Goal: Task Accomplishment & Management: Use online tool/utility

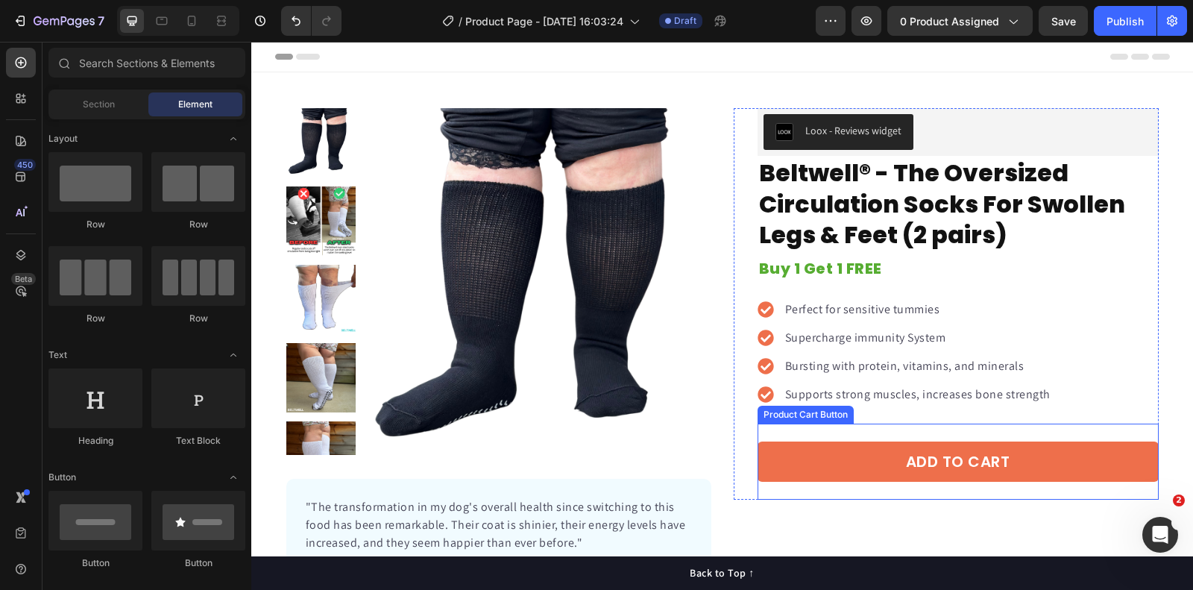
click at [782, 412] on div "Product Cart Button" at bounding box center [806, 414] width 90 height 13
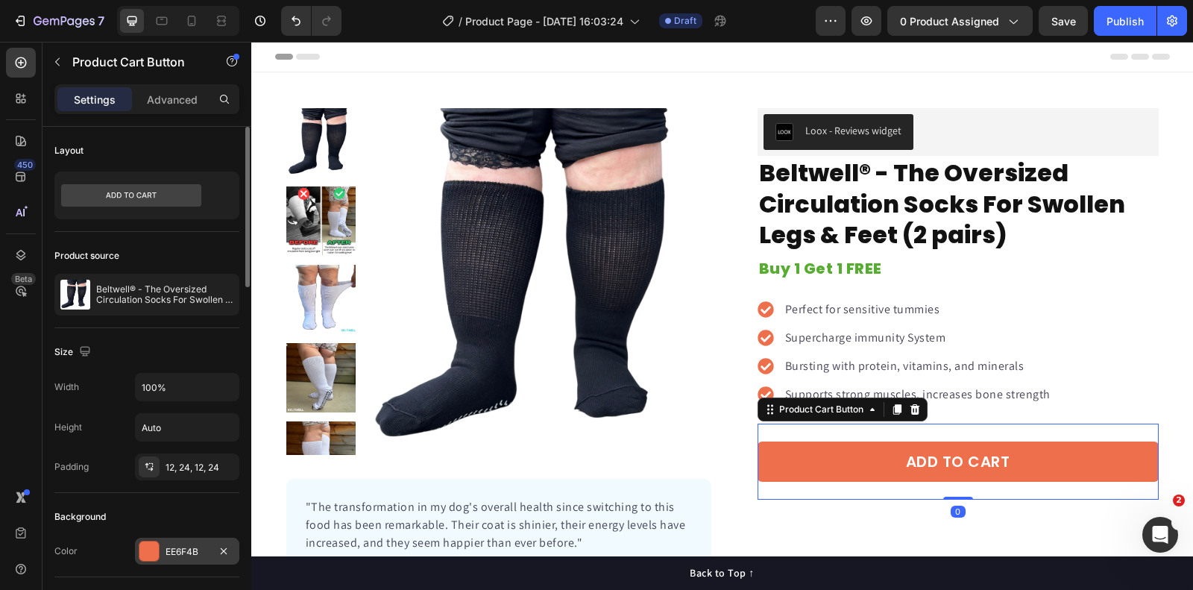
click at [183, 552] on div "EE6F4B" at bounding box center [187, 551] width 43 height 13
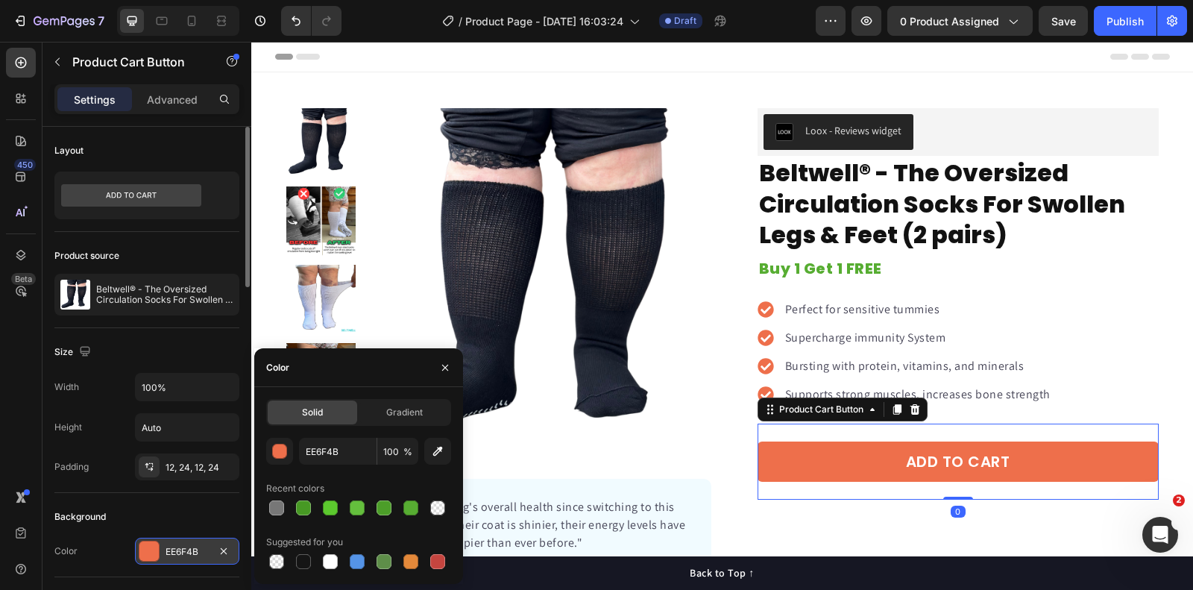
click at [183, 552] on div "EE6F4B" at bounding box center [187, 551] width 43 height 13
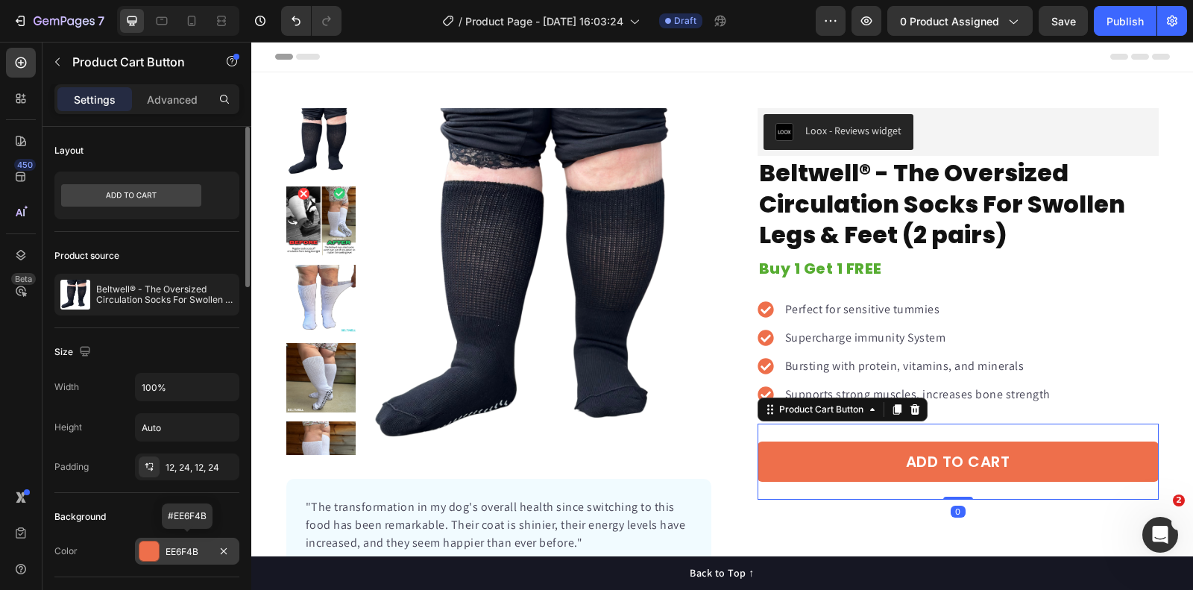
click at [195, 550] on div "EE6F4B" at bounding box center [187, 551] width 43 height 13
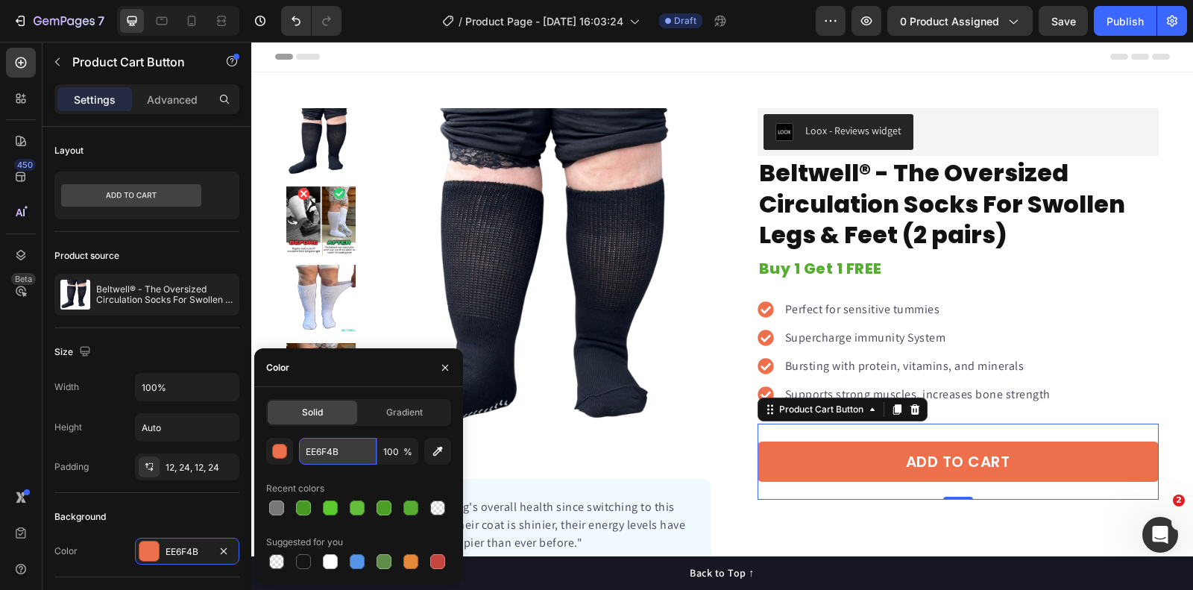
click at [338, 442] on input "EE6F4B" at bounding box center [338, 451] width 78 height 27
paste input "#2acace"
type input "#2acace"
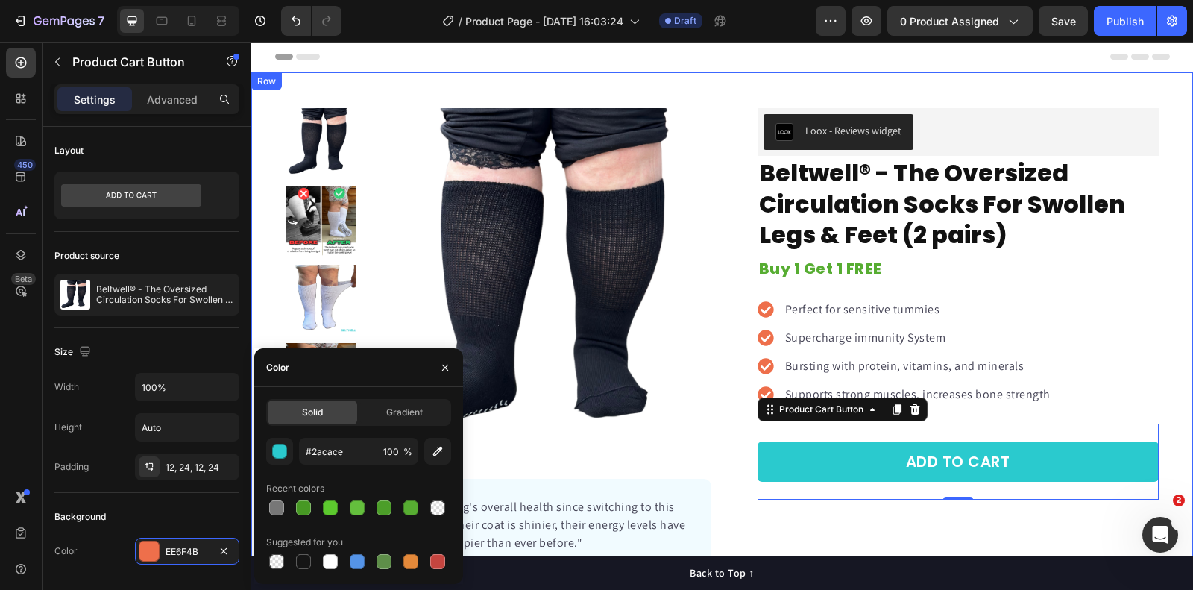
click at [1187, 266] on div "Product Images "The transformation in my dog's overall health since switching t…" at bounding box center [722, 354] width 942 height 492
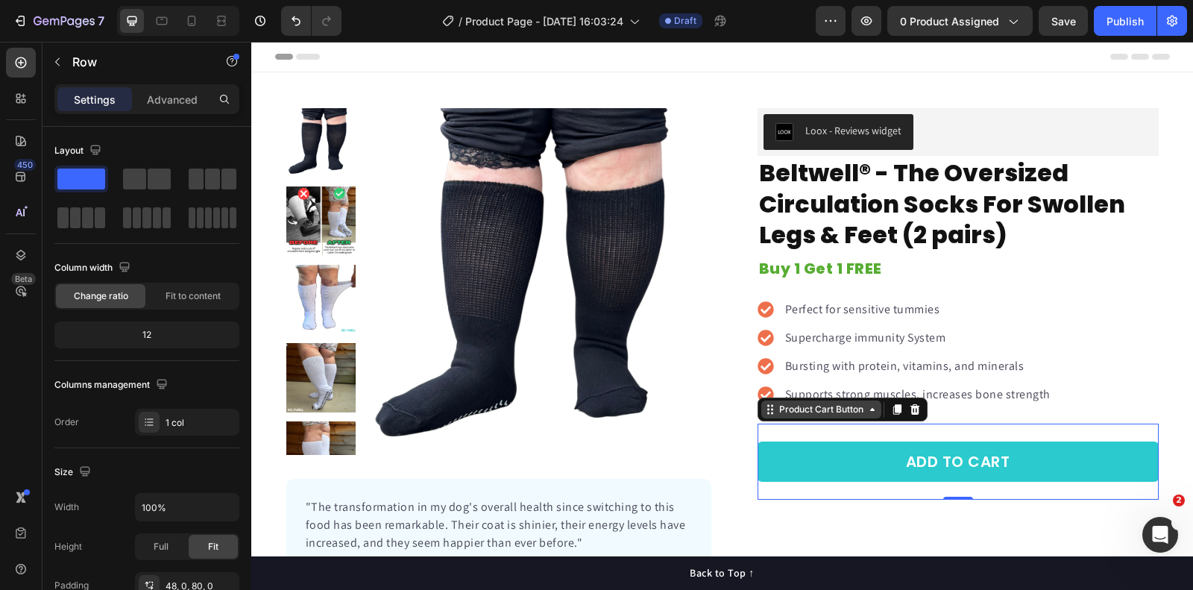
click at [776, 409] on div "Product Cart Button" at bounding box center [821, 409] width 90 height 13
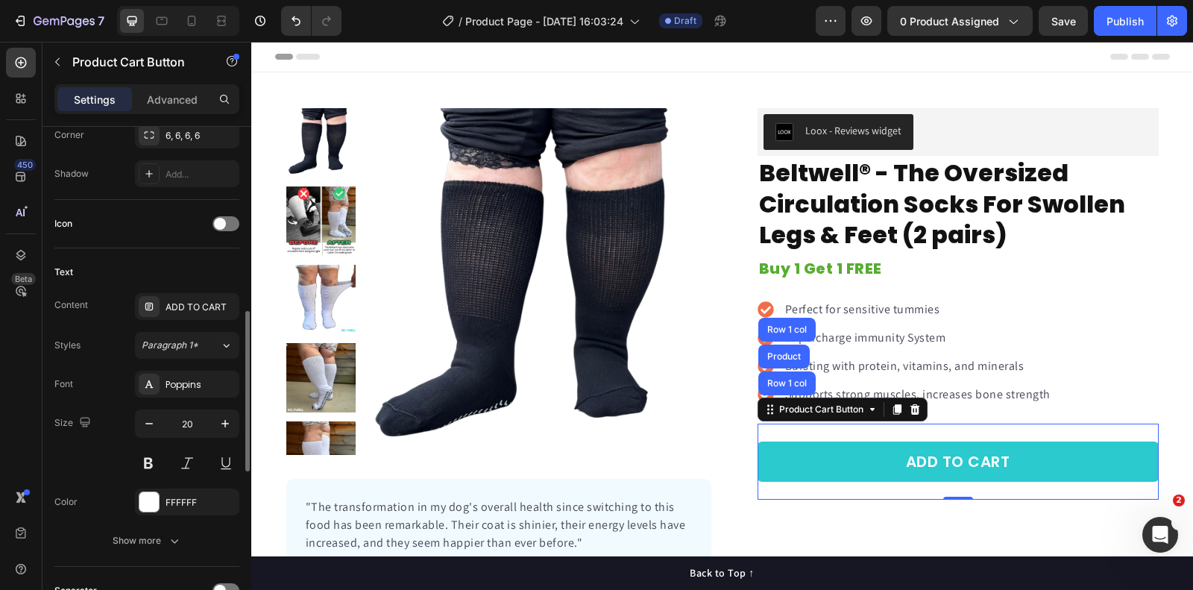
scroll to position [652, 0]
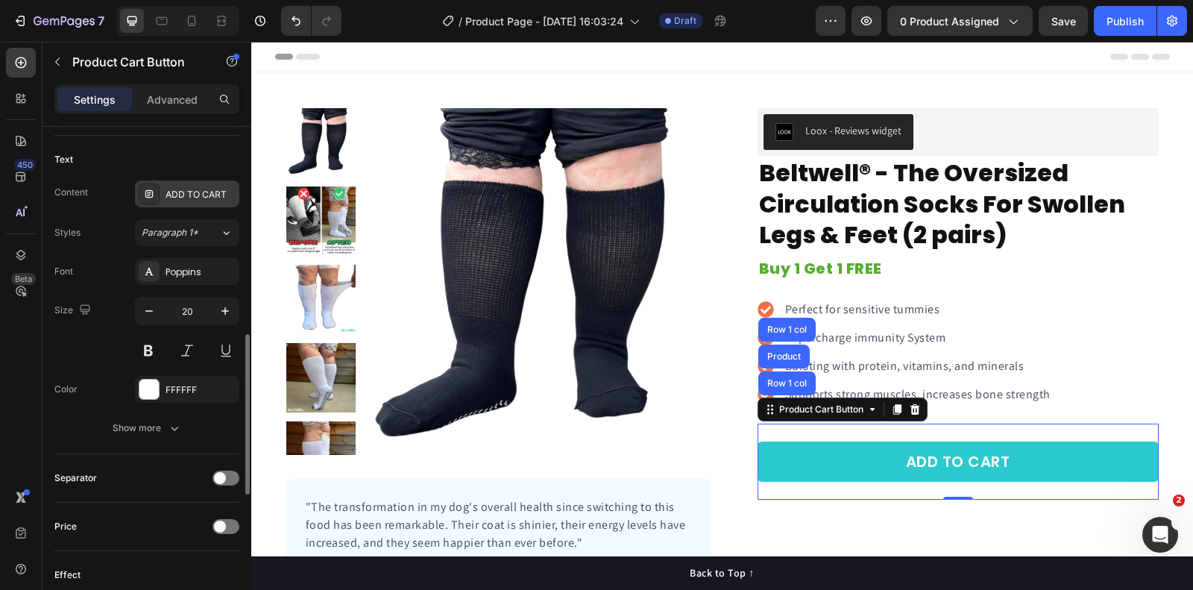
click at [153, 196] on div at bounding box center [149, 193] width 21 height 21
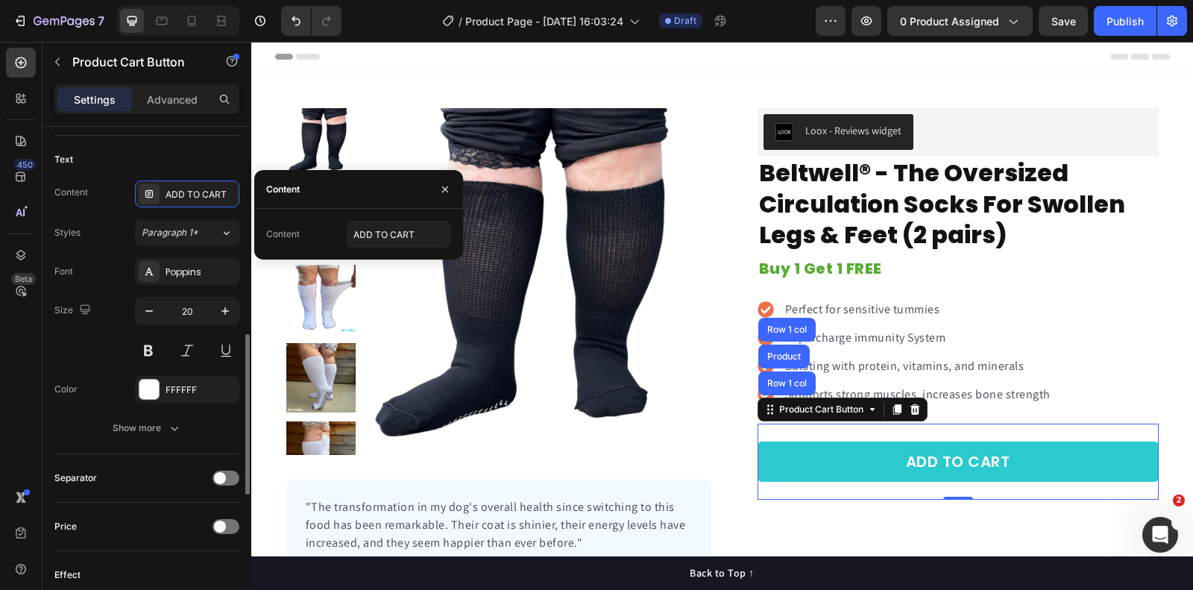
click at [88, 351] on div "Size 20" at bounding box center [146, 330] width 185 height 67
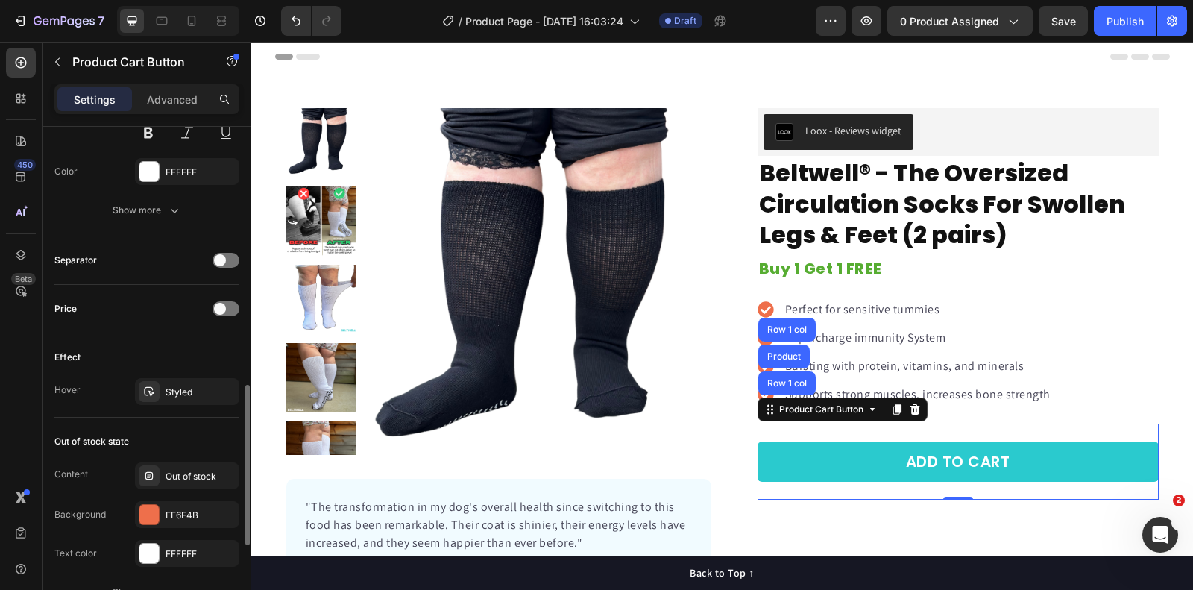
scroll to position [870, 0]
click at [227, 254] on div at bounding box center [226, 259] width 27 height 15
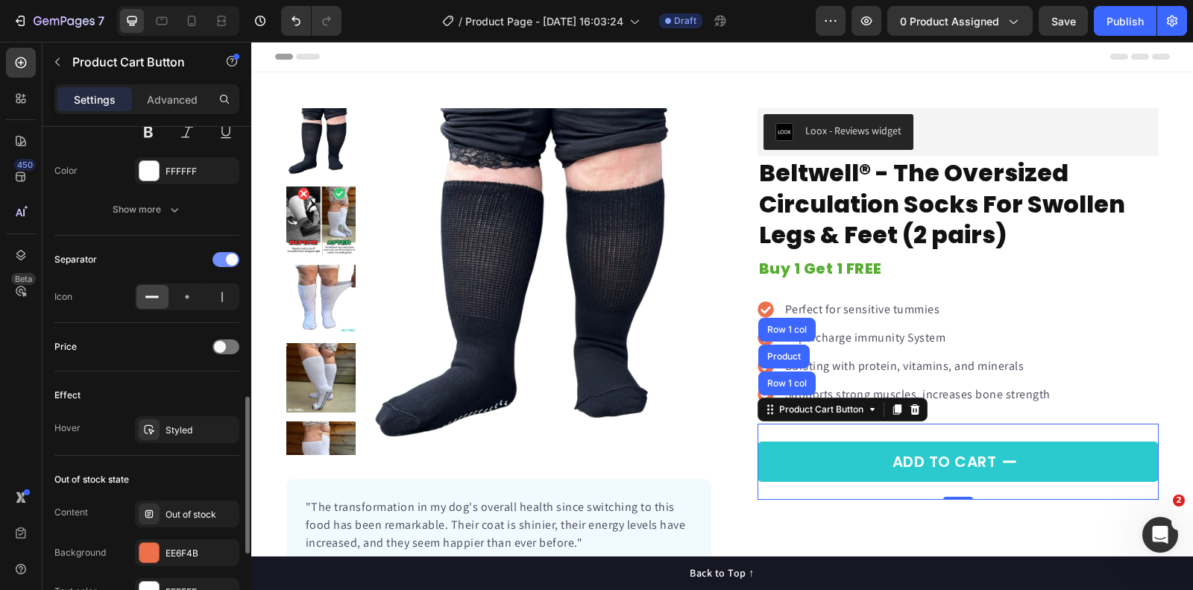
click at [227, 254] on span at bounding box center [232, 260] width 12 height 12
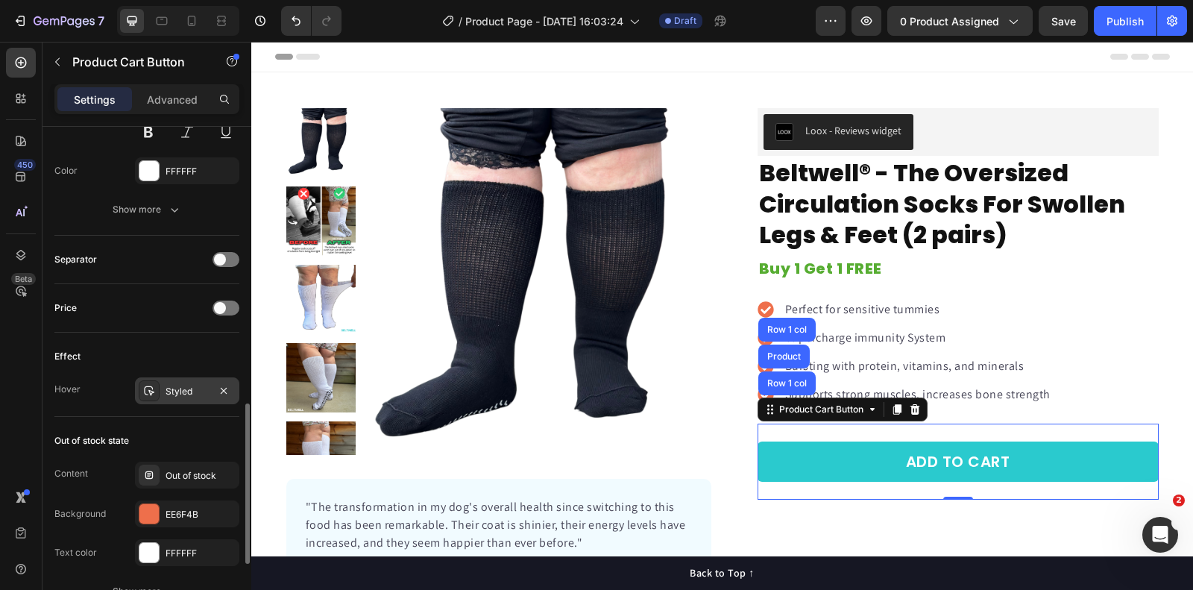
click at [189, 385] on div "Styled" at bounding box center [187, 391] width 43 height 13
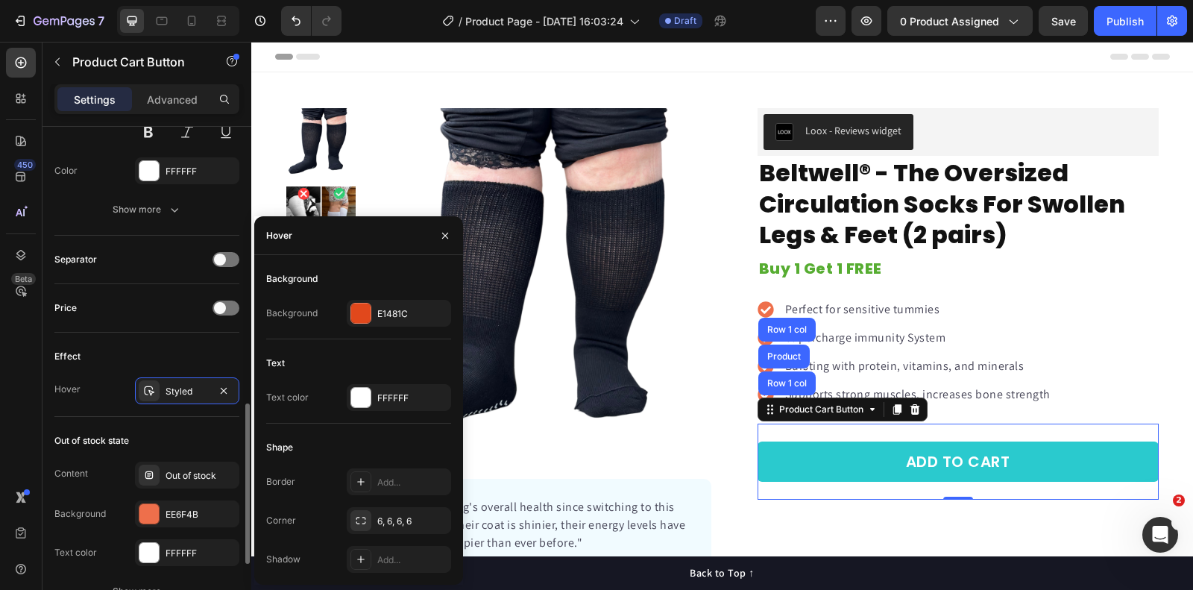
click at [166, 345] on div "Effect" at bounding box center [146, 357] width 185 height 24
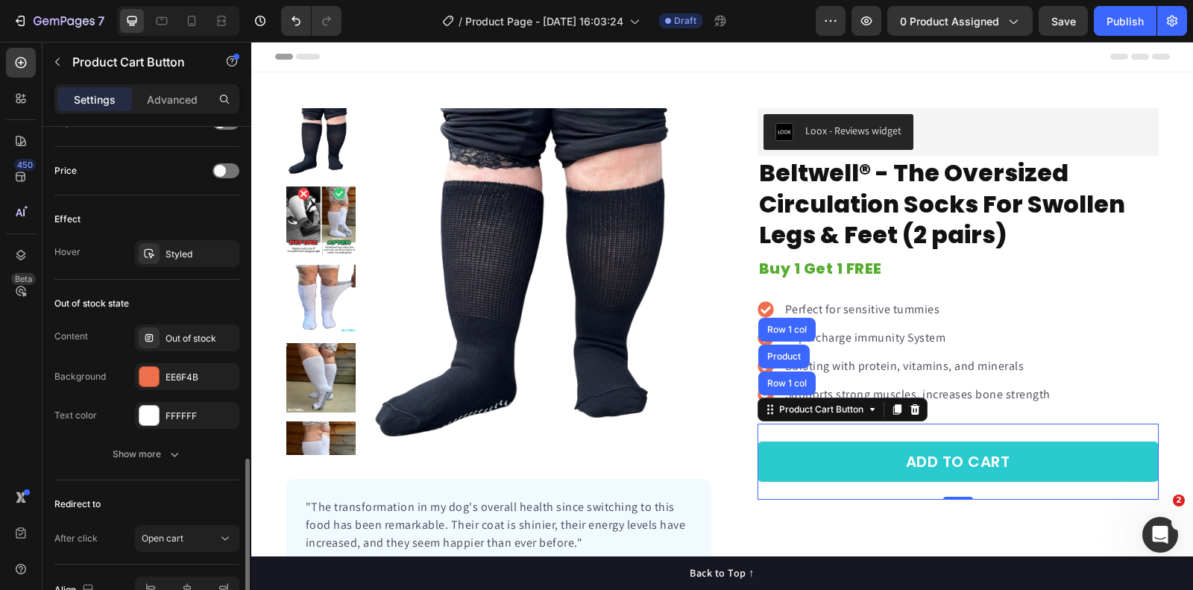
scroll to position [1034, 0]
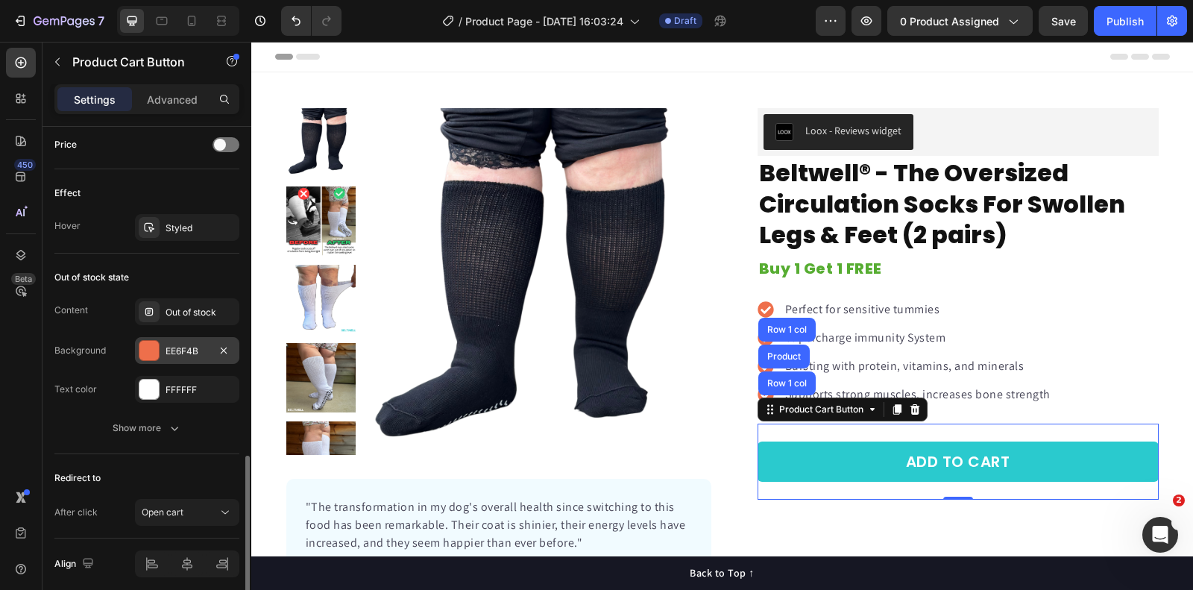
click at [177, 349] on div "EE6F4B" at bounding box center [187, 351] width 43 height 13
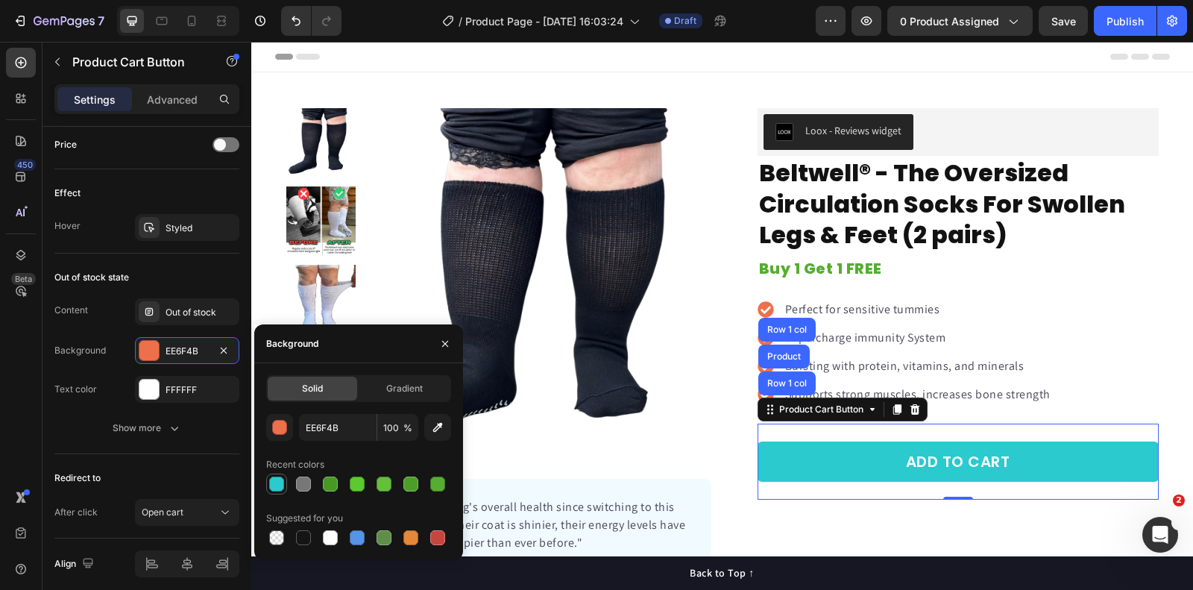
click at [280, 489] on div at bounding box center [276, 484] width 15 height 15
click at [283, 427] on div "button" at bounding box center [280, 428] width 15 height 15
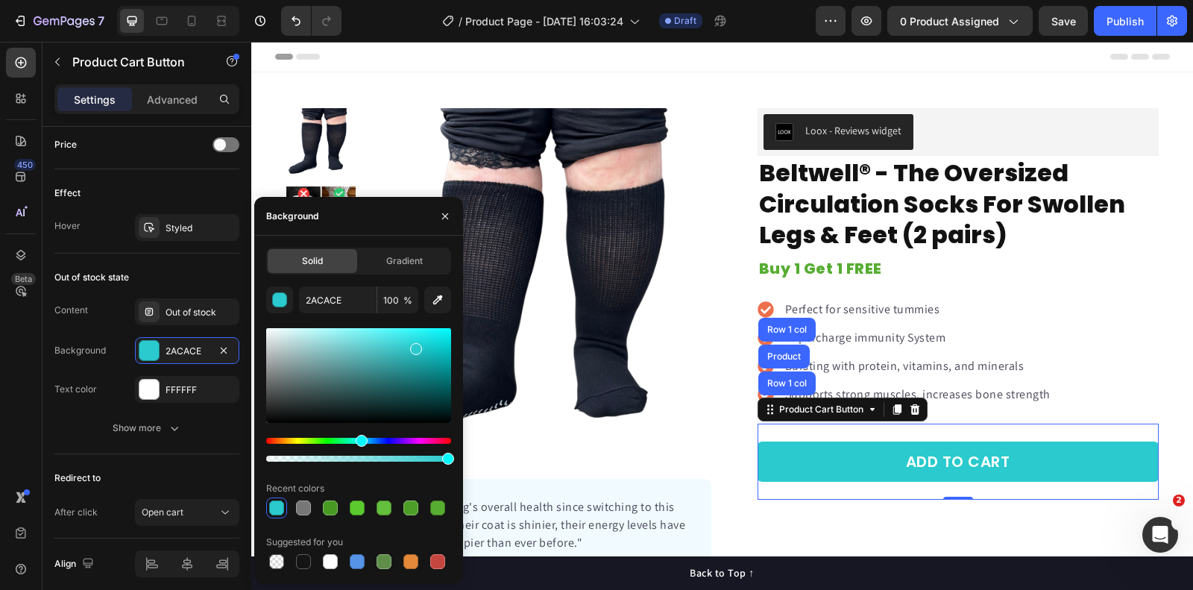
click at [392, 342] on div at bounding box center [358, 375] width 185 height 95
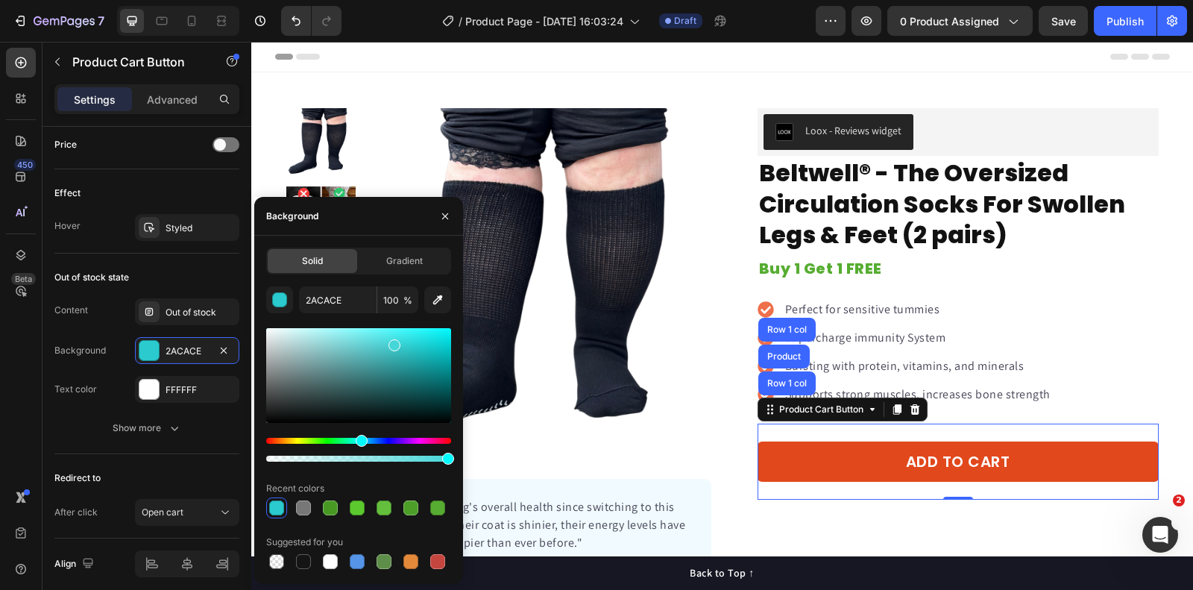
type input "45D6D8"
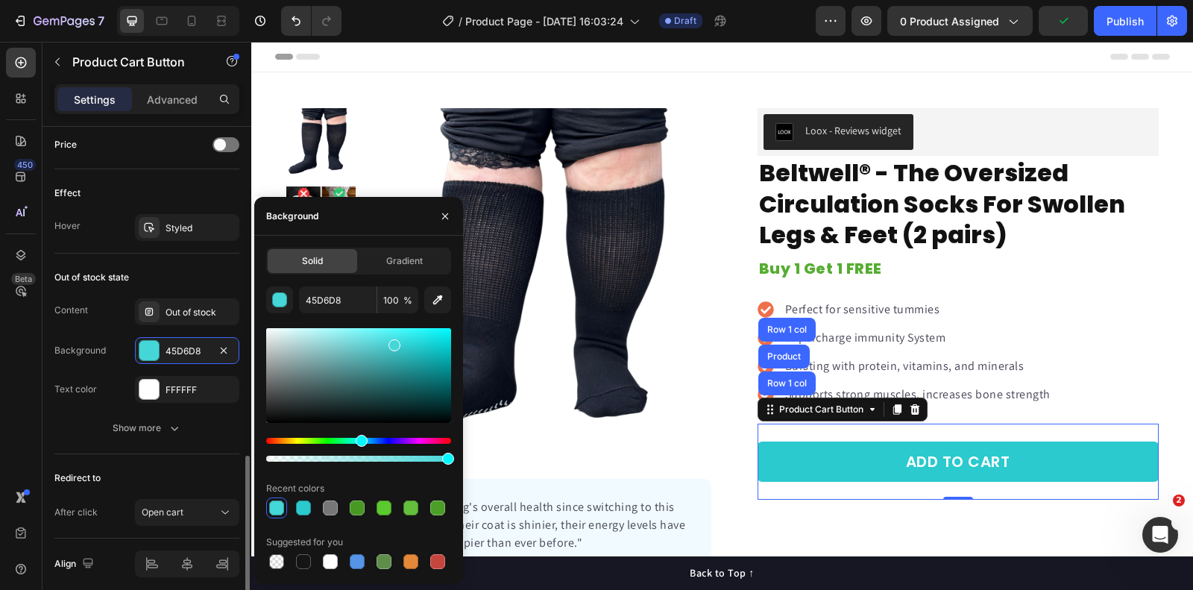
click at [164, 274] on div "Out of stock state" at bounding box center [146, 278] width 185 height 24
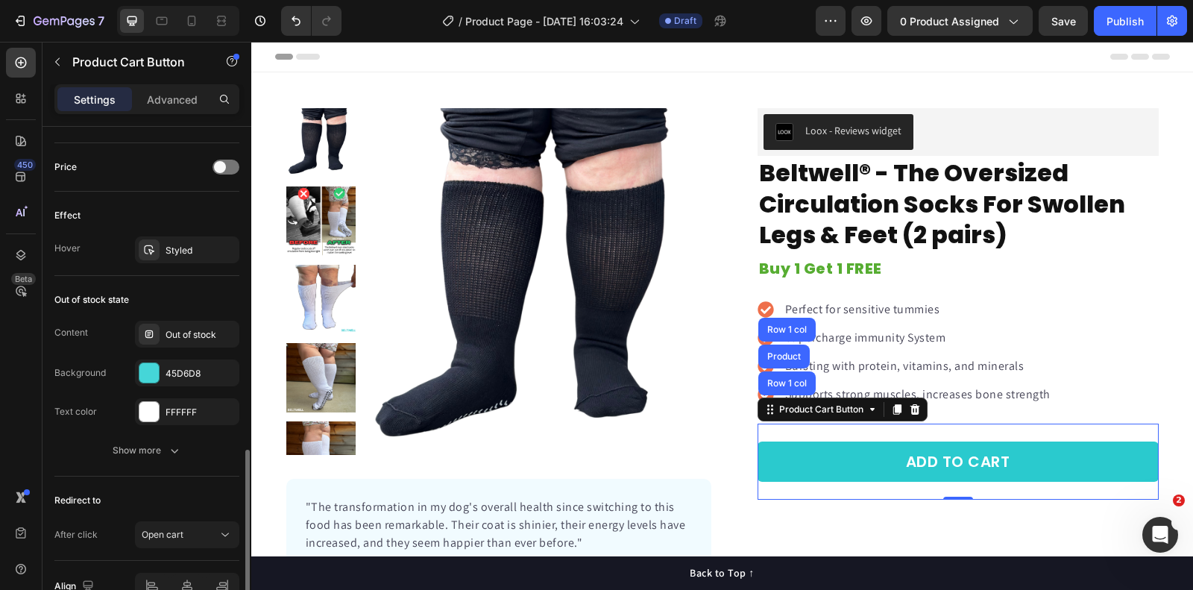
scroll to position [1086, 0]
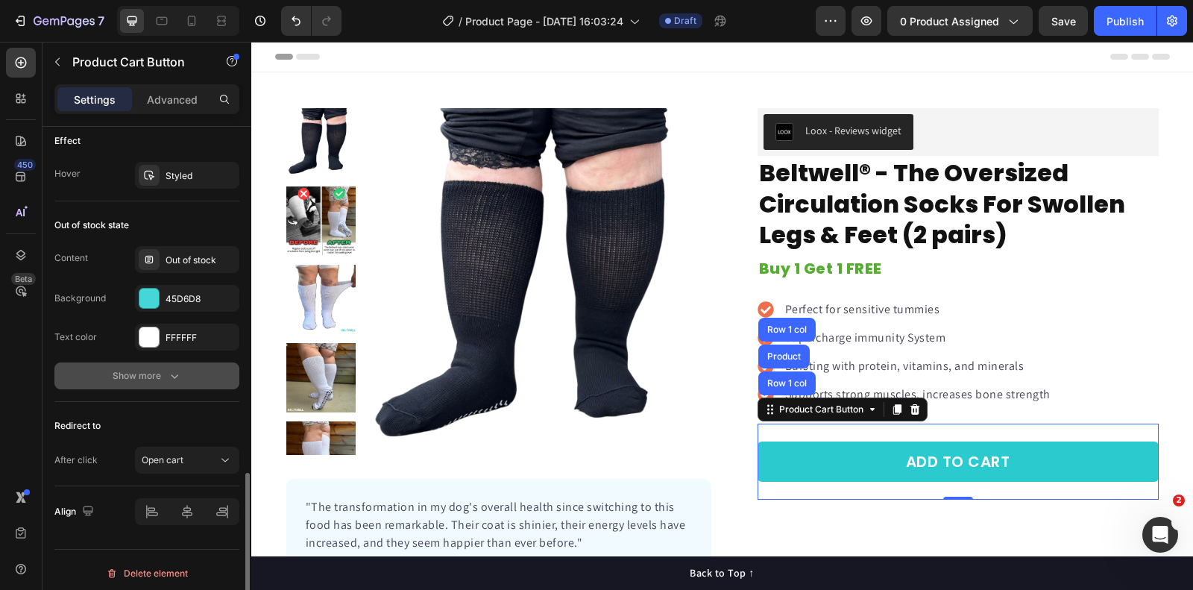
click at [141, 371] on div "Show more" at bounding box center [147, 375] width 69 height 15
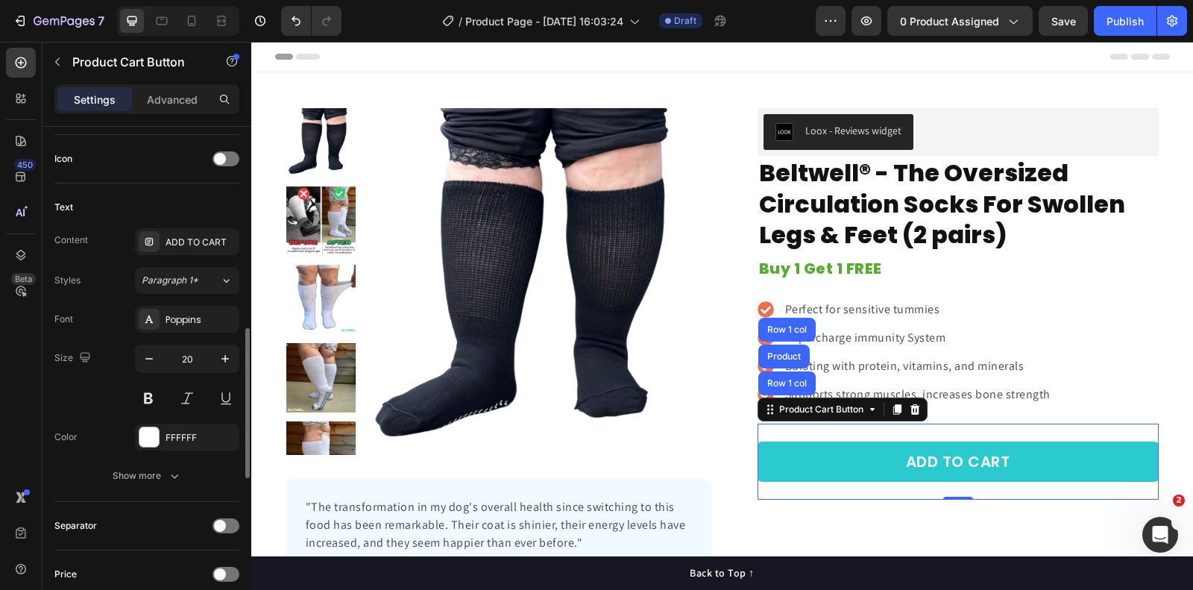
scroll to position [593, 0]
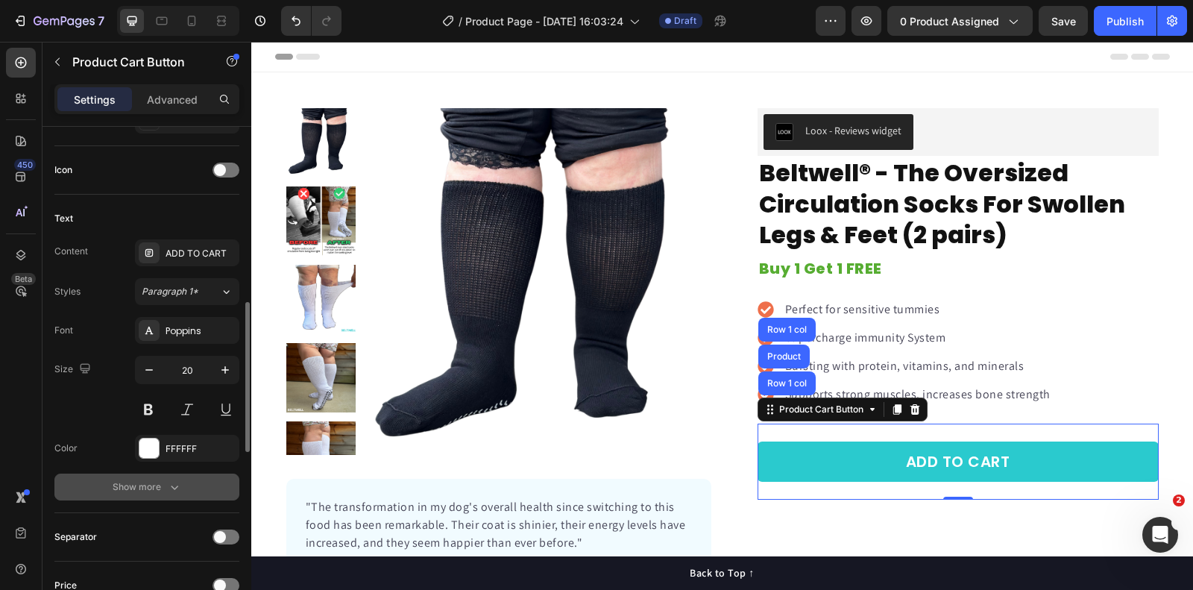
click at [166, 491] on button "Show more" at bounding box center [146, 487] width 185 height 27
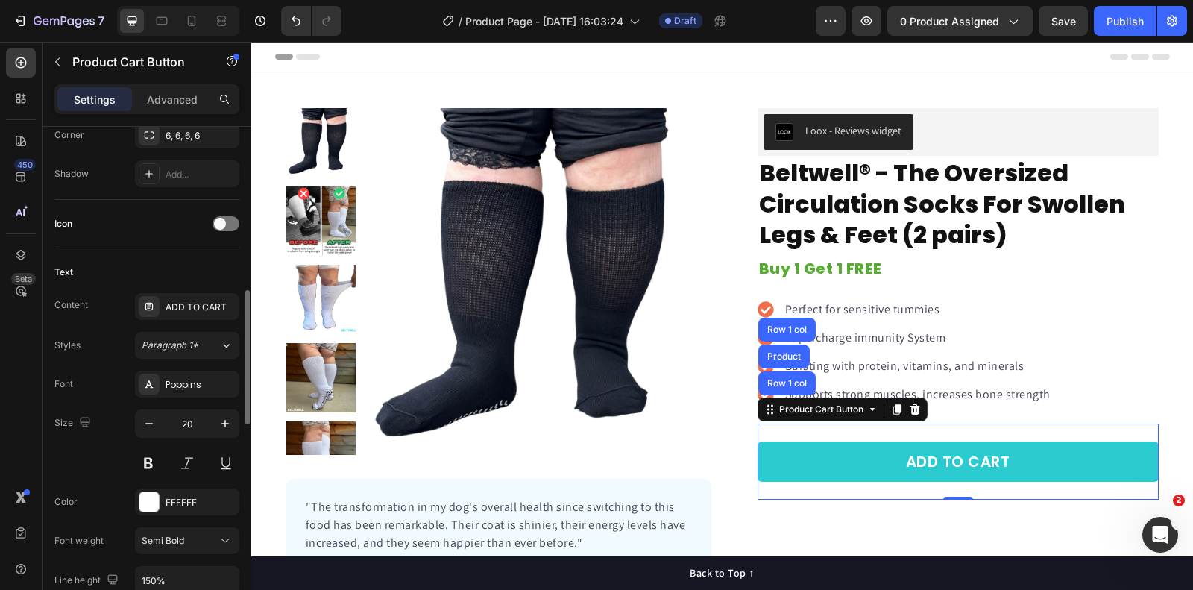
scroll to position [555, 0]
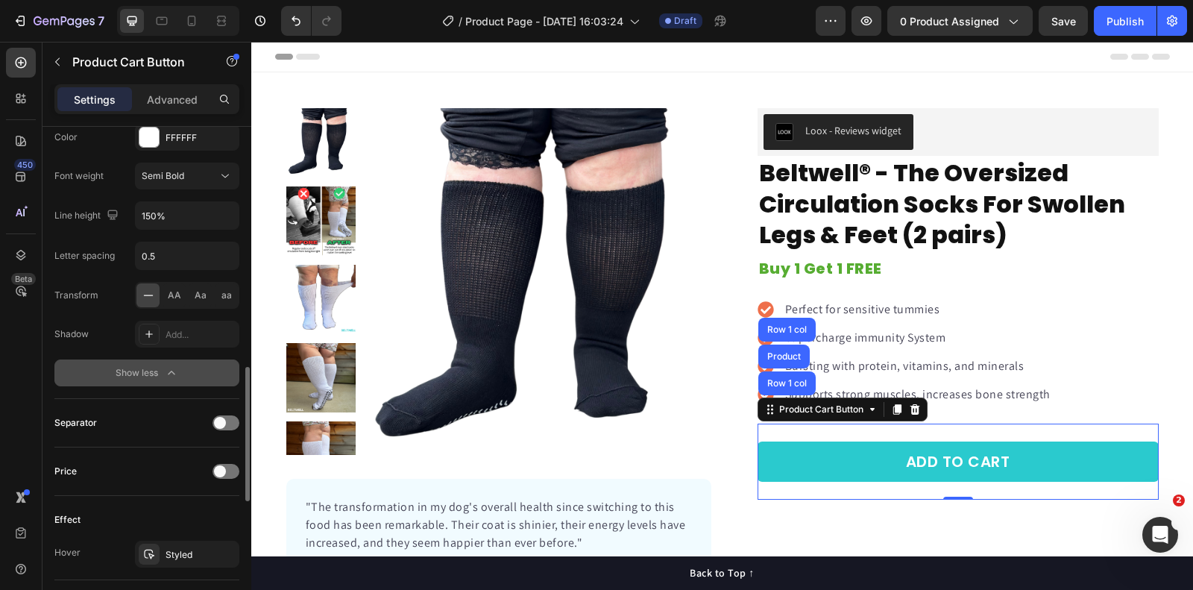
click at [163, 371] on div "Show less" at bounding box center [147, 372] width 63 height 15
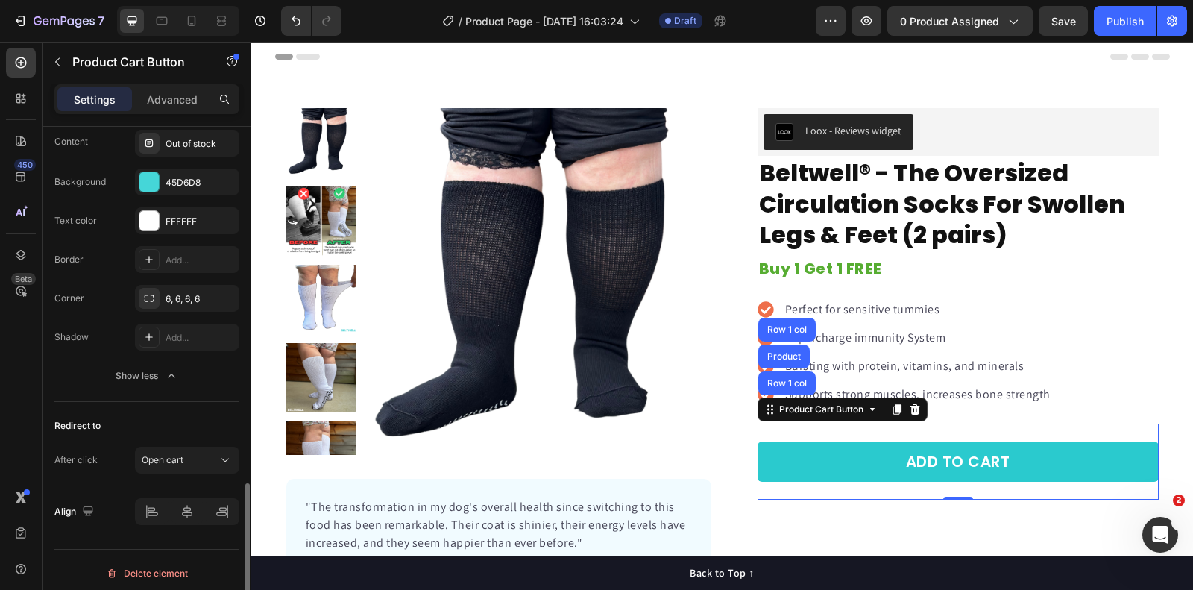
click at [163, 371] on div "Show less" at bounding box center [147, 375] width 63 height 15
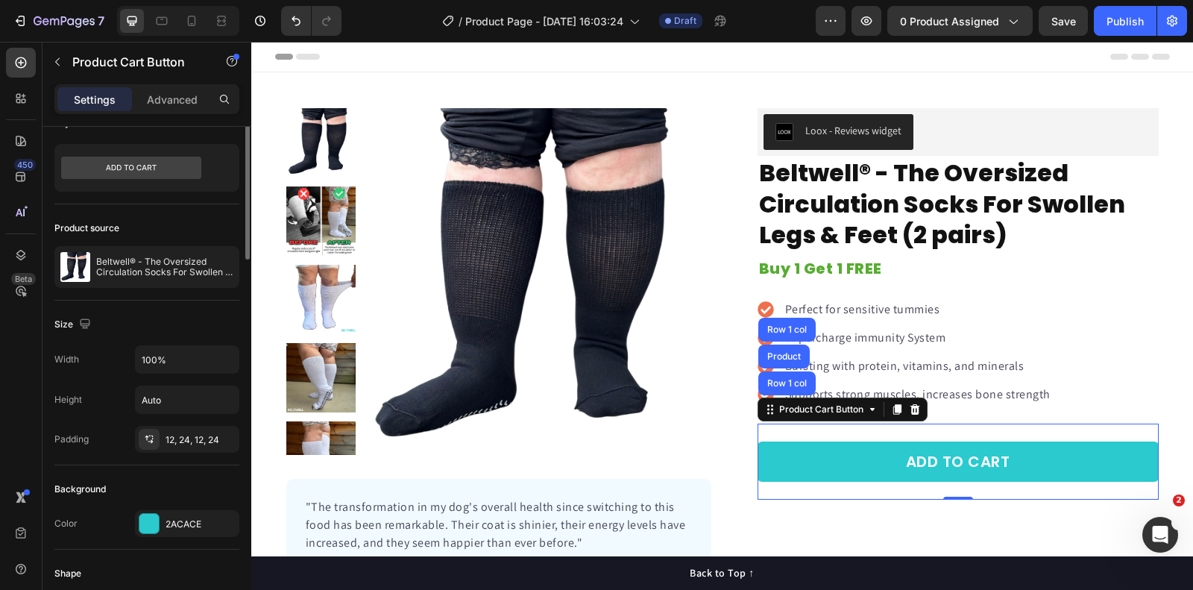
scroll to position [0, 0]
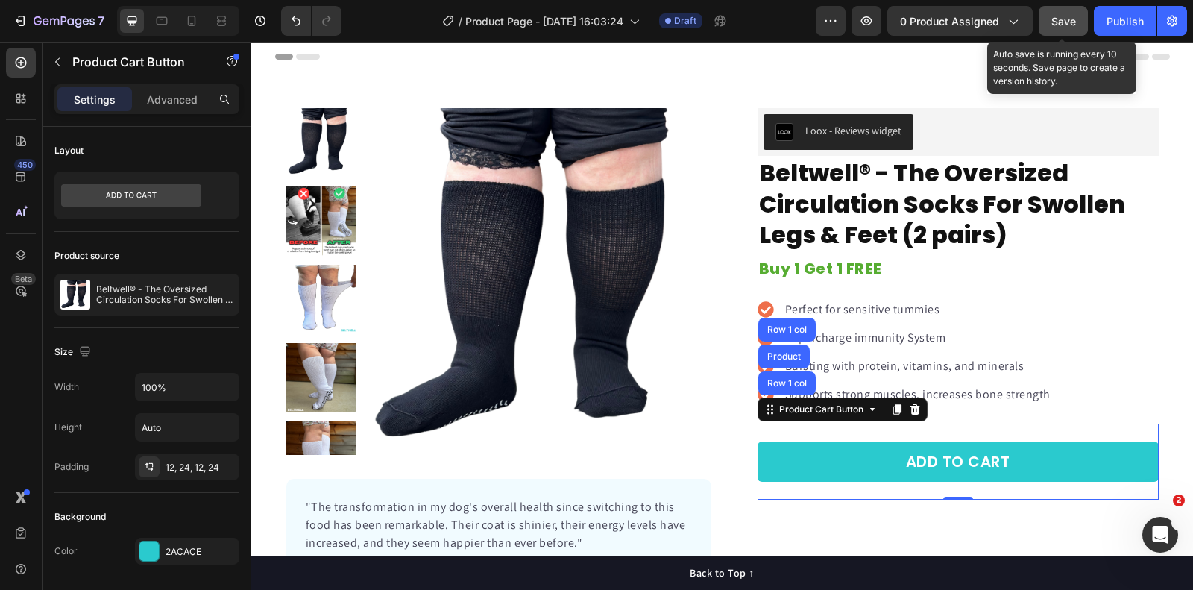
click at [1070, 23] on span "Save" at bounding box center [1064, 21] width 25 height 13
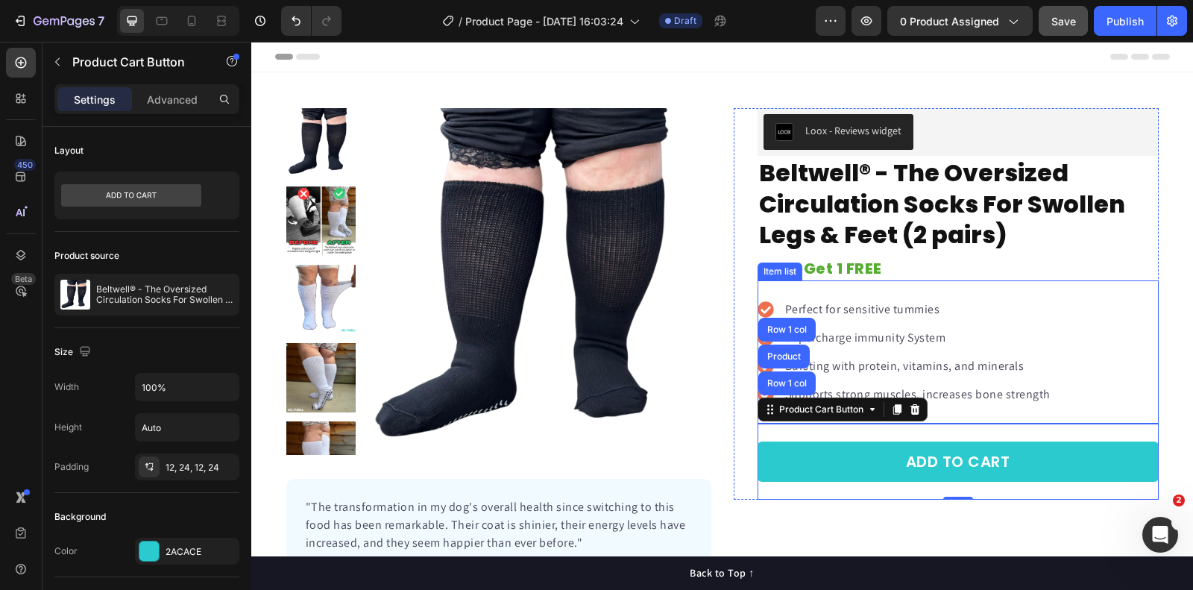
click at [761, 303] on icon at bounding box center [766, 309] width 16 height 16
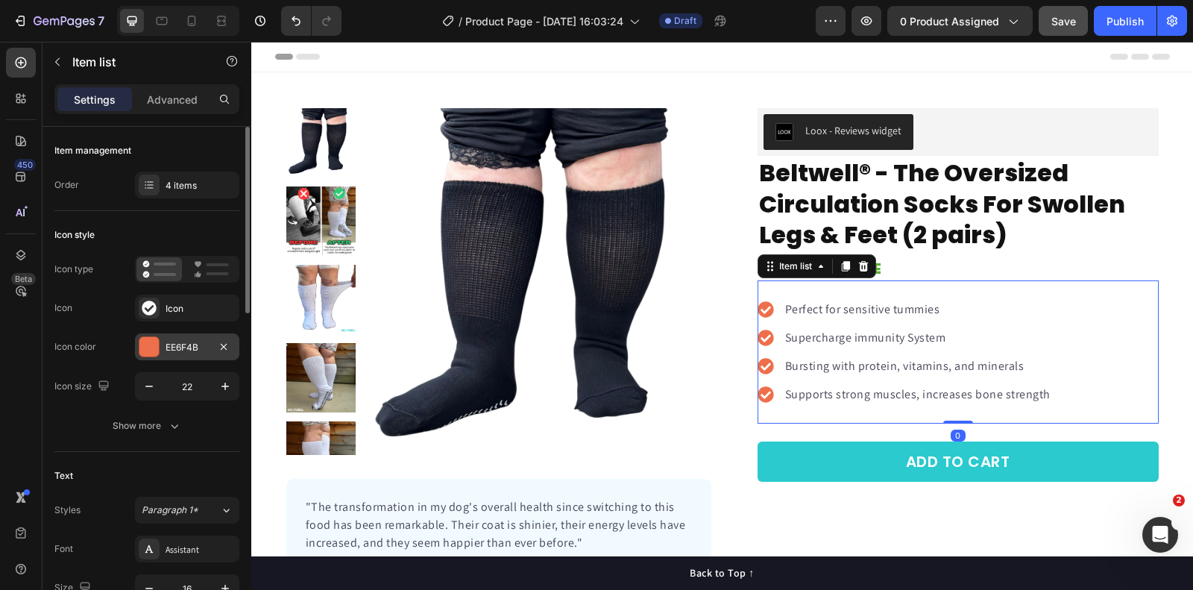
click at [192, 345] on div "EE6F4B" at bounding box center [187, 347] width 43 height 13
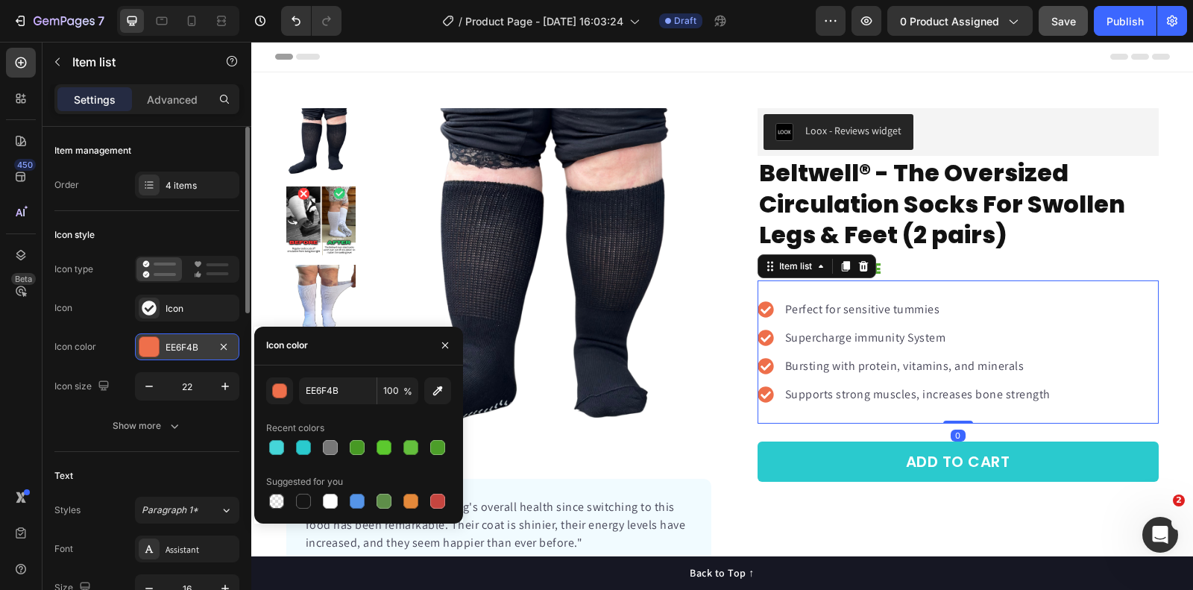
click at [192, 345] on div "EE6F4B" at bounding box center [187, 347] width 43 height 13
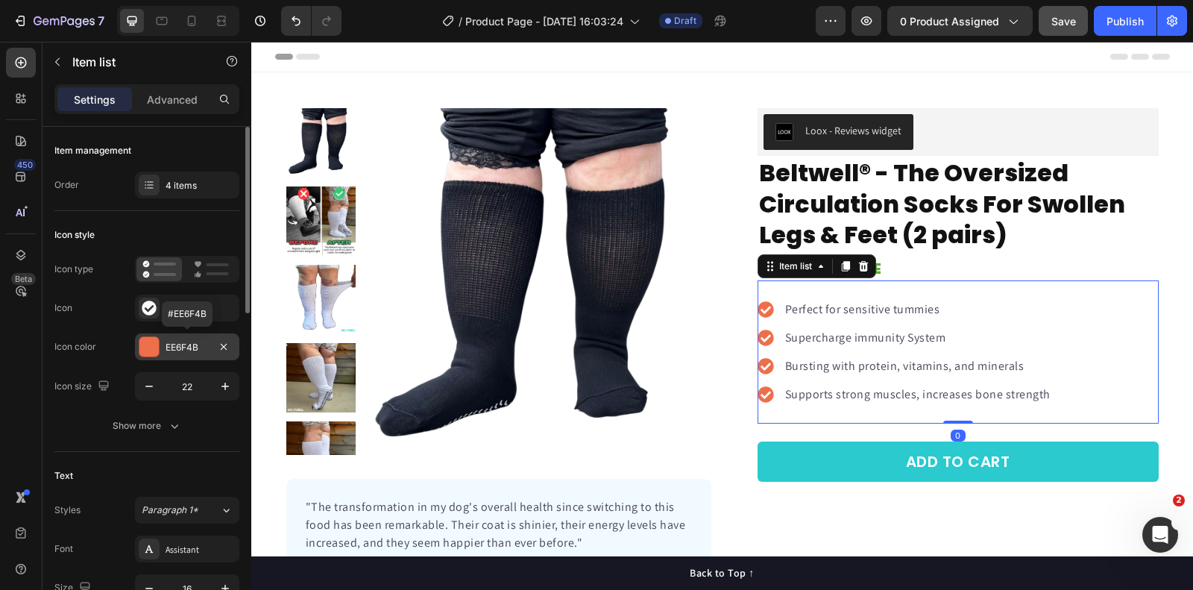
click at [192, 345] on div "EE6F4B" at bounding box center [187, 347] width 43 height 13
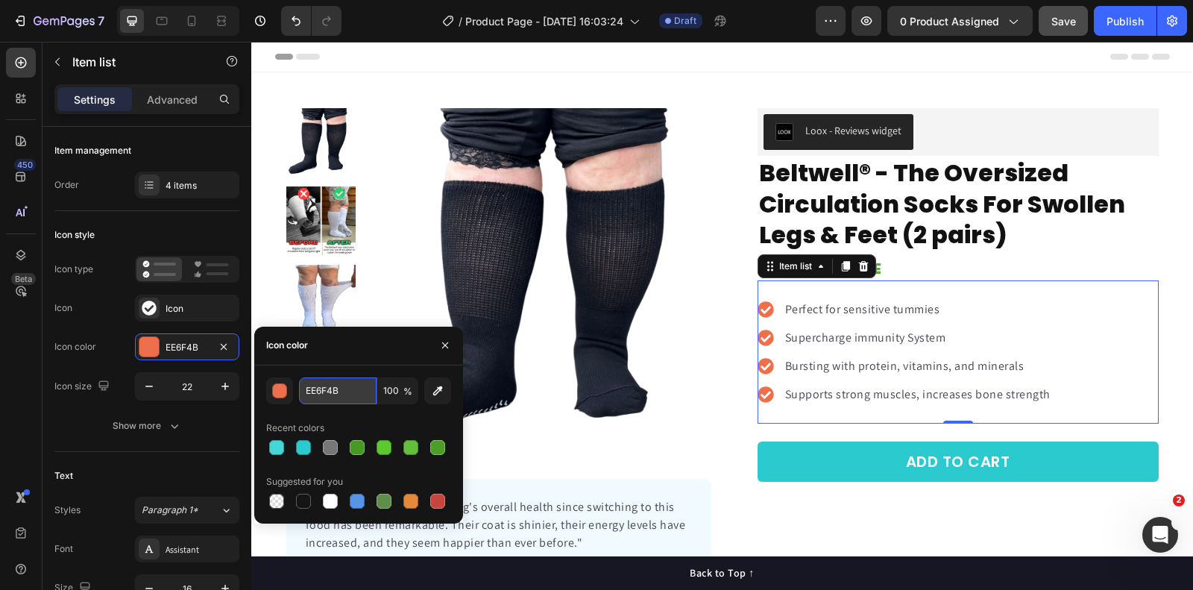
click at [339, 395] on input "EE6F4B" at bounding box center [338, 390] width 78 height 27
paste input "#2acace"
type input "#2acace"
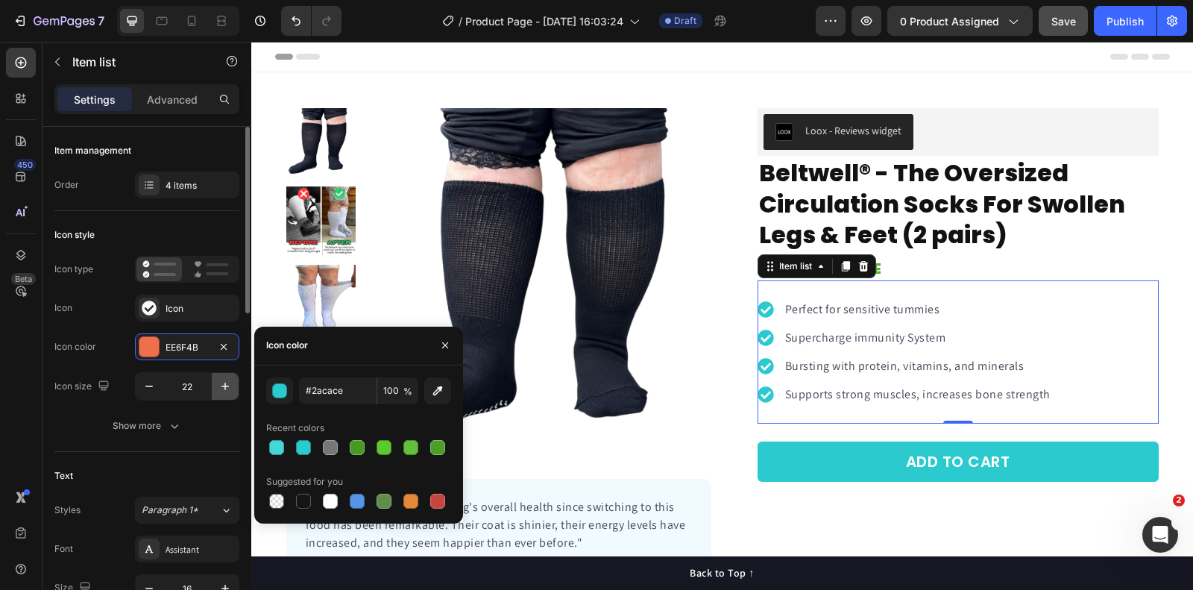
click at [233, 387] on icon "button" at bounding box center [225, 386] width 15 height 15
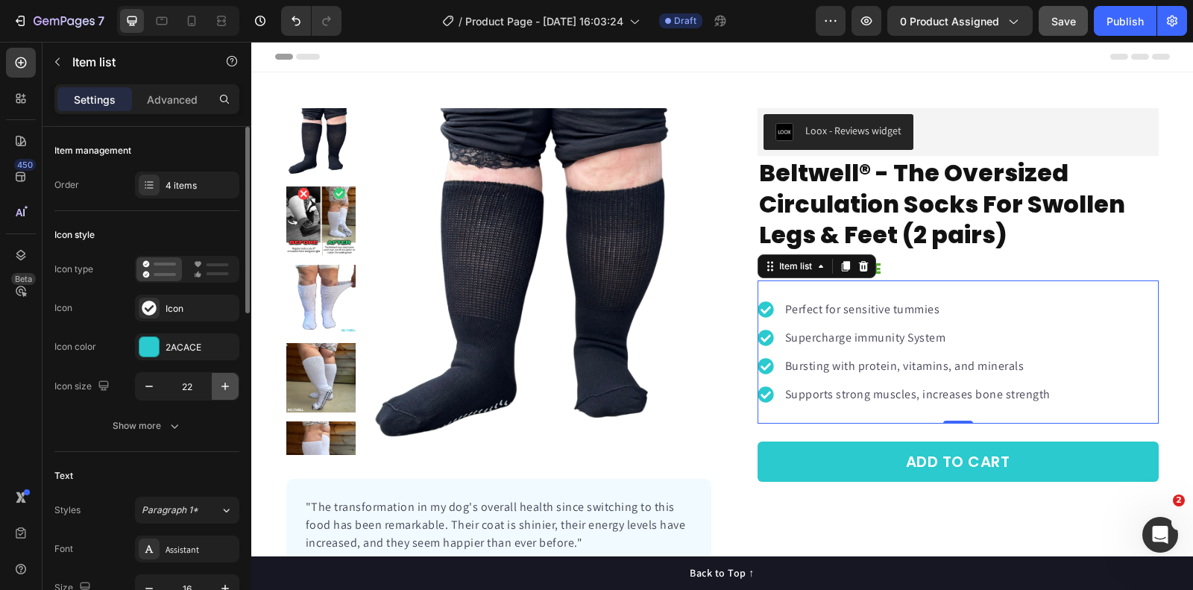
click at [233, 387] on icon "button" at bounding box center [225, 386] width 15 height 15
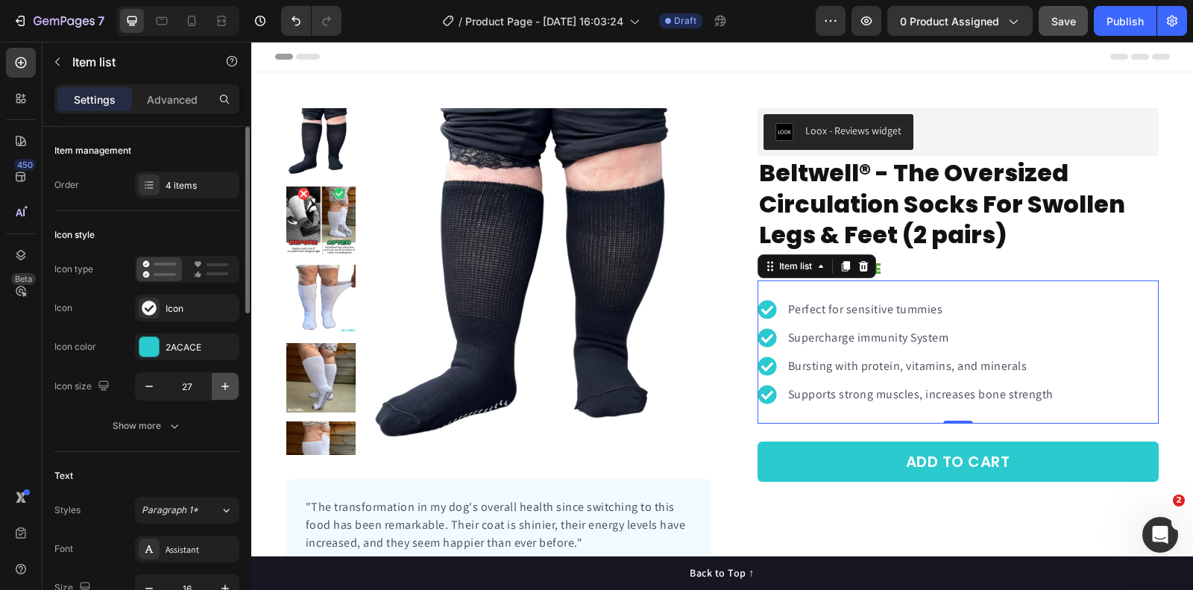
click at [233, 387] on icon "button" at bounding box center [225, 386] width 15 height 15
click at [142, 383] on icon "button" at bounding box center [149, 386] width 15 height 15
type input "25"
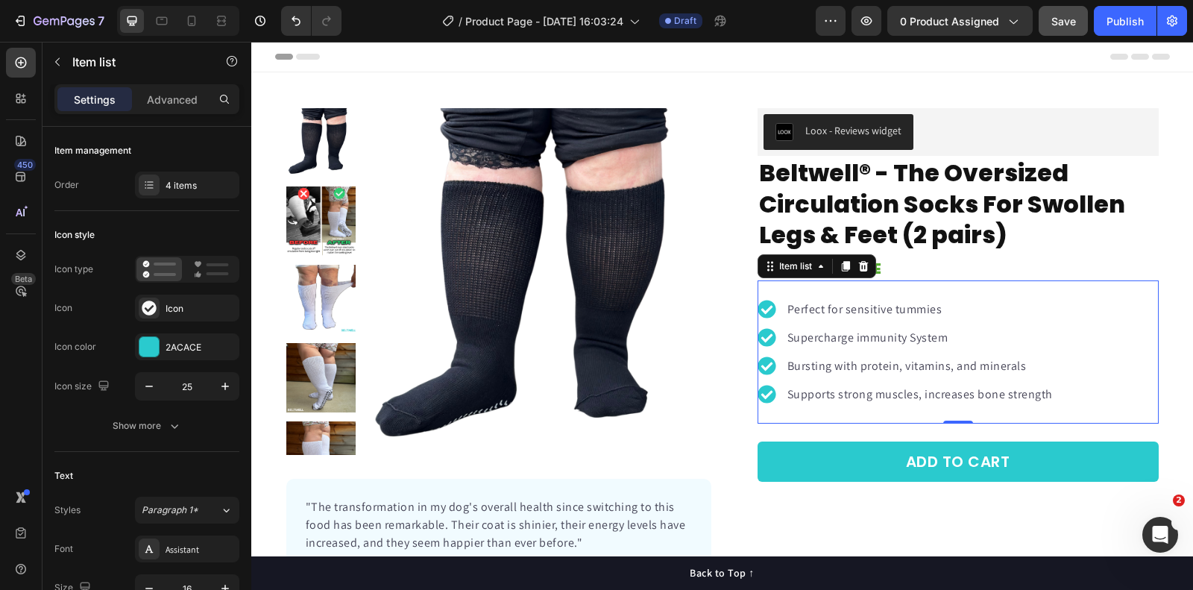
click at [861, 305] on p "Perfect for sensitive tummies" at bounding box center [921, 310] width 266 height 18
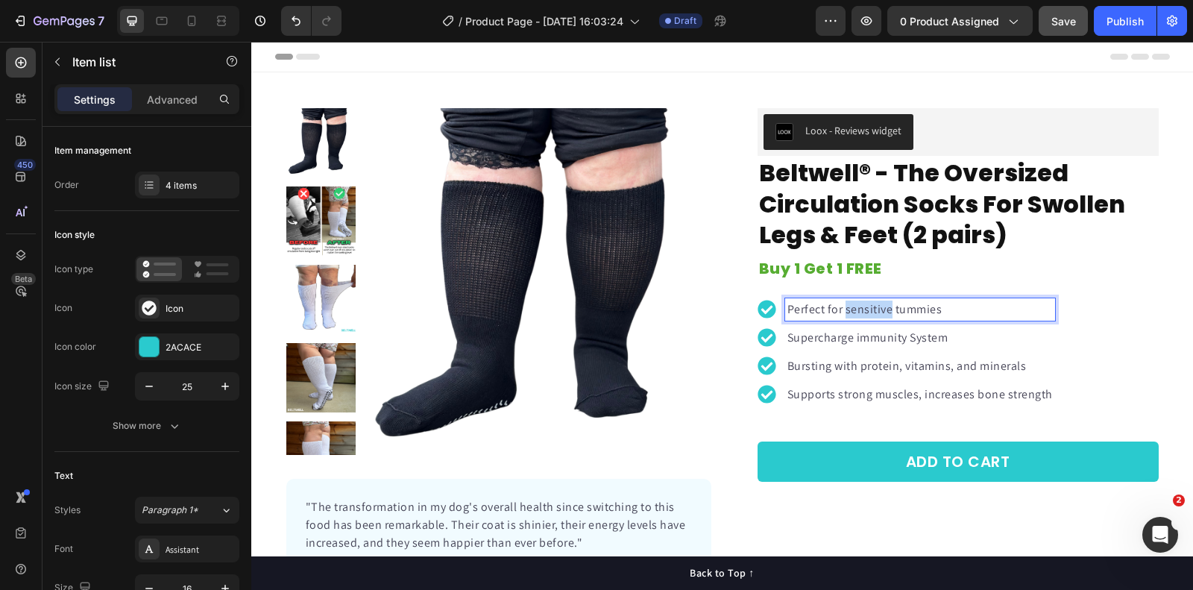
click at [861, 305] on p "Perfect for sensitive tummies" at bounding box center [921, 310] width 266 height 18
click at [871, 337] on p "Supercharge immunity System" at bounding box center [921, 338] width 266 height 18
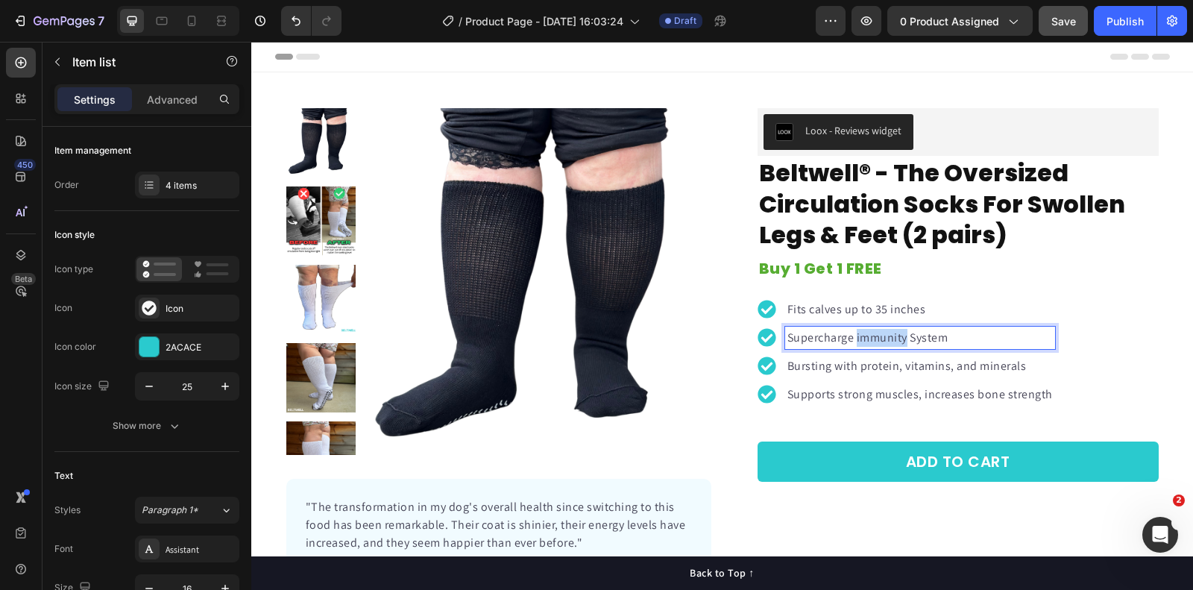
click at [871, 337] on p "Supercharge immunity System" at bounding box center [921, 338] width 266 height 18
click at [848, 361] on p "Bursting with protein, vitamins, and minerals" at bounding box center [921, 366] width 266 height 18
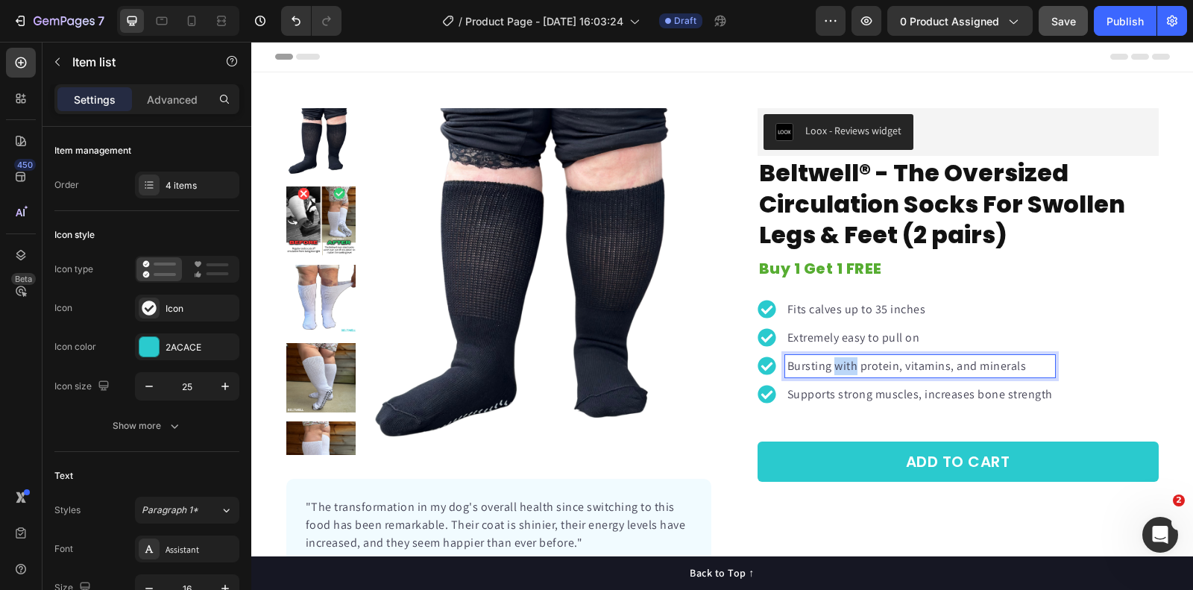
click at [848, 361] on p "Bursting with protein, vitamins, and minerals" at bounding box center [921, 366] width 266 height 18
click at [806, 403] on div "Fits calves up to 35 inches Extremely easy to pull on Improves circulation Supp…" at bounding box center [958, 351] width 401 height 143
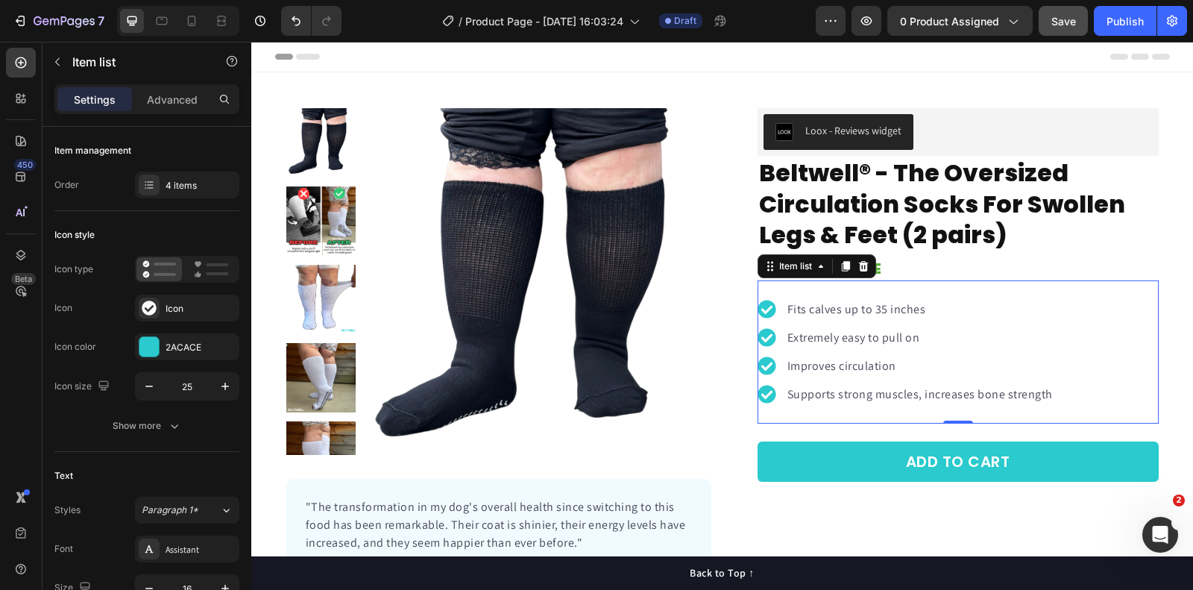
click at [814, 394] on p "Supports strong muscles, increases bone strength" at bounding box center [921, 395] width 266 height 18
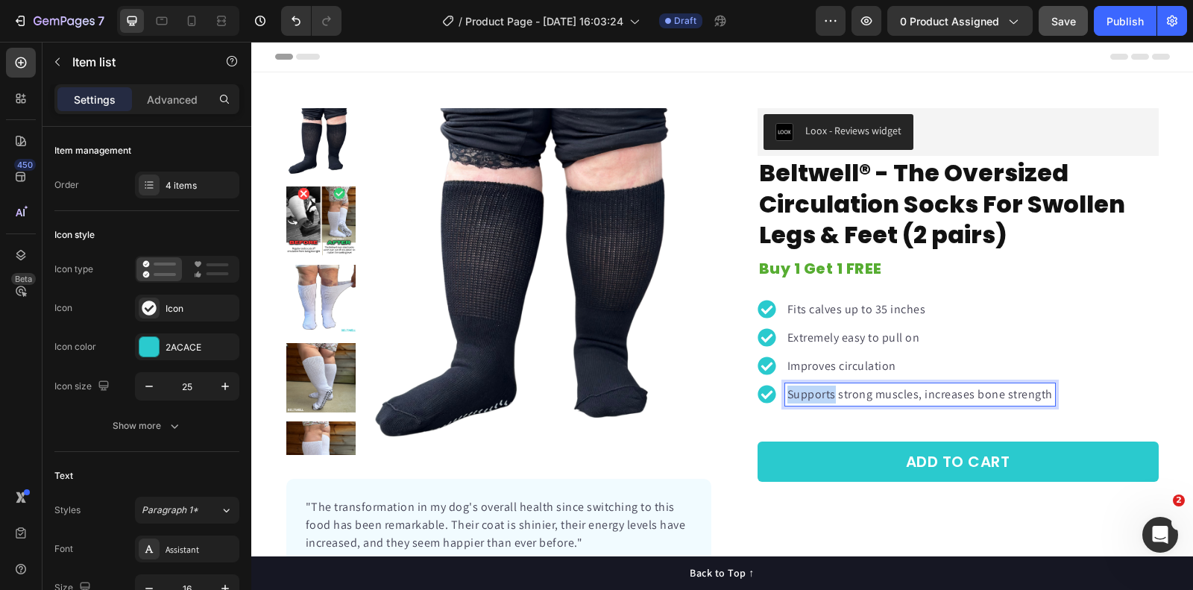
click at [814, 394] on p "Supports strong muscles, increases bone strength" at bounding box center [921, 395] width 266 height 18
click at [1106, 327] on div "Fits calves up to 35 inches Extremely easy to pull on Improves circulation Mobi…" at bounding box center [958, 351] width 401 height 143
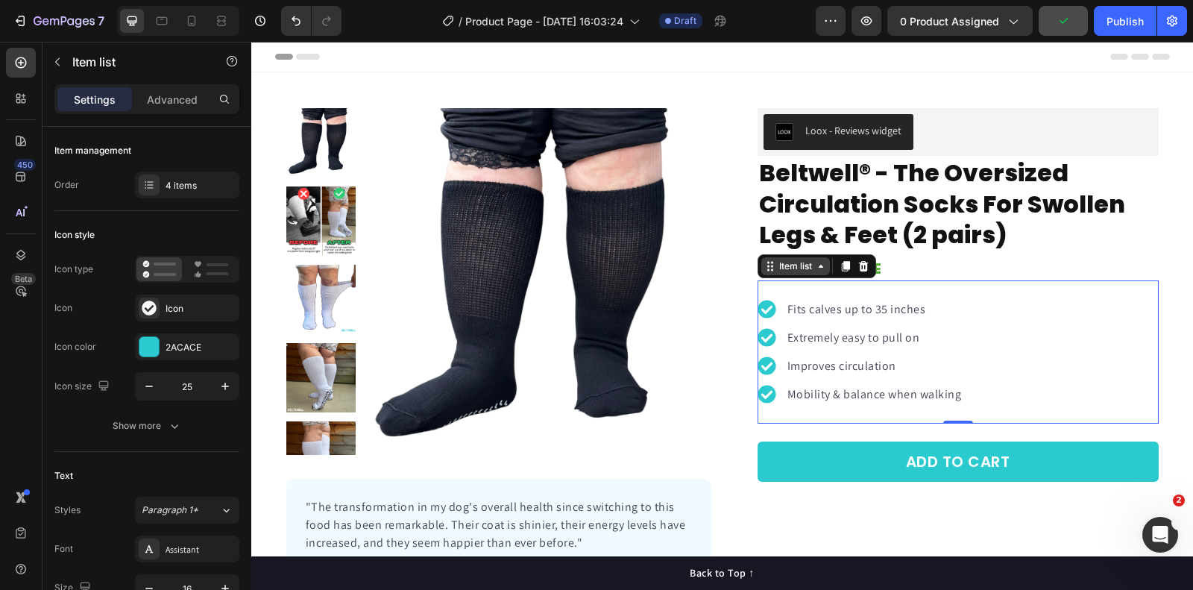
click at [795, 273] on div "Item list" at bounding box center [796, 266] width 69 height 18
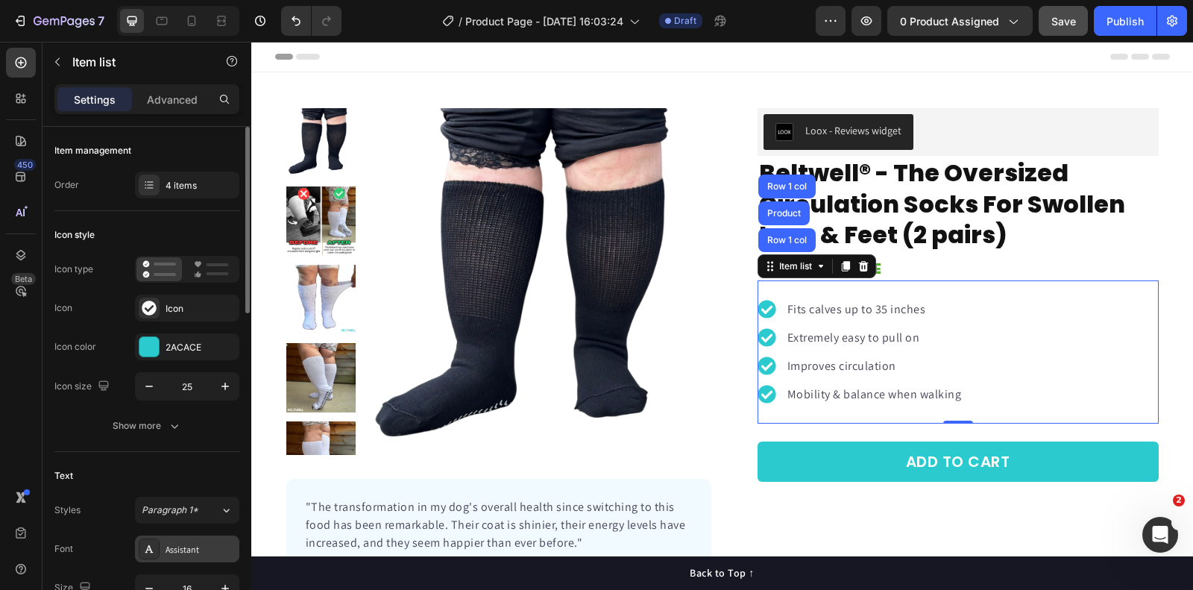
click at [180, 551] on div "Assistant" at bounding box center [201, 549] width 70 height 13
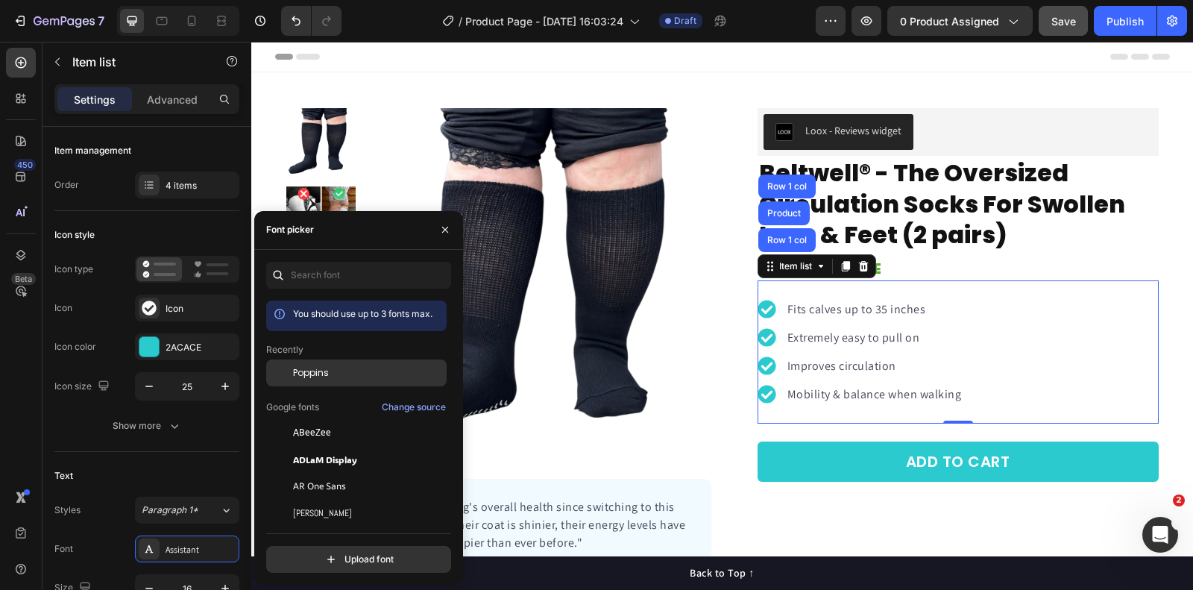
click at [310, 377] on span "Poppins" at bounding box center [311, 372] width 36 height 13
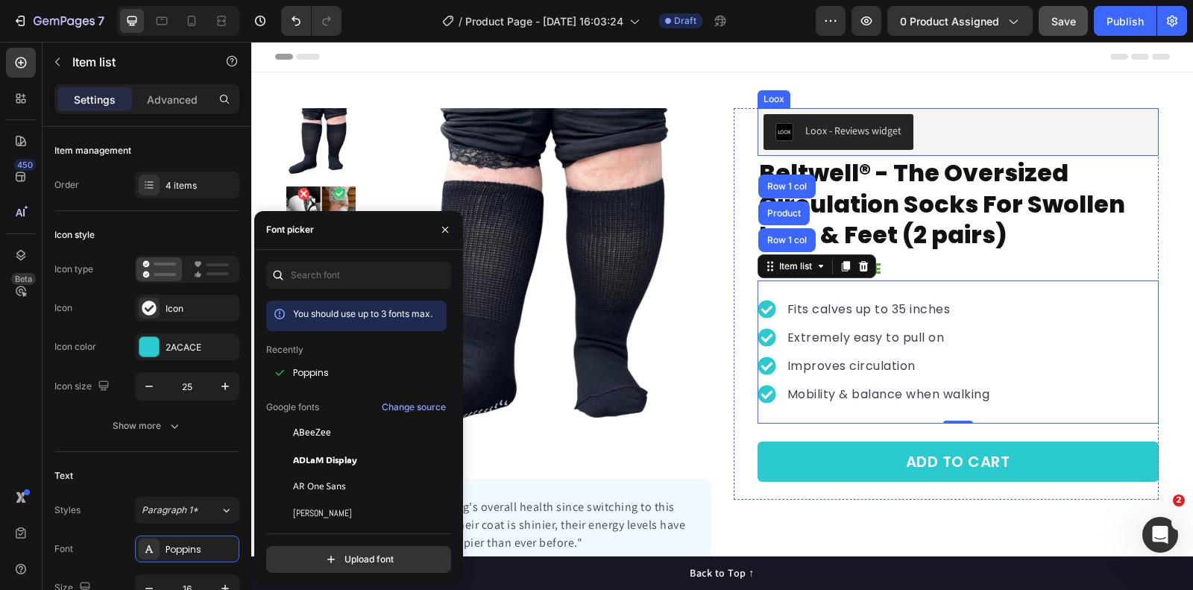
click at [1101, 151] on div "Loox - Reviews widget" at bounding box center [958, 132] width 401 height 48
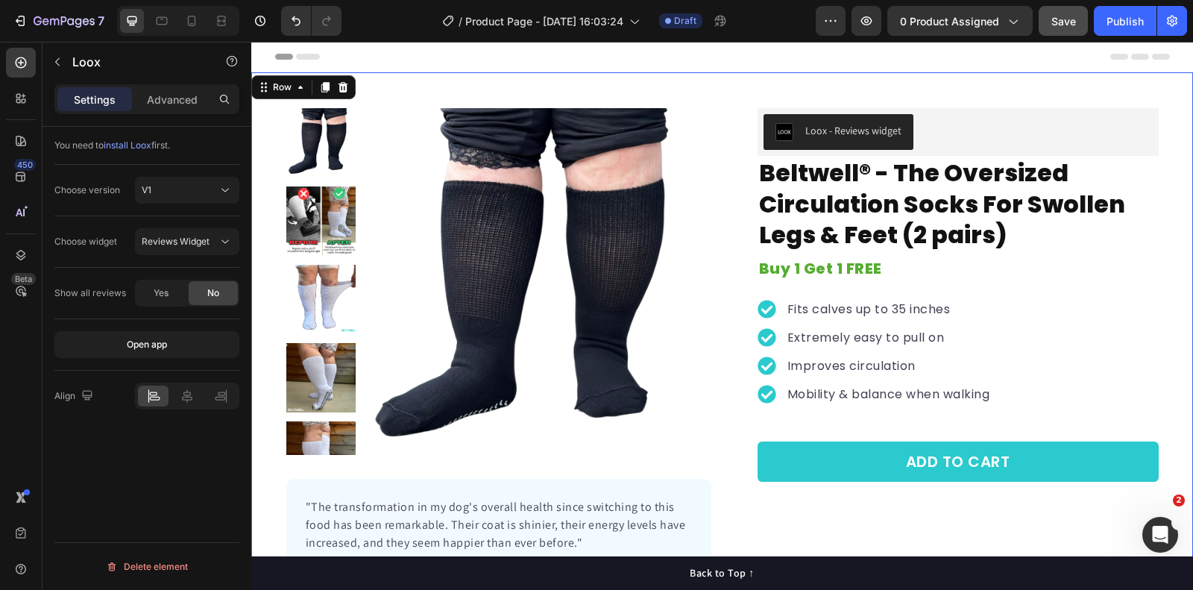
click at [1176, 178] on div "Product Images "The transformation in my dog's overall health since switching t…" at bounding box center [722, 354] width 942 height 492
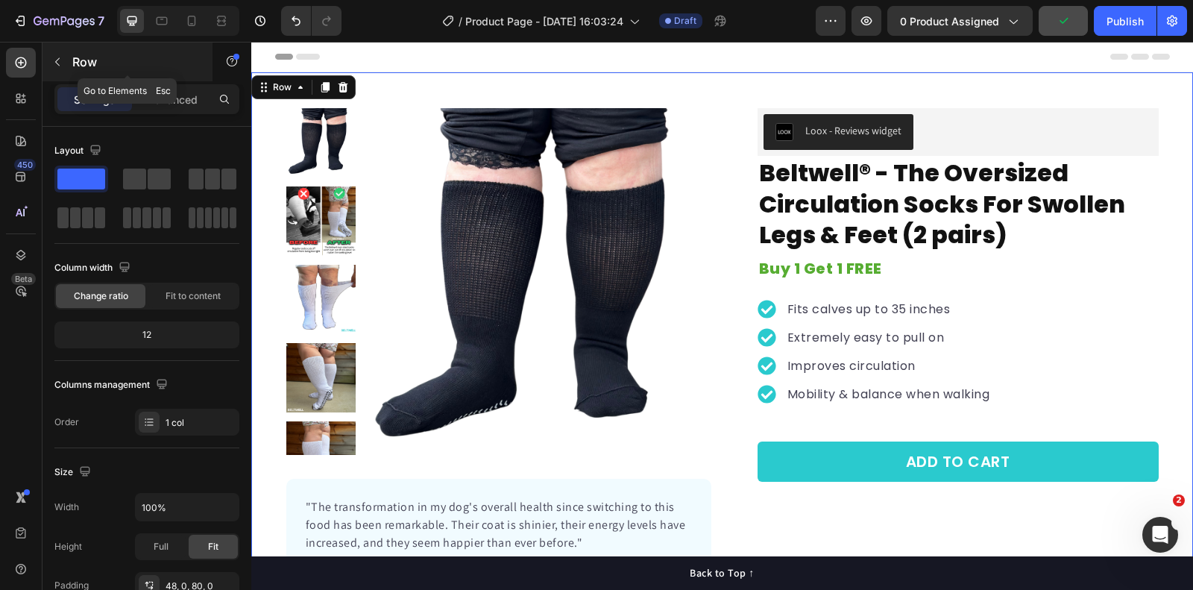
click at [60, 60] on icon "button" at bounding box center [57, 62] width 12 height 12
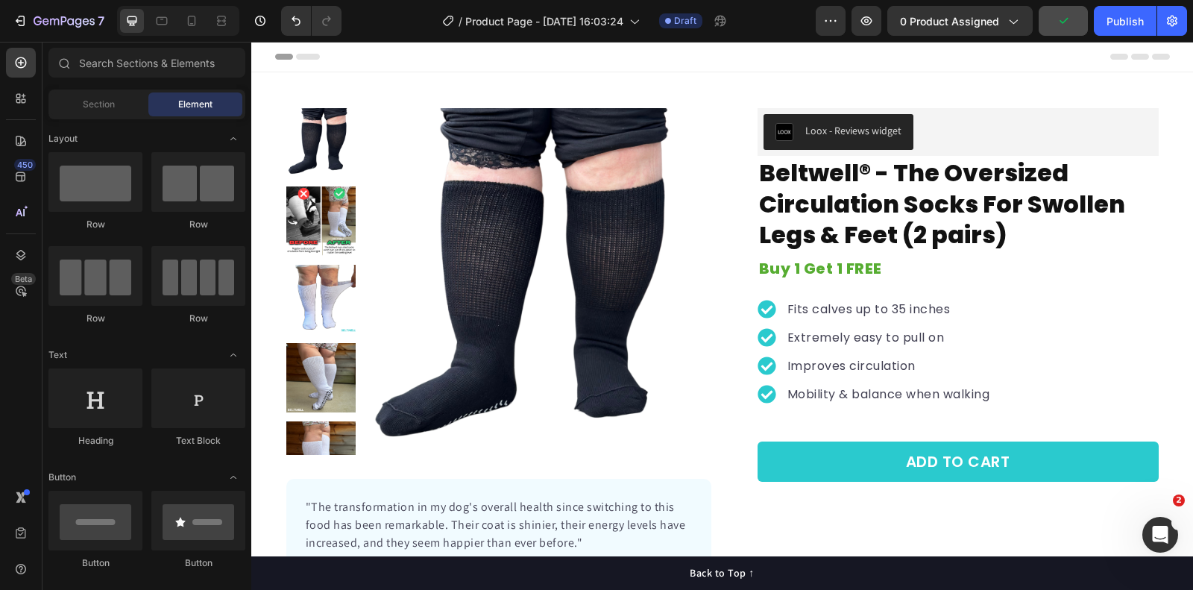
click at [97, 90] on div "Section Element" at bounding box center [146, 105] width 197 height 30
click at [97, 97] on div "Section" at bounding box center [98, 104] width 94 height 24
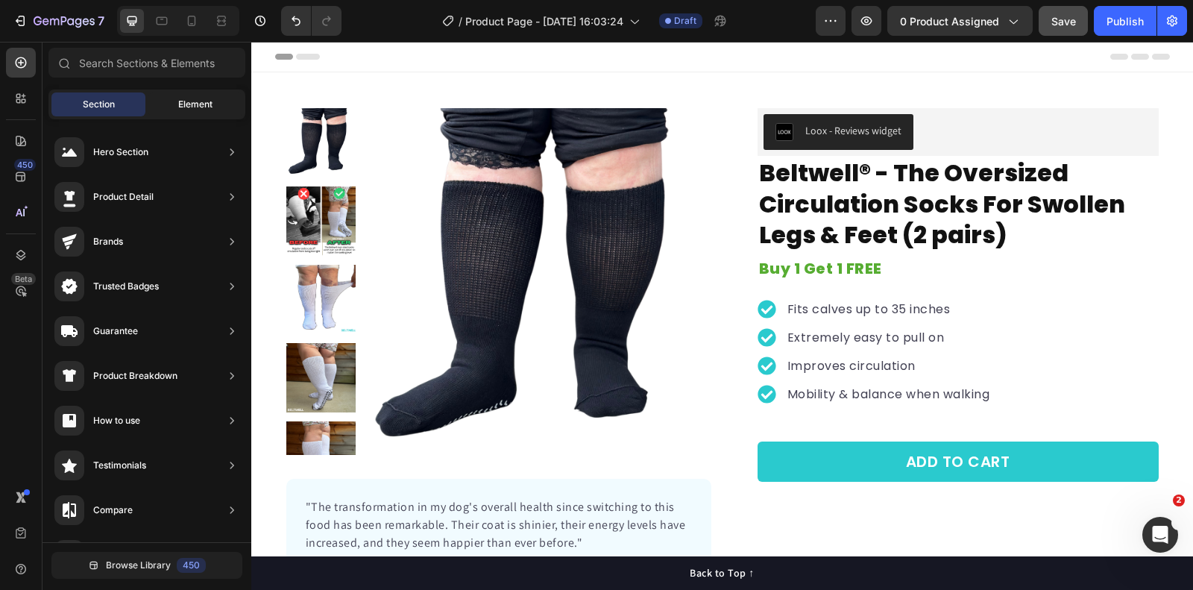
click at [186, 95] on div "Element" at bounding box center [195, 104] width 94 height 24
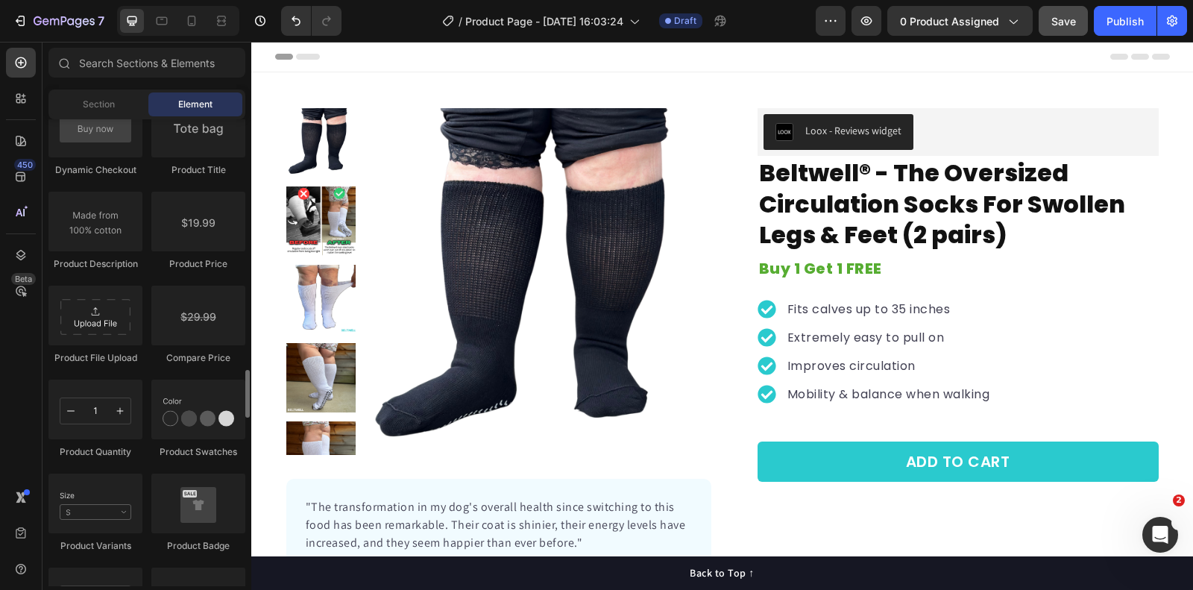
scroll to position [2563, 0]
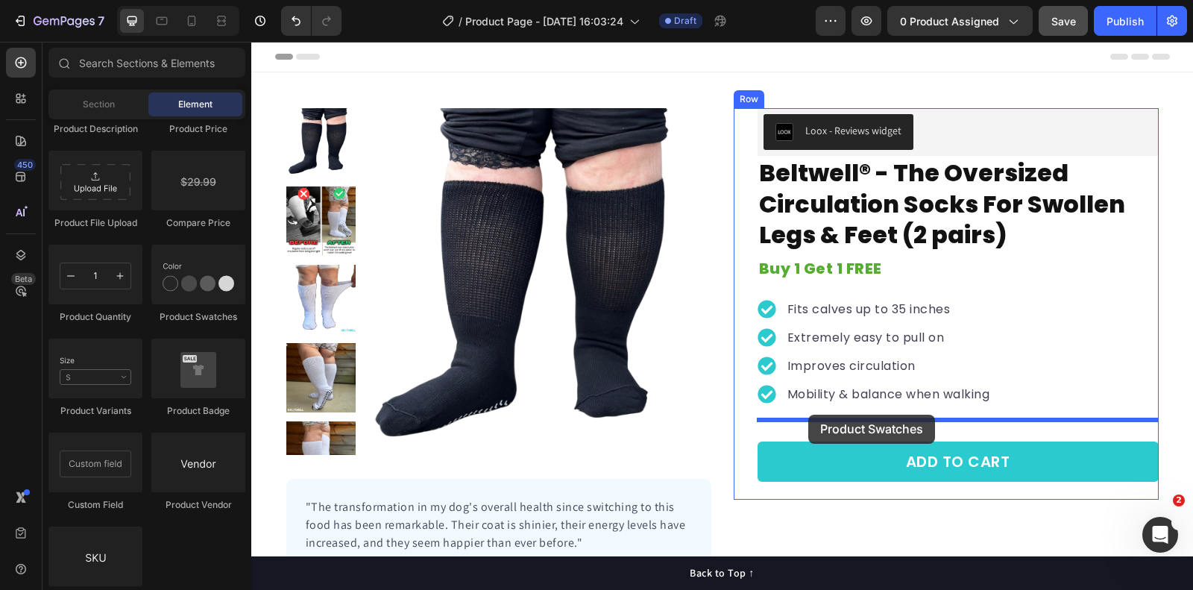
drag, startPoint x: 421, startPoint y: 322, endPoint x: 1176, endPoint y: 44, distance: 804.5
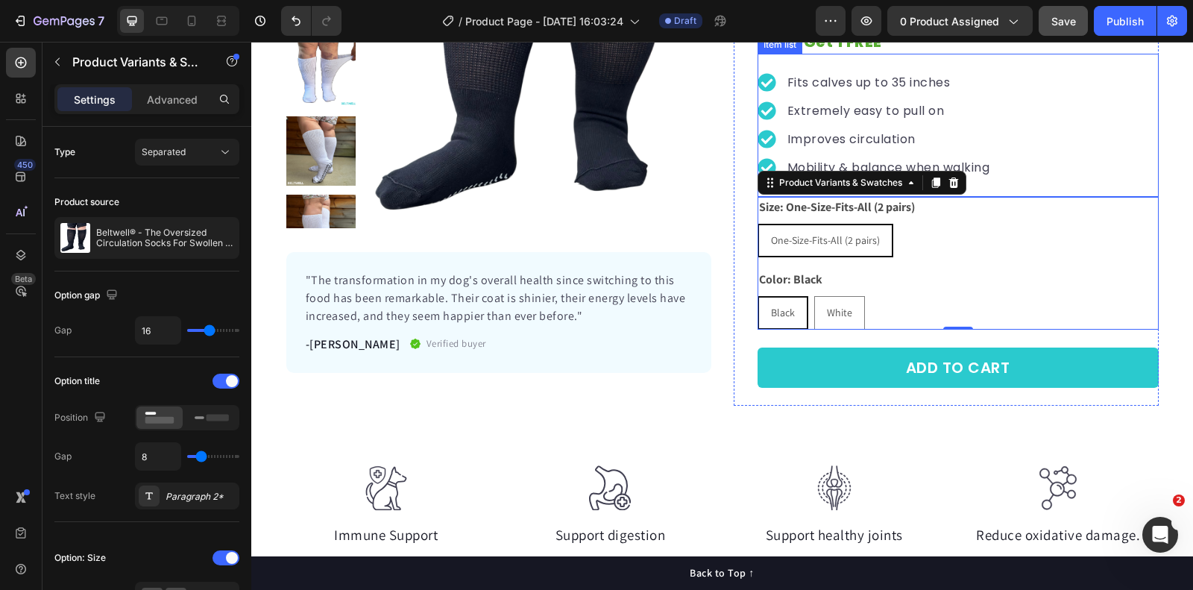
scroll to position [236, 0]
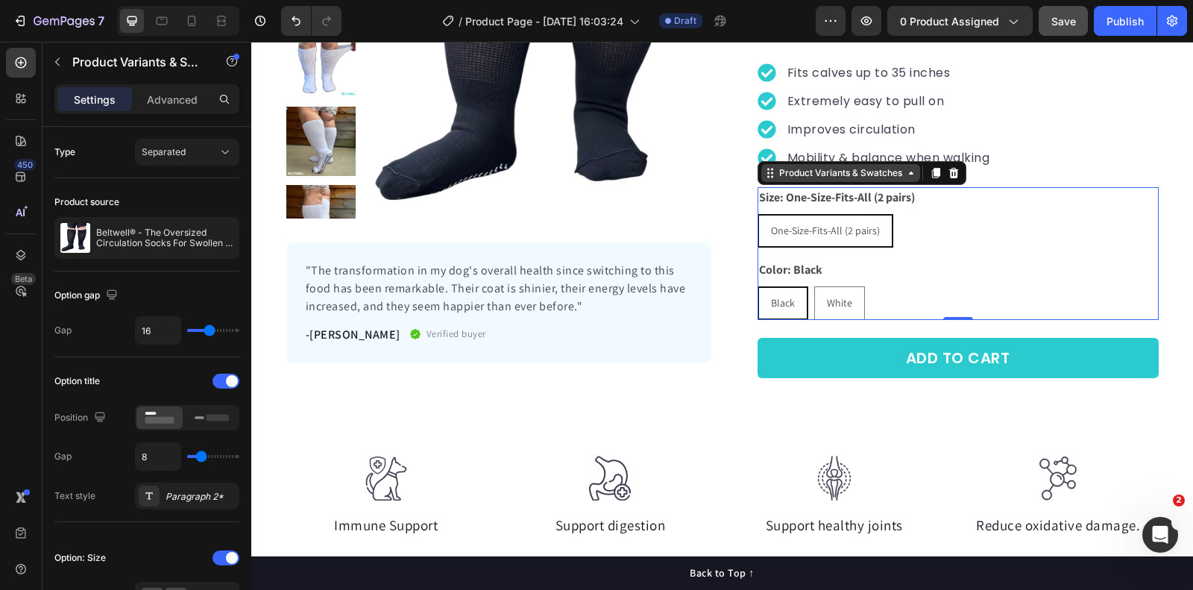
click at [805, 168] on div "Product Variants & Swatches" at bounding box center [840, 172] width 129 height 13
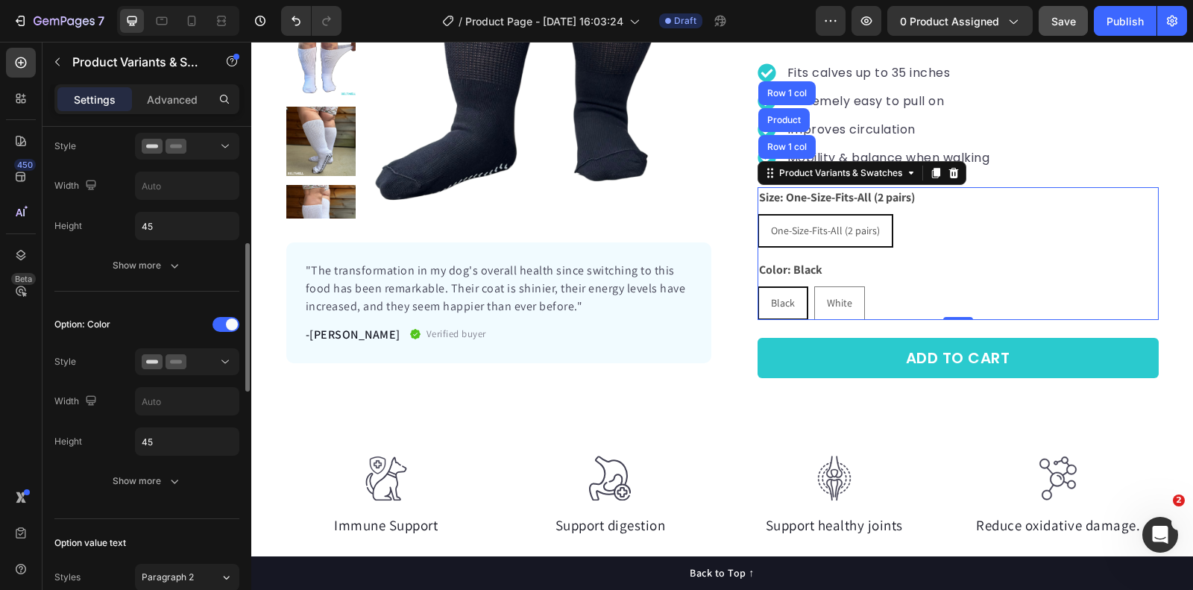
scroll to position [431, 0]
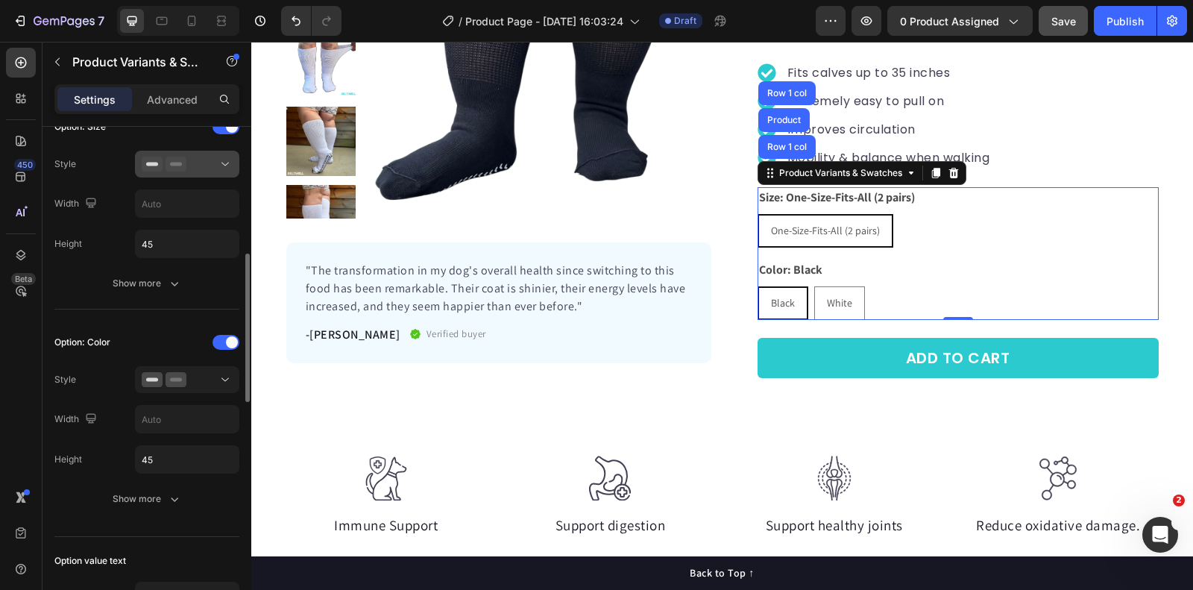
click at [185, 151] on button at bounding box center [187, 164] width 104 height 27
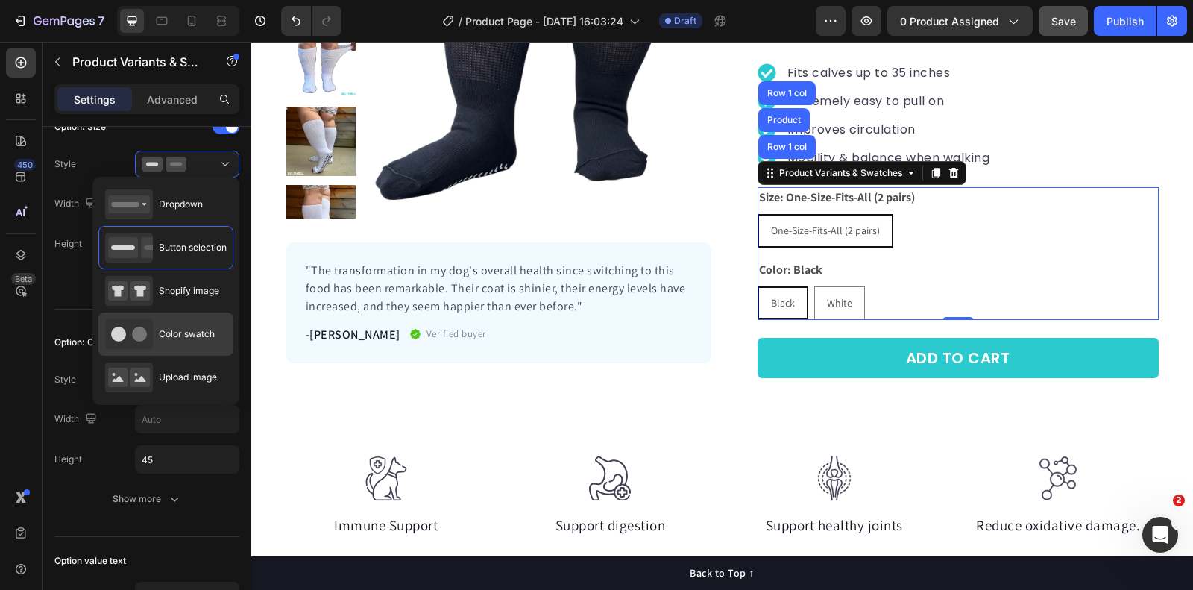
click at [186, 342] on div "Color swatch" at bounding box center [160, 334] width 110 height 30
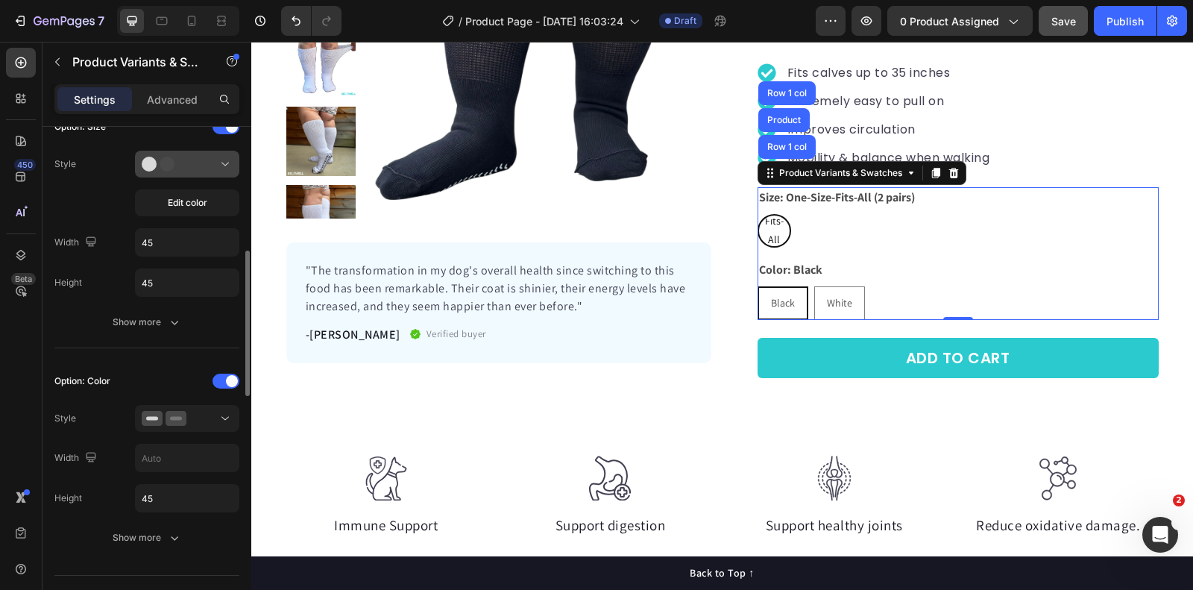
click at [198, 157] on div at bounding box center [187, 164] width 91 height 15
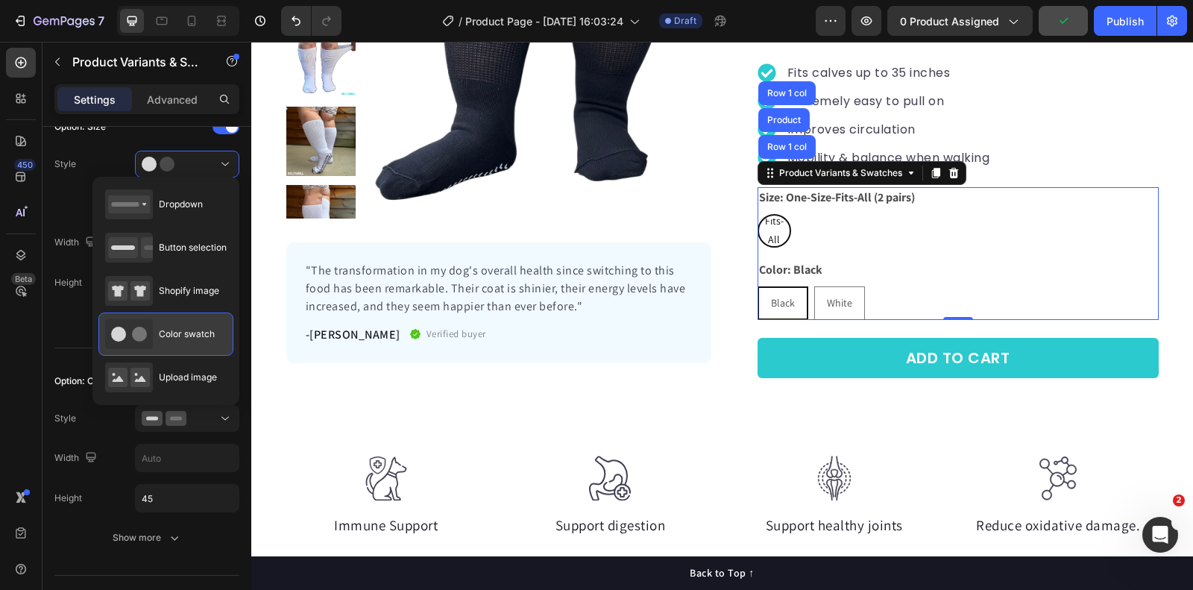
click at [187, 335] on span "Color swatch" at bounding box center [187, 333] width 56 height 13
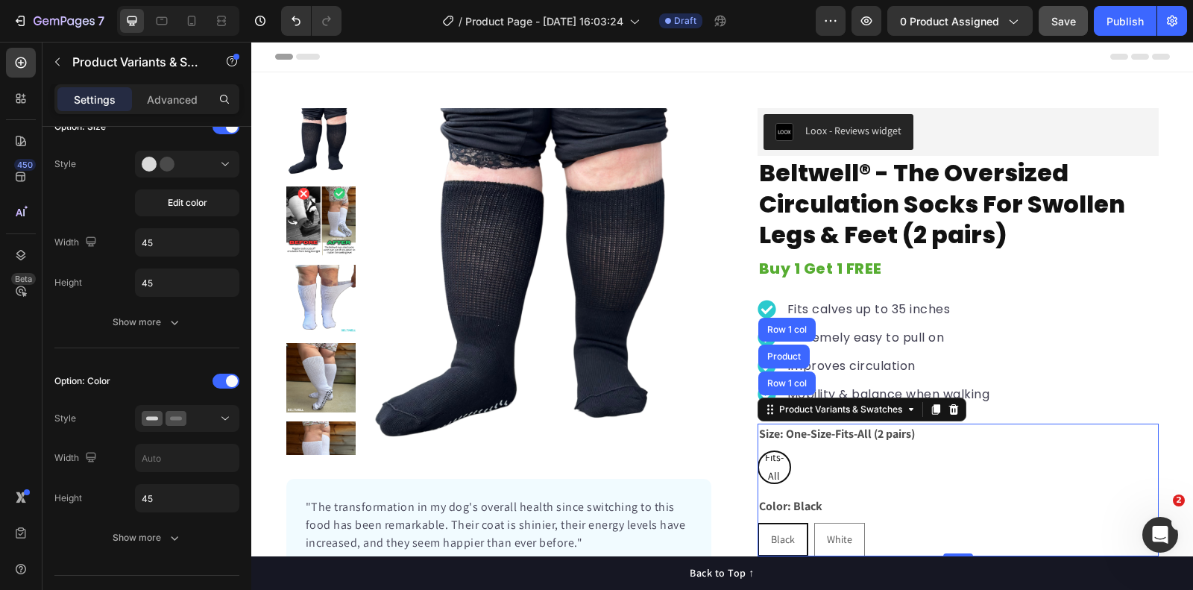
scroll to position [276, 0]
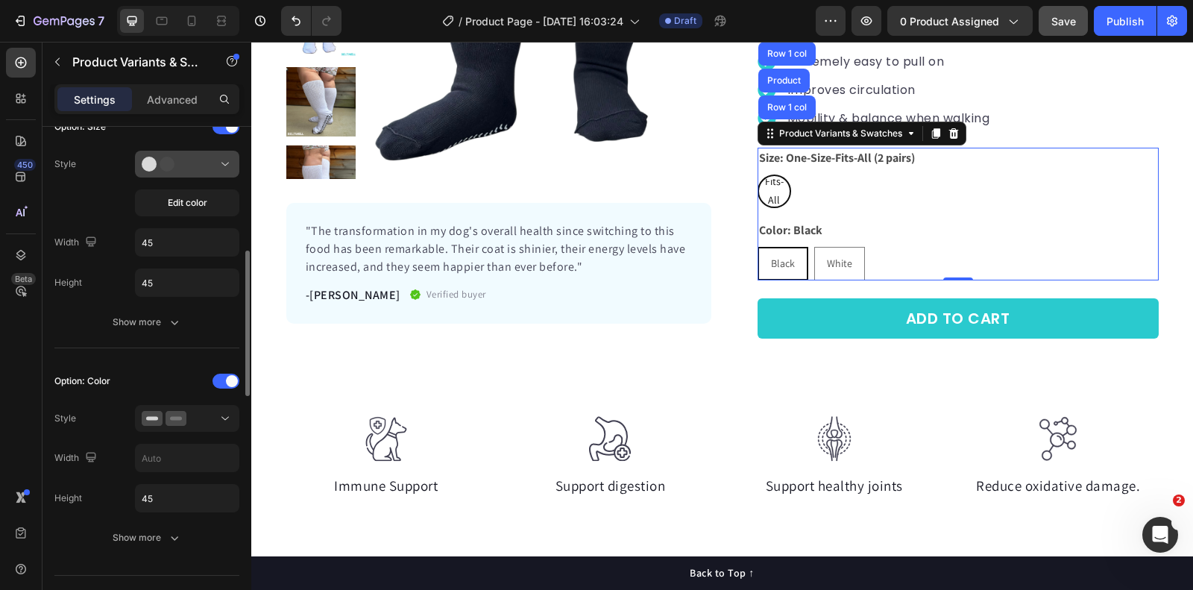
click at [198, 169] on button at bounding box center [187, 164] width 104 height 27
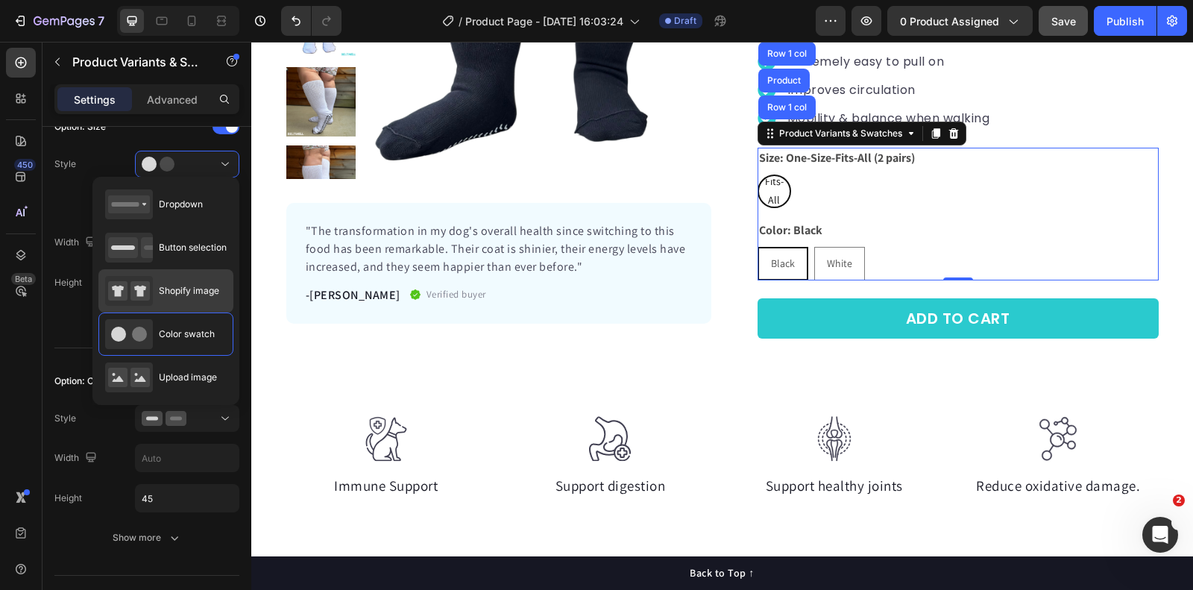
click at [192, 290] on span "Shopify image" at bounding box center [189, 290] width 60 height 13
type input "64"
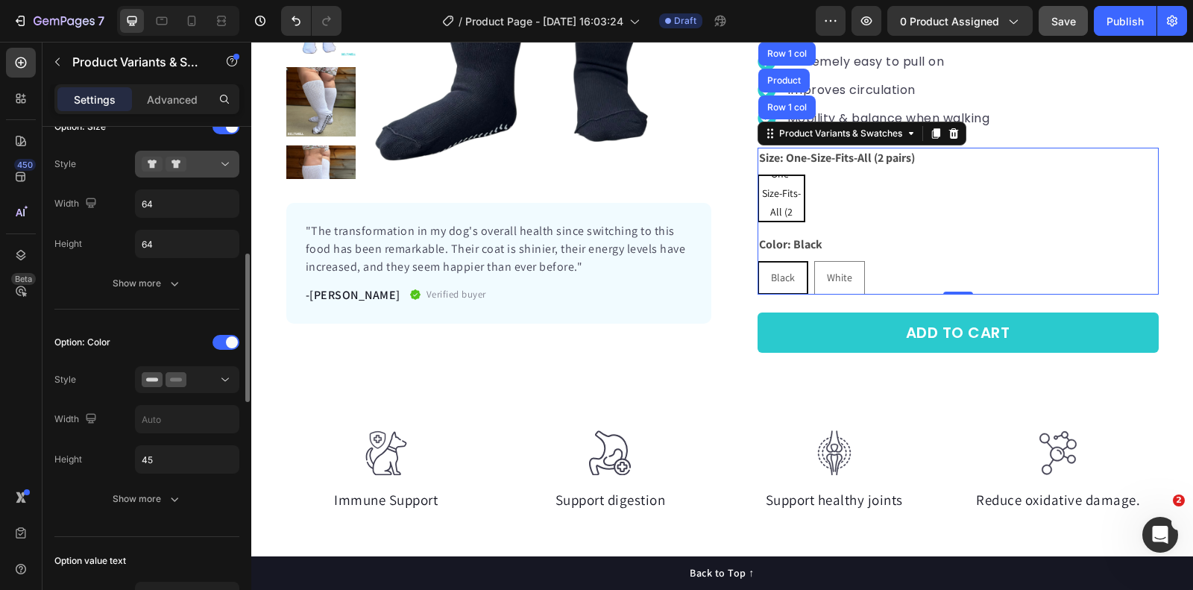
click at [192, 162] on div at bounding box center [187, 164] width 91 height 15
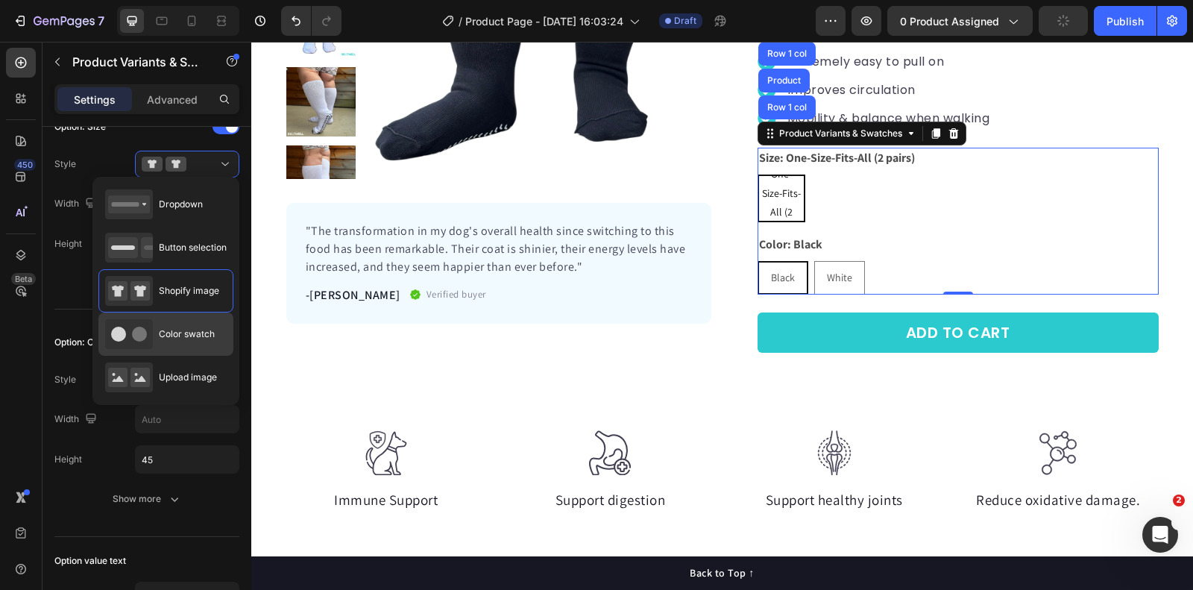
click at [182, 336] on span "Color swatch" at bounding box center [187, 333] width 56 height 13
type input "45"
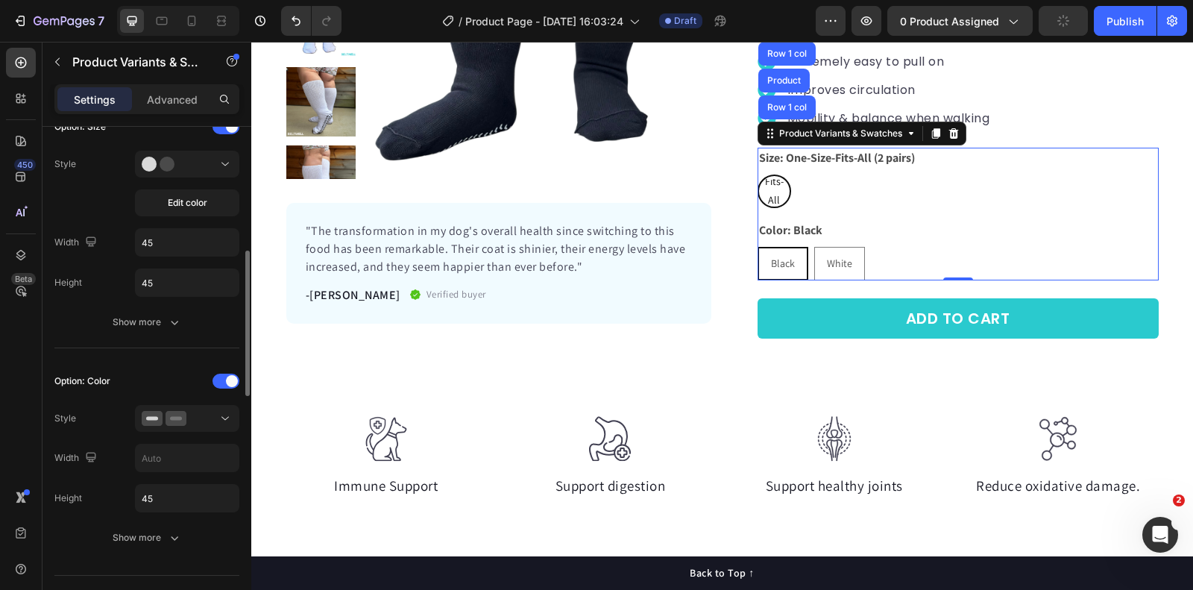
click at [211, 183] on div "Edit color" at bounding box center [187, 184] width 104 height 66
click at [211, 175] on div "Edit color" at bounding box center [187, 184] width 104 height 66
click at [211, 172] on button at bounding box center [187, 164] width 104 height 27
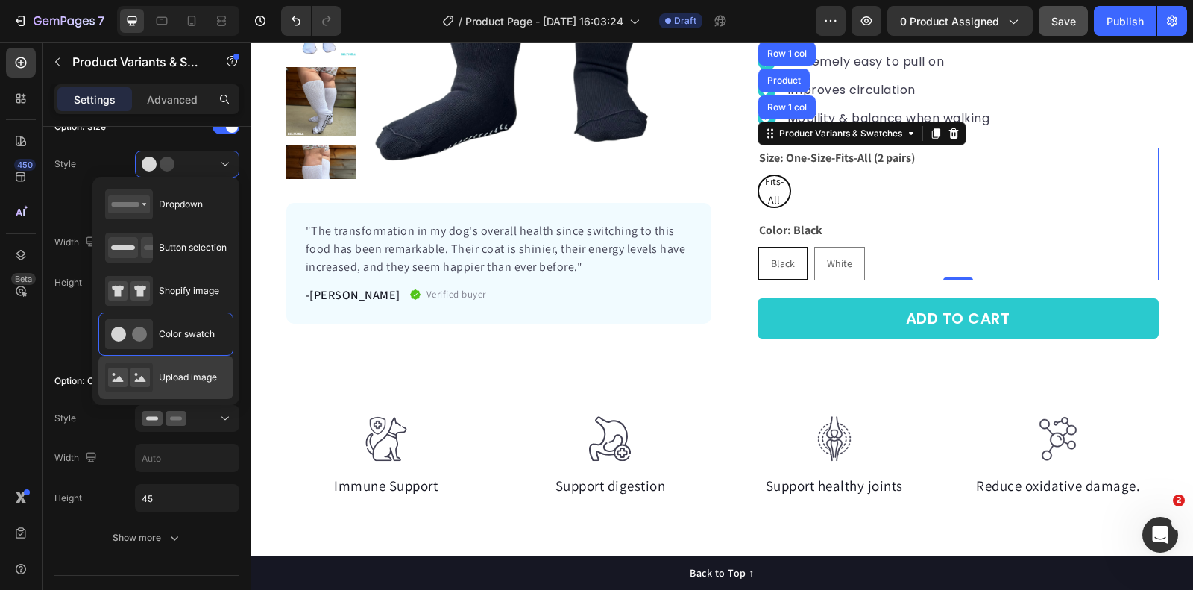
click at [196, 376] on span "Upload image" at bounding box center [188, 377] width 58 height 13
type input "64"
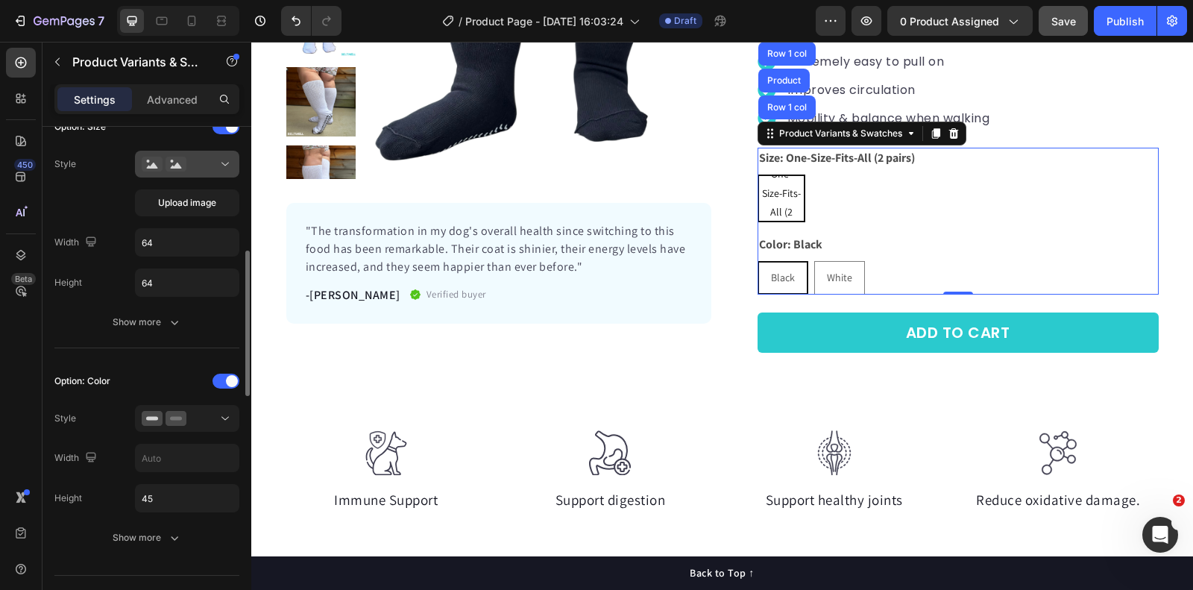
click at [207, 157] on div at bounding box center [187, 164] width 91 height 15
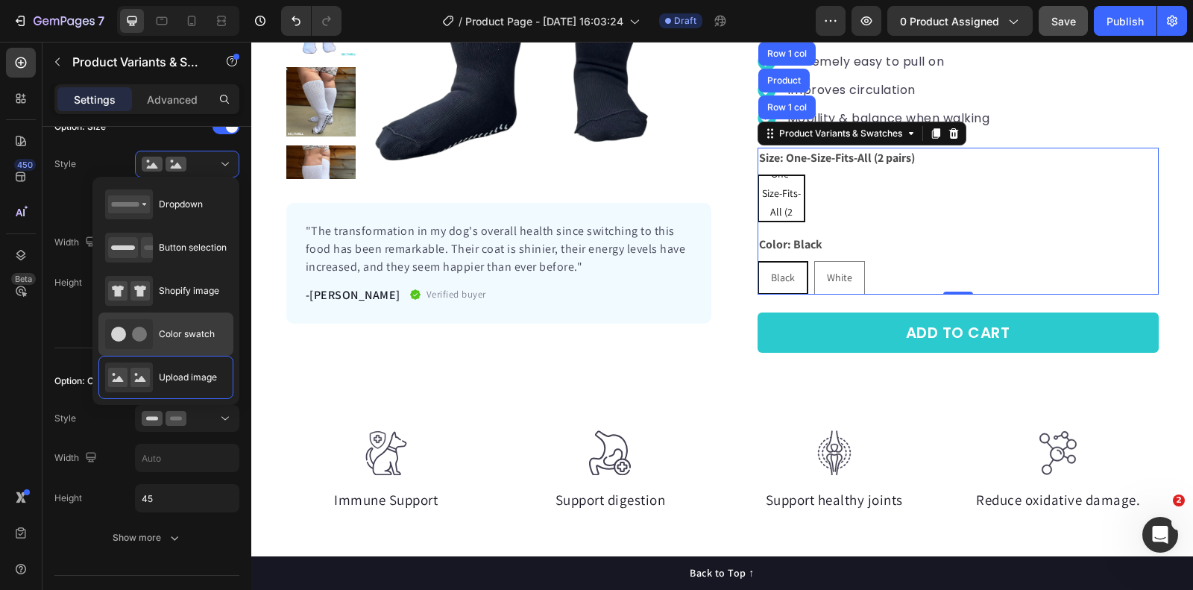
click at [181, 327] on span "Color swatch" at bounding box center [187, 333] width 56 height 13
type input "45"
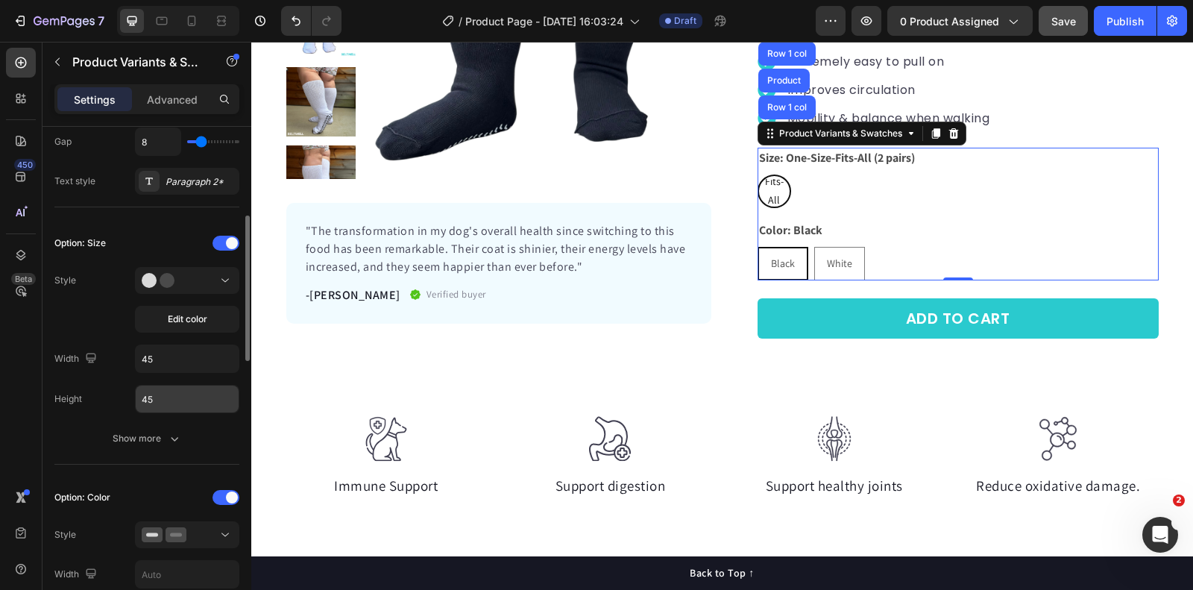
scroll to position [313, 0]
click at [203, 274] on div at bounding box center [187, 281] width 91 height 15
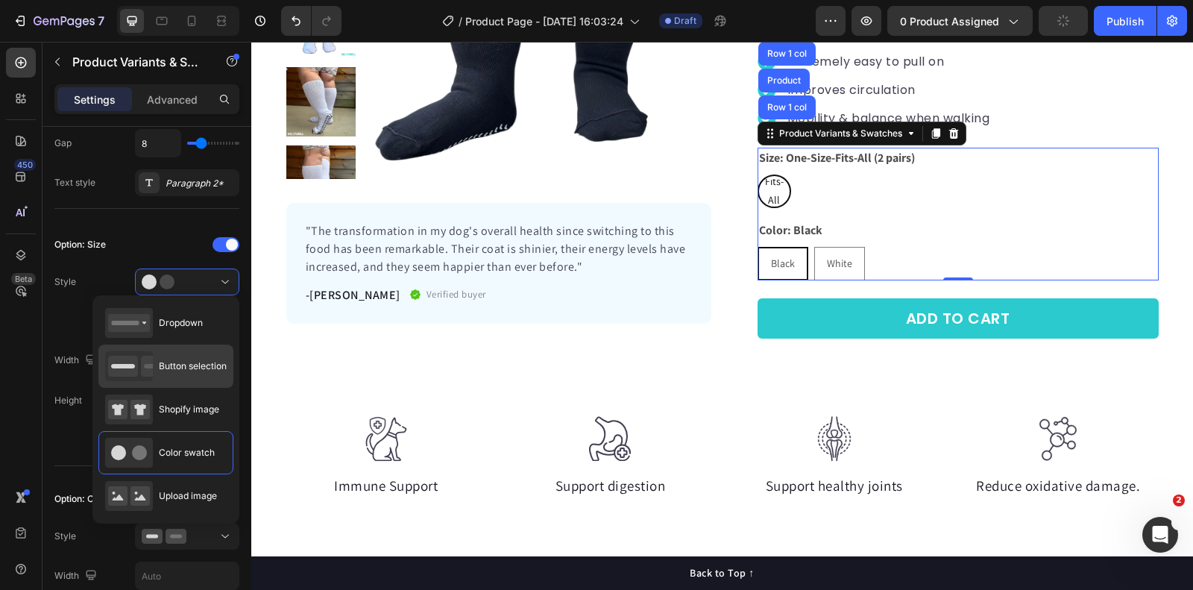
click at [195, 370] on span "Button selection" at bounding box center [193, 366] width 68 height 13
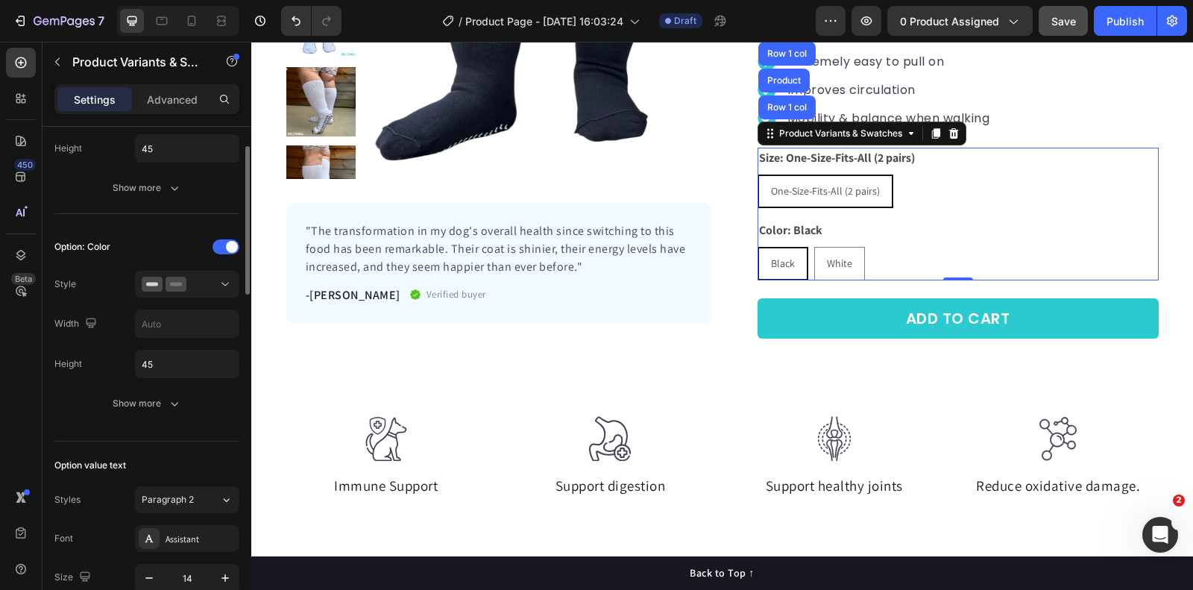
scroll to position [530, 0]
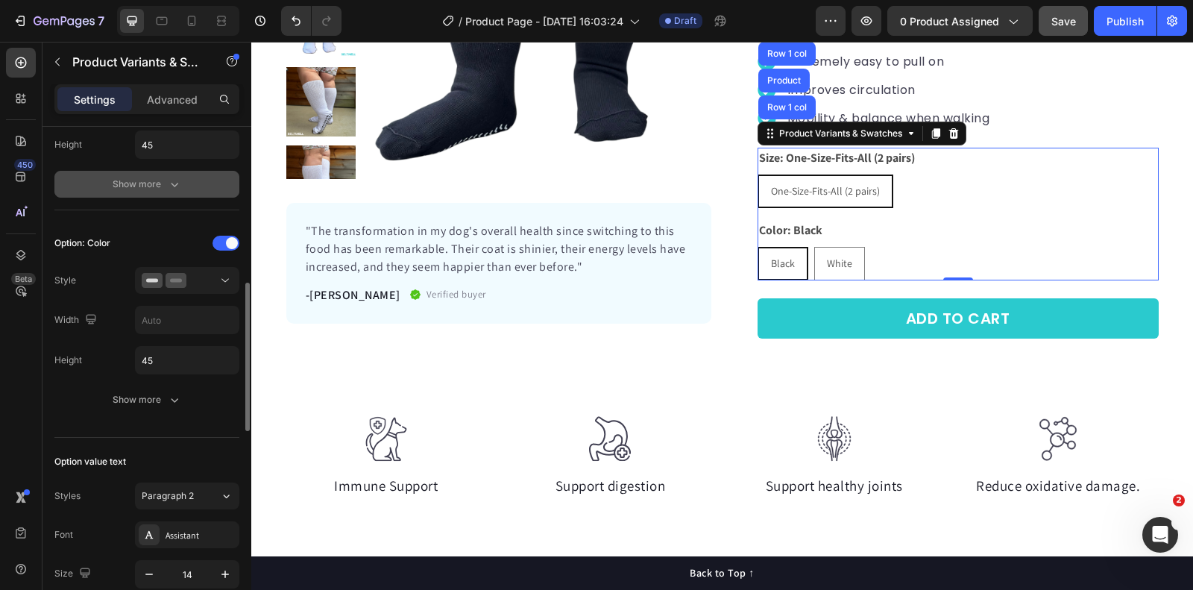
click at [154, 189] on button "Show more" at bounding box center [146, 184] width 185 height 27
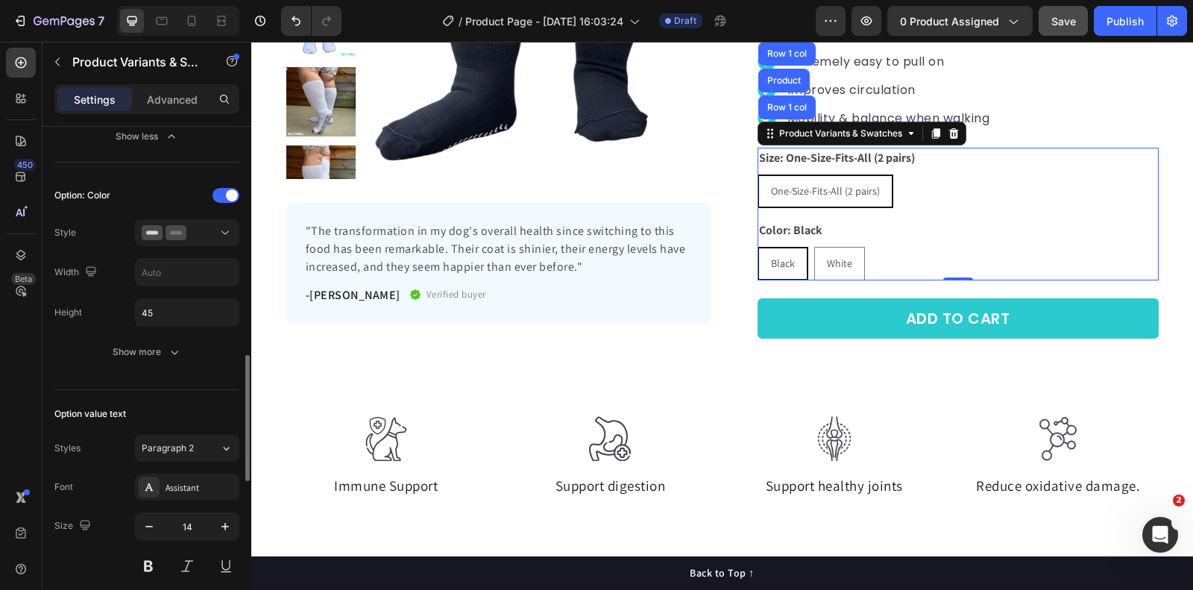
scroll to position [895, 0]
click at [204, 206] on div "Option: Color Style Width Height 45 Show more" at bounding box center [146, 269] width 185 height 182
click at [204, 220] on div at bounding box center [187, 227] width 91 height 15
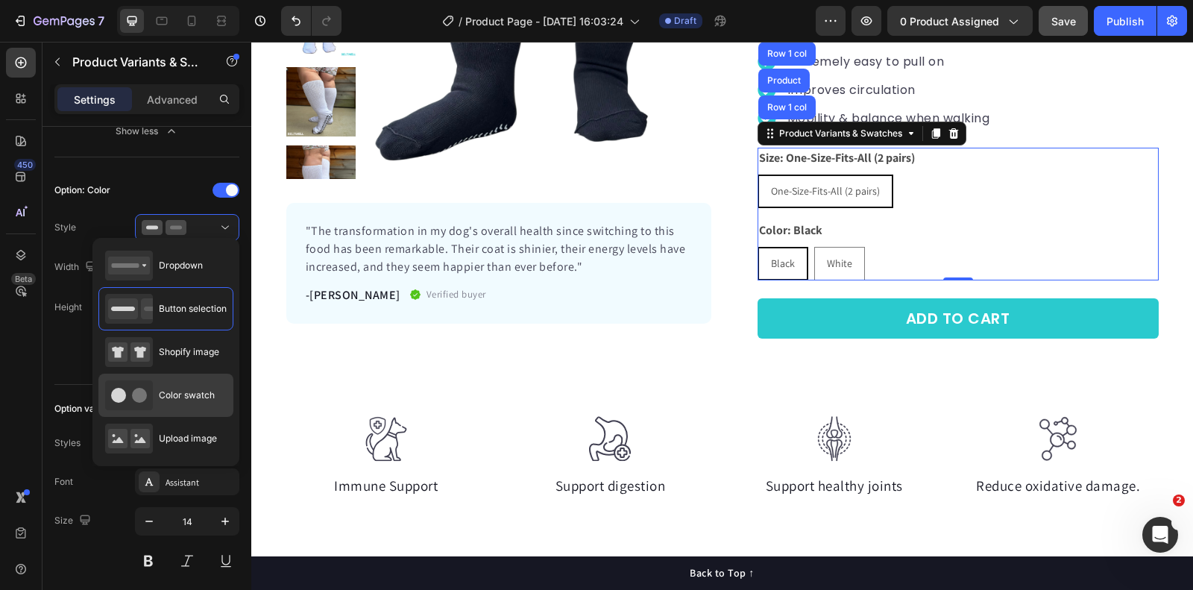
click at [182, 393] on span "Color swatch" at bounding box center [187, 395] width 56 height 13
type input "45"
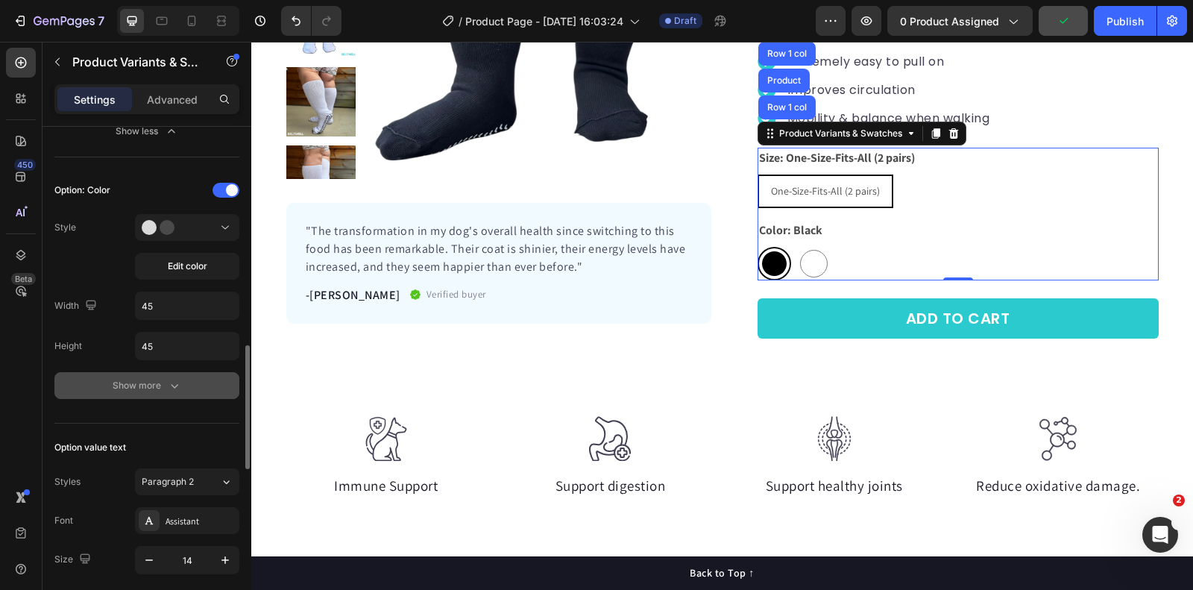
click at [177, 387] on button "Show more" at bounding box center [146, 385] width 185 height 27
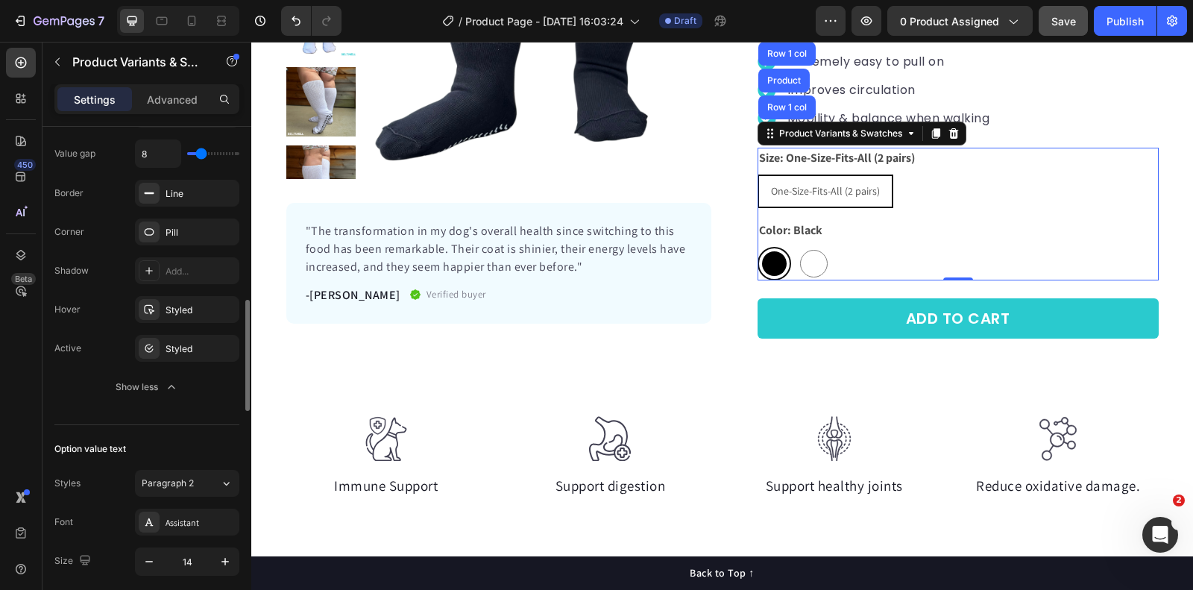
scroll to position [1146, 0]
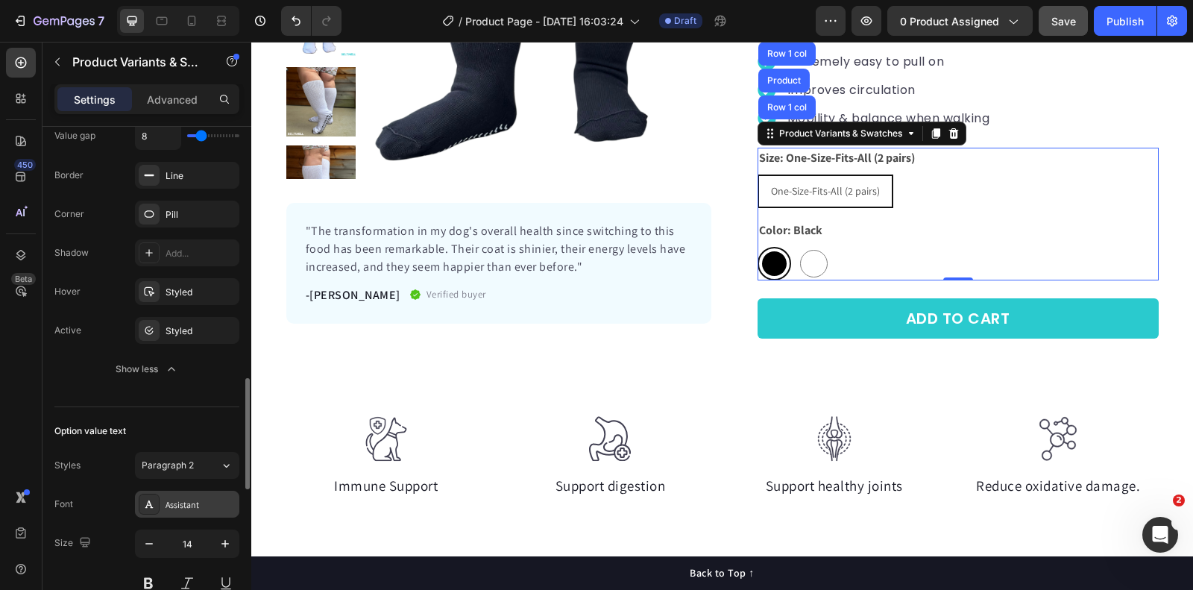
click at [194, 503] on div "Assistant" at bounding box center [187, 504] width 104 height 27
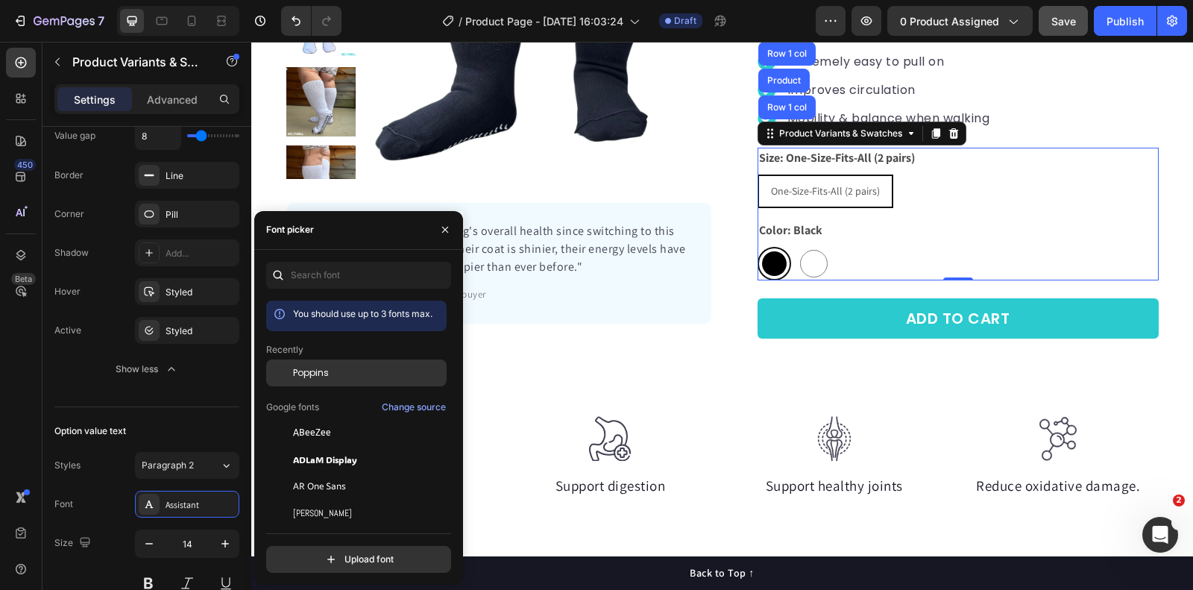
click at [327, 377] on span "Poppins" at bounding box center [311, 372] width 36 height 13
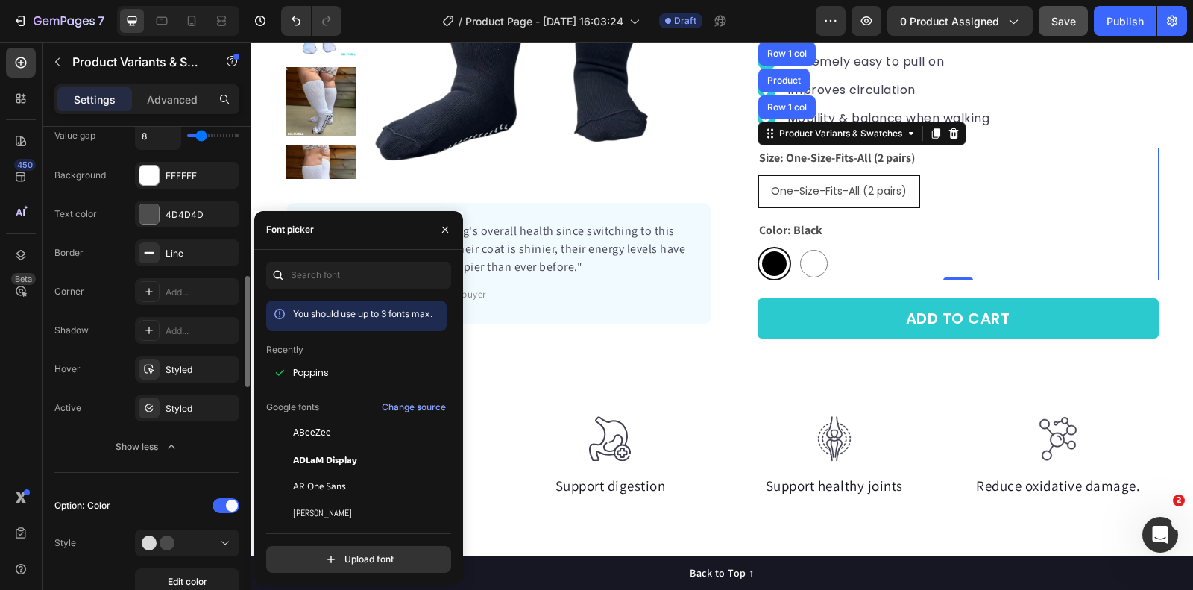
scroll to position [597, 0]
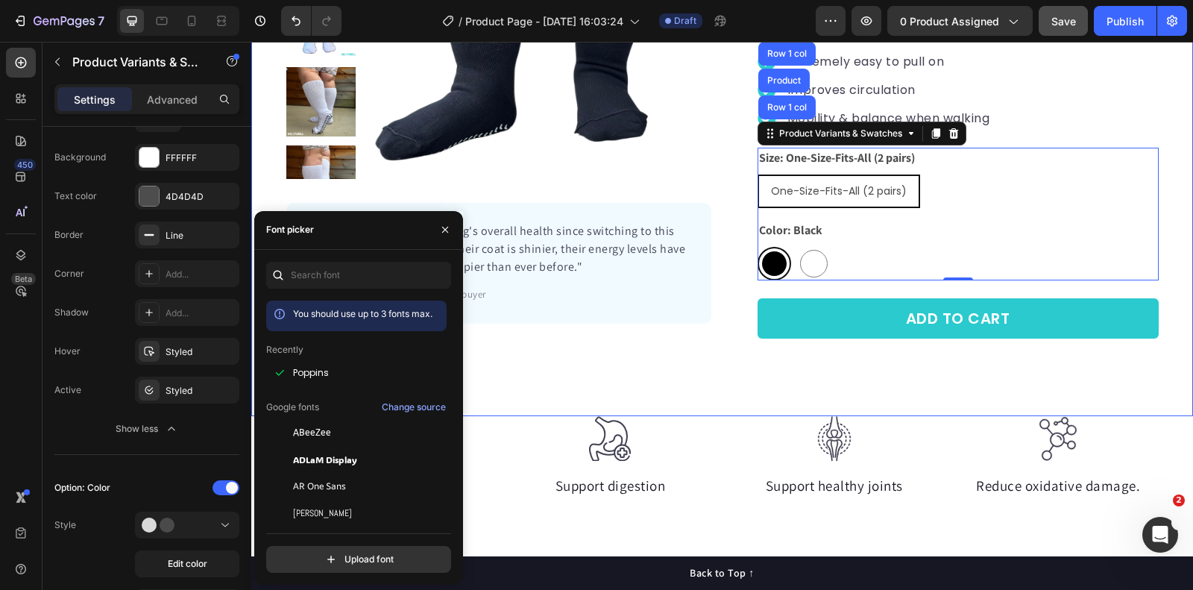
click at [1180, 225] on div "Product Images "The transformation in my dog's overall health since switching t…" at bounding box center [722, 94] width 942 height 524
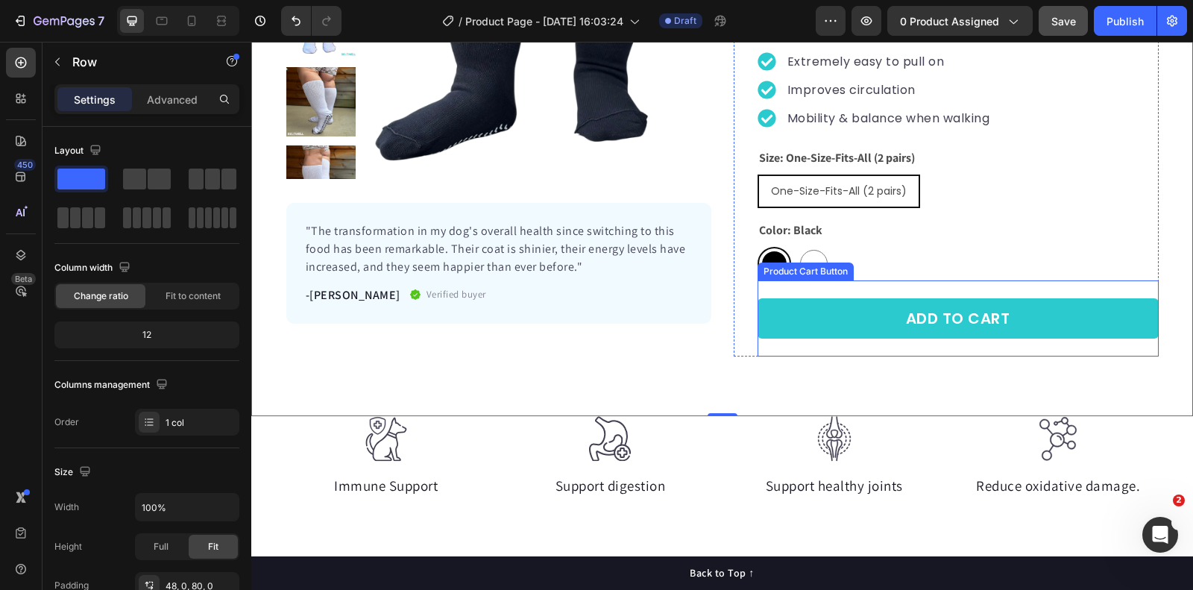
click at [780, 270] on div "Product Cart Button" at bounding box center [806, 271] width 90 height 13
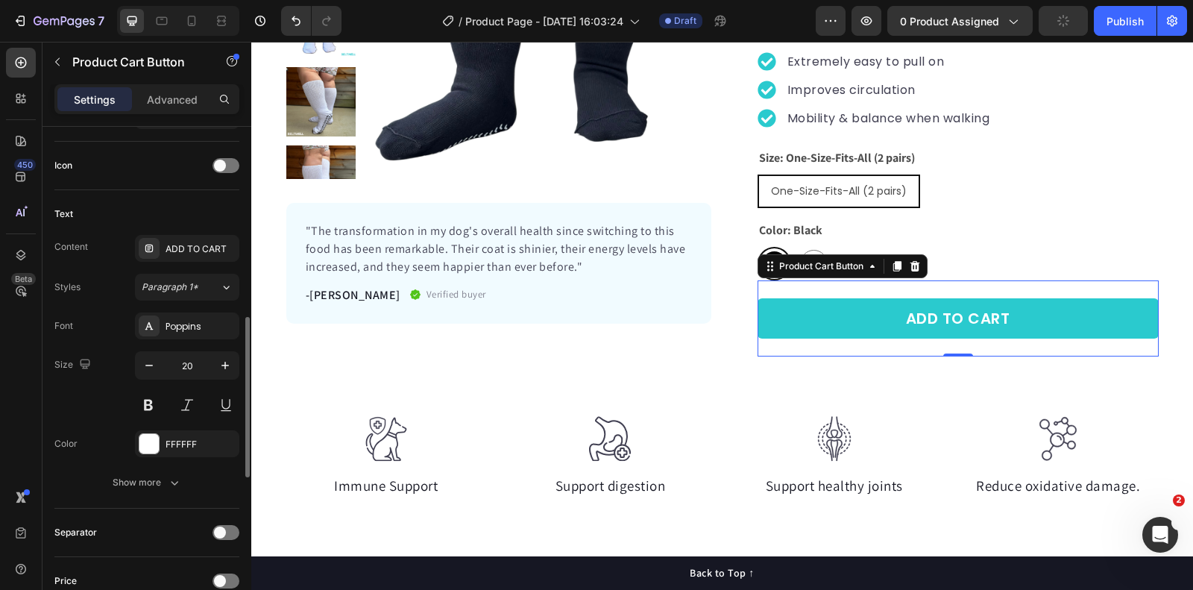
scroll to position [720, 0]
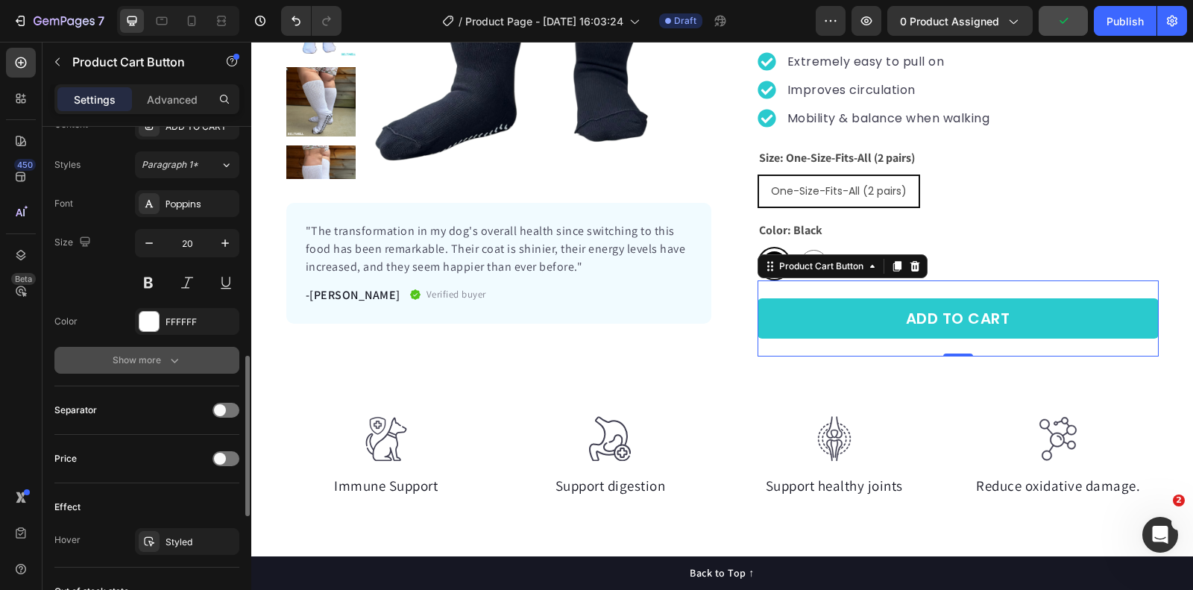
click at [166, 368] on button "Show more" at bounding box center [146, 360] width 185 height 27
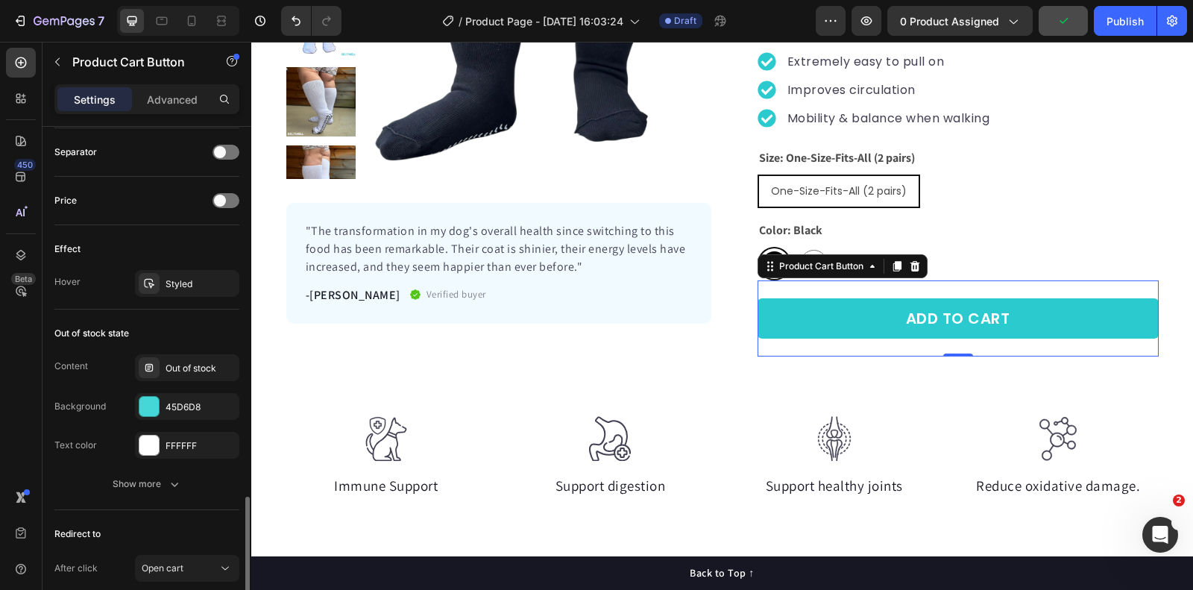
scroll to position [1207, 0]
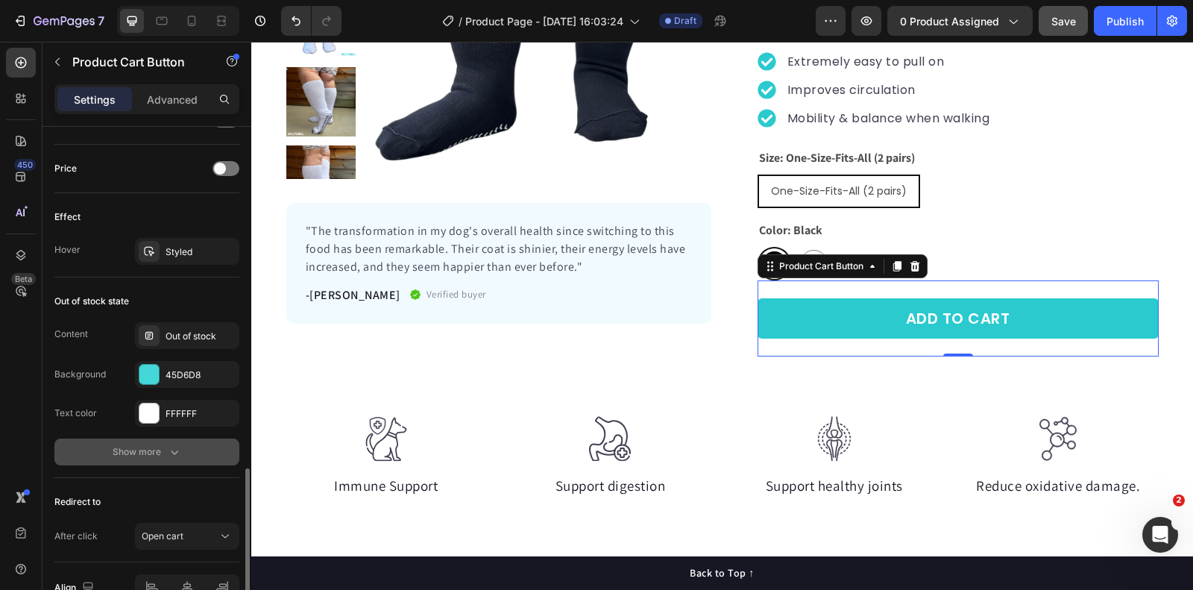
click at [168, 446] on icon "button" at bounding box center [174, 452] width 15 height 15
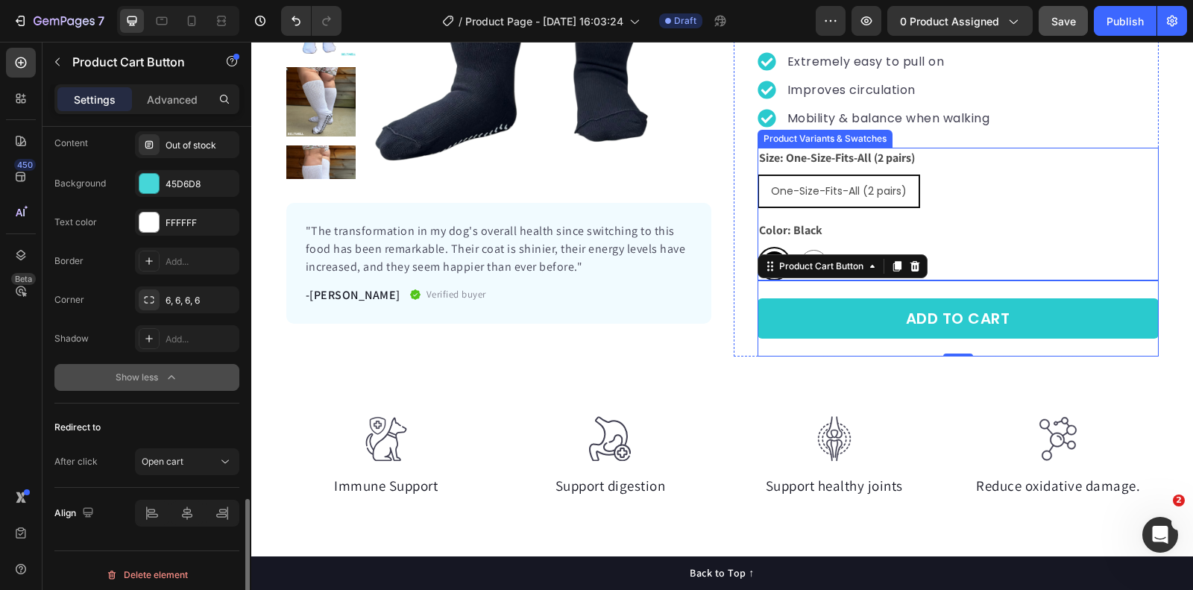
scroll to position [0, 0]
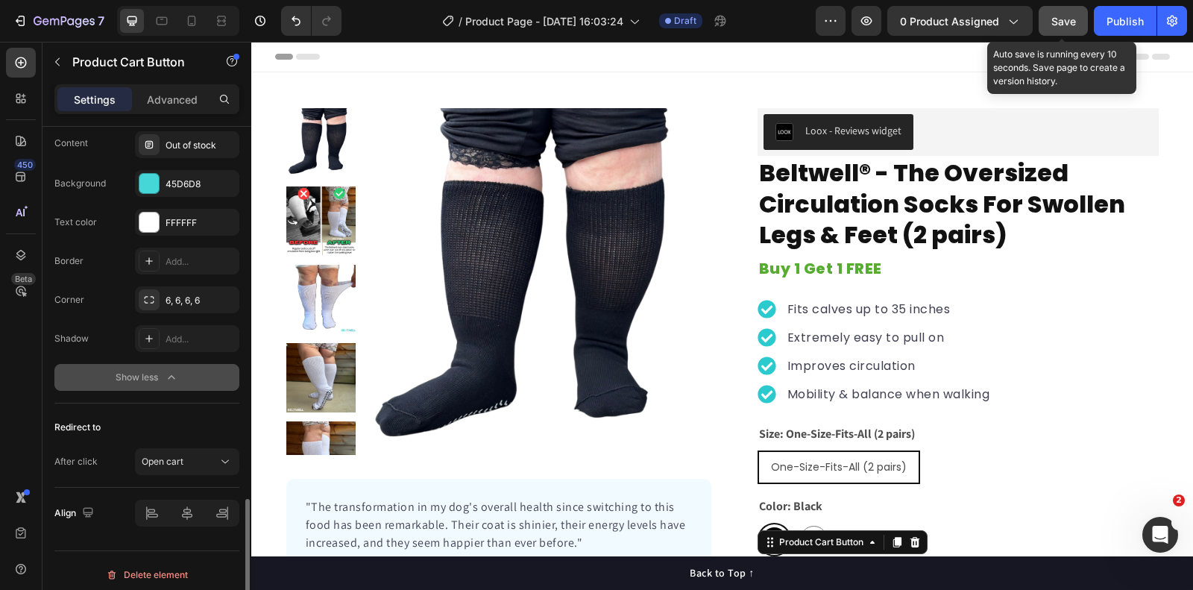
click at [1066, 31] on button "Save" at bounding box center [1063, 21] width 49 height 30
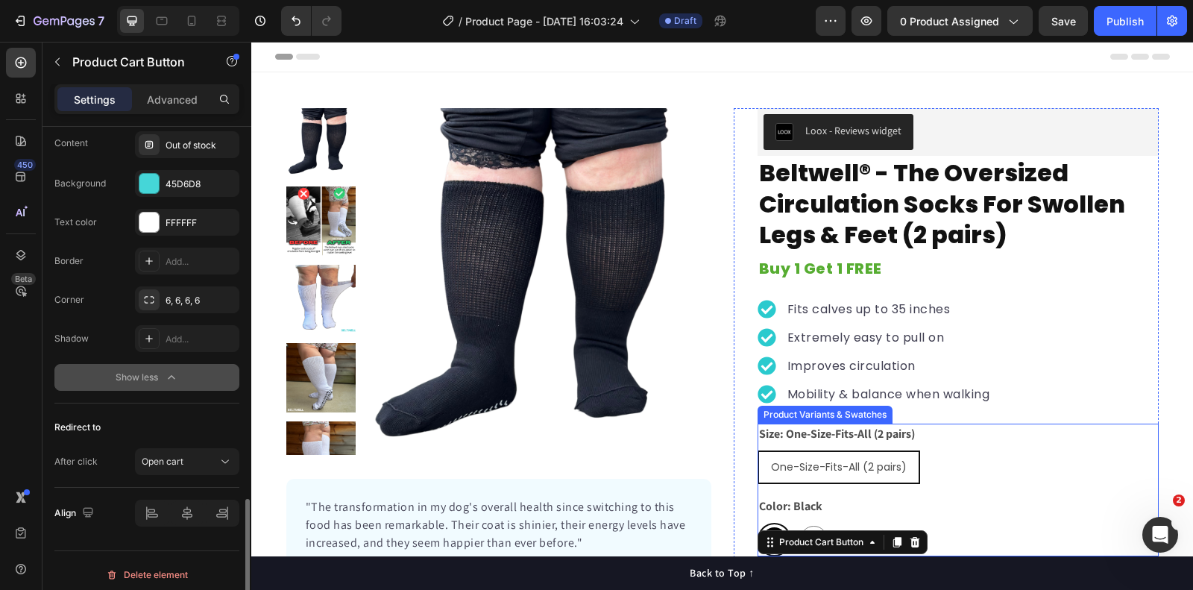
scroll to position [159, 0]
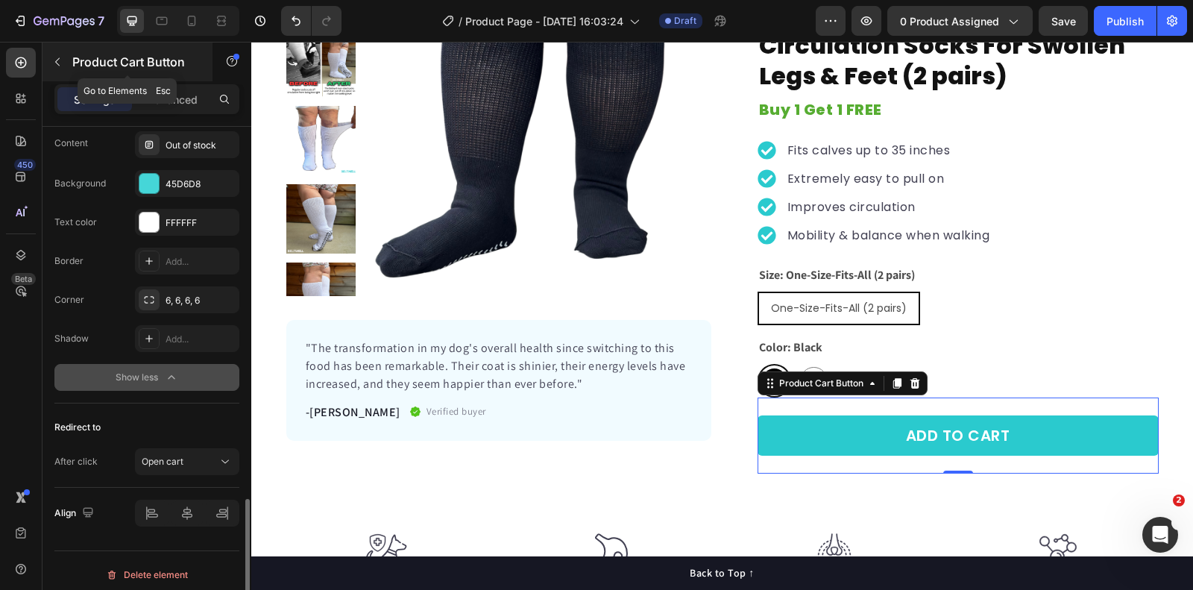
click at [67, 60] on button "button" at bounding box center [57, 62] width 24 height 24
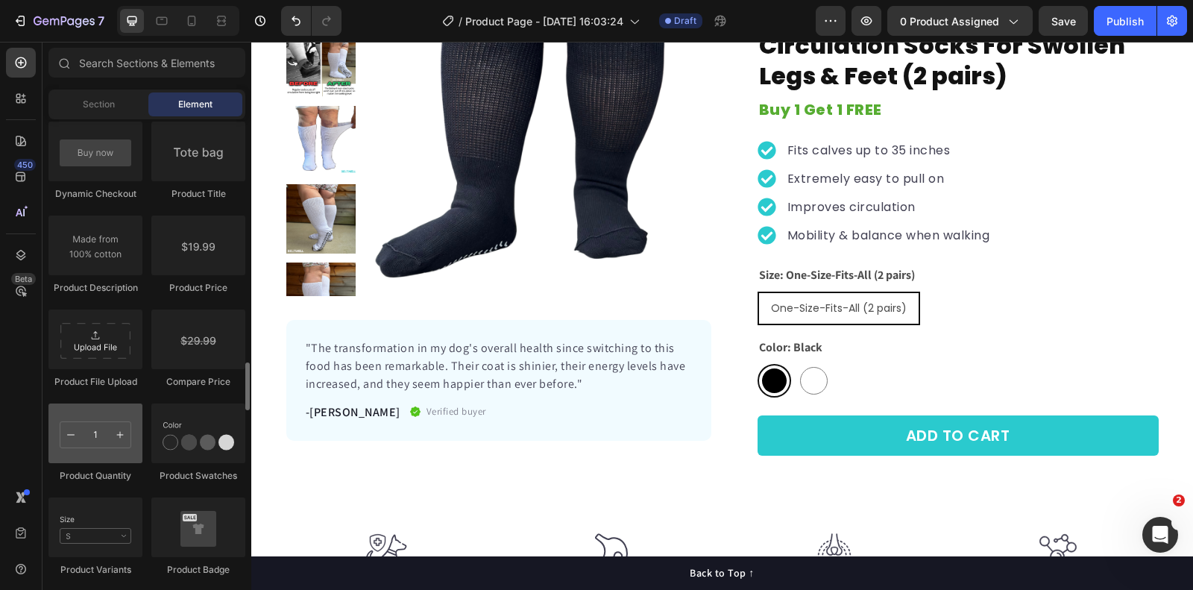
scroll to position [2399, 0]
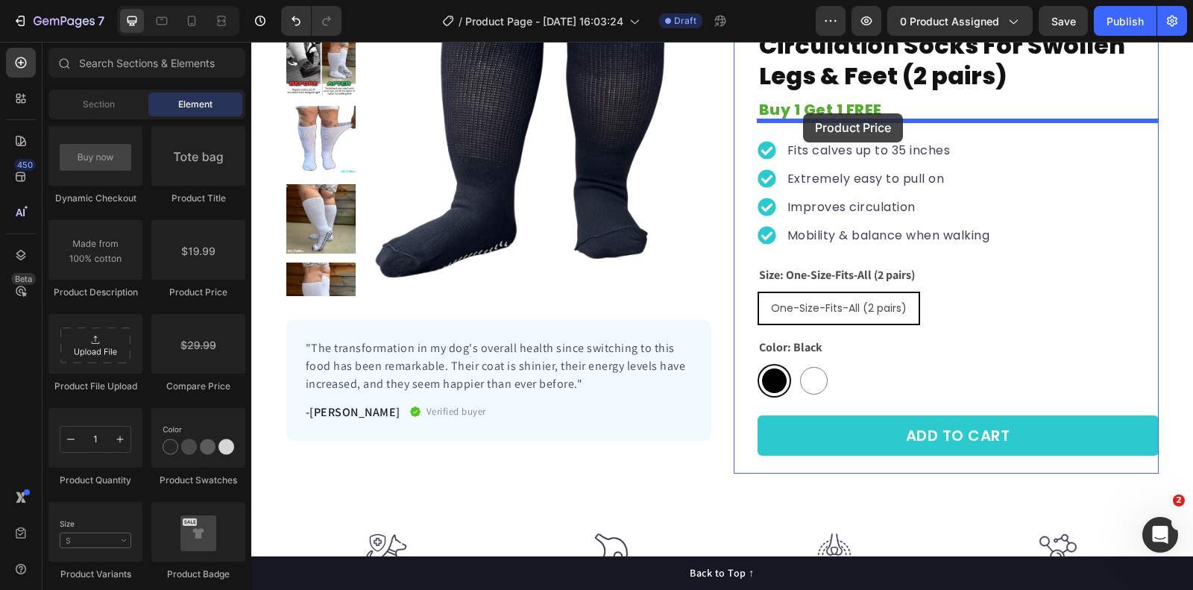
drag, startPoint x: 440, startPoint y: 289, endPoint x: 803, endPoint y: 113, distance: 403.3
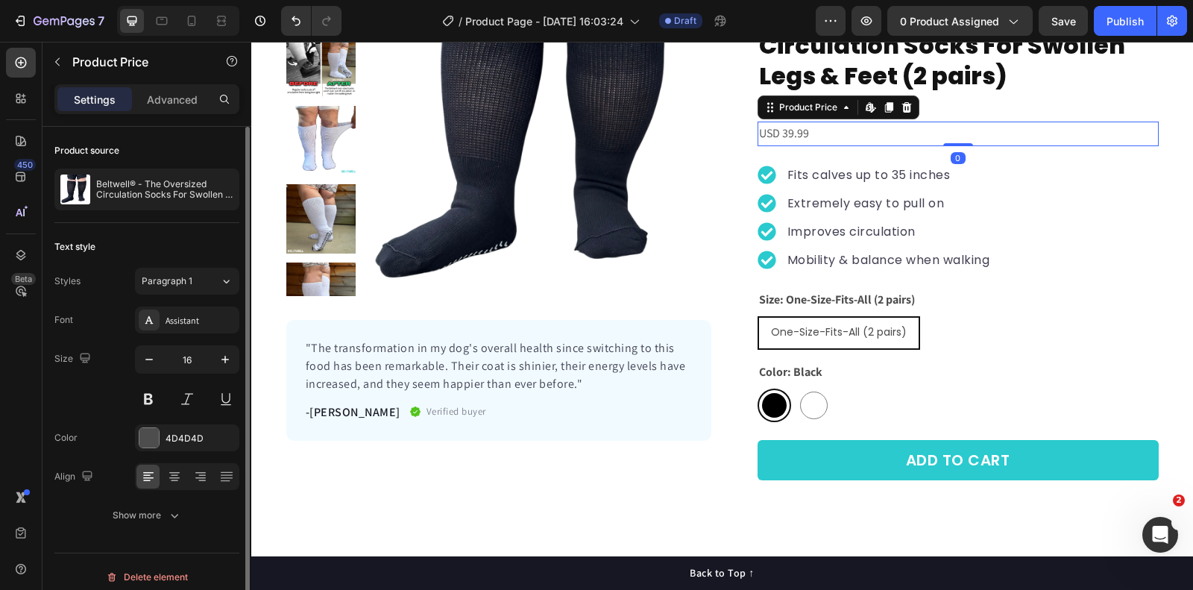
click at [166, 338] on div "Font Assistant Size 16 Color 4D4D4D Align Show more" at bounding box center [146, 418] width 185 height 222
click at [186, 319] on div "Assistant" at bounding box center [201, 320] width 70 height 13
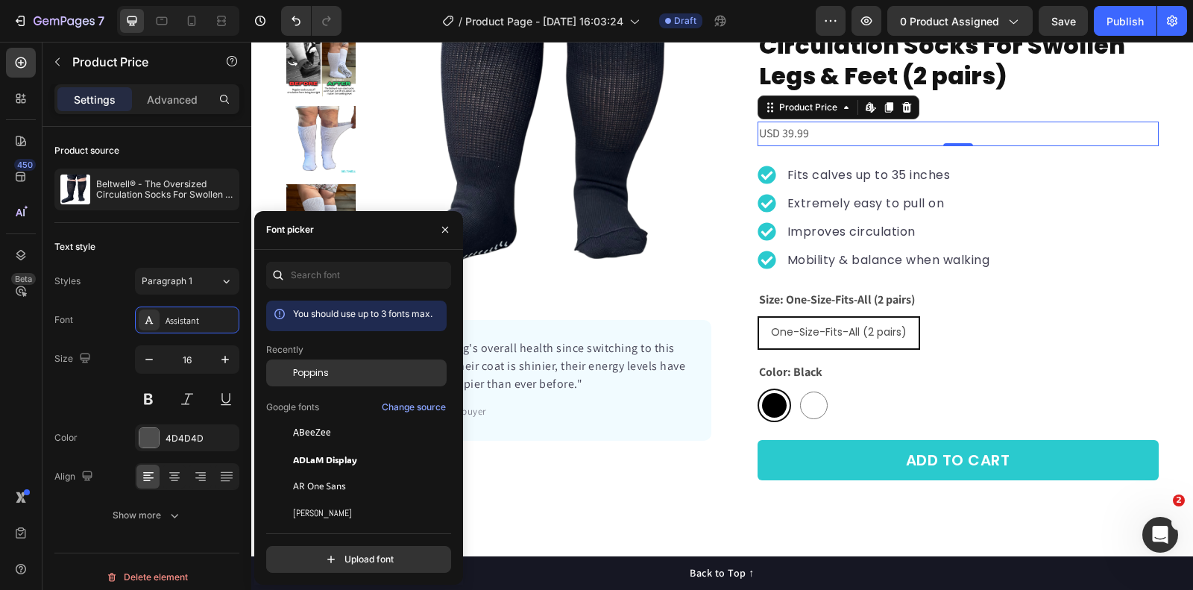
click at [333, 473] on div "Poppins" at bounding box center [356, 486] width 181 height 27
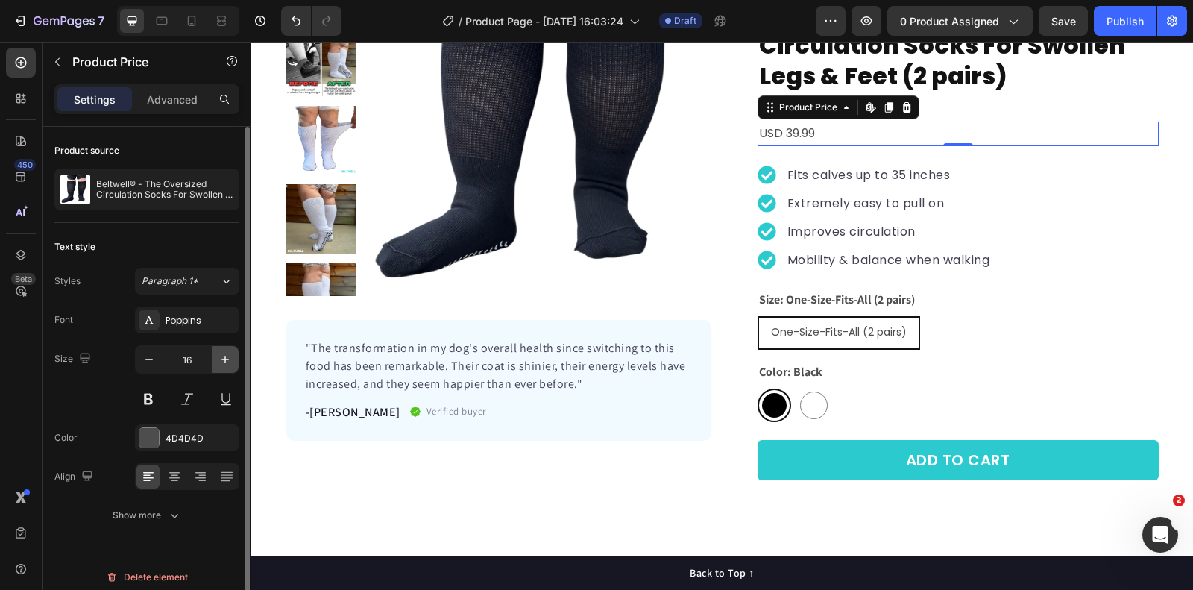
click at [225, 356] on icon "button" at bounding box center [225, 359] width 7 height 7
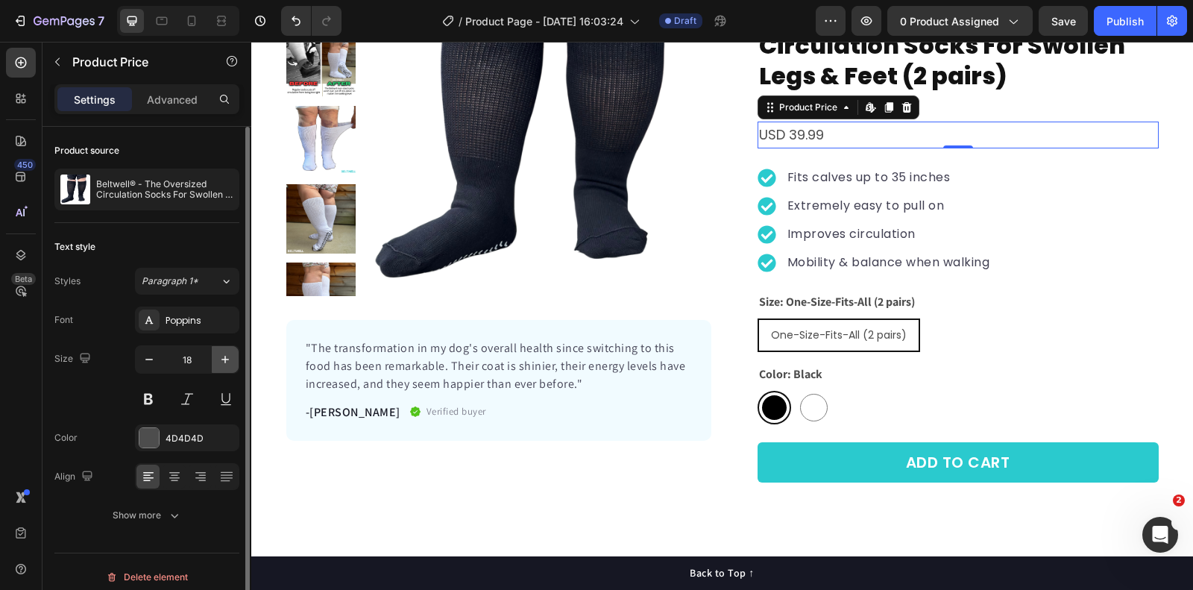
click at [225, 356] on icon "button" at bounding box center [225, 359] width 7 height 7
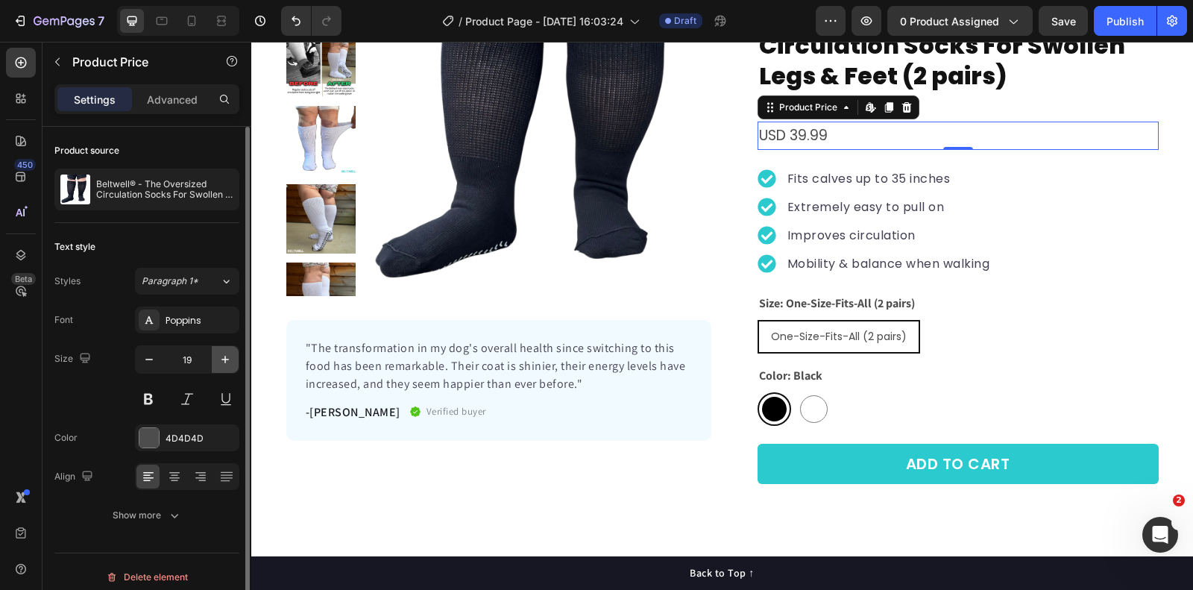
click at [225, 356] on icon "button" at bounding box center [225, 359] width 7 height 7
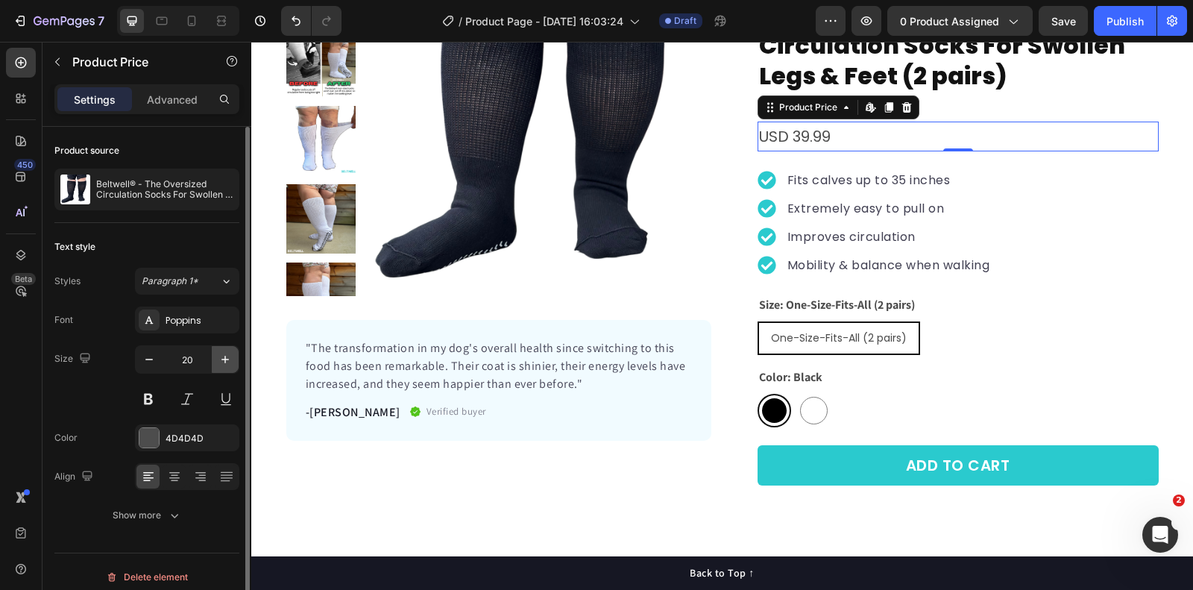
click at [225, 356] on icon "button" at bounding box center [225, 359] width 7 height 7
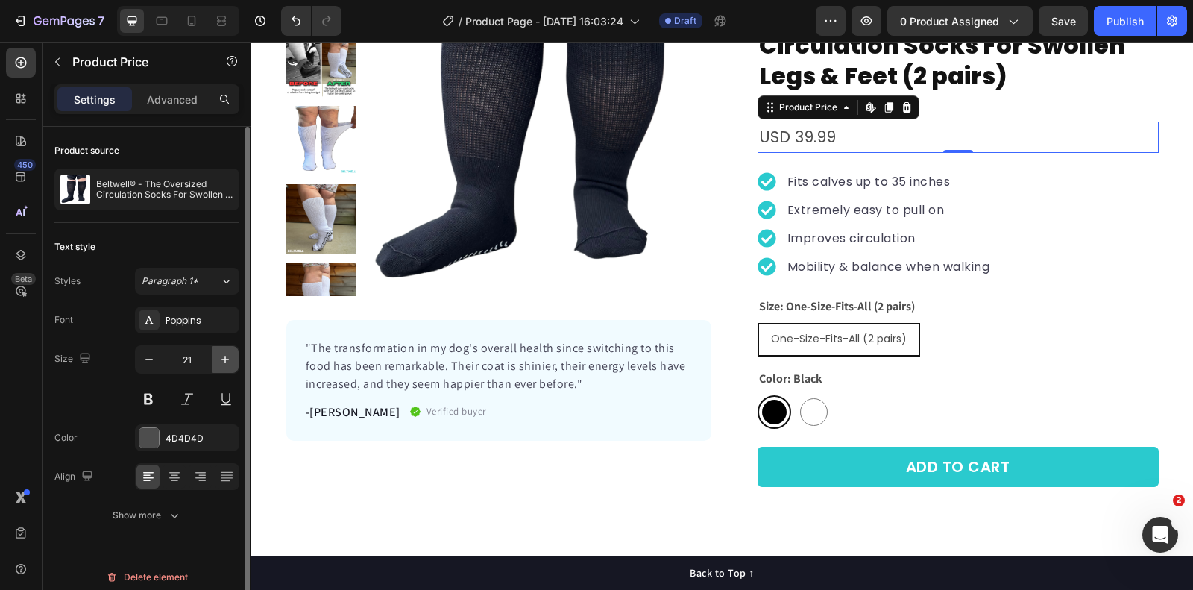
click at [225, 356] on icon "button" at bounding box center [225, 359] width 7 height 7
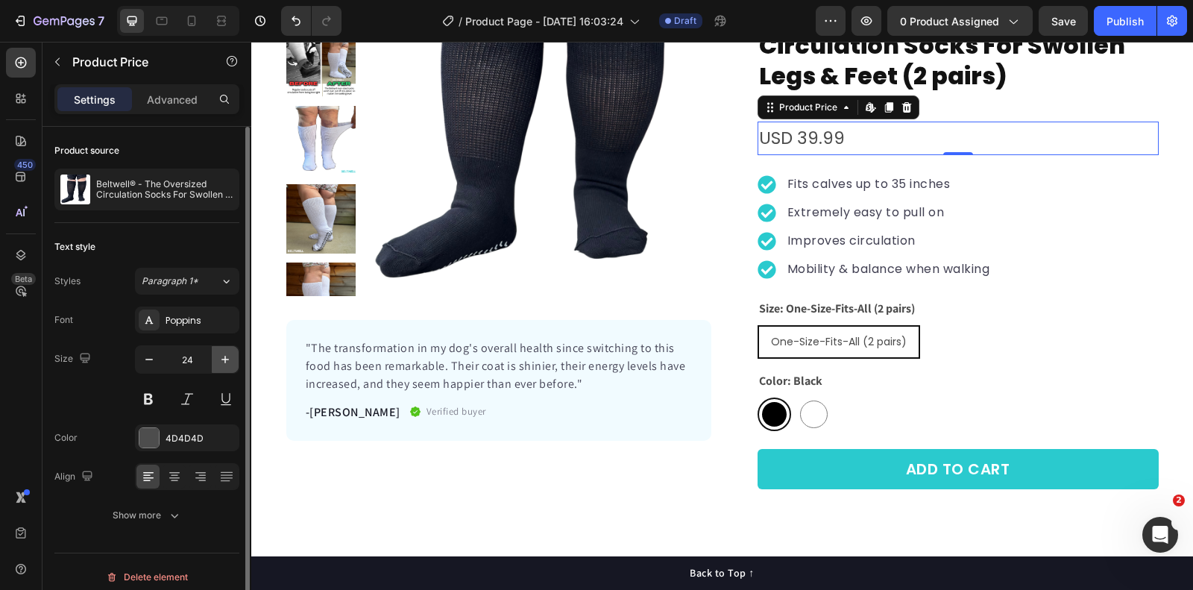
click at [225, 356] on icon "button" at bounding box center [225, 359] width 7 height 7
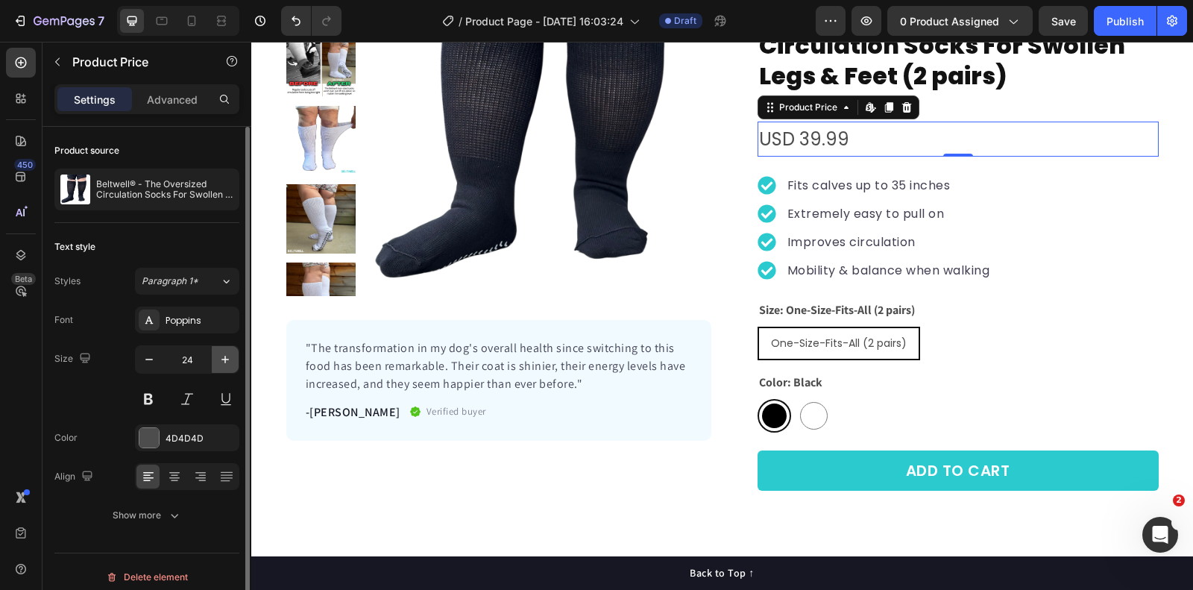
type input "25"
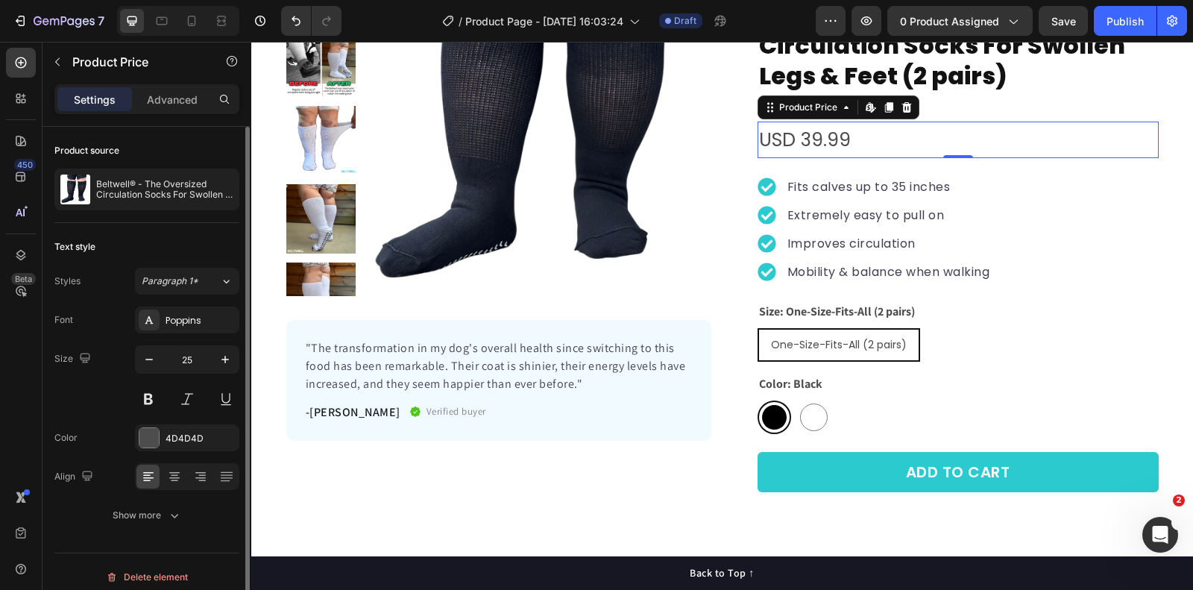
scroll to position [9, 0]
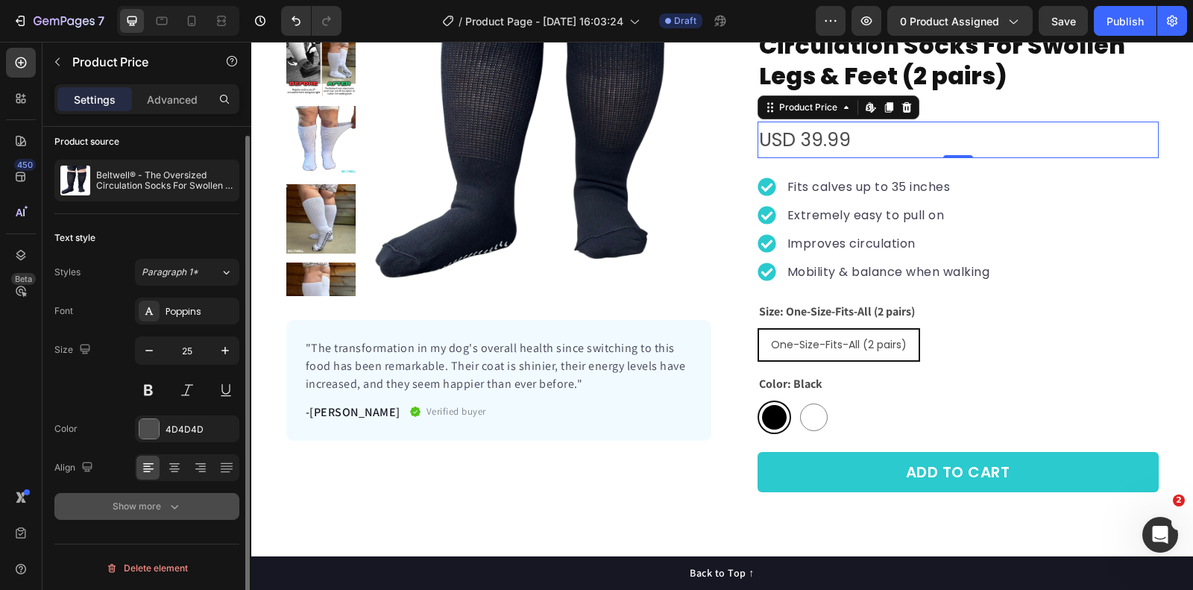
click at [162, 506] on div "Show more" at bounding box center [147, 506] width 69 height 15
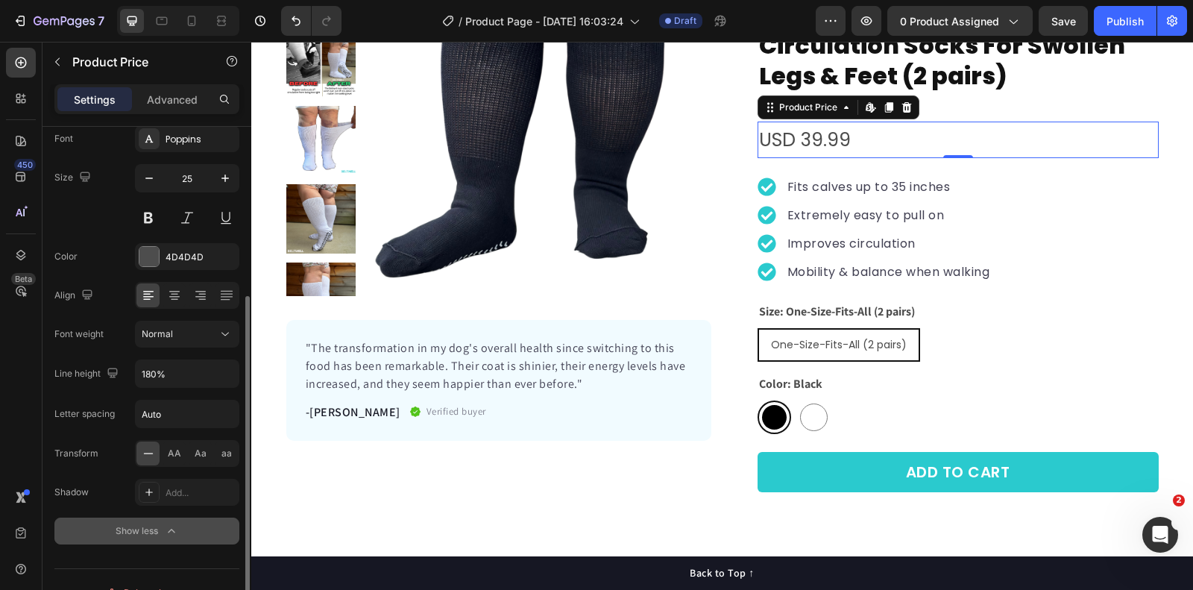
scroll to position [204, 0]
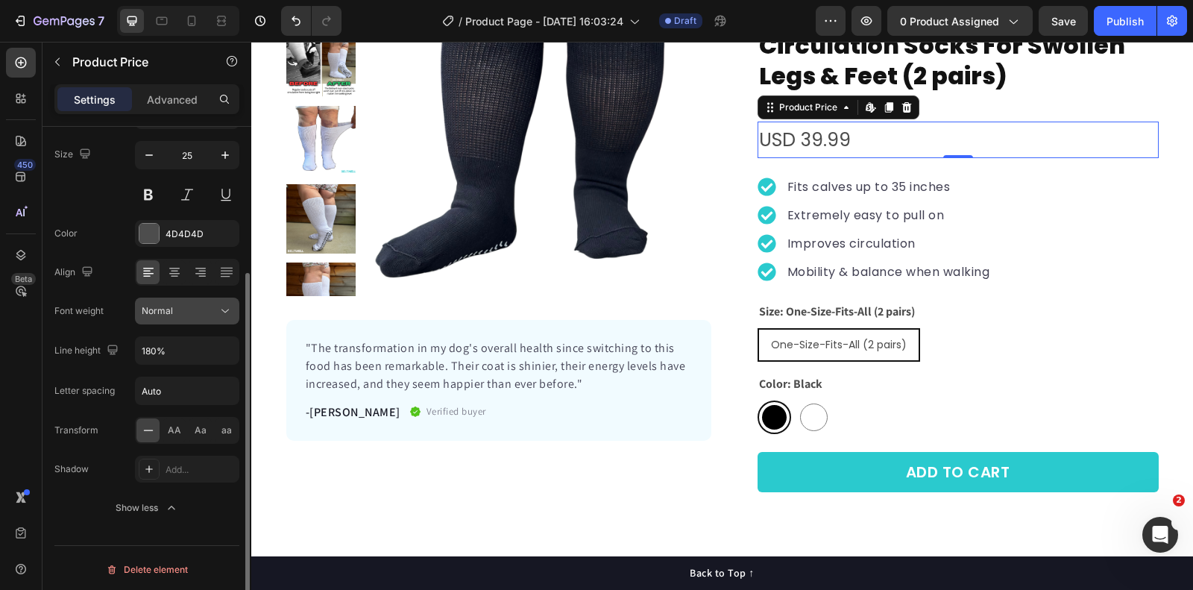
click at [171, 307] on span "Normal" at bounding box center [157, 310] width 31 height 11
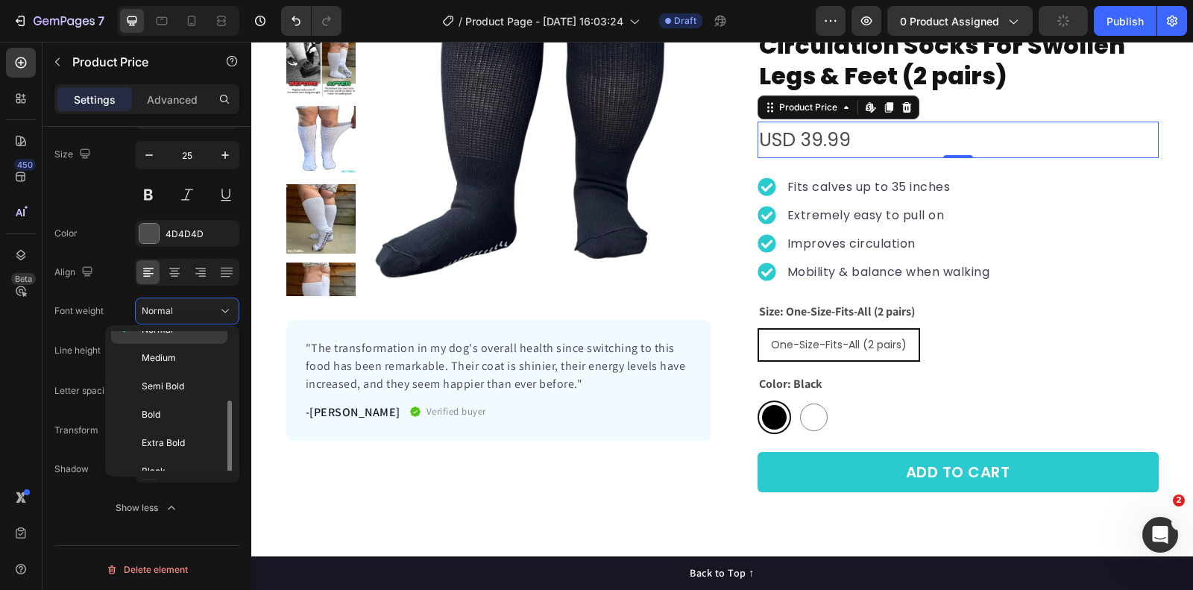
scroll to position [109, 0]
click at [168, 407] on p "Bold" at bounding box center [181, 406] width 79 height 13
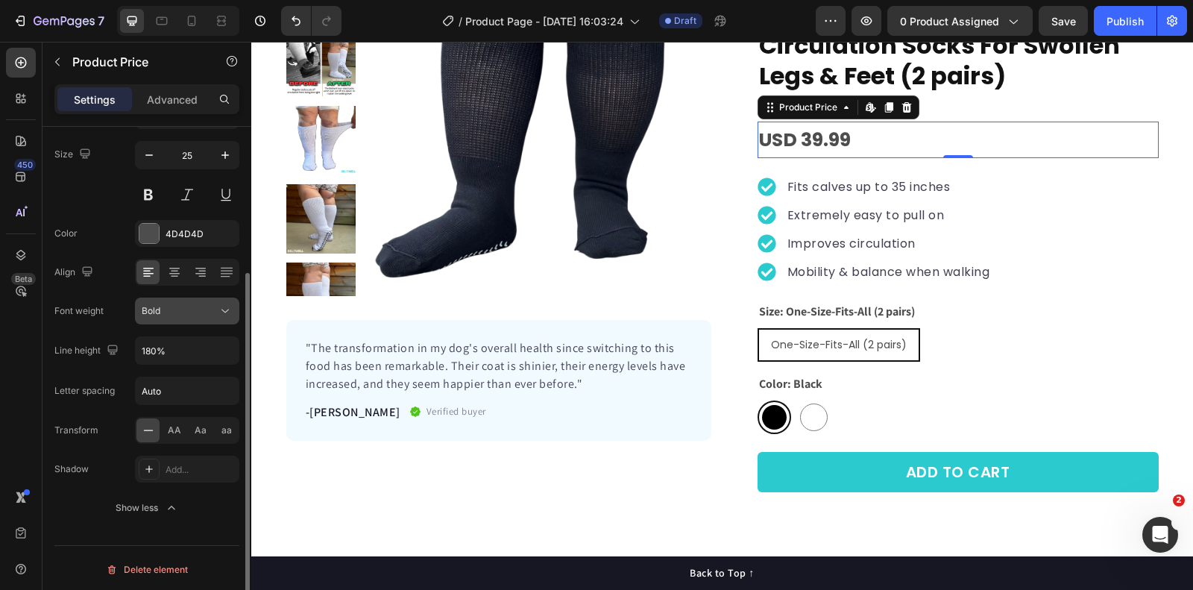
click at [186, 314] on div "Bold" at bounding box center [180, 310] width 76 height 13
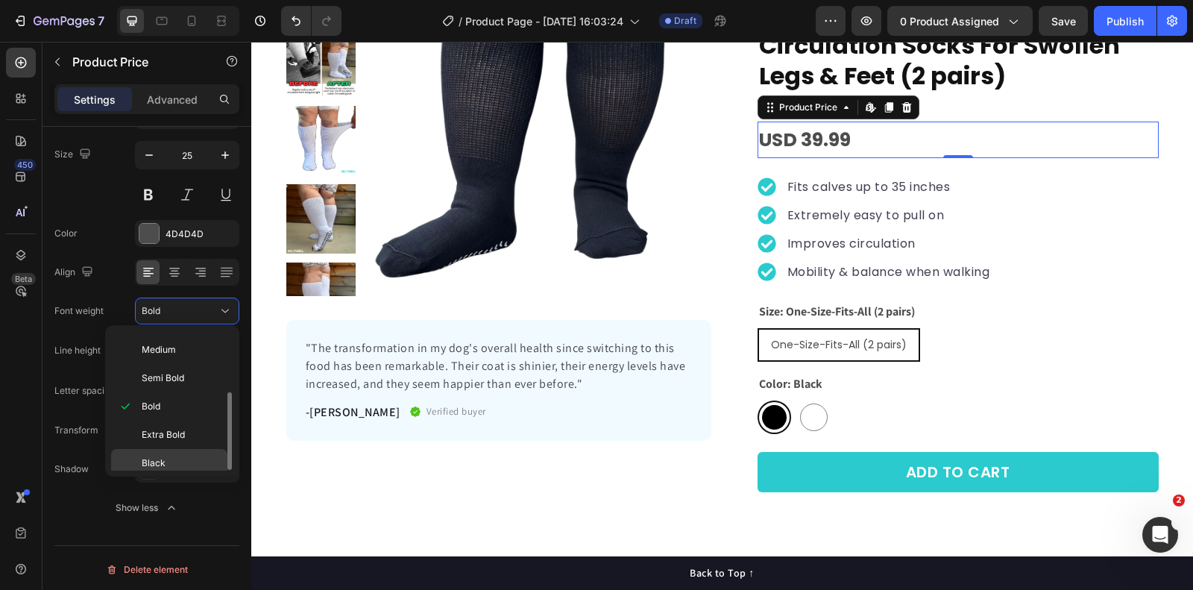
click at [178, 456] on p "Black" at bounding box center [181, 462] width 79 height 13
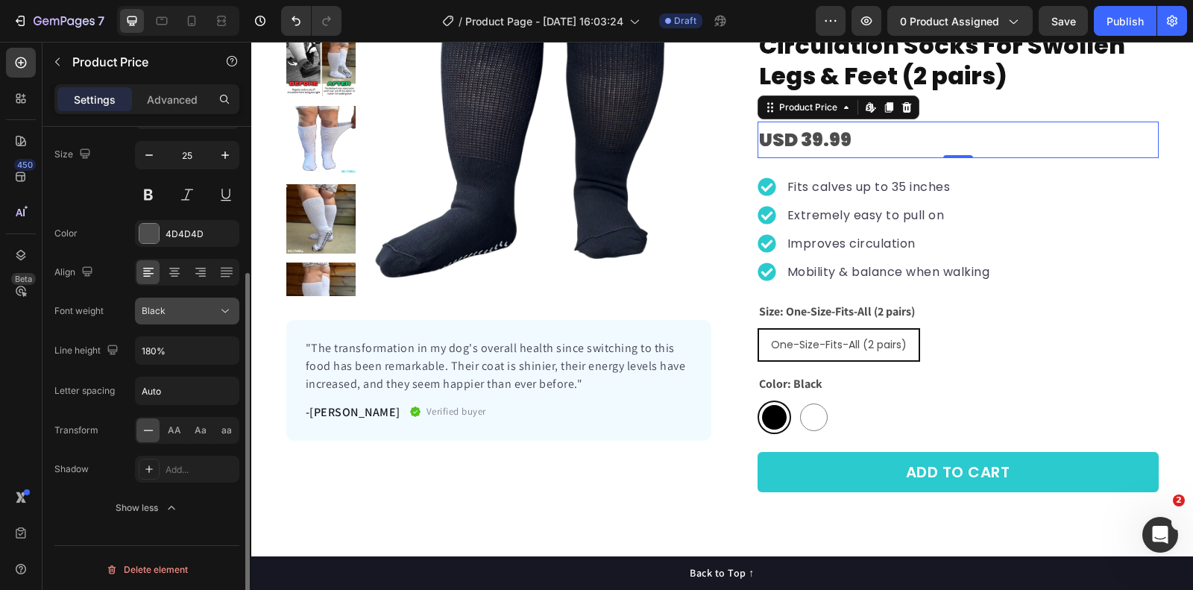
click at [187, 316] on button "Black" at bounding box center [187, 311] width 104 height 27
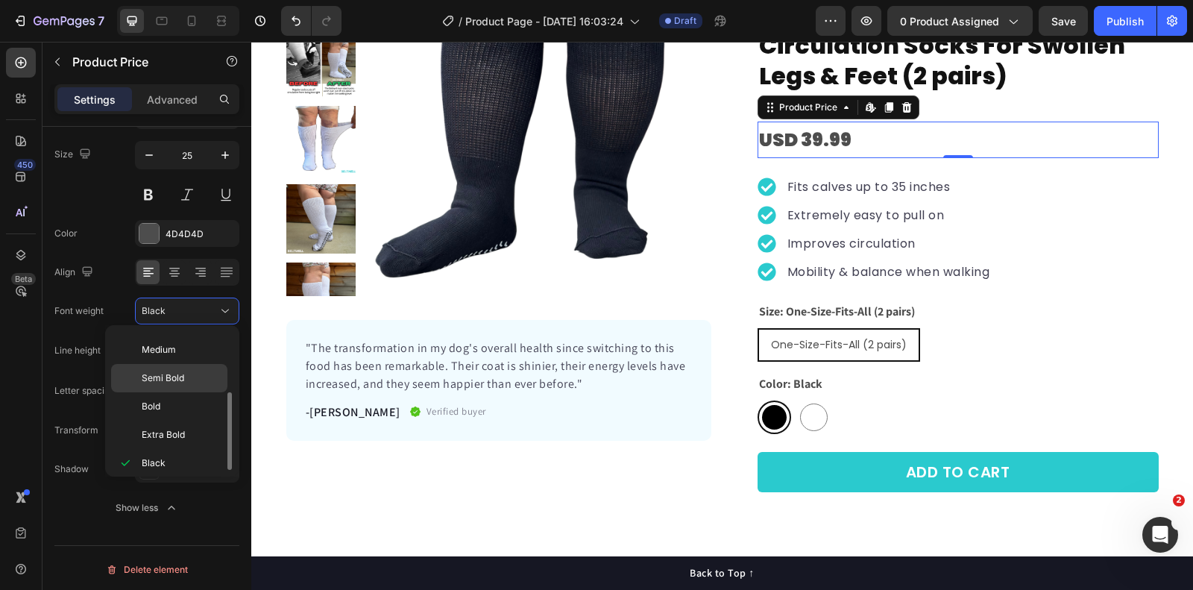
drag, startPoint x: 179, startPoint y: 407, endPoint x: 179, endPoint y: 380, distance: 26.9
click at [179, 407] on p "Bold" at bounding box center [181, 406] width 79 height 13
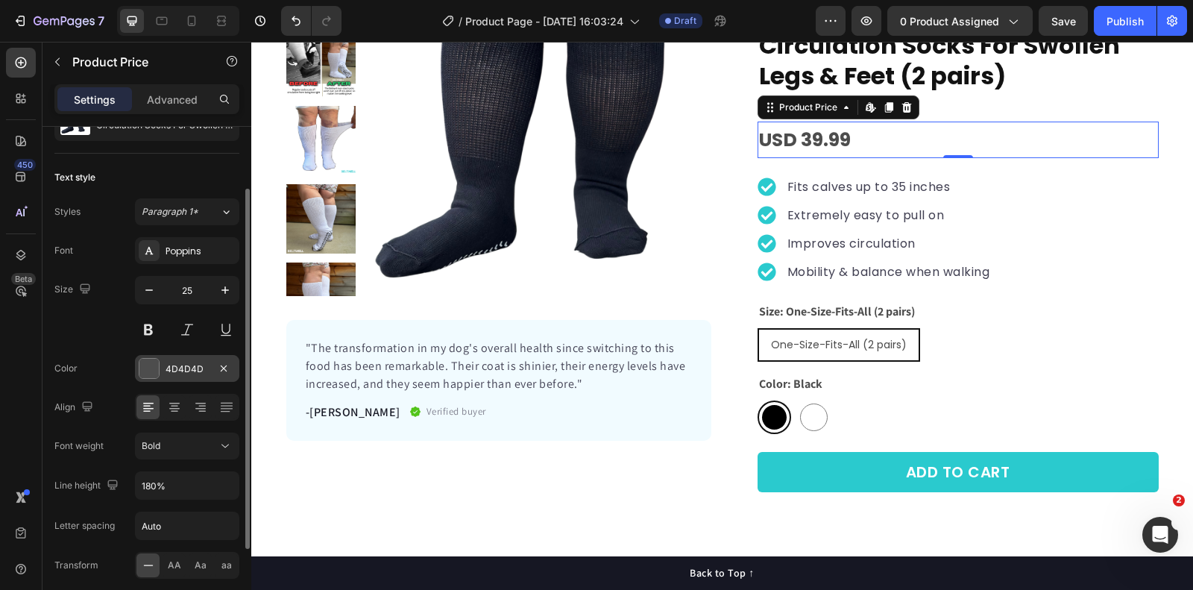
scroll to position [68, 0]
click at [188, 251] on div "Poppins" at bounding box center [201, 252] width 70 height 13
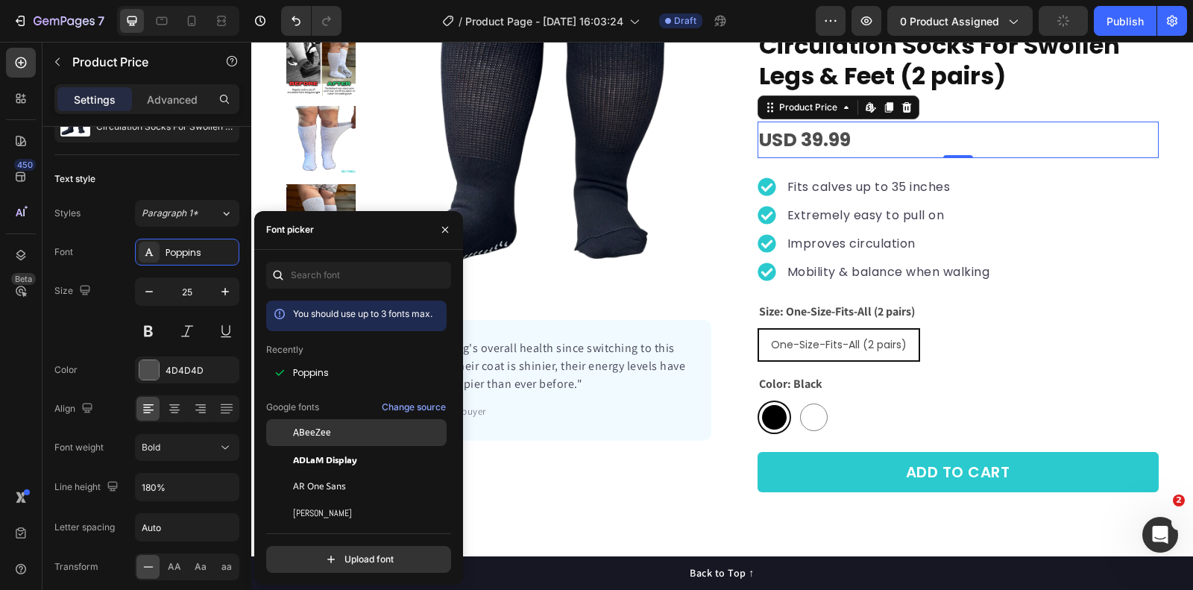
click at [357, 434] on div "ABeeZee" at bounding box center [368, 432] width 151 height 13
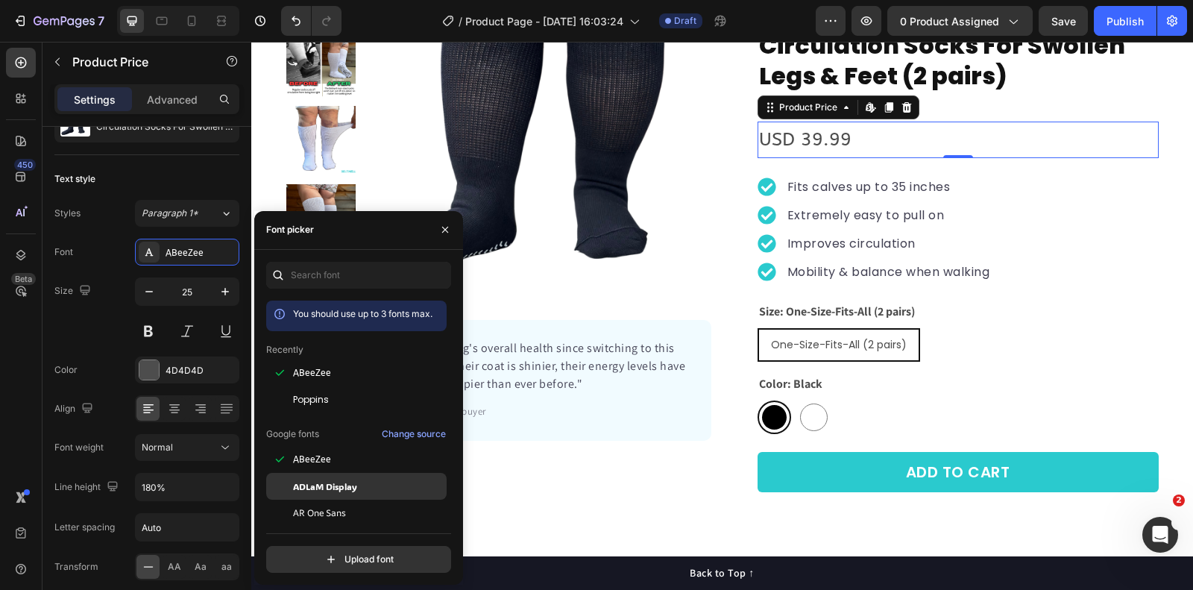
click at [345, 489] on span "ADLaM Display" at bounding box center [325, 486] width 64 height 13
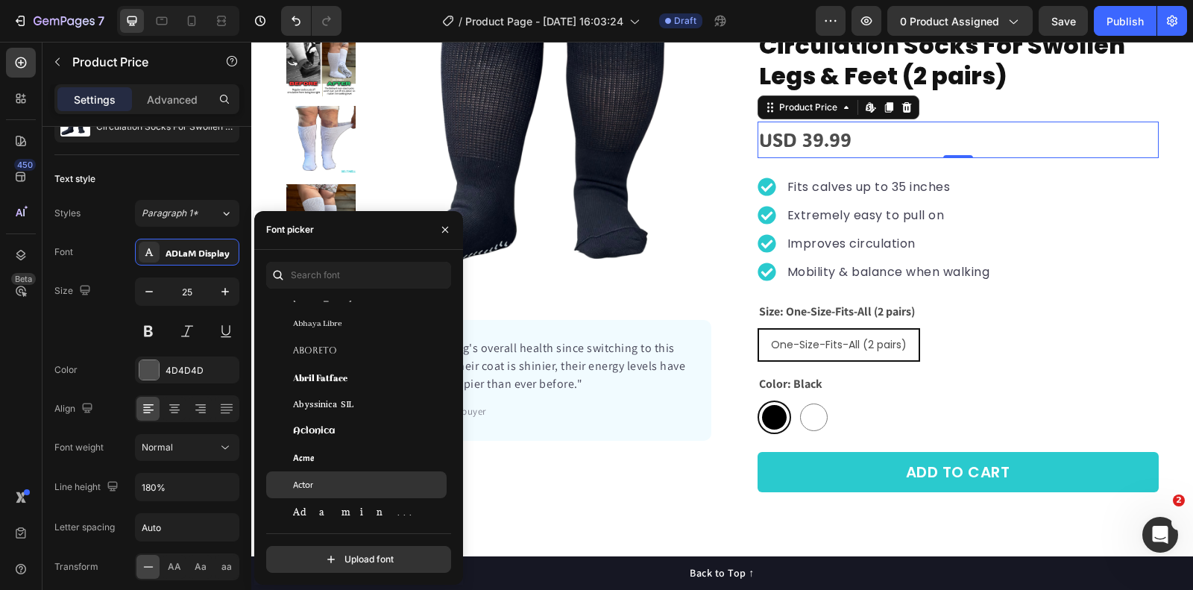
scroll to position [451, 0]
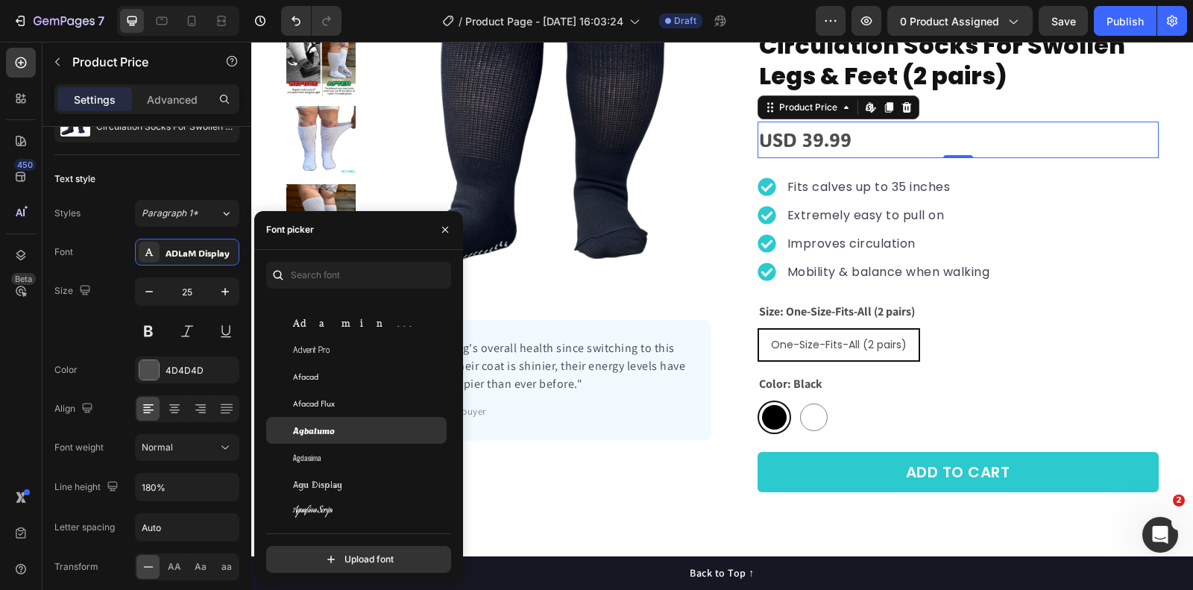
click at [324, 424] on span "Agbalumo" at bounding box center [314, 430] width 42 height 13
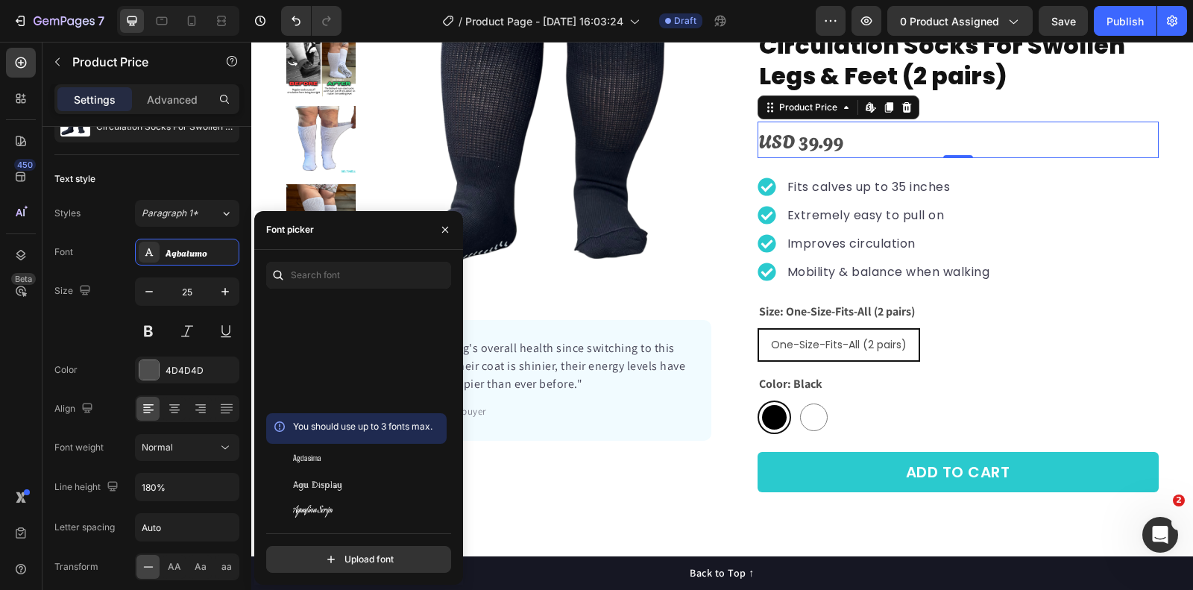
scroll to position [836, 0]
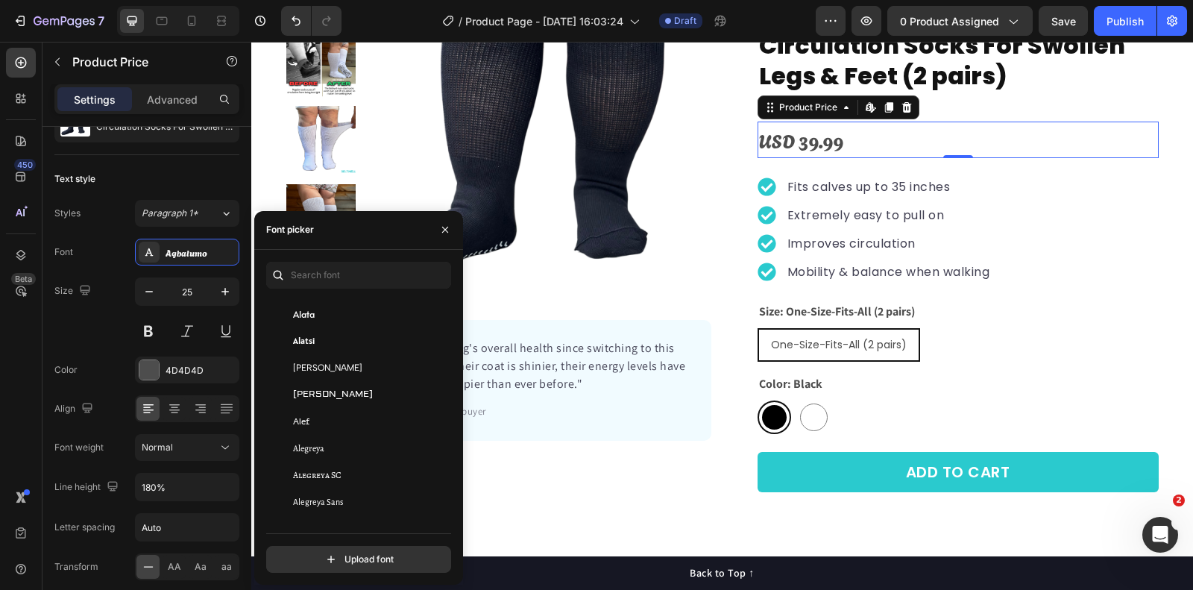
click at [324, 424] on div "Alef" at bounding box center [368, 421] width 151 height 13
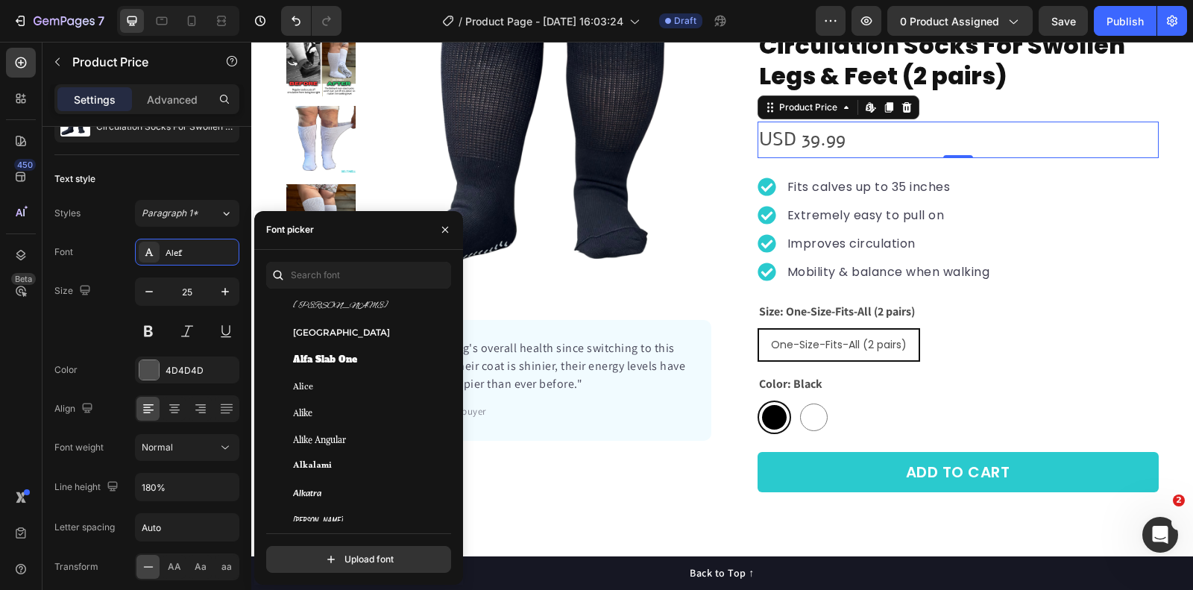
click at [324, 424] on div "Alike" at bounding box center [356, 413] width 181 height 27
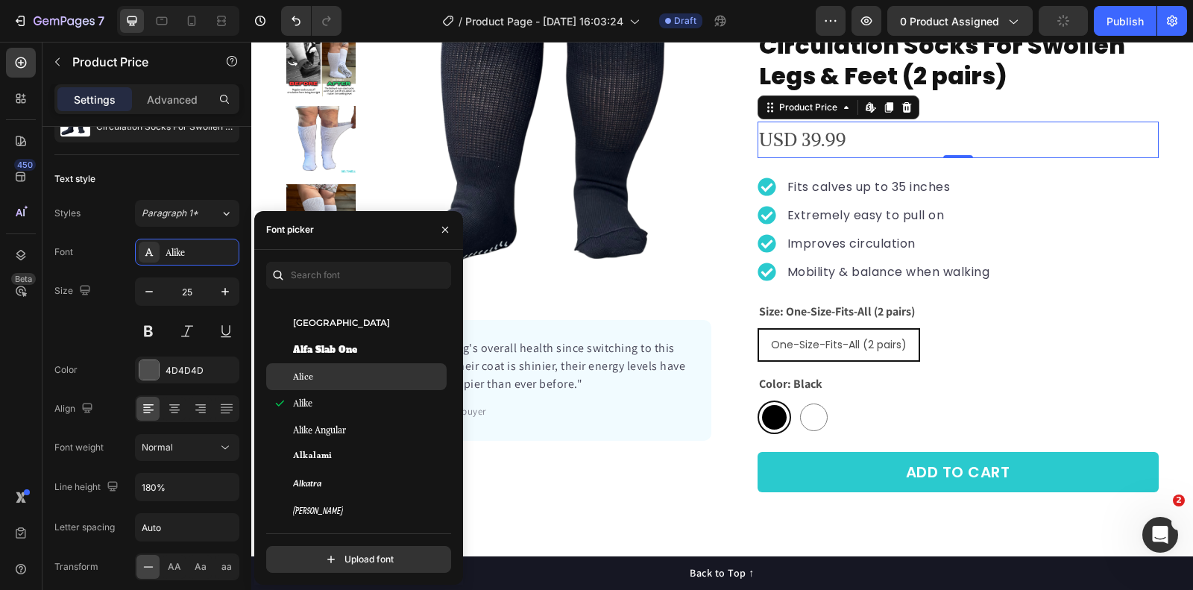
scroll to position [1122, 0]
click at [328, 325] on span "[GEOGRAPHIC_DATA]" at bounding box center [341, 323] width 97 height 13
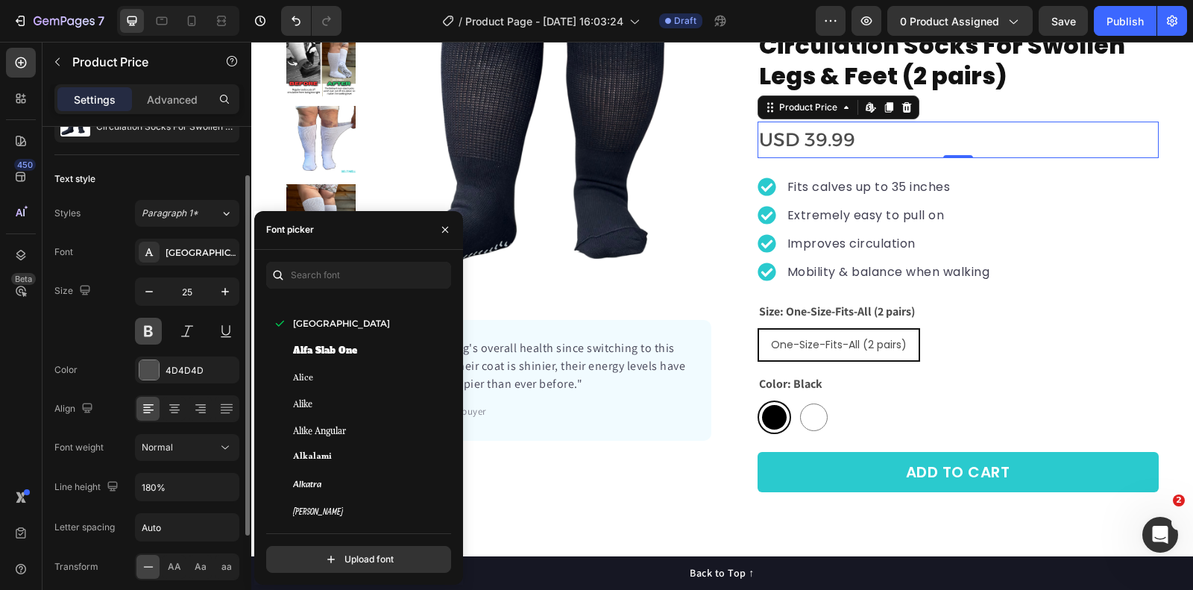
click at [148, 327] on button at bounding box center [148, 331] width 27 height 27
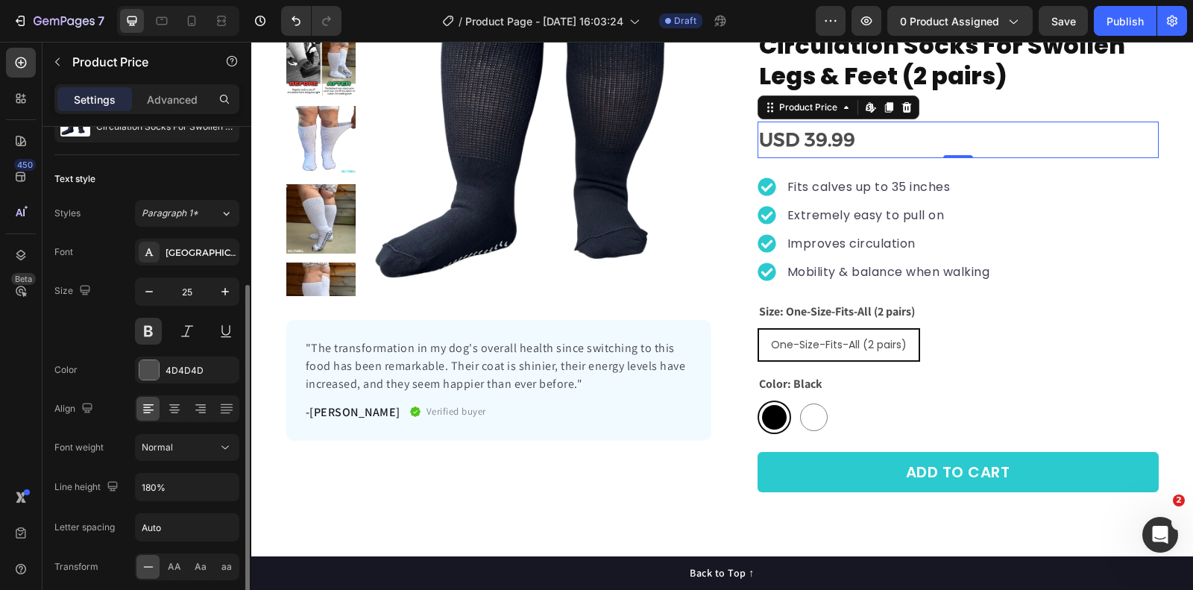
scroll to position [204, 0]
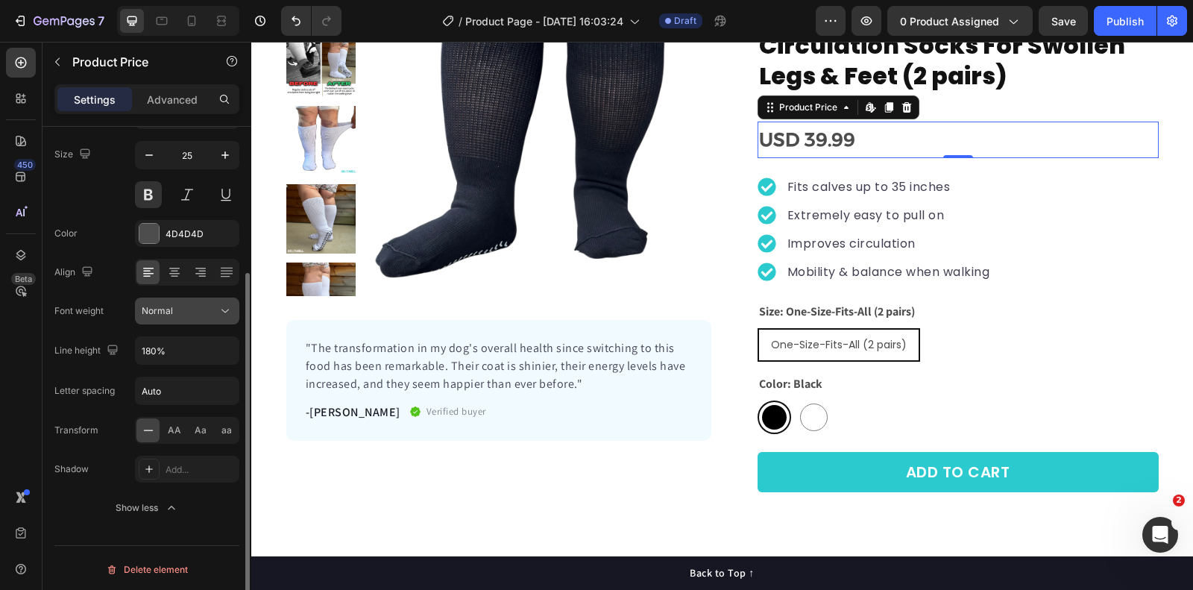
click at [201, 312] on div "Normal" at bounding box center [180, 310] width 76 height 13
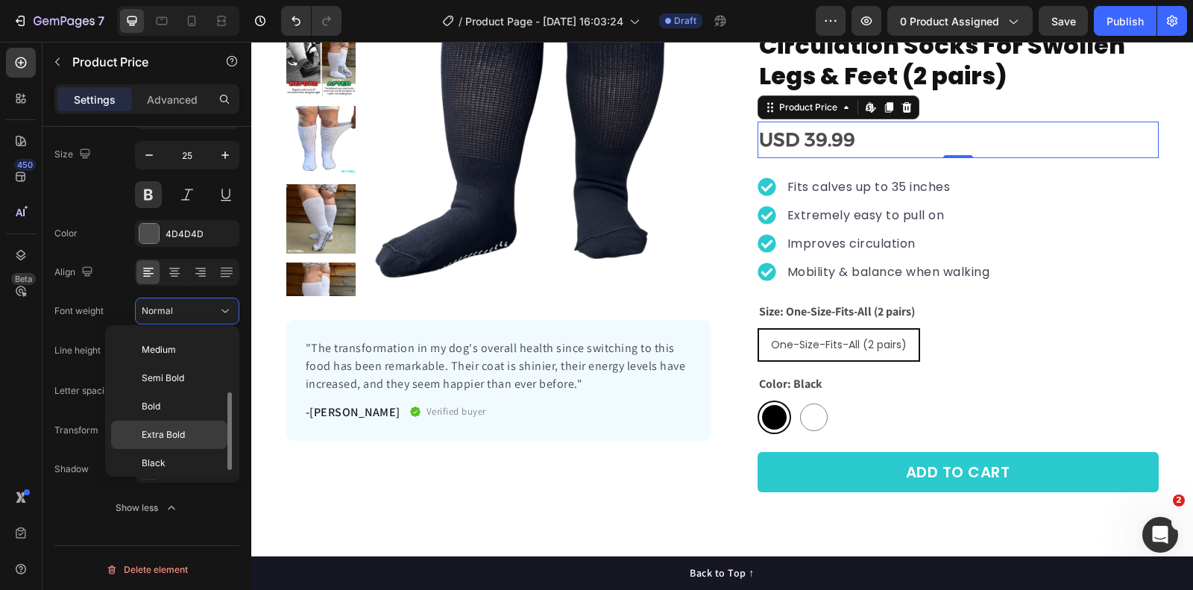
click at [188, 449] on div "Extra Bold" at bounding box center [169, 463] width 116 height 28
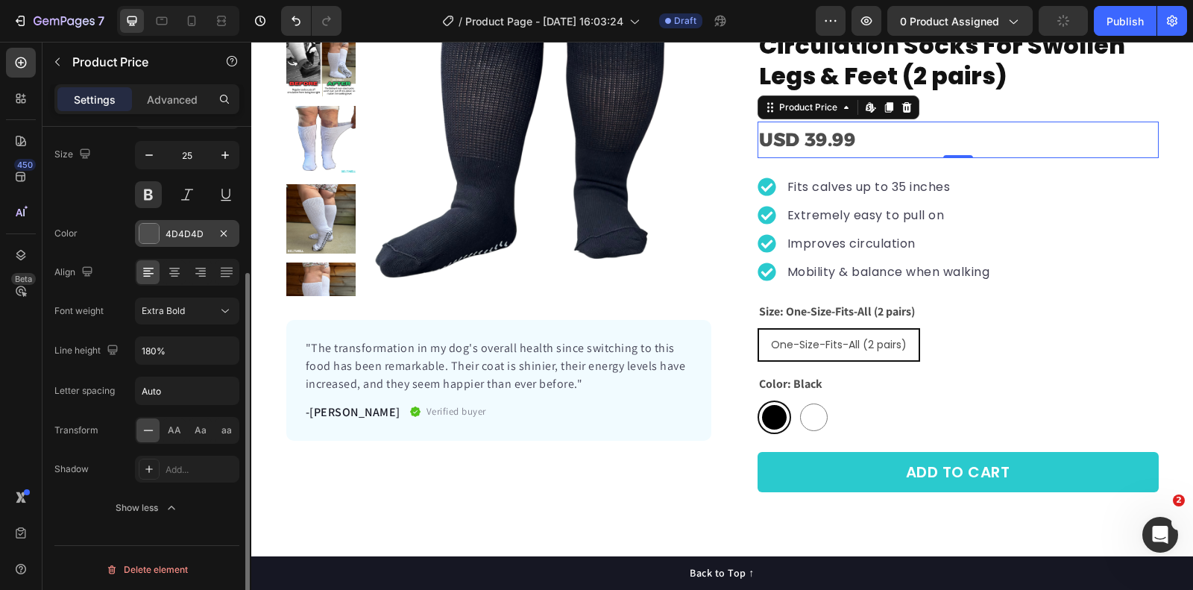
click at [150, 234] on div at bounding box center [148, 233] width 19 height 19
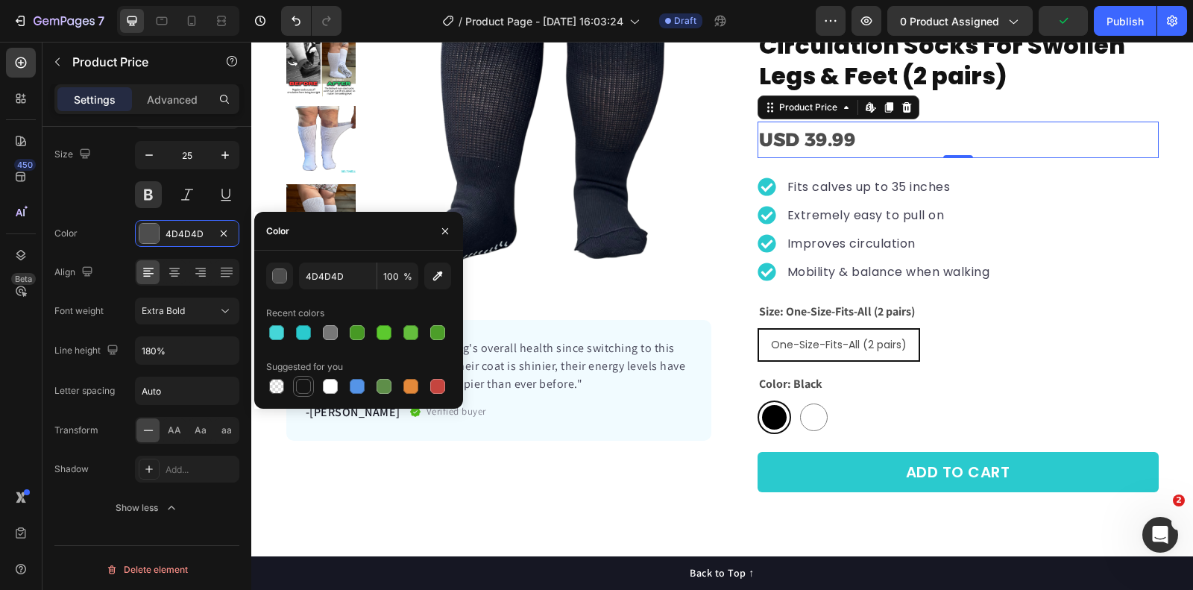
click at [307, 389] on div at bounding box center [303, 386] width 15 height 15
type input "151515"
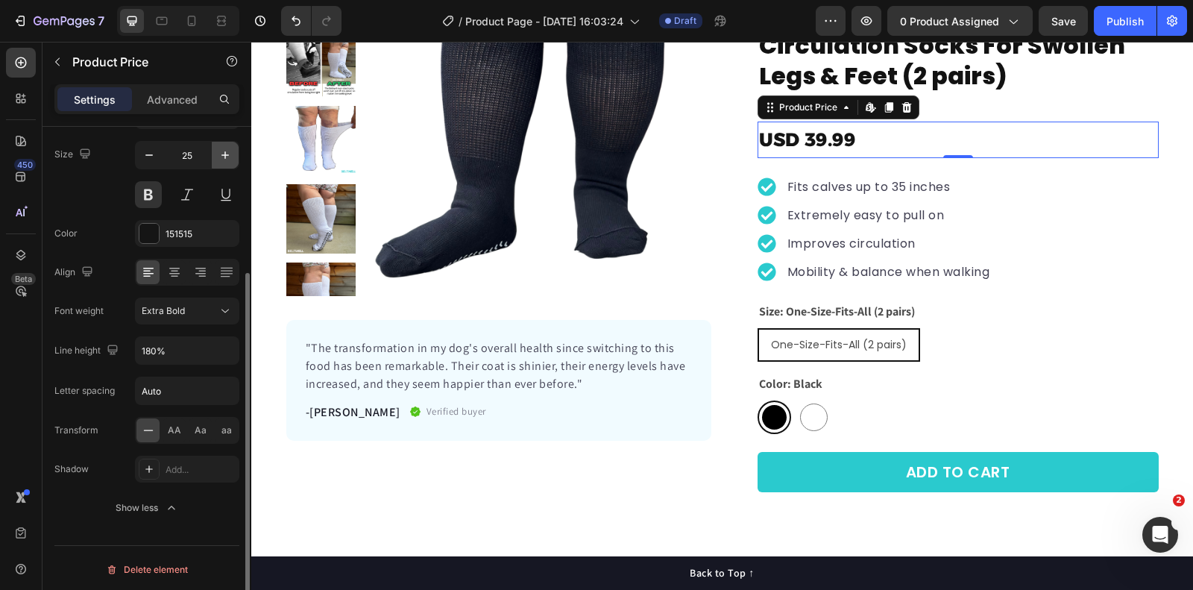
click at [221, 152] on icon "button" at bounding box center [225, 155] width 15 height 15
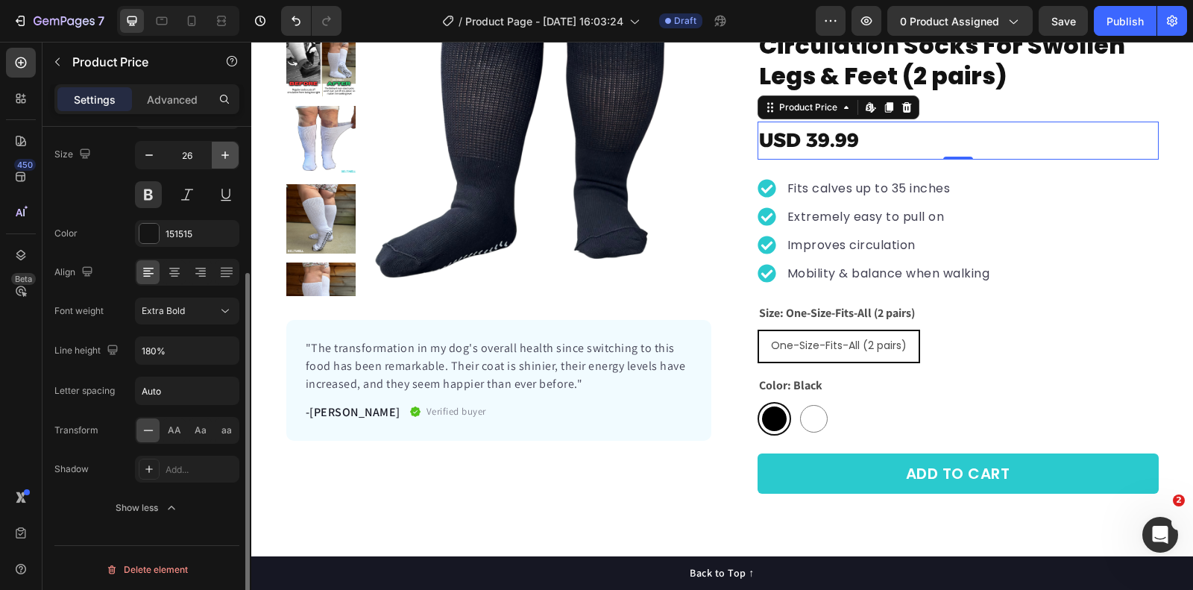
click at [221, 152] on icon "button" at bounding box center [225, 155] width 15 height 15
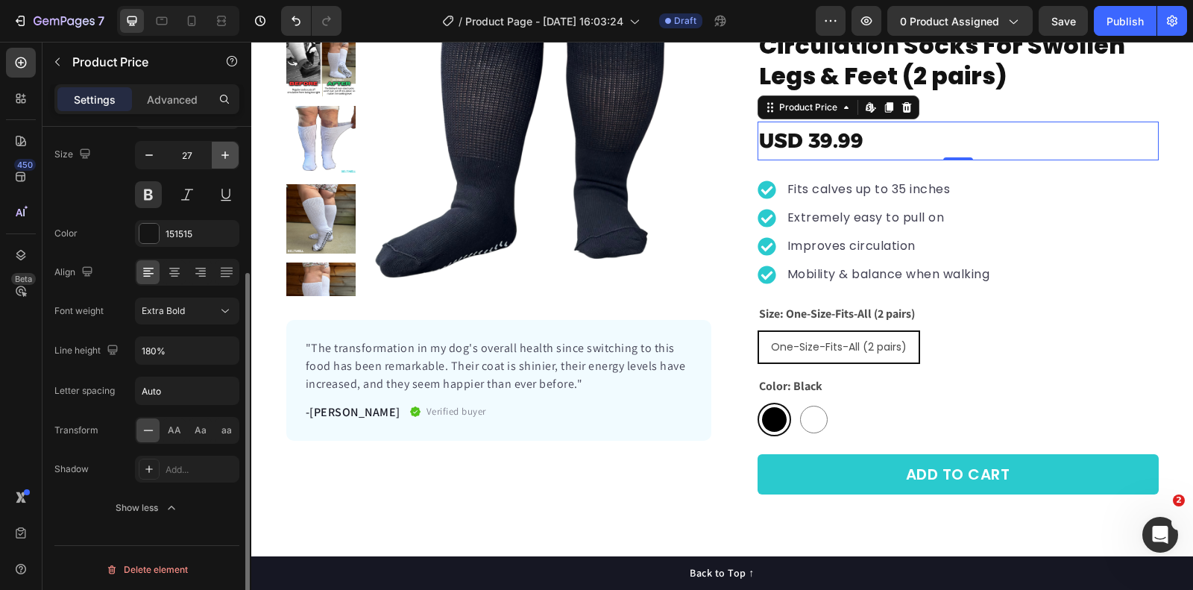
click at [221, 152] on icon "button" at bounding box center [225, 155] width 15 height 15
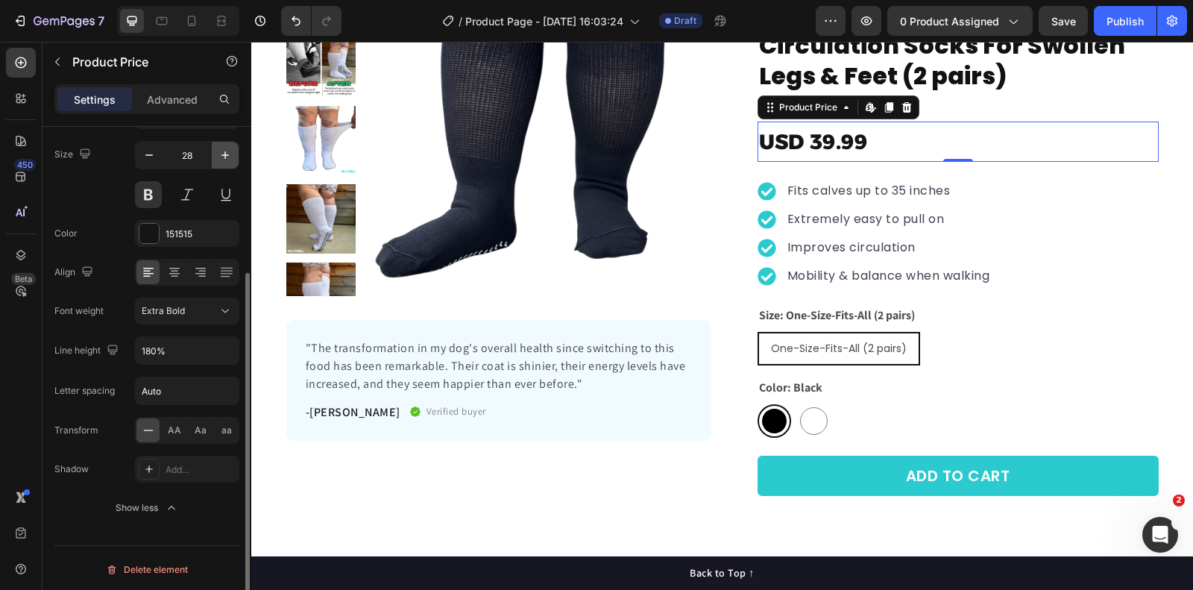
click at [221, 152] on icon "button" at bounding box center [225, 155] width 15 height 15
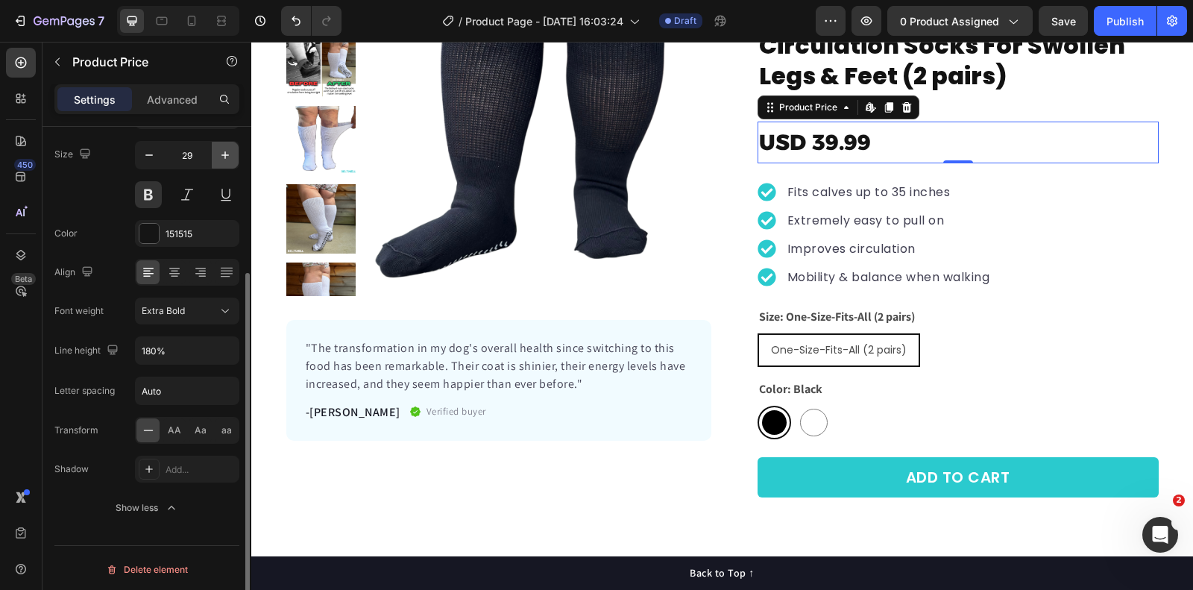
click at [221, 152] on icon "button" at bounding box center [225, 155] width 15 height 15
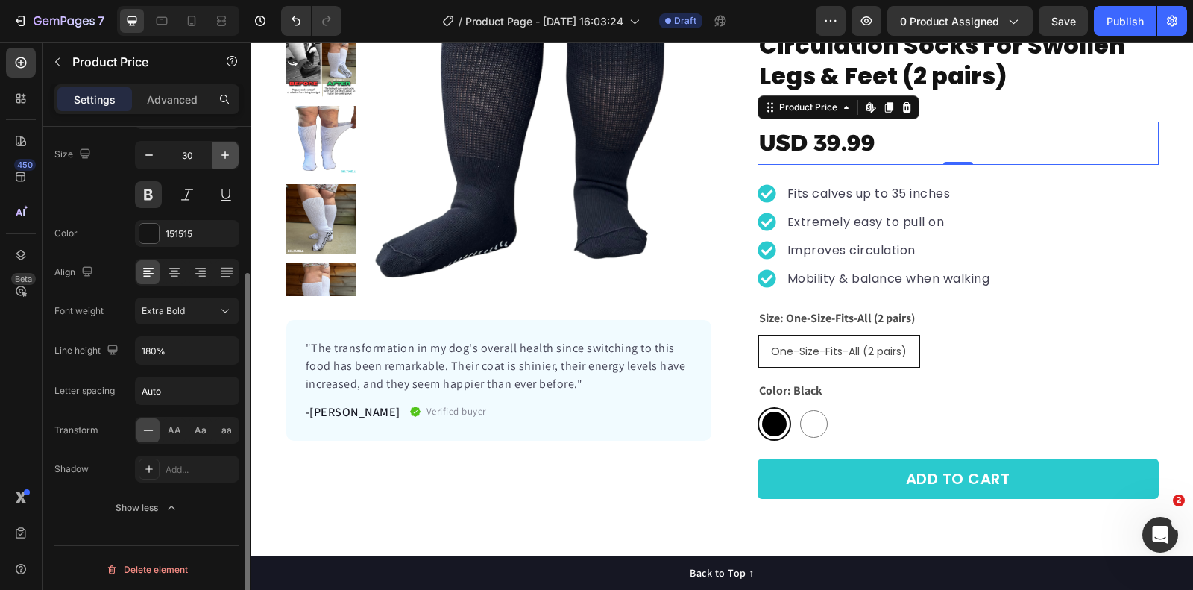
click at [221, 152] on icon "button" at bounding box center [225, 155] width 15 height 15
type input "31"
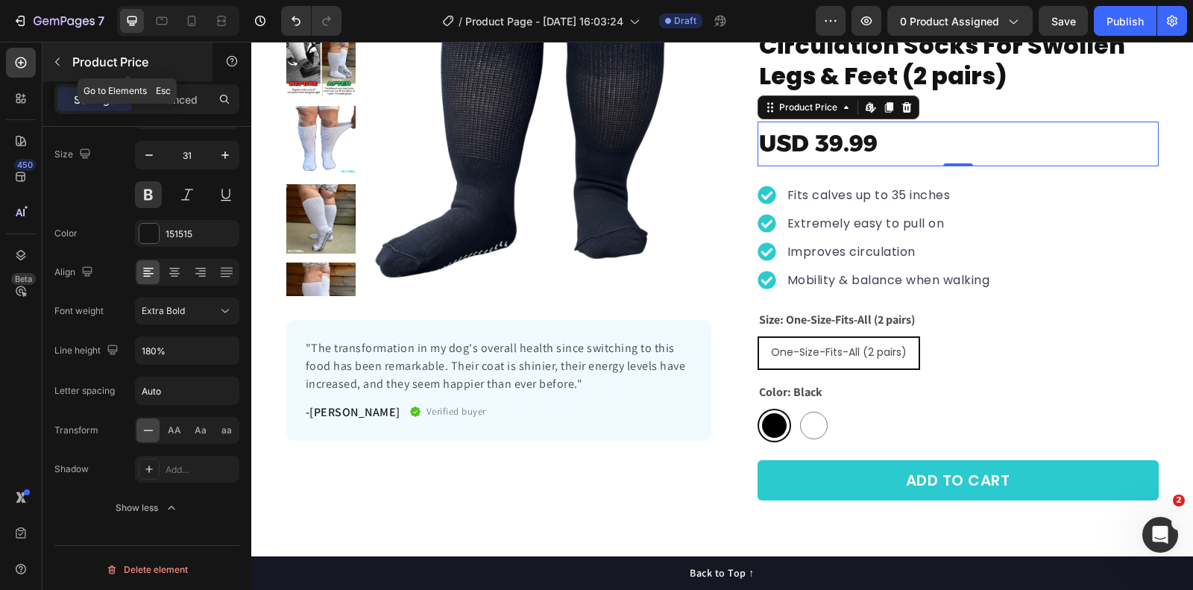
click at [60, 66] on icon "button" at bounding box center [57, 62] width 12 height 12
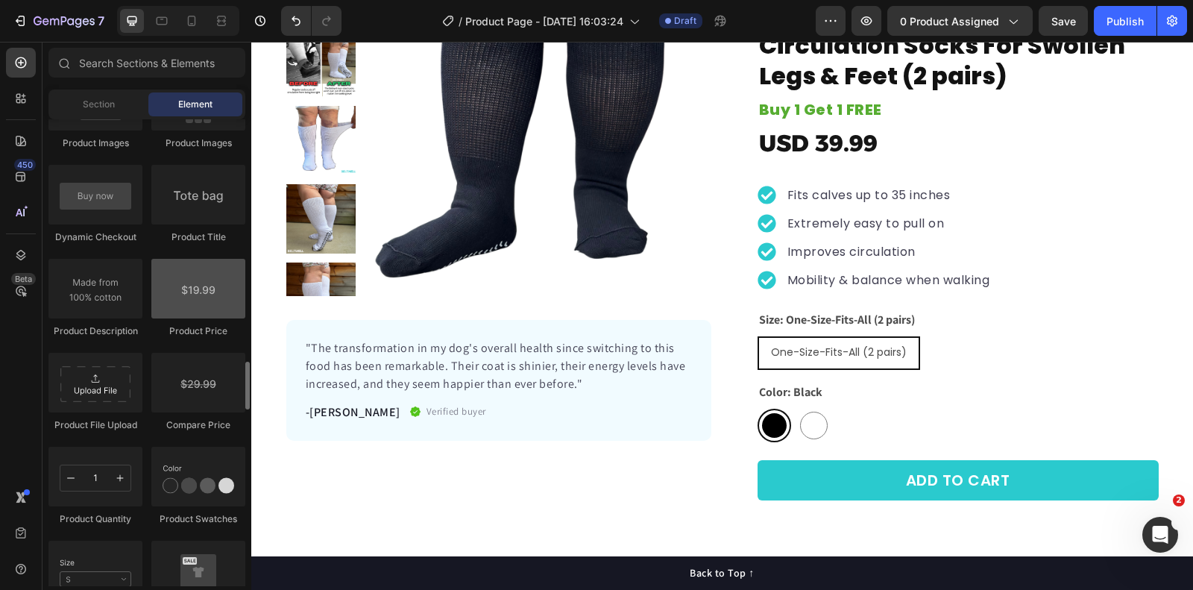
scroll to position [2363, 0]
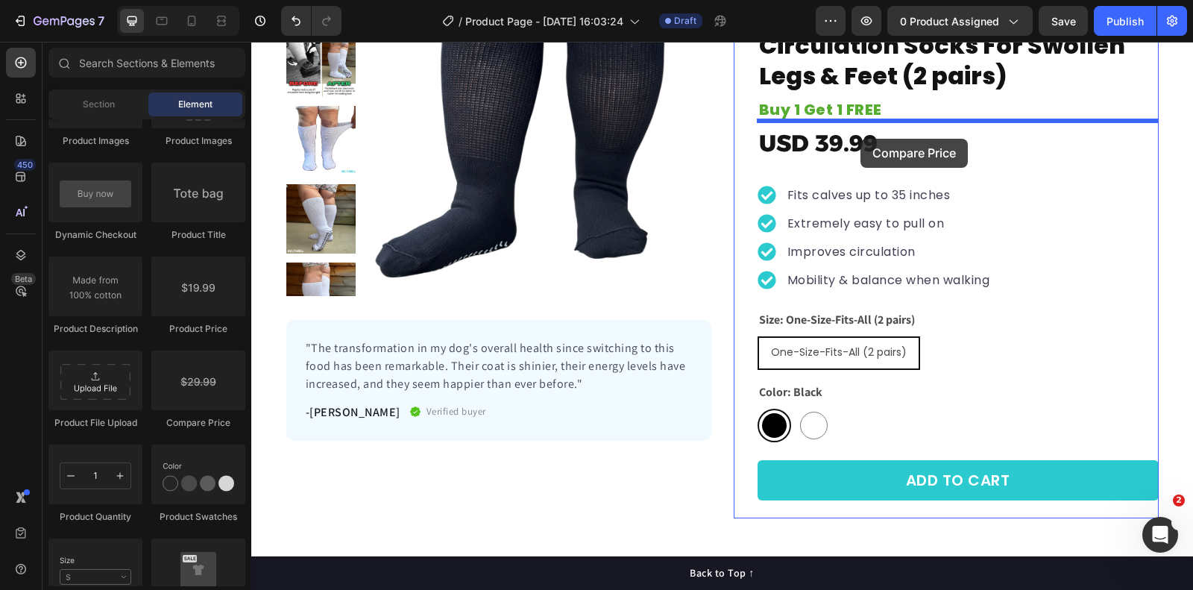
drag, startPoint x: 454, startPoint y: 428, endPoint x: 861, endPoint y: 139, distance: 499.0
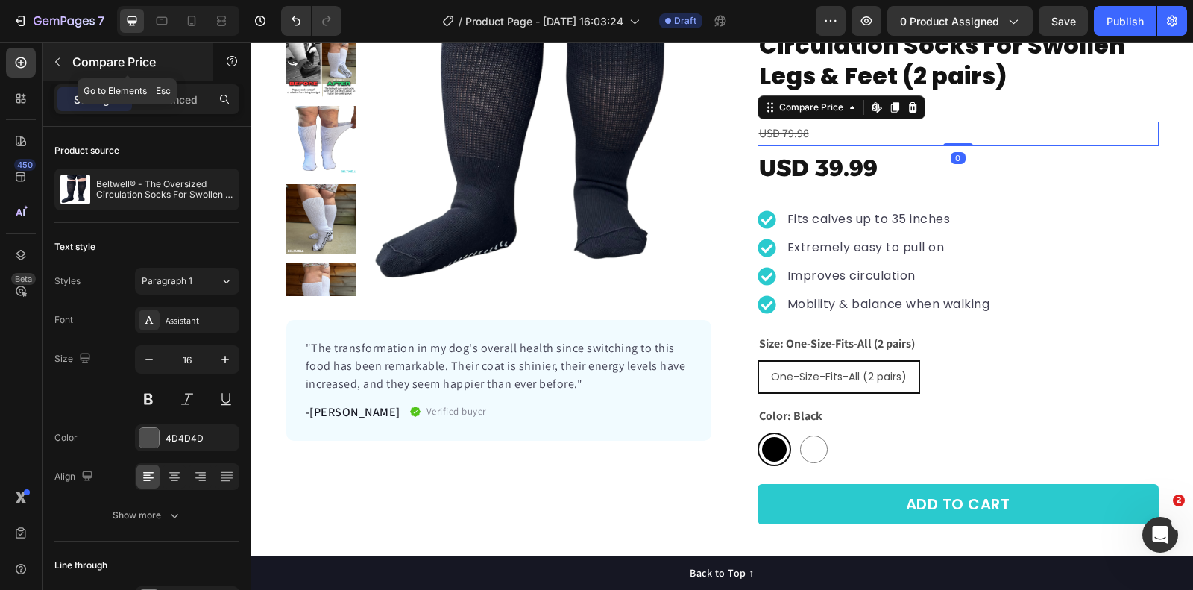
click at [53, 56] on icon "button" at bounding box center [57, 62] width 12 height 12
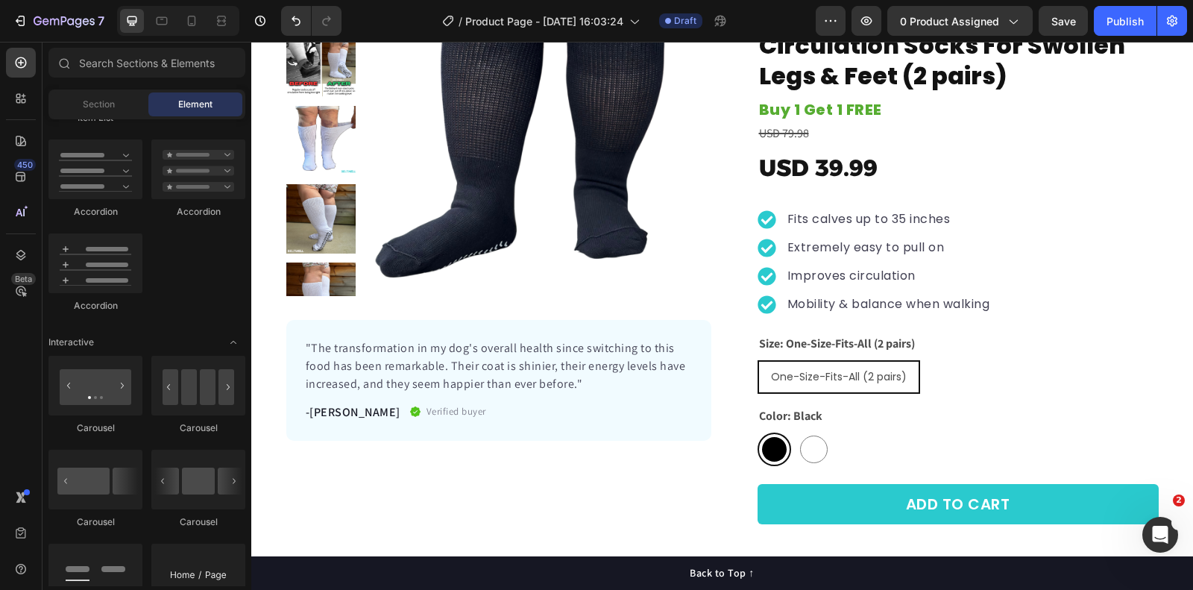
scroll to position [985, 0]
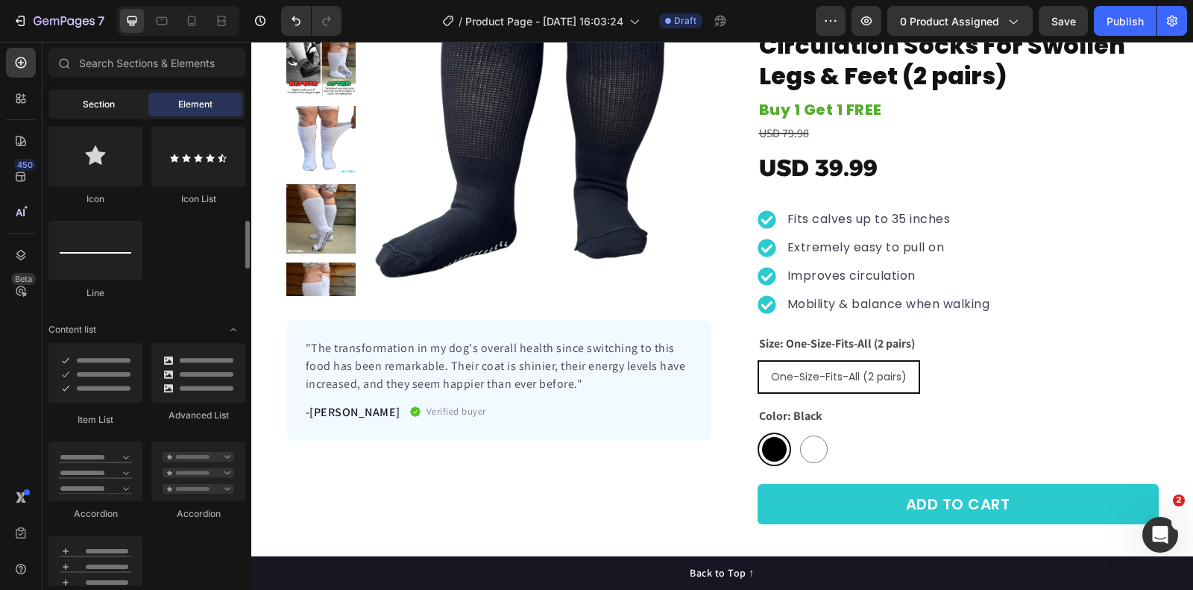
click at [102, 106] on span "Section" at bounding box center [99, 104] width 32 height 13
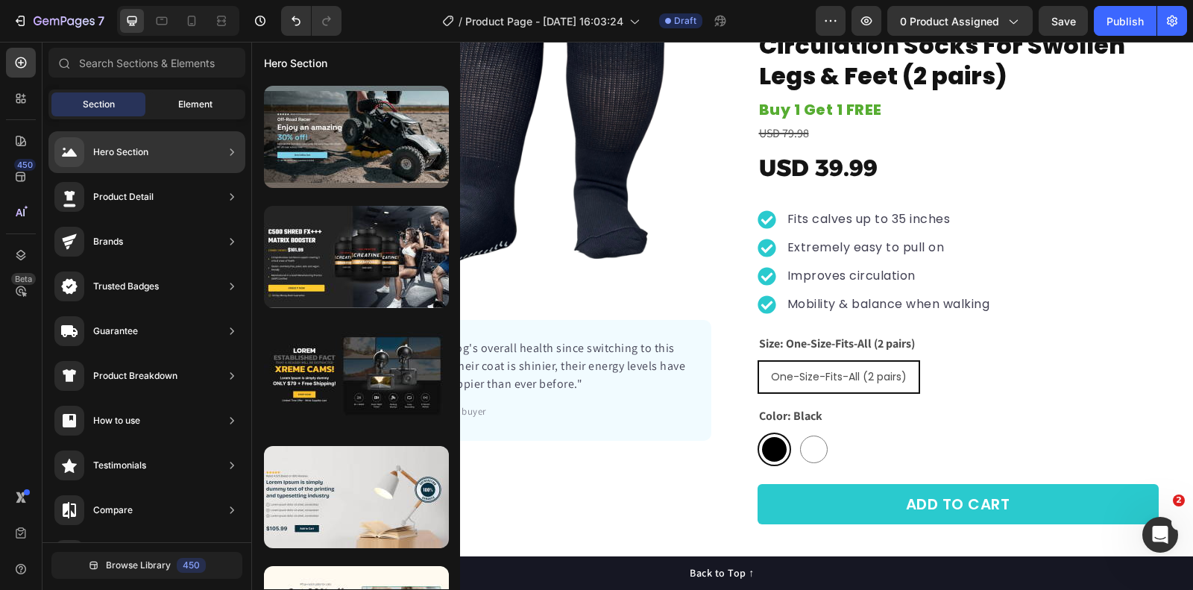
click at [190, 95] on div "Element" at bounding box center [195, 104] width 94 height 24
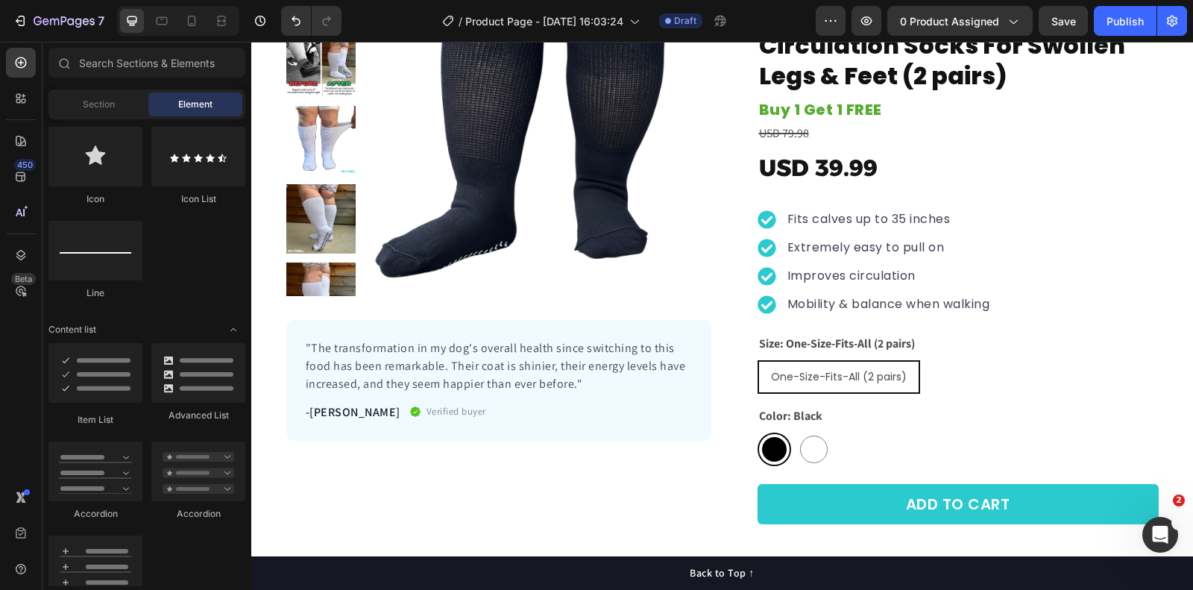
scroll to position [0, 0]
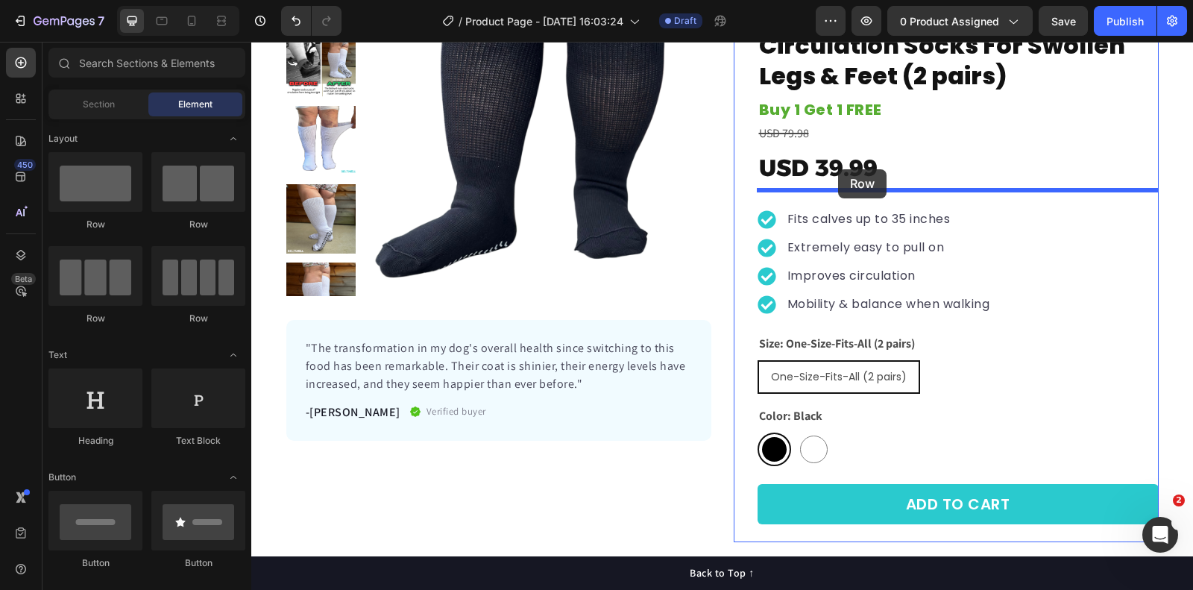
drag, startPoint x: 436, startPoint y: 222, endPoint x: 838, endPoint y: 169, distance: 406.2
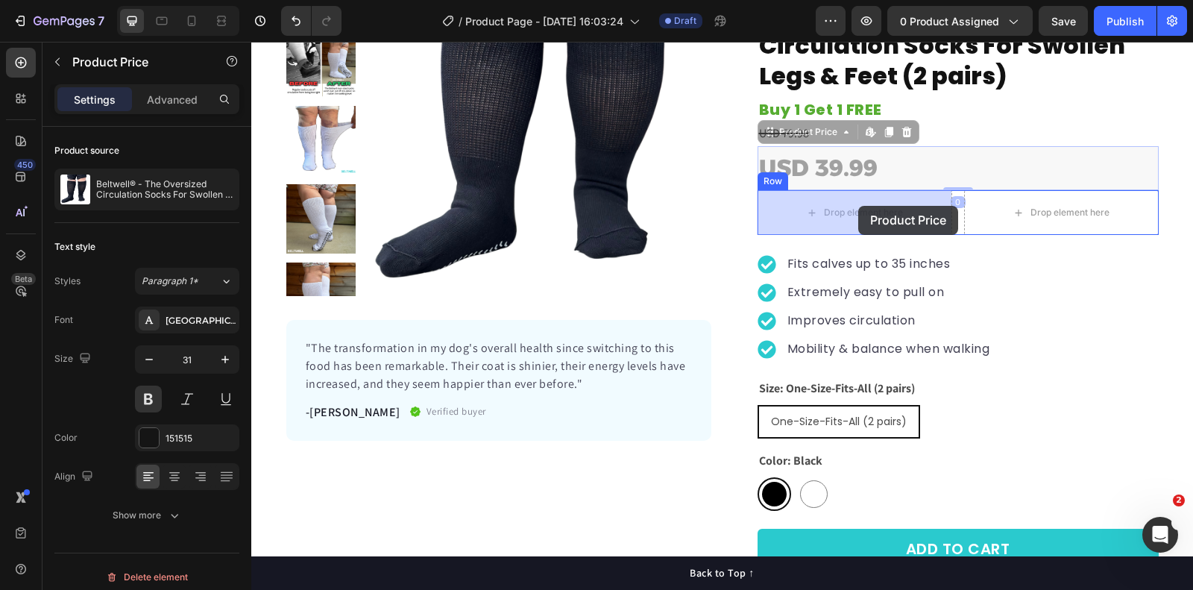
drag, startPoint x: 871, startPoint y: 159, endPoint x: 859, endPoint y: 206, distance: 48.7
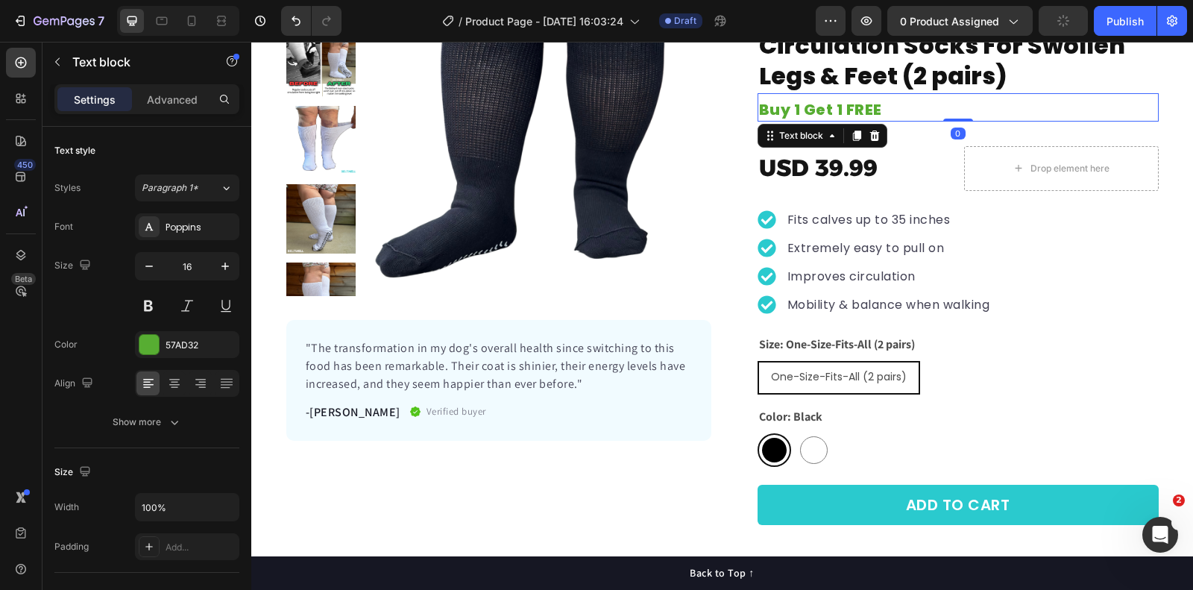
click at [926, 107] on p "Buy 1 Get 1 FREE" at bounding box center [958, 110] width 398 height 19
click at [906, 137] on div "USD 79.98" at bounding box center [958, 134] width 401 height 25
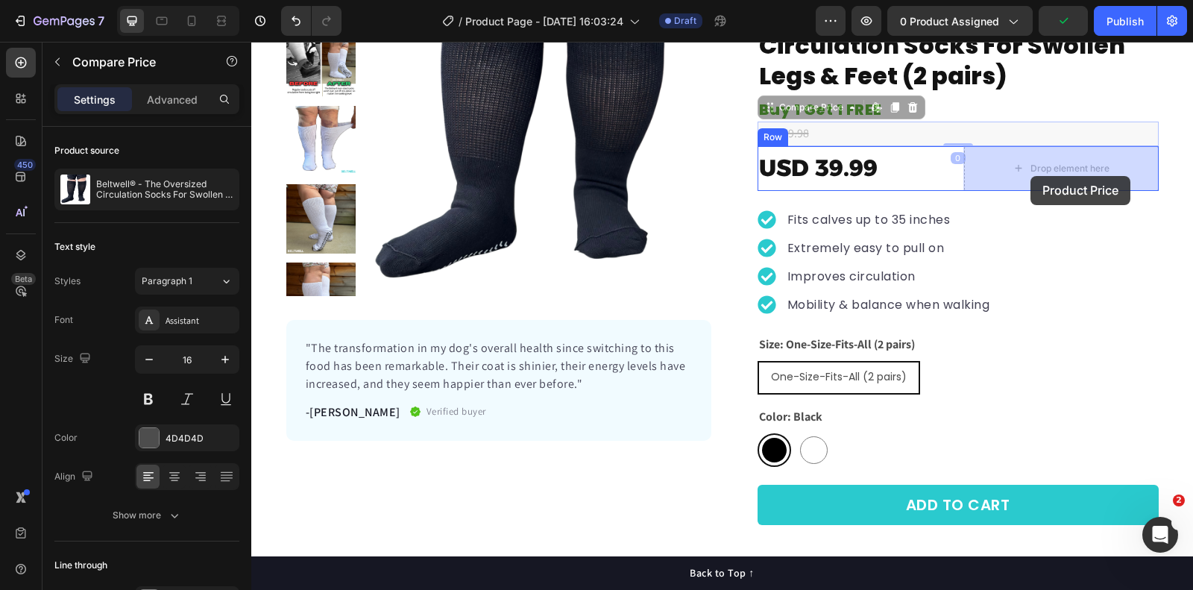
drag, startPoint x: 782, startPoint y: 132, endPoint x: 1030, endPoint y: 175, distance: 251.4
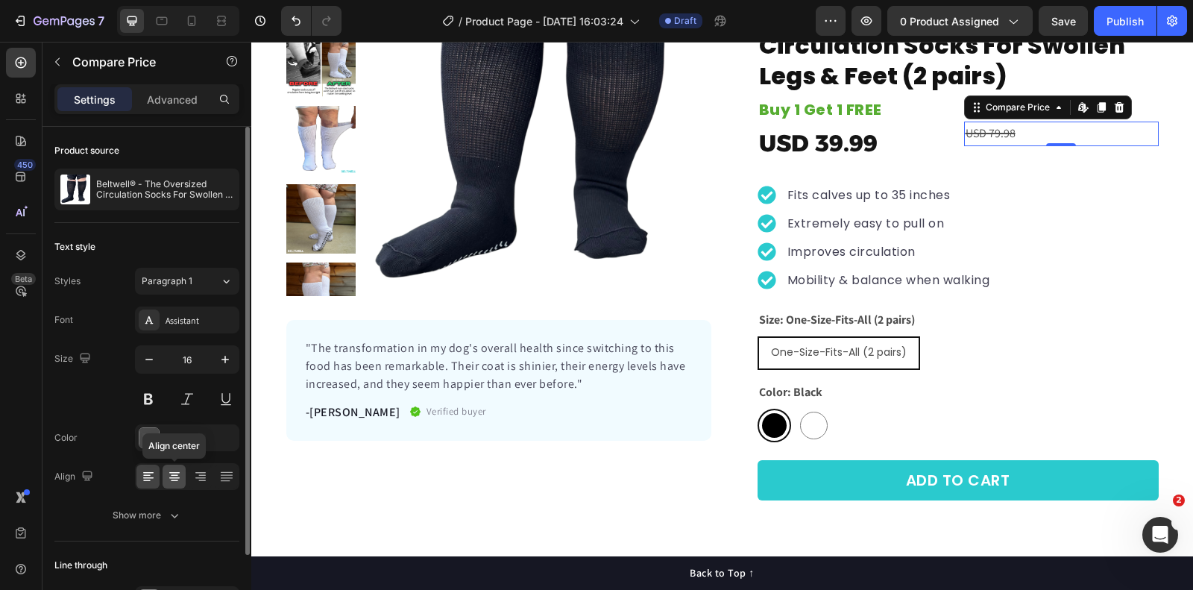
scroll to position [93, 0]
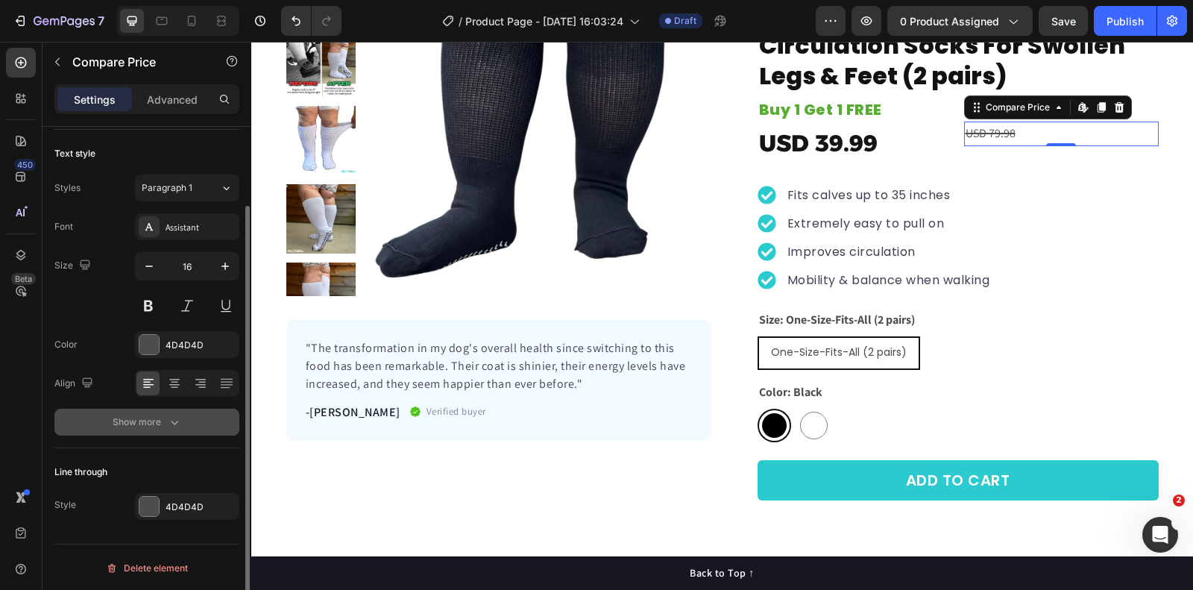
click at [154, 419] on div "Show more" at bounding box center [147, 422] width 69 height 15
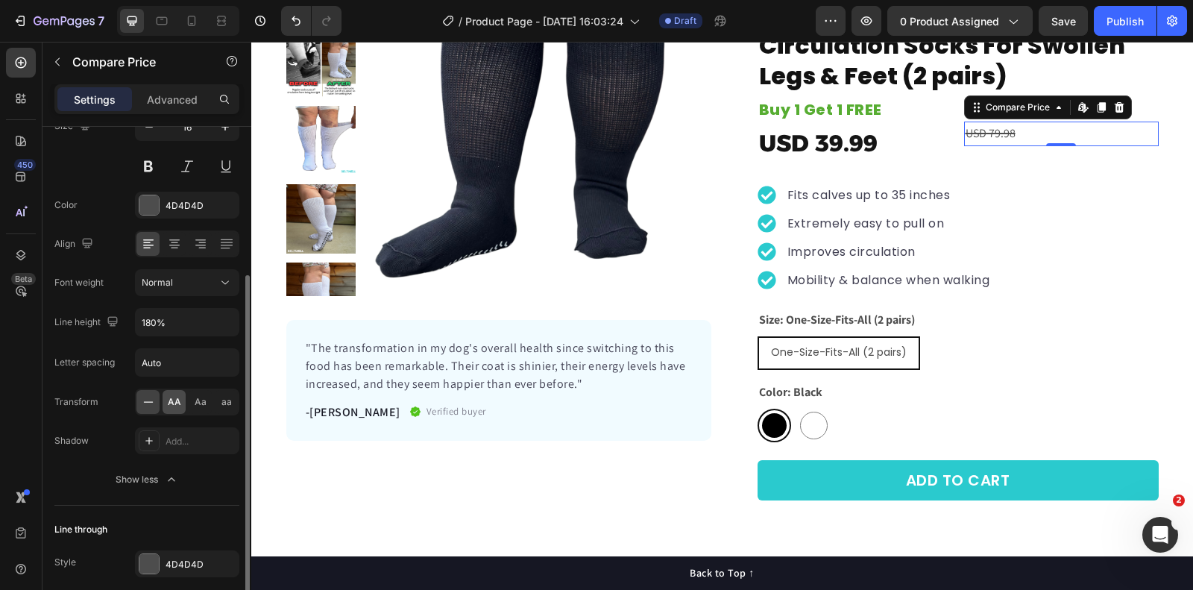
scroll to position [289, 0]
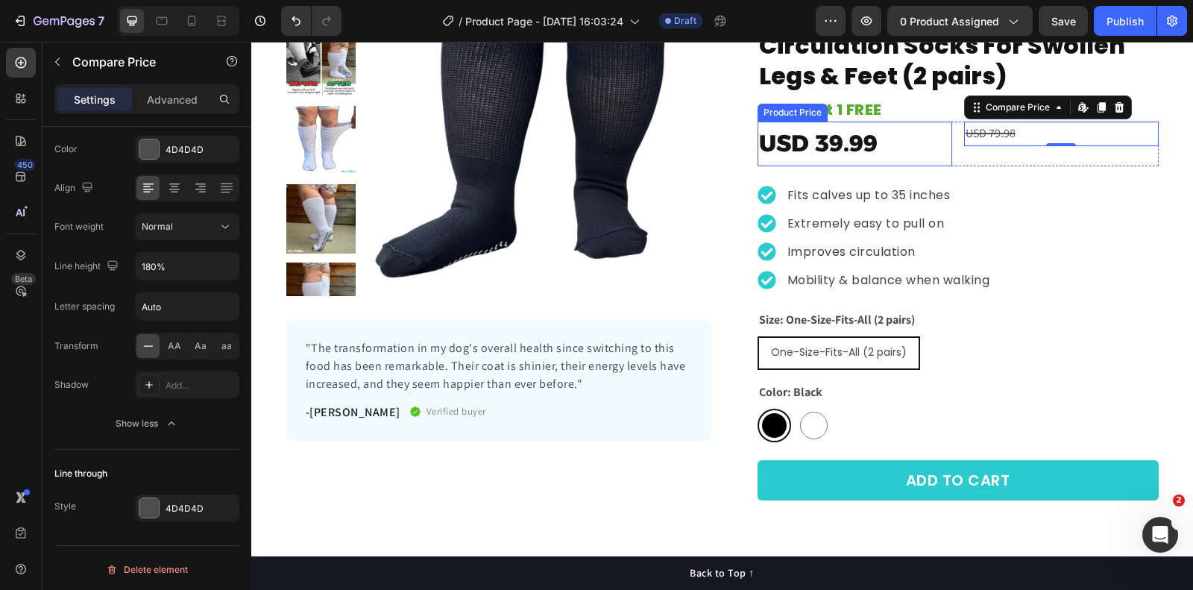
click at [942, 126] on div "USD 39.99" at bounding box center [855, 144] width 195 height 45
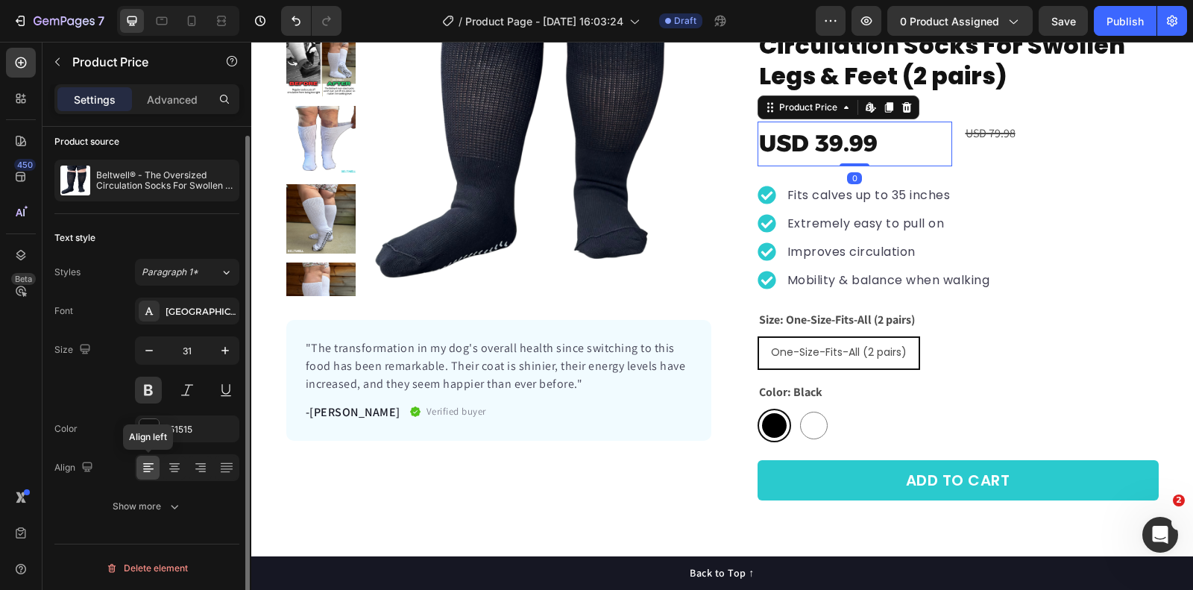
scroll to position [9, 0]
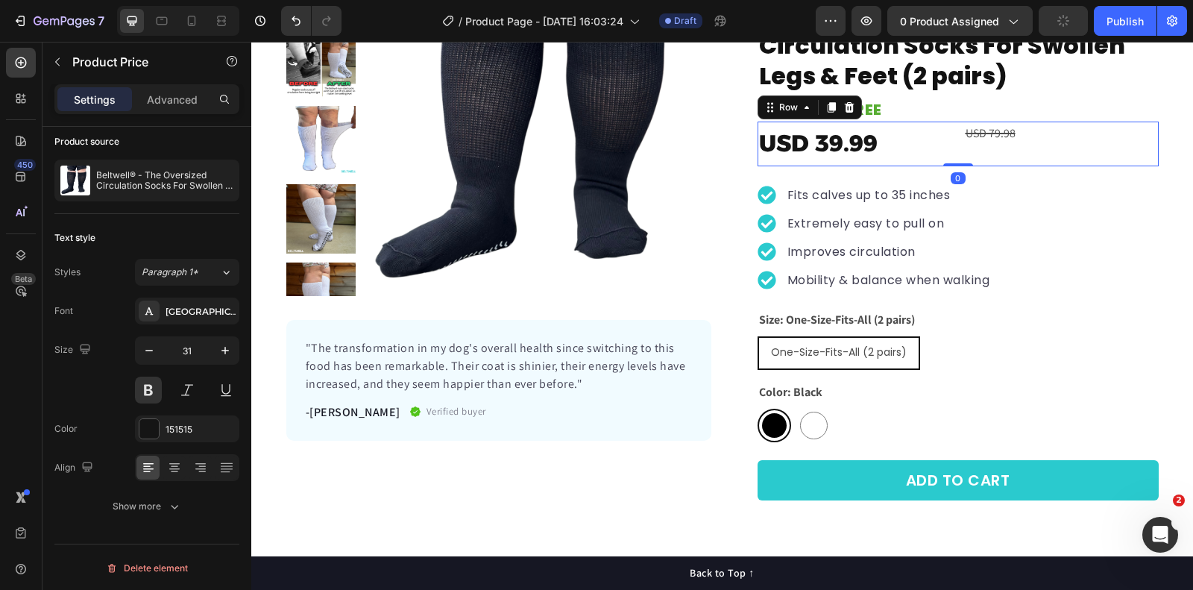
click at [956, 160] on div "USD 39.99 Product Price Product Price USD 79.98 Compare Price Compare Price Row…" at bounding box center [958, 144] width 401 height 45
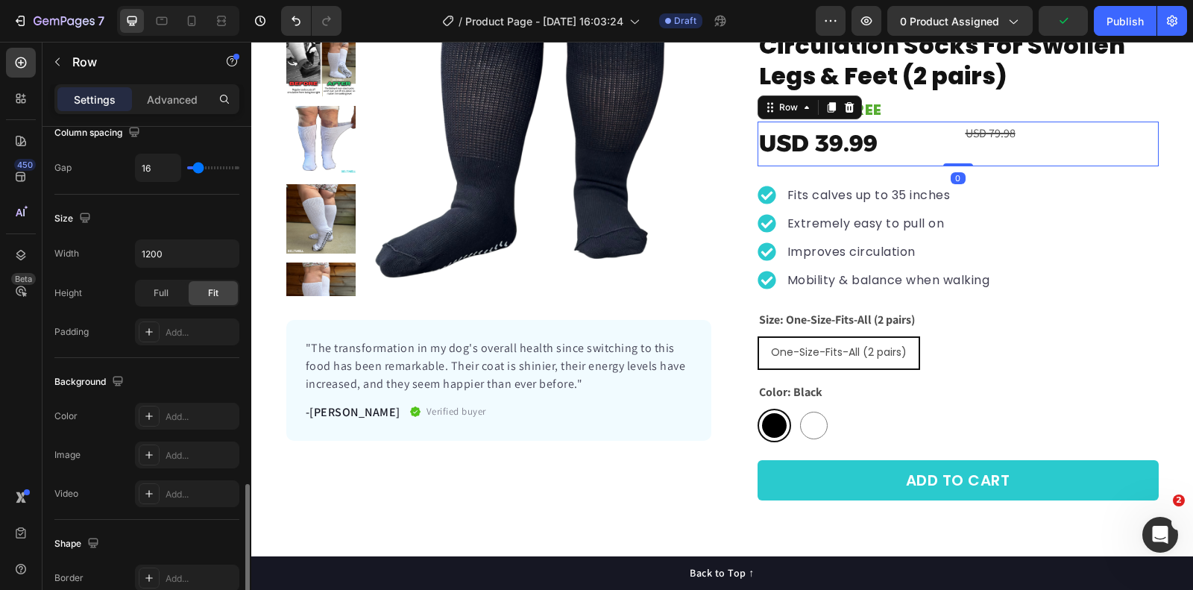
scroll to position [570, 0]
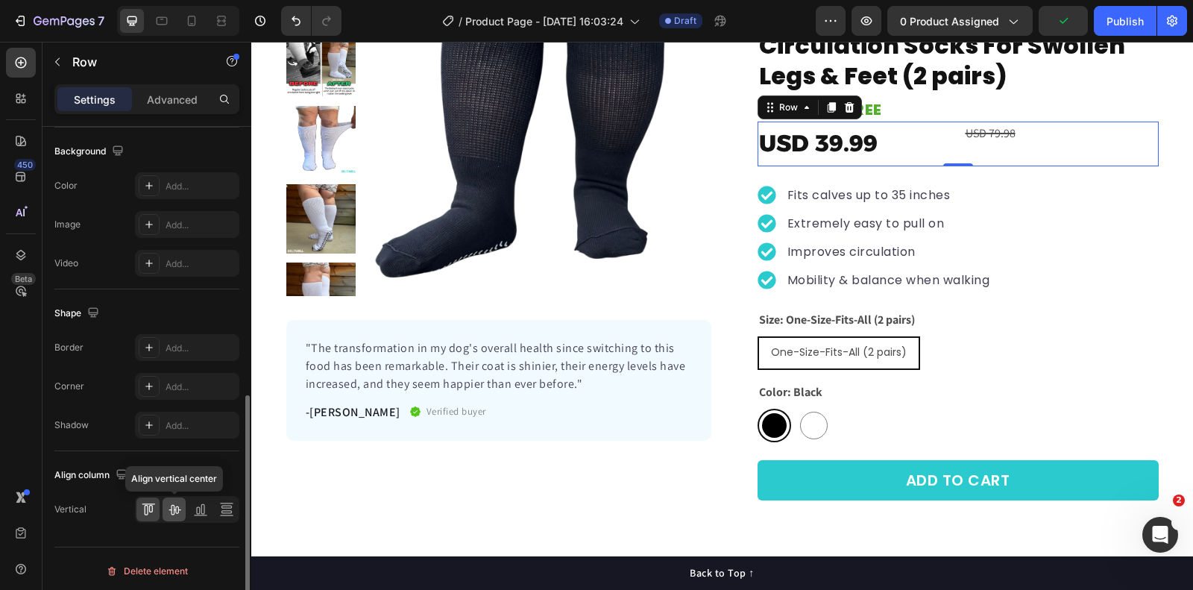
click at [180, 503] on icon at bounding box center [174, 509] width 15 height 15
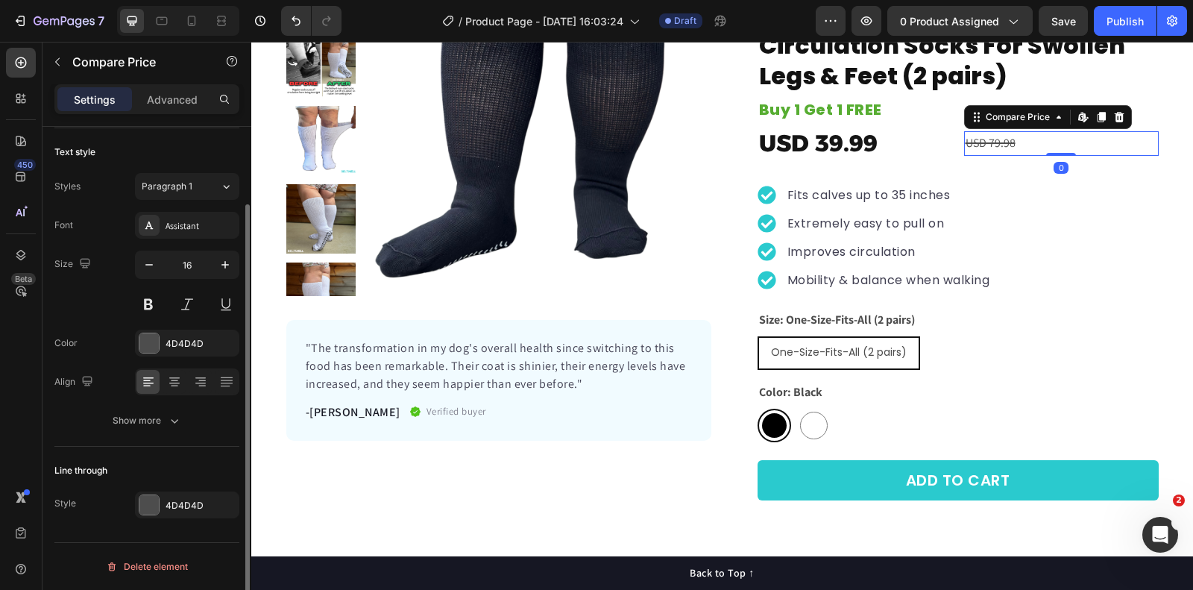
click at [990, 148] on div "USD 79.98" at bounding box center [1061, 143] width 195 height 25
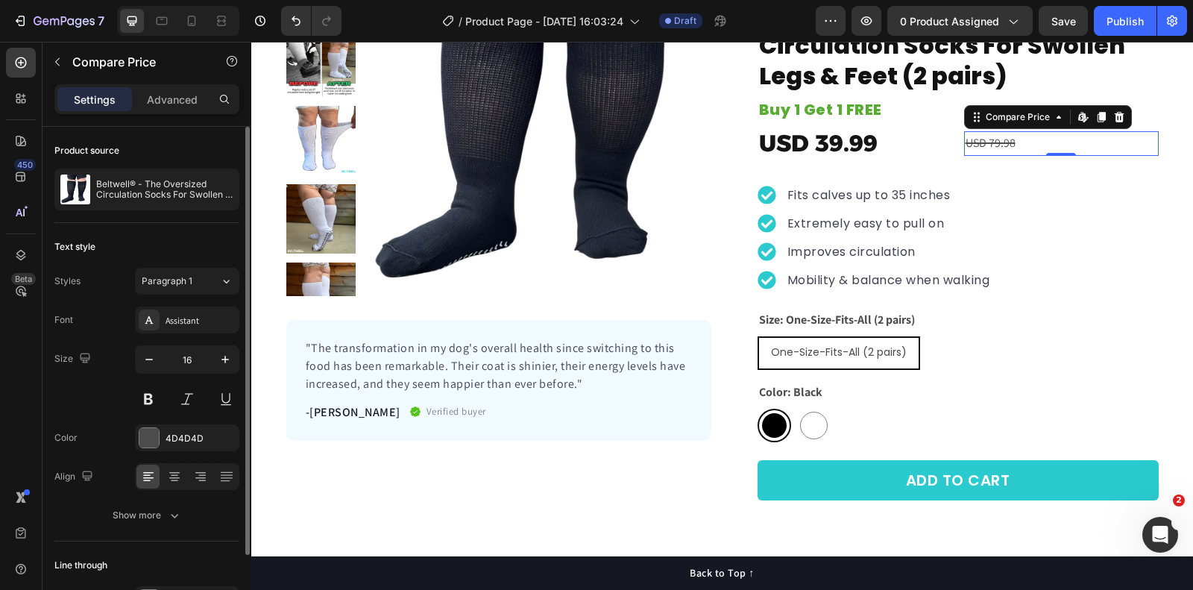
click at [1032, 135] on div "USD 79.98" at bounding box center [1061, 143] width 195 height 25
click at [1005, 119] on div "Compare Price" at bounding box center [1018, 116] width 70 height 13
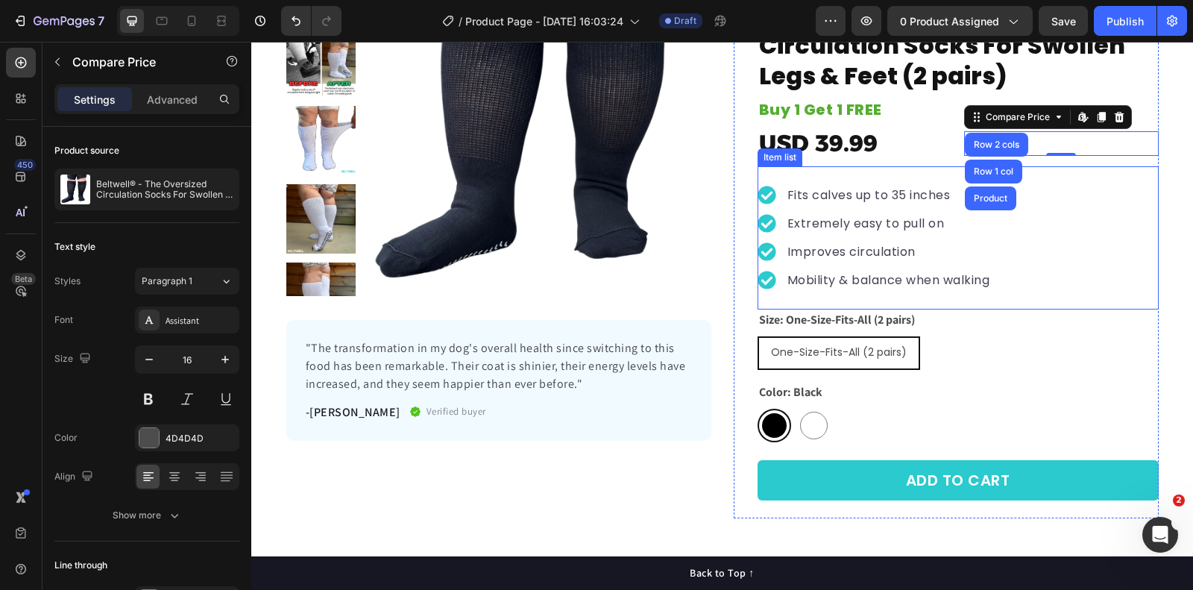
click at [1020, 409] on div "Black Black White White" at bounding box center [958, 426] width 401 height 34
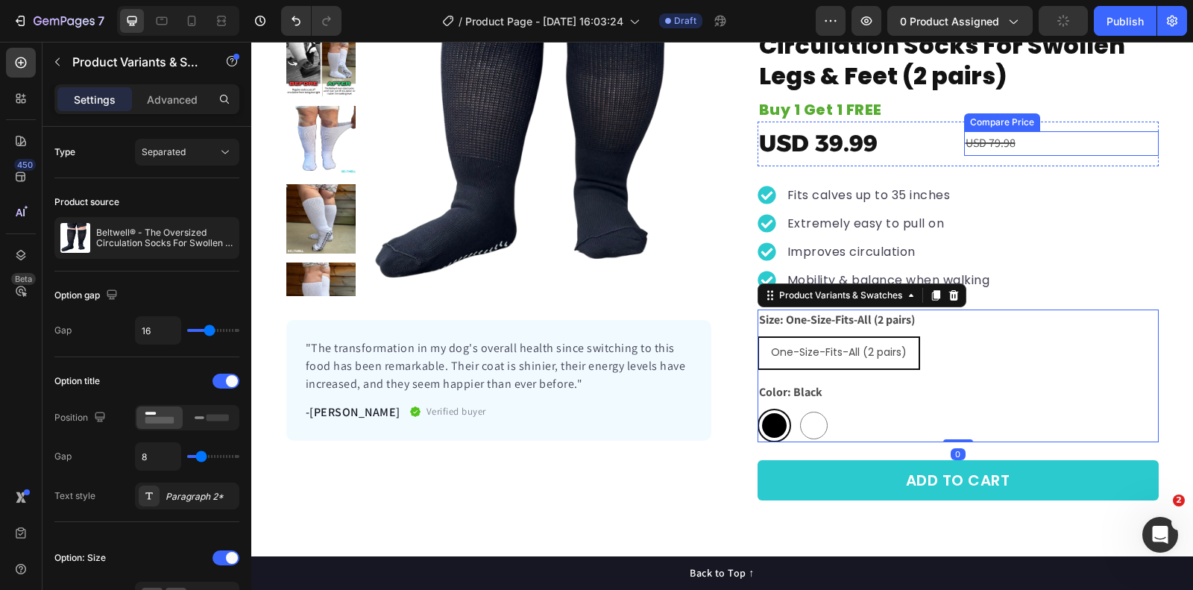
click at [999, 141] on div "USD 79.98" at bounding box center [1061, 143] width 195 height 25
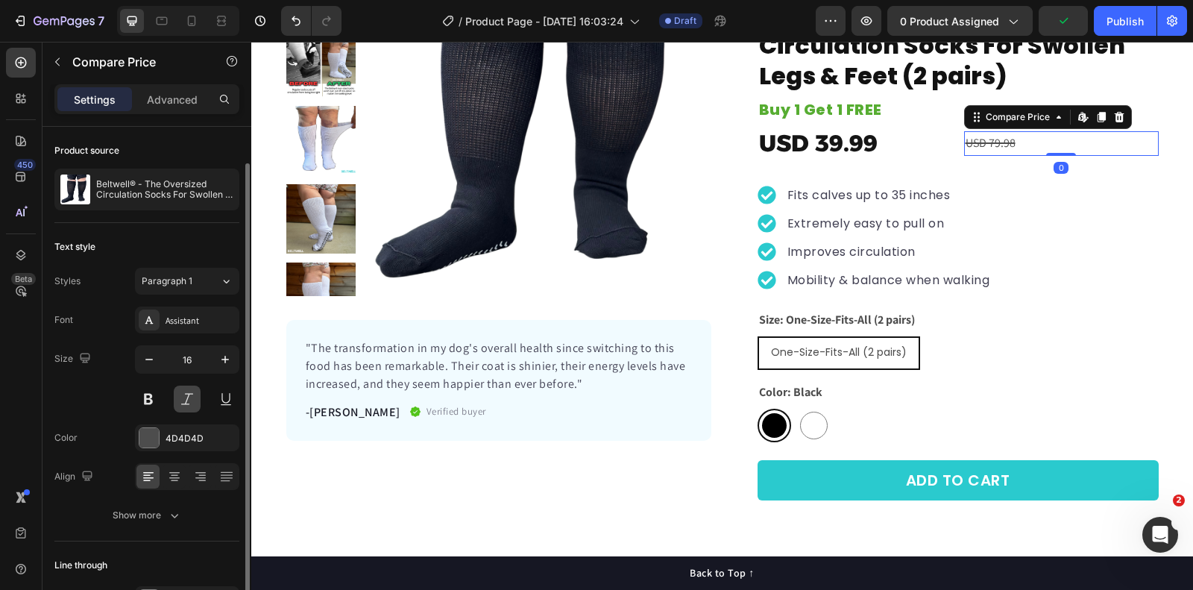
scroll to position [93, 0]
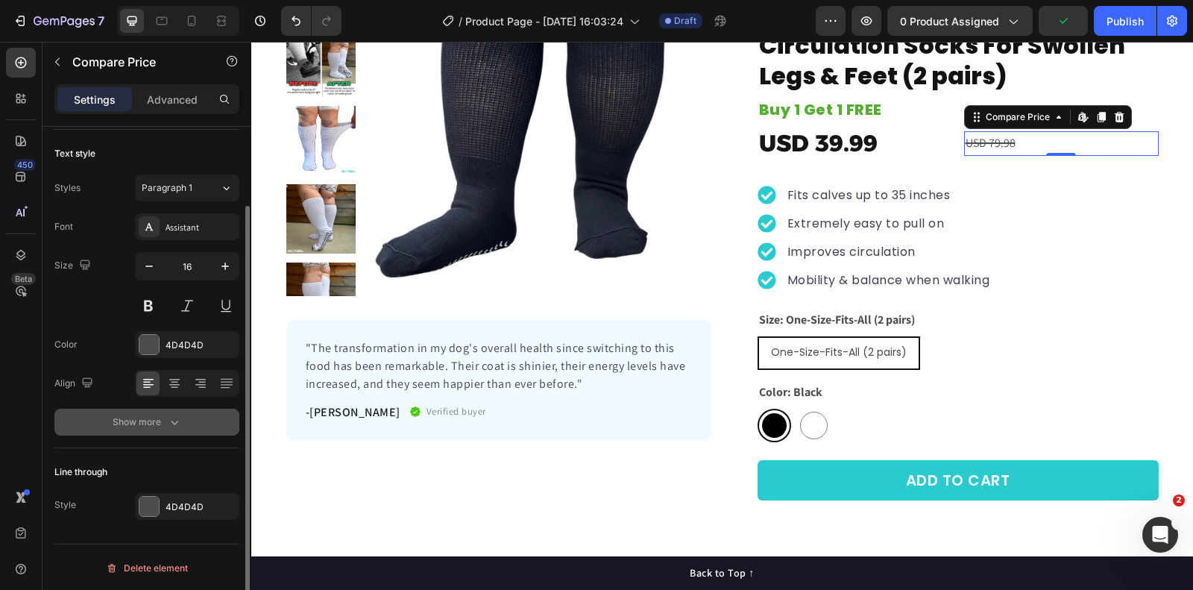
click at [166, 411] on button "Show more" at bounding box center [146, 422] width 185 height 27
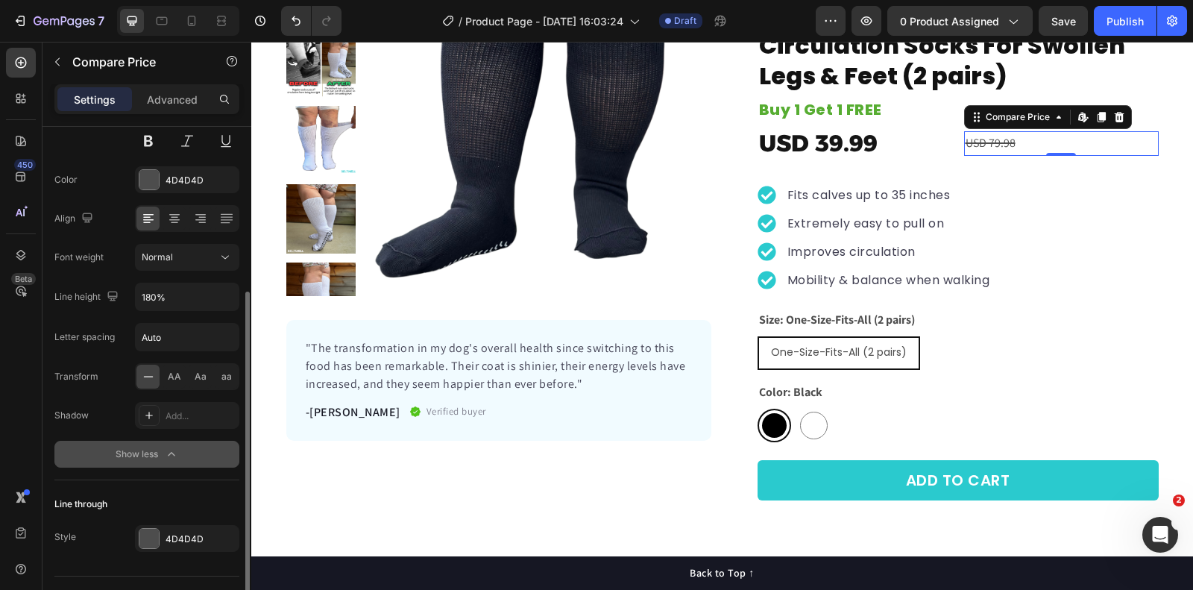
scroll to position [289, 0]
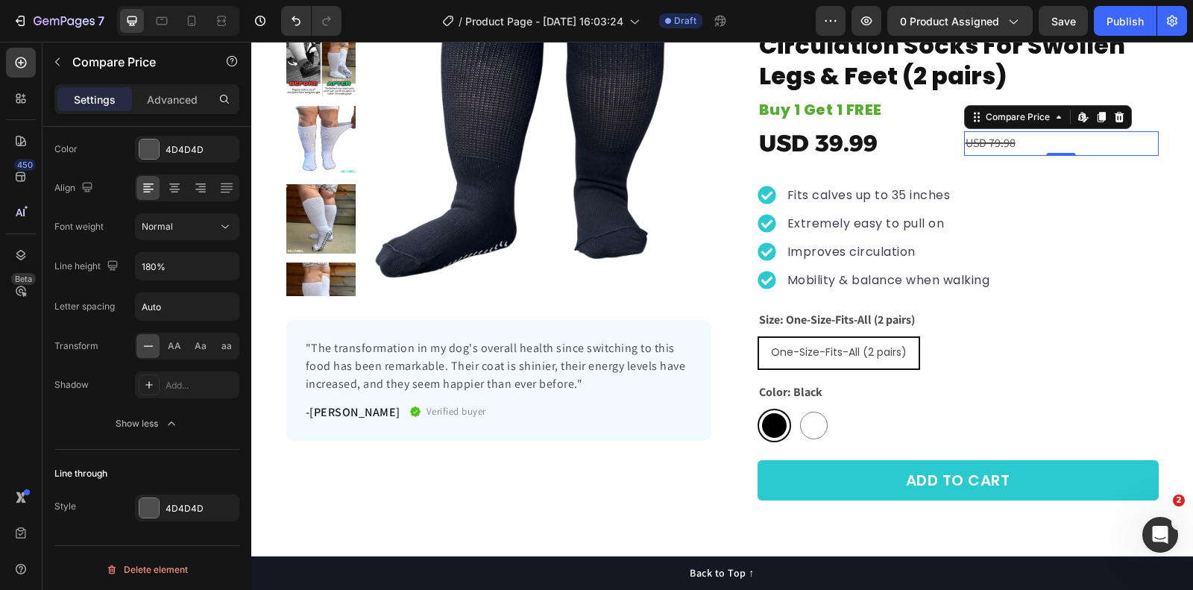
click at [1008, 144] on div "USD 79.98" at bounding box center [1061, 143] width 195 height 25
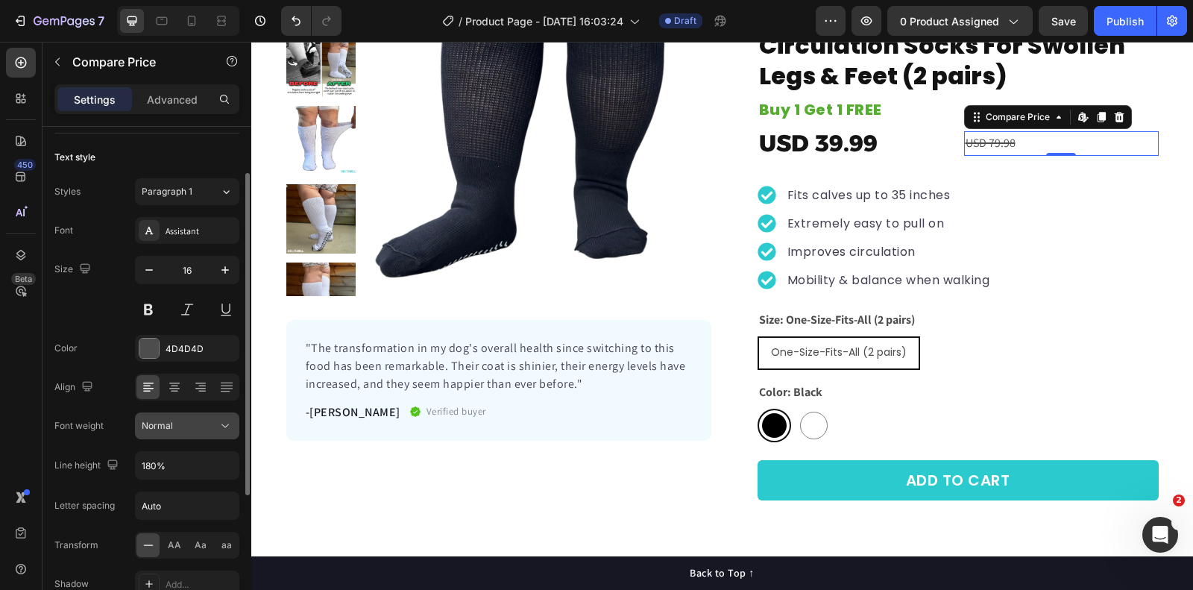
scroll to position [101, 0]
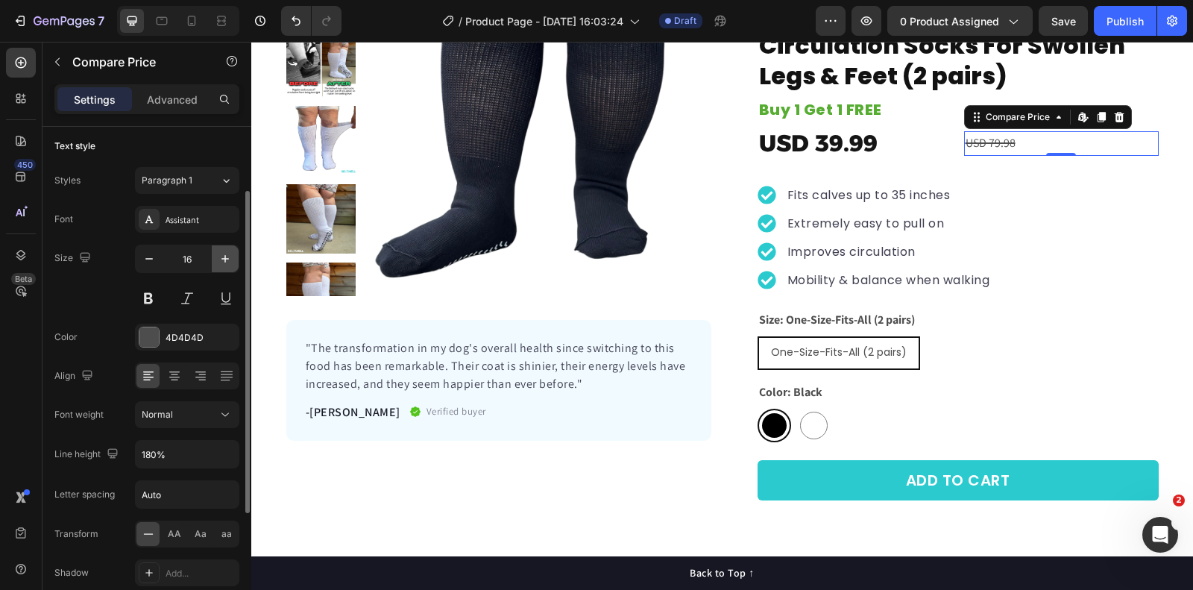
click at [222, 251] on icon "button" at bounding box center [225, 258] width 15 height 15
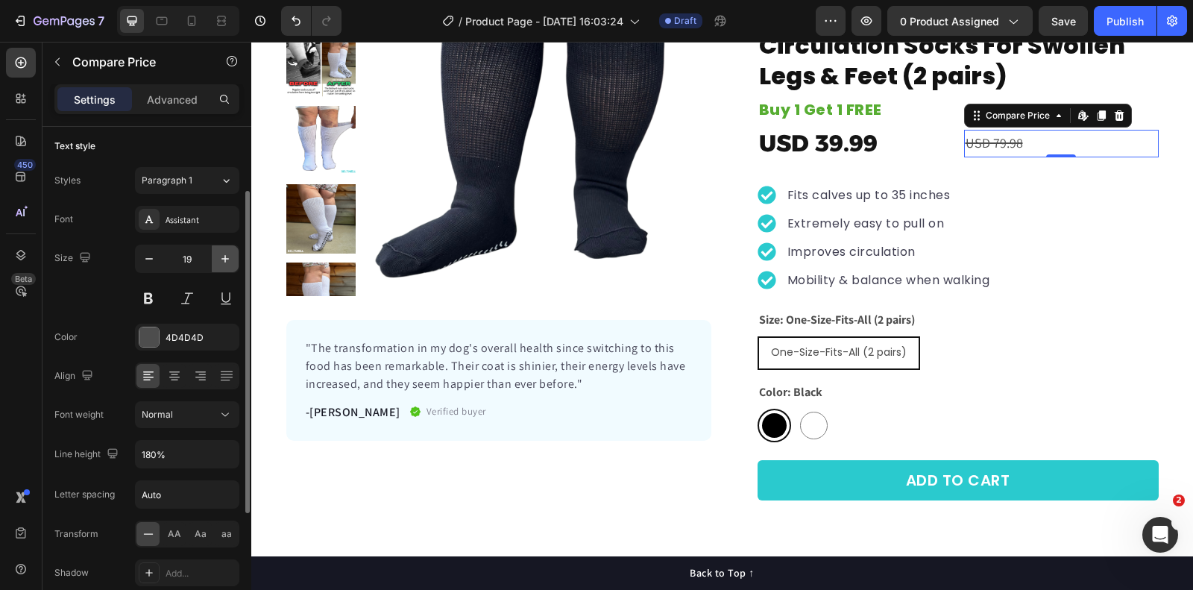
click at [222, 251] on icon "button" at bounding box center [225, 258] width 15 height 15
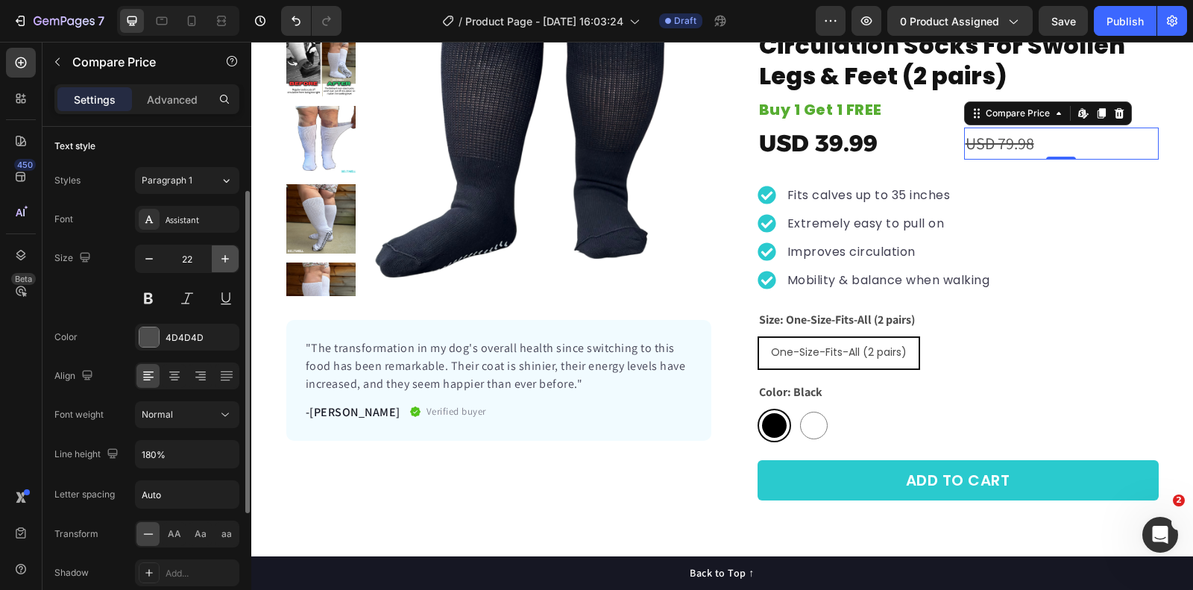
type input "23"
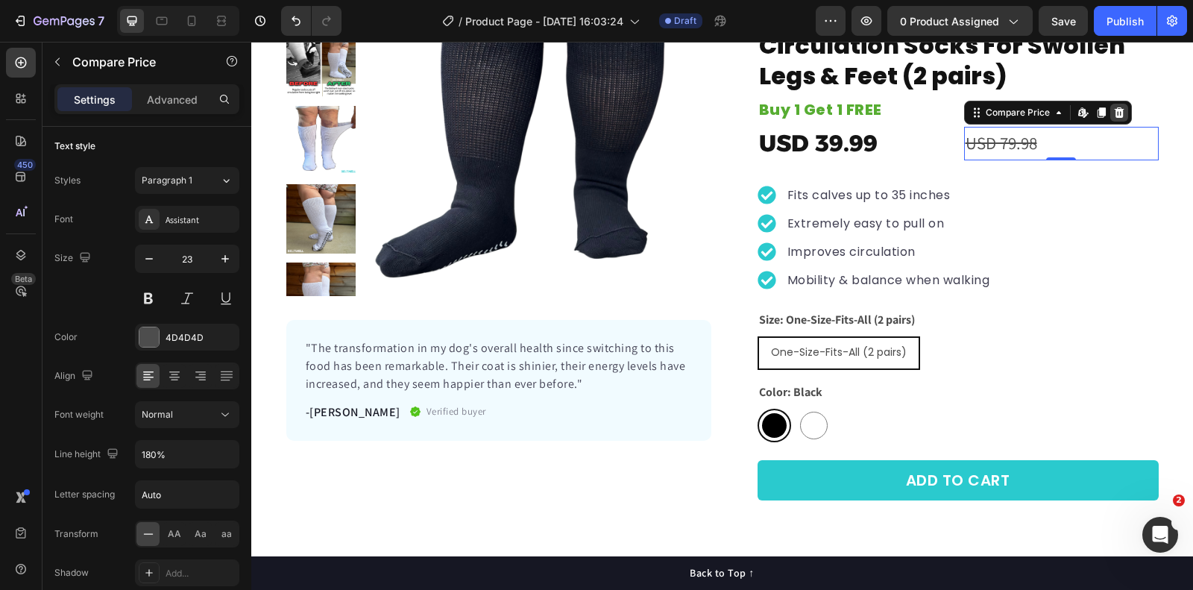
click at [1121, 118] on div at bounding box center [1120, 113] width 18 height 18
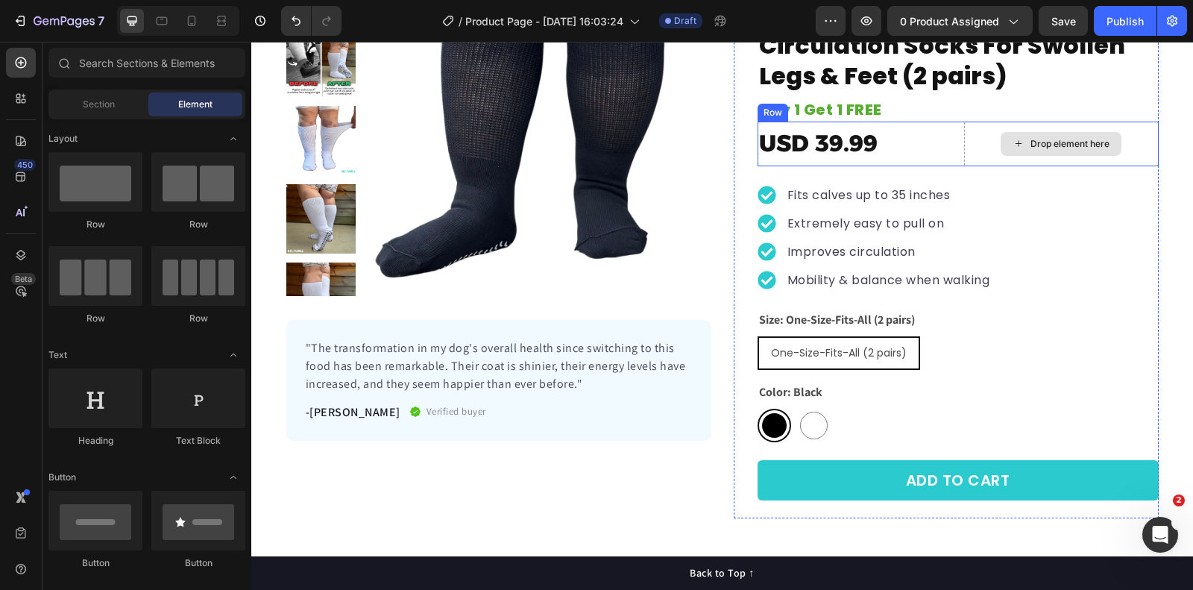
click at [1102, 142] on div "Drop element here" at bounding box center [1070, 144] width 79 height 12
click at [947, 132] on div "USD 39.99" at bounding box center [855, 144] width 195 height 45
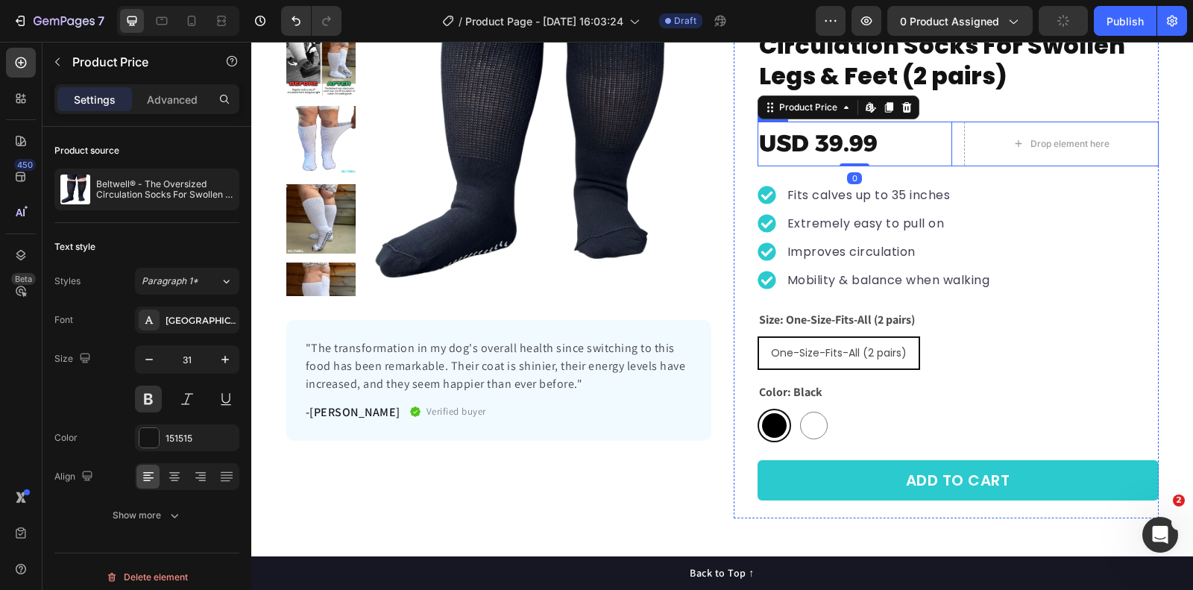
click at [956, 134] on div "USD 39.99 Product Price Edit content in Shopify 0 Product Price Edit content in…" at bounding box center [958, 144] width 401 height 45
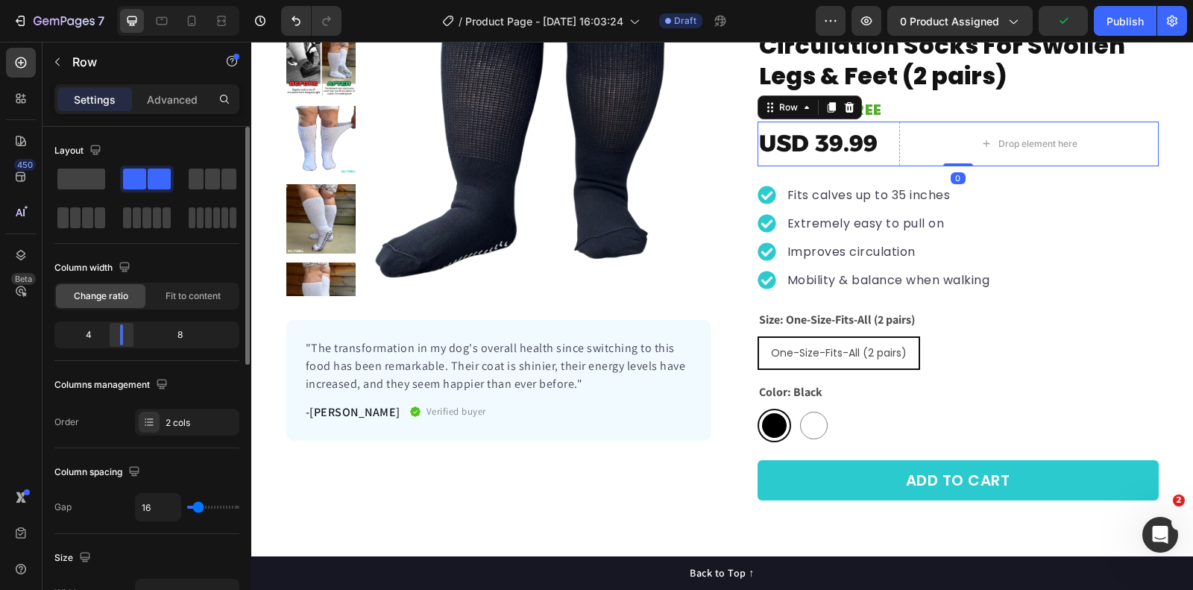
drag, startPoint x: 148, startPoint y: 327, endPoint x: 116, endPoint y: 327, distance: 31.3
click at [116, 0] on body "7 Version history / Product Page - [DATE] 16:03:24 Draft Preview 0 product assi…" at bounding box center [596, 0] width 1193 height 0
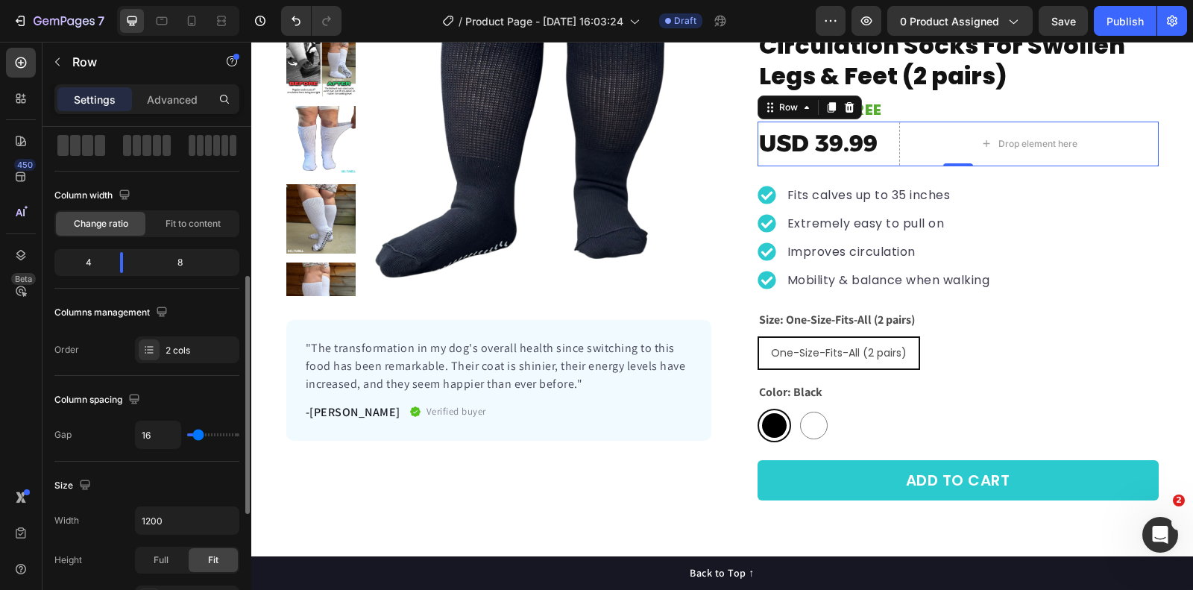
scroll to position [151, 0]
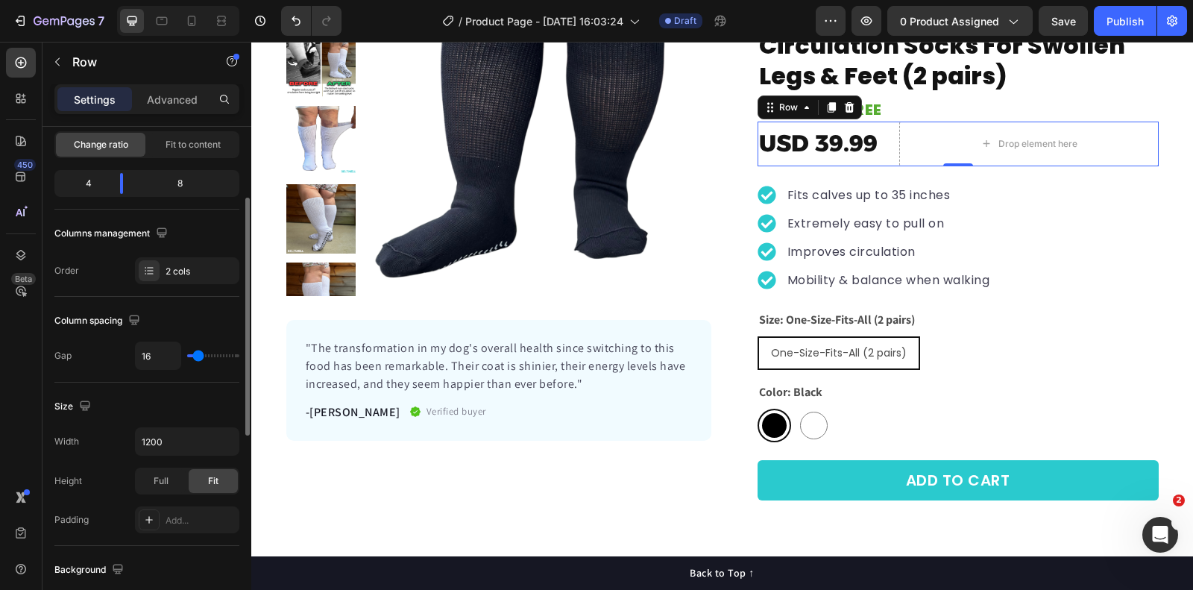
click at [169, 489] on div "Full Fit" at bounding box center [187, 481] width 104 height 27
click at [169, 486] on div "Full" at bounding box center [160, 481] width 49 height 24
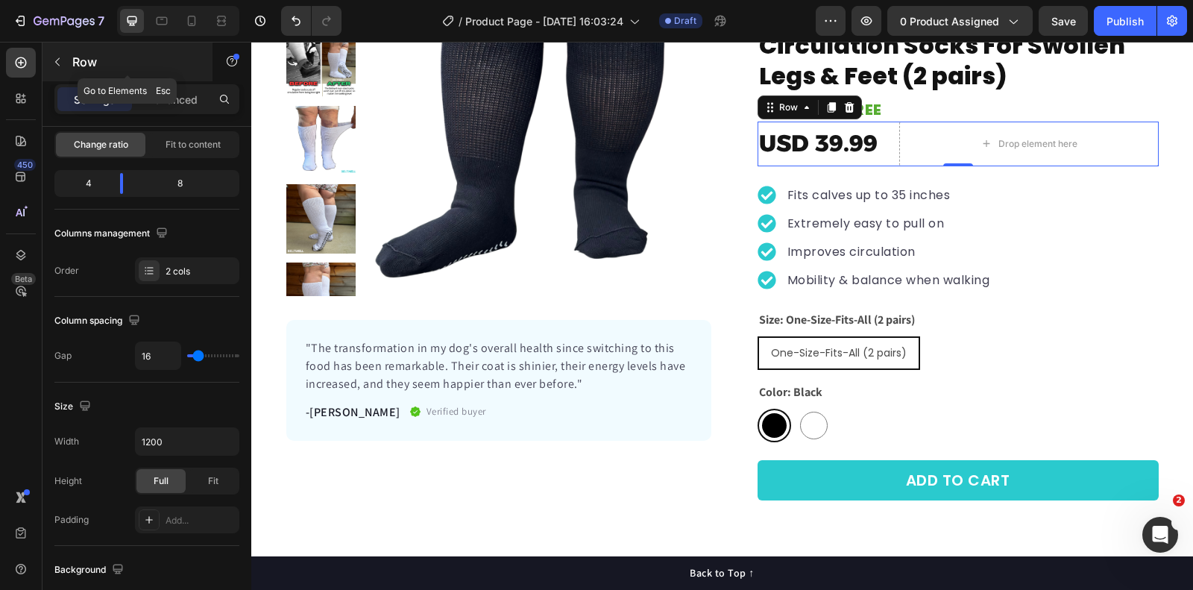
click at [60, 56] on icon "button" at bounding box center [57, 62] width 12 height 12
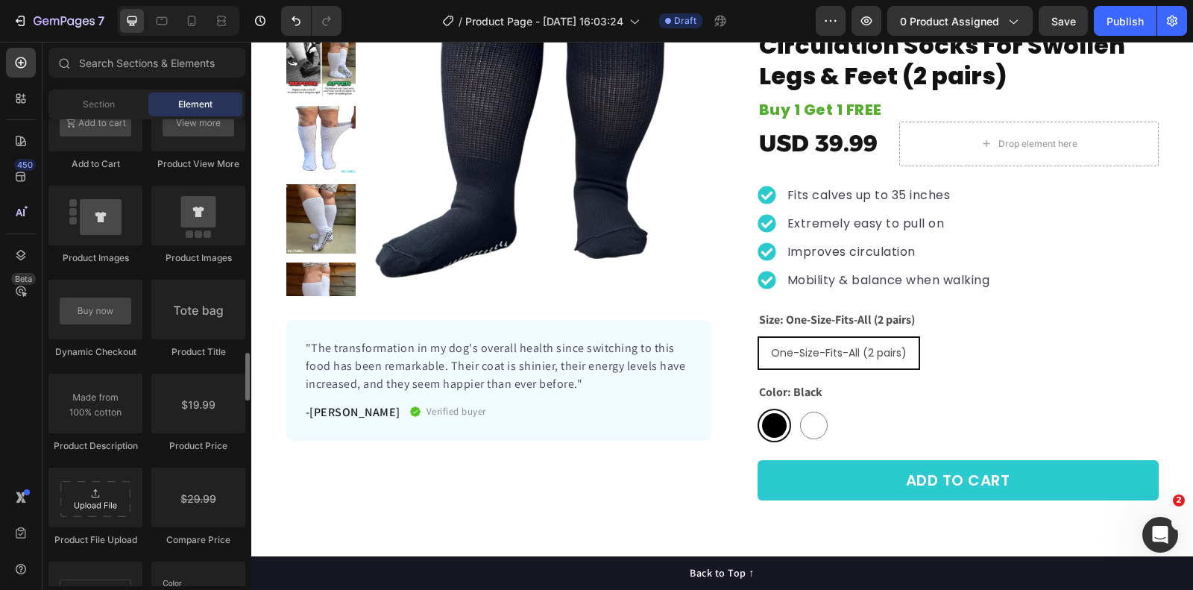
scroll to position [2476, 0]
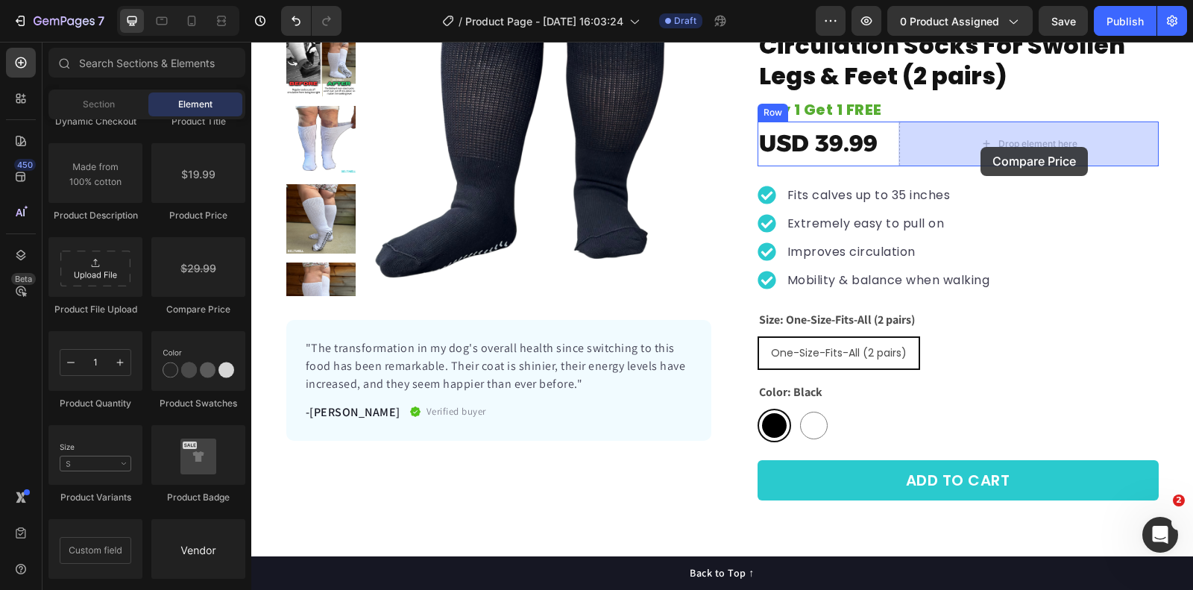
drag, startPoint x: 451, startPoint y: 317, endPoint x: 981, endPoint y: 147, distance: 556.9
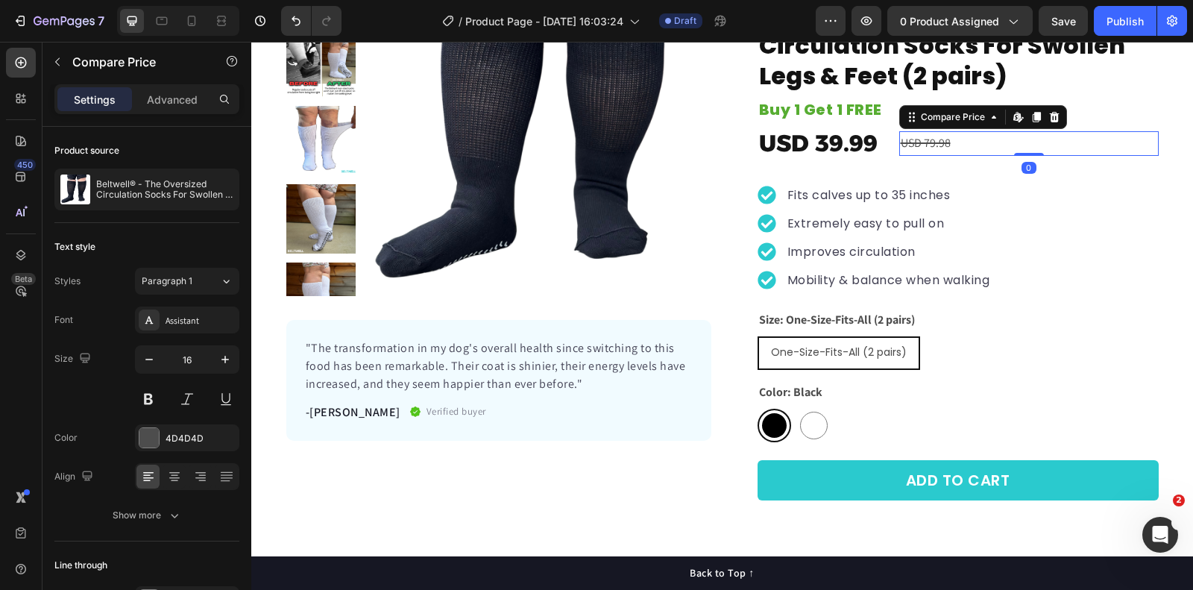
click at [937, 146] on div "USD 79.98" at bounding box center [1030, 143] width 260 height 25
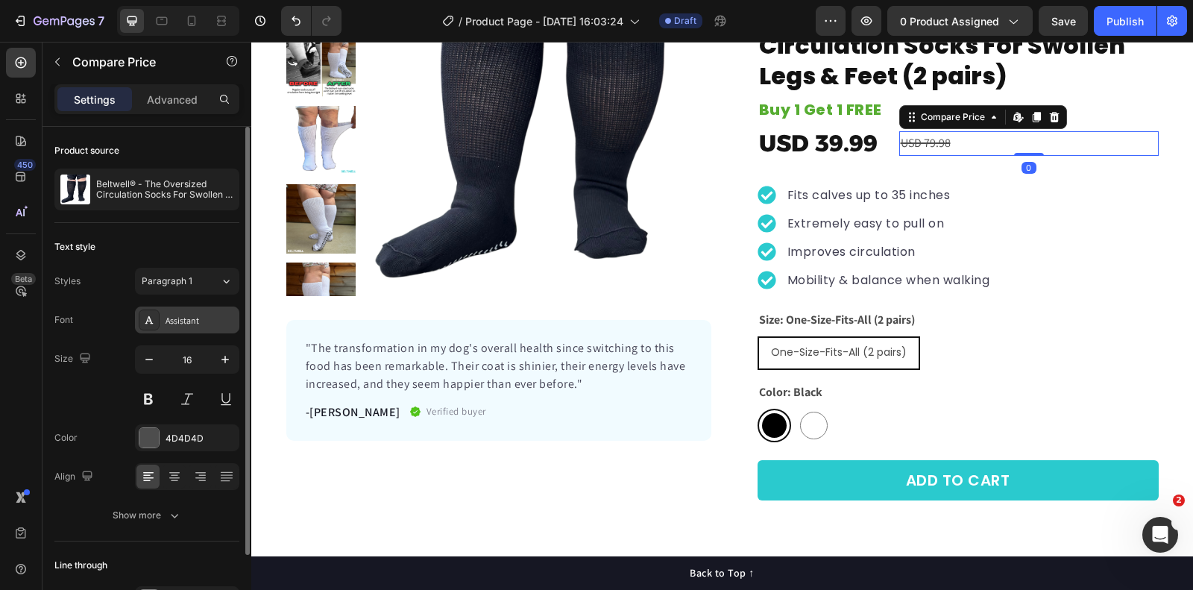
click at [185, 315] on div "Assistant" at bounding box center [201, 320] width 70 height 13
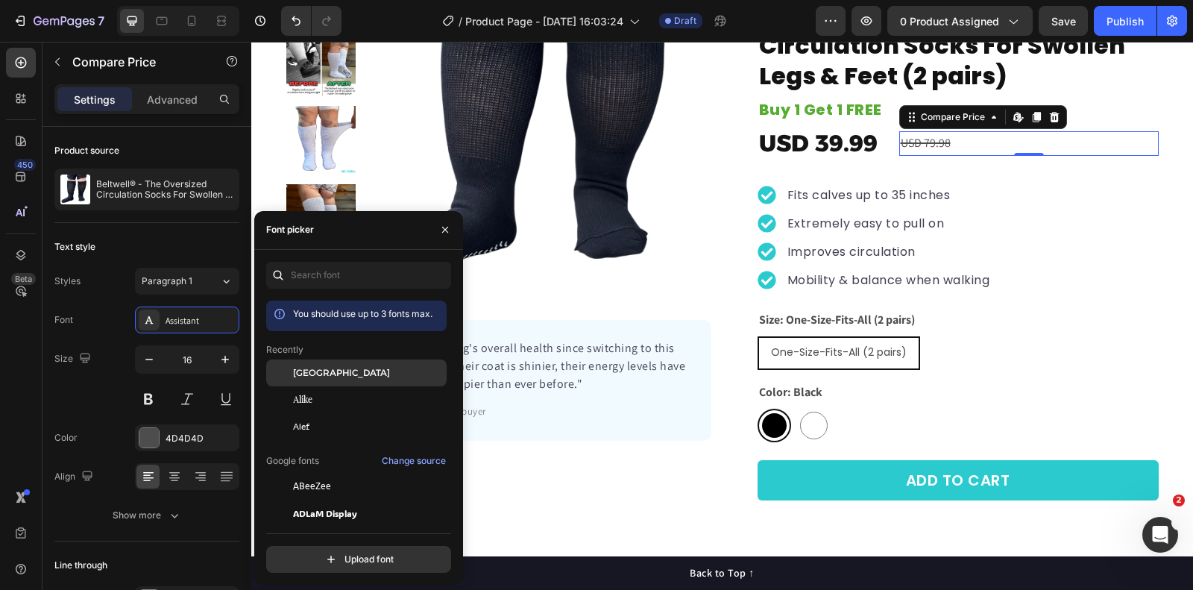
click at [339, 371] on span "[GEOGRAPHIC_DATA]" at bounding box center [341, 372] width 97 height 13
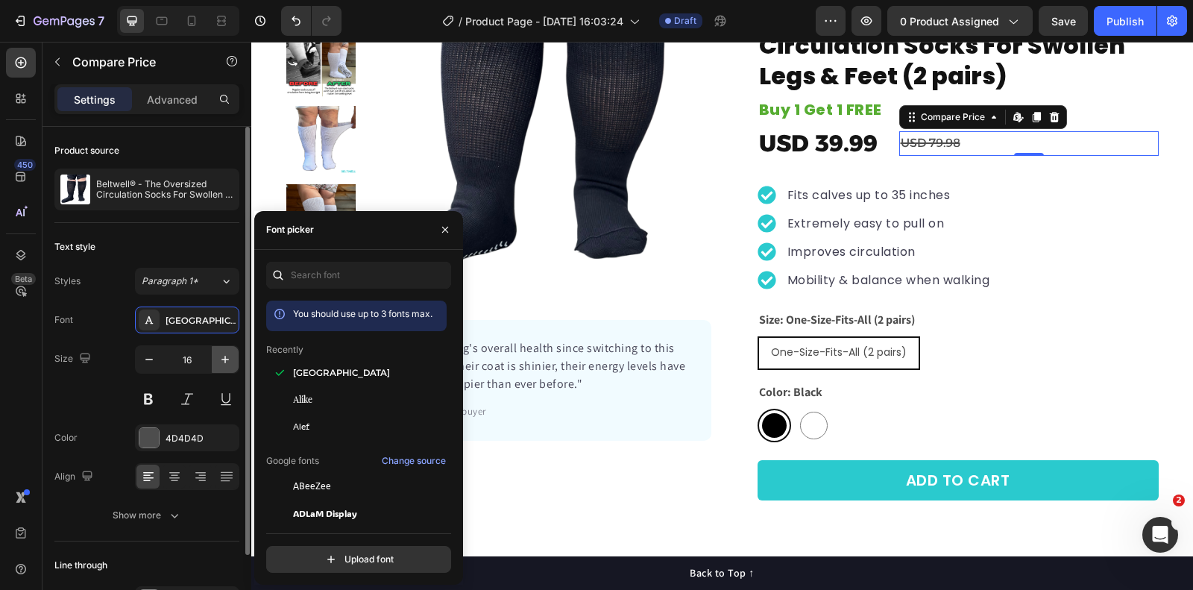
click at [232, 356] on icon "button" at bounding box center [225, 359] width 15 height 15
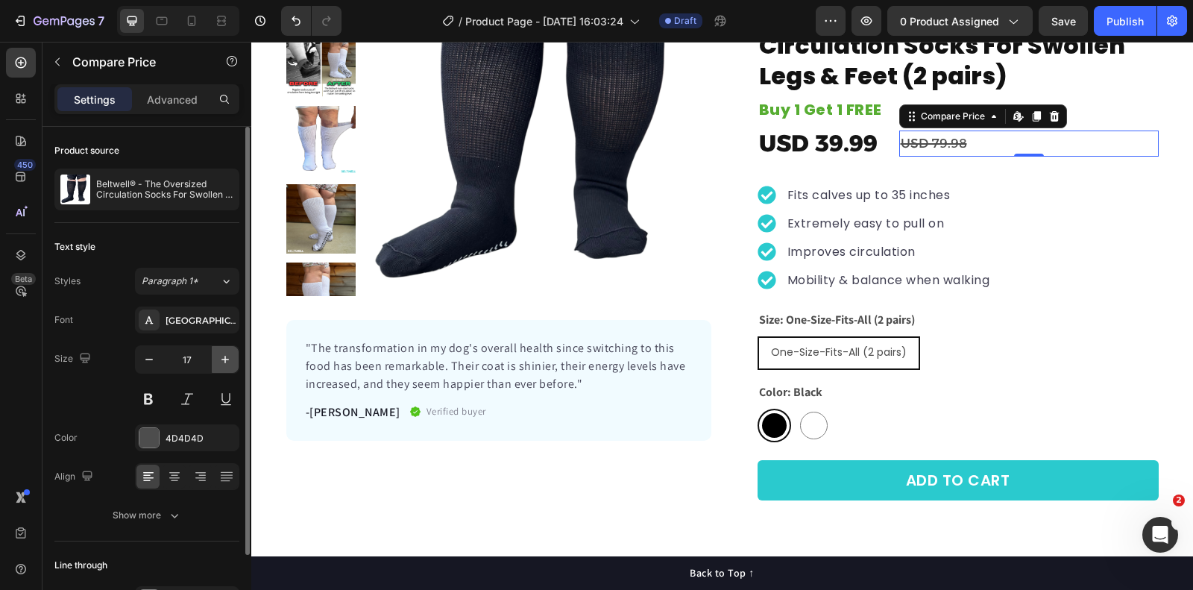
click at [232, 356] on icon "button" at bounding box center [225, 359] width 15 height 15
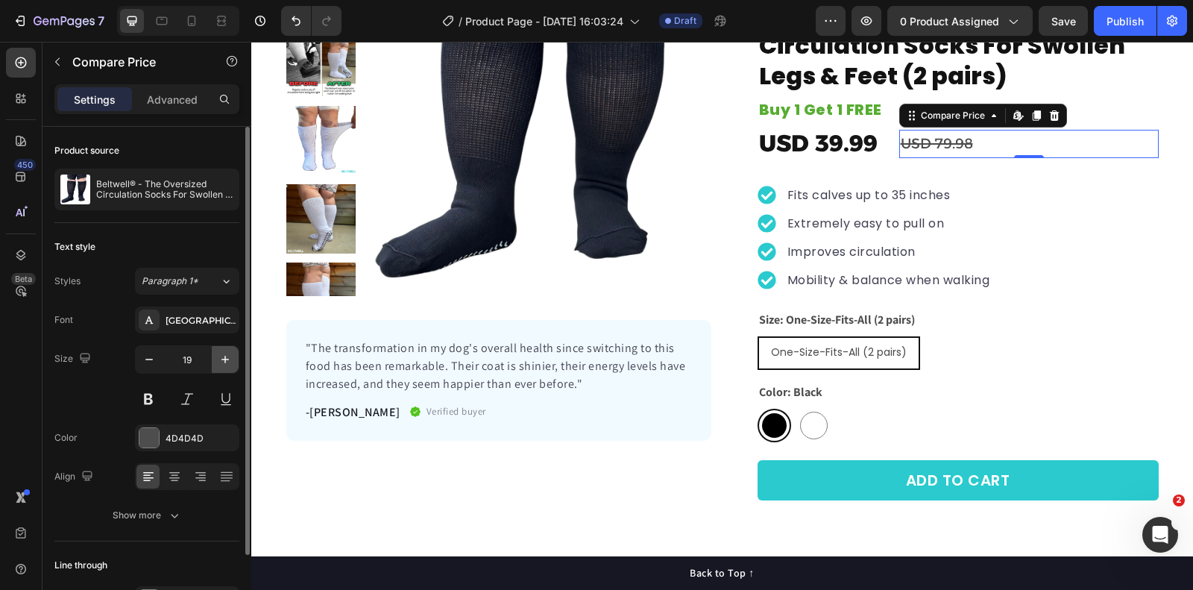
click at [232, 356] on icon "button" at bounding box center [225, 359] width 15 height 15
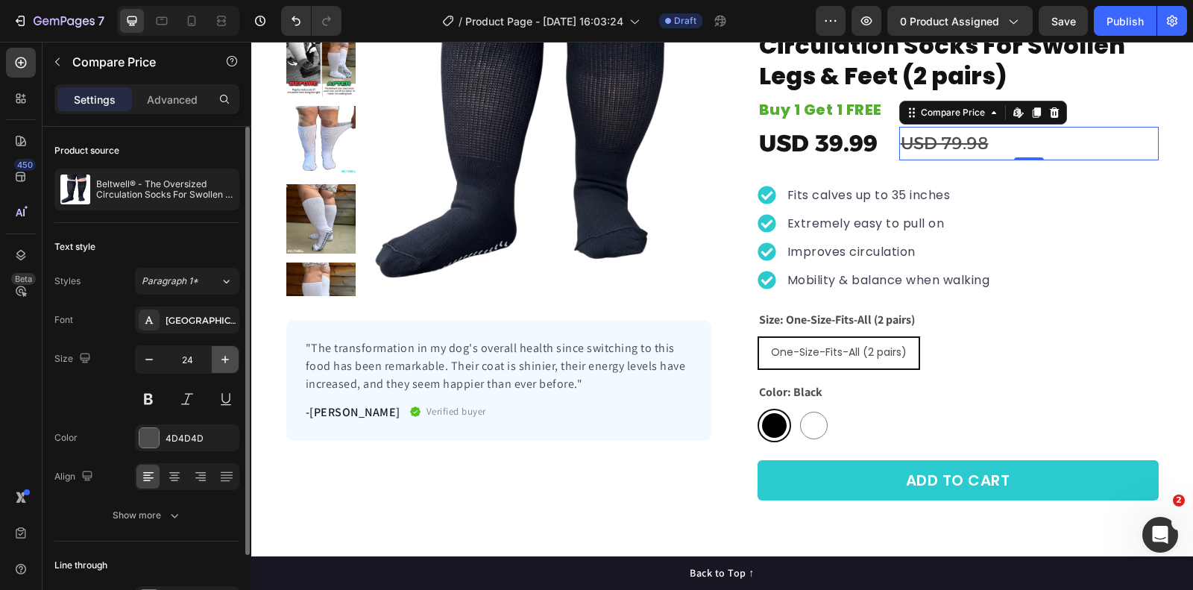
click at [232, 356] on icon "button" at bounding box center [225, 359] width 15 height 15
type input "27"
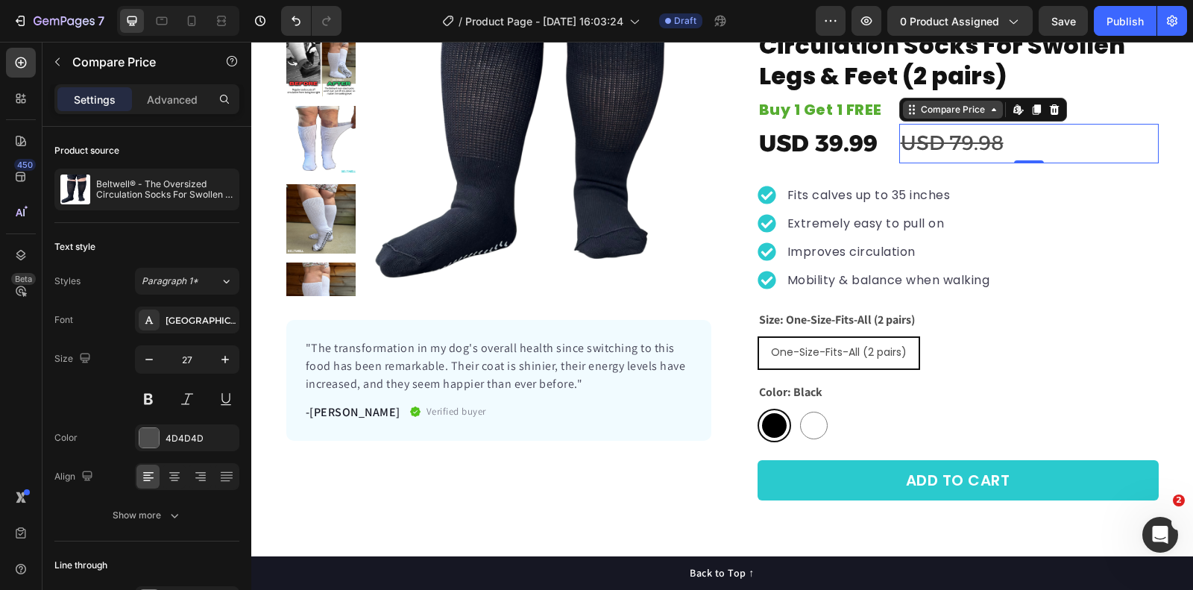
click at [937, 111] on div "Compare Price" at bounding box center [953, 109] width 70 height 13
click at [1054, 110] on icon at bounding box center [1055, 110] width 12 height 12
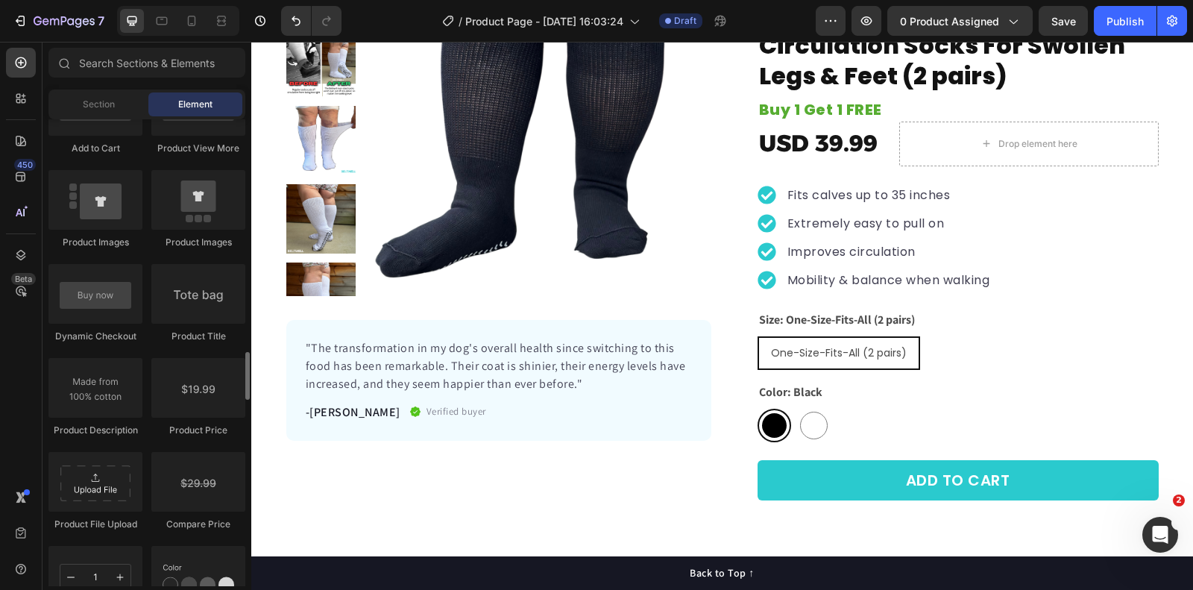
scroll to position [2261, 0]
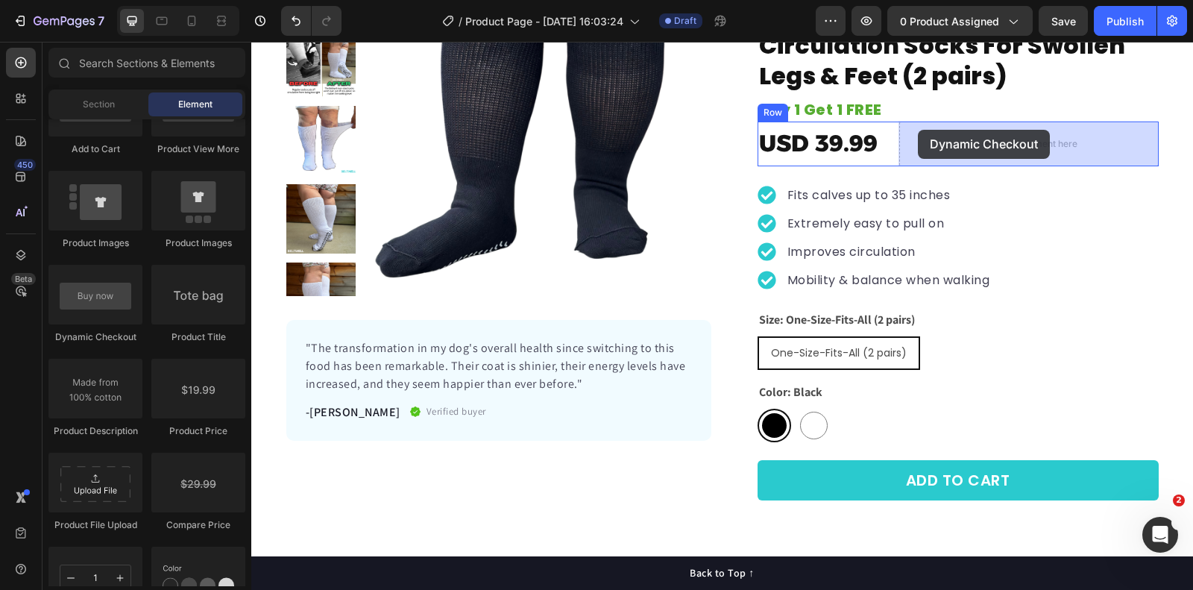
drag, startPoint x: 328, startPoint y: 342, endPoint x: 918, endPoint y: 130, distance: 627.1
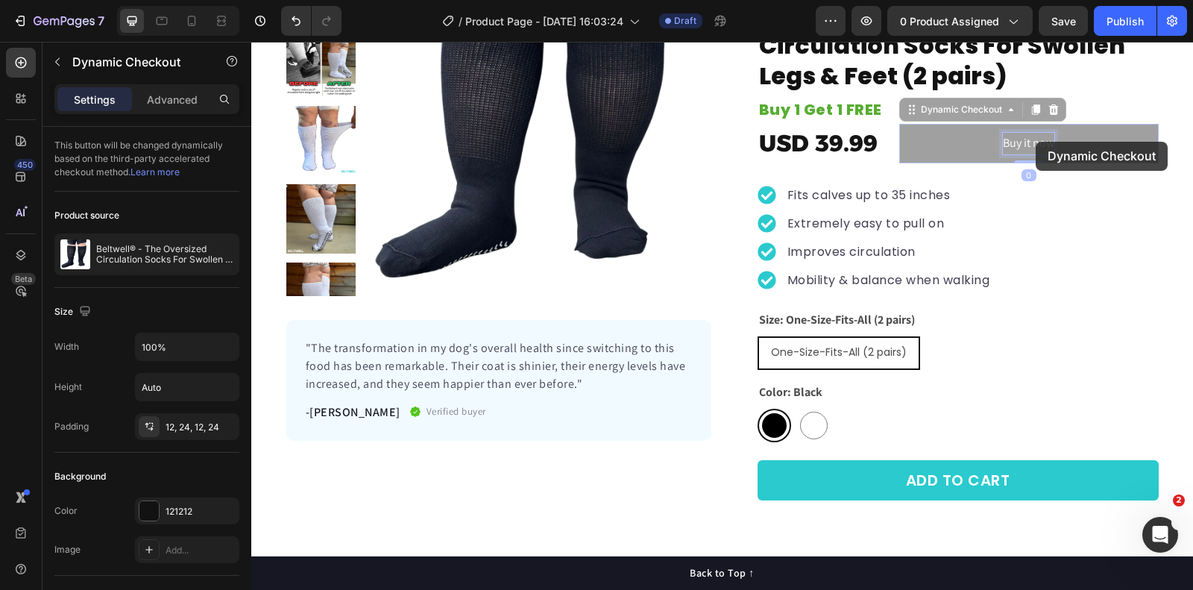
click at [251, 42] on p "Buy it now" at bounding box center [251, 42] width 0 height 0
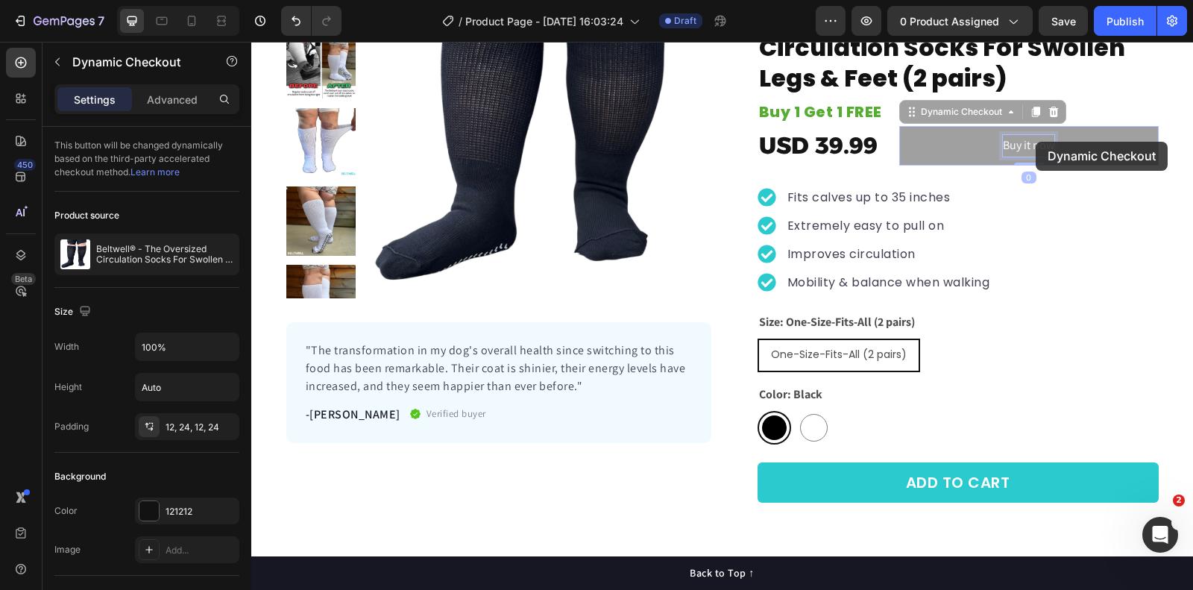
click at [251, 42] on p "Buy it now" at bounding box center [251, 42] width 0 height 0
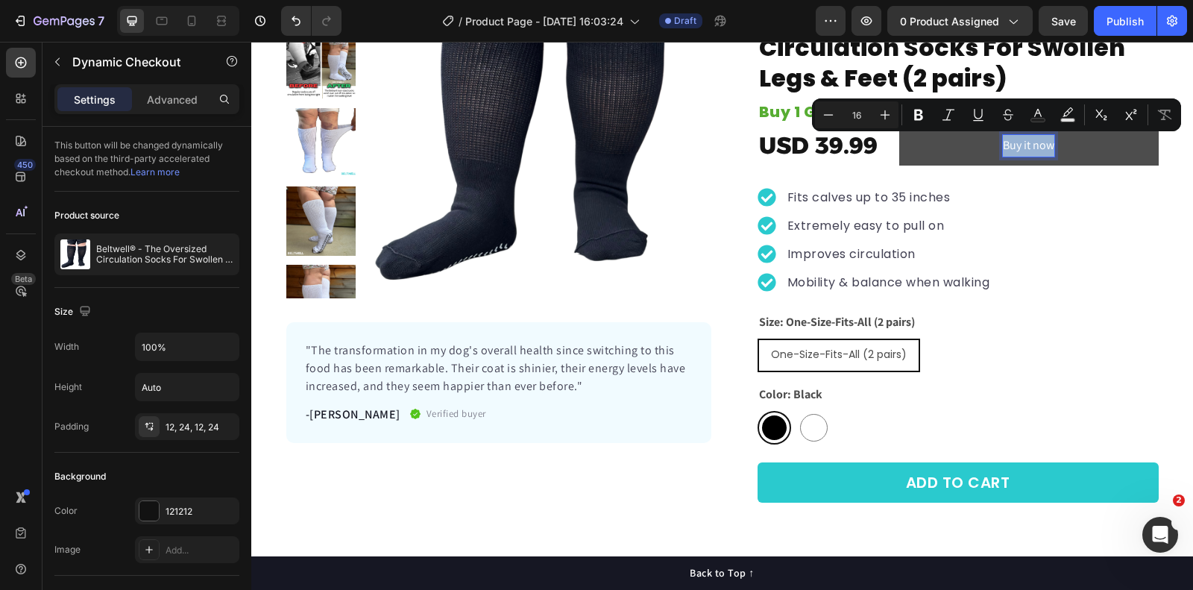
click at [1038, 143] on p "Buy it now" at bounding box center [1028, 146] width 51 height 22
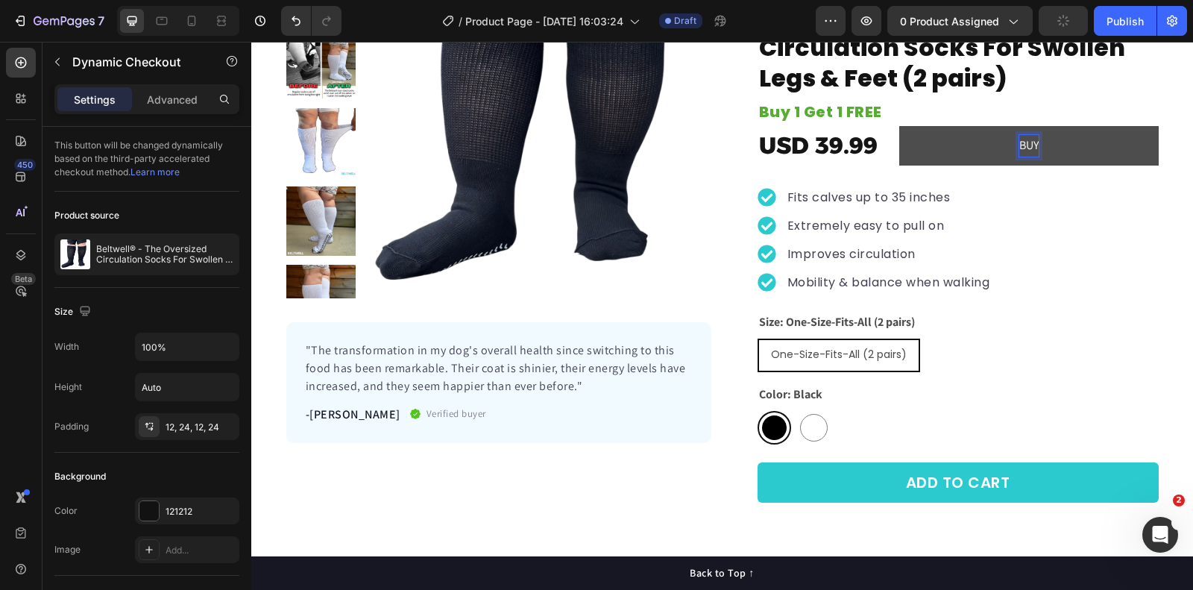
click at [900, 126] on button "BUY" at bounding box center [1030, 146] width 260 height 40
click at [900, 126] on button "BUY 1" at bounding box center [1030, 146] width 260 height 40
click at [900, 126] on button "BUY 1 GET" at bounding box center [1030, 146] width 260 height 40
click at [900, 126] on button "BUY 1 GET 12" at bounding box center [1030, 146] width 260 height 40
click at [1039, 146] on p "BUY 1 GET 1" at bounding box center [1029, 146] width 57 height 22
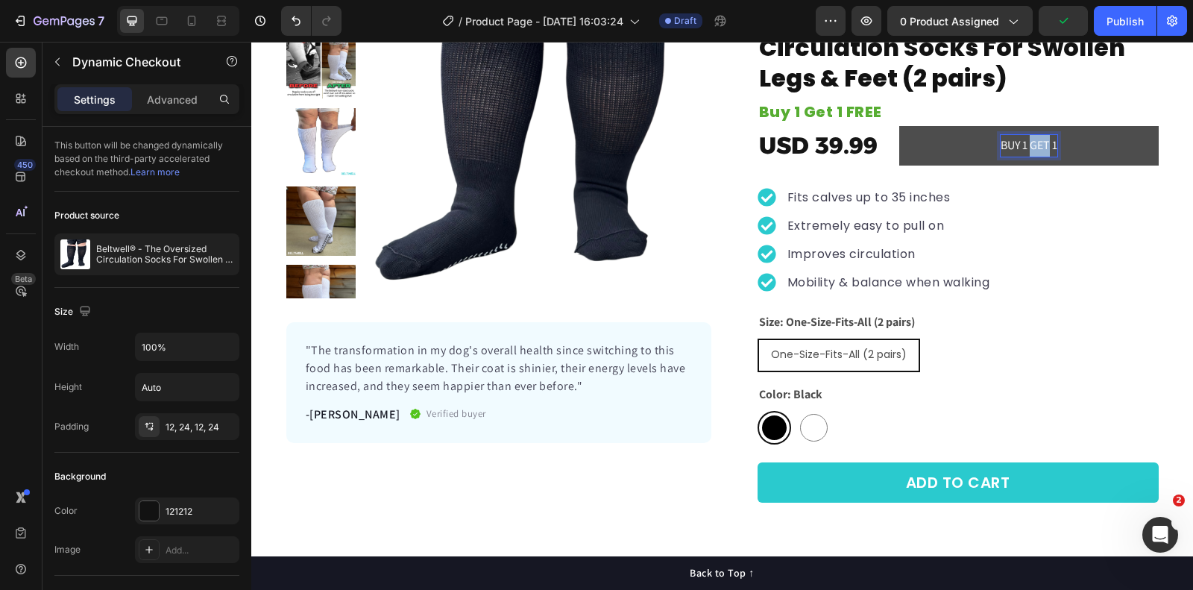
click at [1039, 146] on p "BUY 1 GET 1" at bounding box center [1029, 146] width 57 height 22
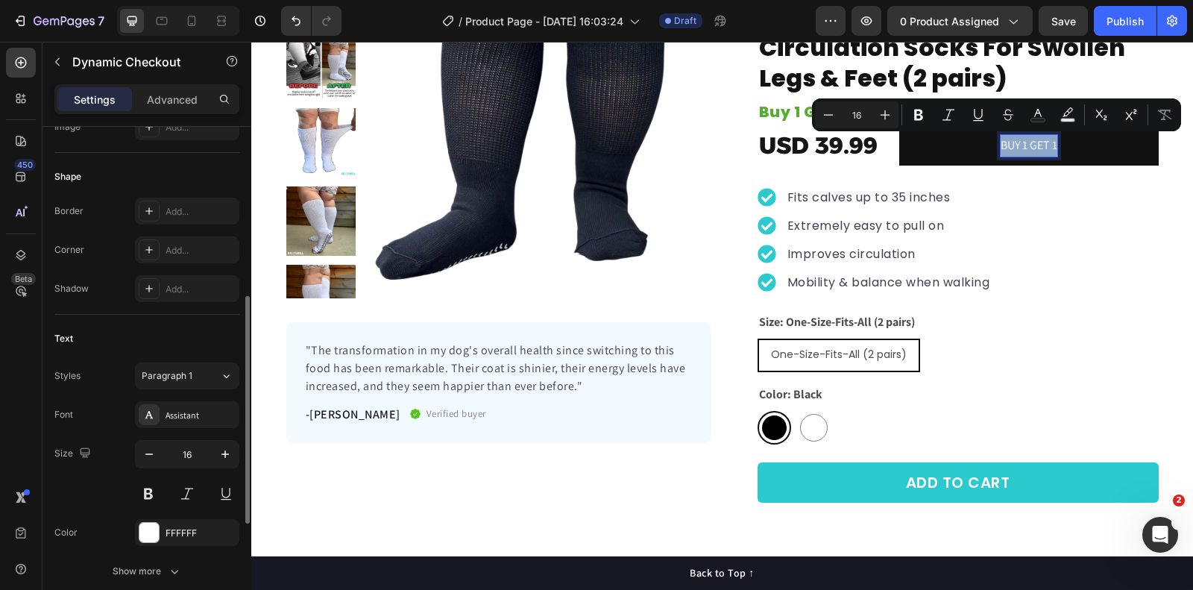
scroll to position [446, 0]
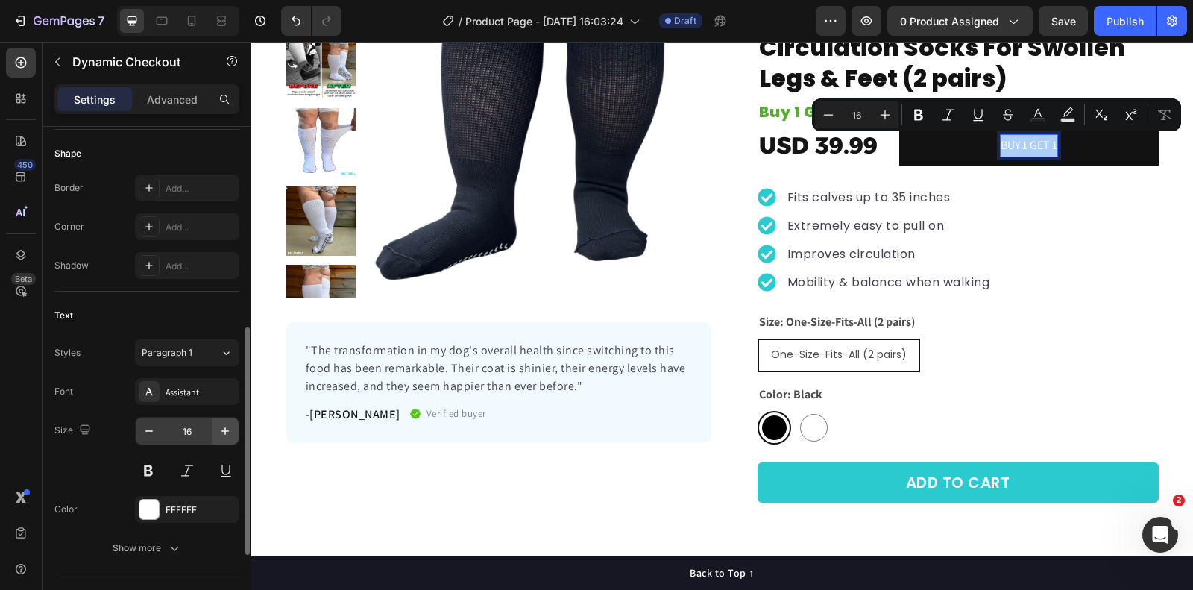
click at [222, 424] on icon "button" at bounding box center [225, 431] width 15 height 15
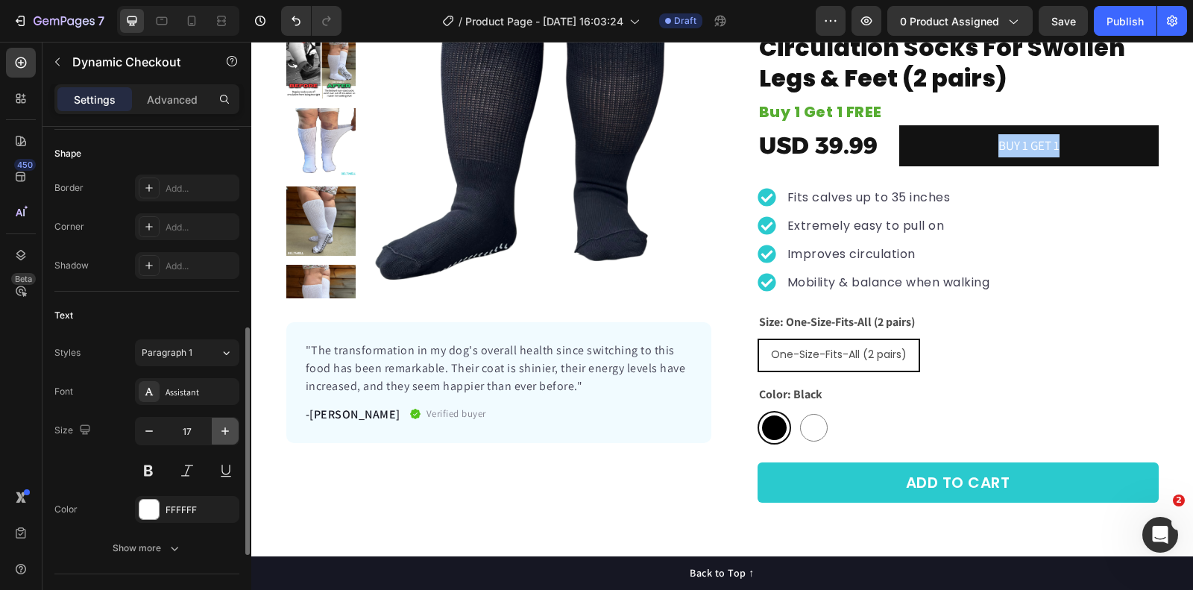
click at [222, 424] on icon "button" at bounding box center [225, 431] width 15 height 15
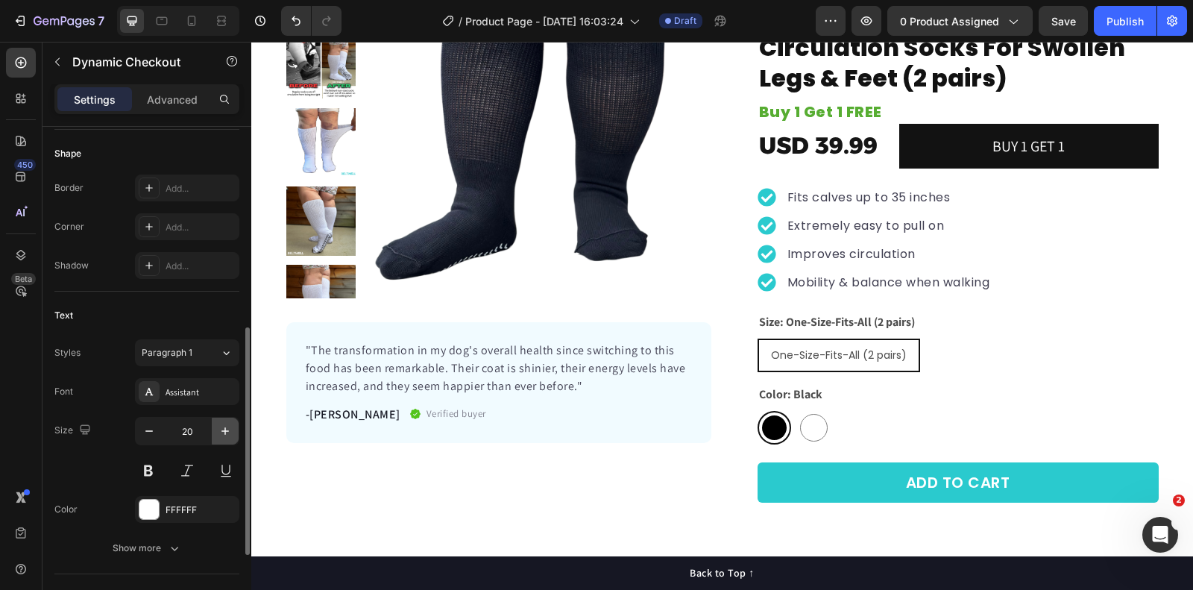
type input "21"
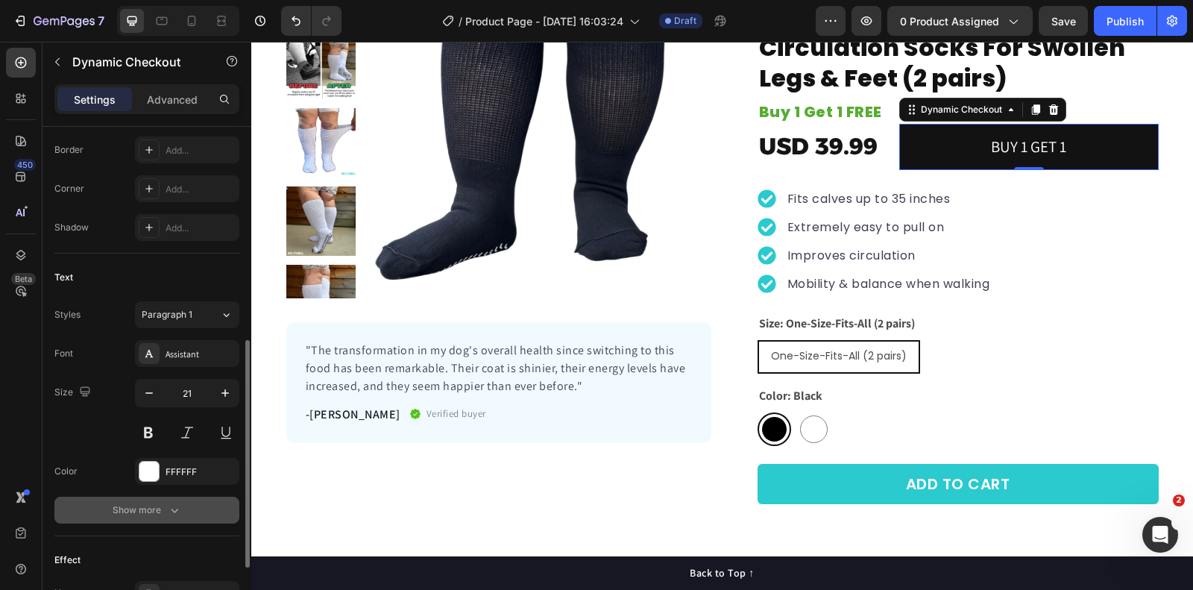
scroll to position [481, 0]
click at [172, 359] on div "Assistant" at bounding box center [201, 357] width 70 height 13
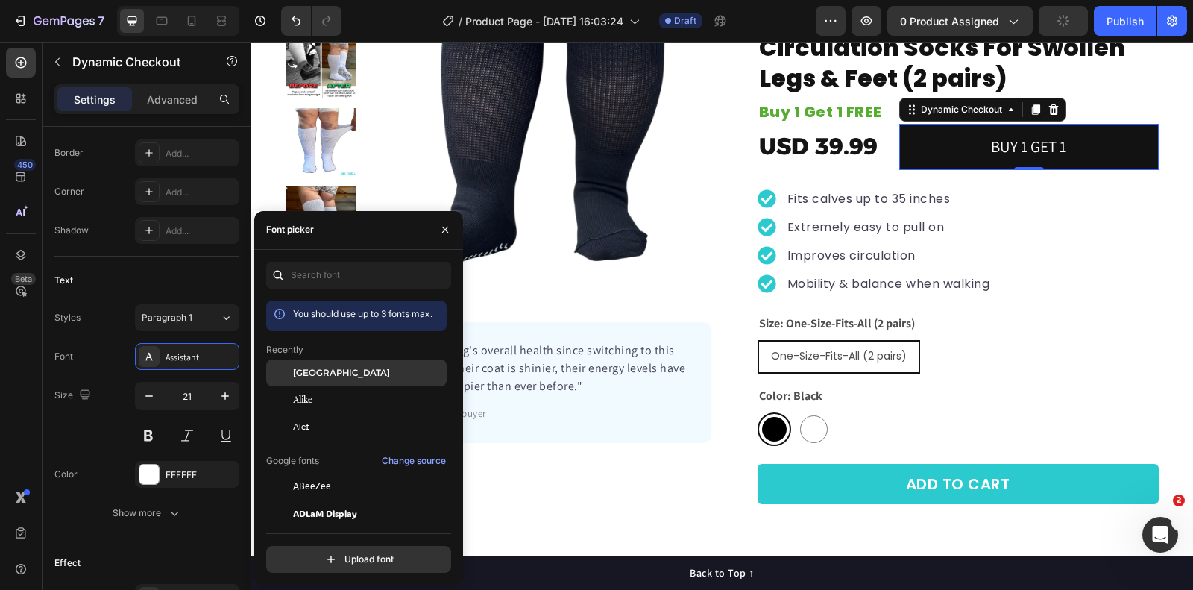
click at [317, 371] on span "[GEOGRAPHIC_DATA]" at bounding box center [341, 372] width 97 height 13
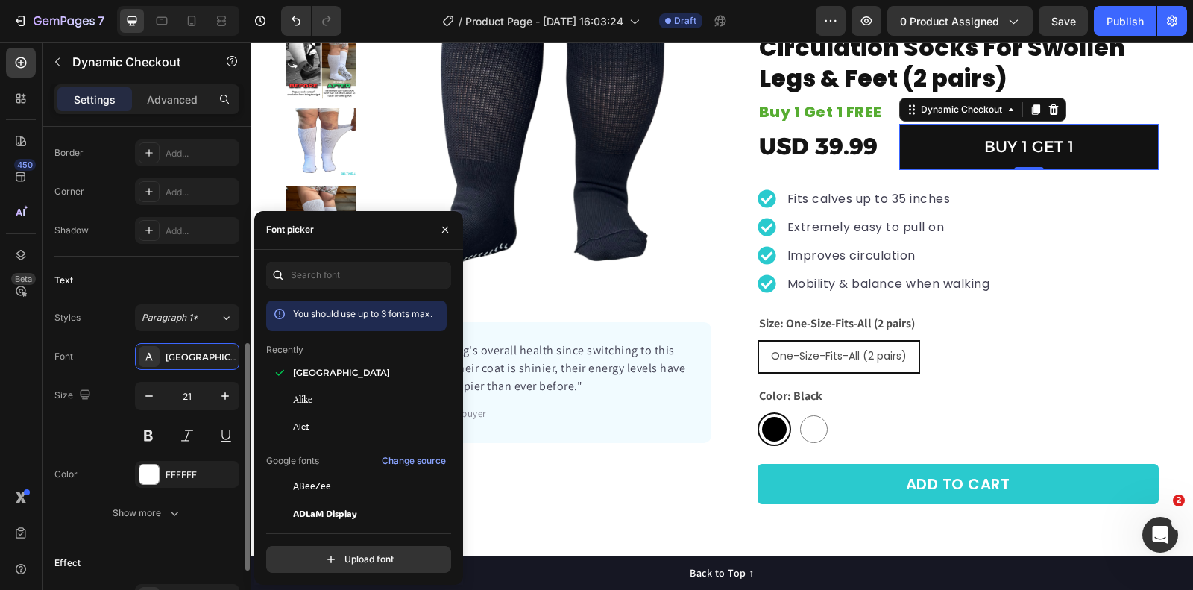
click at [190, 269] on div "Text" at bounding box center [146, 281] width 185 height 24
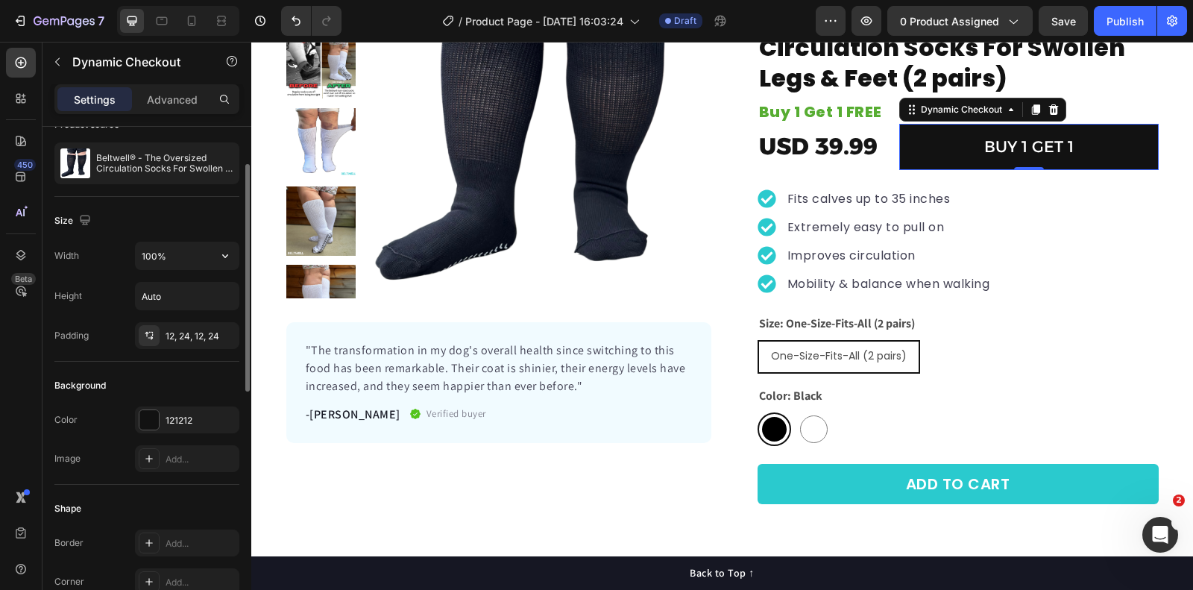
scroll to position [86, 0]
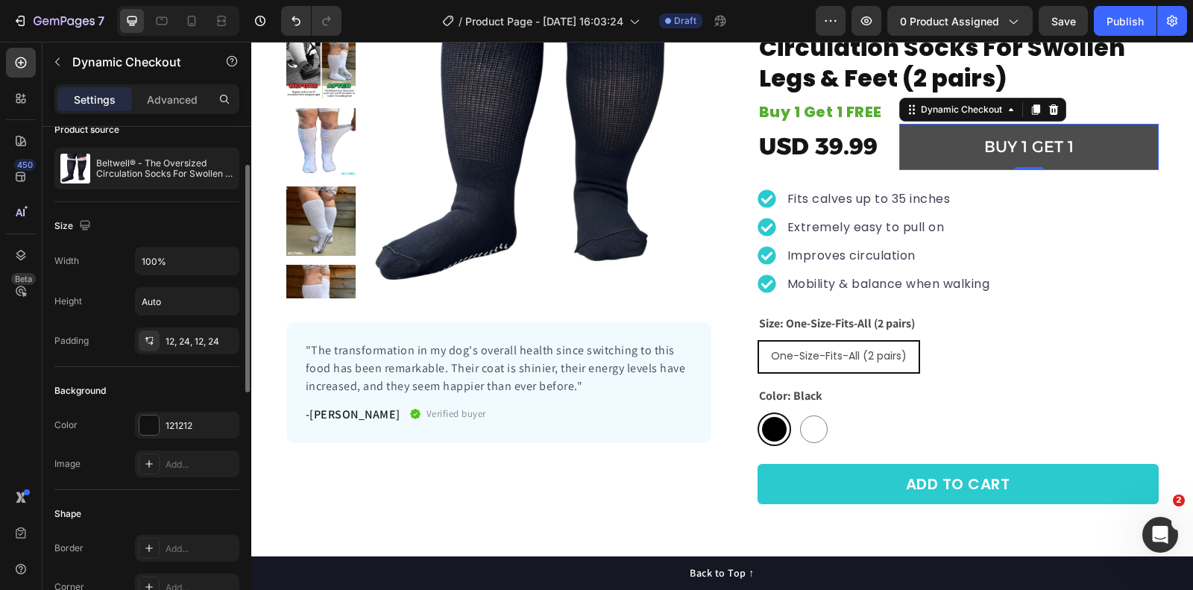
click at [923, 136] on button "BUY 1 GET 1" at bounding box center [1030, 147] width 260 height 46
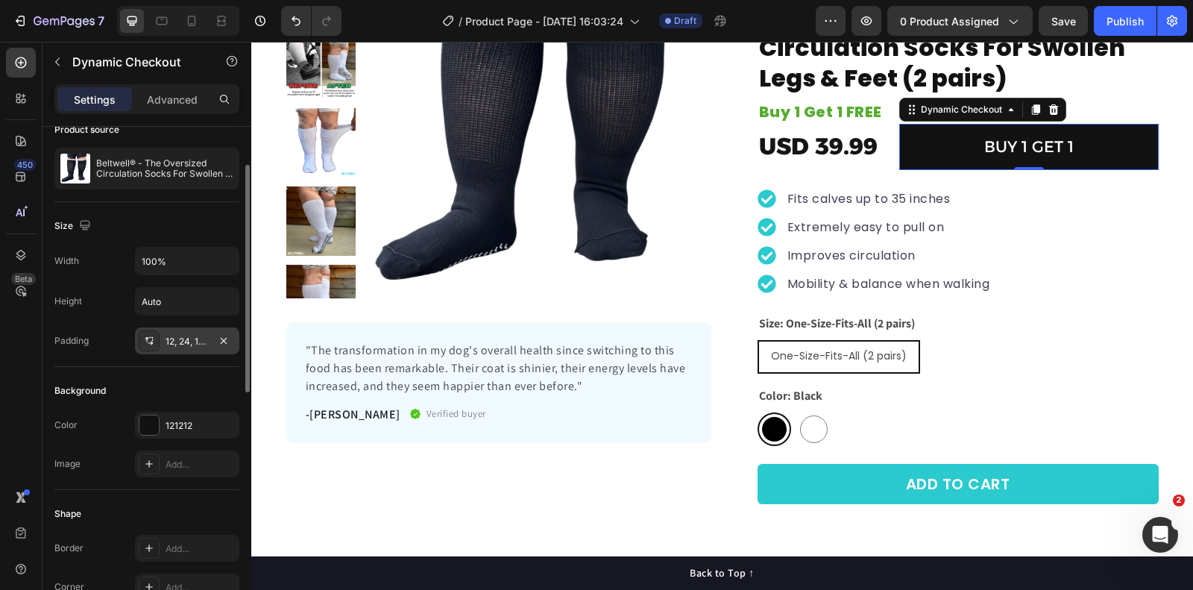
click at [162, 339] on div "12, 24, 12, 24" at bounding box center [187, 340] width 104 height 27
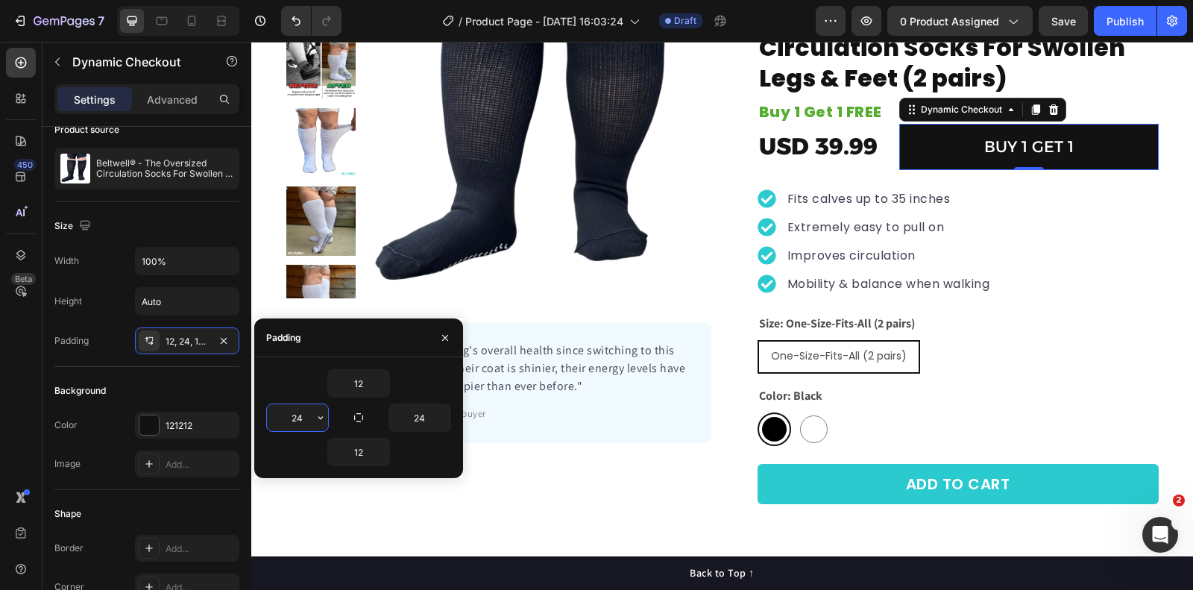
click at [310, 414] on input "24" at bounding box center [297, 417] width 61 height 27
type input "10"
click at [429, 420] on input "24" at bounding box center [419, 417] width 61 height 27
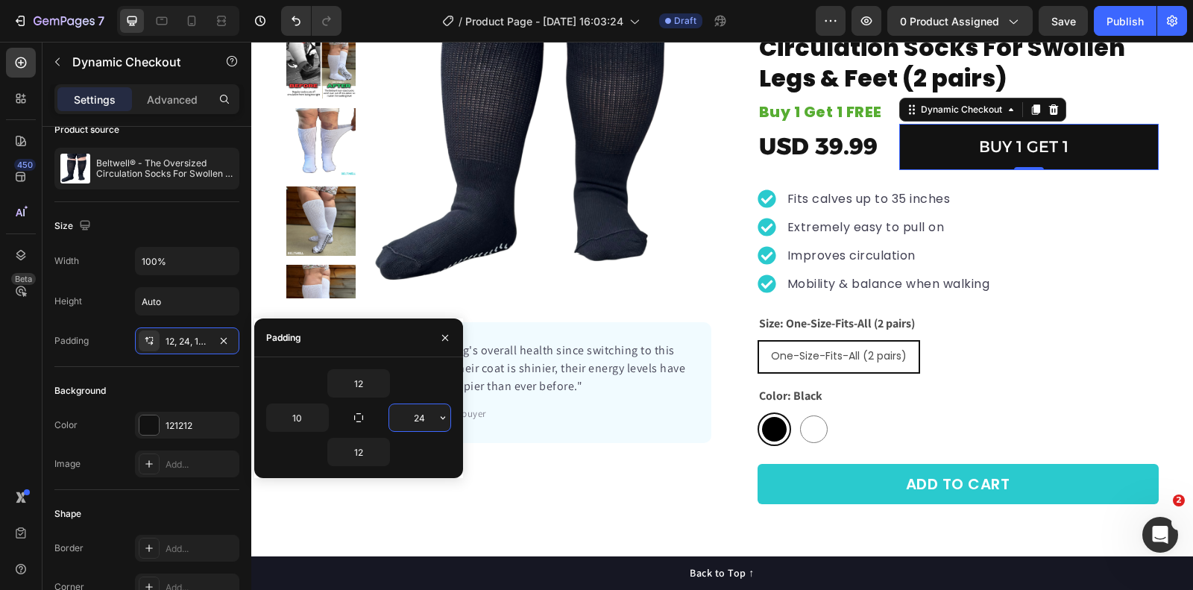
click at [429, 420] on input "24" at bounding box center [419, 417] width 61 height 27
type input "10"
click at [363, 380] on input "12" at bounding box center [358, 383] width 61 height 27
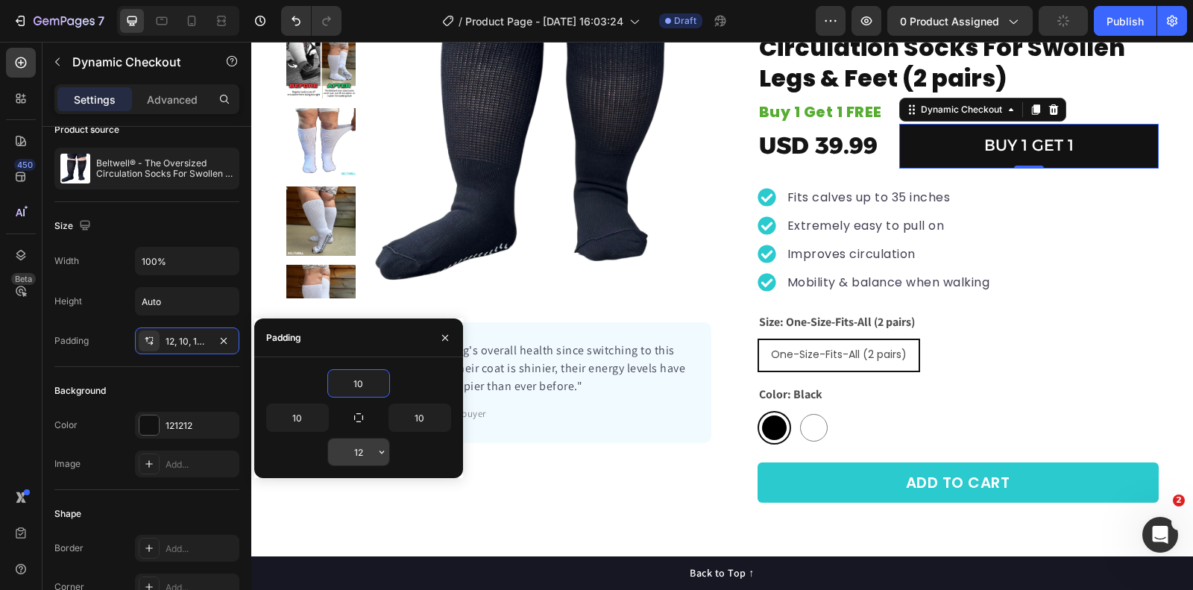
type input "10"
click at [360, 450] on input "12" at bounding box center [358, 452] width 61 height 27
type input "10"
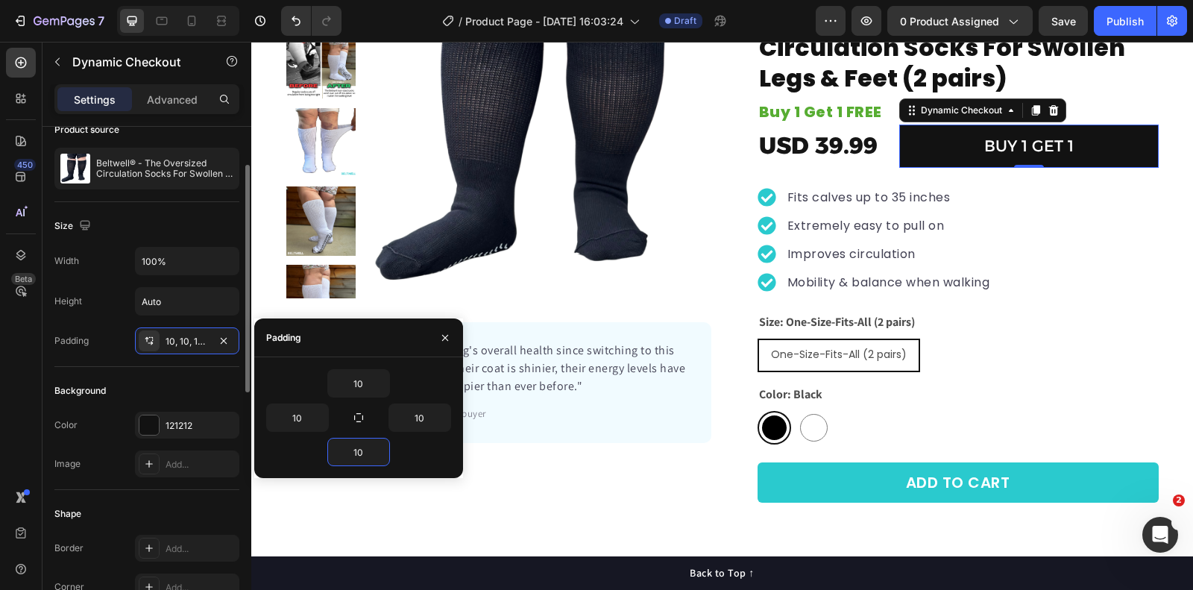
click at [181, 490] on div "Size Width 100% Height Auto Padding 10, 10, 12, 10" at bounding box center [146, 571] width 185 height 162
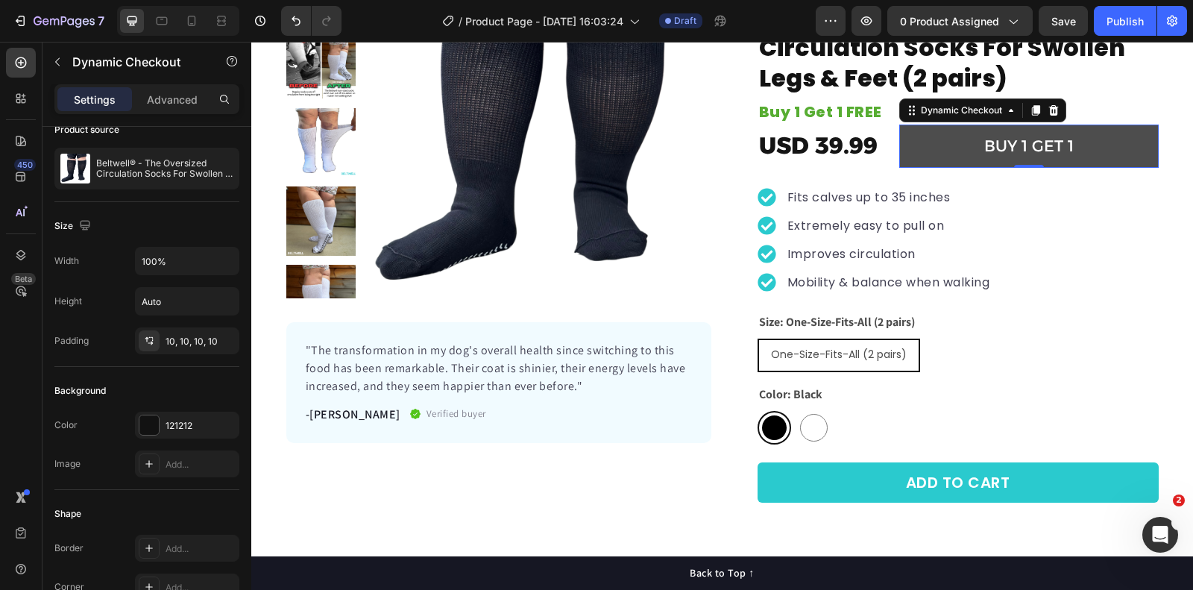
click at [943, 132] on button "BUY 1 GET 1" at bounding box center [1030, 146] width 260 height 43
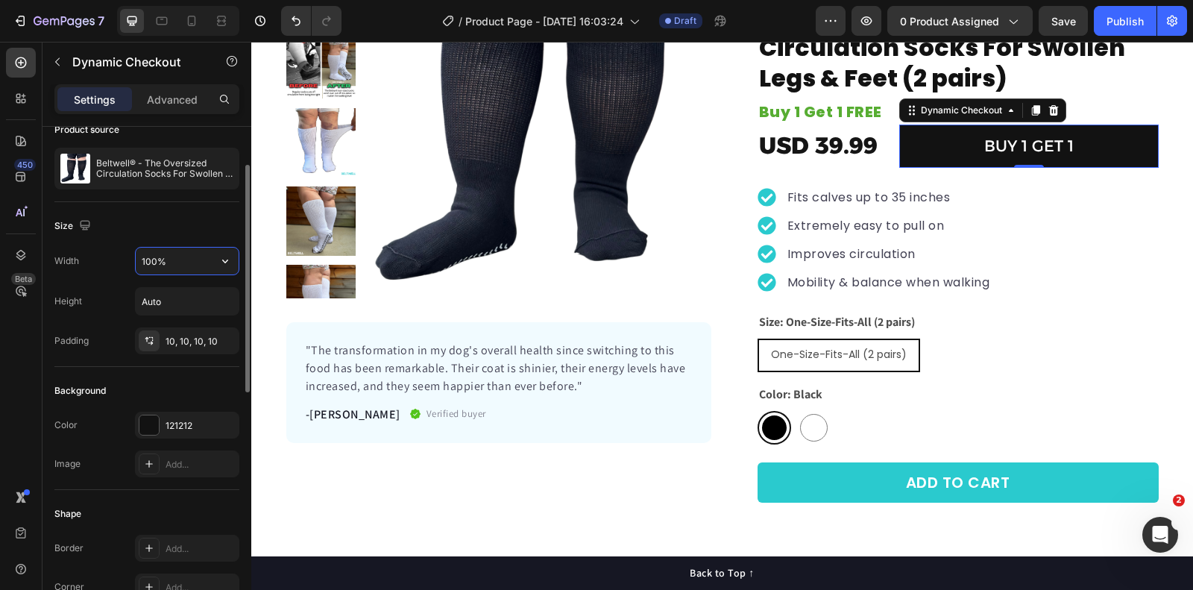
click at [184, 251] on input "100%" at bounding box center [187, 261] width 103 height 27
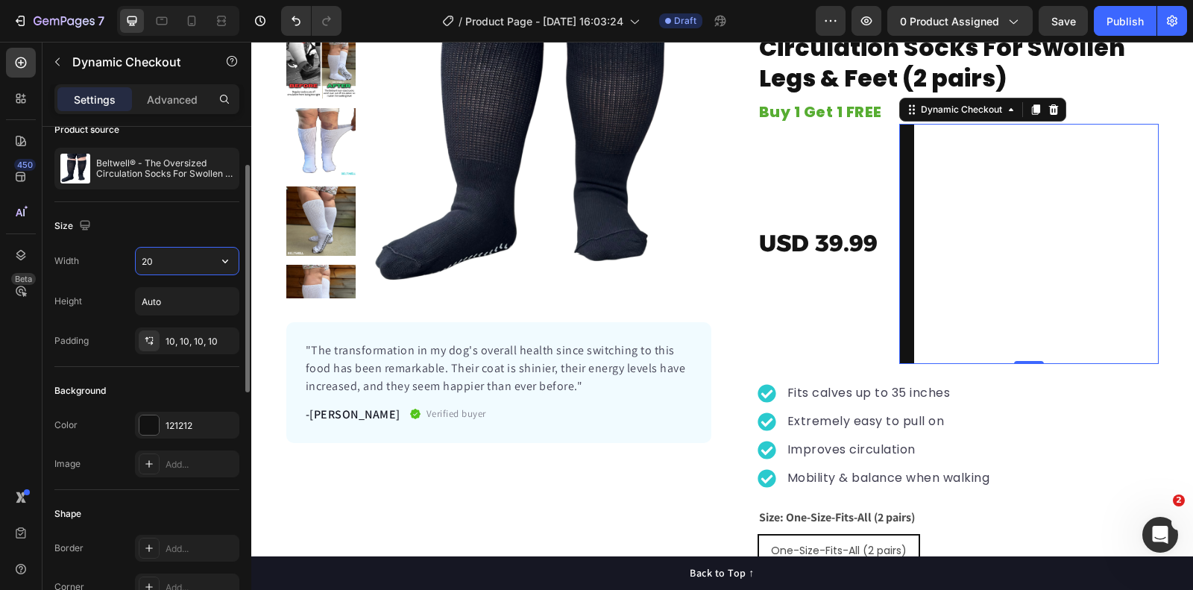
type input "2"
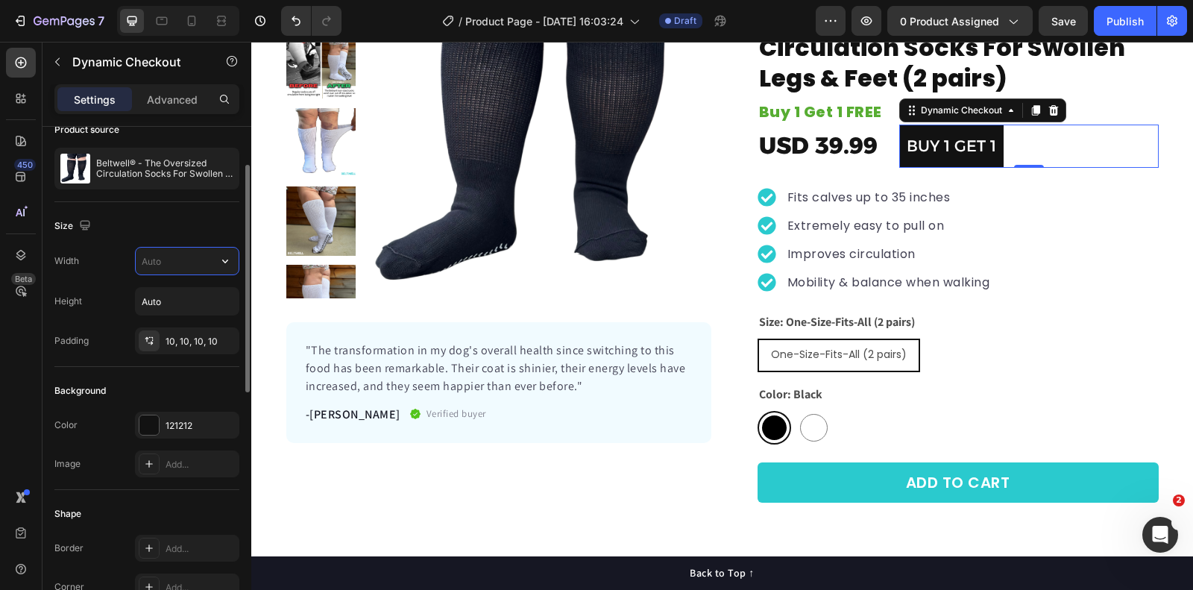
type input "0"
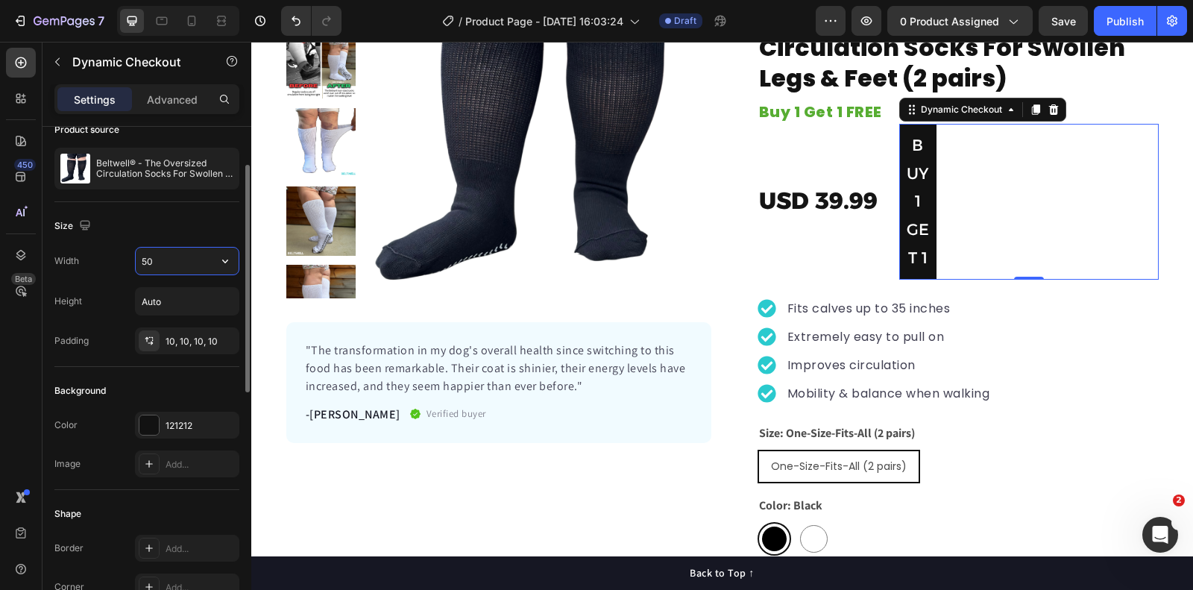
type input "5"
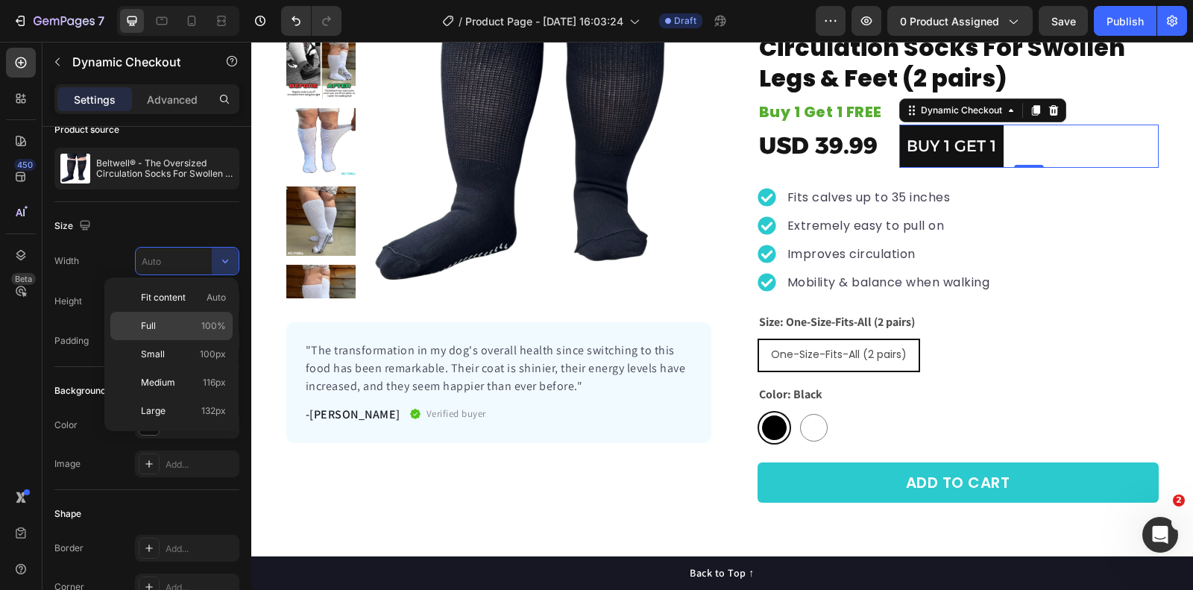
click at [191, 323] on p "Full 100%" at bounding box center [183, 325] width 85 height 13
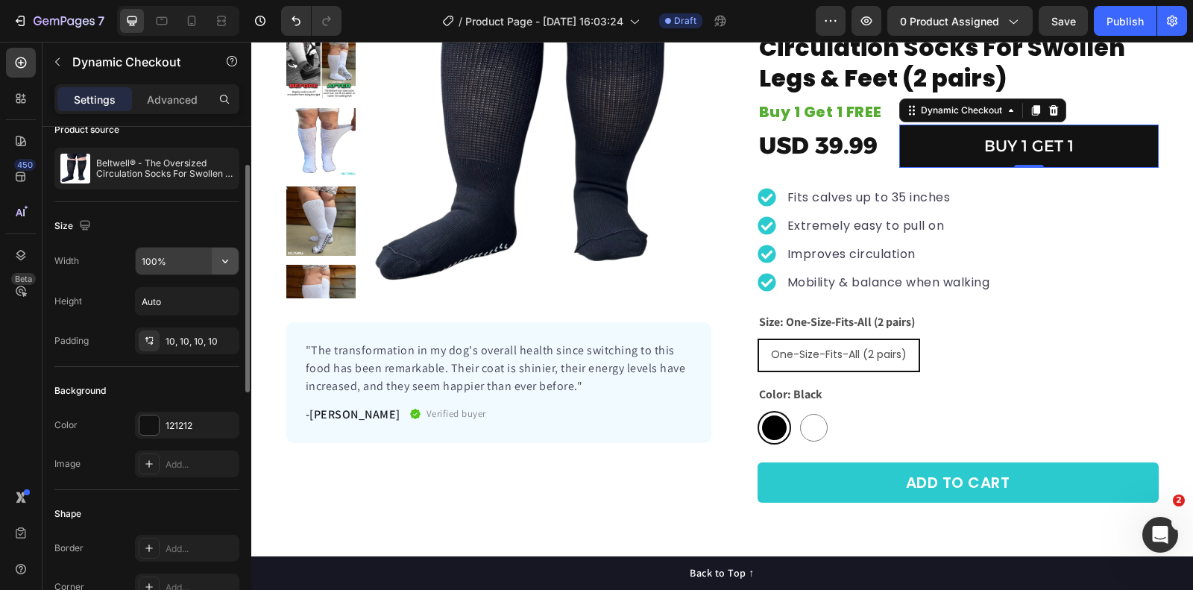
click at [227, 260] on icon "button" at bounding box center [225, 262] width 6 height 4
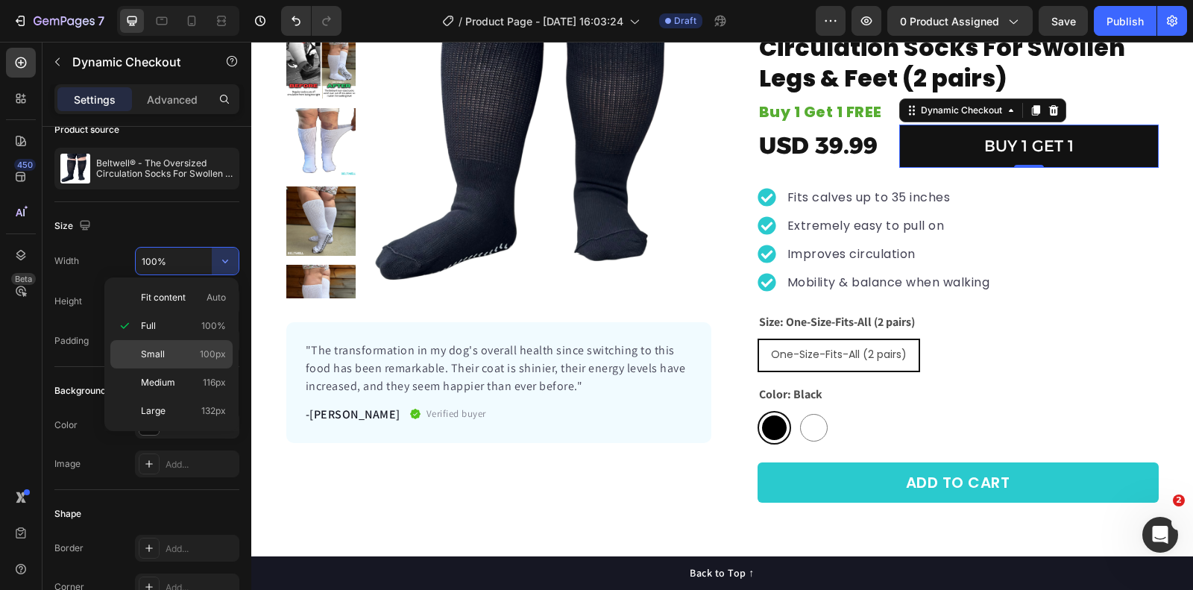
click at [181, 348] on p "Small 100px" at bounding box center [183, 354] width 85 height 13
type input "100"
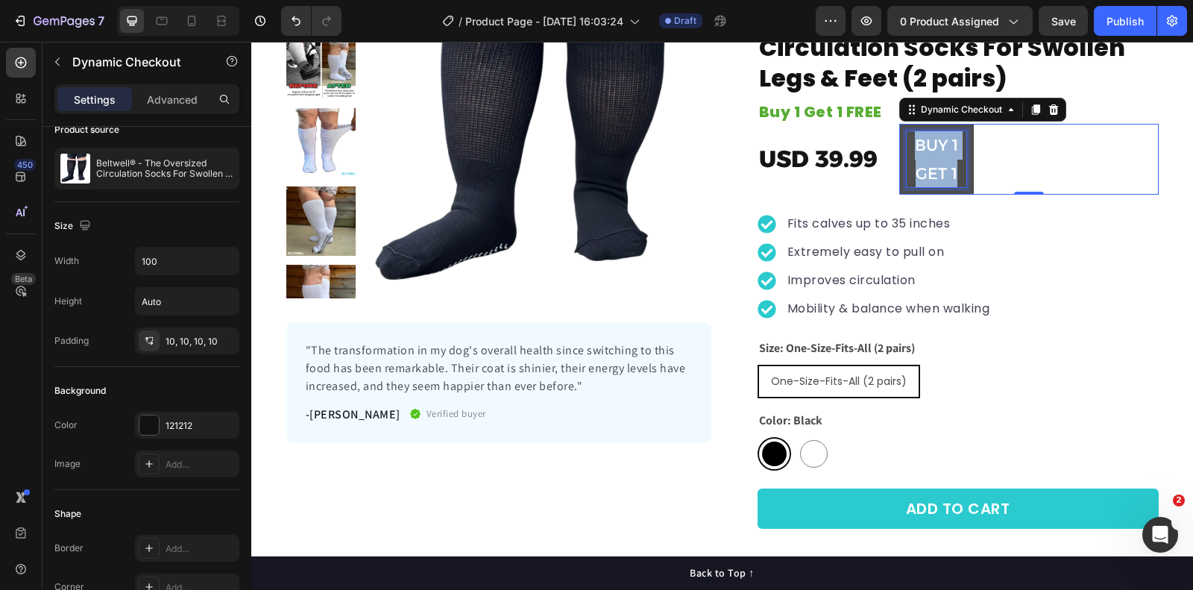
click at [926, 149] on p "BUY 1 GET 1" at bounding box center [937, 159] width 60 height 57
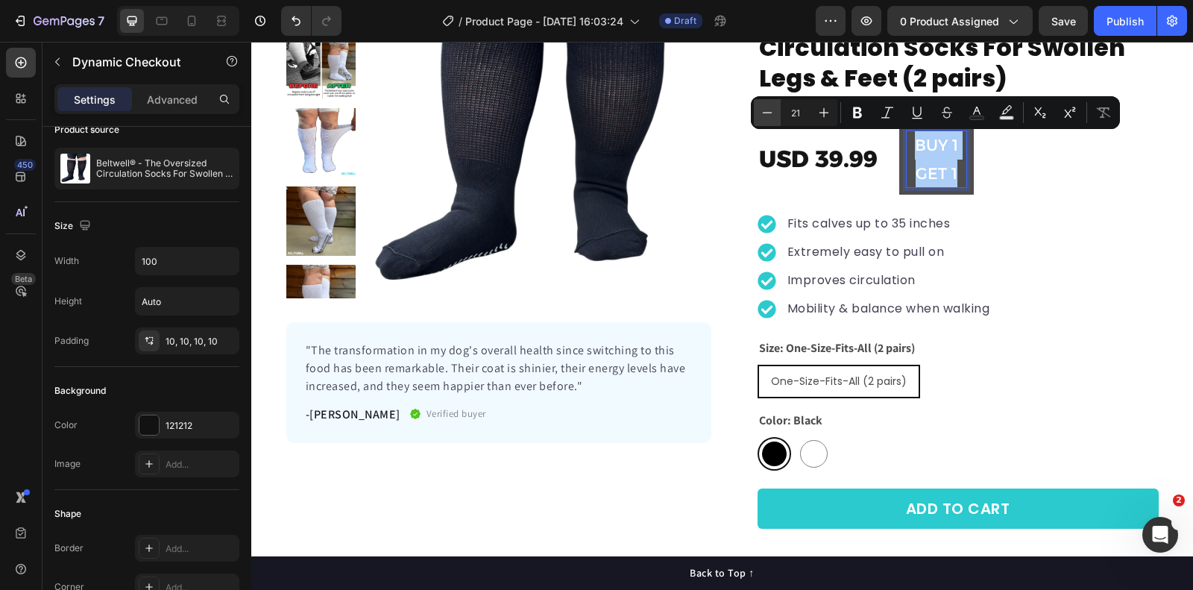
click at [762, 112] on icon "Editor contextual toolbar" at bounding box center [767, 112] width 15 height 15
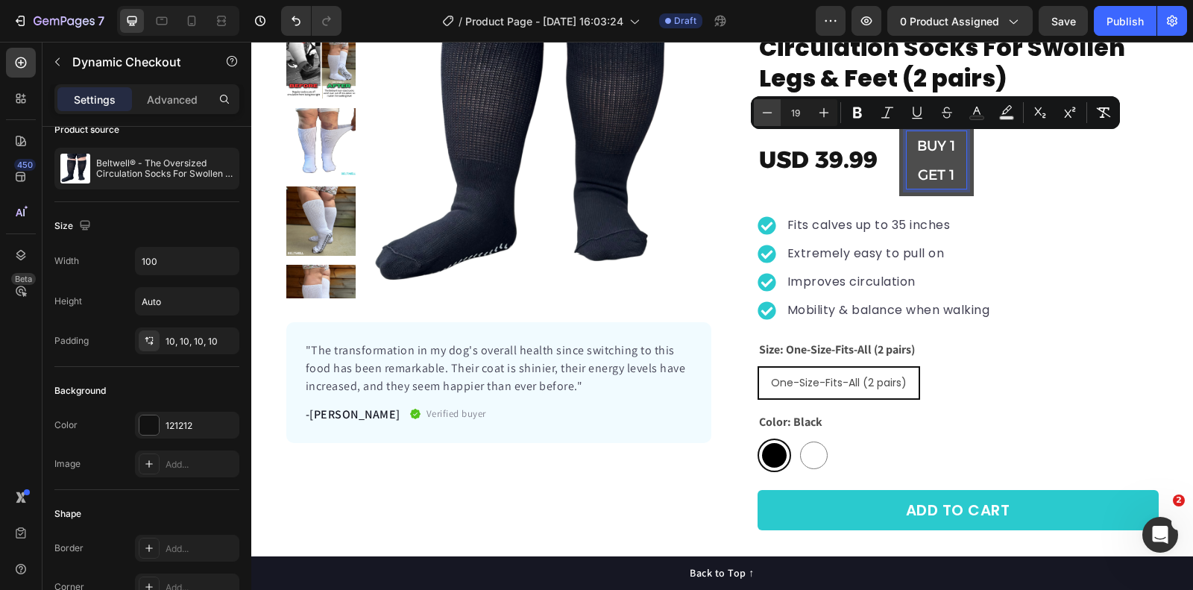
click at [762, 112] on icon "Editor contextual toolbar" at bounding box center [767, 112] width 15 height 15
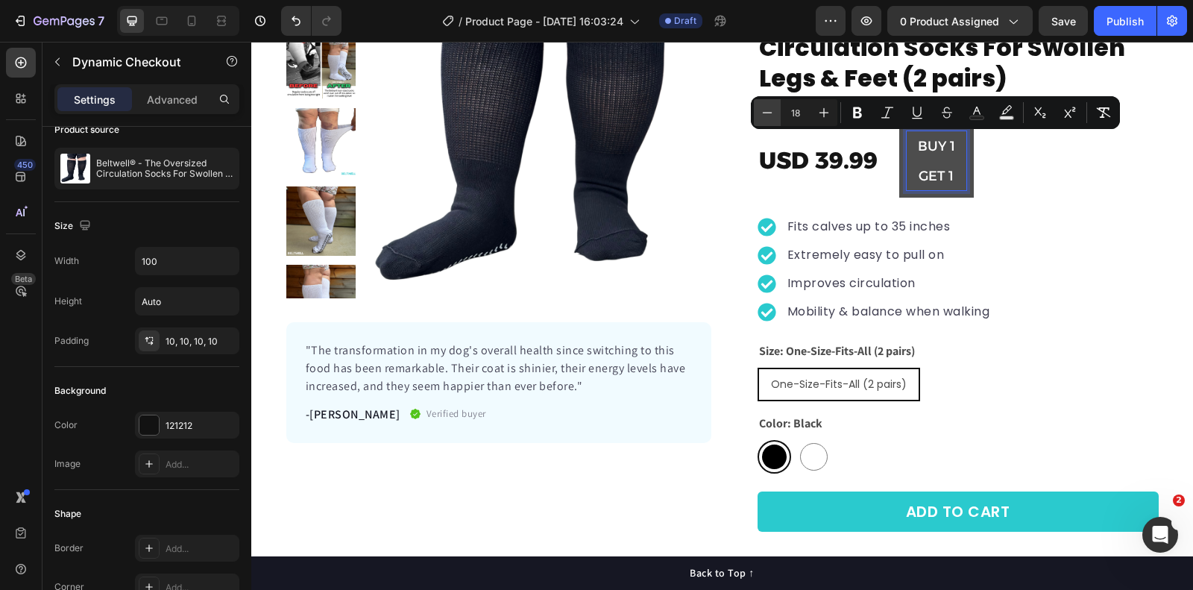
click at [762, 112] on icon "Editor contextual toolbar" at bounding box center [767, 112] width 15 height 15
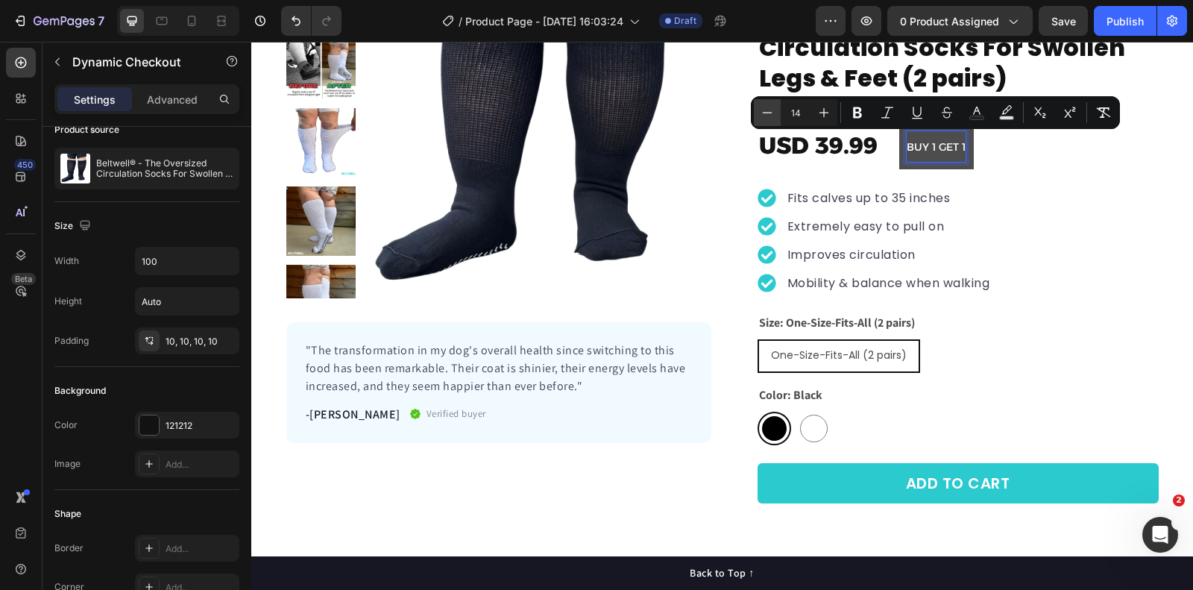
click at [762, 112] on icon "Editor contextual toolbar" at bounding box center [767, 112] width 15 height 15
click at [812, 109] on button "Plus" at bounding box center [824, 112] width 27 height 27
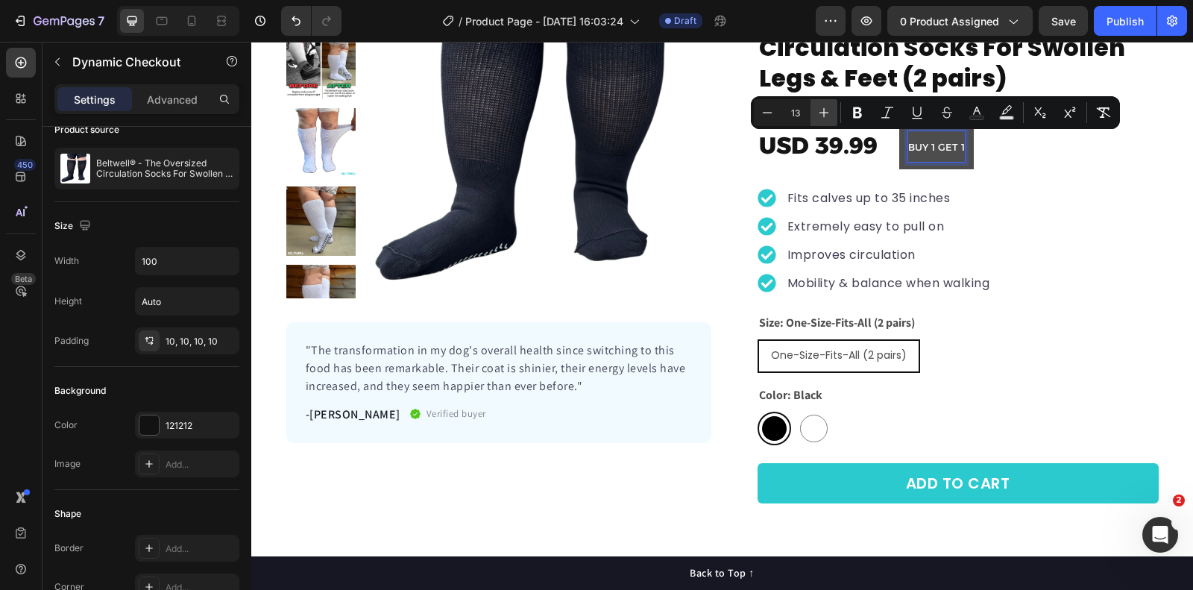
click at [812, 109] on button "Plus" at bounding box center [824, 112] width 27 height 27
click at [822, 110] on icon "Editor contextual toolbar" at bounding box center [824, 112] width 15 height 15
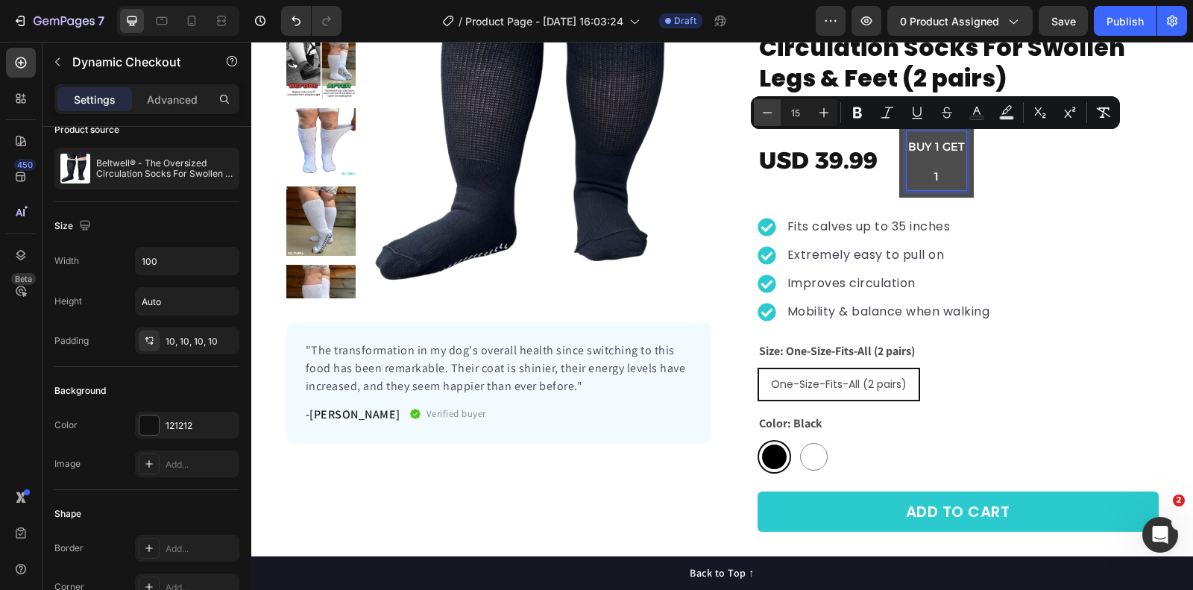
click at [776, 113] on button "Minus" at bounding box center [767, 112] width 27 height 27
type input "14"
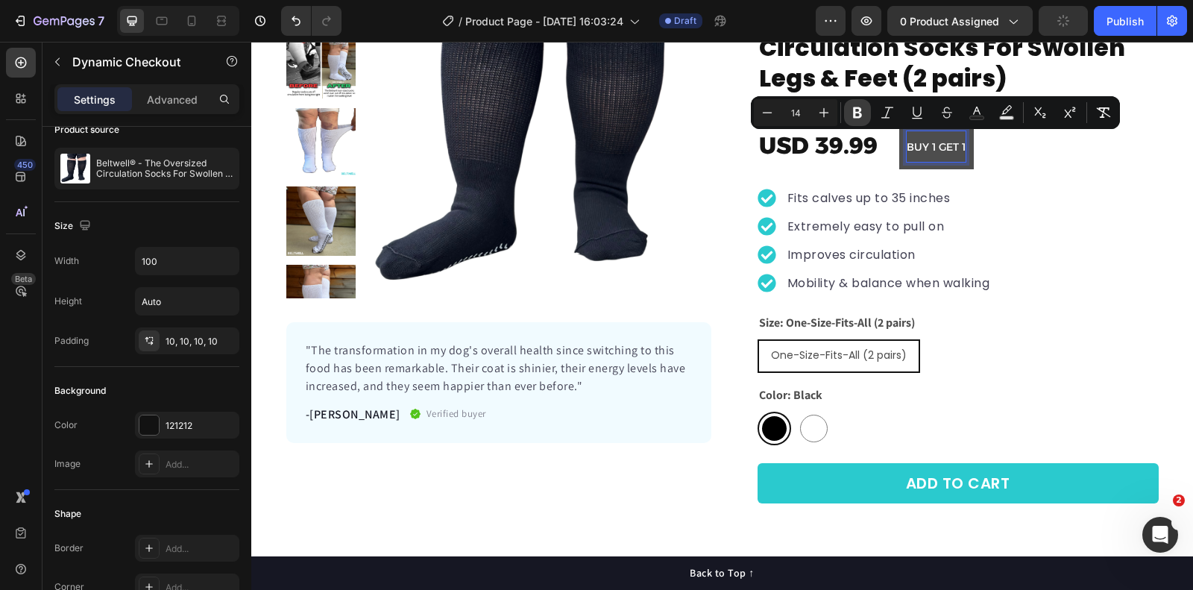
click at [854, 110] on icon "Editor contextual toolbar" at bounding box center [857, 112] width 9 height 11
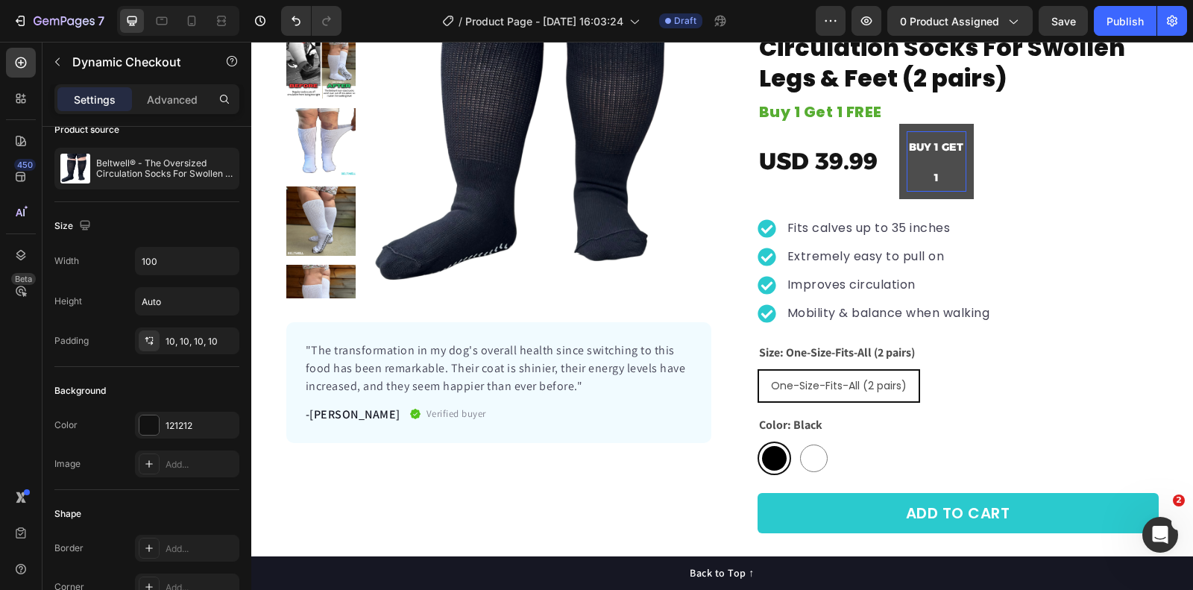
click at [932, 161] on p "BUY 1 GET 1" at bounding box center [937, 161] width 60 height 61
click at [935, 148] on strong "BUY 1 GET 1" at bounding box center [936, 162] width 54 height 44
click at [936, 148] on strong "BUY 1 GET 1" at bounding box center [936, 162] width 54 height 44
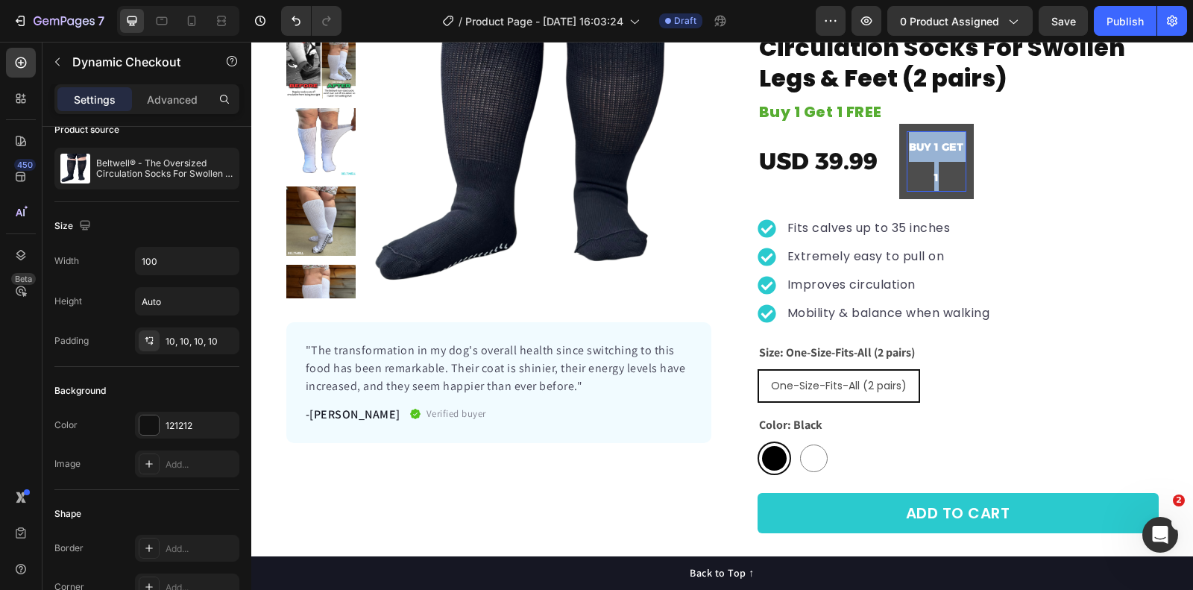
click at [936, 148] on strong "BUY 1 GET 1" at bounding box center [936, 162] width 54 height 44
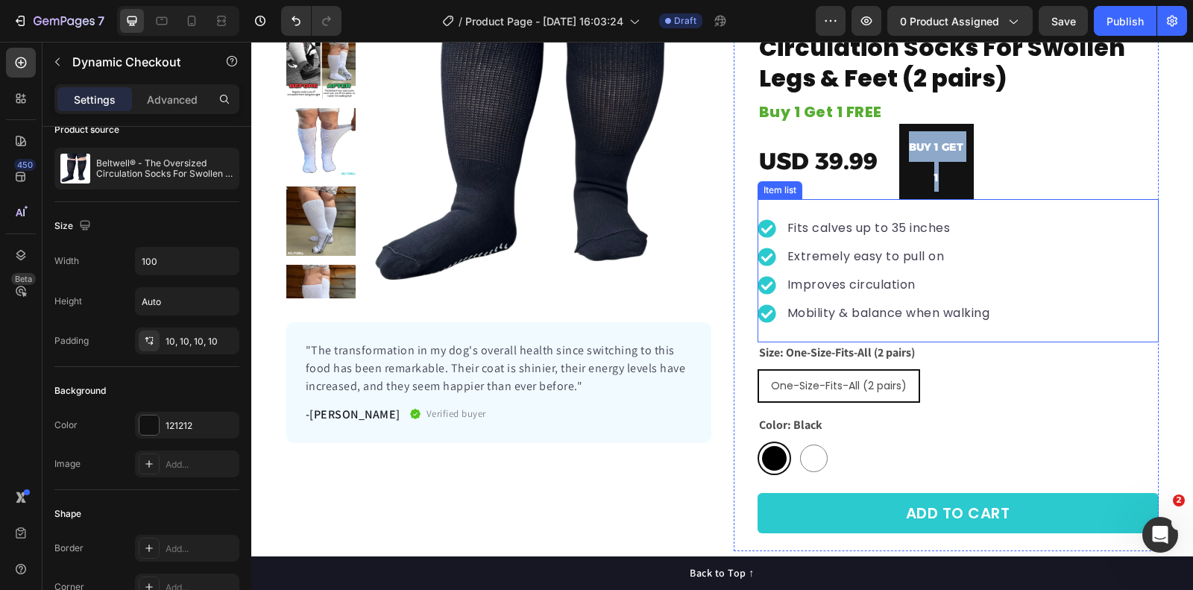
click at [1049, 223] on div "Fits calves up to 35 inches Extremely easy to pull on Improves circulation Mobi…" at bounding box center [958, 270] width 401 height 143
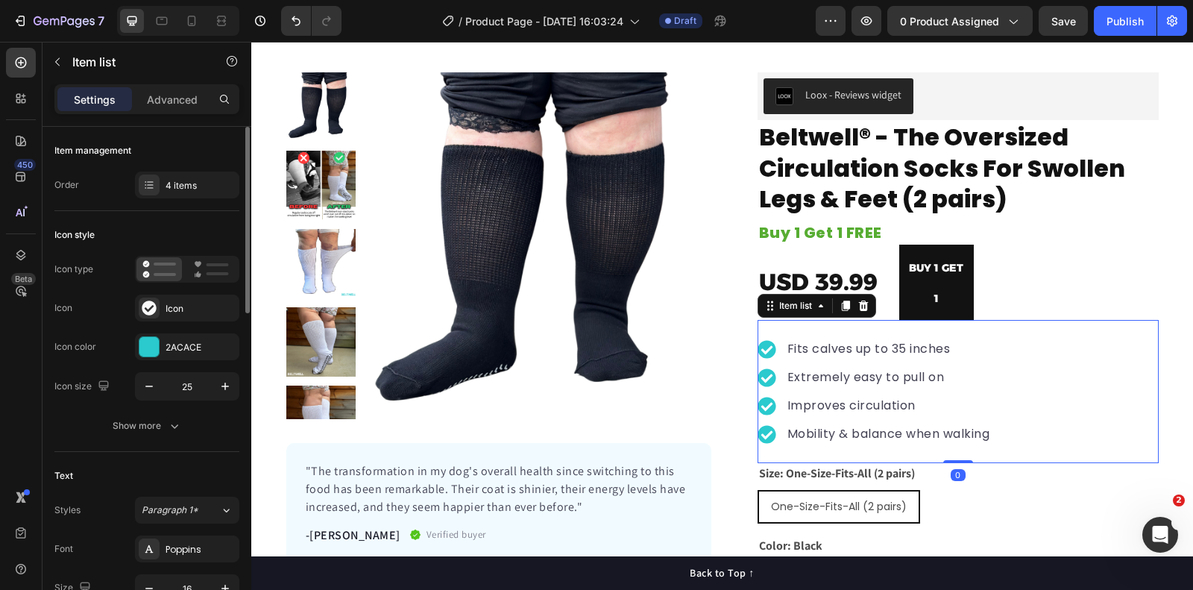
scroll to position [12, 0]
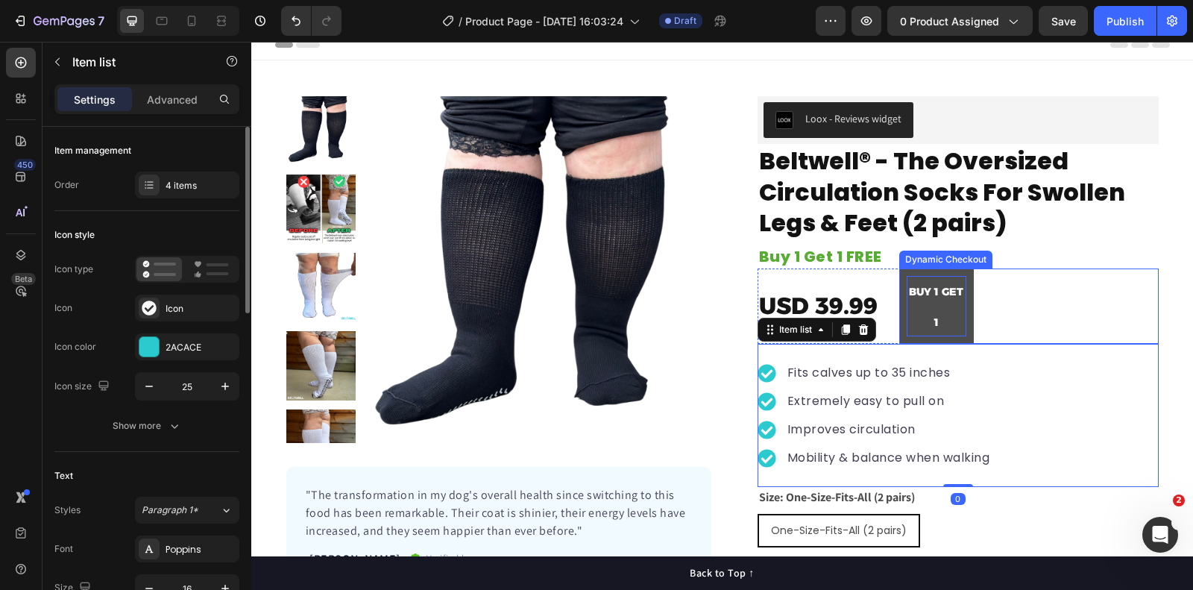
click at [945, 295] on strong "BUY 1 GET 1" at bounding box center [936, 307] width 54 height 44
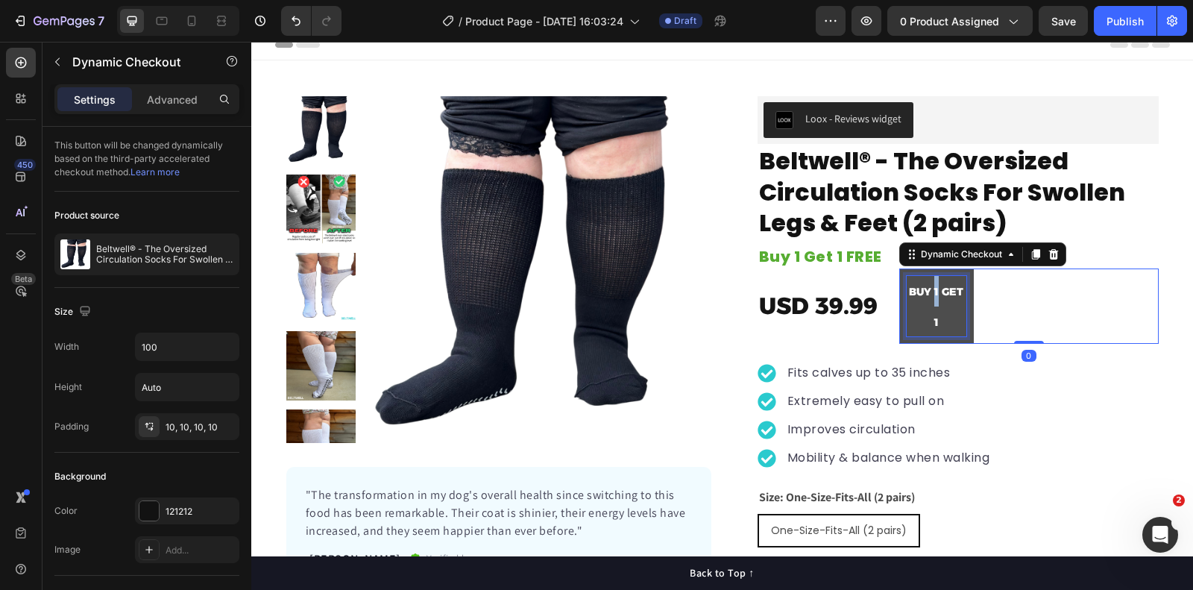
click at [935, 291] on strong "BUY 1 GET 1" at bounding box center [936, 307] width 54 height 44
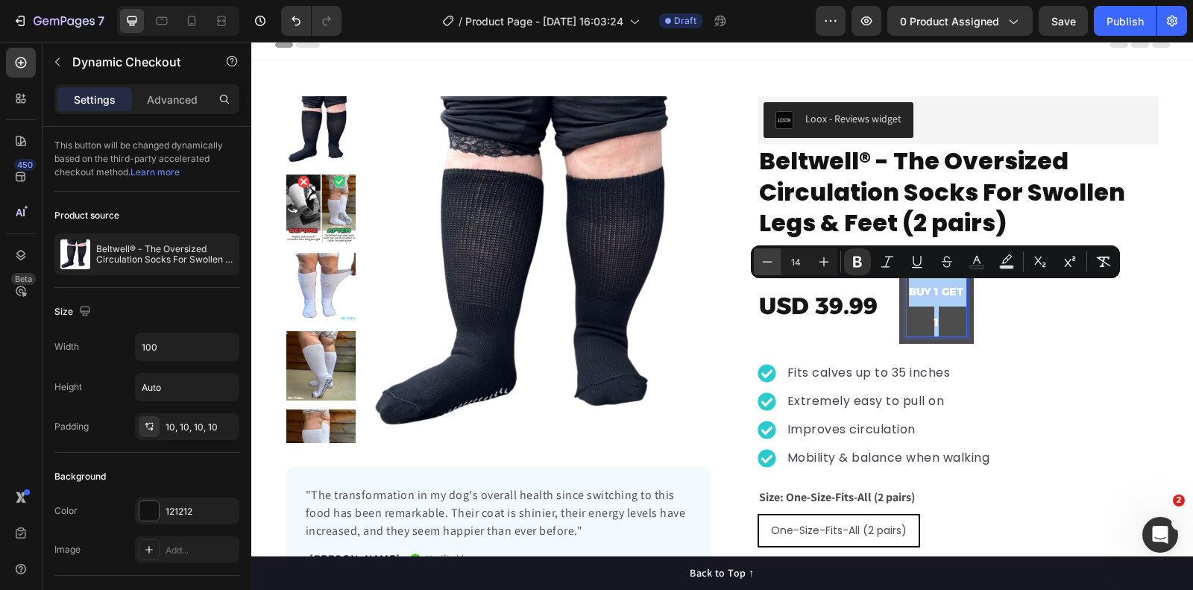
click at [775, 263] on button "Minus" at bounding box center [767, 261] width 27 height 27
type input "13"
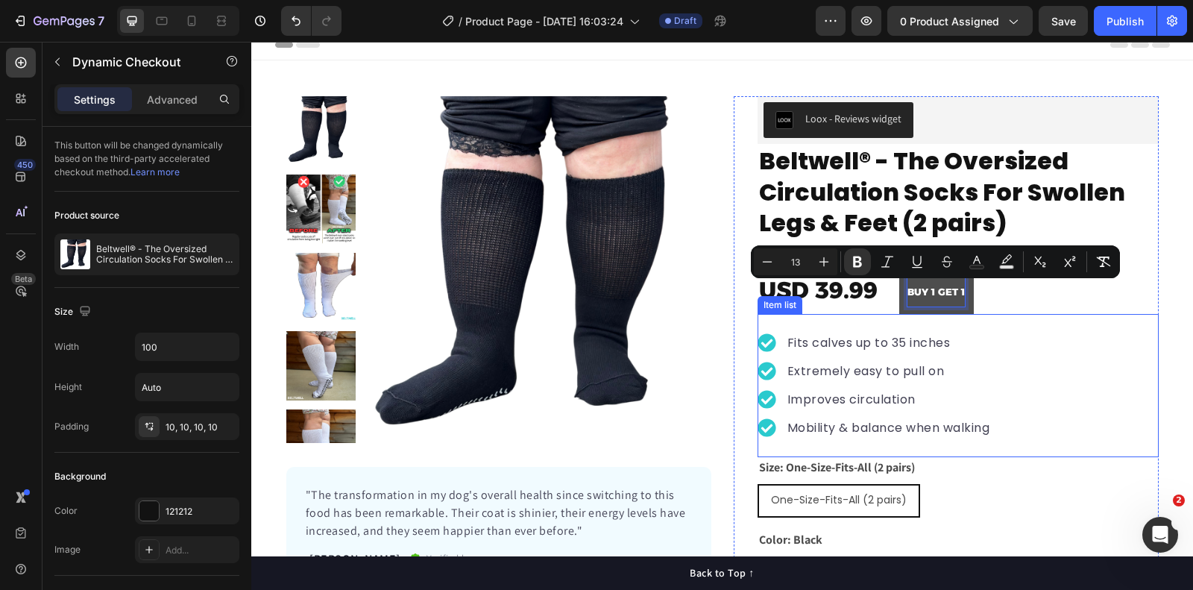
click at [1113, 397] on div "Fits calves up to 35 inches Extremely easy to pull on Improves circulation Mobi…" at bounding box center [958, 385] width 401 height 143
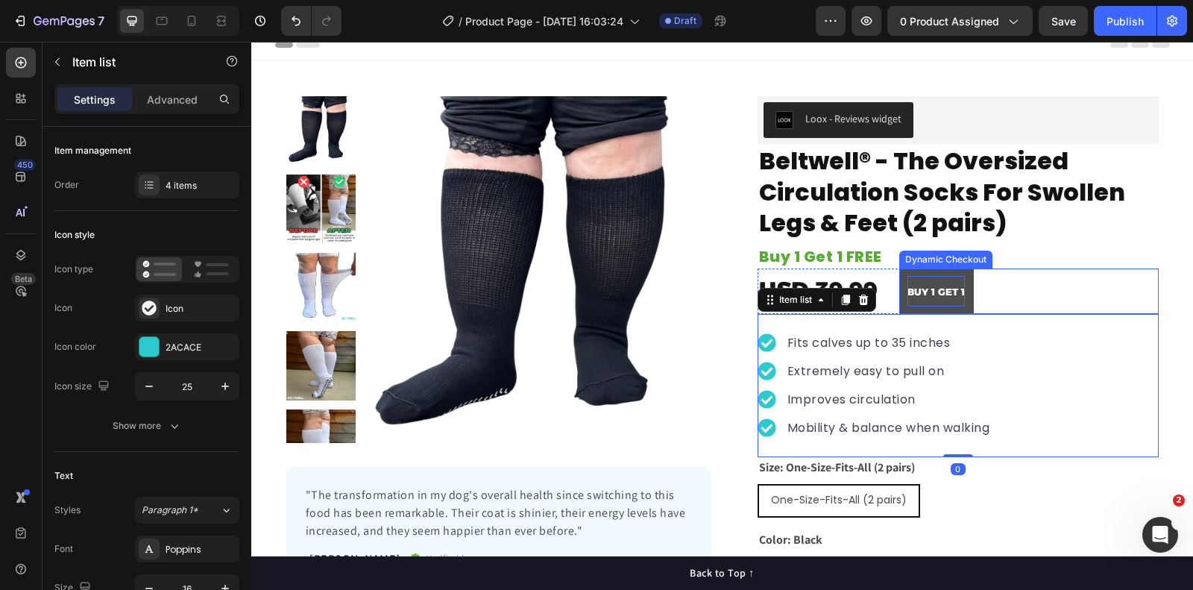
click at [908, 270] on button "BUY 1 GET 1" at bounding box center [937, 291] width 75 height 45
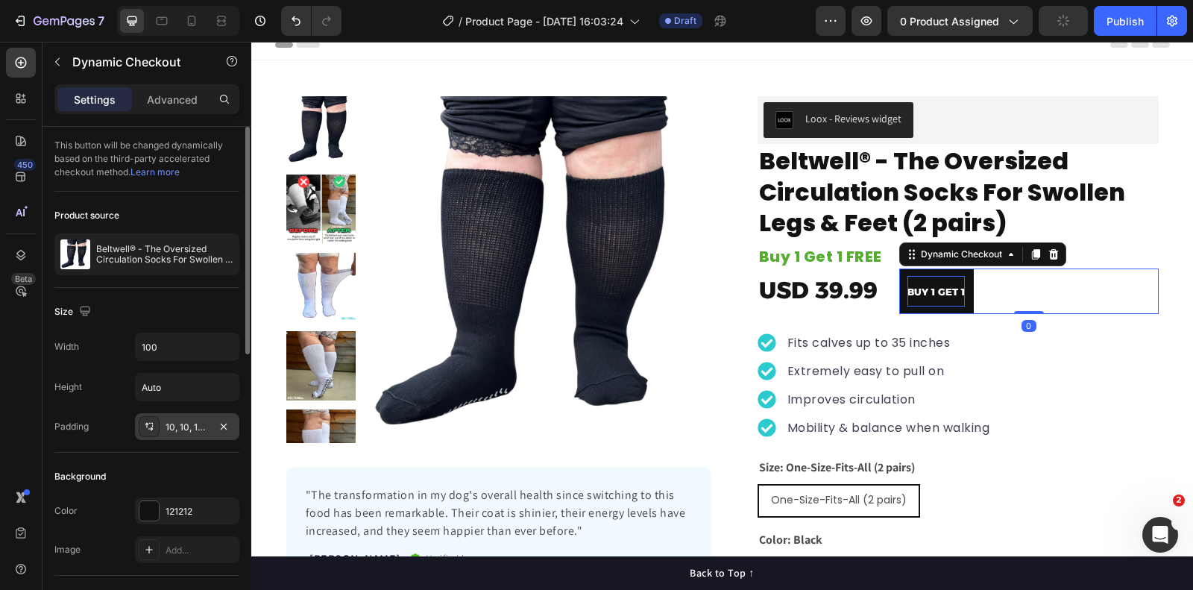
click at [192, 421] on div "10, 10, 10, 10" at bounding box center [187, 427] width 43 height 13
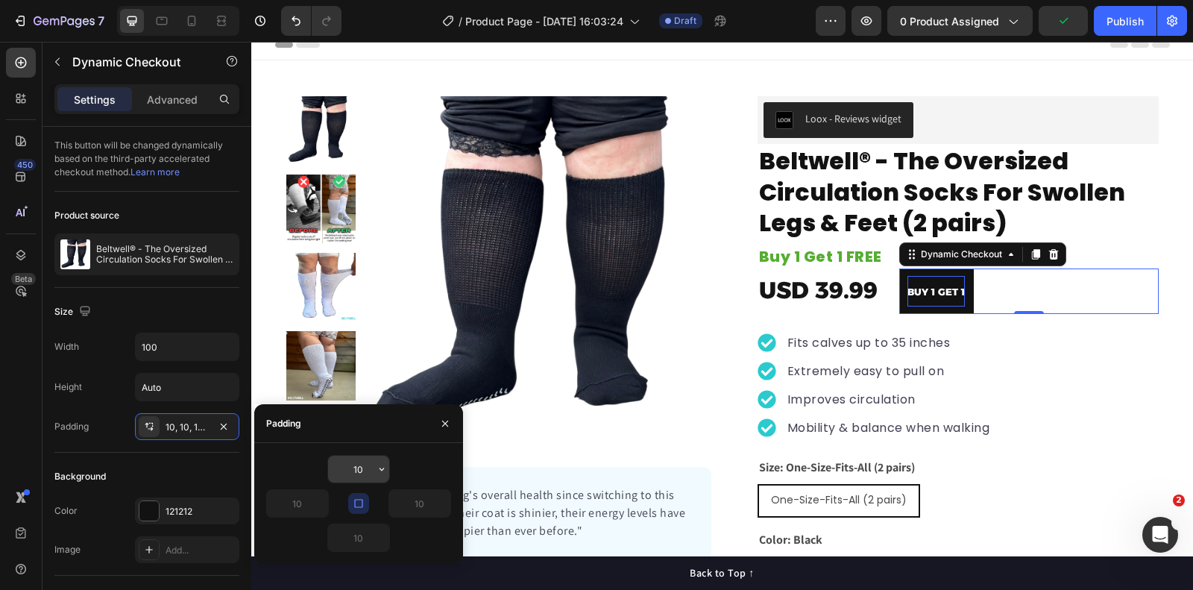
click at [360, 469] on input "10" at bounding box center [358, 469] width 61 height 27
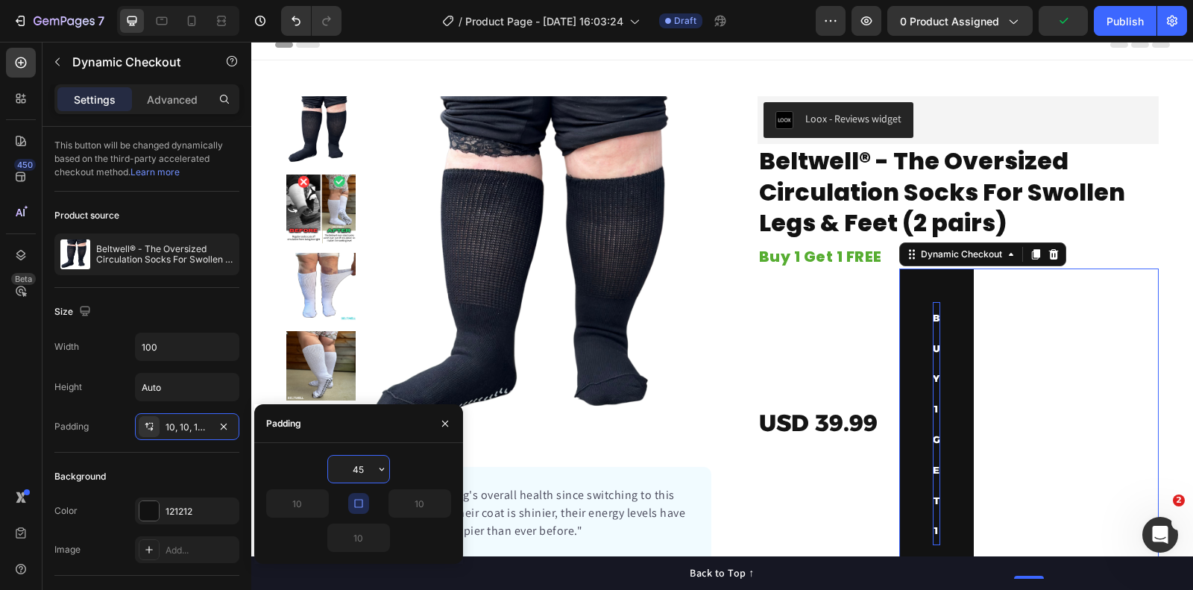
type input "4"
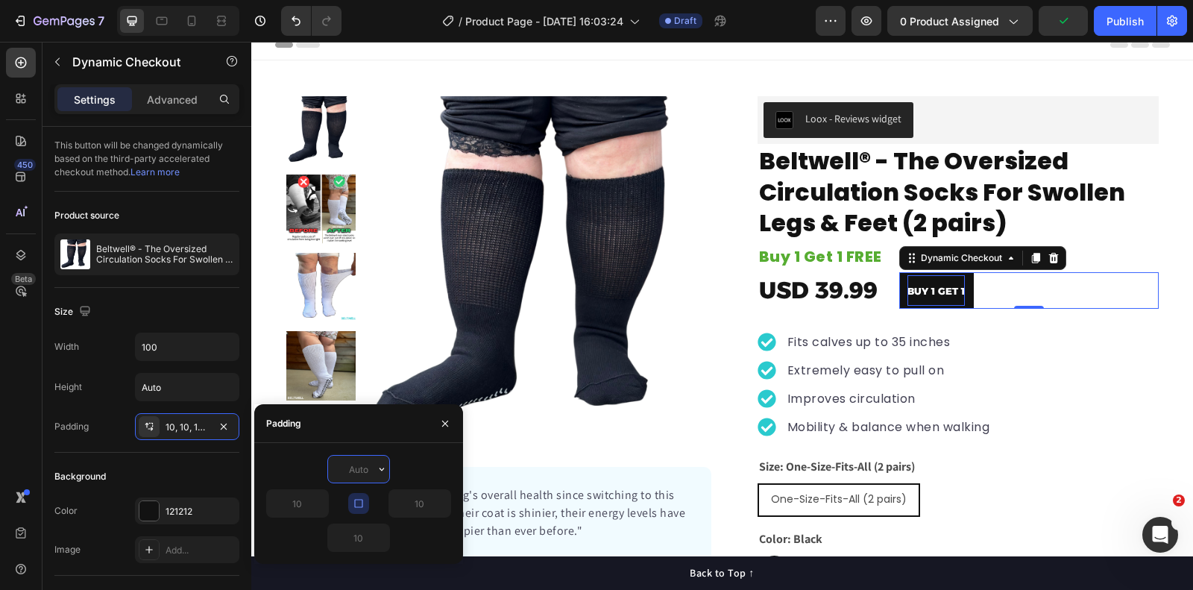
type input "4"
type input "5"
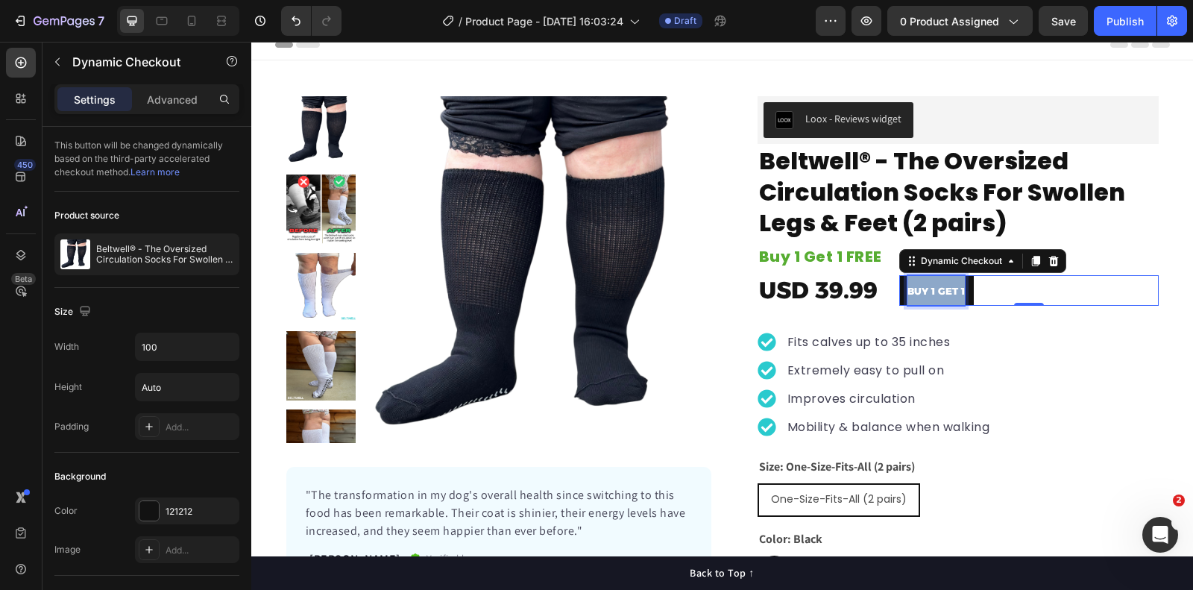
click at [926, 287] on strong "BUY 1 GET 1" at bounding box center [936, 291] width 57 height 12
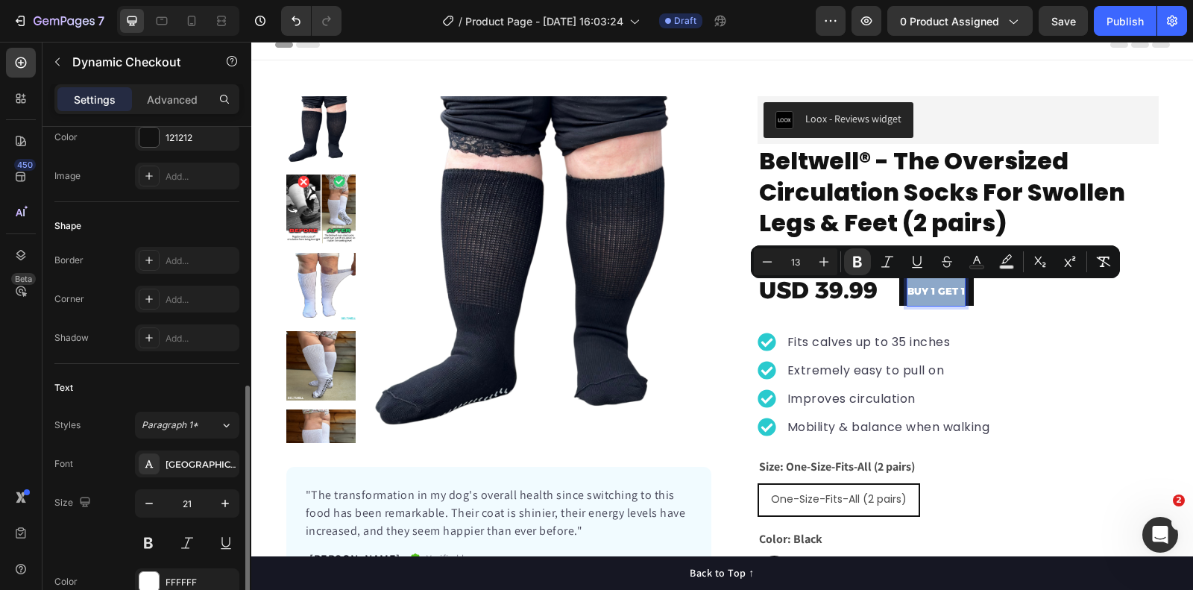
scroll to position [620, 0]
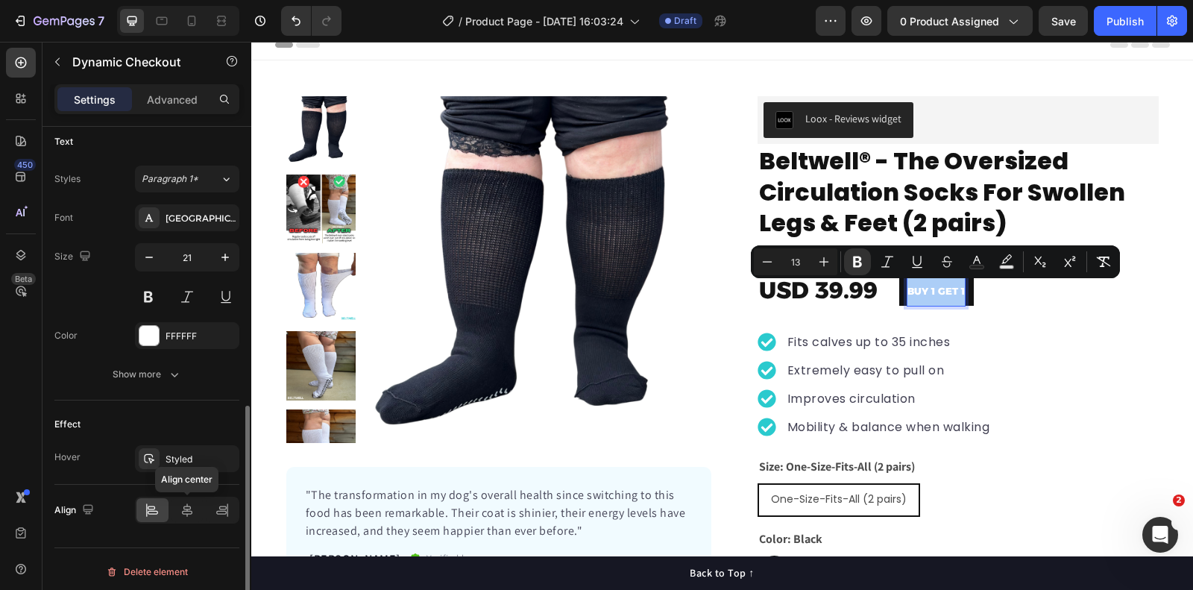
click at [188, 518] on div "[PERSON_NAME] center" at bounding box center [146, 510] width 185 height 51
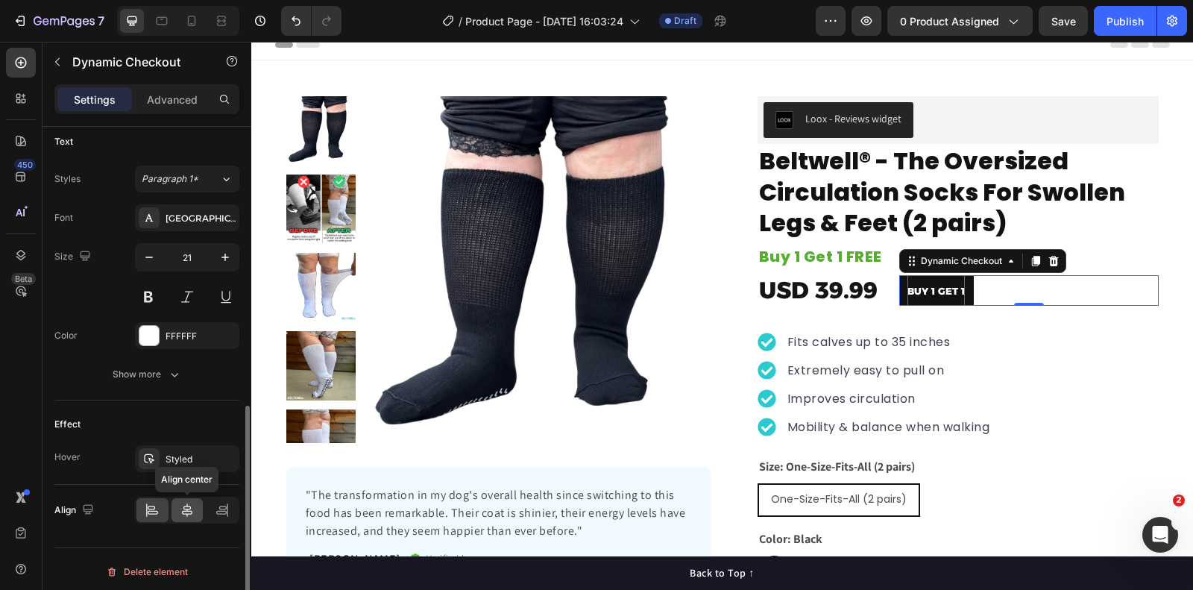
click at [188, 510] on icon at bounding box center [187, 510] width 15 height 15
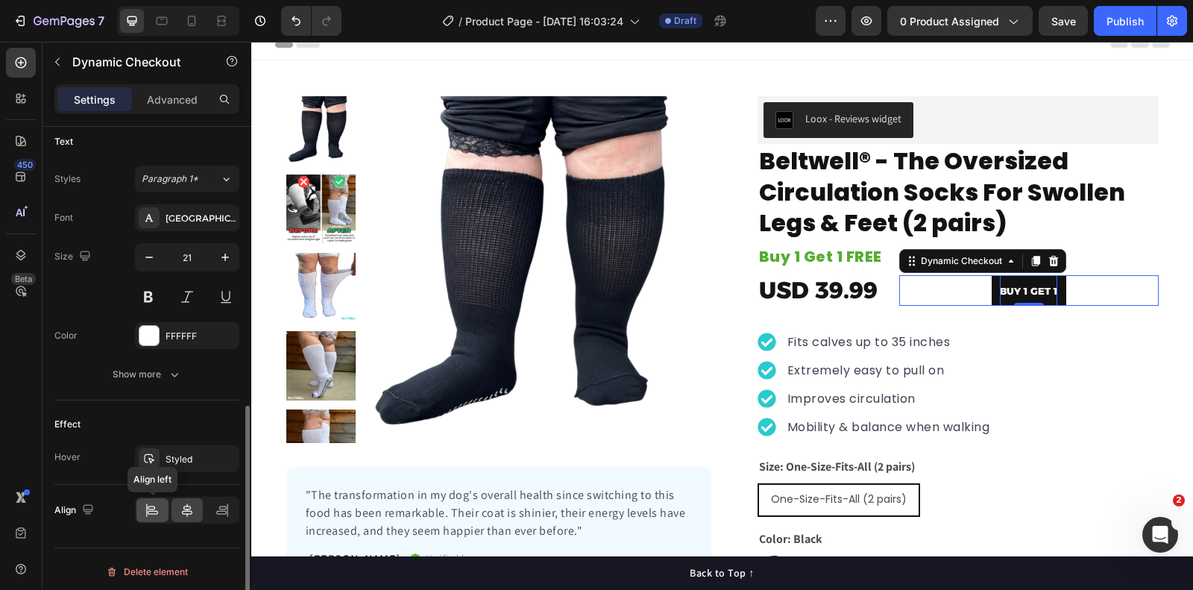
click at [148, 511] on icon at bounding box center [153, 513] width 10 height 4
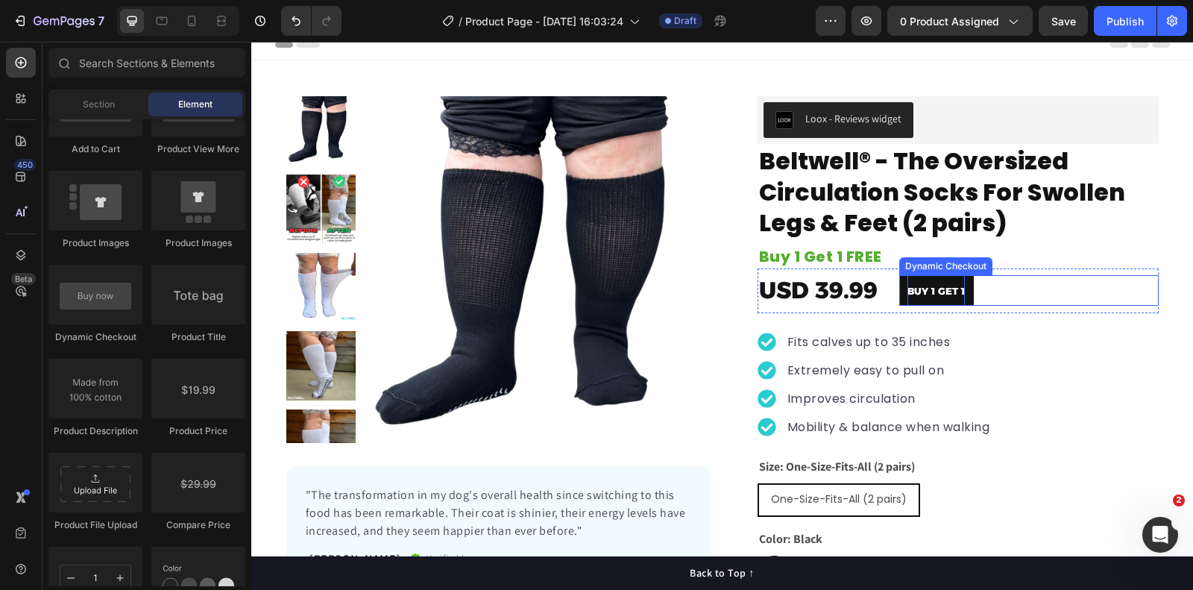
click at [914, 281] on p "BUY 1 GET 1" at bounding box center [936, 290] width 57 height 31
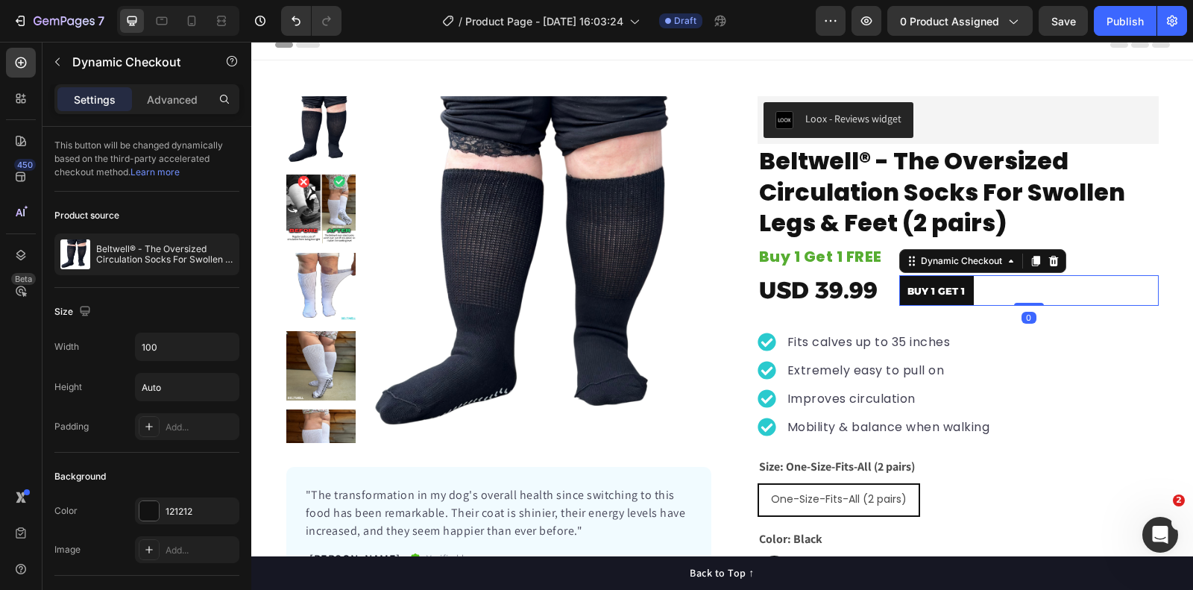
click at [903, 282] on button "BUY 1 GET 1" at bounding box center [937, 290] width 75 height 31
click at [932, 266] on div "Dynamic Checkout" at bounding box center [961, 260] width 87 height 13
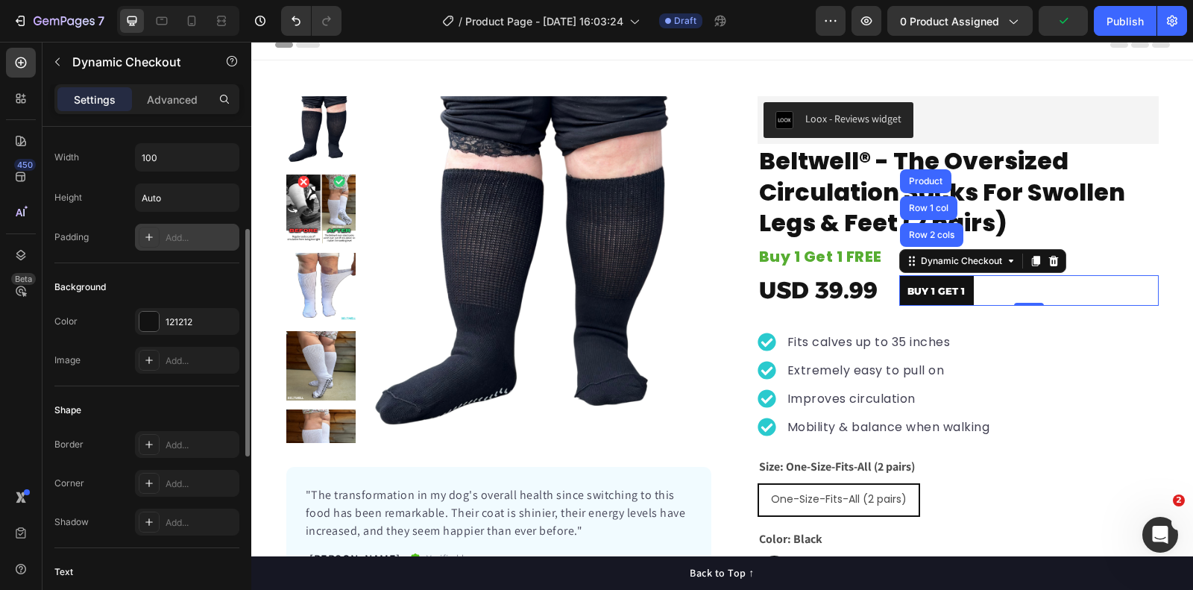
scroll to position [201, 0]
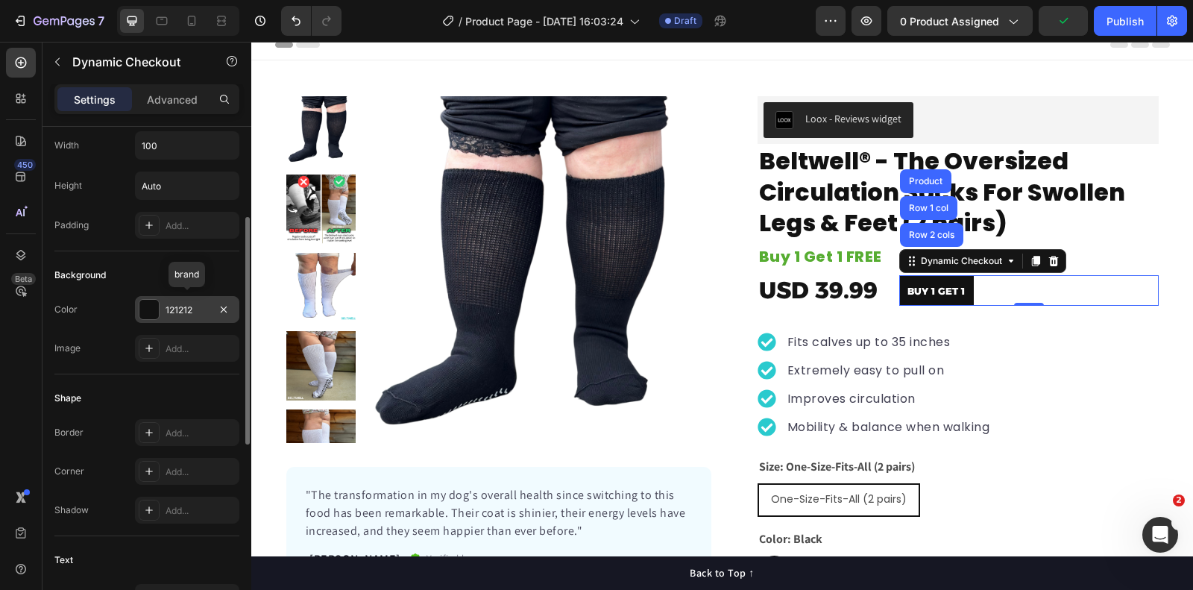
click at [157, 302] on div at bounding box center [148, 309] width 19 height 19
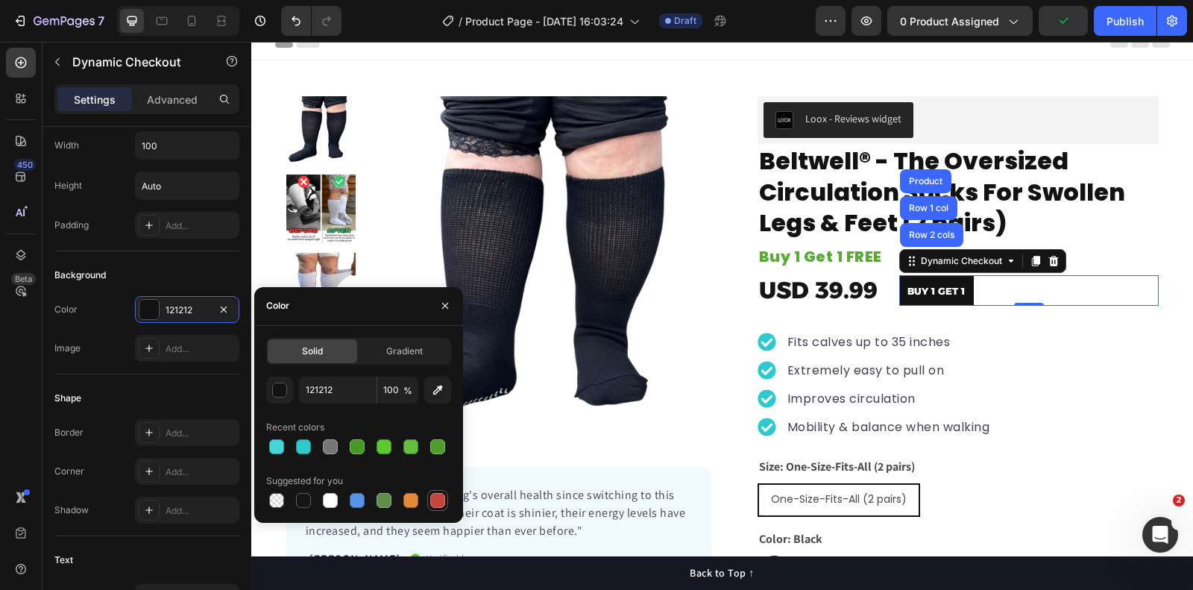
click at [443, 503] on div at bounding box center [437, 500] width 15 height 15
click at [290, 394] on button "button" at bounding box center [279, 390] width 27 height 27
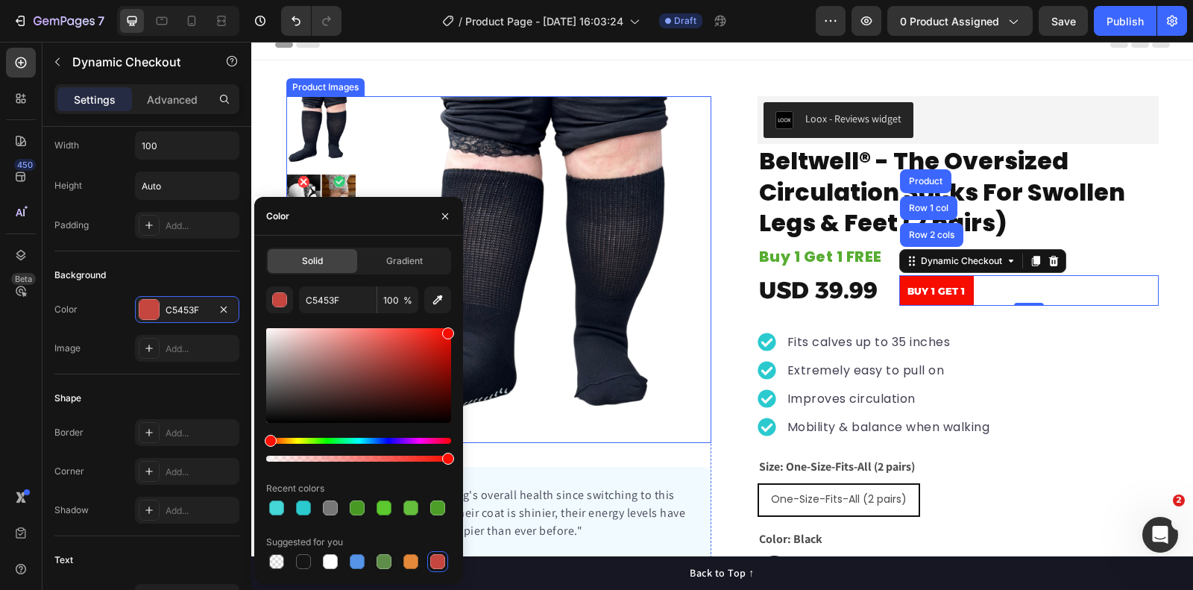
drag, startPoint x: 656, startPoint y: 420, endPoint x: 480, endPoint y: 312, distance: 207.2
type input "F70C00"
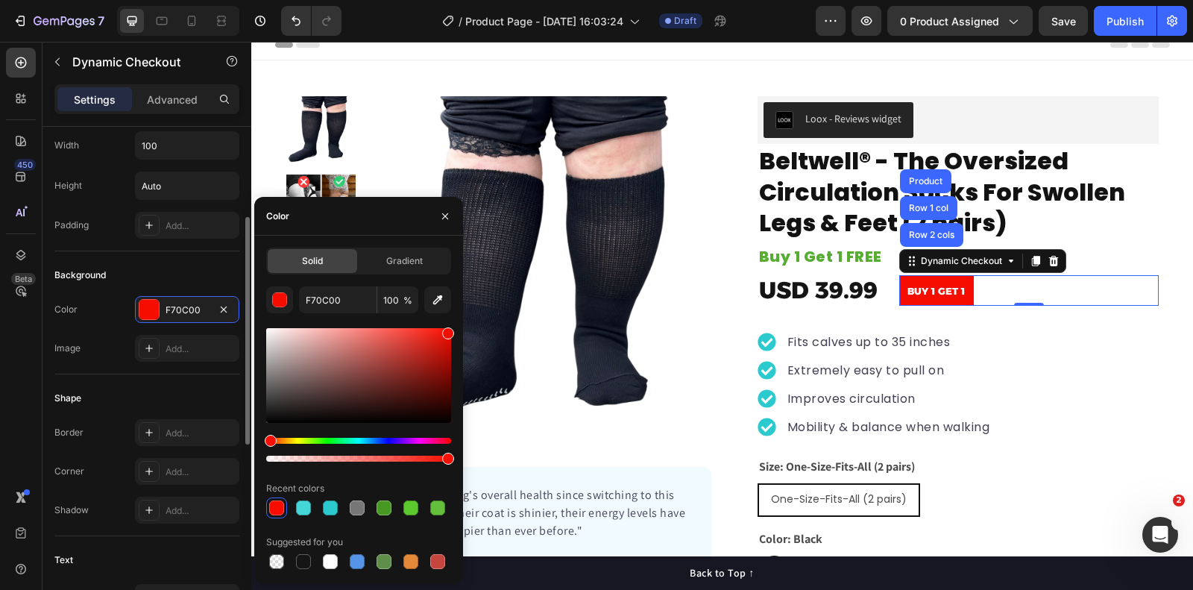
scroll to position [263, 0]
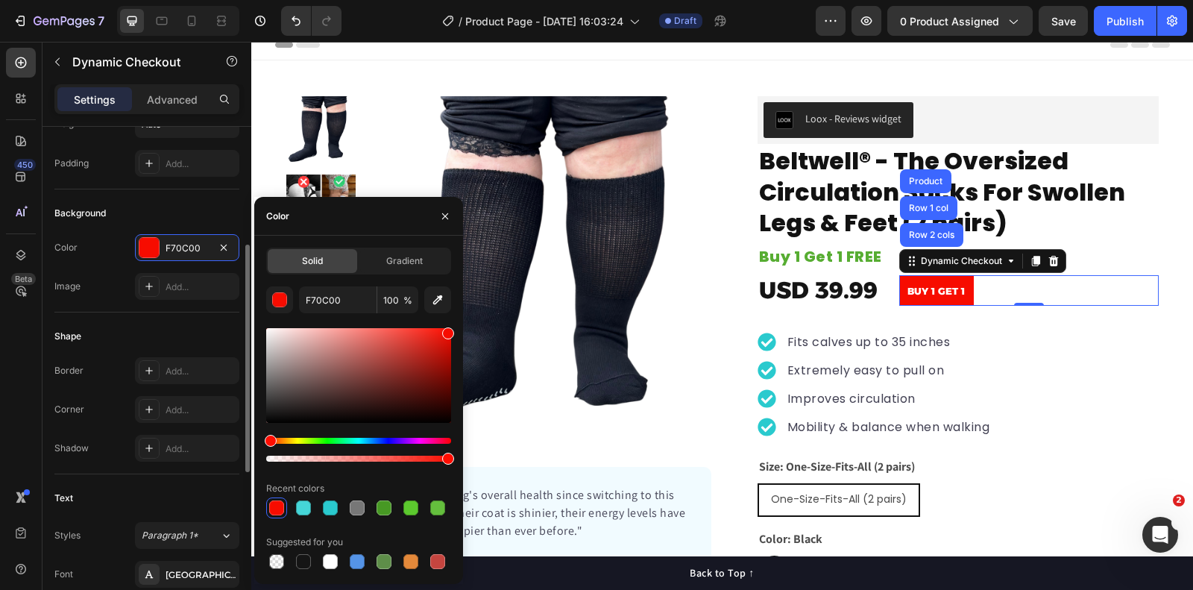
click at [173, 324] on div "Shape" at bounding box center [146, 336] width 185 height 24
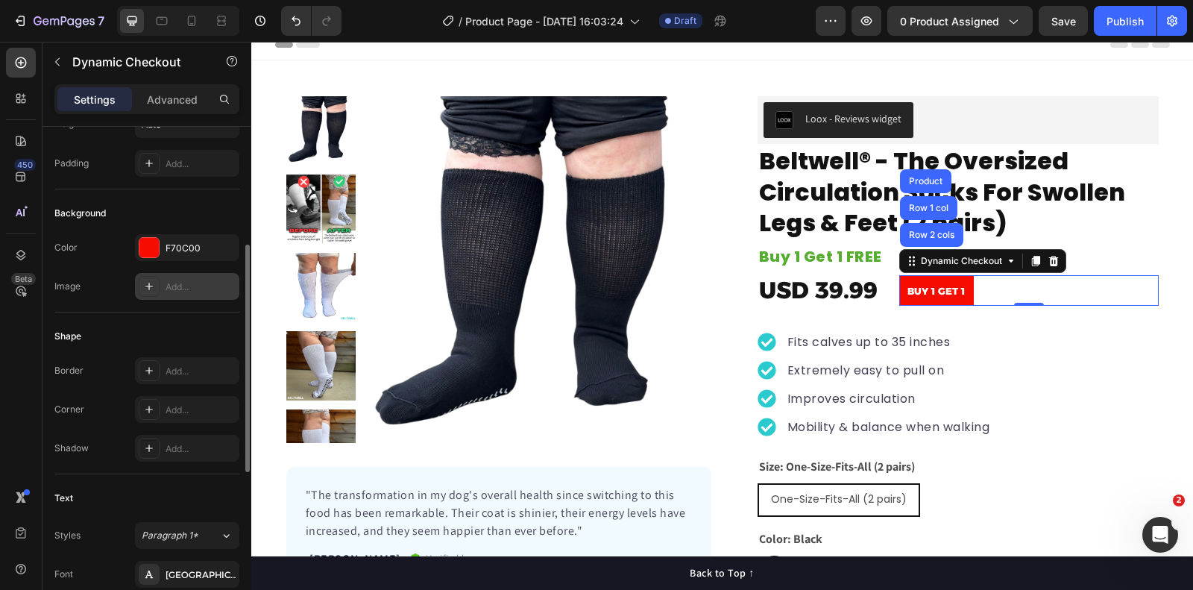
click at [175, 284] on div "Add..." at bounding box center [201, 286] width 70 height 13
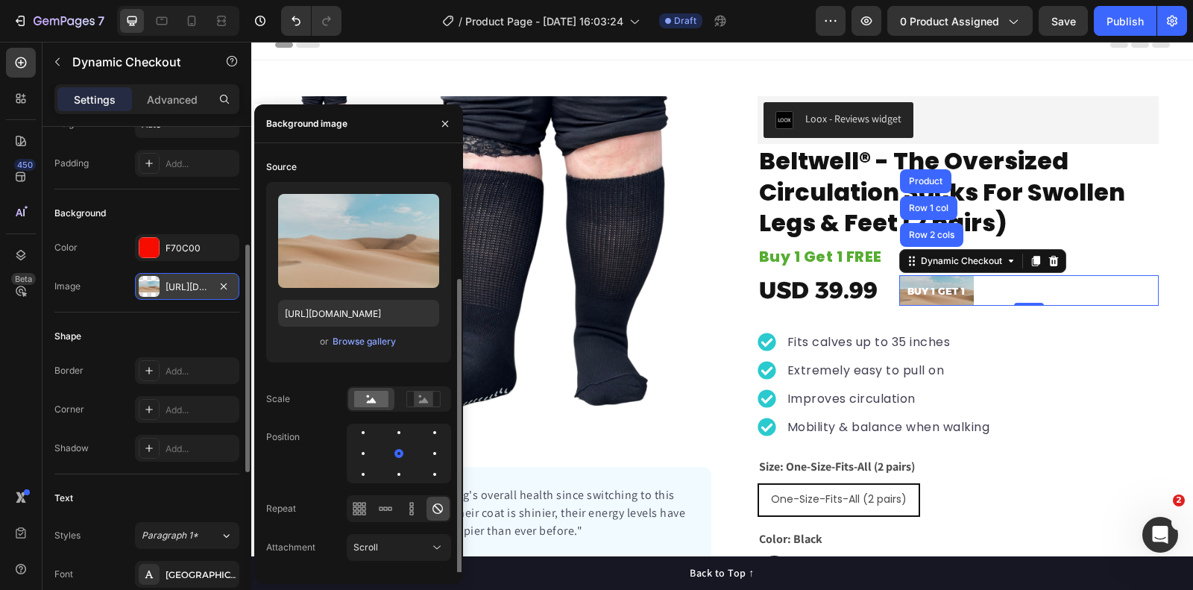
scroll to position [66, 0]
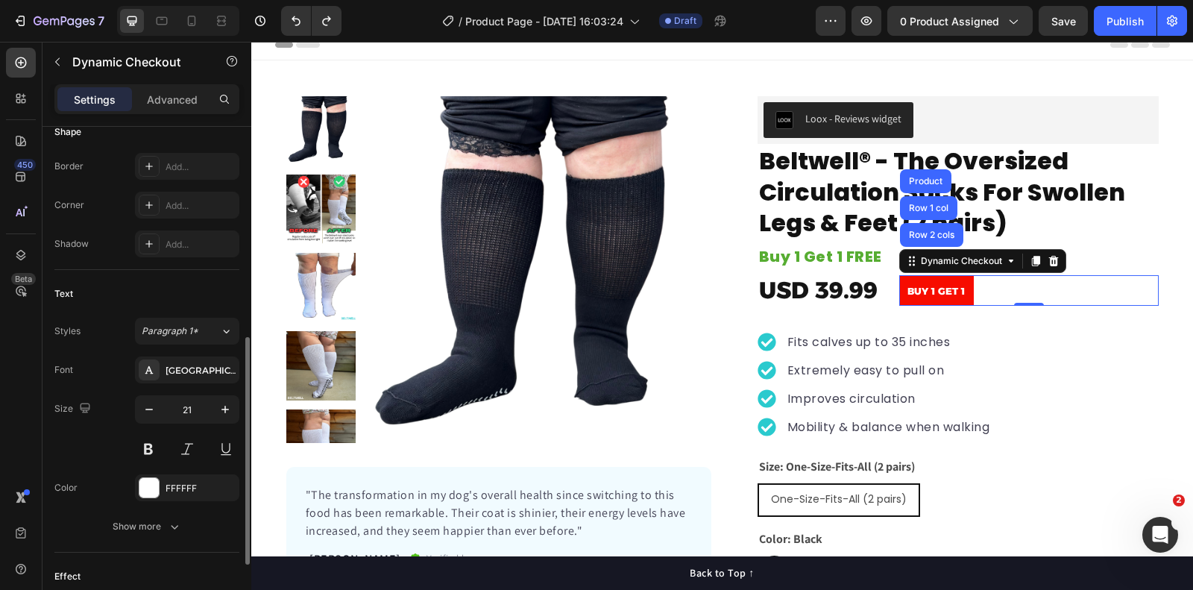
click at [130, 315] on div "Styles Paragraph 1* Font Alexandria Size 21 Color FFFFFF Show more" at bounding box center [146, 427] width 185 height 225
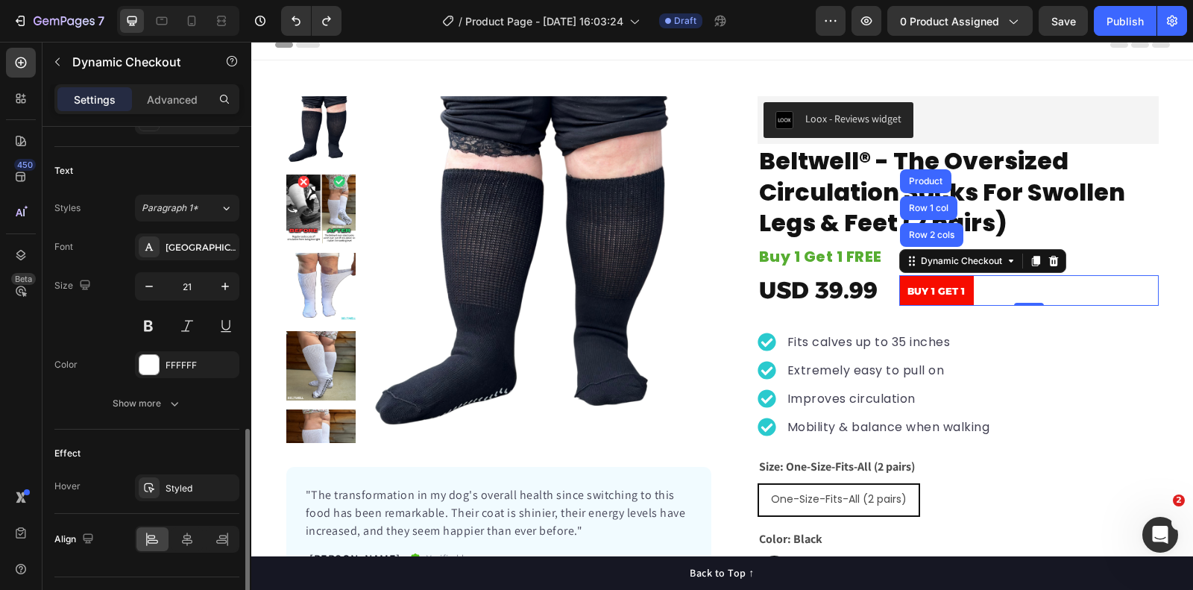
scroll to position [618, 0]
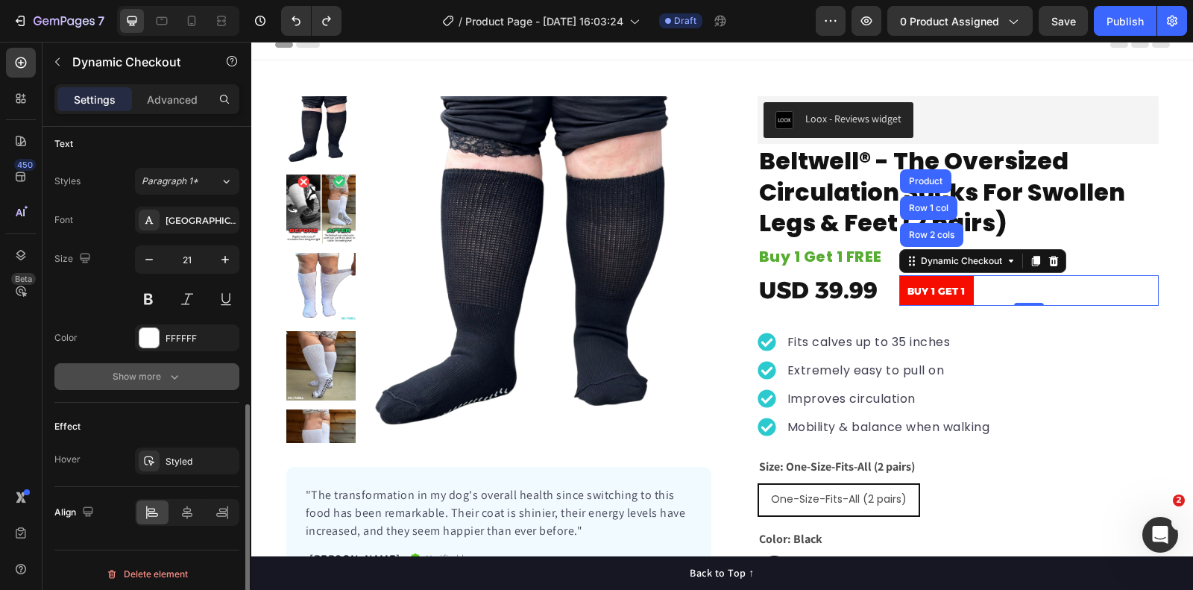
click at [148, 369] on div "Show more" at bounding box center [147, 376] width 69 height 15
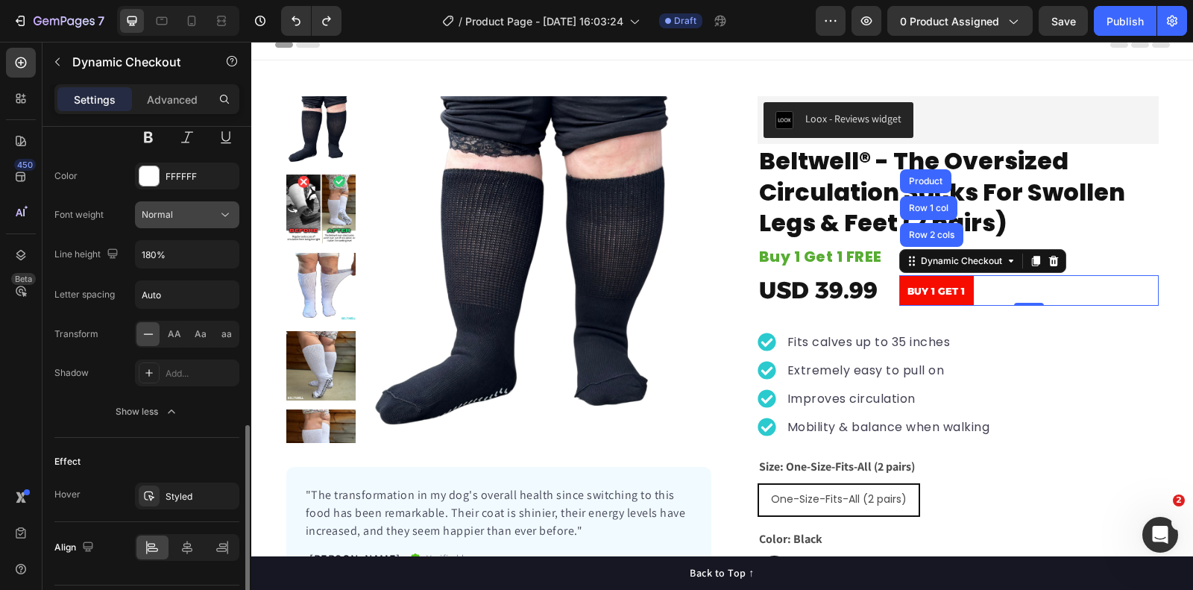
scroll to position [815, 0]
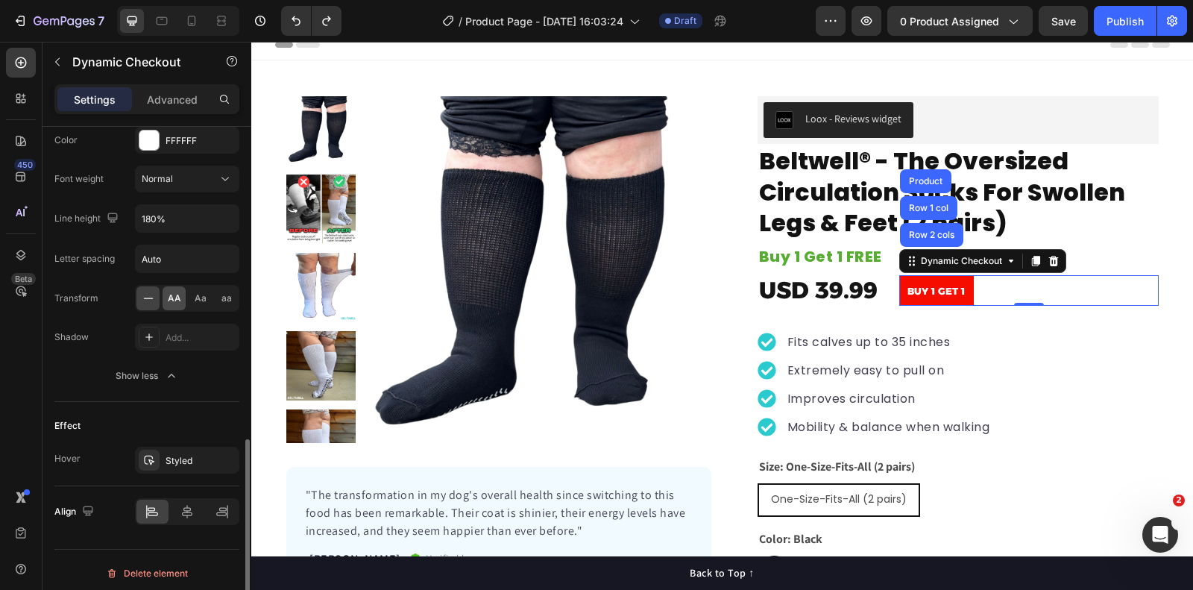
click at [178, 294] on span "AA" at bounding box center [174, 298] width 13 height 13
click at [142, 293] on icon at bounding box center [148, 298] width 15 height 15
click at [146, 374] on div "Show less" at bounding box center [147, 375] width 63 height 15
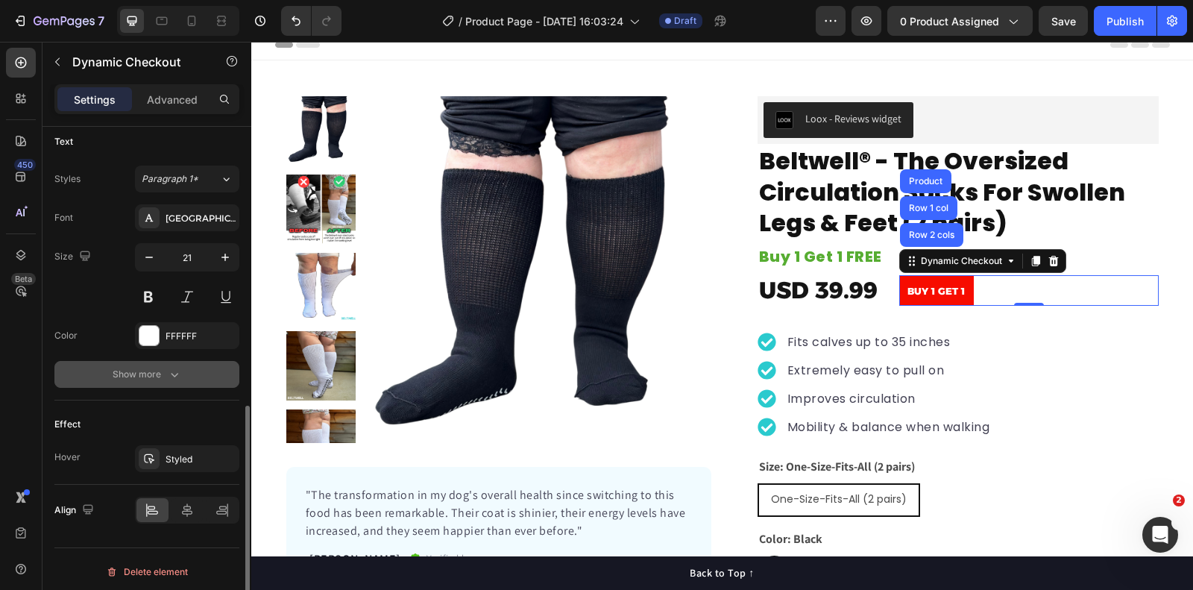
click at [159, 370] on div "Show more" at bounding box center [147, 374] width 69 height 15
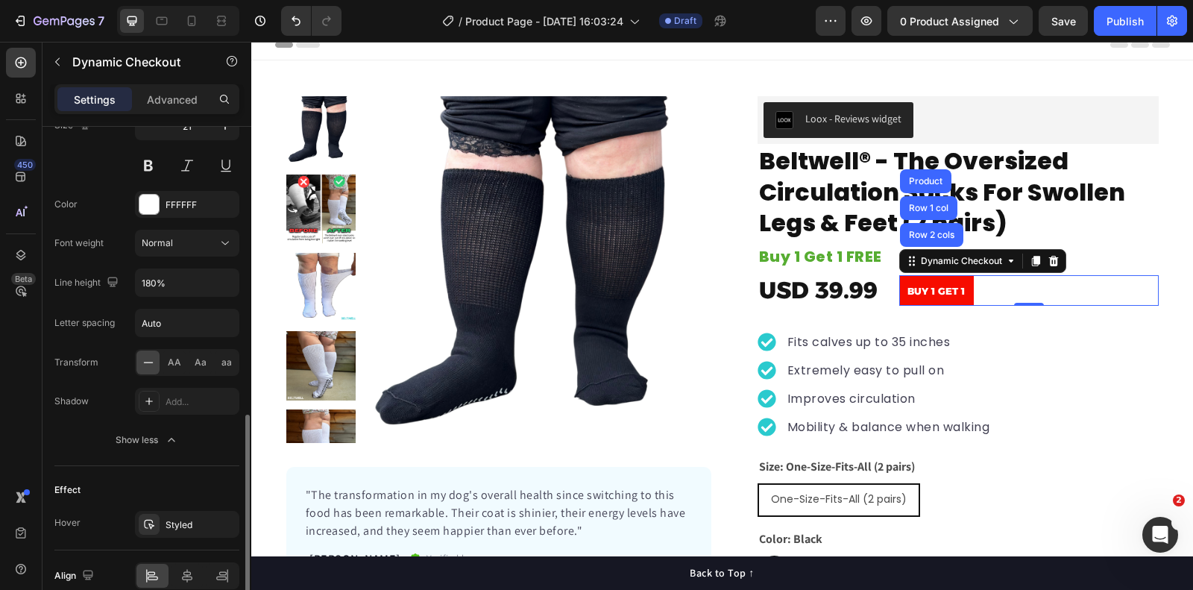
scroll to position [815, 0]
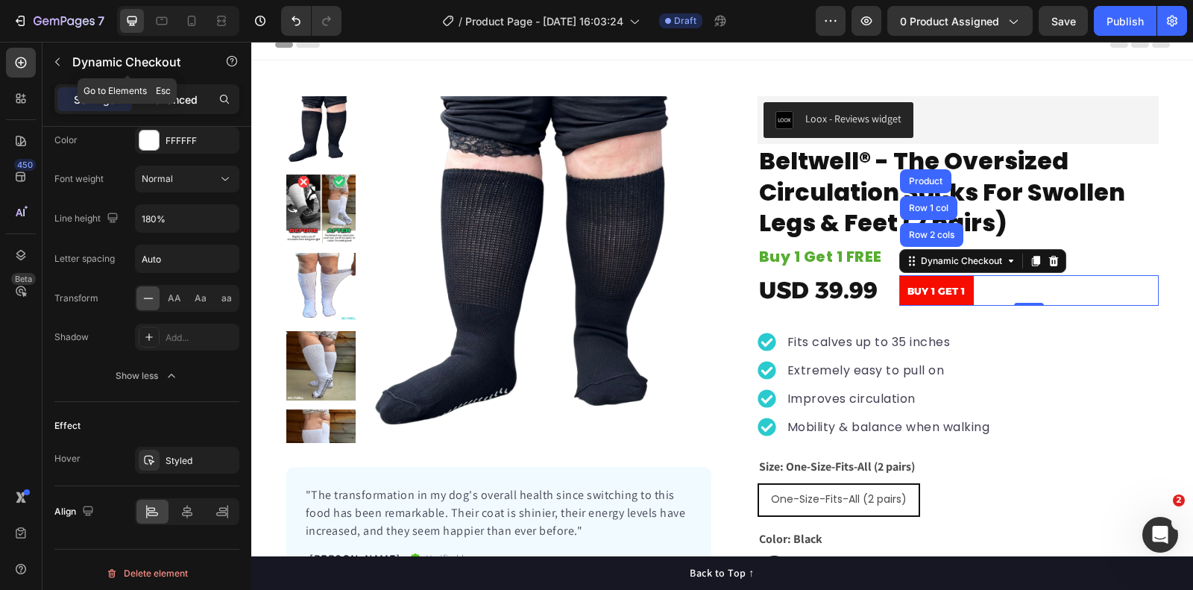
click at [161, 98] on p "Advanced" at bounding box center [172, 100] width 51 height 16
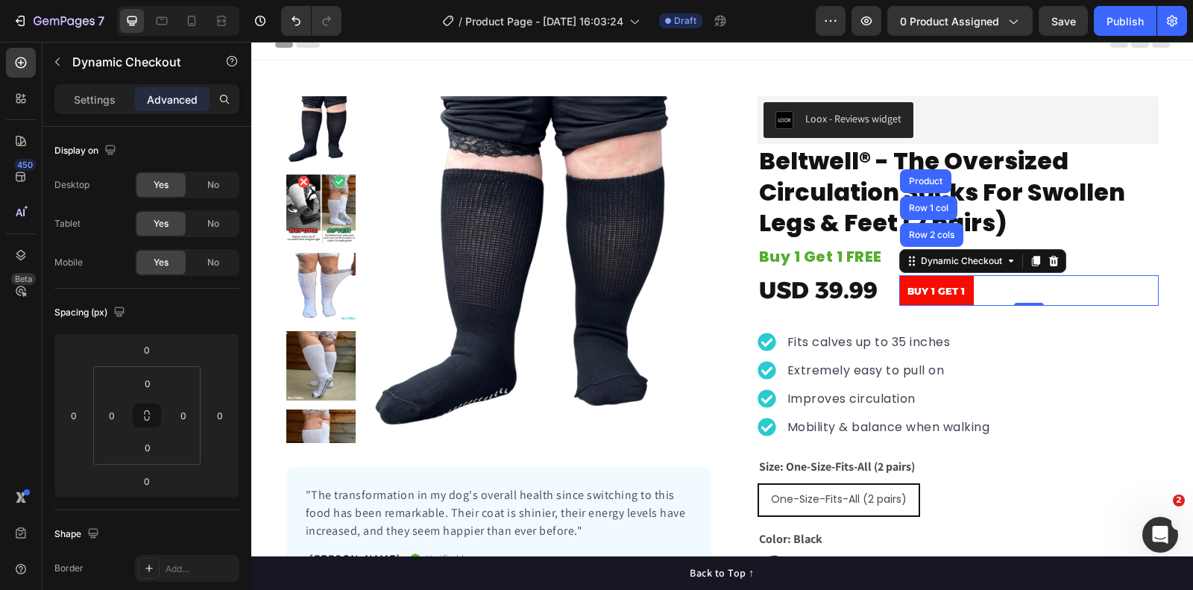
scroll to position [486, 0]
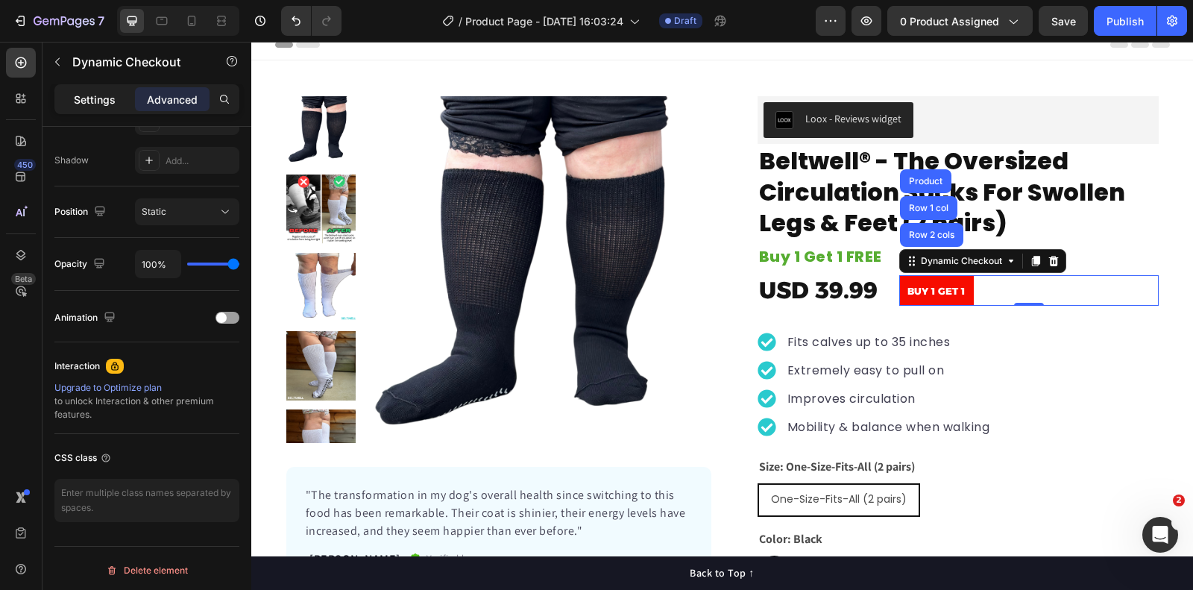
click at [98, 98] on p "Settings" at bounding box center [95, 100] width 42 height 16
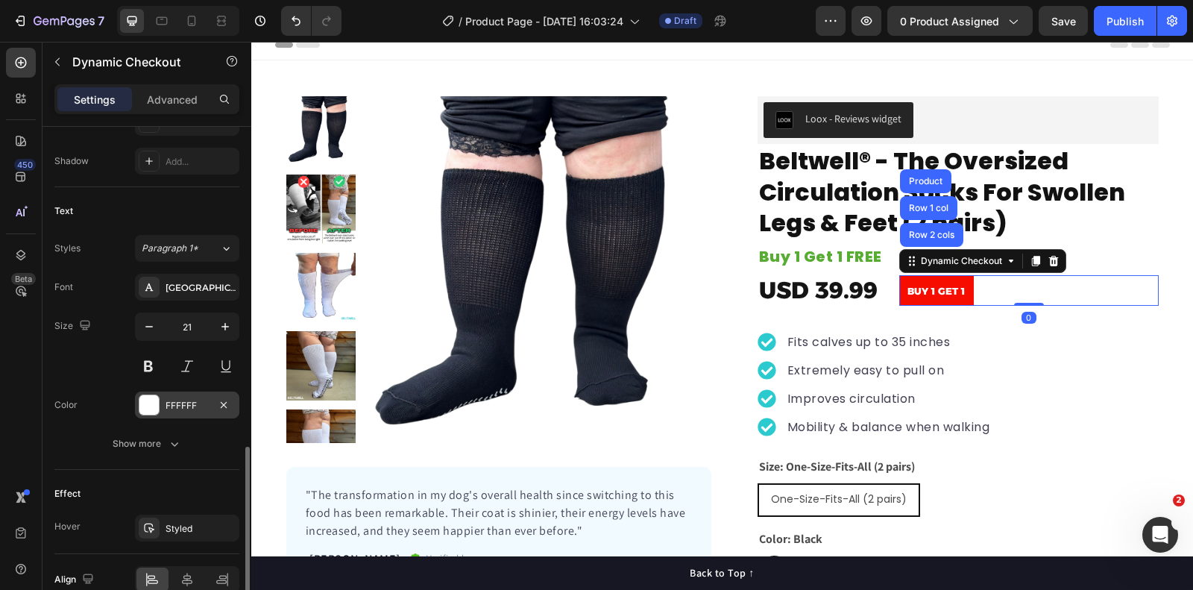
scroll to position [618, 0]
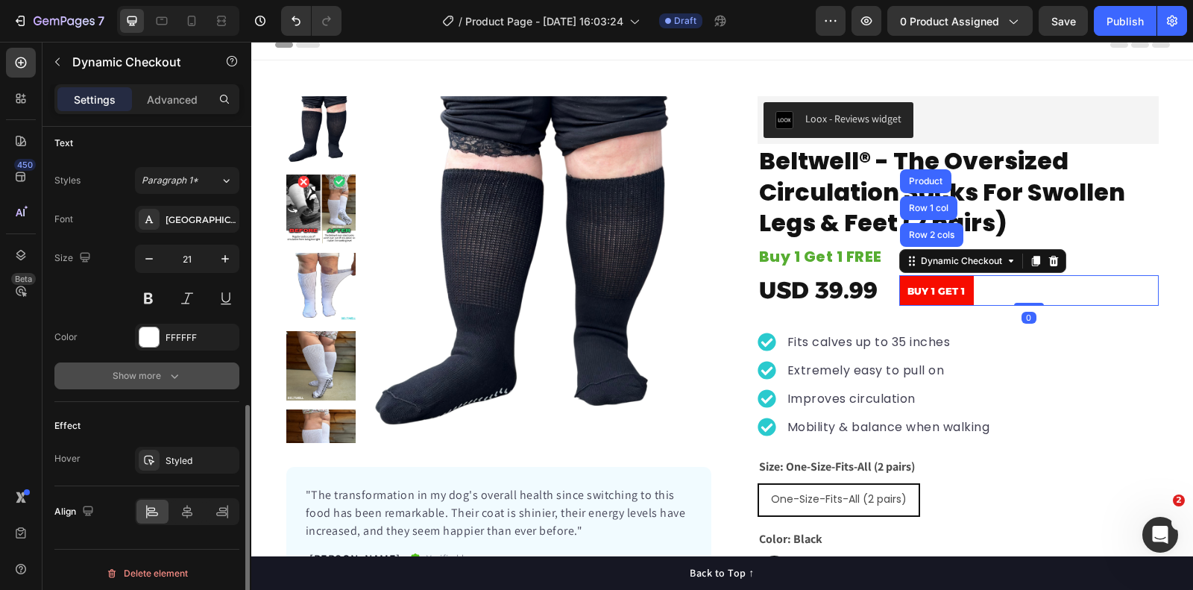
click at [147, 380] on button "Show more" at bounding box center [146, 375] width 185 height 27
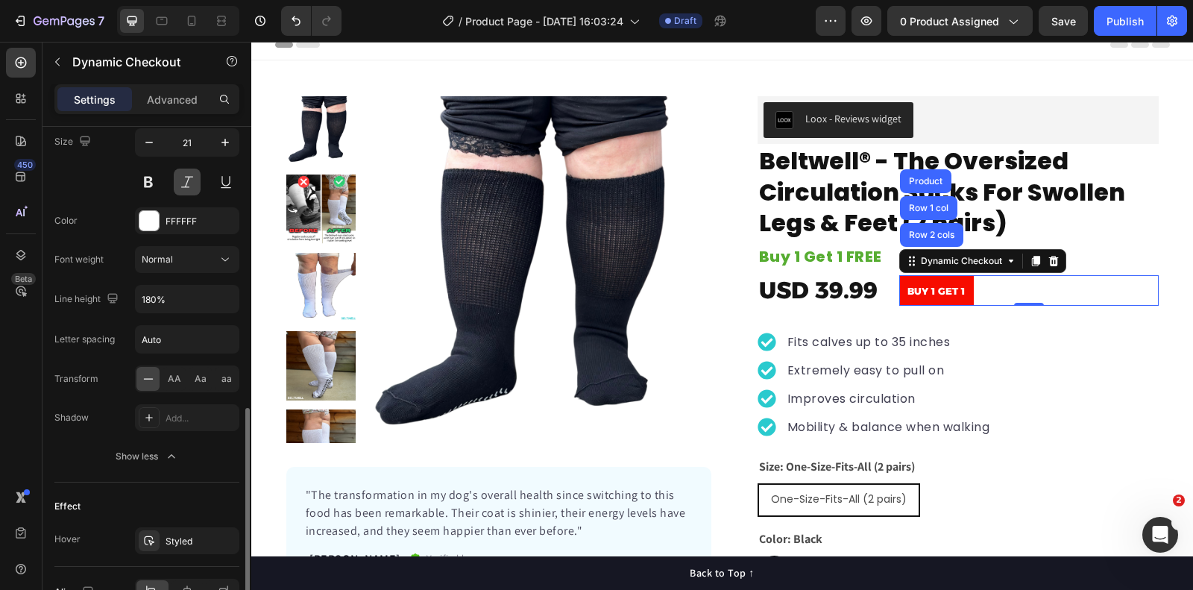
scroll to position [815, 0]
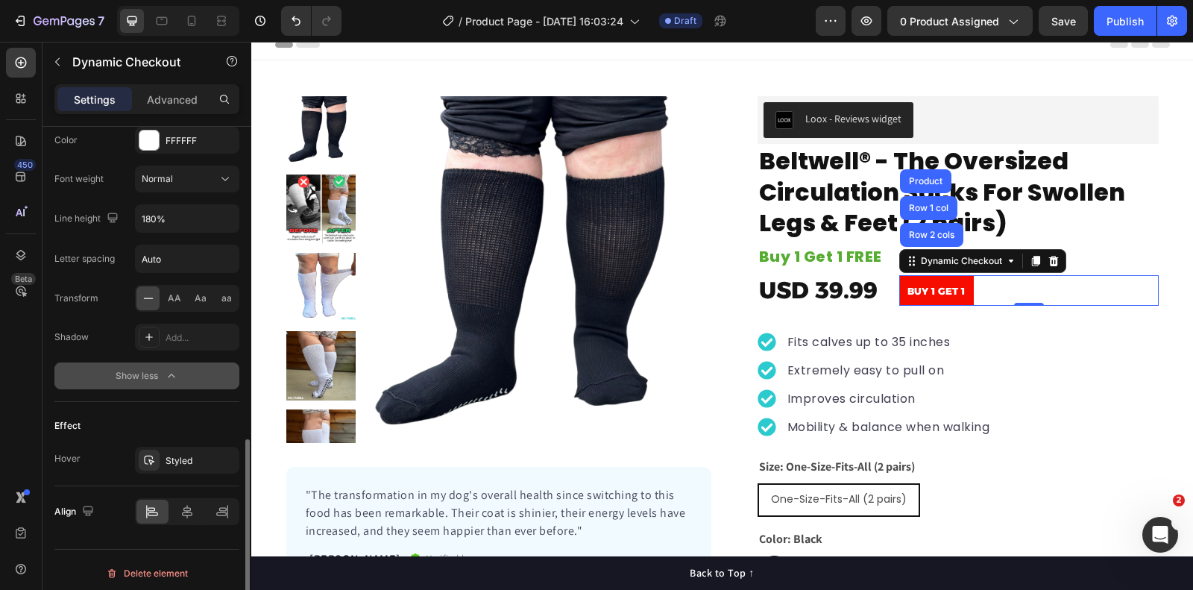
click at [158, 369] on div "Show less" at bounding box center [147, 375] width 63 height 15
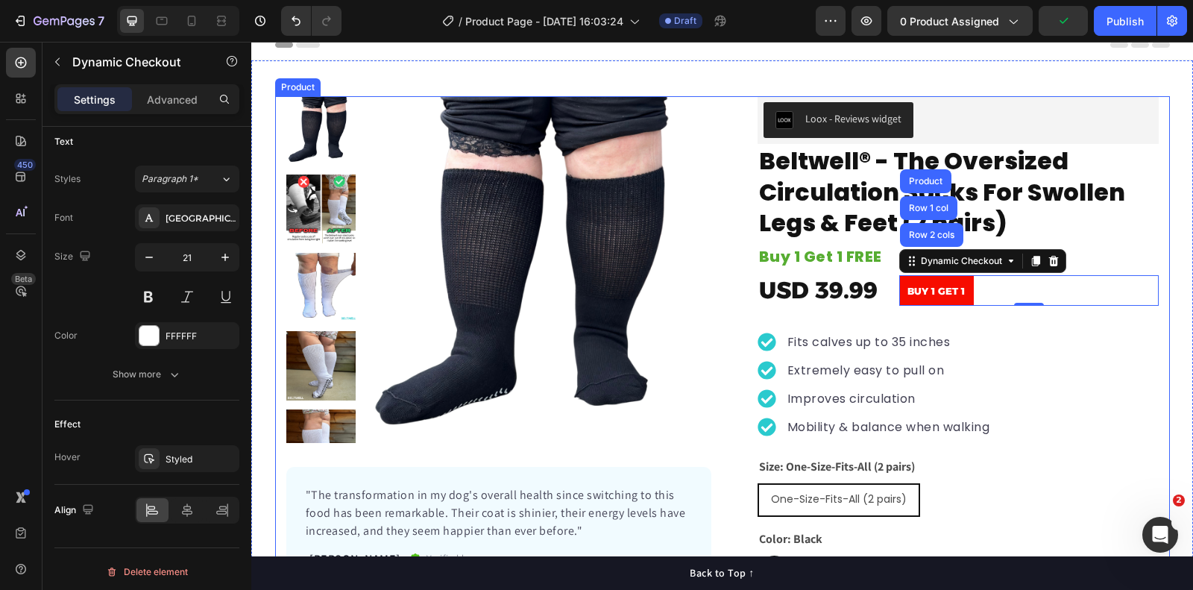
click at [1169, 225] on div "Product Images "The transformation in my dog's overall health since switching t…" at bounding box center [722, 380] width 895 height 569
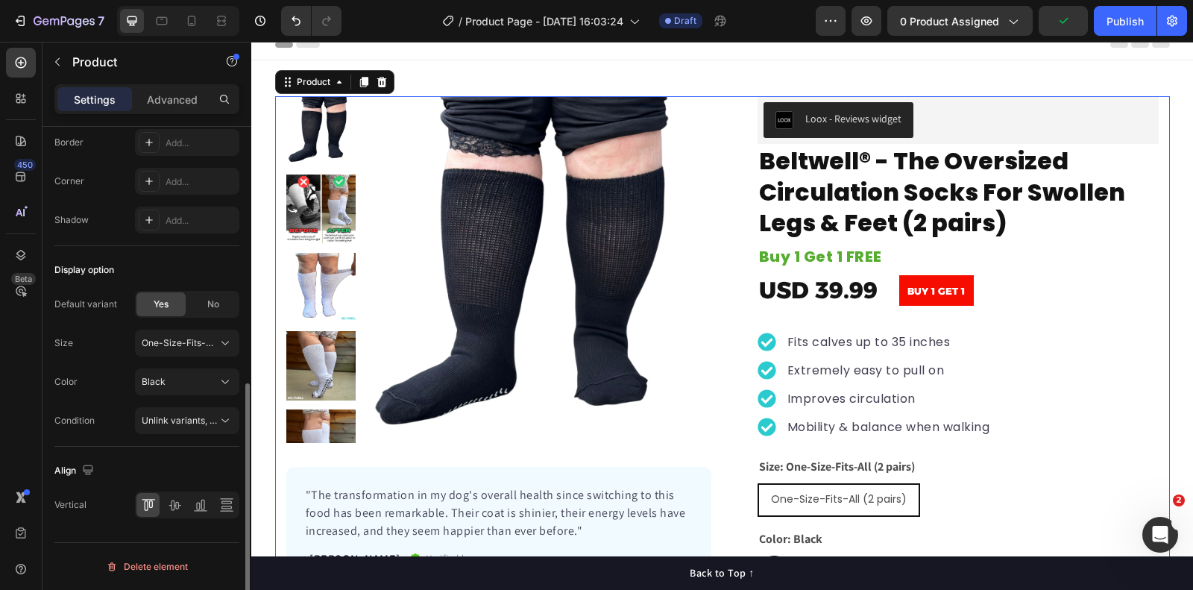
scroll to position [0, 0]
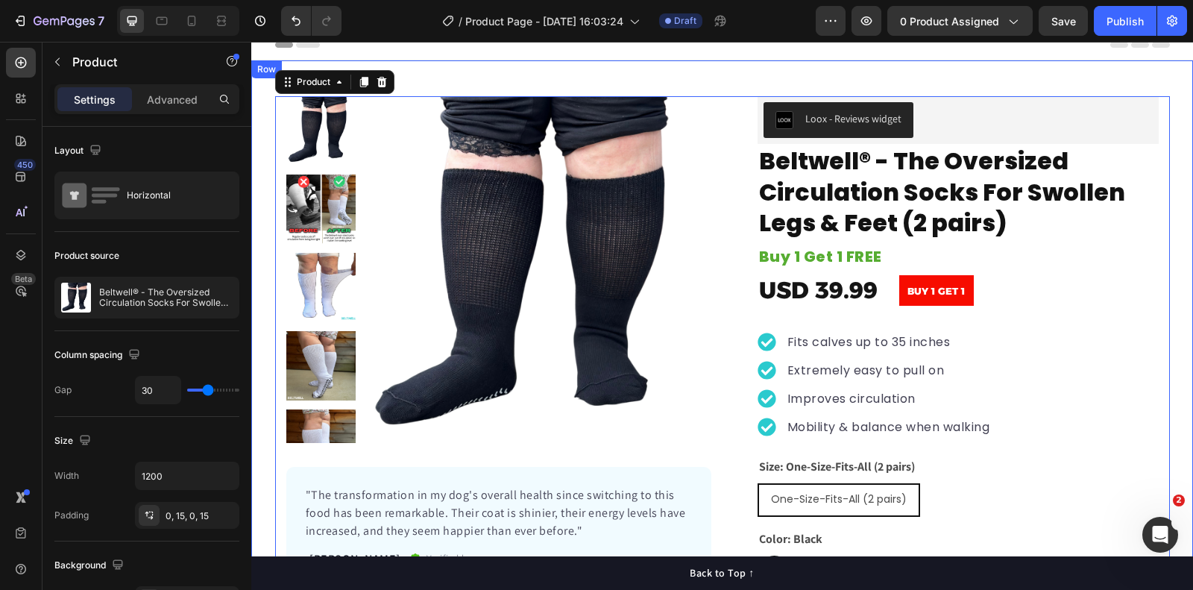
click at [1184, 117] on div "Product Images "The transformation in my dog's overall health since switching t…" at bounding box center [722, 380] width 942 height 569
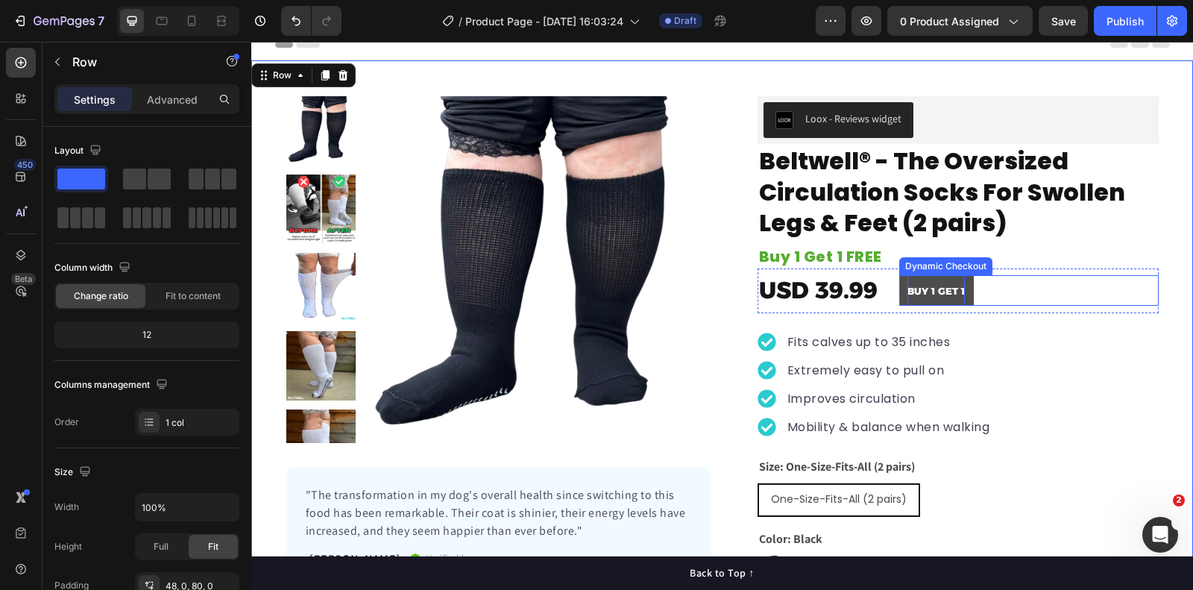
click at [932, 285] on strong "BUY 1 GET 1" at bounding box center [936, 291] width 57 height 12
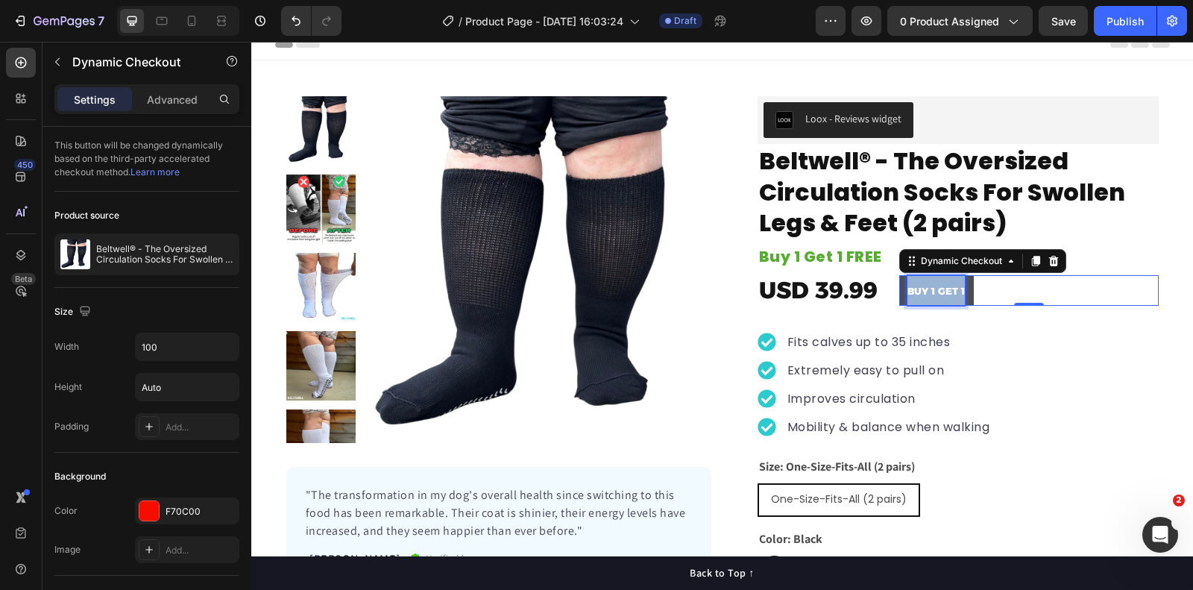
click at [932, 285] on strong "BUY 1 GET 1" at bounding box center [936, 291] width 57 height 12
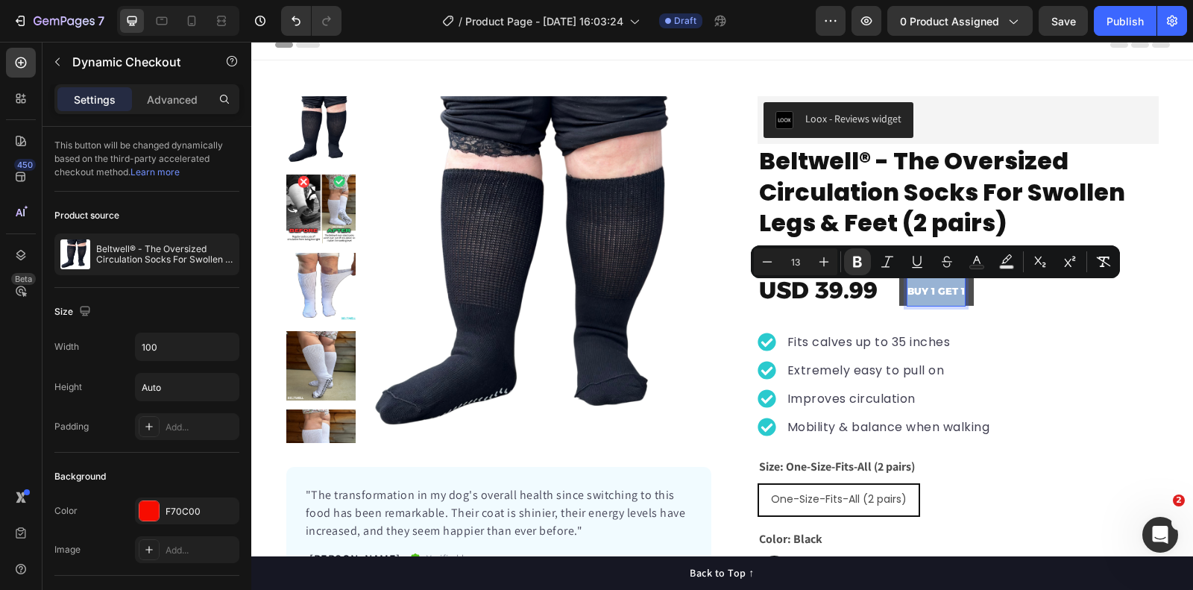
copy strong "BUY 1 GET 1"
click at [1159, 289] on div "Product Images "The transformation in my dog's overall health since switching t…" at bounding box center [722, 380] width 895 height 569
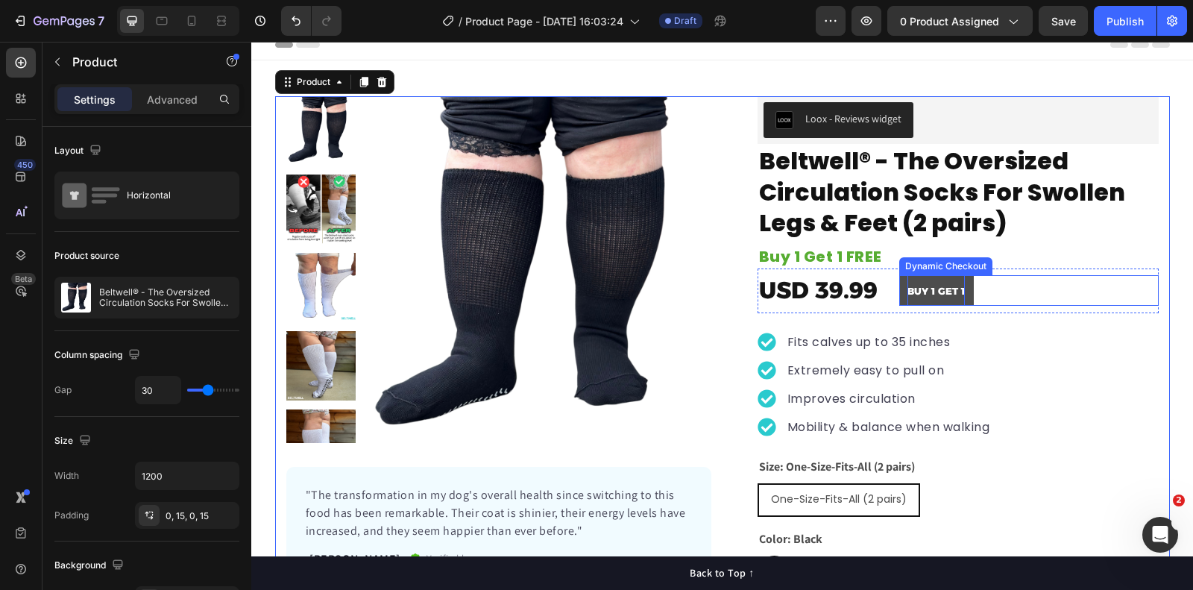
click at [914, 268] on div "Dynamic Checkout" at bounding box center [946, 266] width 87 height 13
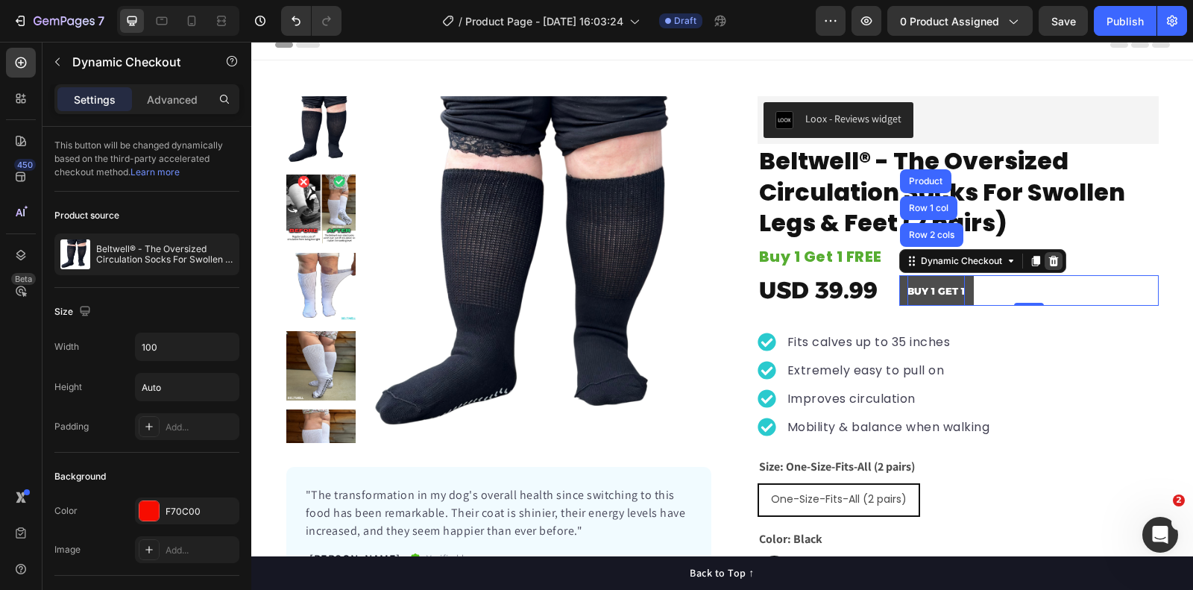
click at [1053, 265] on icon at bounding box center [1054, 261] width 10 height 10
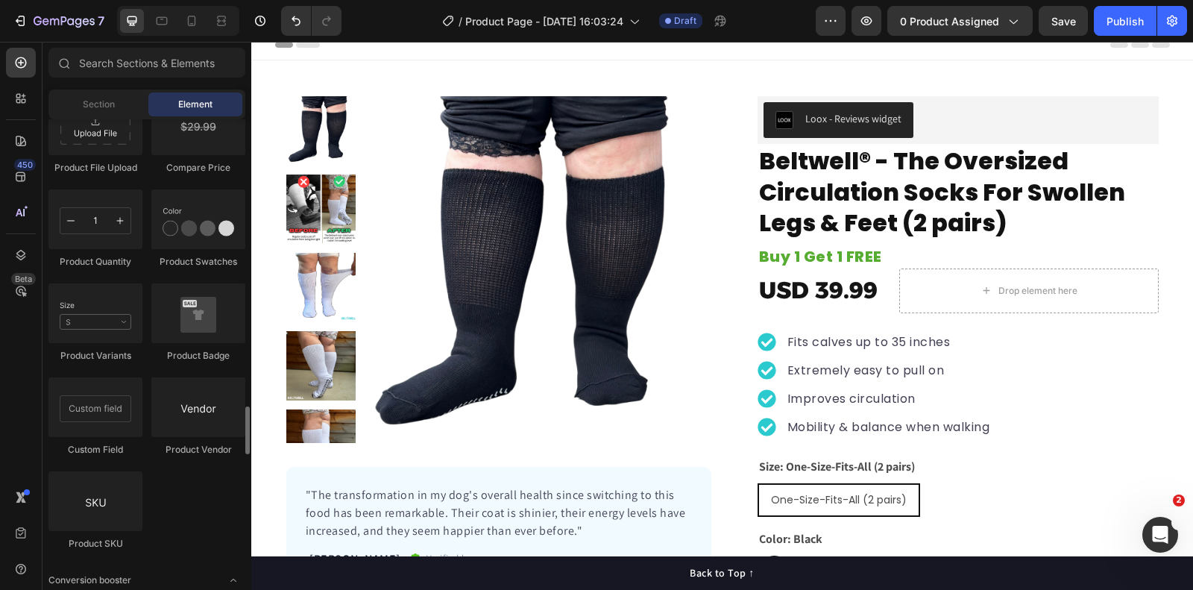
scroll to position [2653, 0]
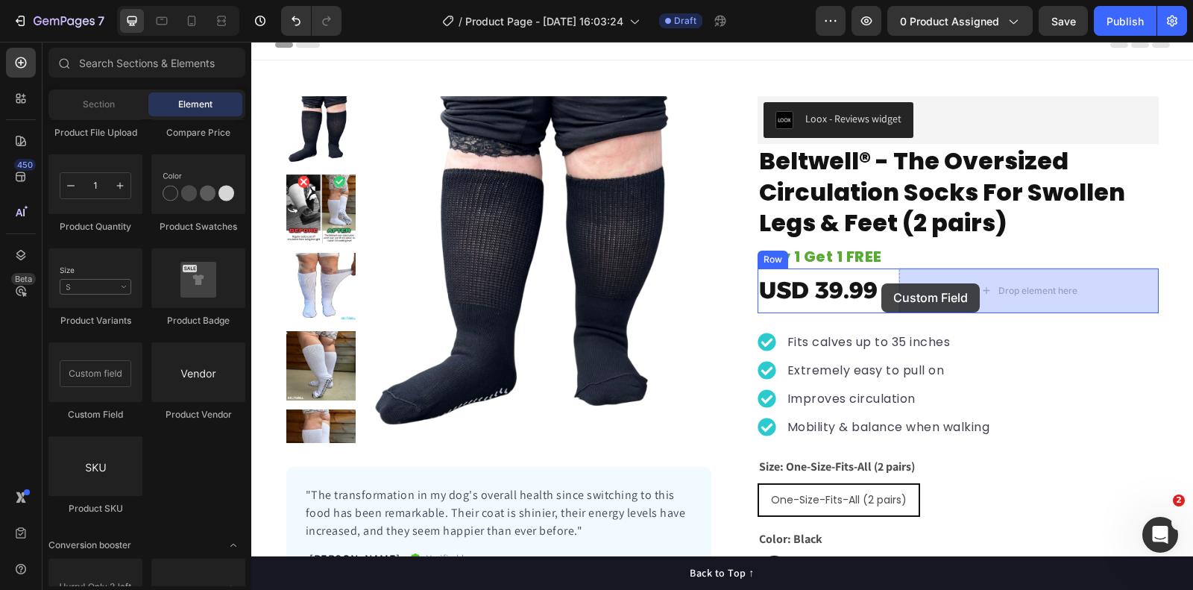
drag, startPoint x: 338, startPoint y: 424, endPoint x: 891, endPoint y: 283, distance: 570.4
drag, startPoint x: 327, startPoint y: 412, endPoint x: 955, endPoint y: 293, distance: 639.1
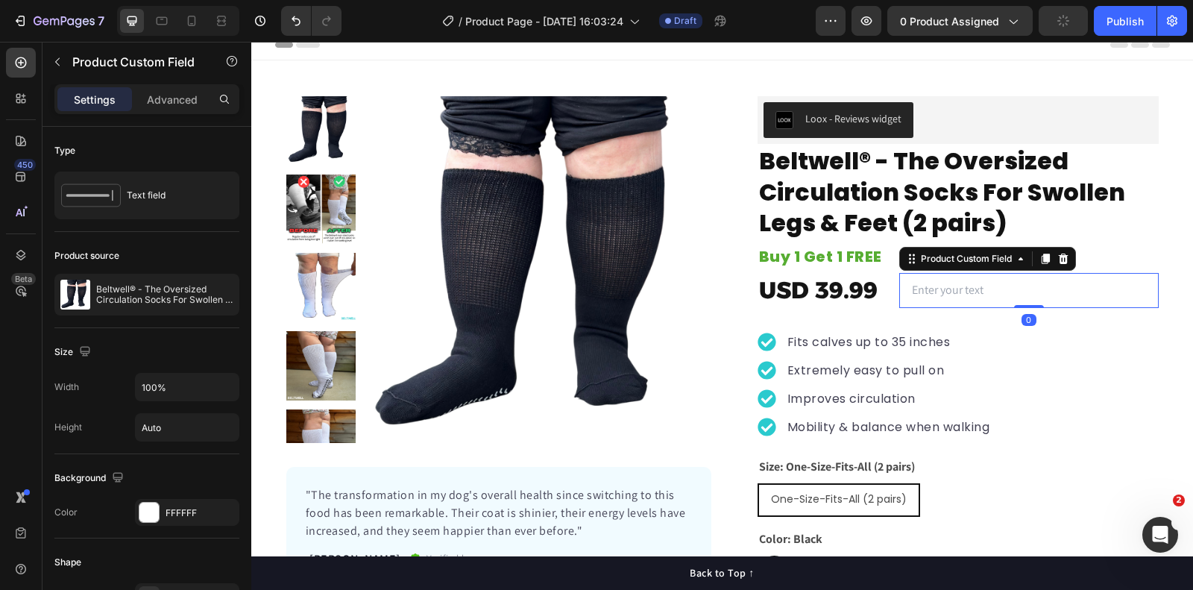
click at [944, 290] on input "text" at bounding box center [1030, 290] width 260 height 35
paste input "BUY 1 GET 1"
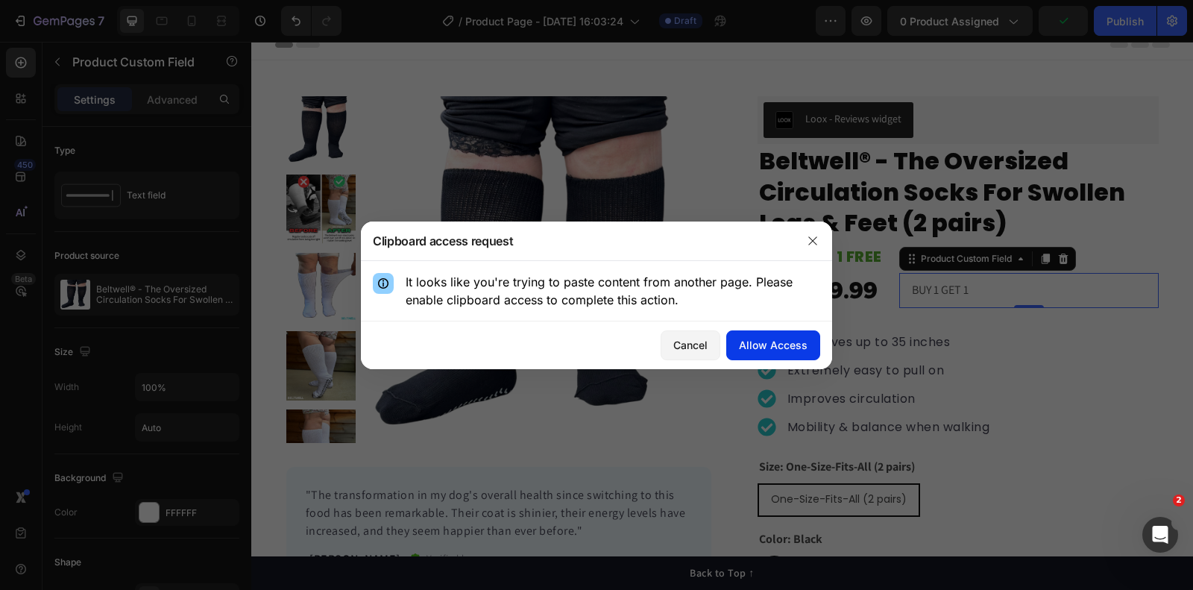
type input "BUY 1 GET 1"
click at [757, 345] on div "Allow Access" at bounding box center [773, 345] width 69 height 16
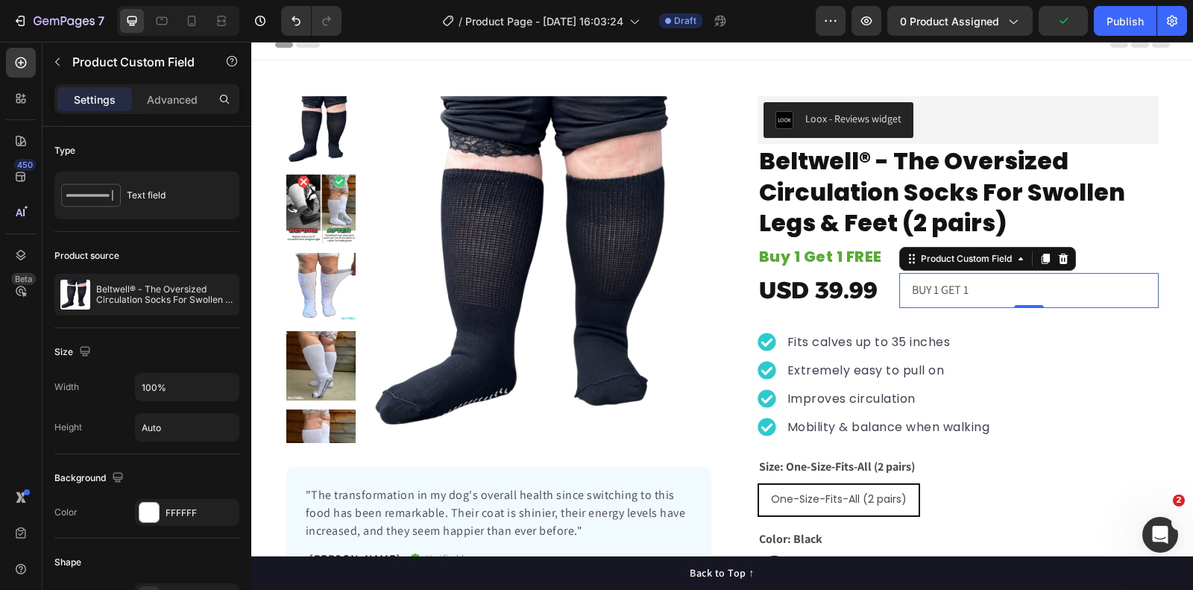
click at [941, 292] on input "BUY 1 GET 1" at bounding box center [1030, 290] width 260 height 35
click at [1061, 279] on input "BUY 1 GET 1" at bounding box center [1030, 290] width 260 height 35
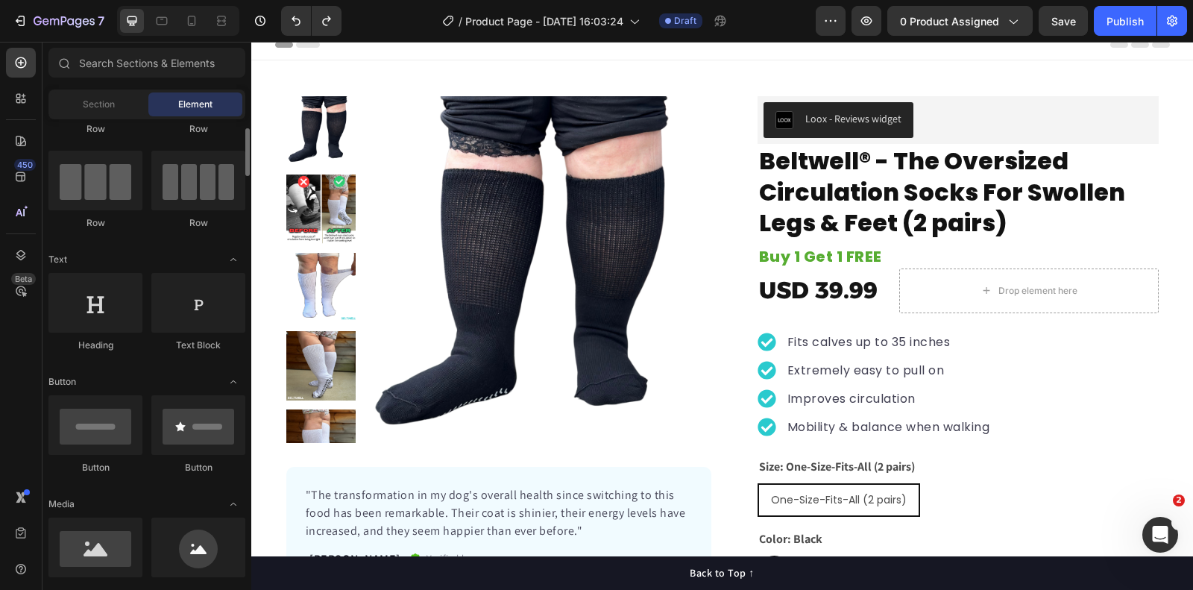
scroll to position [0, 0]
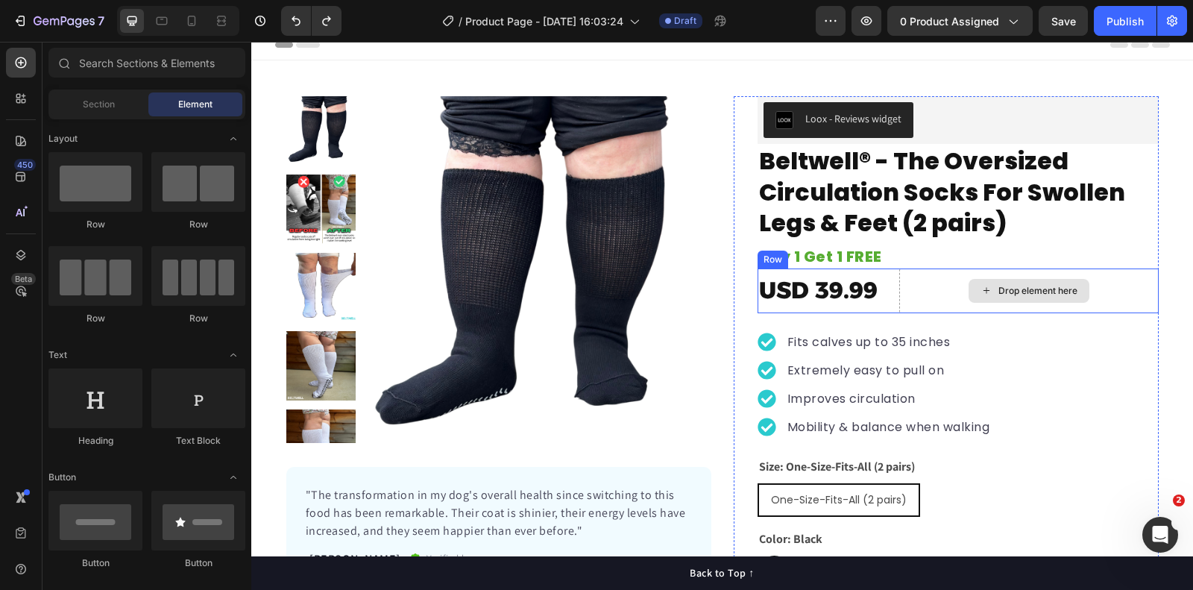
click at [941, 277] on div "Drop element here" at bounding box center [1030, 291] width 260 height 45
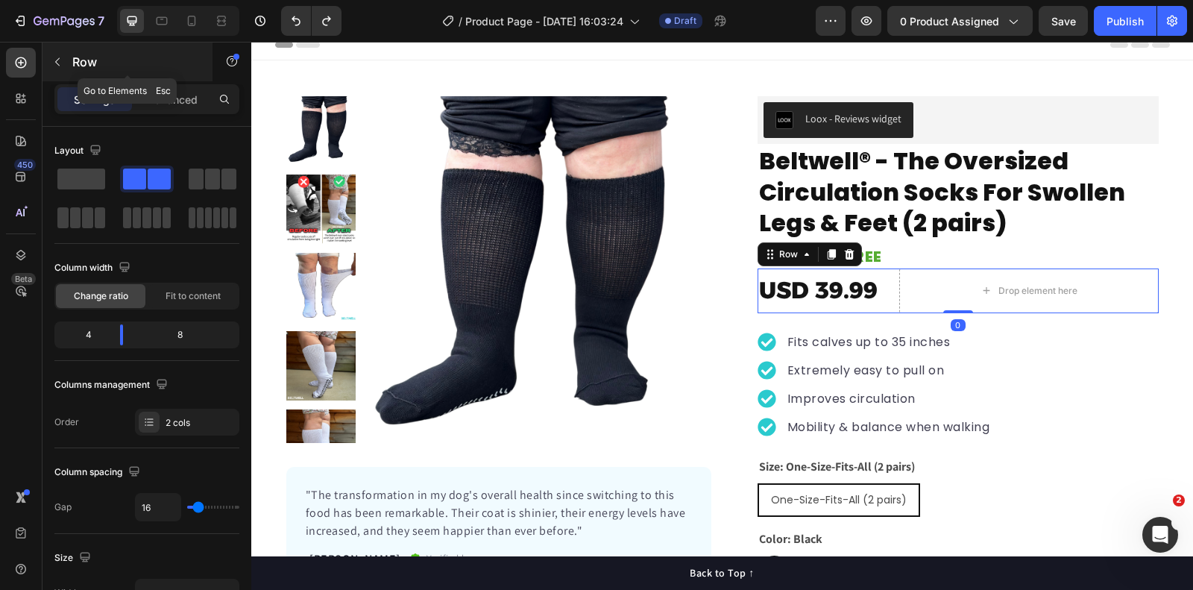
click at [63, 60] on button "button" at bounding box center [57, 62] width 24 height 24
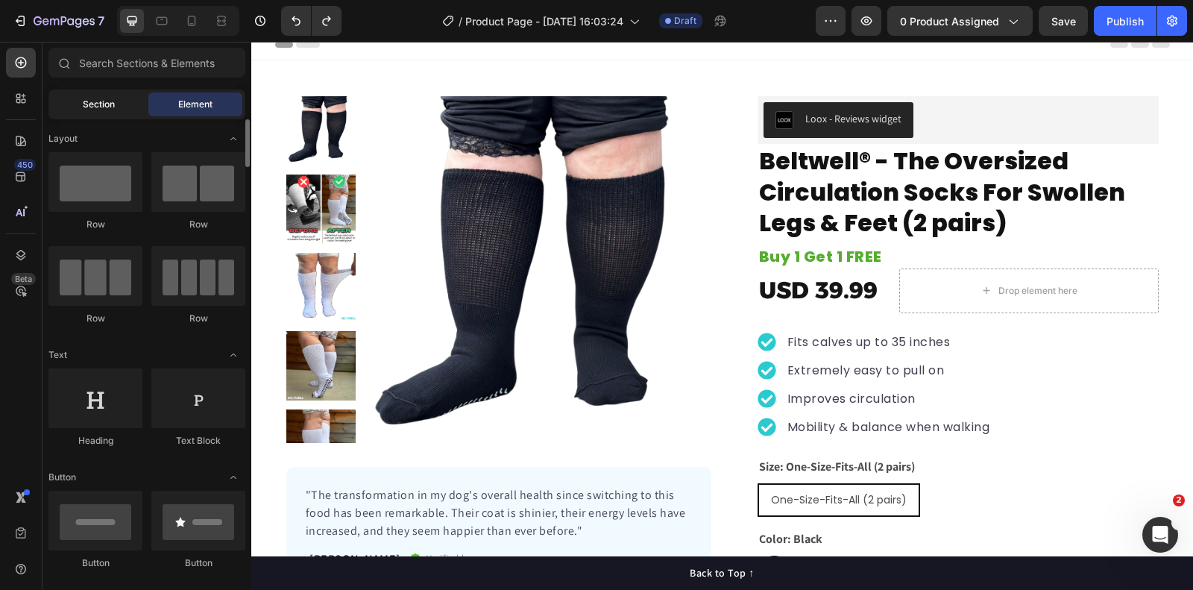
click at [112, 98] on span "Section" at bounding box center [99, 104] width 32 height 13
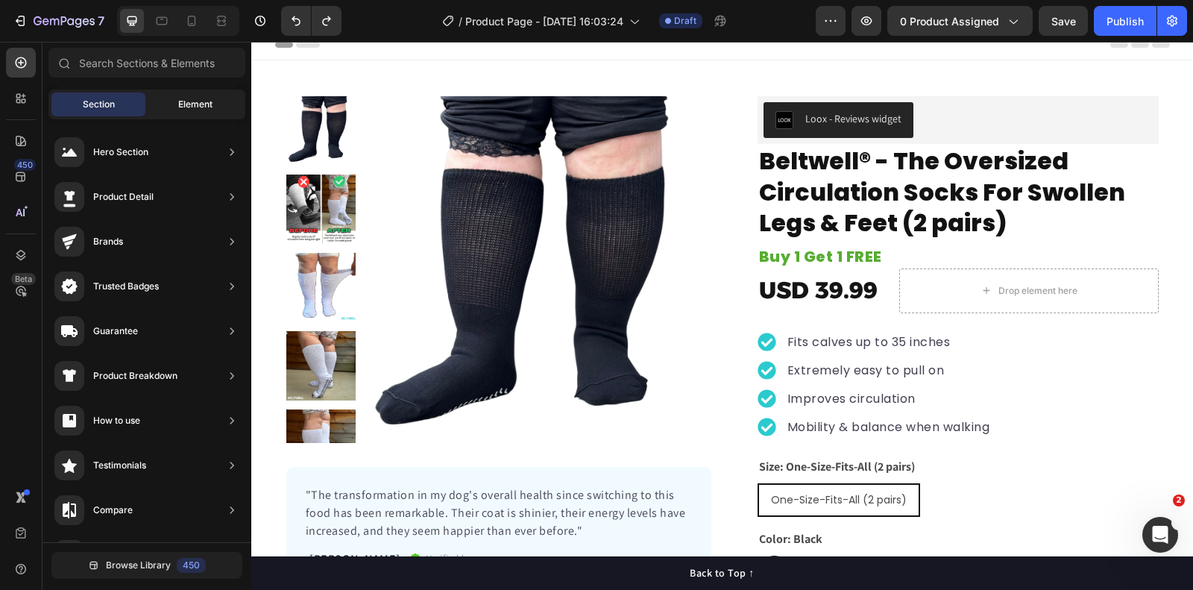
click at [188, 101] on span "Element" at bounding box center [195, 104] width 34 height 13
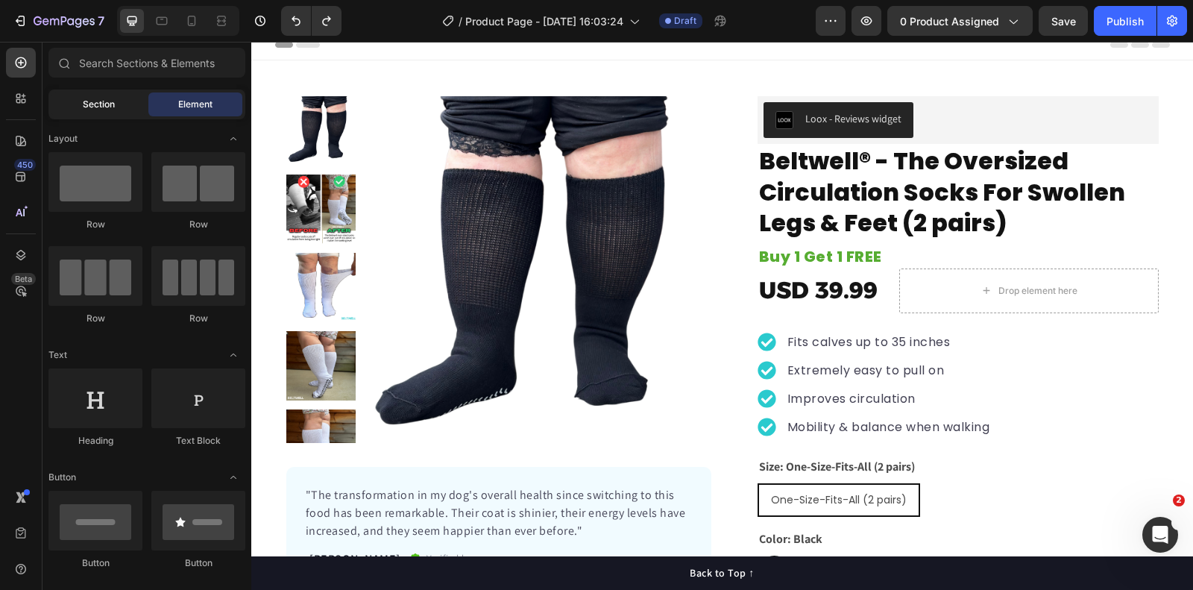
click at [107, 110] on span "Section" at bounding box center [99, 104] width 32 height 13
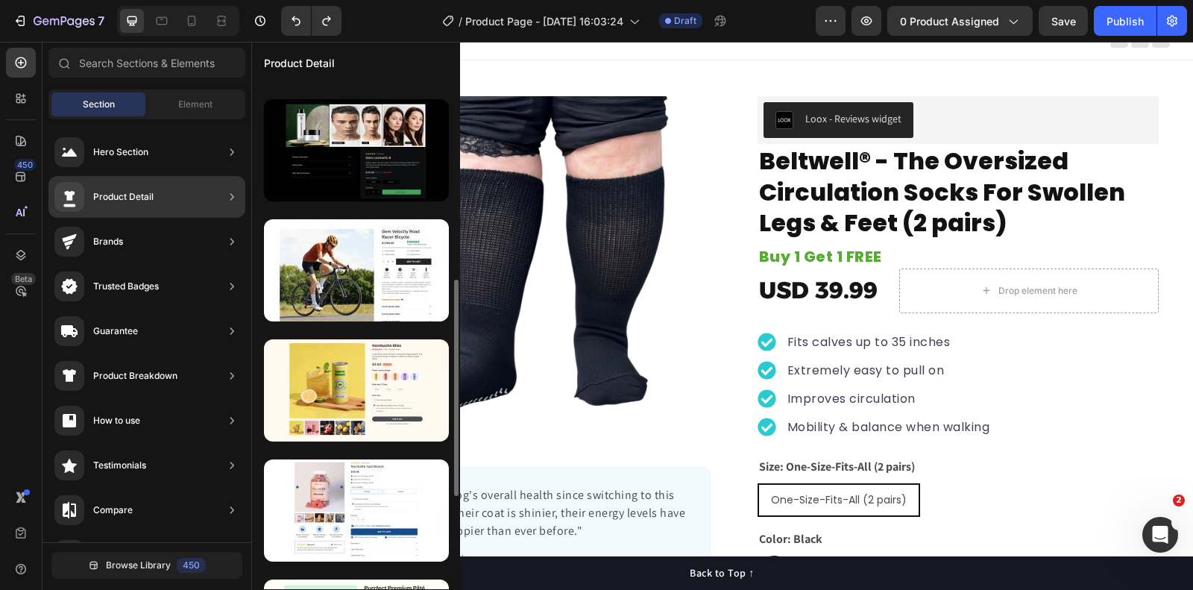
scroll to position [670, 0]
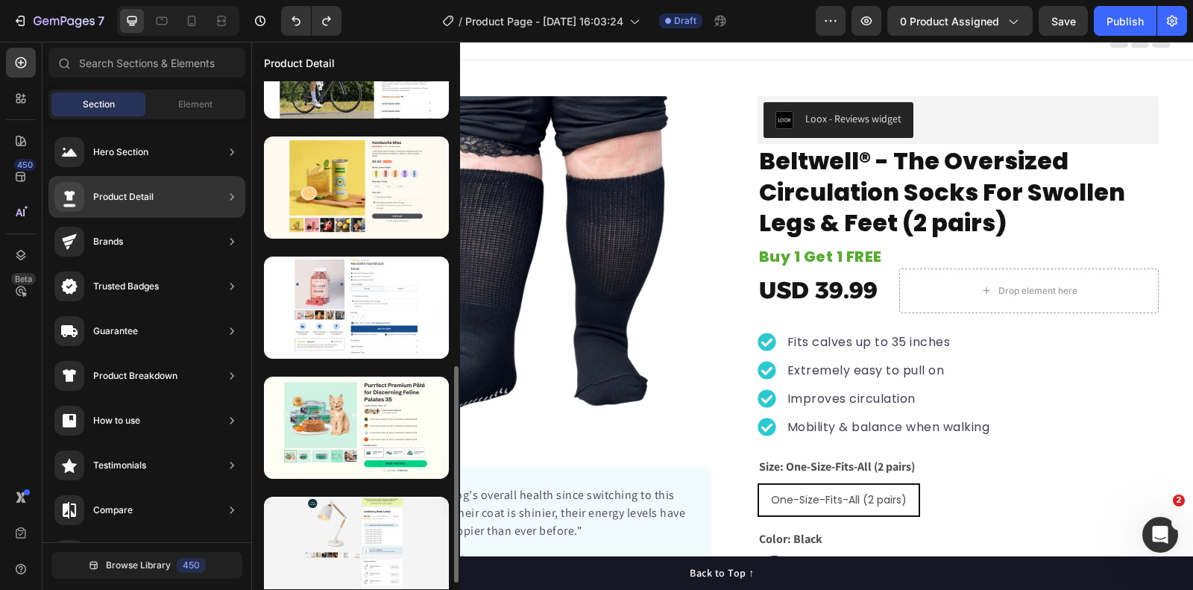
click at [362, 195] on div at bounding box center [356, 187] width 185 height 102
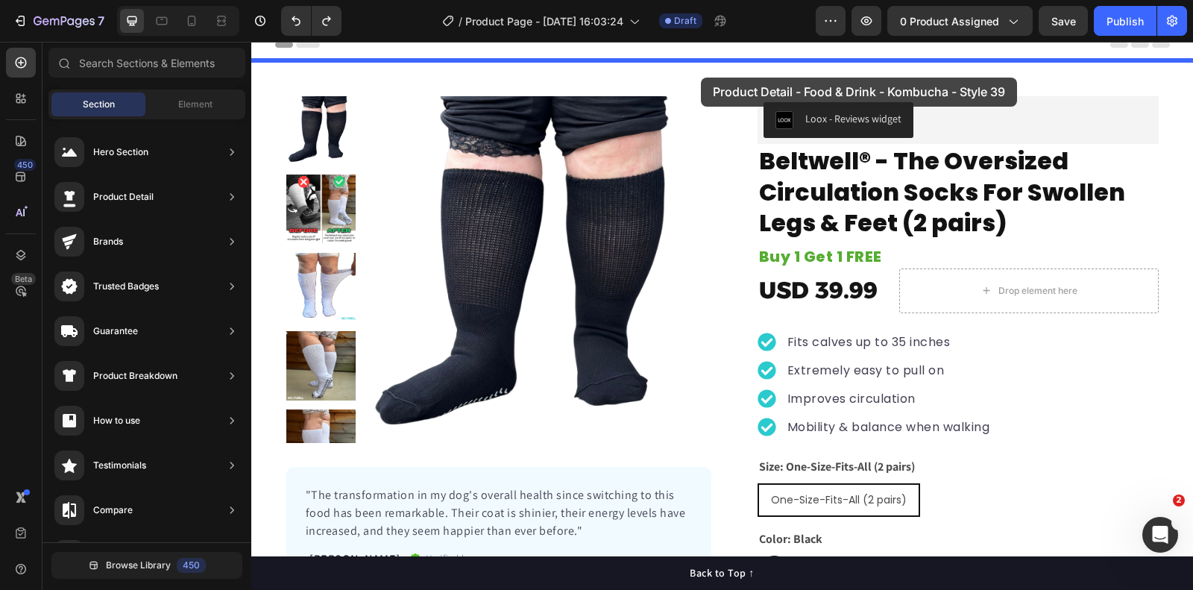
drag, startPoint x: 582, startPoint y: 245, endPoint x: 695, endPoint y: 81, distance: 199.4
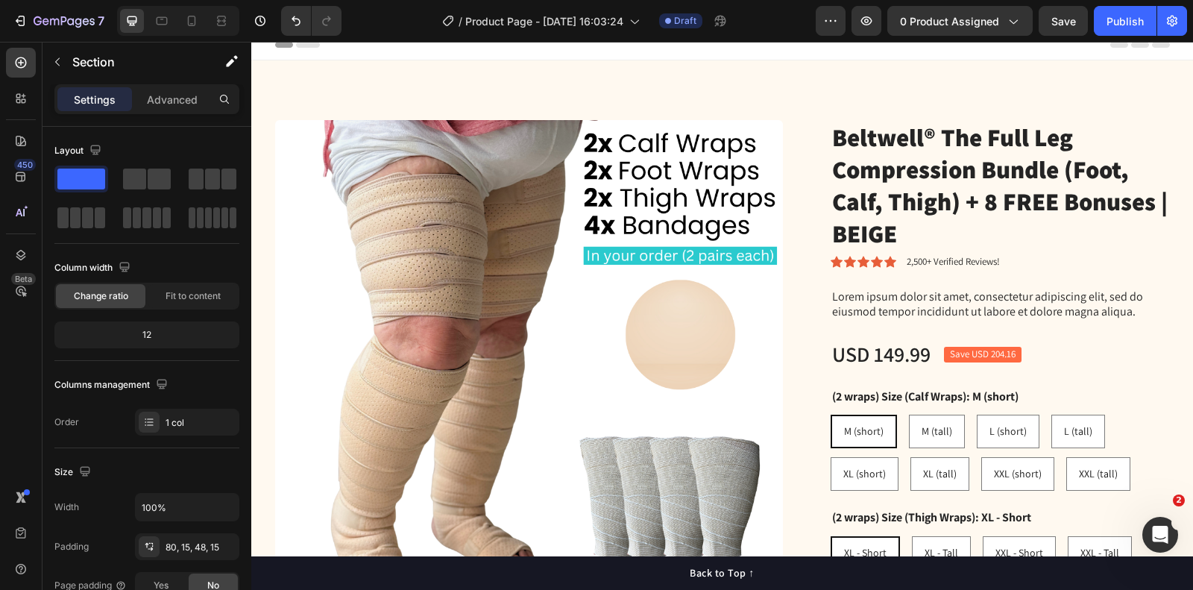
scroll to position [1, 0]
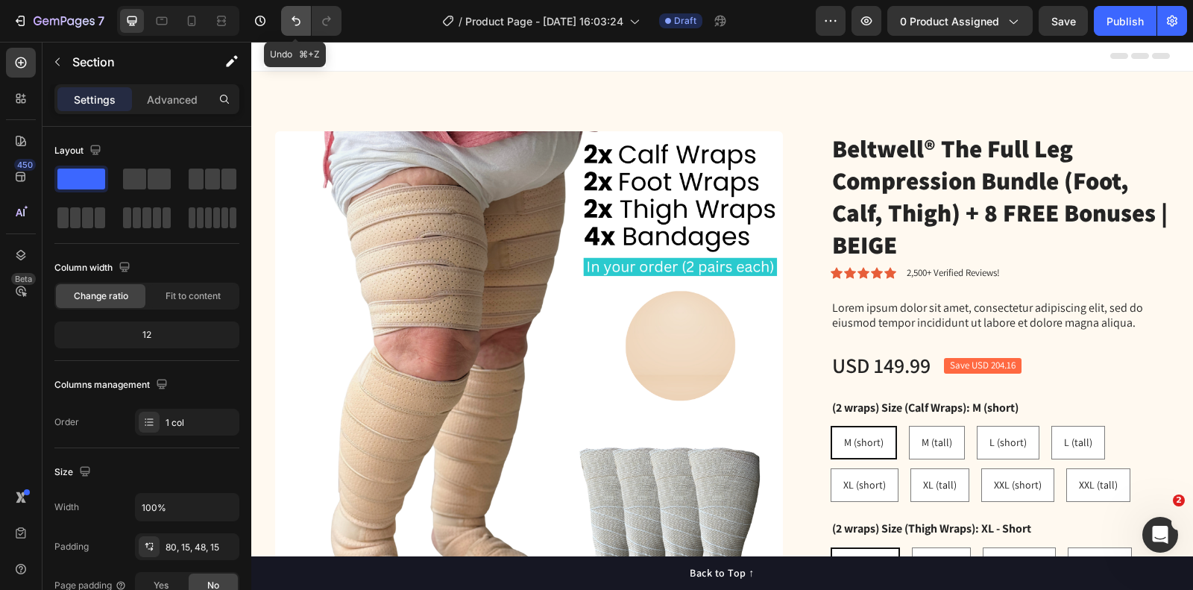
click at [302, 25] on icon "Undo/Redo" at bounding box center [296, 20] width 15 height 15
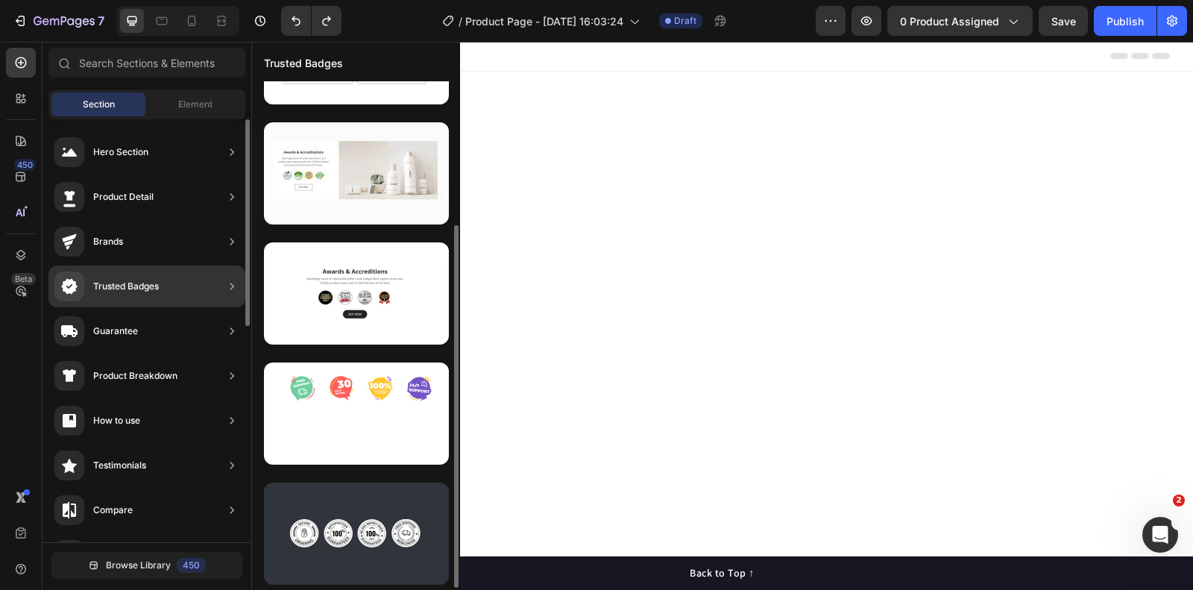
scroll to position [83, 0]
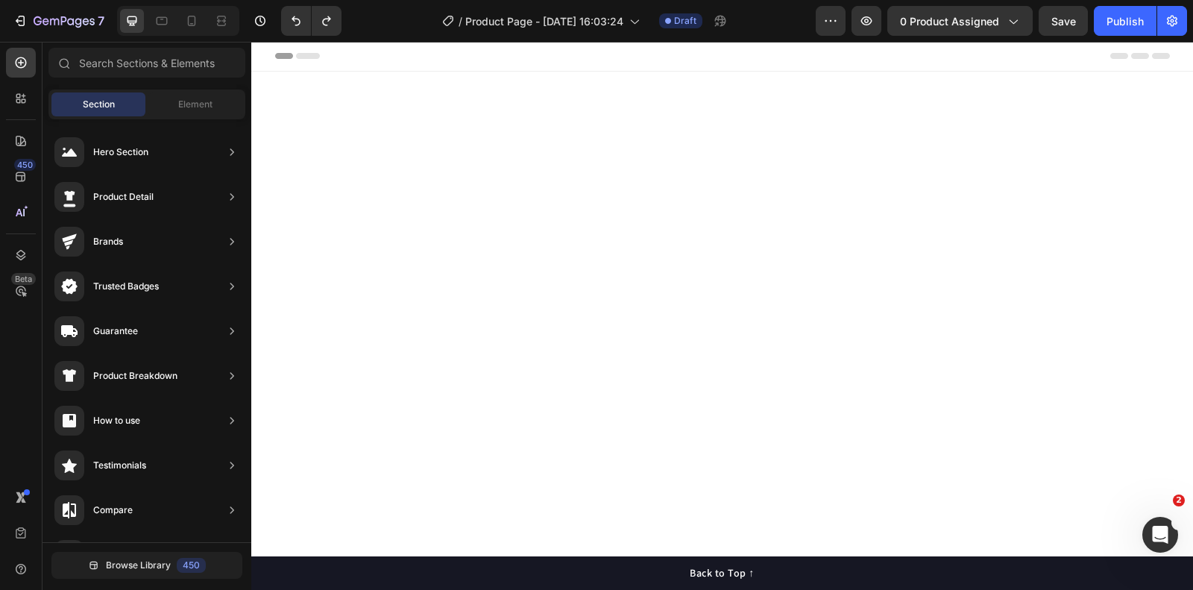
click at [678, 145] on div at bounding box center [722, 403] width 942 height 662
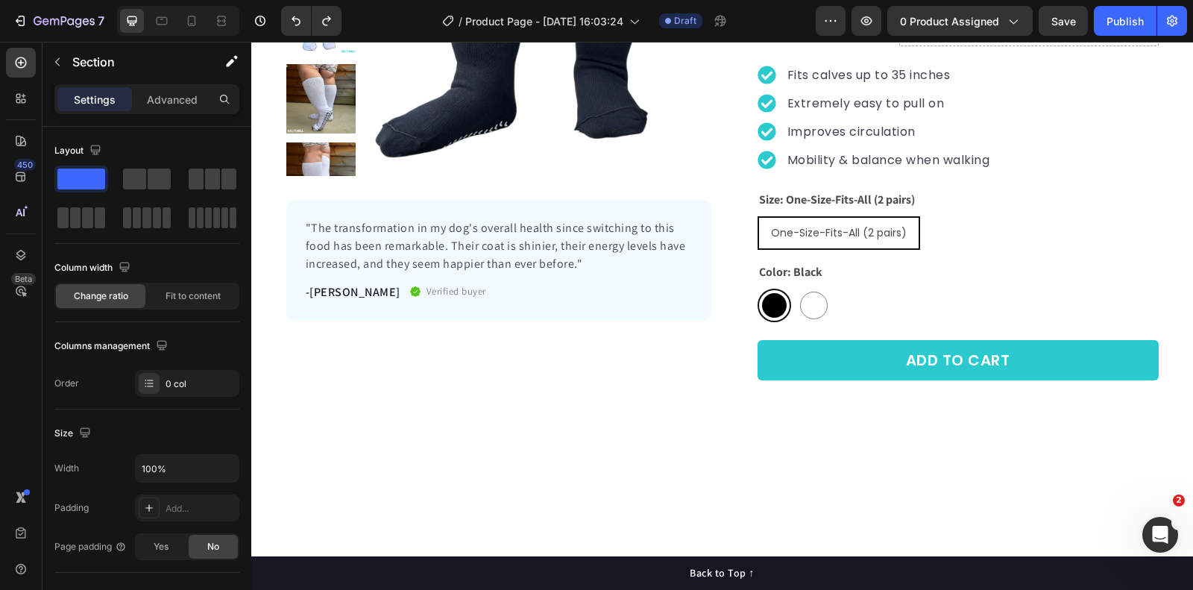
scroll to position [0, 0]
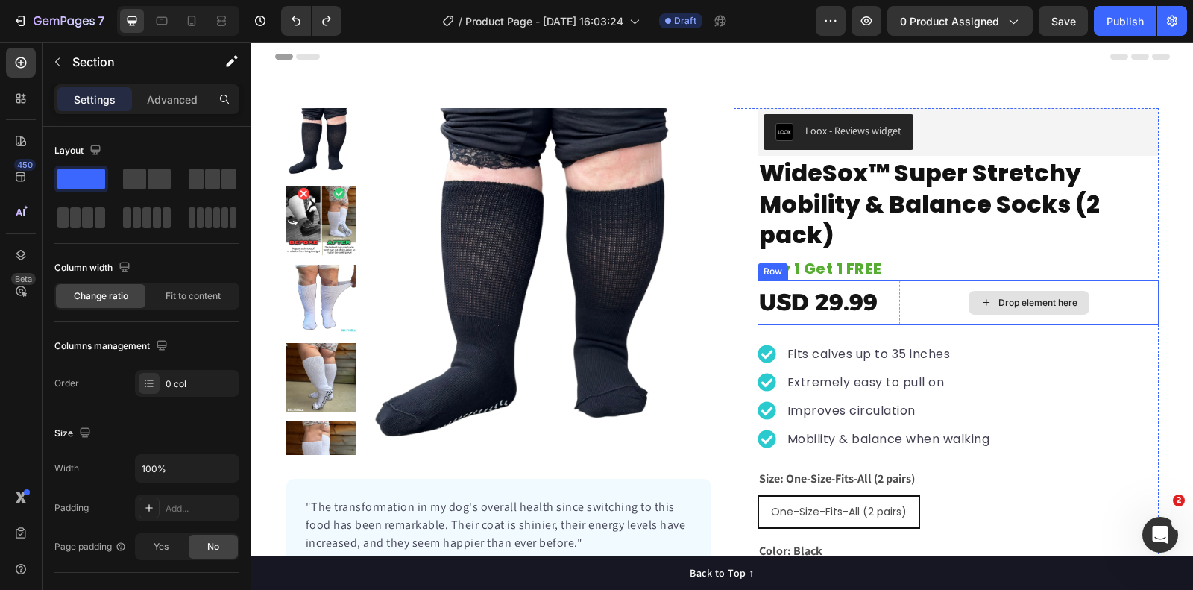
click at [938, 297] on div "Drop element here" at bounding box center [1030, 302] width 260 height 45
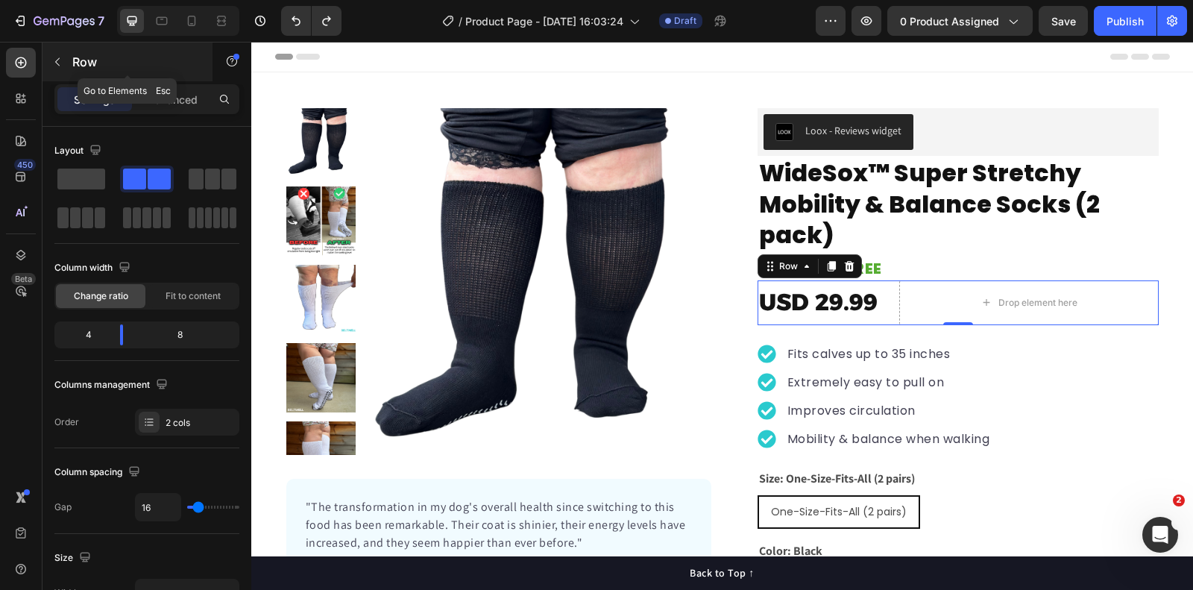
click at [57, 62] on icon "button" at bounding box center [57, 62] width 12 height 12
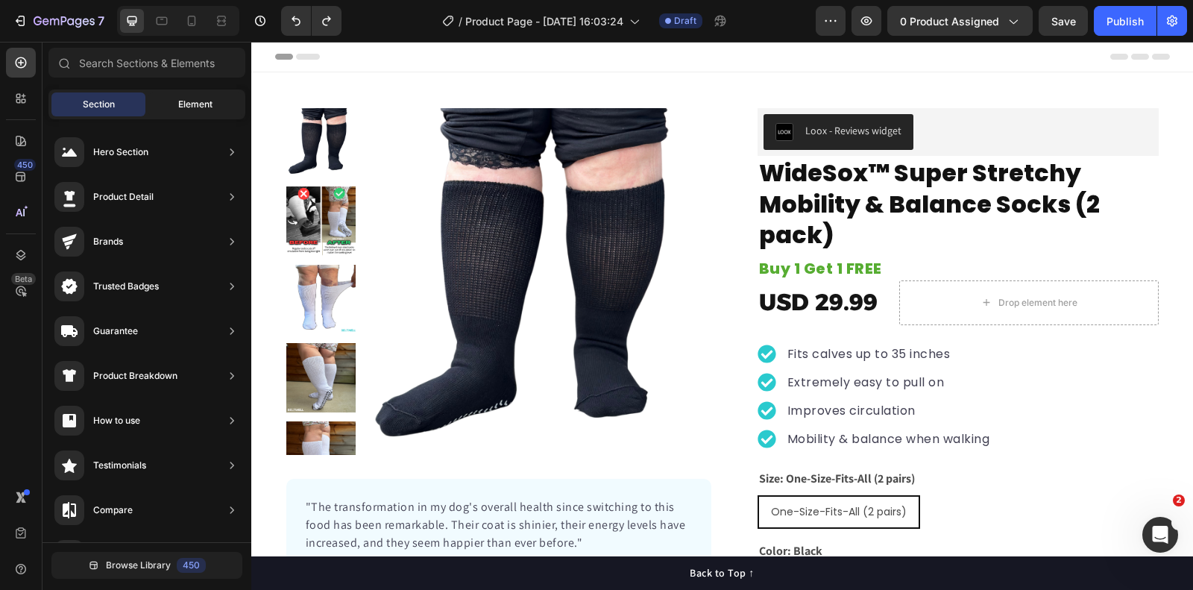
click at [178, 110] on div "Element" at bounding box center [195, 104] width 94 height 24
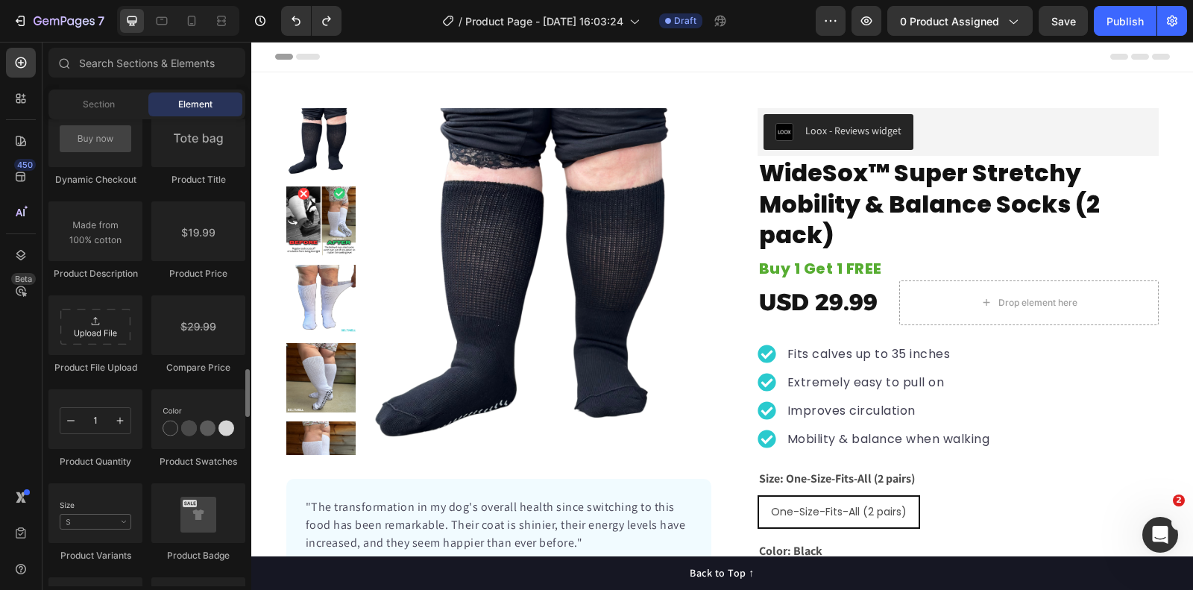
scroll to position [2420, 0]
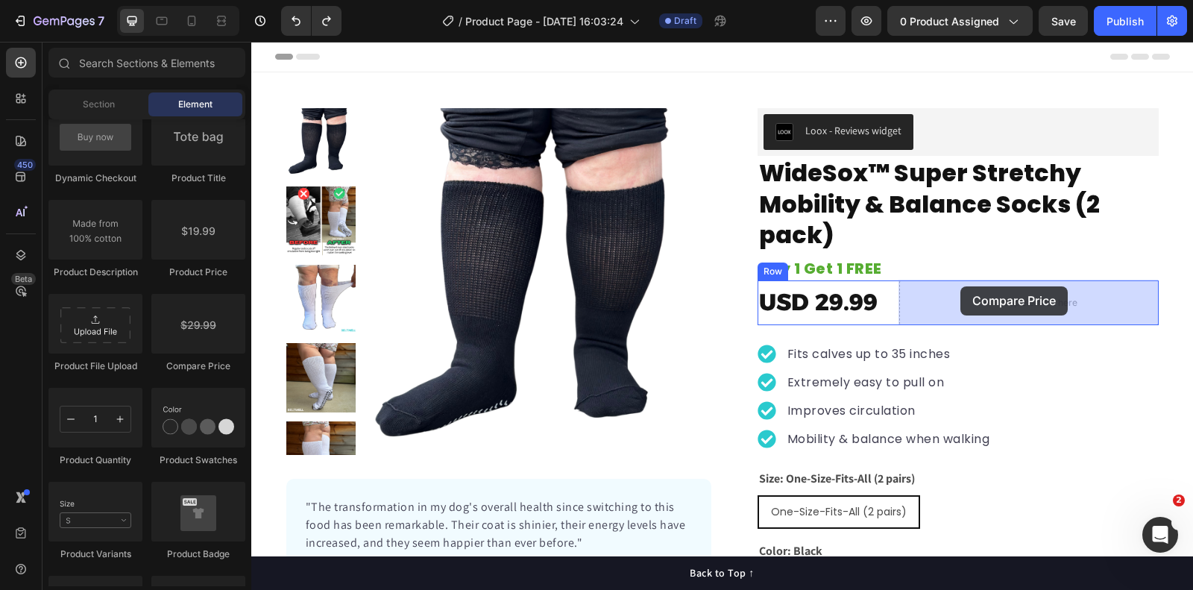
drag, startPoint x: 439, startPoint y: 371, endPoint x: 961, endPoint y: 286, distance: 529.0
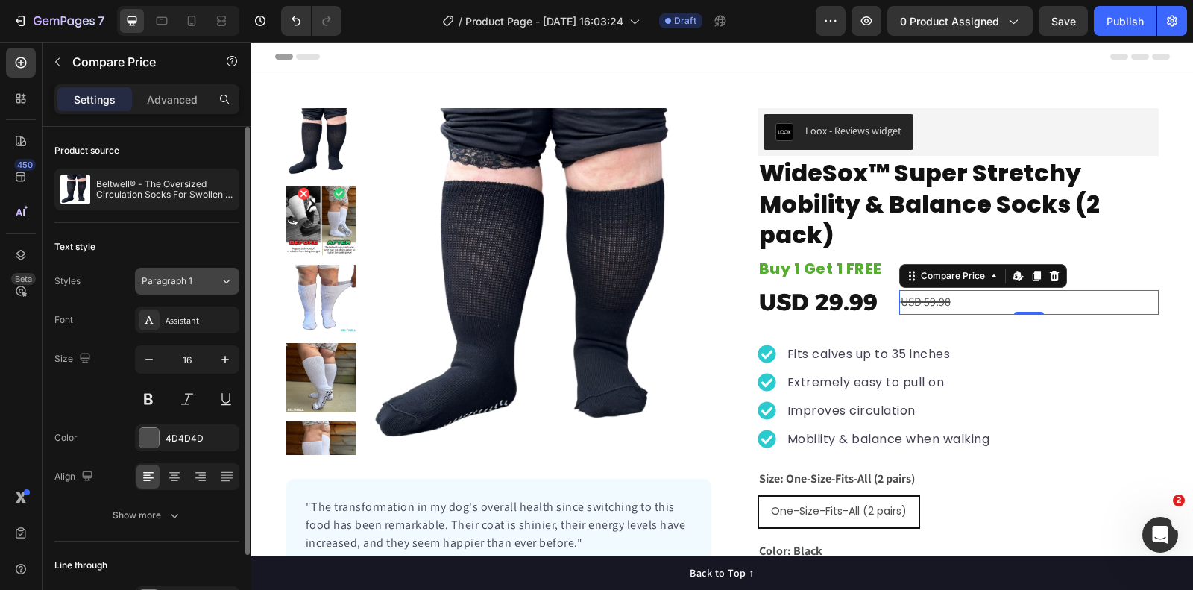
click at [200, 280] on div "Paragraph 1" at bounding box center [172, 280] width 60 height 13
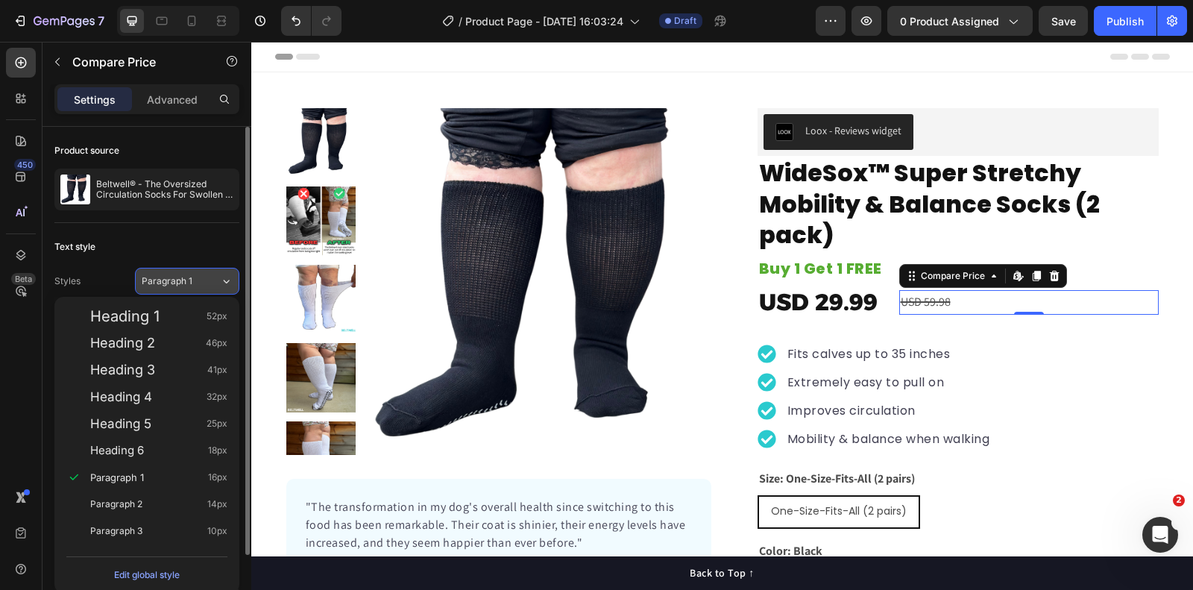
click at [200, 280] on div "Paragraph 1" at bounding box center [172, 280] width 60 height 13
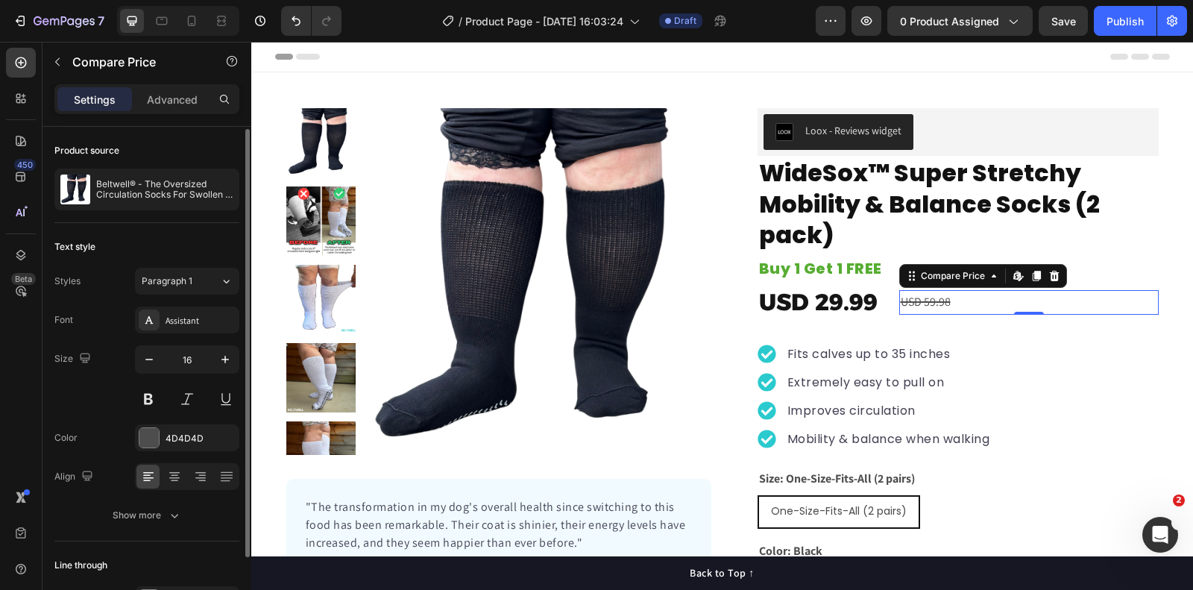
scroll to position [93, 0]
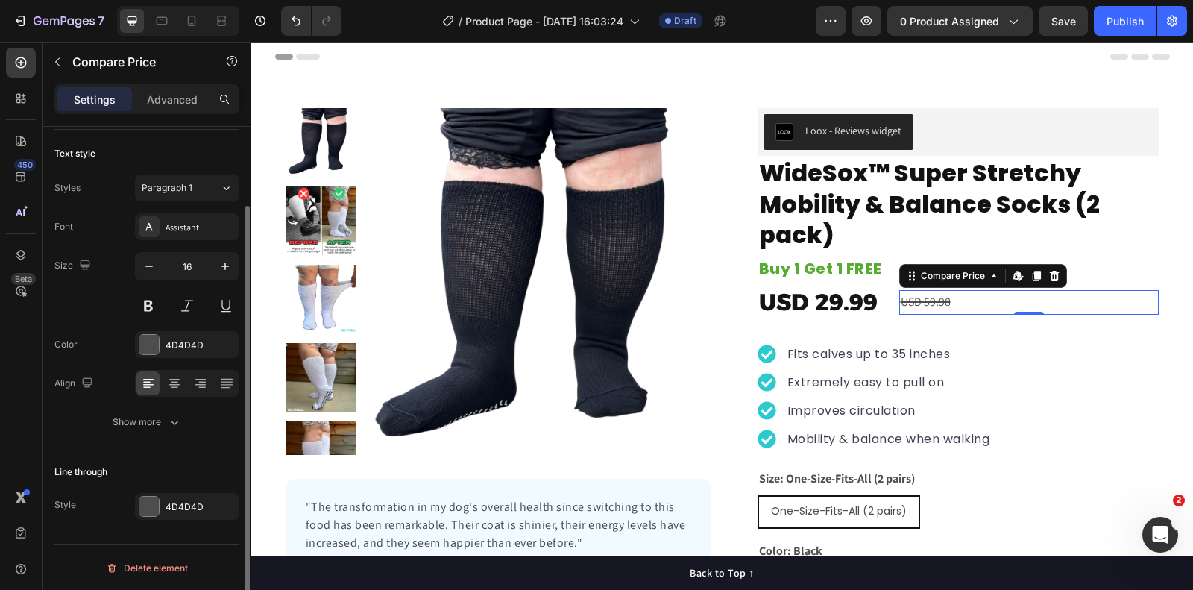
click at [113, 418] on div "Show more" at bounding box center [147, 422] width 69 height 15
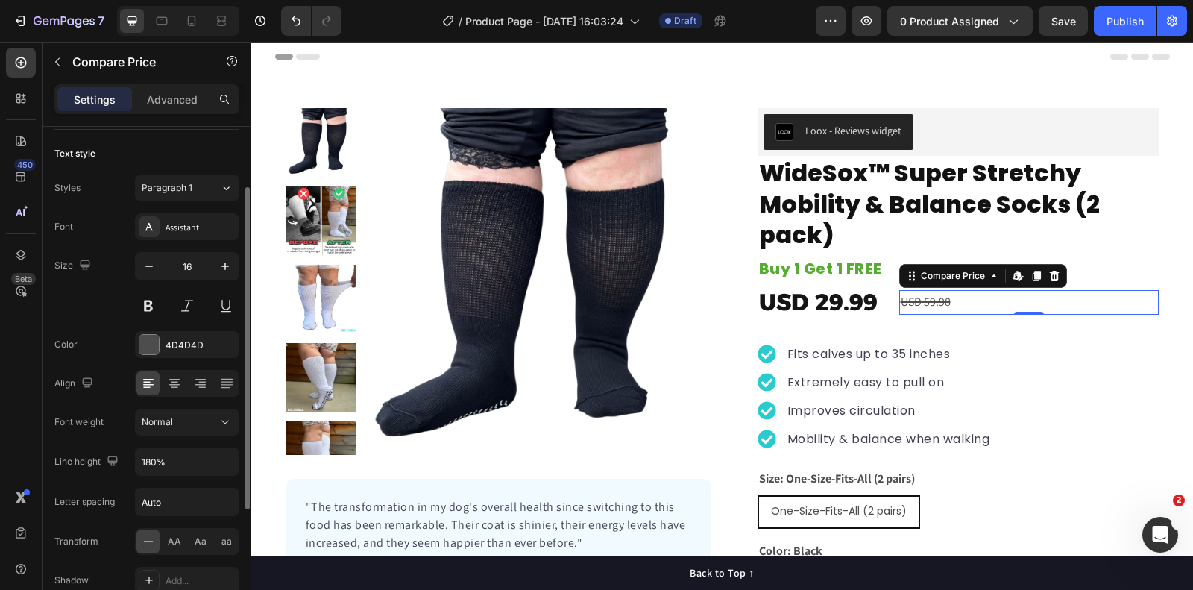
scroll to position [289, 0]
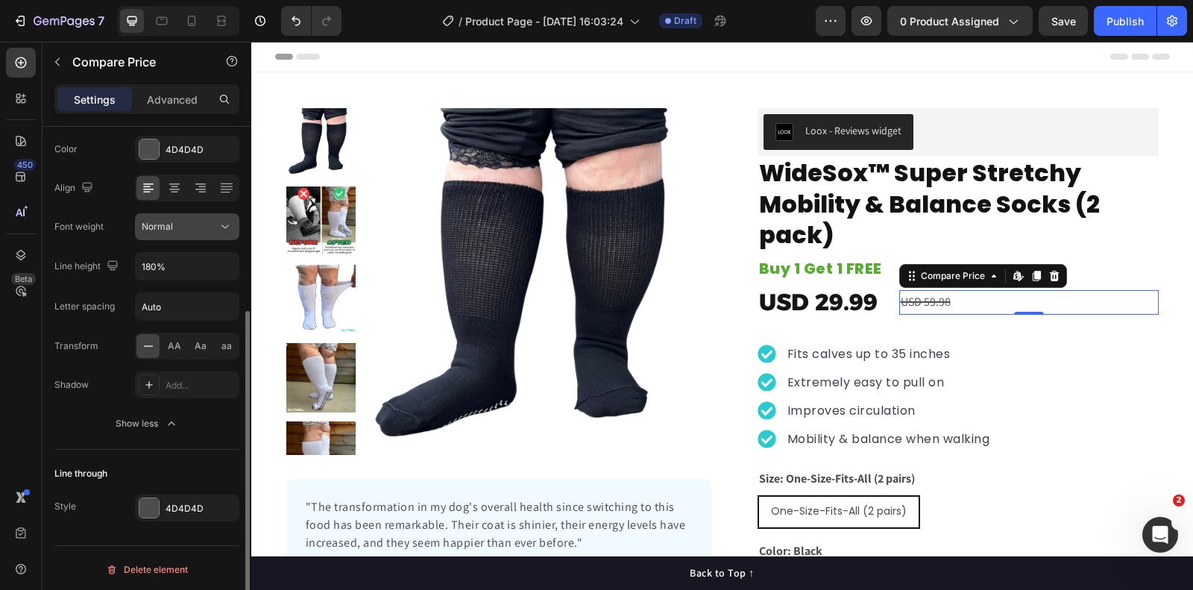
click at [198, 220] on div "Normal" at bounding box center [180, 226] width 76 height 13
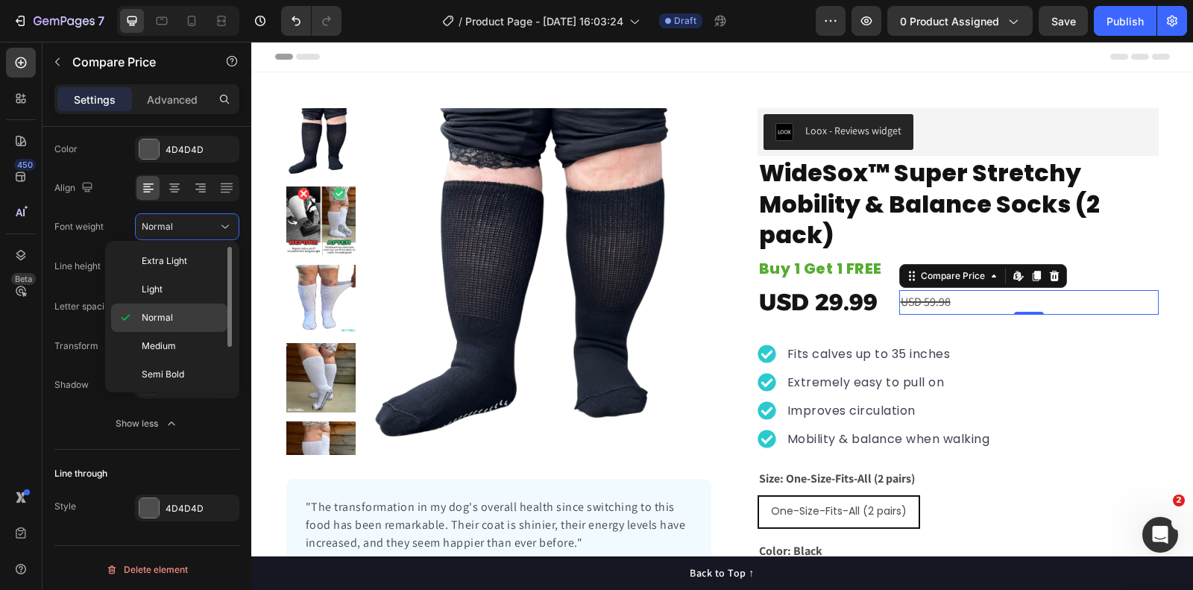
scroll to position [54, 0]
click at [172, 371] on span "Extra Bold" at bounding box center [163, 377] width 43 height 13
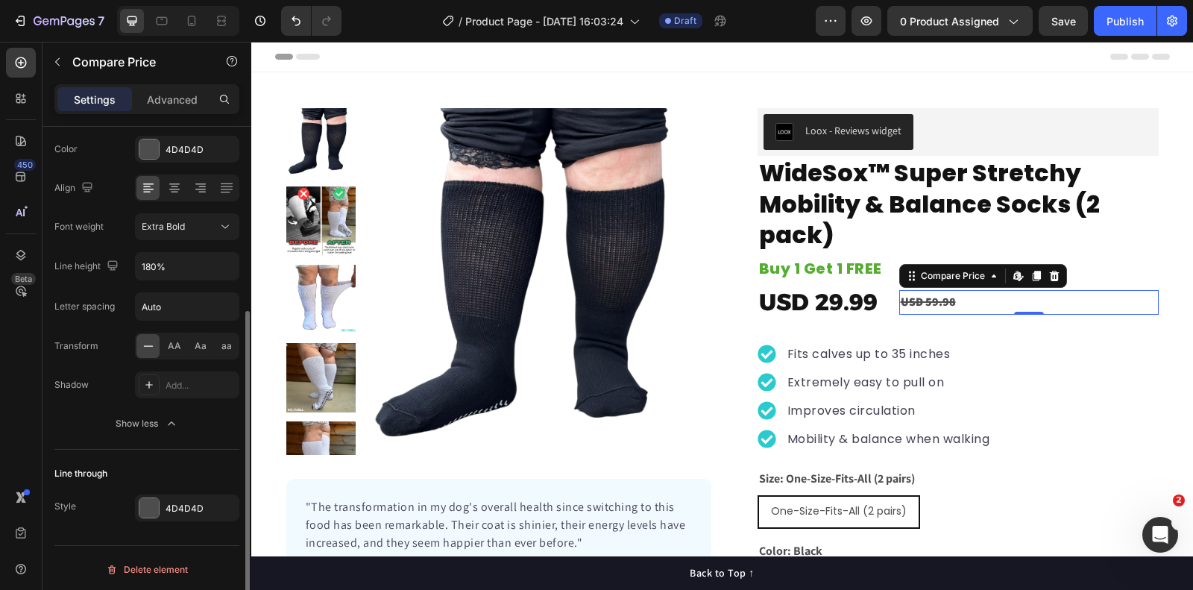
scroll to position [289, 0]
click at [197, 238] on button "Extra Bold" at bounding box center [187, 226] width 104 height 27
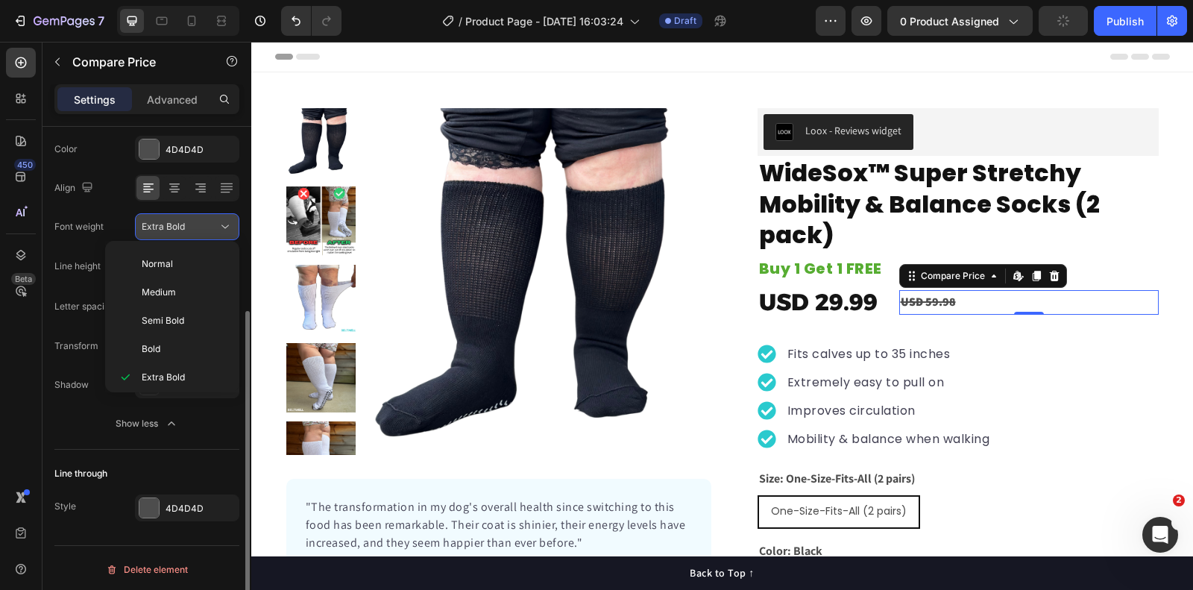
click at [197, 227] on div "Extra Bold" at bounding box center [180, 226] width 76 height 13
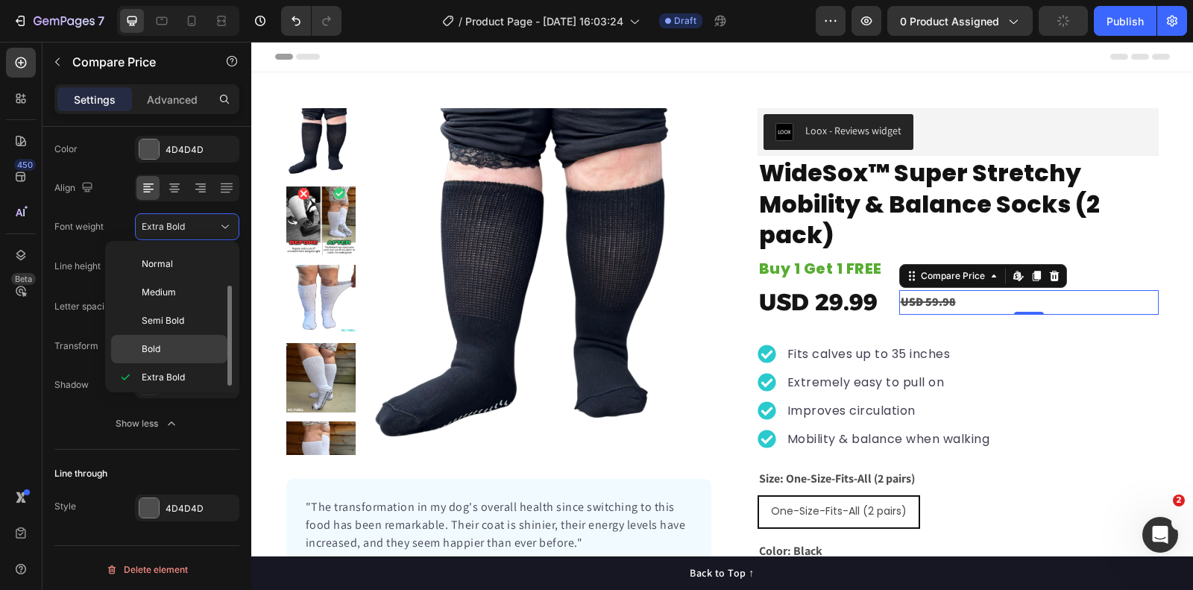
click at [169, 354] on div "Bold" at bounding box center [169, 349] width 116 height 28
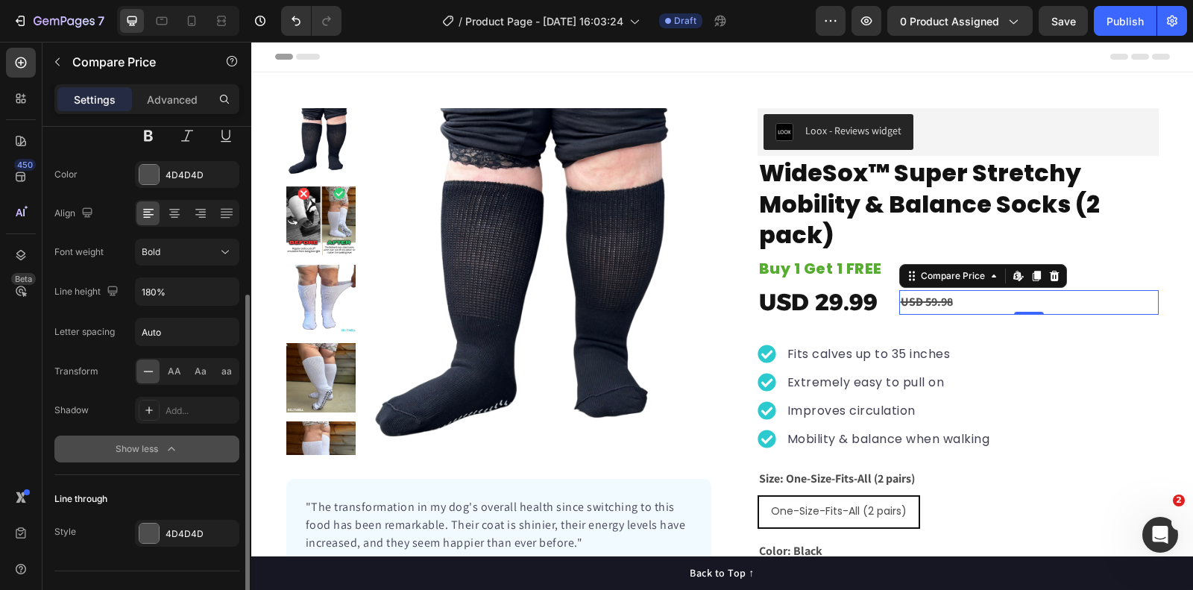
scroll to position [259, 0]
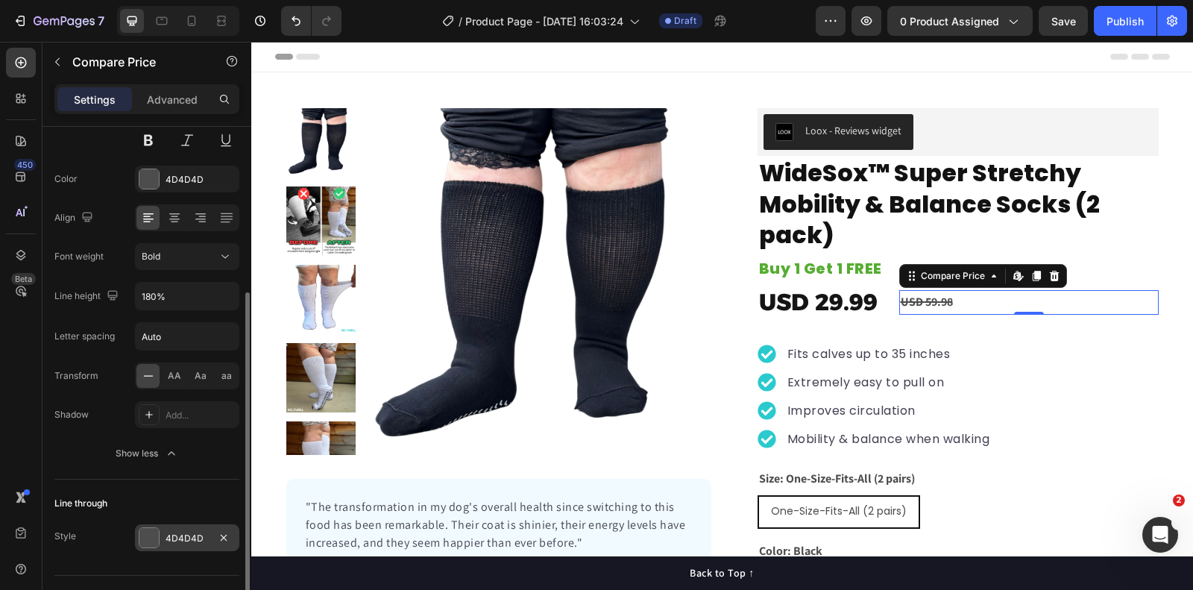
click at [151, 533] on div at bounding box center [148, 537] width 19 height 19
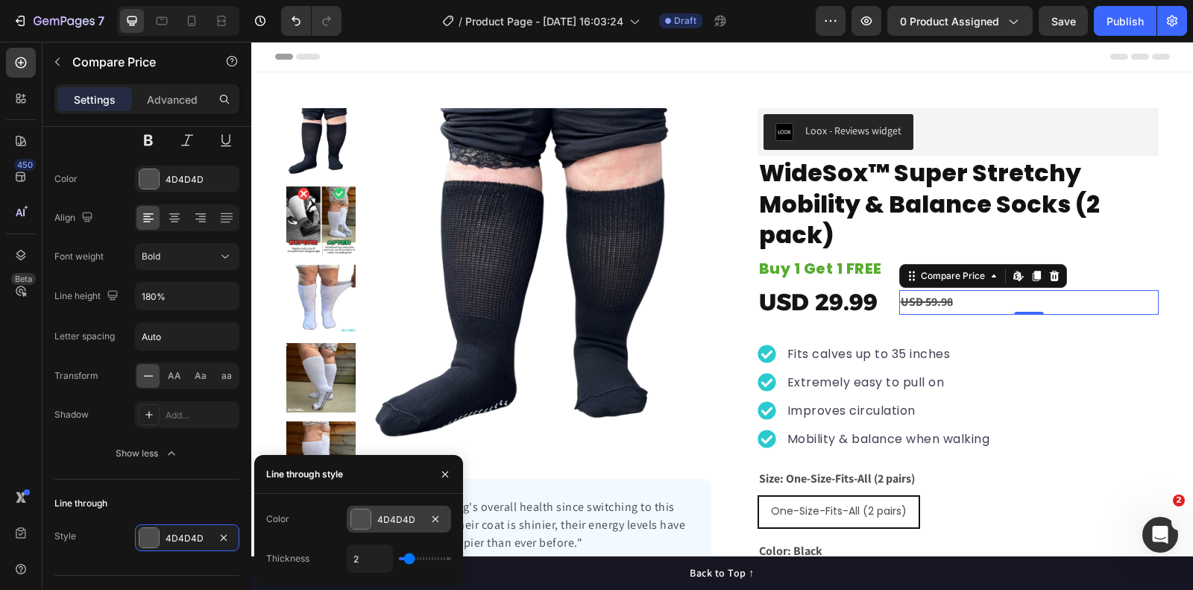
click at [368, 526] on div at bounding box center [360, 518] width 19 height 19
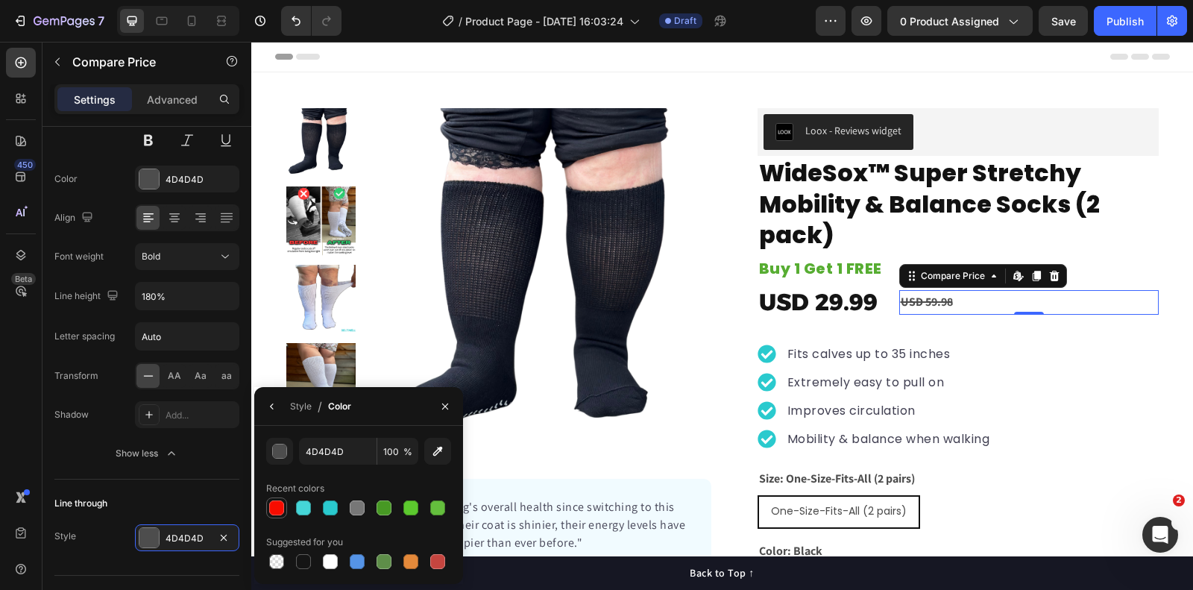
click at [276, 508] on div at bounding box center [276, 507] width 15 height 15
type input "F70C00"
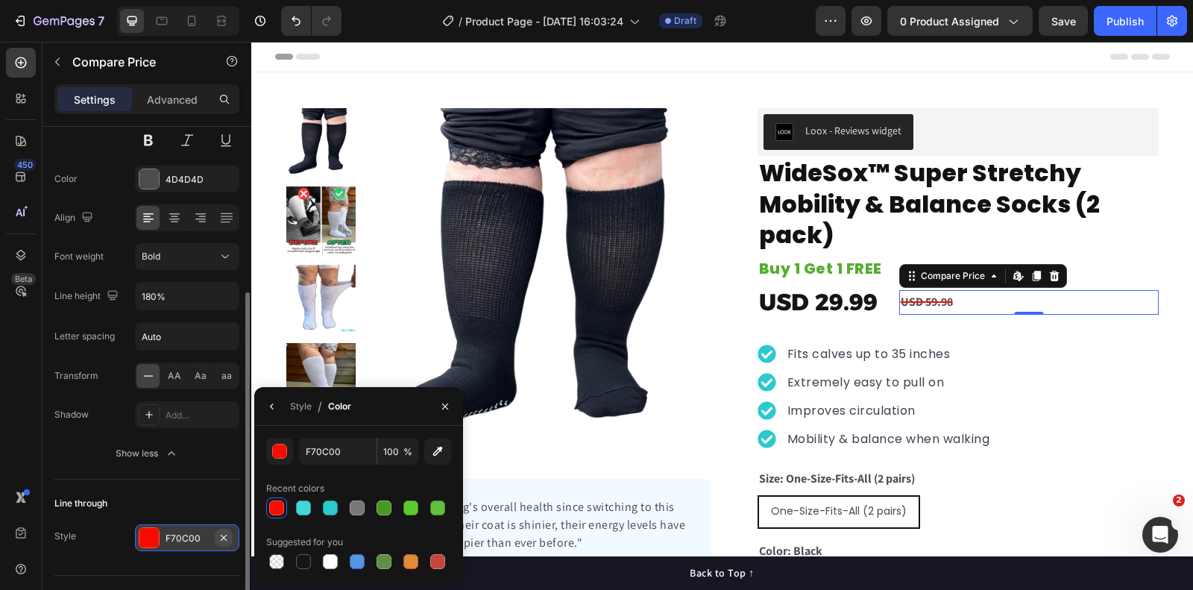
click at [226, 532] on icon "button" at bounding box center [224, 538] width 12 height 12
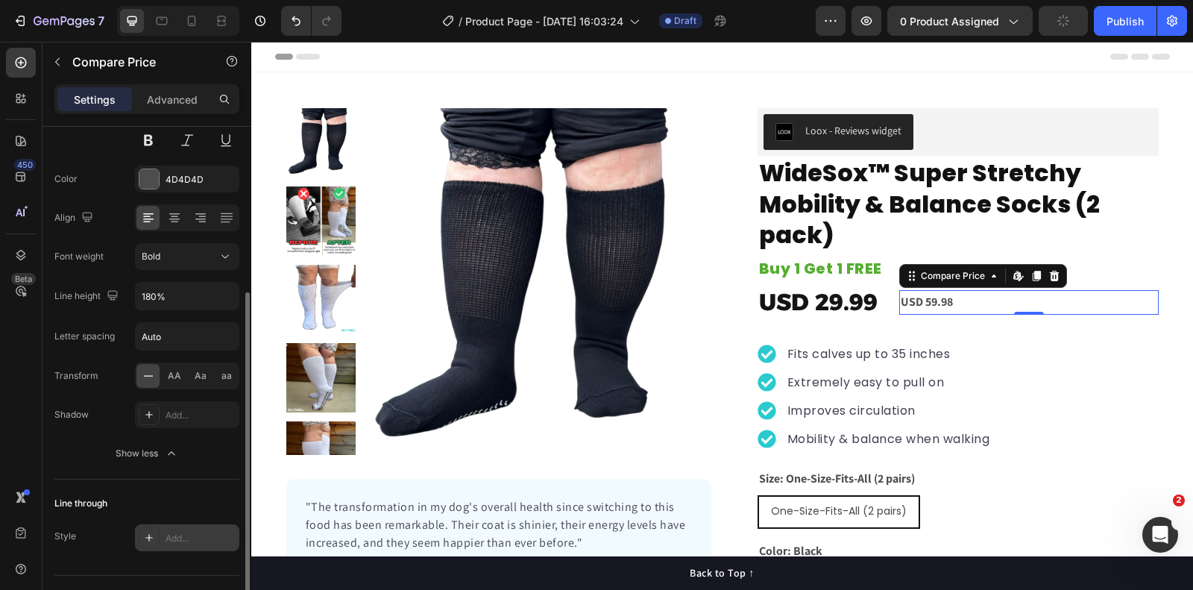
click at [166, 483] on div "Line through Style Add..." at bounding box center [146, 522] width 185 height 84
click at [944, 302] on div "USD 59.98" at bounding box center [1030, 302] width 260 height 25
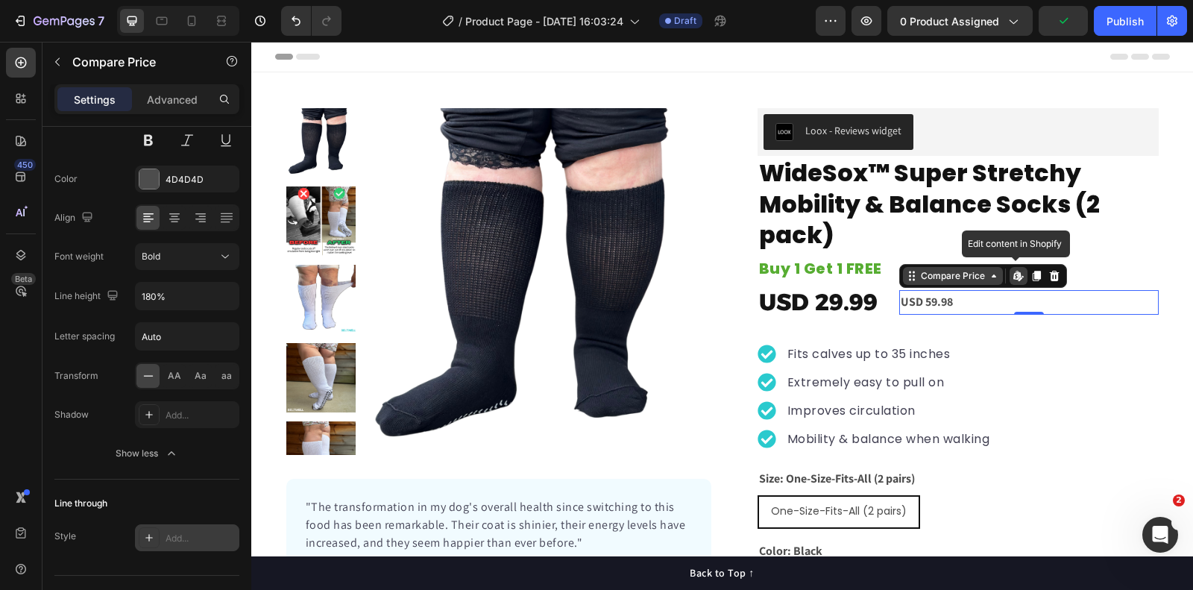
click at [961, 277] on div "Compare Price" at bounding box center [953, 275] width 70 height 13
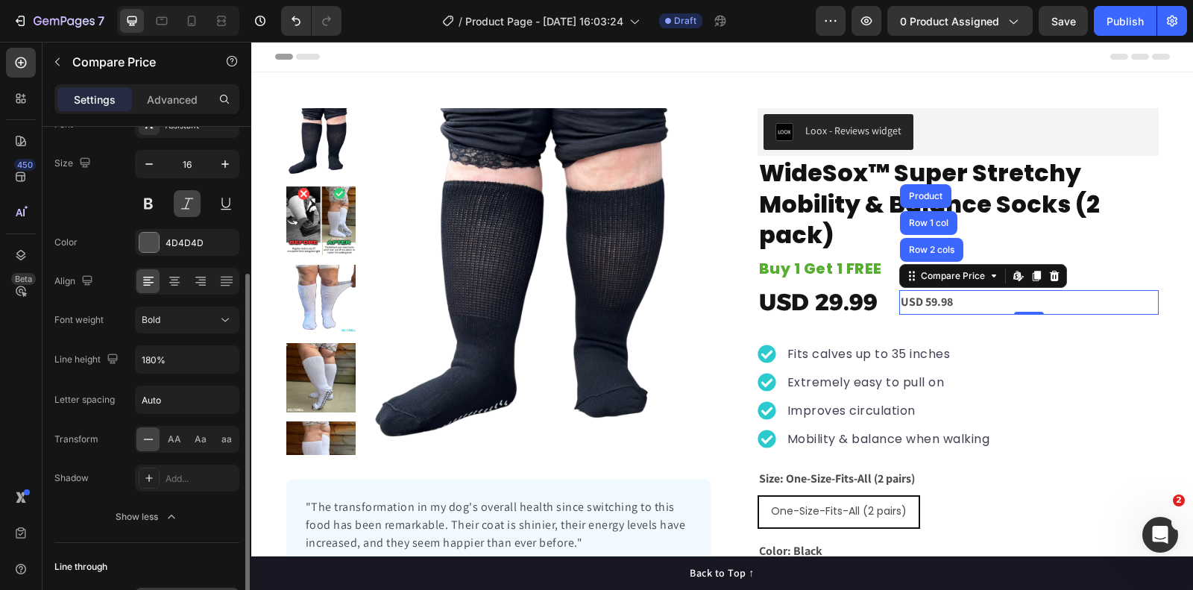
scroll to position [289, 0]
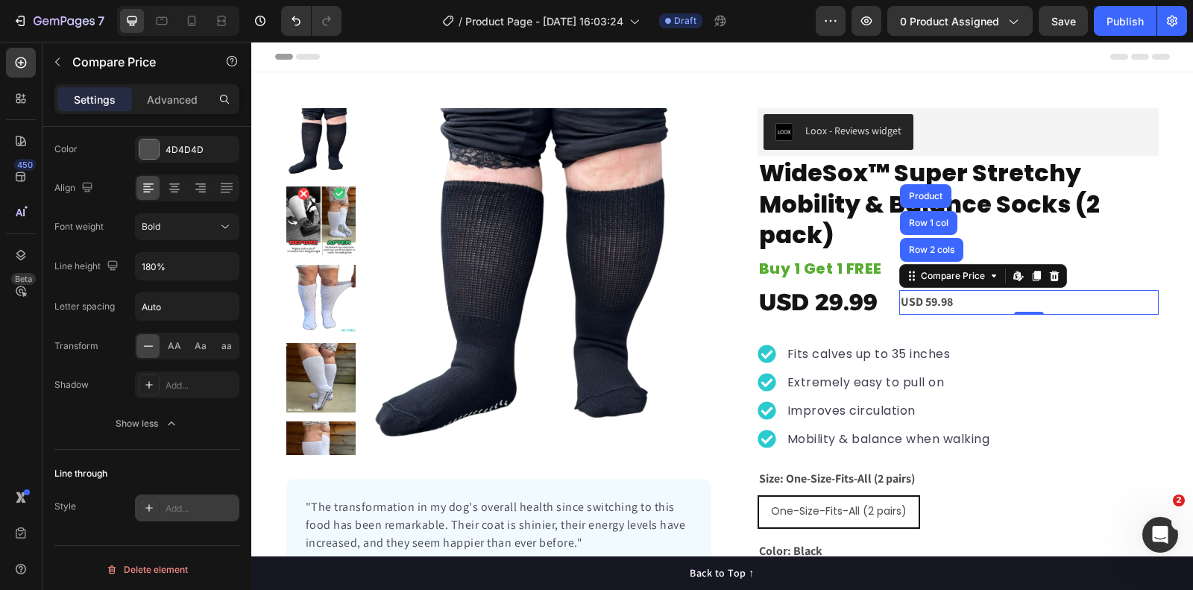
click at [191, 504] on div "Add..." at bounding box center [201, 508] width 70 height 13
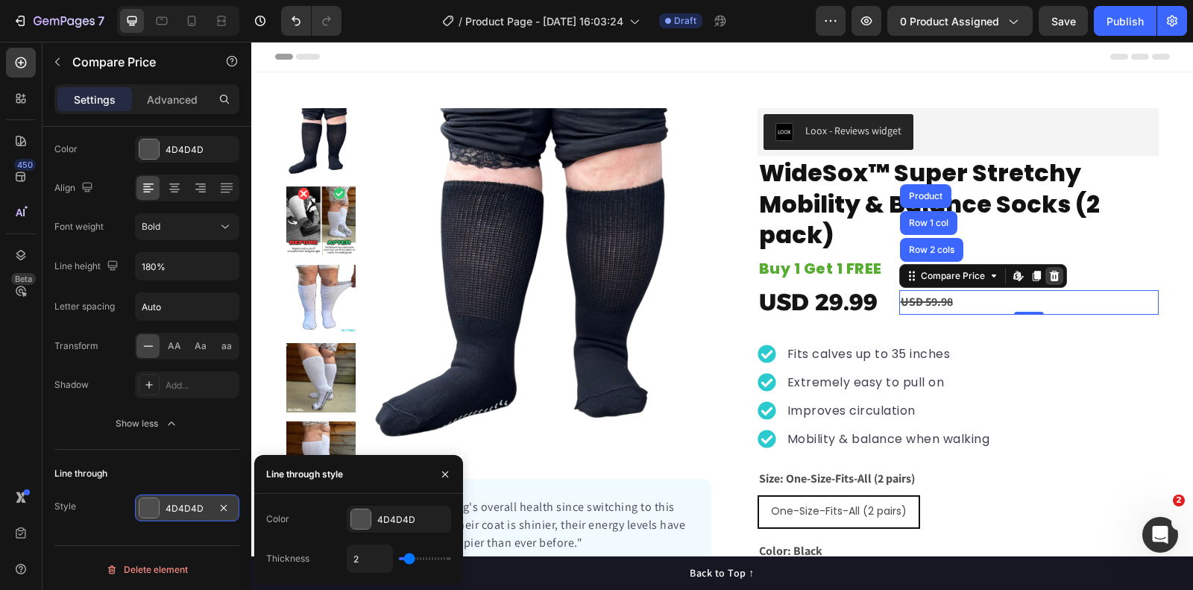
click at [1052, 270] on icon at bounding box center [1055, 276] width 12 height 12
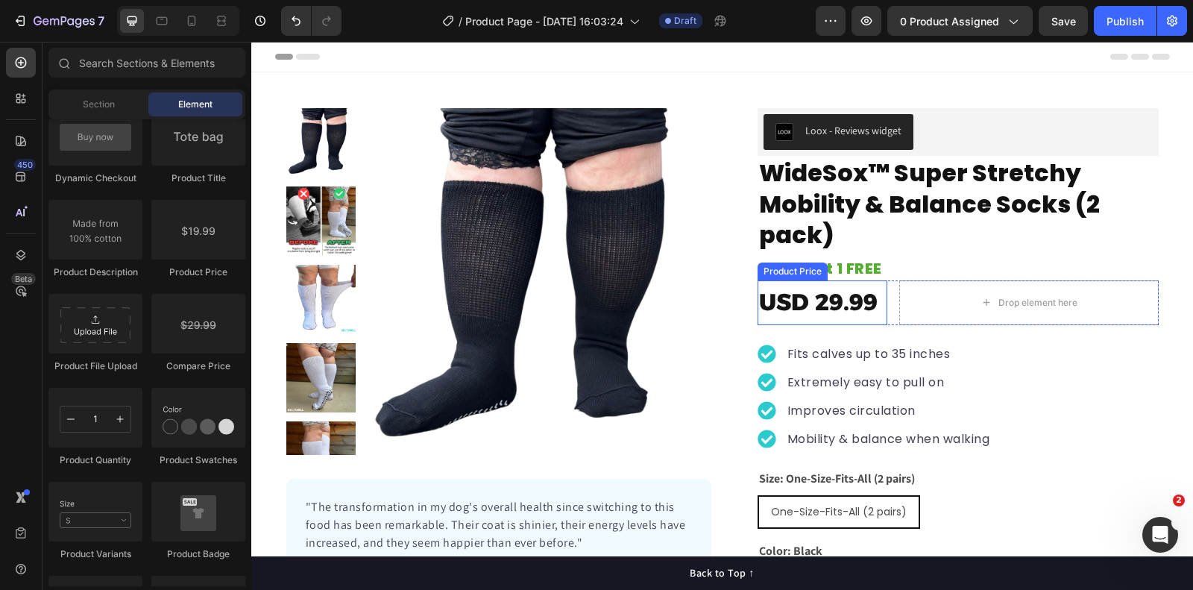
click at [858, 294] on div "USD 29.99" at bounding box center [823, 302] width 130 height 45
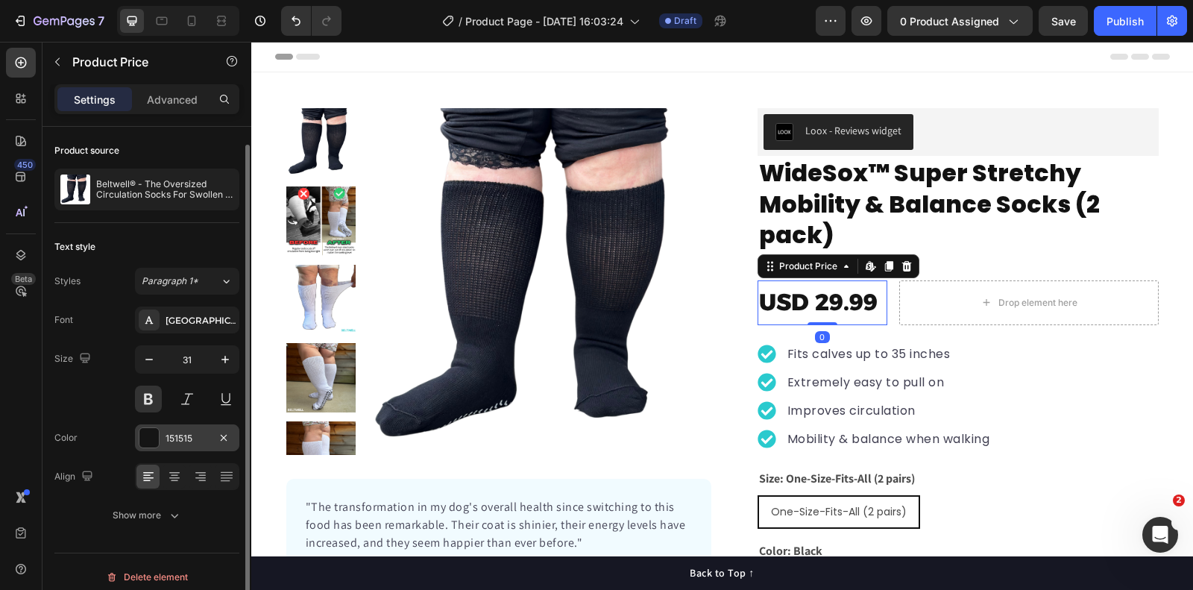
scroll to position [9, 0]
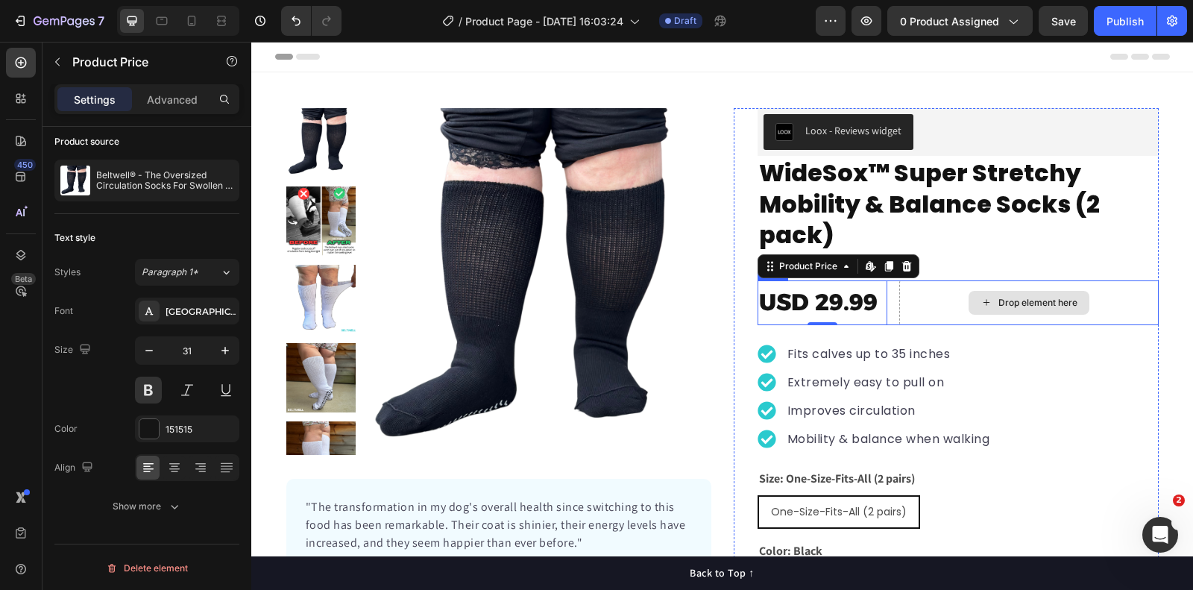
click at [966, 292] on div "Drop element here" at bounding box center [1030, 302] width 260 height 45
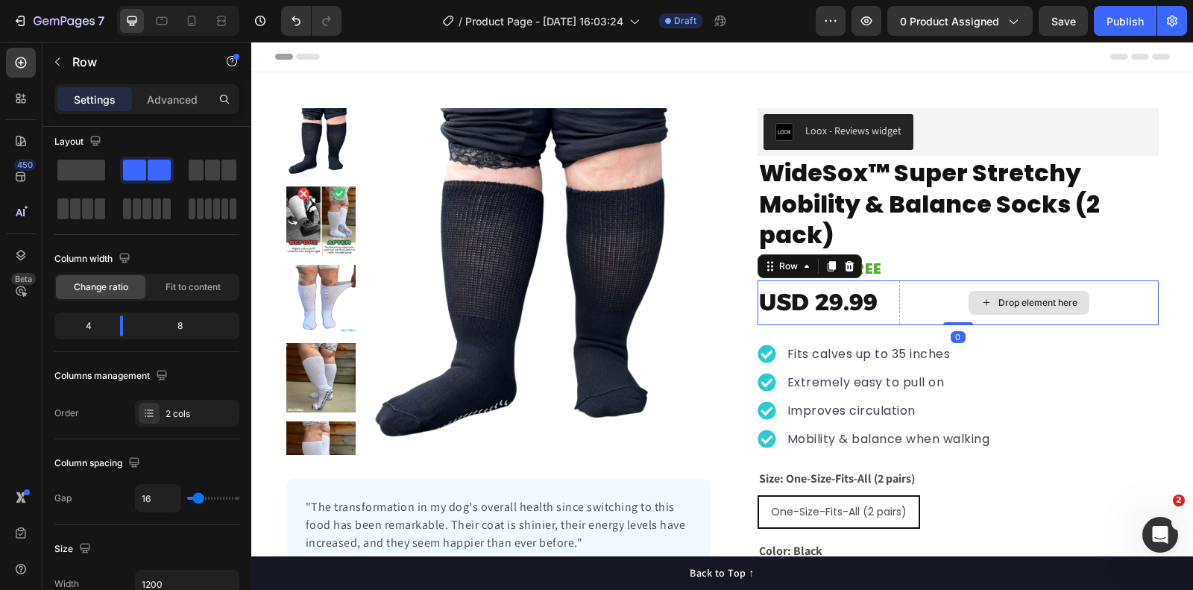
scroll to position [0, 0]
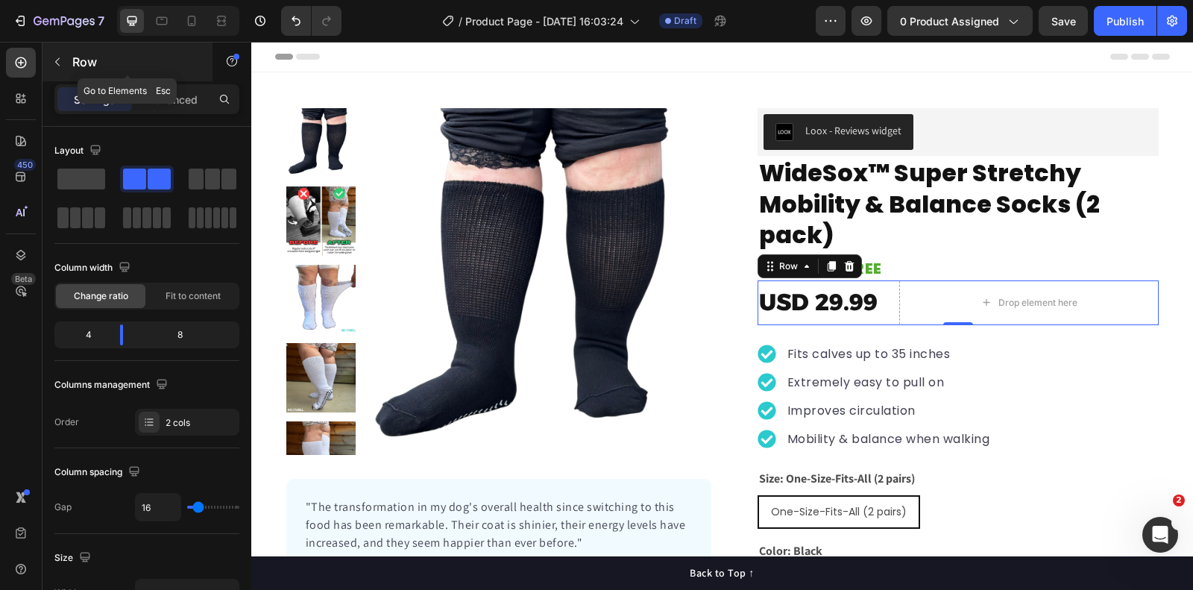
click at [66, 66] on button "button" at bounding box center [57, 62] width 24 height 24
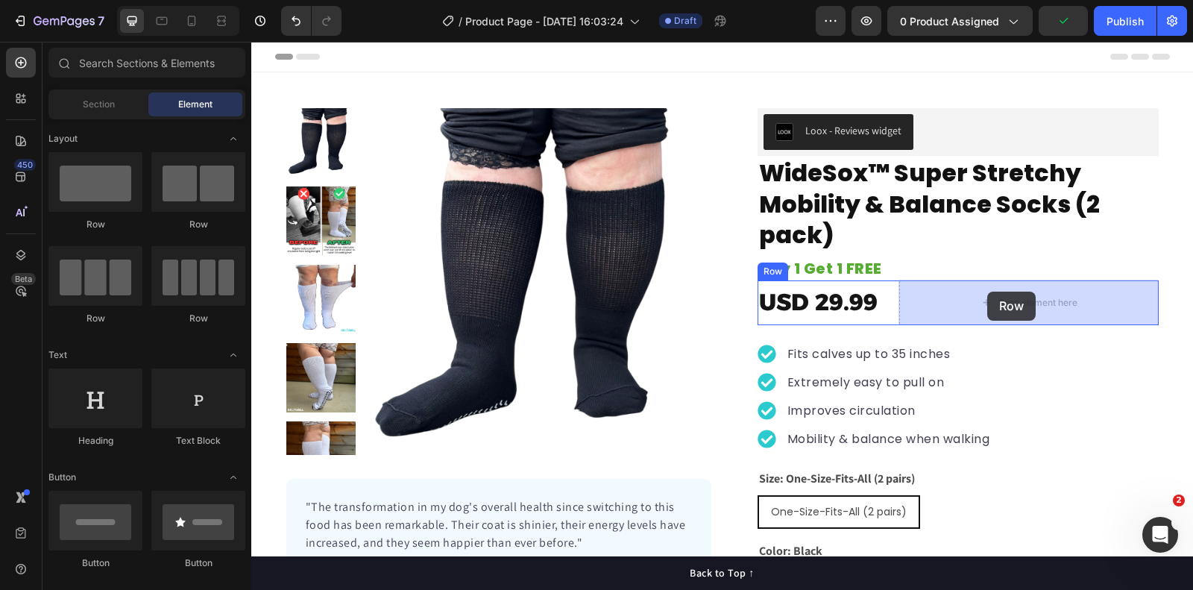
drag, startPoint x: 450, startPoint y: 233, endPoint x: 986, endPoint y: 292, distance: 539.6
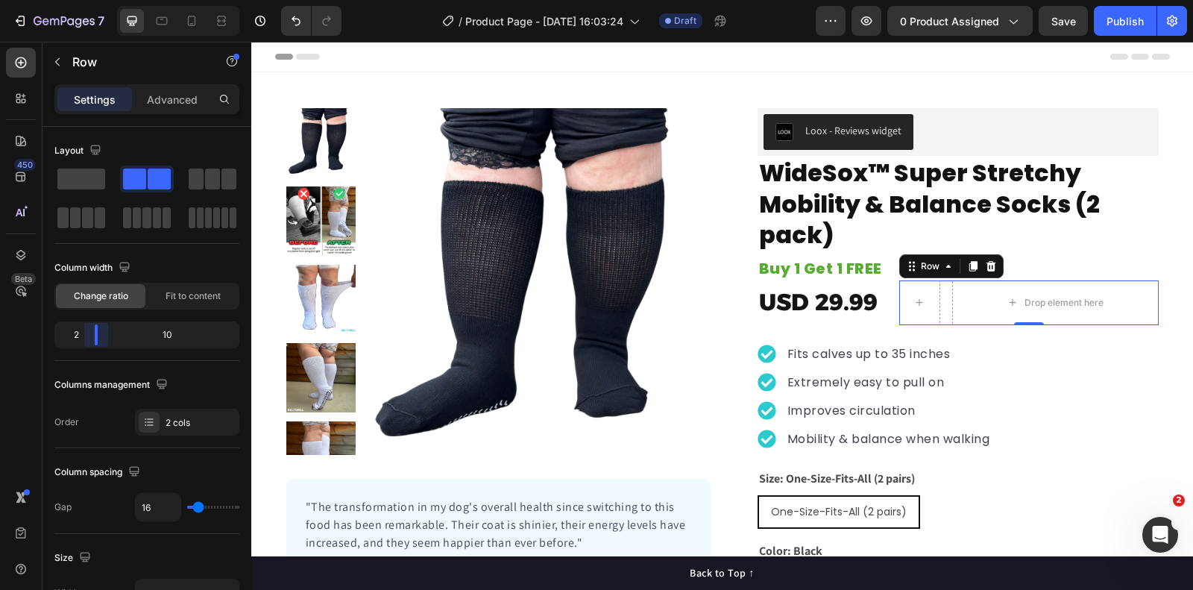
drag, startPoint x: 147, startPoint y: 339, endPoint x: 85, endPoint y: 330, distance: 62.6
click at [85, 0] on body "7 Version history / Product Page - [DATE] 16:03:24 Draft Preview 0 product assi…" at bounding box center [596, 0] width 1193 height 0
click at [56, 58] on icon "button" at bounding box center [57, 62] width 12 height 12
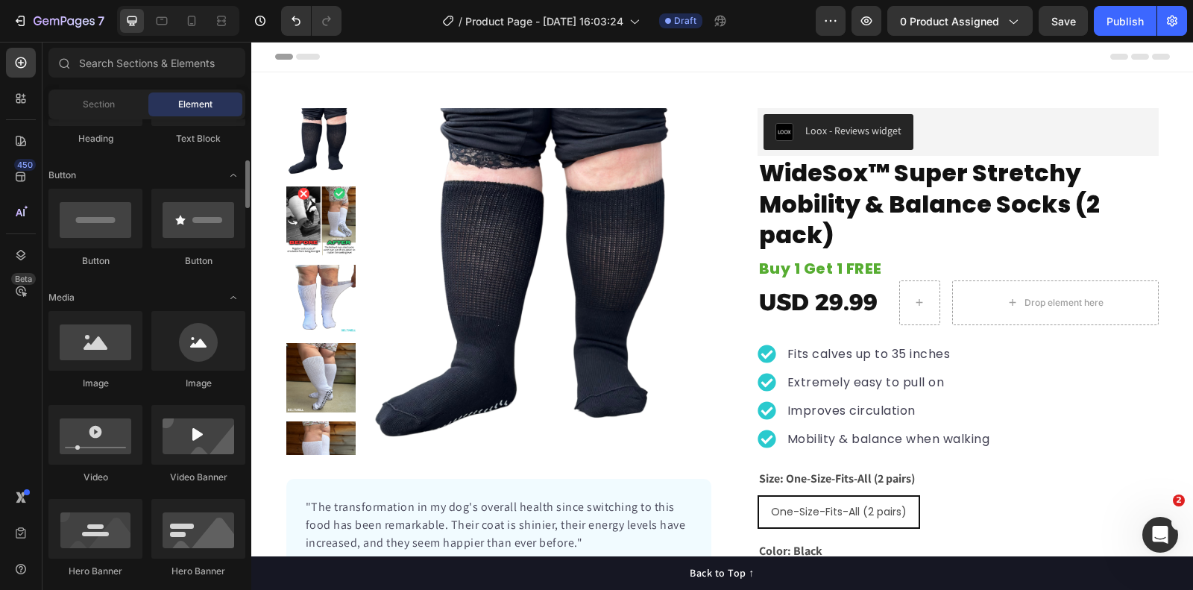
scroll to position [311, 0]
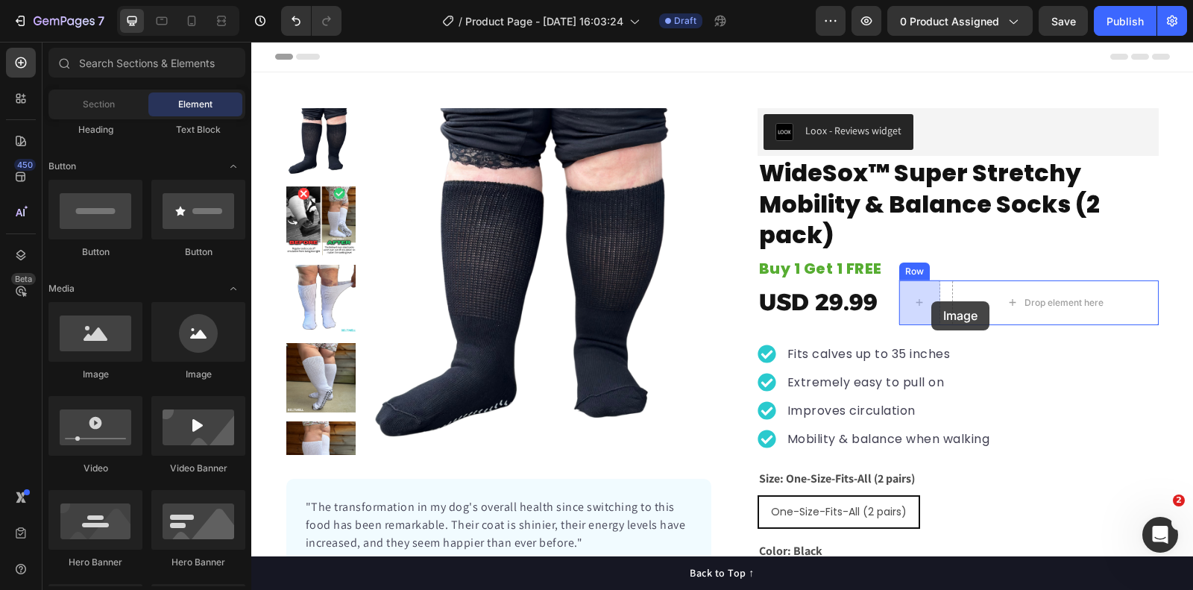
drag, startPoint x: 364, startPoint y: 365, endPoint x: 932, endPoint y: 301, distance: 571.1
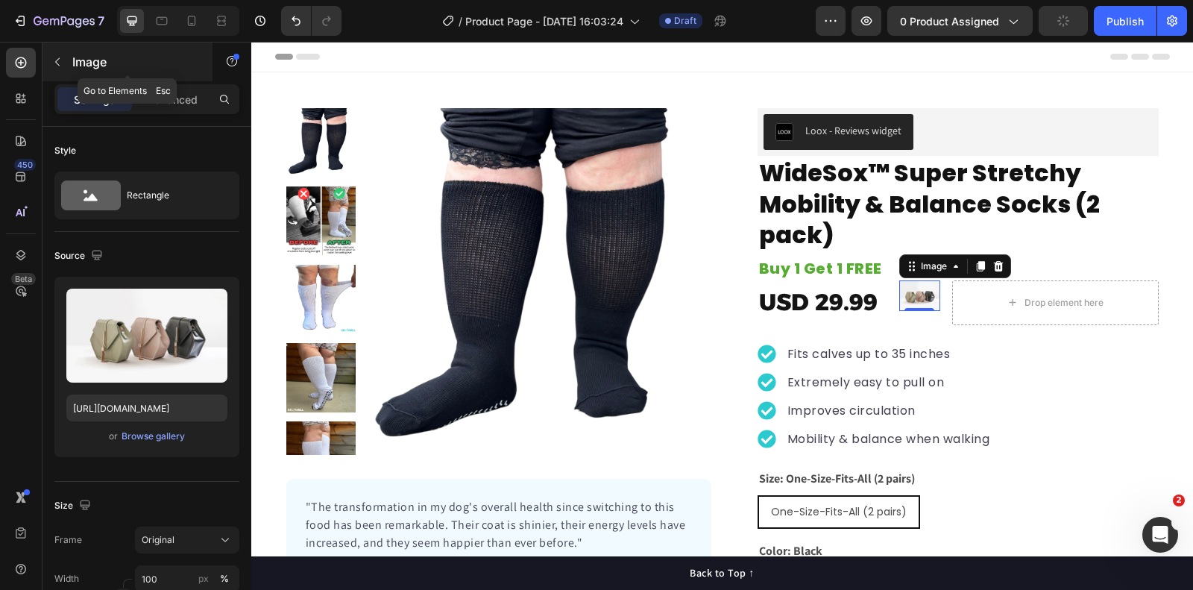
click at [61, 58] on icon "button" at bounding box center [57, 62] width 12 height 12
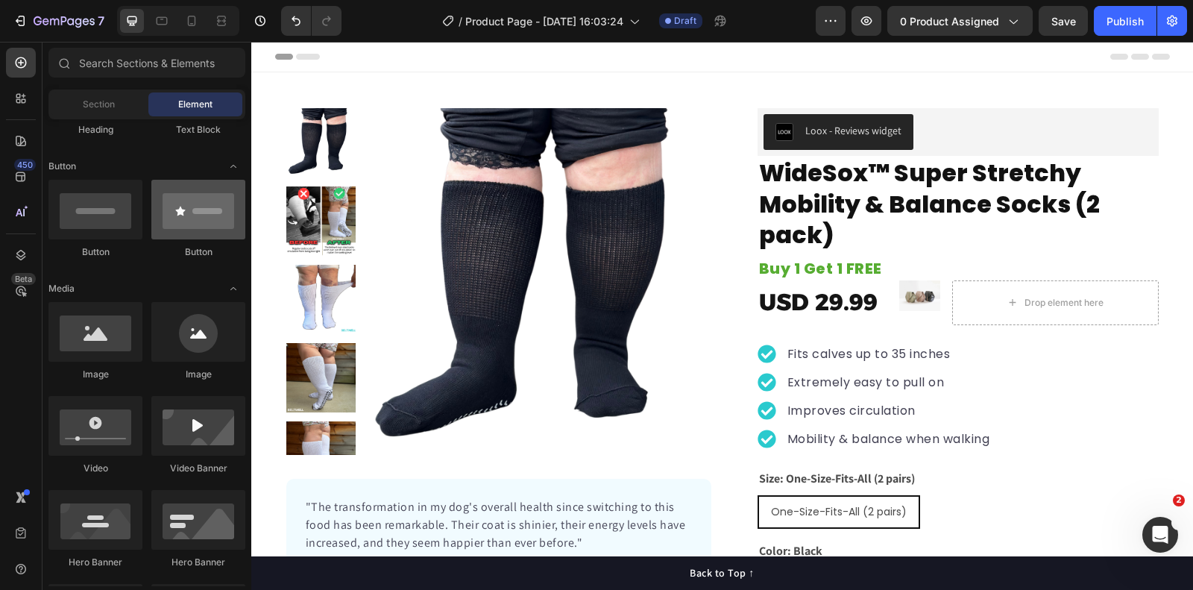
scroll to position [0, 0]
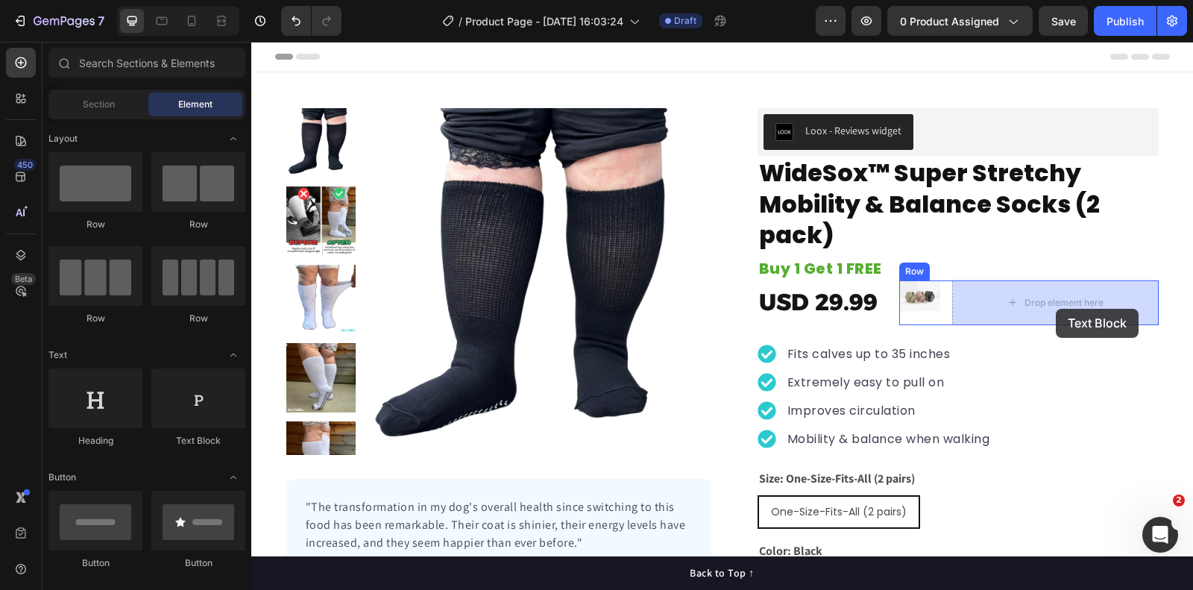
drag, startPoint x: 445, startPoint y: 447, endPoint x: 1056, endPoint y: 309, distance: 627.0
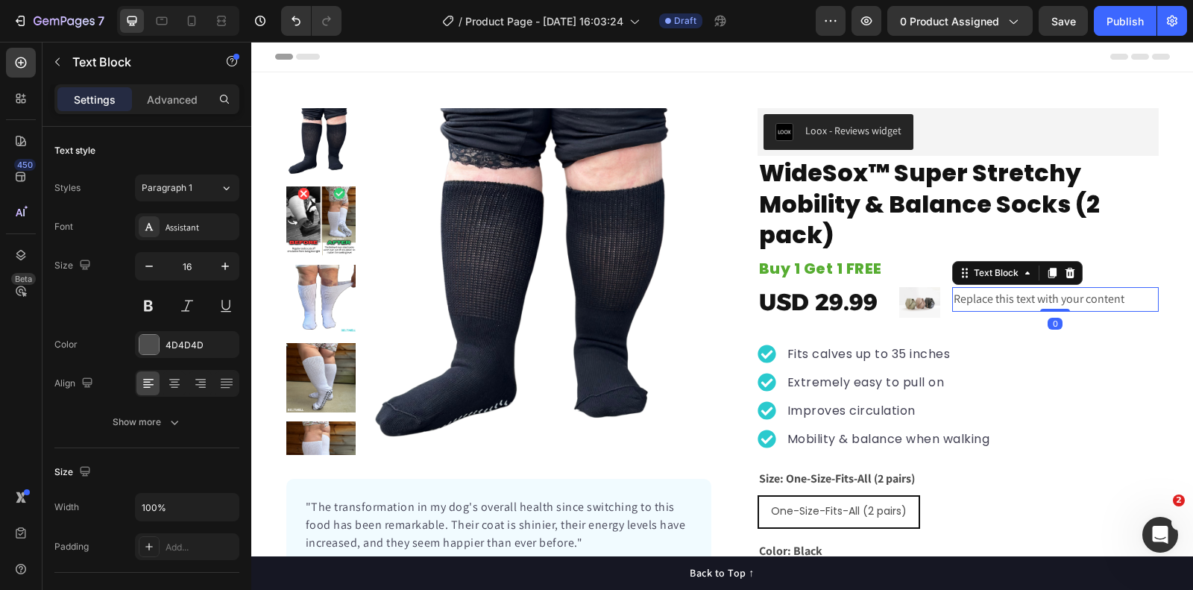
click at [1027, 307] on div "Replace this text with your content" at bounding box center [1055, 299] width 207 height 25
click at [1027, 307] on p "Replace this text with your content" at bounding box center [1056, 300] width 204 height 22
click at [983, 305] on p "BUY 1 GET 1" at bounding box center [1056, 300] width 204 height 22
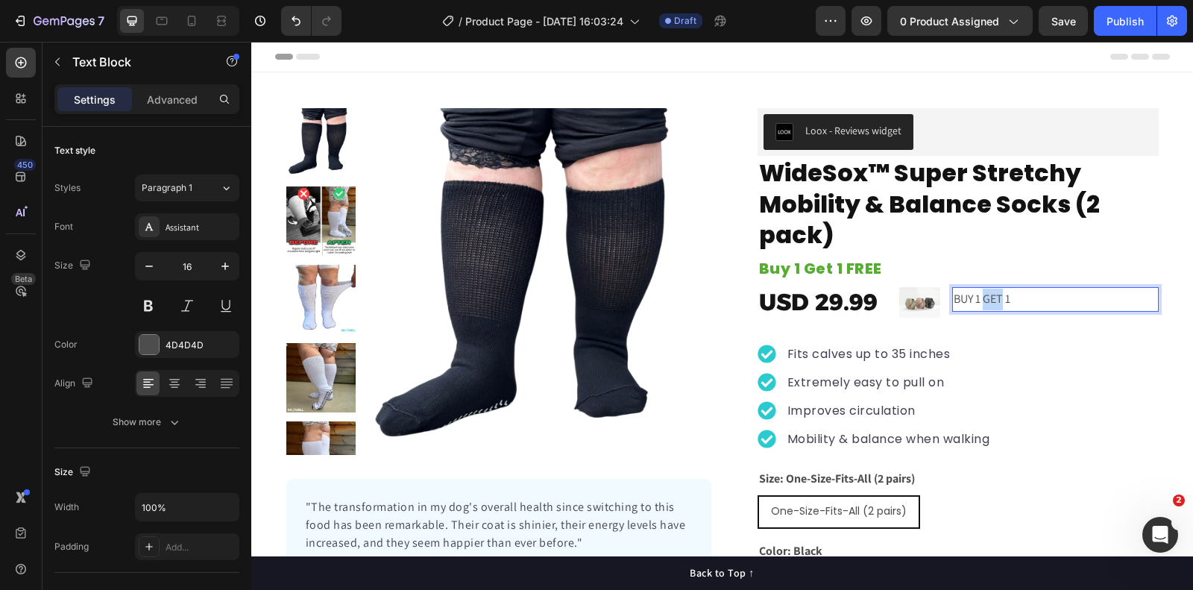
click at [983, 305] on p "BUY 1 GET 1" at bounding box center [1056, 300] width 204 height 22
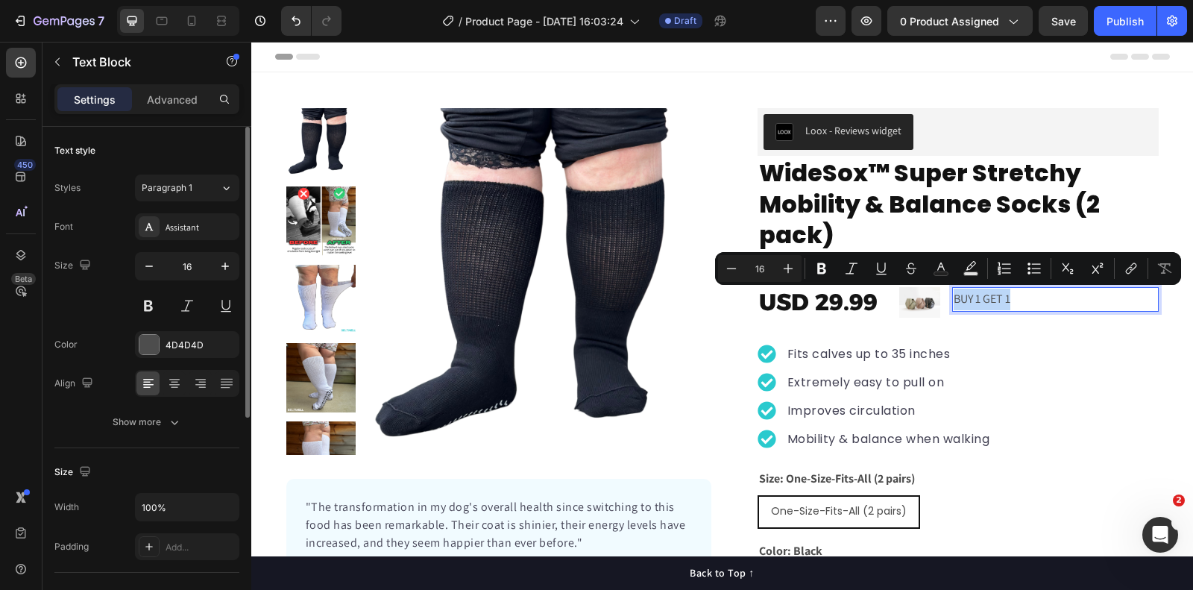
scroll to position [374, 0]
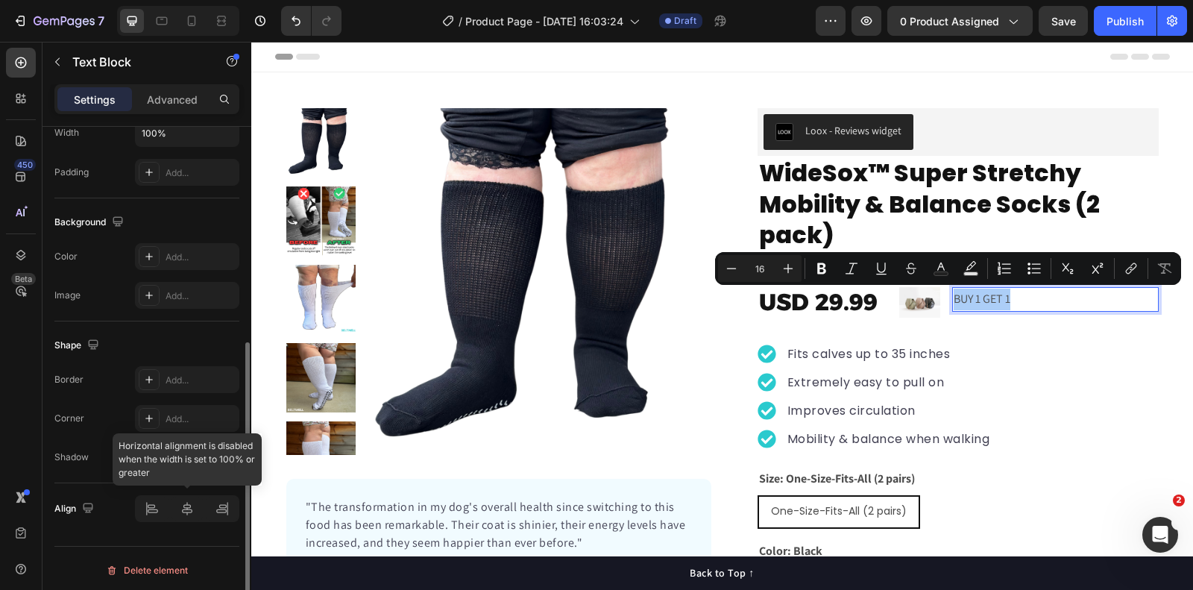
click at [191, 504] on div at bounding box center [187, 508] width 104 height 27
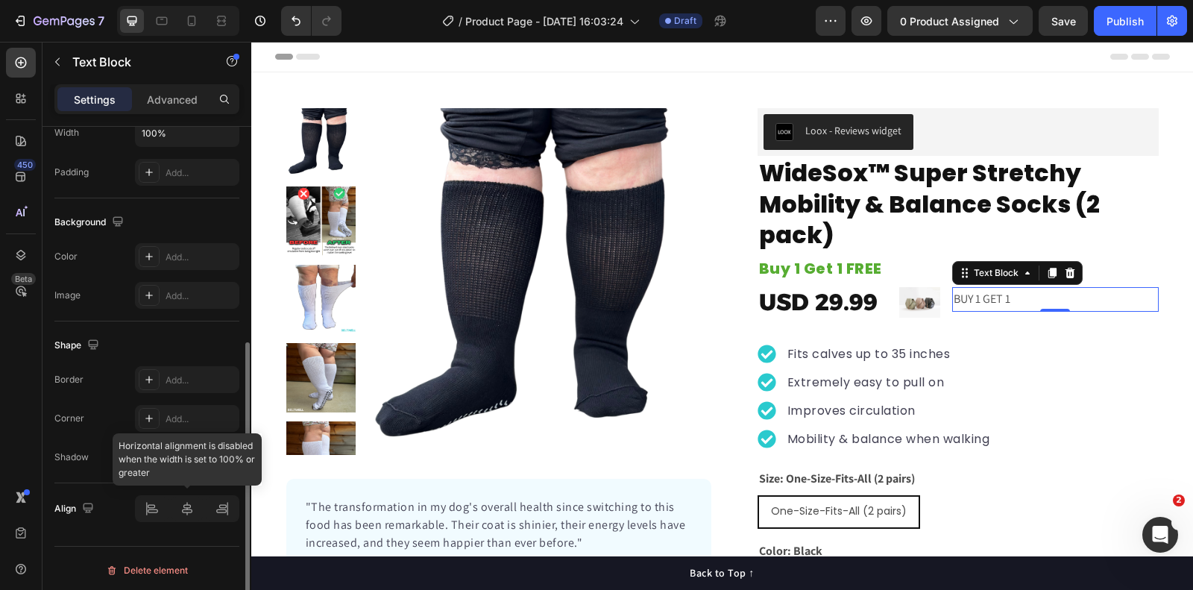
click at [191, 506] on div at bounding box center [187, 508] width 104 height 27
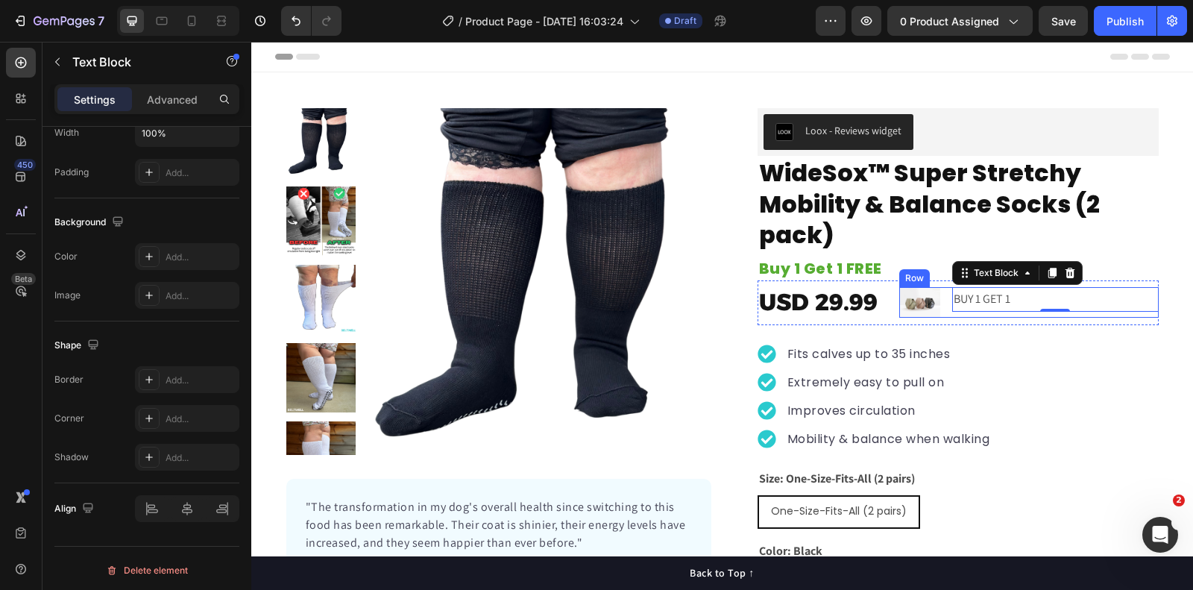
click at [942, 294] on div "Image BUY 1 GET 1 Text Block 0 Row" at bounding box center [1030, 302] width 260 height 31
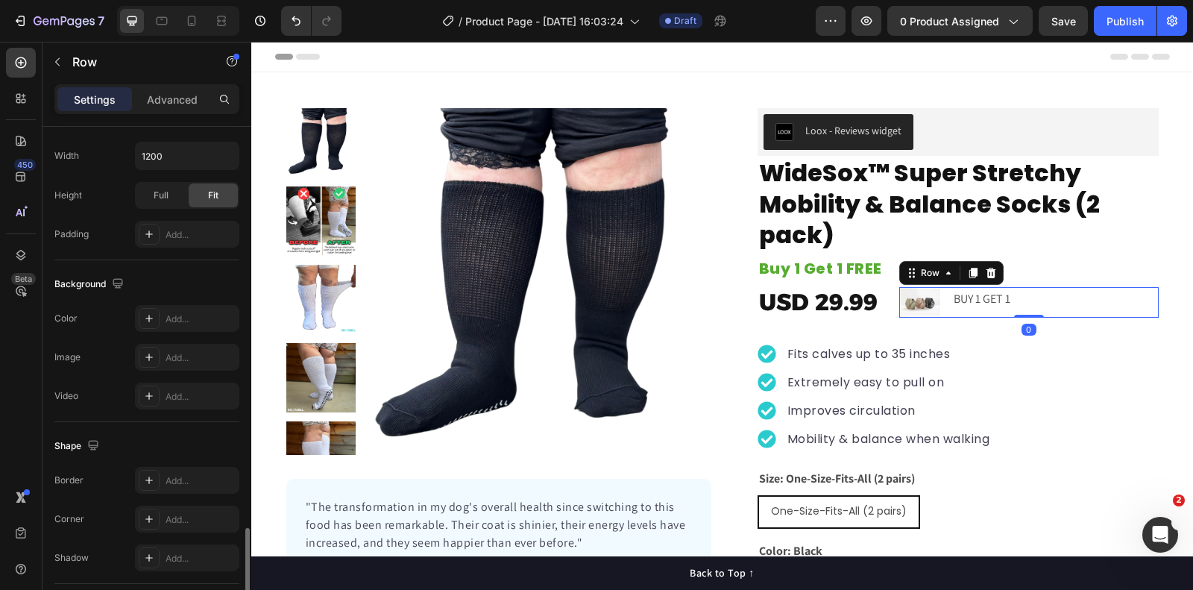
scroll to position [570, 0]
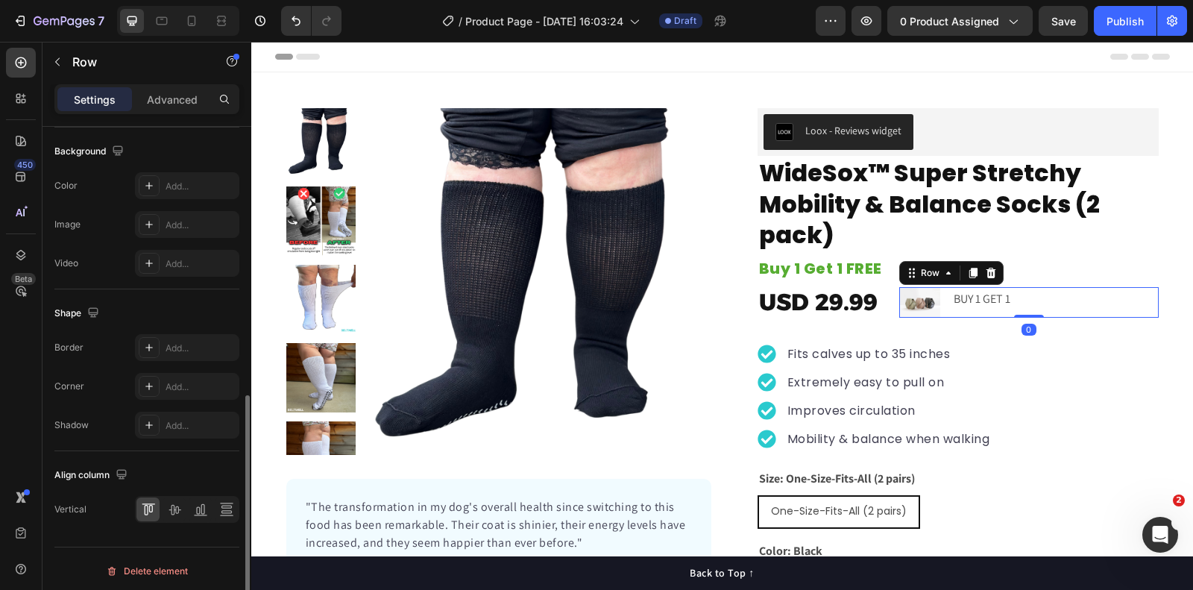
click at [179, 518] on div "Align column Vertical" at bounding box center [146, 493] width 185 height 84
click at [173, 509] on icon at bounding box center [175, 510] width 12 height 10
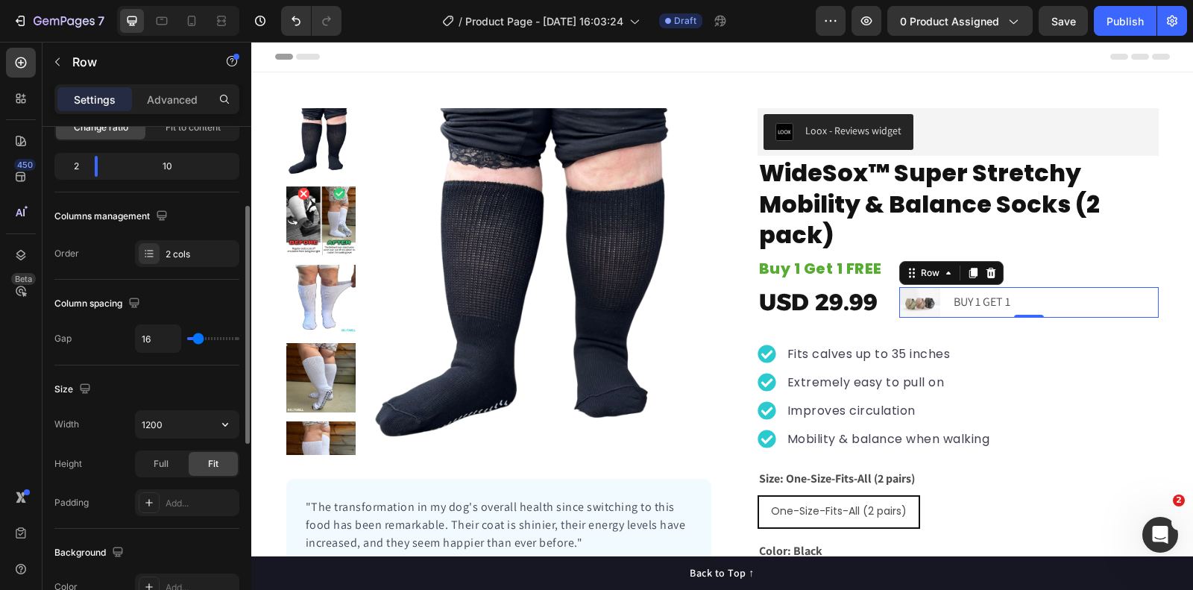
scroll to position [0, 0]
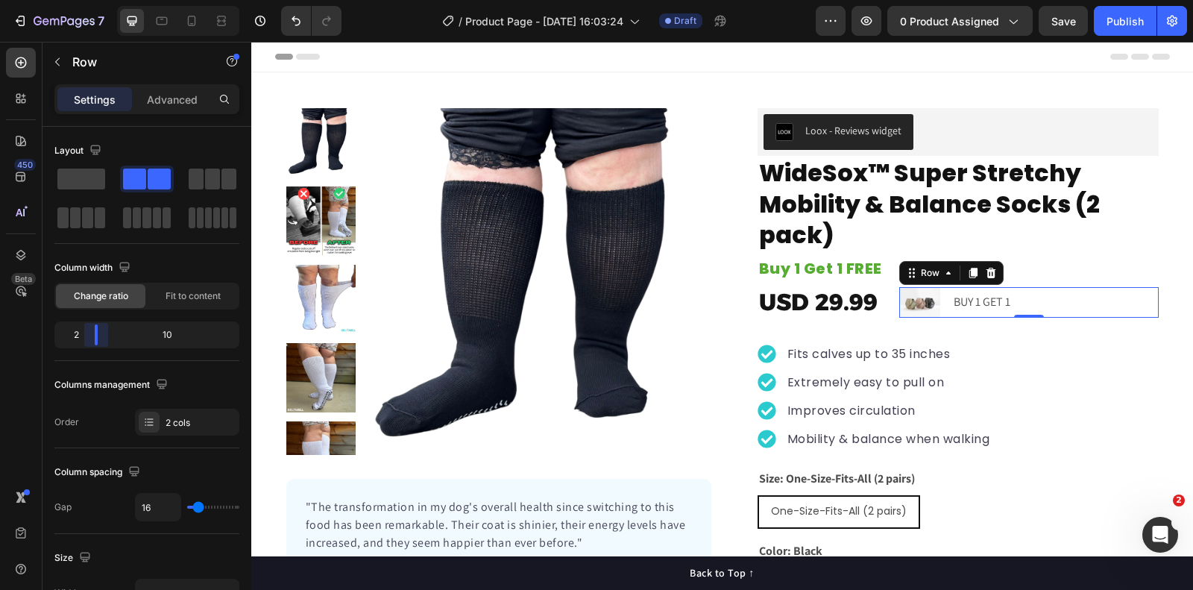
click at [87, 0] on body "7 Version history / Product Page - [DATE] 16:03:24 Draft Preview 0 product assi…" at bounding box center [596, 0] width 1193 height 0
click at [964, 299] on p "BUY 1 GET 1" at bounding box center [1056, 303] width 204 height 22
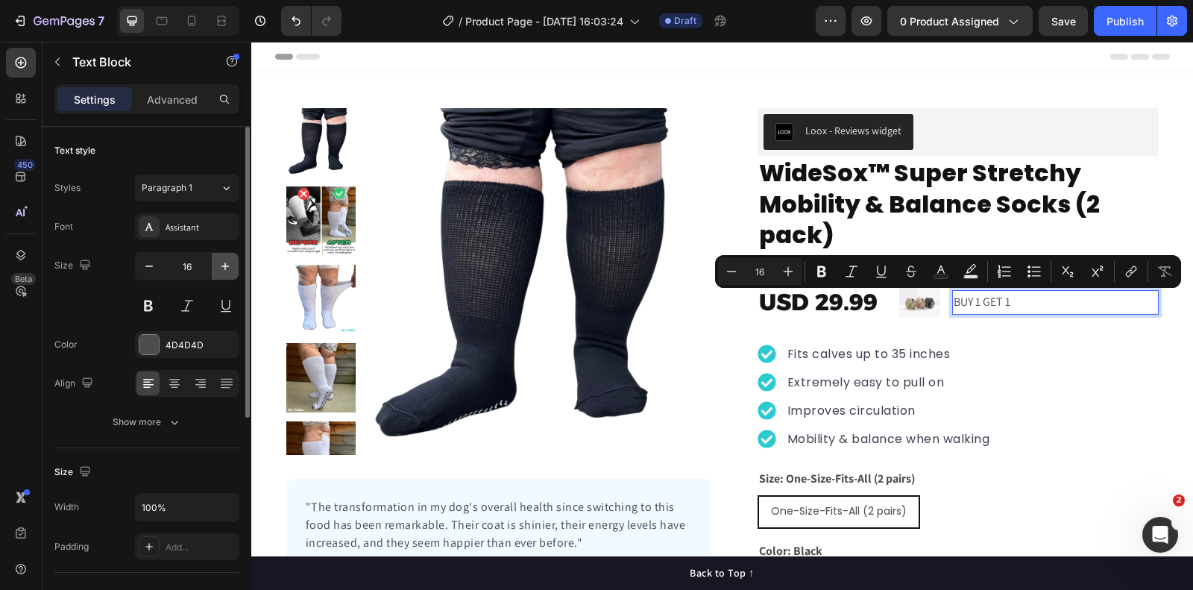
click at [225, 260] on icon "button" at bounding box center [225, 266] width 15 height 15
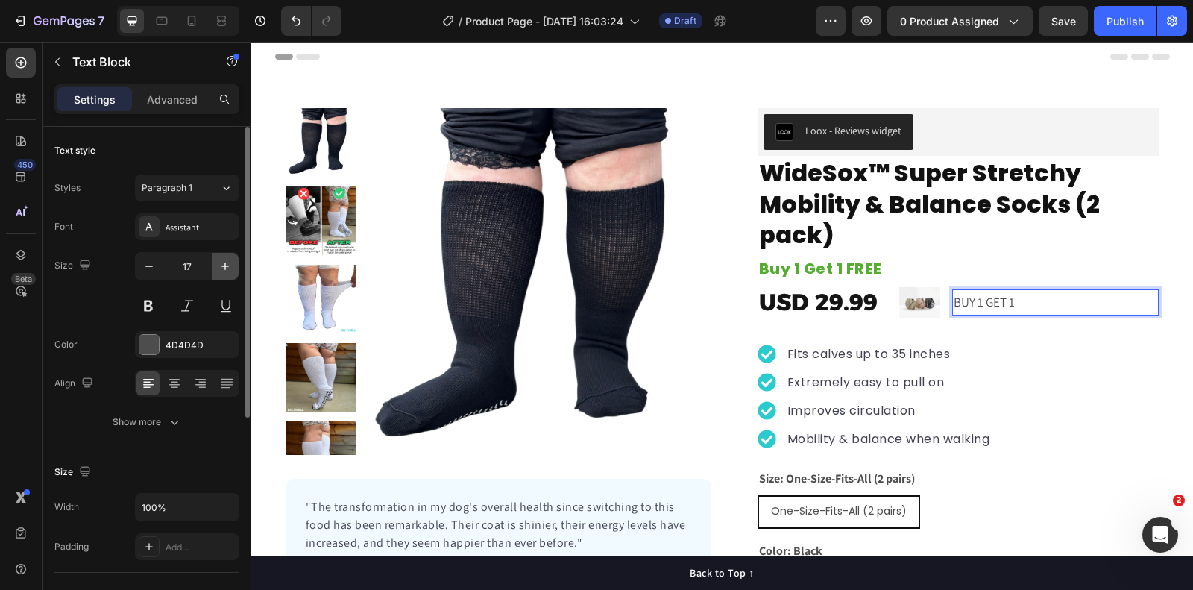
click at [225, 260] on icon "button" at bounding box center [225, 266] width 15 height 15
type input "20"
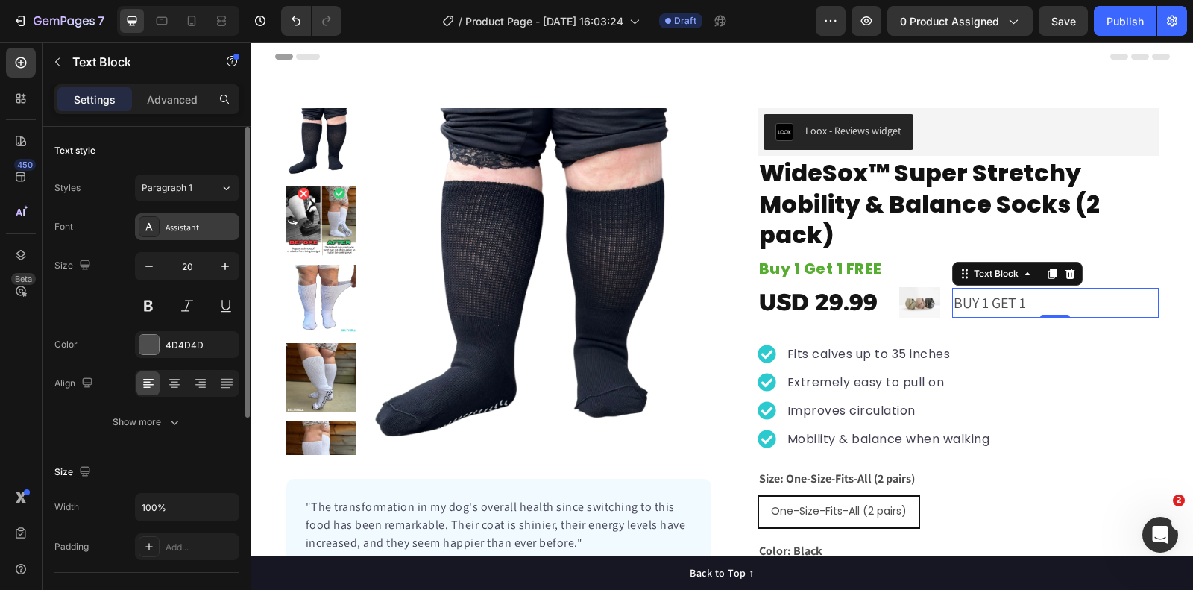
click at [189, 225] on div "Assistant" at bounding box center [201, 227] width 70 height 13
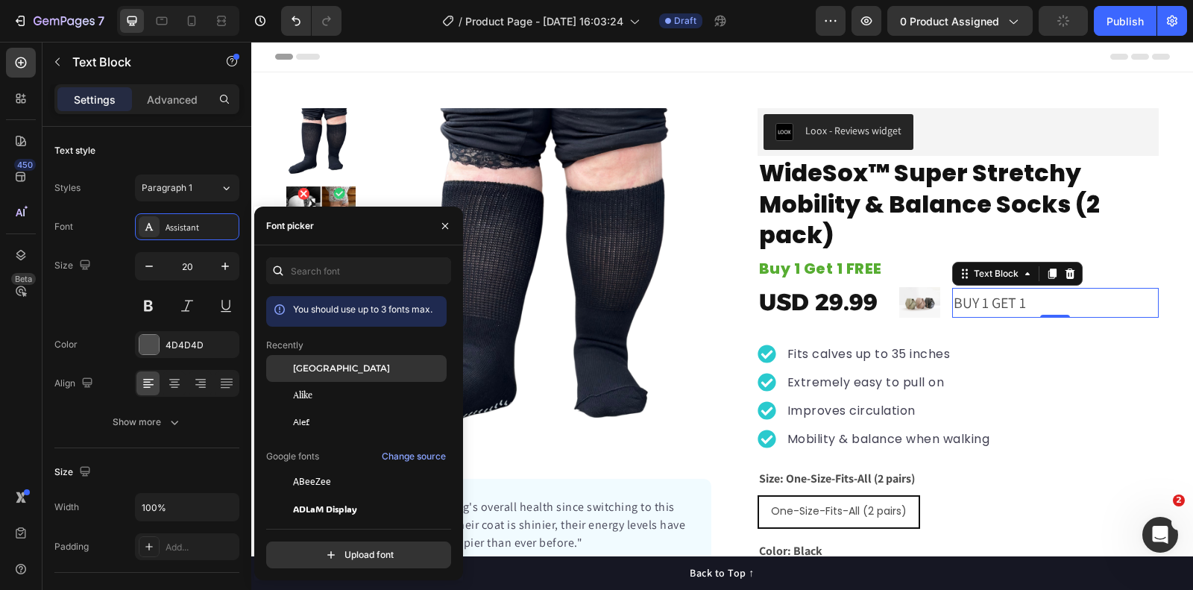
click at [315, 363] on span "[GEOGRAPHIC_DATA]" at bounding box center [341, 368] width 97 height 13
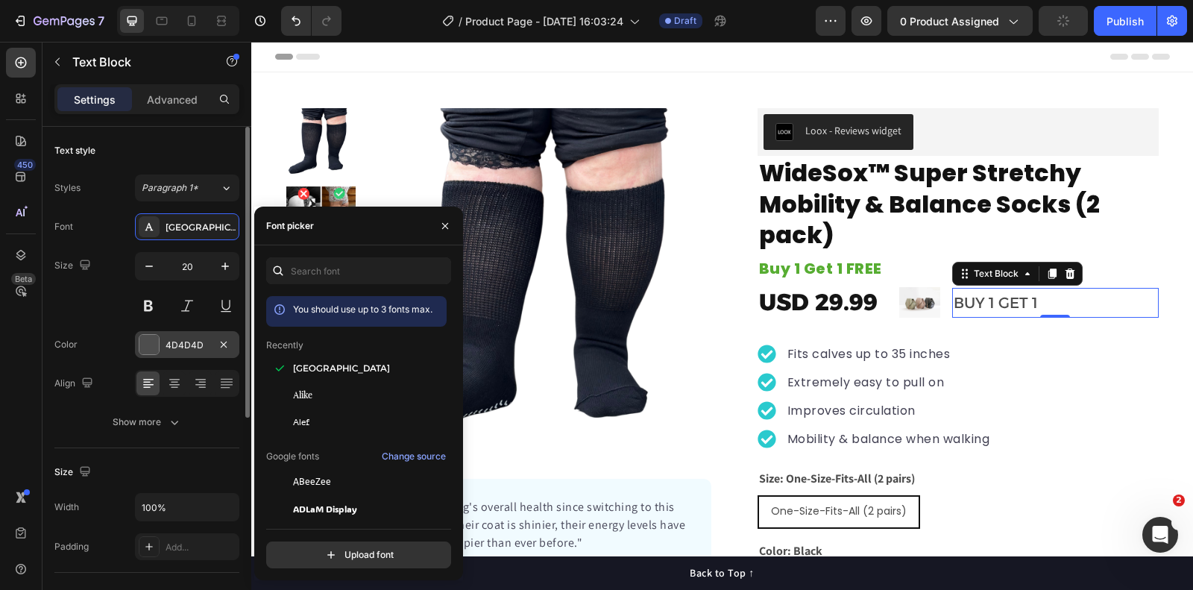
click at [149, 342] on div at bounding box center [148, 344] width 19 height 19
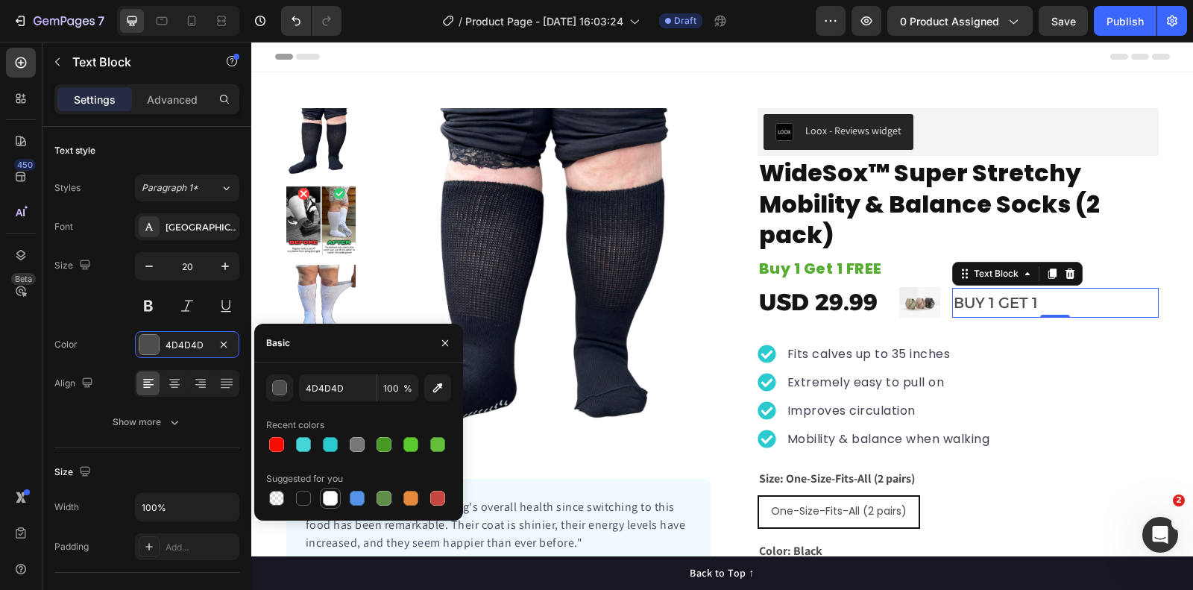
click at [330, 502] on div at bounding box center [330, 498] width 15 height 15
type input "FFFFFF"
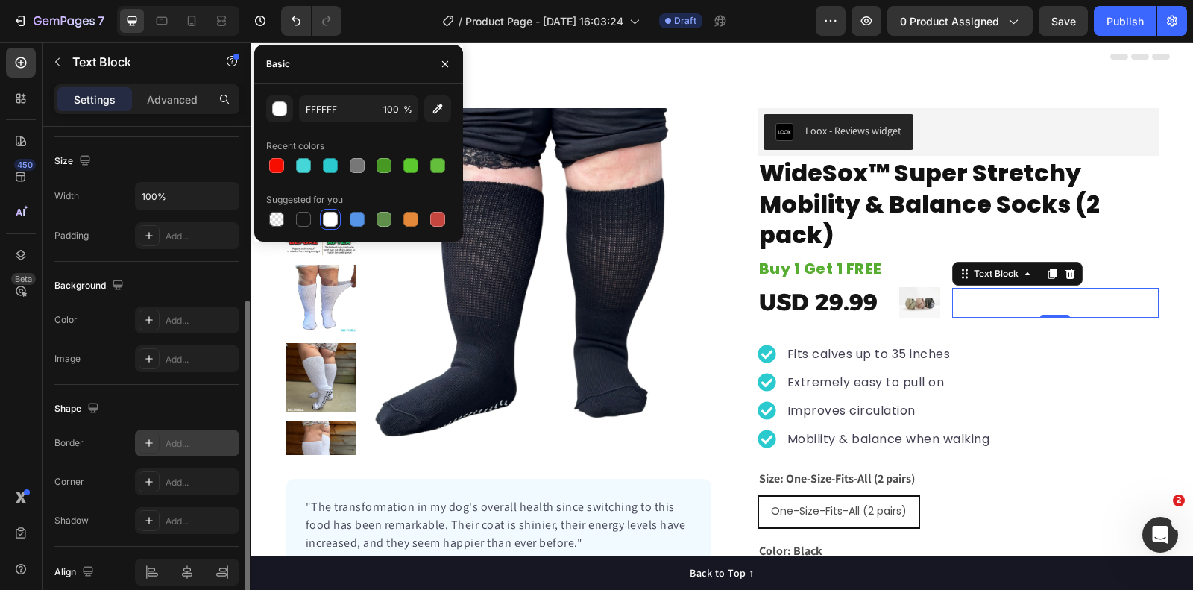
scroll to position [308, 0]
click at [197, 317] on div "Add..." at bounding box center [201, 323] width 70 height 13
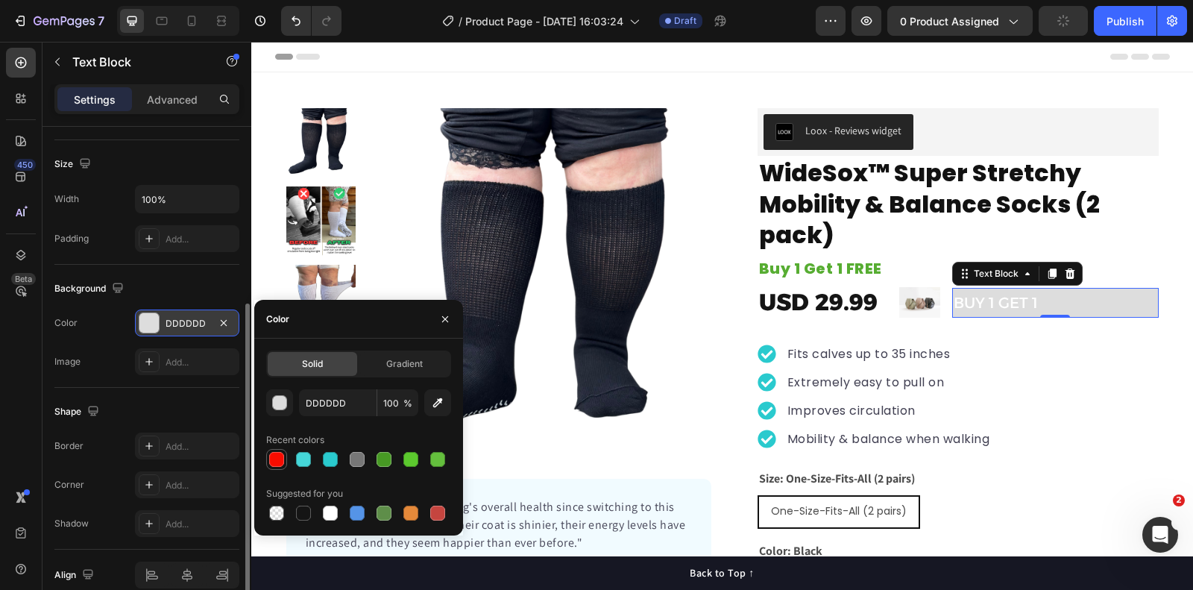
click at [278, 461] on div at bounding box center [276, 459] width 15 height 15
type input "F70C00"
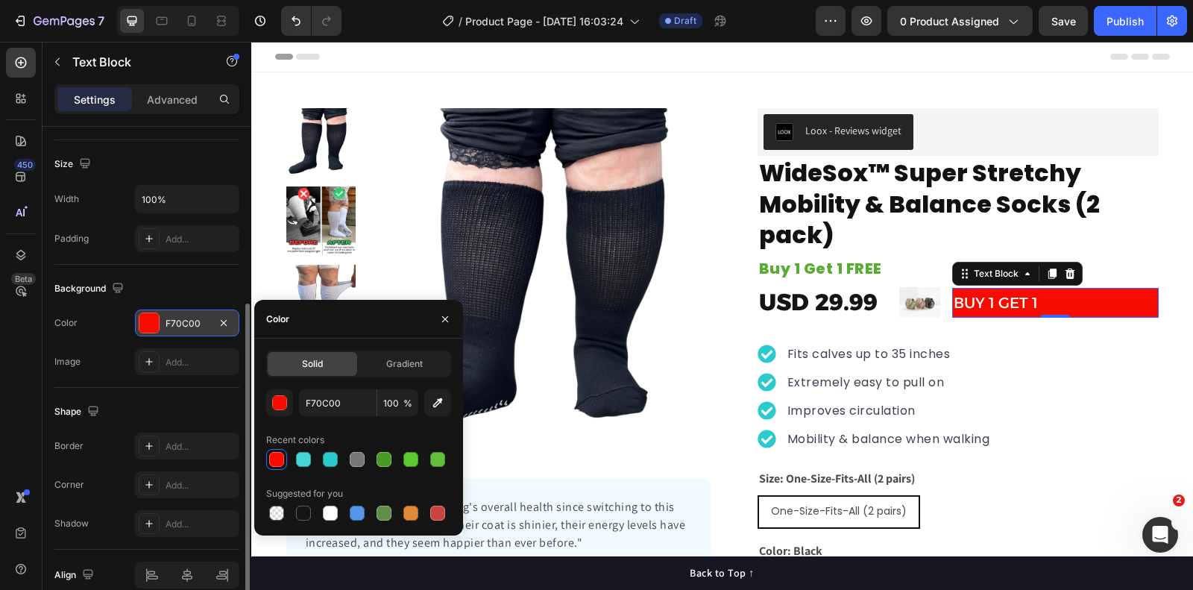
click at [187, 280] on div "Background" at bounding box center [146, 289] width 185 height 24
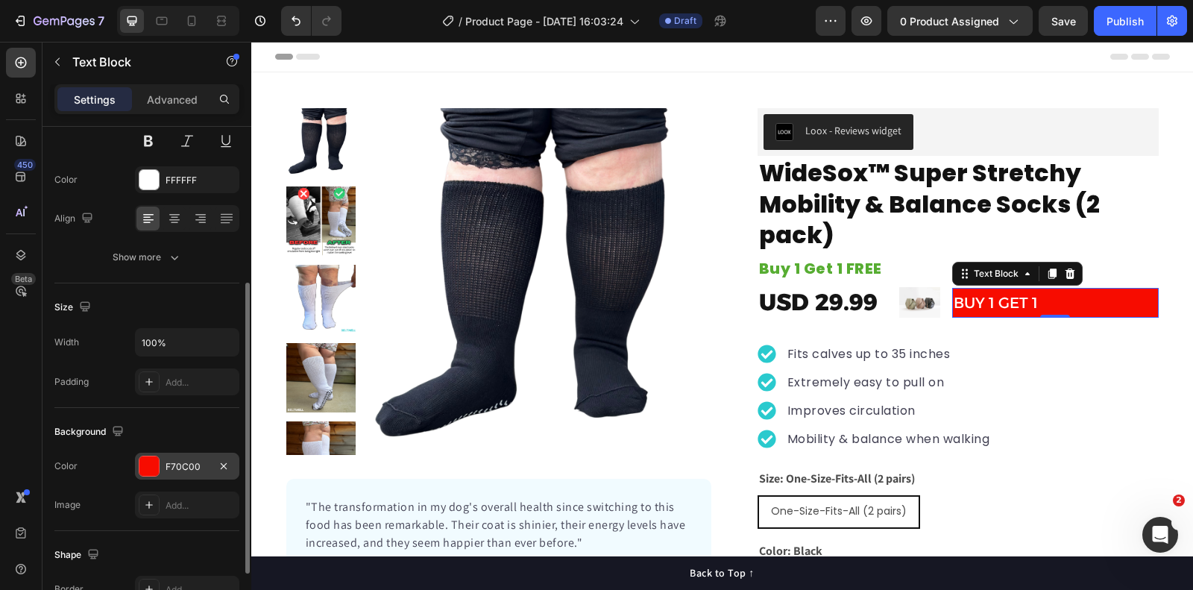
scroll to position [163, 0]
click at [189, 345] on input "100%" at bounding box center [187, 344] width 103 height 27
click at [236, 345] on button "button" at bounding box center [225, 344] width 27 height 27
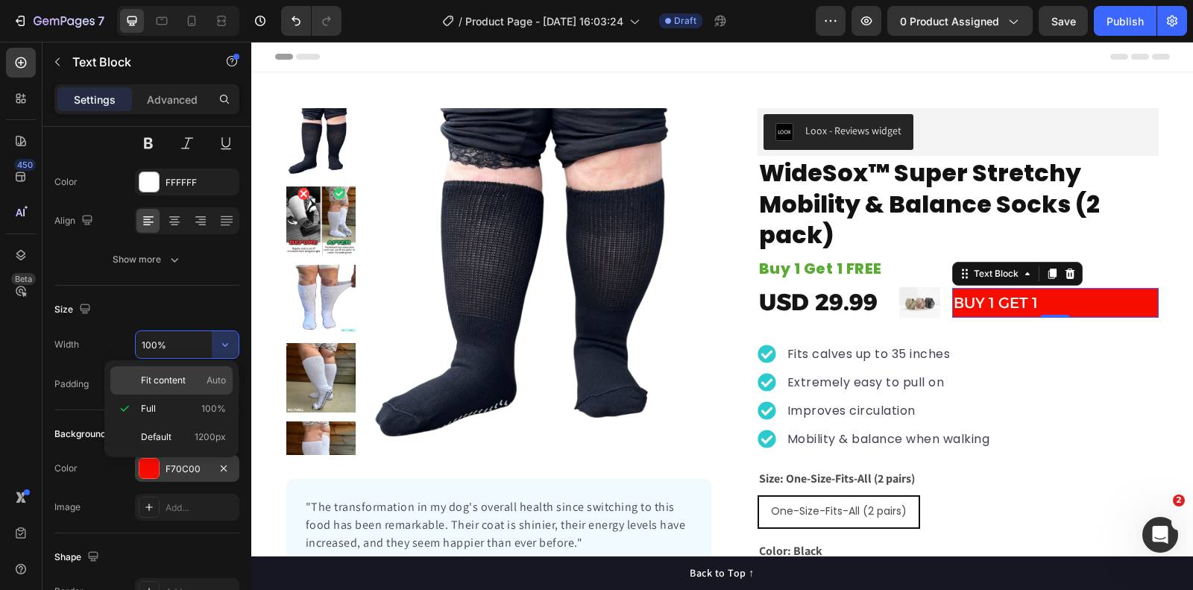
click at [183, 380] on span "Fit content" at bounding box center [163, 380] width 45 height 13
type input "Auto"
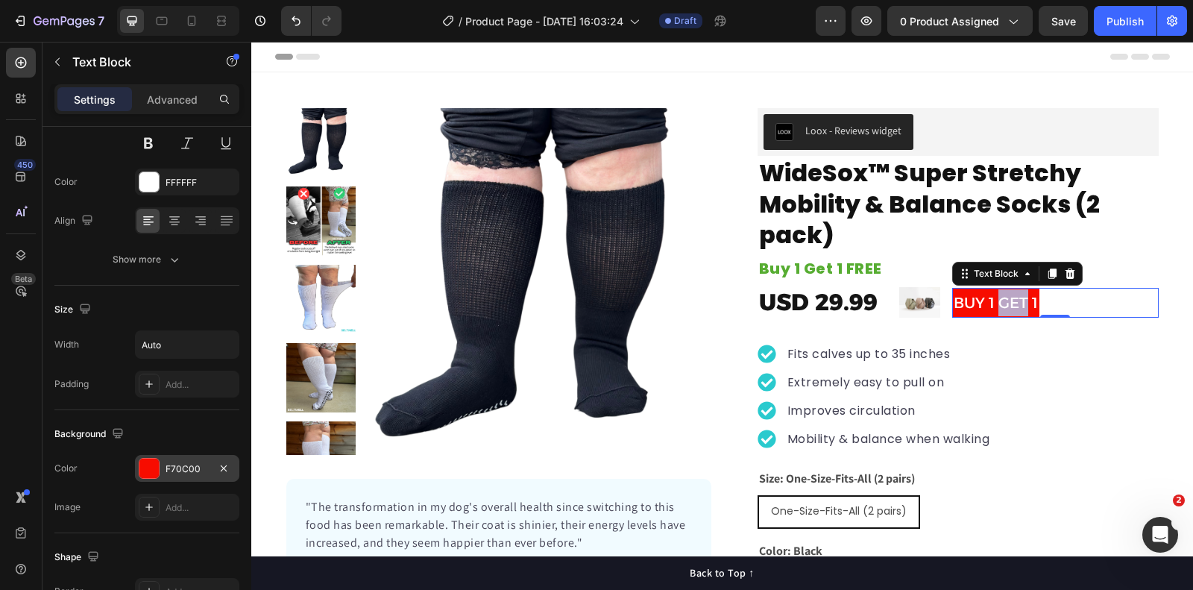
click at [1002, 296] on p "BUY 1 GET 1" at bounding box center [996, 302] width 84 height 27
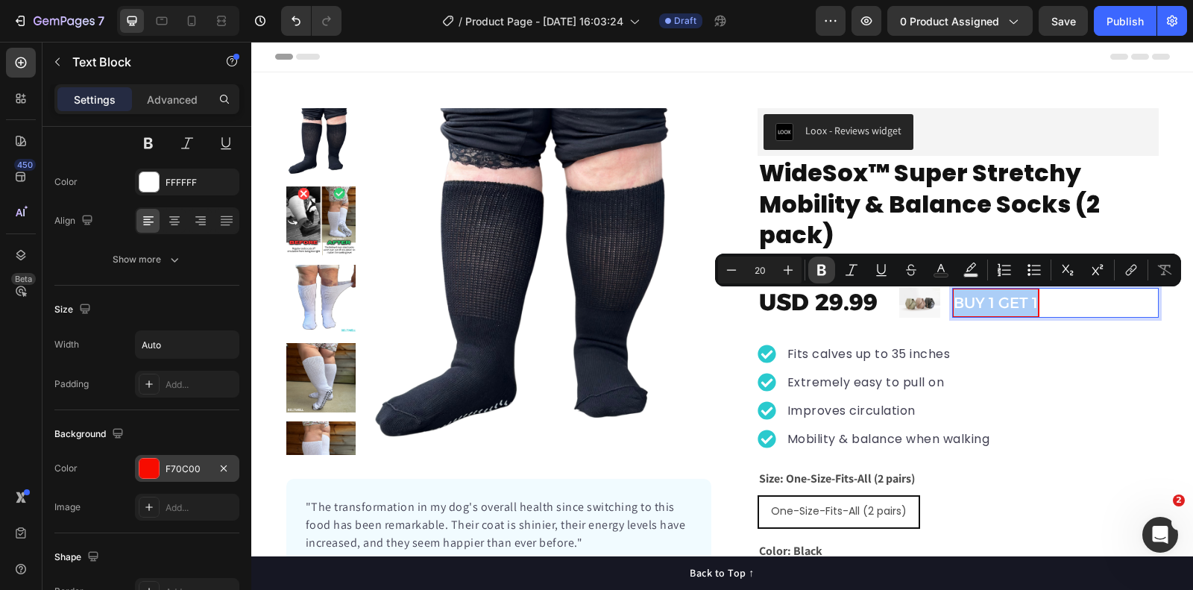
click at [814, 269] on button "Bold" at bounding box center [822, 270] width 27 height 27
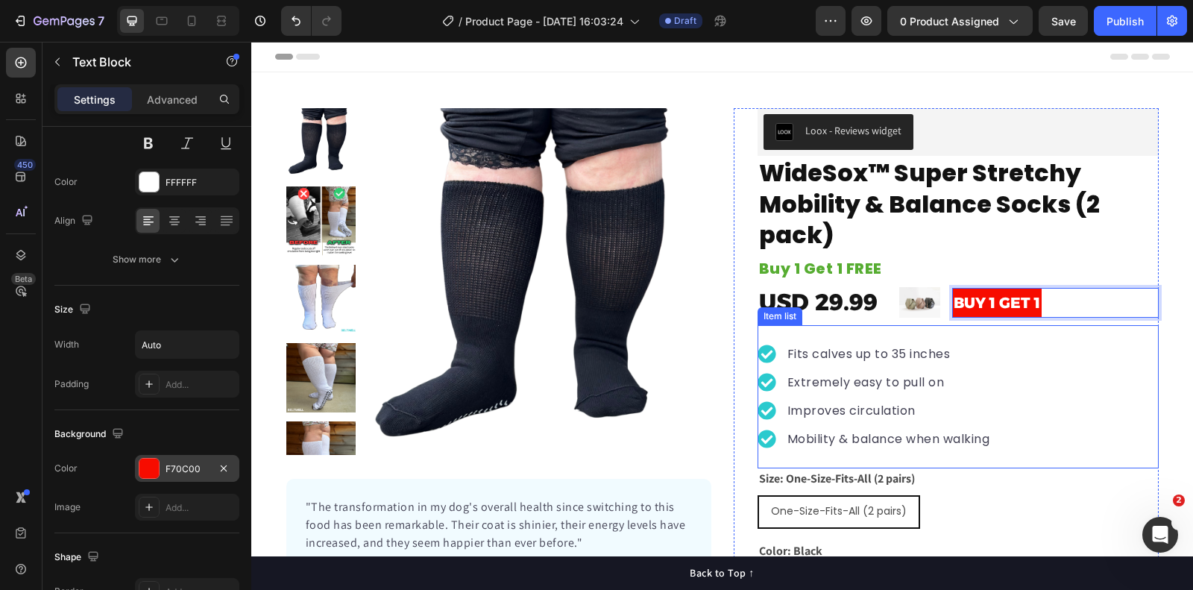
click at [1122, 336] on div "Fits calves up to 35 inches Extremely easy to pull on Improves circulation Mobi…" at bounding box center [958, 396] width 401 height 143
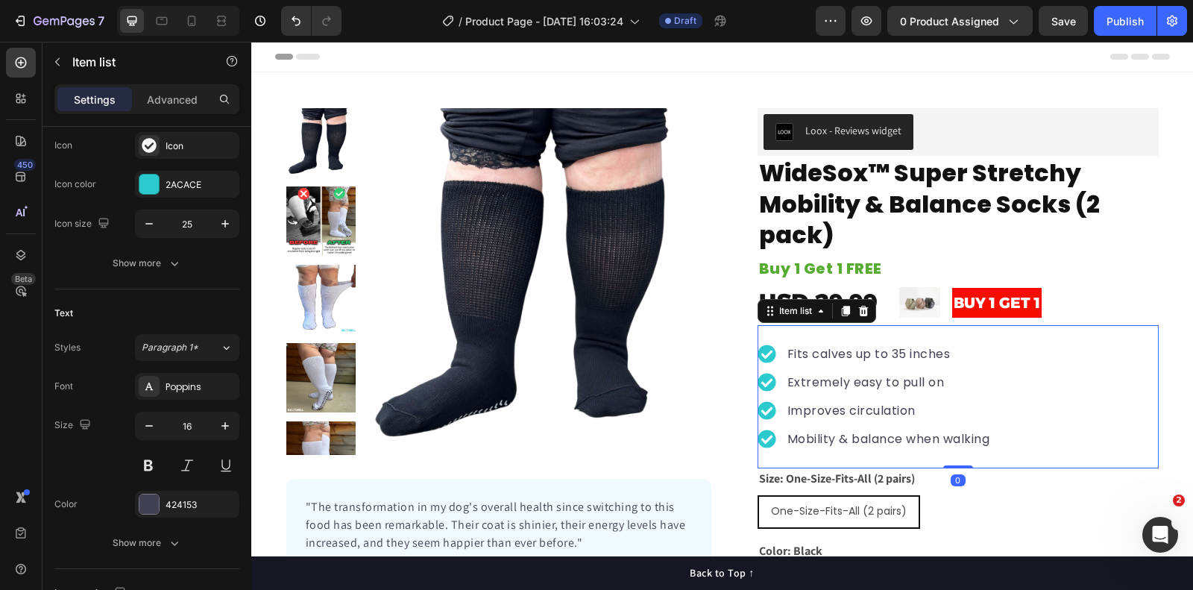
scroll to position [0, 0]
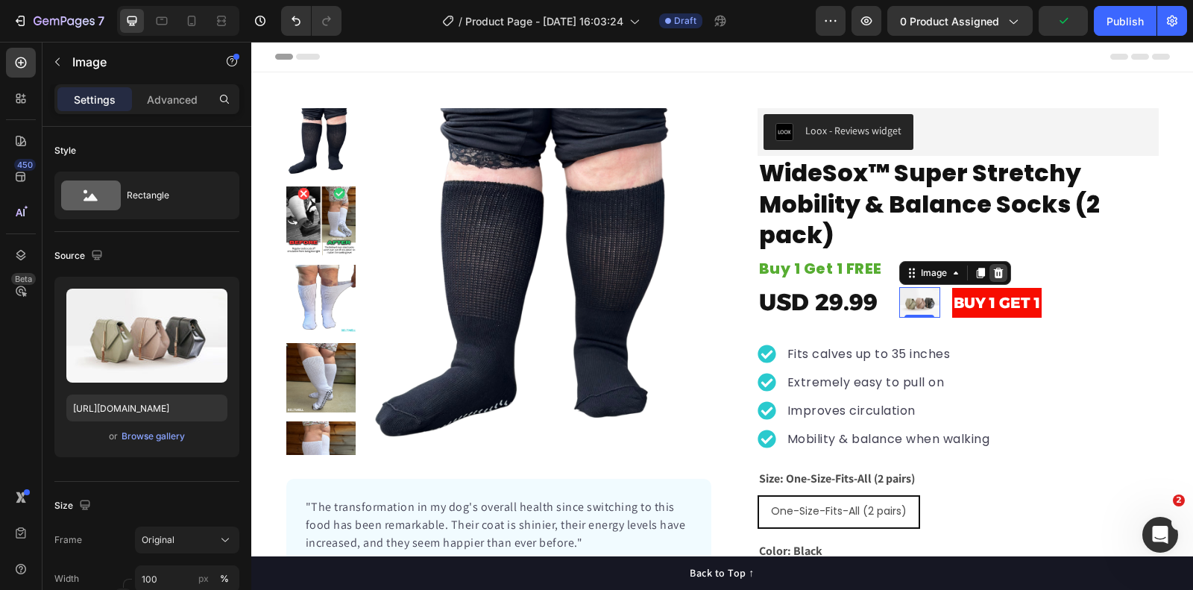
click at [996, 274] on icon at bounding box center [999, 273] width 12 height 12
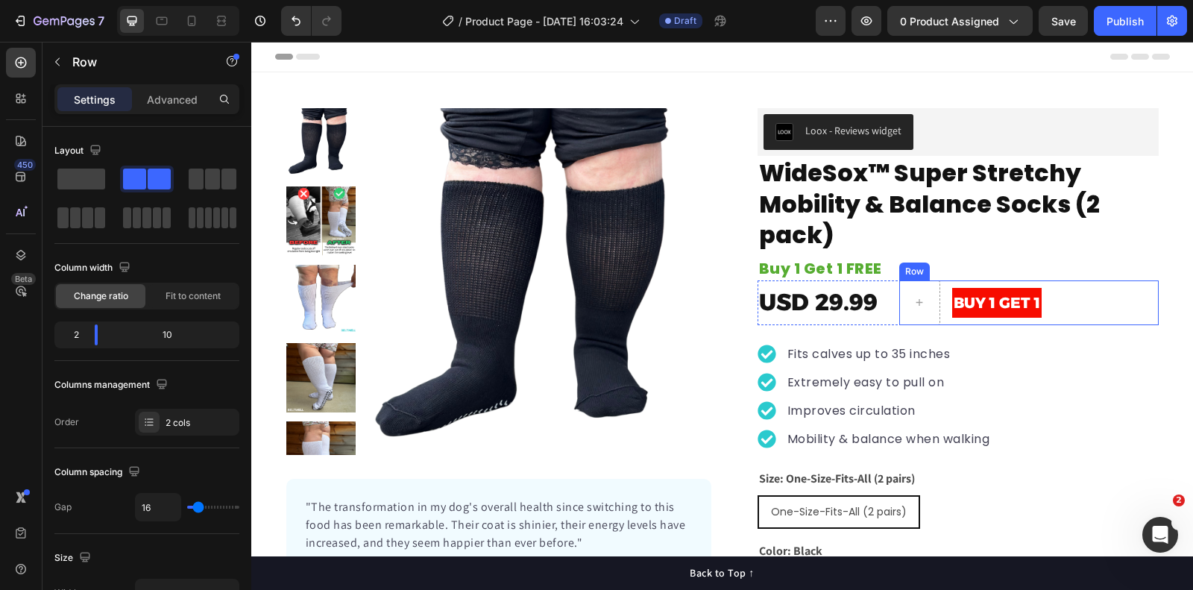
click at [951, 283] on div "BUY 1 GET 1 Text Block Row" at bounding box center [1030, 302] width 260 height 45
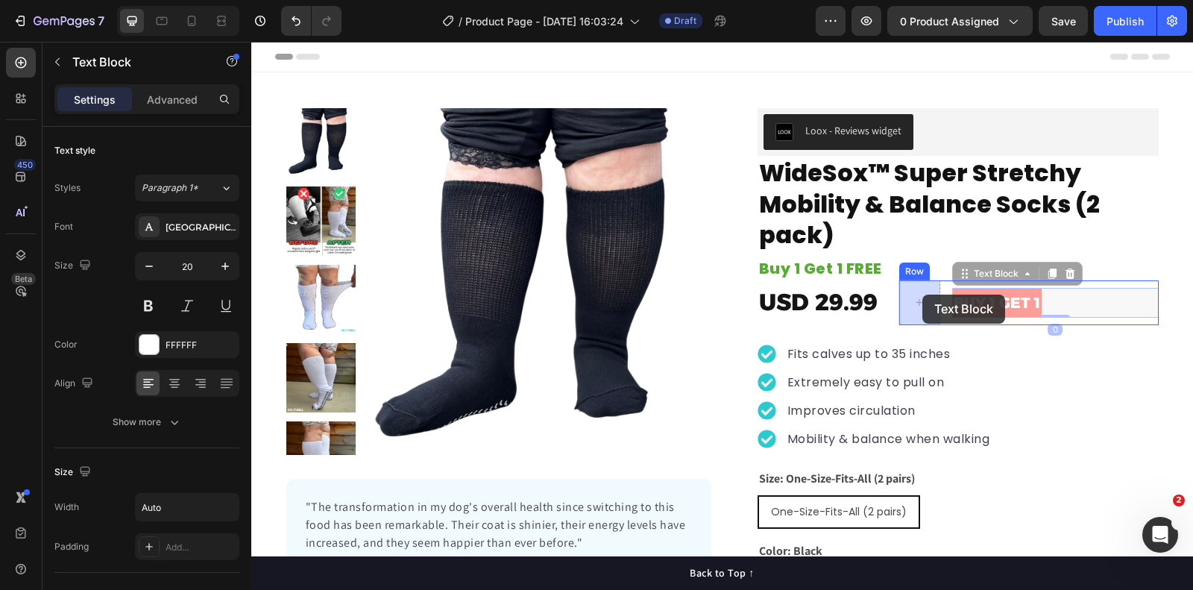
drag, startPoint x: 972, startPoint y: 295, endPoint x: 923, endPoint y: 295, distance: 49.2
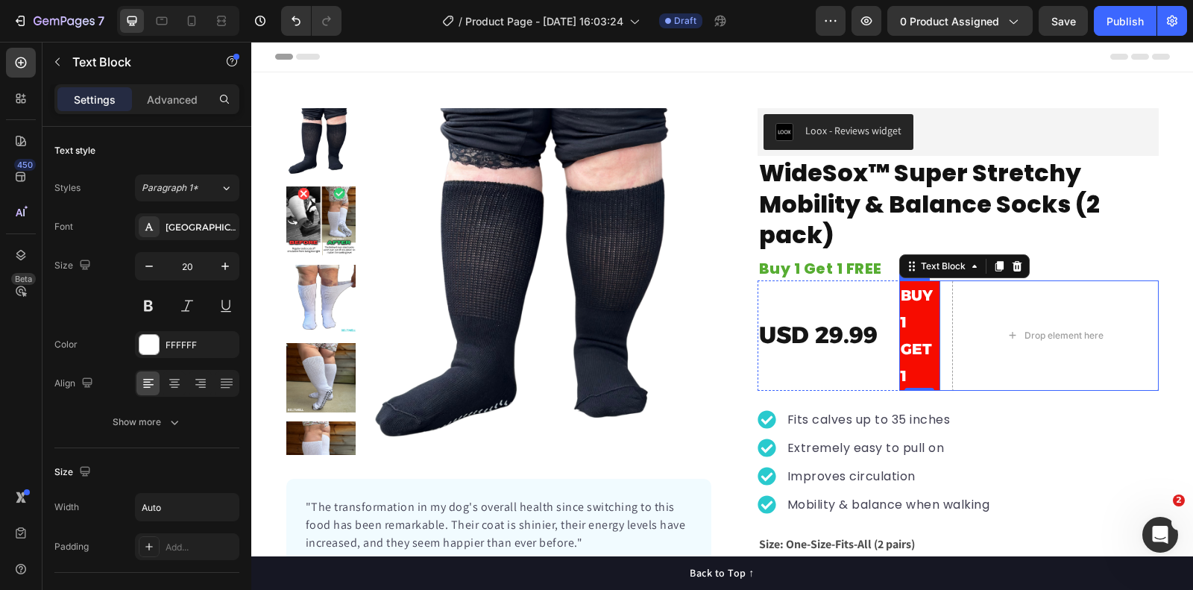
click at [943, 283] on div "BUY 1 GET 1 Text Block 0 Drop element here Row" at bounding box center [1030, 335] width 260 height 110
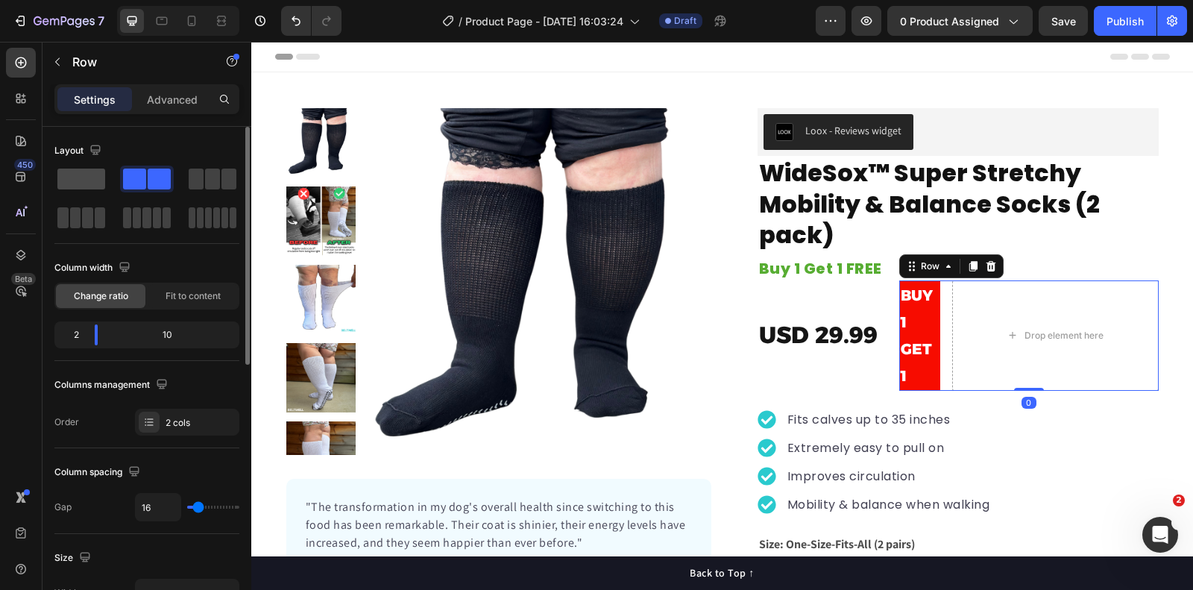
click at [93, 173] on span at bounding box center [81, 179] width 48 height 21
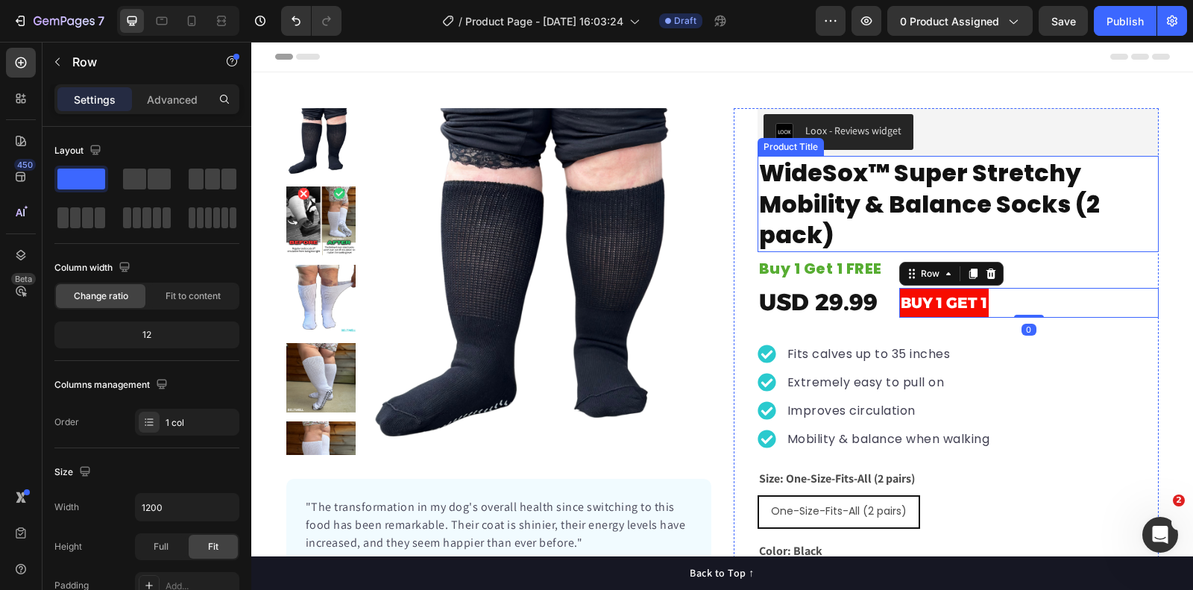
click at [1134, 239] on h1 "WideSox™ Super Stretchy Mobility & Balance Socks (2 pack)" at bounding box center [958, 204] width 401 height 96
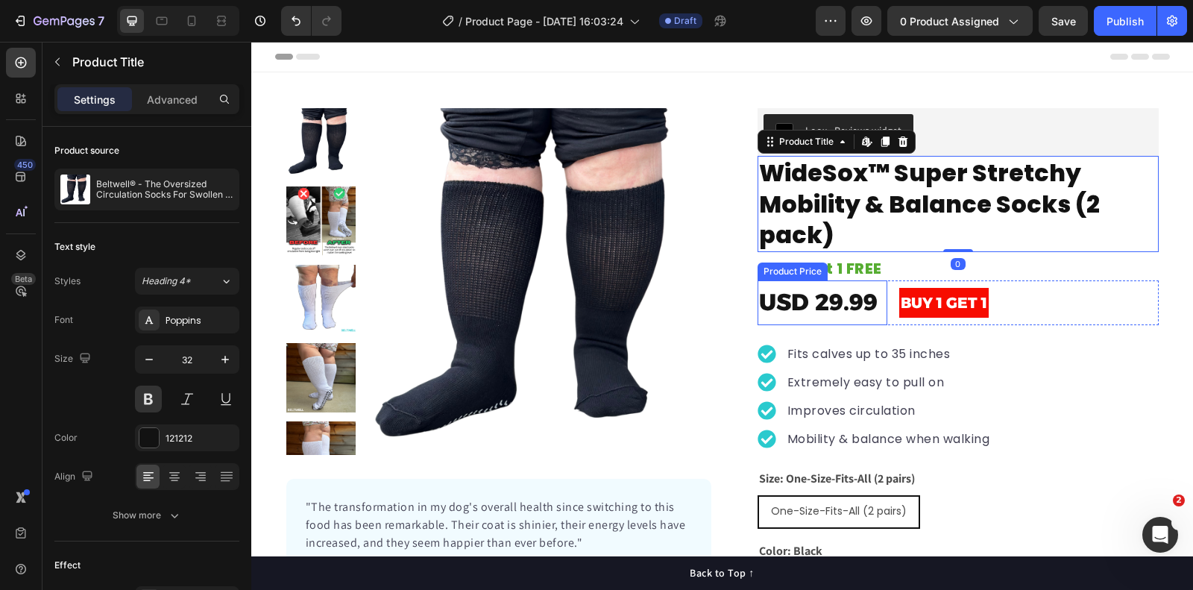
click at [882, 283] on div "USD 29.99" at bounding box center [823, 302] width 130 height 45
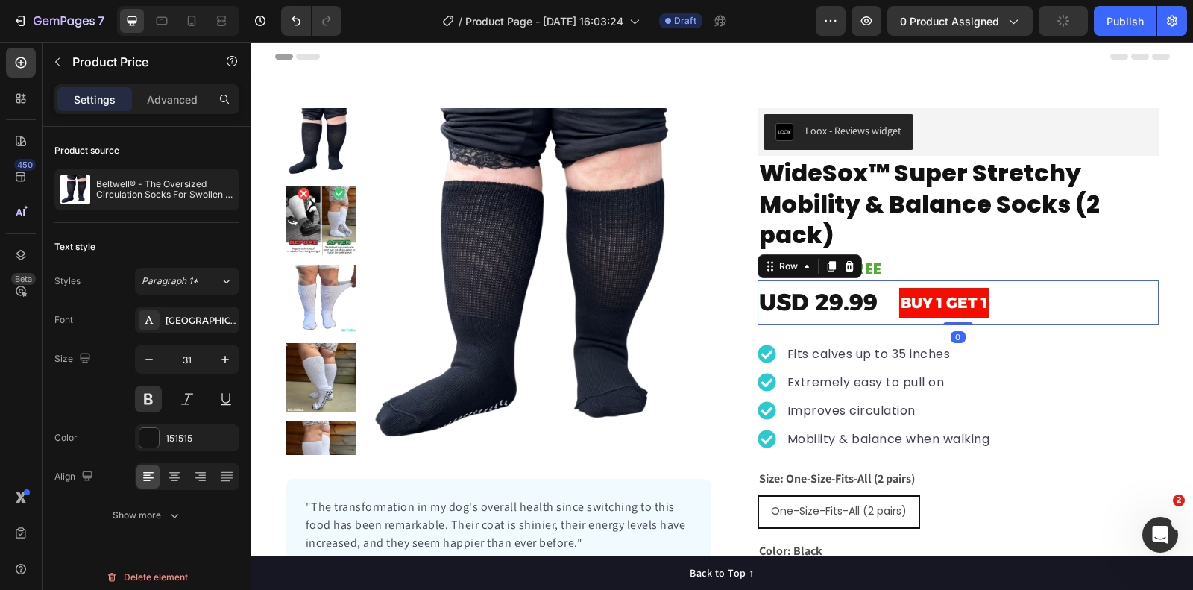
click at [894, 282] on div "USD 29.99 Product Price Product Price BUY 1 GET 1 Text Block Row Row 0" at bounding box center [958, 302] width 401 height 45
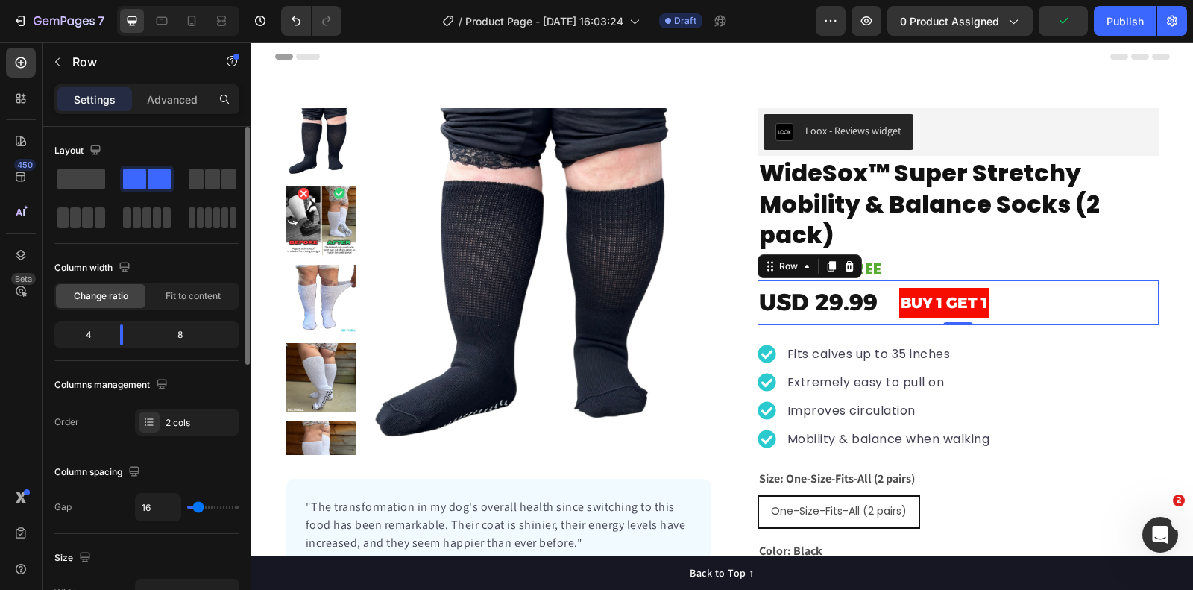
drag, startPoint x: 125, startPoint y: 344, endPoint x: 104, endPoint y: 336, distance: 22.2
click at [104, 336] on div "4 8" at bounding box center [146, 334] width 185 height 27
drag, startPoint x: 123, startPoint y: 333, endPoint x: 112, endPoint y: 331, distance: 11.4
click at [112, 0] on body "7 Version history / Product Page - [DATE] 16:03:24 Draft Preview 0 product assi…" at bounding box center [596, 0] width 1193 height 0
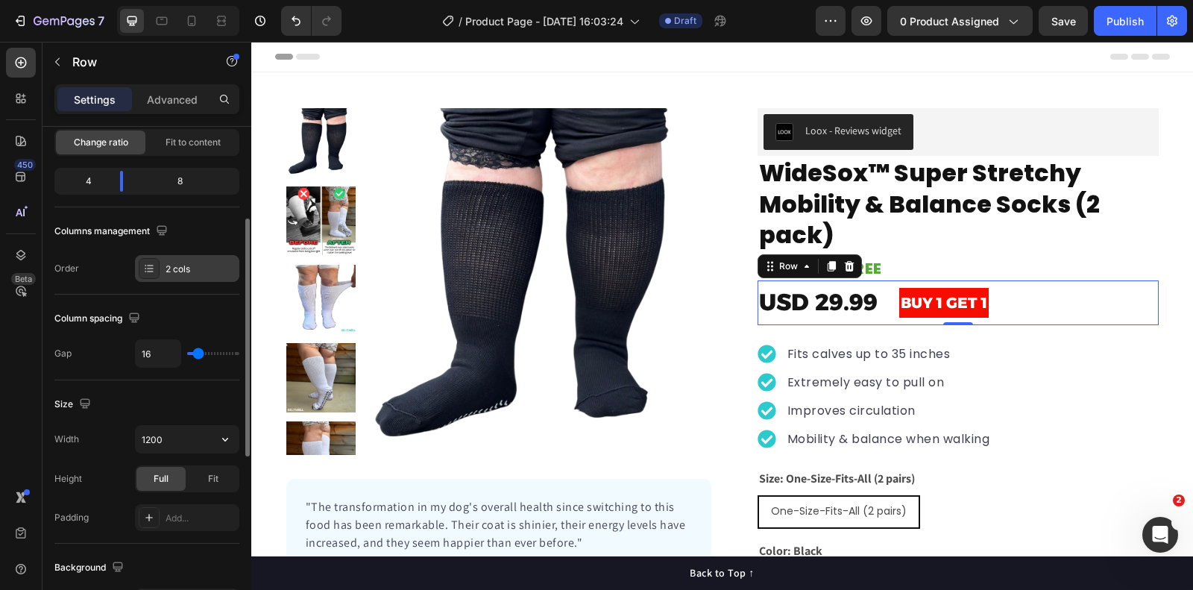
scroll to position [167, 0]
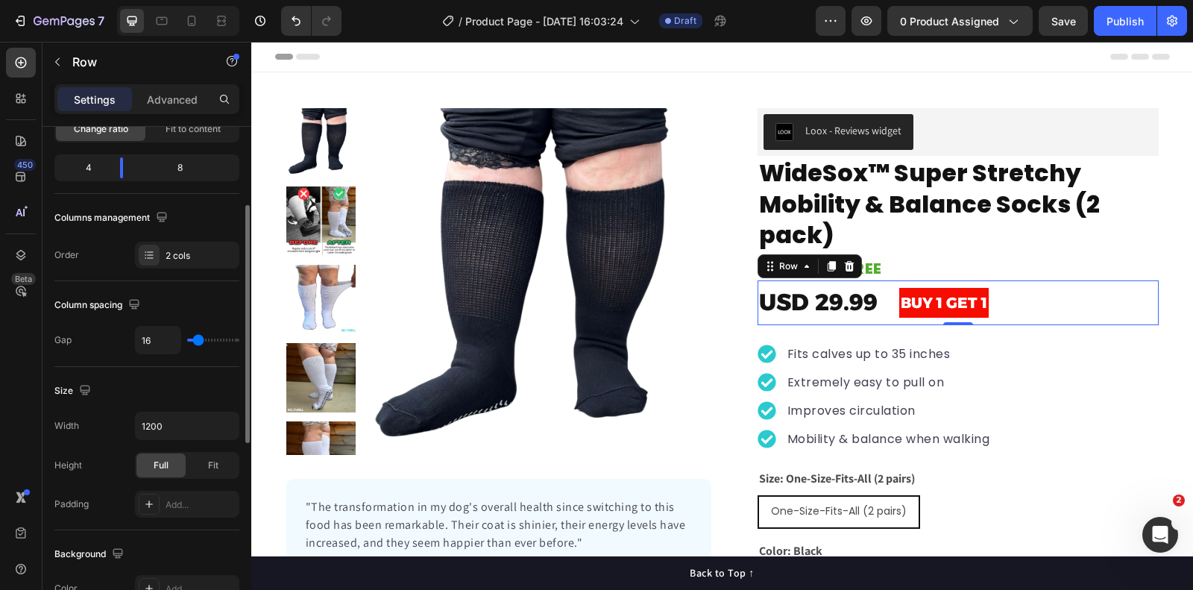
type input "0"
drag, startPoint x: 196, startPoint y: 336, endPoint x: 160, endPoint y: 335, distance: 35.8
type input "0"
click at [187, 339] on input "range" at bounding box center [213, 340] width 52 height 3
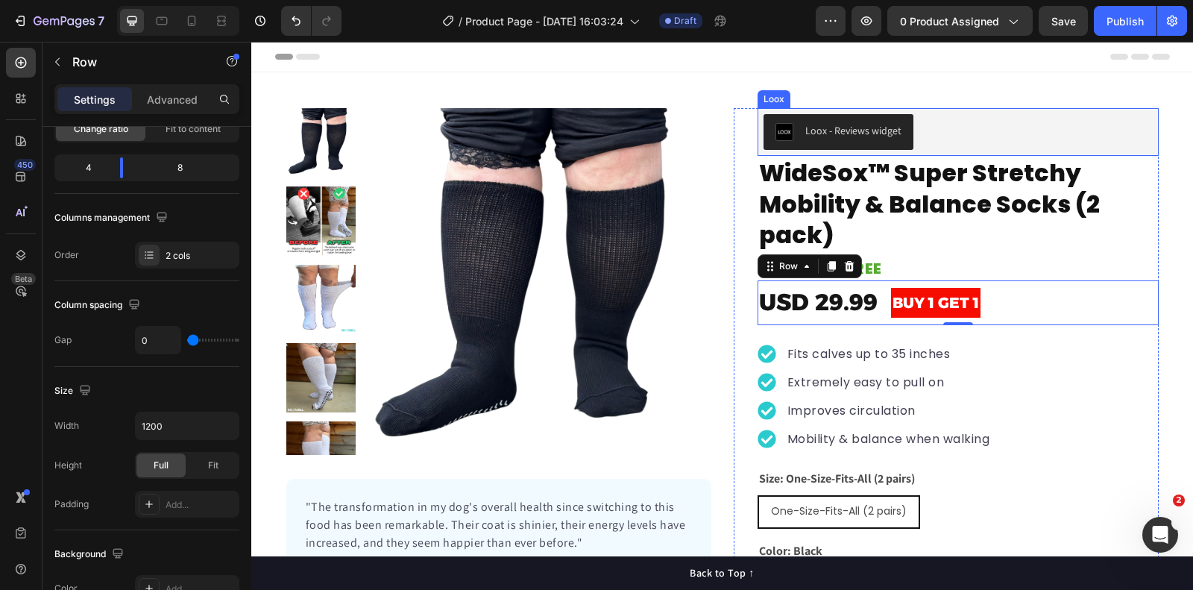
click at [1173, 122] on div "Product Images "The transformation in my dog's overall health since switching t…" at bounding box center [722, 392] width 942 height 569
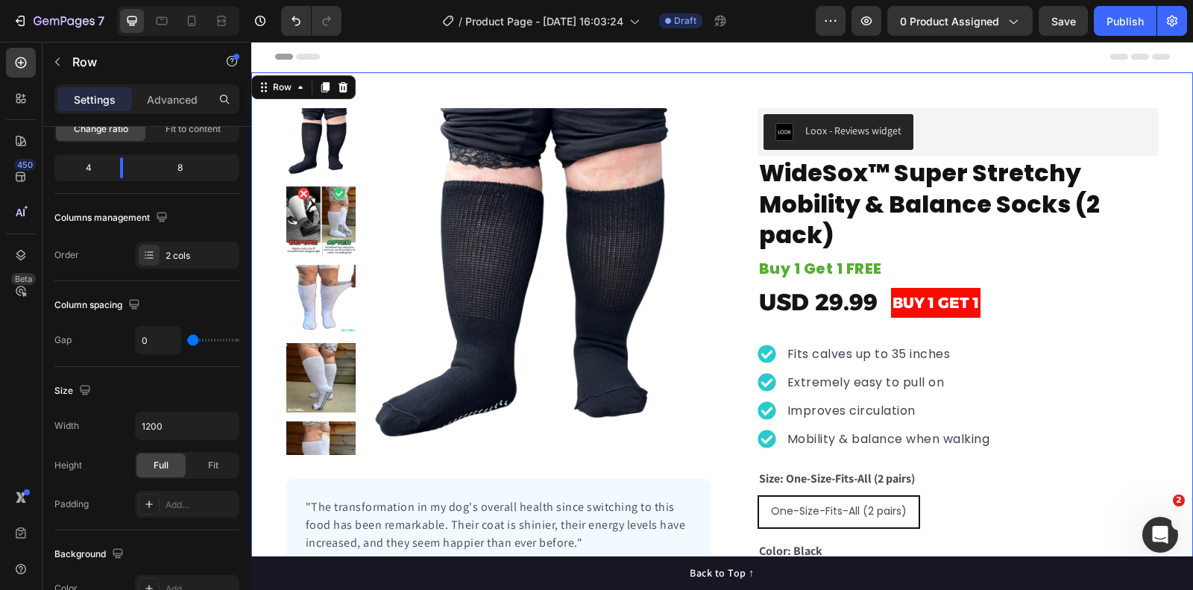
scroll to position [166, 0]
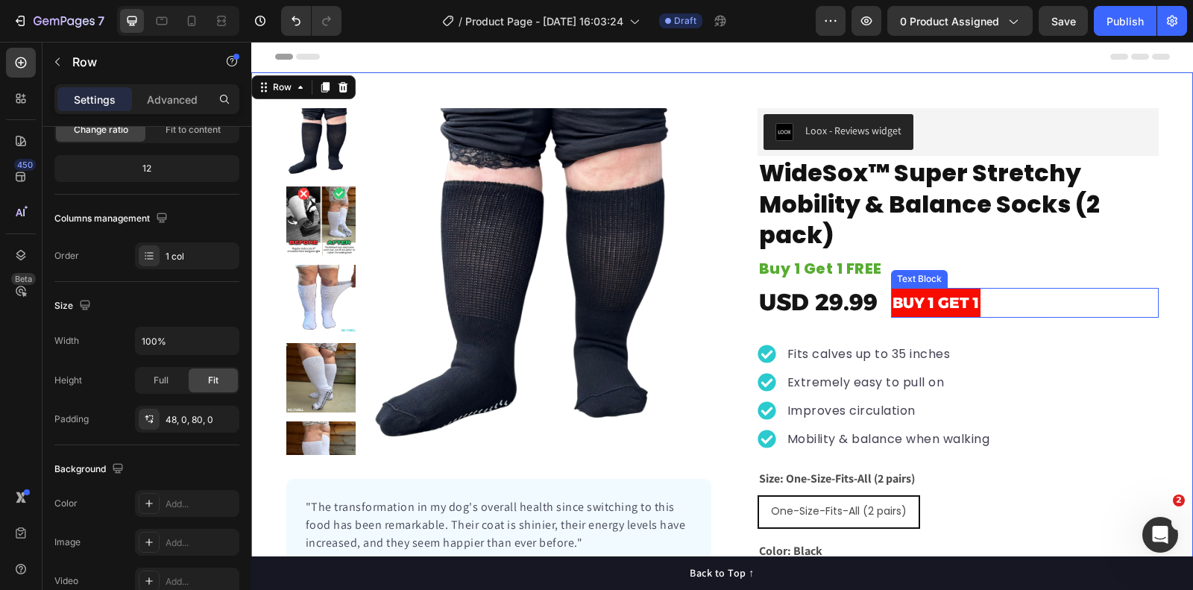
click at [911, 280] on div "Text Block" at bounding box center [919, 278] width 51 height 13
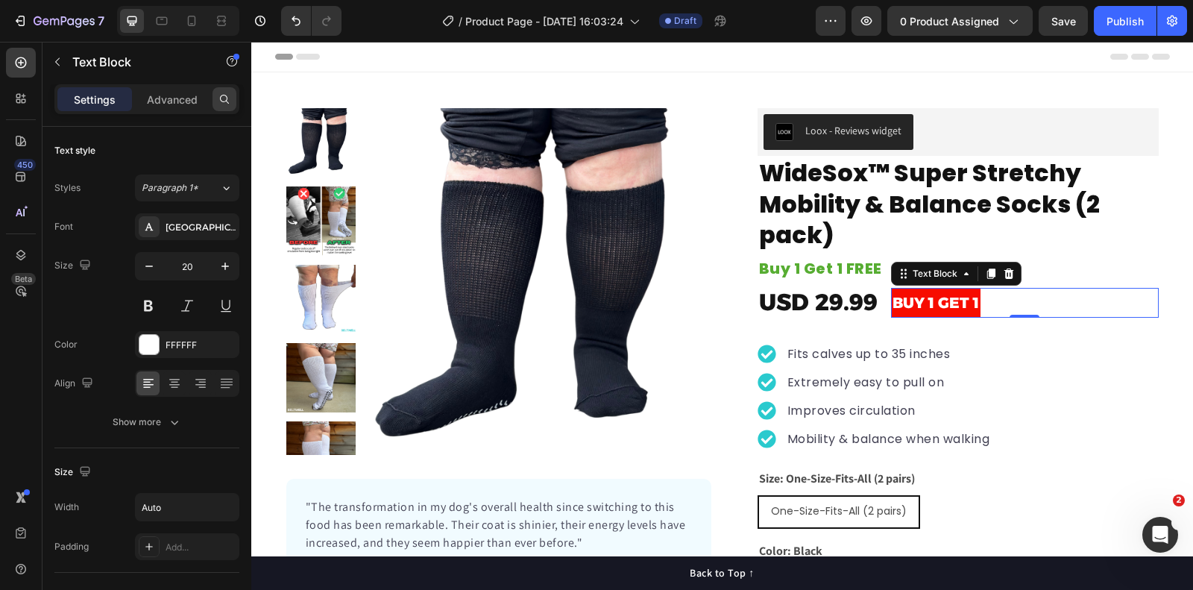
click at [225, 95] on icon at bounding box center [224, 99] width 9 height 9
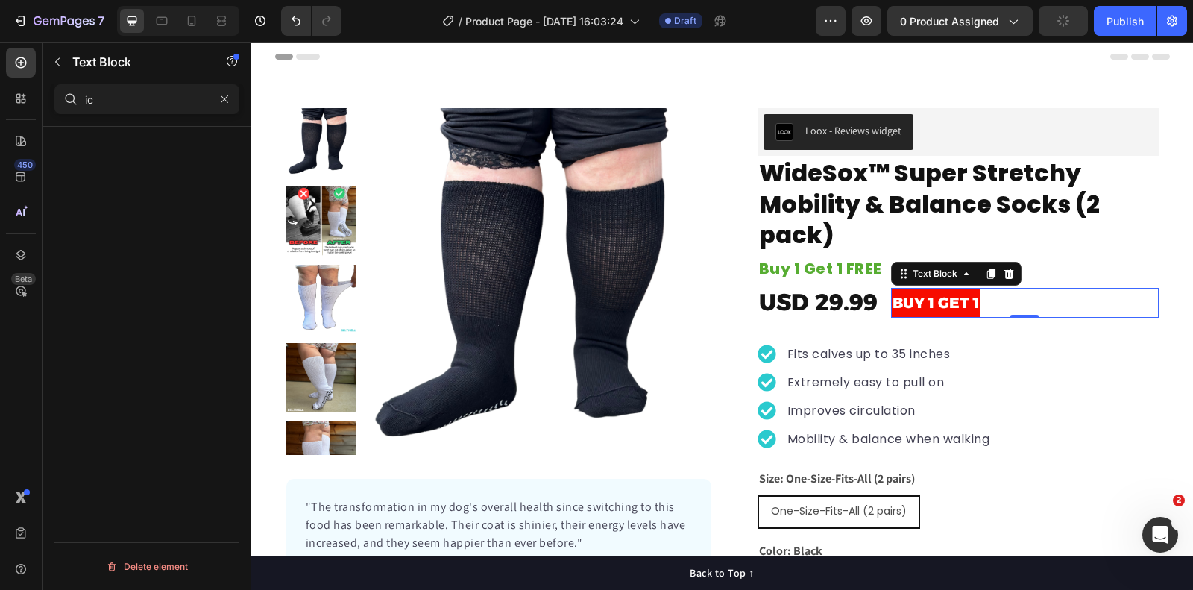
type input "i"
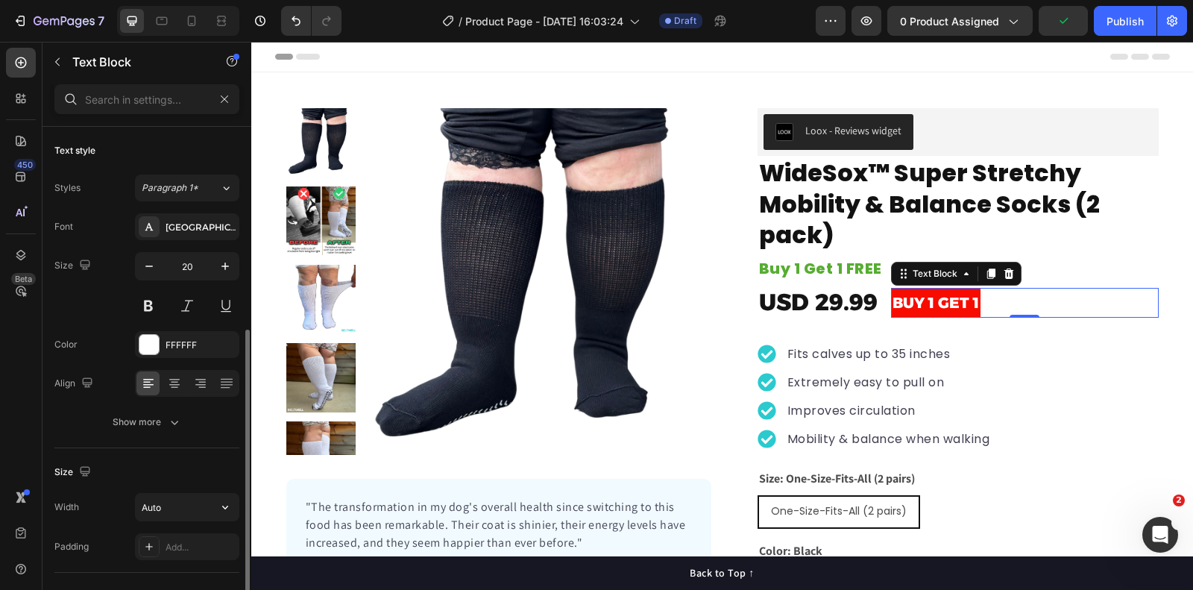
scroll to position [258, 0]
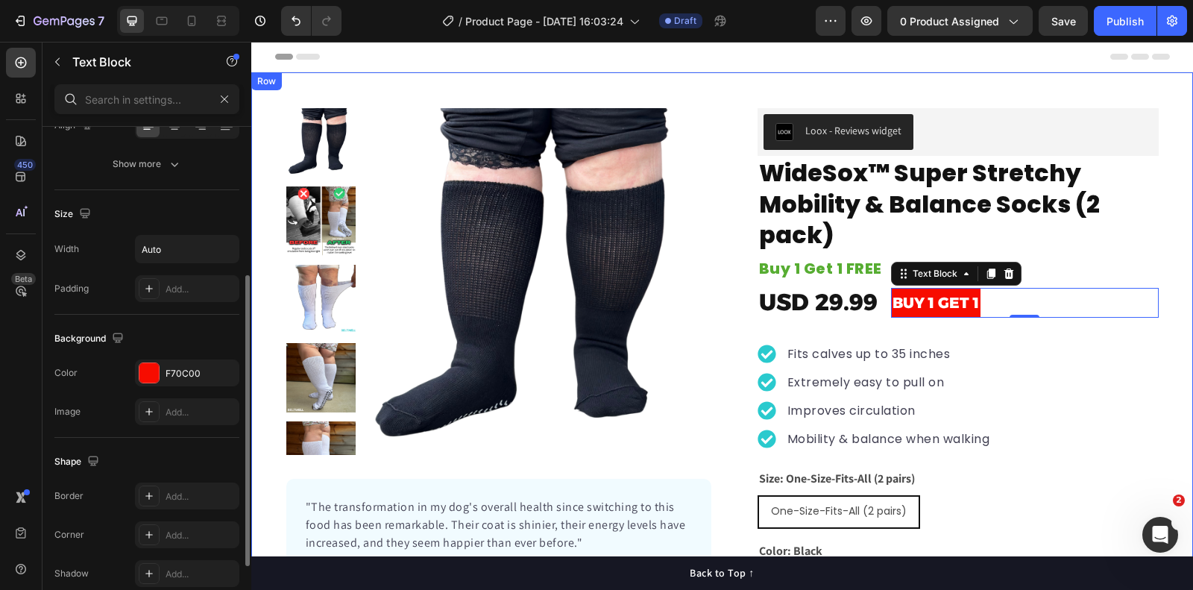
click at [1184, 196] on div "Product Images "The transformation in my dog's overall health since switching t…" at bounding box center [722, 392] width 942 height 569
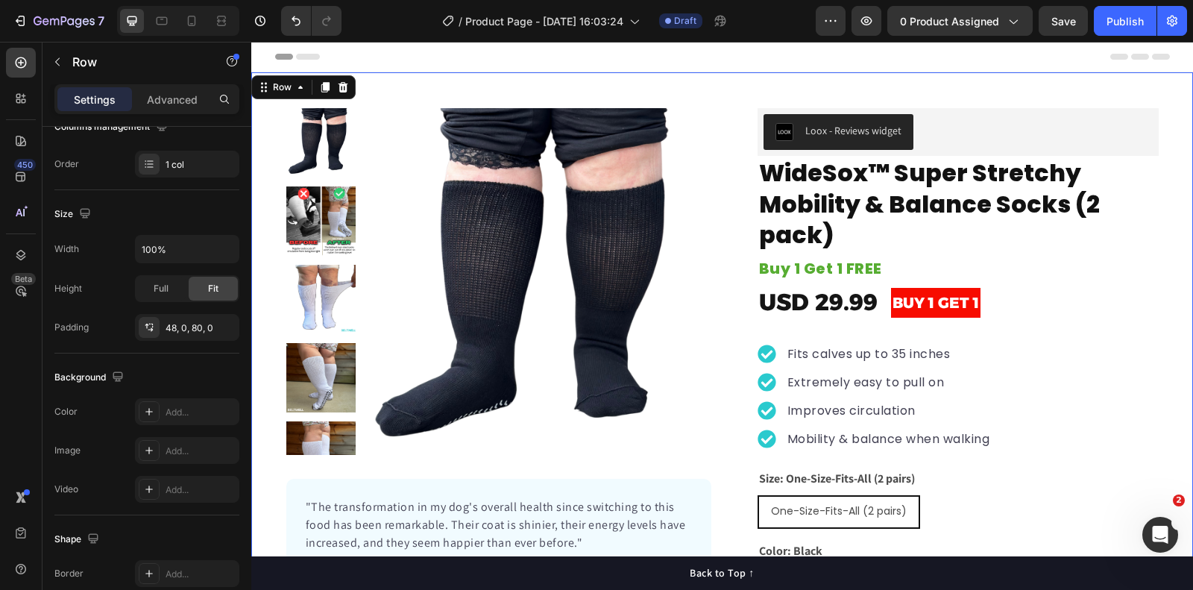
scroll to position [0, 0]
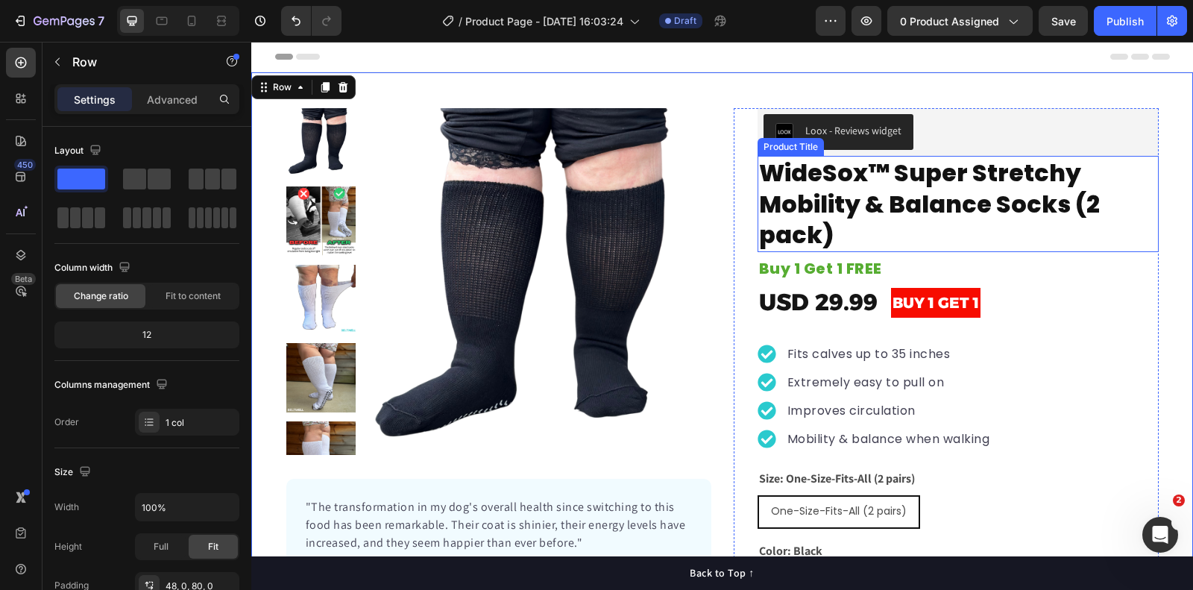
click at [960, 175] on h1 "WideSox™ Super Stretchy Mobility & Balance Socks (2 pack)" at bounding box center [958, 204] width 401 height 96
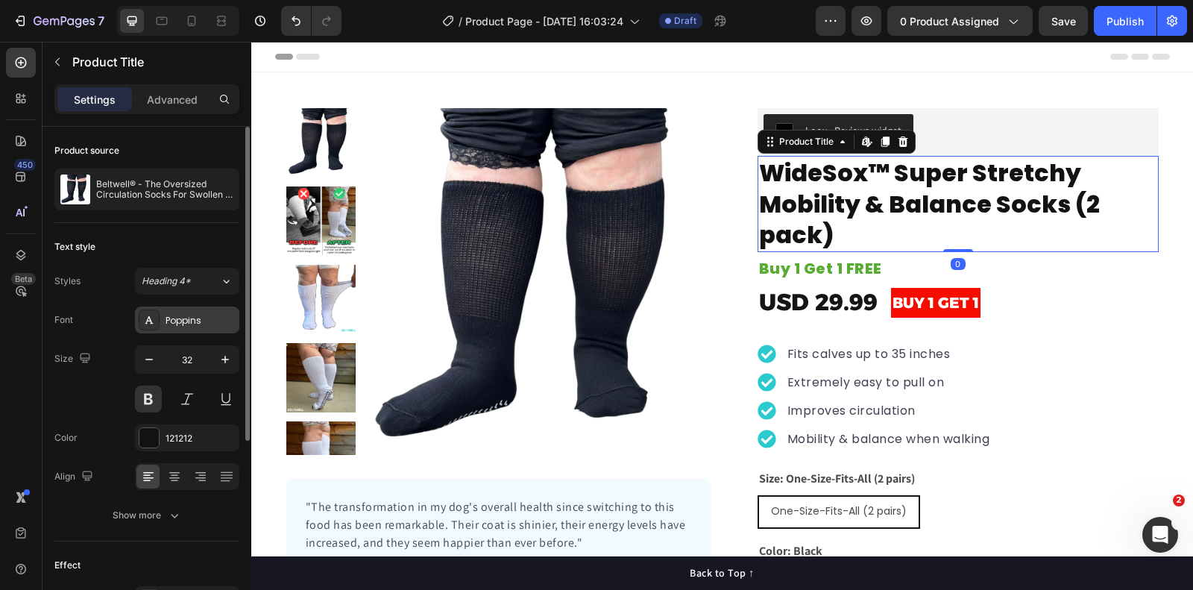
click at [179, 316] on div "Poppins" at bounding box center [201, 320] width 70 height 13
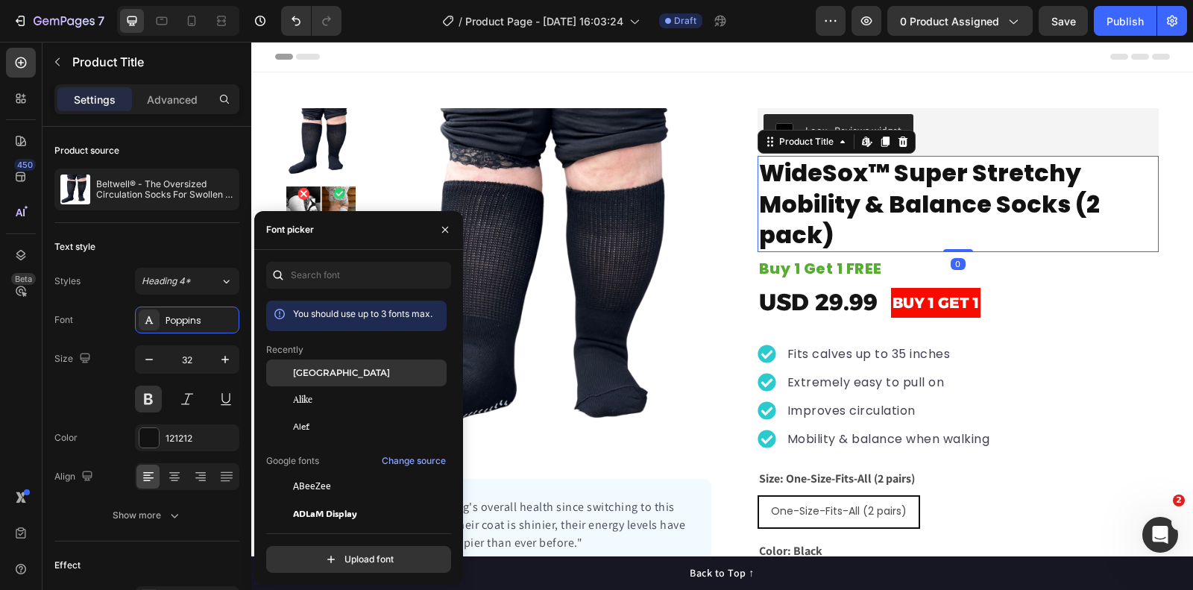
click at [360, 368] on div "[GEOGRAPHIC_DATA]" at bounding box center [368, 372] width 151 height 13
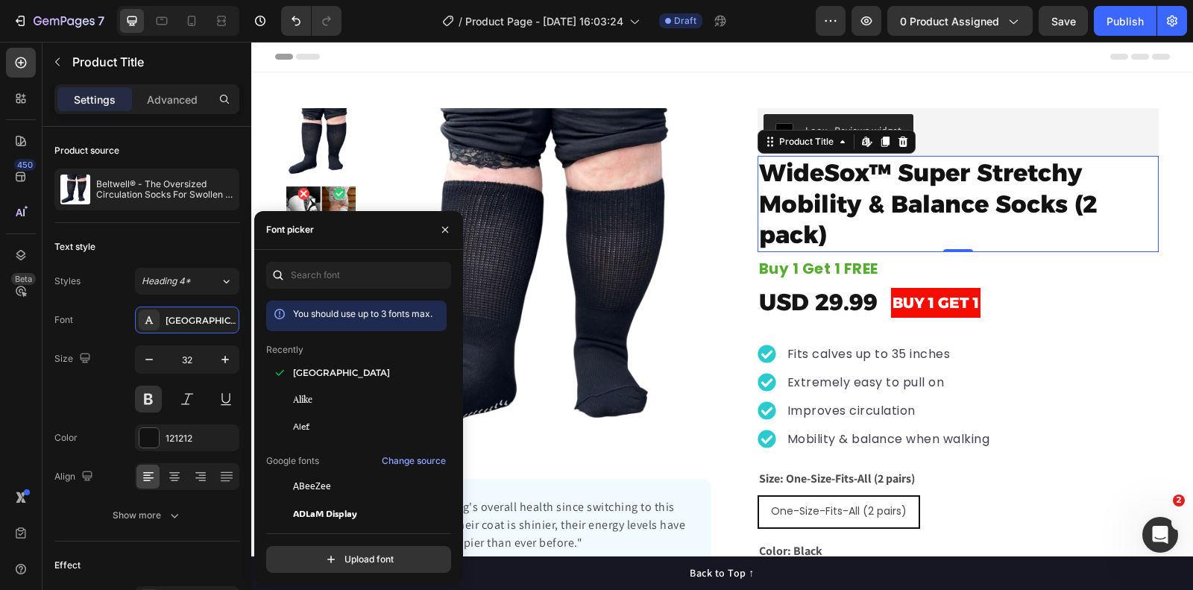
click at [850, 61] on div "Header" at bounding box center [722, 57] width 895 height 30
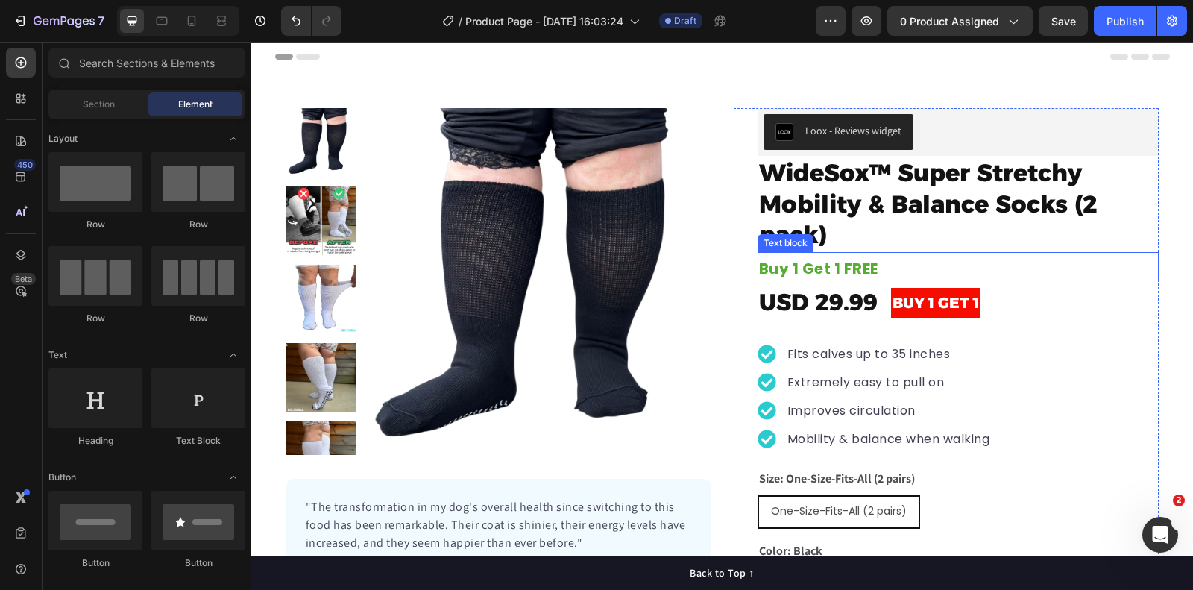
click at [880, 260] on p "Buy 1 Get 1 FREE" at bounding box center [958, 269] width 398 height 19
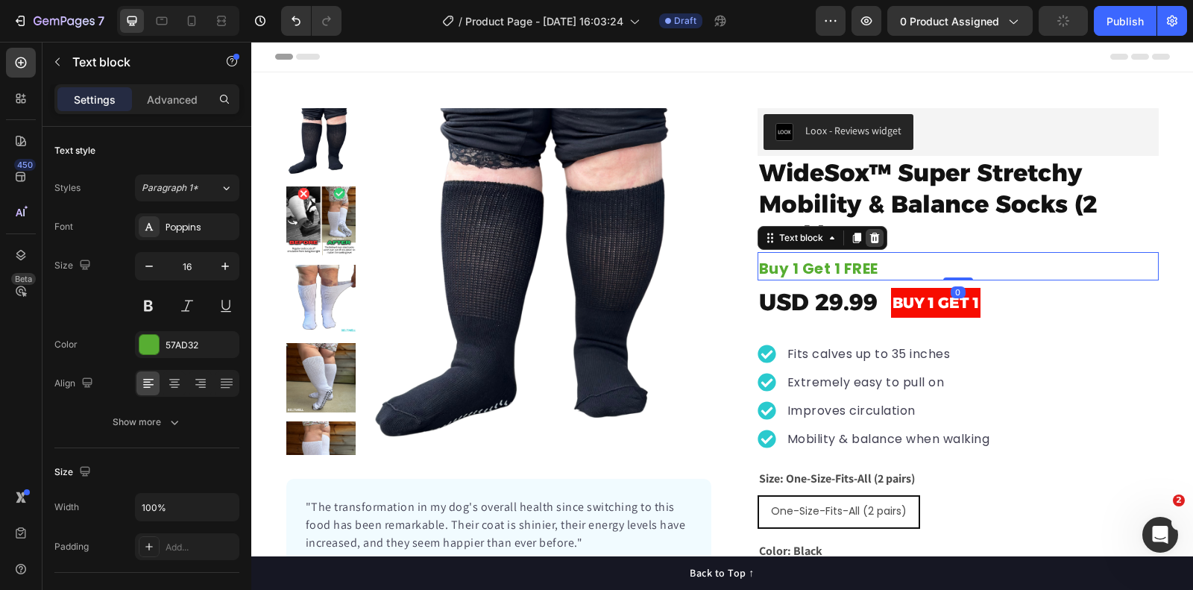
click at [876, 239] on icon at bounding box center [875, 238] width 10 height 10
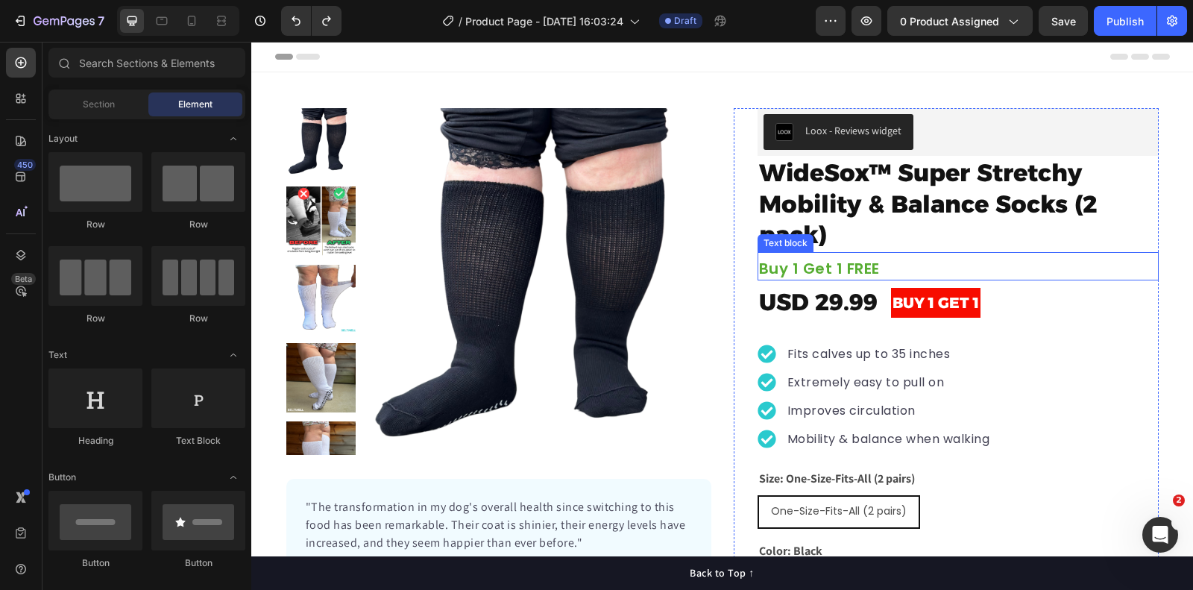
click at [820, 260] on strong "Buy 1 Get 1 FREE" at bounding box center [819, 268] width 121 height 21
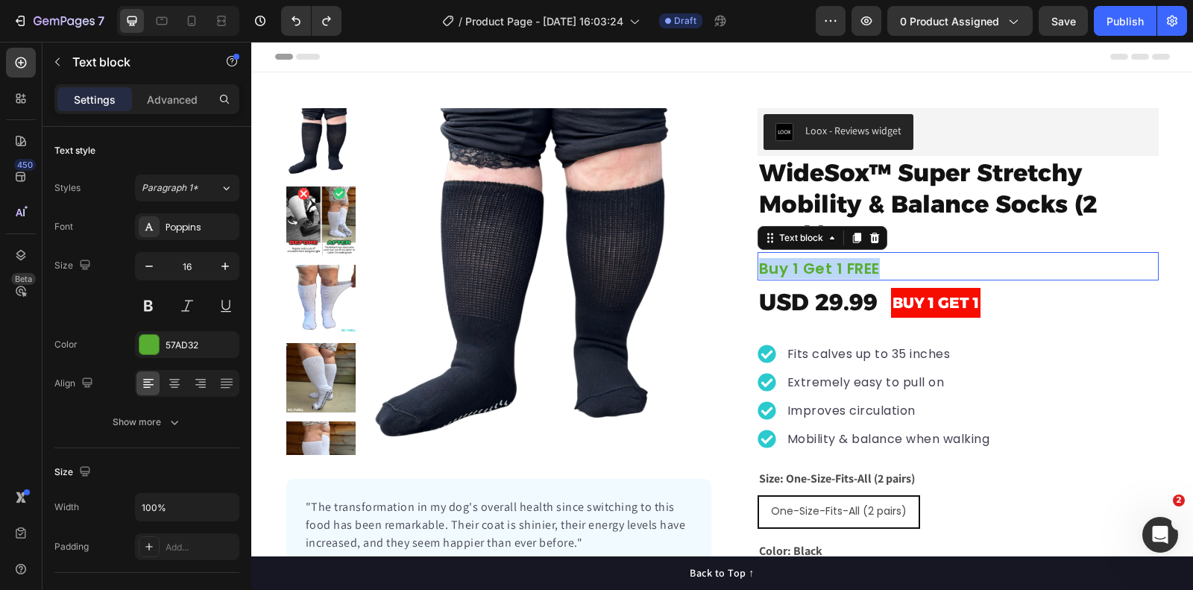
click at [820, 260] on strong "Buy 1 Get 1 FREE" at bounding box center [819, 268] width 121 height 21
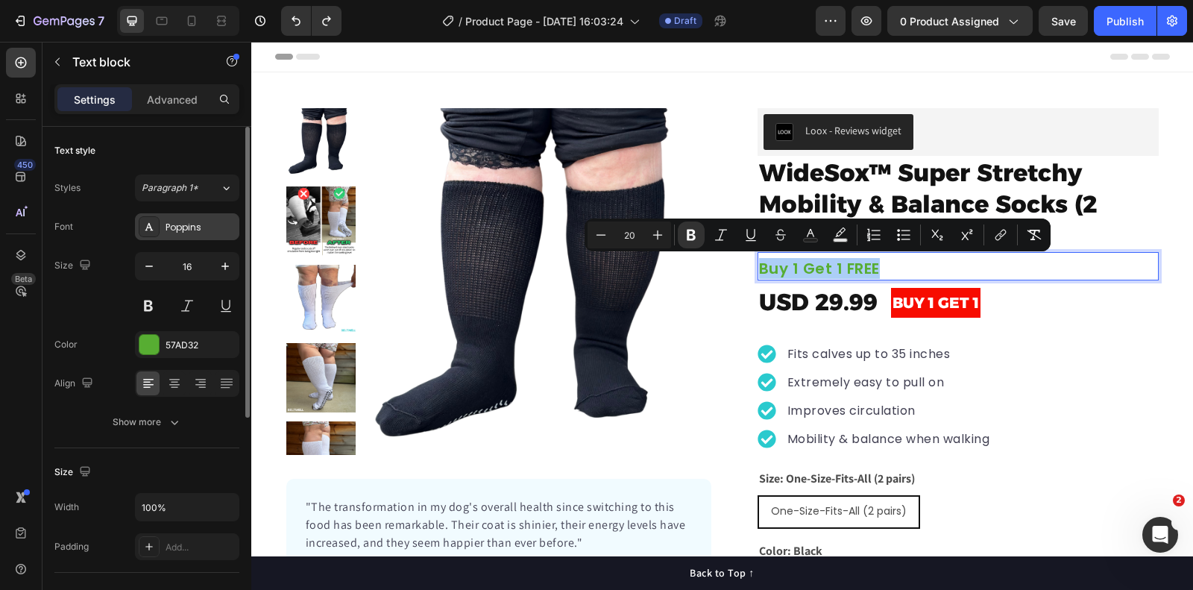
click at [189, 228] on div "Poppins" at bounding box center [201, 227] width 70 height 13
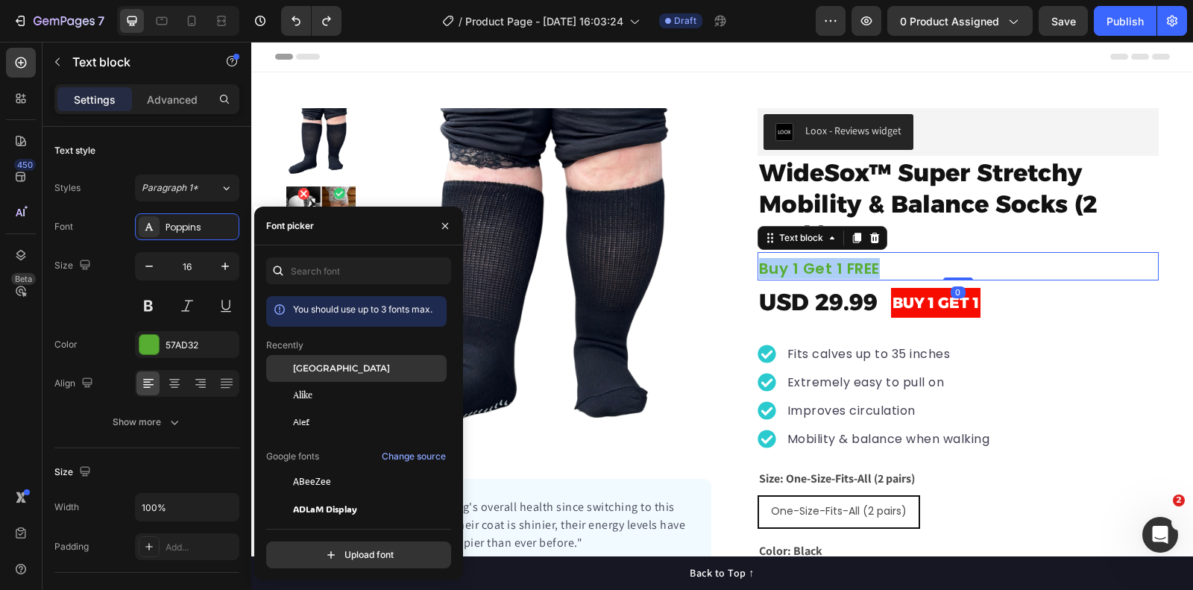
click at [311, 372] on span "[GEOGRAPHIC_DATA]" at bounding box center [341, 368] width 97 height 13
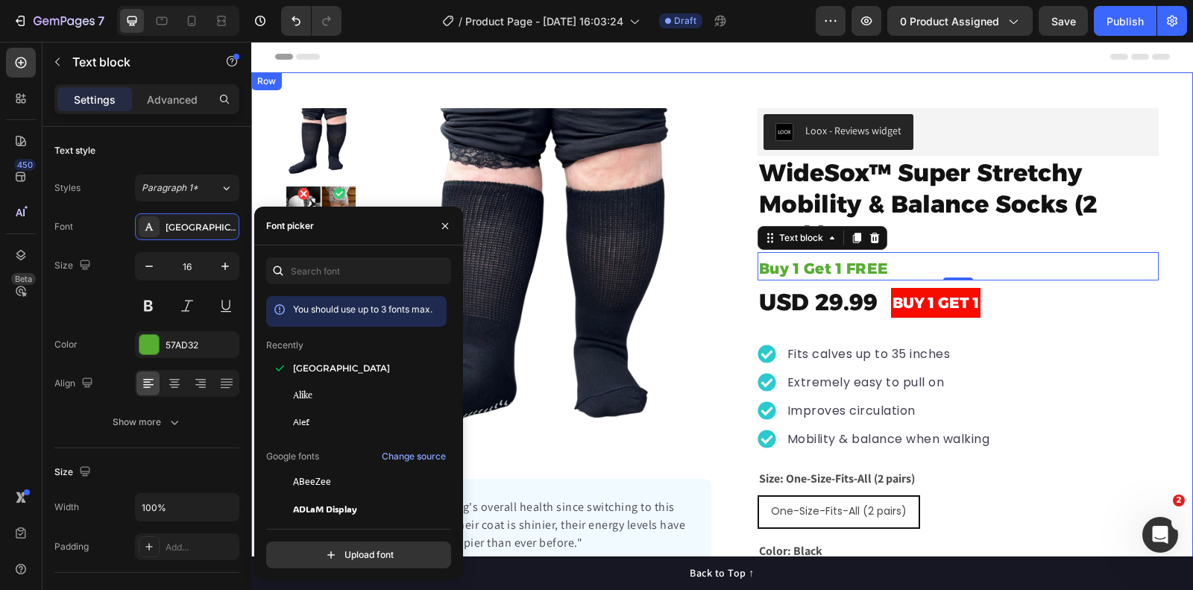
click at [1142, 77] on div "Product Images "The transformation in my dog's overall health since switching t…" at bounding box center [722, 404] width 942 height 665
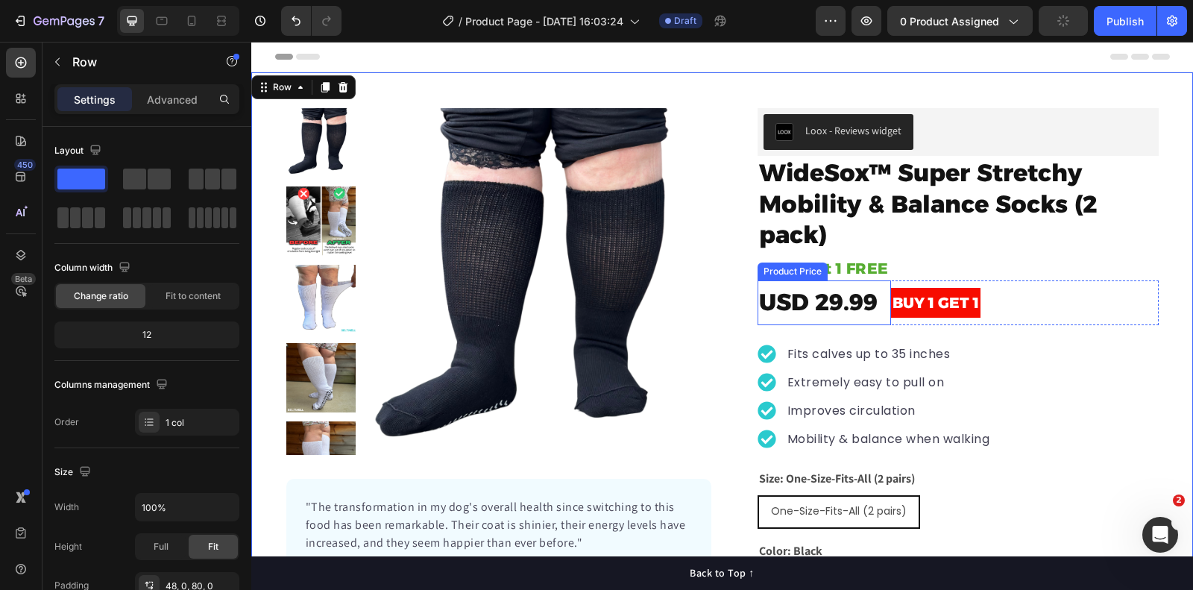
click at [835, 274] on strong "Buy 1 Get 1 FREE" at bounding box center [824, 269] width 130 height 18
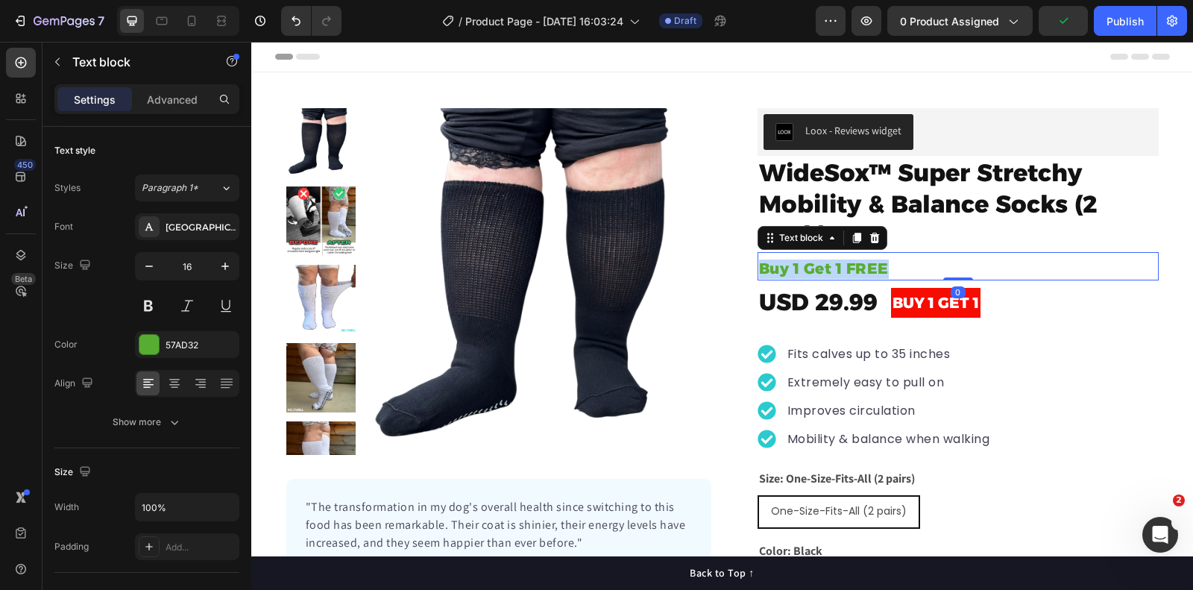
click at [835, 274] on strong "Buy 1 Get 1 FREE" at bounding box center [824, 269] width 130 height 18
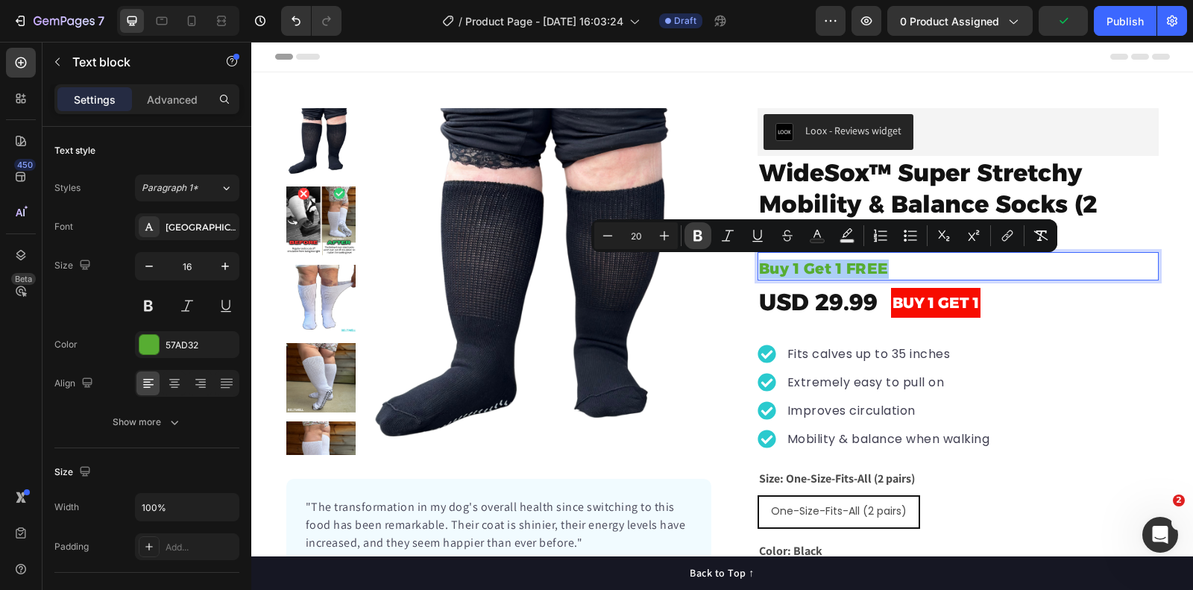
click at [700, 234] on icon "Editor contextual toolbar" at bounding box center [698, 235] width 9 height 11
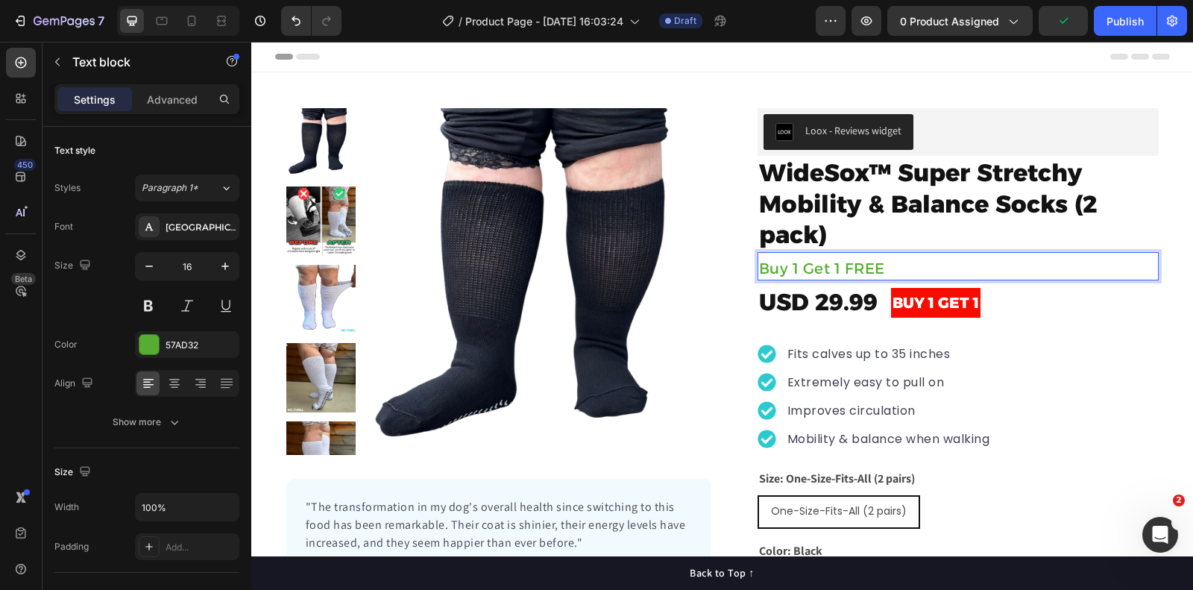
click at [991, 56] on div "Header" at bounding box center [722, 57] width 895 height 30
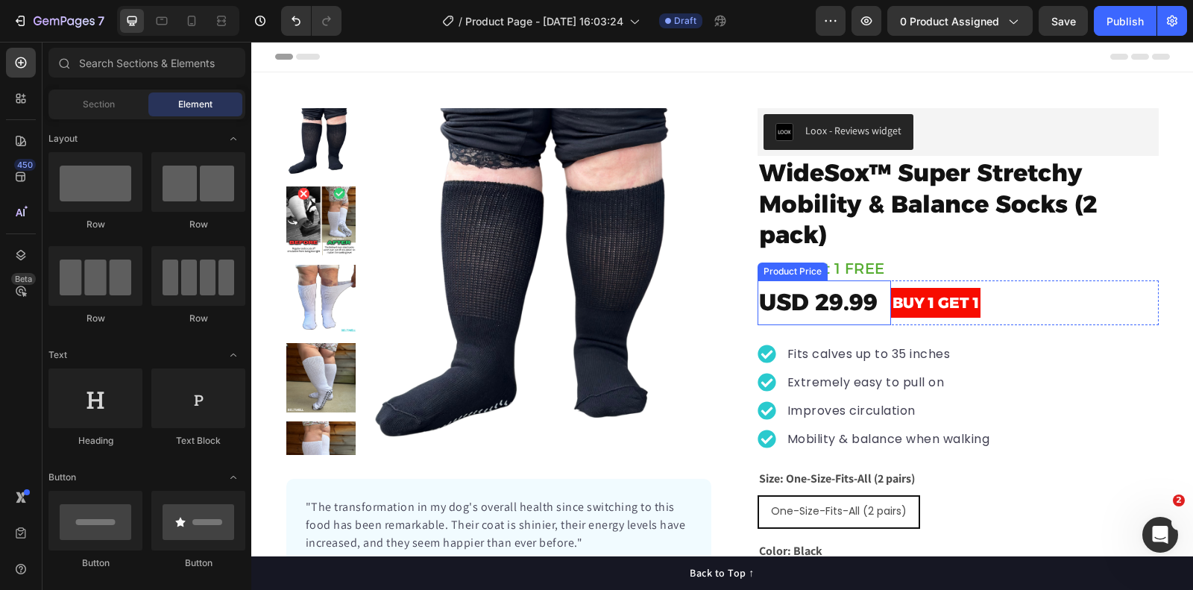
click at [869, 304] on div "USD 29.99" at bounding box center [825, 302] width 134 height 45
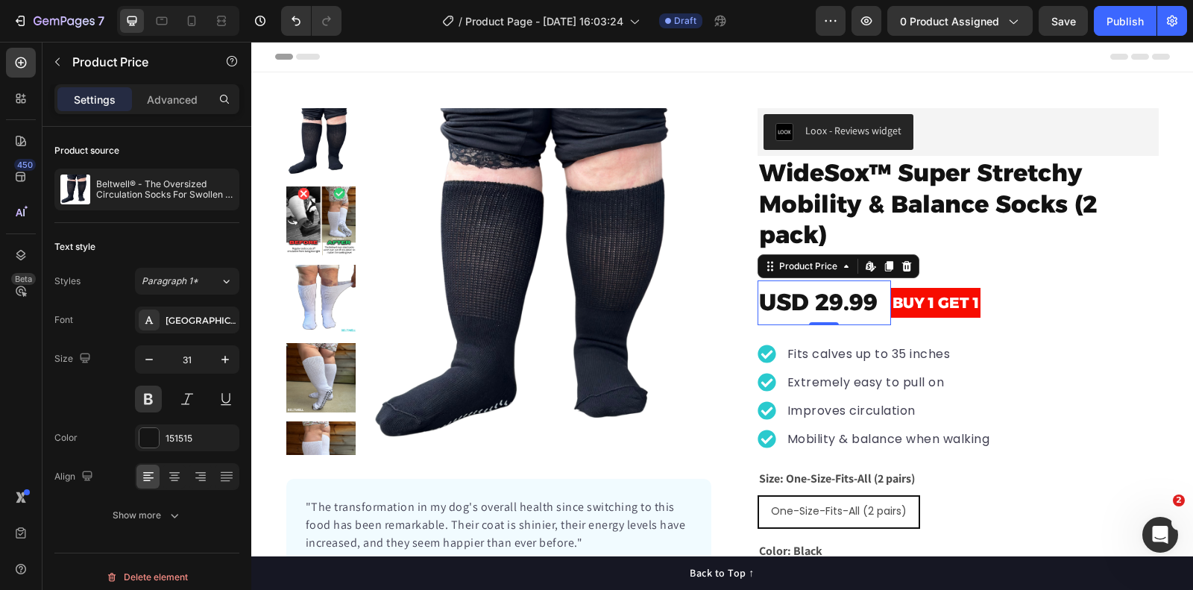
click at [841, 307] on div "USD 29.99" at bounding box center [825, 302] width 134 height 45
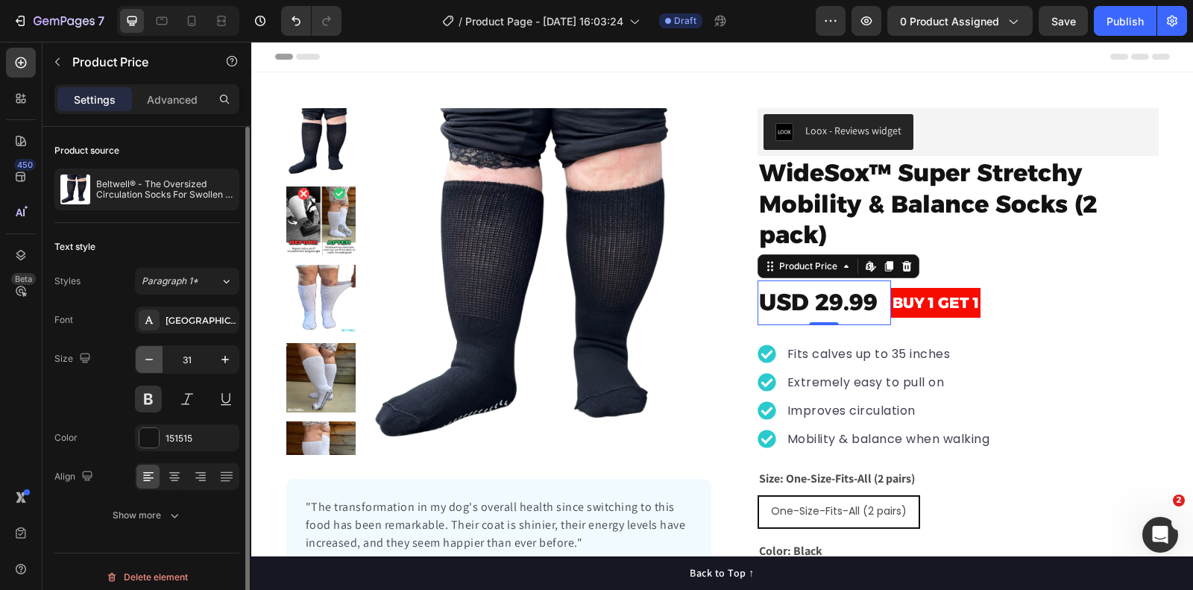
scroll to position [9, 0]
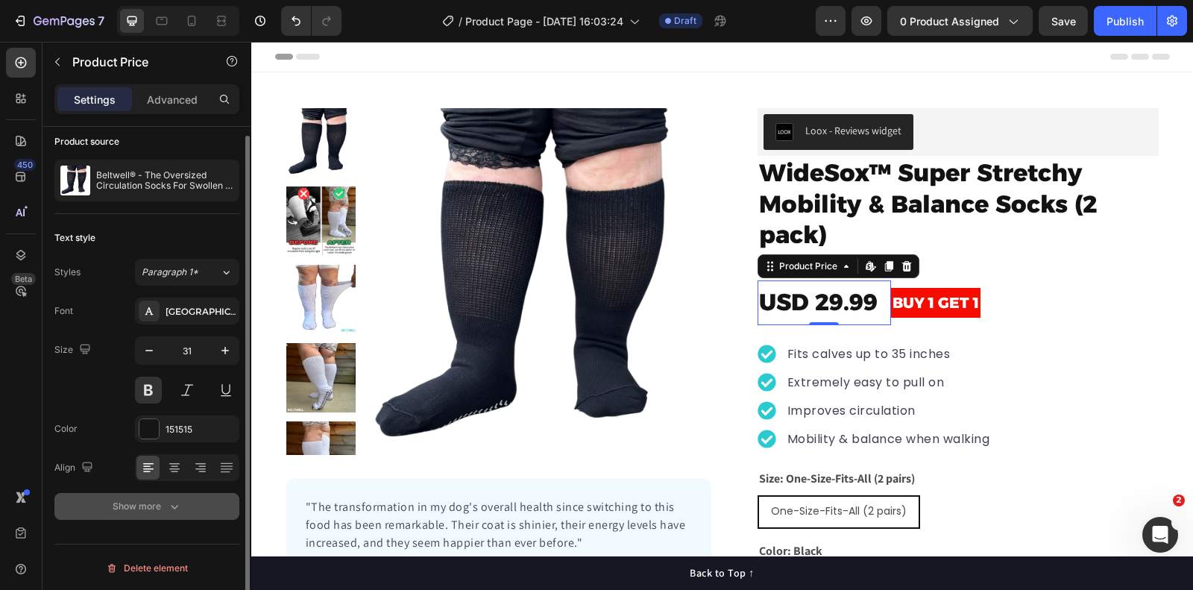
click at [162, 513] on button "Show more" at bounding box center [146, 506] width 185 height 27
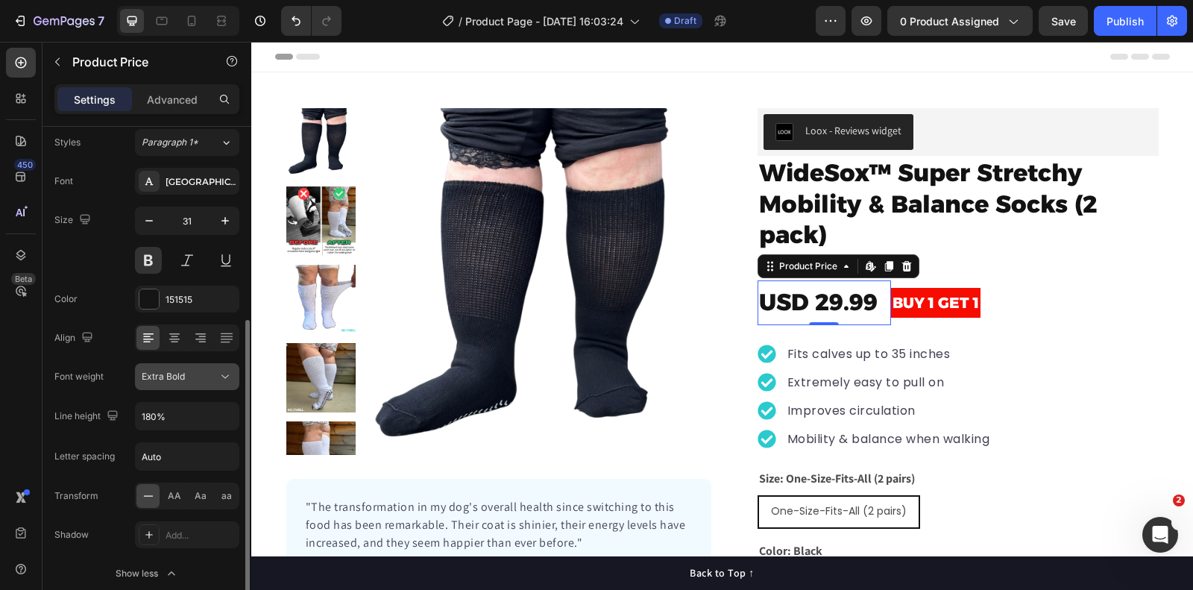
scroll to position [195, 0]
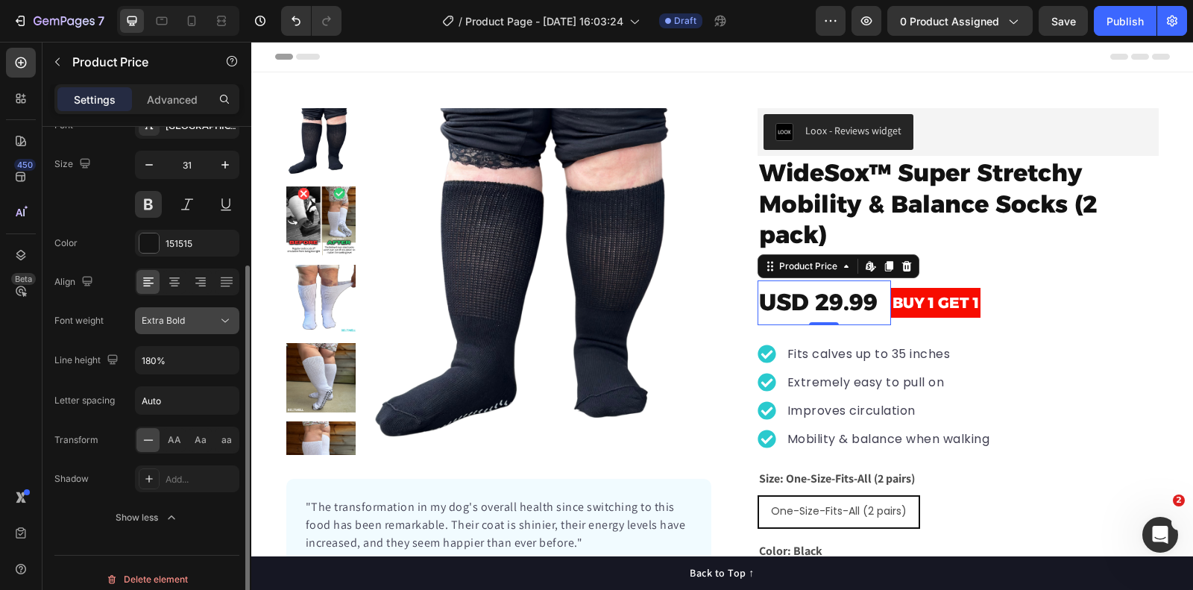
click at [185, 318] on div "Extra Bold" at bounding box center [180, 320] width 76 height 13
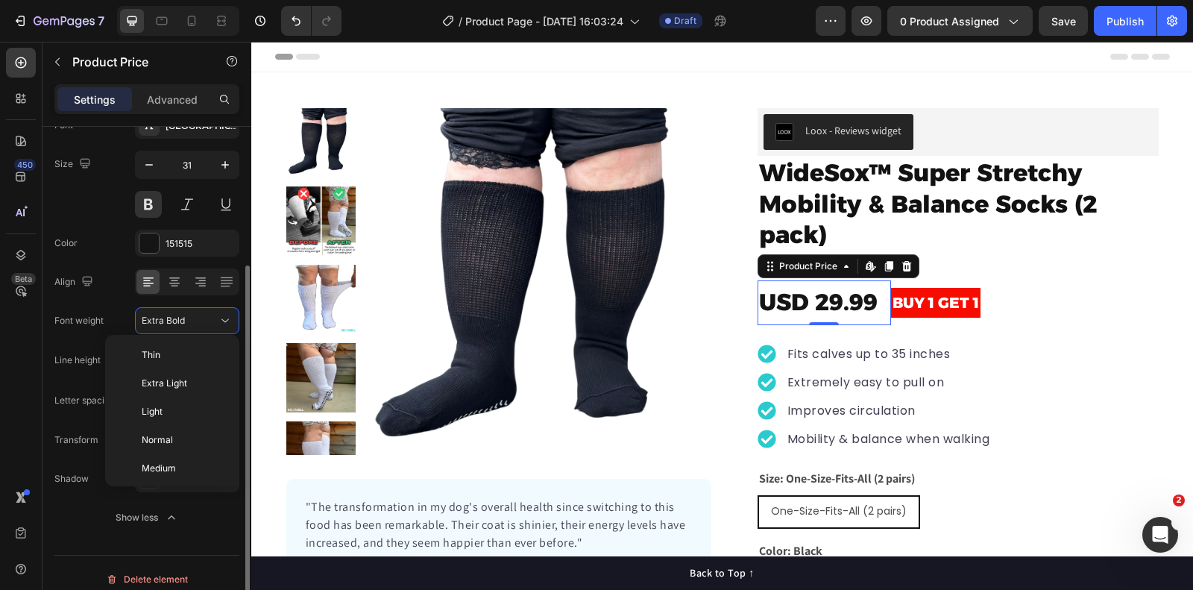
scroll to position [107, 0]
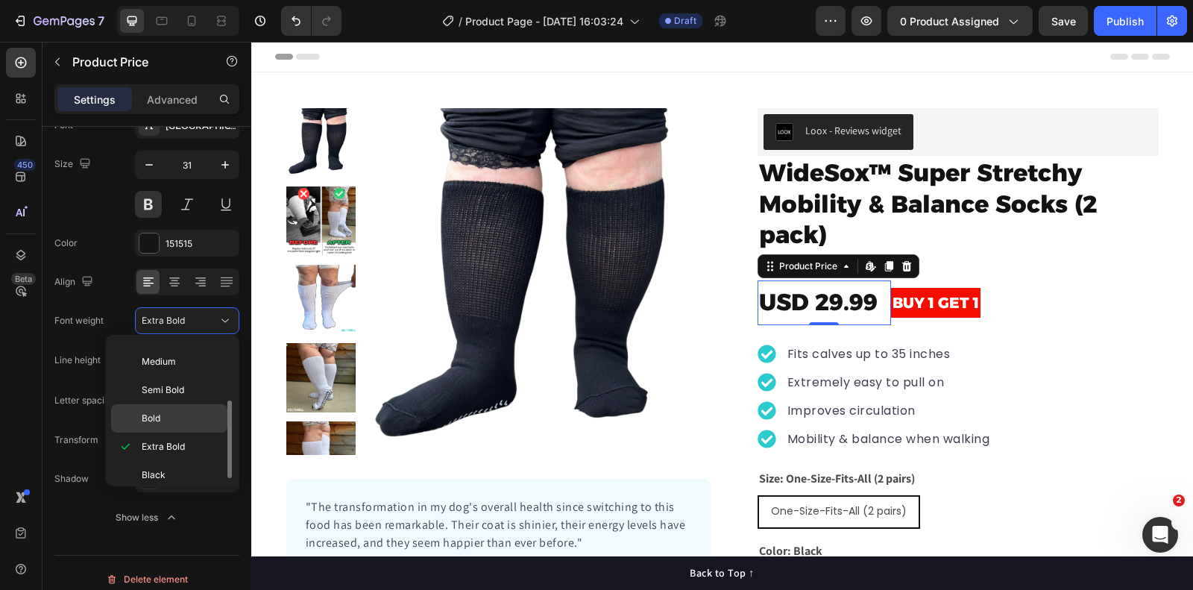
click at [184, 415] on p "Bold" at bounding box center [181, 418] width 79 height 13
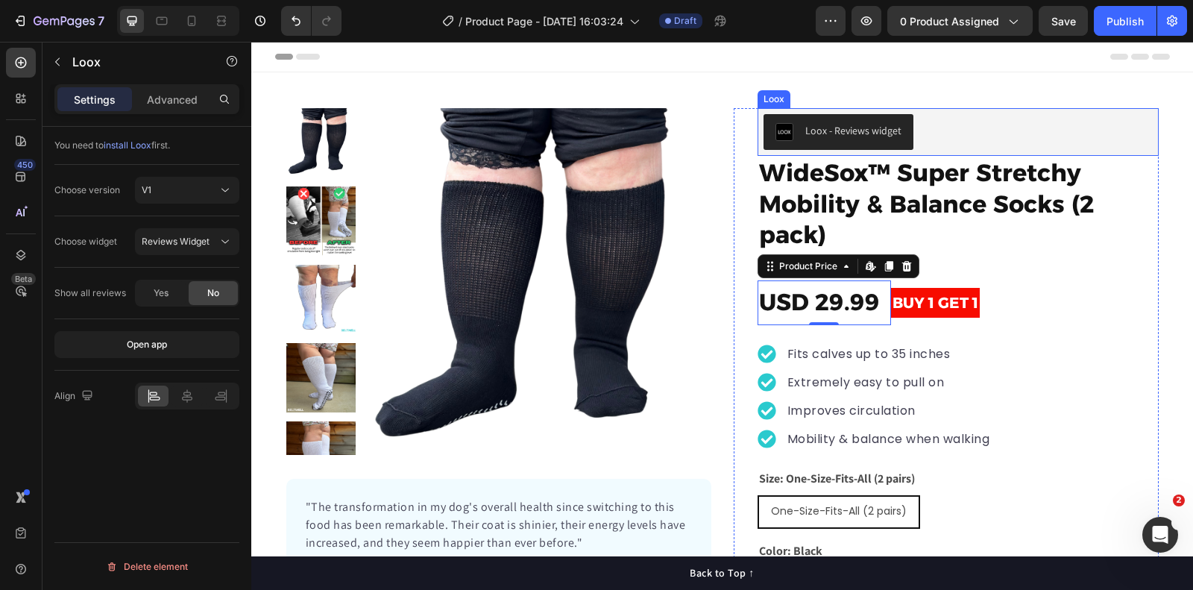
click at [1118, 117] on div "Loox - Reviews widget" at bounding box center [958, 132] width 389 height 36
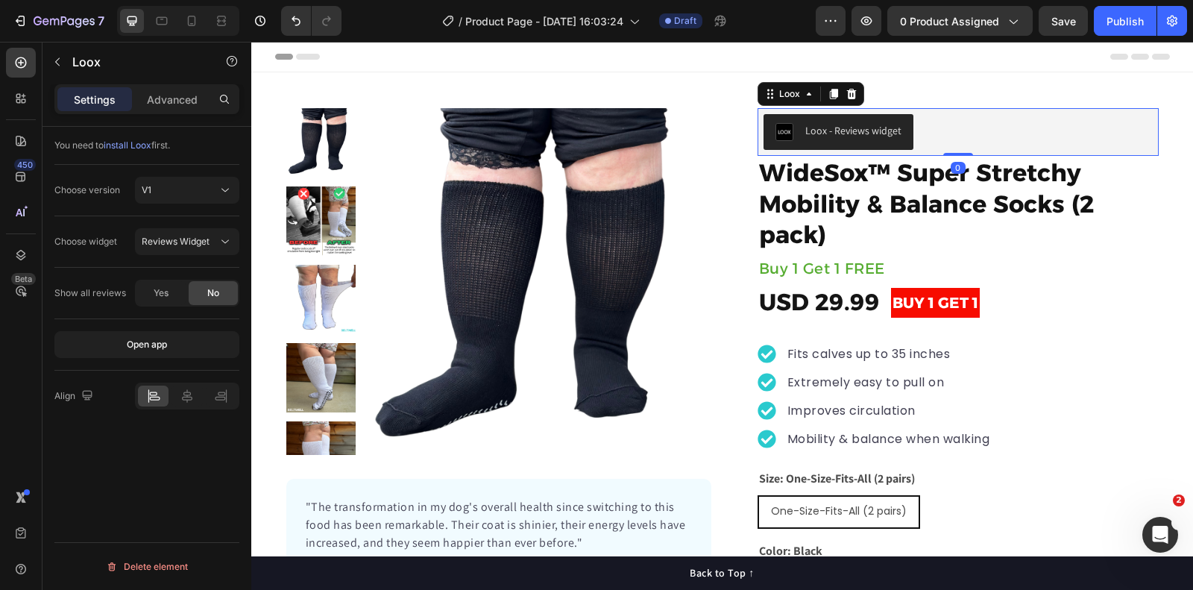
scroll to position [0, 0]
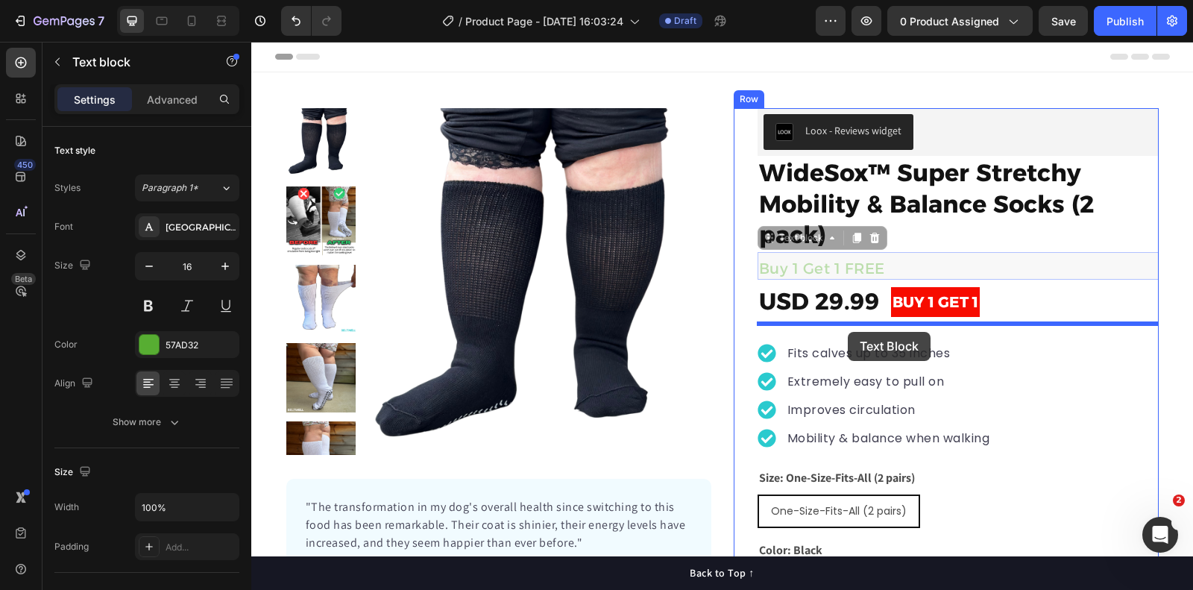
drag, startPoint x: 840, startPoint y: 276, endPoint x: 848, endPoint y: 332, distance: 56.5
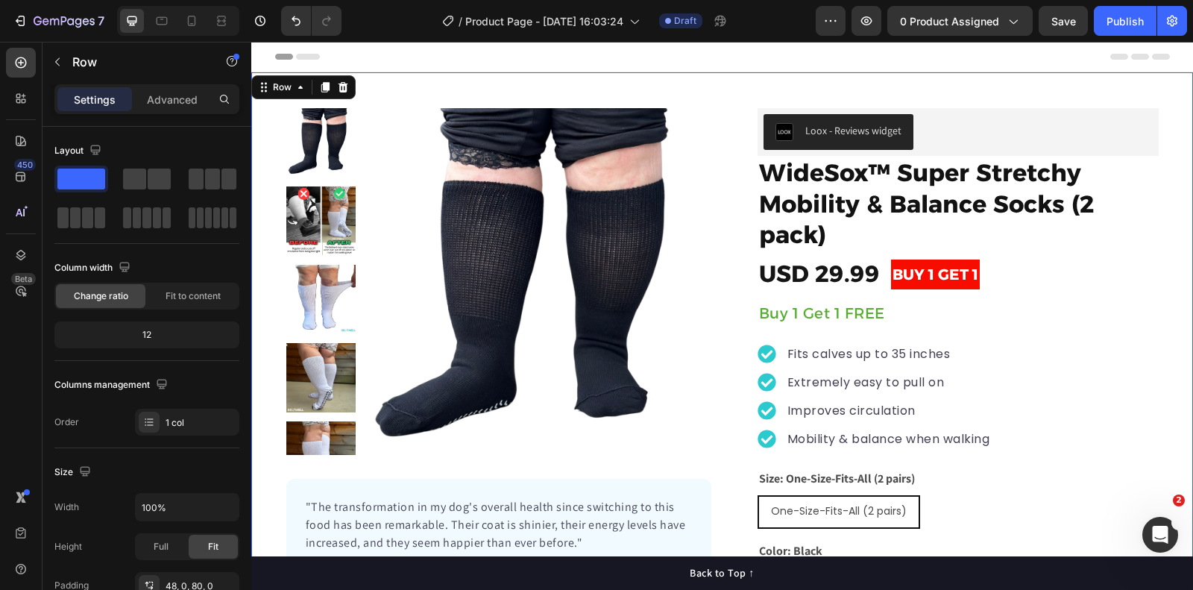
click at [1134, 87] on div "Product Images "The transformation in my dog's overall health since switching t…" at bounding box center [722, 404] width 942 height 665
click at [897, 310] on p "Buy 1 Get 1 FREE" at bounding box center [958, 313] width 398 height 19
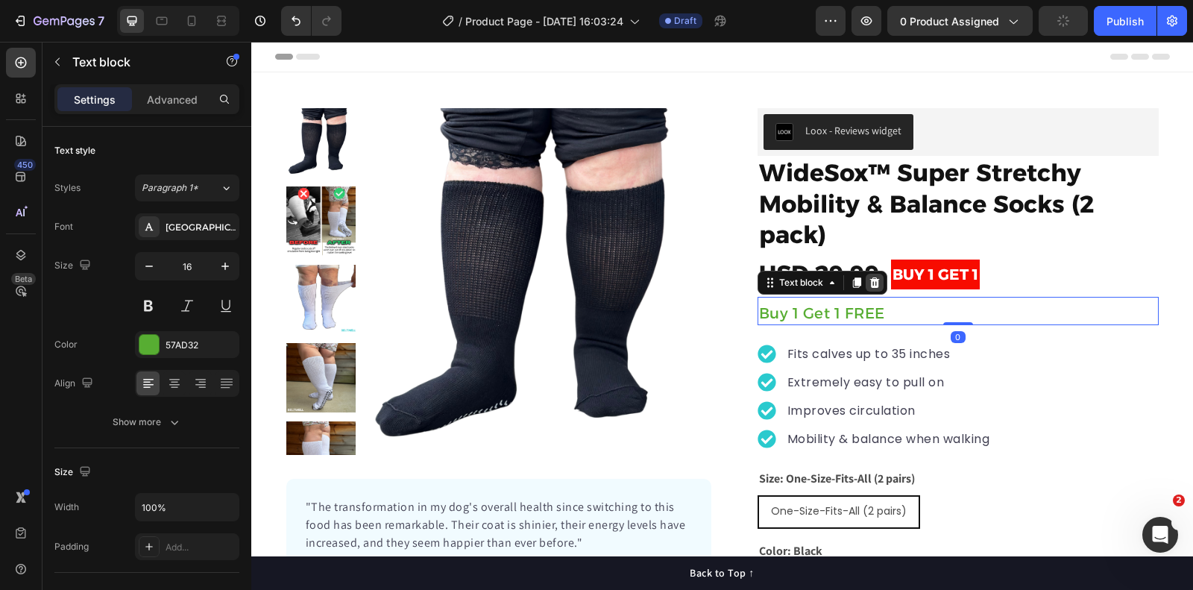
click at [867, 277] on div at bounding box center [875, 283] width 18 height 18
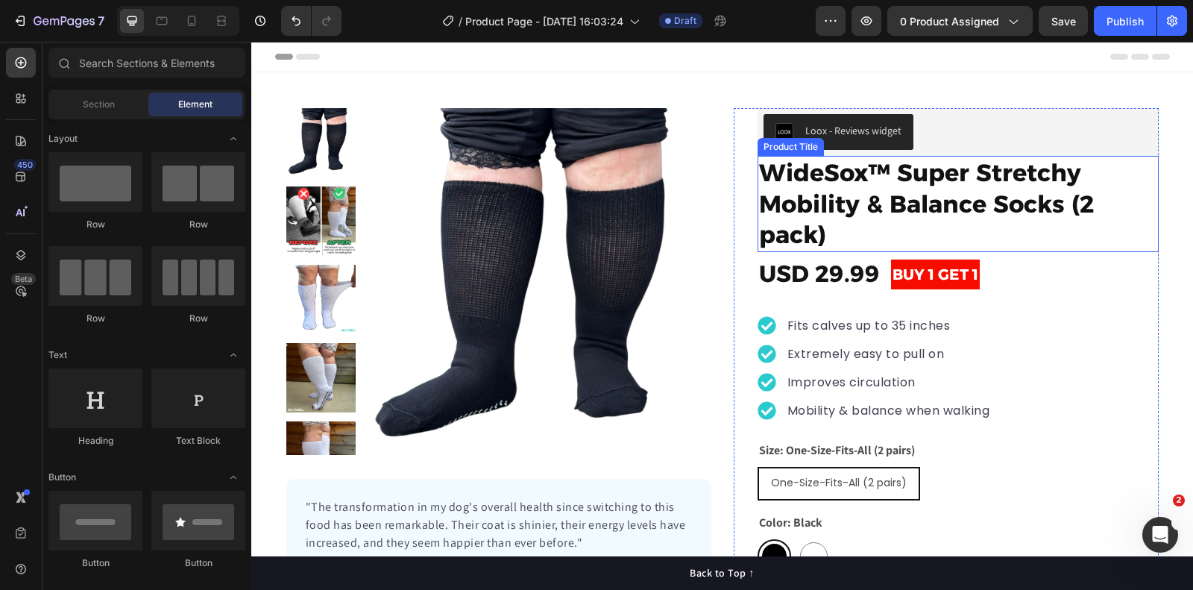
click at [926, 181] on h1 "WideSox™ Super Stretchy Mobility & Balance Socks (2 pack)" at bounding box center [958, 204] width 401 height 96
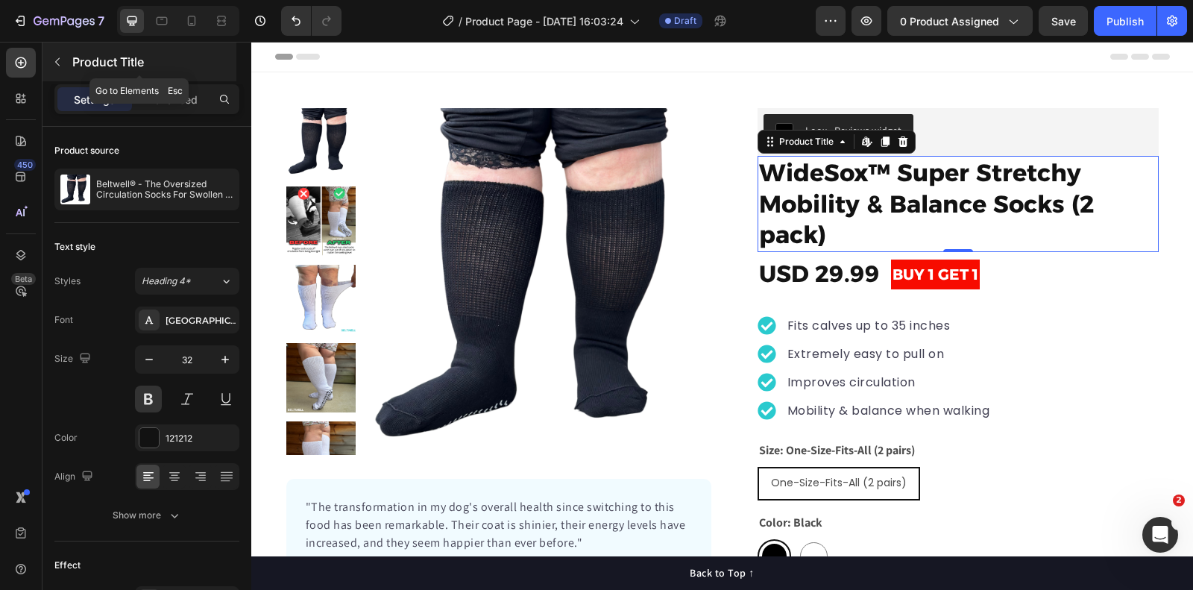
click at [57, 61] on icon "button" at bounding box center [57, 62] width 12 height 12
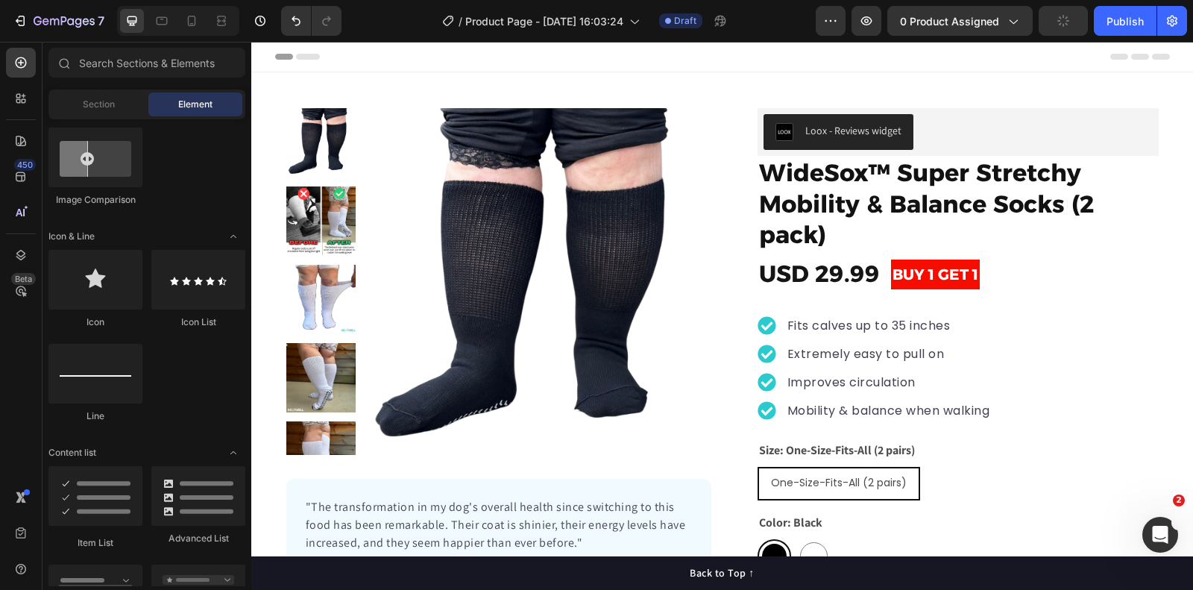
scroll to position [916, 0]
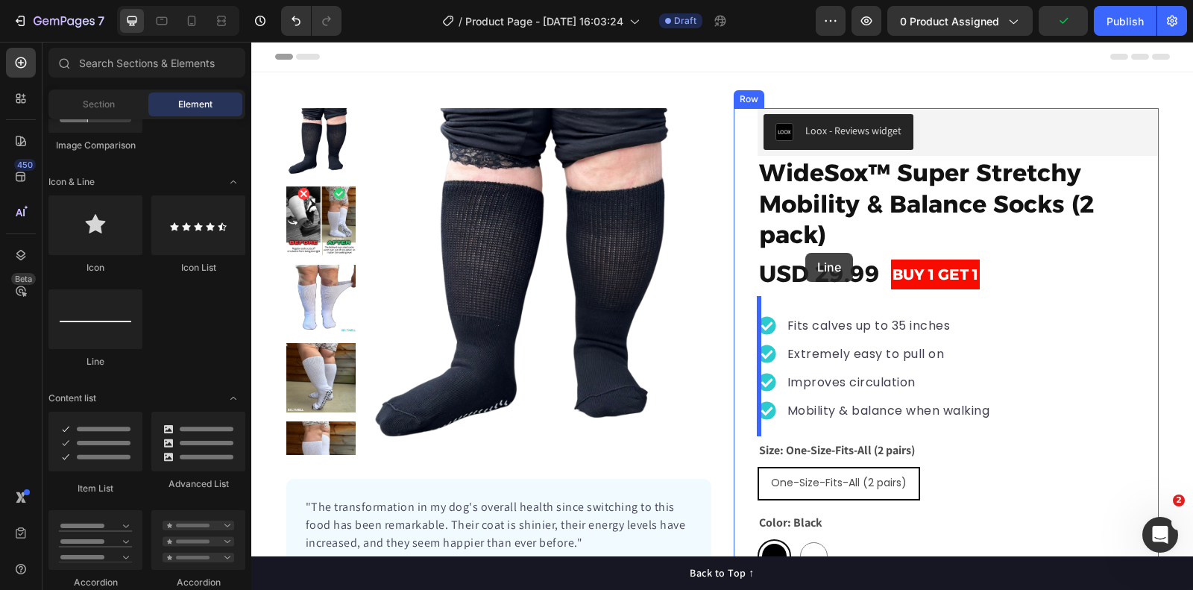
drag, startPoint x: 327, startPoint y: 366, endPoint x: 806, endPoint y: 253, distance: 491.4
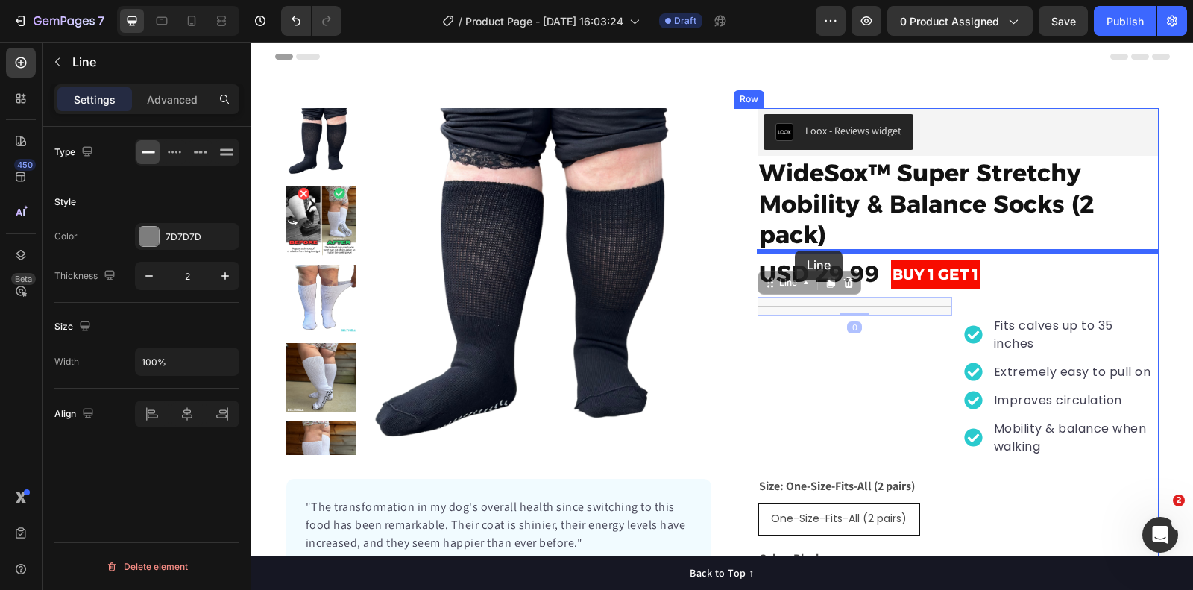
drag, startPoint x: 770, startPoint y: 285, endPoint x: 795, endPoint y: 251, distance: 42.1
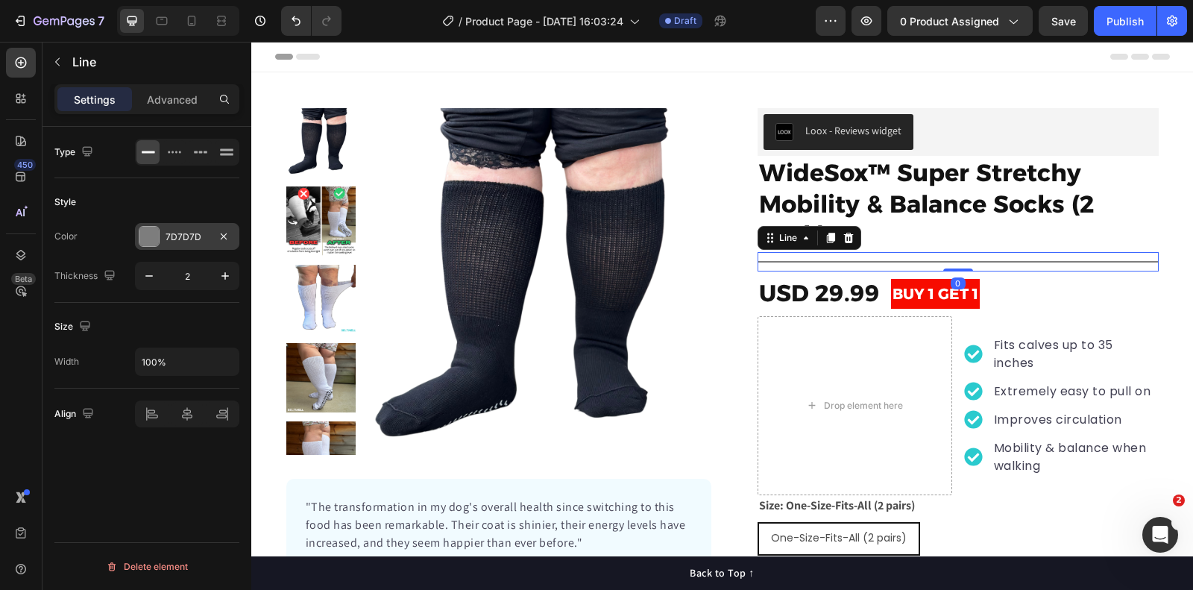
click at [155, 234] on div at bounding box center [148, 236] width 19 height 19
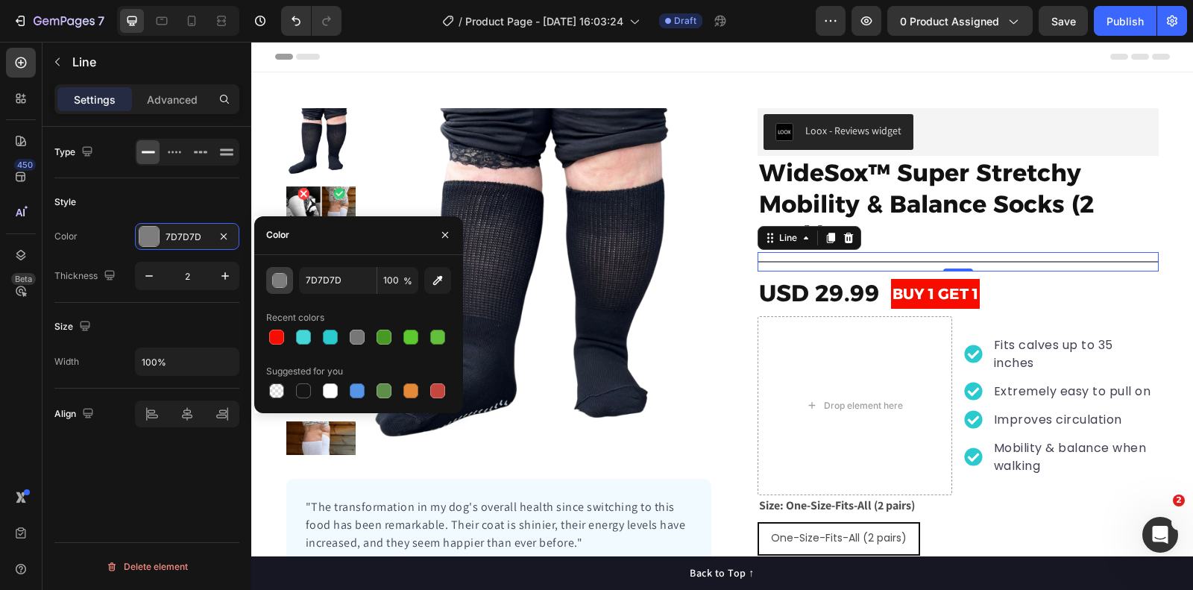
click at [280, 285] on div "button" at bounding box center [280, 281] width 15 height 15
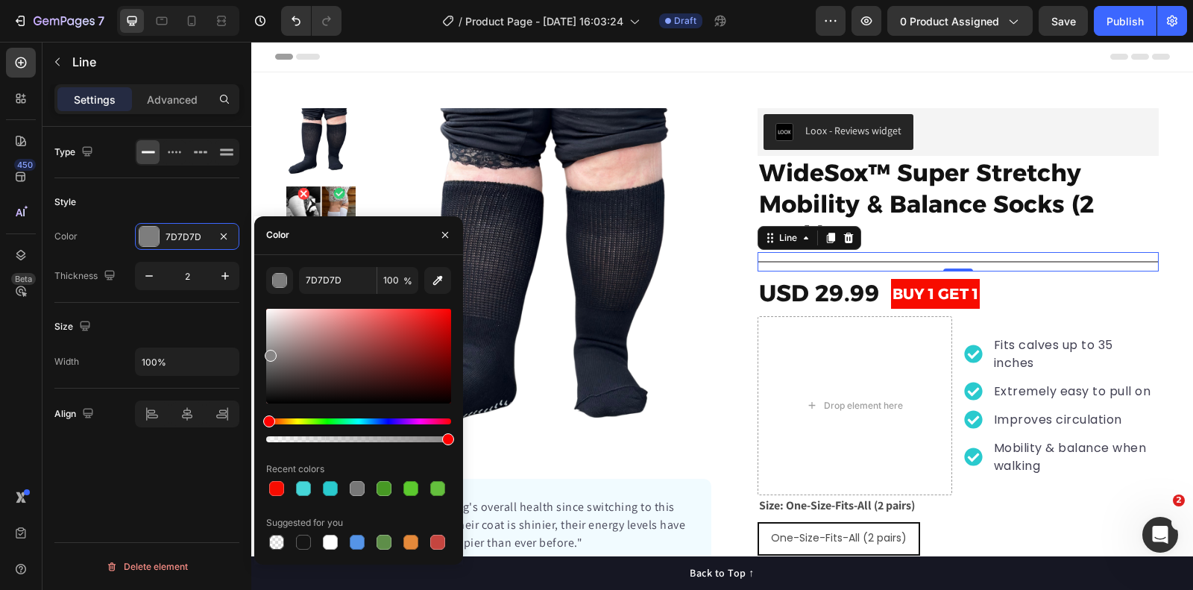
click at [269, 353] on div at bounding box center [358, 356] width 185 height 95
drag, startPoint x: 273, startPoint y: 349, endPoint x: 271, endPoint y: 340, distance: 9.1
click at [271, 342] on div at bounding box center [275, 348] width 12 height 12
type input "A8A4A4"
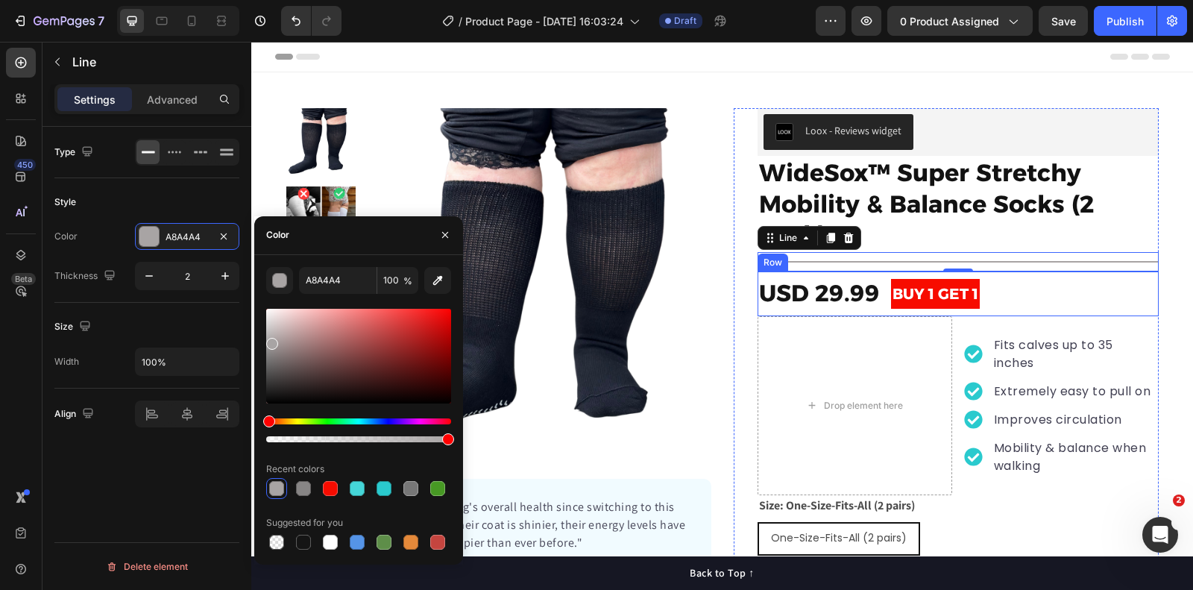
click at [958, 319] on div "Drop element here Fits calves up to 35 inches Extremely easy to pull on Improve…" at bounding box center [958, 405] width 401 height 179
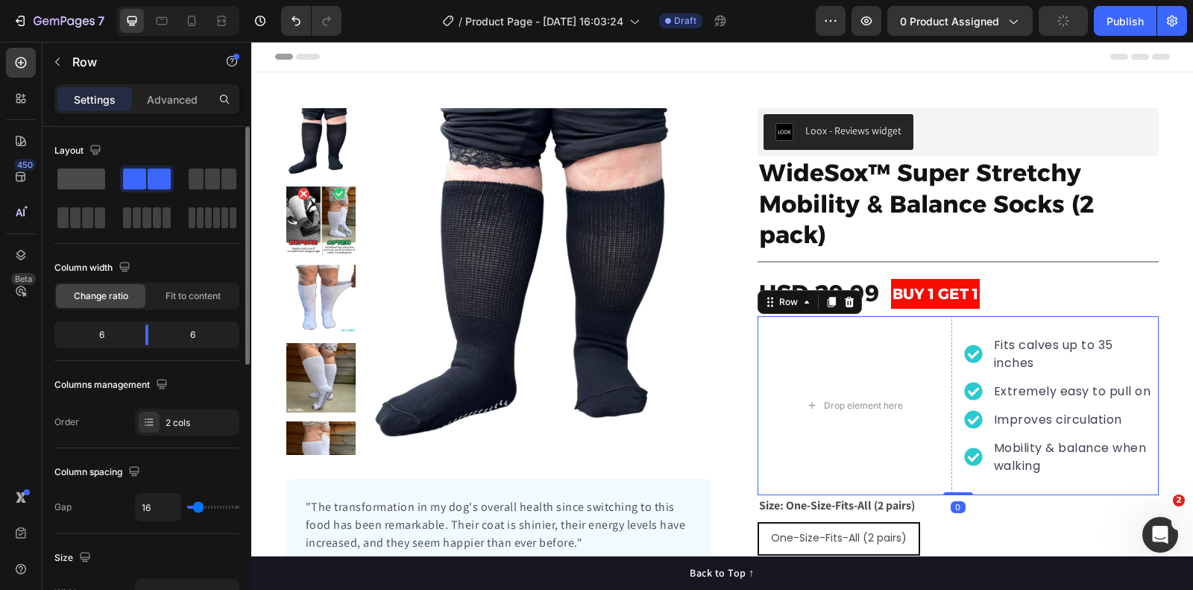
click at [78, 175] on span at bounding box center [81, 179] width 48 height 21
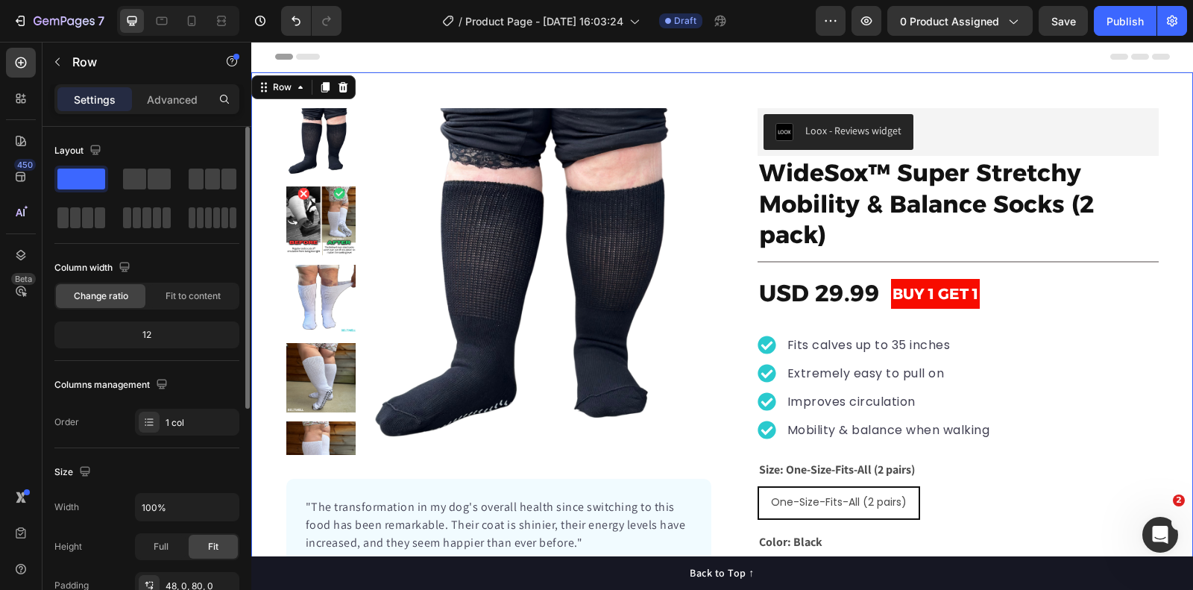
click at [1173, 122] on div "Product Images "The transformation in my dog's overall health since switching t…" at bounding box center [722, 388] width 942 height 560
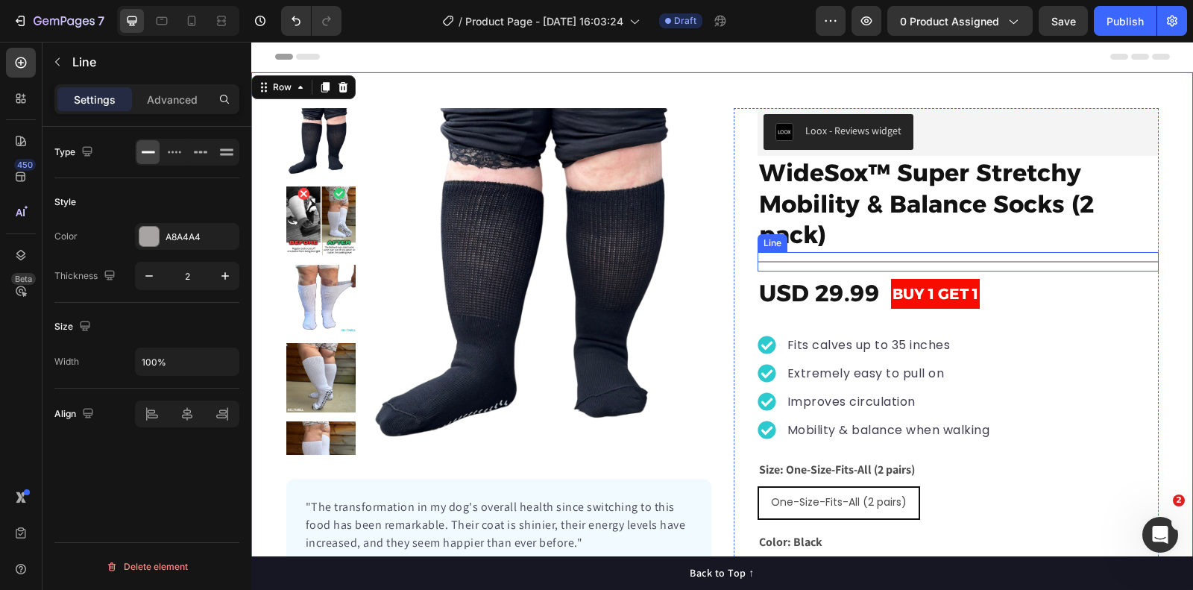
click at [896, 262] on div "Title Line" at bounding box center [958, 261] width 401 height 19
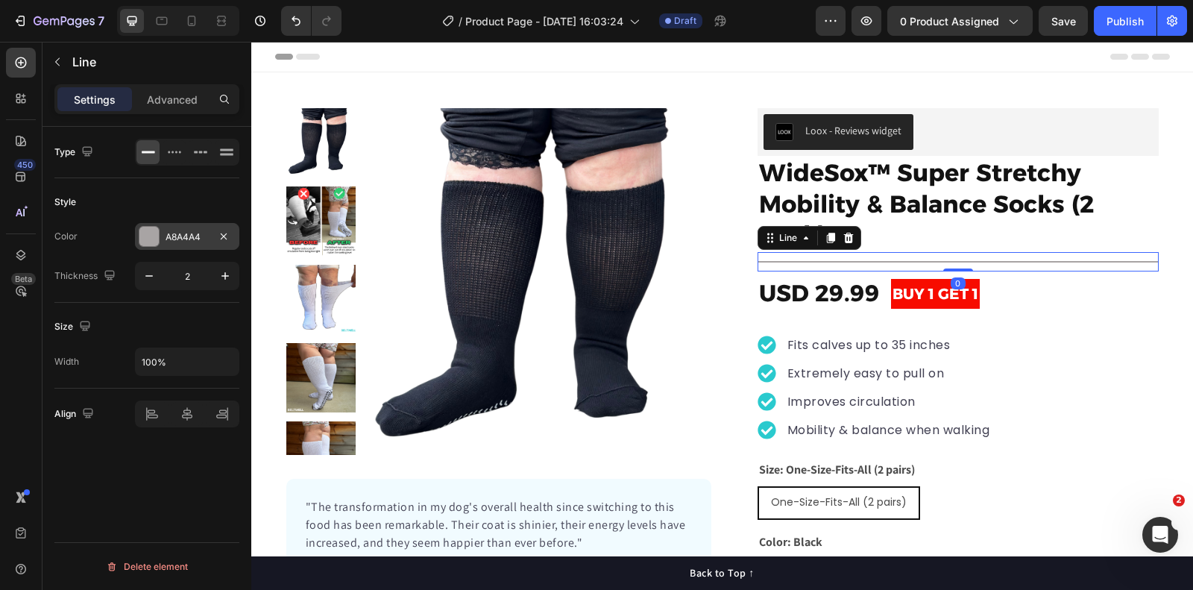
click at [149, 234] on div at bounding box center [148, 236] width 19 height 19
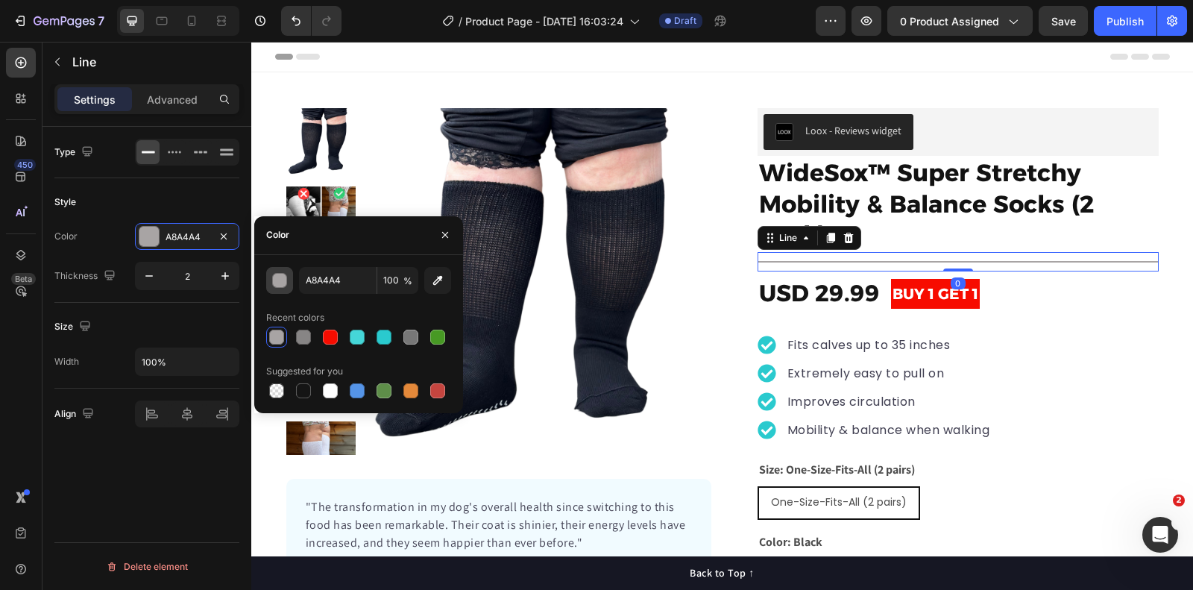
click at [284, 274] on div "button" at bounding box center [280, 281] width 15 height 15
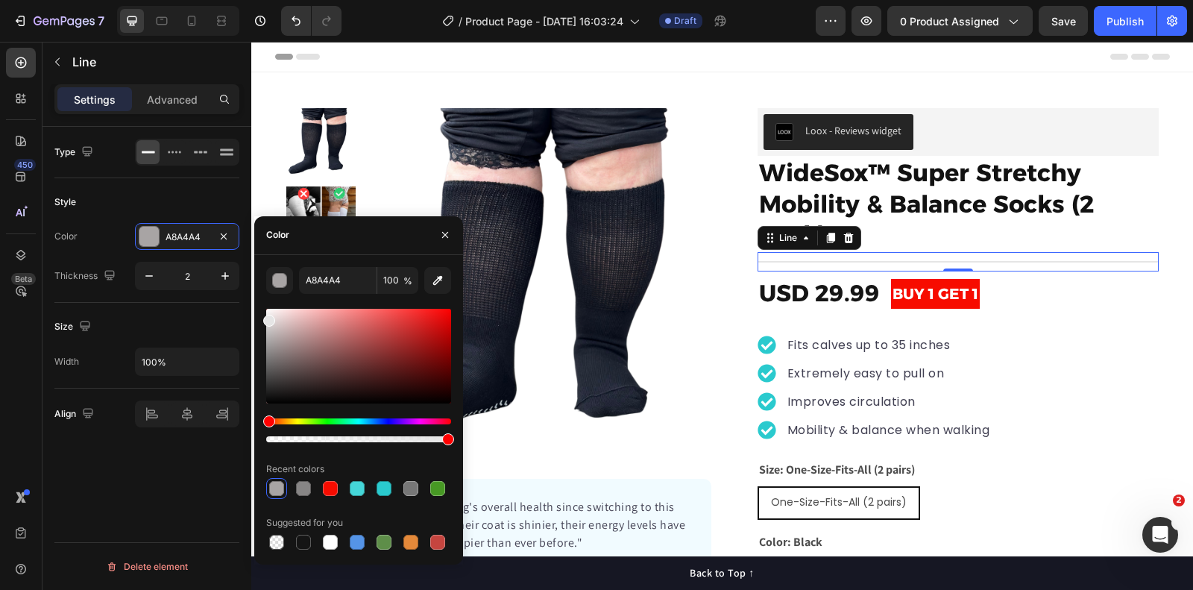
drag, startPoint x: 276, startPoint y: 318, endPoint x: 262, endPoint y: 318, distance: 14.2
click at [262, 318] on div "A8A4A4 100 % Recent colors Suggested for you" at bounding box center [358, 410] width 209 height 286
type input "E5E5E5"
click at [1019, 62] on div "Header" at bounding box center [722, 57] width 895 height 30
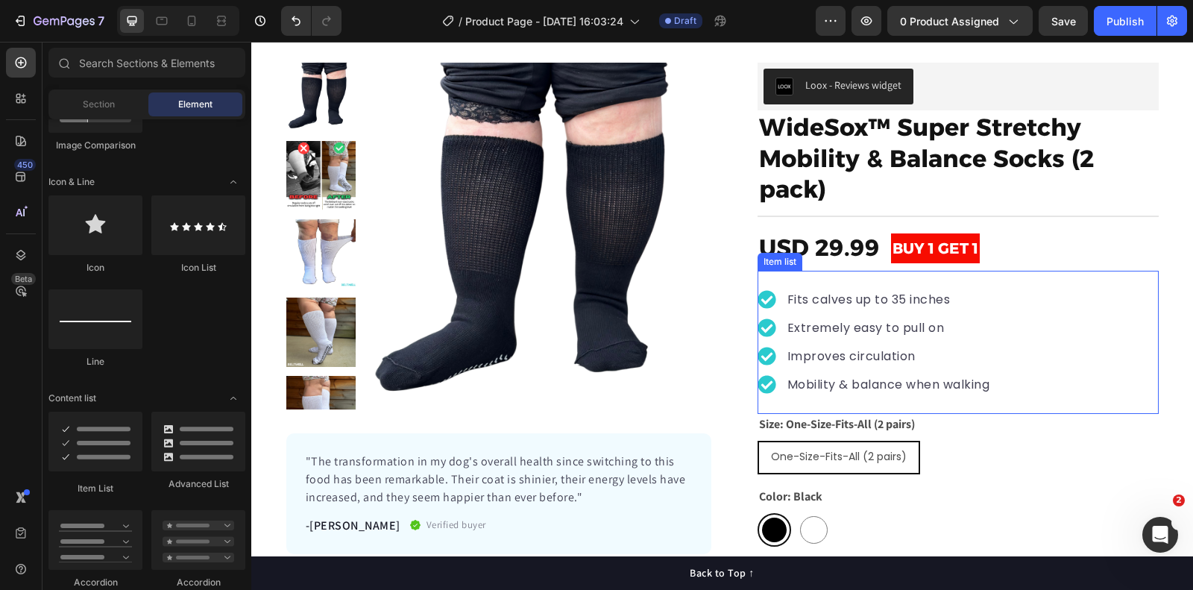
scroll to position [43, 0]
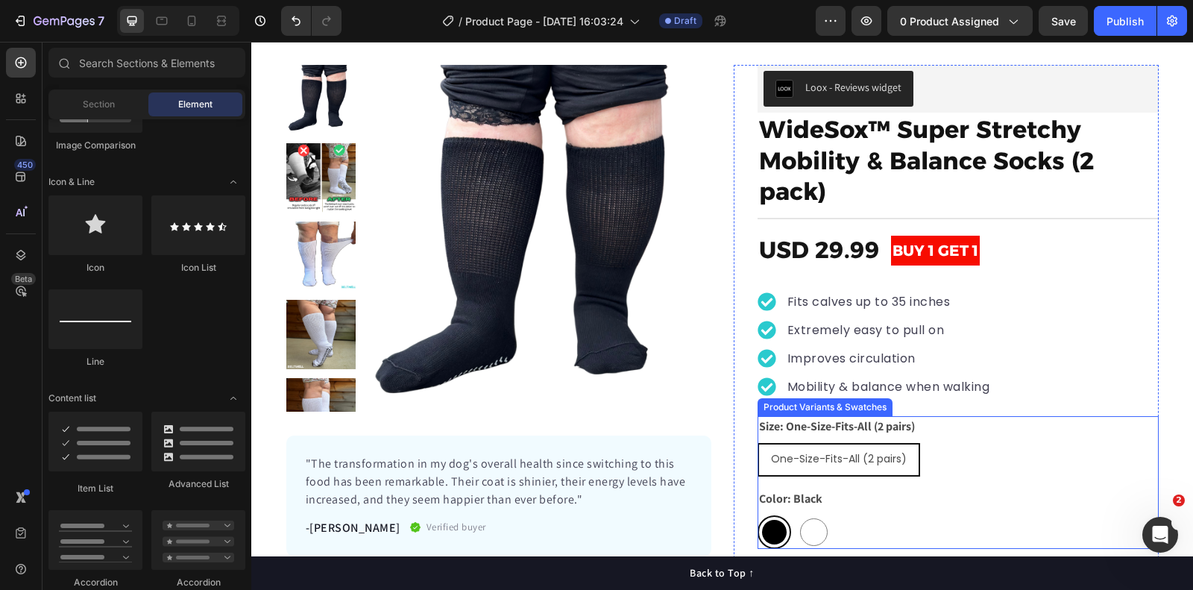
click at [862, 503] on div "Color: Black Black Black White White" at bounding box center [958, 519] width 401 height 60
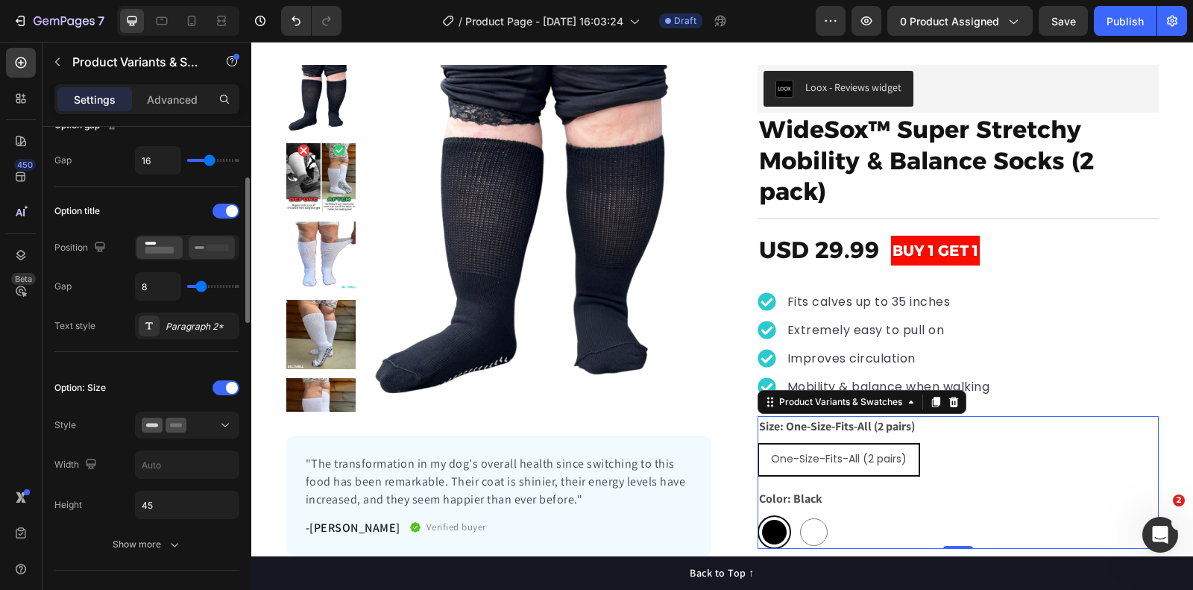
scroll to position [172, 0]
click at [208, 238] on icon at bounding box center [212, 246] width 34 height 16
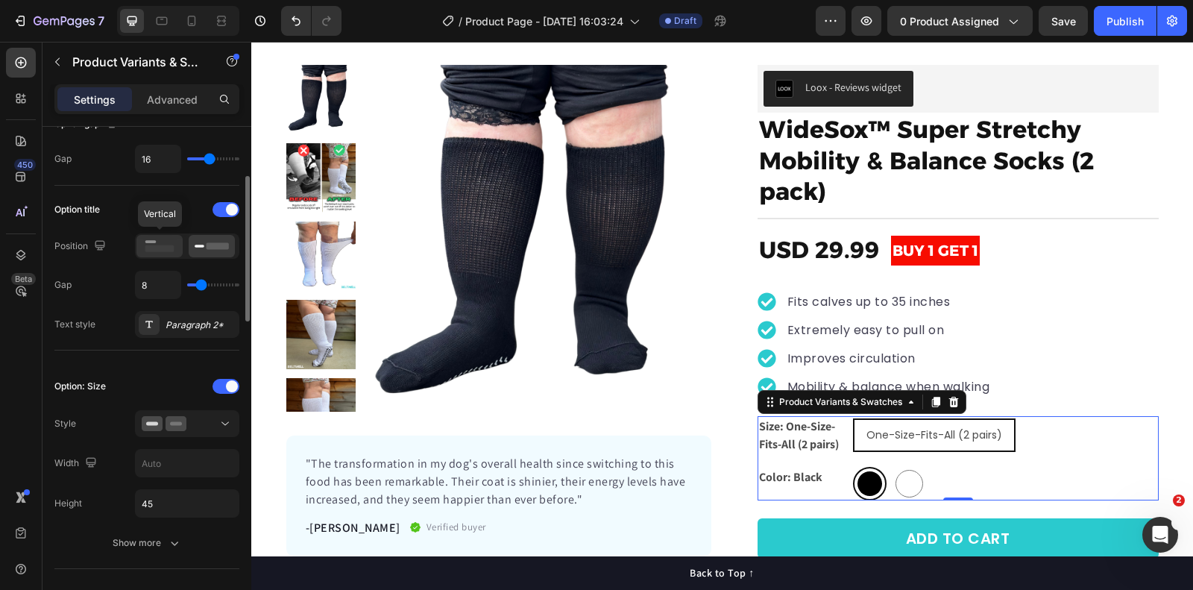
click at [157, 247] on rect at bounding box center [159, 248] width 29 height 7
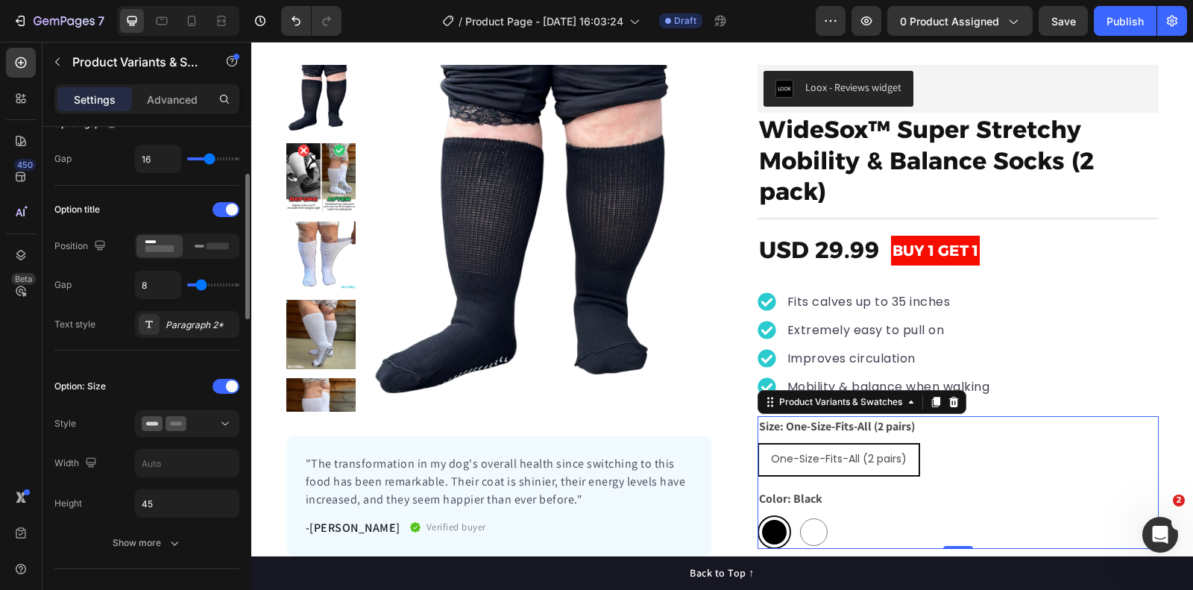
scroll to position [0, 0]
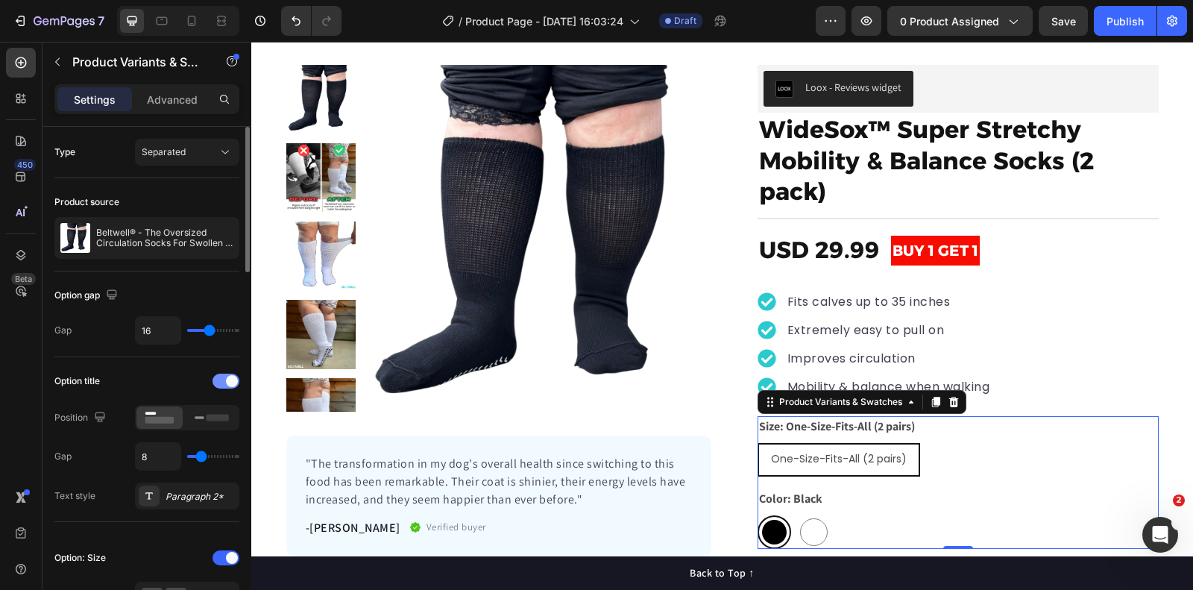
click at [233, 378] on span at bounding box center [232, 381] width 12 height 12
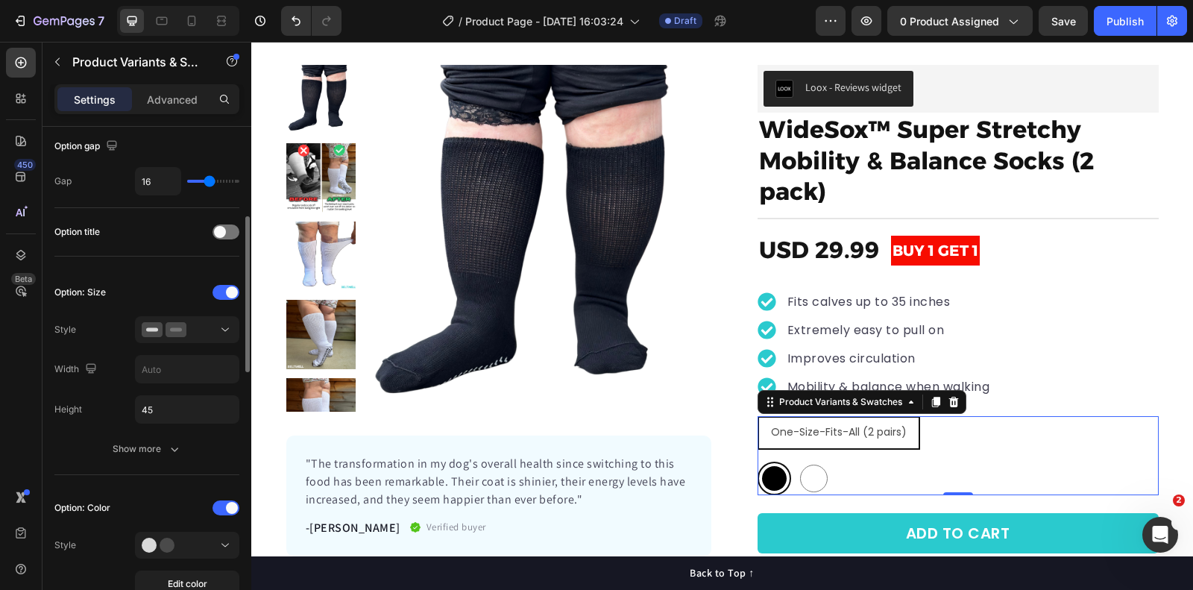
scroll to position [183, 0]
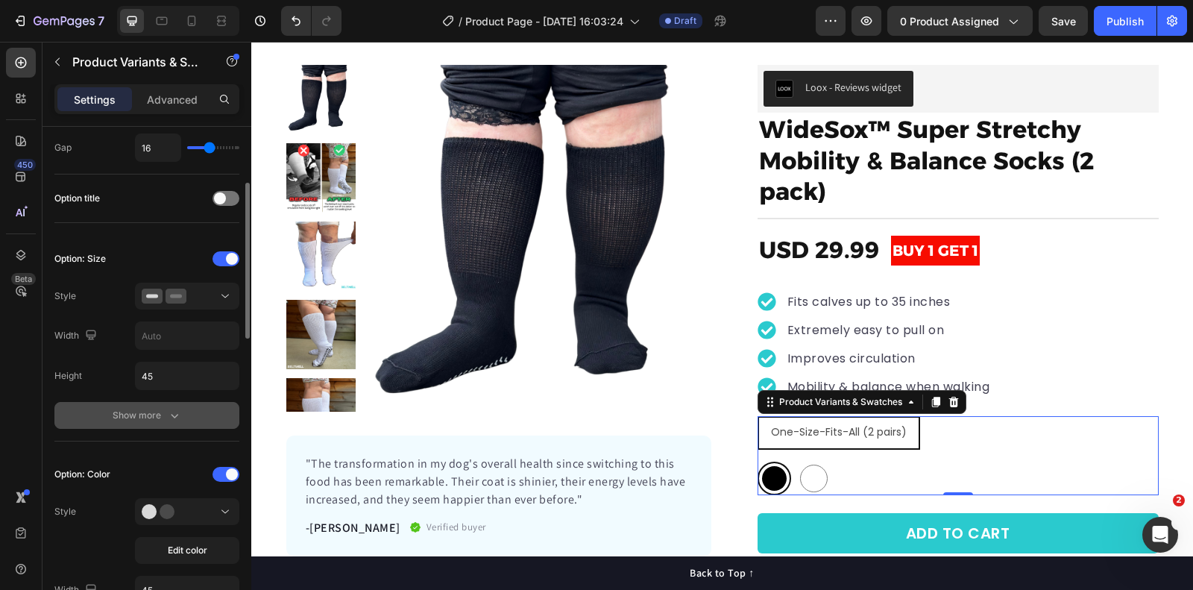
click at [174, 408] on icon "button" at bounding box center [174, 415] width 15 height 15
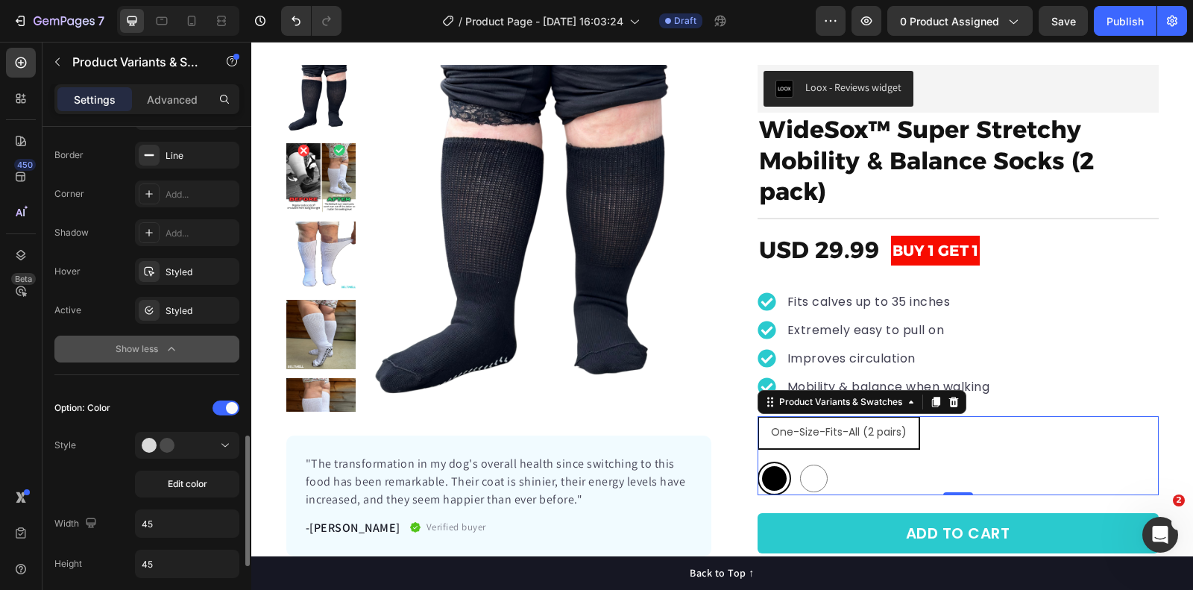
scroll to position [697, 0]
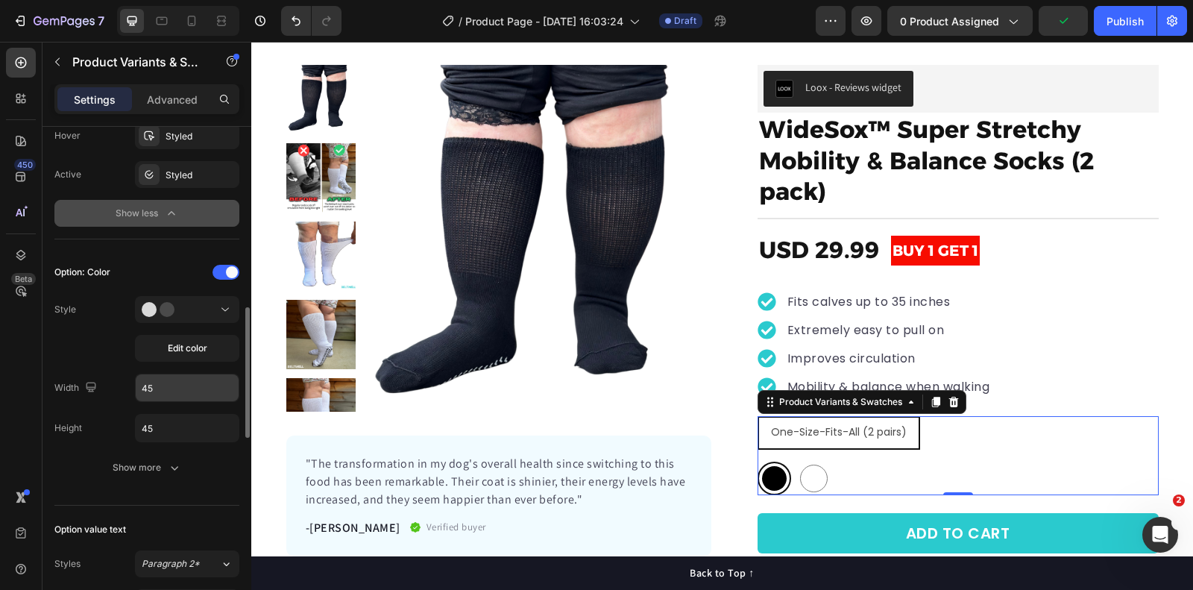
click at [198, 383] on input "45" at bounding box center [187, 387] width 103 height 27
type input "1"
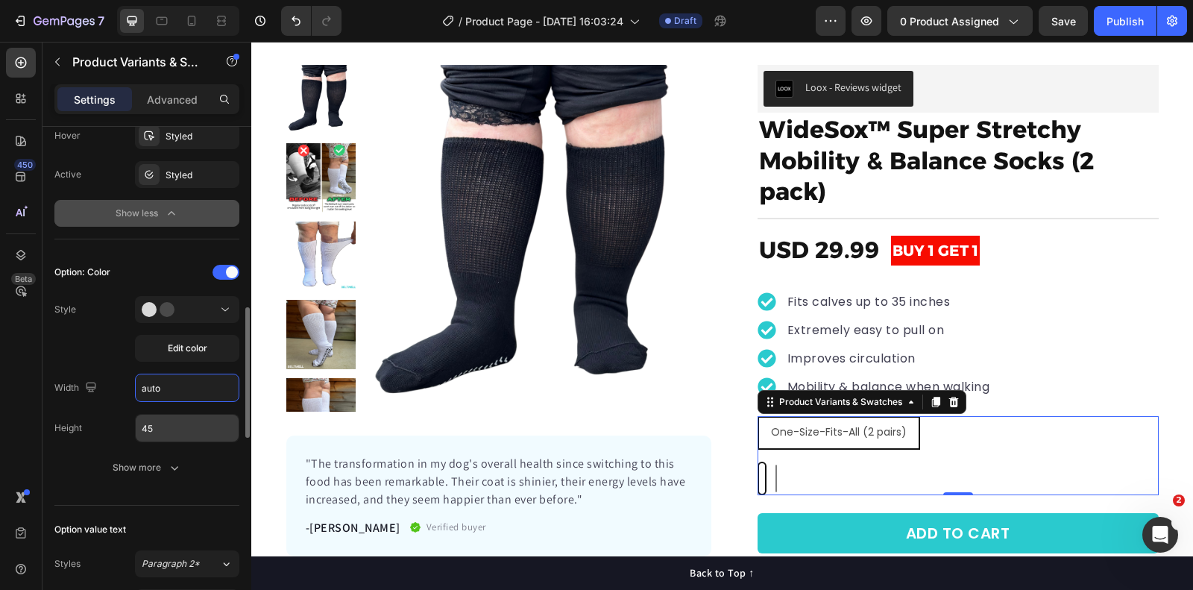
type input "Auto"
type input "a"
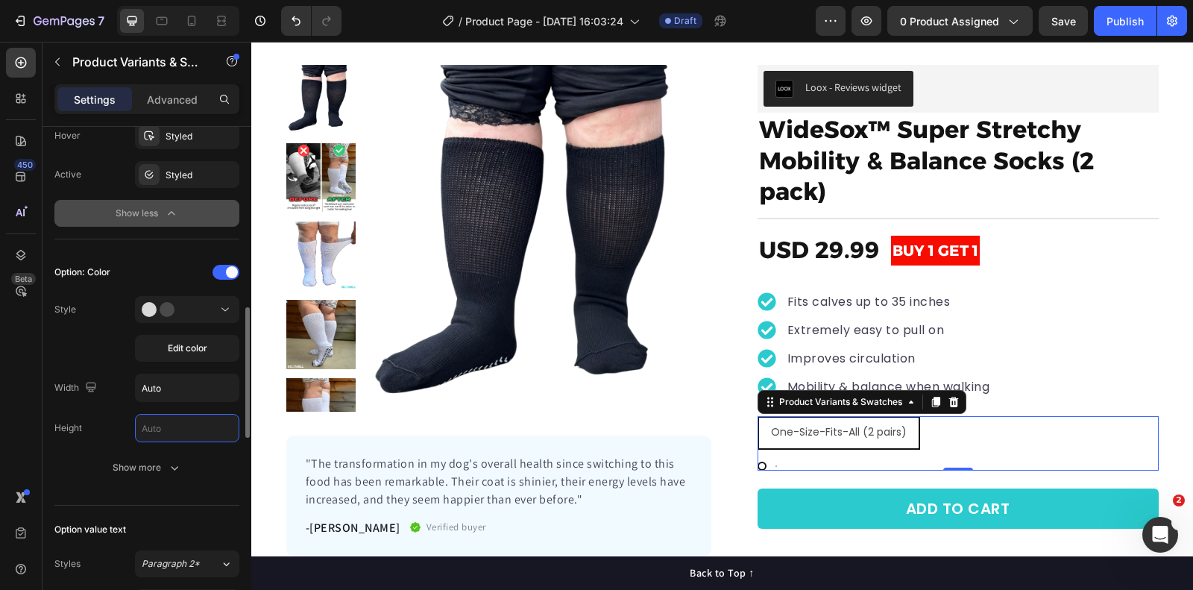
type input "45"
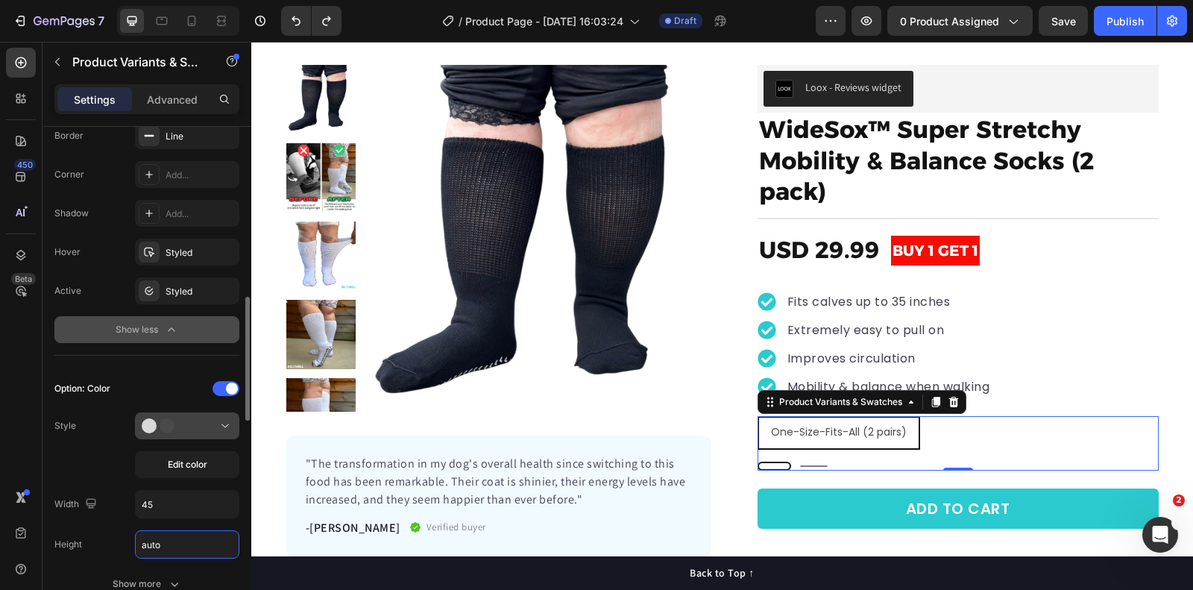
type input "45"
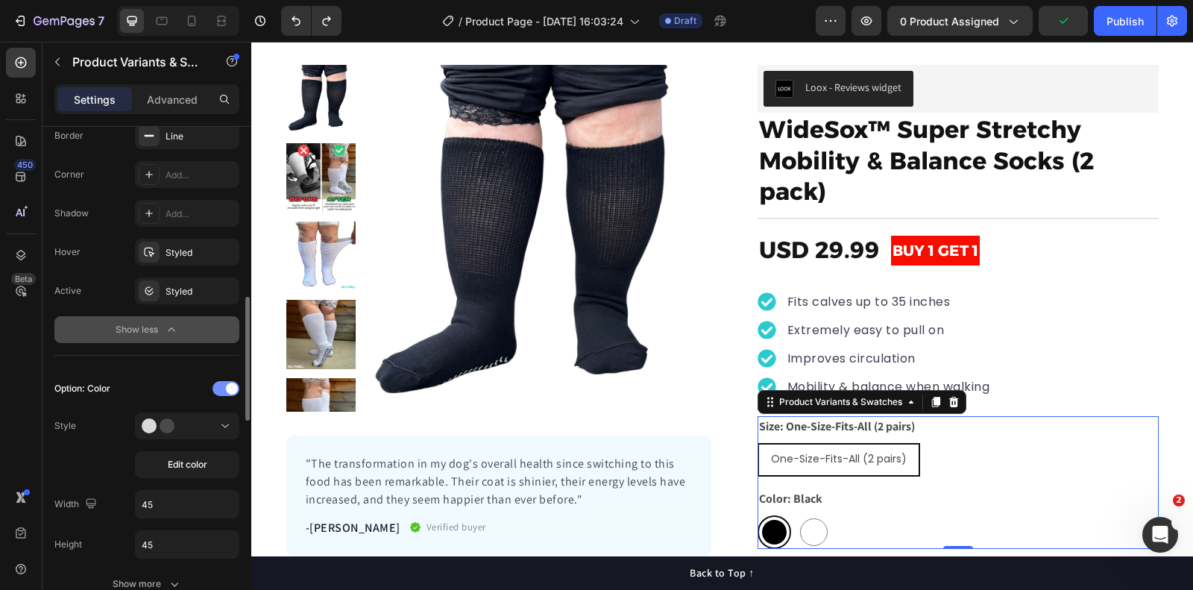
click at [224, 381] on div at bounding box center [226, 388] width 27 height 15
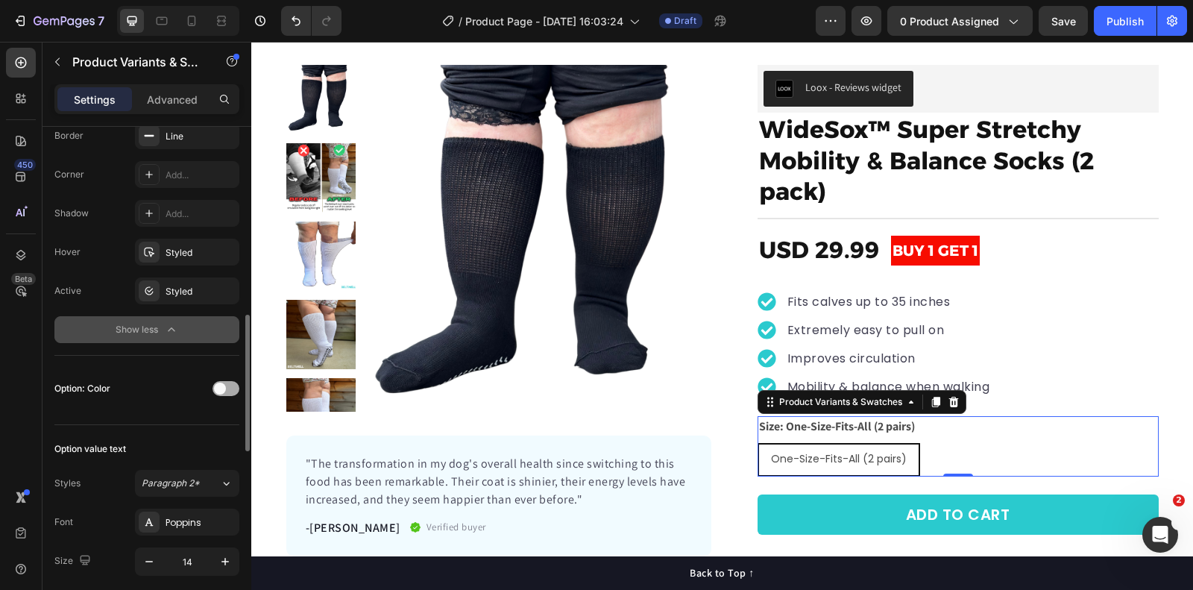
click at [224, 381] on div at bounding box center [226, 388] width 27 height 15
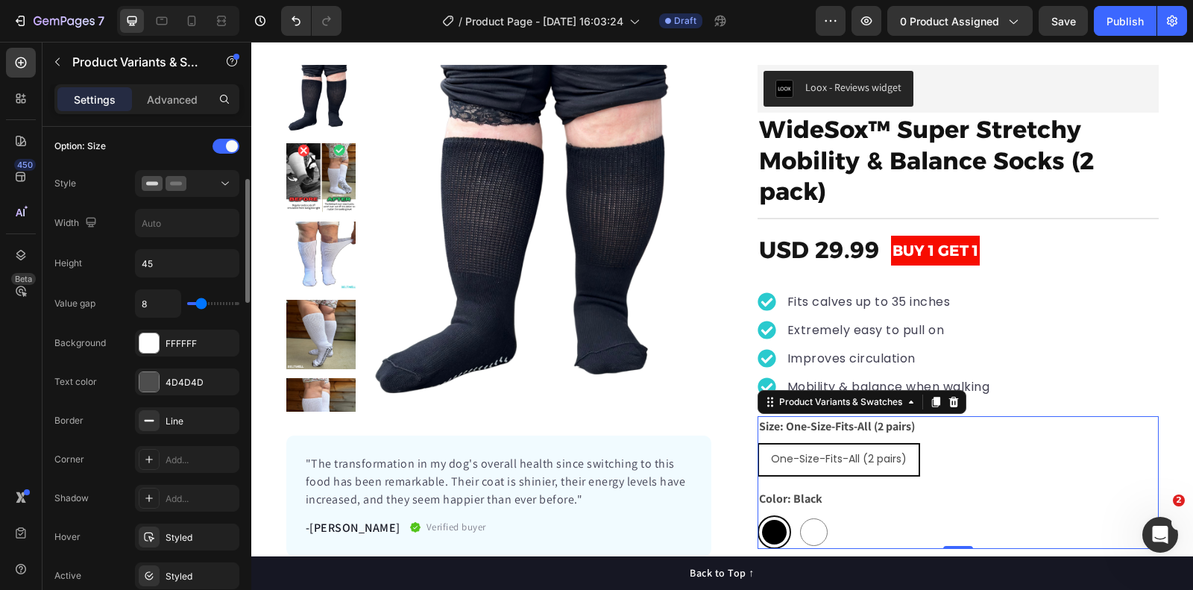
scroll to position [348, 0]
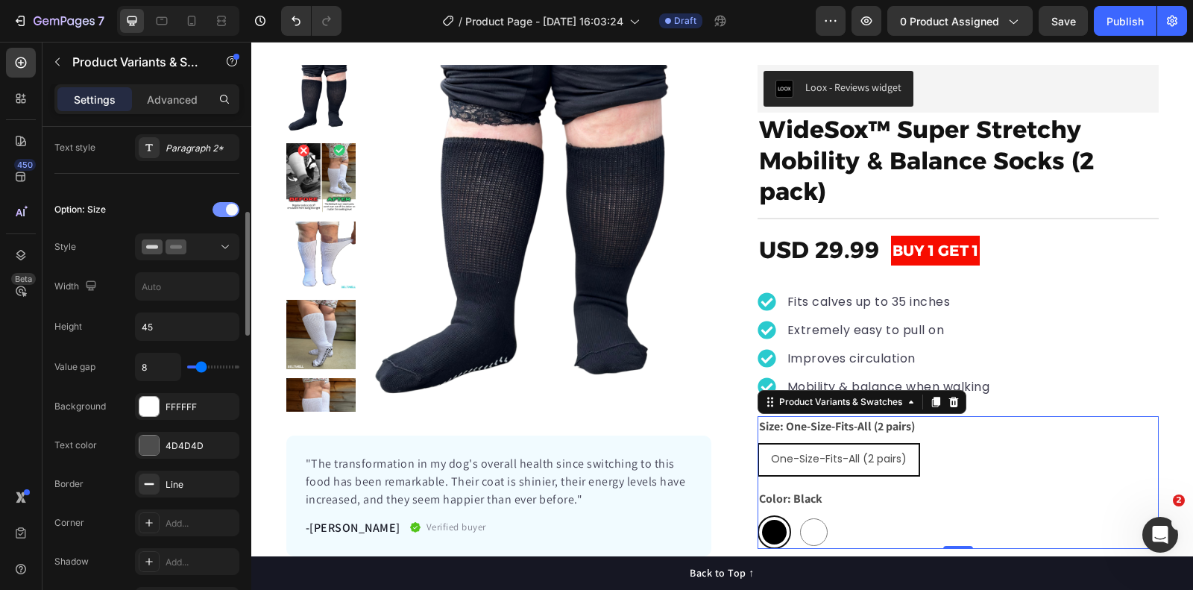
click at [220, 202] on div at bounding box center [226, 209] width 27 height 15
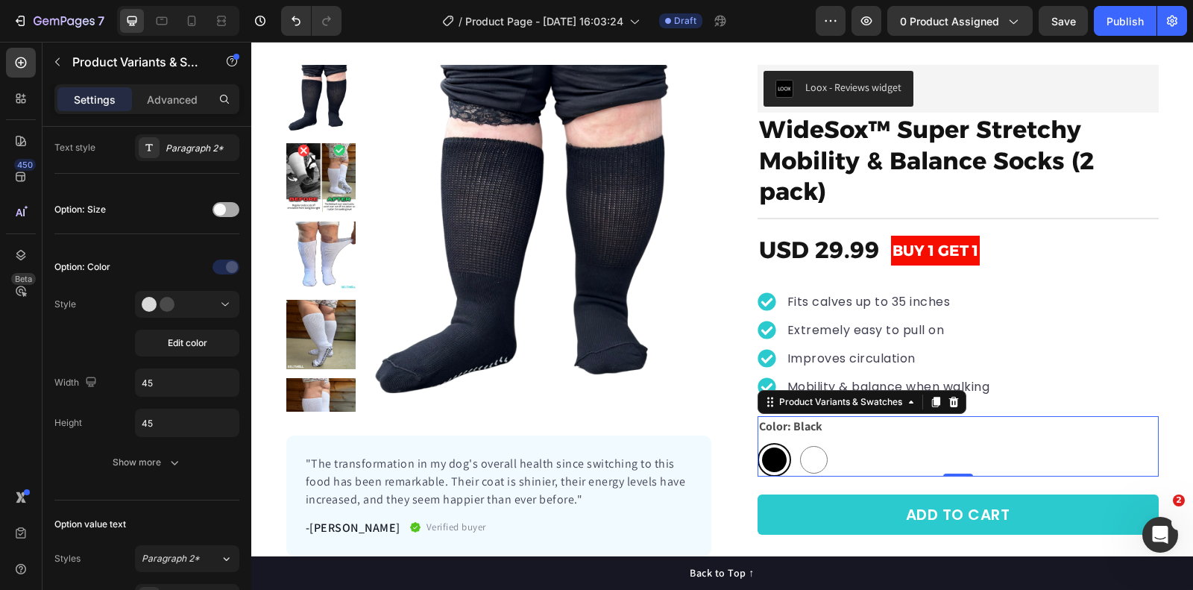
click at [222, 204] on span at bounding box center [220, 210] width 12 height 12
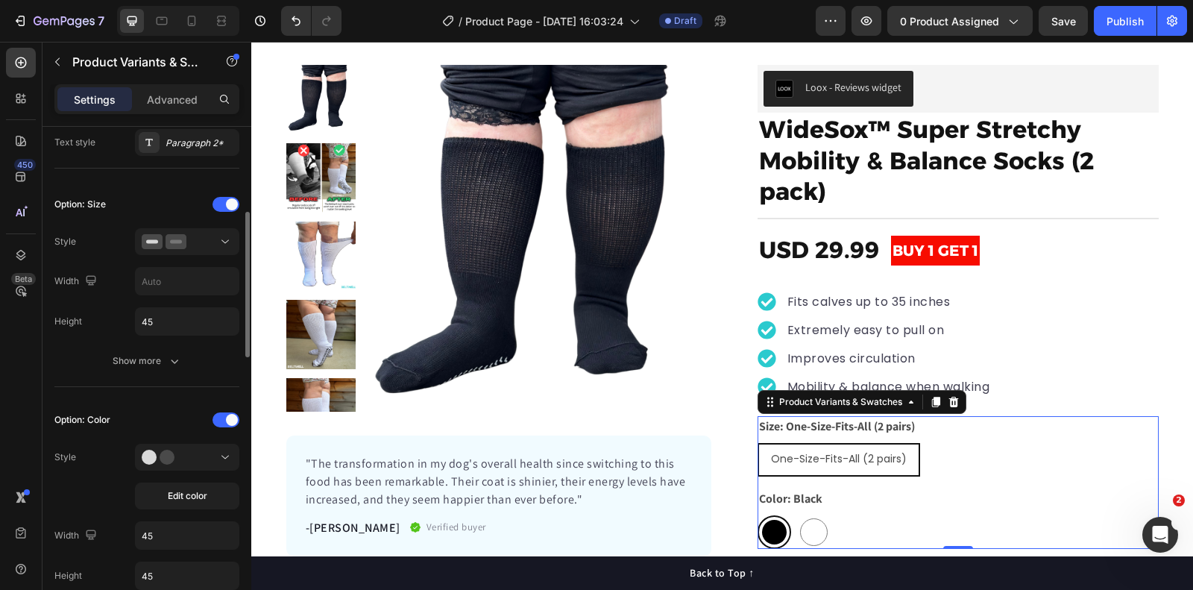
scroll to position [336, 0]
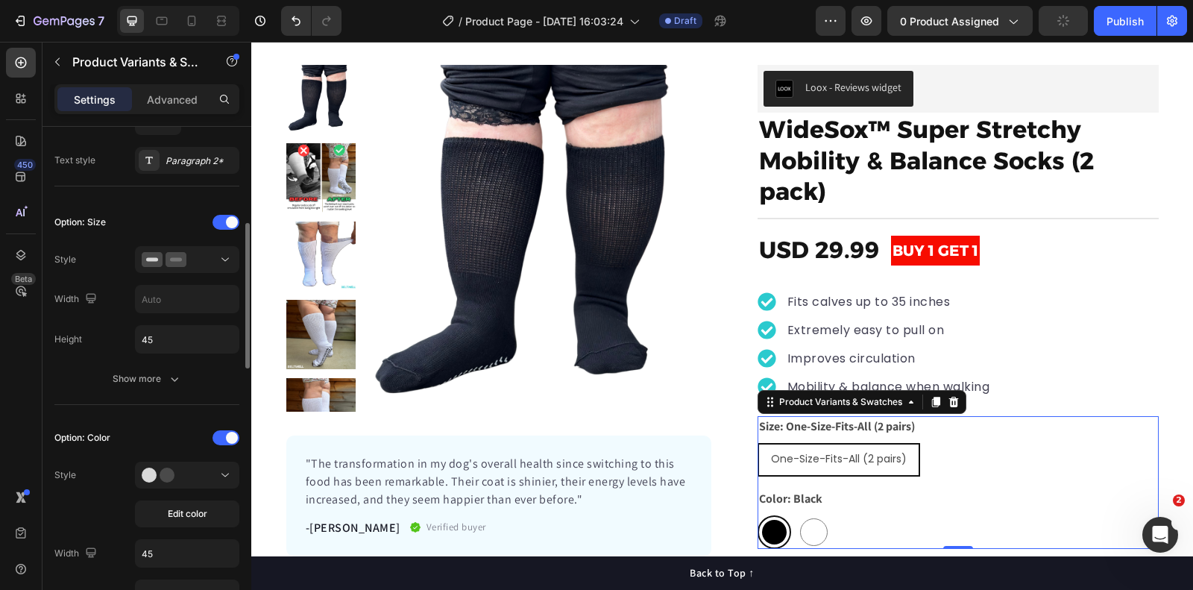
click at [175, 355] on div "Option: Size Style Width Height 45 Show more" at bounding box center [146, 301] width 185 height 182
click at [172, 365] on button "Show more" at bounding box center [146, 378] width 185 height 27
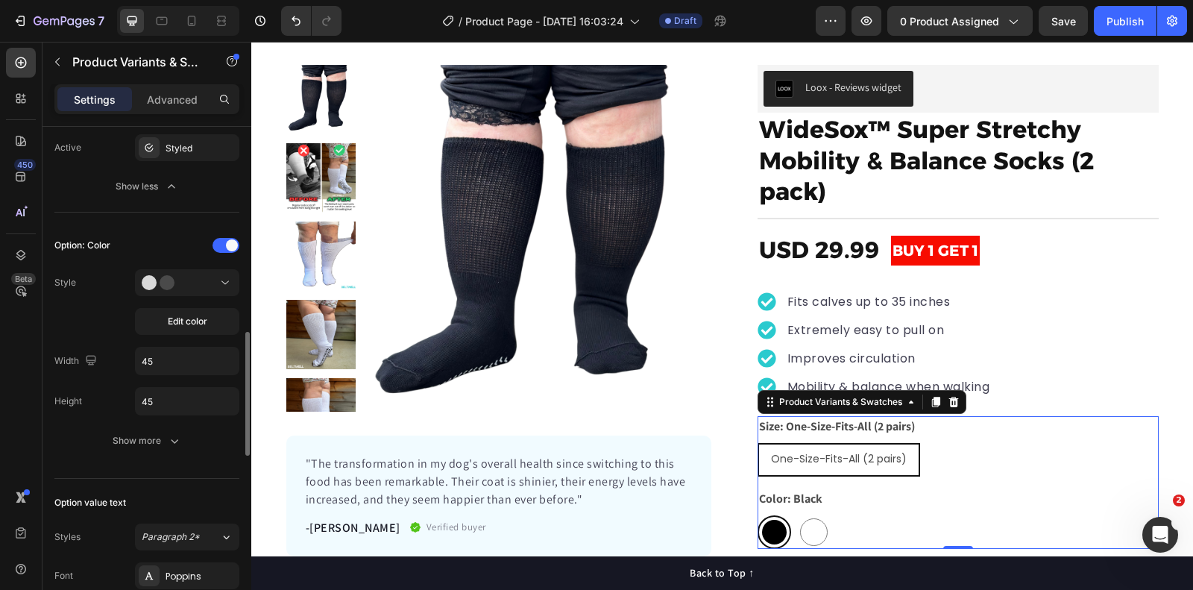
scroll to position [1020, 0]
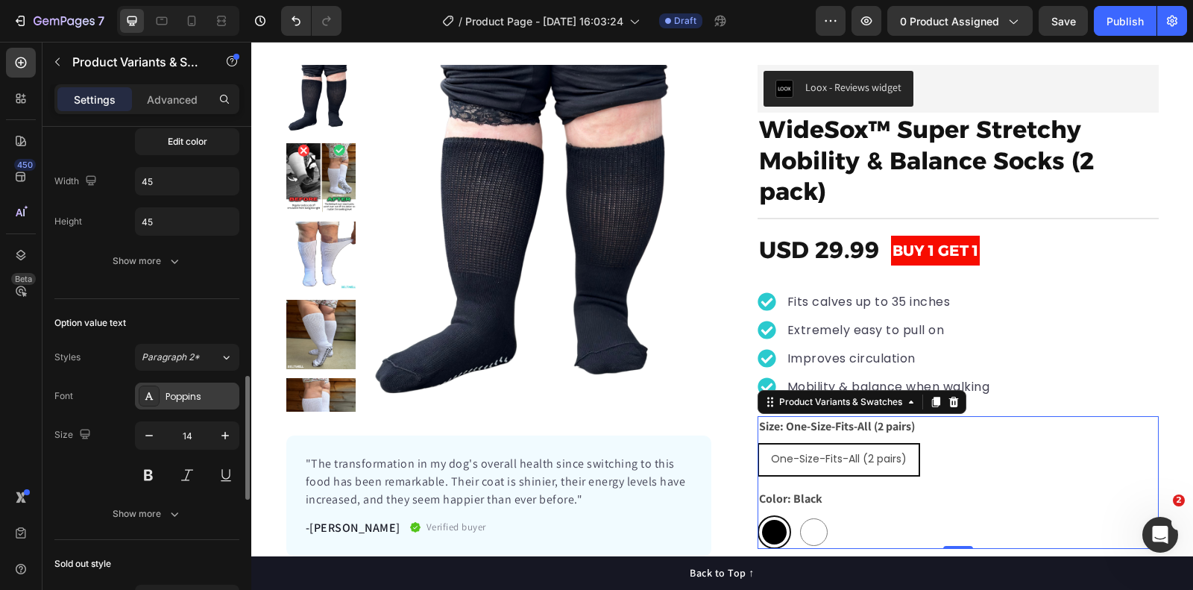
click at [196, 390] on div "Poppins" at bounding box center [201, 396] width 70 height 13
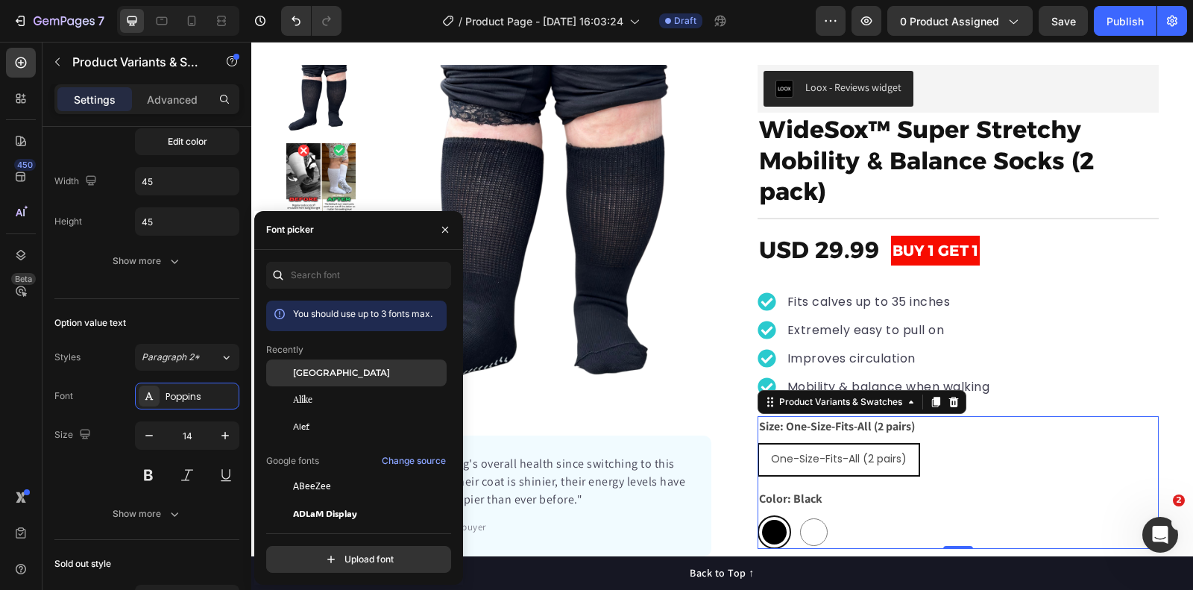
click at [320, 473] on div "[GEOGRAPHIC_DATA]" at bounding box center [356, 486] width 181 height 27
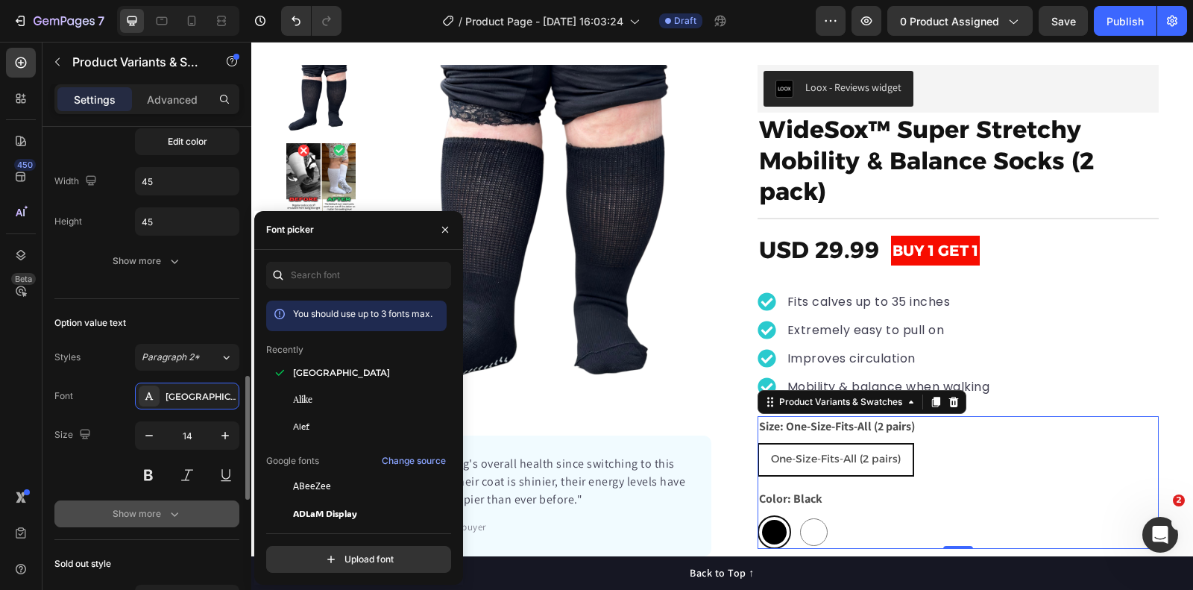
click at [155, 506] on div "Show more" at bounding box center [147, 513] width 69 height 15
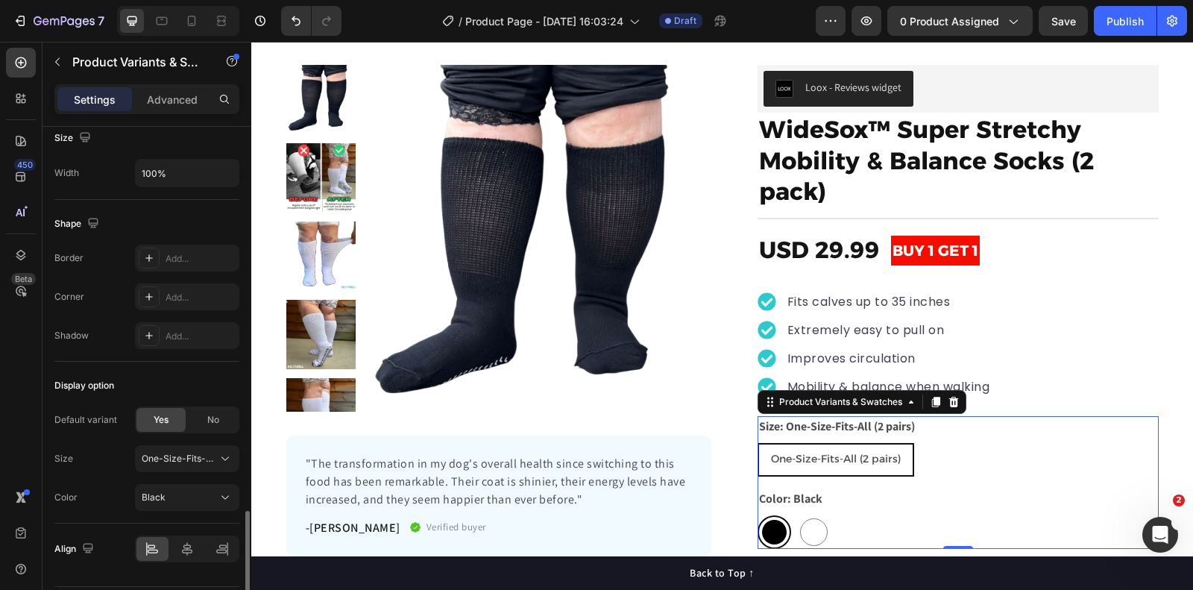
scroll to position [1720, 0]
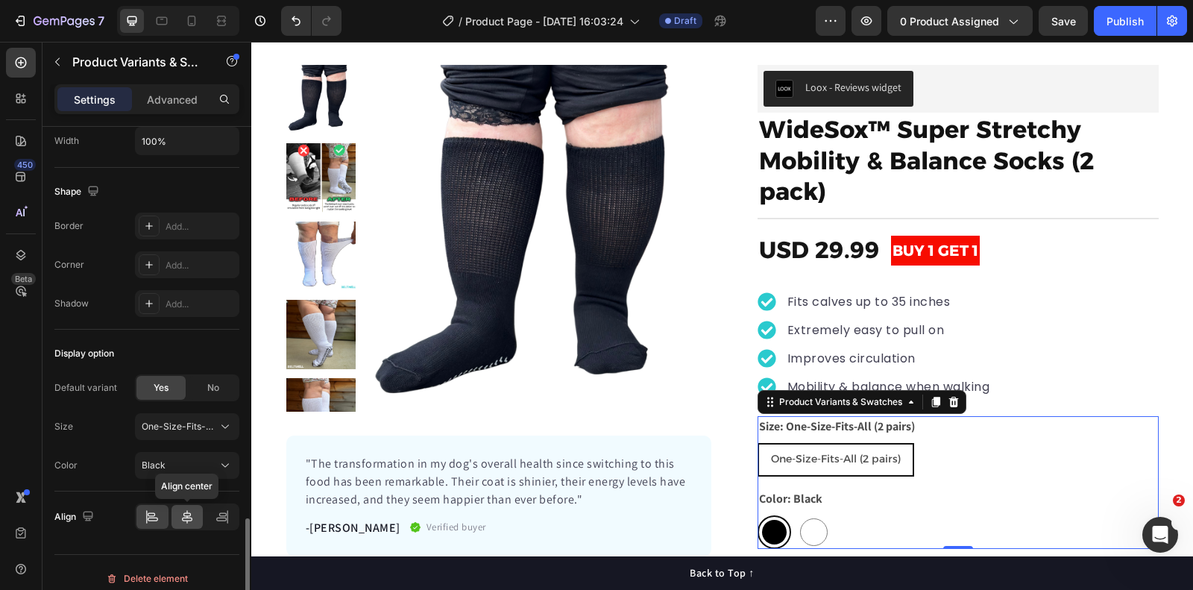
click at [190, 509] on icon at bounding box center [187, 516] width 15 height 15
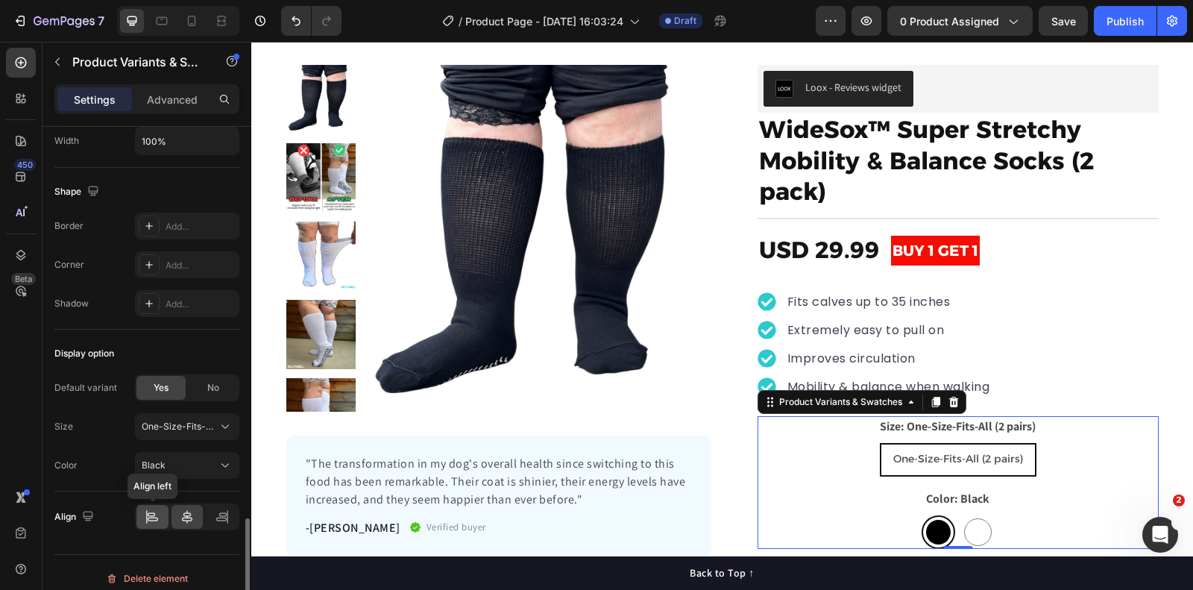
click at [155, 509] on icon at bounding box center [152, 516] width 15 height 15
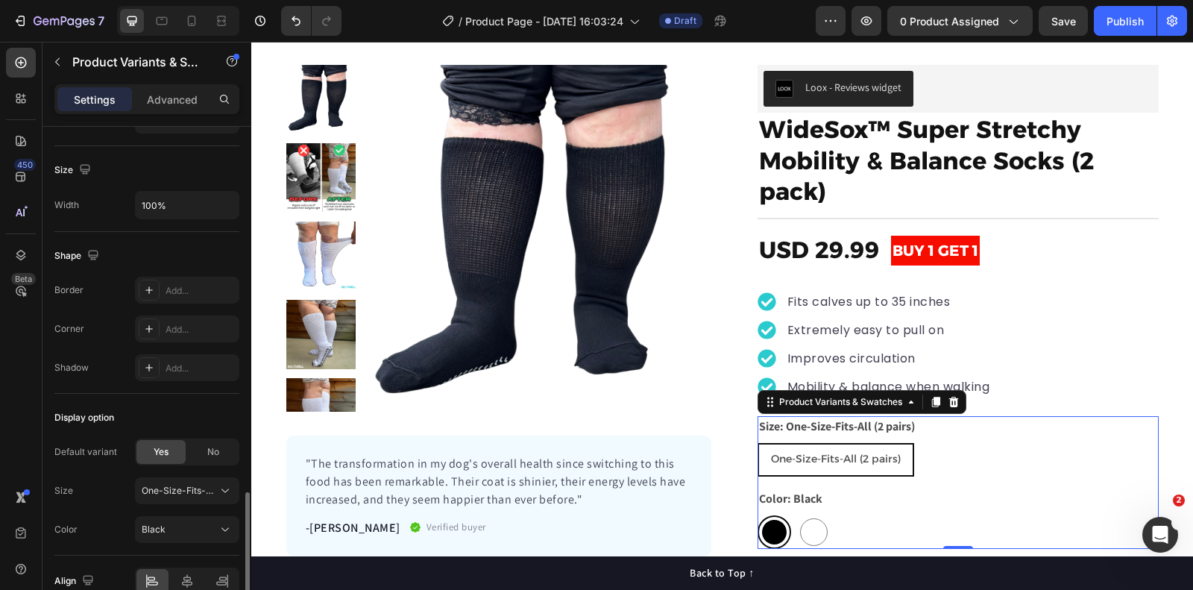
scroll to position [1647, 0]
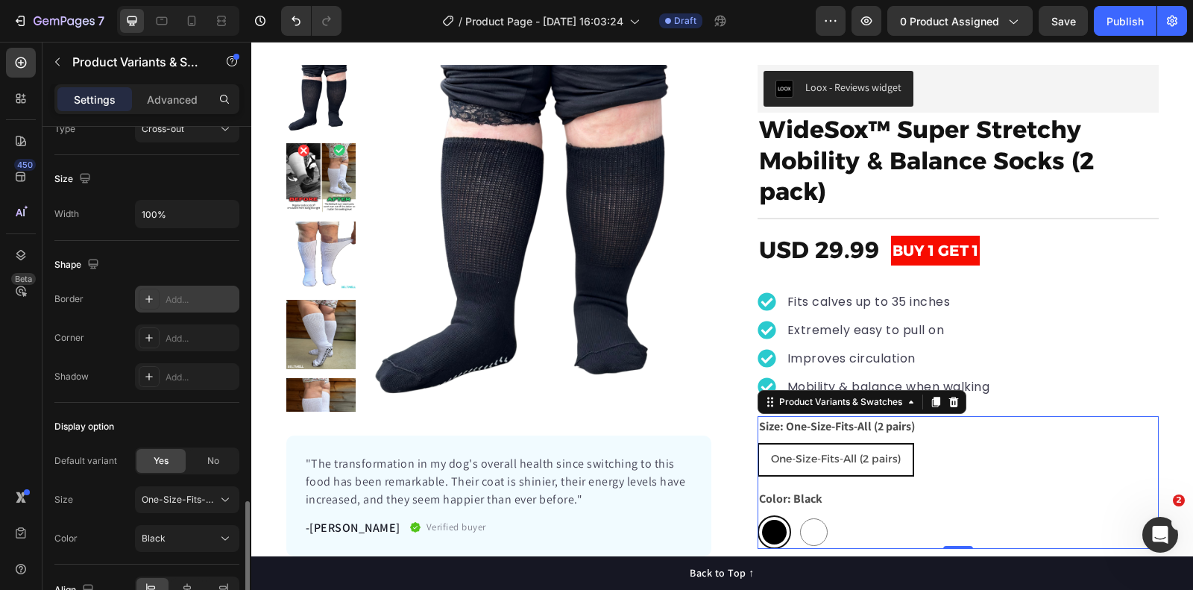
click at [201, 293] on div "Add..." at bounding box center [201, 299] width 70 height 13
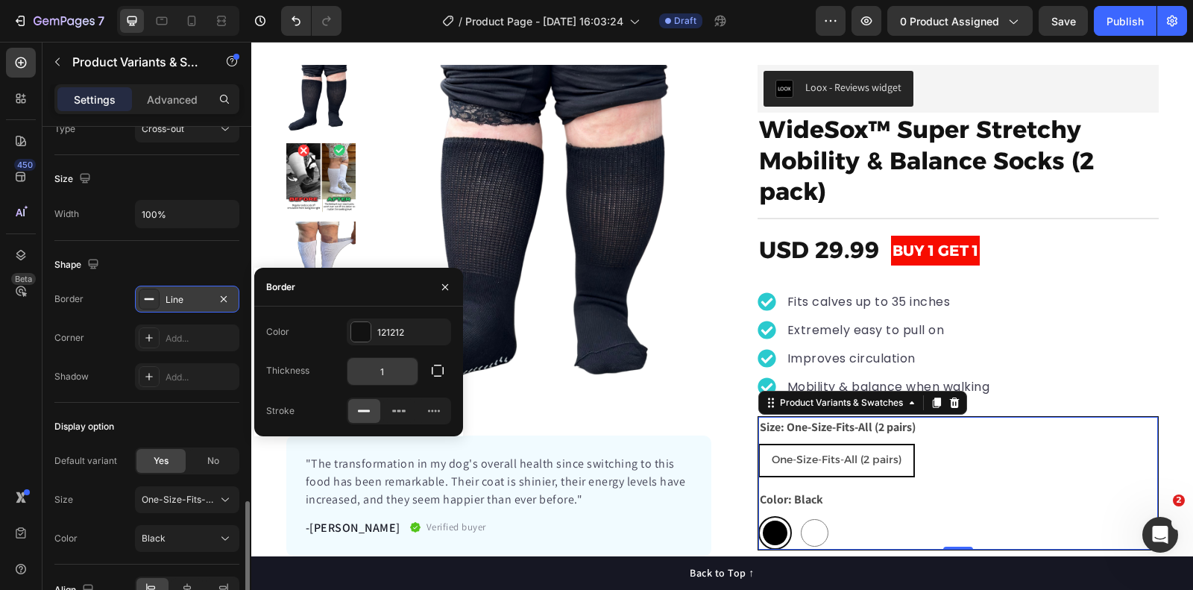
click at [407, 366] on input "1" at bounding box center [383, 371] width 70 height 27
type input "3"
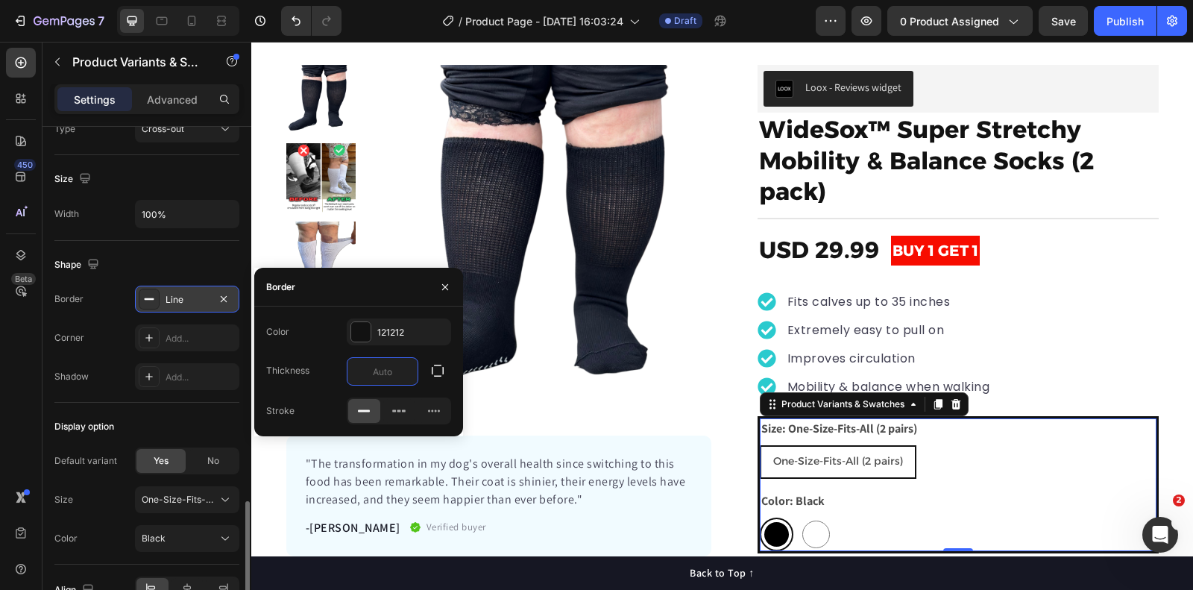
click at [954, 456] on div "One-Size-Fits-All (2 pairs) One-Size-Fits-All (2 pairs) One-Size-Fits-All (2 pa…" at bounding box center [958, 462] width 397 height 34
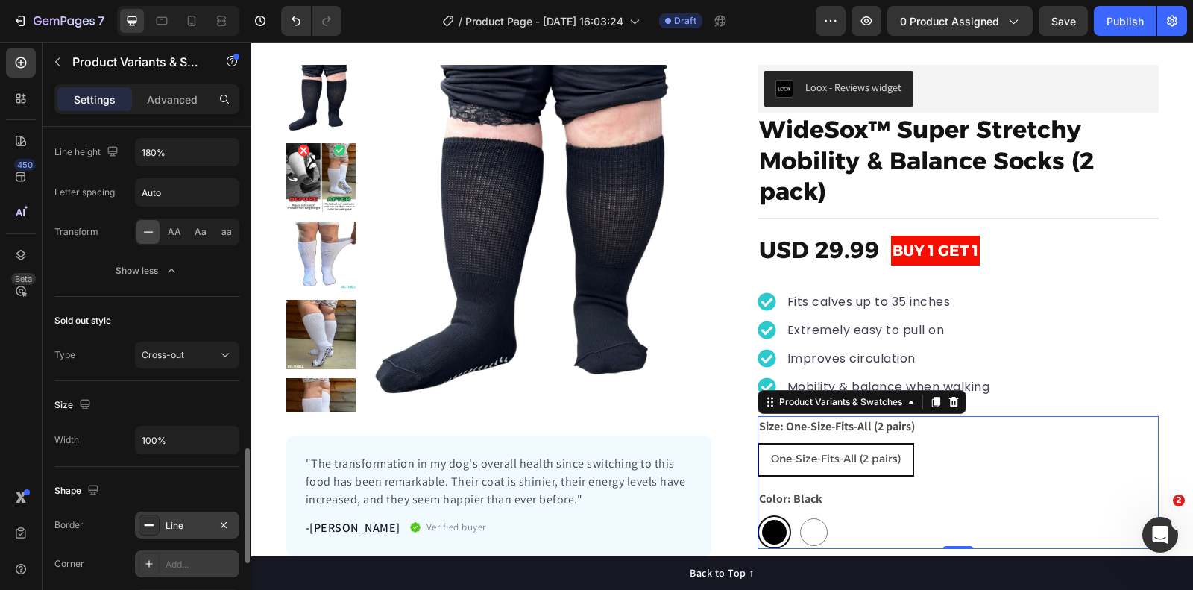
scroll to position [1419, 0]
click at [166, 351] on span "Cross-out" at bounding box center [163, 356] width 43 height 11
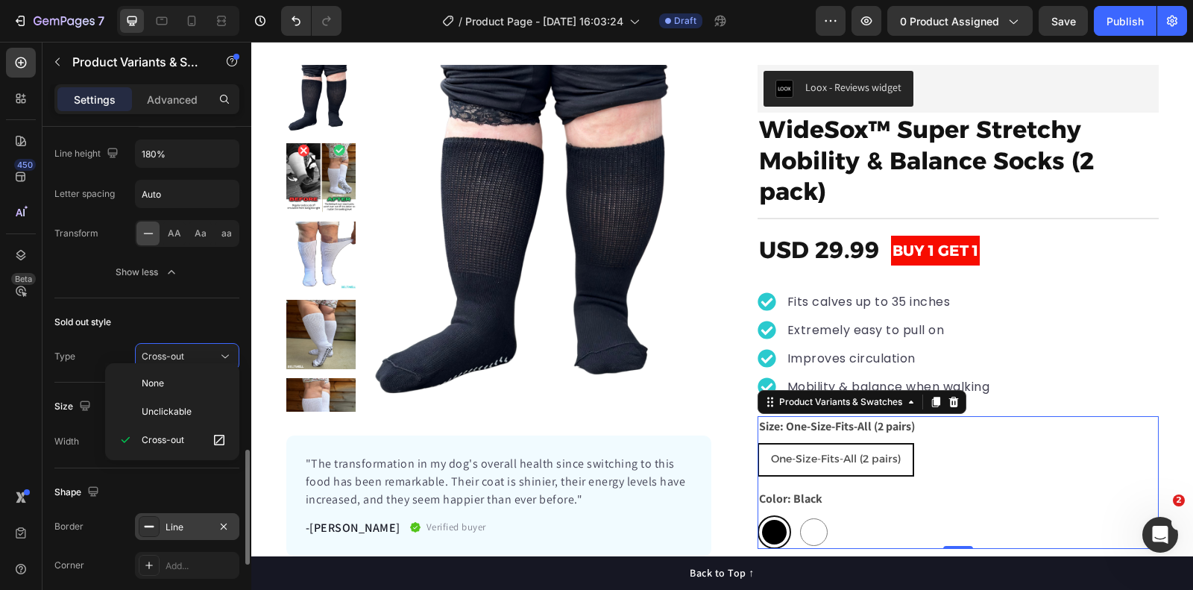
click at [188, 312] on div "Sold out style" at bounding box center [146, 322] width 185 height 24
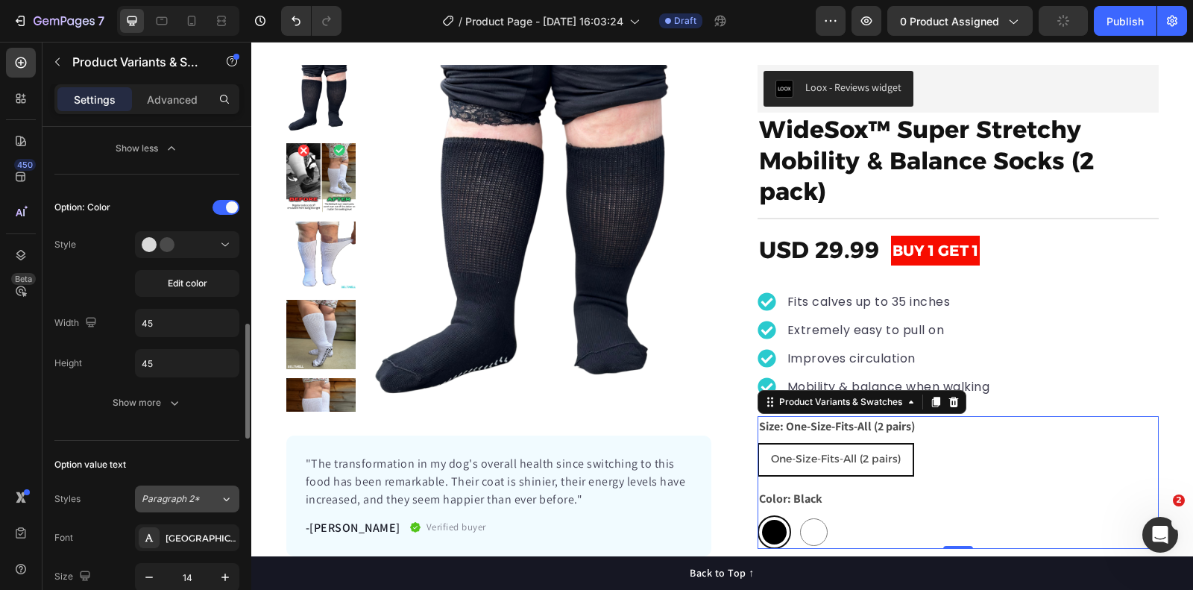
scroll to position [876, 0]
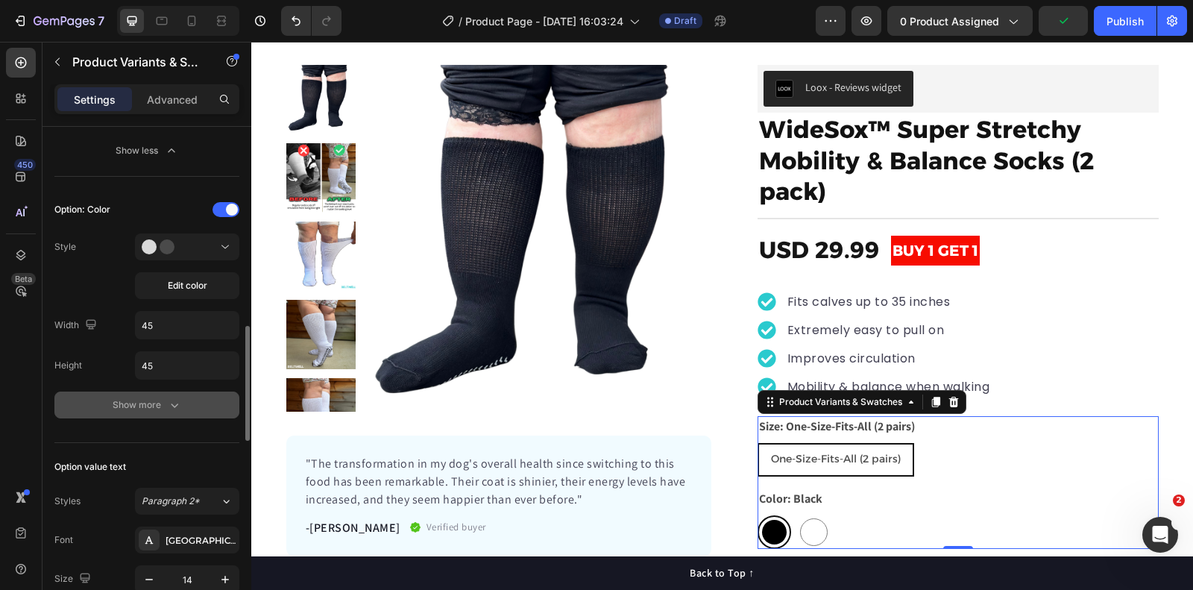
click at [169, 409] on button "Show more" at bounding box center [146, 405] width 185 height 27
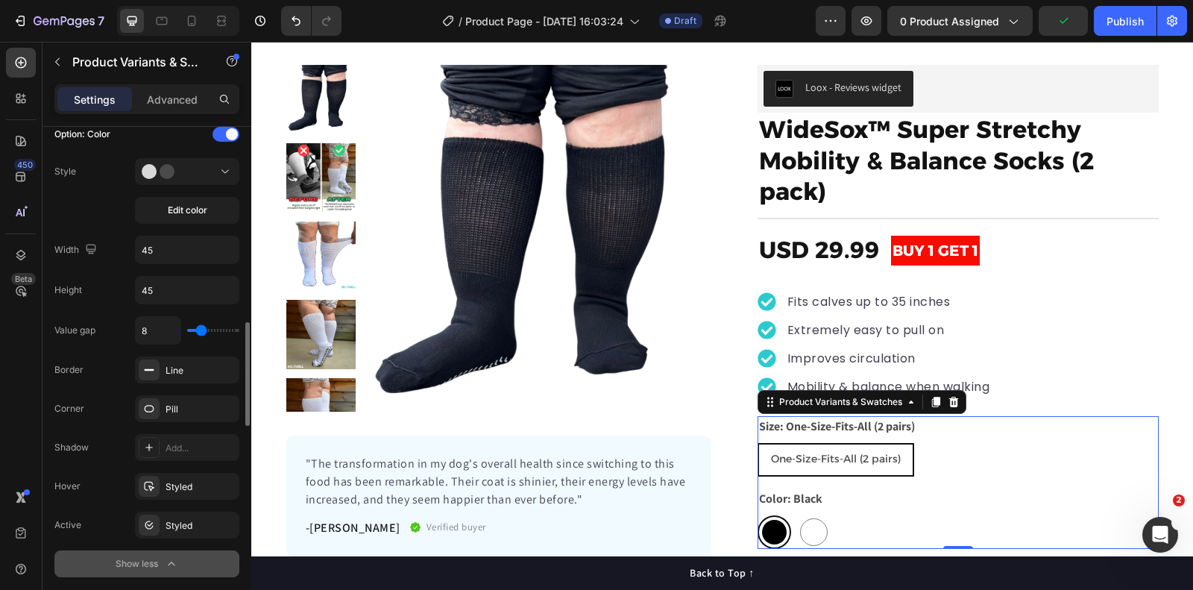
scroll to position [987, 0]
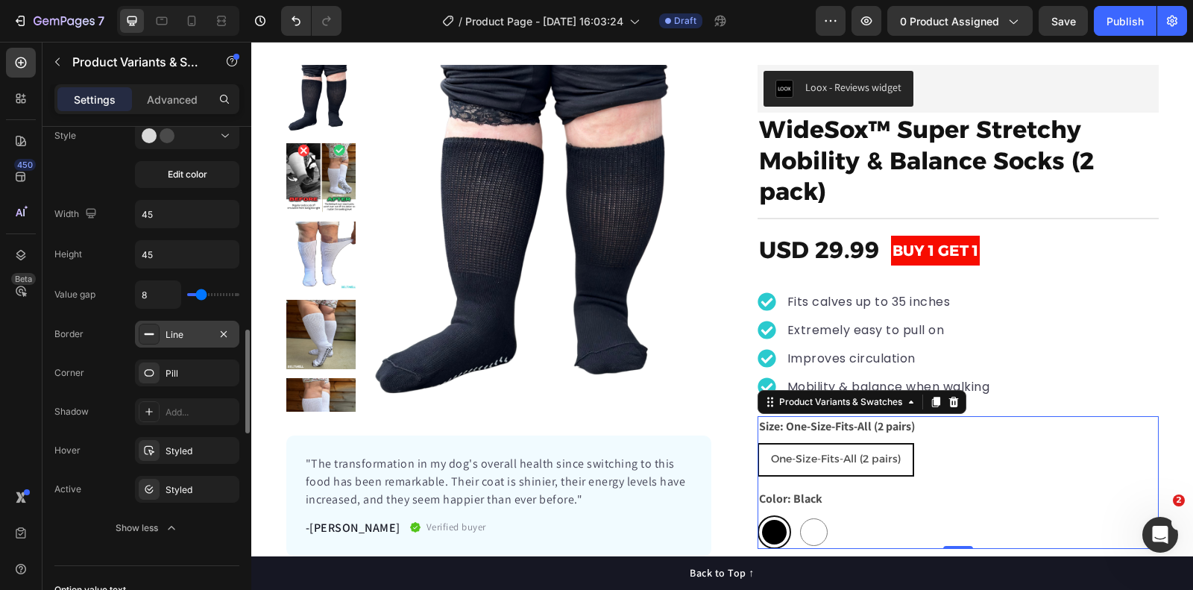
click at [198, 328] on div "Line" at bounding box center [187, 334] width 43 height 13
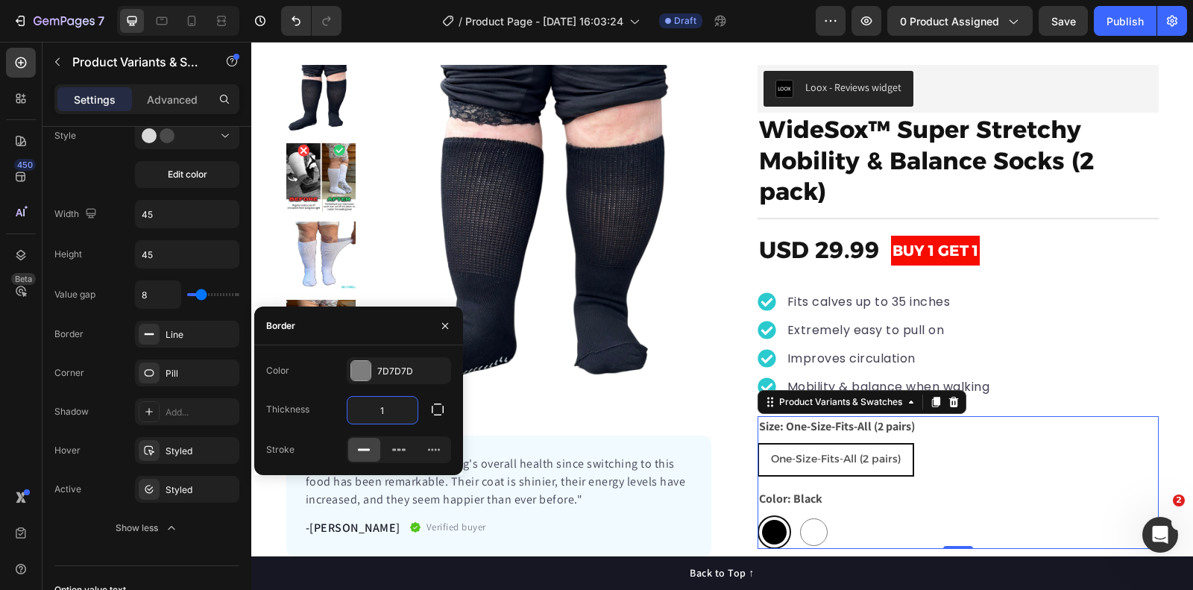
click at [389, 412] on input "1" at bounding box center [383, 410] width 70 height 27
click at [389, 412] on input "2" at bounding box center [383, 410] width 70 height 27
click at [389, 412] on input "3" at bounding box center [383, 410] width 70 height 27
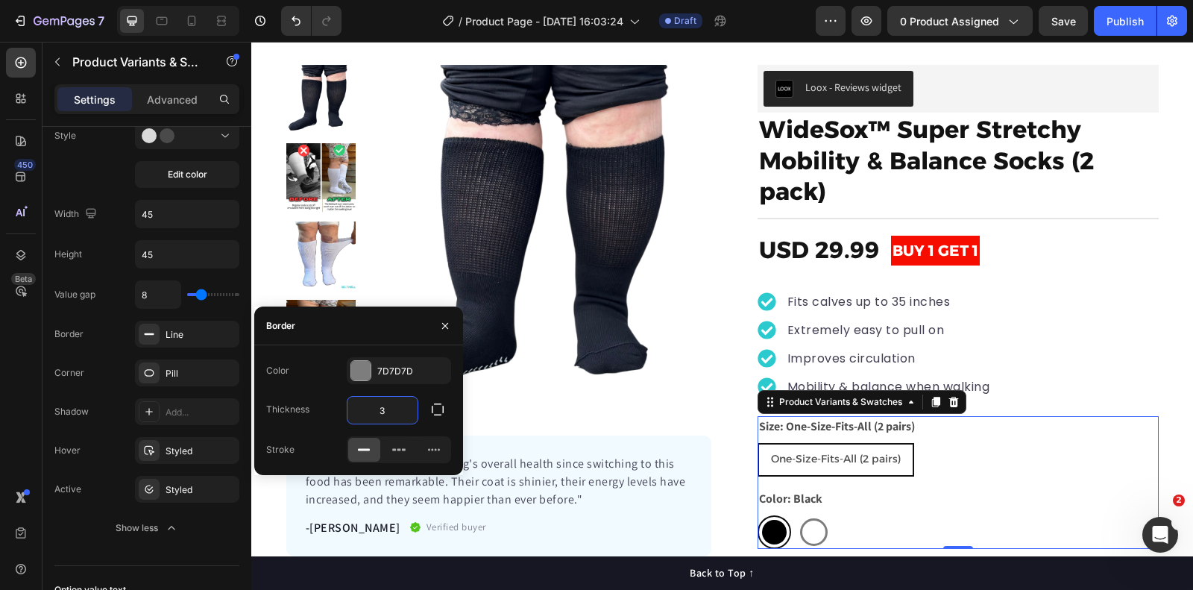
click at [389, 412] on input "3" at bounding box center [383, 410] width 70 height 27
click at [389, 412] on input "4" at bounding box center [383, 410] width 70 height 27
type input "2"
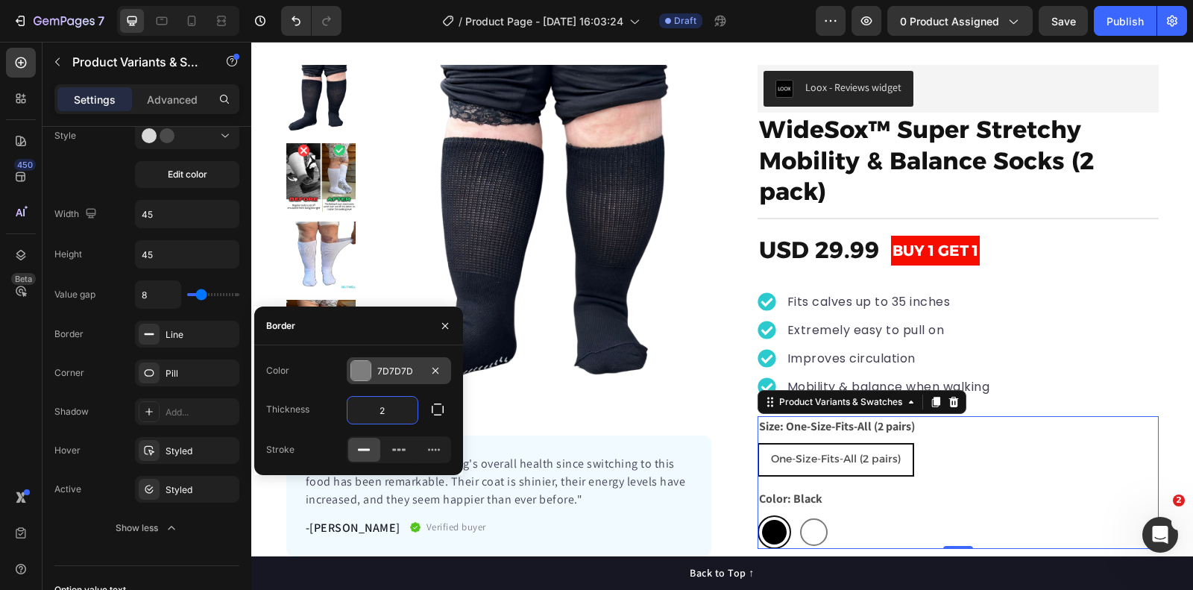
click at [359, 366] on div at bounding box center [360, 370] width 19 height 19
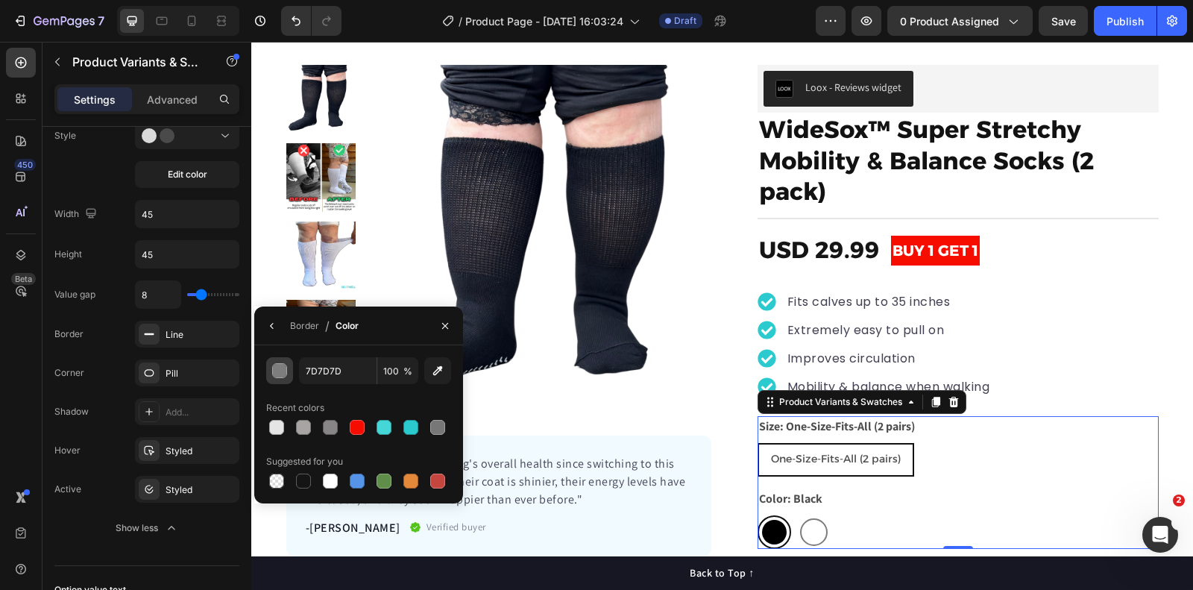
click at [274, 380] on button "button" at bounding box center [279, 370] width 27 height 27
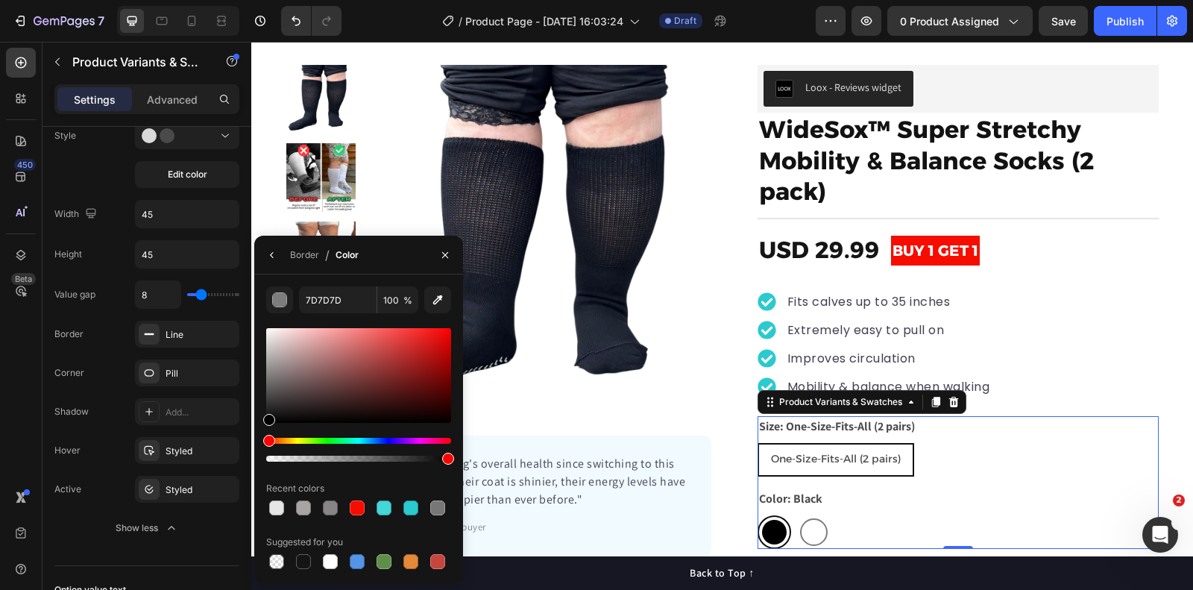
click at [265, 342] on div "7D7D7D 100 % Recent colors Suggested for you" at bounding box center [358, 429] width 209 height 286
click at [271, 357] on div at bounding box center [358, 375] width 185 height 95
click at [266, 357] on div at bounding box center [272, 360] width 12 height 12
type input "B2B2B2"
click at [206, 230] on div "Option: Color Style Edit color Width 45 Height 45 Value gap 8 Border Line Corne…" at bounding box center [146, 314] width 185 height 455
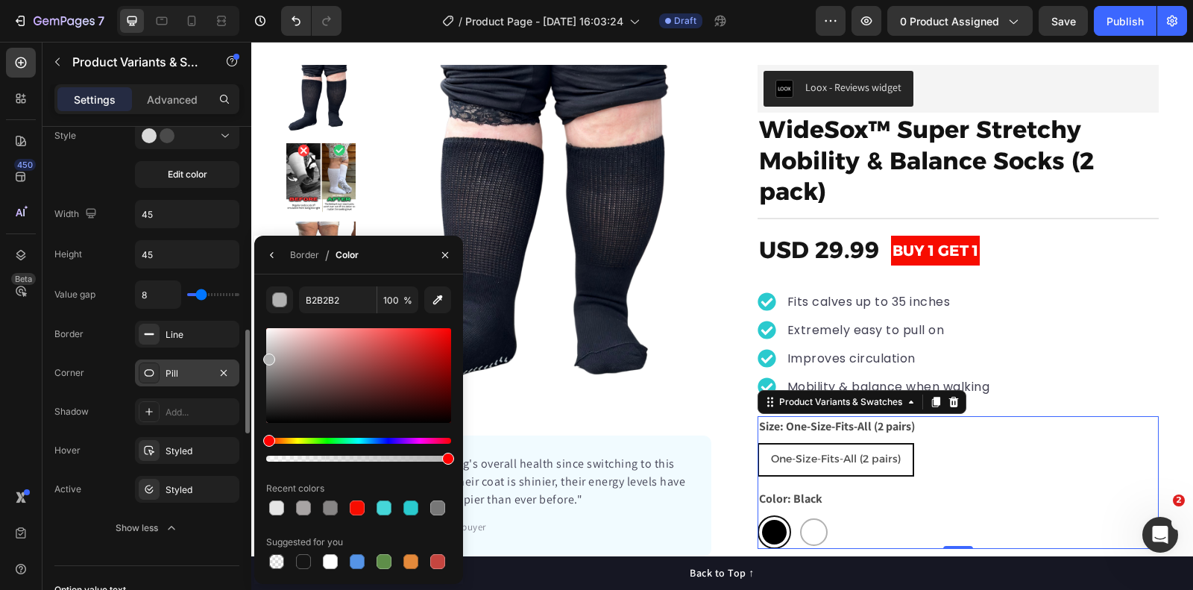
click at [198, 367] on div "Pill" at bounding box center [187, 373] width 43 height 13
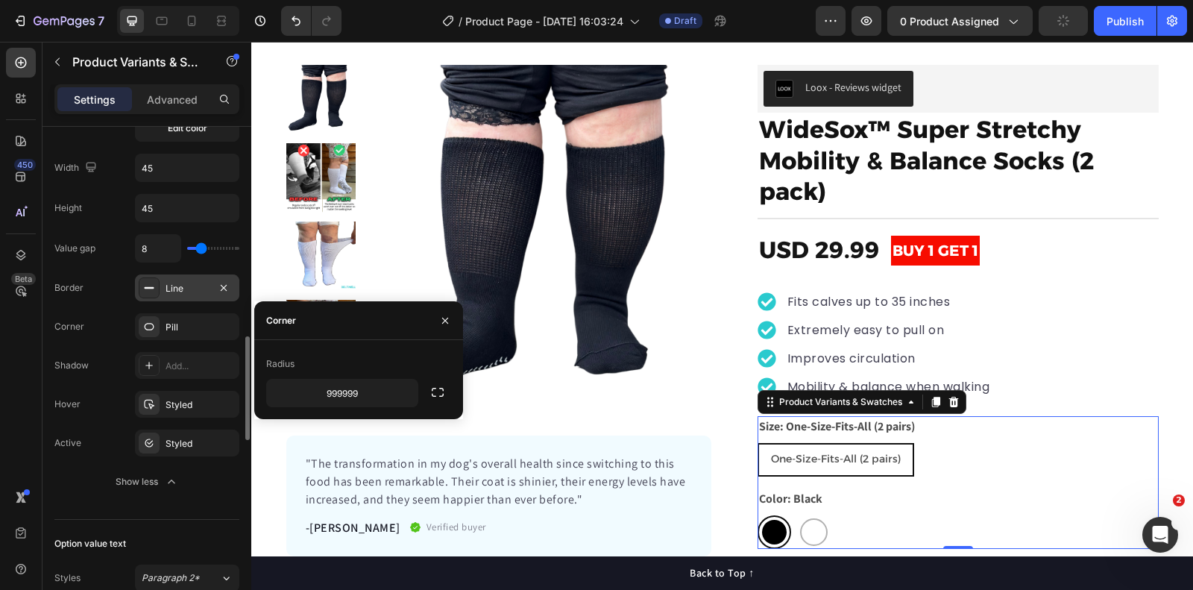
scroll to position [1035, 0]
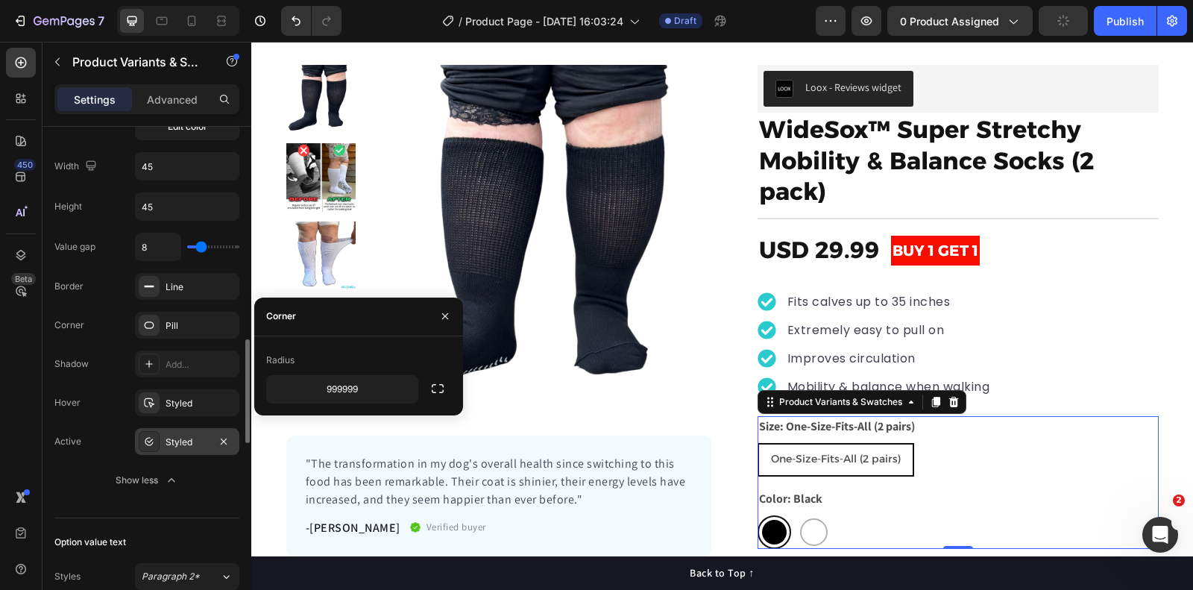
click at [204, 436] on div "Styled" at bounding box center [187, 442] width 43 height 13
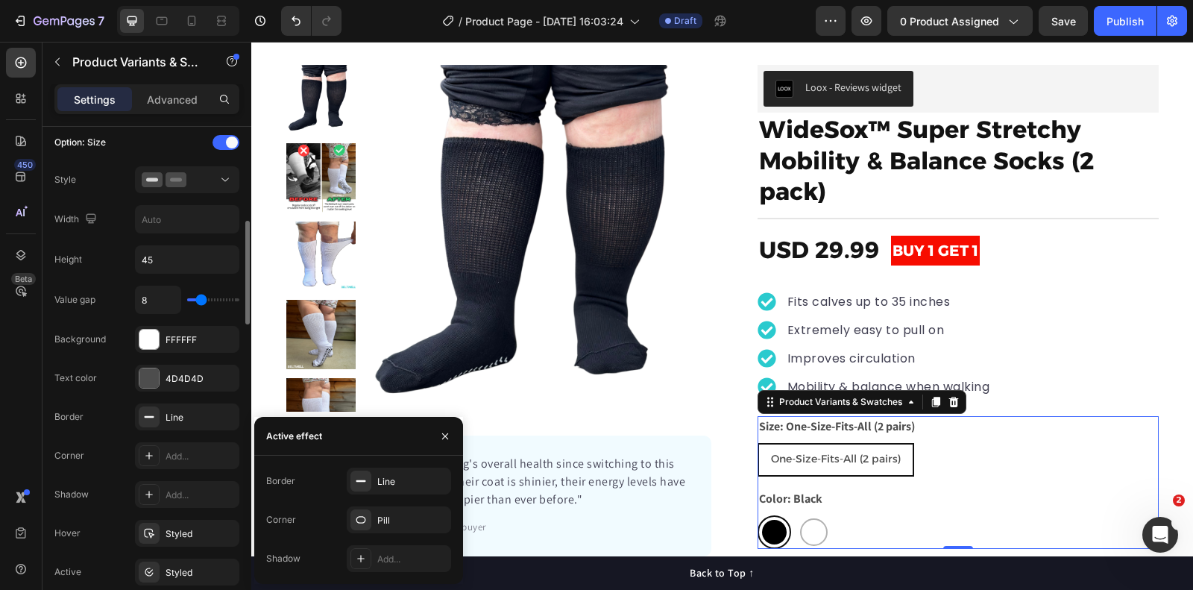
scroll to position [404, 0]
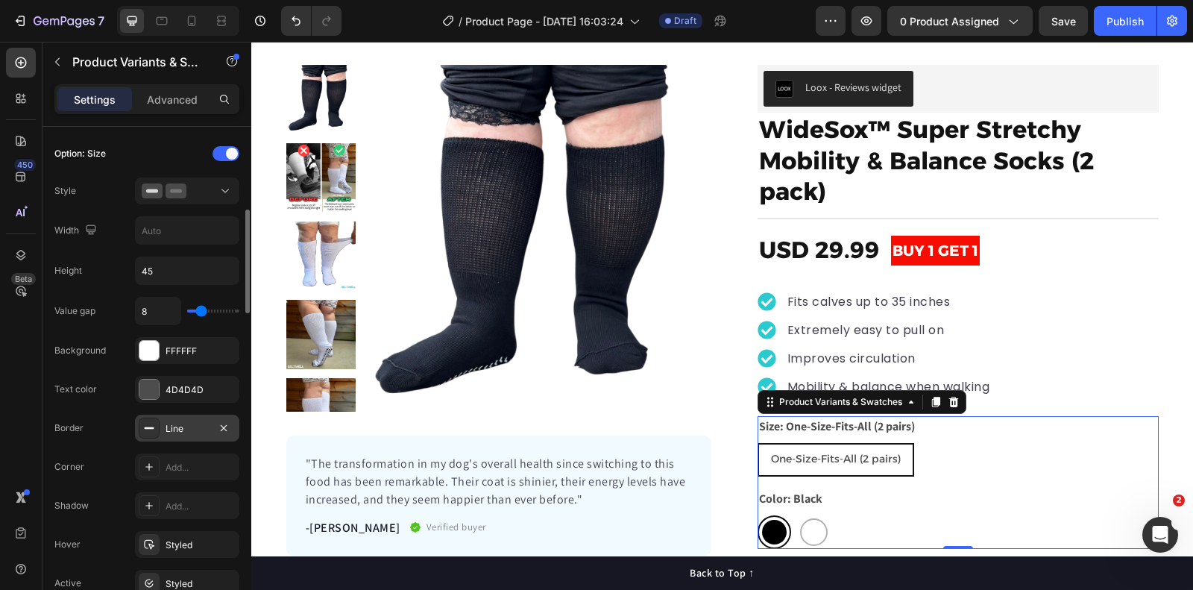
click at [185, 422] on div "Line" at bounding box center [187, 428] width 43 height 13
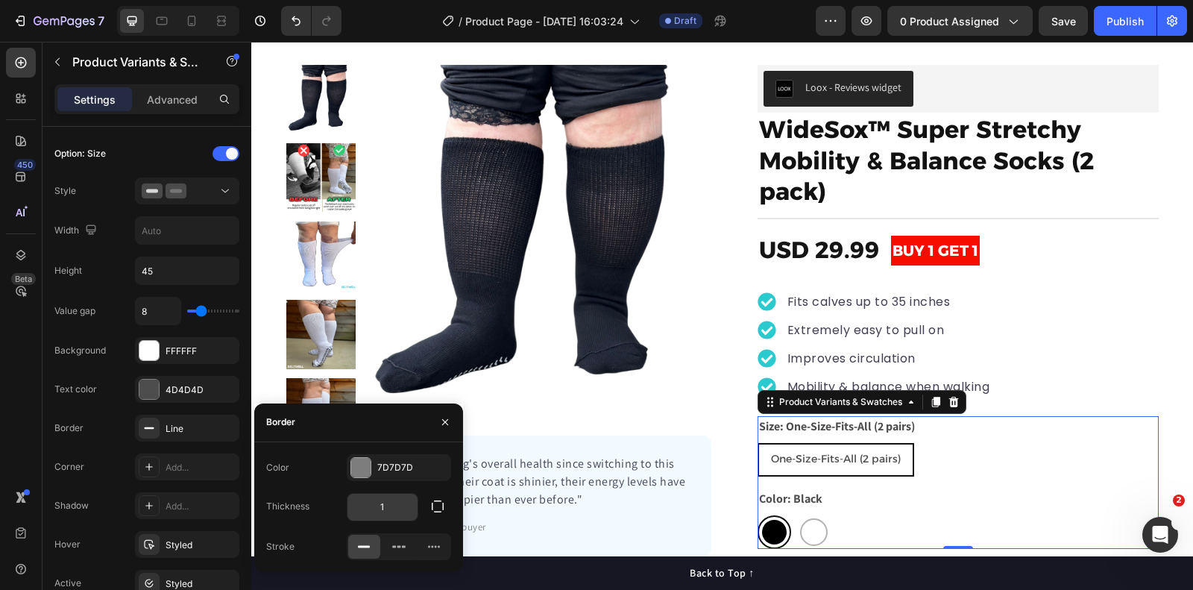
click at [0, 0] on input "1" at bounding box center [0, 0] width 0 height 0
click at [387, 502] on input "1" at bounding box center [383, 507] width 70 height 27
click at [393, 512] on input "3" at bounding box center [383, 507] width 70 height 27
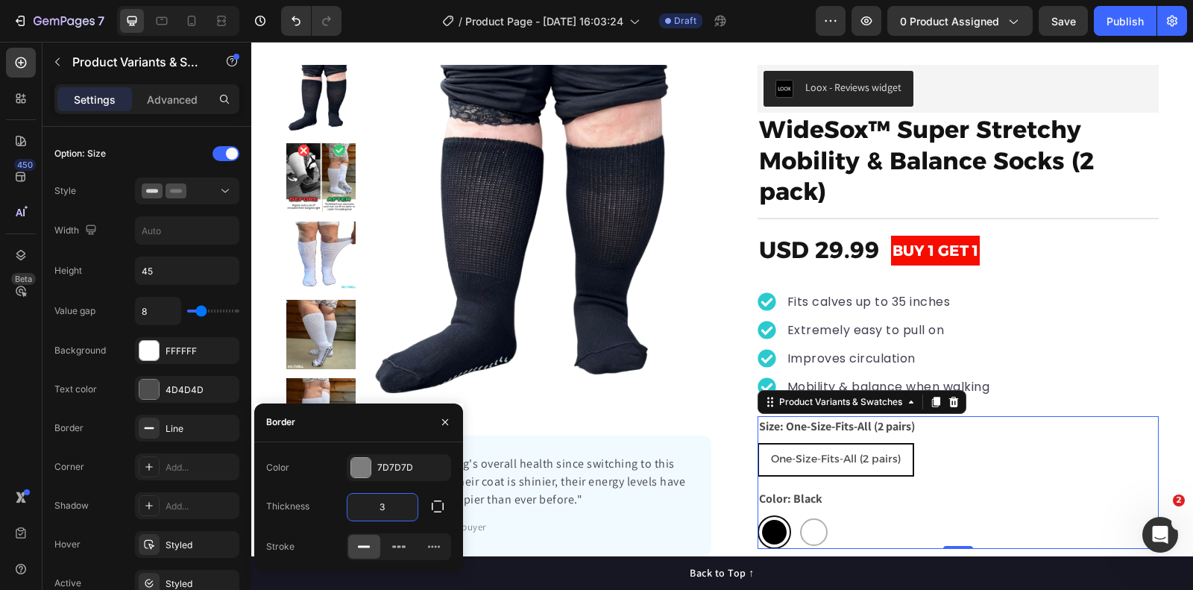
click at [393, 512] on input "3" at bounding box center [383, 507] width 70 height 27
click at [393, 506] on input "5" at bounding box center [383, 507] width 70 height 27
type input "3"
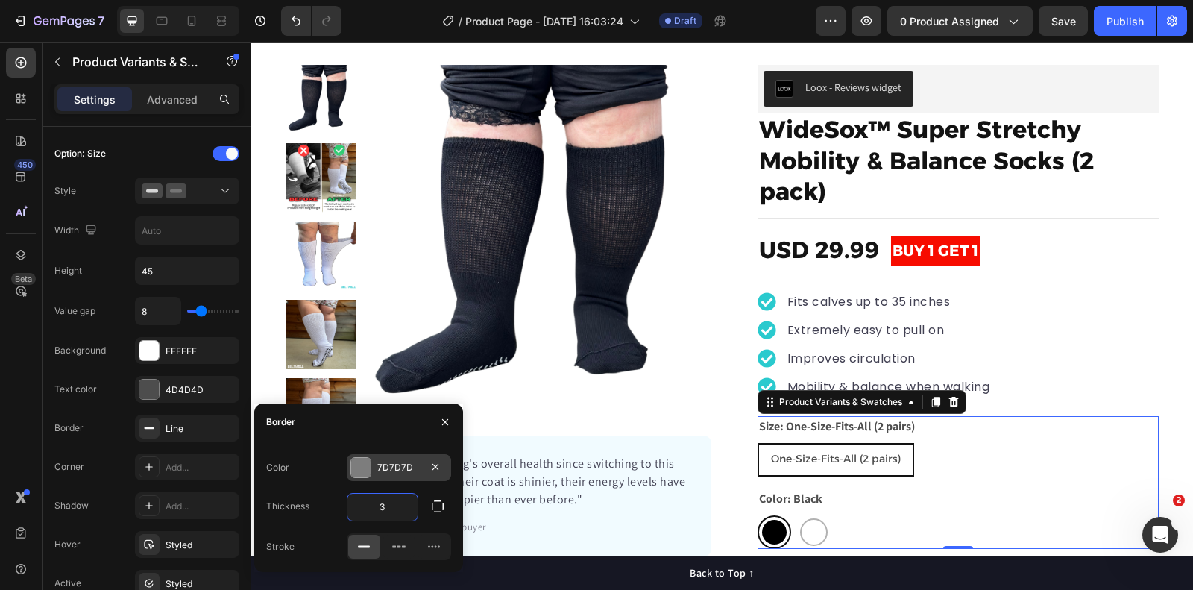
click at [360, 467] on div at bounding box center [360, 467] width 19 height 19
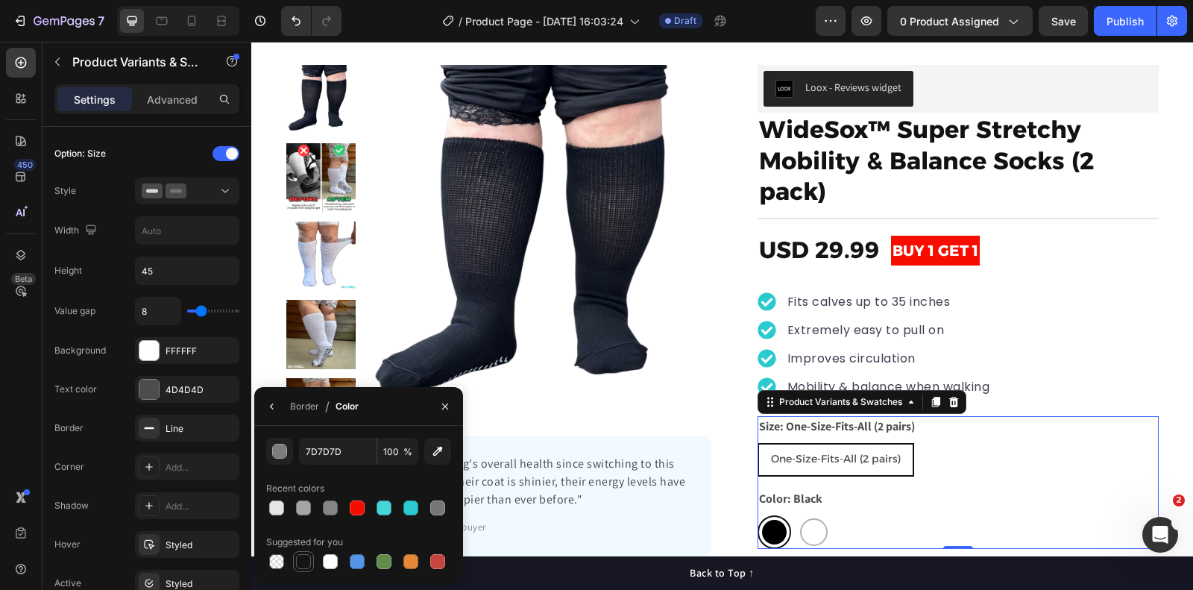
click at [310, 558] on div at bounding box center [303, 561] width 15 height 15
type input "151515"
click at [128, 326] on div "Value gap 8 Background FFFFFF Text color 4D4D4D Border Line Corner Add... Shado…" at bounding box center [146, 466] width 185 height 339
click at [445, 404] on icon "button" at bounding box center [445, 407] width 12 height 12
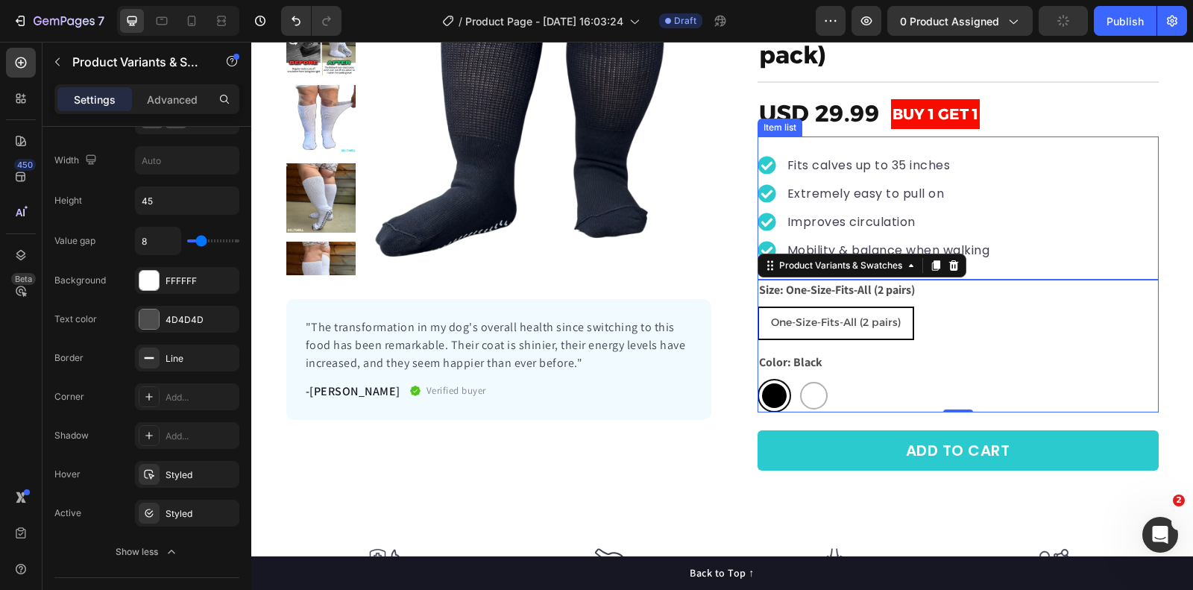
scroll to position [0, 0]
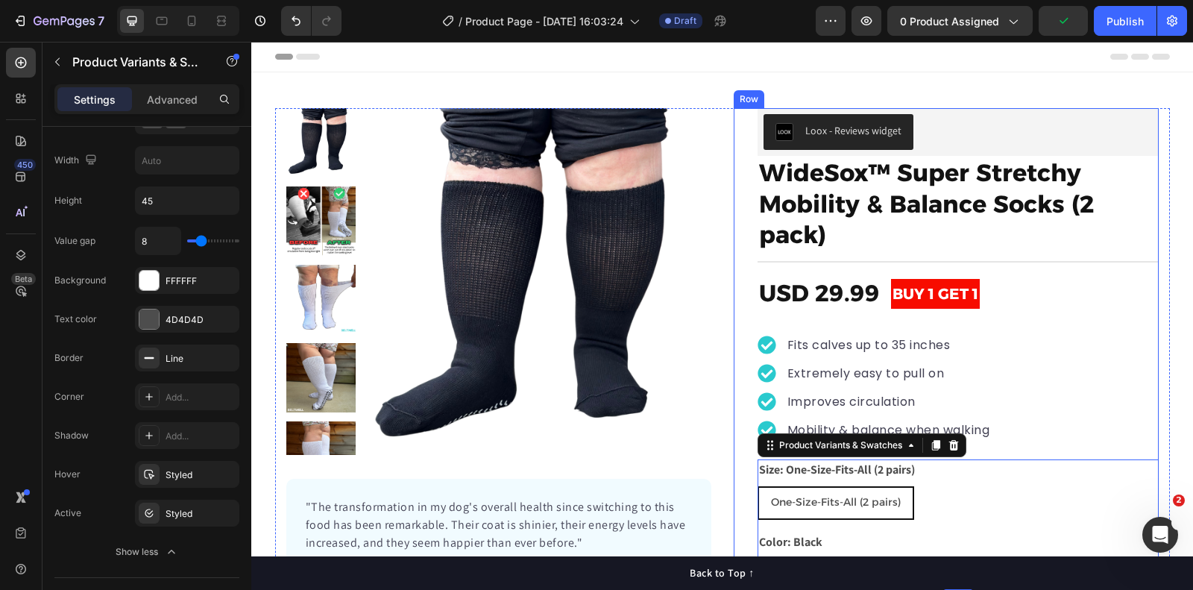
click at [738, 114] on div "Loox - Reviews widget Loox WideSox™ Super Stretchy Mobility & Balance Socks (2 …" at bounding box center [946, 388] width 425 height 560
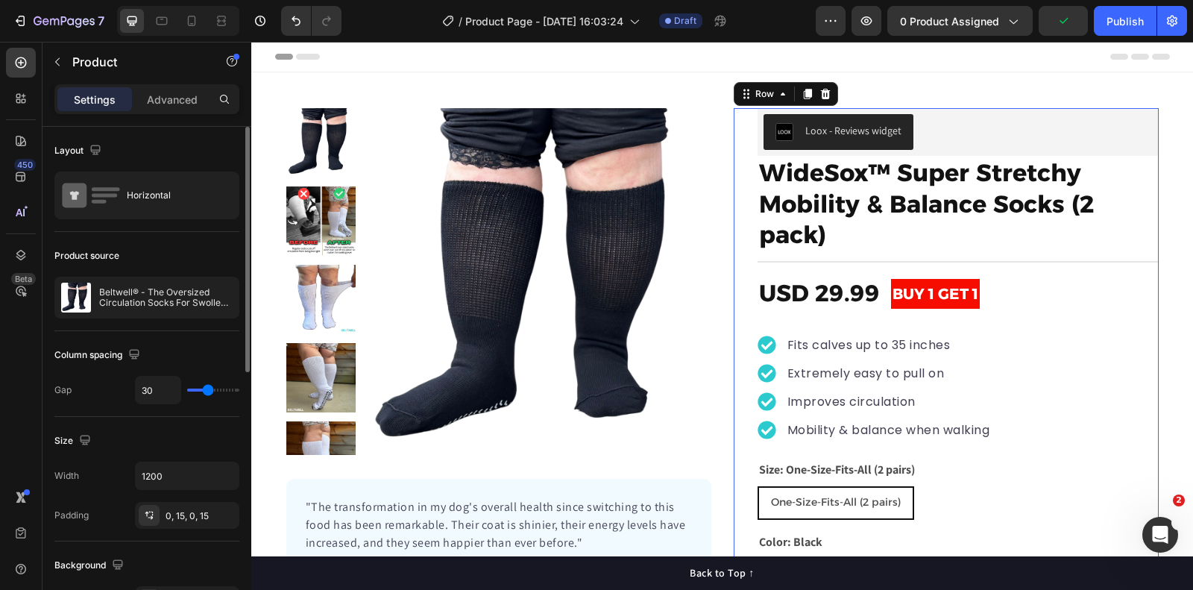
click at [732, 112] on div "Product Images "The transformation in my dog's overall health since switching t…" at bounding box center [722, 388] width 895 height 560
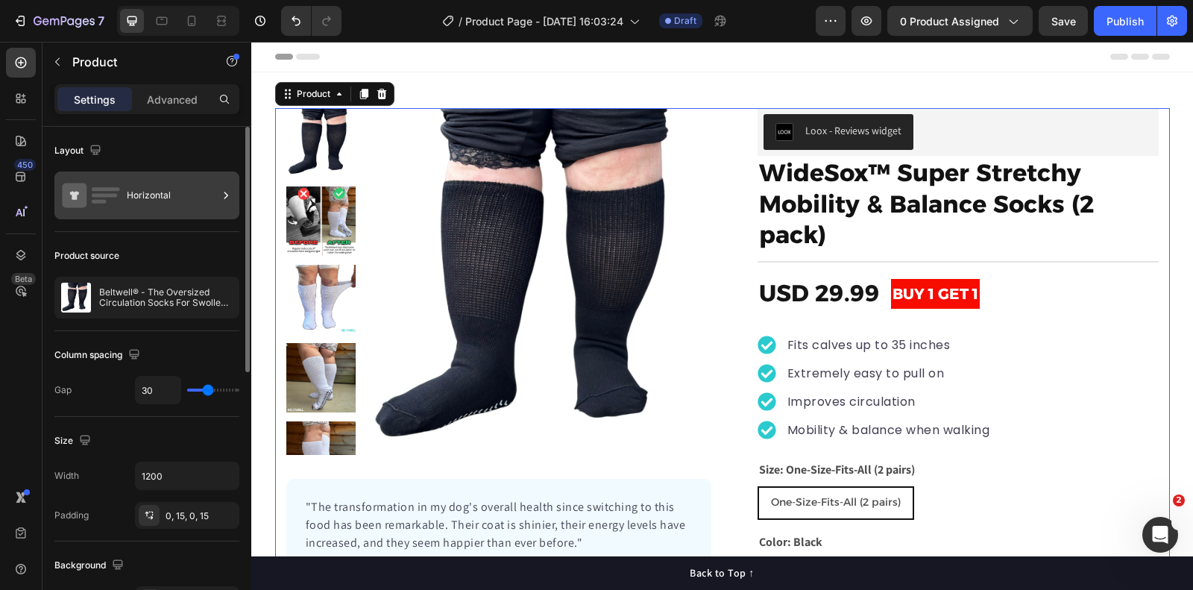
click at [163, 189] on div "Horizontal" at bounding box center [172, 195] width 91 height 34
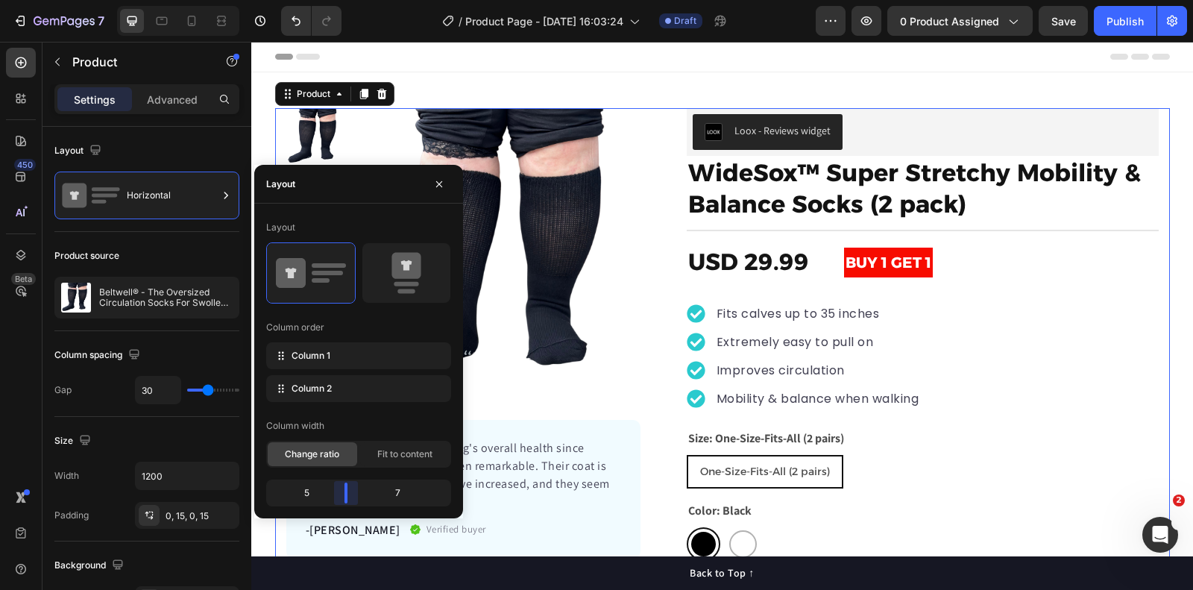
drag, startPoint x: 355, startPoint y: 492, endPoint x: 342, endPoint y: 493, distance: 13.5
click at [342, 0] on body "7 Version history / Product Page - [DATE] 16:03:24 Draft Preview 0 product assi…" at bounding box center [596, 0] width 1193 height 0
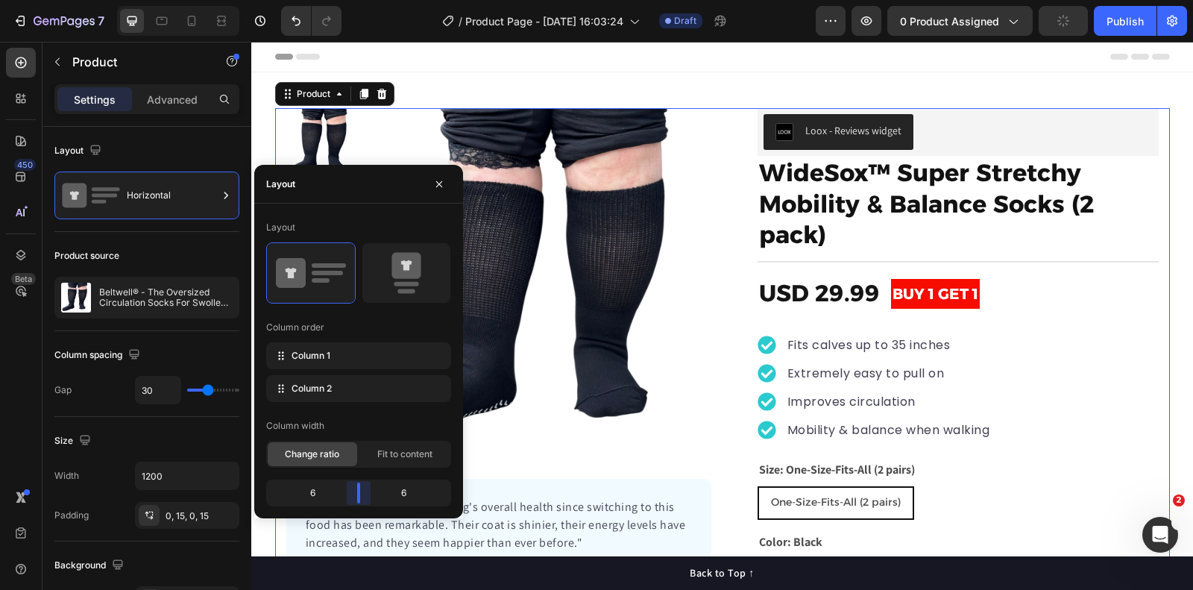
drag, startPoint x: 347, startPoint y: 498, endPoint x: 354, endPoint y: 497, distance: 7.5
click at [354, 0] on body "7 Version history / Product Page - [DATE] 16:03:24 Draft Preview 0 product assi…" at bounding box center [596, 0] width 1193 height 0
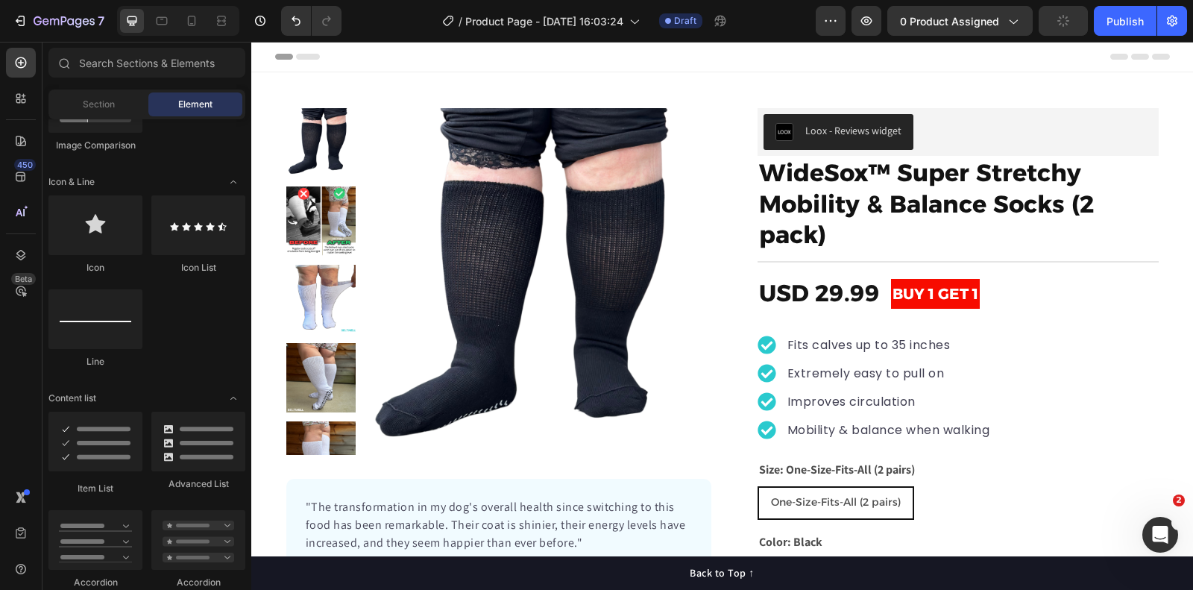
click at [779, 59] on div "Header" at bounding box center [722, 57] width 895 height 30
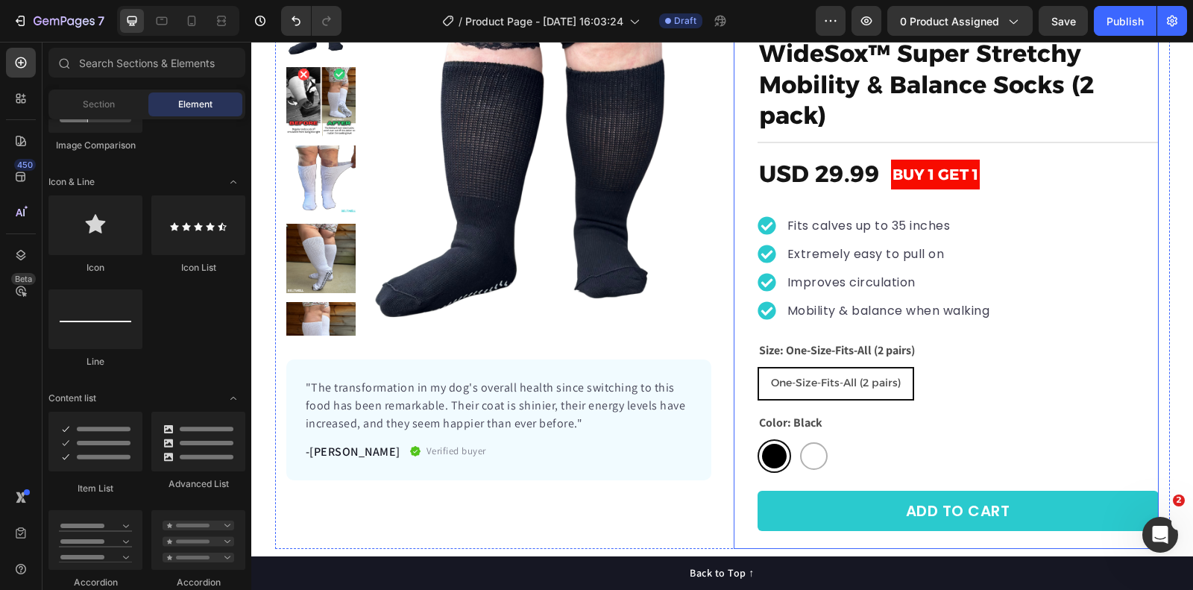
scroll to position [264, 0]
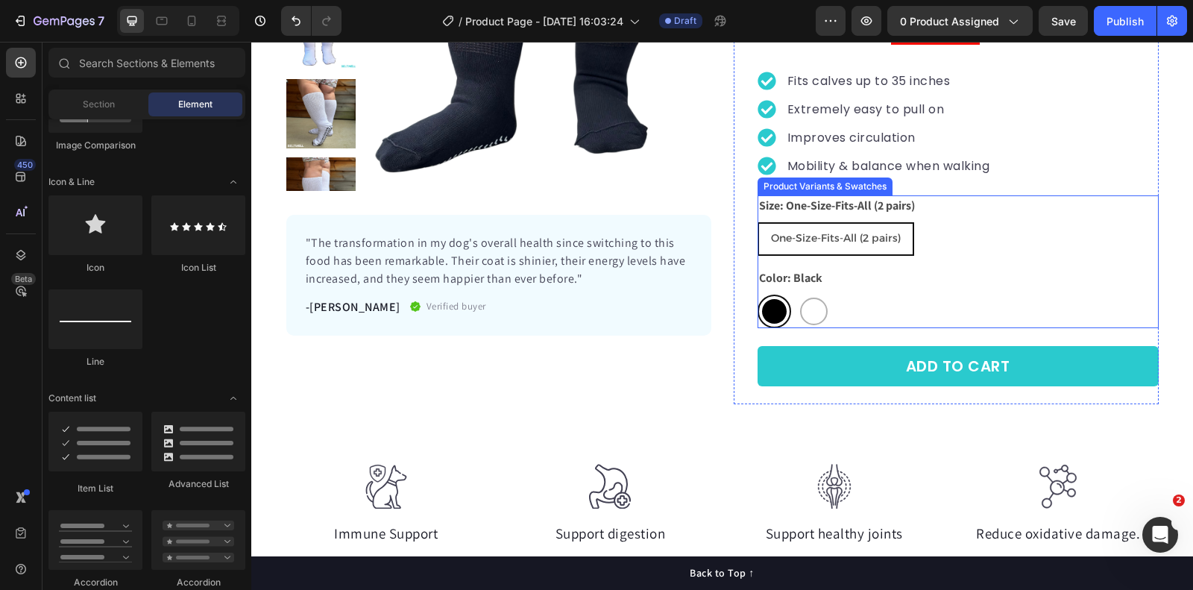
click at [859, 289] on div "Color: Black Black Black White White" at bounding box center [958, 298] width 401 height 60
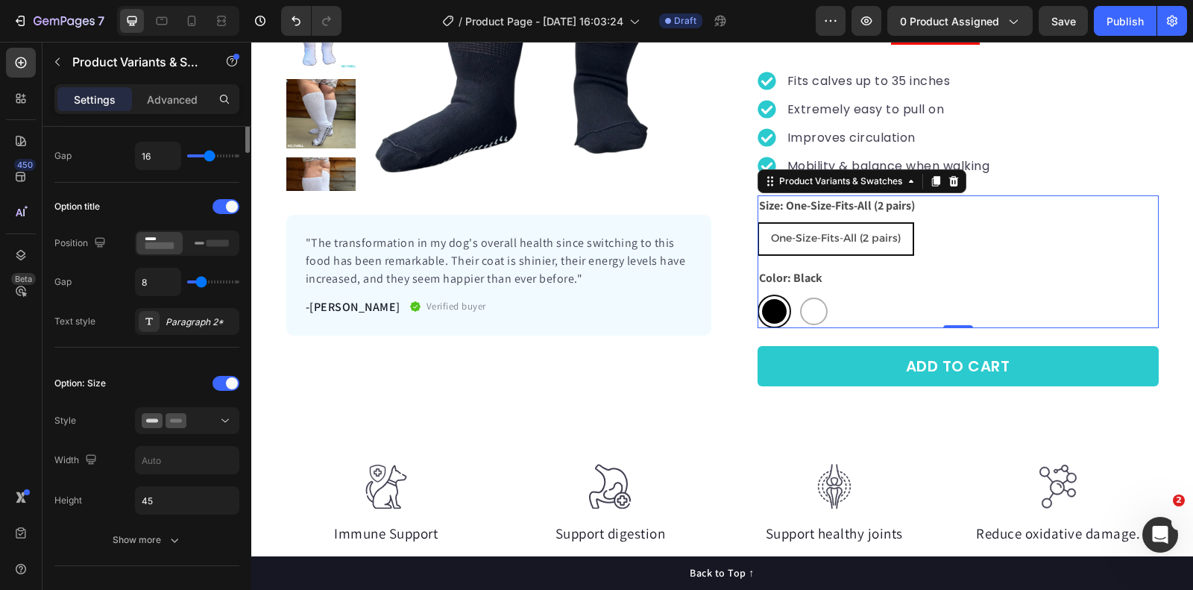
scroll to position [176, 0]
click at [226, 201] on span at bounding box center [232, 205] width 12 height 12
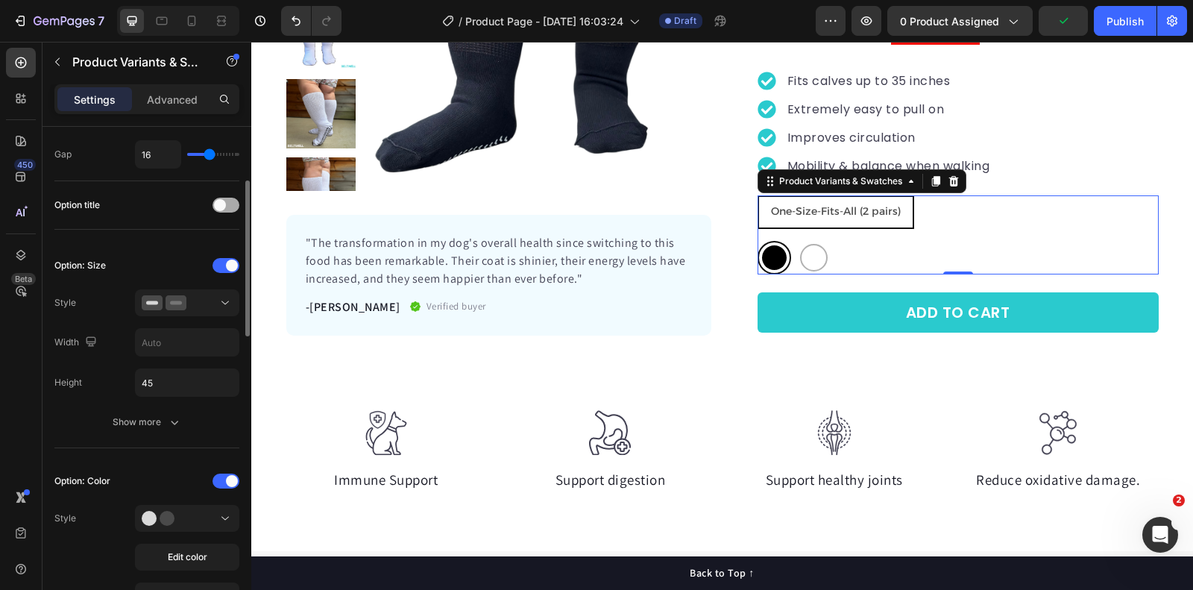
click at [222, 199] on span at bounding box center [220, 205] width 12 height 12
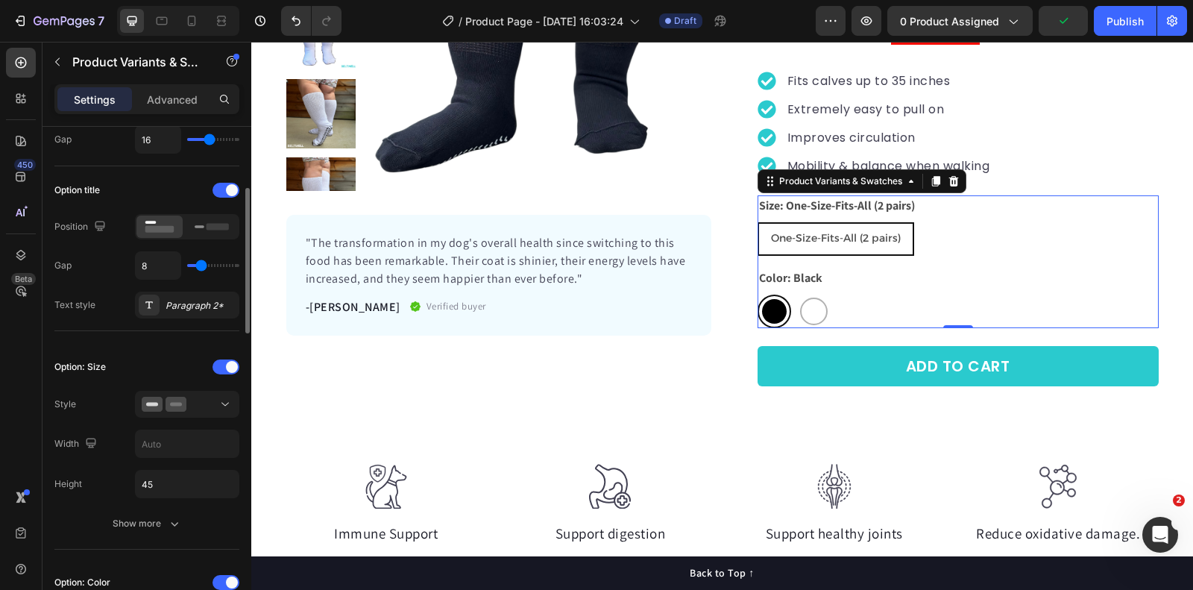
scroll to position [196, 0]
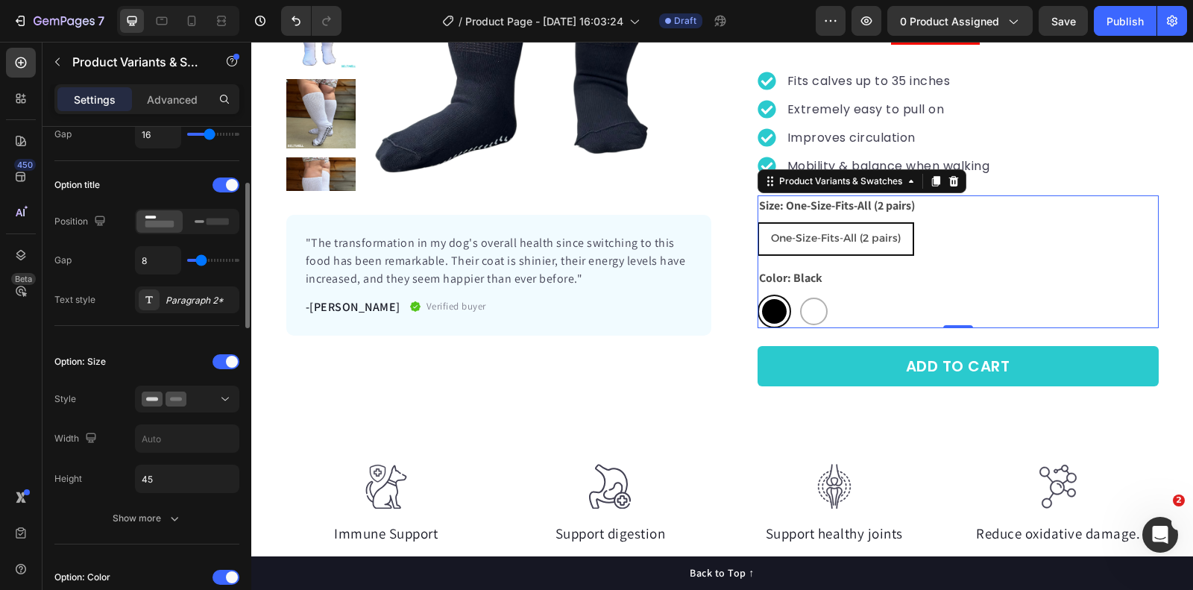
type input "11"
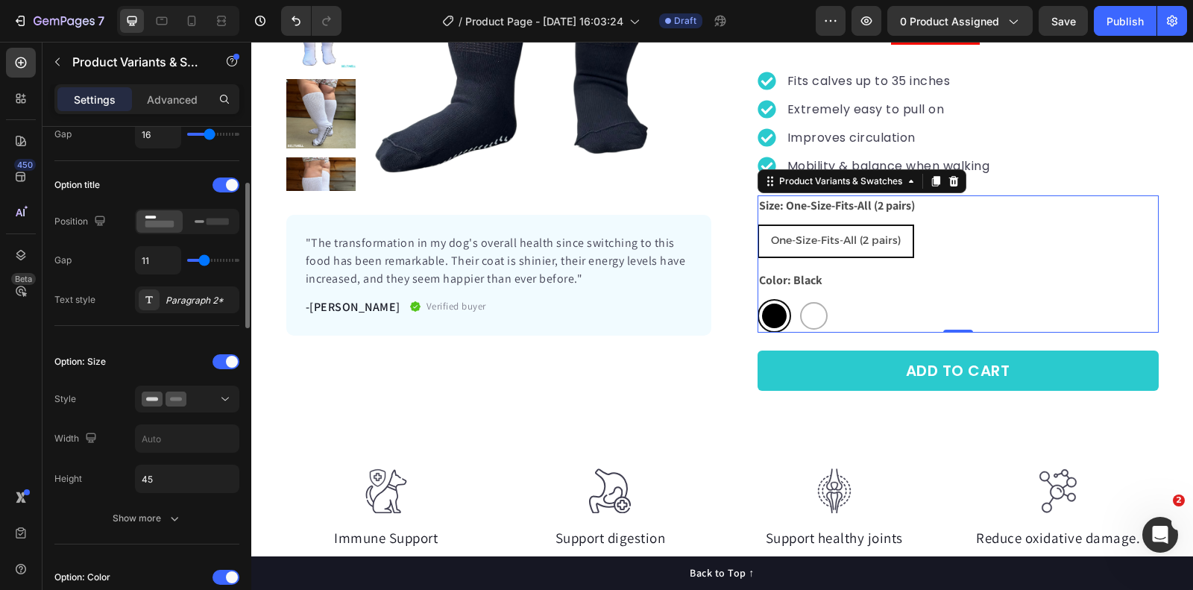
type input "12"
type input "16"
type input "20"
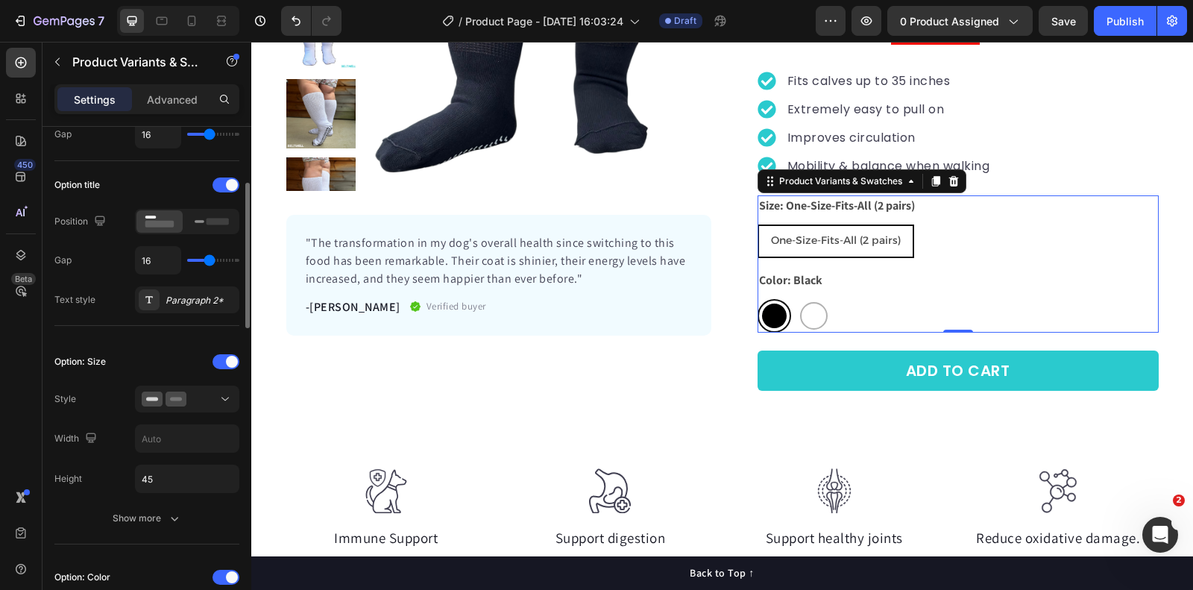
type input "20"
type input "21"
type input "22"
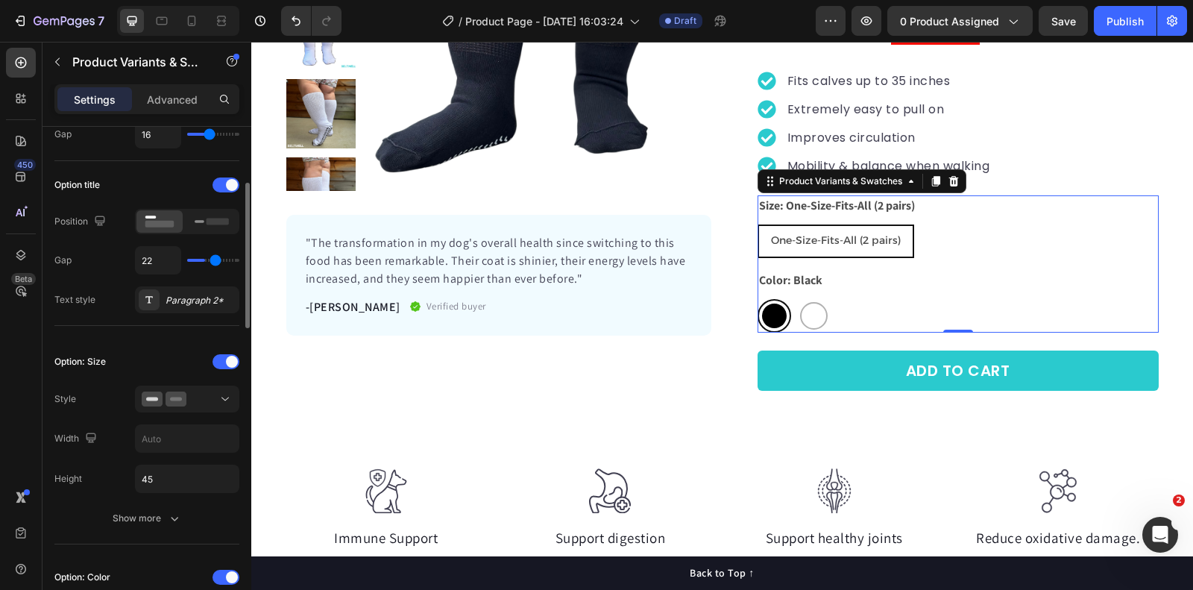
type input "23"
type input "24"
type input "25"
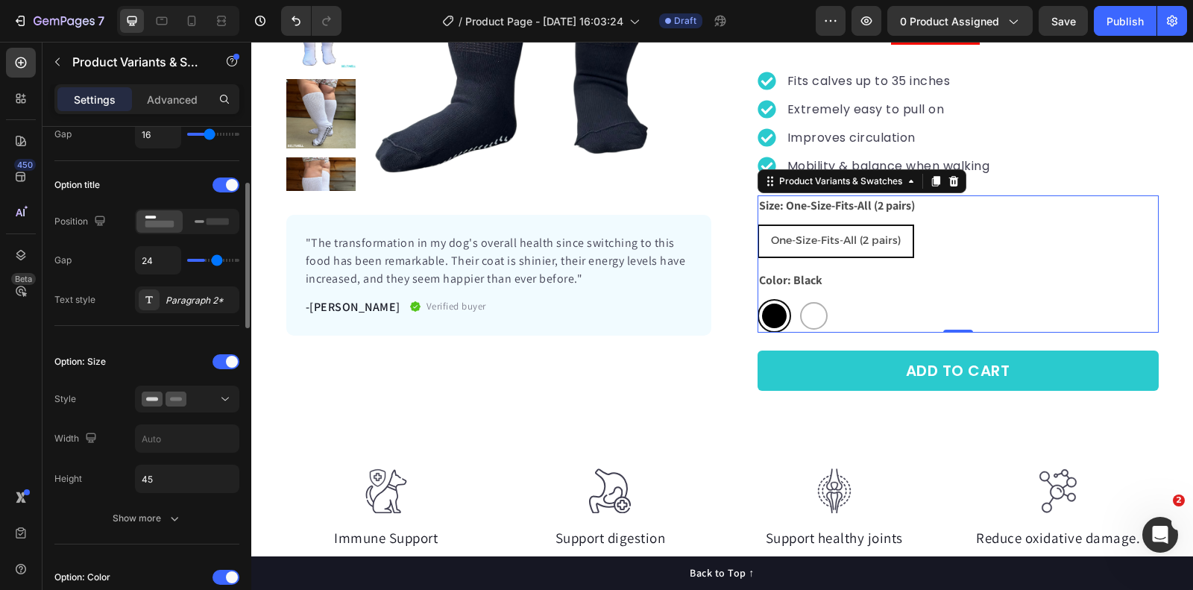
type input "25"
type input "26"
type input "27"
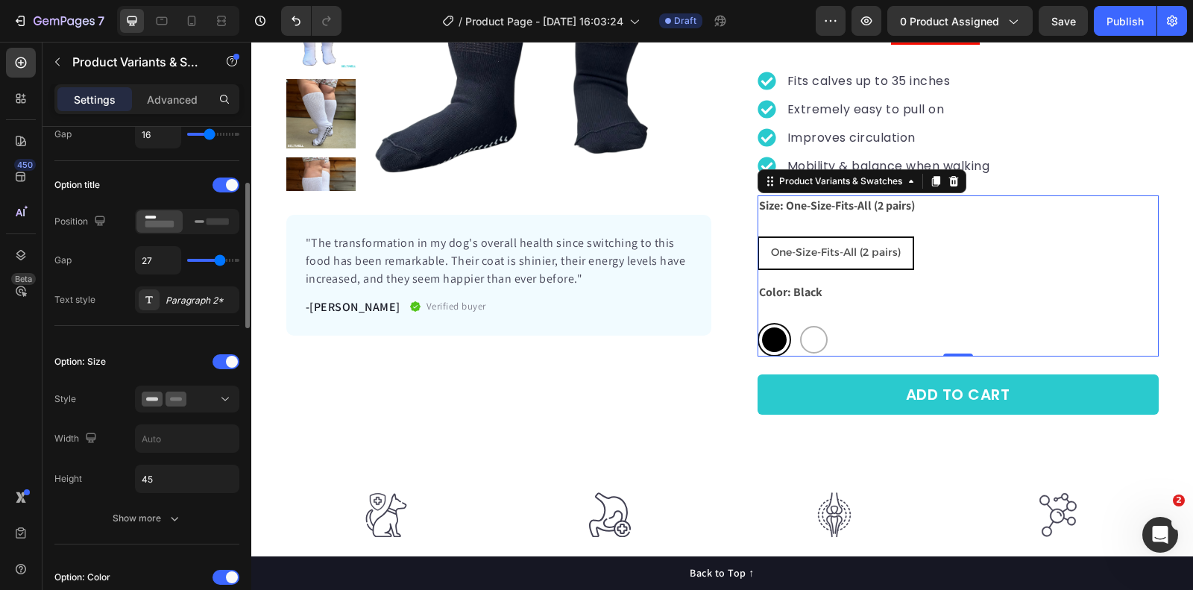
type input "28"
type input "29"
type input "27"
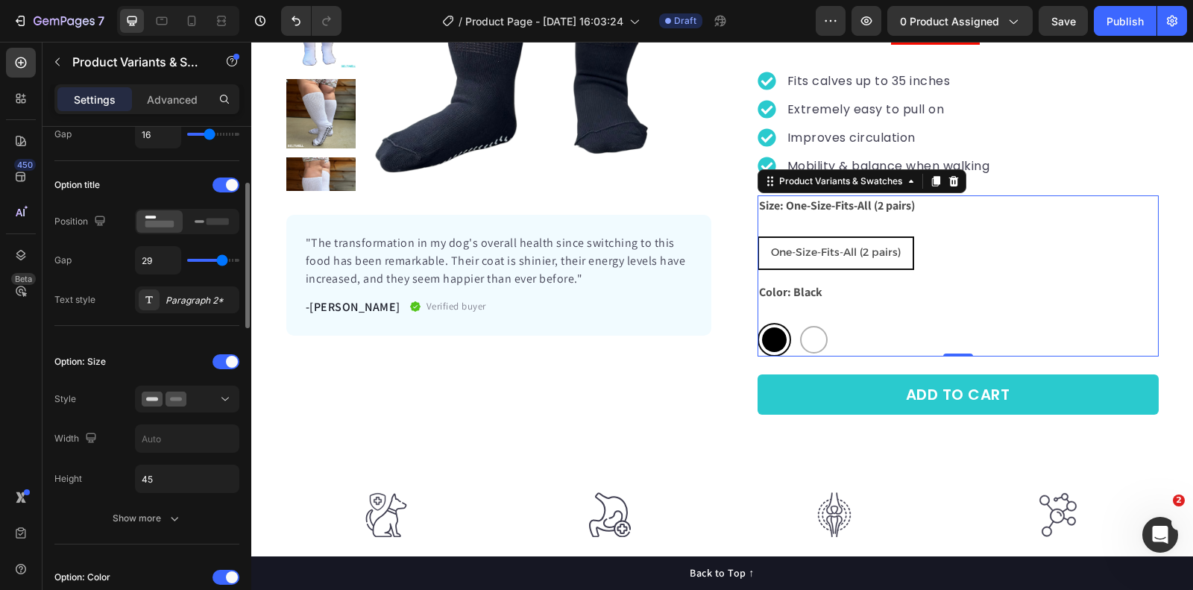
type input "27"
type input "24"
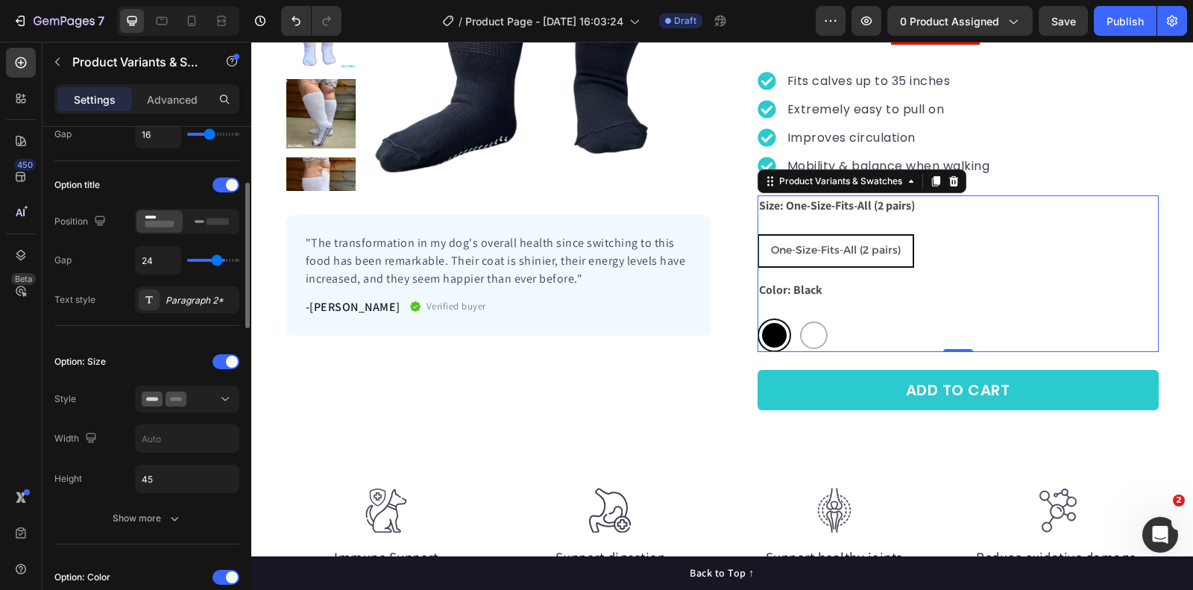
type input "23"
type input "21"
type input "19"
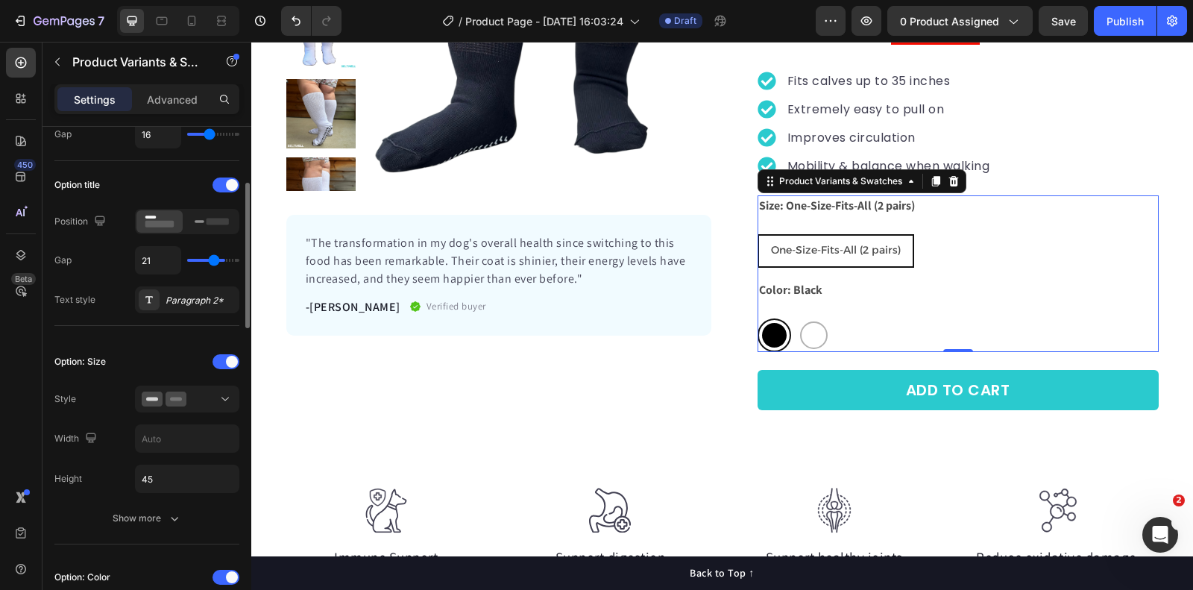
type input "19"
type input "18"
type input "16"
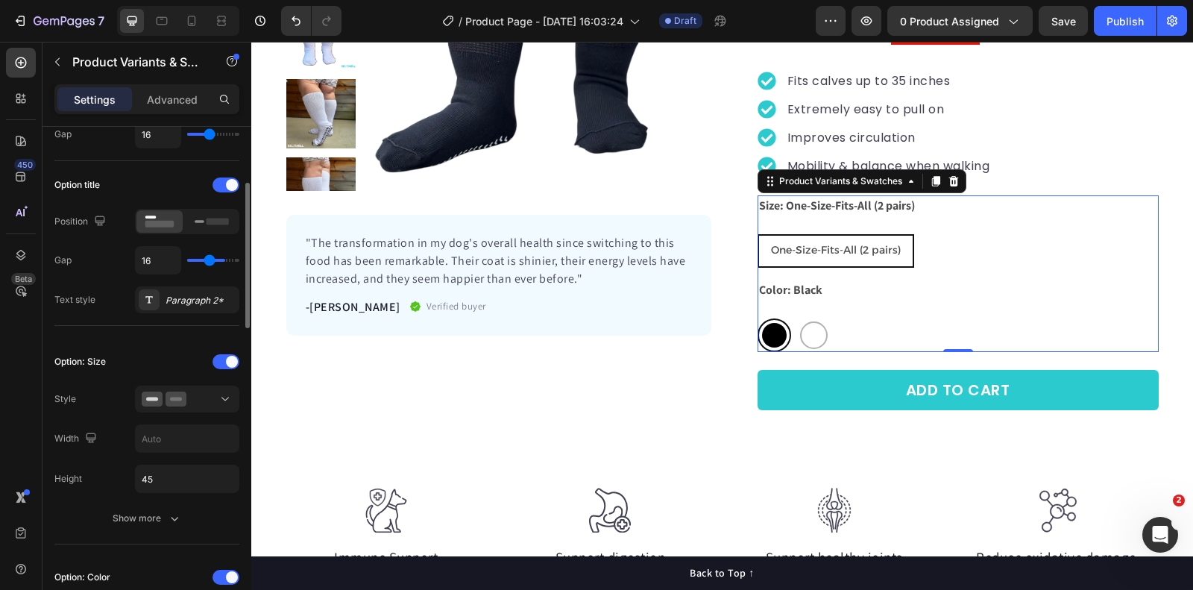
type input "14"
type input "13"
type input "12"
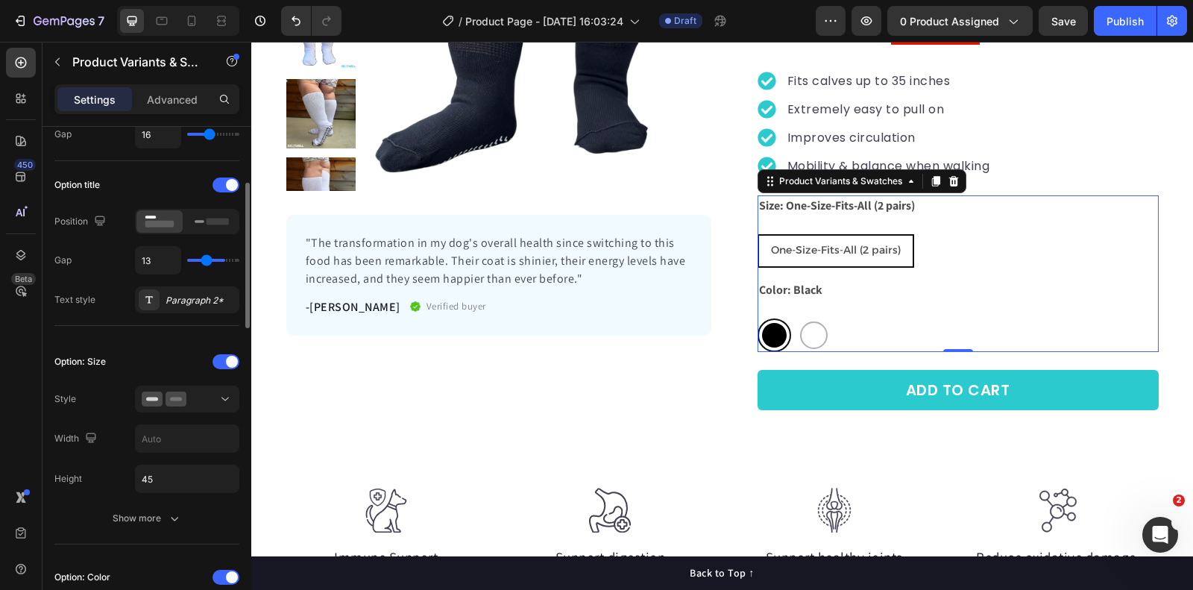
type input "12"
type input "10"
type input "9"
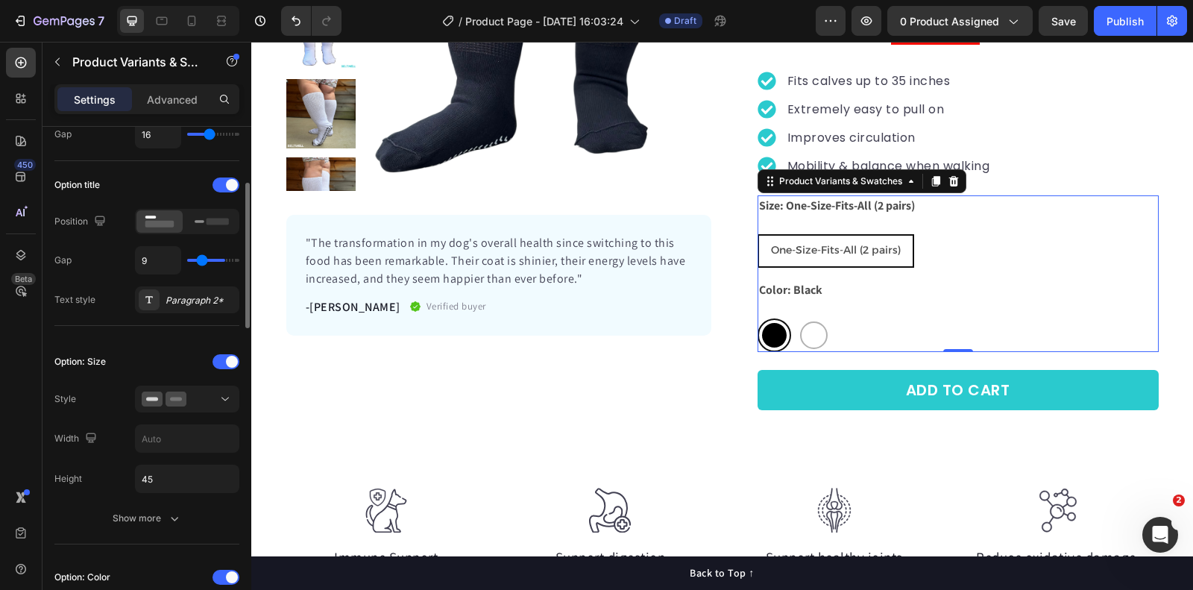
type input "8"
type input "7"
type input "6"
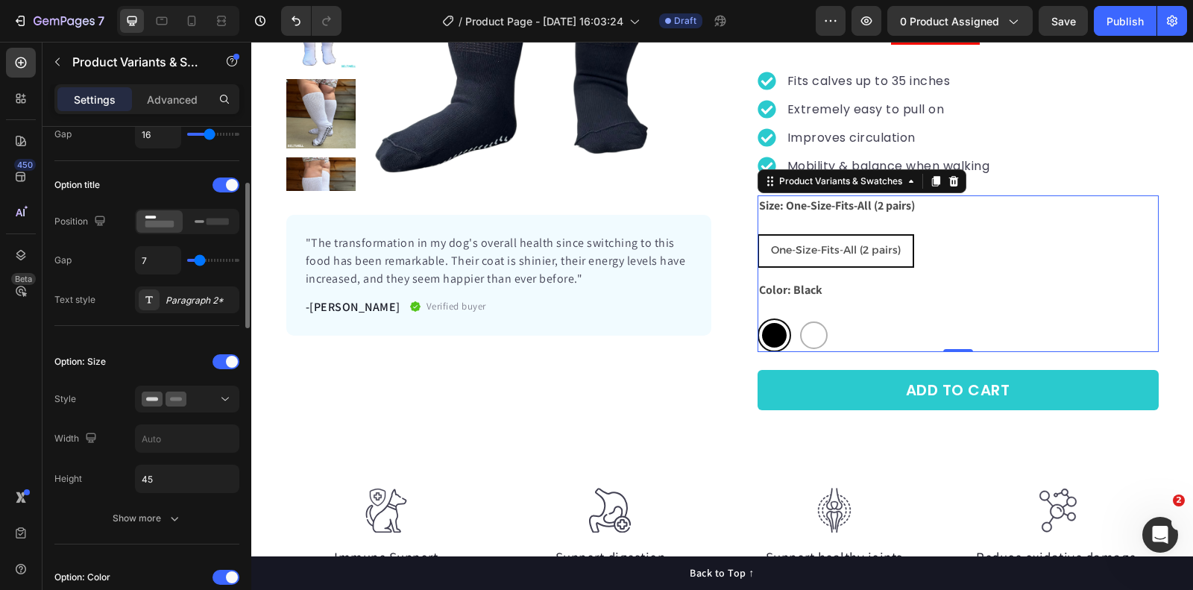
type input "6"
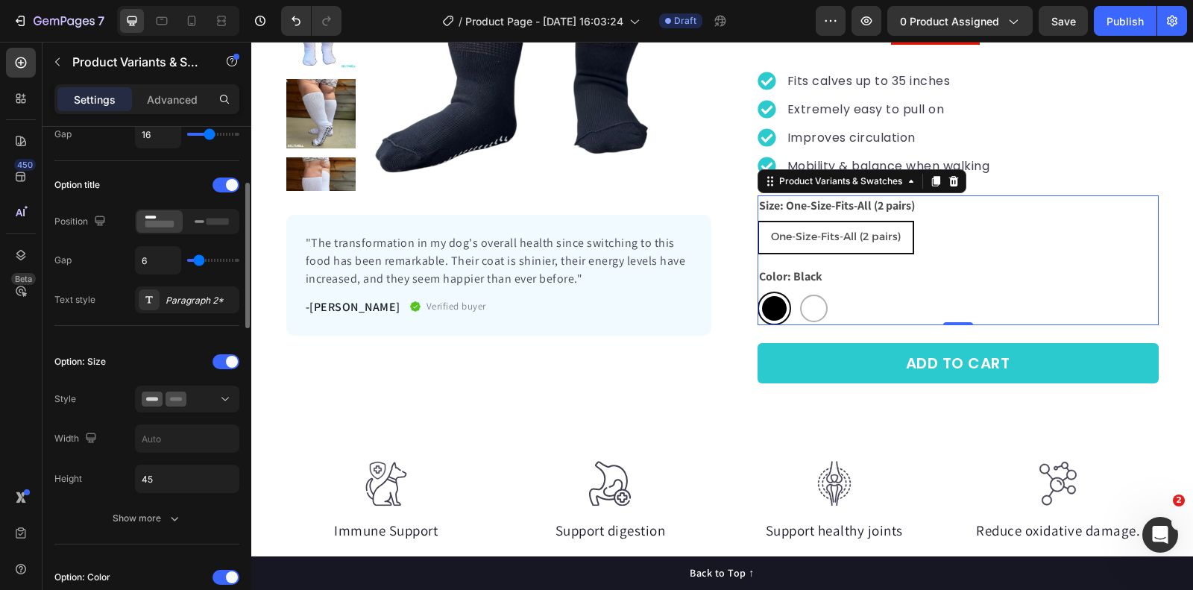
type input "5"
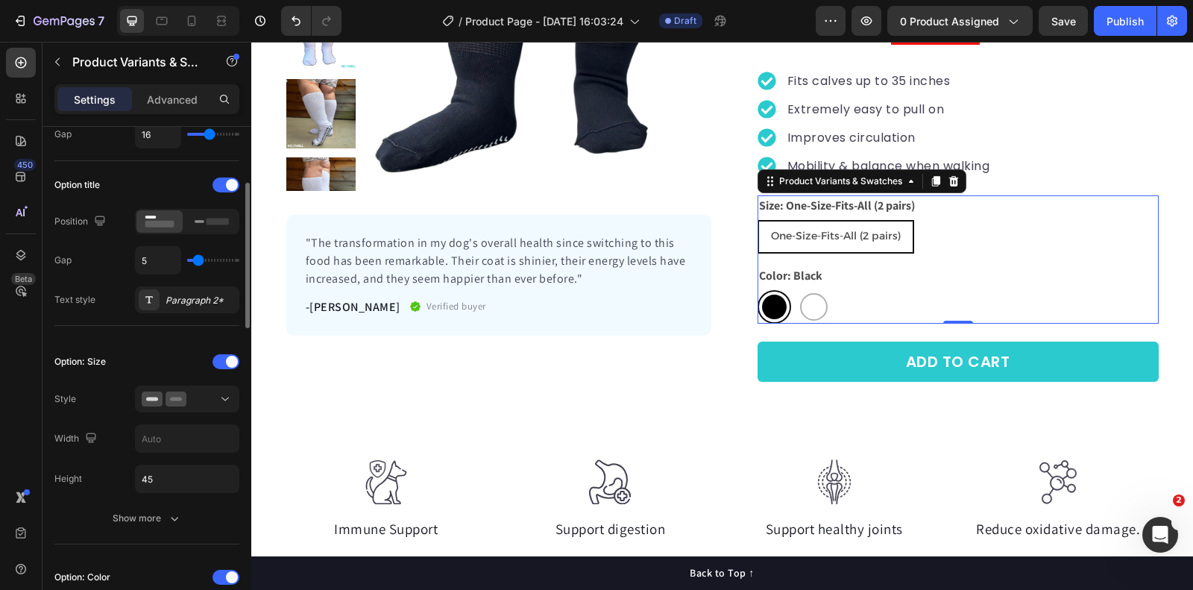
type input "6"
type input "11"
type input "12"
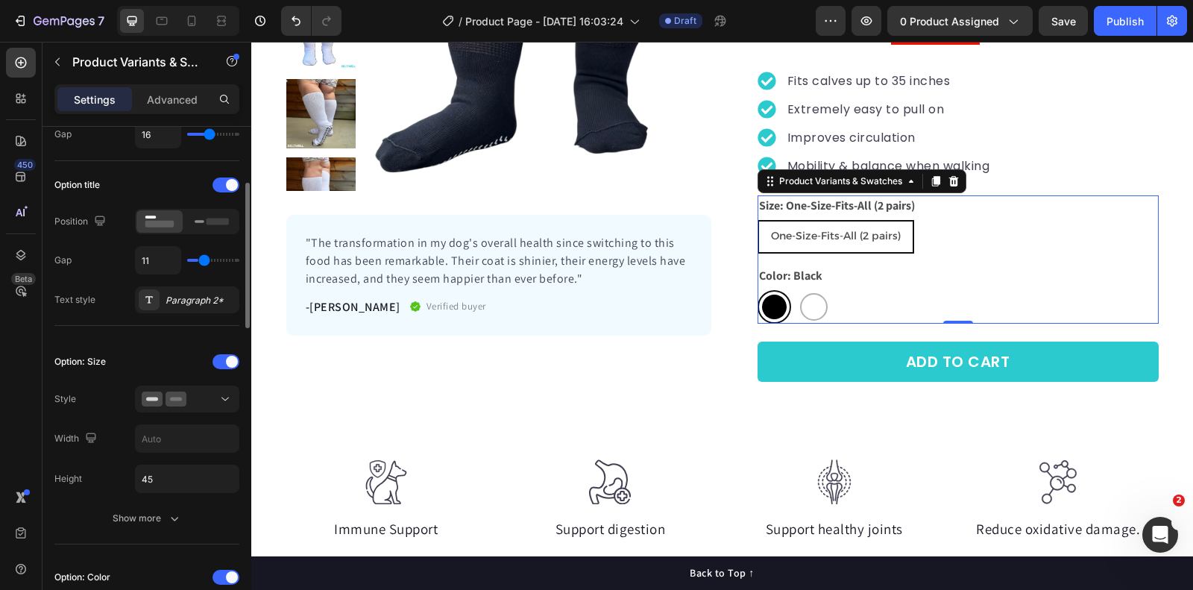
type input "12"
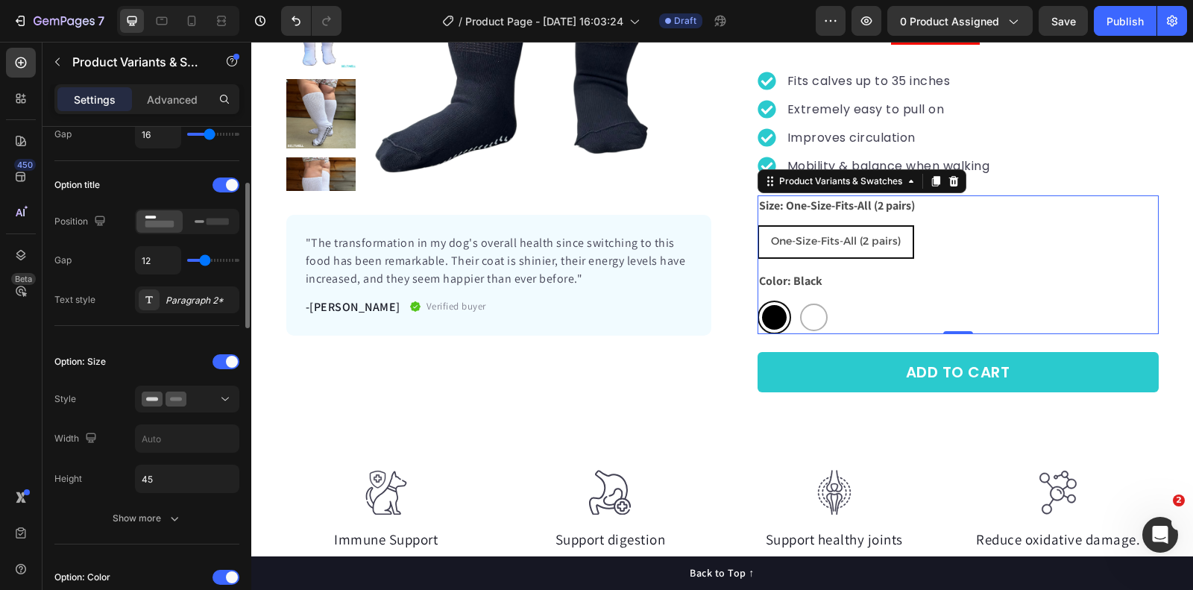
type input "11"
type input "9"
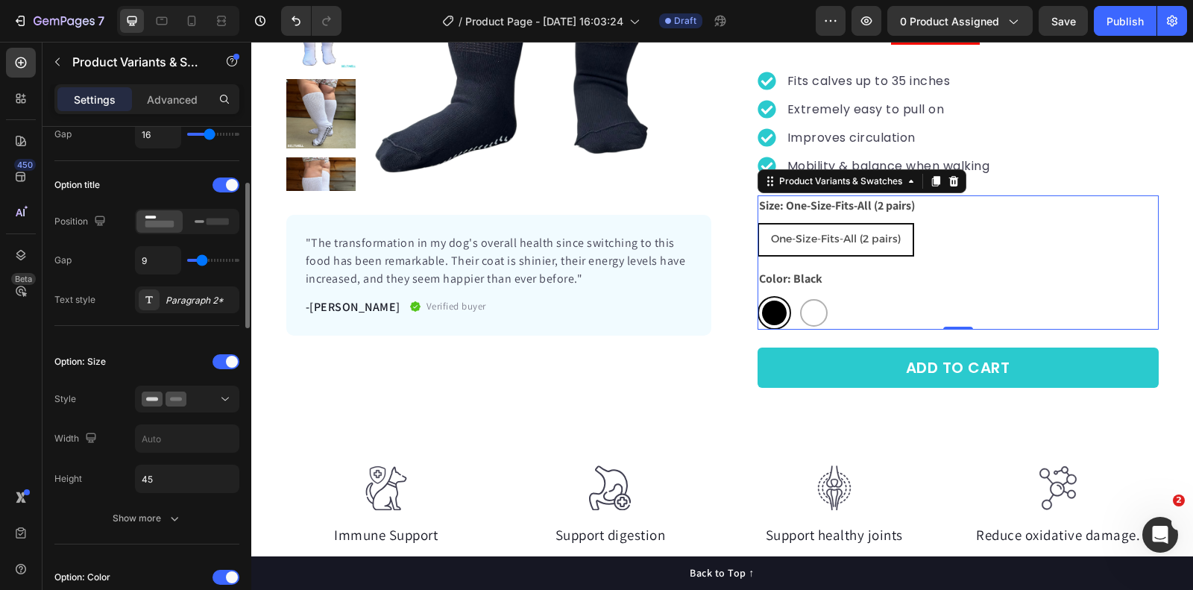
type input "7"
type input "6"
type input "5"
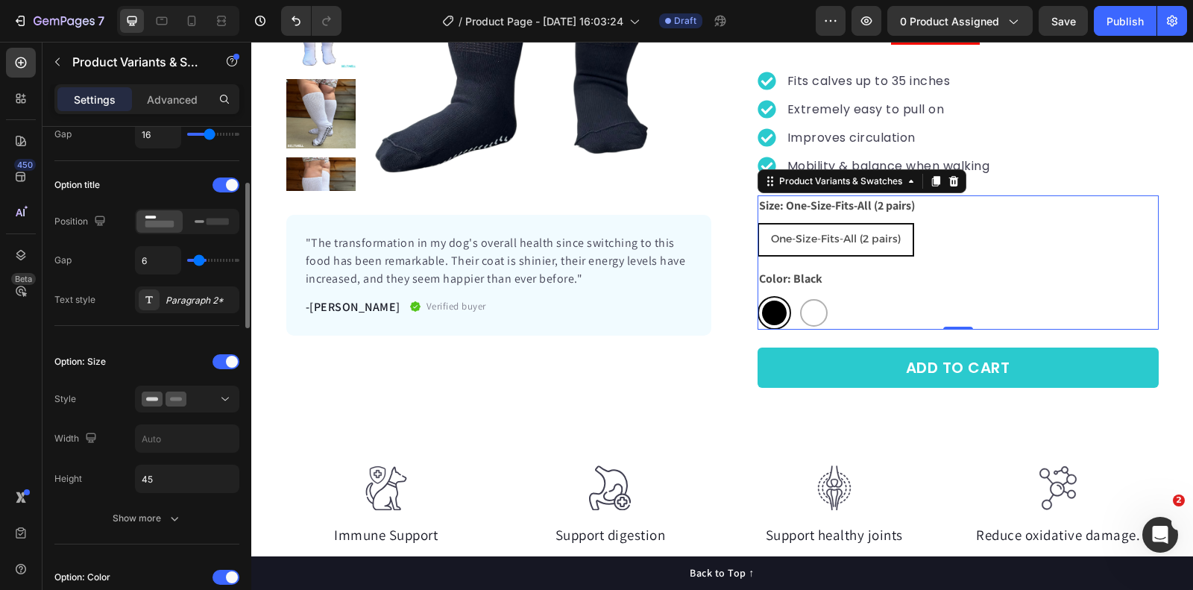
type input "5"
type input "4"
type input "3"
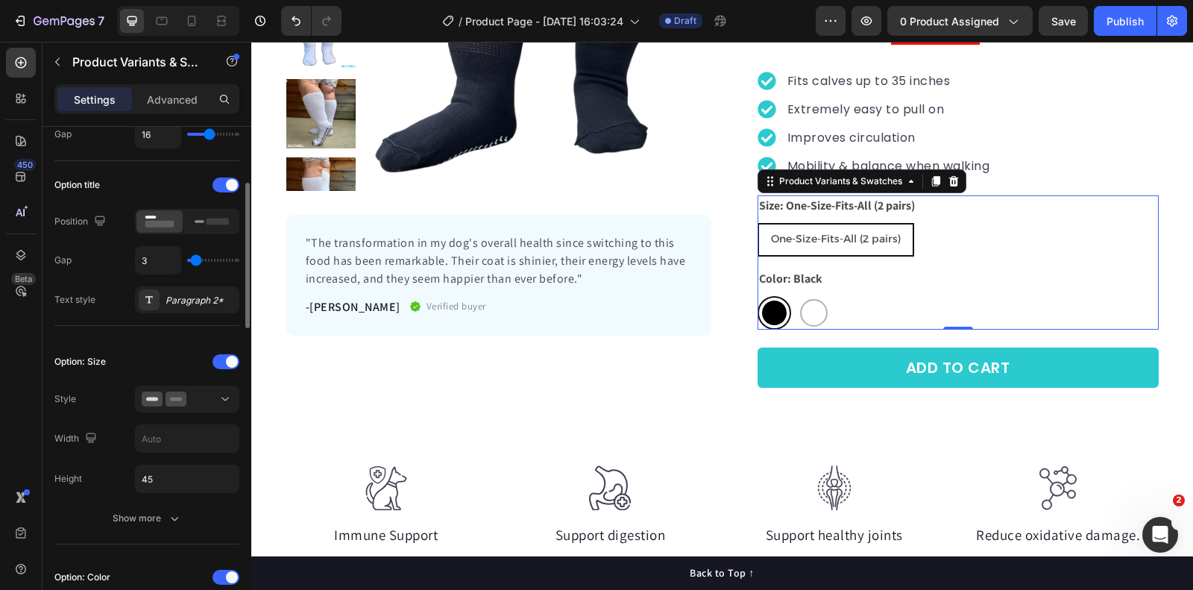
type input "2"
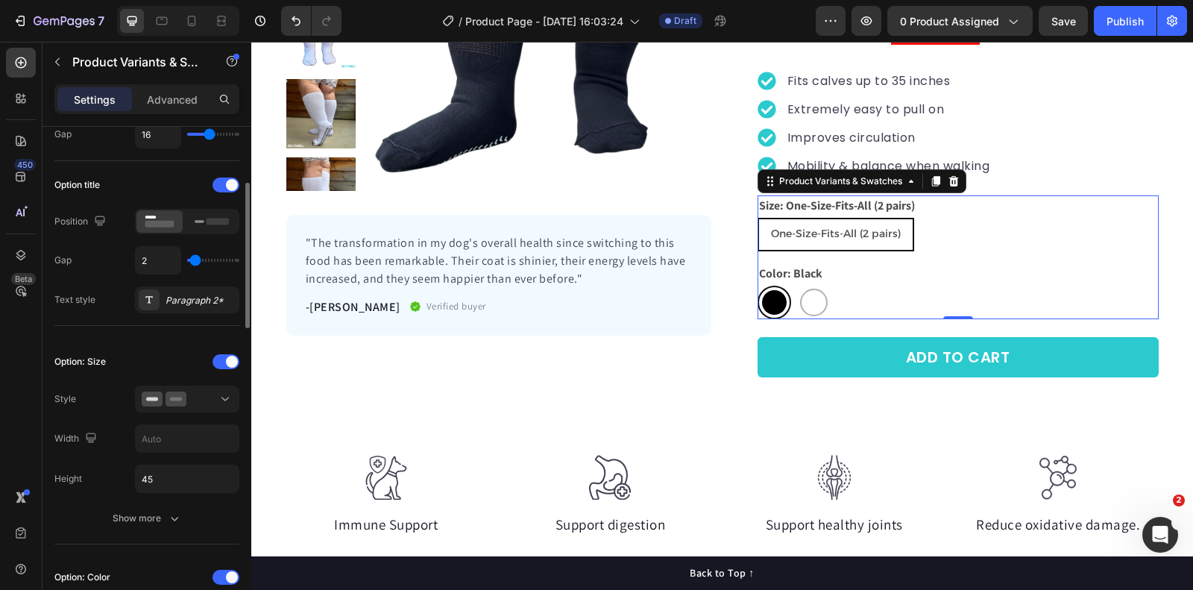
type input "1"
type input "0"
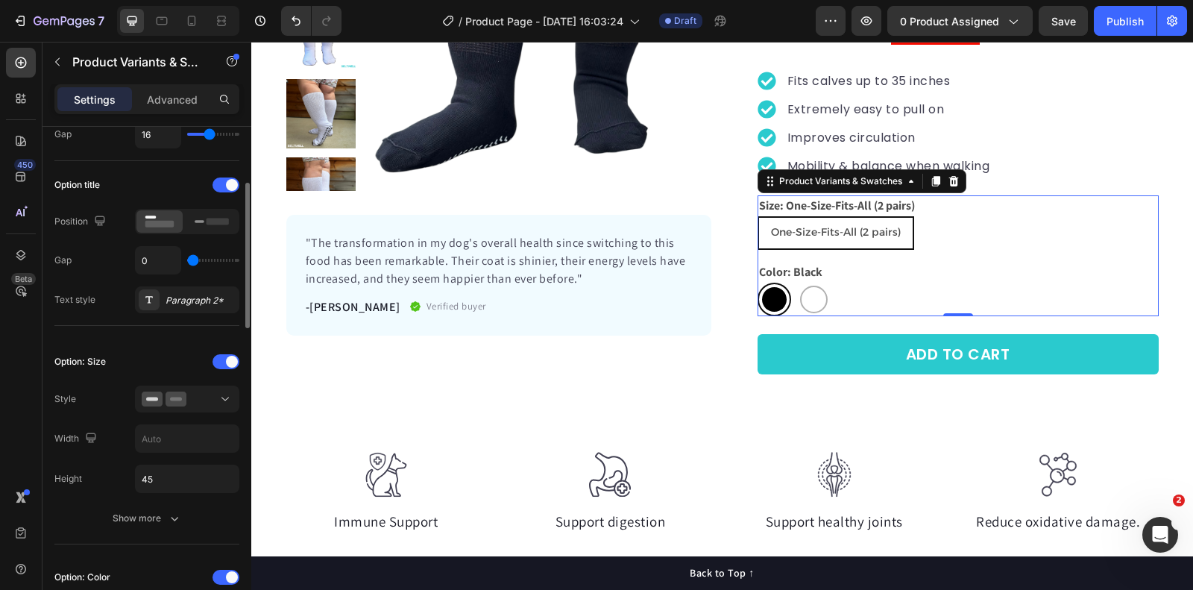
type input "1"
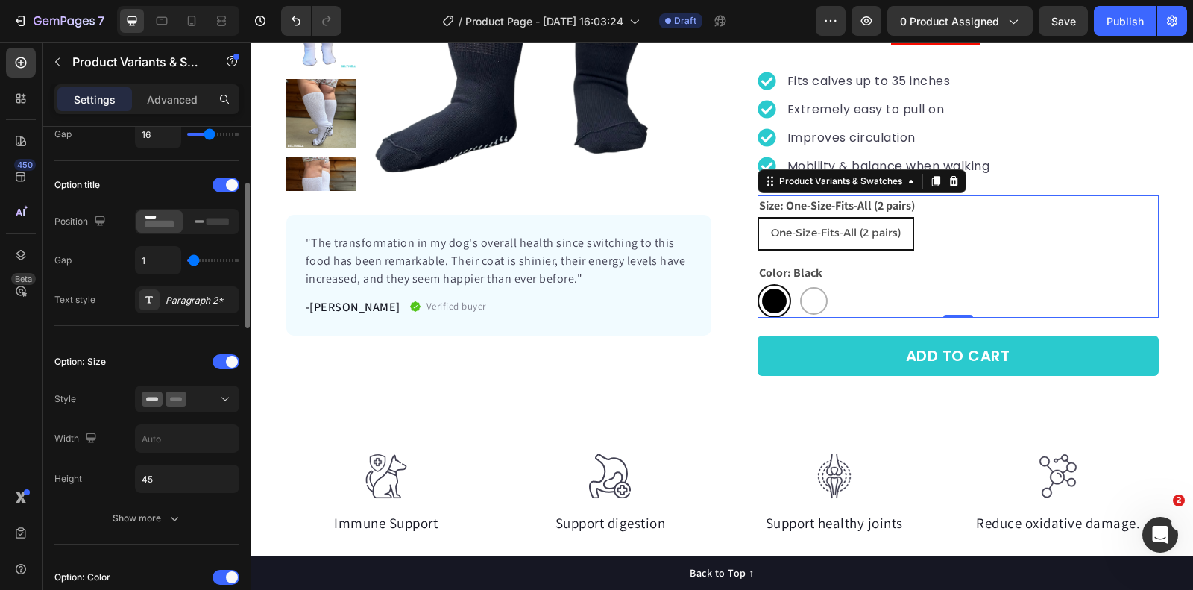
drag, startPoint x: 204, startPoint y: 256, endPoint x: 193, endPoint y: 259, distance: 11.6
type input "1"
click at [193, 259] on input "range" at bounding box center [213, 260] width 52 height 3
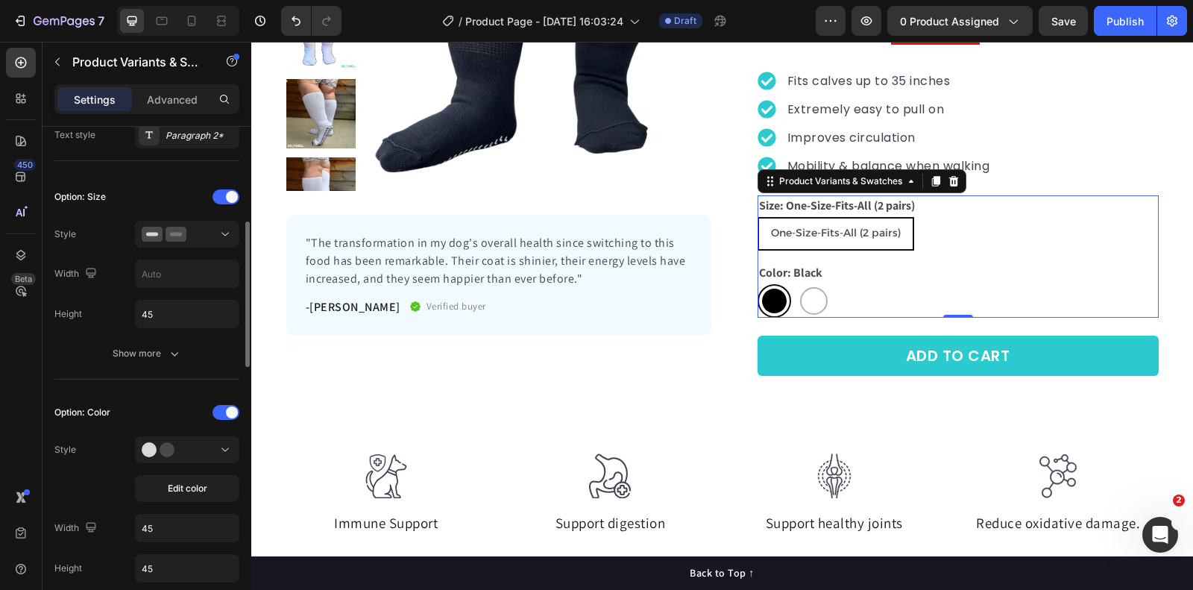
scroll to position [362, 0]
click at [167, 351] on icon "button" at bounding box center [174, 352] width 15 height 15
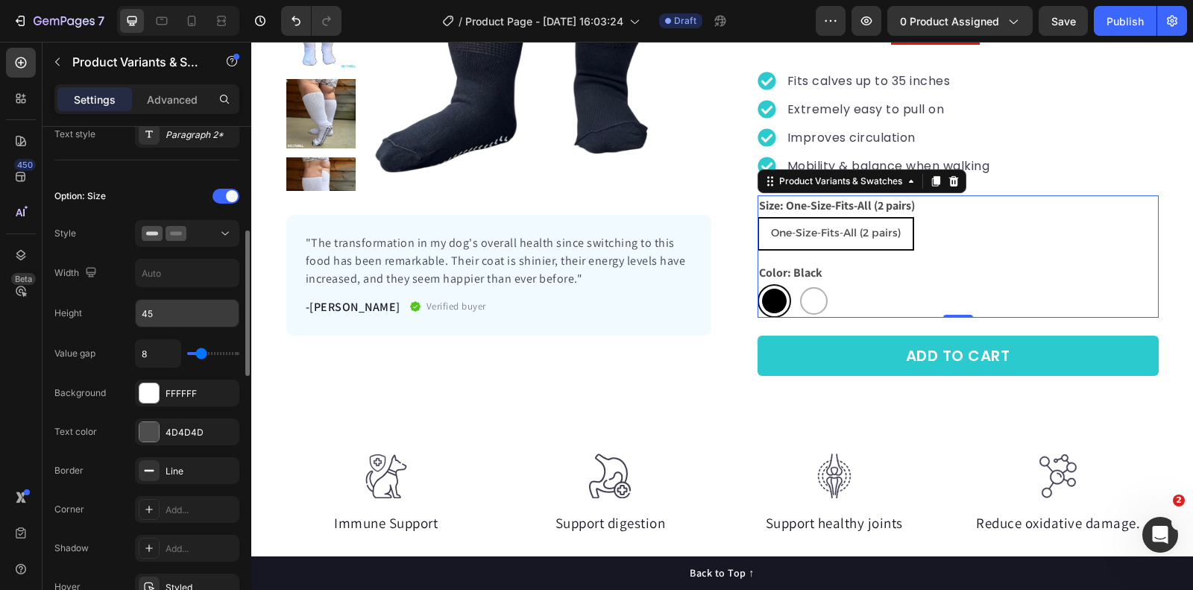
click at [175, 301] on input "45" at bounding box center [187, 313] width 103 height 27
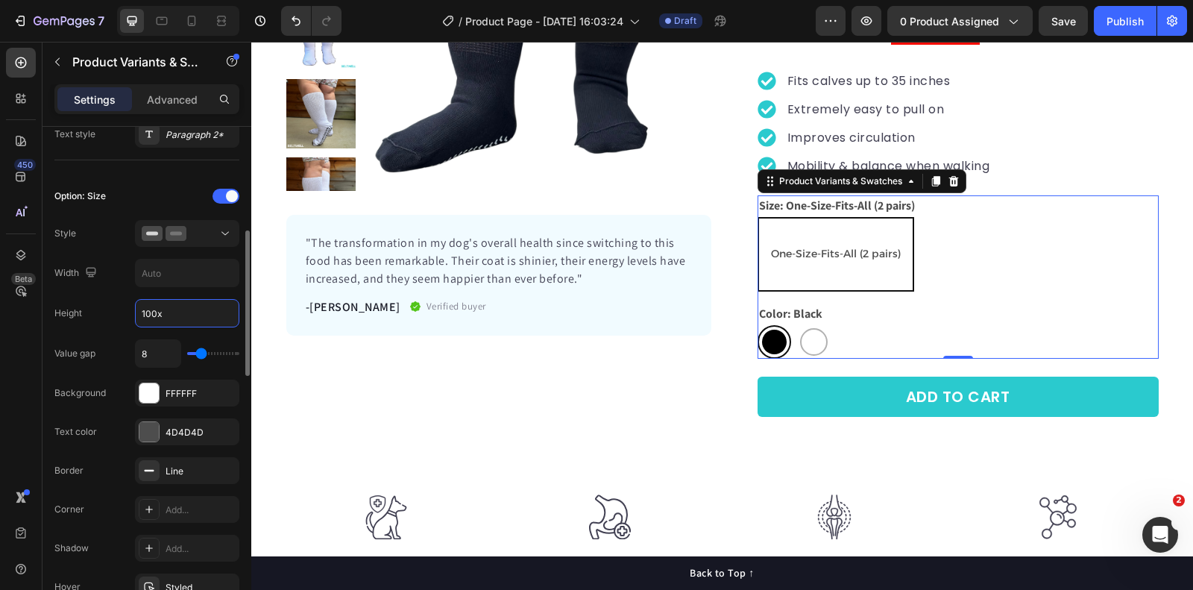
type input "45"
type input "8"
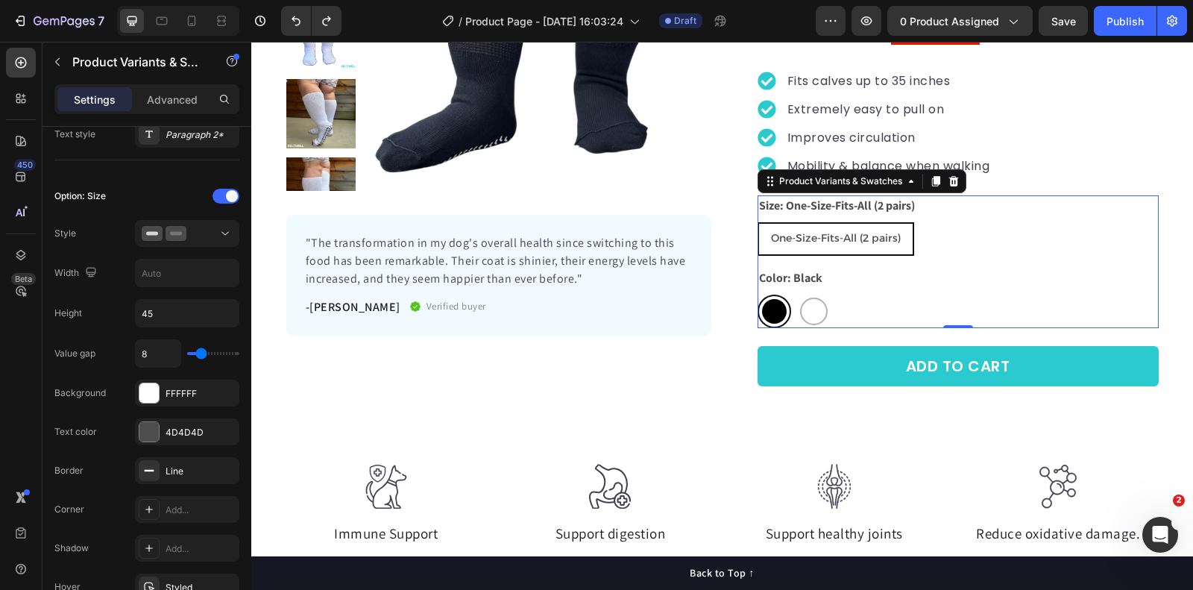
type input "9"
type input "10"
type input "11"
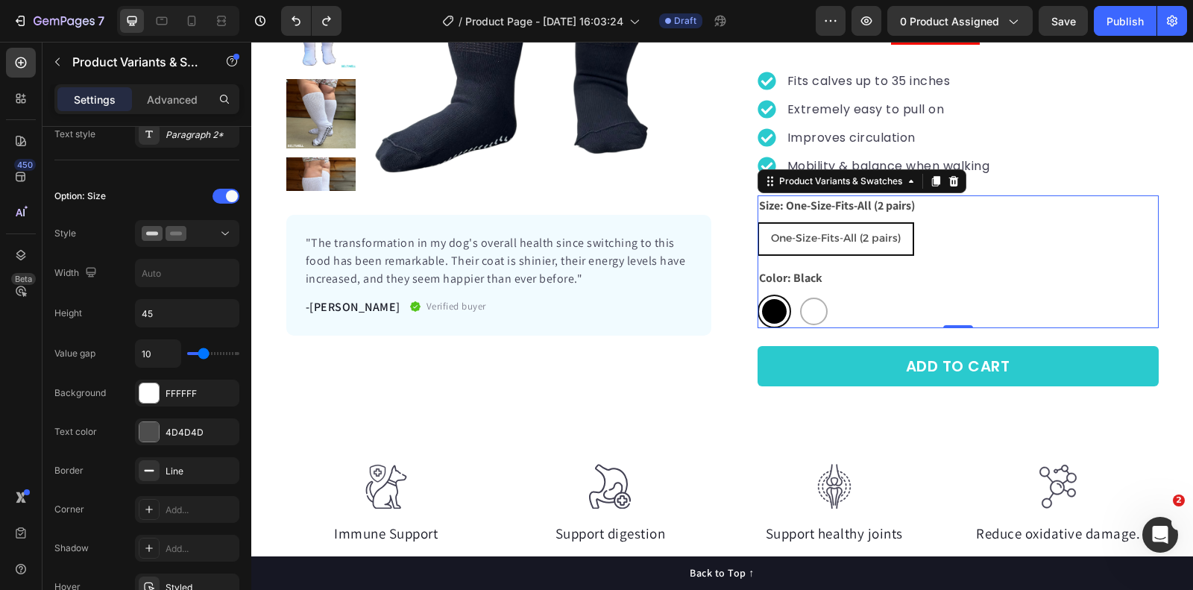
type input "11"
type input "12"
type input "13"
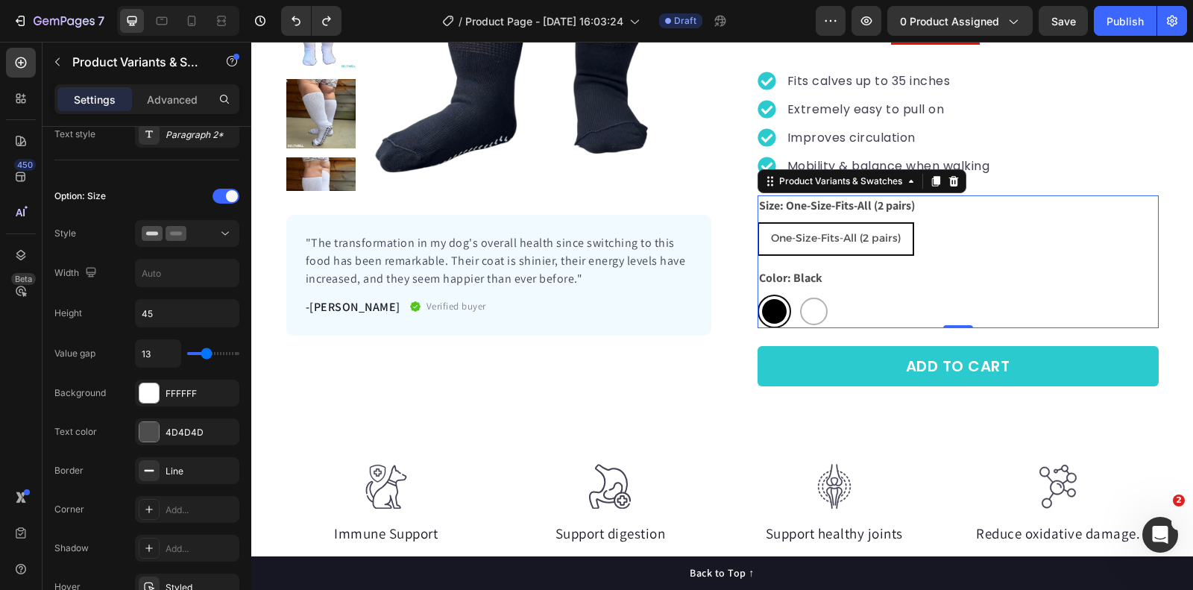
type input "14"
type input "15"
type input "16"
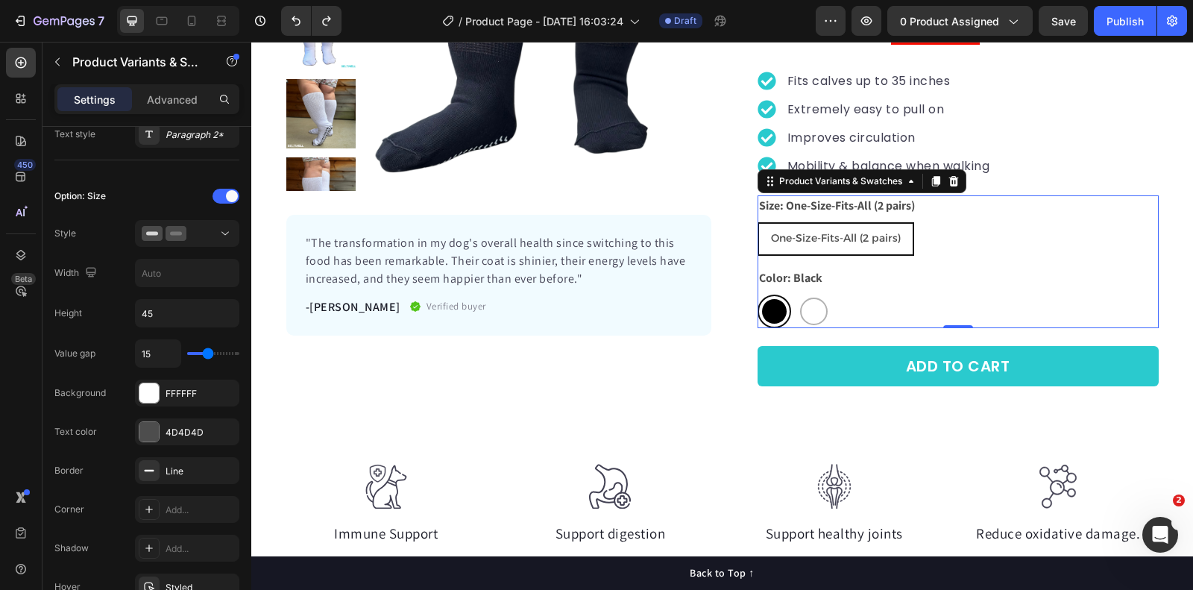
type input "16"
type input "17"
type input "18"
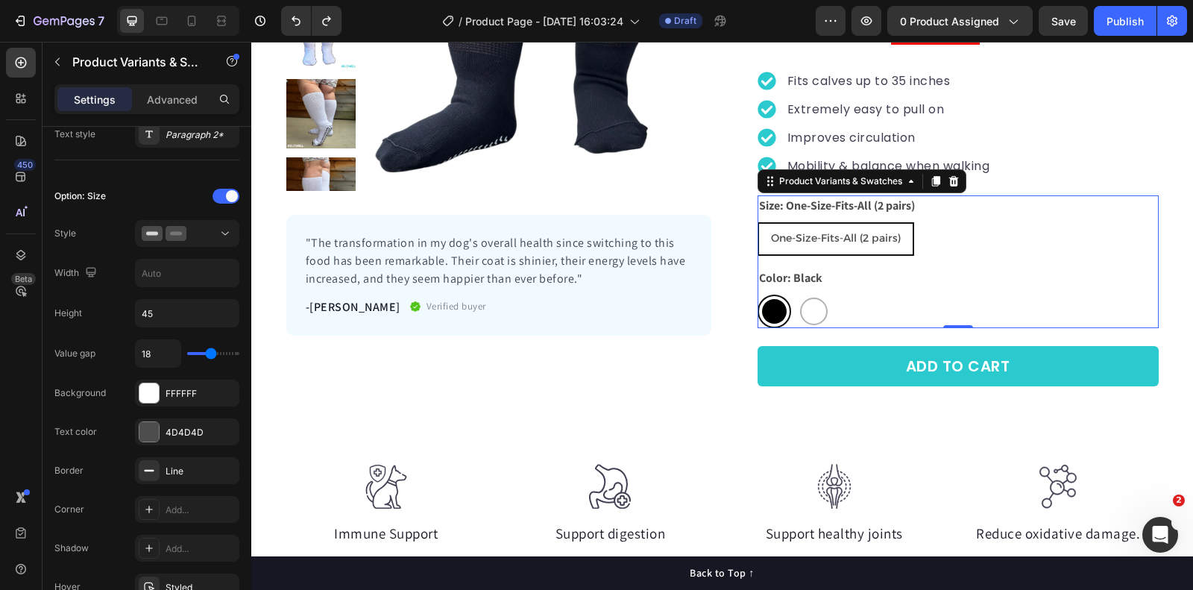
type input "19"
type input "20"
type input "22"
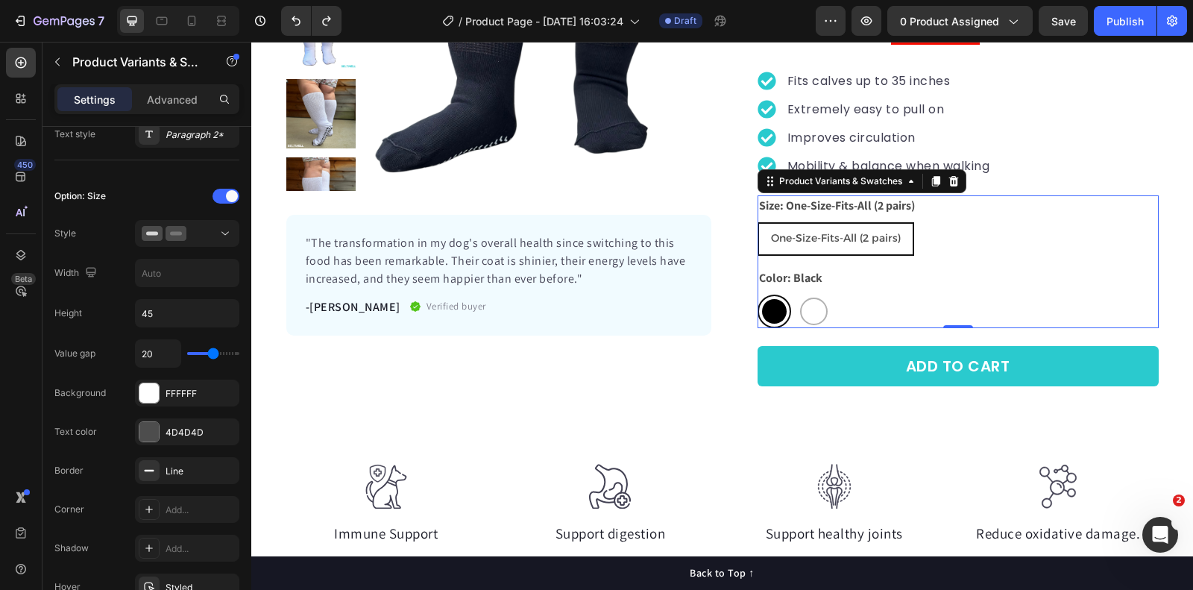
type input "22"
type input "26"
type input "27"
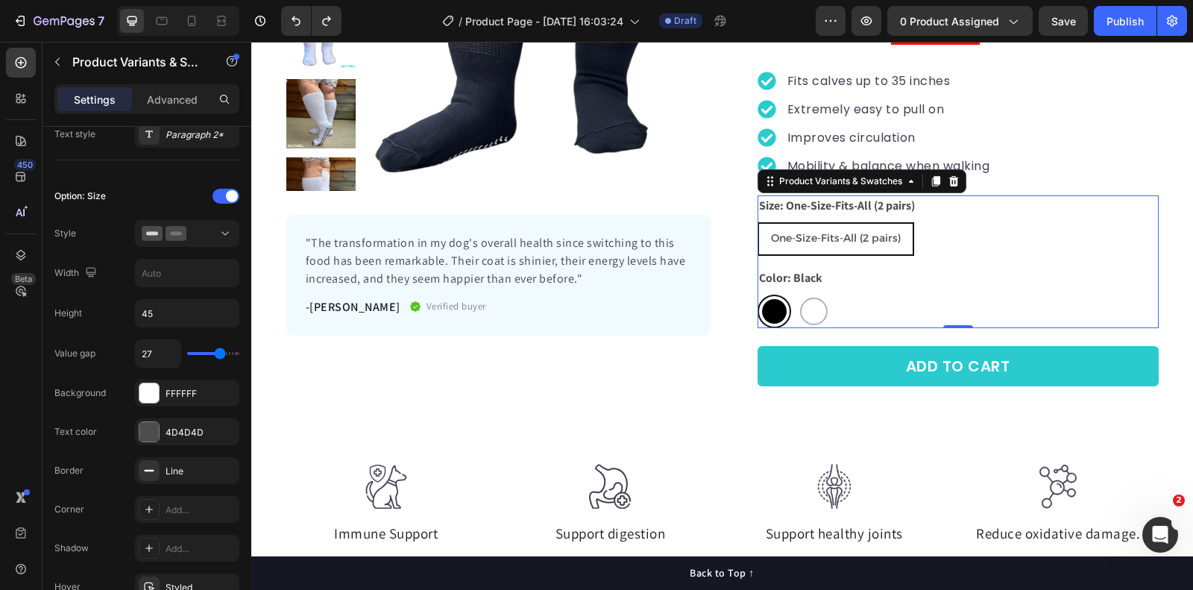
type input "28"
type input "27"
type input "24"
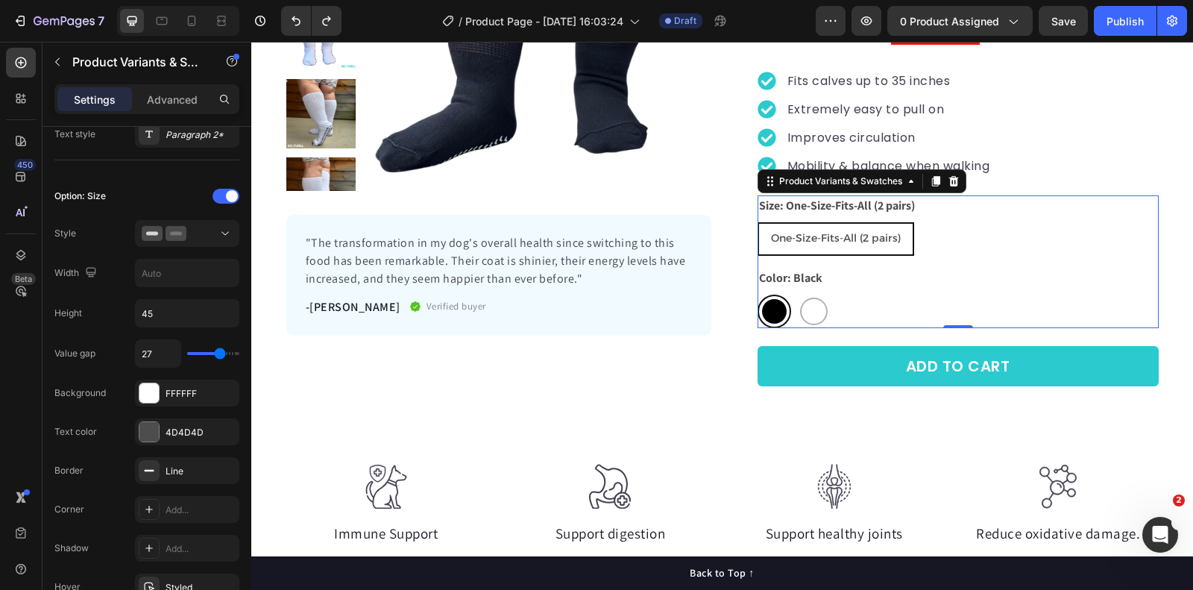
type input "24"
type input "16"
type input "13"
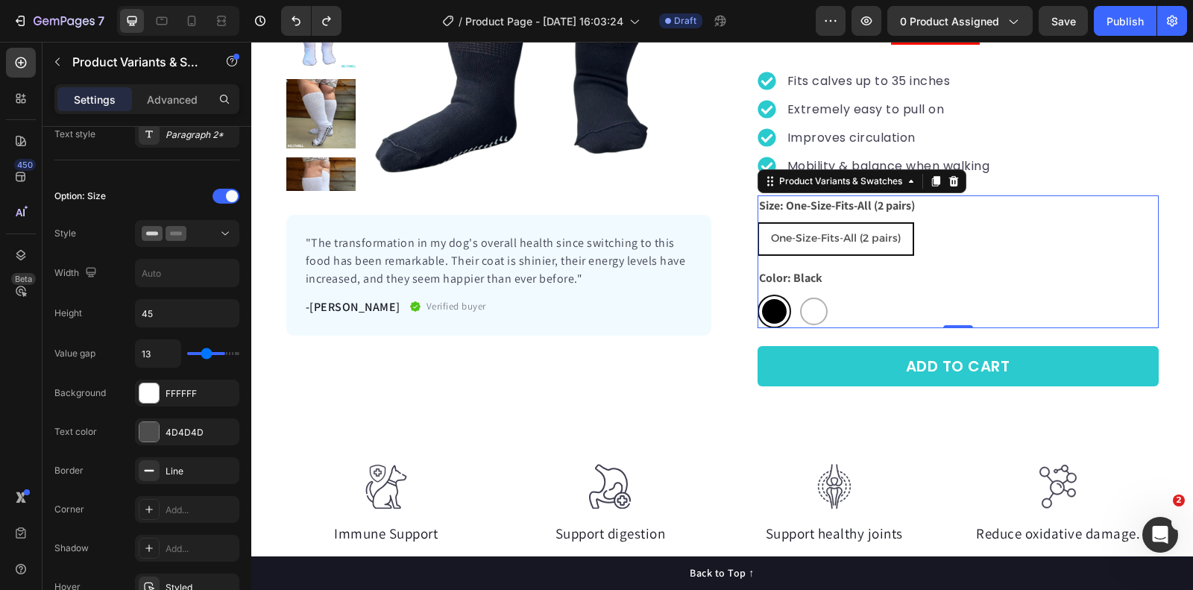
type input "8"
type input "7"
type input "5"
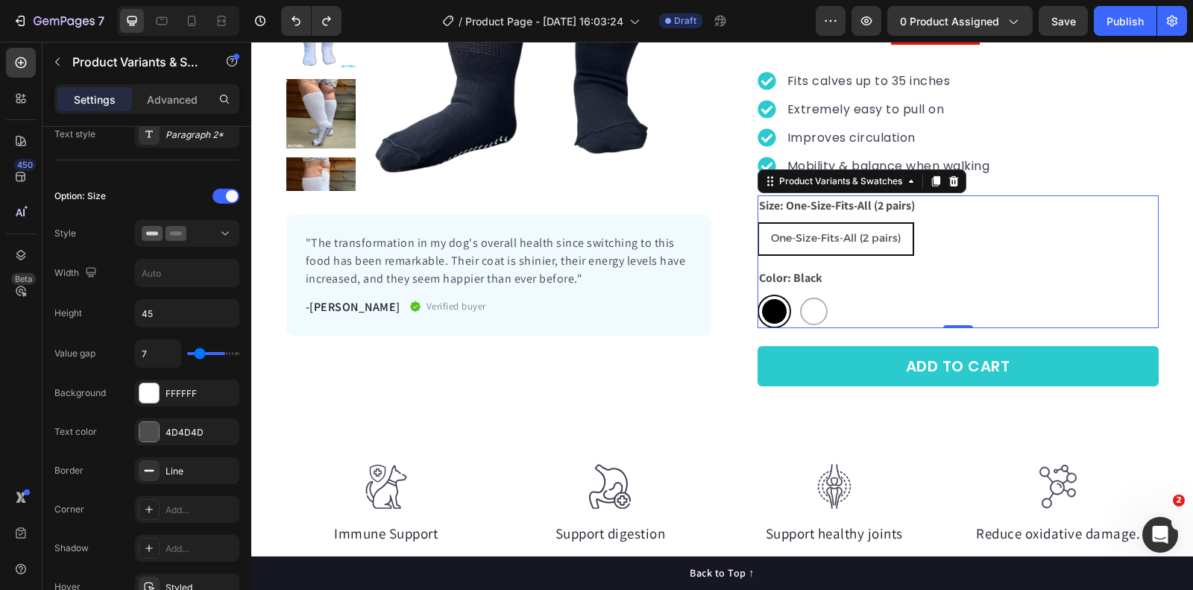
type input "5"
type input "4"
type input "3"
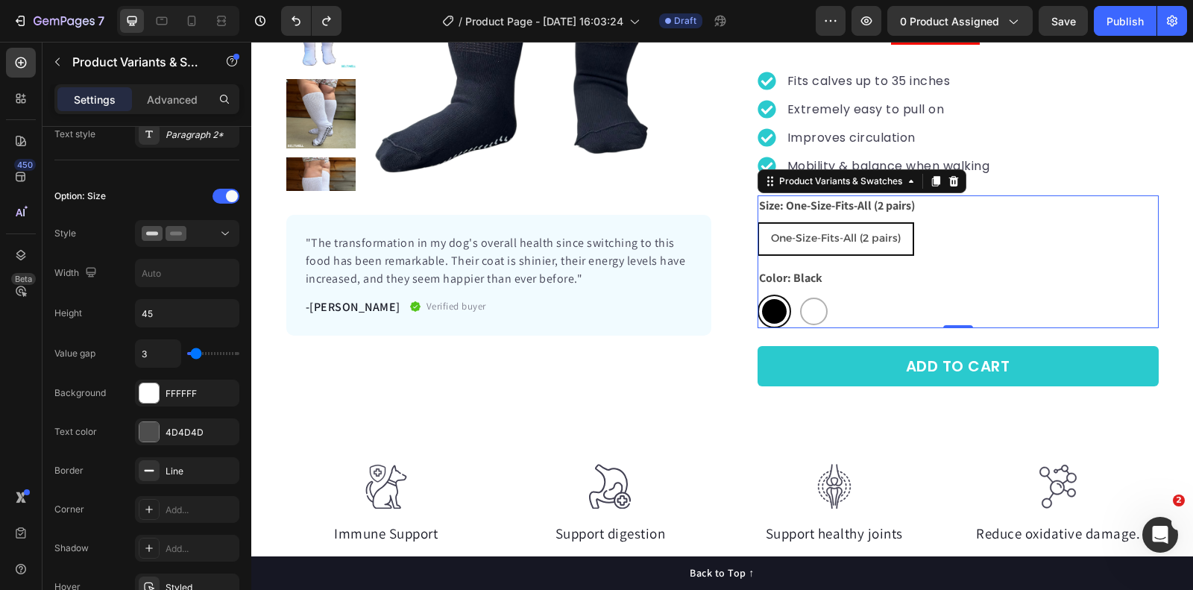
click at [195, 352] on input "range" at bounding box center [213, 353] width 52 height 3
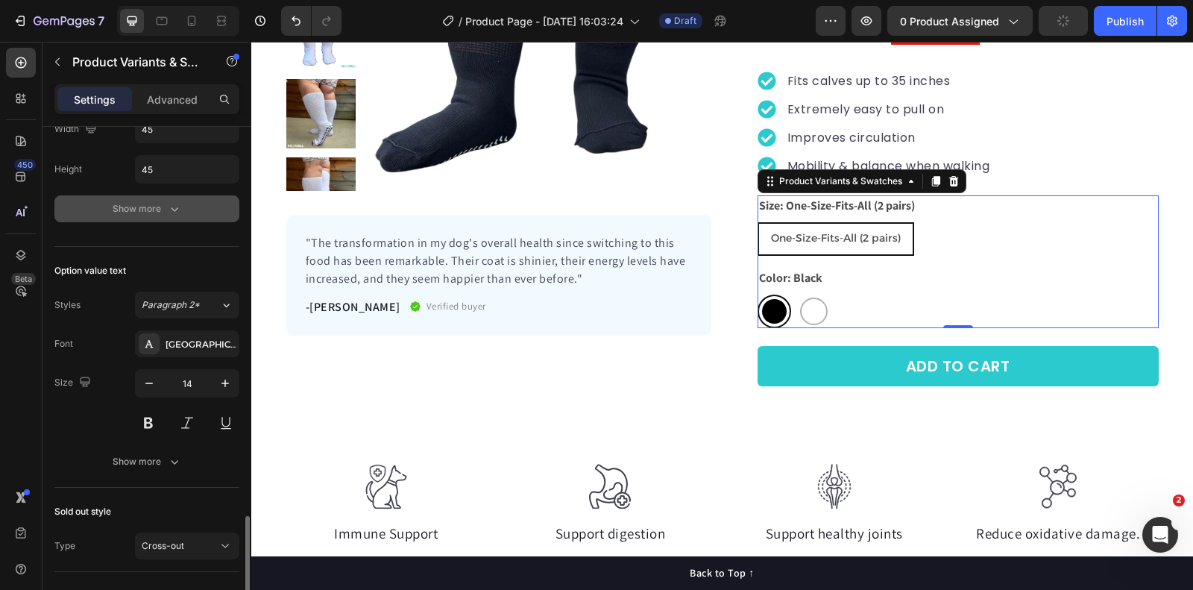
scroll to position [1174, 0]
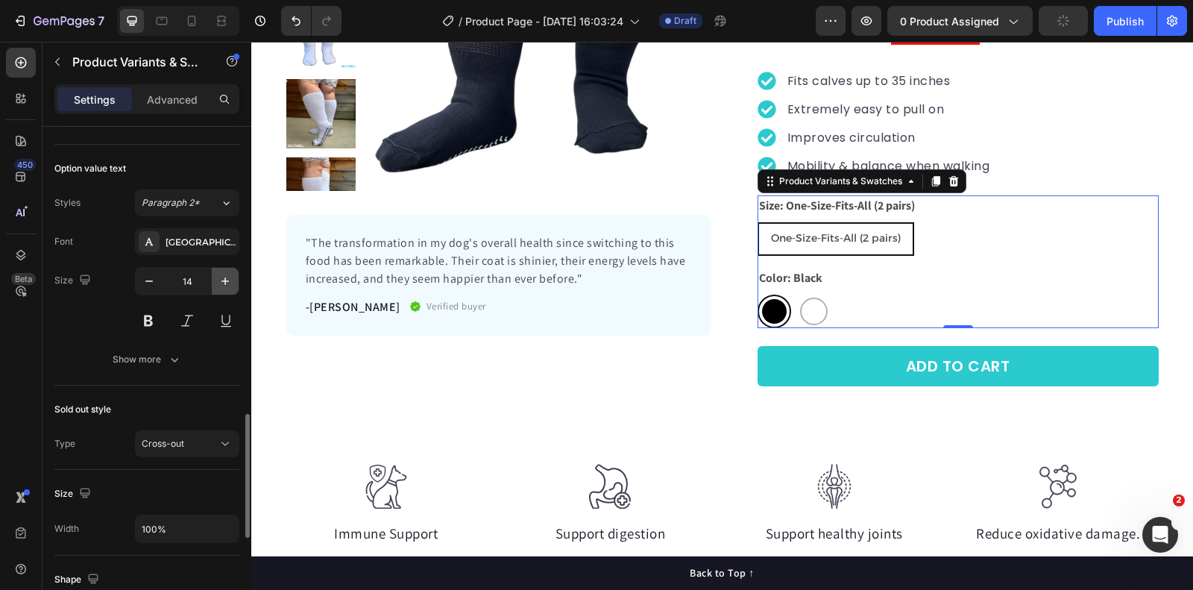
click at [225, 274] on icon "button" at bounding box center [225, 281] width 15 height 15
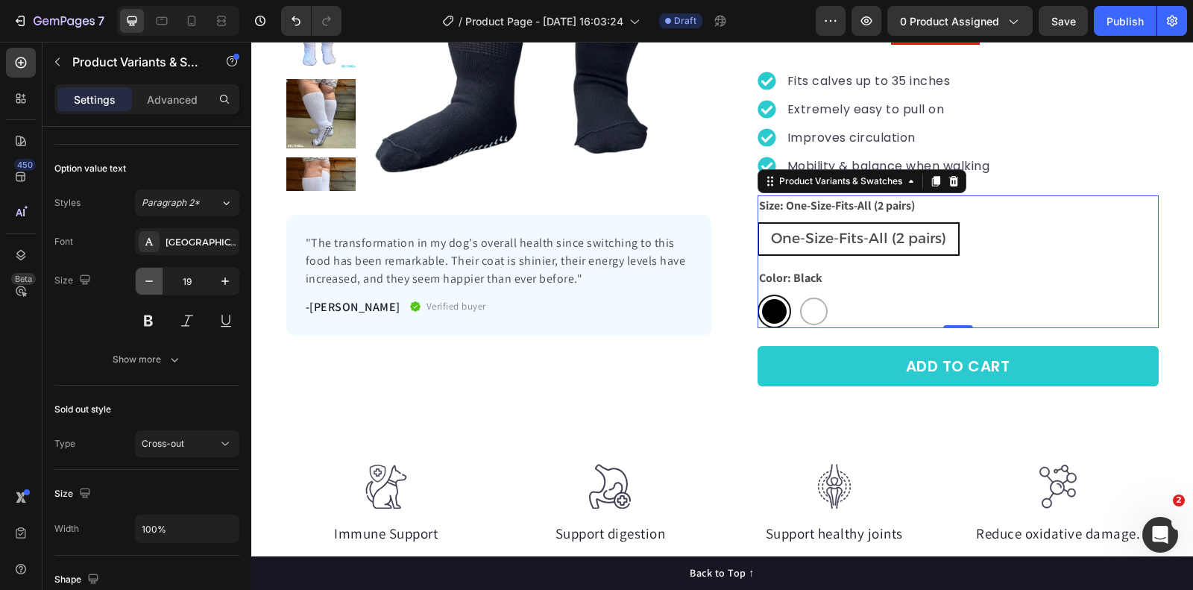
click at [152, 281] on button "button" at bounding box center [149, 281] width 27 height 27
type input "18"
click at [166, 358] on button "Show more" at bounding box center [146, 359] width 185 height 27
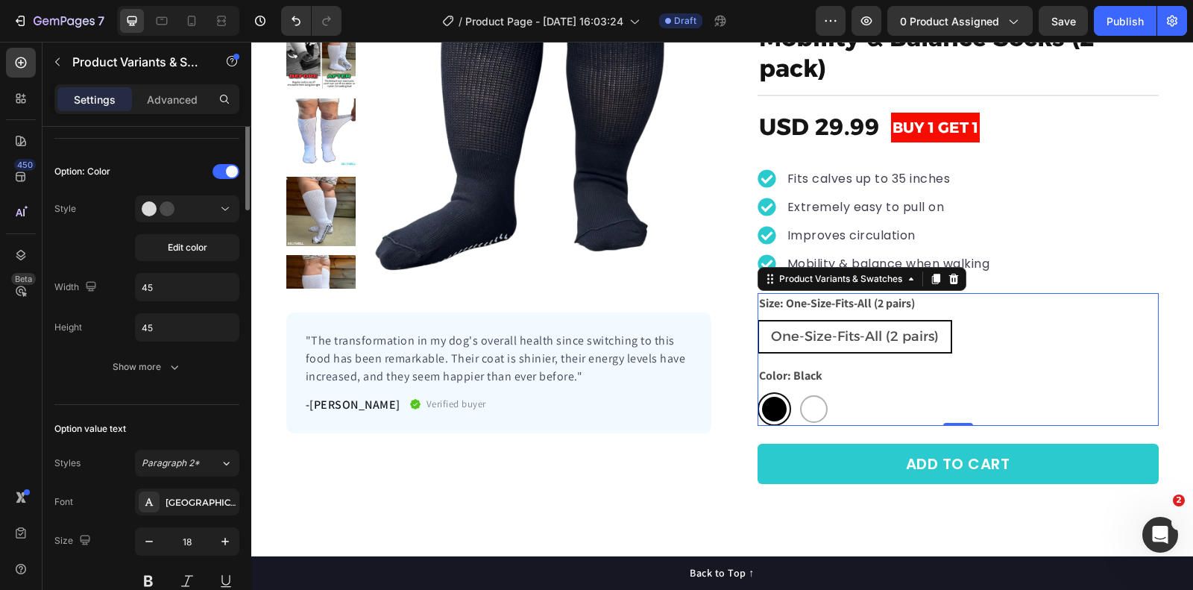
scroll to position [919, 0]
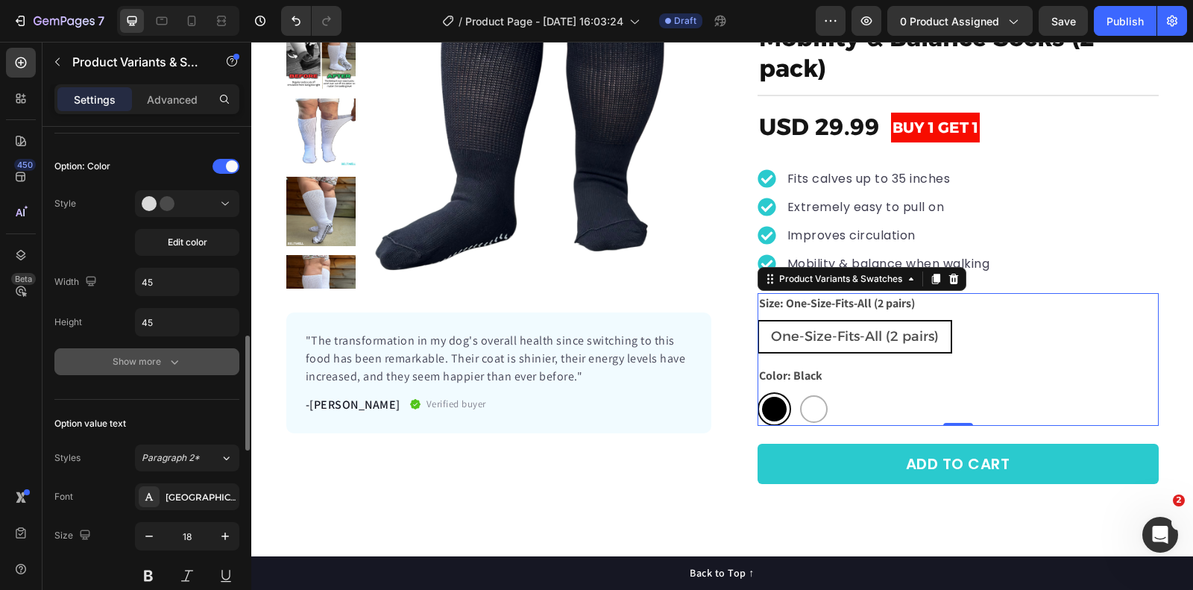
click at [163, 364] on button "Show more" at bounding box center [146, 361] width 185 height 27
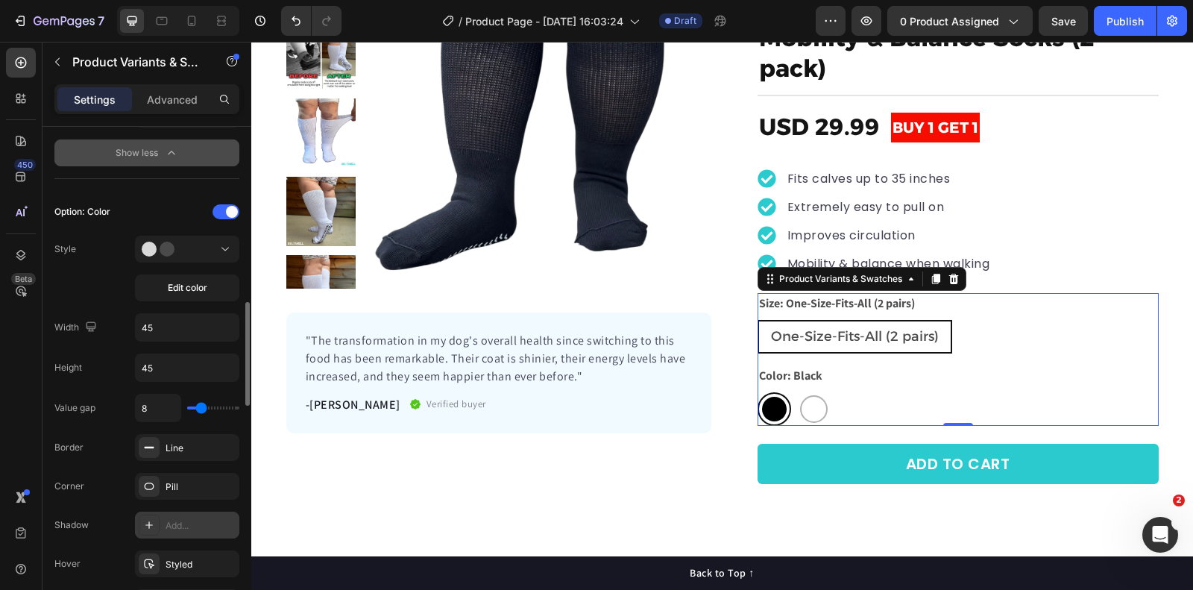
scroll to position [869, 0]
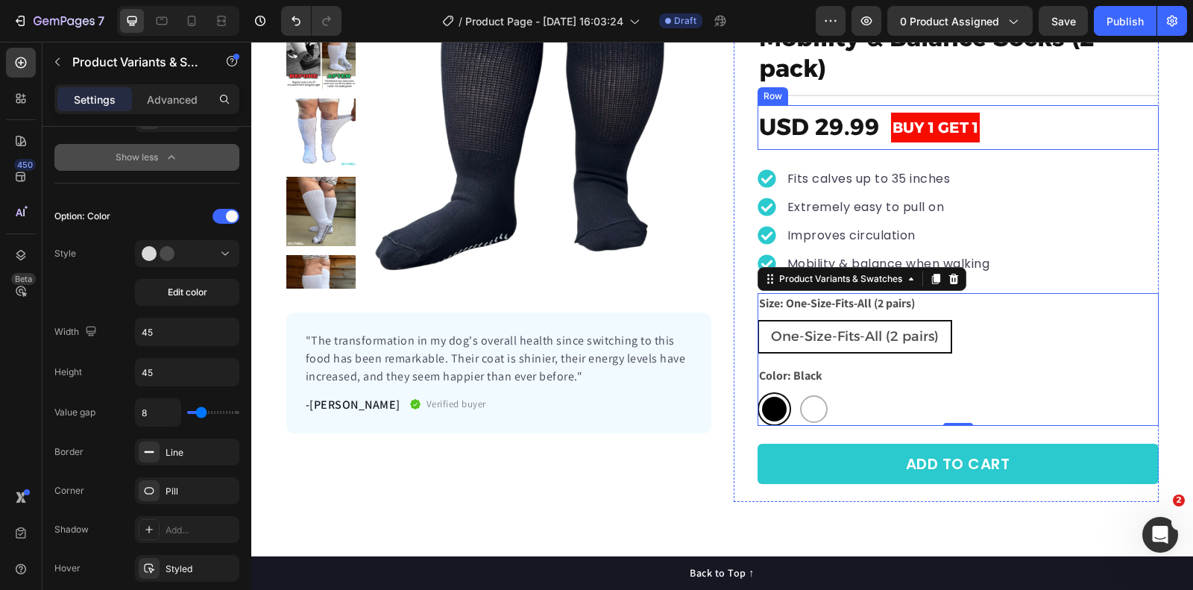
click at [1158, 105] on div "BUY 1 GET 1 Text Block Row" at bounding box center [1025, 127] width 268 height 45
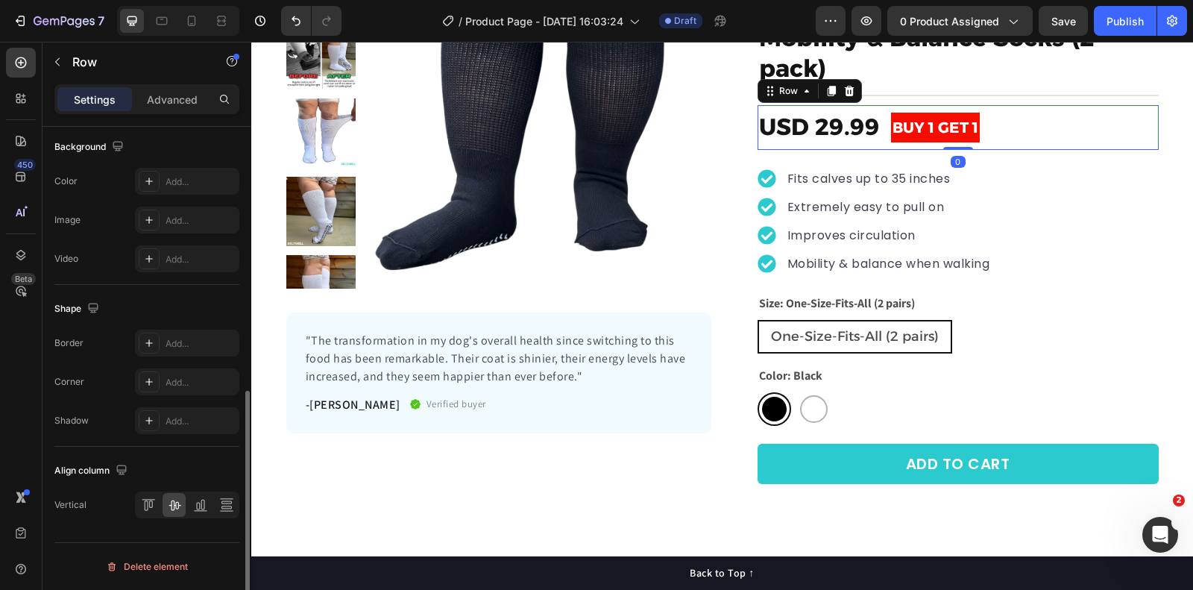
scroll to position [0, 0]
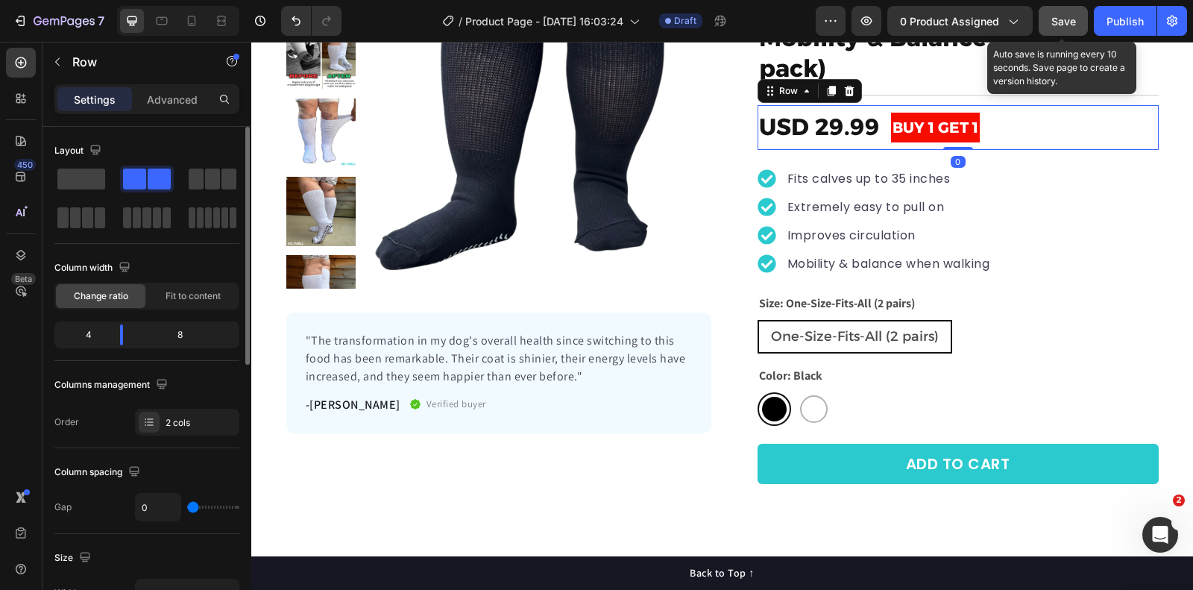
click at [1061, 26] on span "Save" at bounding box center [1064, 21] width 25 height 13
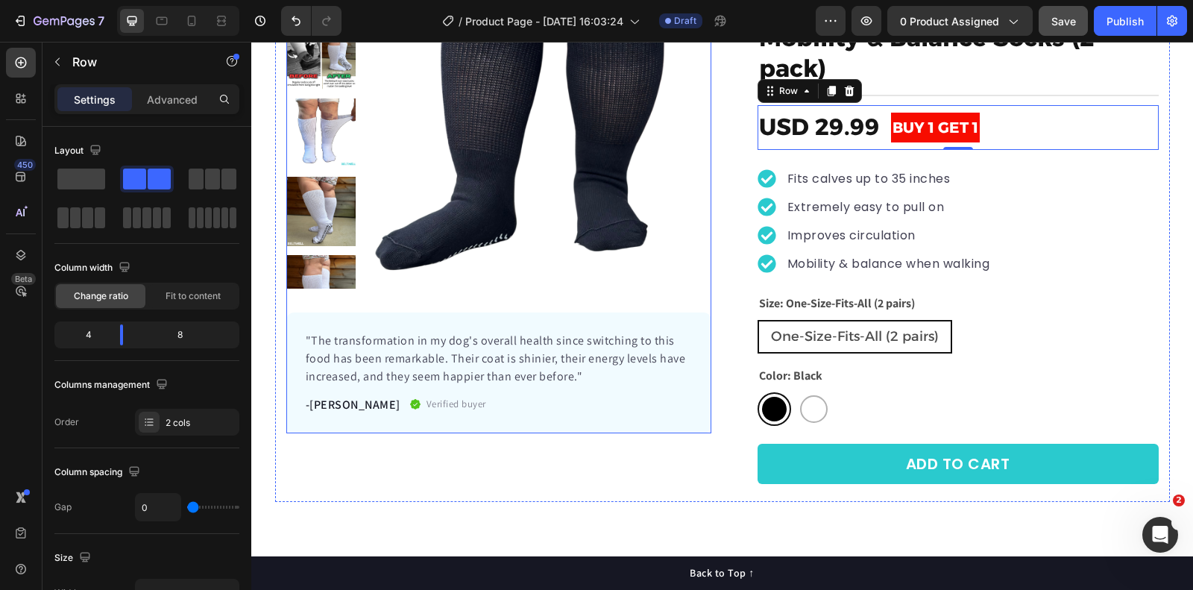
click at [303, 313] on div ""The transformation in my dog's overall health since switching to this food has…" at bounding box center [498, 373] width 425 height 121
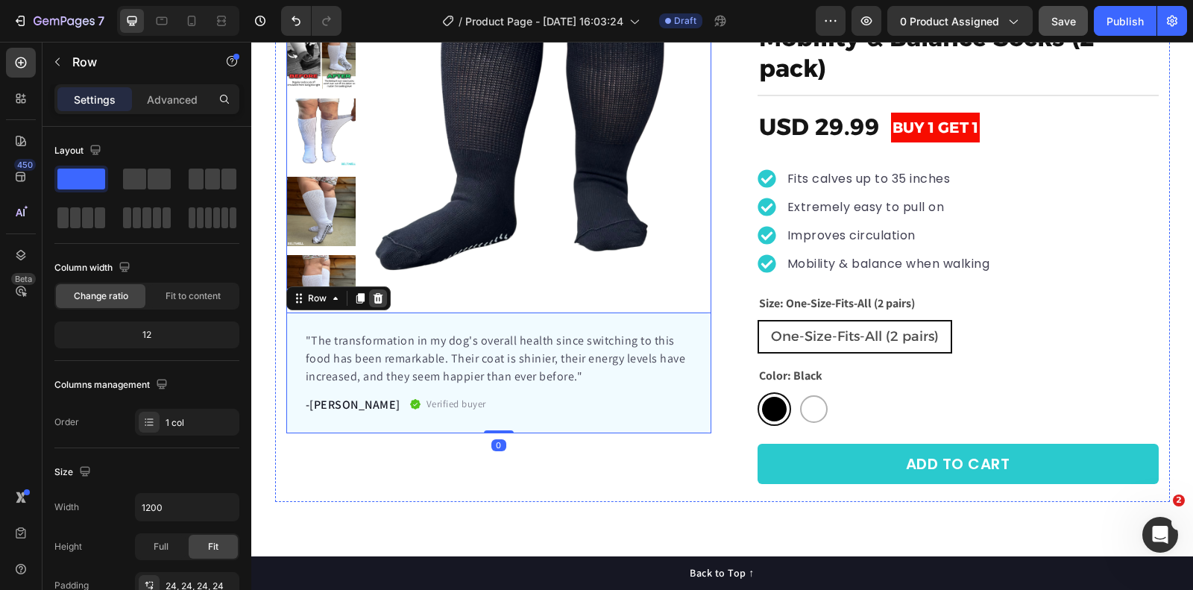
click at [378, 297] on icon at bounding box center [378, 298] width 12 height 12
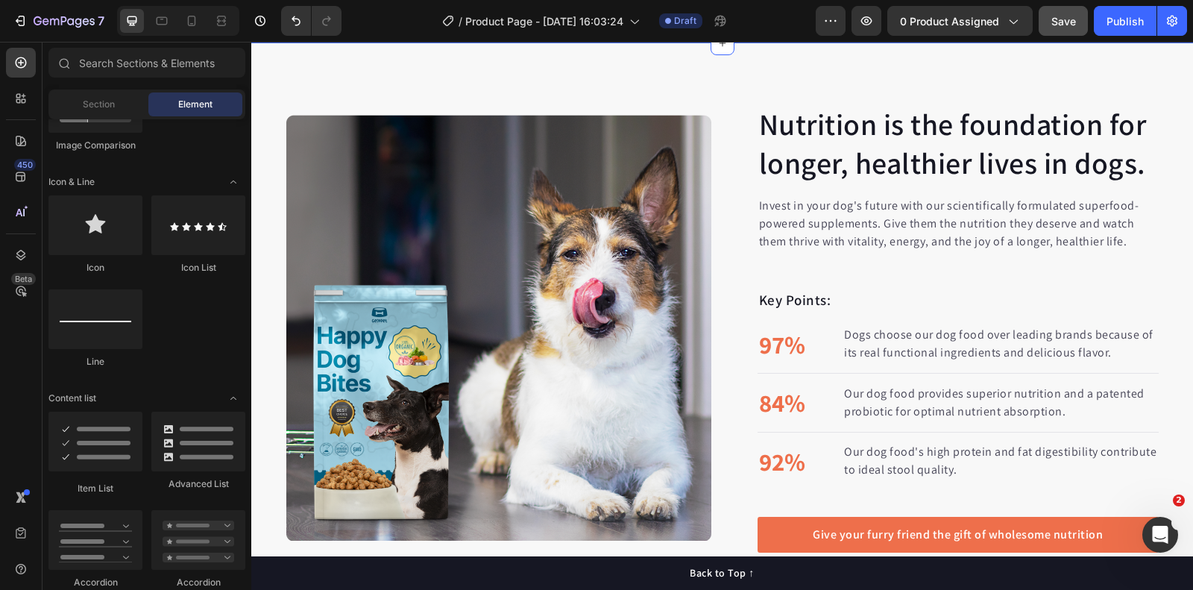
scroll to position [753, 0]
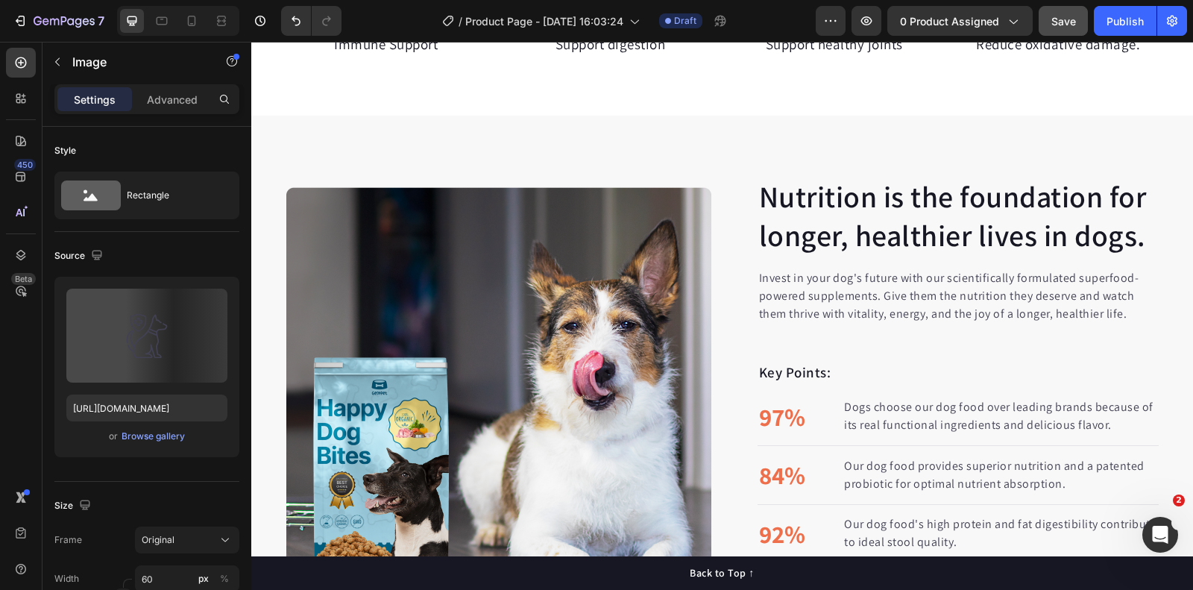
scroll to position [516, 0]
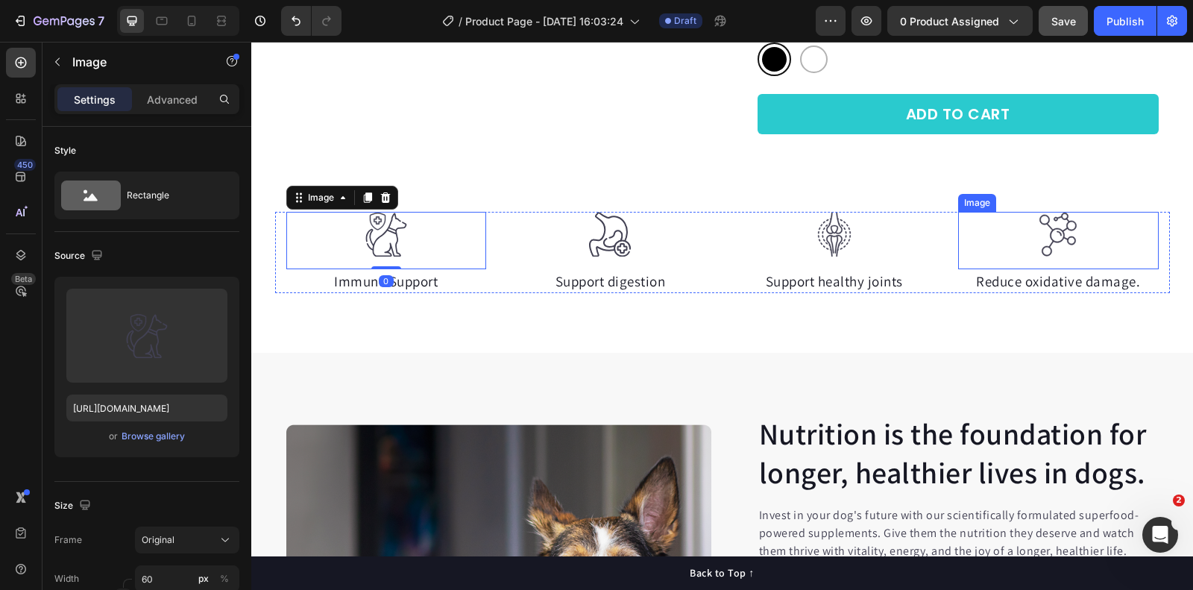
click at [1143, 215] on div at bounding box center [1058, 234] width 201 height 45
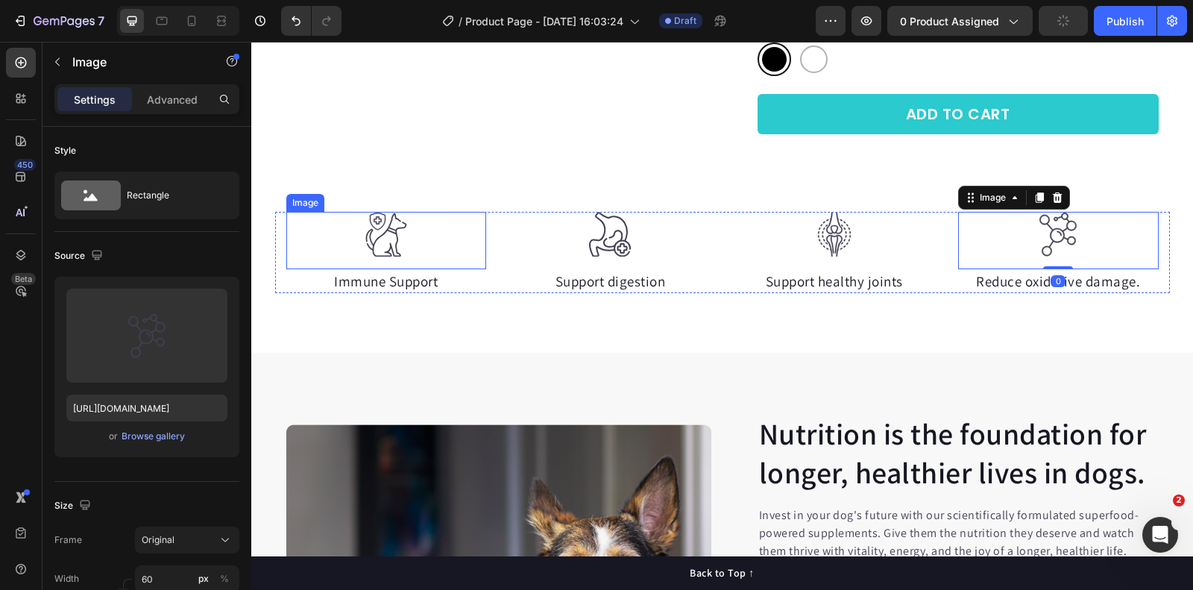
click at [296, 220] on div at bounding box center [386, 234] width 201 height 45
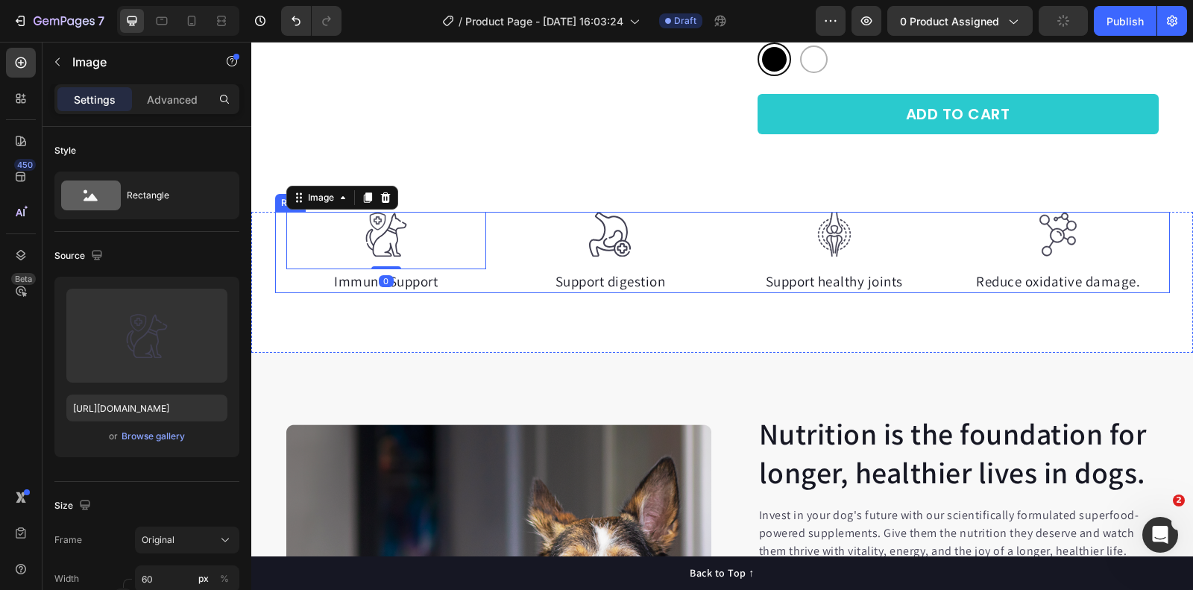
click at [277, 220] on div "Image 0 Immune Support Text block Image Support digestion Text block Image Supp…" at bounding box center [722, 253] width 895 height 82
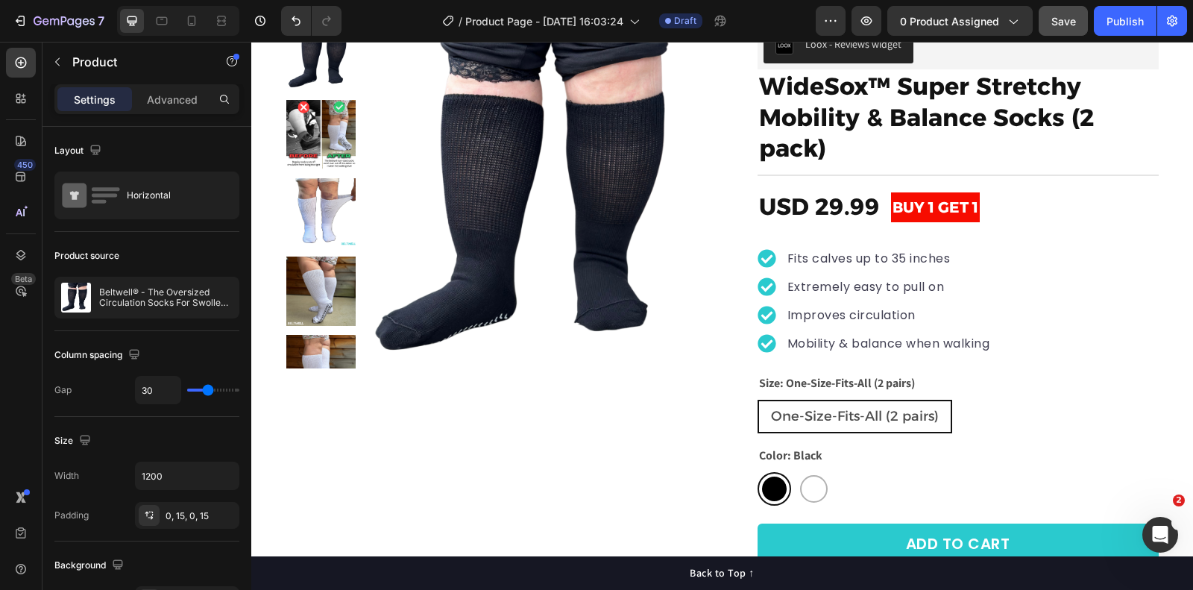
scroll to position [0, 0]
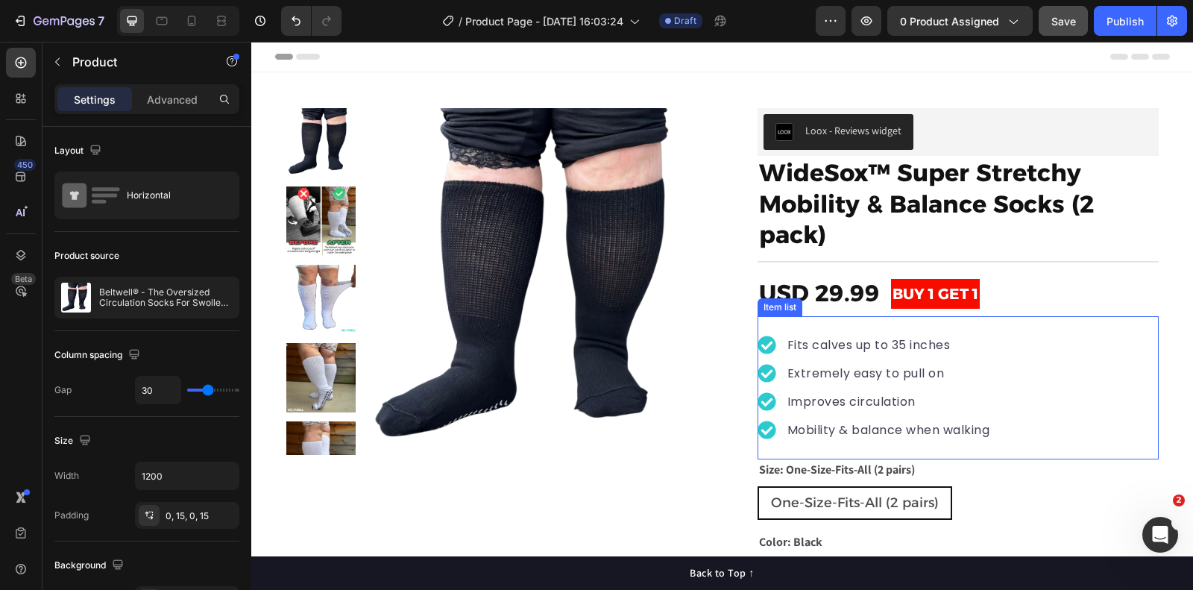
click at [856, 320] on div "Fits calves up to 35 inches Extremely easy to pull on Improves circulation Mobi…" at bounding box center [958, 387] width 401 height 143
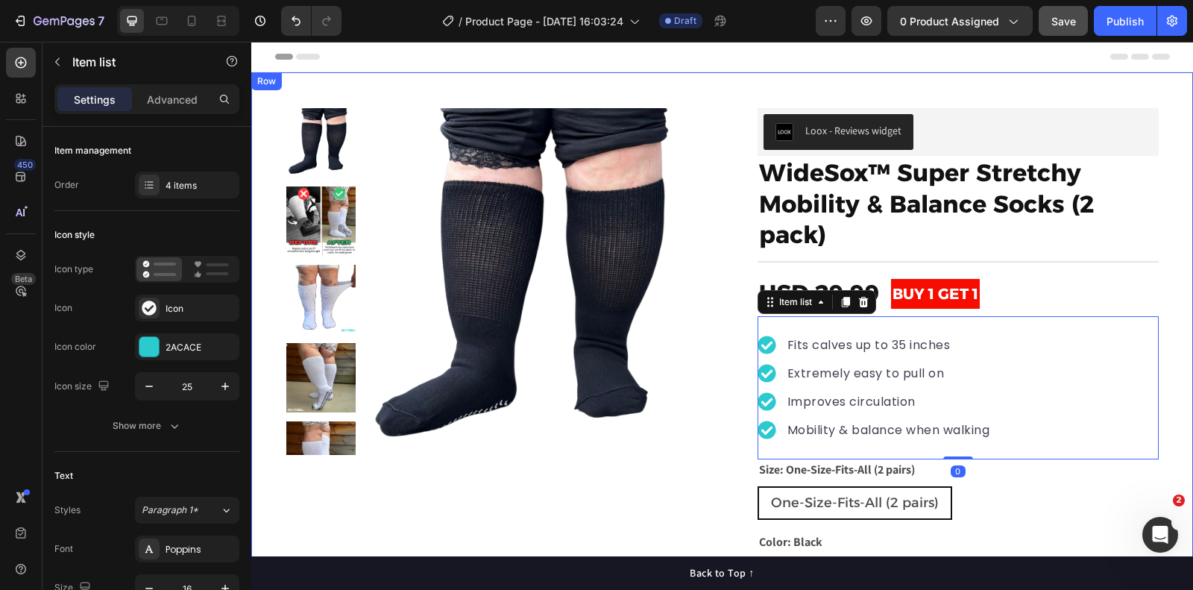
click at [1173, 169] on div "Product Images "My dog absolutely loves this food! It's clear that the taste an…" at bounding box center [722, 388] width 942 height 560
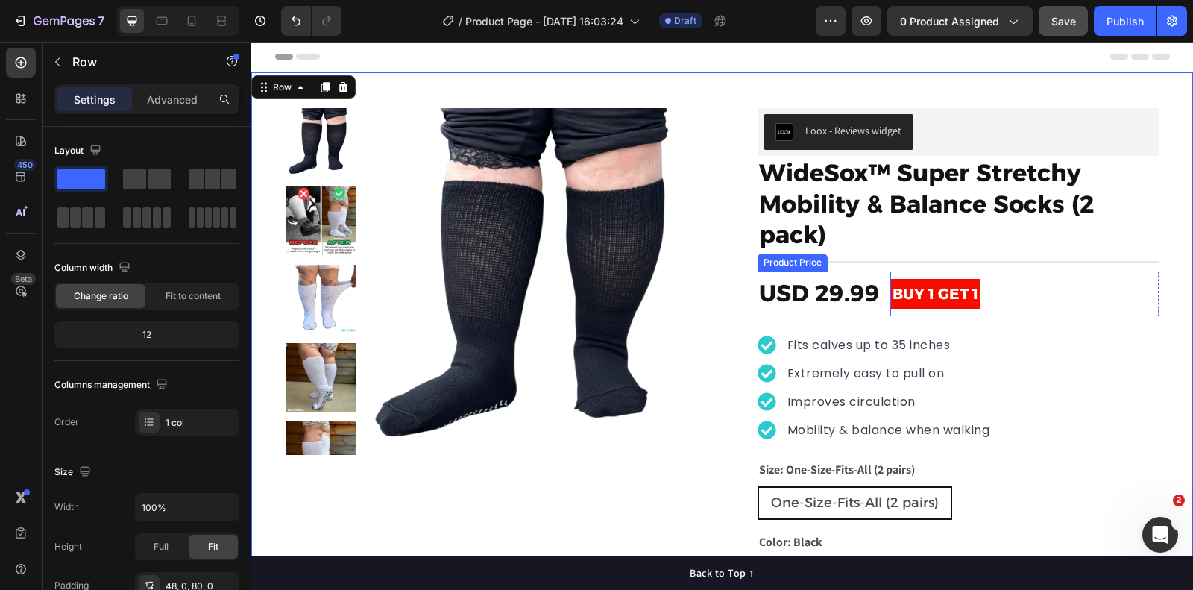
scroll to position [270, 0]
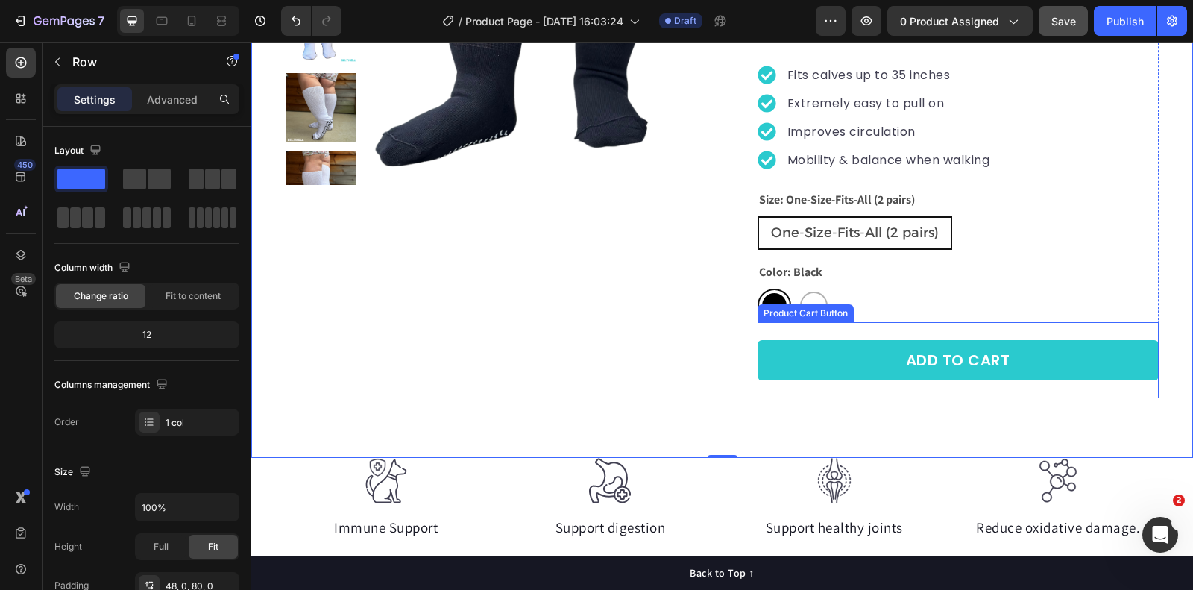
click at [809, 311] on div "Product Cart Button" at bounding box center [806, 313] width 90 height 13
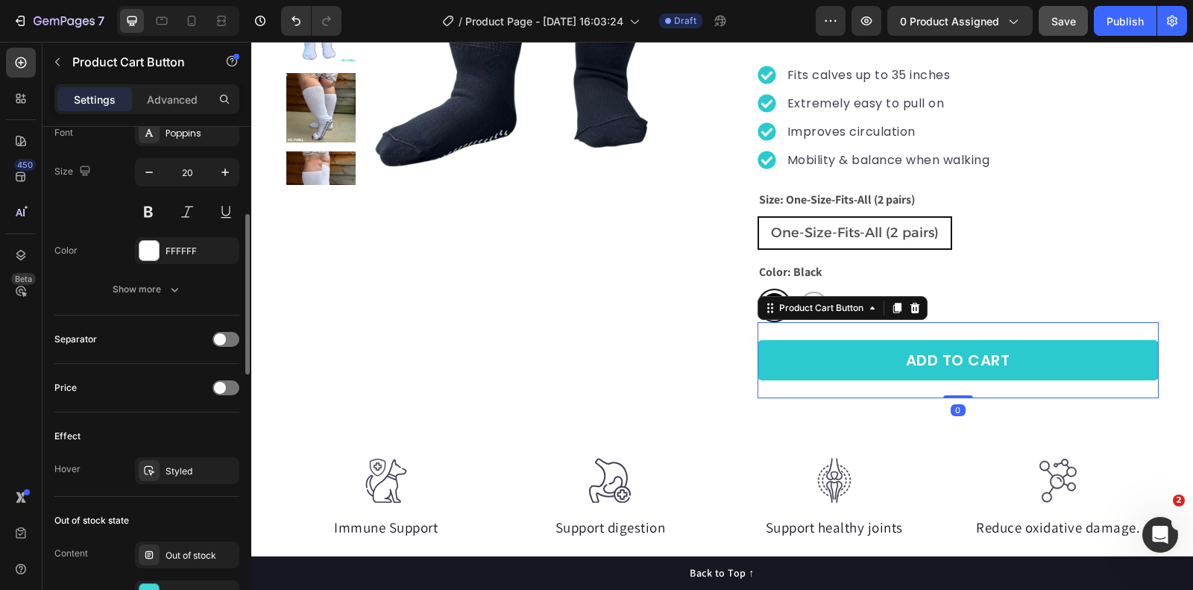
scroll to position [865, 0]
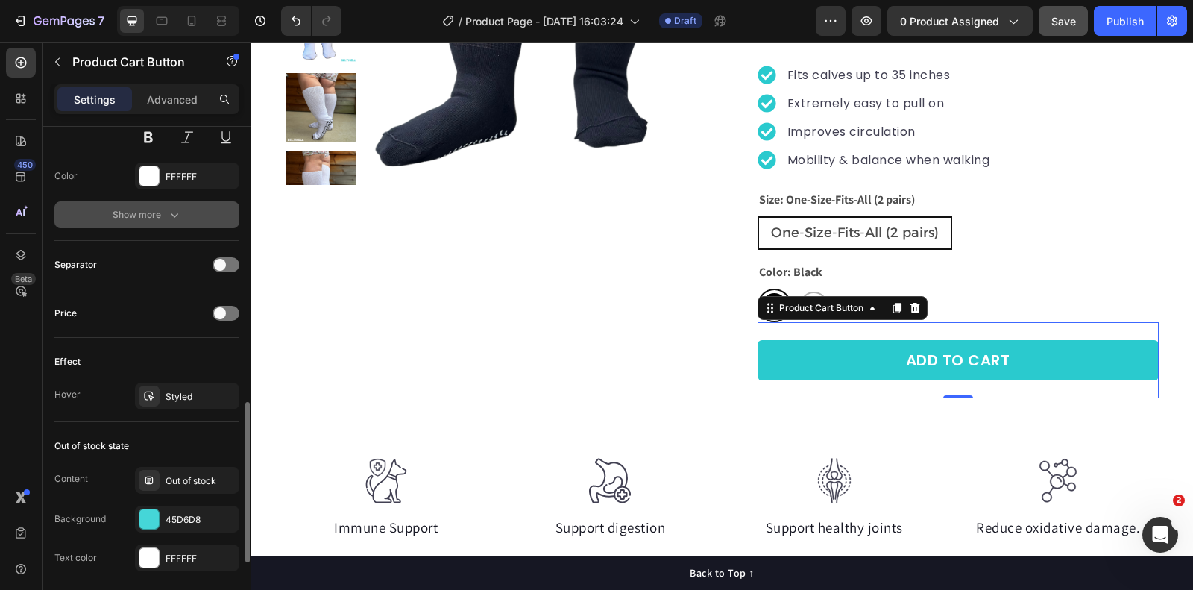
click at [161, 212] on div "Show more" at bounding box center [147, 214] width 69 height 15
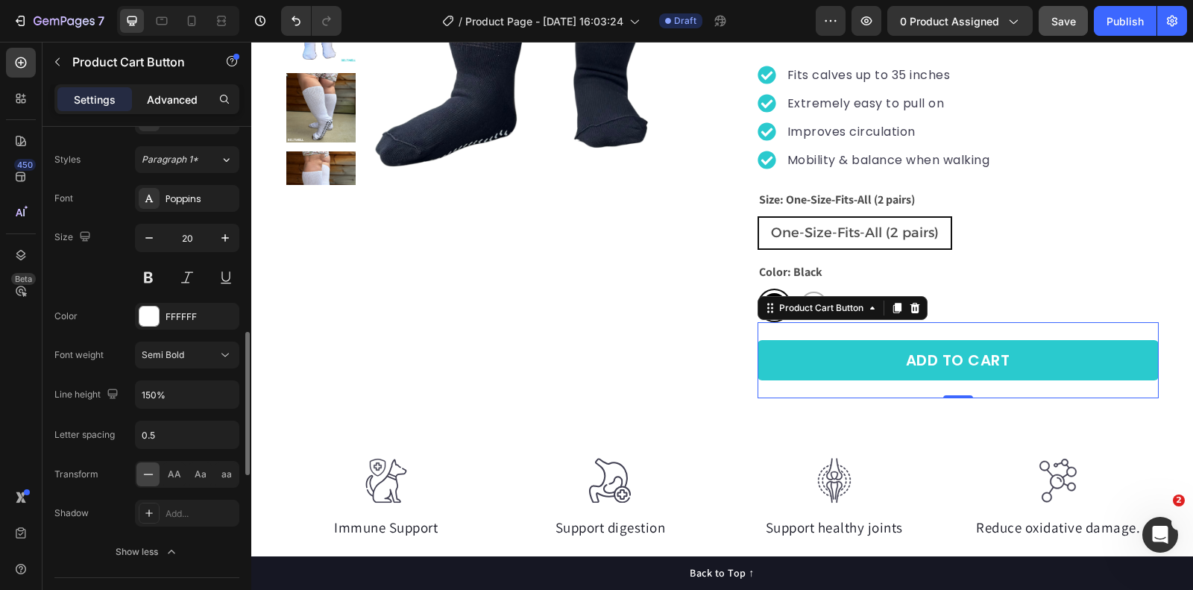
click at [178, 95] on p "Advanced" at bounding box center [172, 100] width 51 height 16
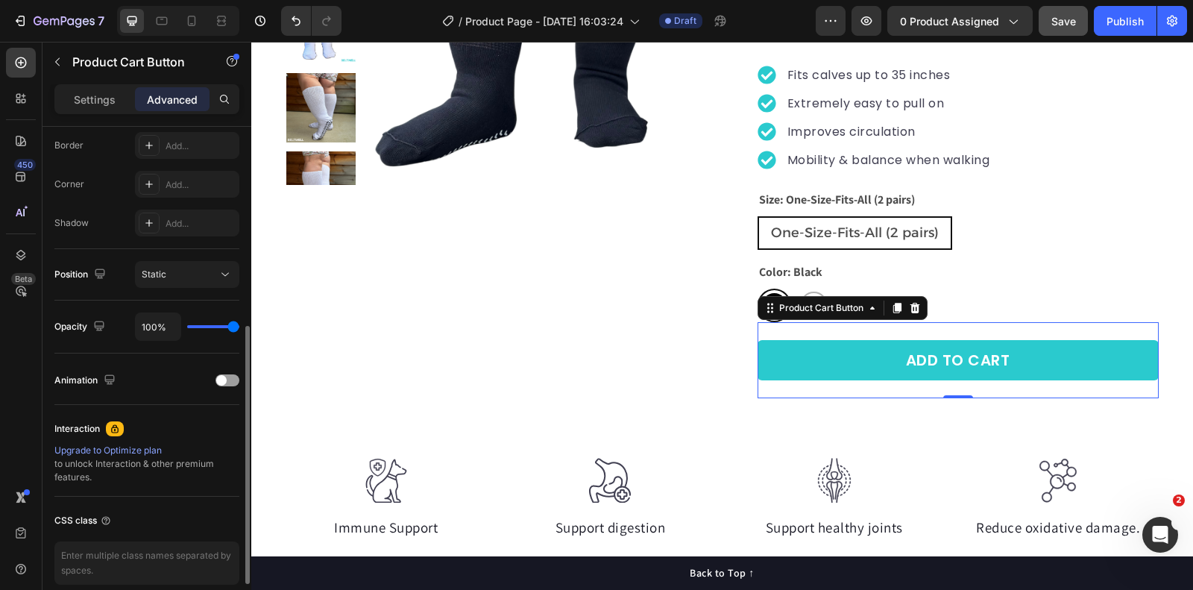
scroll to position [486, 0]
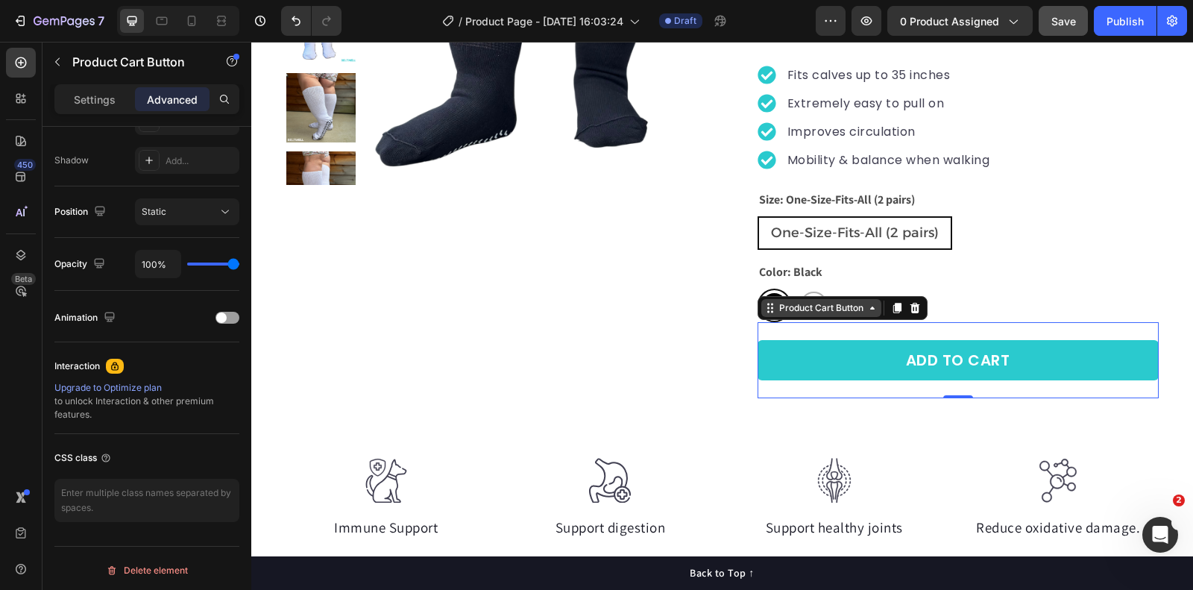
click at [788, 303] on div "Product Cart Button" at bounding box center [821, 307] width 90 height 13
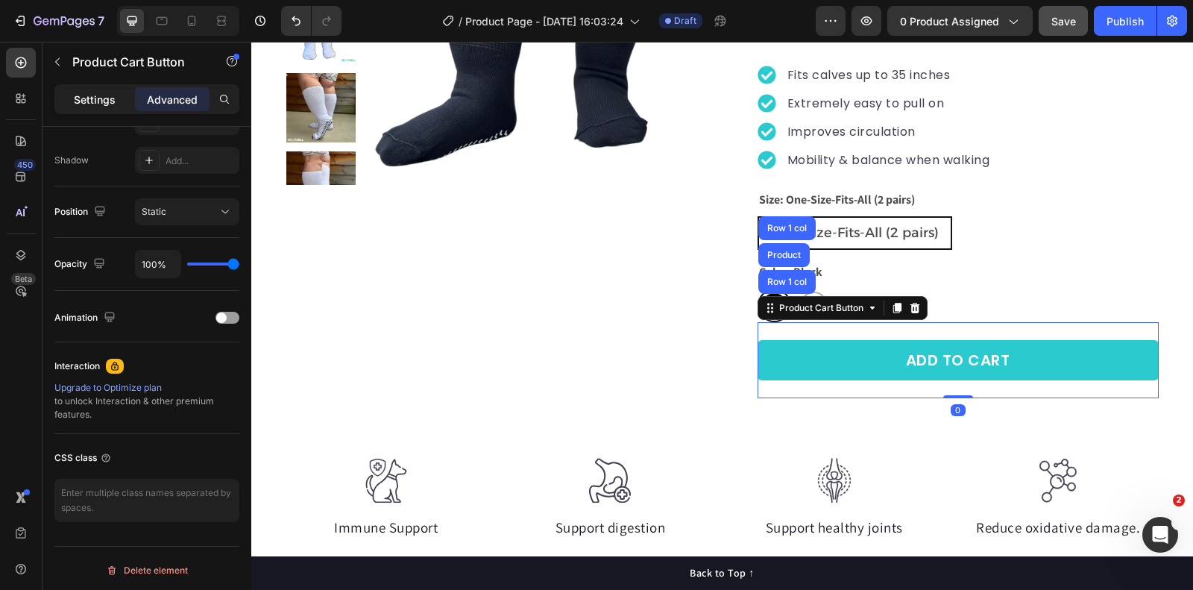
click at [95, 109] on div "Settings" at bounding box center [94, 99] width 75 height 24
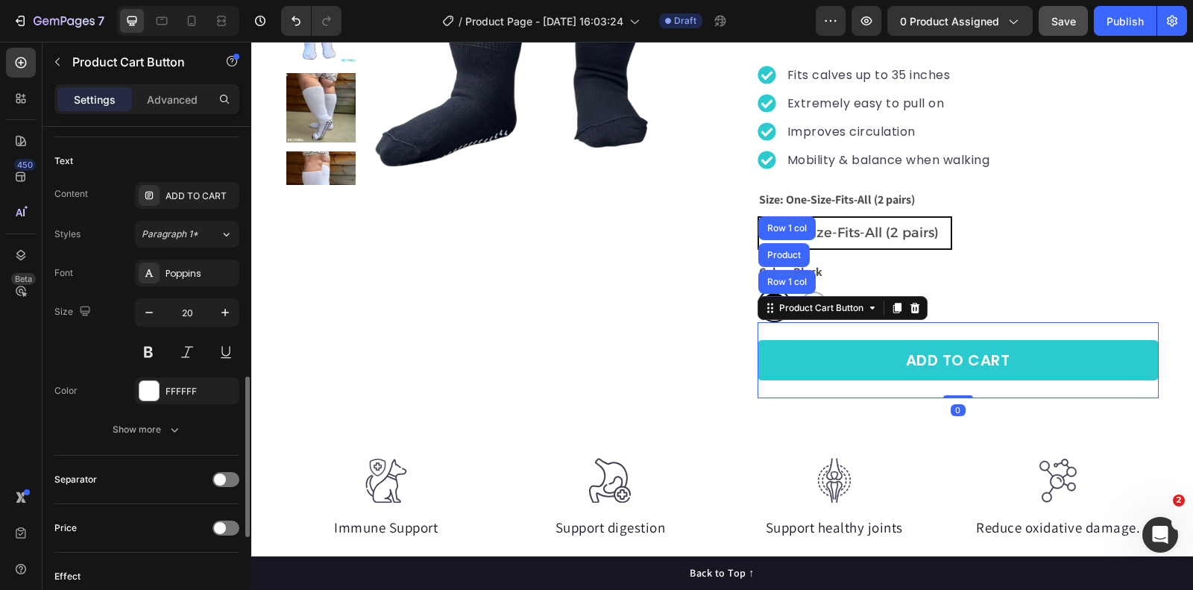
scroll to position [717, 0]
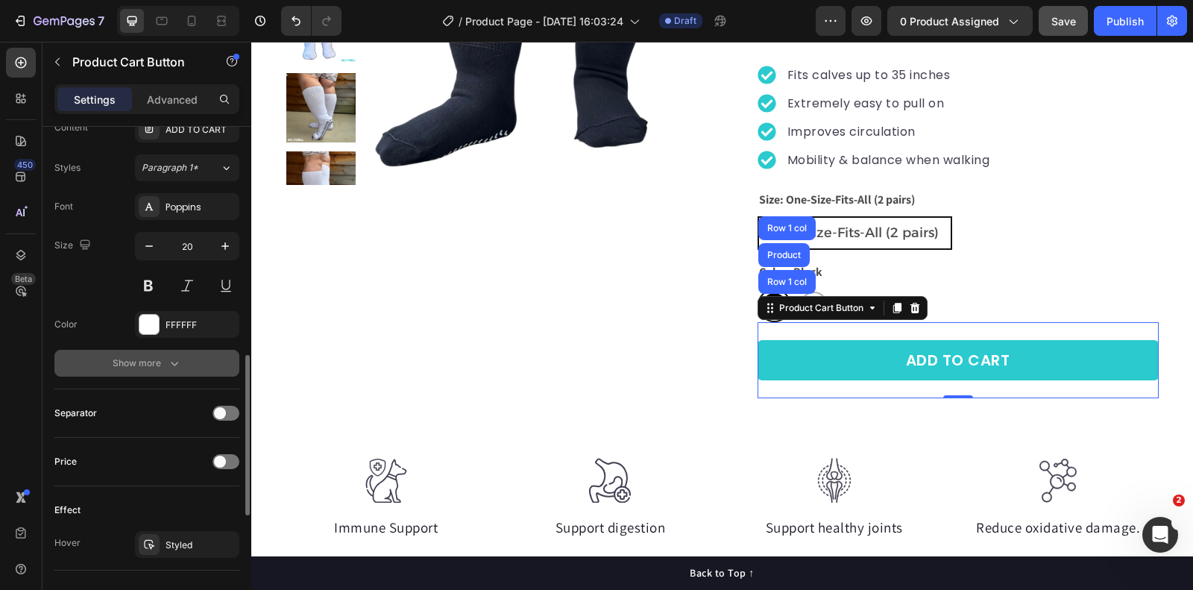
click at [137, 356] on div "Show more" at bounding box center [147, 363] width 69 height 15
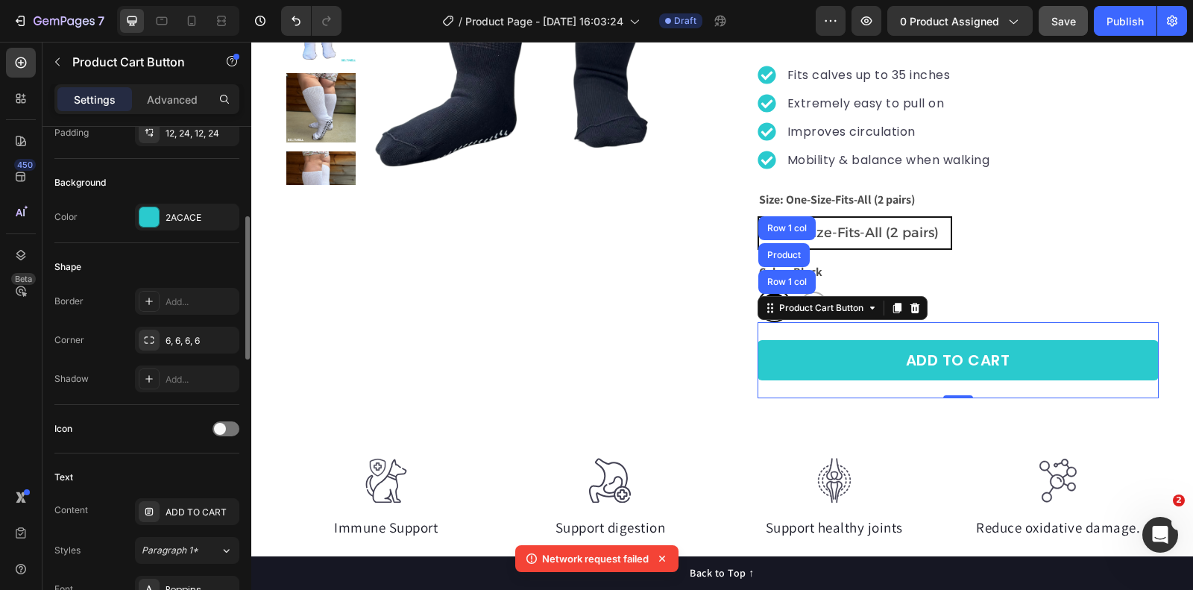
scroll to position [313, 0]
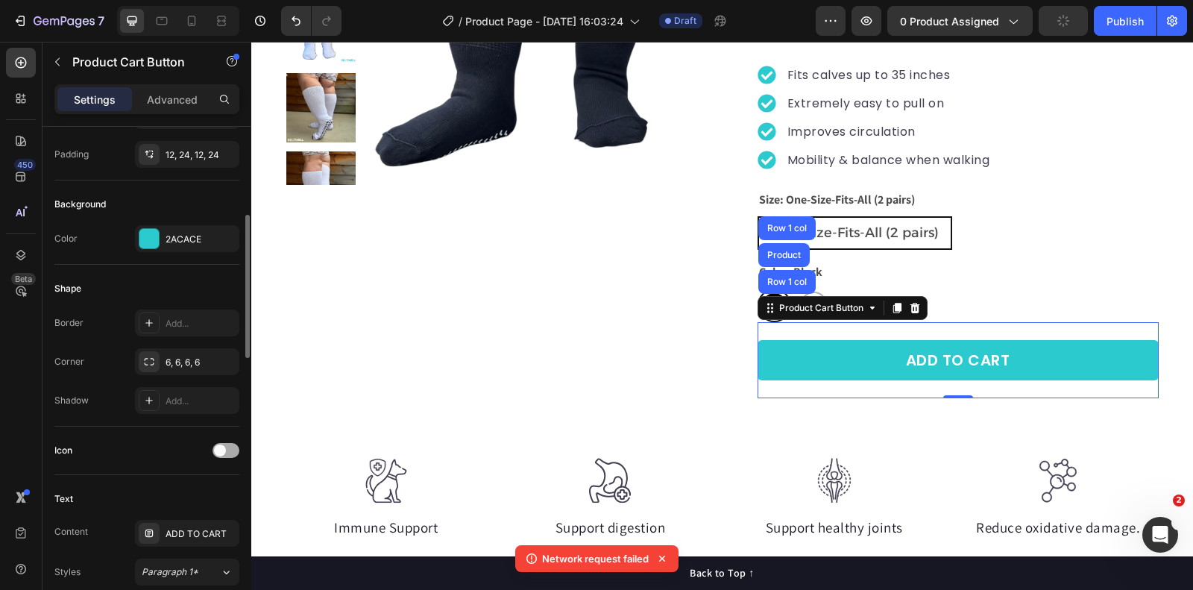
click at [235, 445] on div at bounding box center [226, 450] width 27 height 15
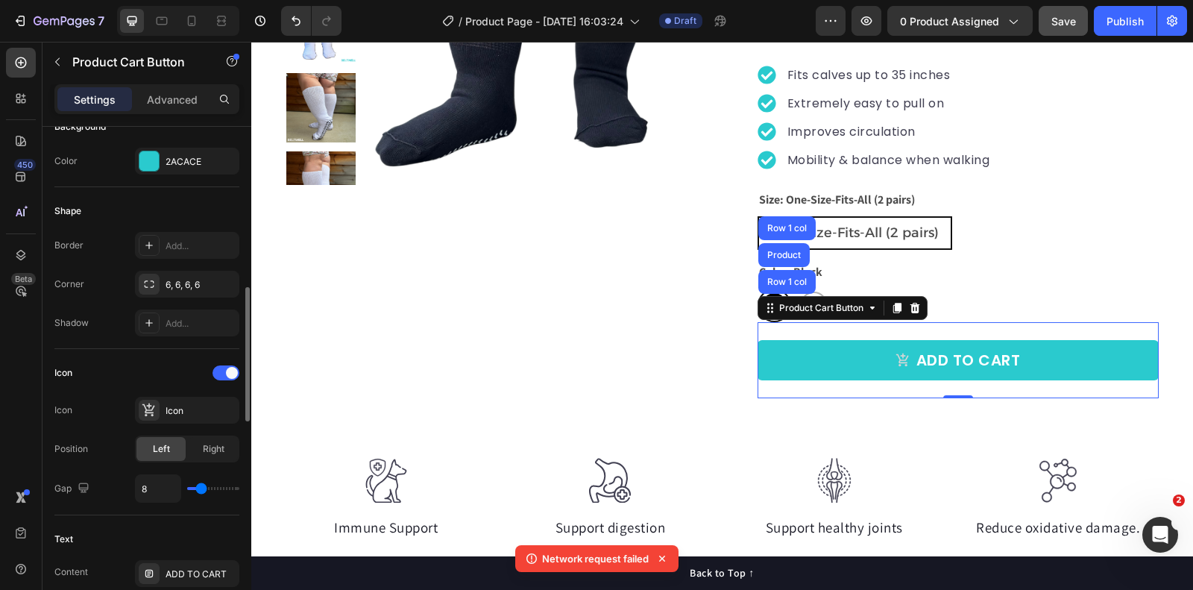
scroll to position [457, 0]
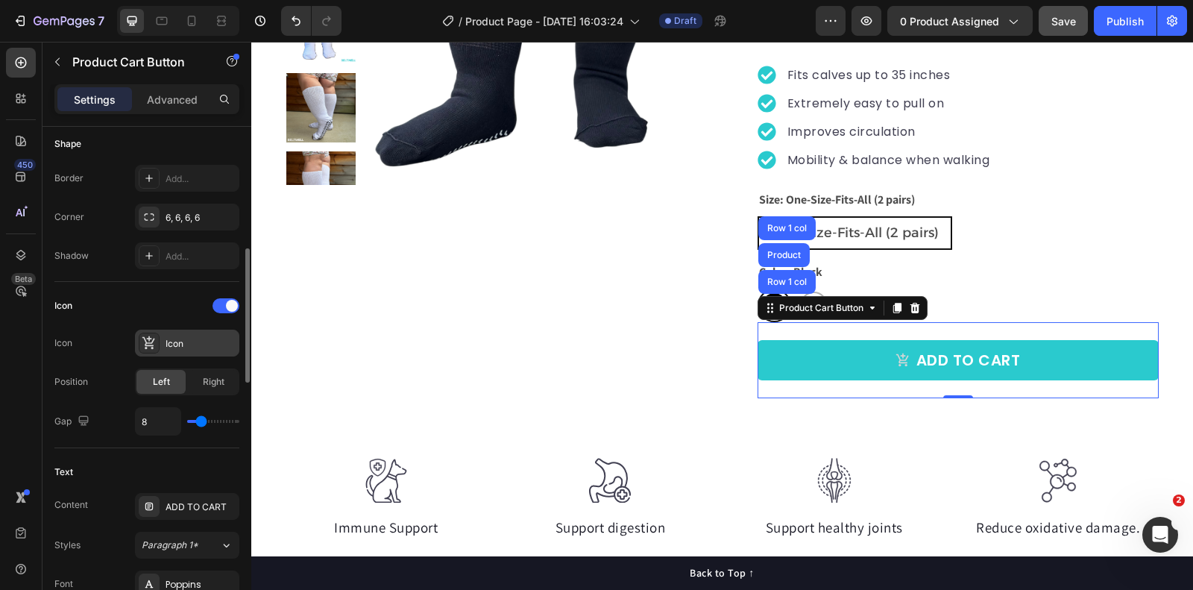
click at [166, 339] on div "Icon" at bounding box center [201, 343] width 70 height 13
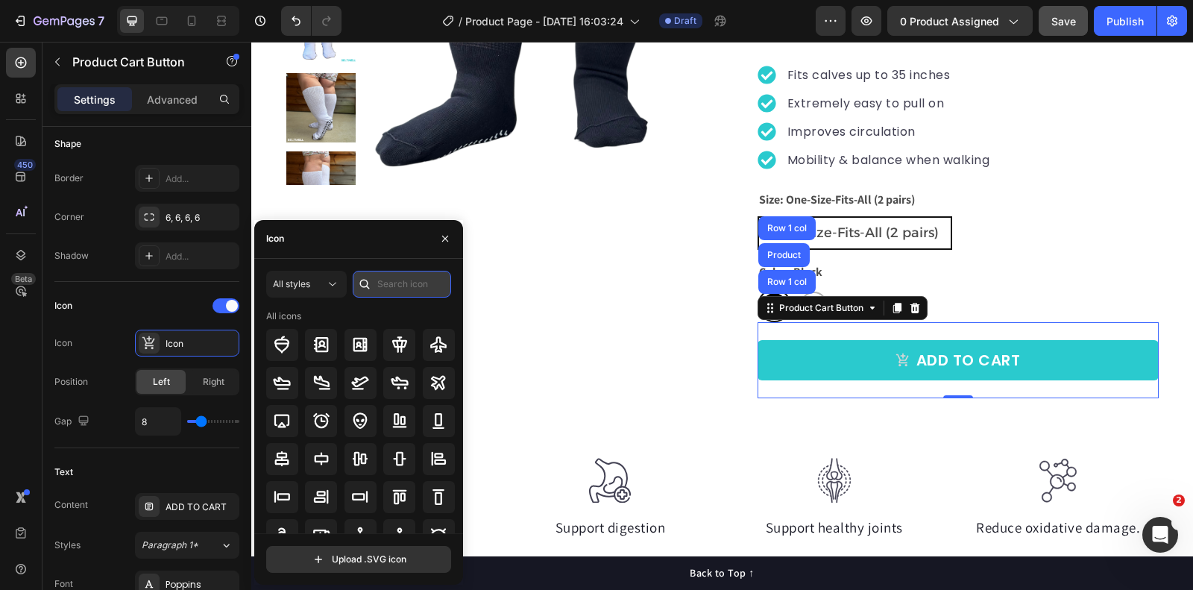
click at [393, 280] on input "text" at bounding box center [402, 284] width 98 height 27
type input "bag"
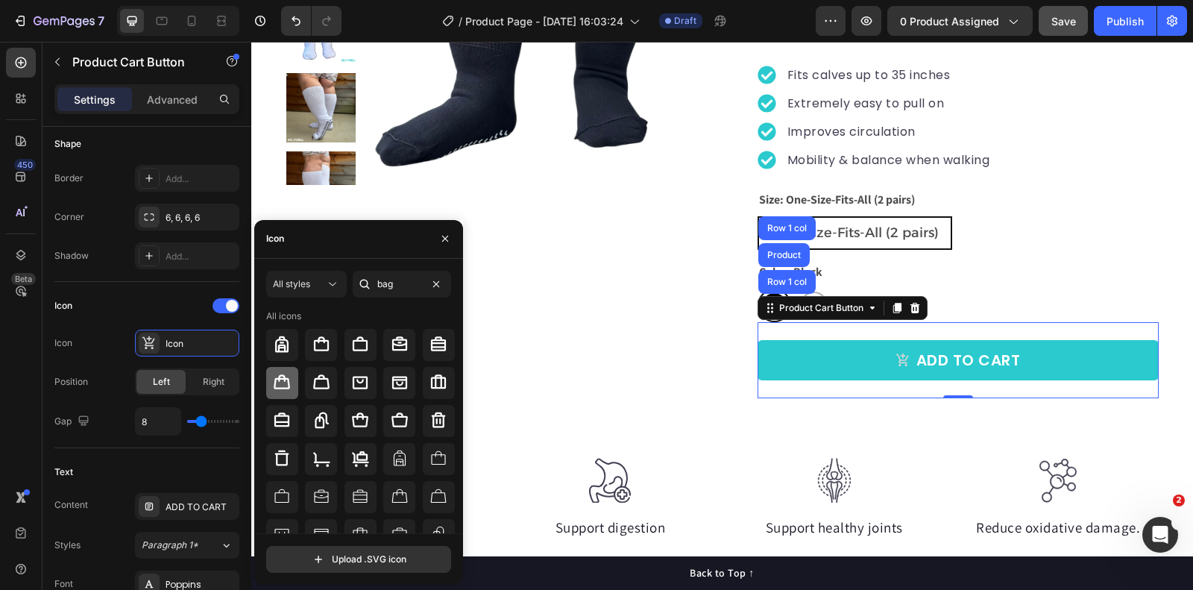
click at [286, 384] on icon at bounding box center [282, 383] width 18 height 18
click at [148, 308] on div "Icon" at bounding box center [146, 306] width 185 height 24
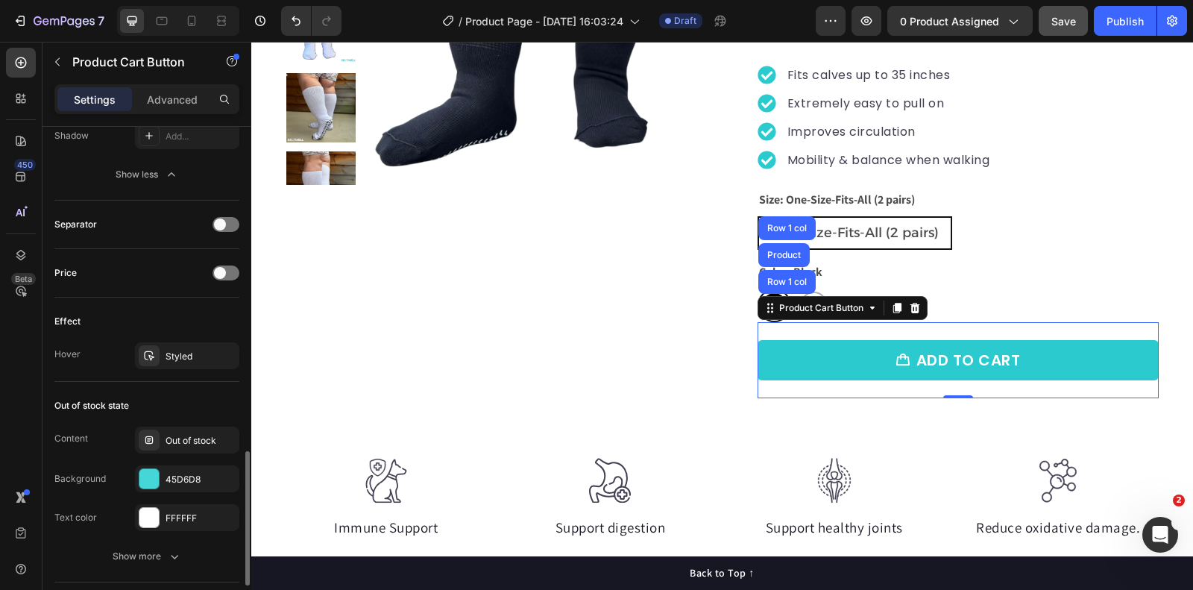
scroll to position [1232, 0]
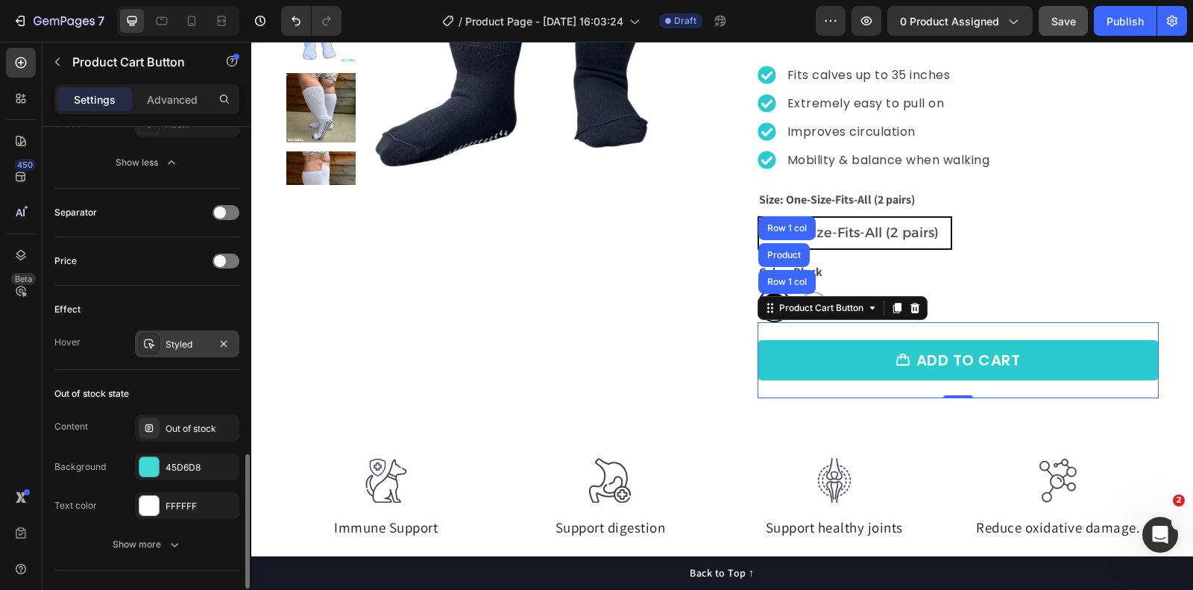
click at [184, 338] on div "Styled" at bounding box center [187, 344] width 43 height 13
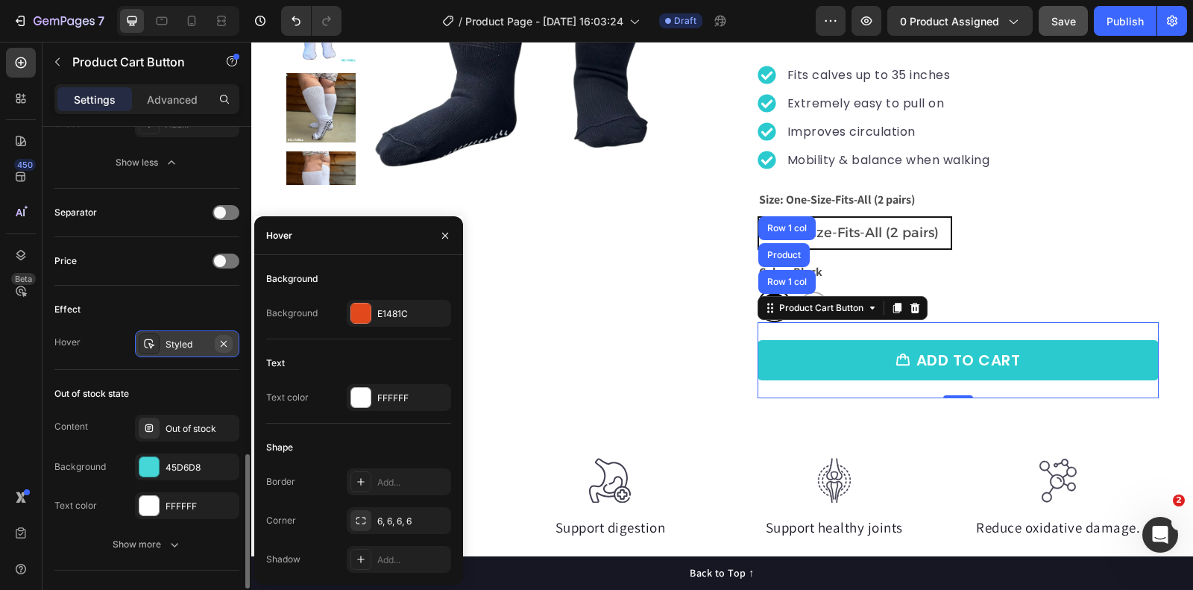
click at [225, 338] on icon "button" at bounding box center [224, 344] width 12 height 12
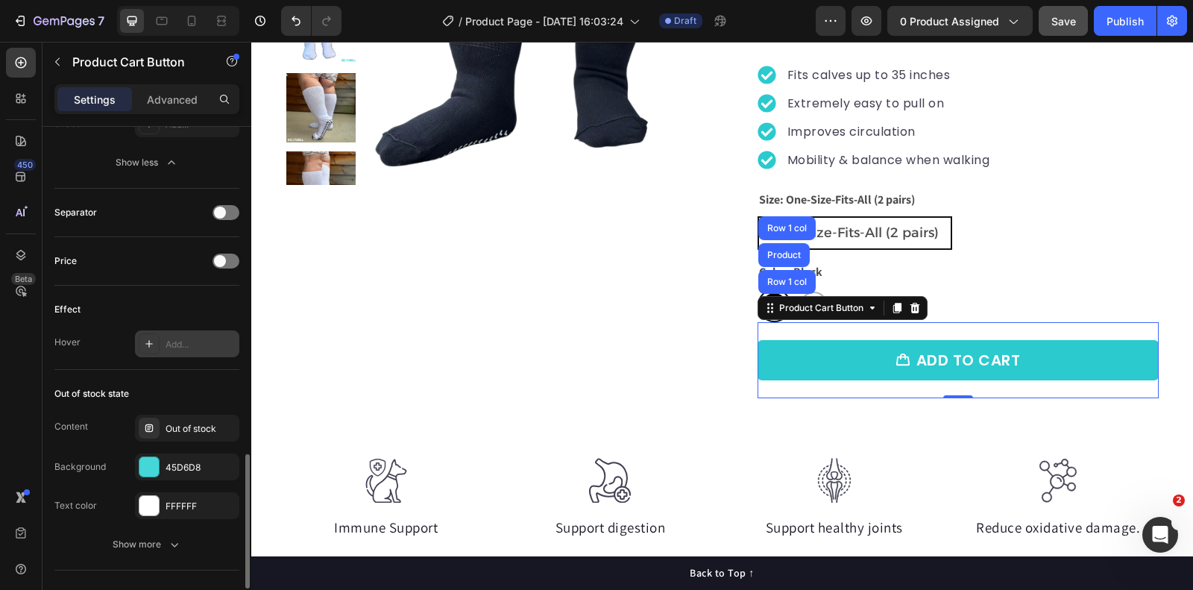
click at [182, 338] on div "Add..." at bounding box center [201, 344] width 70 height 13
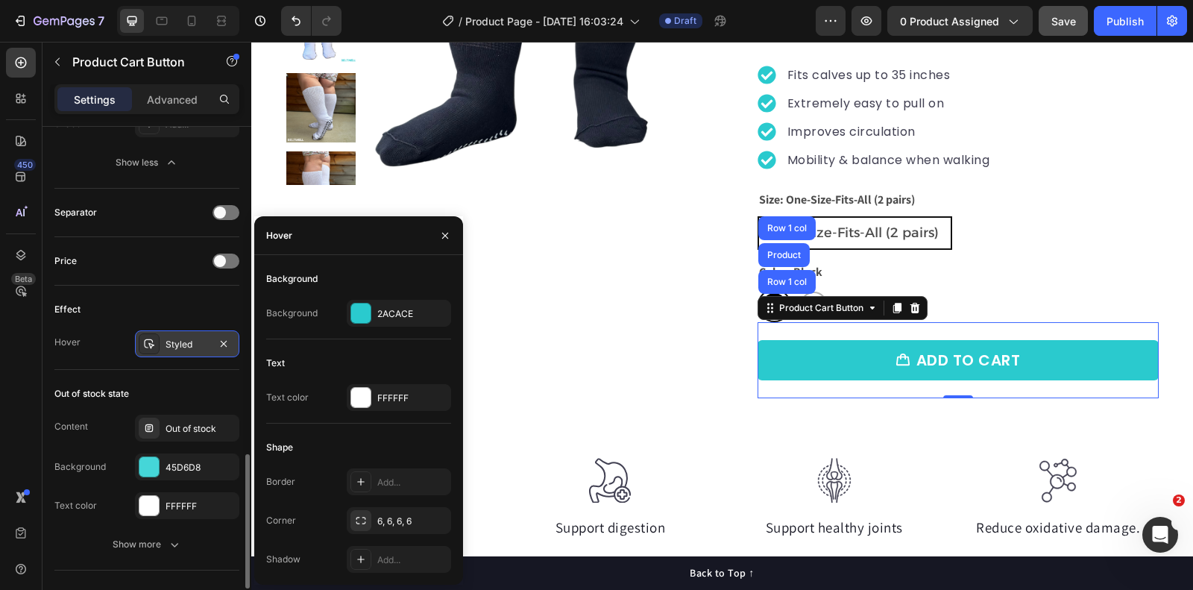
click at [172, 306] on div "Effect" at bounding box center [146, 310] width 185 height 24
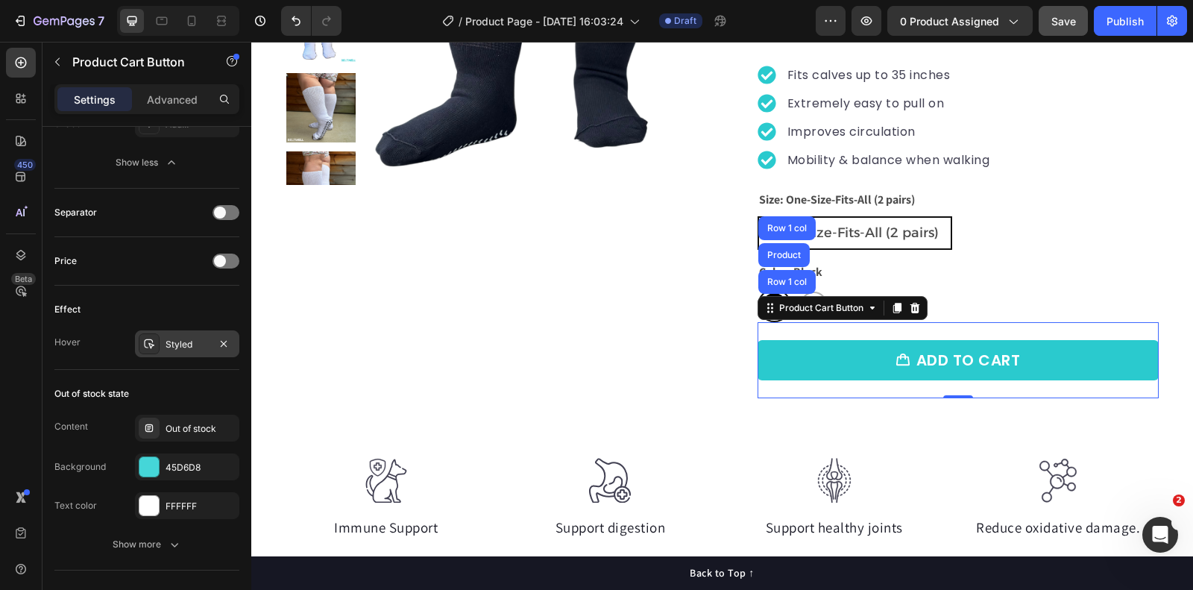
click at [181, 338] on div "Styled" at bounding box center [187, 344] width 43 height 13
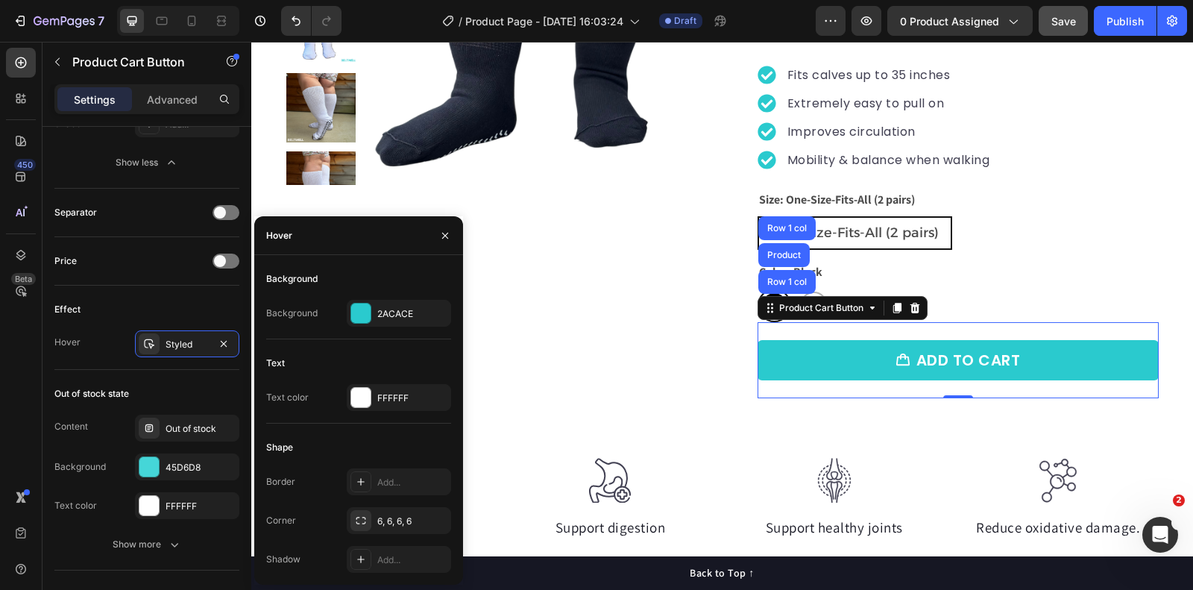
click at [138, 286] on div "Effect Hover Styled" at bounding box center [146, 328] width 185 height 84
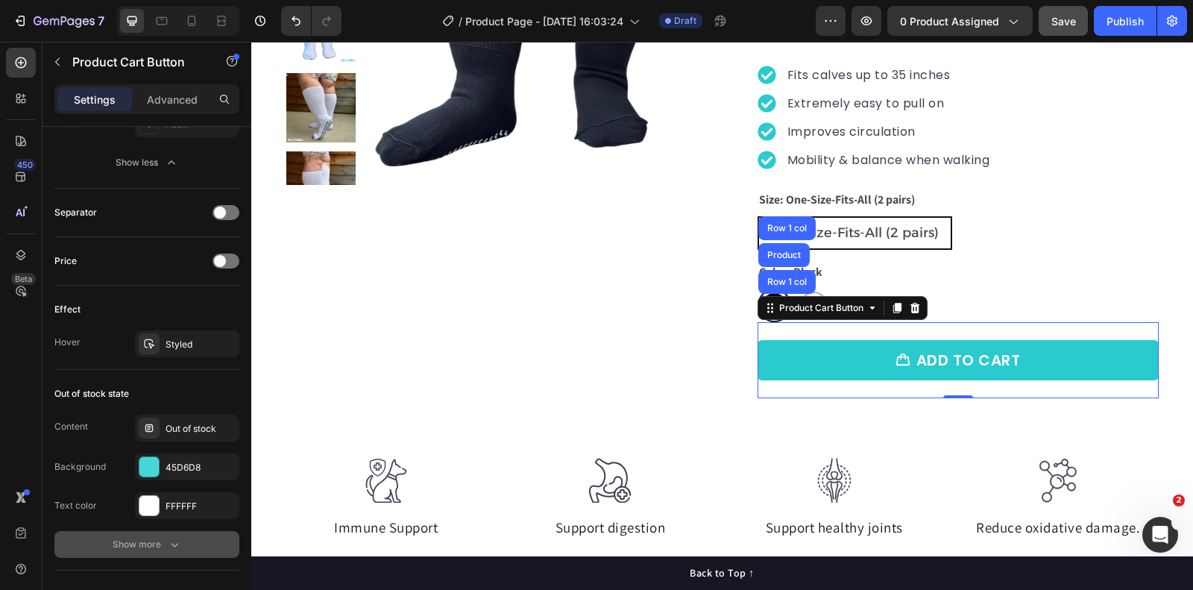
click at [171, 543] on icon "button" at bounding box center [174, 545] width 7 height 4
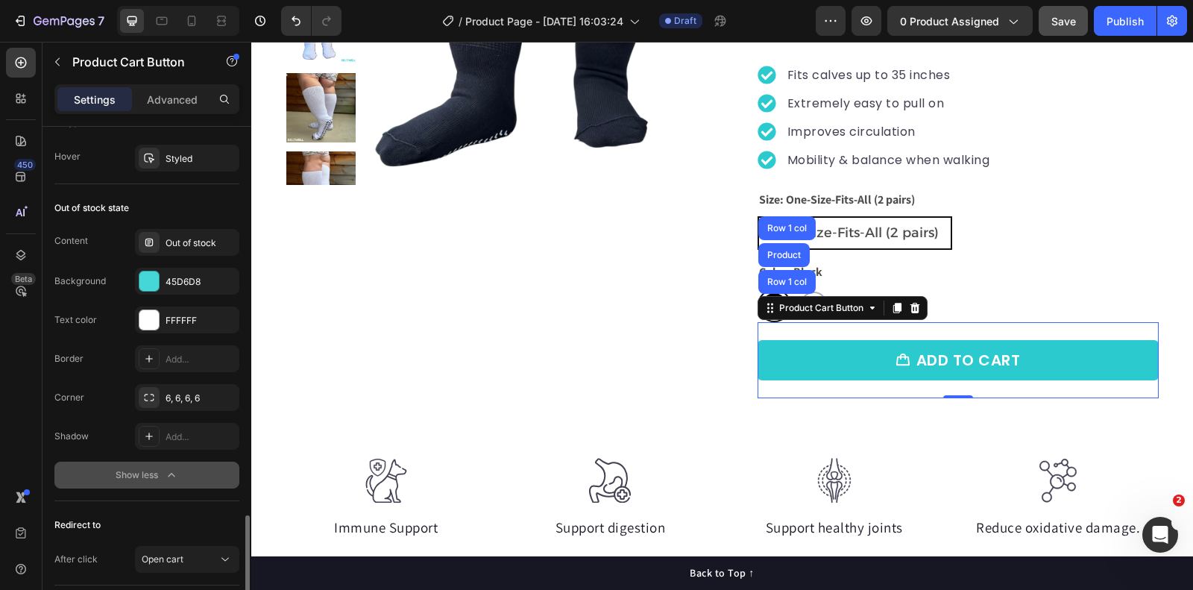
scroll to position [1515, 0]
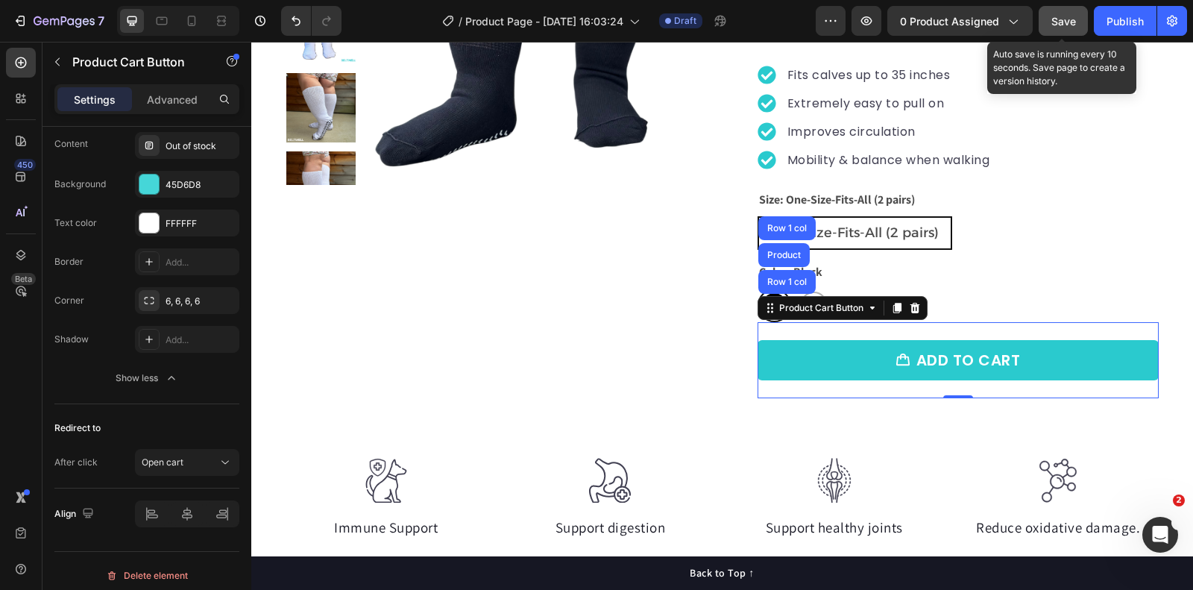
click at [1073, 26] on span "Save" at bounding box center [1064, 21] width 25 height 13
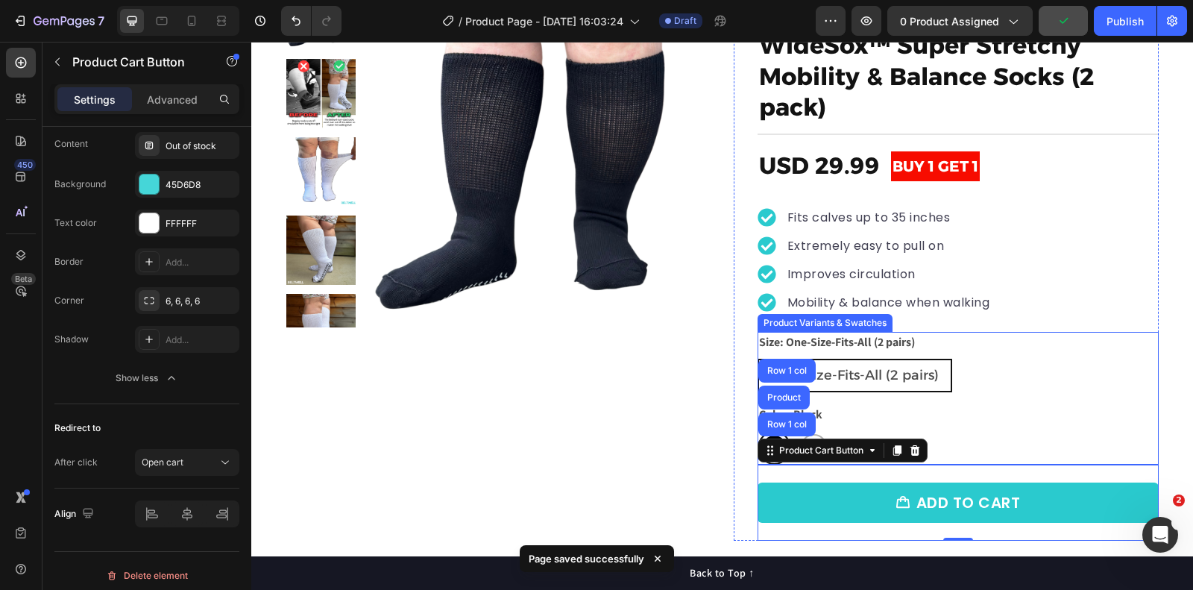
scroll to position [107, 0]
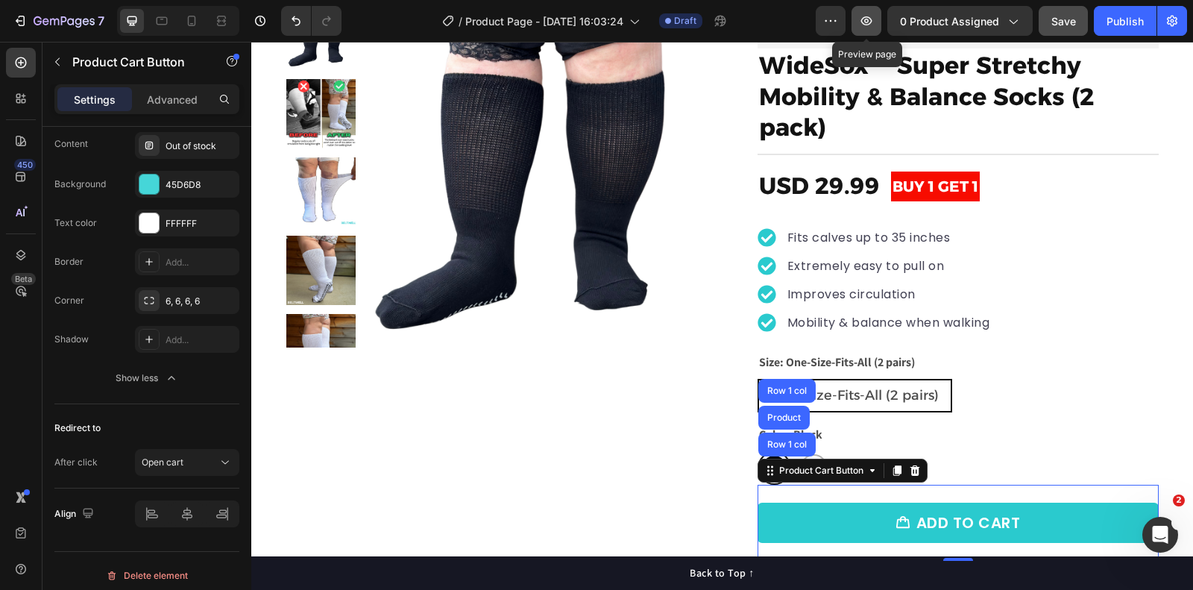
click at [870, 25] on icon "button" at bounding box center [866, 20] width 15 height 15
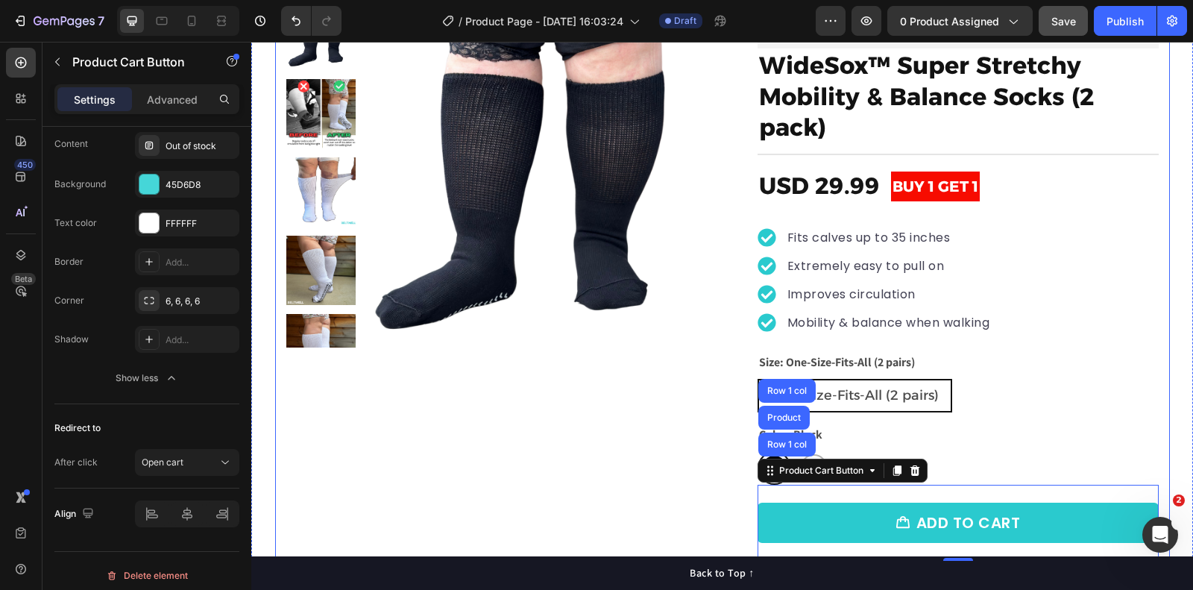
scroll to position [0, 0]
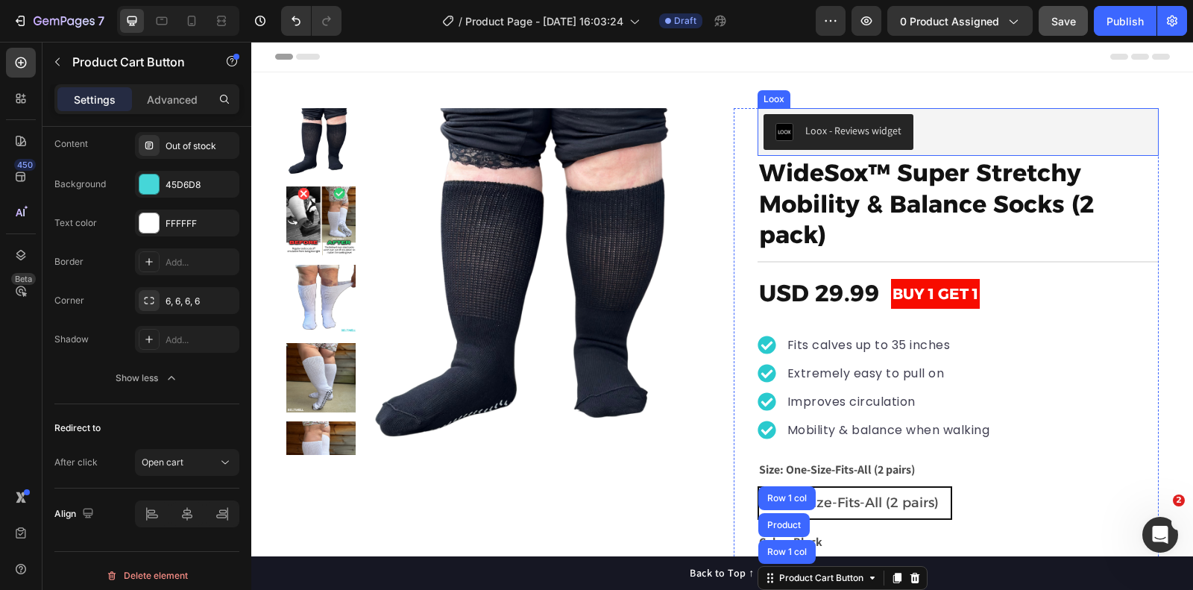
click at [832, 116] on button "Loox - Reviews widget" at bounding box center [839, 132] width 150 height 36
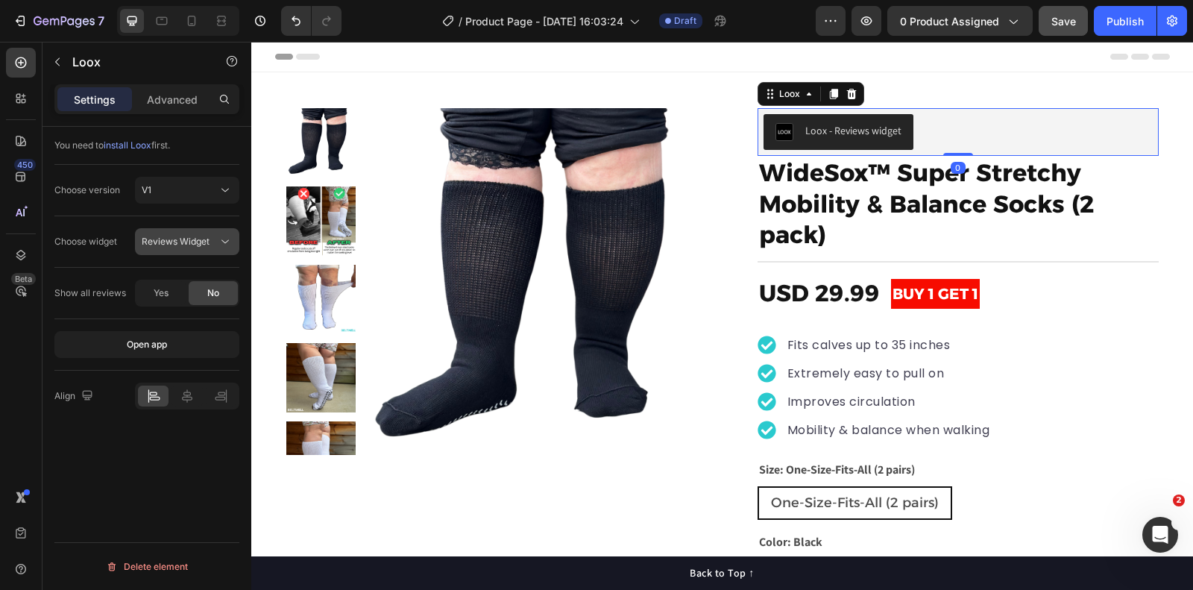
click at [169, 232] on button "Reviews Widget" at bounding box center [187, 241] width 104 height 27
click at [168, 303] on span "Rating Widget" at bounding box center [171, 304] width 59 height 13
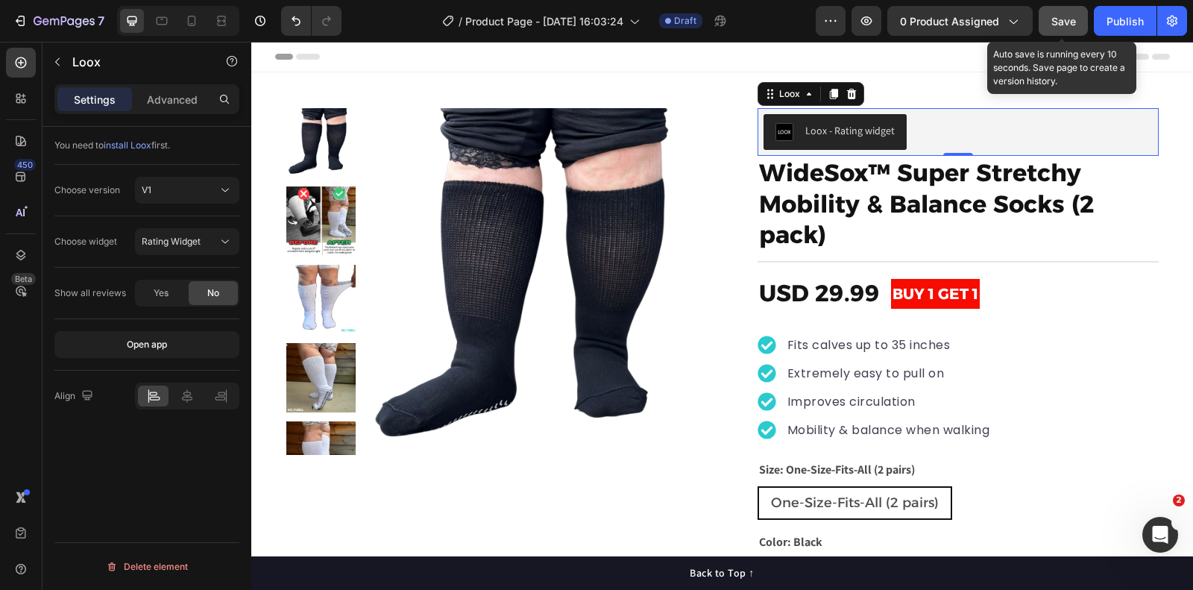
click at [1064, 20] on span "Save" at bounding box center [1064, 21] width 25 height 13
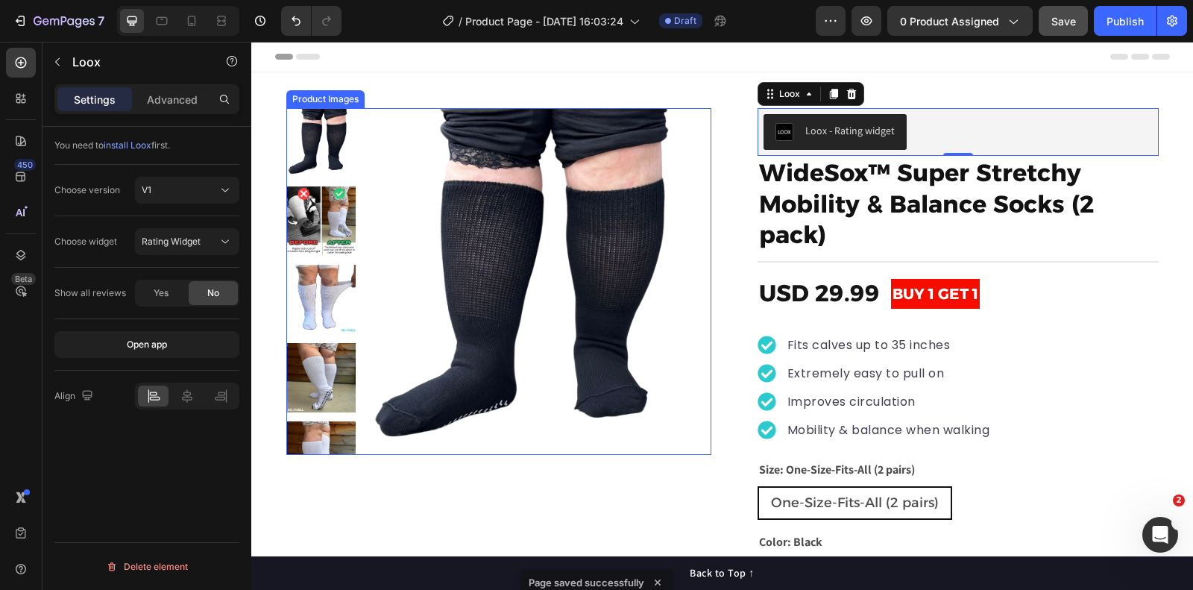
click at [427, 116] on img at bounding box center [538, 281] width 347 height 347
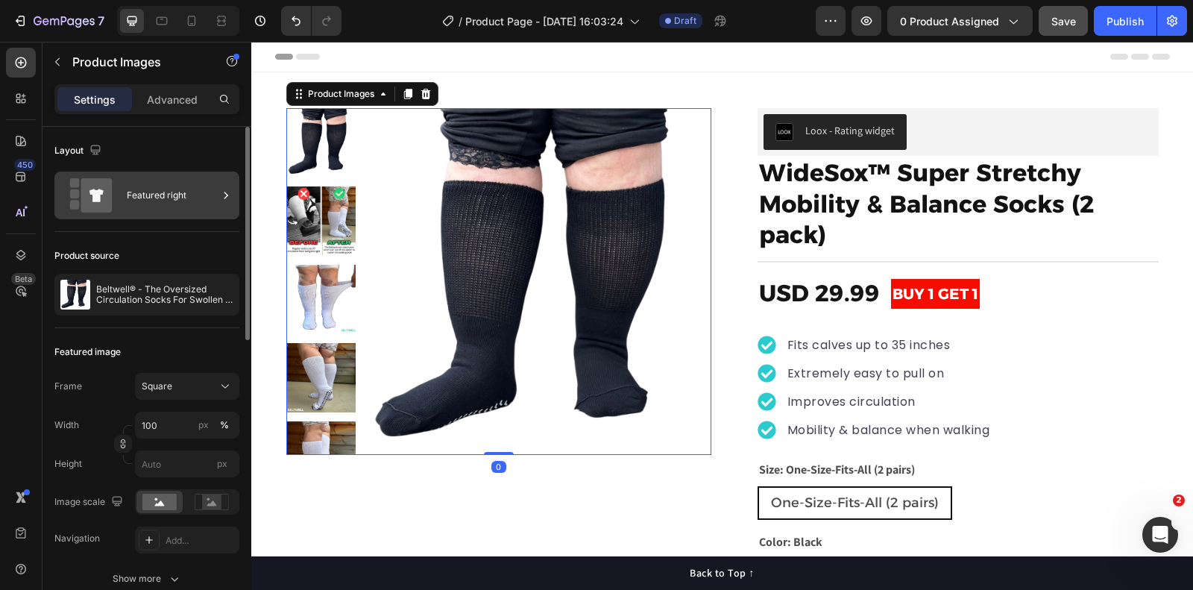
click at [163, 192] on div "Featured right" at bounding box center [172, 195] width 91 height 34
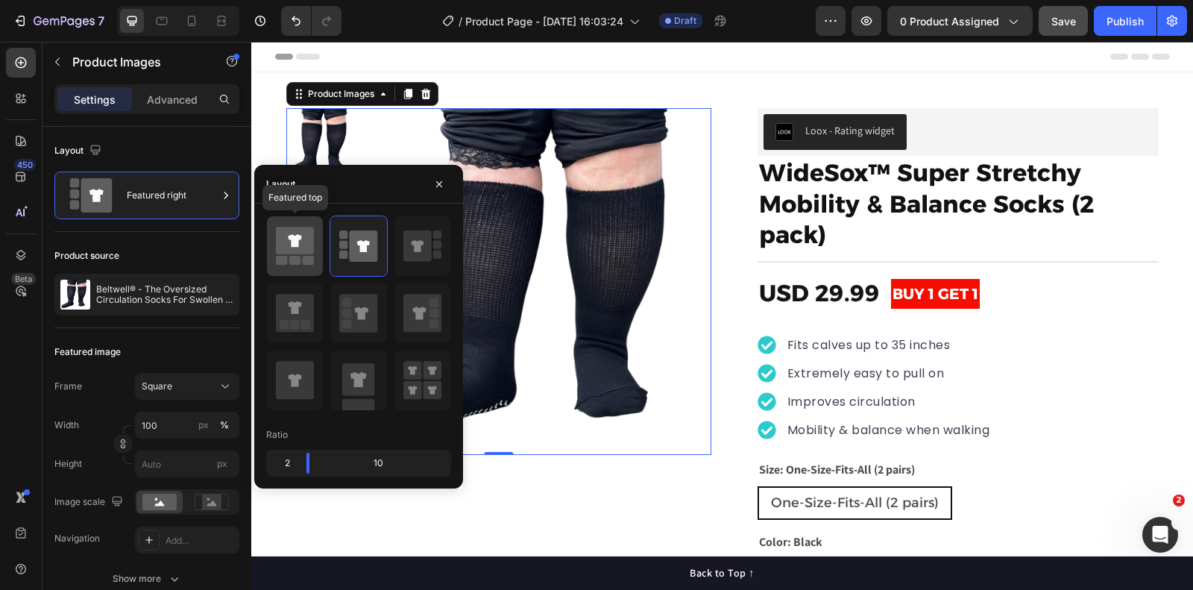
click at [312, 254] on icon at bounding box center [295, 241] width 38 height 28
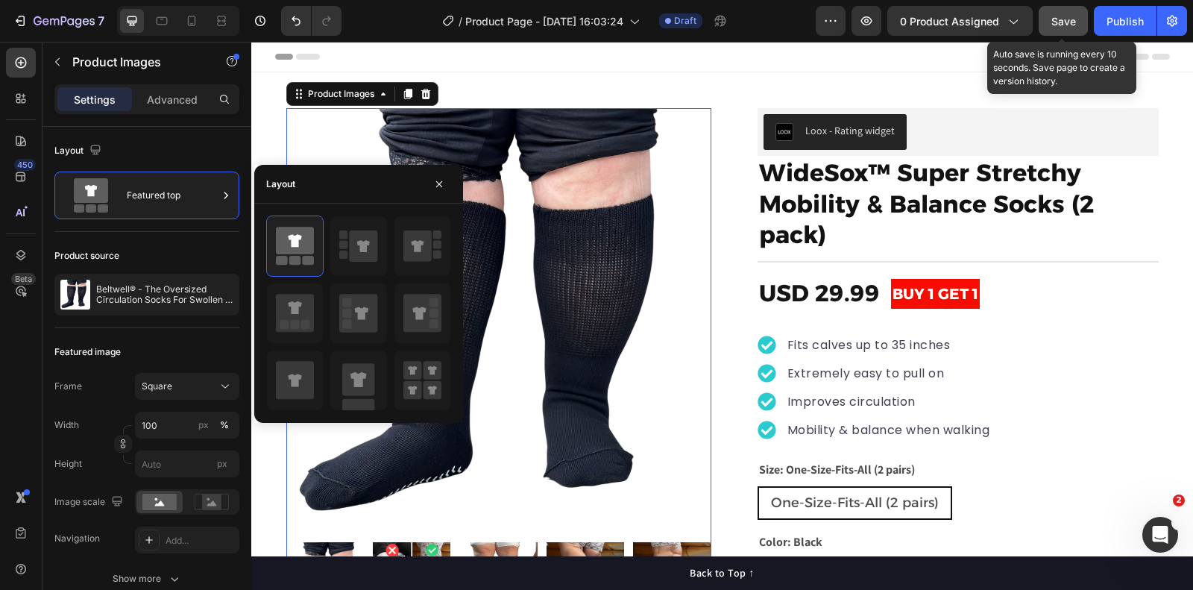
click at [1066, 15] on span "Save" at bounding box center [1064, 21] width 25 height 13
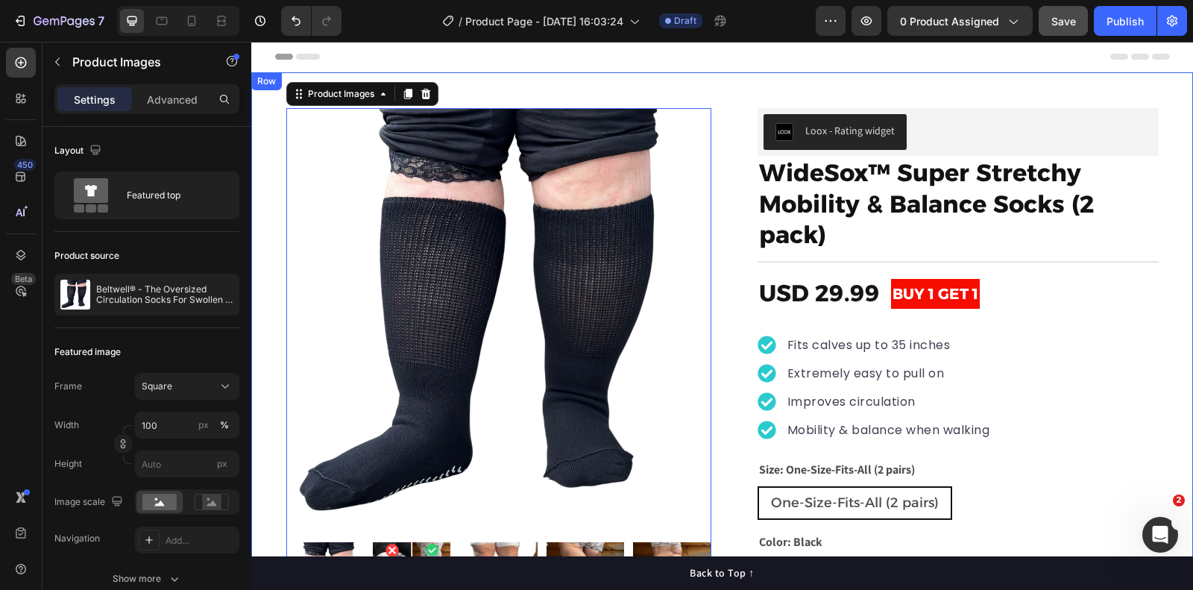
click at [701, 81] on div "Product Images 0 "My dog absolutely loves this food! It's clear that the taste …" at bounding box center [722, 400] width 942 height 656
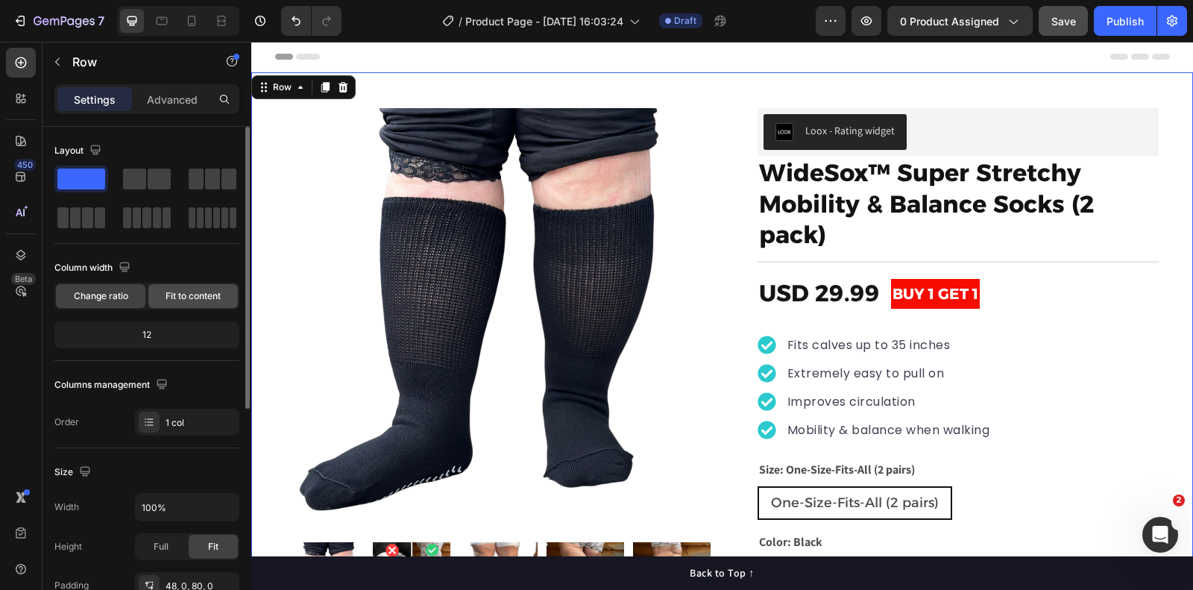
click at [200, 295] on span "Fit to content" at bounding box center [193, 295] width 55 height 13
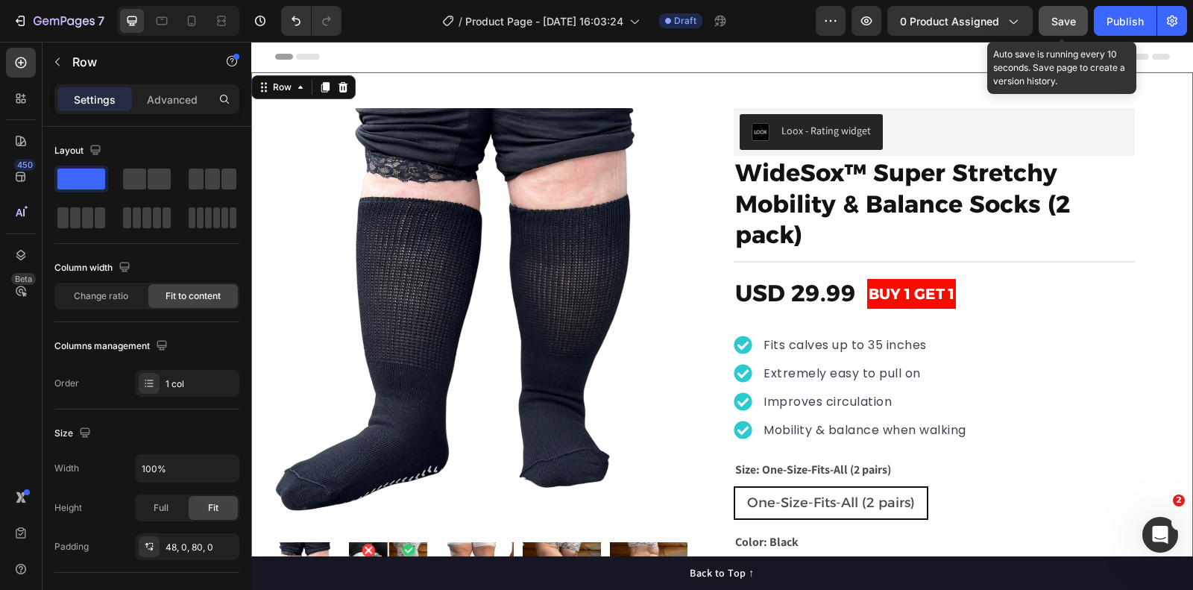
click at [1061, 32] on button "Save" at bounding box center [1063, 21] width 49 height 30
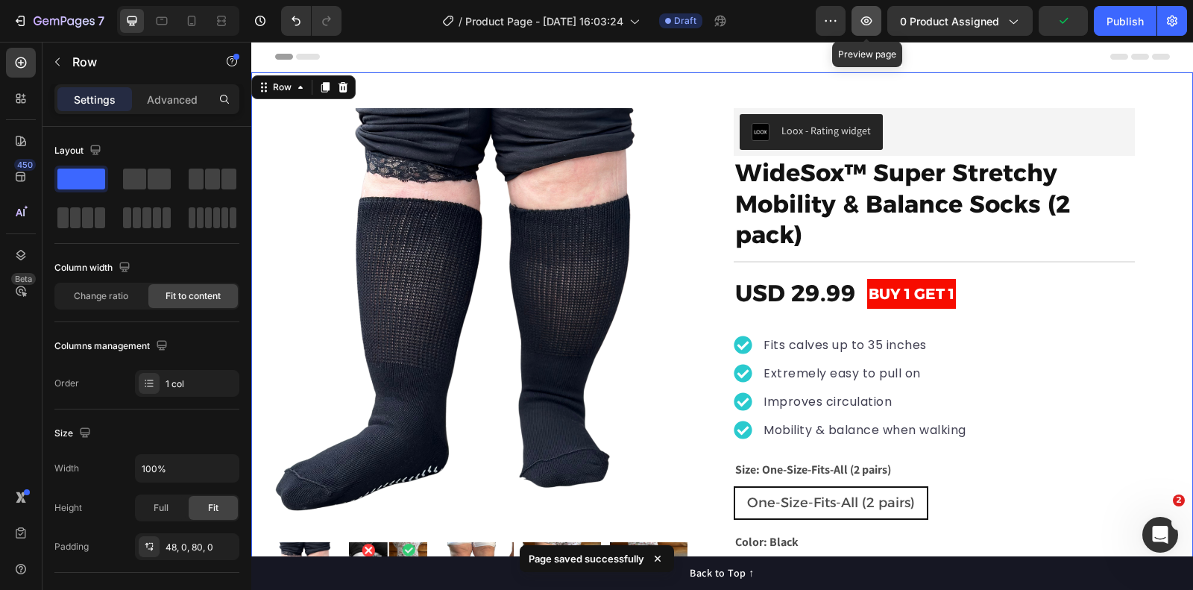
click at [872, 23] on icon "button" at bounding box center [866, 20] width 15 height 15
click at [871, 23] on icon "button" at bounding box center [866, 20] width 15 height 15
click at [709, 92] on div "Product Images "My dog absolutely loves this food! It's clear that the taste an…" at bounding box center [722, 400] width 942 height 656
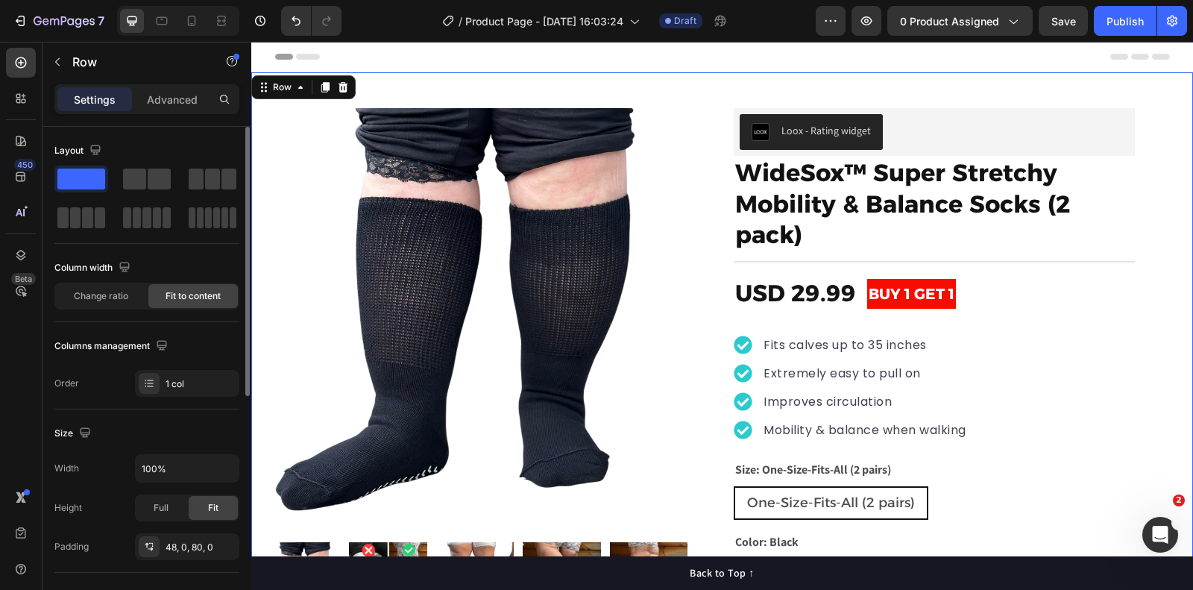
scroll to position [446, 0]
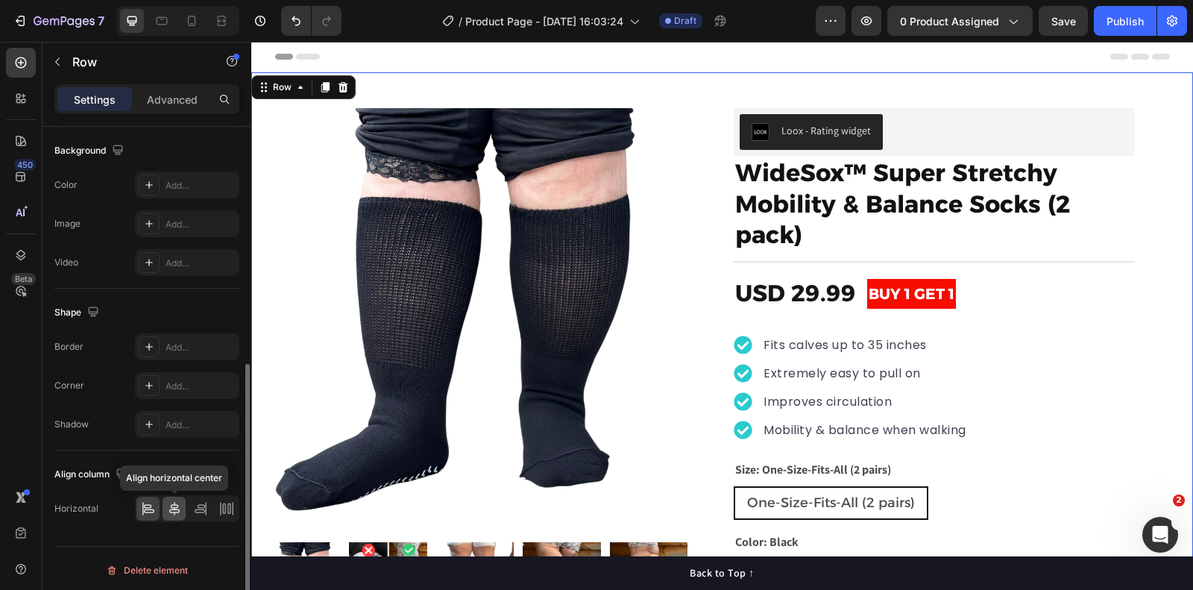
click at [172, 502] on icon at bounding box center [174, 508] width 15 height 15
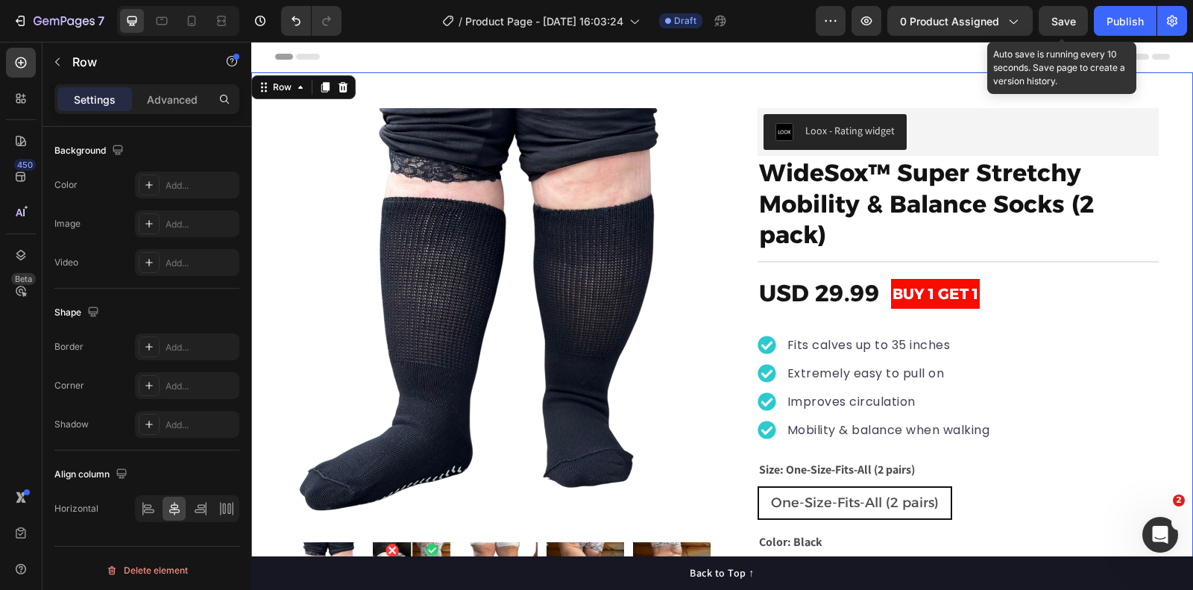
click at [1067, 24] on span "Save" at bounding box center [1064, 21] width 25 height 13
click at [1064, 21] on span "Save" at bounding box center [1064, 21] width 25 height 13
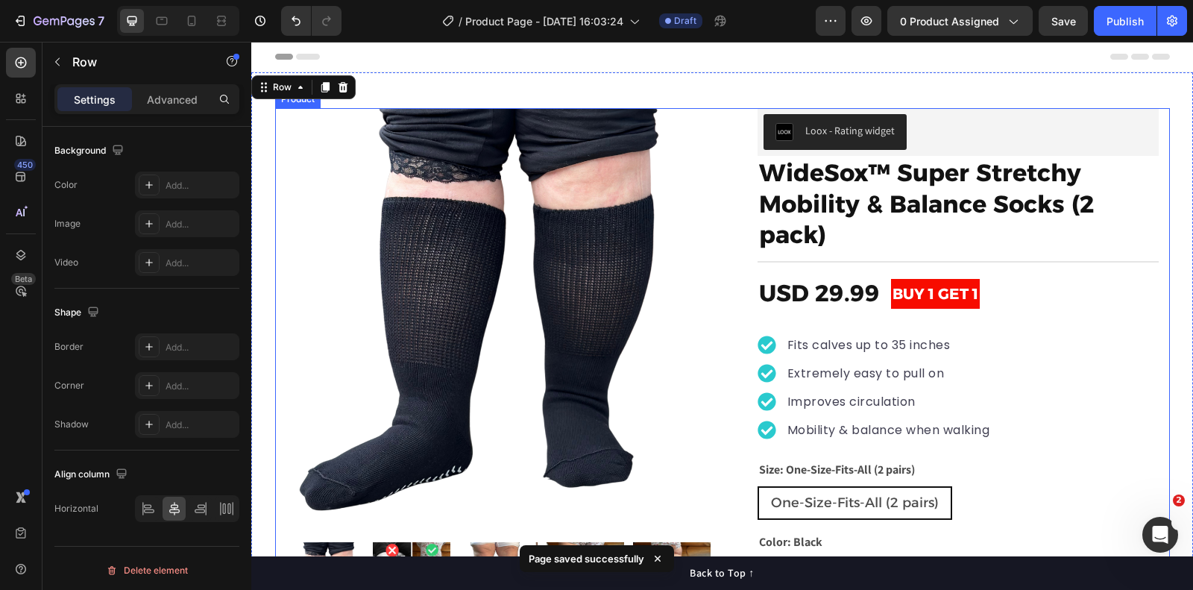
click at [728, 112] on div "Product Images "My dog absolutely loves this food! It's clear that the taste an…" at bounding box center [722, 388] width 895 height 560
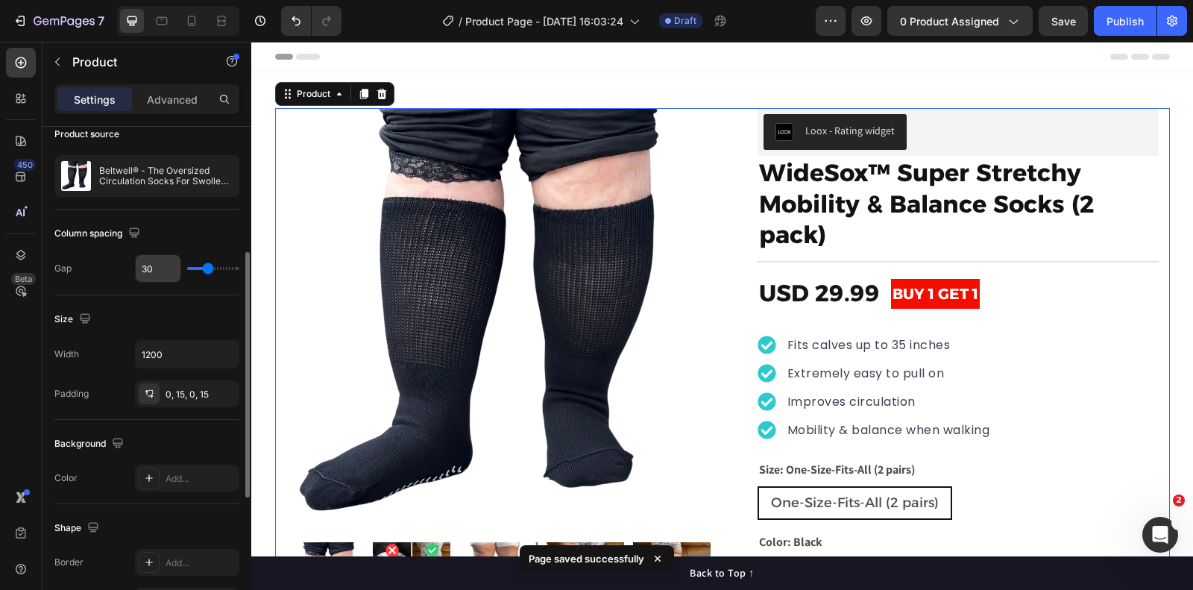
scroll to position [167, 0]
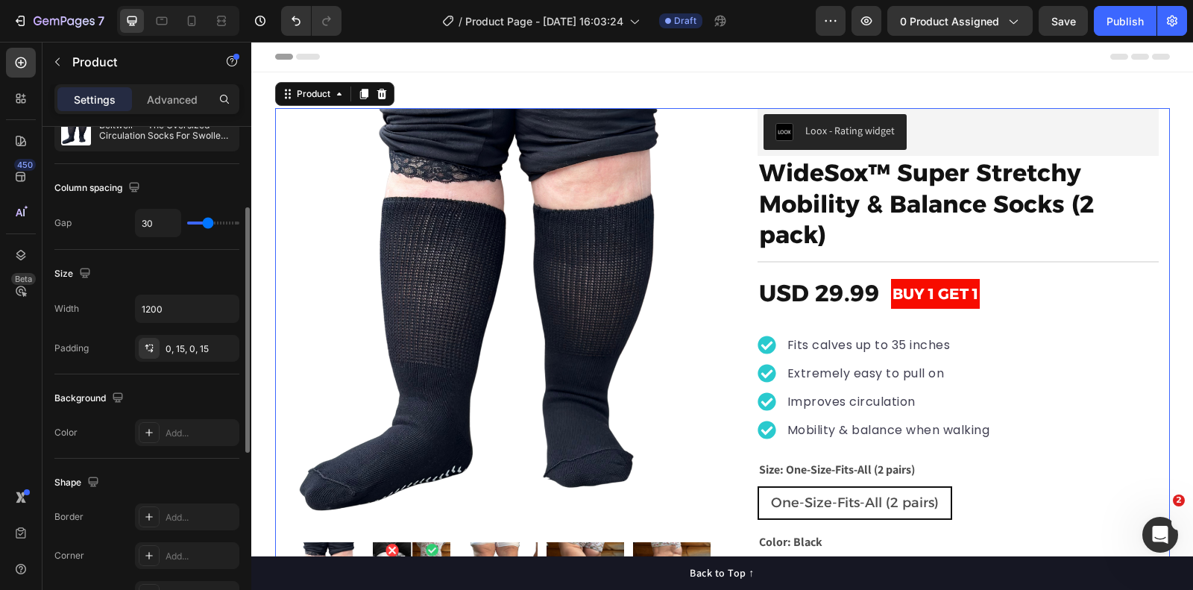
type input "28"
type input "22"
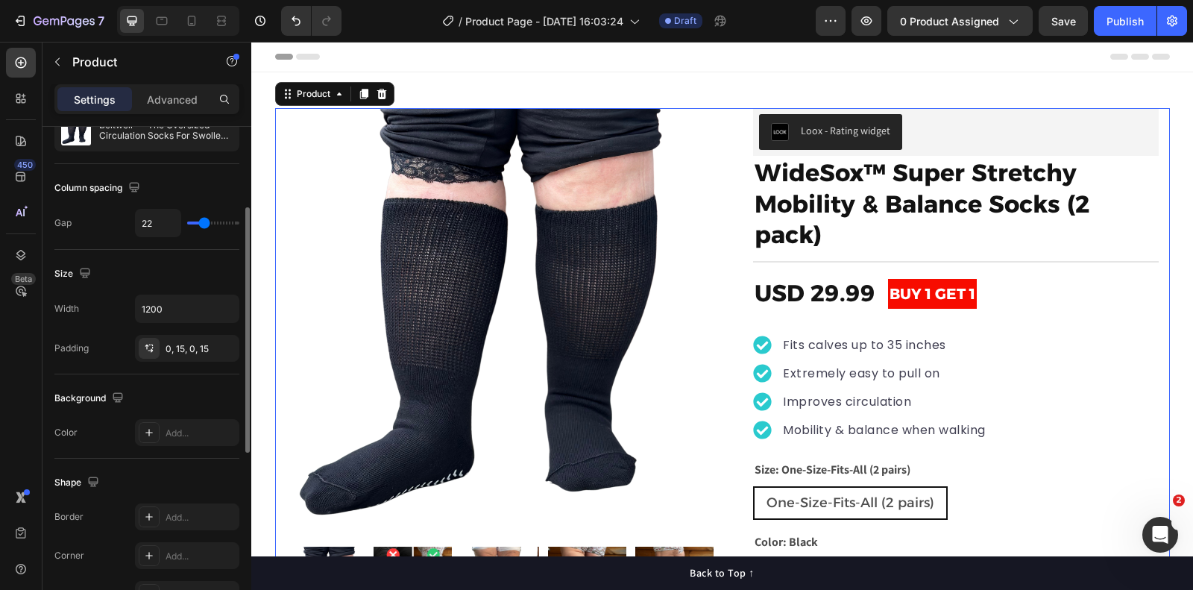
type input "19"
type input "13"
drag, startPoint x: 204, startPoint y: 222, endPoint x: 195, endPoint y: 222, distance: 8.2
type input "5"
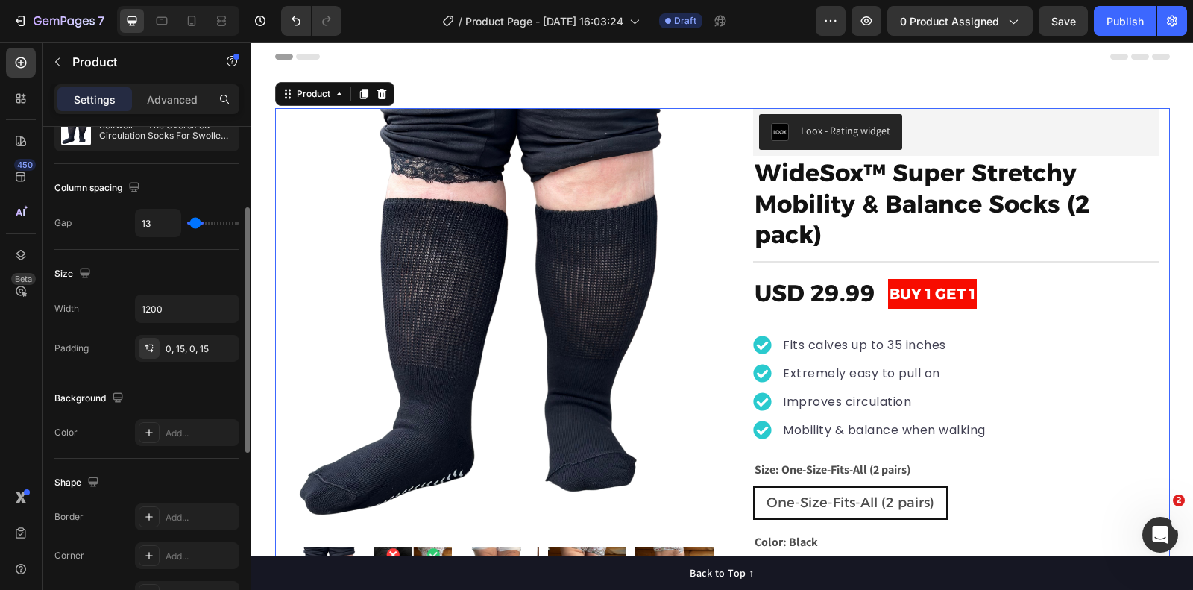
click at [195, 222] on input "range" at bounding box center [213, 223] width 52 height 3
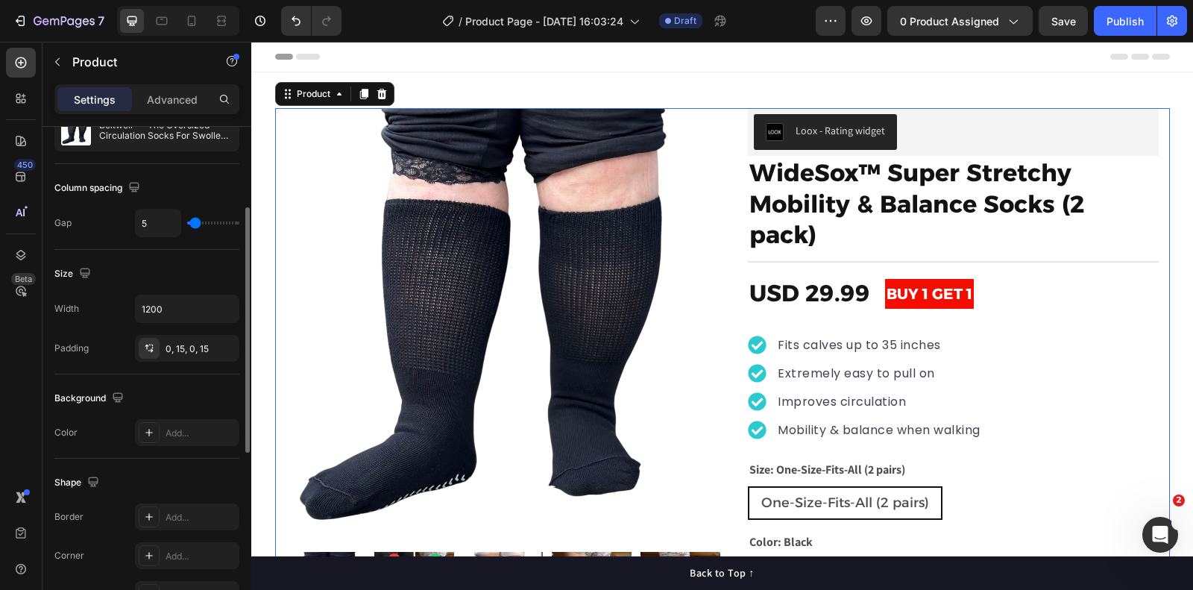
click at [195, 222] on input "range" at bounding box center [213, 223] width 52 height 3
type input "0"
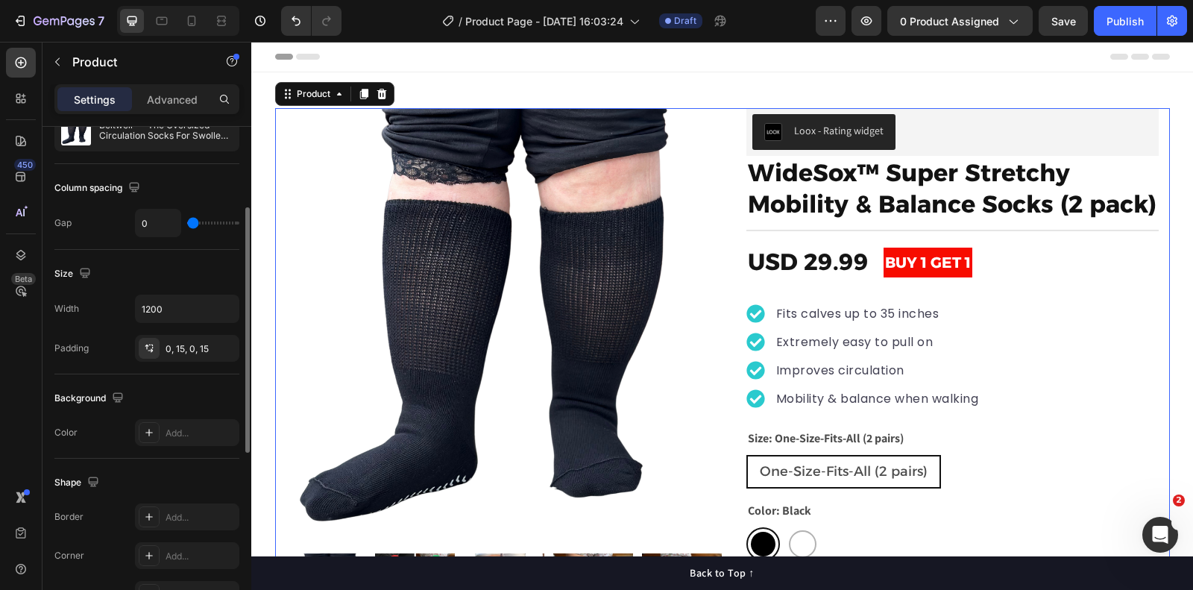
drag, startPoint x: 197, startPoint y: 222, endPoint x: 150, endPoint y: 222, distance: 47.0
type input "0"
click at [187, 222] on input "range" at bounding box center [213, 223] width 52 height 3
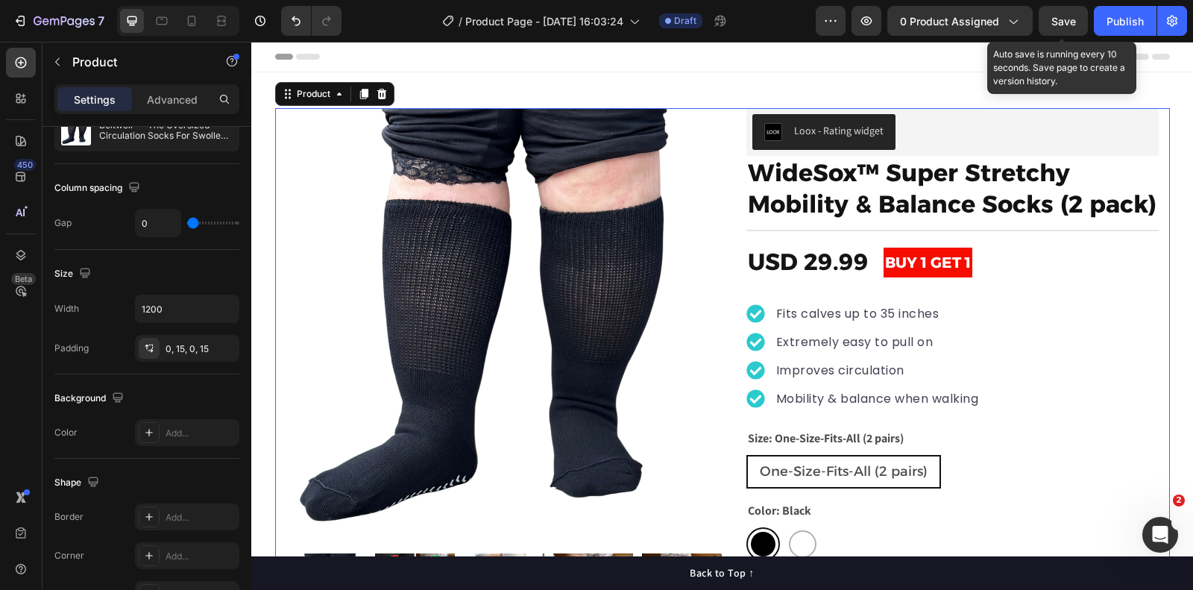
click at [1073, 25] on span "Save" at bounding box center [1064, 21] width 25 height 13
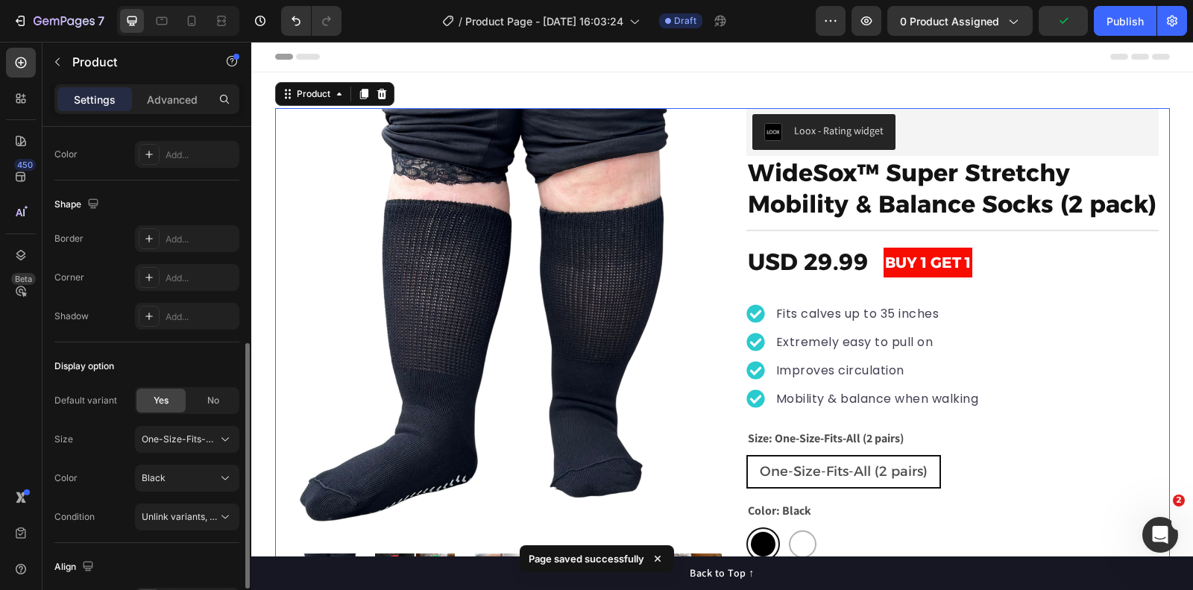
scroll to position [537, 0]
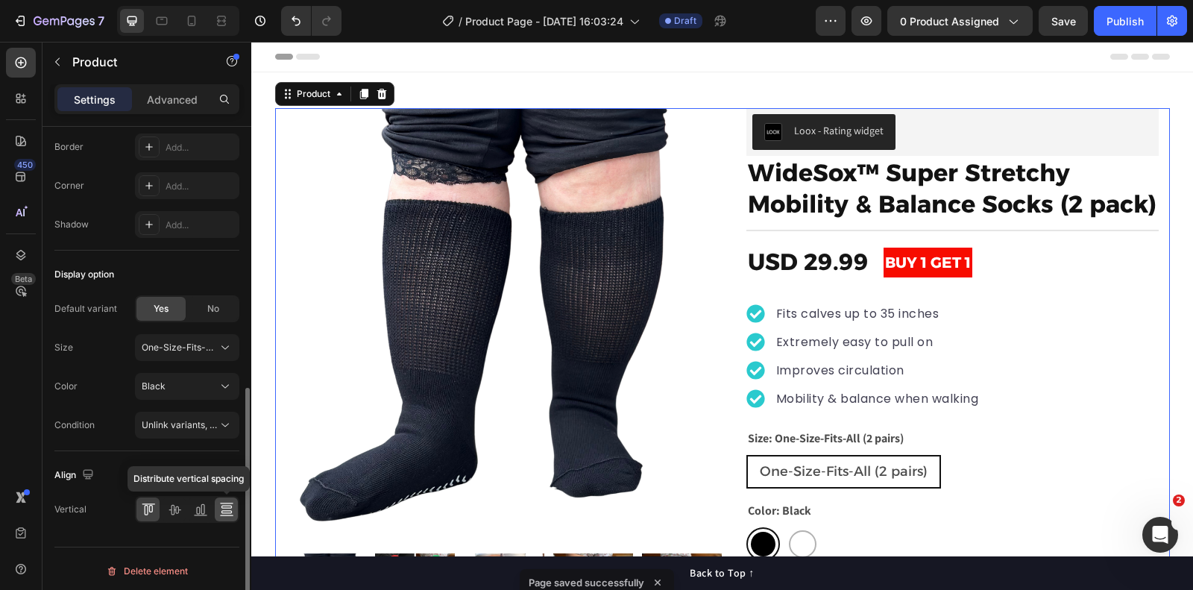
click at [227, 505] on icon at bounding box center [226, 509] width 15 height 15
click at [145, 506] on icon at bounding box center [148, 509] width 15 height 15
click at [206, 509] on icon at bounding box center [200, 509] width 15 height 15
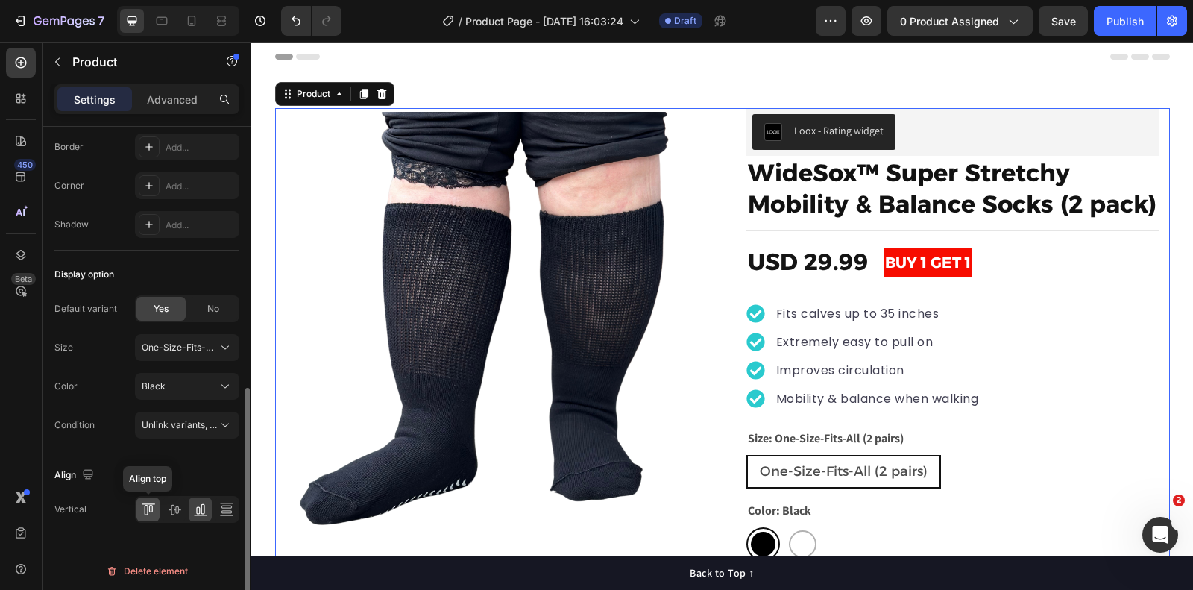
click at [151, 507] on icon at bounding box center [148, 509] width 15 height 15
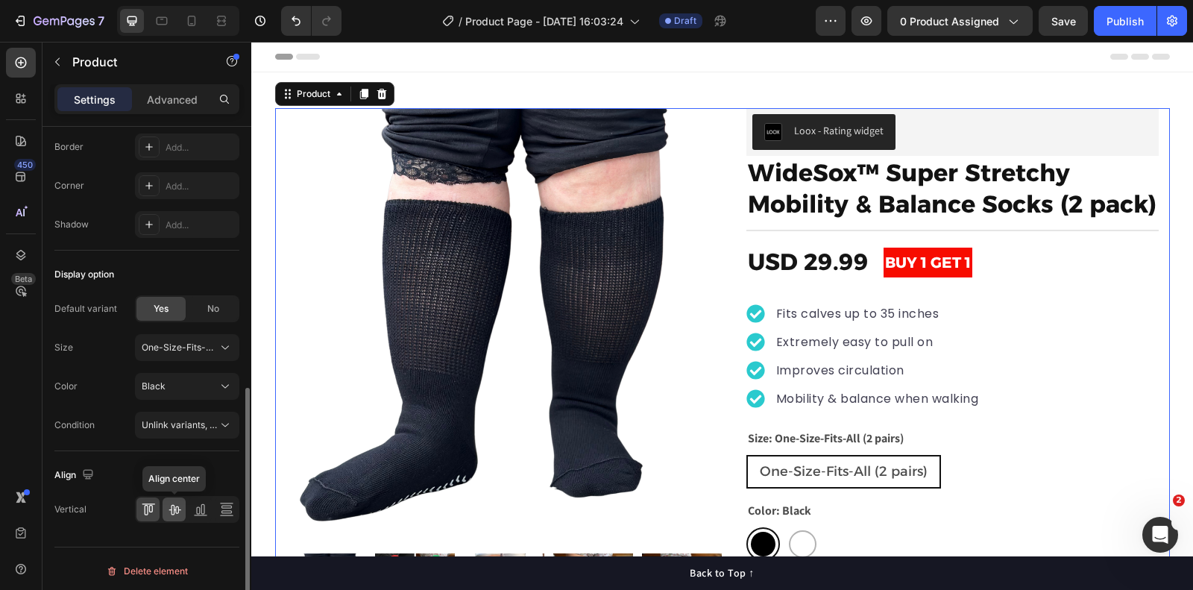
click at [172, 508] on icon at bounding box center [174, 509] width 15 height 15
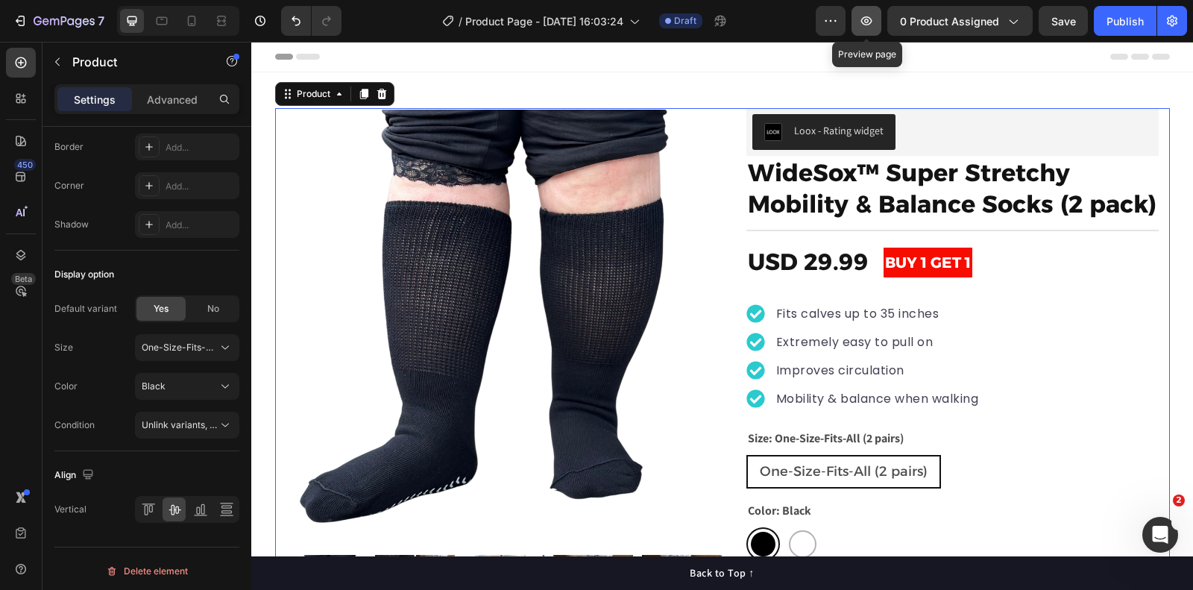
click at [864, 25] on icon "button" at bounding box center [866, 20] width 15 height 15
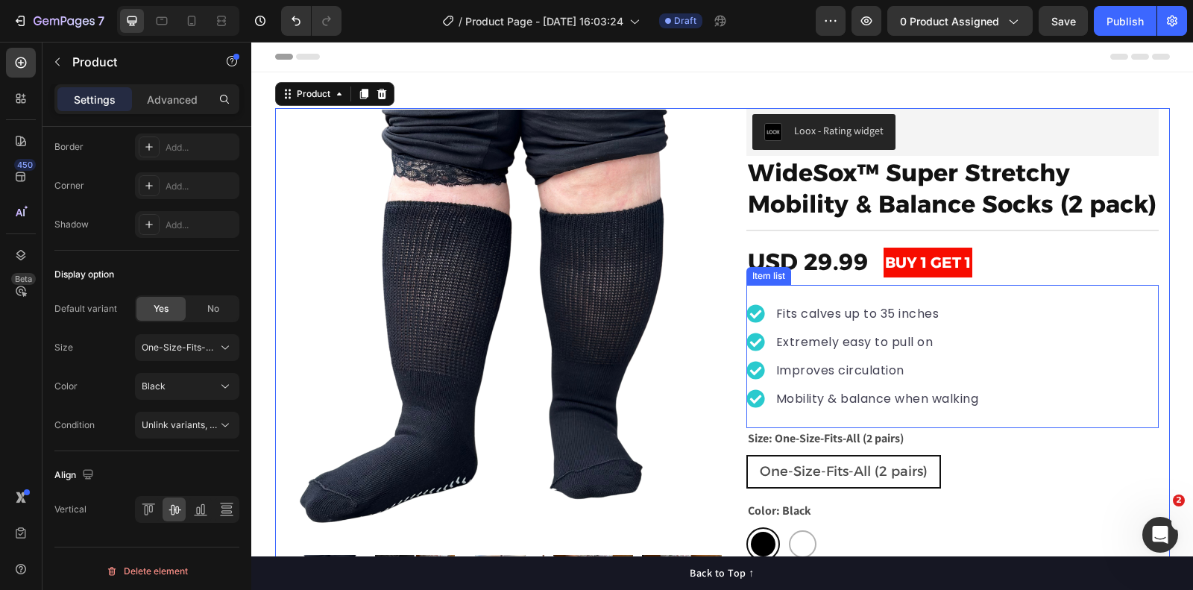
click at [796, 307] on p "Fits calves up to 35 inches" at bounding box center [877, 314] width 203 height 18
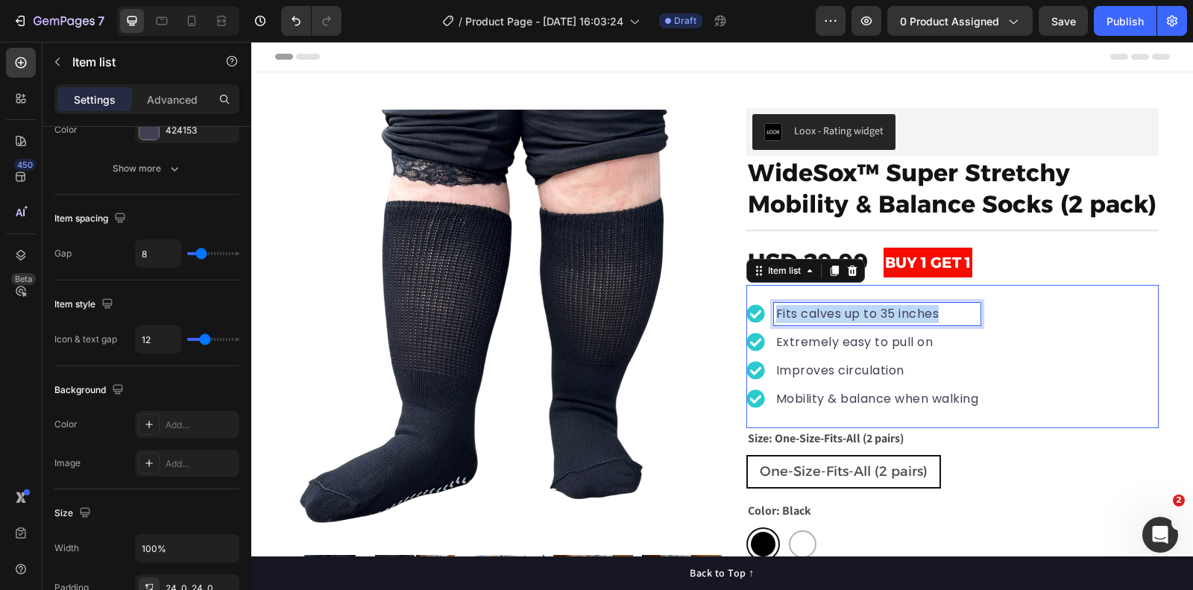
click at [803, 309] on p "Fits calves up to 35 inches" at bounding box center [877, 314] width 203 height 18
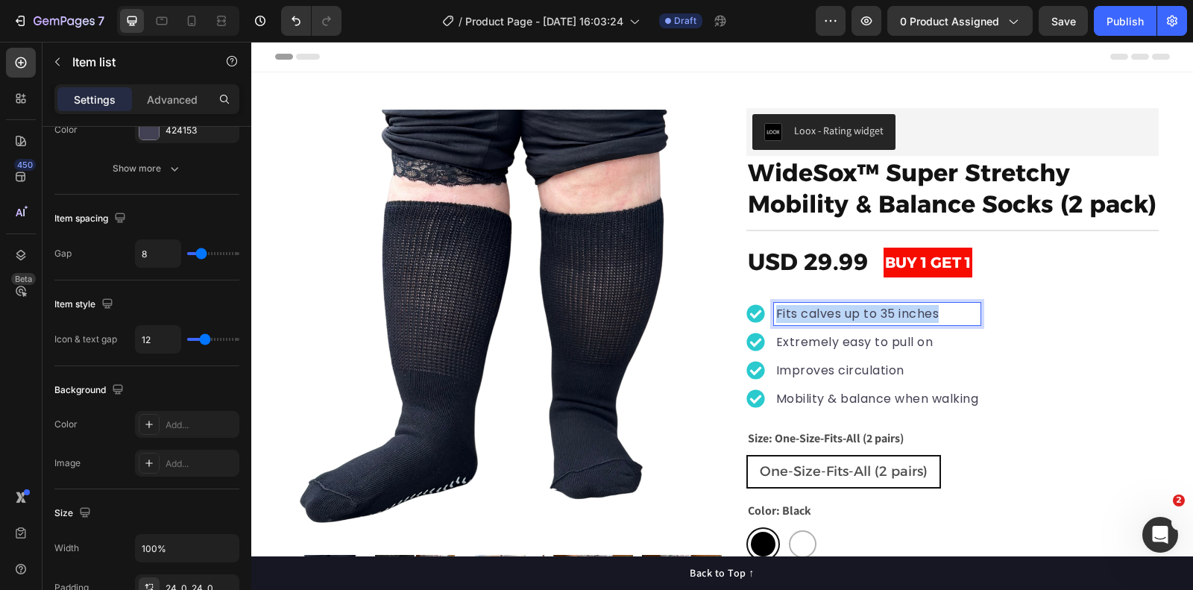
scroll to position [0, 0]
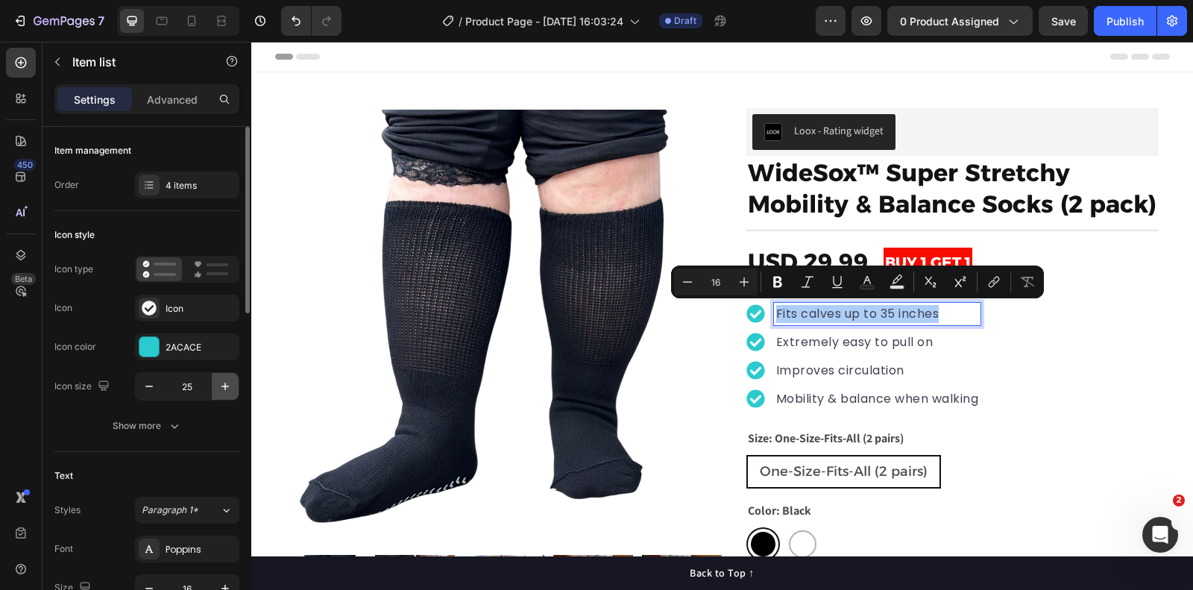
click at [223, 388] on icon "button" at bounding box center [225, 386] width 15 height 15
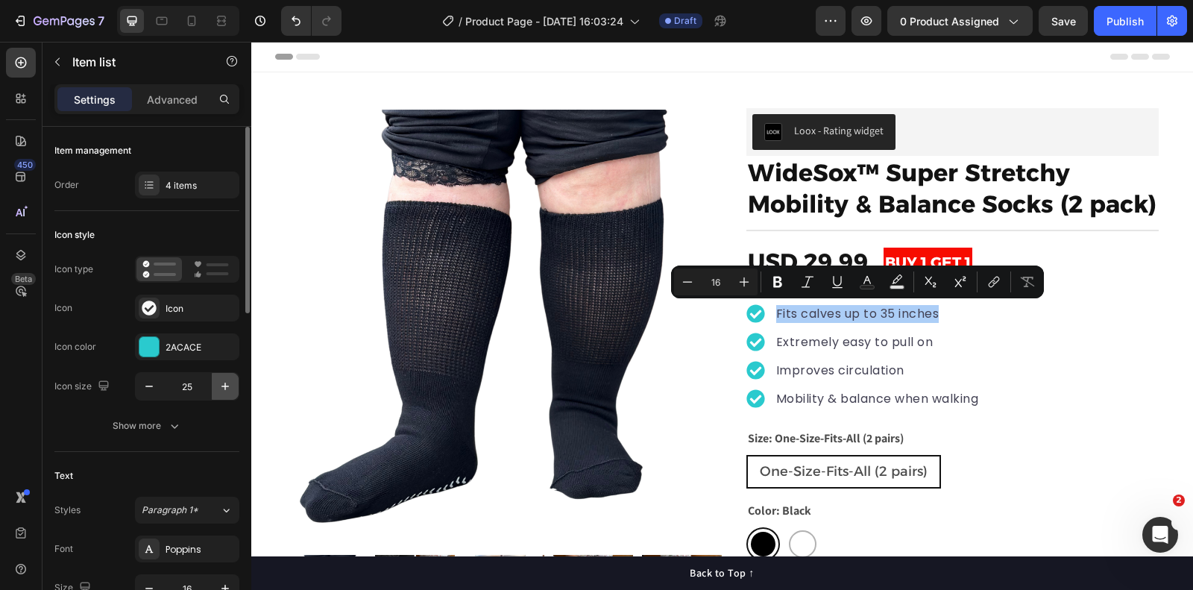
click at [223, 388] on icon "button" at bounding box center [225, 386] width 15 height 15
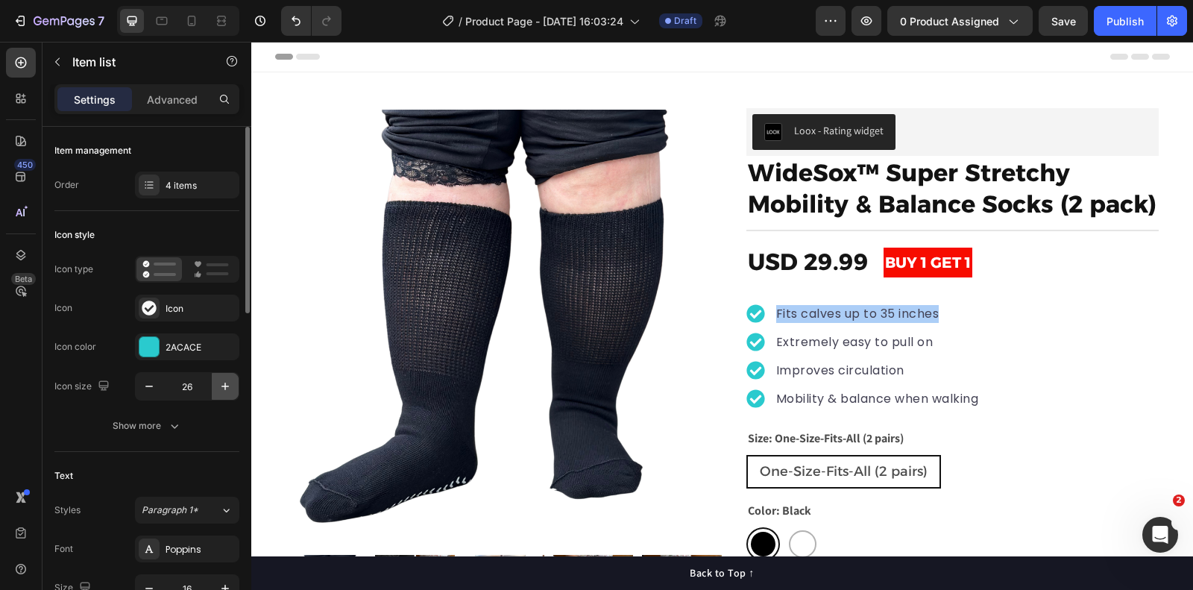
click at [223, 388] on icon "button" at bounding box center [225, 386] width 15 height 15
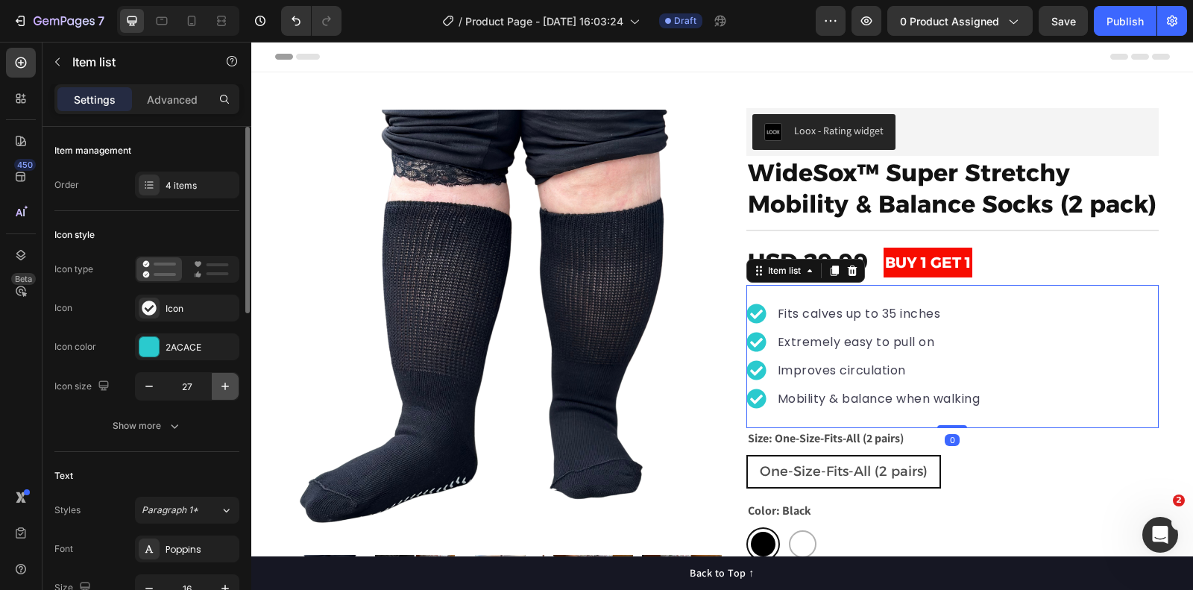
click at [223, 388] on icon "button" at bounding box center [225, 386] width 15 height 15
type input "30"
type input "25"
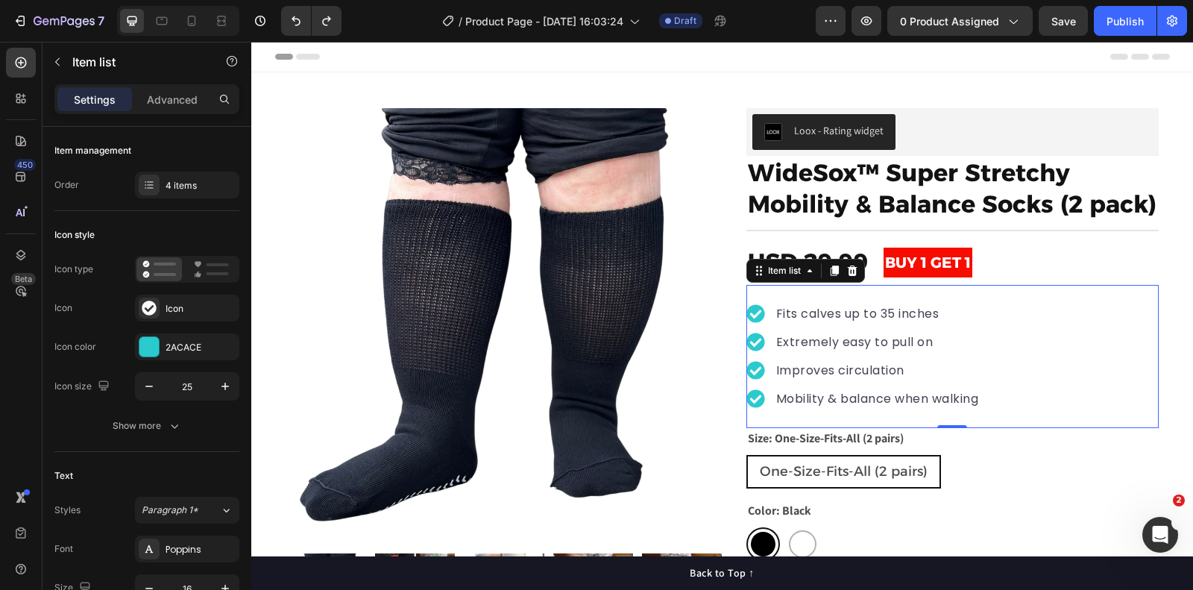
click at [778, 297] on div "Fits calves up to 35 inches Extremely easy to pull on Improves circulation Mobi…" at bounding box center [953, 356] width 412 height 143
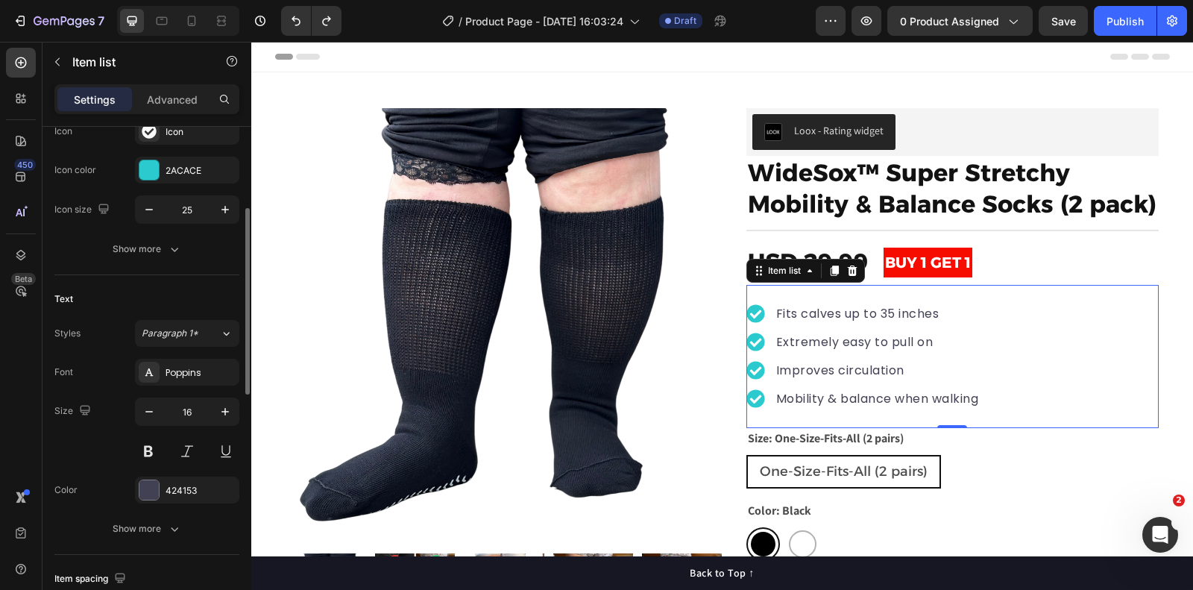
scroll to position [204, 0]
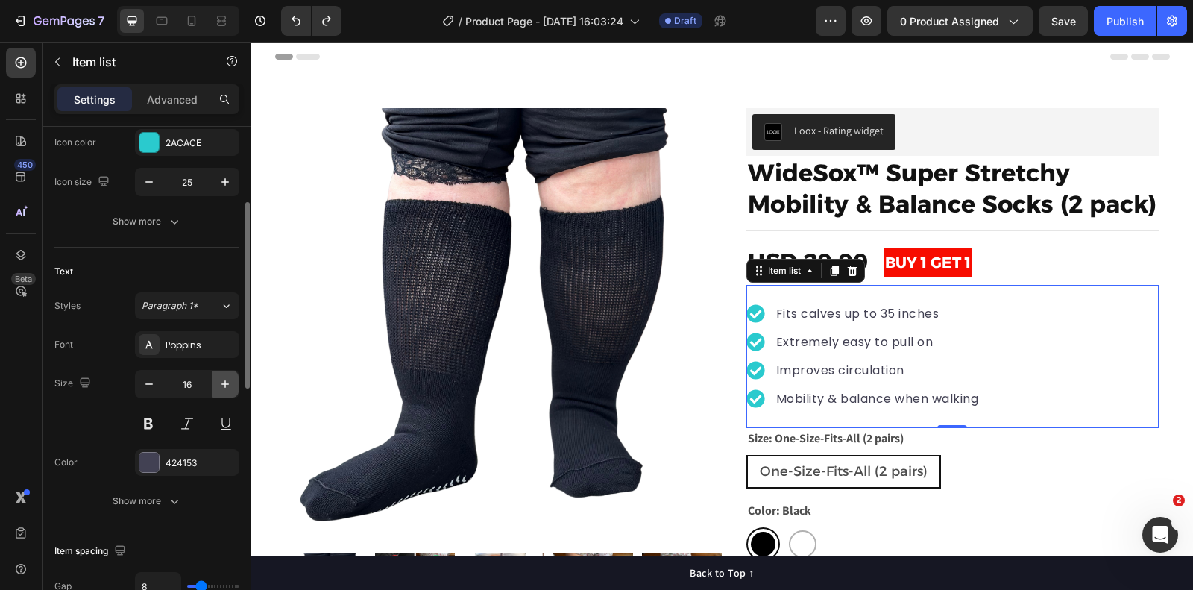
click at [218, 371] on button "button" at bounding box center [225, 384] width 27 height 27
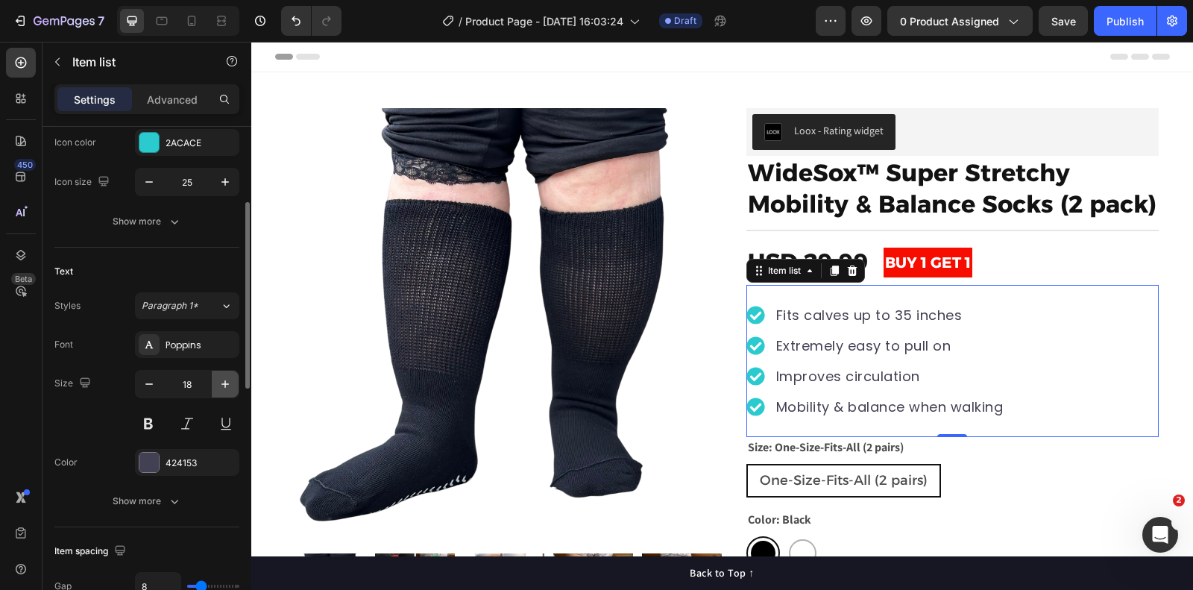
click at [218, 371] on button "button" at bounding box center [225, 384] width 27 height 27
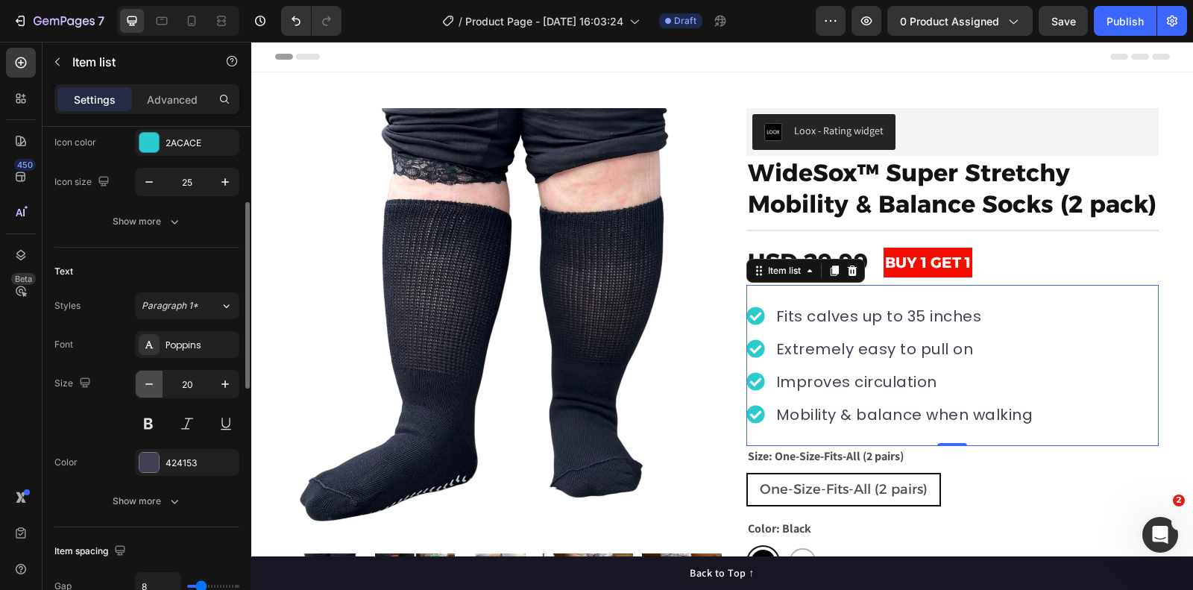
click at [146, 377] on icon "button" at bounding box center [149, 384] width 15 height 15
type input "19"
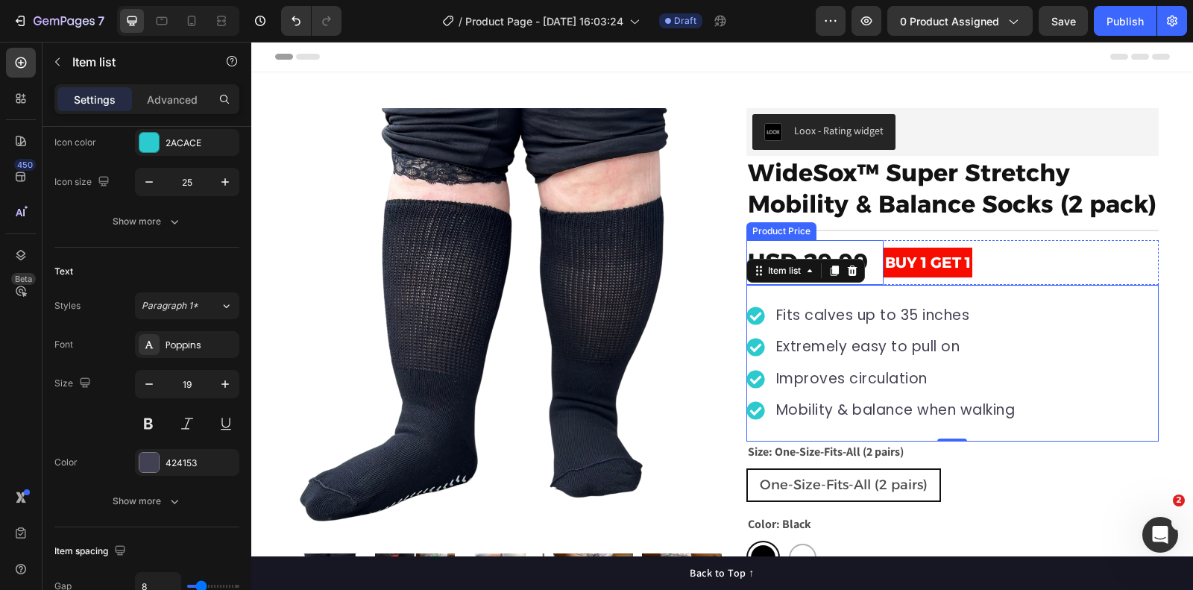
click at [776, 244] on div "USD 29.99" at bounding box center [815, 262] width 137 height 45
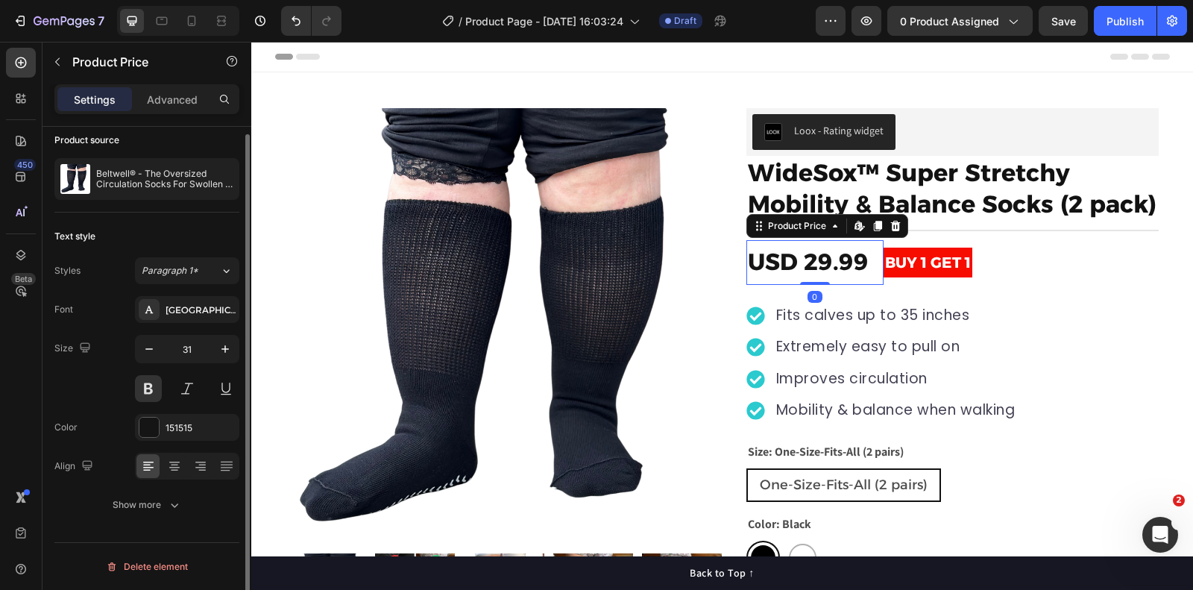
scroll to position [0, 0]
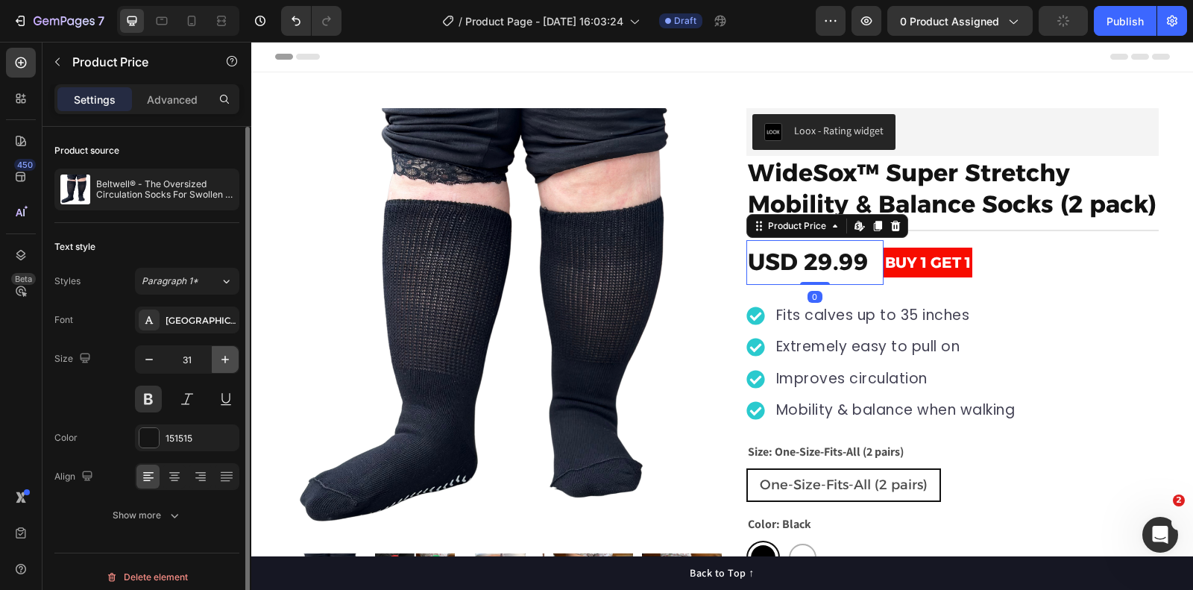
click at [220, 361] on icon "button" at bounding box center [225, 359] width 15 height 15
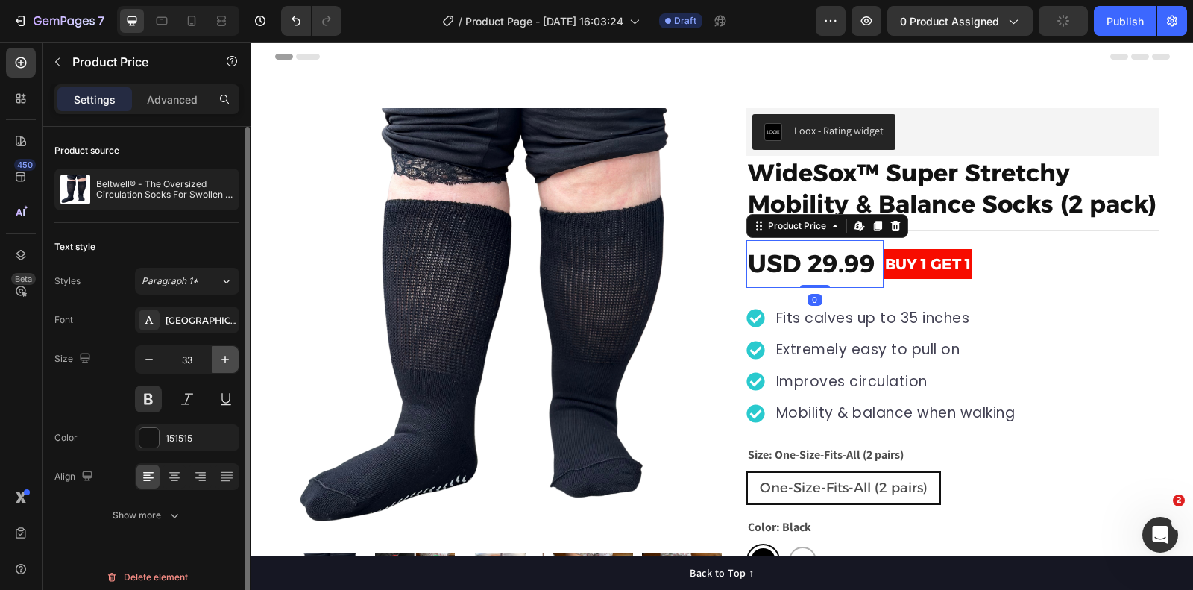
type input "34"
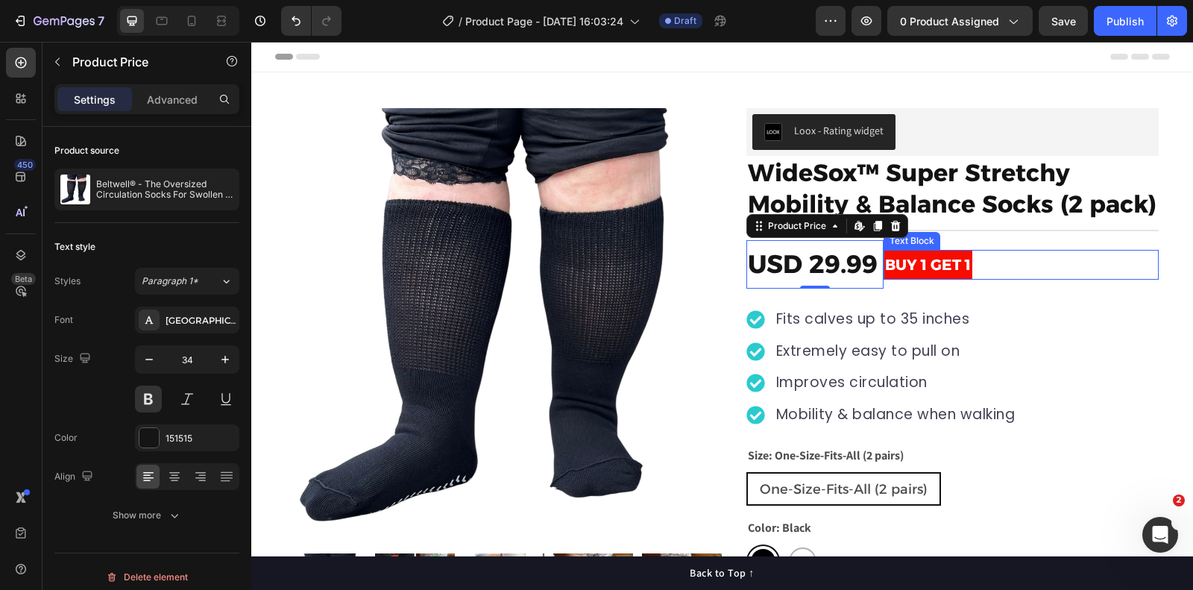
click at [943, 260] on strong "BUY 1 GET 1" at bounding box center [928, 265] width 86 height 18
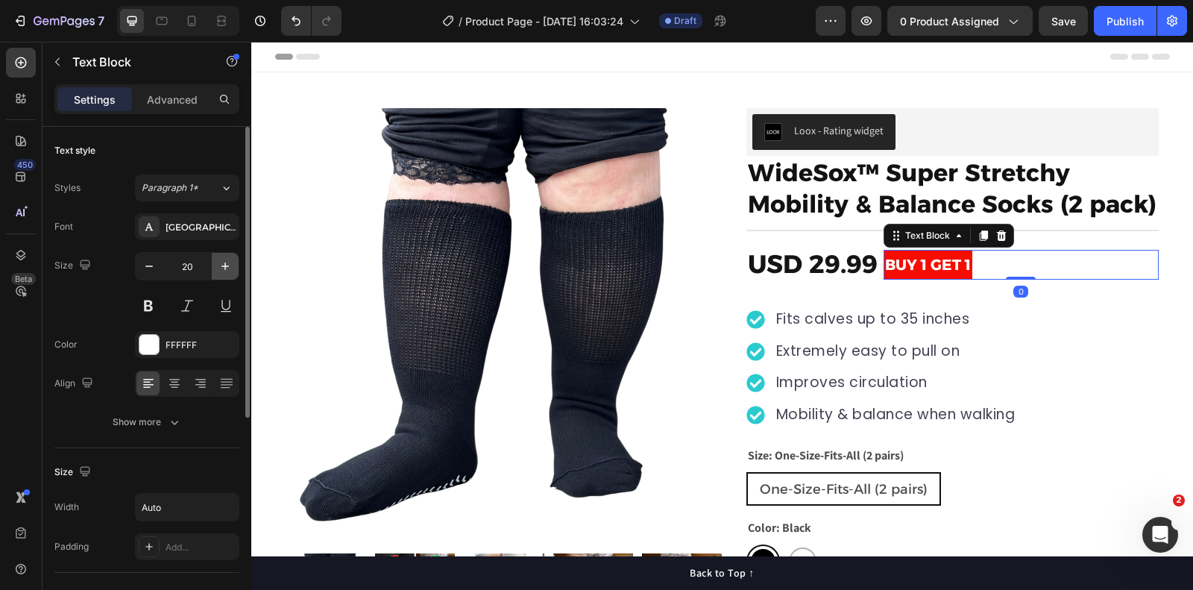
click at [226, 268] on icon "button" at bounding box center [225, 266] width 15 height 15
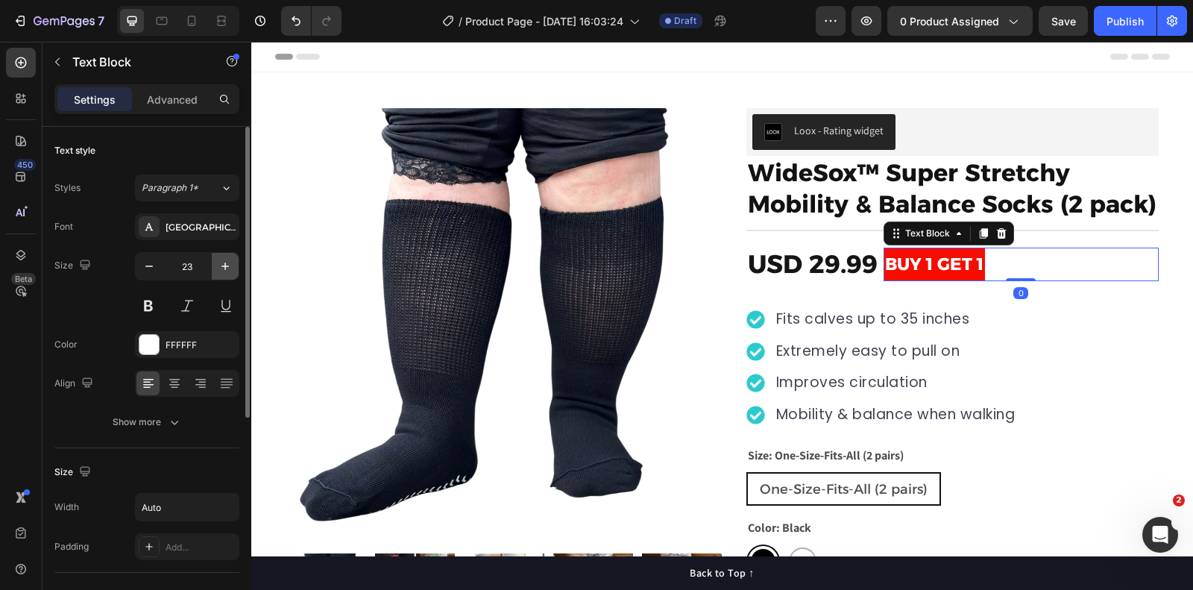
type input "24"
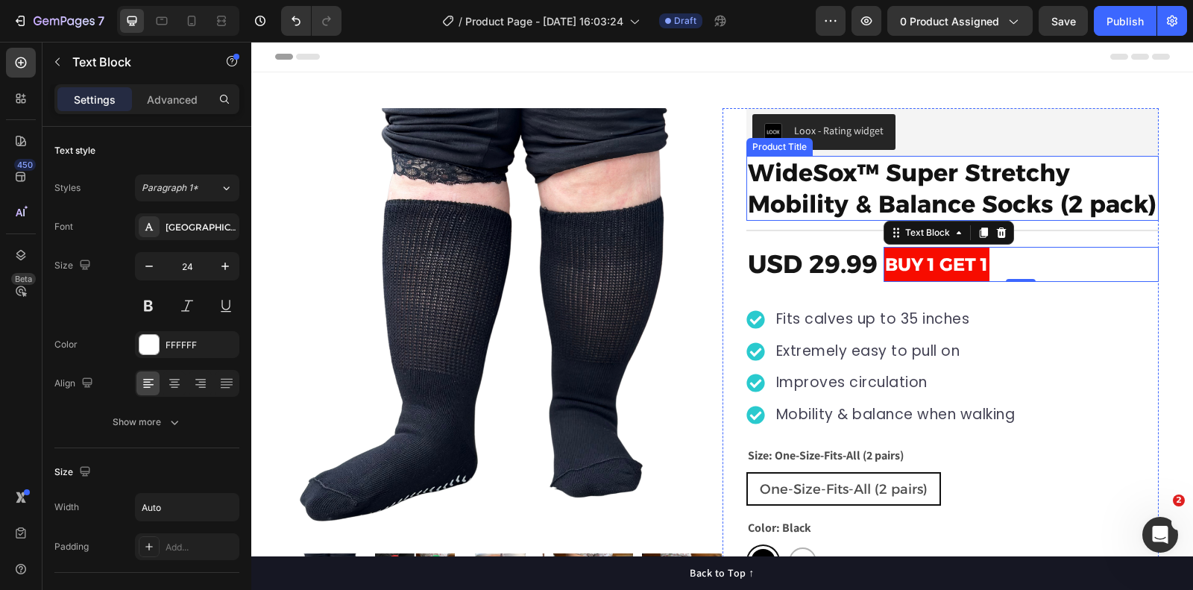
click at [833, 196] on h1 "WideSox™ Super Stretchy Mobility & Balance Socks (2 pack)" at bounding box center [953, 188] width 412 height 65
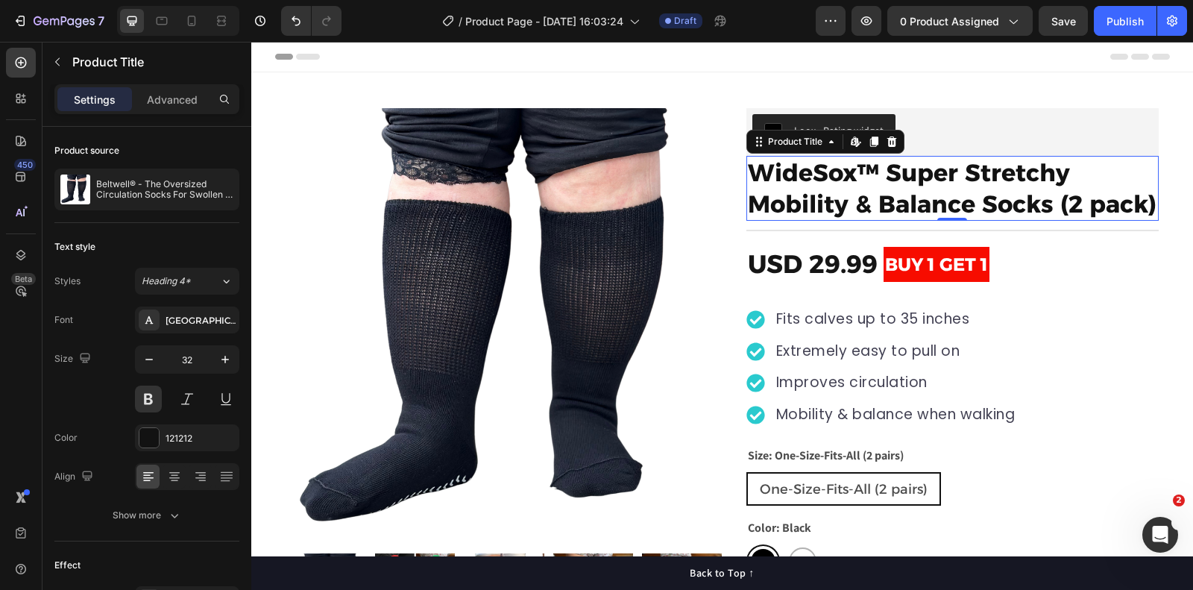
click at [994, 85] on div "Product Images "My dog absolutely loves this food! It's clear that the taste an…" at bounding box center [722, 392] width 942 height 641
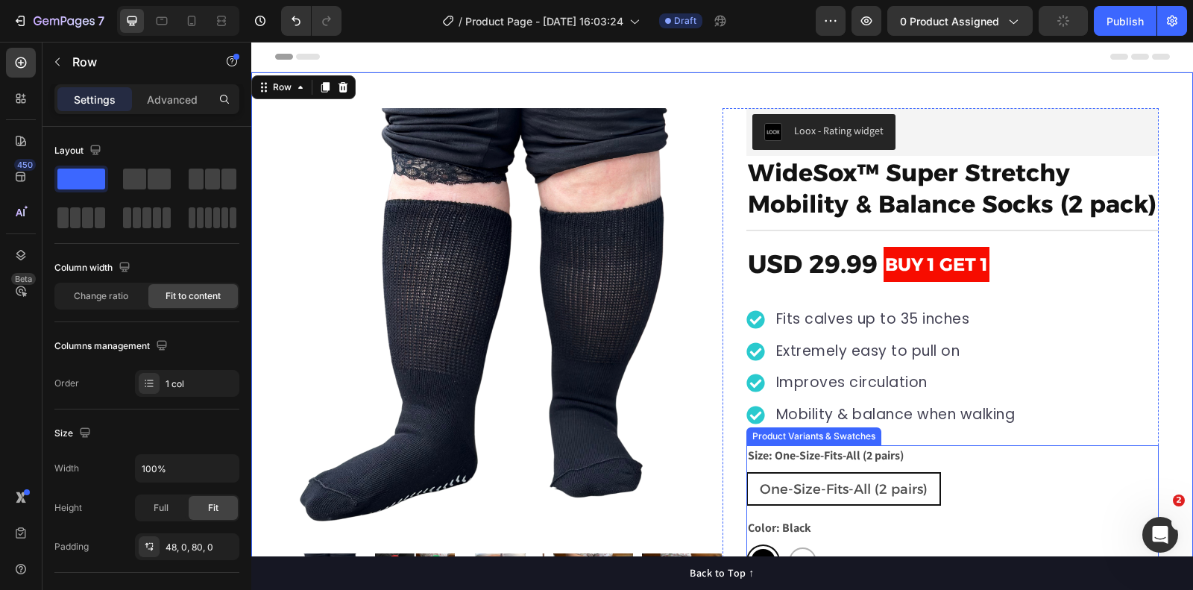
scroll to position [234, 0]
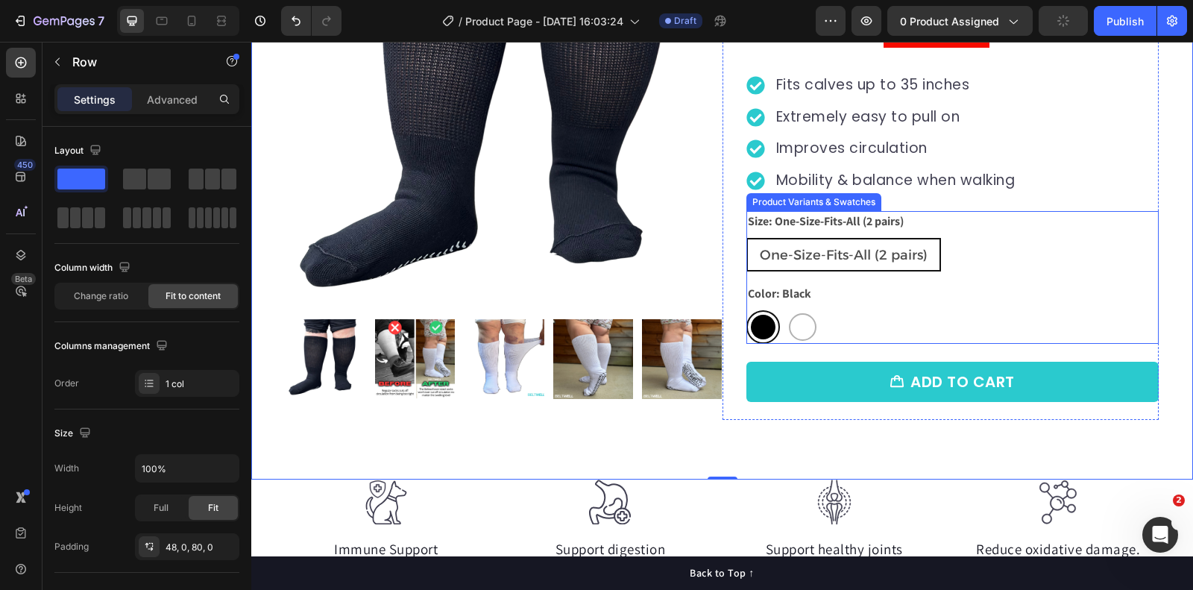
click at [1137, 238] on div "One-Size-Fits-All (2 pairs) One-Size-Fits-All (2 pairs) One-Size-Fits-All (2 pa…" at bounding box center [953, 255] width 412 height 34
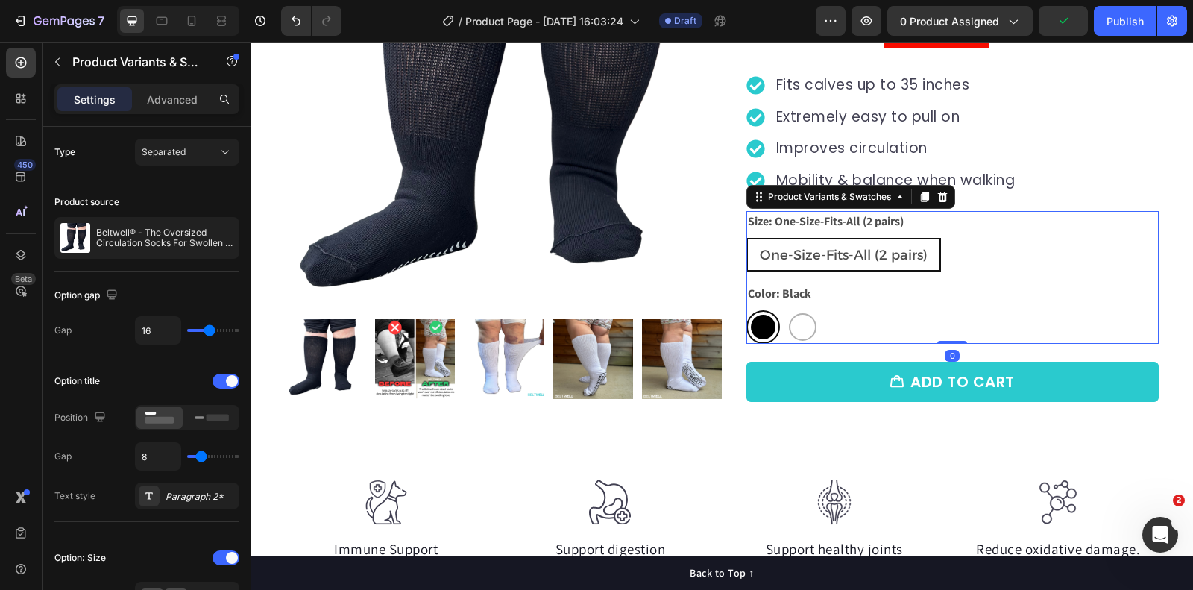
click at [825, 316] on div "Black Black White White" at bounding box center [953, 327] width 412 height 34
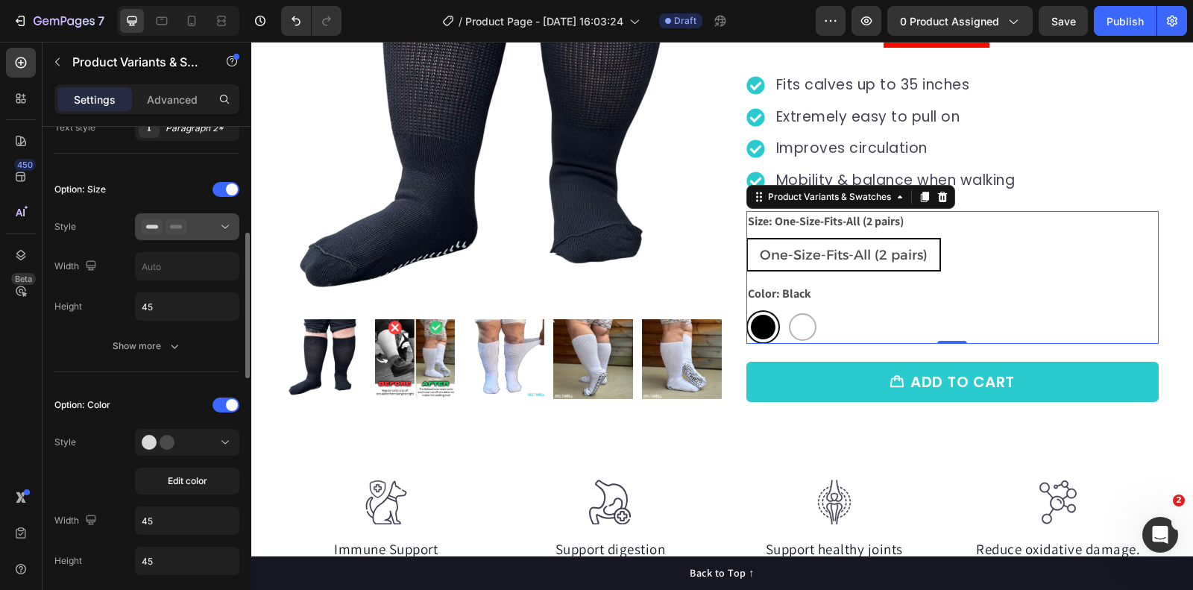
scroll to position [370, 0]
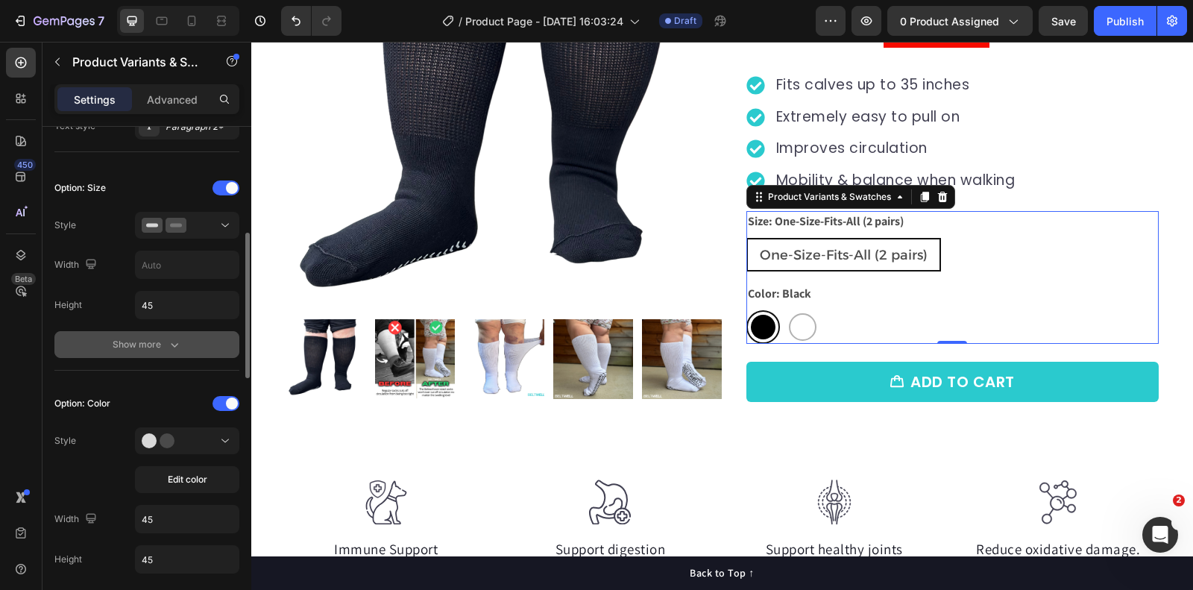
click at [154, 340] on div "Show more" at bounding box center [147, 344] width 69 height 15
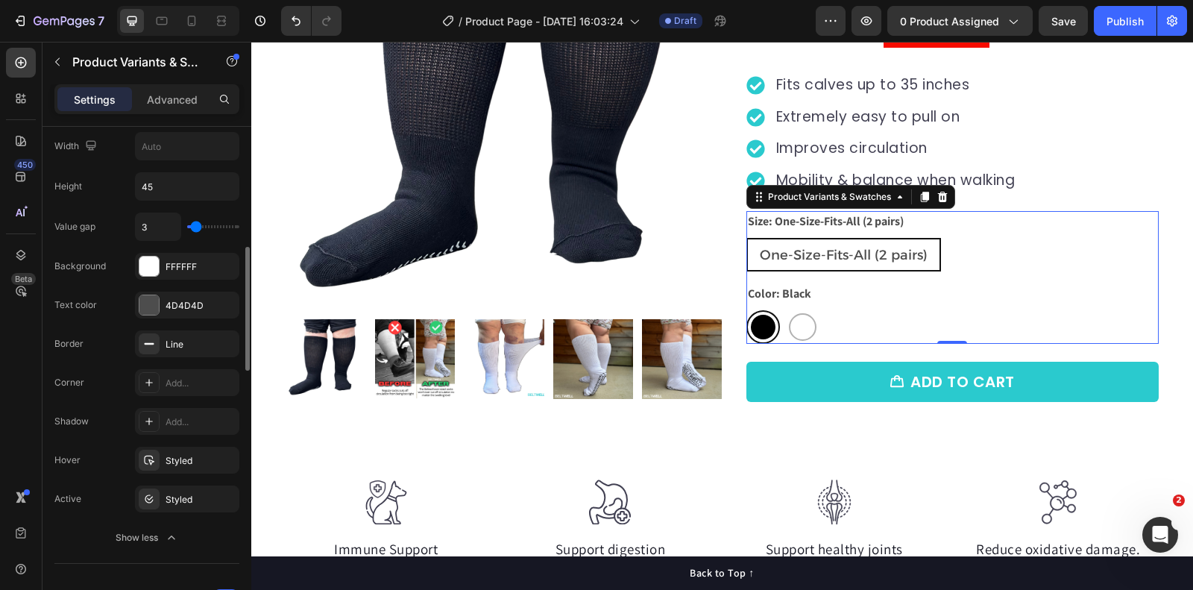
scroll to position [489, 0]
type input "8"
type input "9"
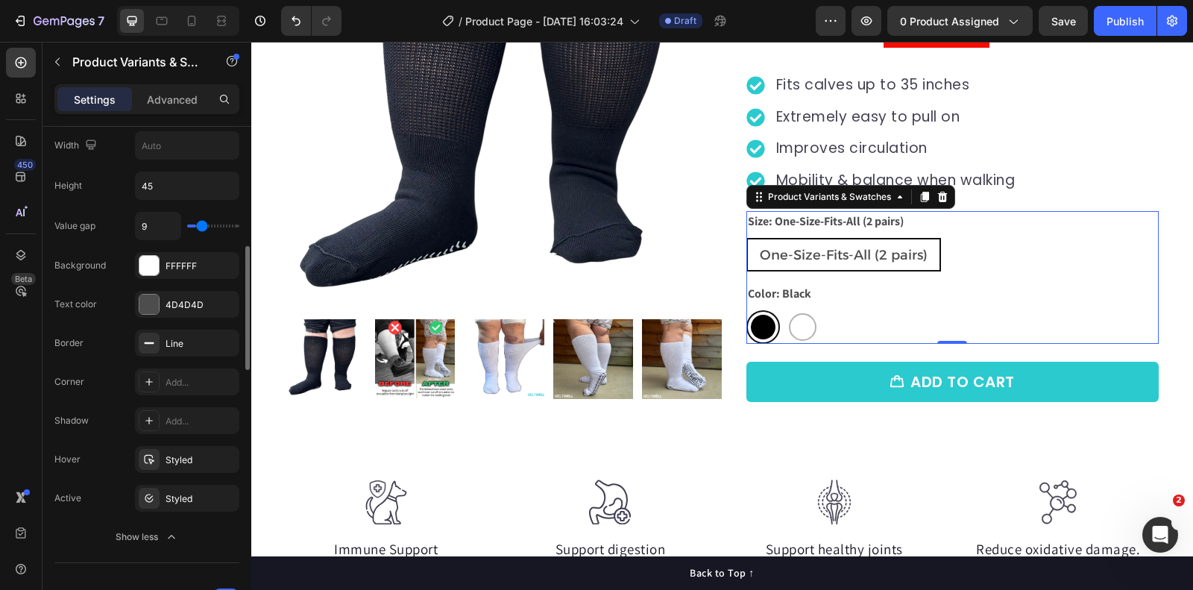
type input "11"
type input "19"
type input "20"
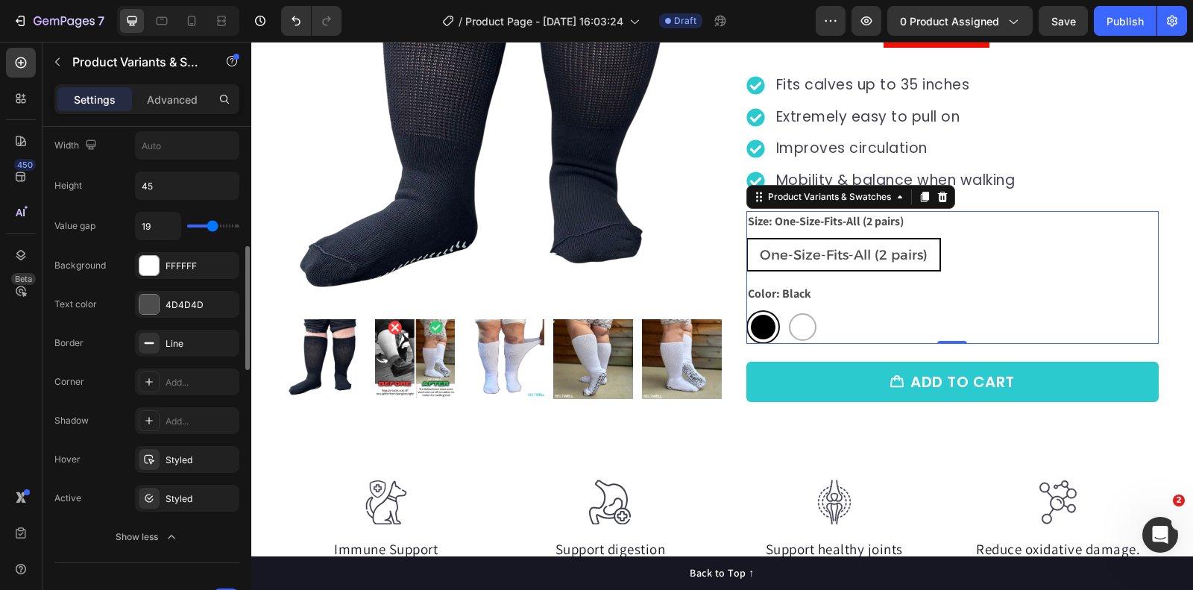
type input "20"
type input "21"
type input "22"
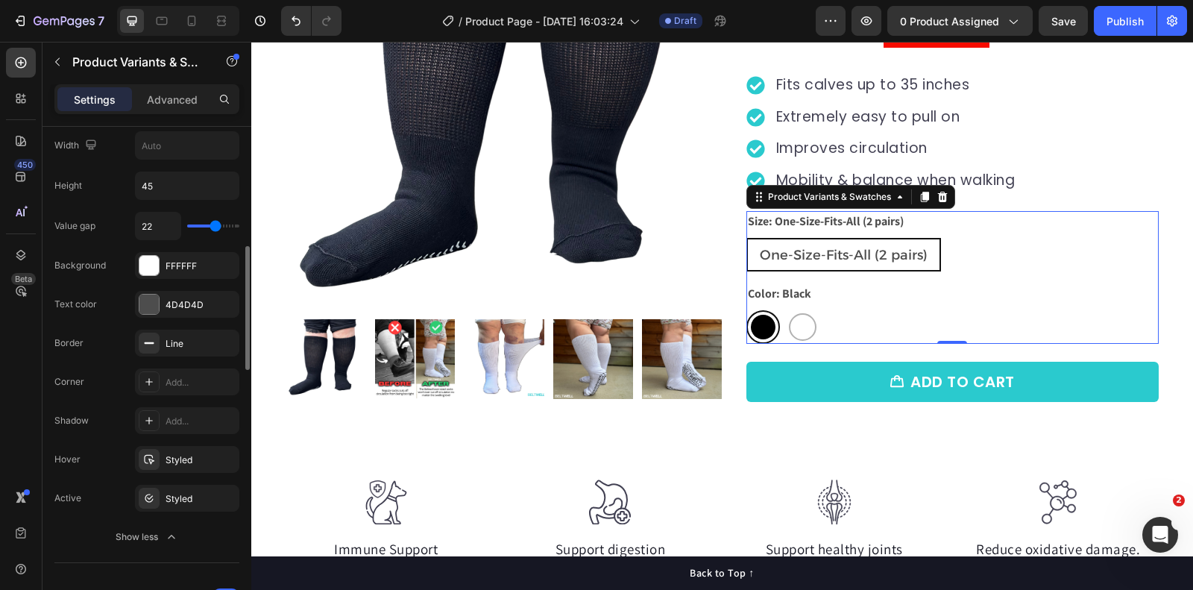
type input "23"
type input "24"
type input "25"
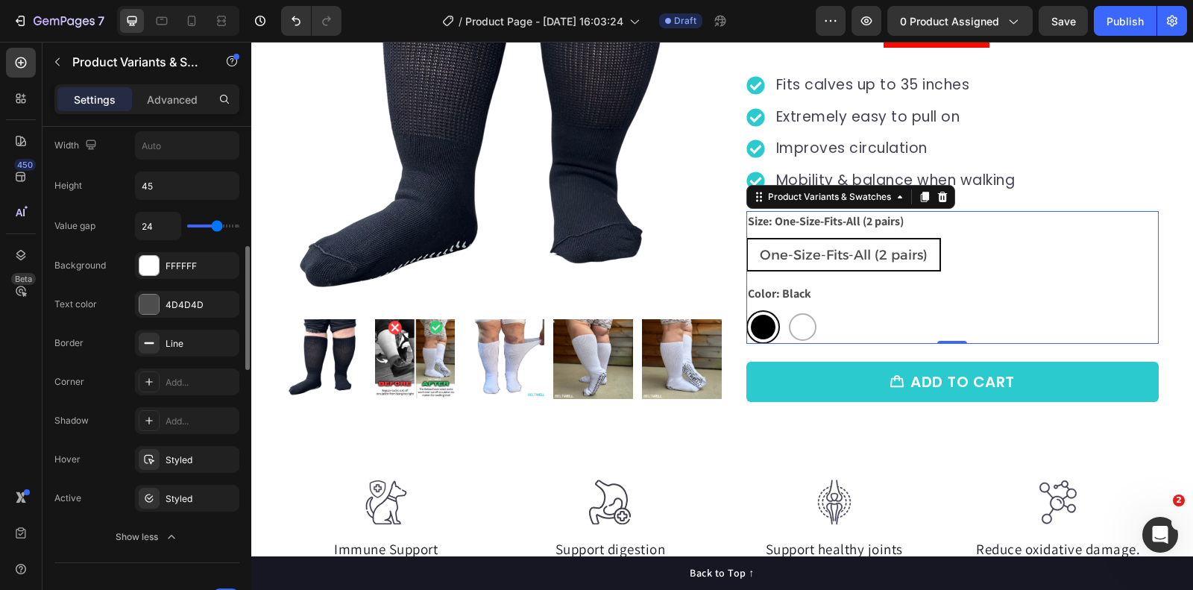
type input "25"
type input "26"
type input "25"
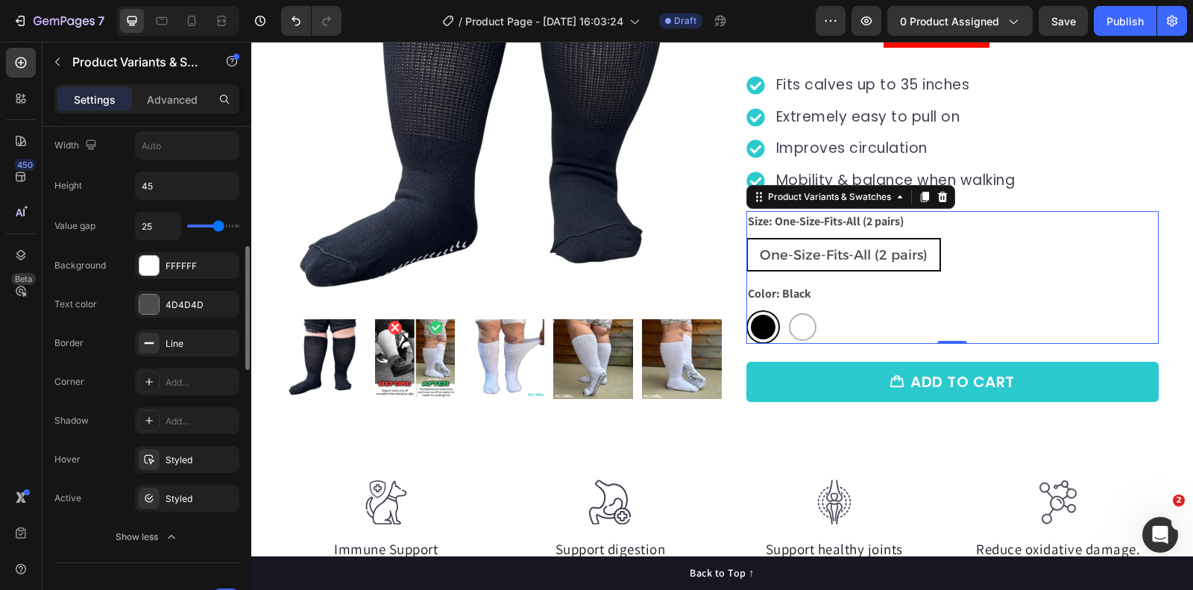
type input "23"
click at [198, 225] on input "range" at bounding box center [213, 226] width 52 height 3
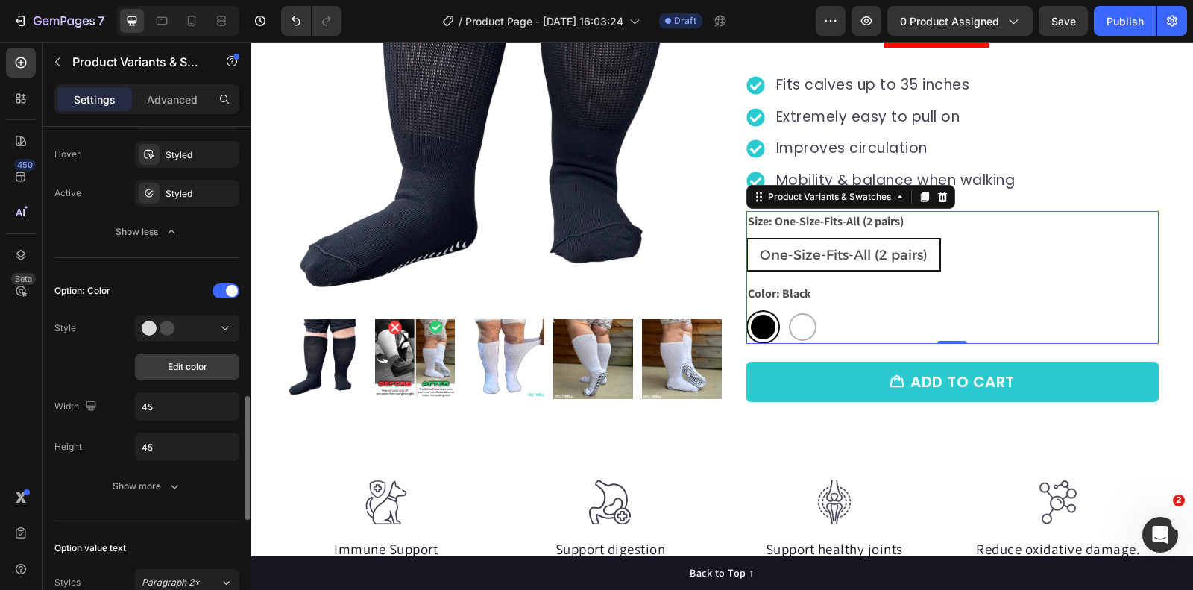
scroll to position [878, 0]
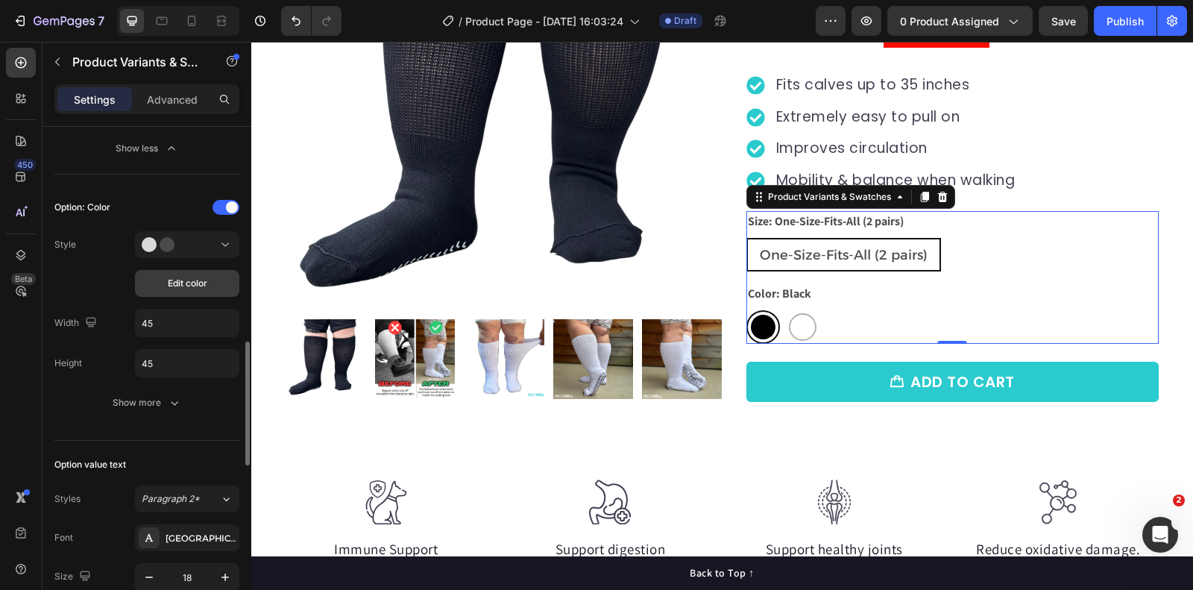
click at [183, 277] on span "Edit color" at bounding box center [188, 283] width 40 height 13
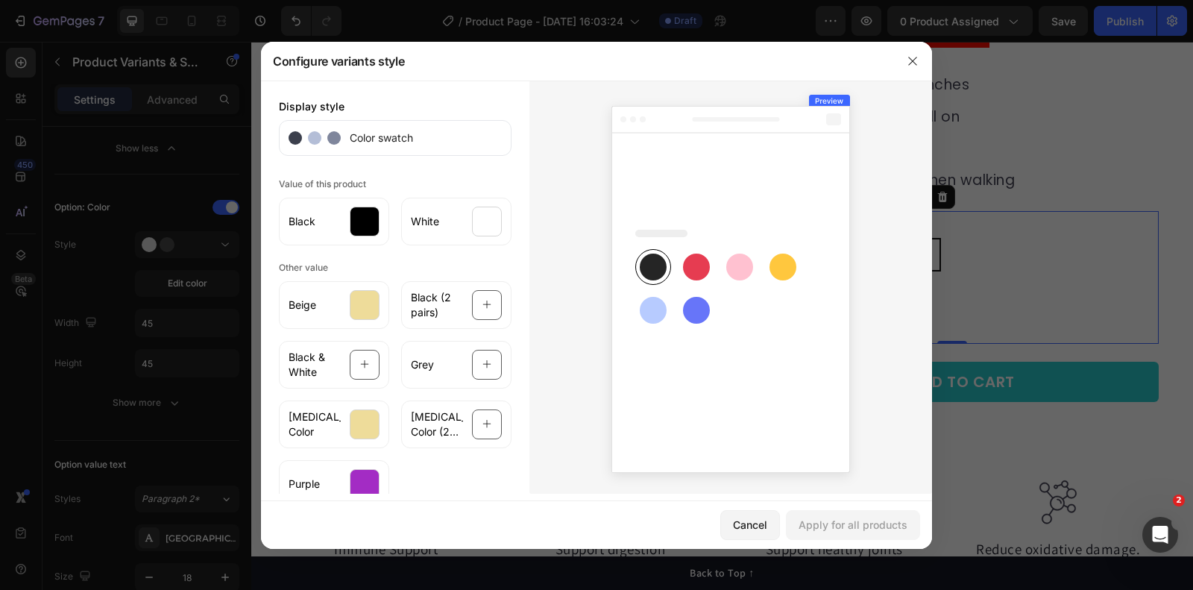
click at [128, 283] on div at bounding box center [596, 295] width 1193 height 590
click at [910, 53] on button "button" at bounding box center [913, 61] width 24 height 24
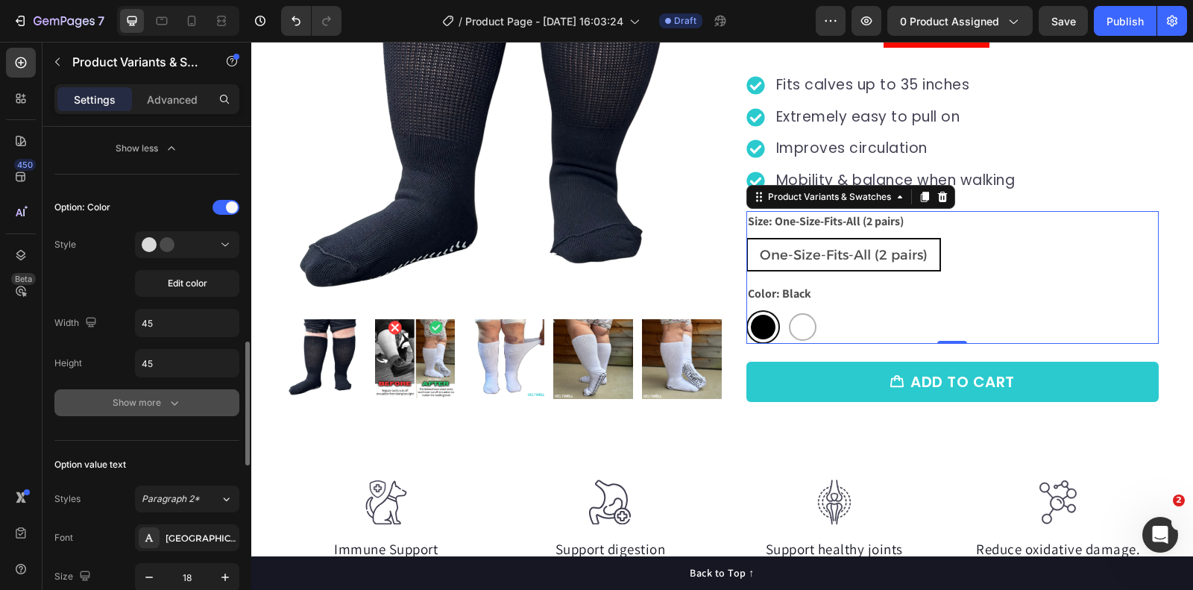
click at [126, 398] on div "Show more" at bounding box center [147, 402] width 69 height 15
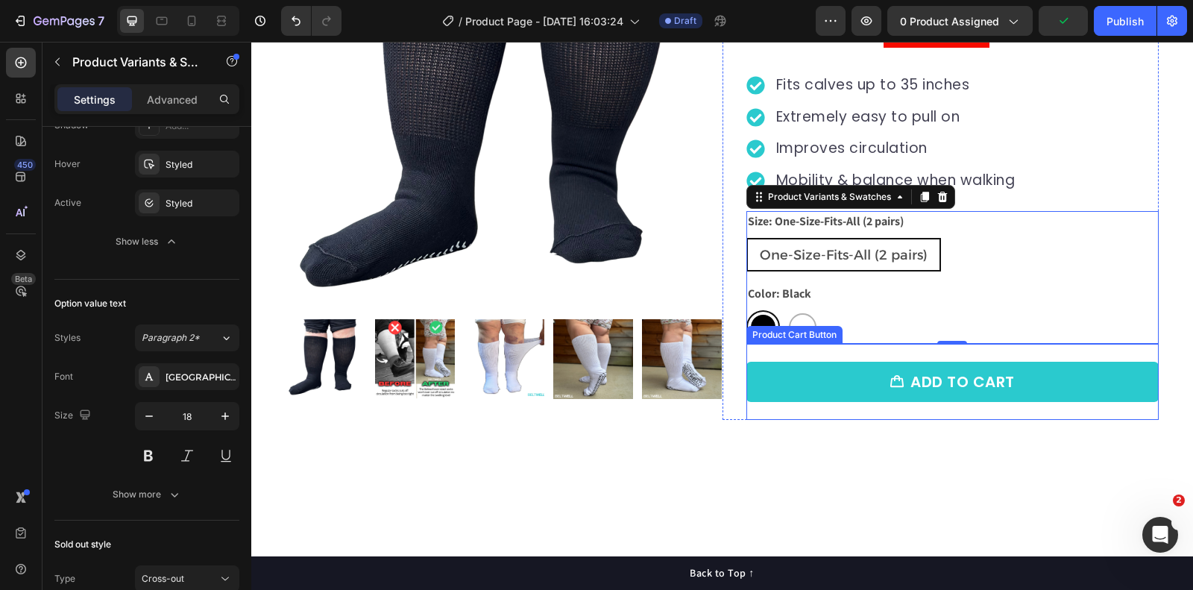
scroll to position [0, 0]
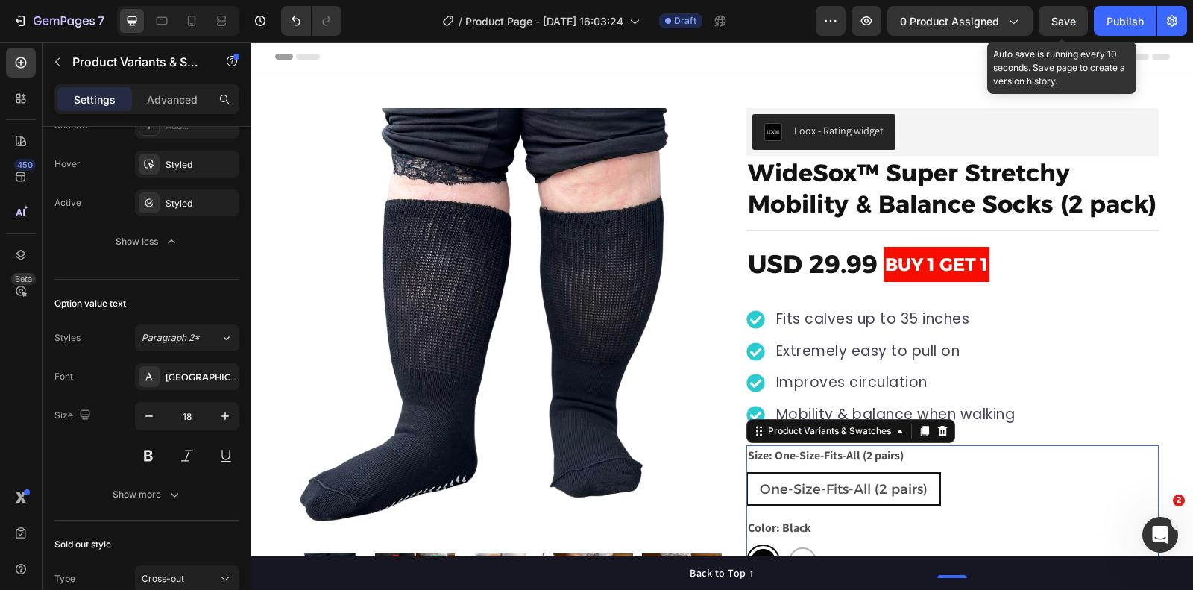
click at [1055, 21] on span "Save" at bounding box center [1064, 21] width 25 height 13
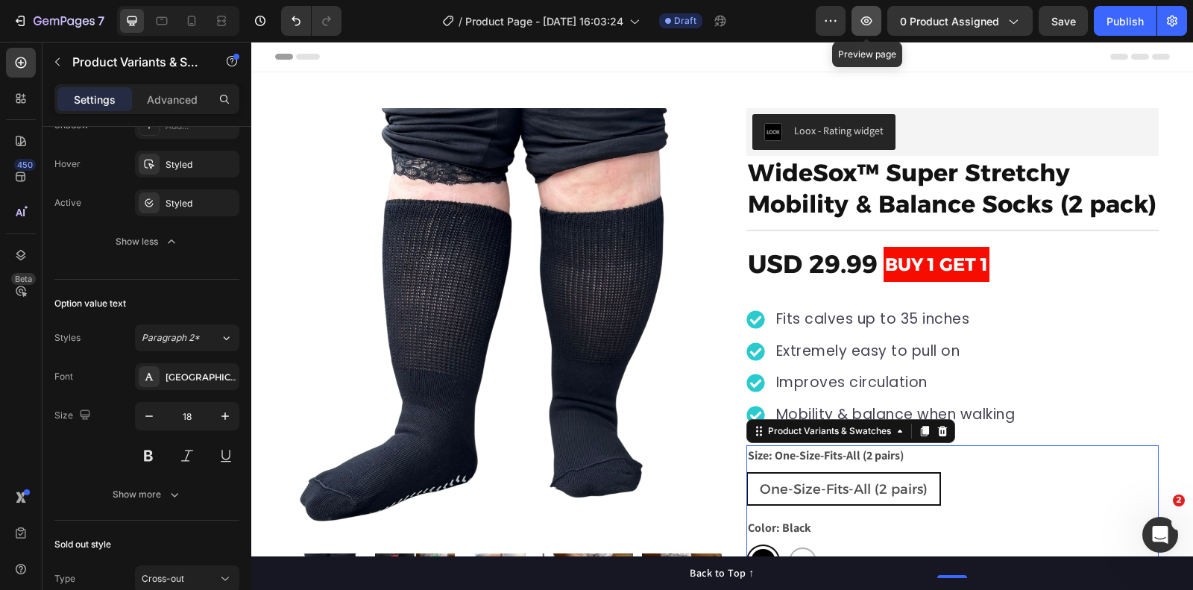
click at [874, 22] on icon "button" at bounding box center [866, 20] width 15 height 15
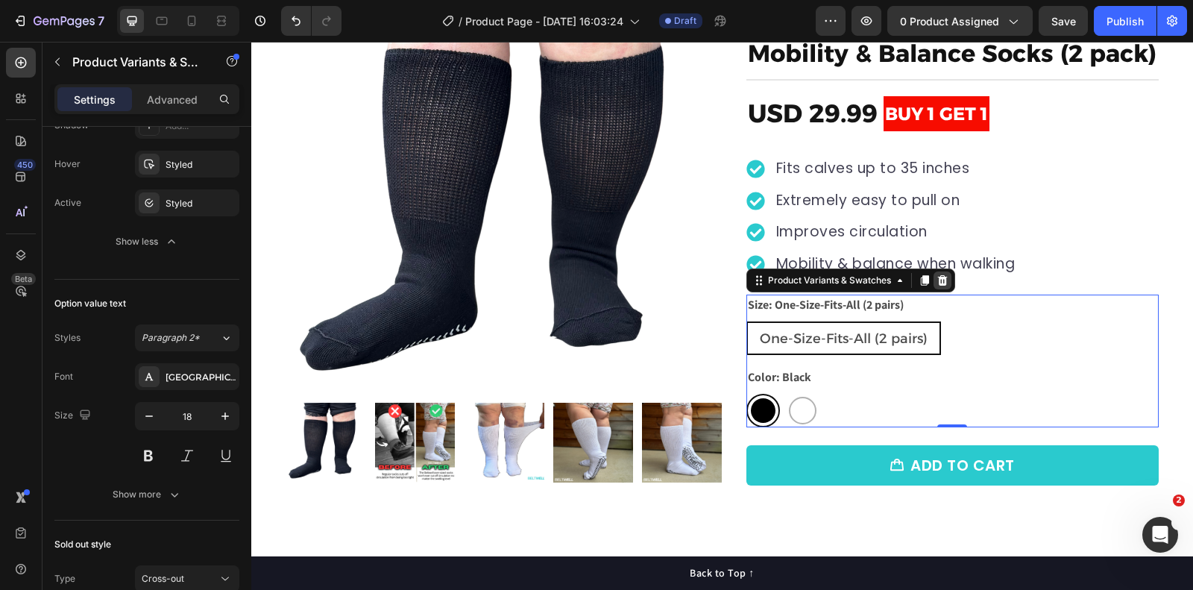
scroll to position [133, 0]
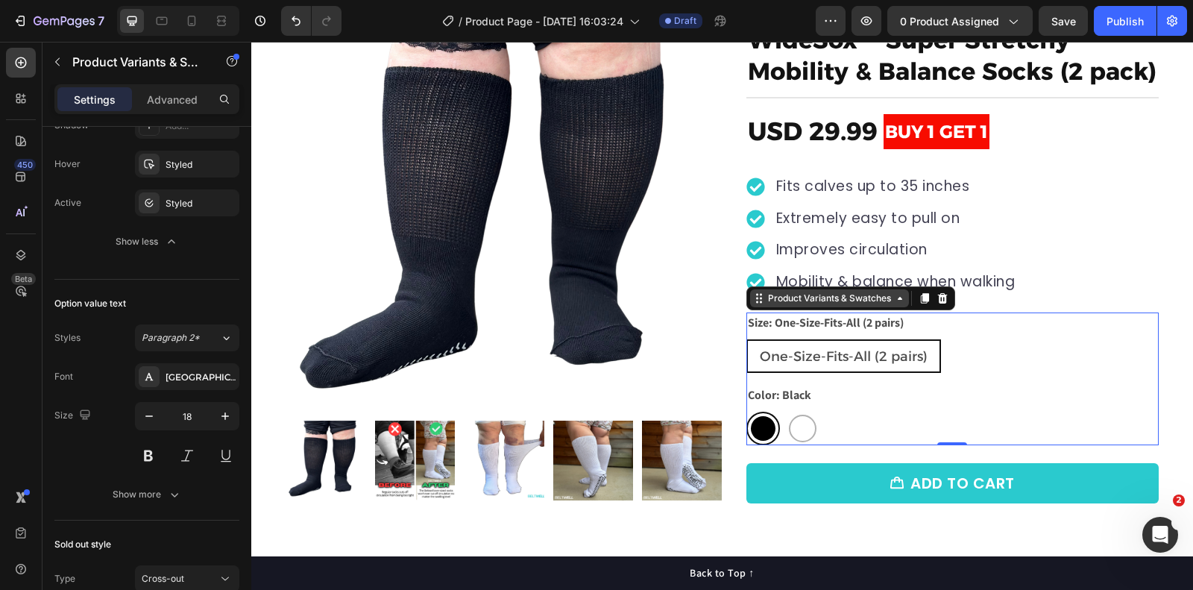
click at [787, 302] on div "Product Variants & Swatches" at bounding box center [829, 298] width 159 height 18
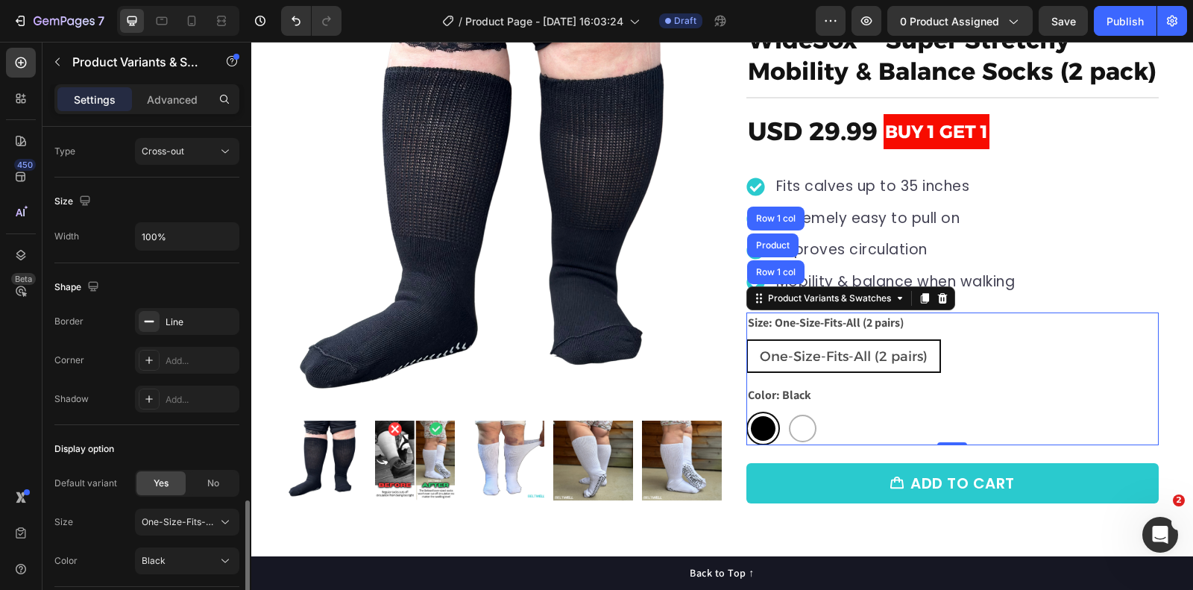
scroll to position [1710, 0]
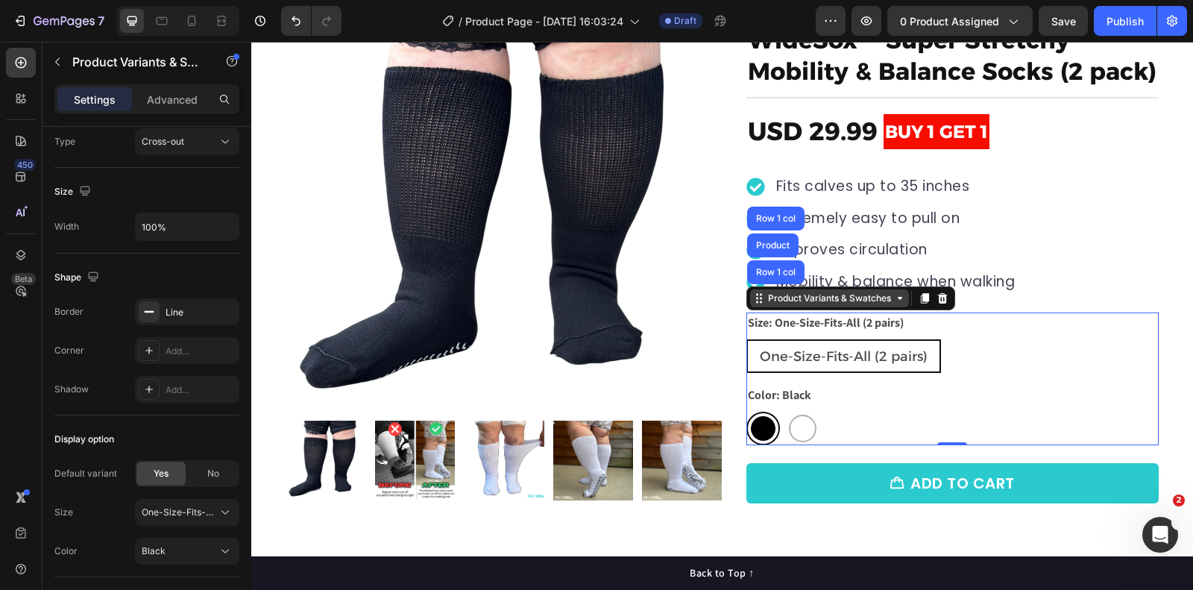
click at [779, 295] on div "Product Variants & Swatches" at bounding box center [829, 298] width 129 height 13
click at [819, 298] on div "Product Variants & Swatches" at bounding box center [829, 298] width 129 height 13
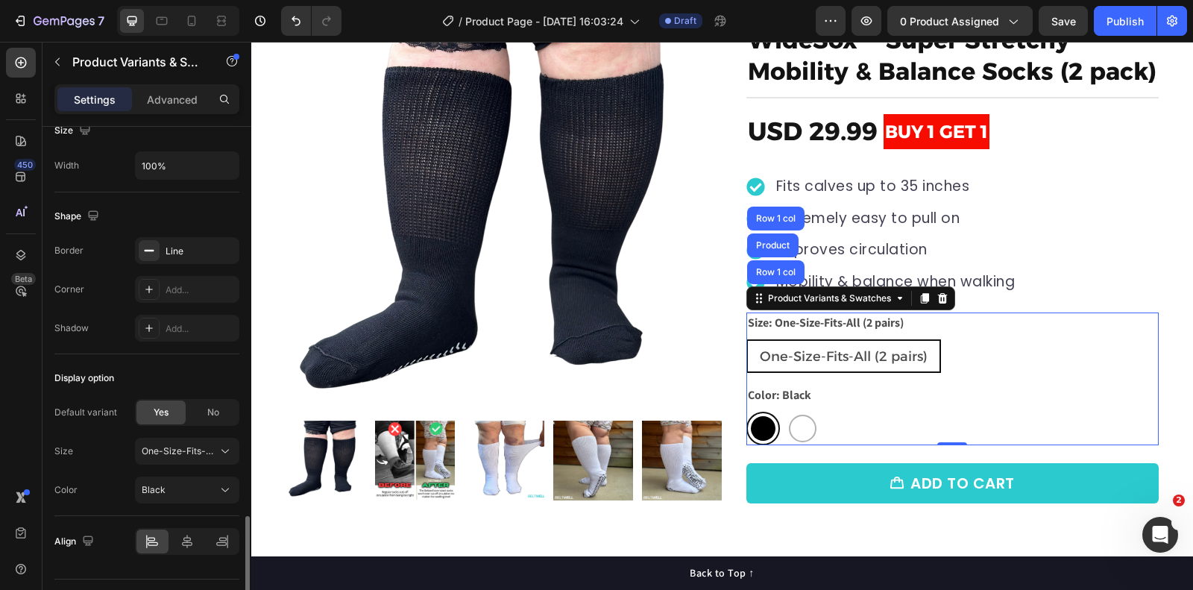
scroll to position [1797, 0]
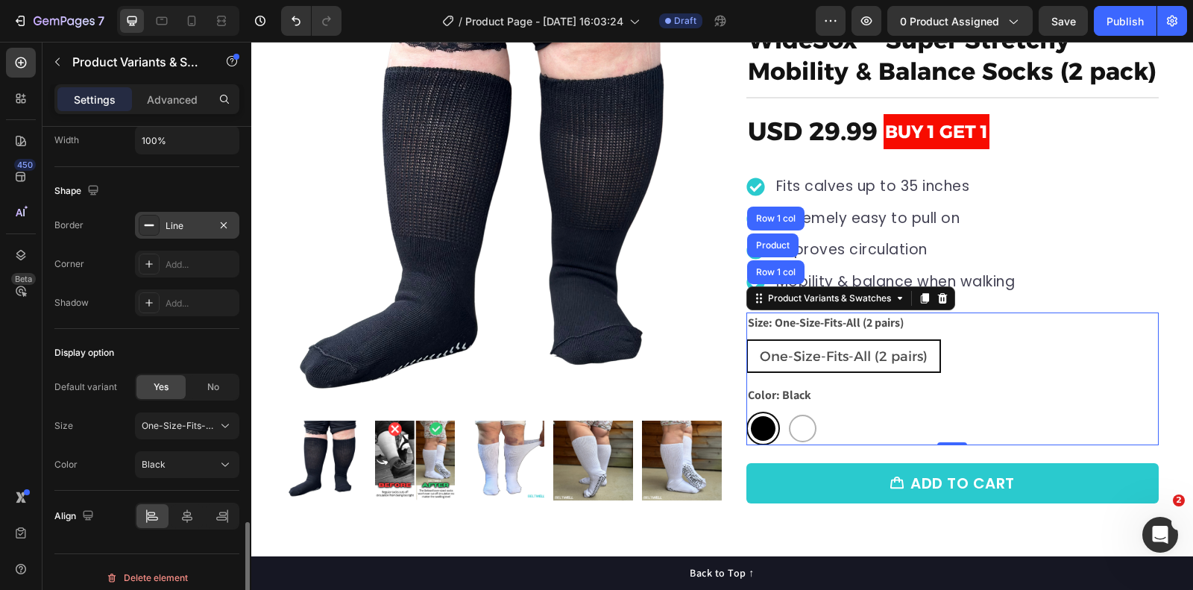
click at [190, 219] on div "Line" at bounding box center [187, 225] width 43 height 13
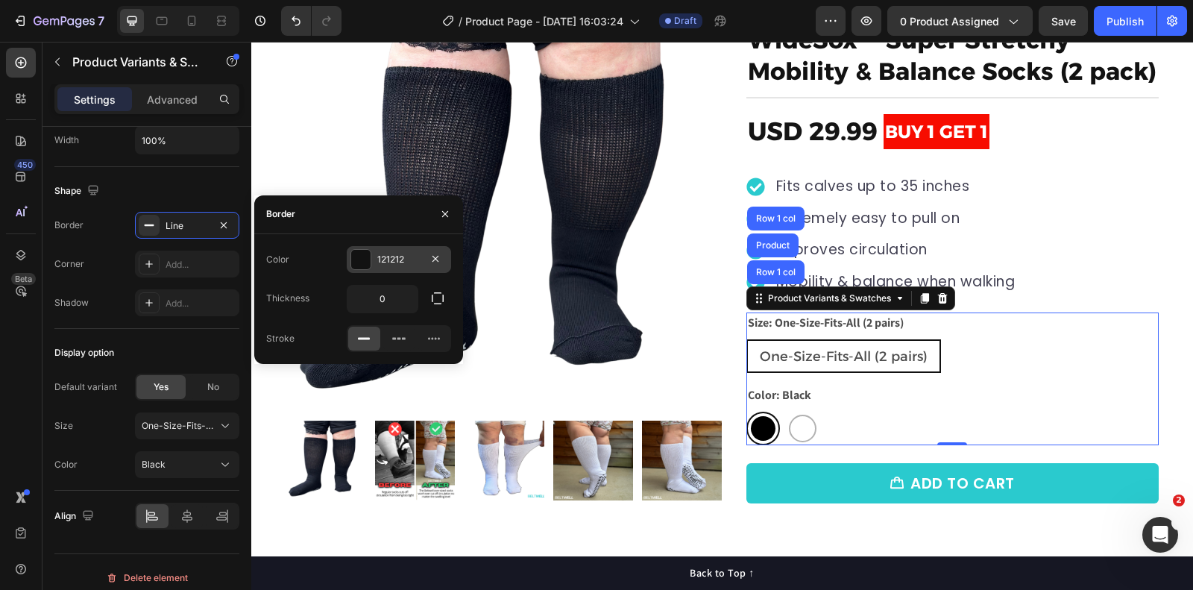
click at [363, 254] on div at bounding box center [360, 259] width 19 height 19
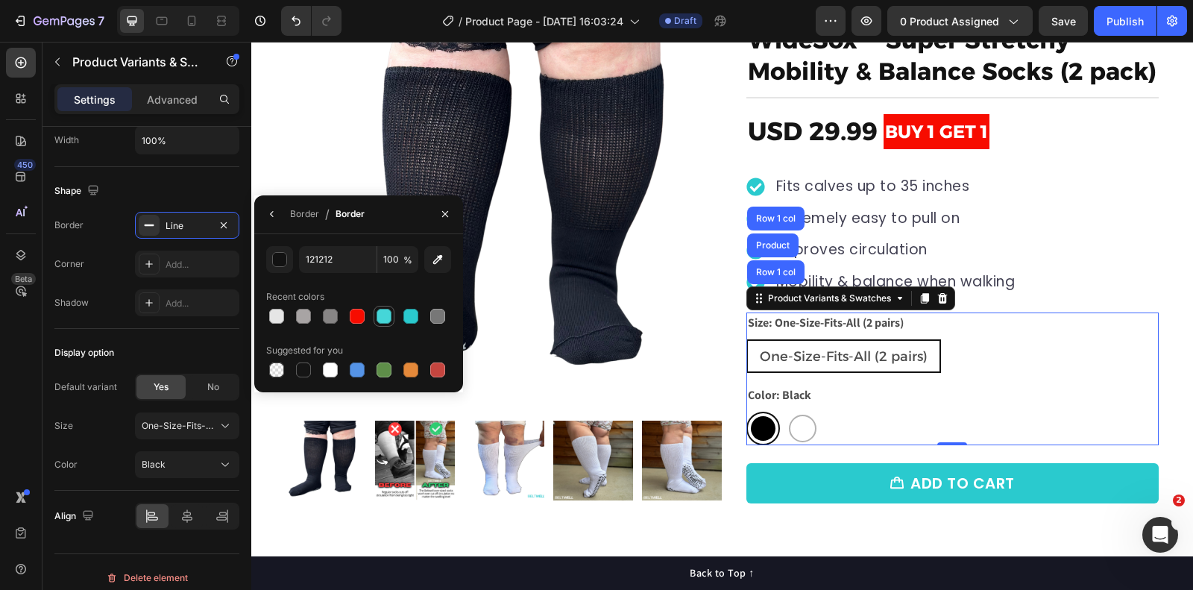
click at [389, 318] on div at bounding box center [384, 316] width 15 height 15
click at [419, 315] on div at bounding box center [411, 316] width 21 height 21
click at [195, 179] on div "Shape" at bounding box center [146, 191] width 185 height 24
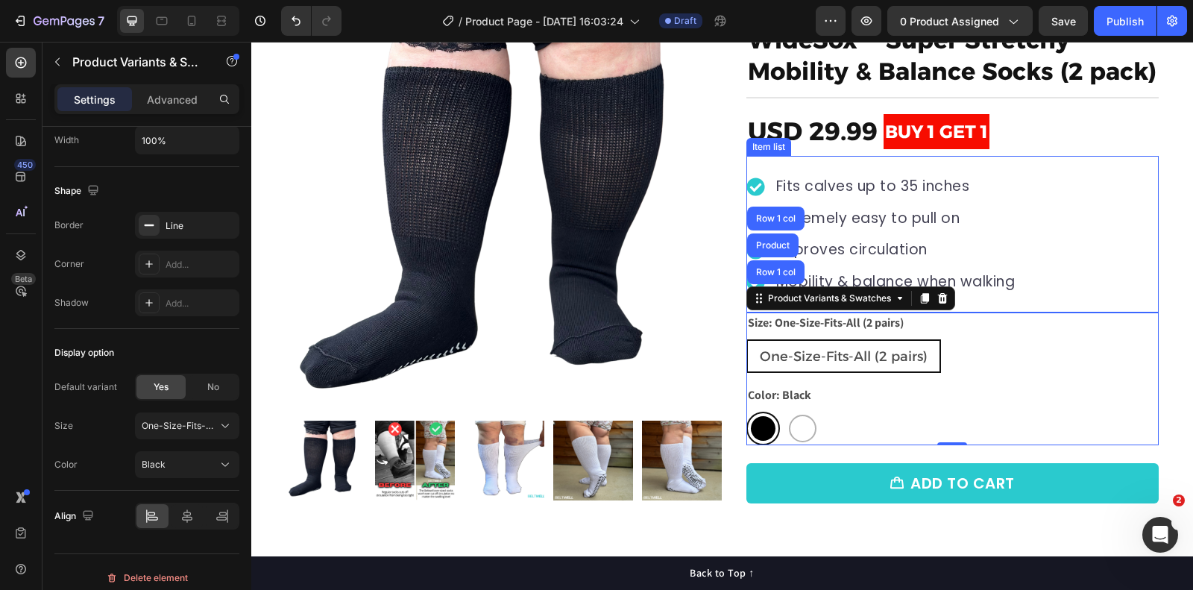
click at [1072, 201] on div "Fits calves up to 35 inches Extremely easy to pull on Improves circulation Mobi…" at bounding box center [953, 234] width 412 height 157
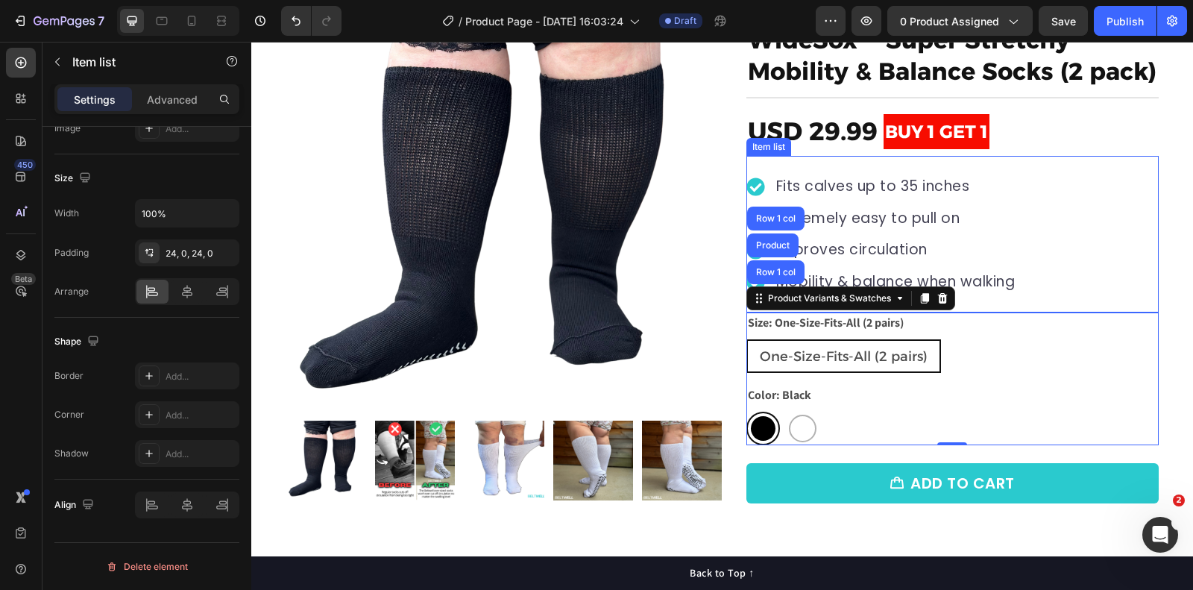
scroll to position [0, 0]
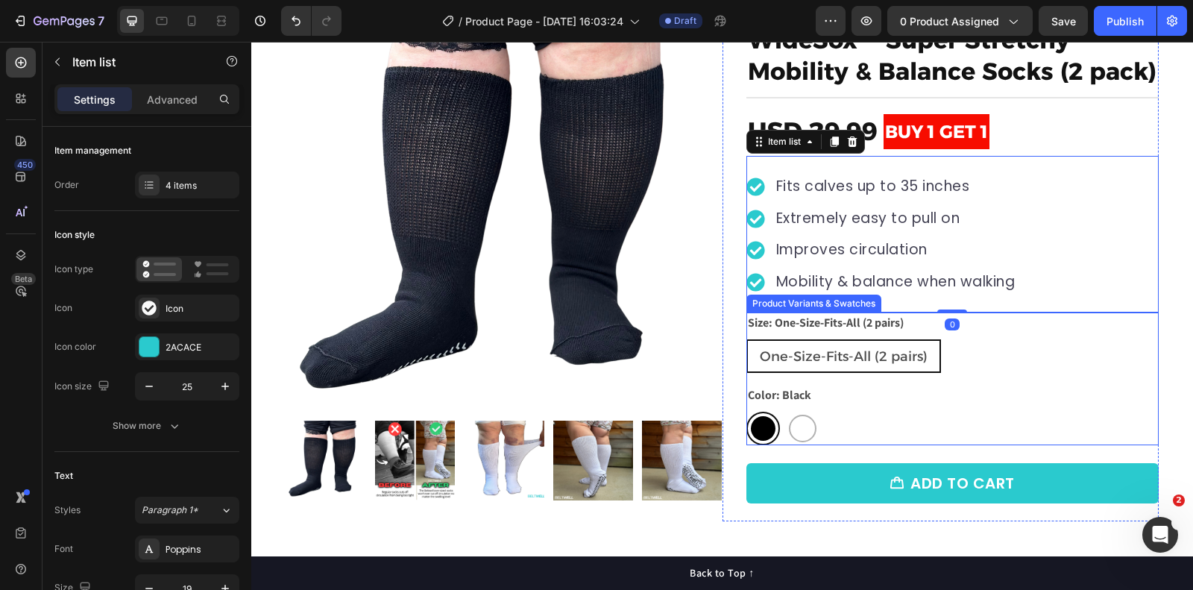
click at [952, 347] on div "One-Size-Fits-All (2 pairs) One-Size-Fits-All (2 pairs) One-Size-Fits-All (2 pa…" at bounding box center [953, 356] width 412 height 34
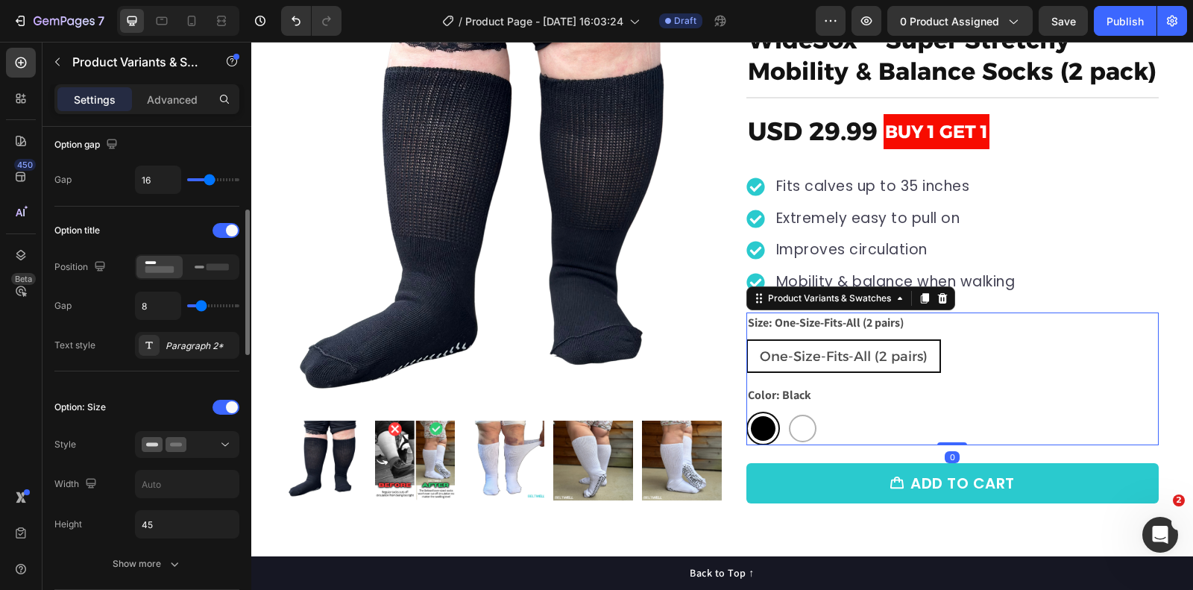
scroll to position [182, 0]
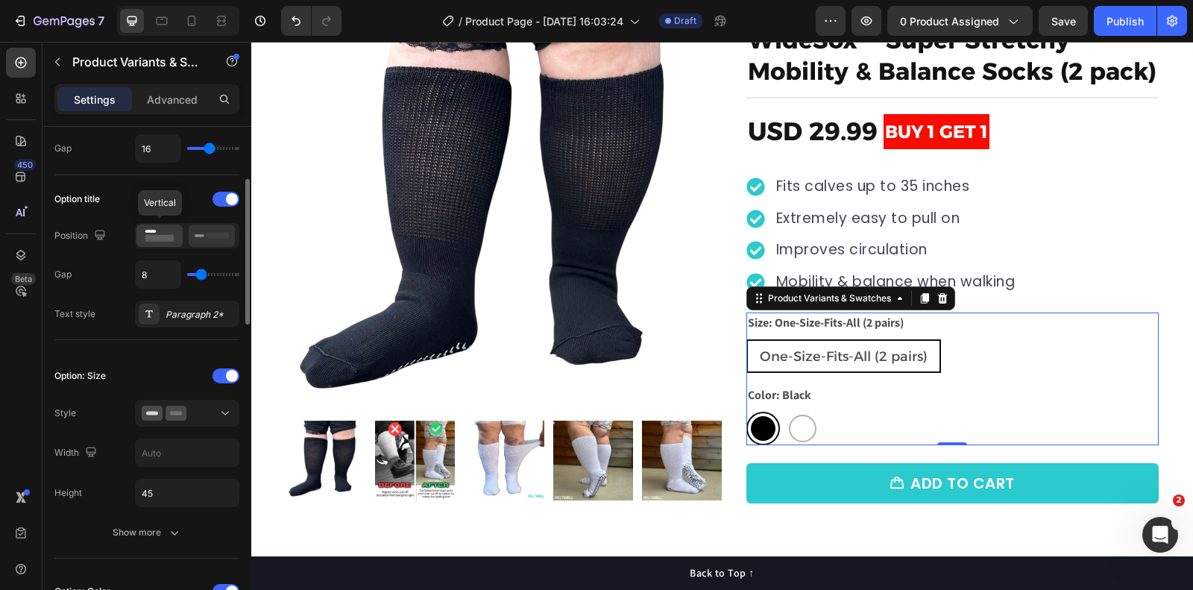
click at [203, 227] on icon at bounding box center [212, 235] width 34 height 16
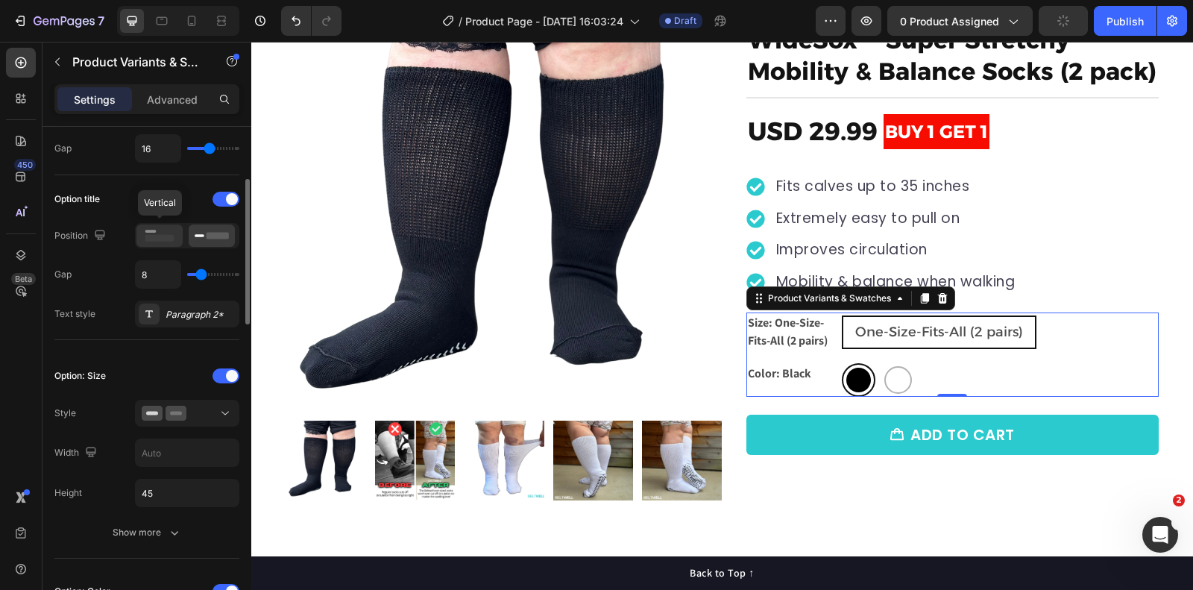
click at [156, 235] on rect at bounding box center [159, 238] width 29 height 7
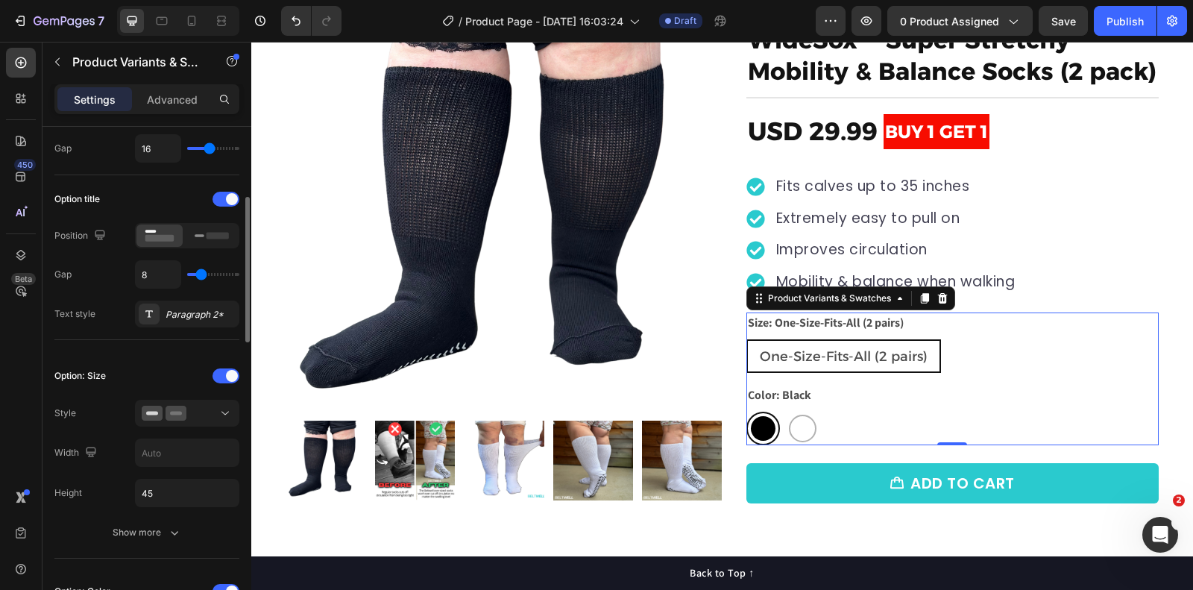
scroll to position [263, 0]
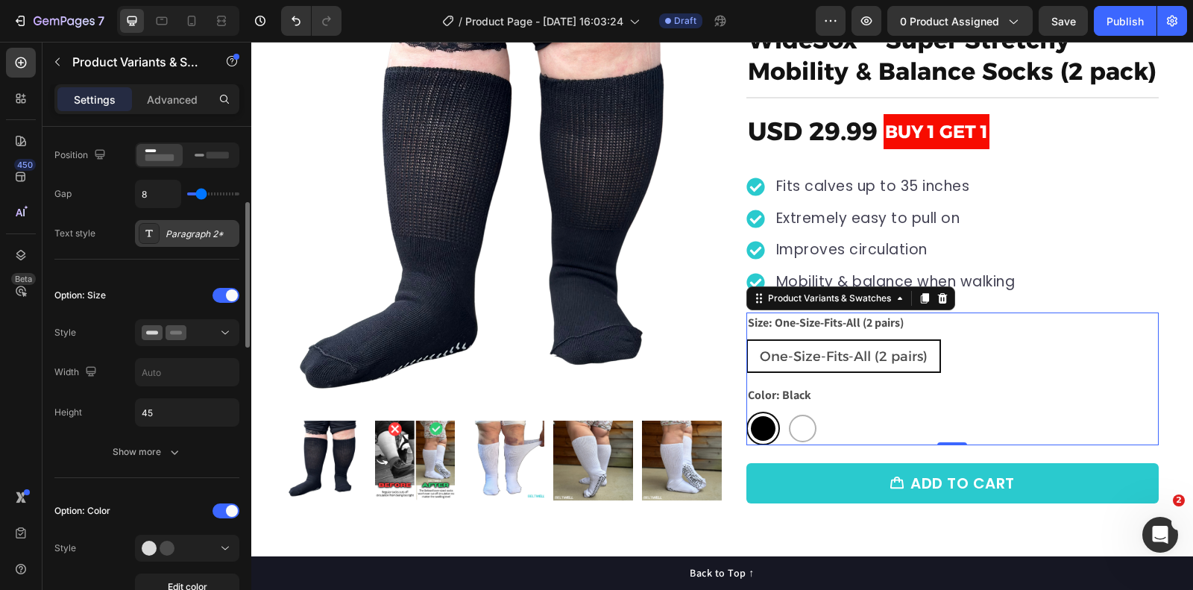
click at [187, 222] on div "Paragraph 2*" at bounding box center [187, 233] width 104 height 27
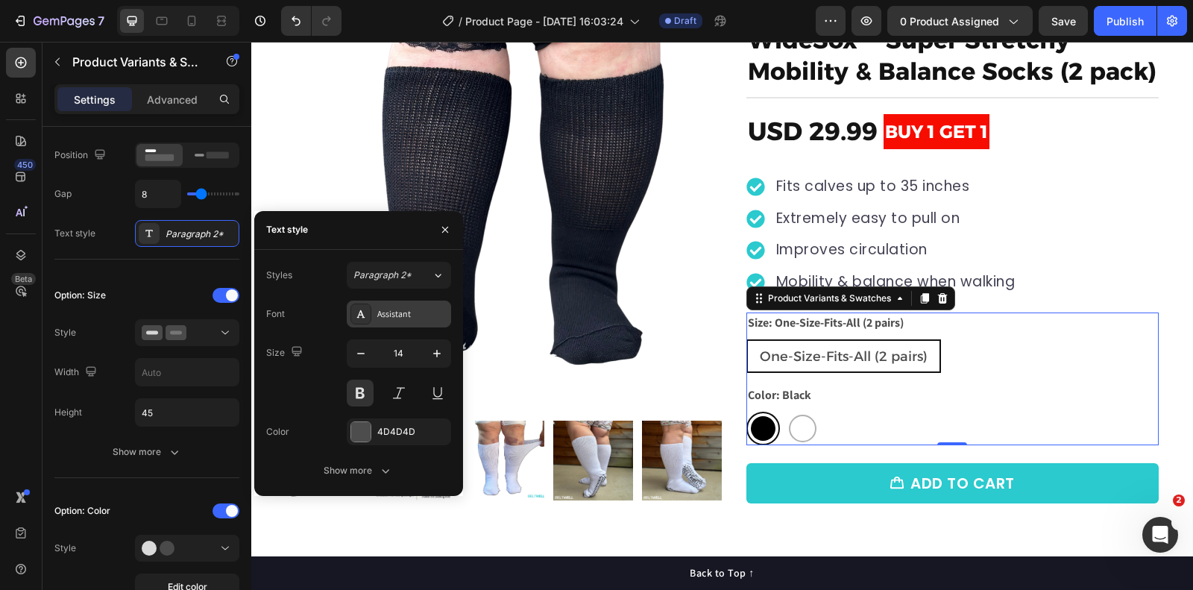
click at [395, 310] on div "Assistant" at bounding box center [412, 313] width 70 height 13
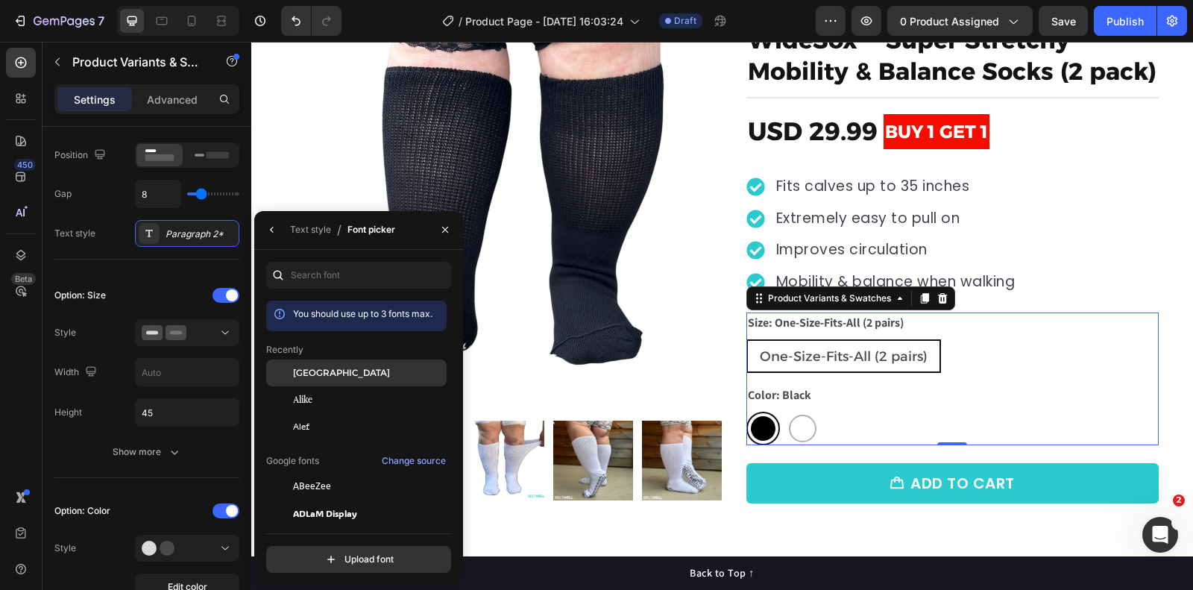
click at [336, 375] on span "[GEOGRAPHIC_DATA]" at bounding box center [341, 372] width 97 height 13
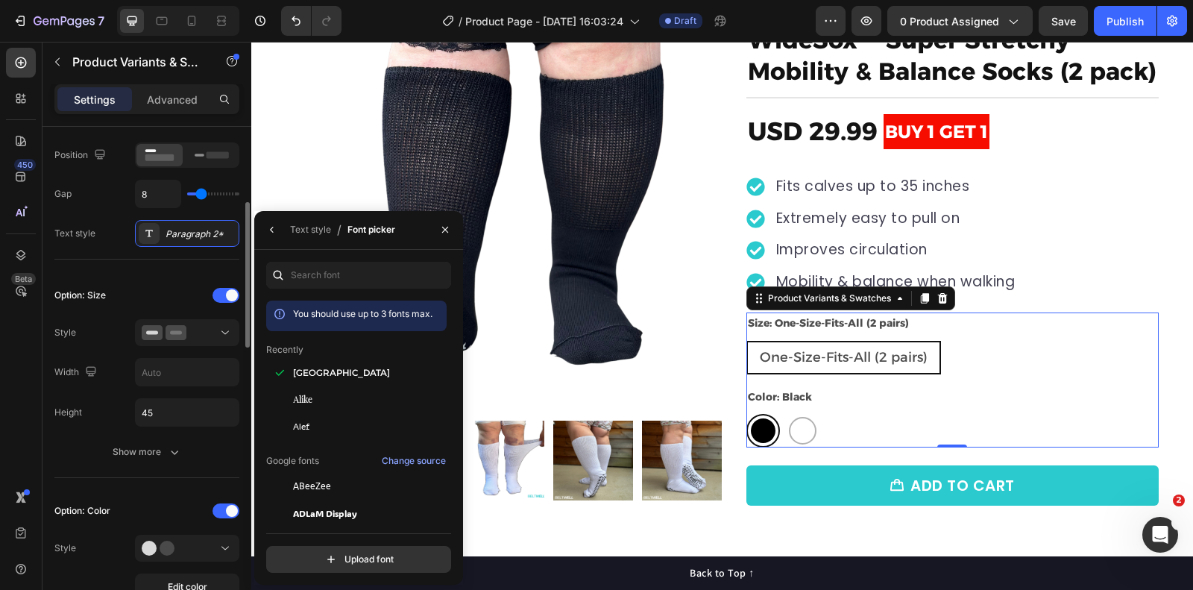
click at [160, 277] on div "Option: Size Style Width Height 45 Show more" at bounding box center [146, 374] width 185 height 207
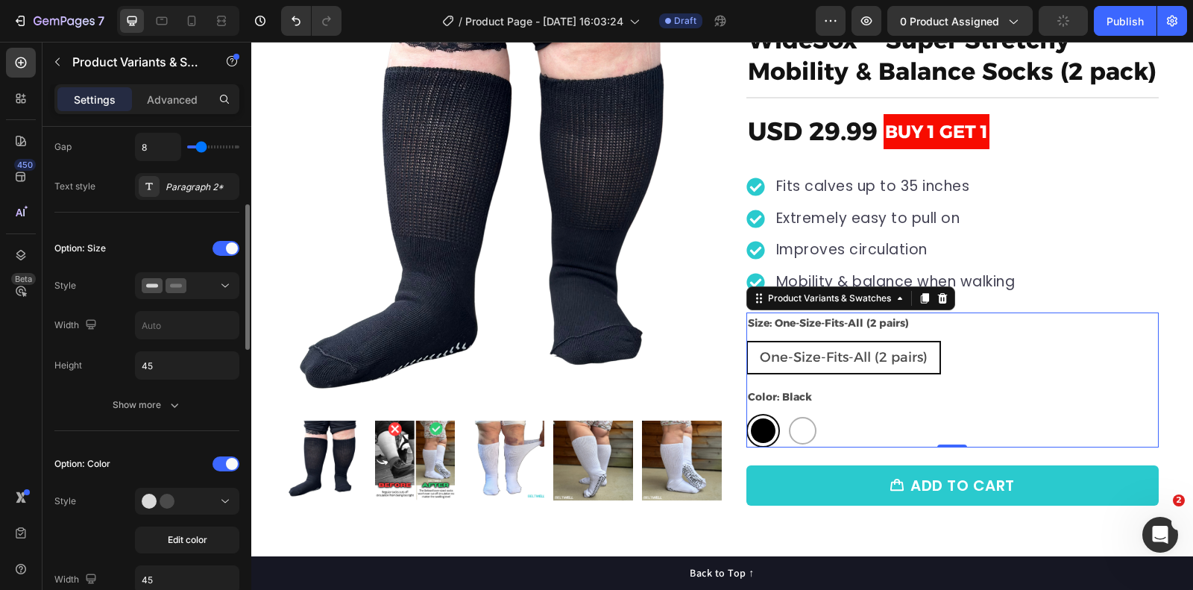
scroll to position [311, 0]
click at [168, 402] on icon "button" at bounding box center [174, 403] width 15 height 15
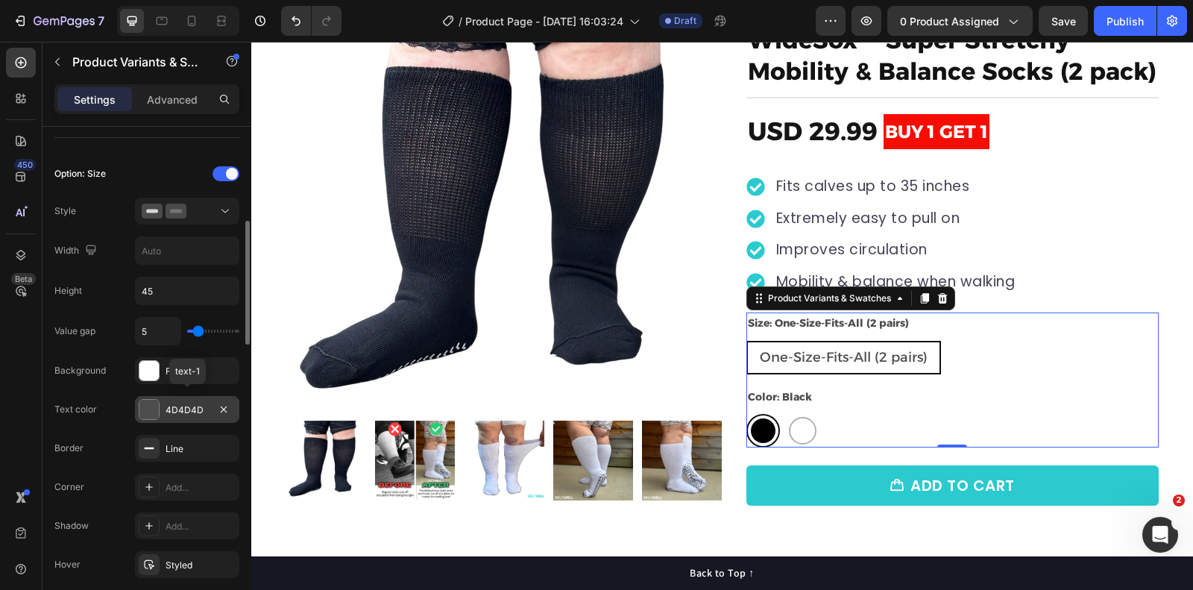
scroll to position [467, 0]
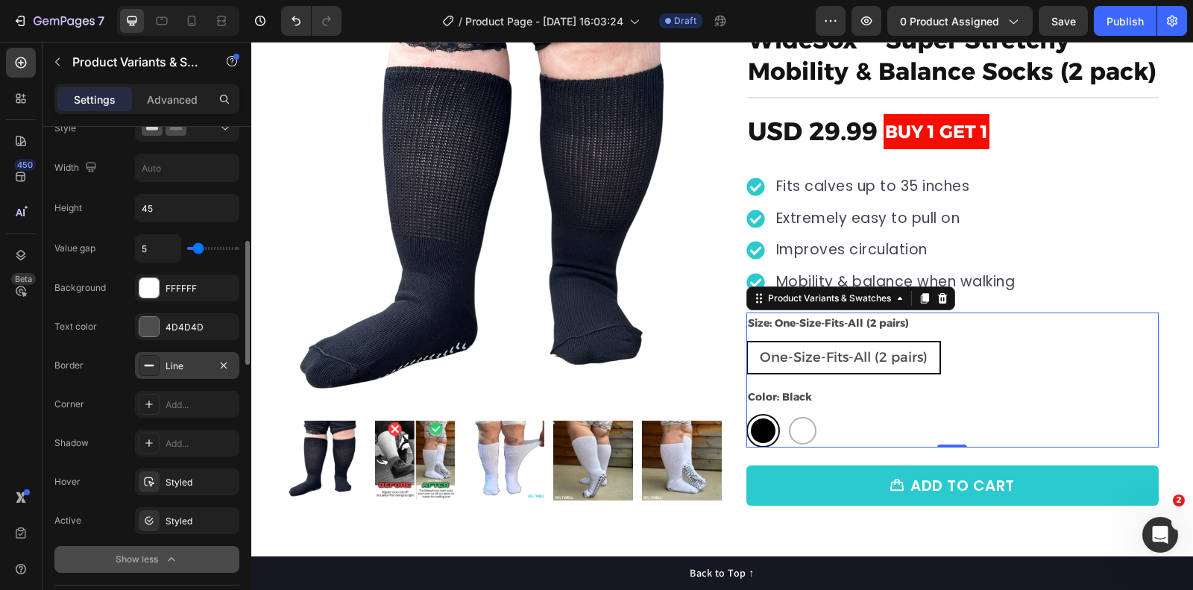
click at [149, 361] on icon at bounding box center [149, 366] width 12 height 12
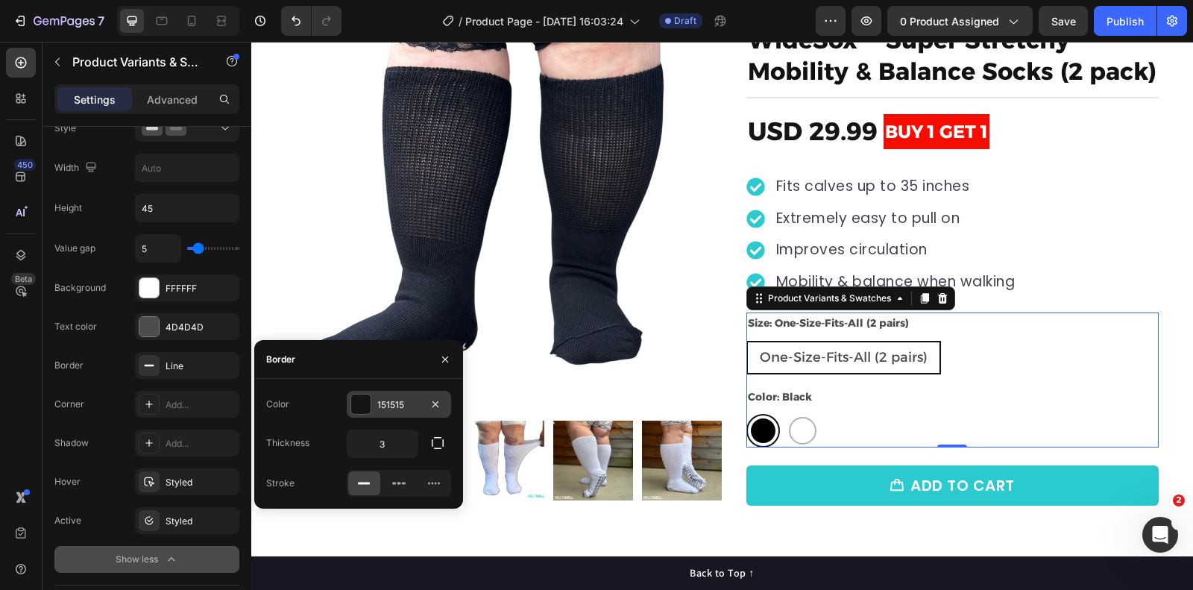
click at [349, 399] on div "151515" at bounding box center [399, 404] width 104 height 27
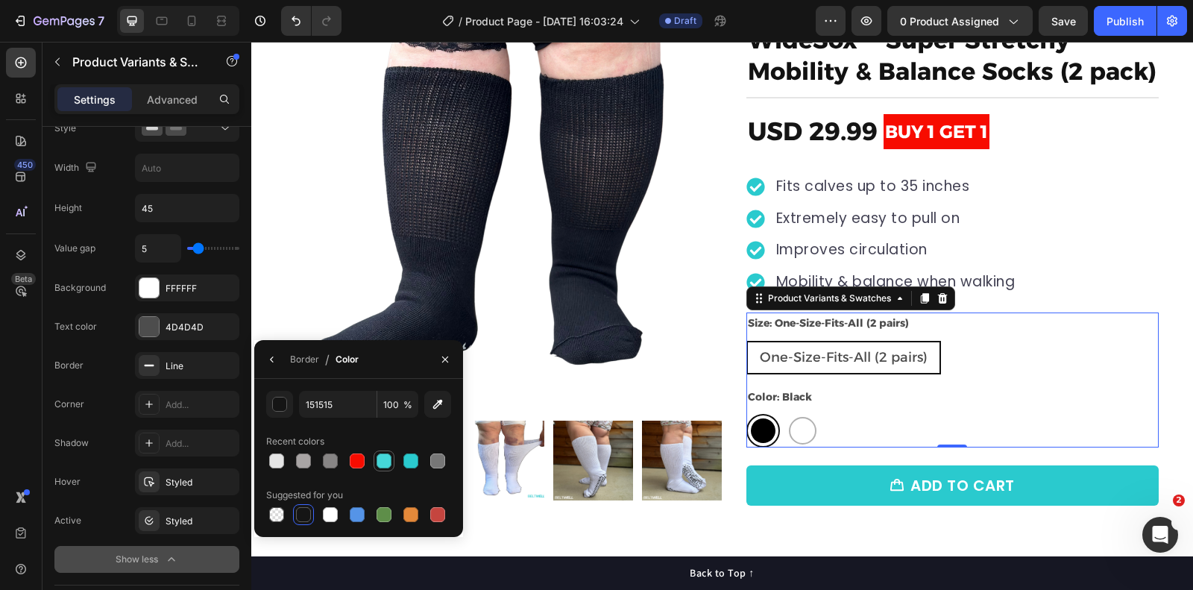
click at [383, 459] on div at bounding box center [384, 460] width 15 height 15
click at [408, 462] on div at bounding box center [411, 460] width 15 height 15
click at [360, 458] on div at bounding box center [357, 460] width 15 height 15
click at [413, 455] on div at bounding box center [411, 460] width 15 height 15
click at [296, 358] on div "Border" at bounding box center [304, 359] width 29 height 13
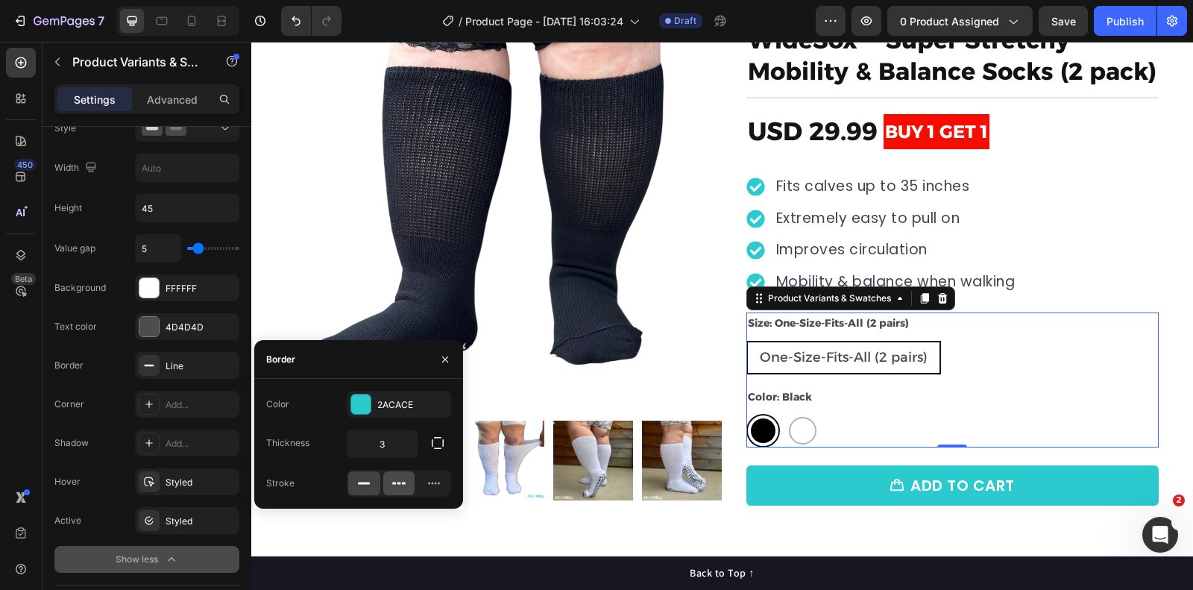
click at [405, 483] on icon at bounding box center [404, 484] width 4 height 2
click at [362, 483] on rect at bounding box center [364, 484] width 12 height 2
click at [198, 342] on div "Value gap 5 Background FFFFFF Text color 4D4D4D Border Line Corner Add... Shado…" at bounding box center [146, 403] width 185 height 339
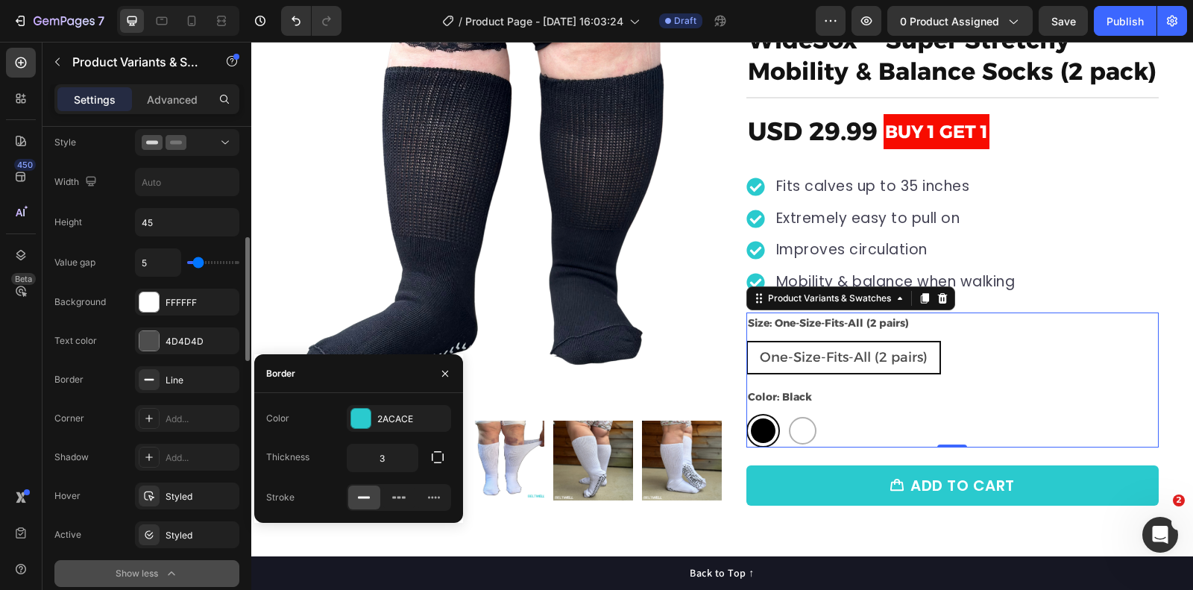
scroll to position [431, 0]
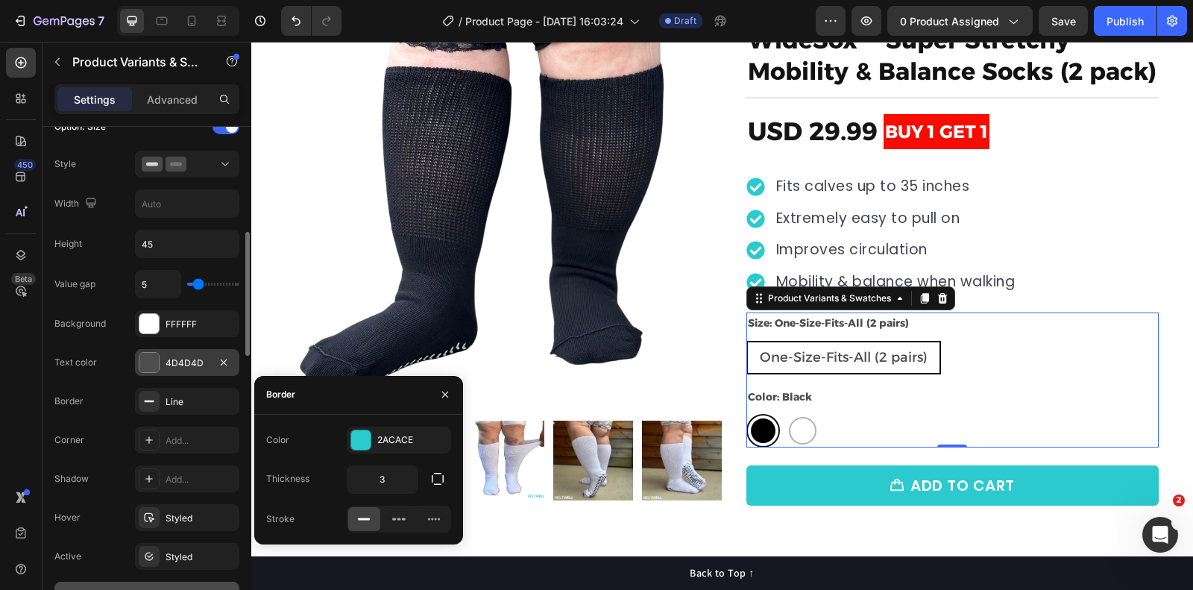
click at [142, 353] on div at bounding box center [148, 362] width 19 height 19
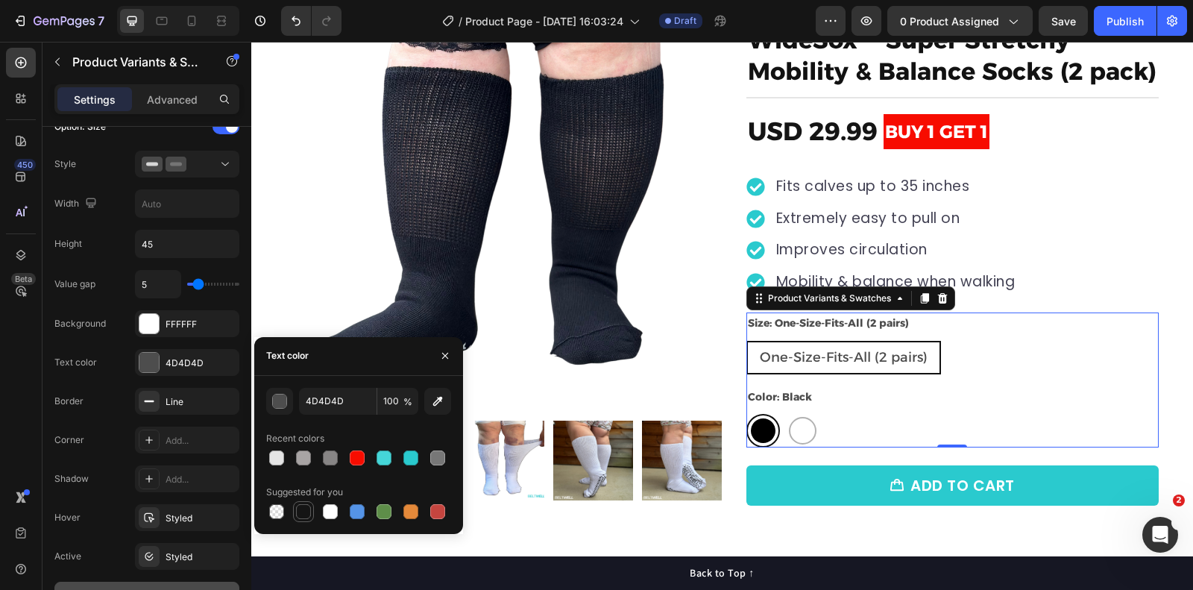
click at [302, 514] on div at bounding box center [303, 511] width 15 height 15
click at [302, 458] on div at bounding box center [303, 458] width 15 height 15
click at [304, 508] on div at bounding box center [303, 511] width 15 height 15
click at [144, 316] on div at bounding box center [148, 323] width 19 height 19
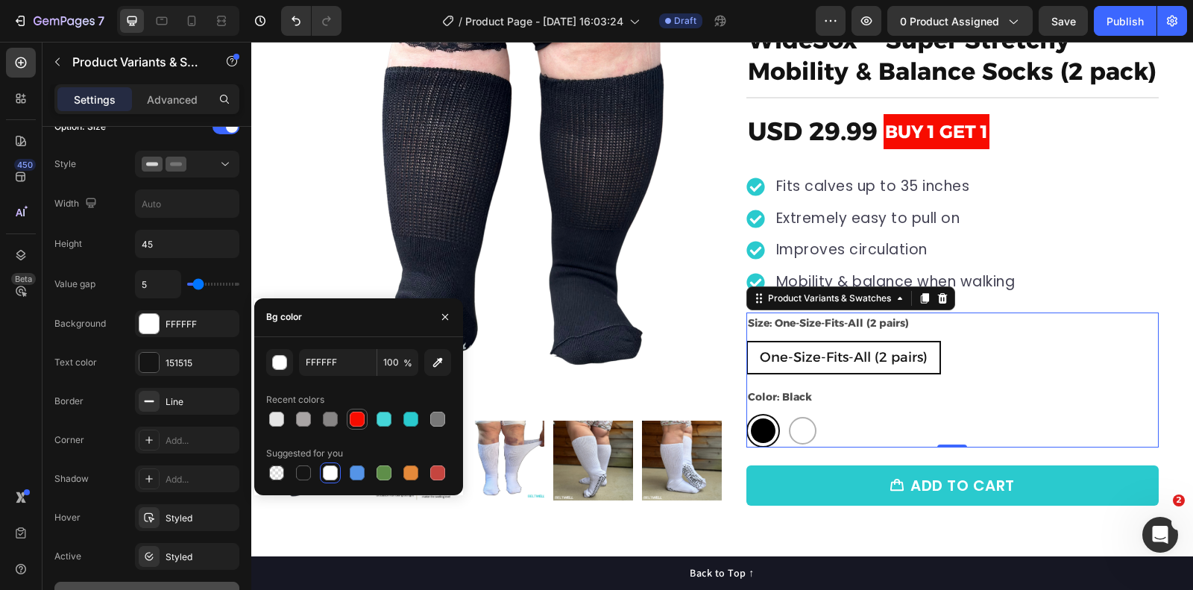
click at [357, 417] on div at bounding box center [357, 419] width 15 height 15
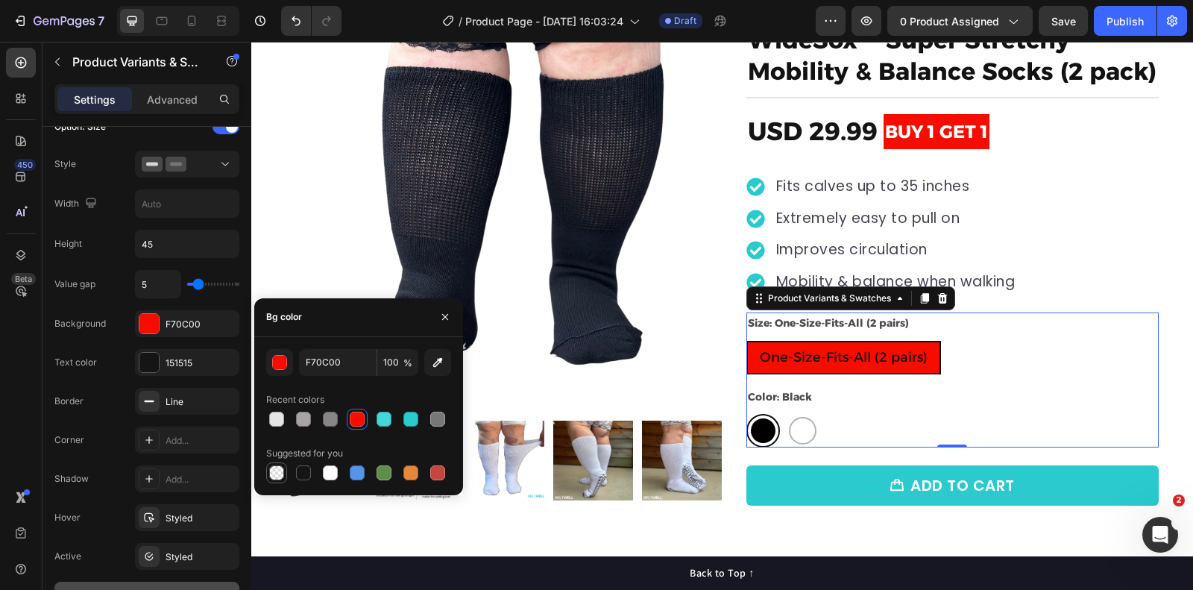
click at [278, 470] on div at bounding box center [276, 472] width 15 height 15
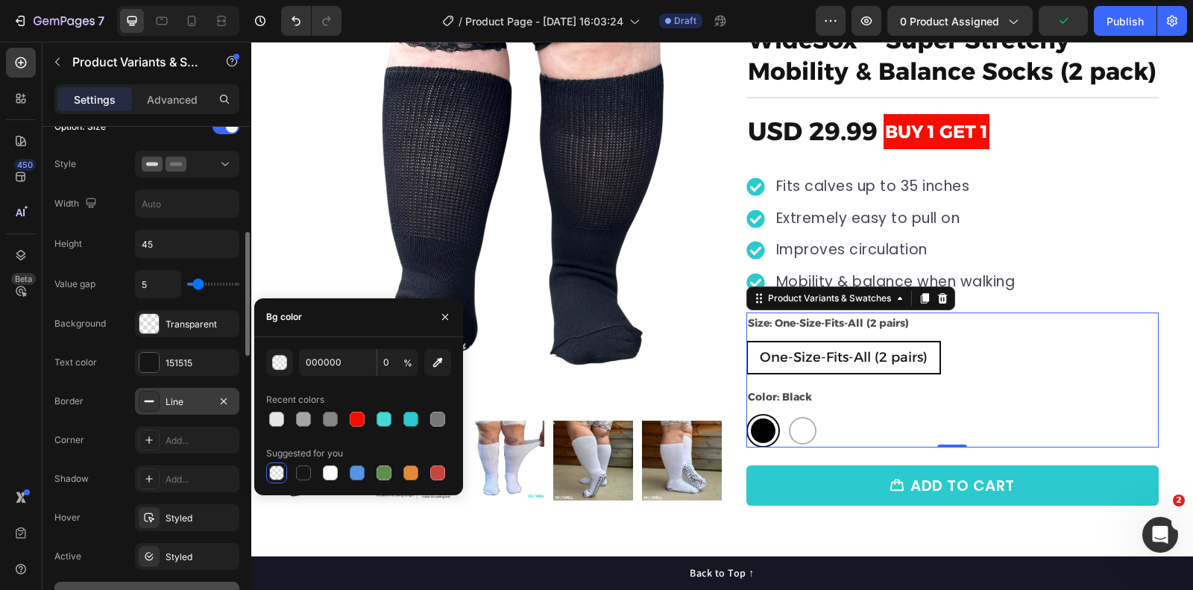
click at [154, 395] on icon at bounding box center [149, 401] width 12 height 12
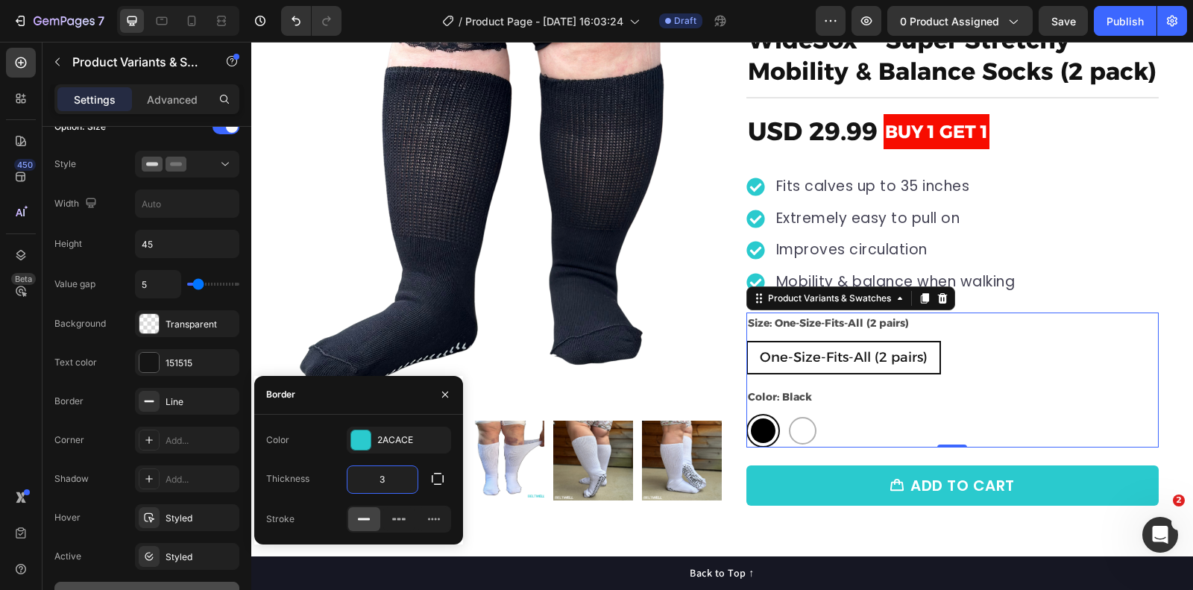
click at [405, 476] on input "3" at bounding box center [383, 479] width 70 height 27
click at [405, 476] on input "6" at bounding box center [383, 479] width 70 height 27
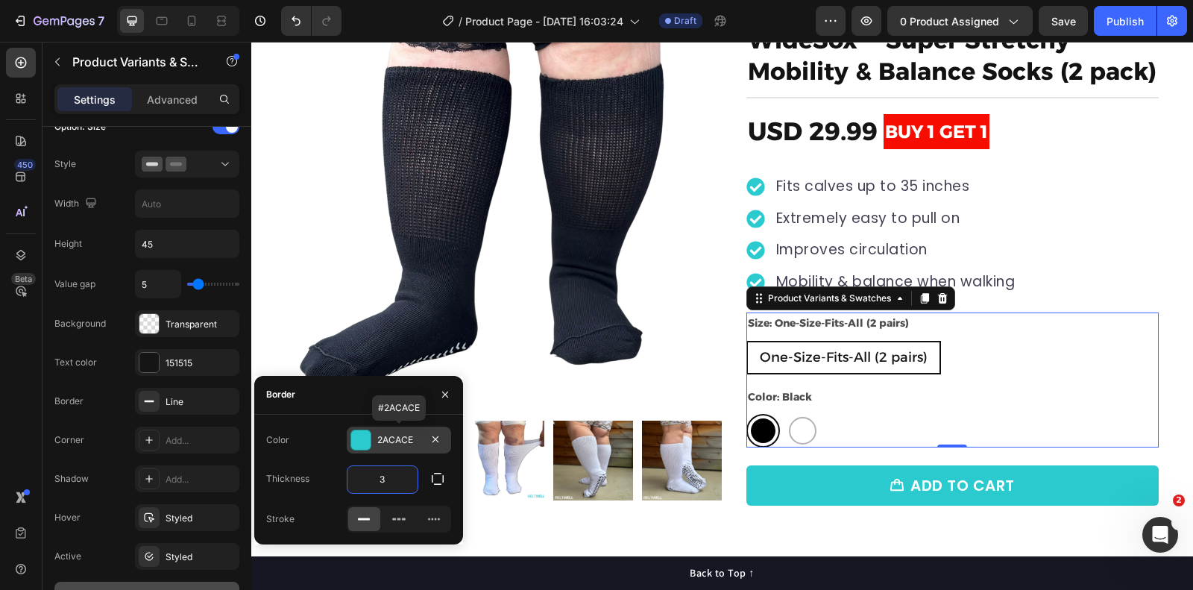
click at [363, 436] on div at bounding box center [360, 439] width 19 height 19
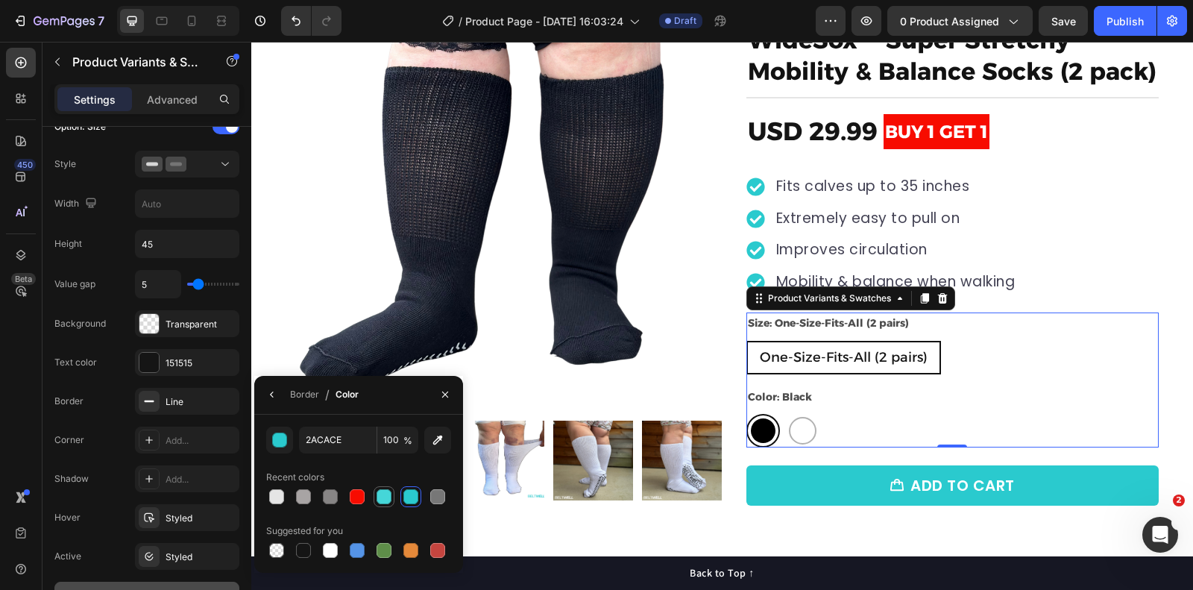
click at [386, 493] on div at bounding box center [384, 496] width 15 height 15
click at [415, 493] on div at bounding box center [411, 496] width 15 height 15
click at [312, 395] on div "Border" at bounding box center [304, 394] width 29 height 13
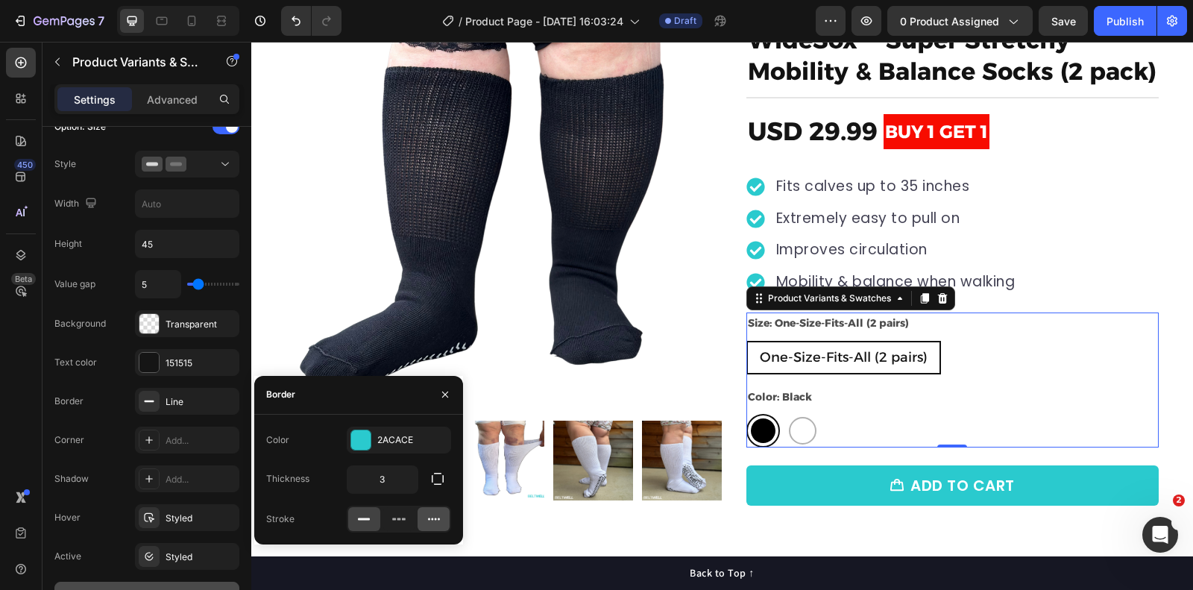
click at [439, 520] on icon at bounding box center [434, 519] width 15 height 15
click at [372, 520] on div at bounding box center [364, 519] width 32 height 24
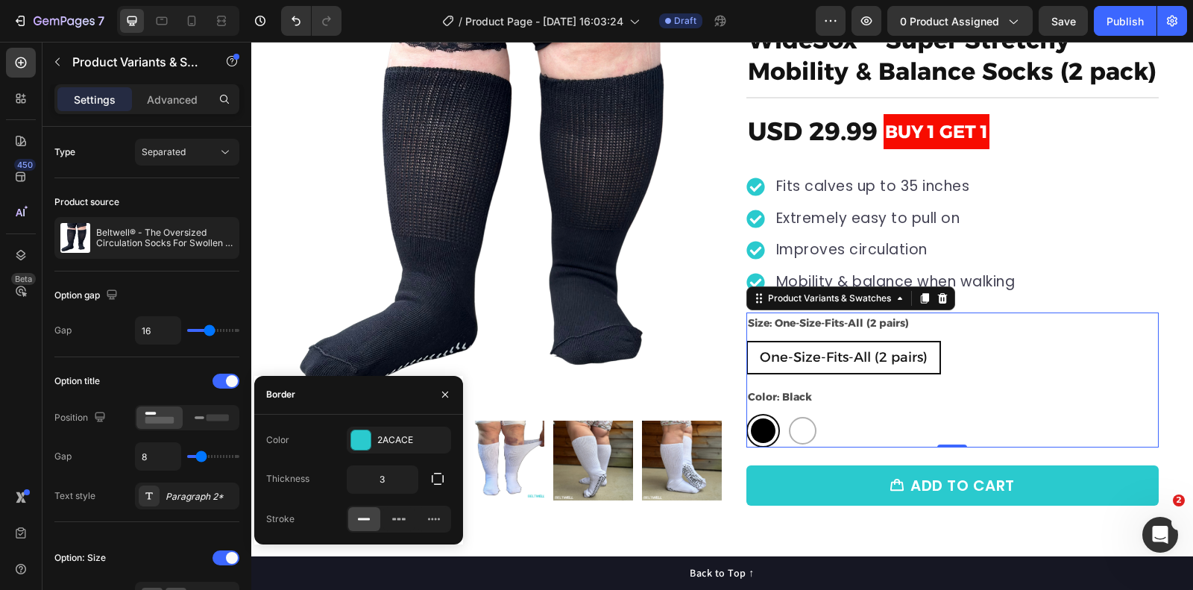
scroll to position [431, 0]
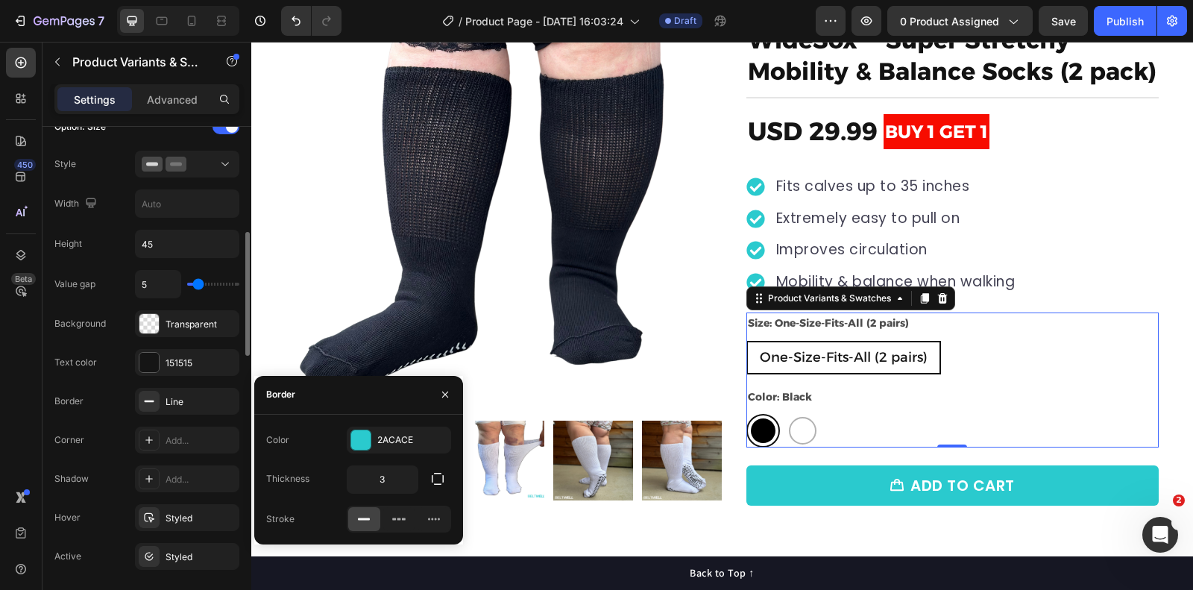
click at [166, 295] on div "Value gap 5 Background Transparent Text color 151515 Border Line Corner Add... …" at bounding box center [146, 439] width 185 height 339
click at [445, 393] on icon "button" at bounding box center [445, 395] width 12 height 12
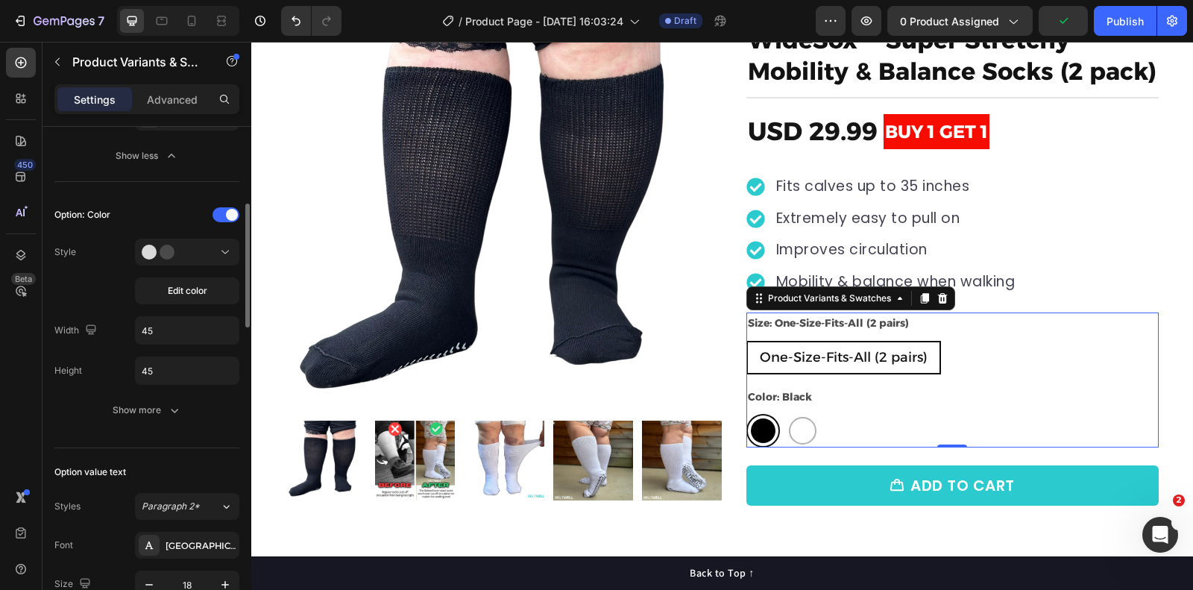
scroll to position [871, 0]
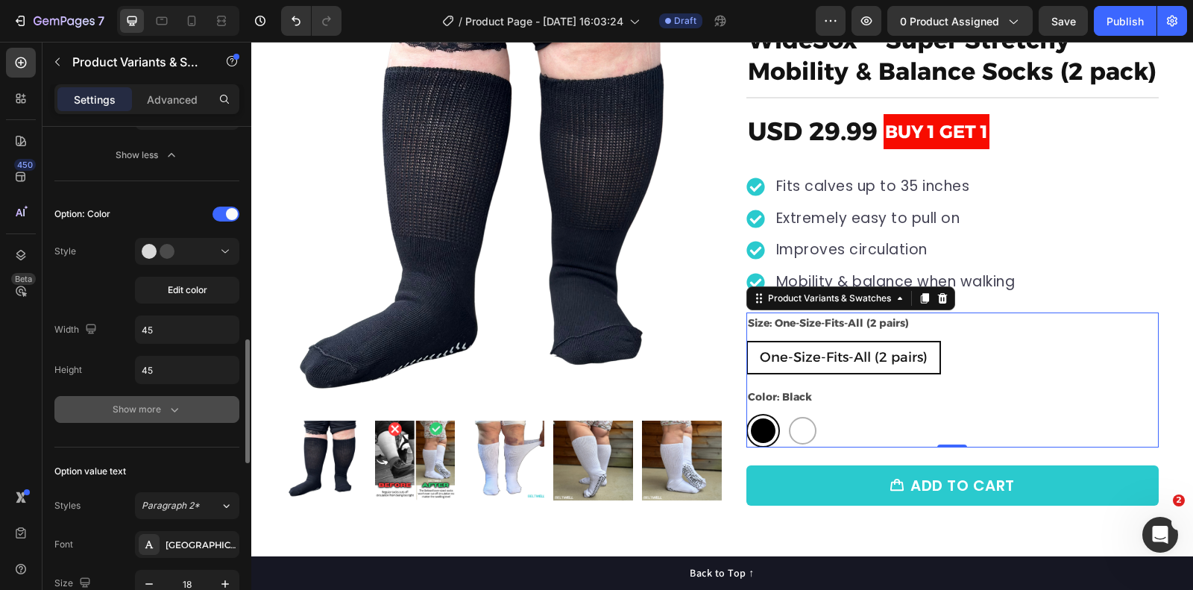
click at [167, 404] on icon "button" at bounding box center [174, 409] width 15 height 15
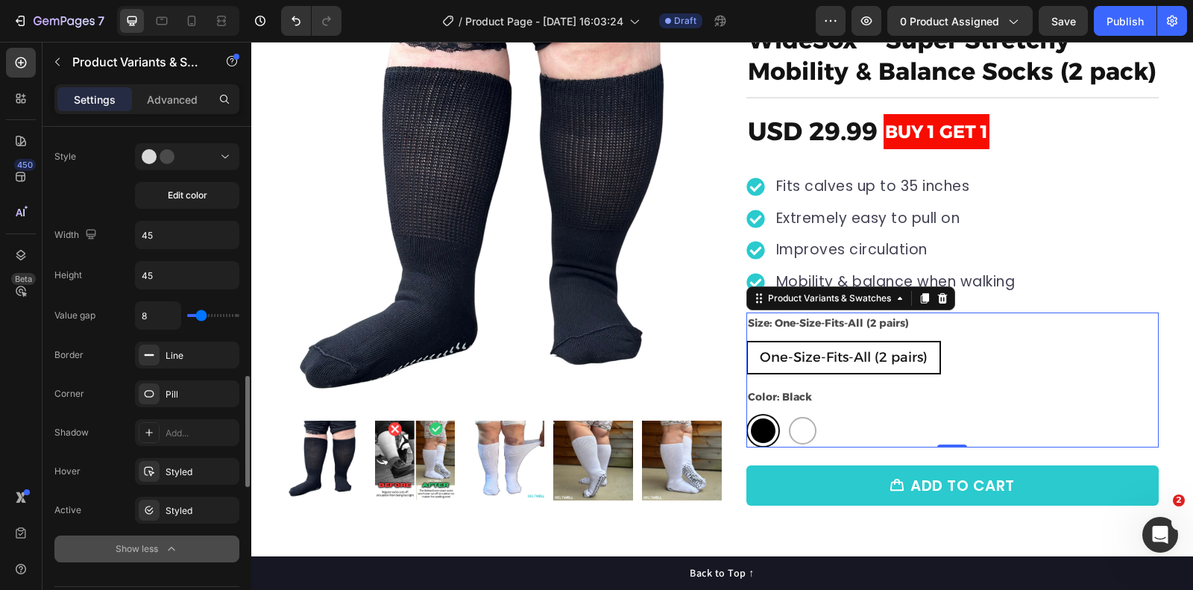
scroll to position [996, 0]
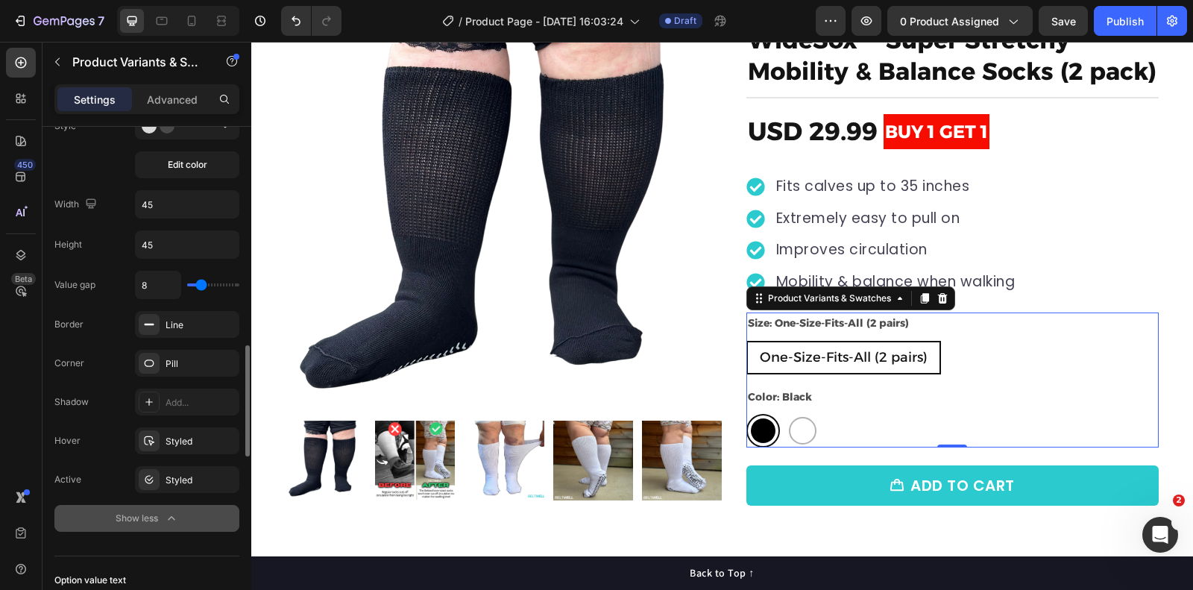
click at [975, 351] on div "One-Size-Fits-All (2 pairs) One-Size-Fits-All (2 pairs) One-Size-Fits-All (2 pa…" at bounding box center [953, 358] width 412 height 34
click at [941, 296] on icon at bounding box center [943, 298] width 10 height 10
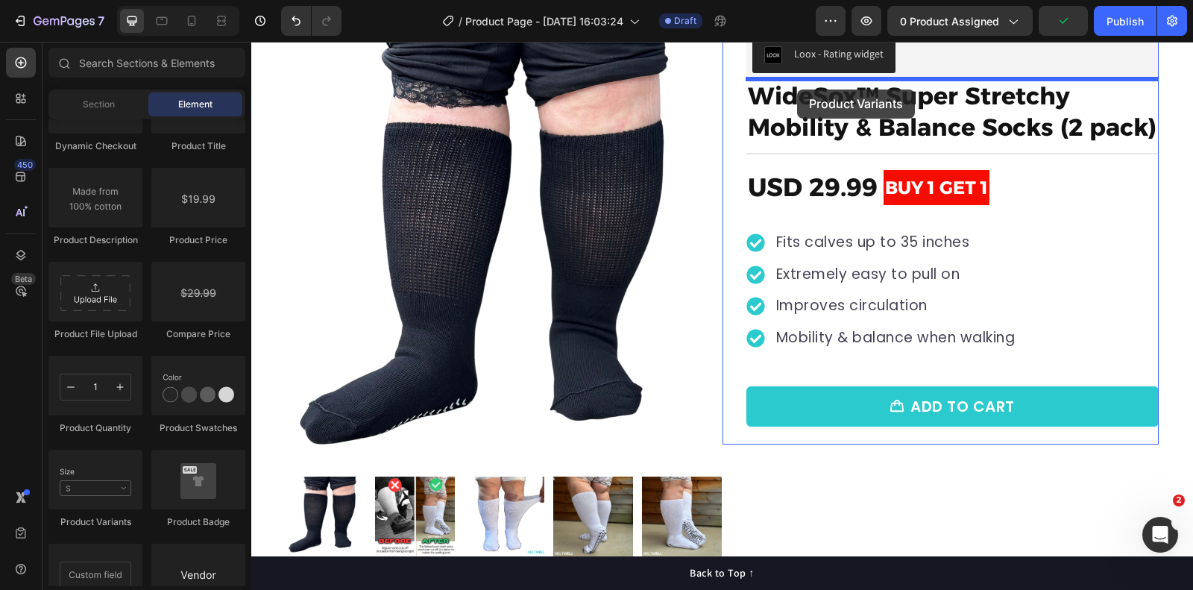
scroll to position [56, 0]
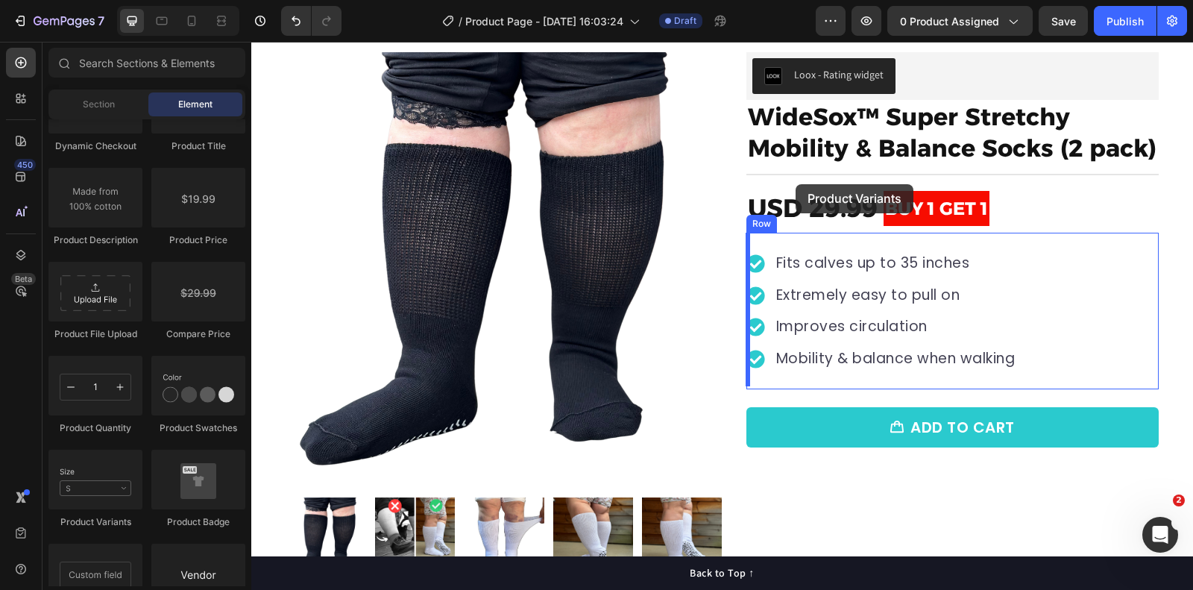
drag, startPoint x: 335, startPoint y: 533, endPoint x: 796, endPoint y: 184, distance: 577.8
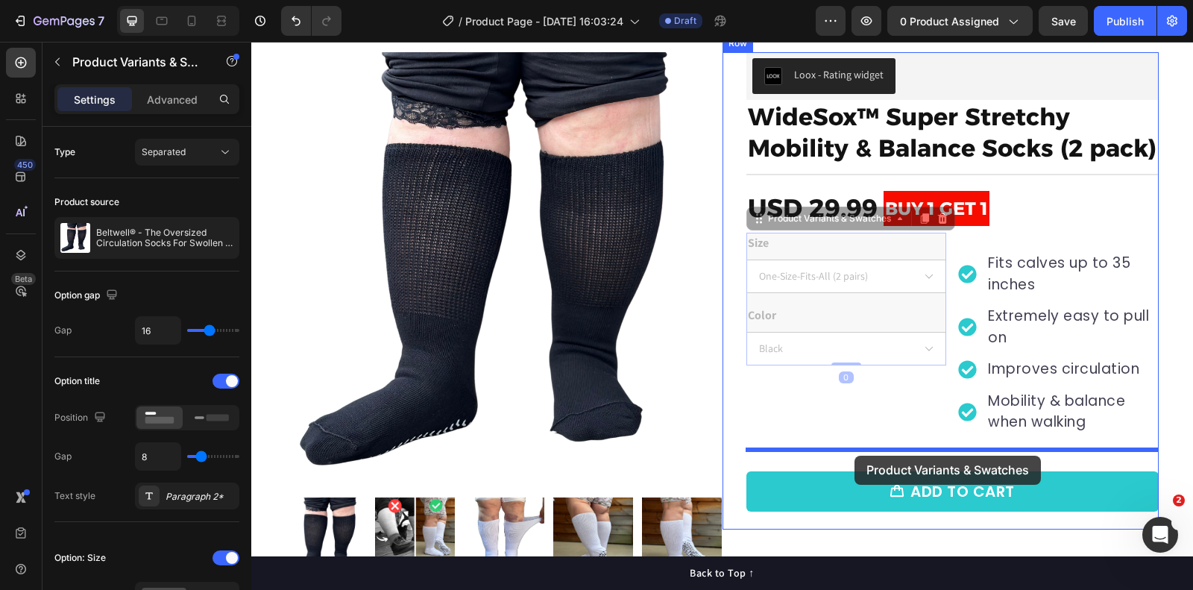
drag, startPoint x: 762, startPoint y: 217, endPoint x: 855, endPoint y: 456, distance: 256.2
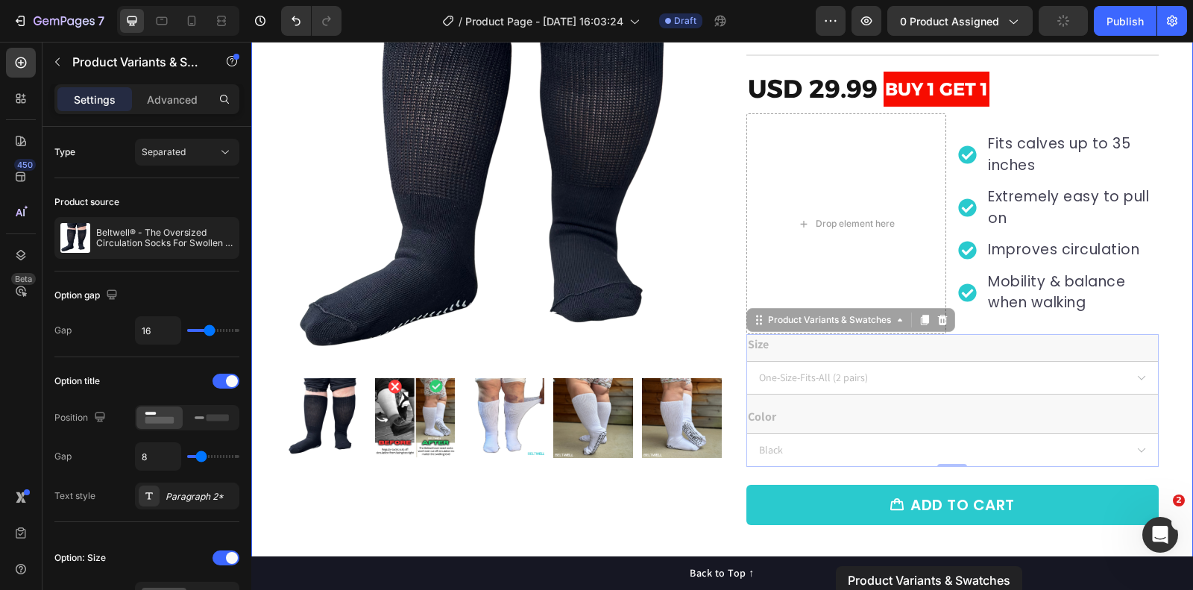
scroll to position [263, 0]
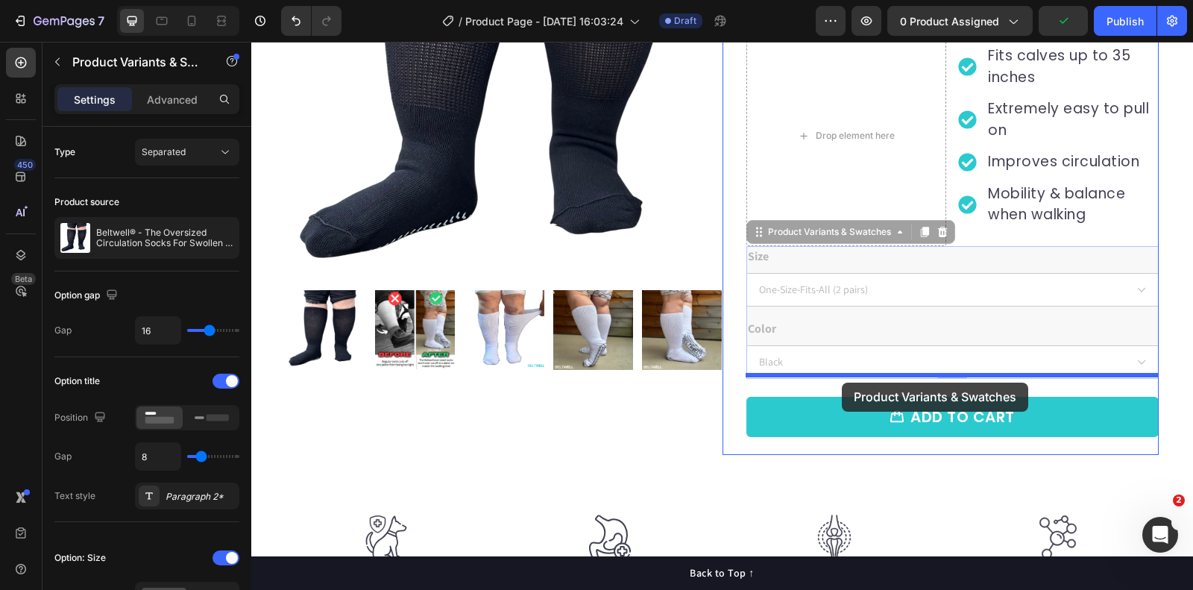
drag, startPoint x: 761, startPoint y: 439, endPoint x: 842, endPoint y: 383, distance: 99.1
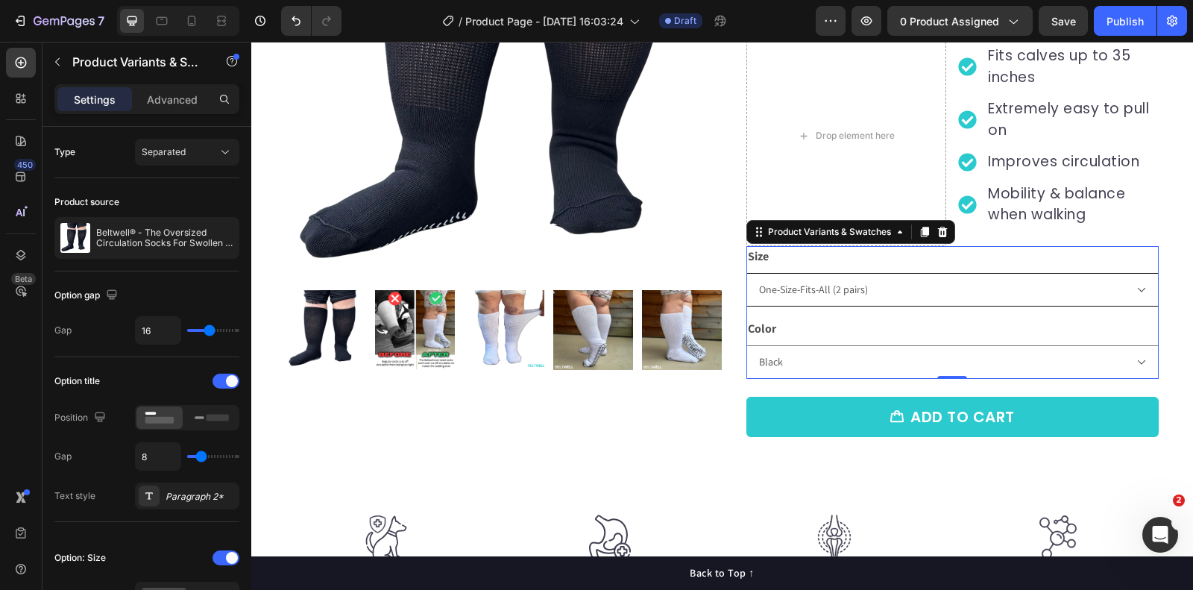
scroll to position [69, 0]
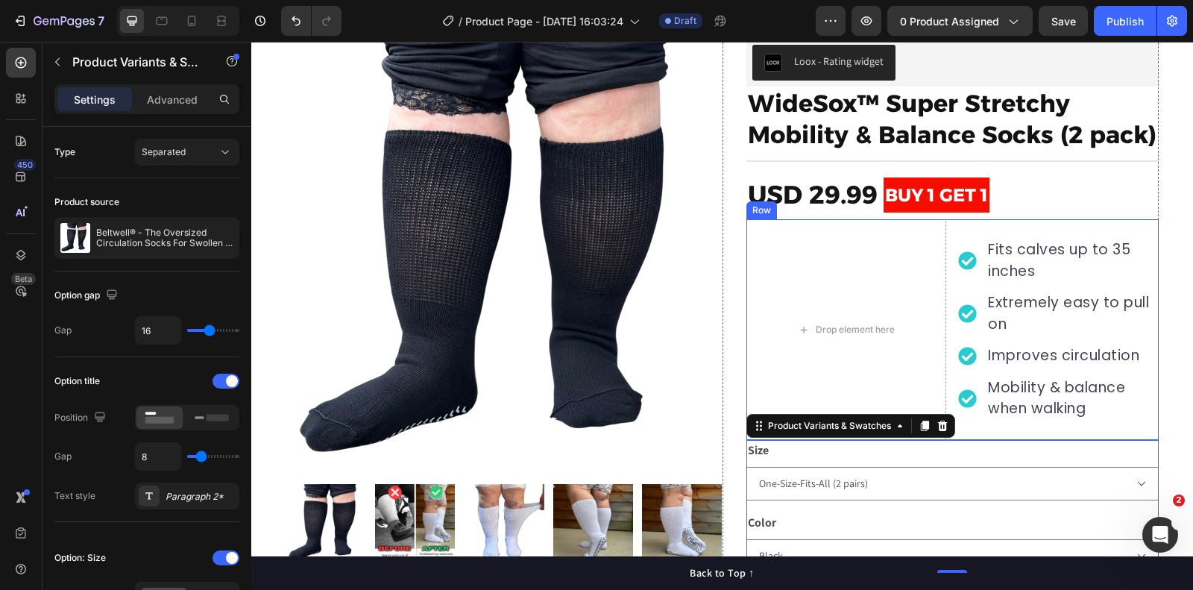
click at [951, 219] on div "Drop element here Fits calves up to 35 inches Extremely easy to pull on Improve…" at bounding box center [953, 329] width 412 height 221
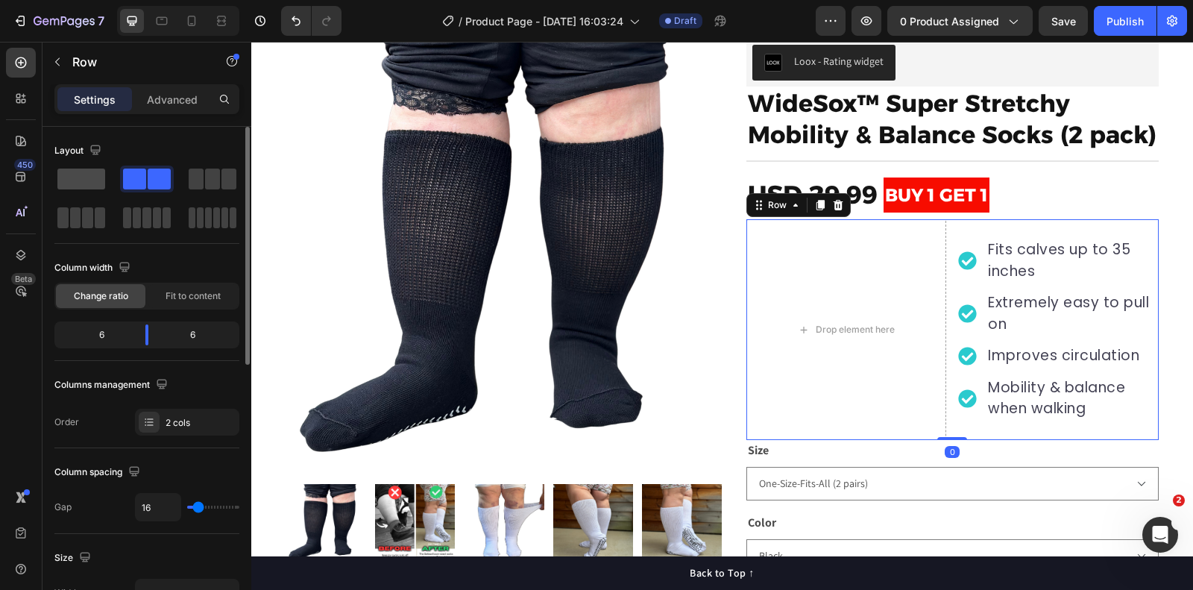
click at [89, 176] on span at bounding box center [81, 179] width 48 height 21
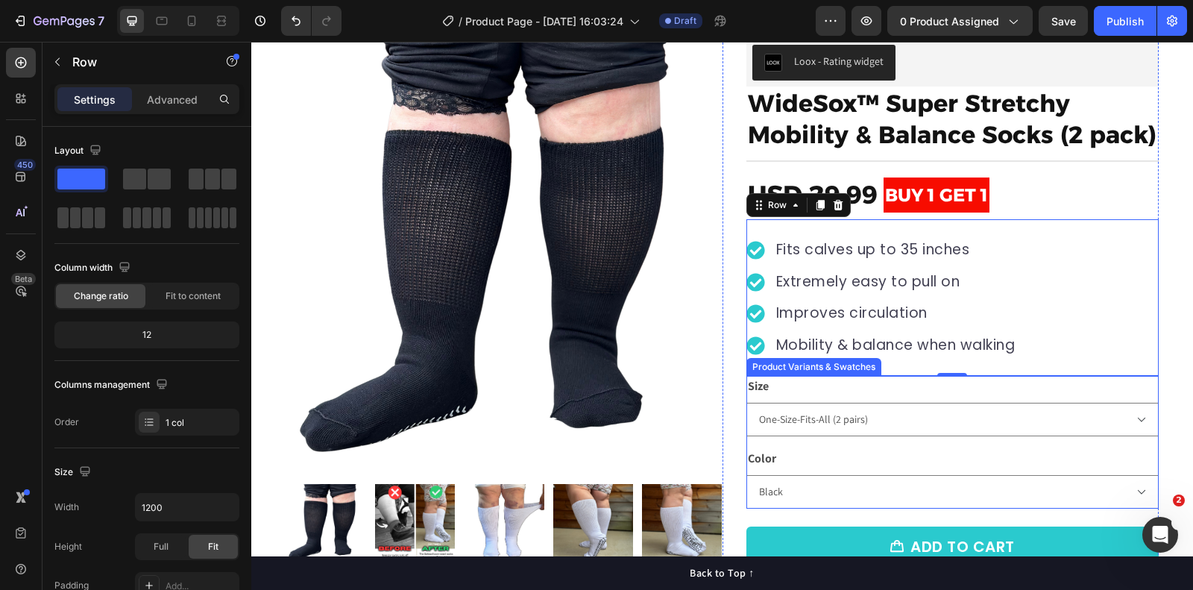
click at [793, 367] on div "Product Variants & Swatches" at bounding box center [814, 367] width 135 height 18
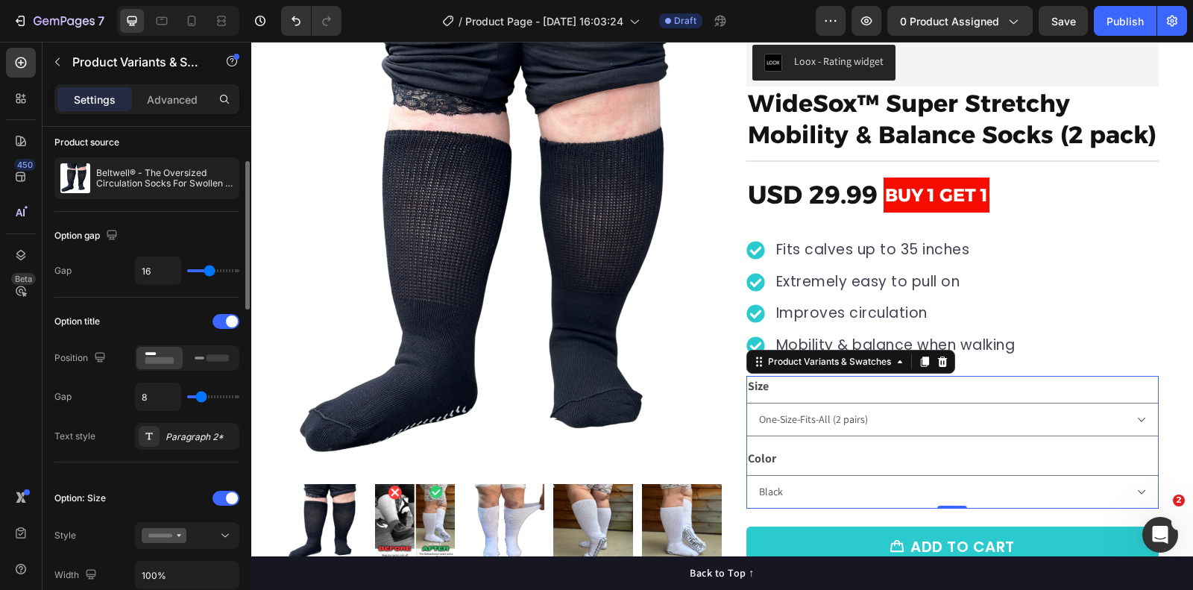
scroll to position [73, 0]
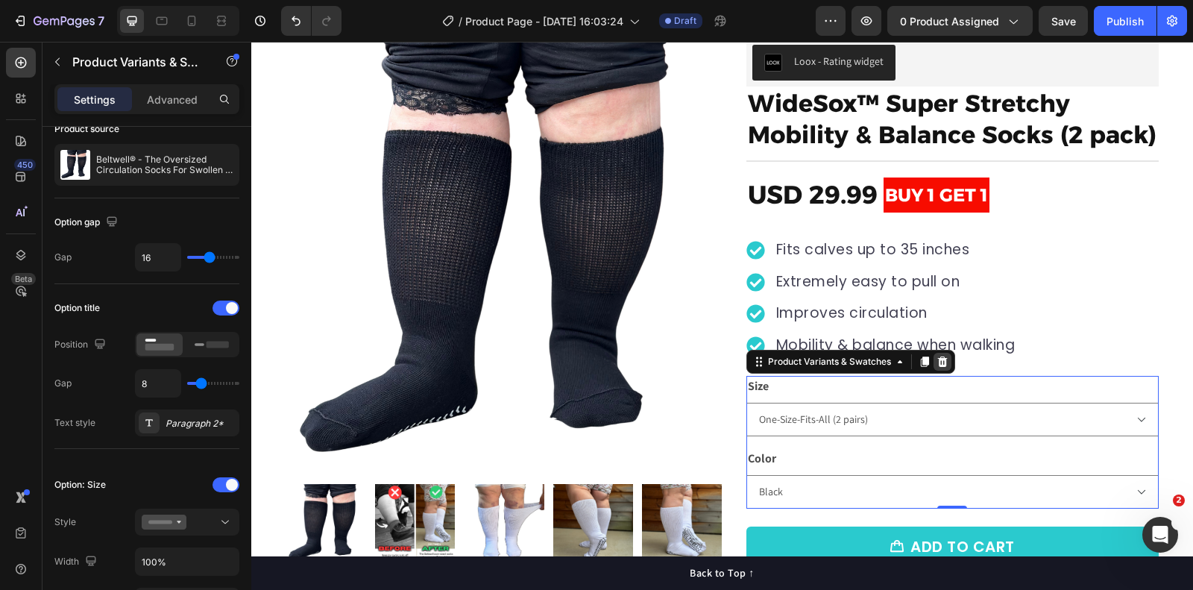
click at [942, 358] on icon at bounding box center [943, 362] width 10 height 10
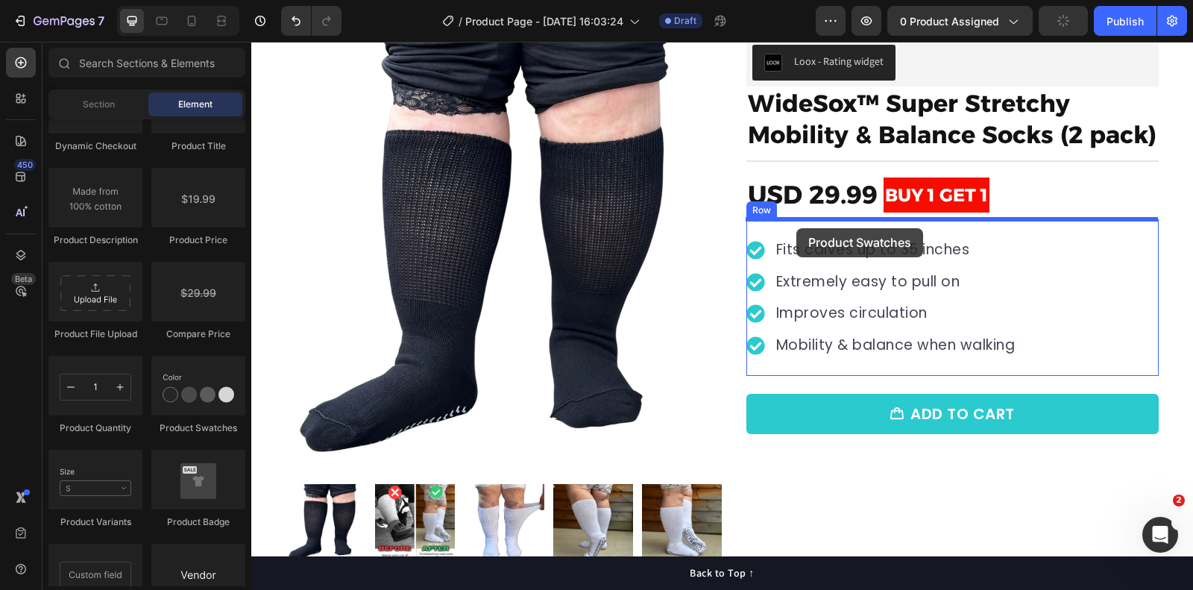
drag, startPoint x: 438, startPoint y: 437, endPoint x: 797, endPoint y: 228, distance: 415.1
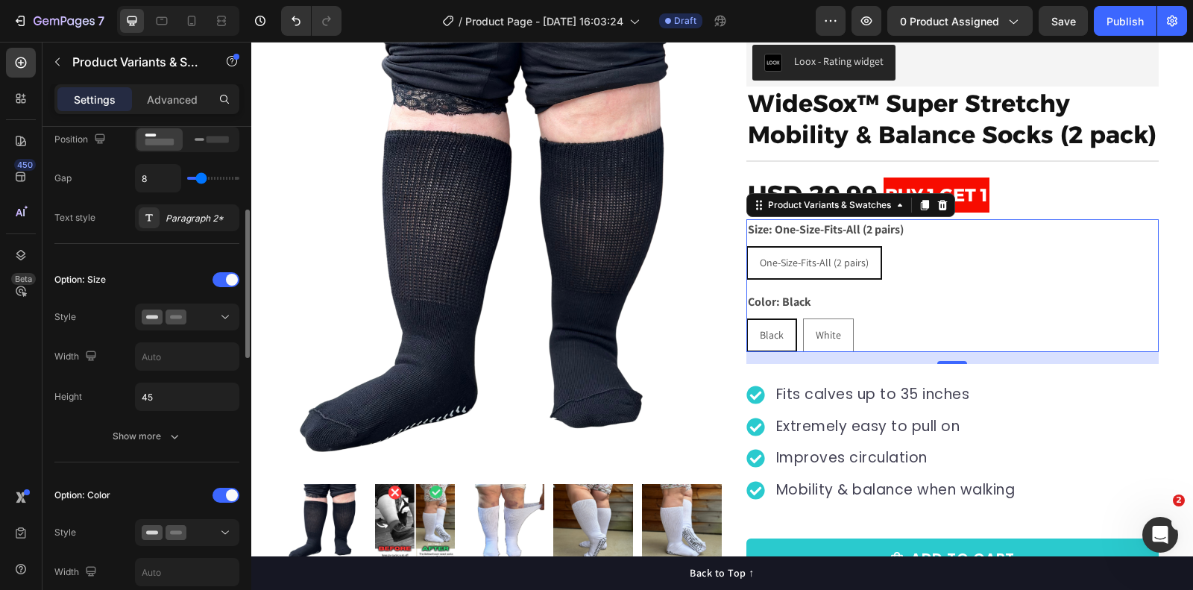
scroll to position [279, 0]
click at [201, 141] on icon at bounding box center [212, 139] width 34 height 16
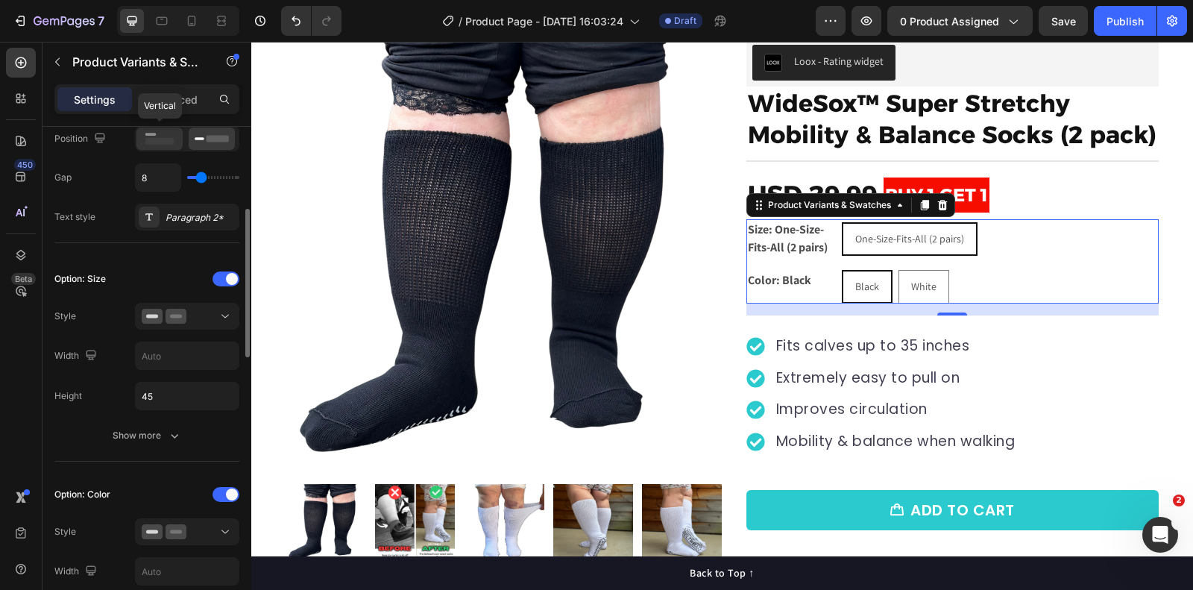
click at [166, 140] on rect at bounding box center [159, 141] width 29 height 7
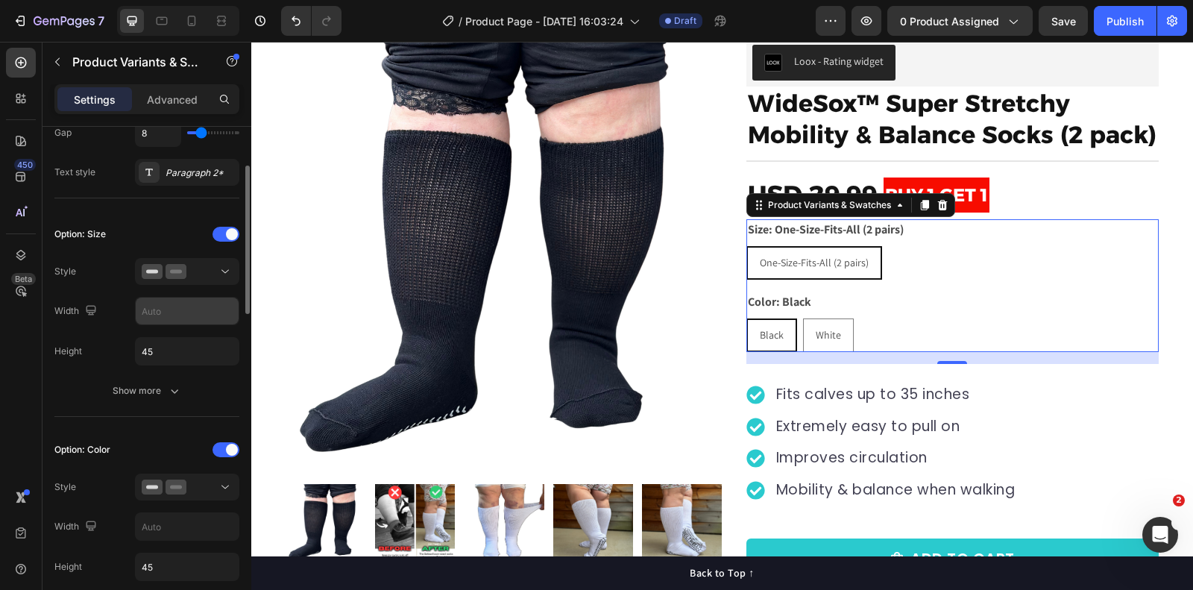
scroll to position [324, 0]
click at [196, 263] on div at bounding box center [187, 270] width 91 height 15
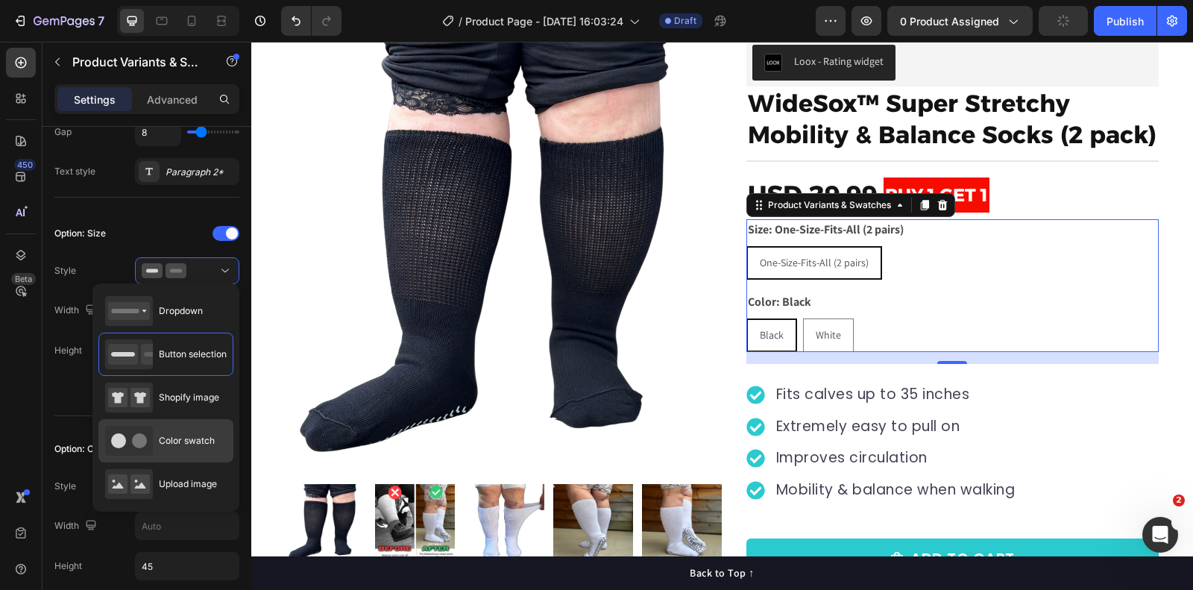
click at [197, 436] on span "Color swatch" at bounding box center [187, 440] width 56 height 13
type input "45"
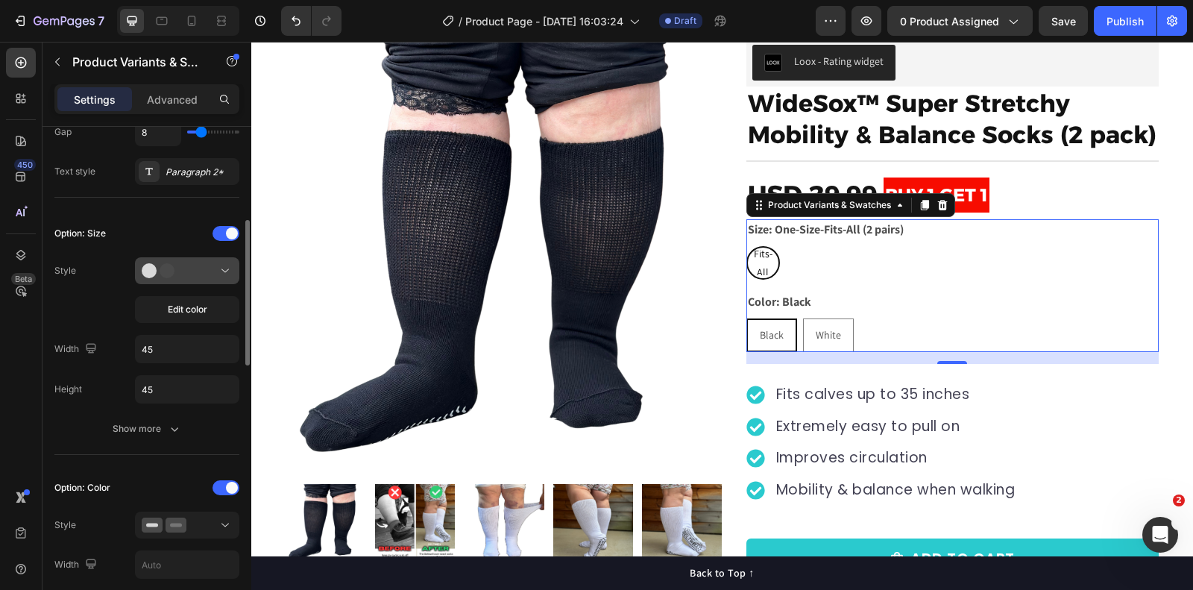
click at [198, 270] on div at bounding box center [187, 270] width 91 height 15
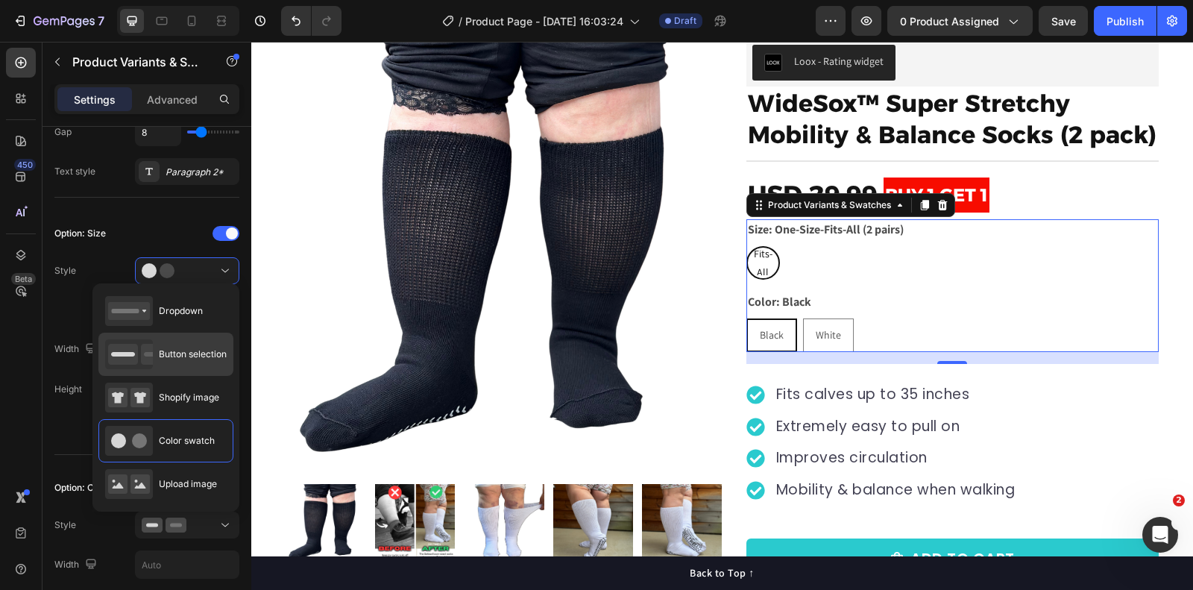
click at [185, 360] on div "Button selection" at bounding box center [166, 354] width 122 height 30
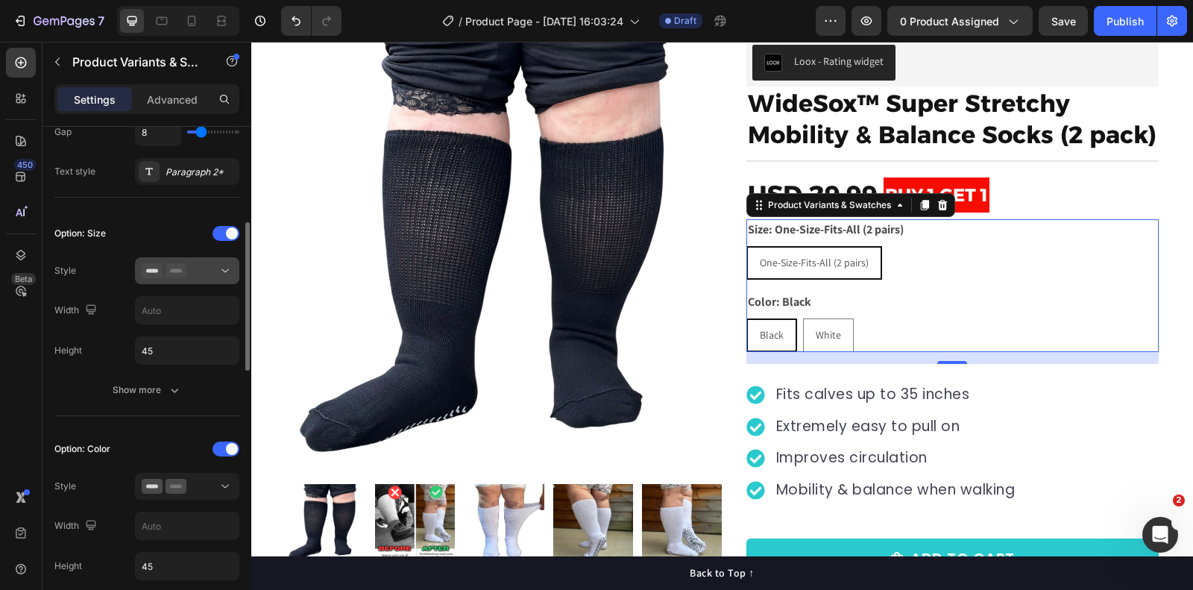
click at [187, 276] on button at bounding box center [187, 270] width 104 height 27
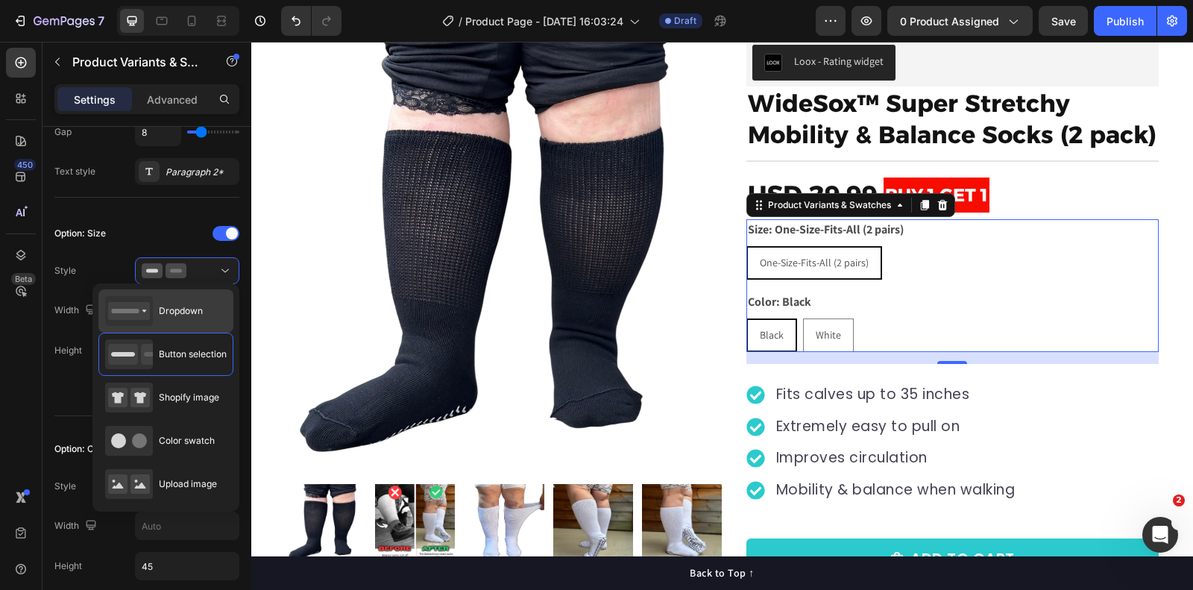
click at [196, 307] on span "Dropdown" at bounding box center [181, 310] width 44 height 13
type input "100%"
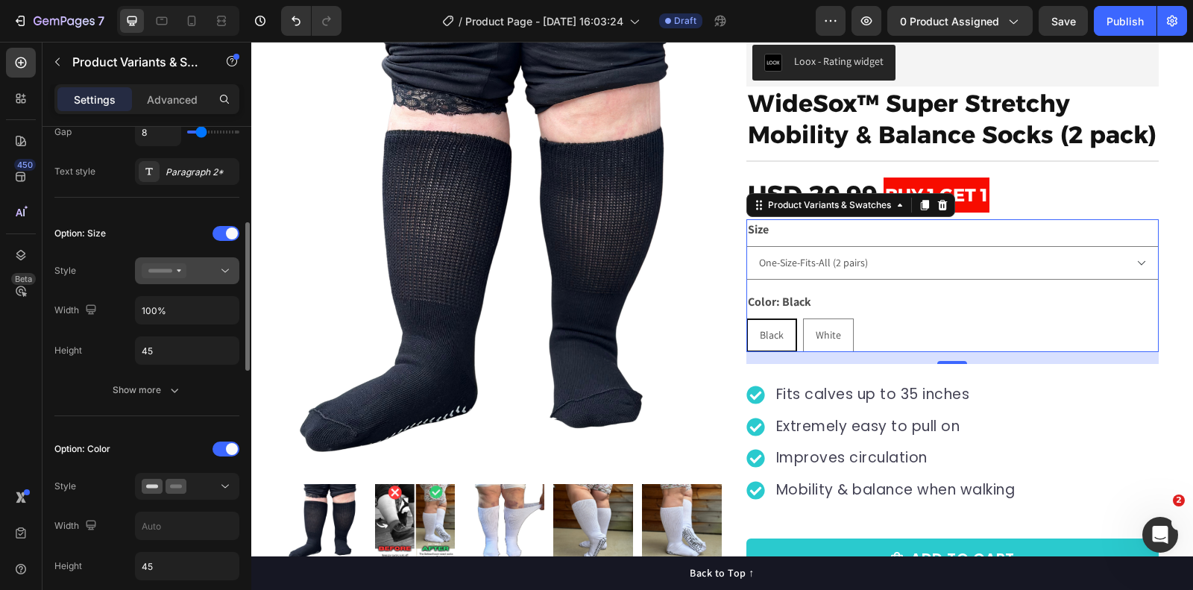
click at [218, 269] on icon at bounding box center [225, 270] width 15 height 15
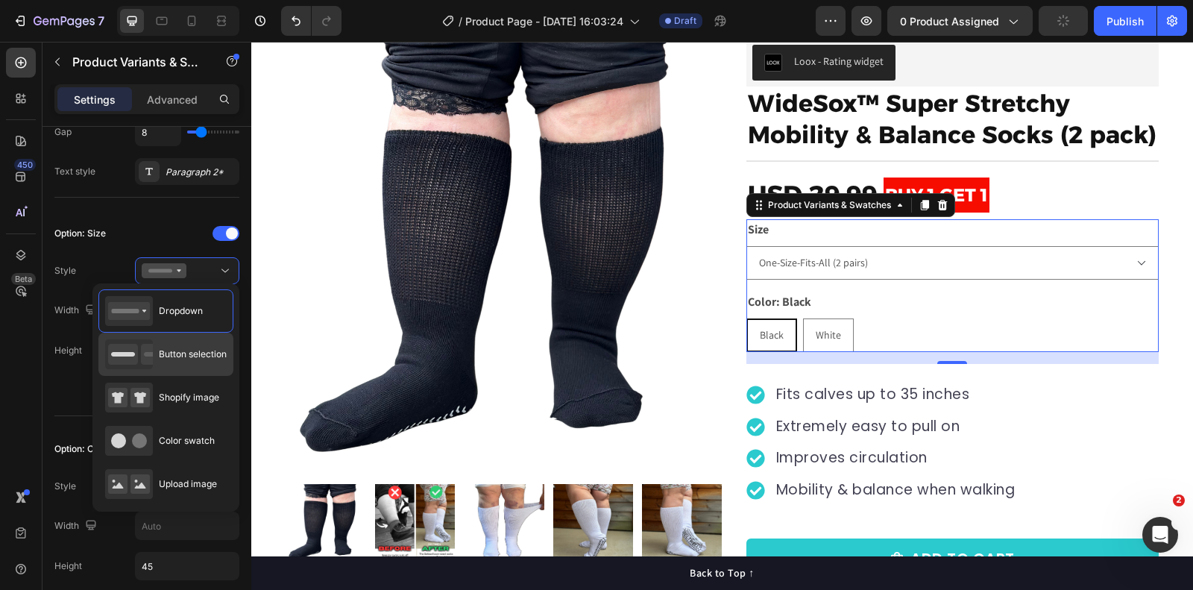
click at [201, 356] on span "Button selection" at bounding box center [193, 354] width 68 height 13
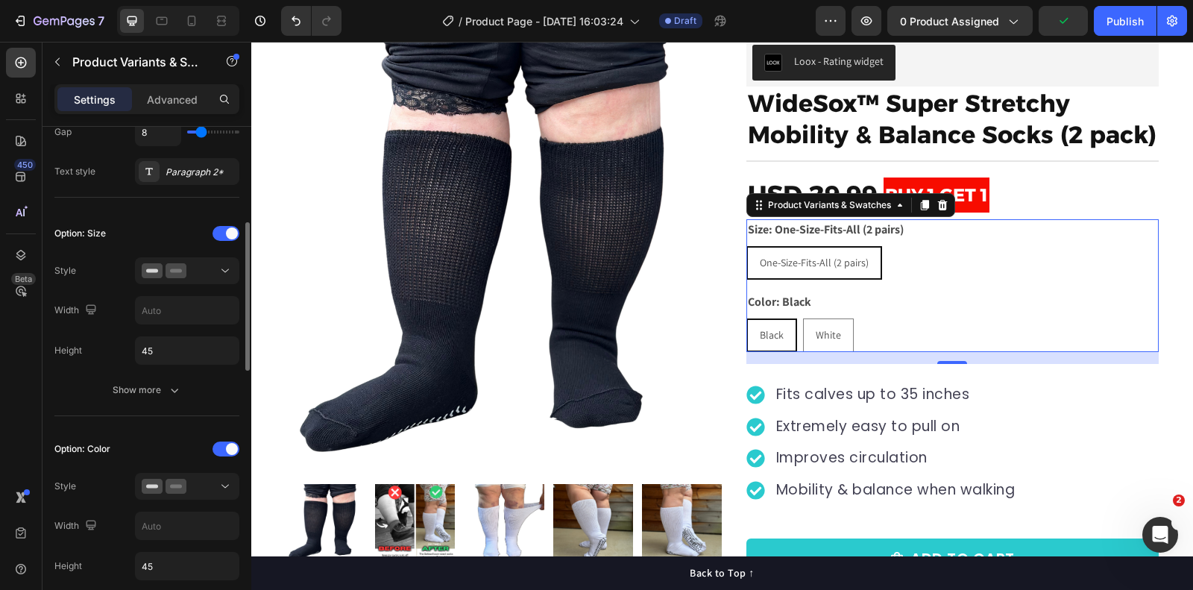
click at [158, 401] on div "Option: Size Style Width Height 45 Show more" at bounding box center [146, 313] width 185 height 207
click at [163, 394] on button "Show more" at bounding box center [146, 390] width 185 height 27
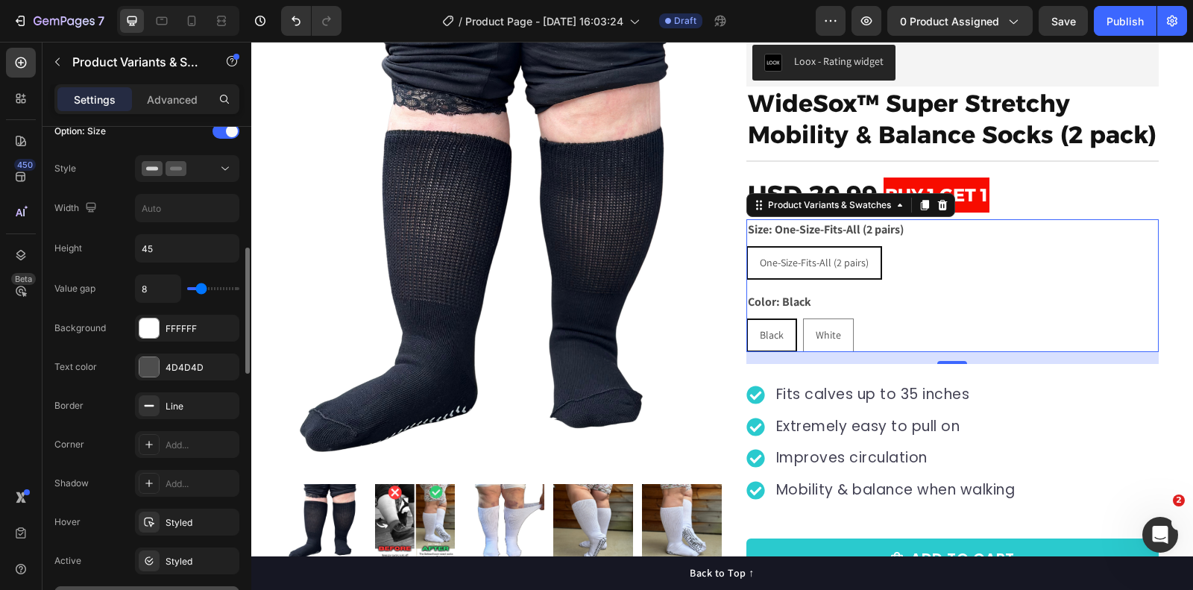
scroll to position [453, 0]
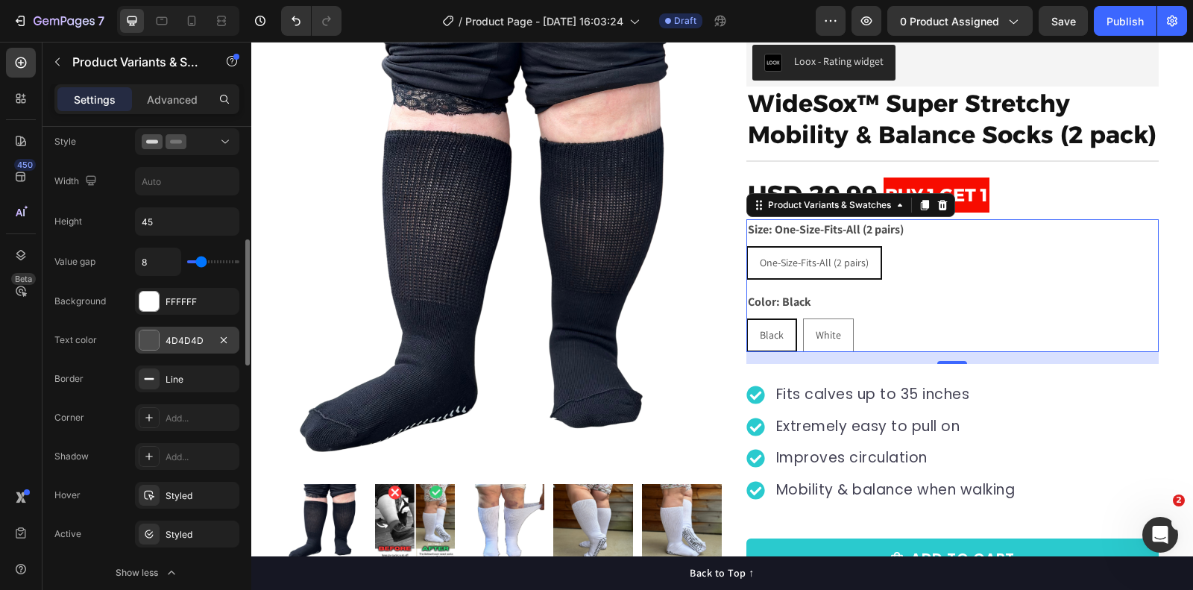
click at [151, 331] on div at bounding box center [148, 339] width 19 height 19
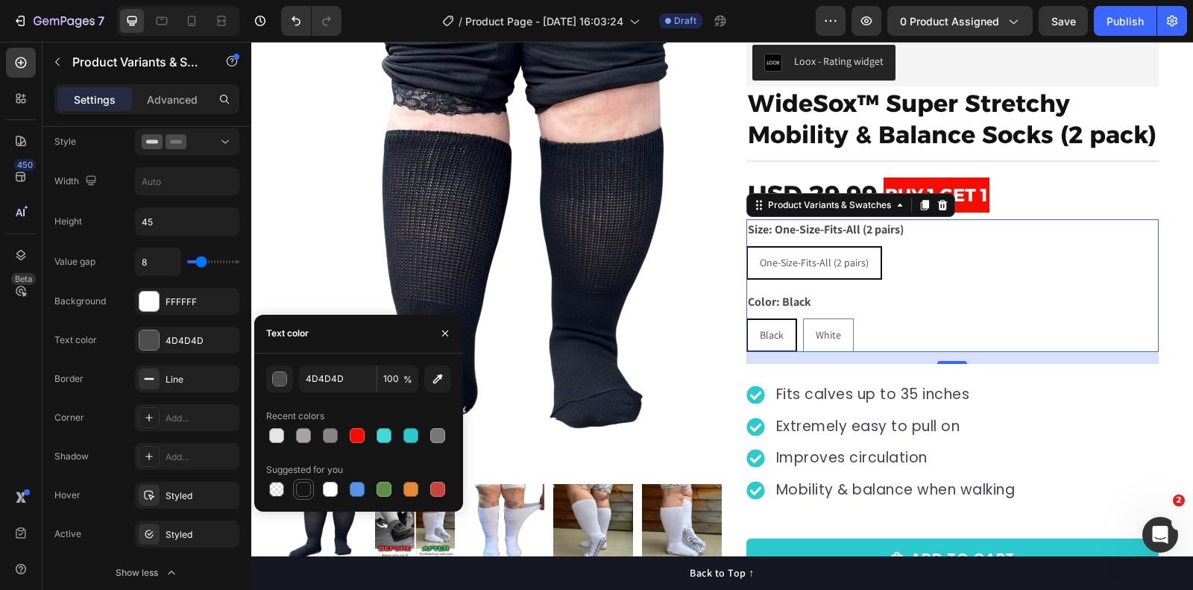
click at [307, 486] on div at bounding box center [303, 489] width 15 height 15
type input "151515"
click at [202, 528] on div "Styled" at bounding box center [187, 534] width 43 height 13
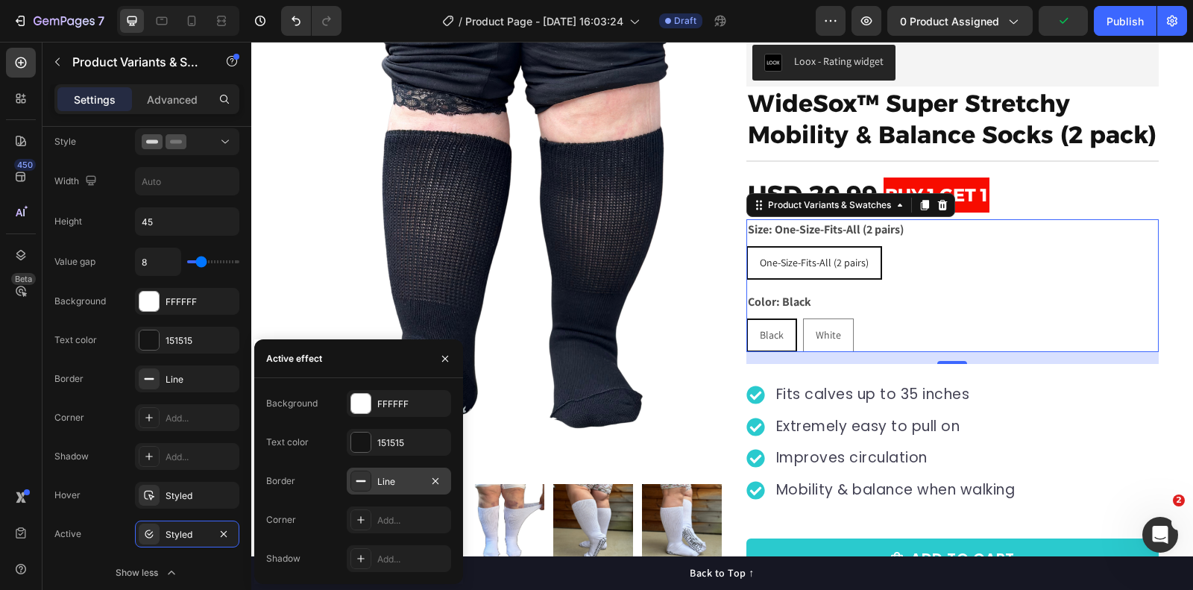
click at [361, 480] on icon at bounding box center [361, 481] width 12 height 12
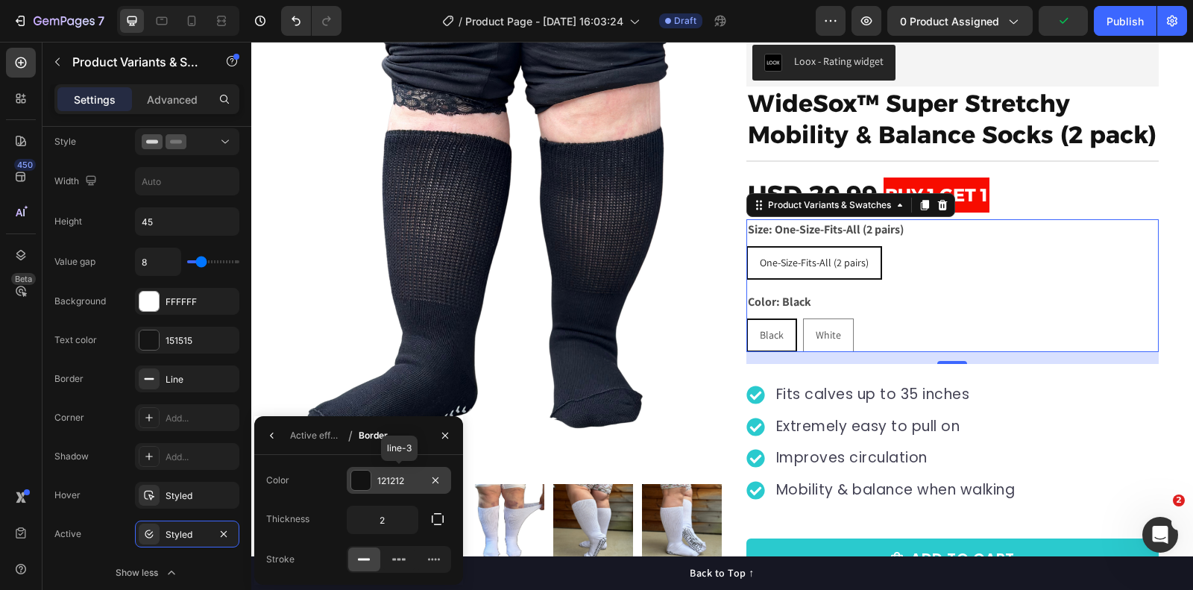
click at [362, 479] on div at bounding box center [360, 480] width 19 height 19
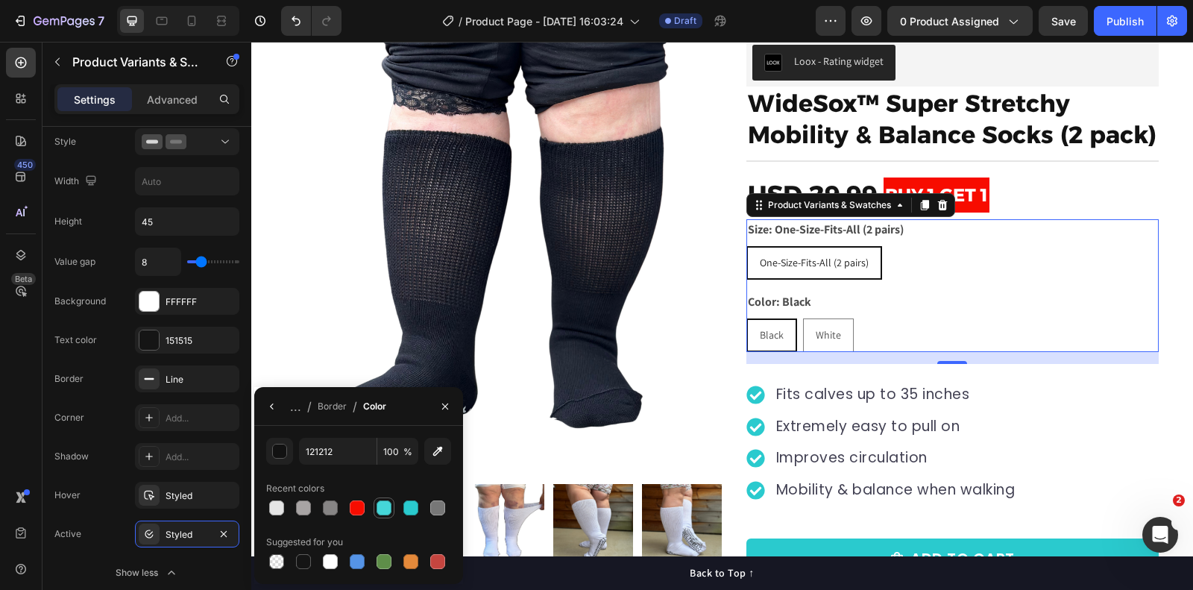
click at [382, 509] on div at bounding box center [384, 507] width 15 height 15
click at [409, 509] on div at bounding box center [411, 507] width 15 height 15
type input "2ACACE"
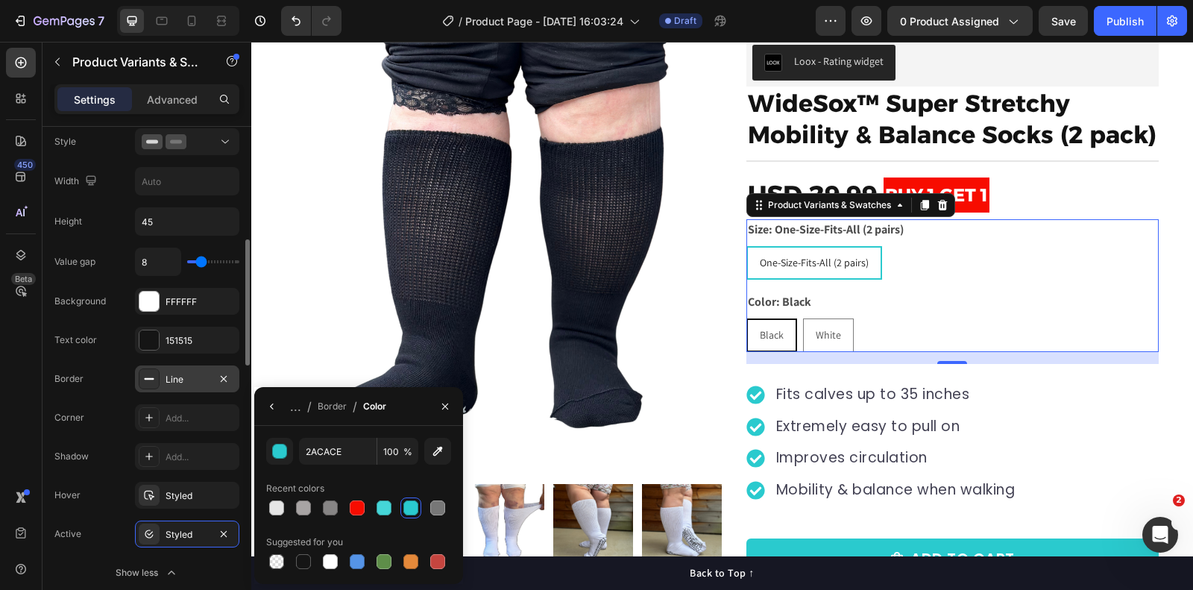
click at [185, 373] on div "Line" at bounding box center [187, 379] width 43 height 13
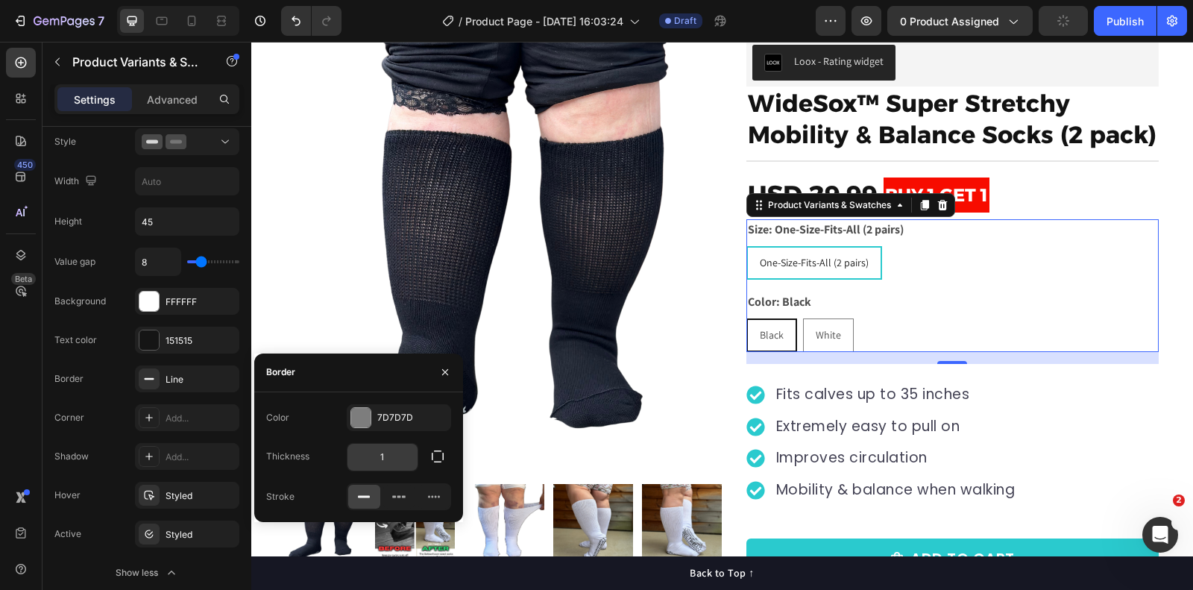
click at [383, 457] on input "1" at bounding box center [383, 457] width 70 height 27
drag, startPoint x: 394, startPoint y: 456, endPoint x: 354, endPoint y: 456, distance: 39.5
click at [354, 456] on input "3" at bounding box center [383, 457] width 70 height 27
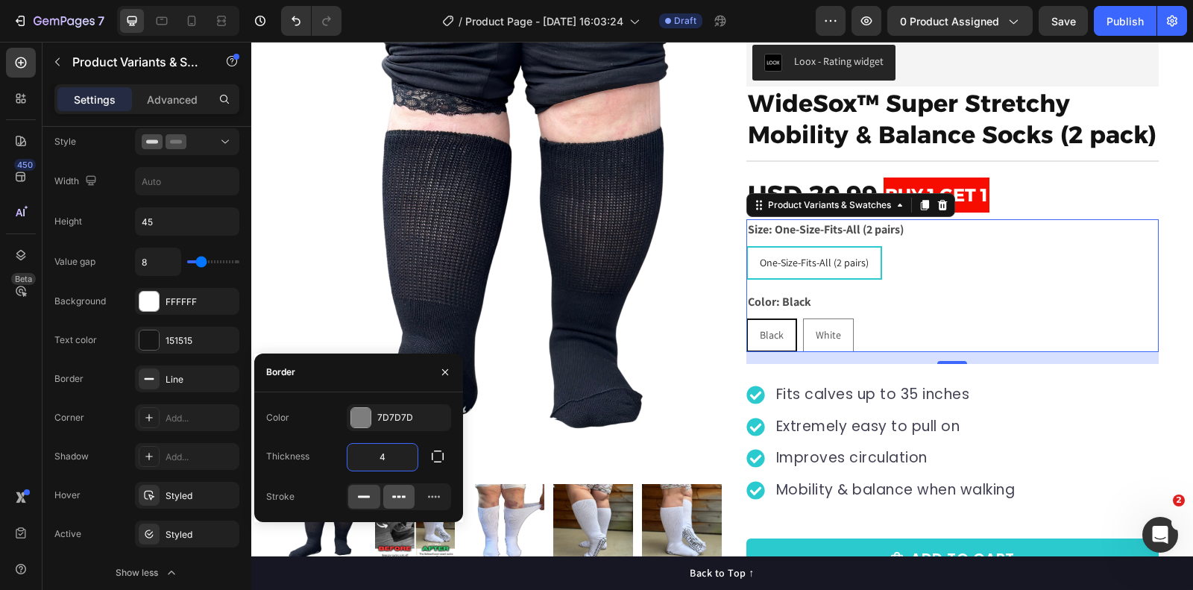
type input "4"
click at [403, 499] on icon at bounding box center [399, 496] width 15 height 15
click at [368, 500] on icon at bounding box center [364, 496] width 15 height 15
click at [371, 418] on div at bounding box center [361, 417] width 21 height 21
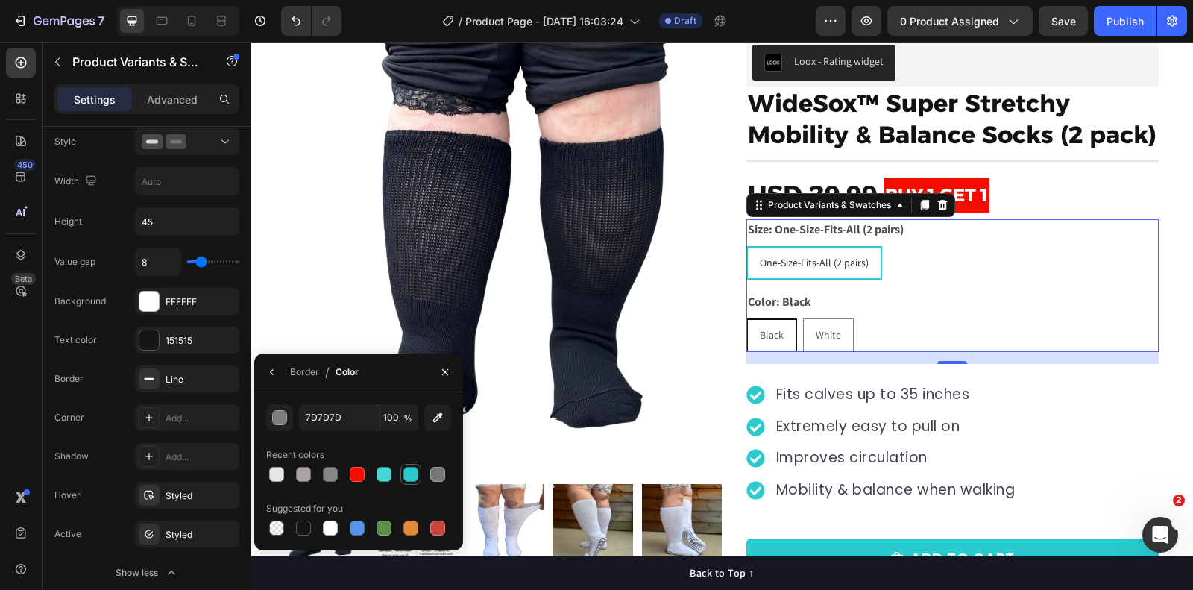
click at [402, 470] on div at bounding box center [411, 474] width 18 height 18
type input "2ACACE"
click at [210, 275] on div "Value gap 8 Background FFFFFF Text color 151515 Border Line Corner Add... Shado…" at bounding box center [146, 417] width 185 height 339
click at [446, 369] on icon "button" at bounding box center [445, 372] width 12 height 12
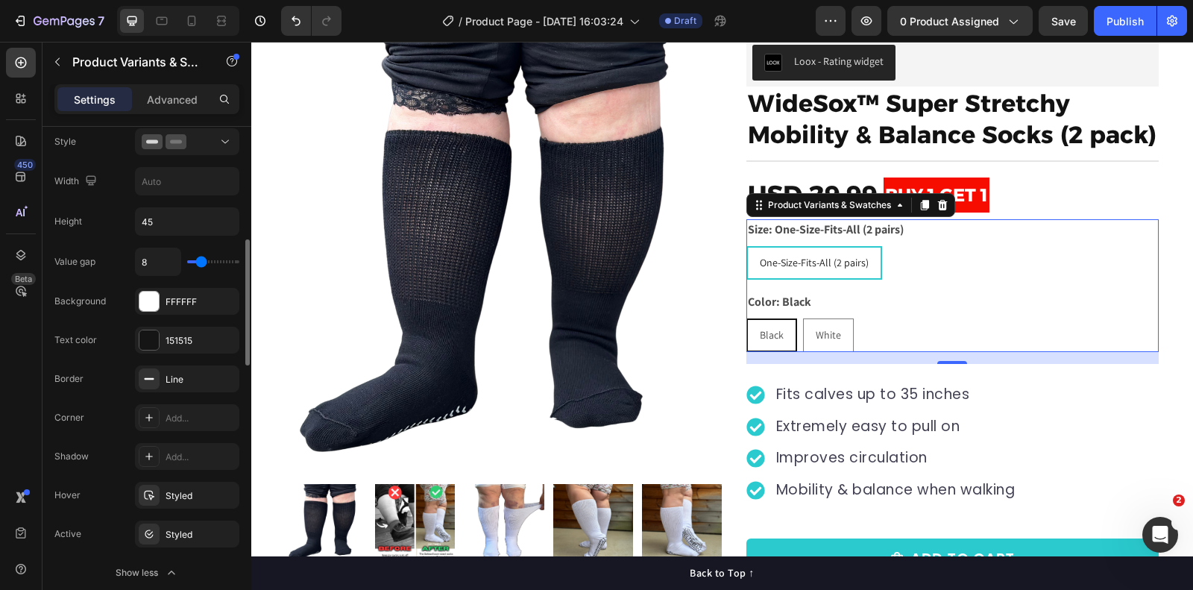
type input "11"
type input "13"
type input "14"
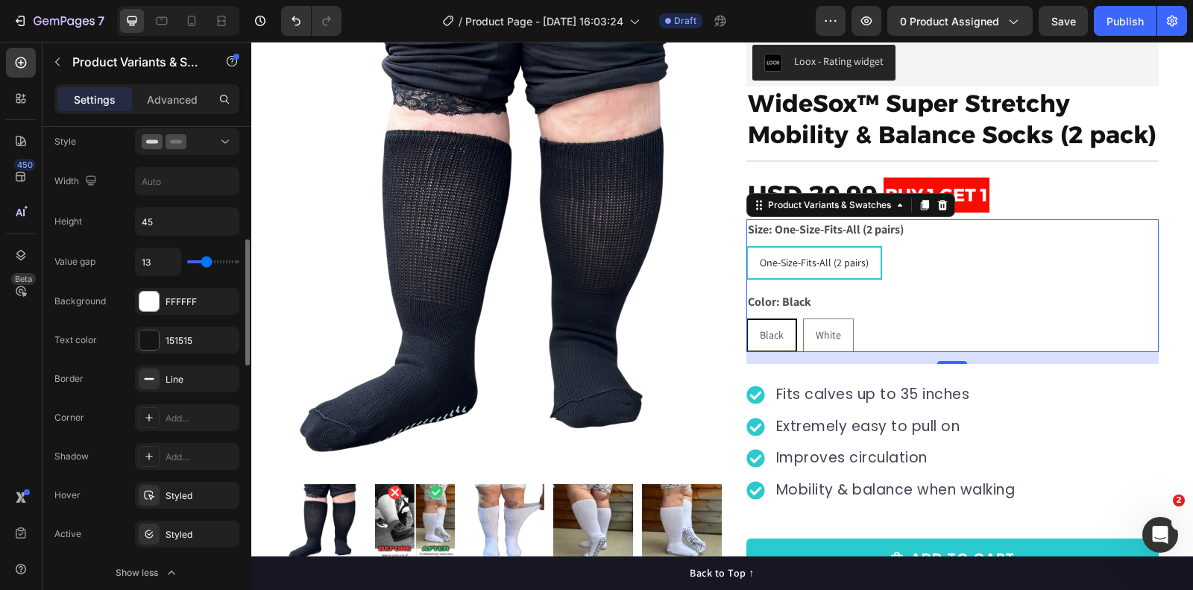
type input "14"
type input "15"
type input "17"
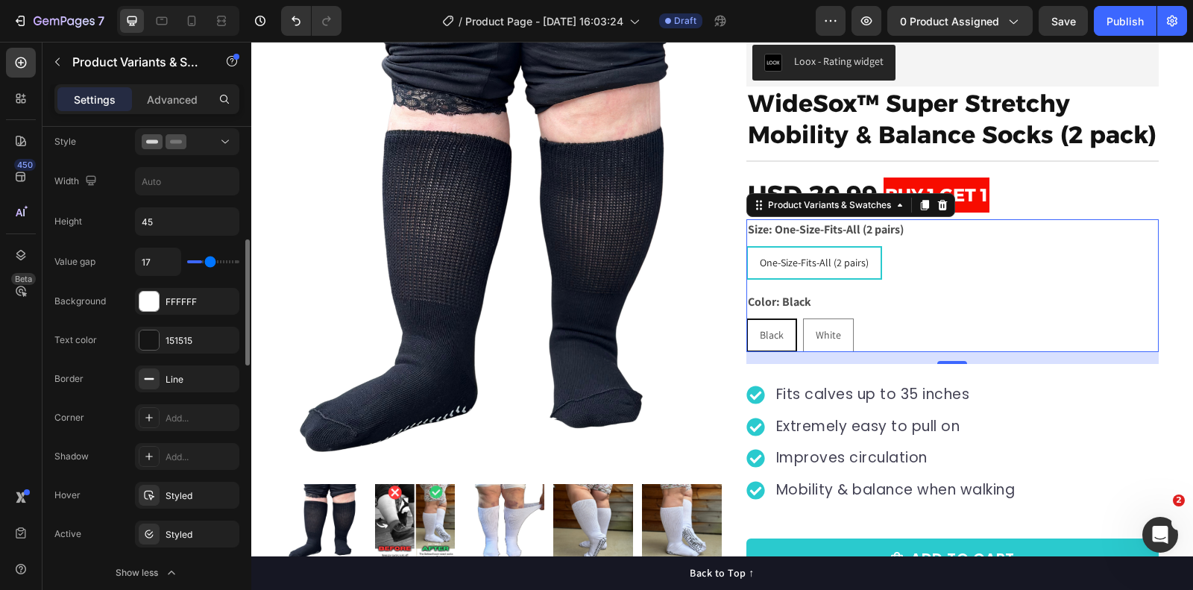
type input "19"
type input "20"
type input "21"
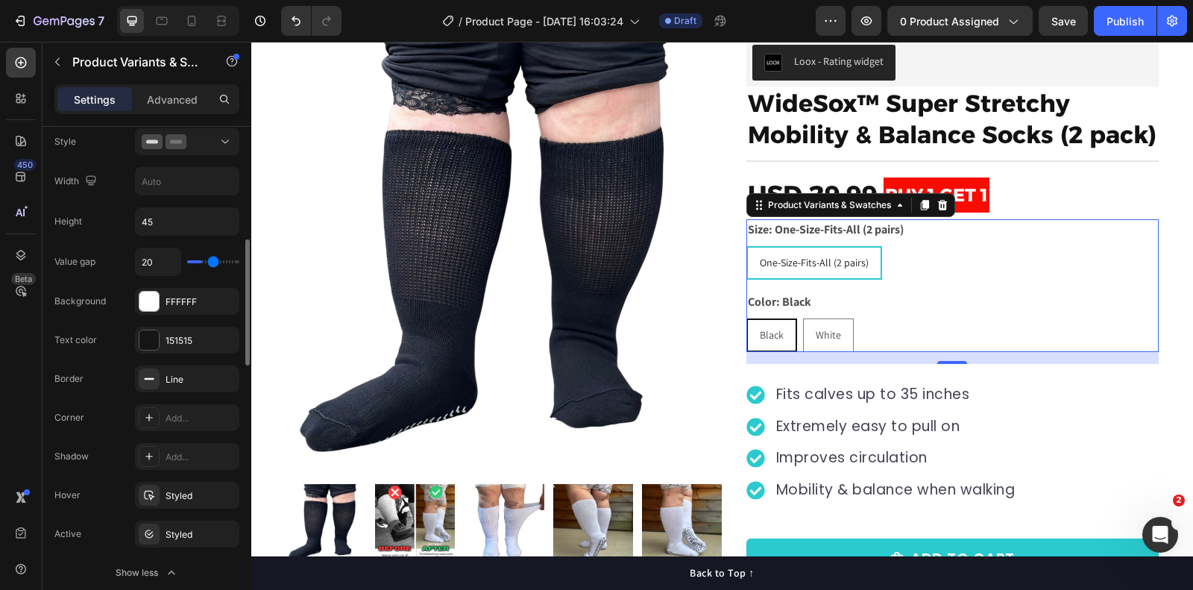
type input "21"
type input "20"
type input "19"
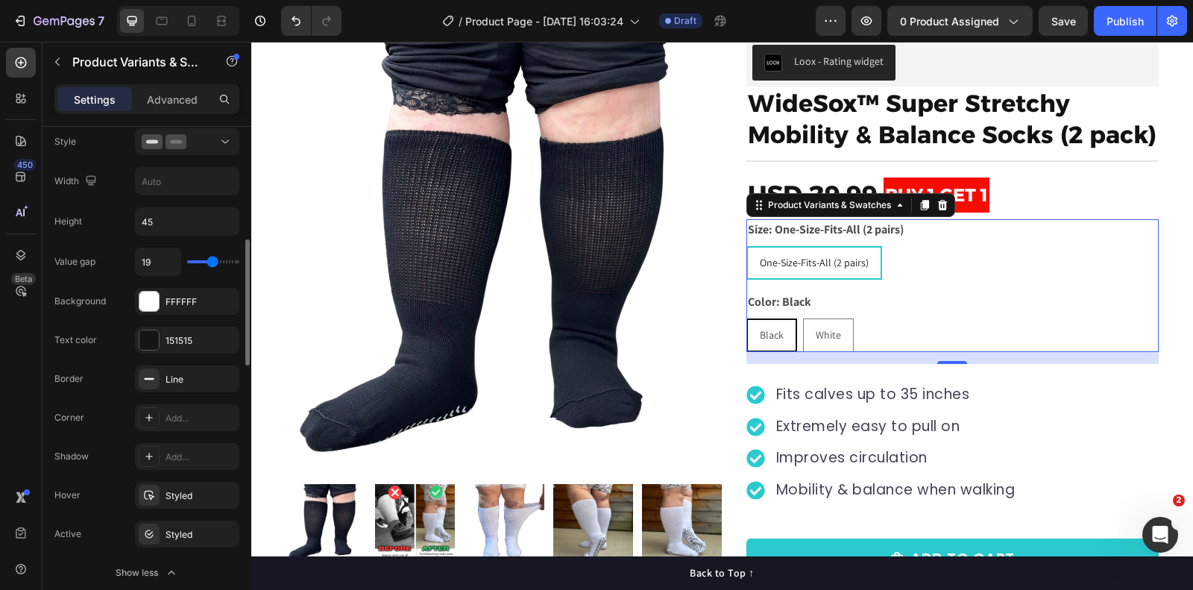
type input "17"
type input "15"
type input "13"
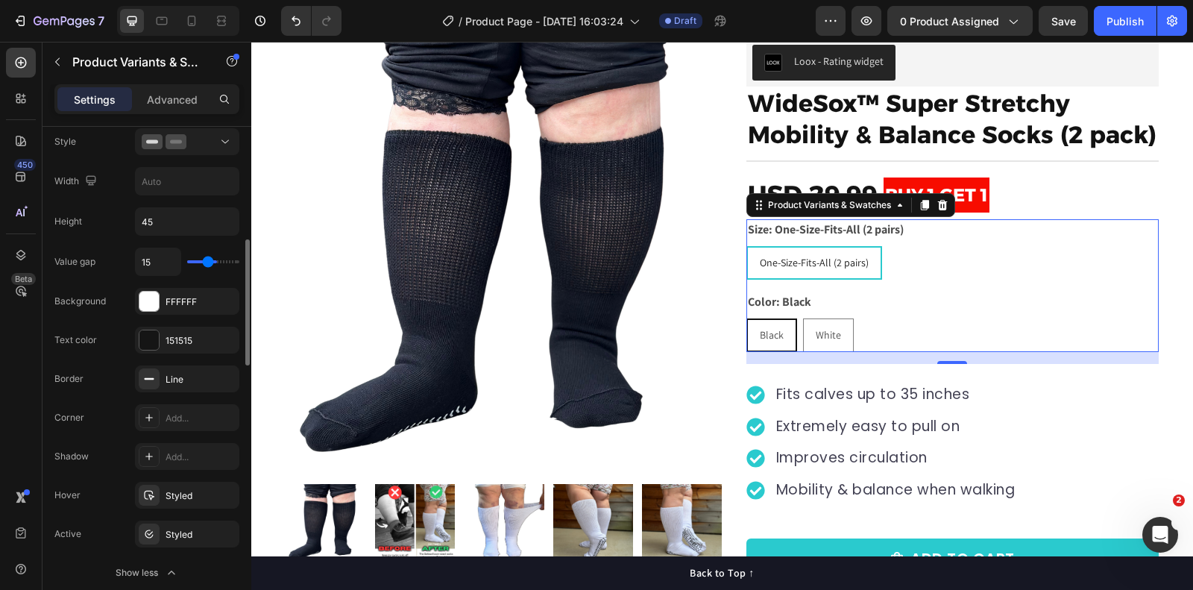
type input "13"
type input "10"
type input "9"
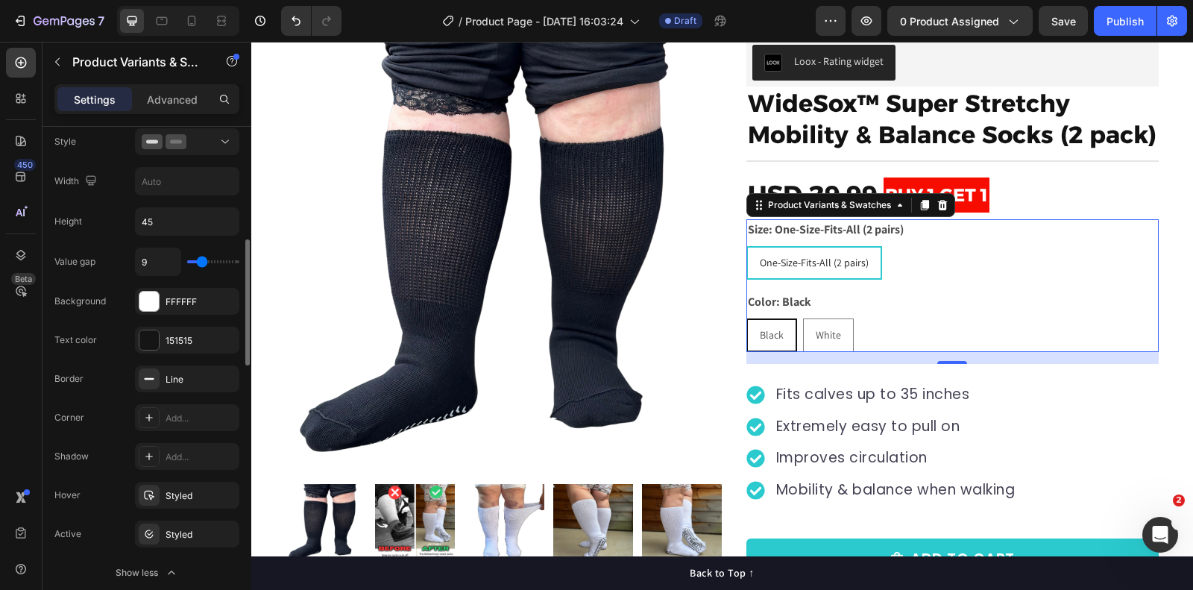
type input "8"
type input "7"
click at [201, 260] on input "range" at bounding box center [213, 261] width 52 height 3
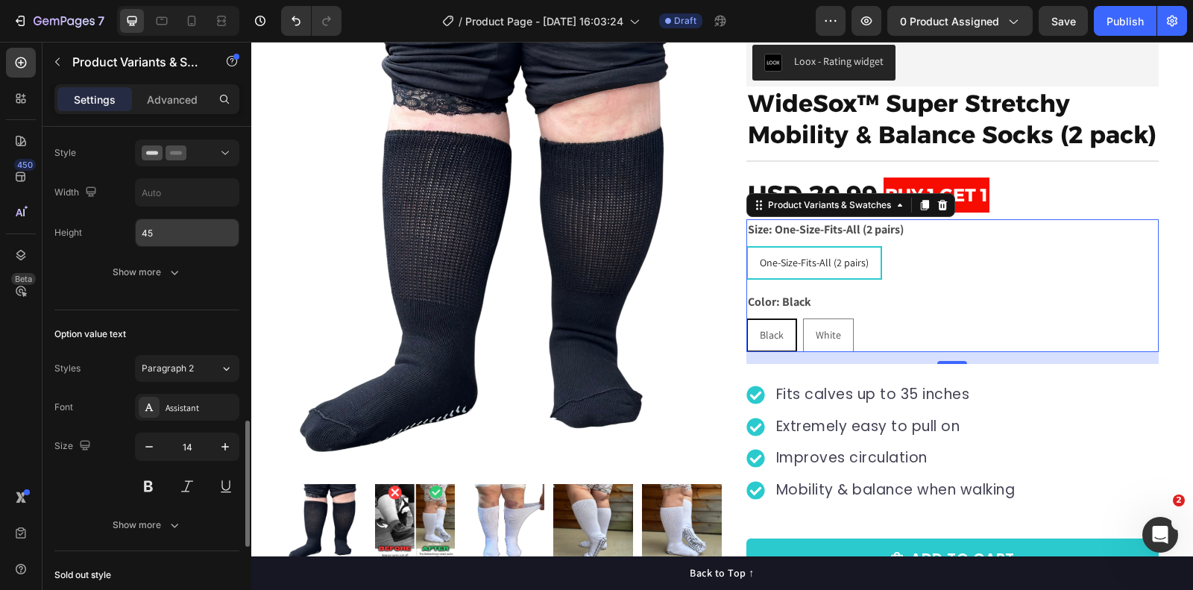
scroll to position [1012, 0]
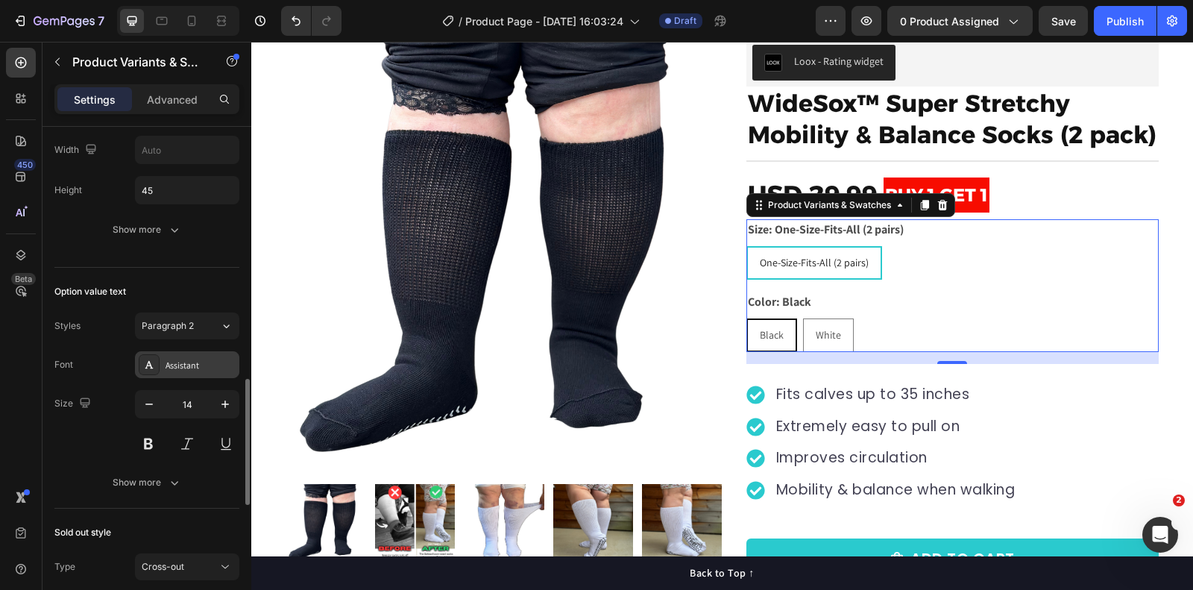
click at [184, 351] on div "Assistant" at bounding box center [187, 364] width 104 height 27
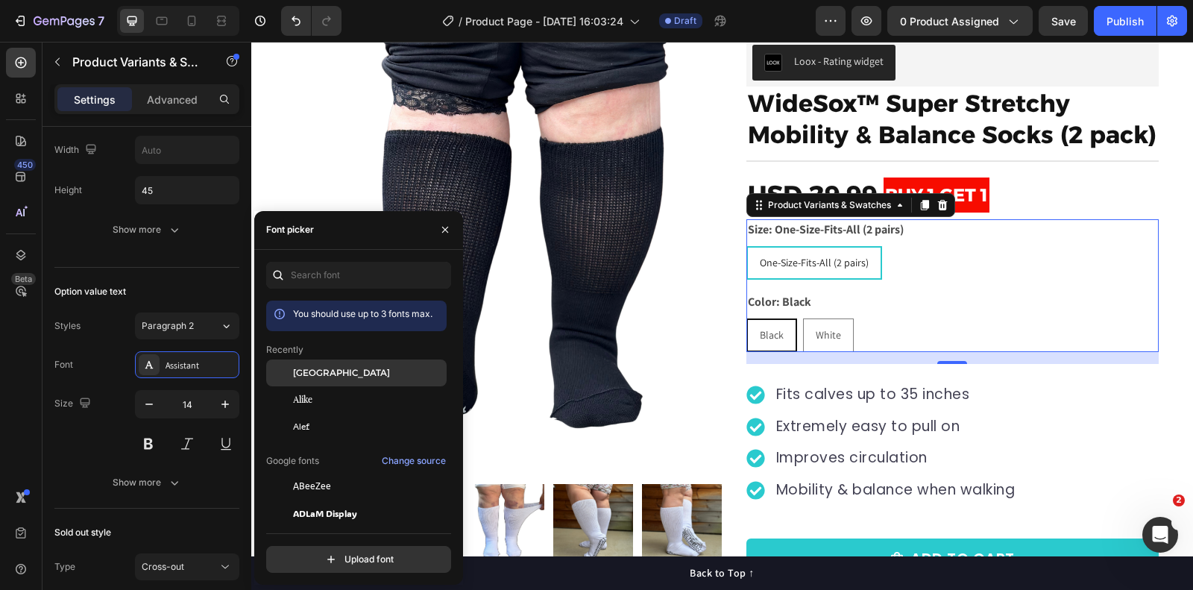
click at [332, 378] on span "[GEOGRAPHIC_DATA]" at bounding box center [341, 372] width 97 height 13
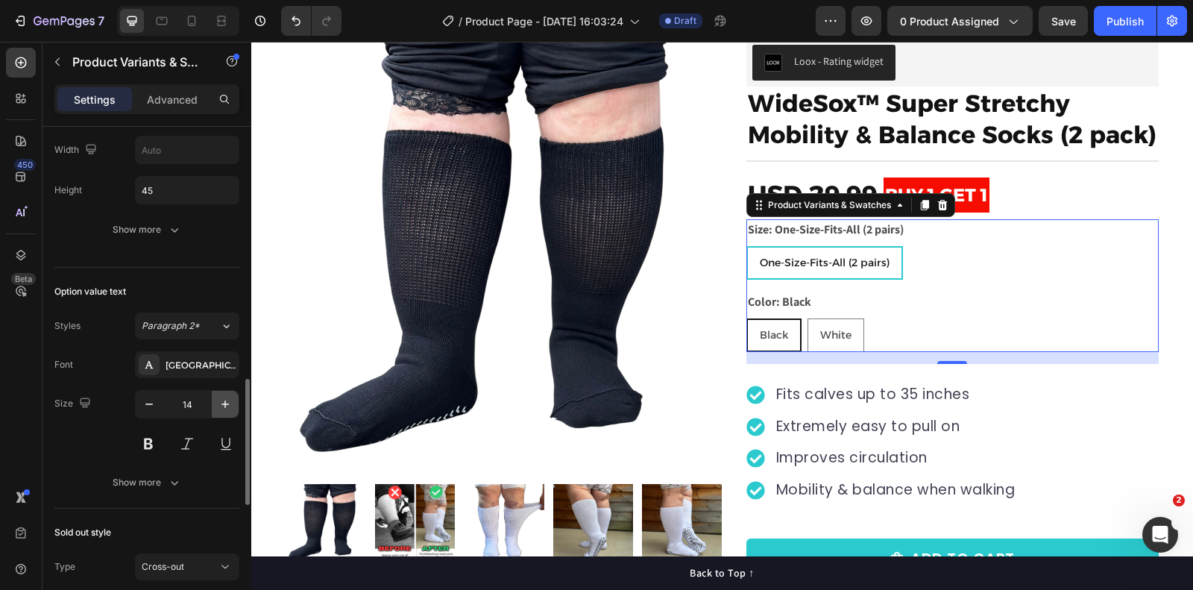
click at [225, 397] on icon "button" at bounding box center [225, 404] width 15 height 15
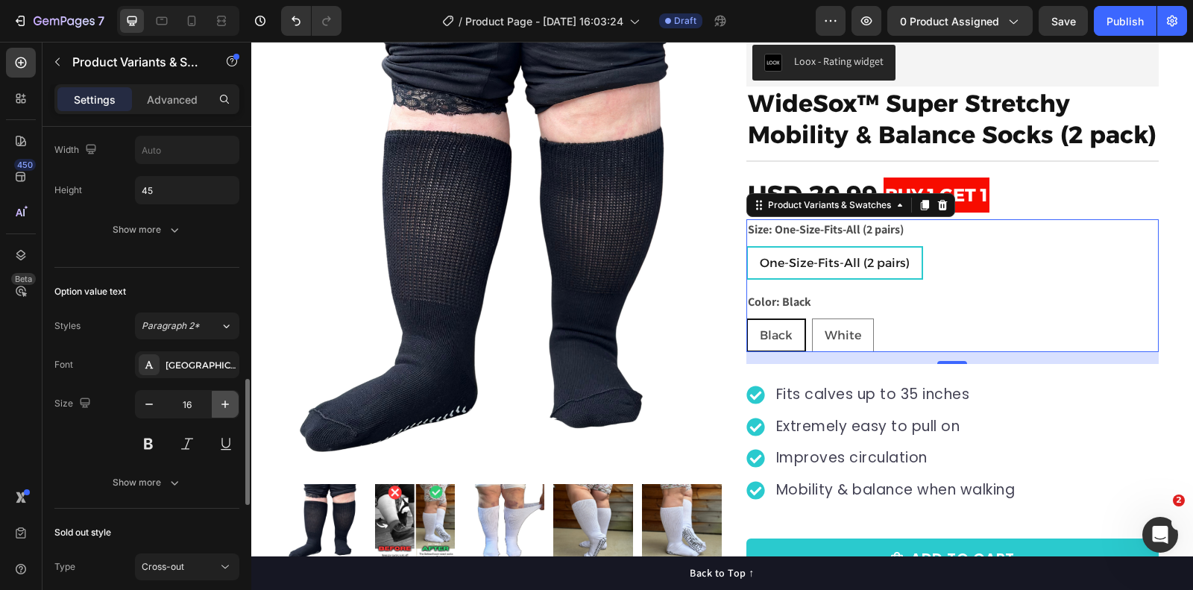
click at [225, 397] on icon "button" at bounding box center [225, 404] width 15 height 15
click at [160, 396] on button "button" at bounding box center [149, 404] width 27 height 27
click at [222, 407] on button "button" at bounding box center [225, 404] width 27 height 27
click at [225, 397] on icon "button" at bounding box center [225, 404] width 15 height 15
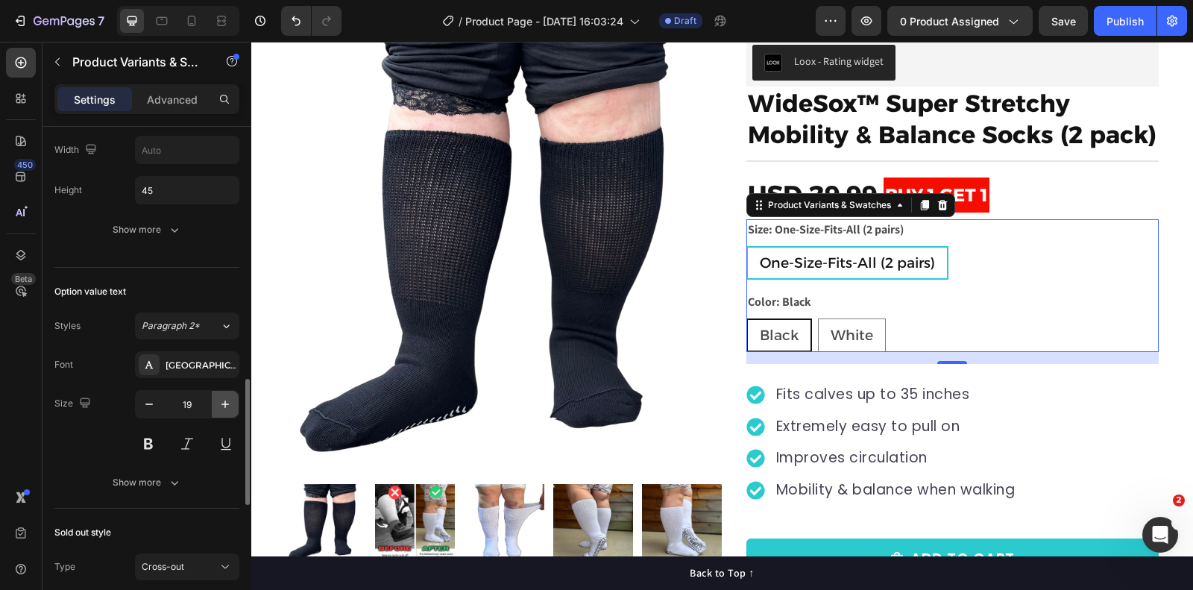
type input "20"
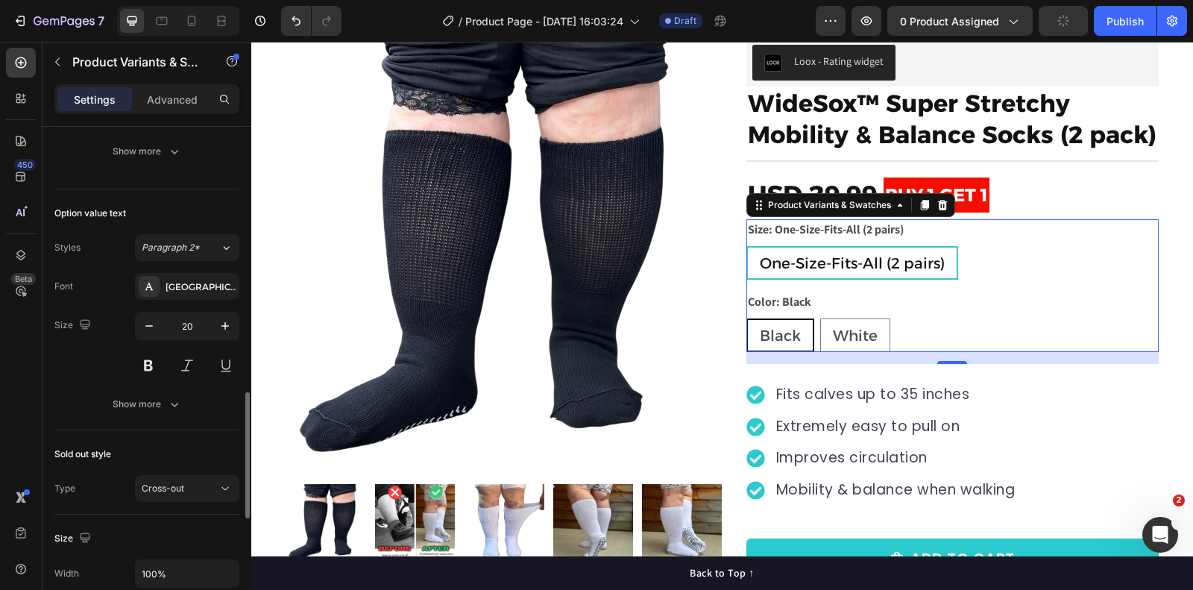
scroll to position [1091, 0]
click at [153, 397] on div "Show more" at bounding box center [147, 403] width 69 height 15
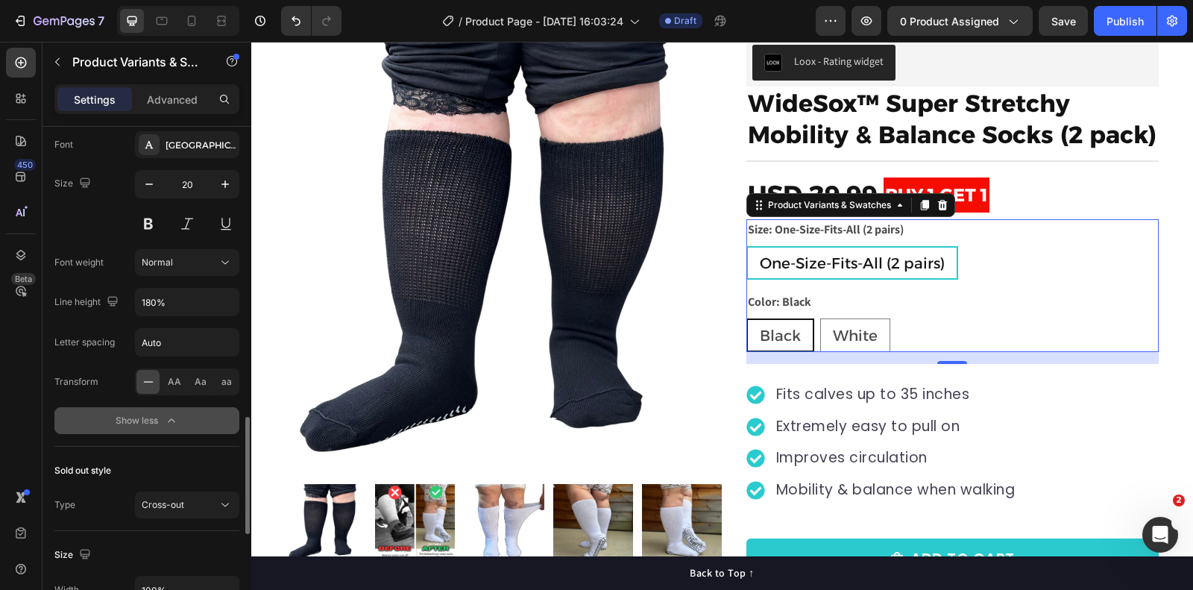
scroll to position [1238, 0]
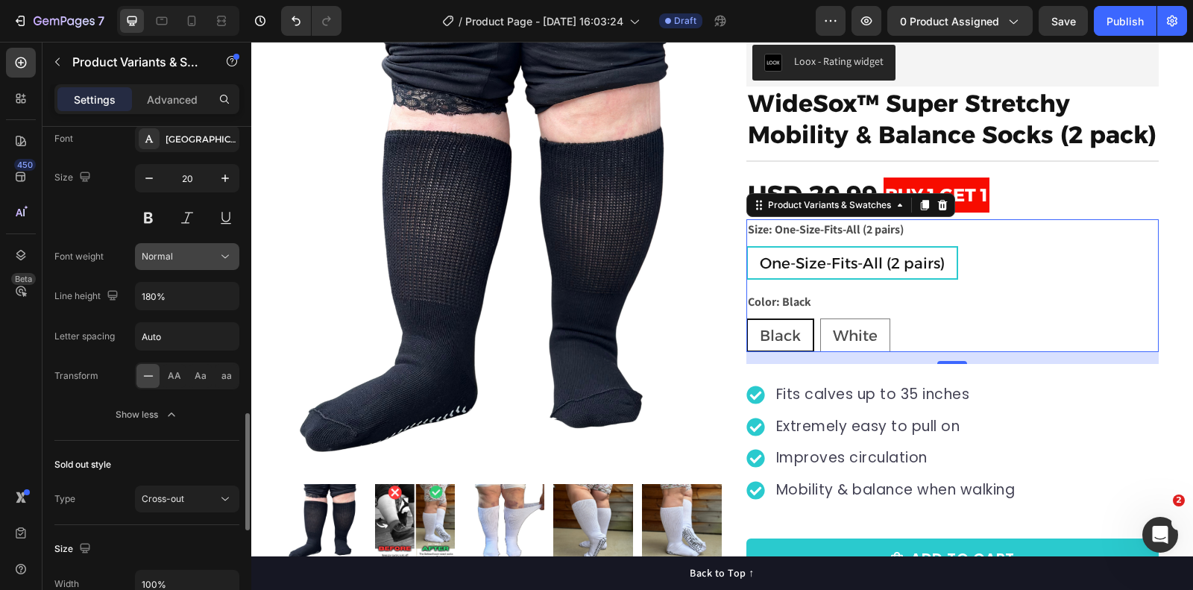
click at [183, 250] on div "Normal" at bounding box center [180, 256] width 76 height 13
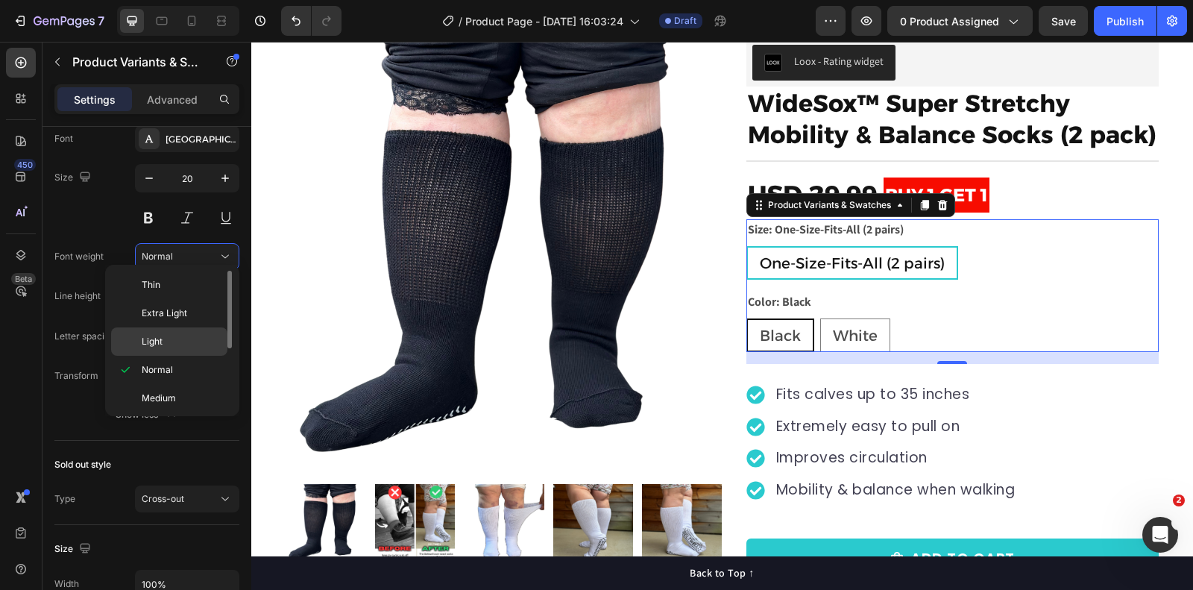
scroll to position [84, 0]
click at [167, 365] on p "Bold" at bounding box center [181, 371] width 79 height 13
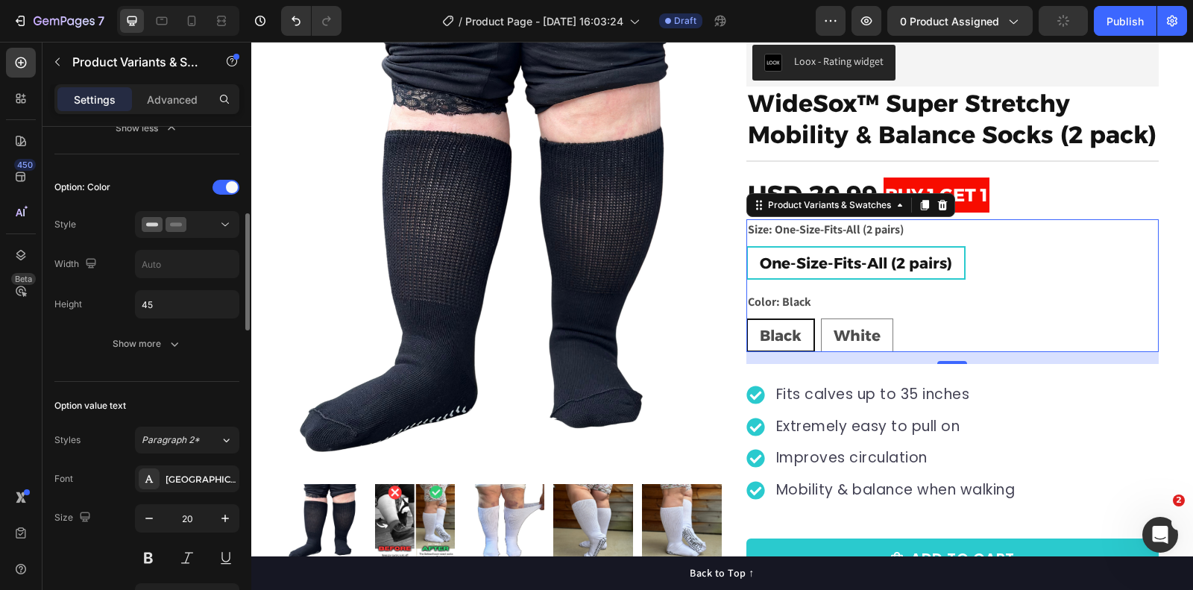
scroll to position [786, 0]
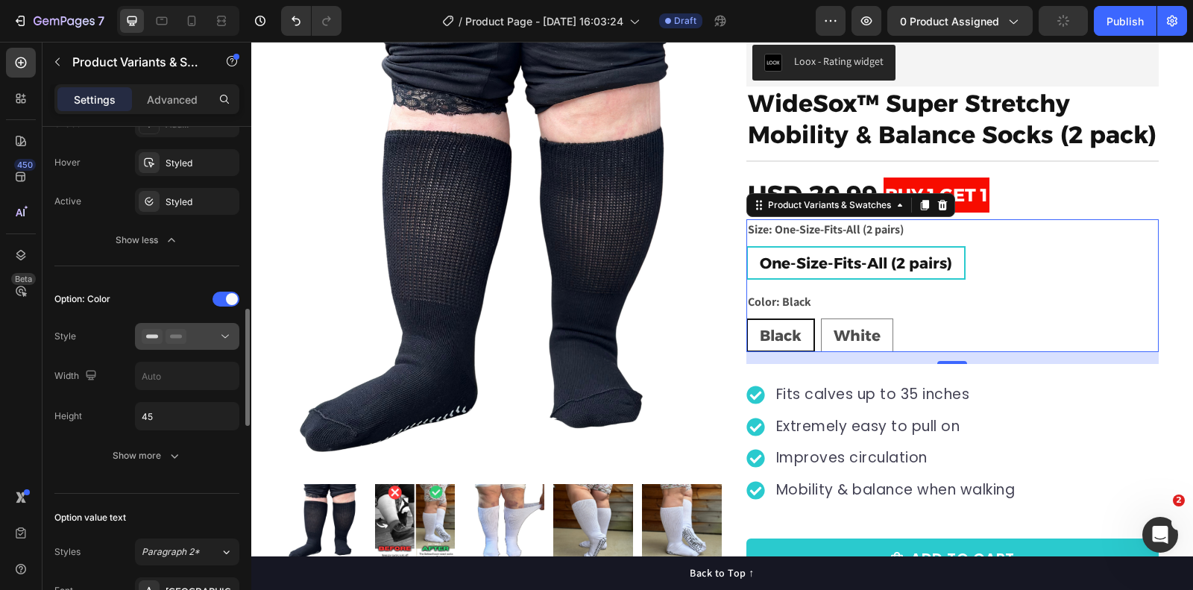
click at [204, 329] on div at bounding box center [187, 336] width 91 height 15
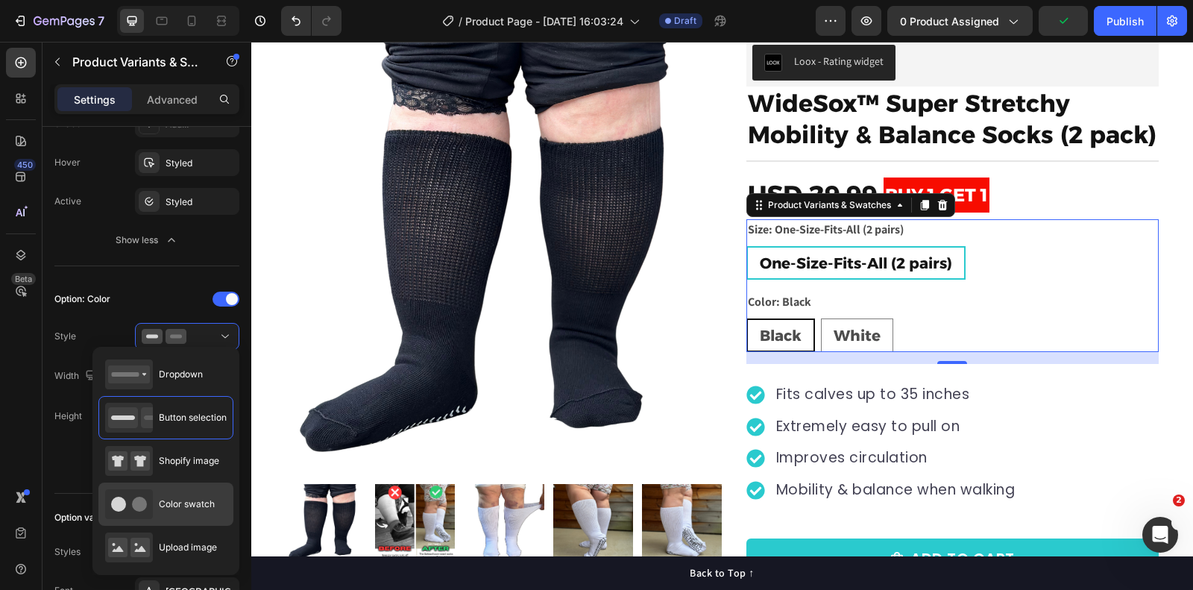
click at [189, 507] on span "Color swatch" at bounding box center [187, 504] width 56 height 13
type input "45"
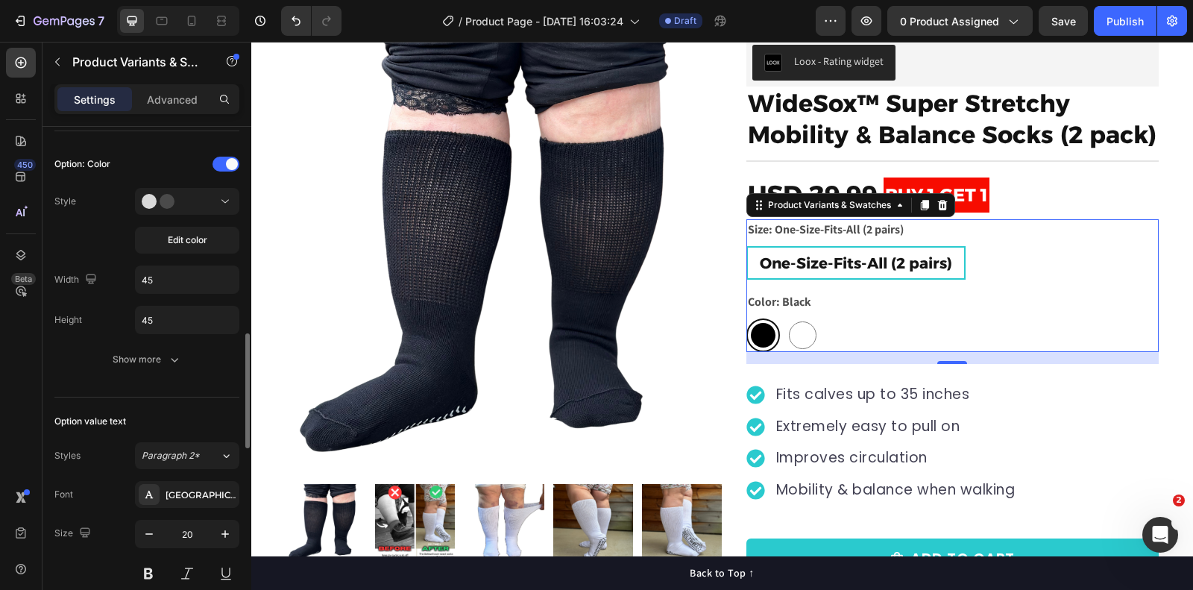
scroll to position [943, 0]
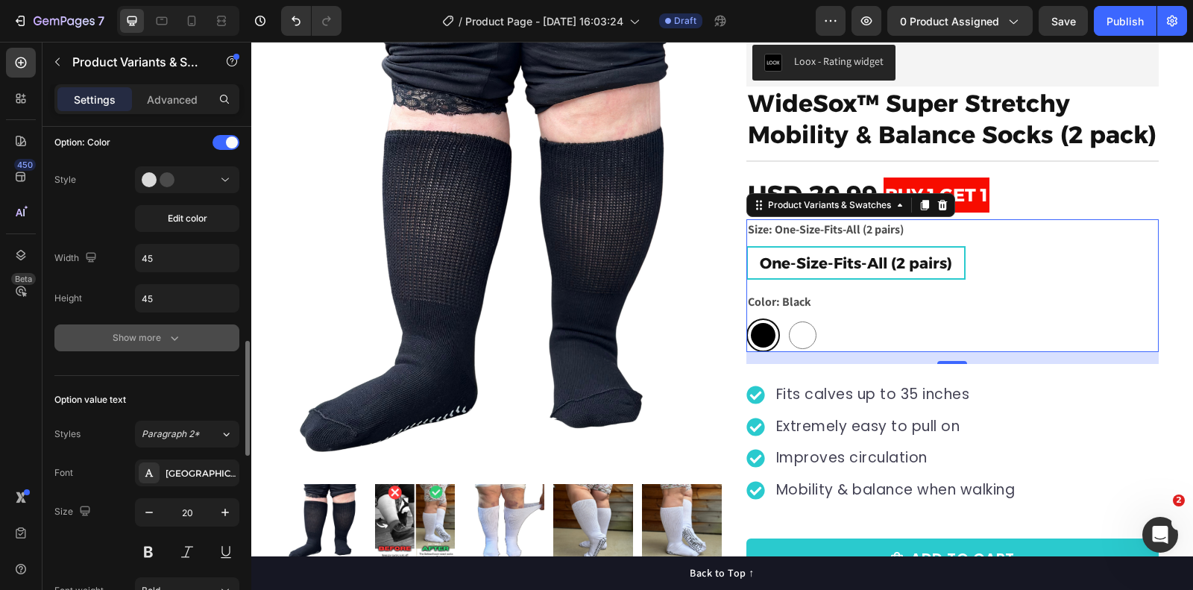
click at [154, 332] on div "Show more" at bounding box center [147, 337] width 69 height 15
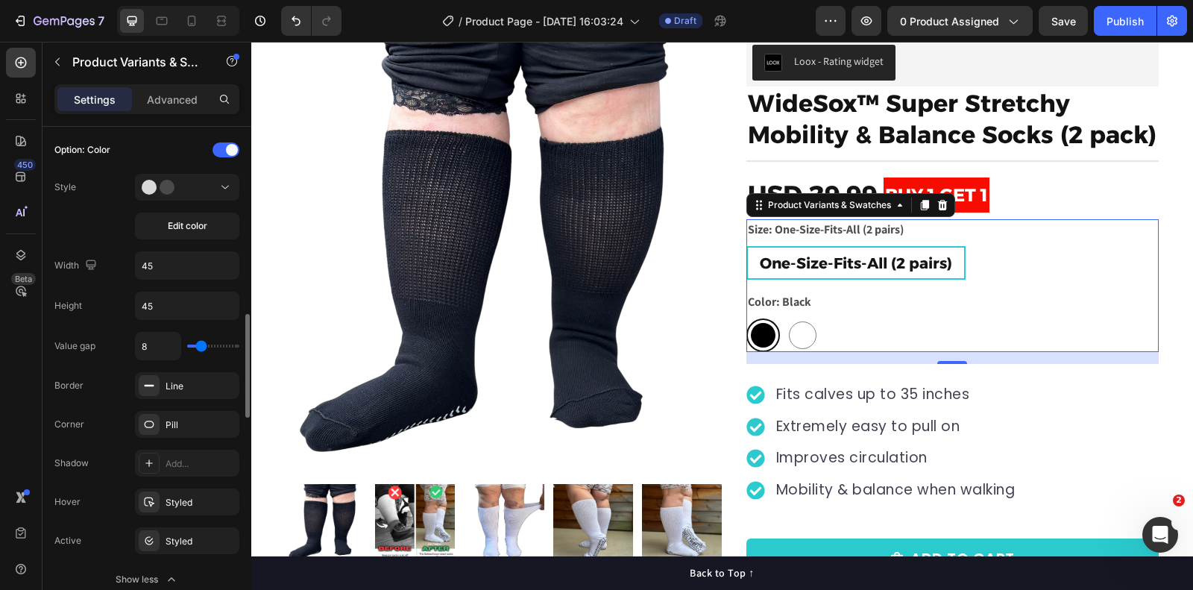
scroll to position [931, 0]
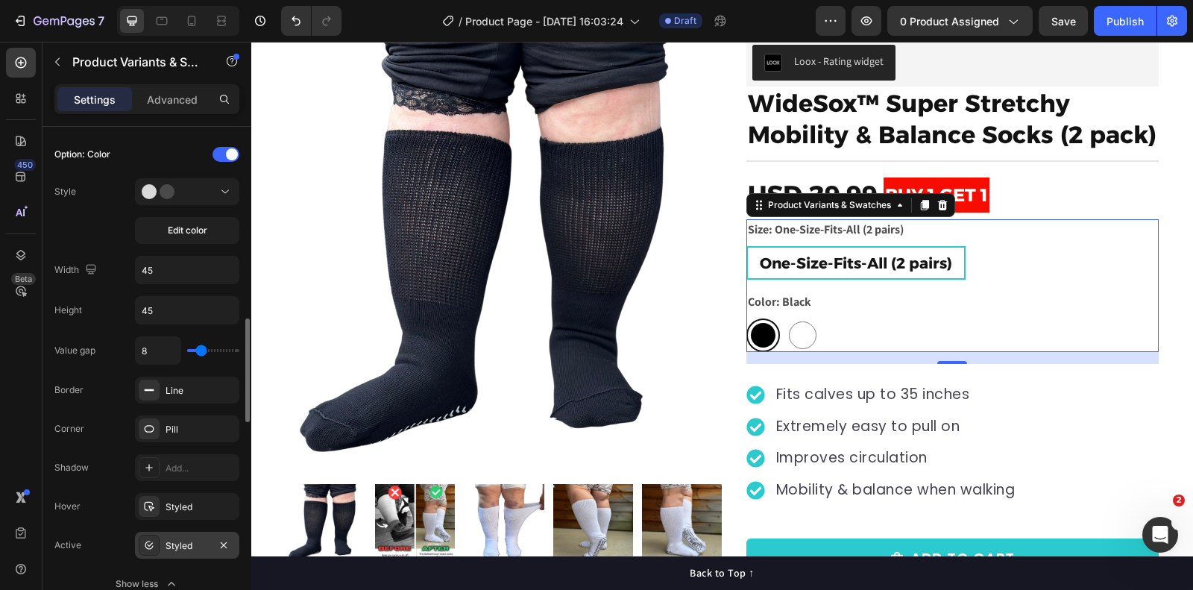
click at [188, 532] on div "Styled" at bounding box center [187, 545] width 104 height 27
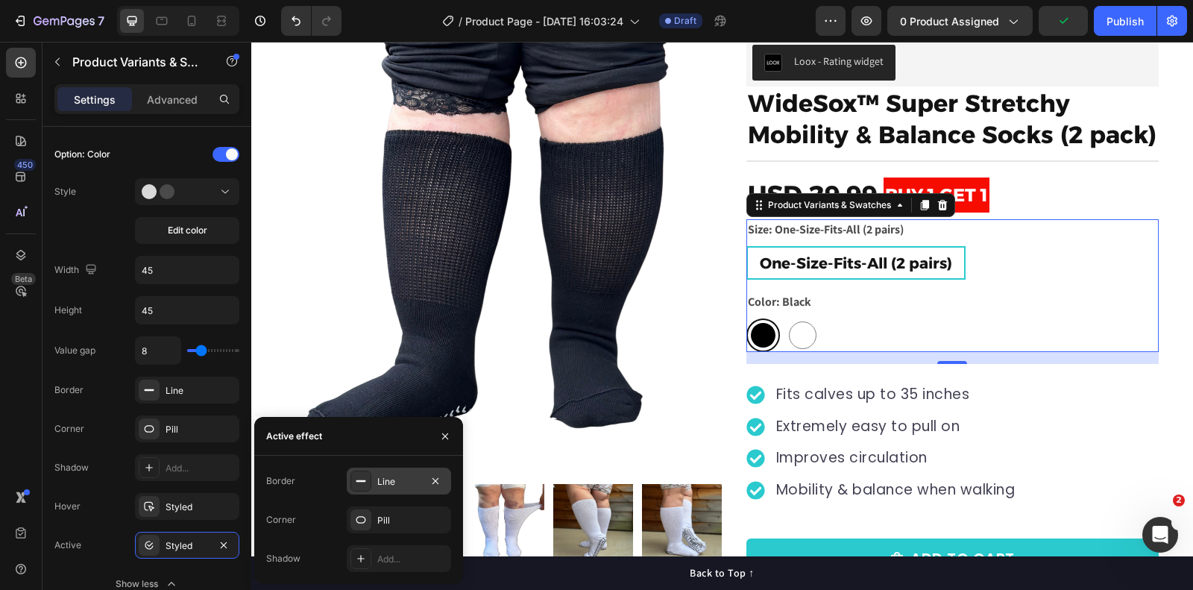
click at [364, 480] on rect at bounding box center [362, 480] width 10 height 1
click at [364, 480] on div at bounding box center [360, 480] width 19 height 19
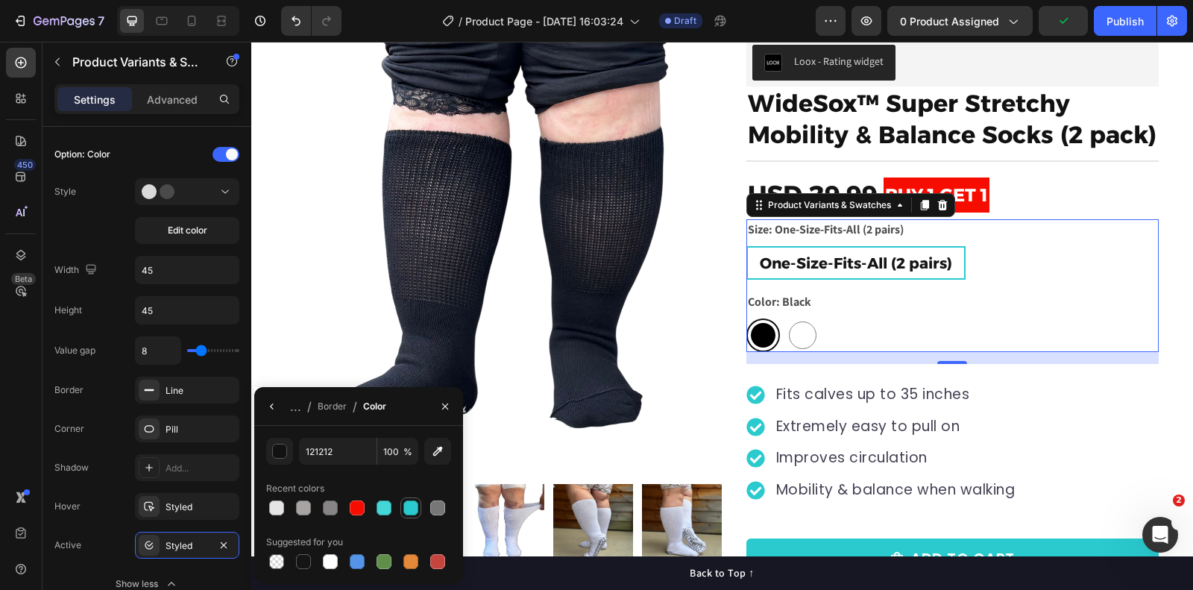
click at [412, 507] on div at bounding box center [411, 507] width 15 height 15
type input "2ACACE"
click at [269, 401] on icon "button" at bounding box center [272, 407] width 12 height 12
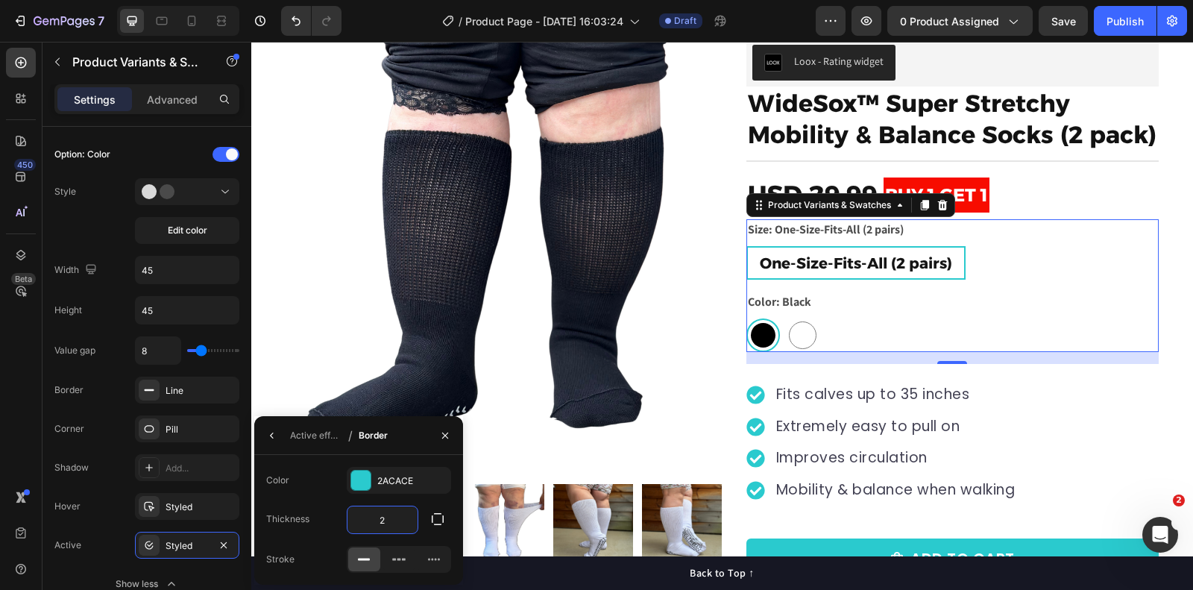
click at [386, 517] on input "2" at bounding box center [383, 519] width 70 height 27
type input "5"
type input "4"
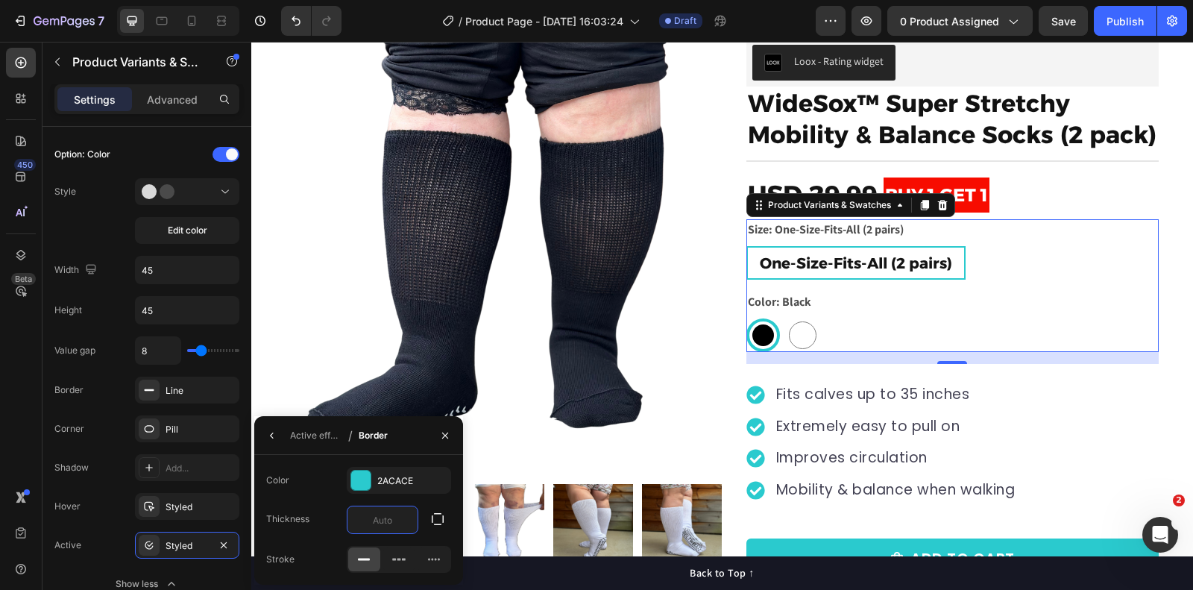
type input "3"
click at [112, 70] on div "Hover Styled" at bounding box center [146, 56] width 185 height 27
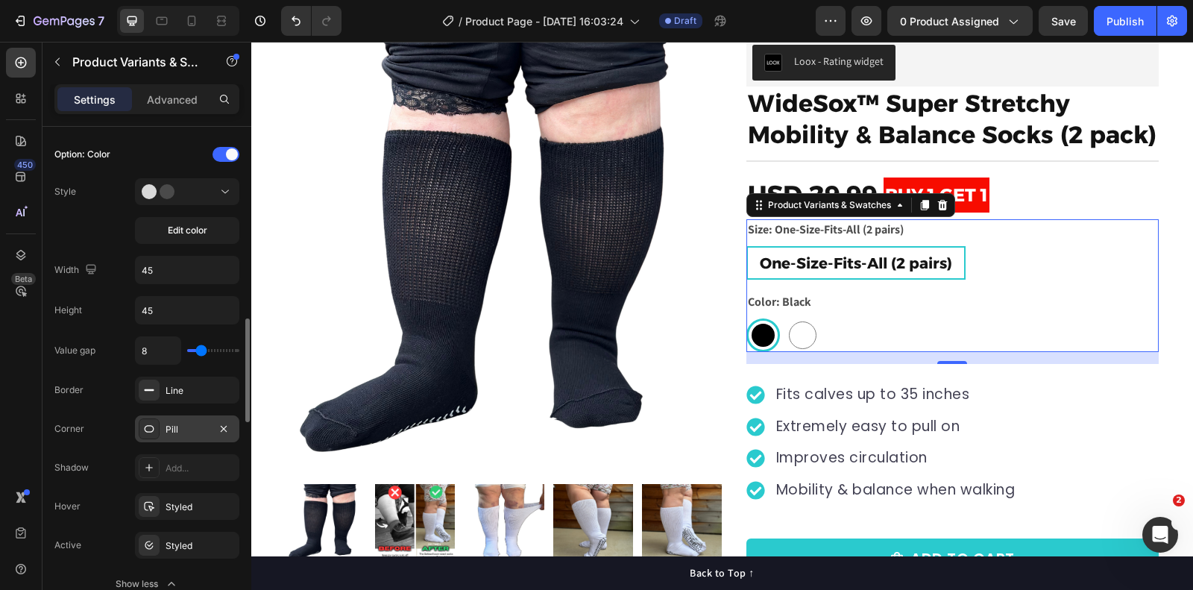
click at [189, 423] on div "Pill" at bounding box center [187, 429] width 43 height 13
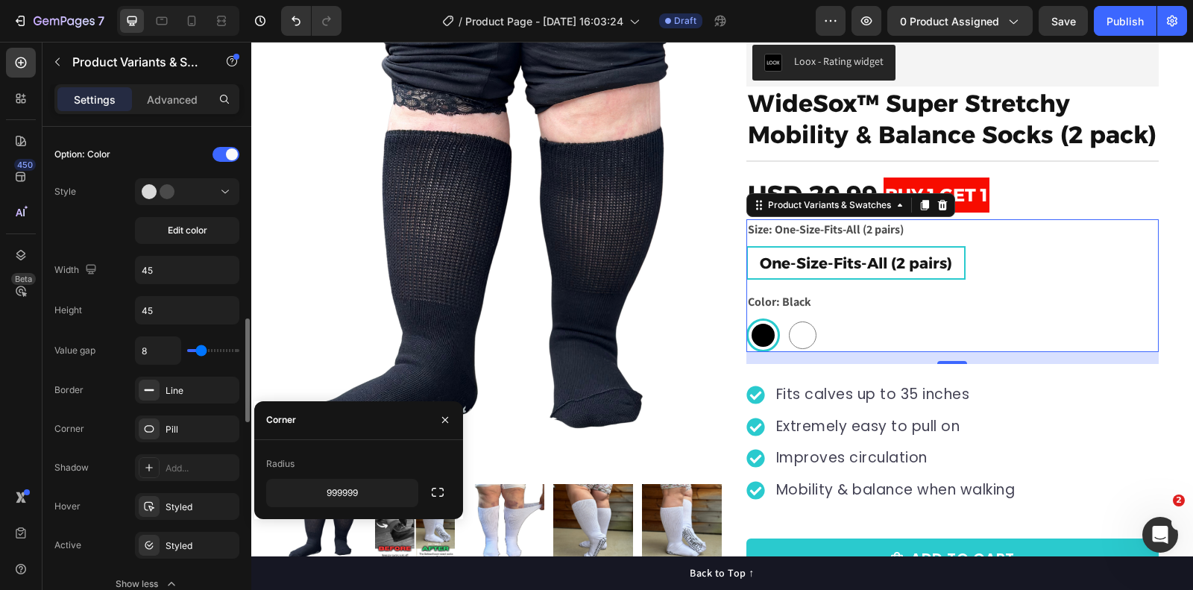
click at [120, 422] on div "Corner Pill" at bounding box center [146, 428] width 185 height 27
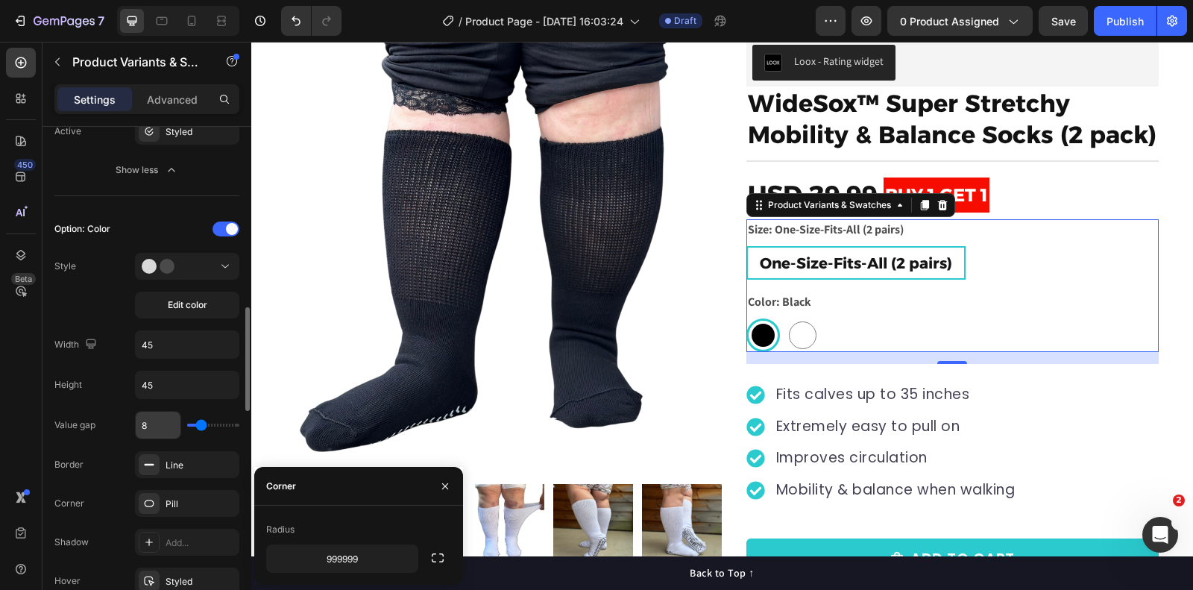
scroll to position [848, 0]
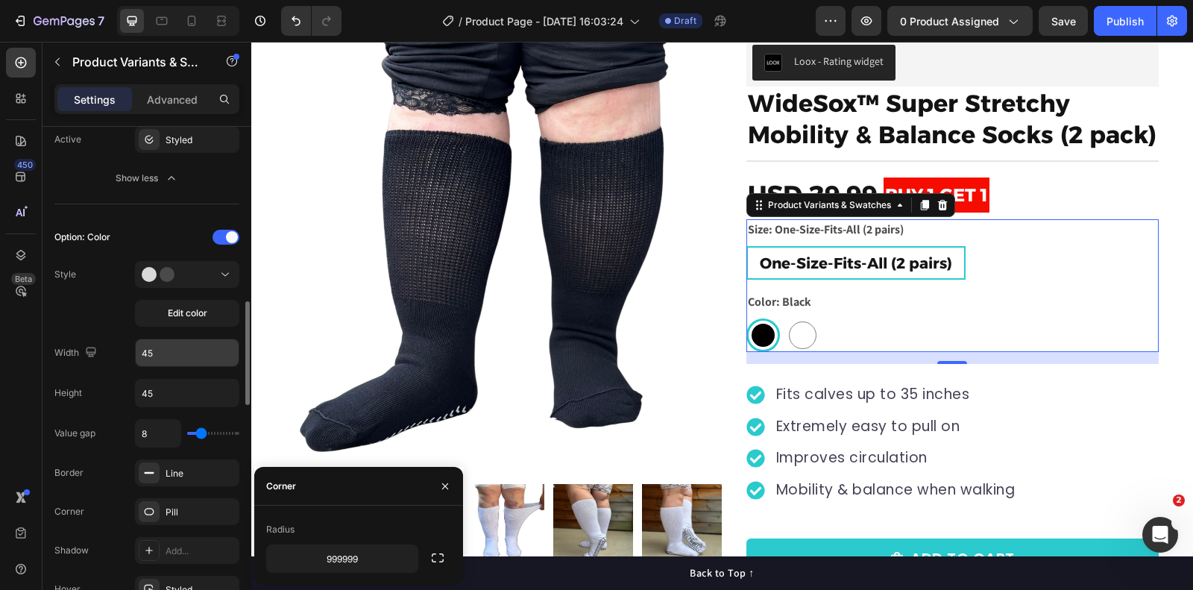
click at [175, 346] on input "45" at bounding box center [187, 352] width 103 height 27
type input "100"
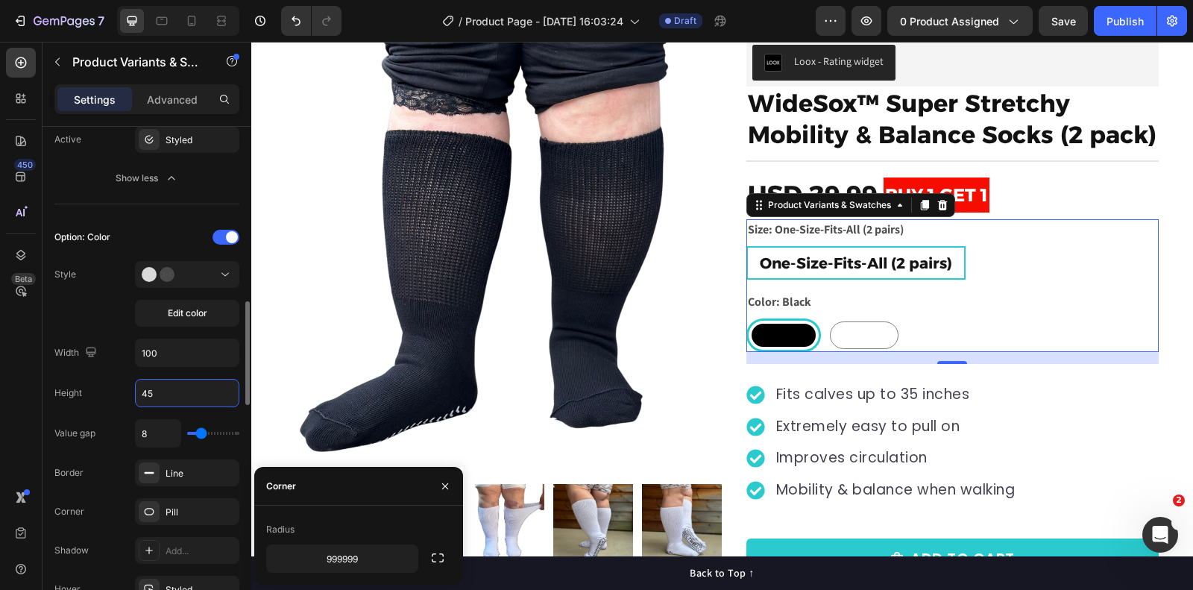
click at [180, 393] on input "45" at bounding box center [187, 393] width 103 height 27
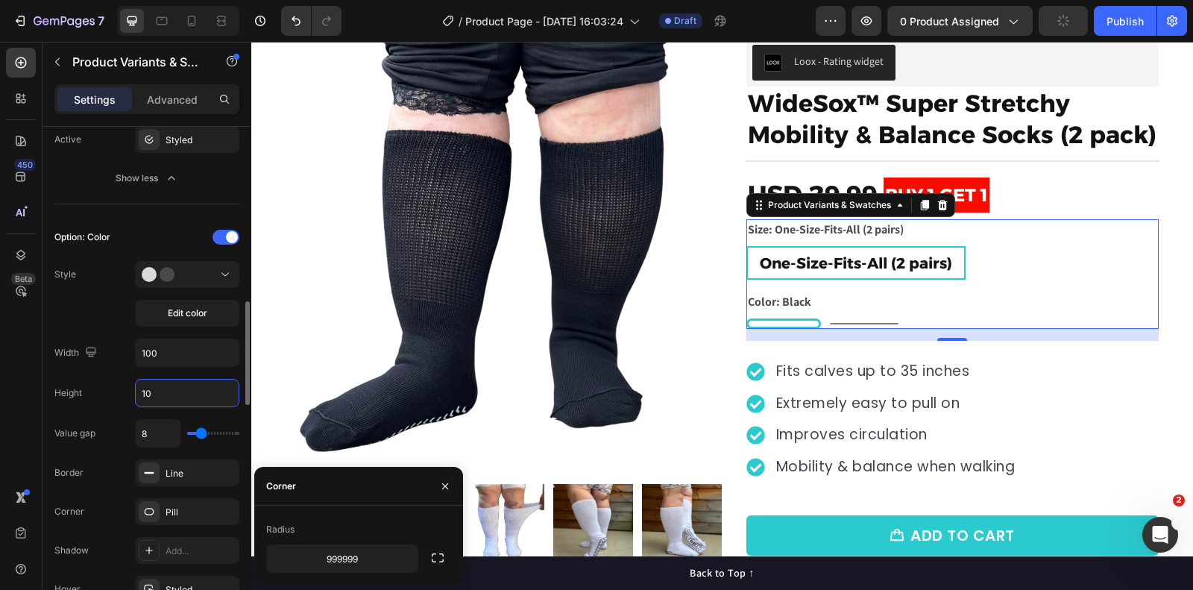
type input "1"
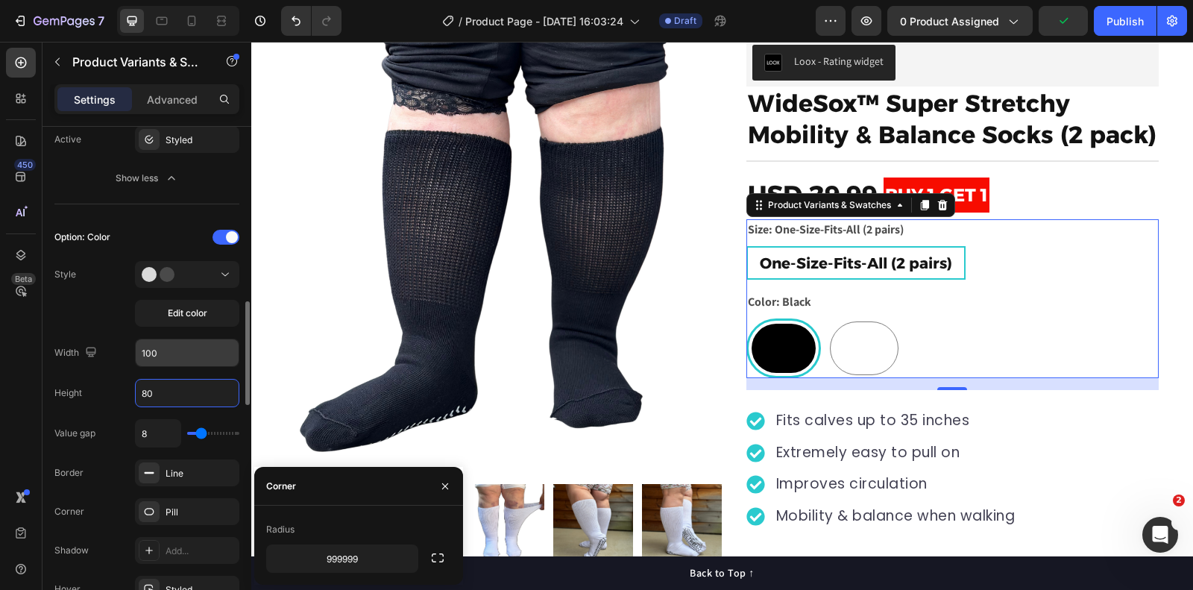
type input "80"
click at [186, 350] on input "100" at bounding box center [187, 352] width 103 height 27
click at [187, 350] on input "80" at bounding box center [187, 352] width 103 height 27
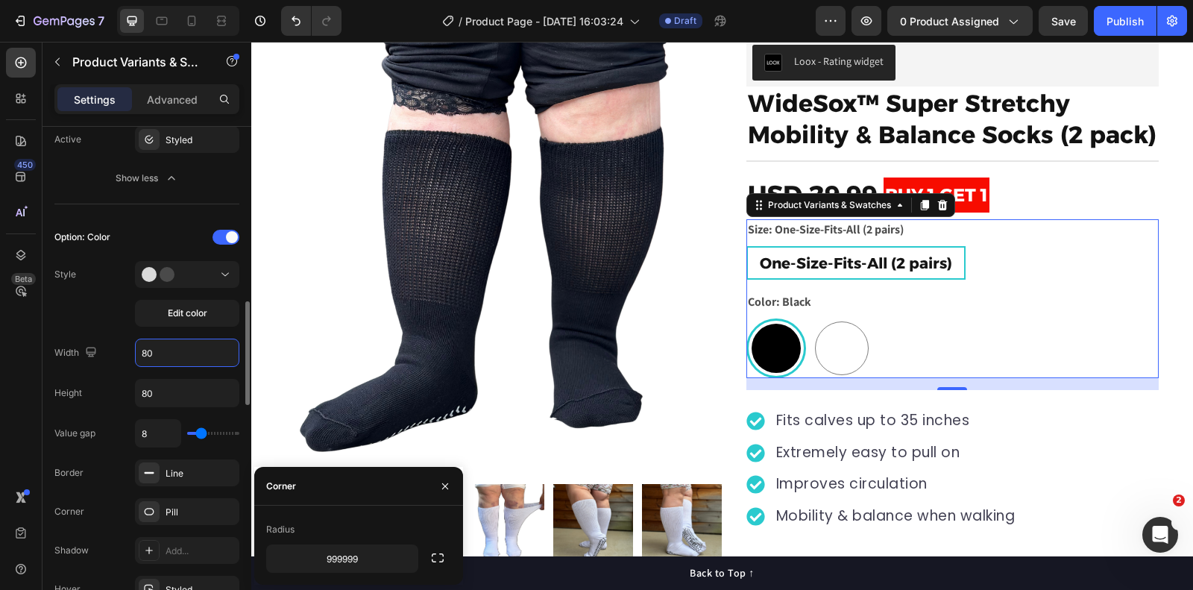
click at [187, 350] on input "80" at bounding box center [187, 352] width 103 height 27
type input "70"
click at [189, 388] on input "80" at bounding box center [187, 393] width 103 height 27
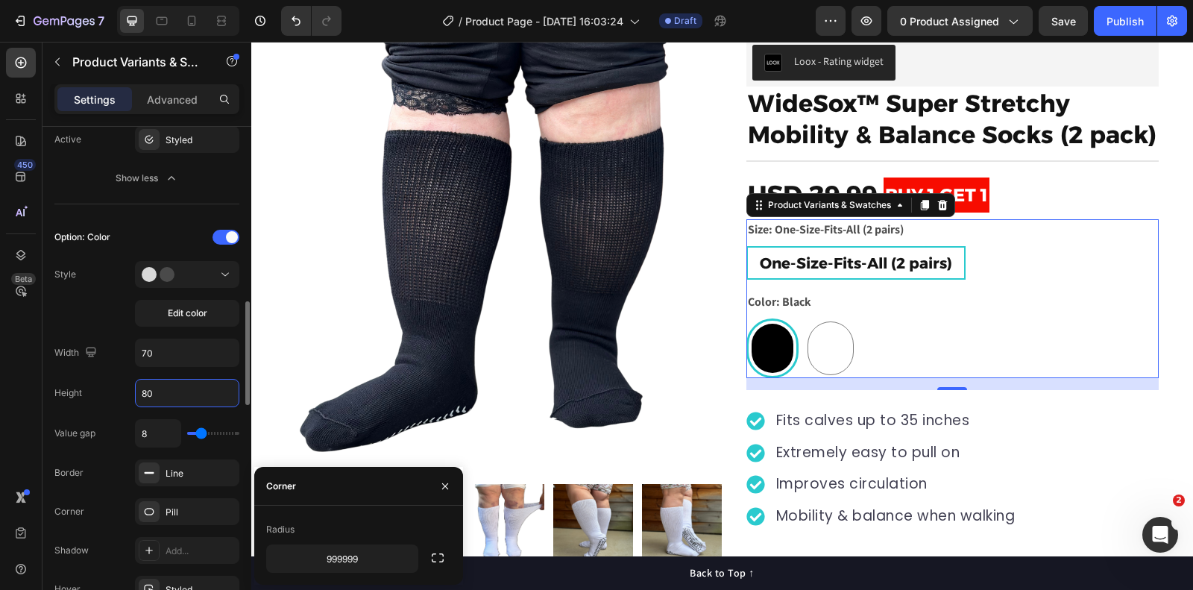
click at [189, 388] on input "80" at bounding box center [187, 393] width 103 height 27
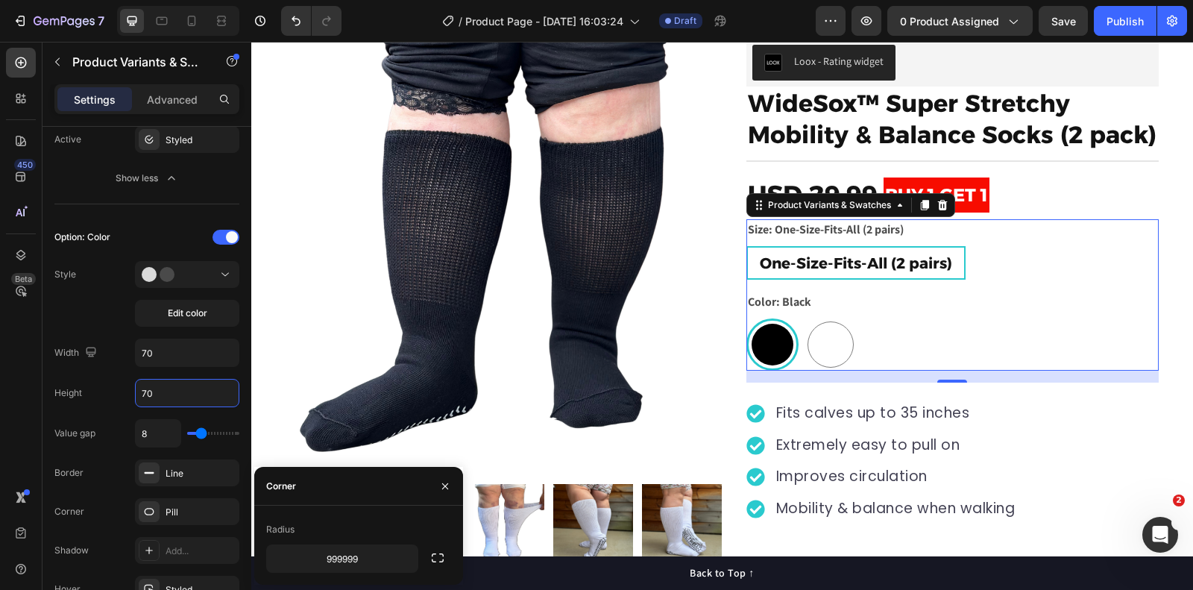
type input "70"
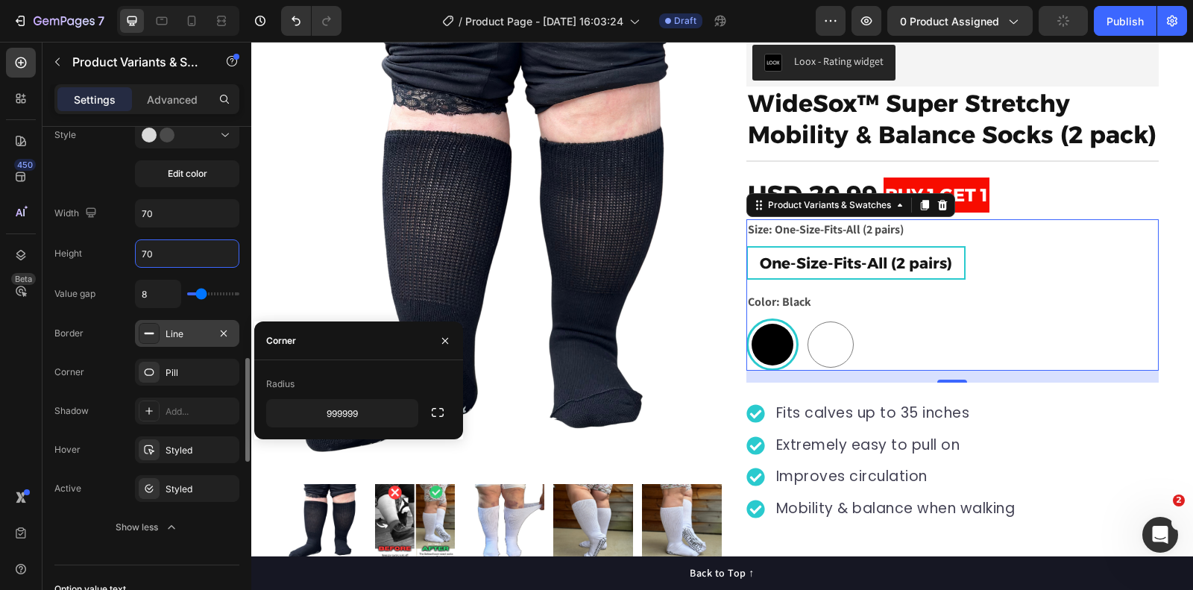
scroll to position [1011, 0]
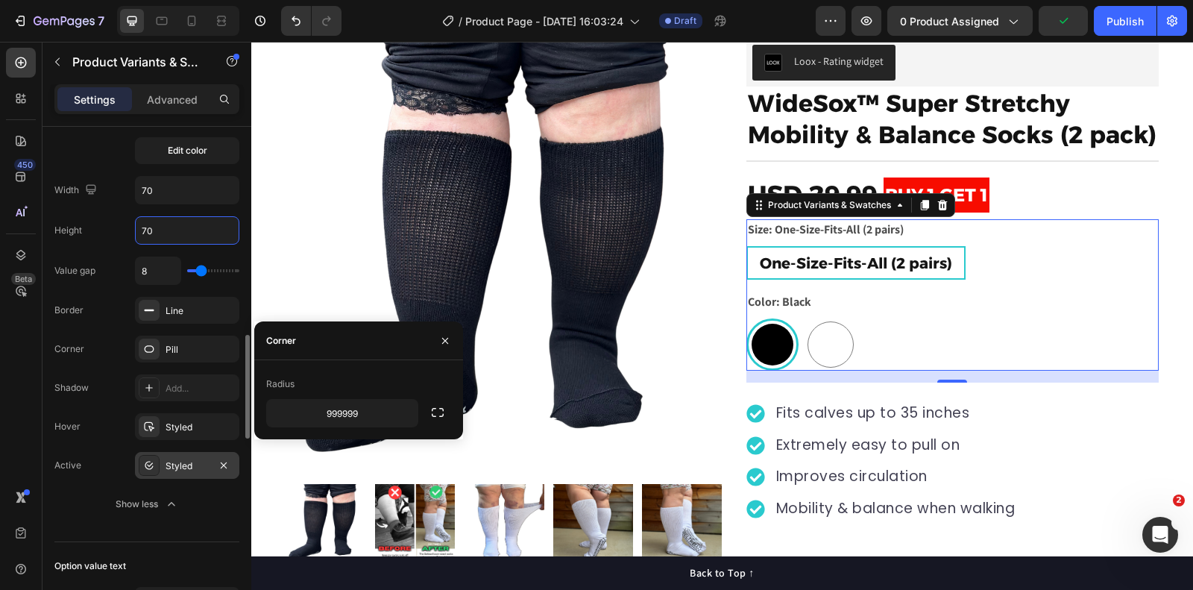
click at [183, 459] on div "Styled" at bounding box center [187, 465] width 43 height 13
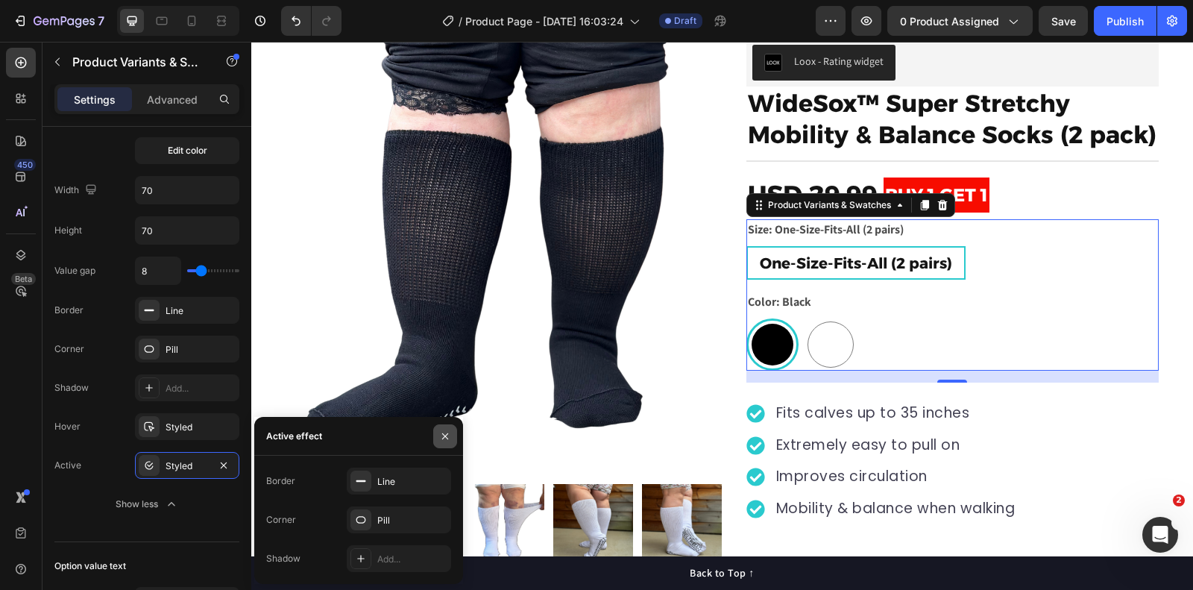
click at [445, 431] on icon "button" at bounding box center [445, 436] width 12 height 12
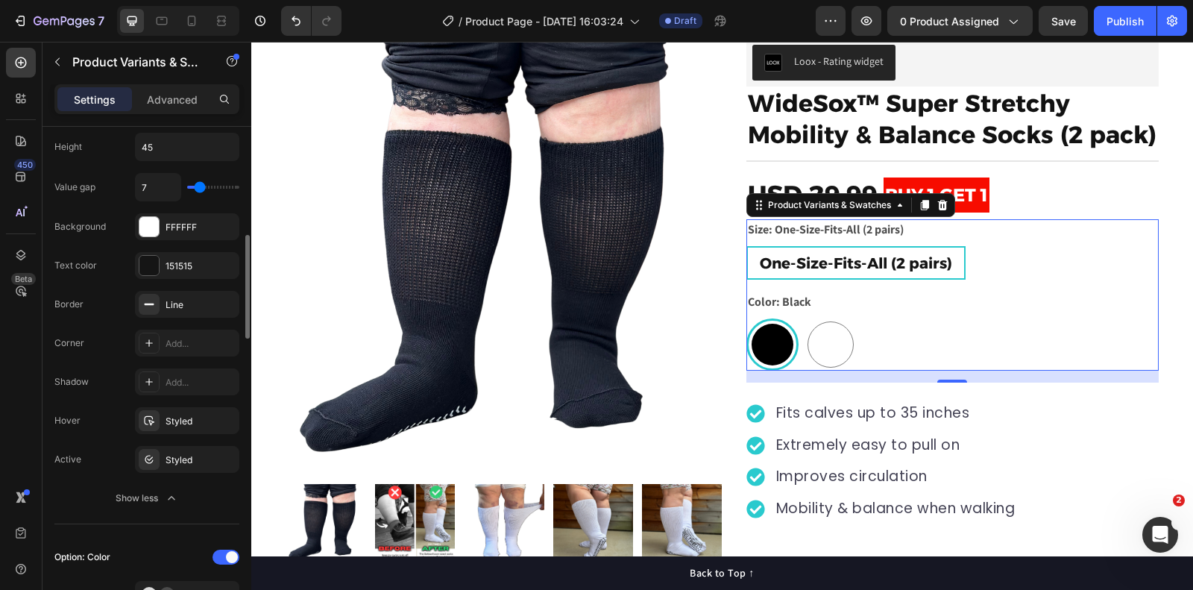
scroll to position [530, 0]
click at [204, 457] on div "Styled" at bounding box center [187, 458] width 43 height 13
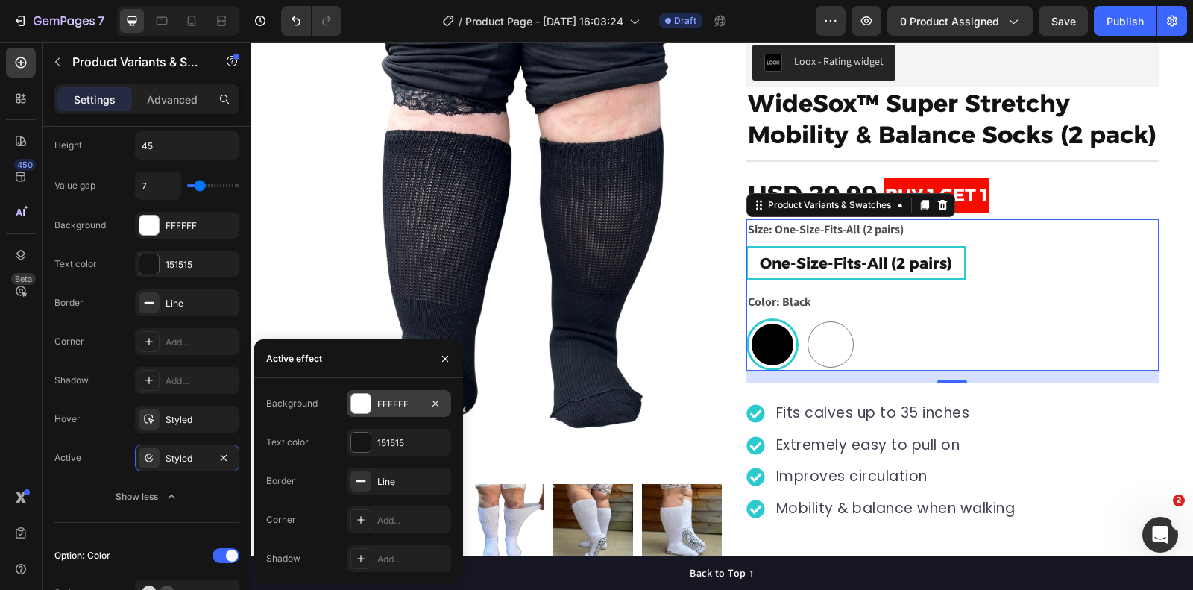
click at [400, 402] on div "FFFFFF" at bounding box center [398, 404] width 43 height 13
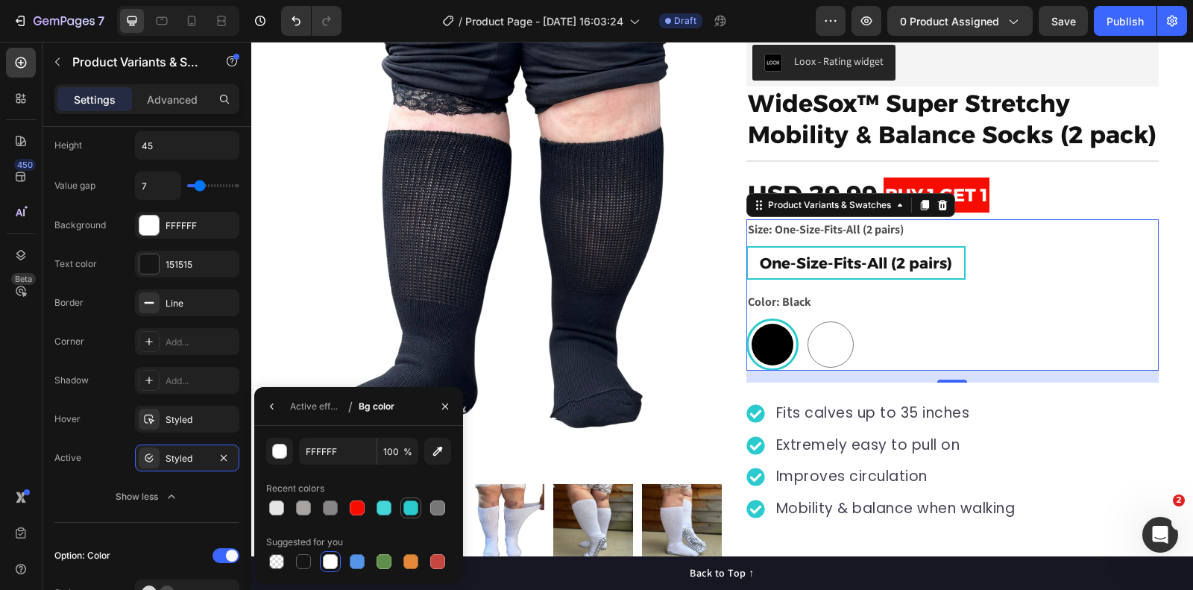
click at [415, 509] on div at bounding box center [411, 507] width 15 height 15
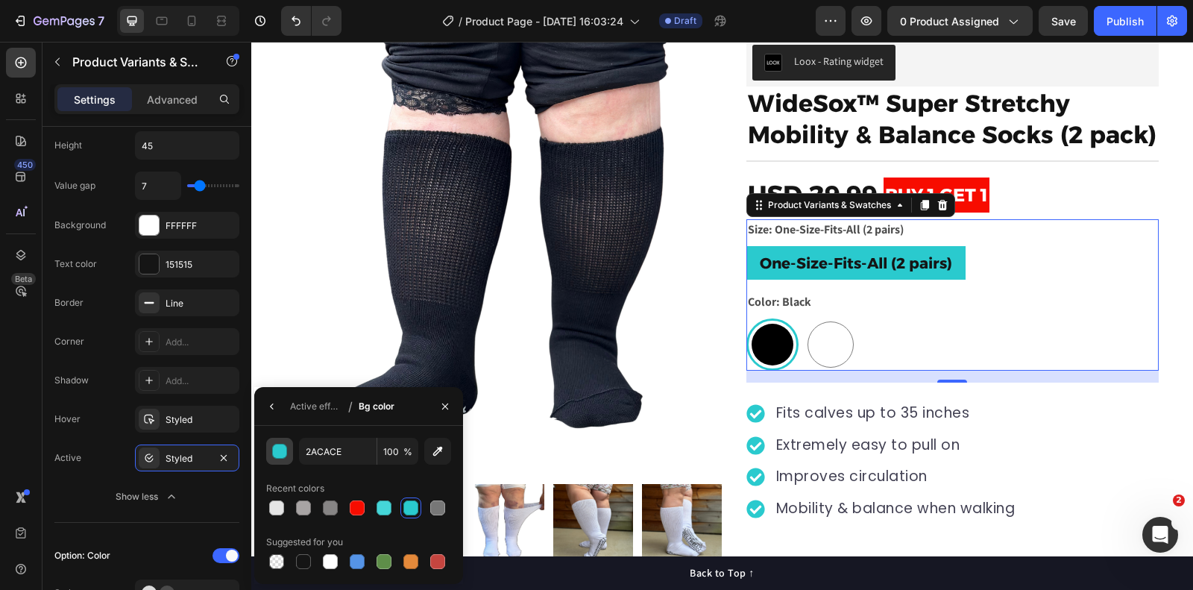
click at [281, 453] on div "button" at bounding box center [280, 452] width 15 height 15
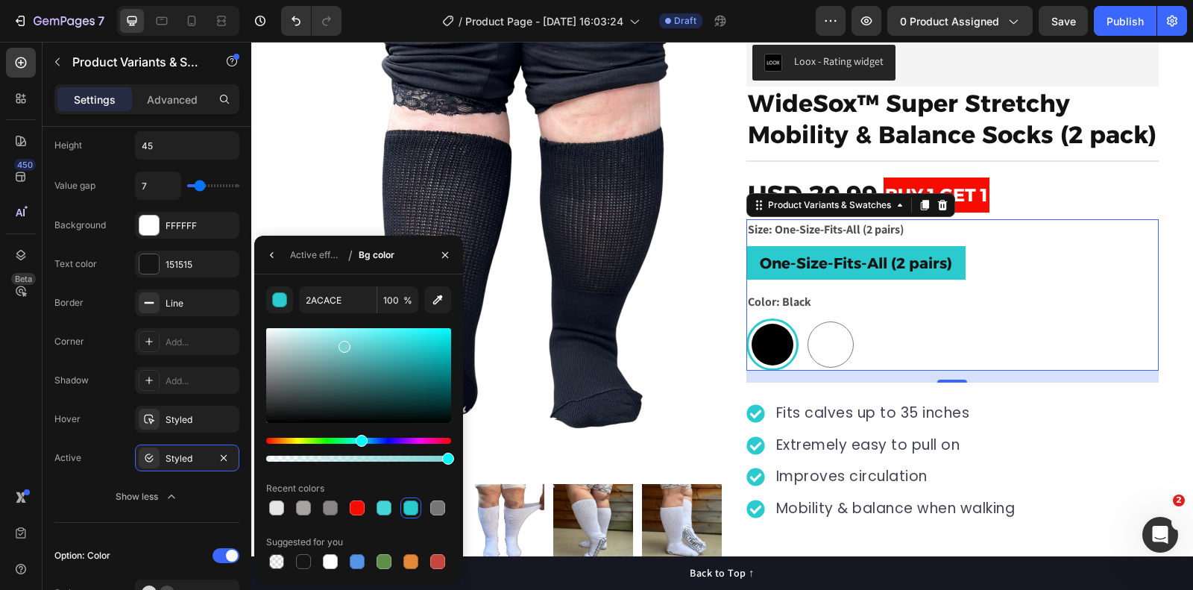
click at [344, 344] on div at bounding box center [358, 375] width 185 height 95
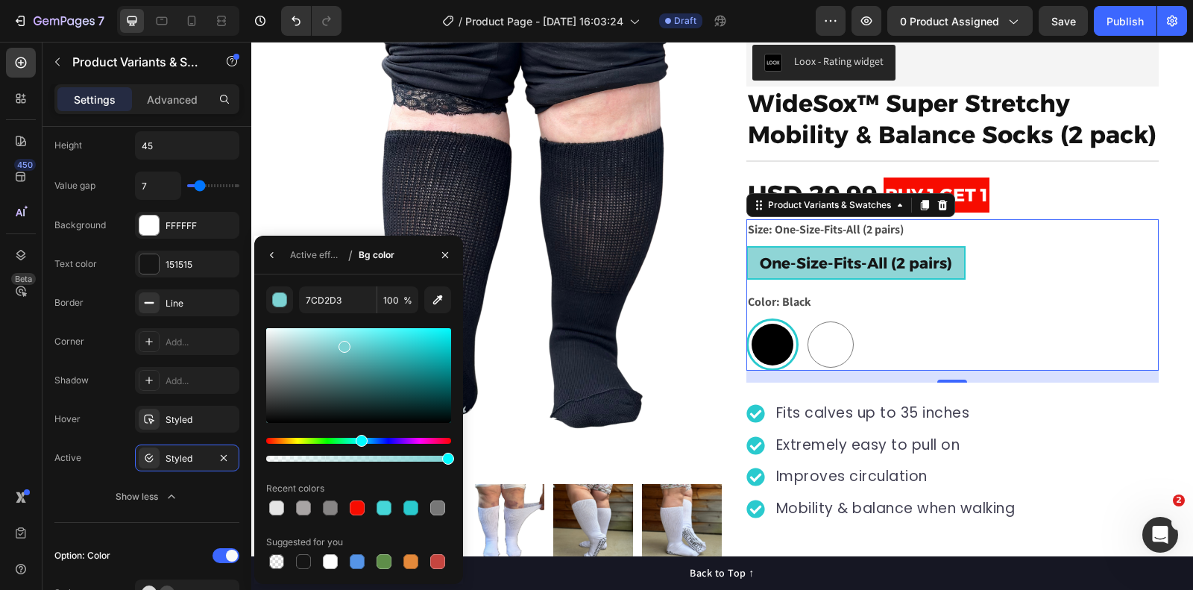
click at [329, 343] on div at bounding box center [358, 375] width 185 height 95
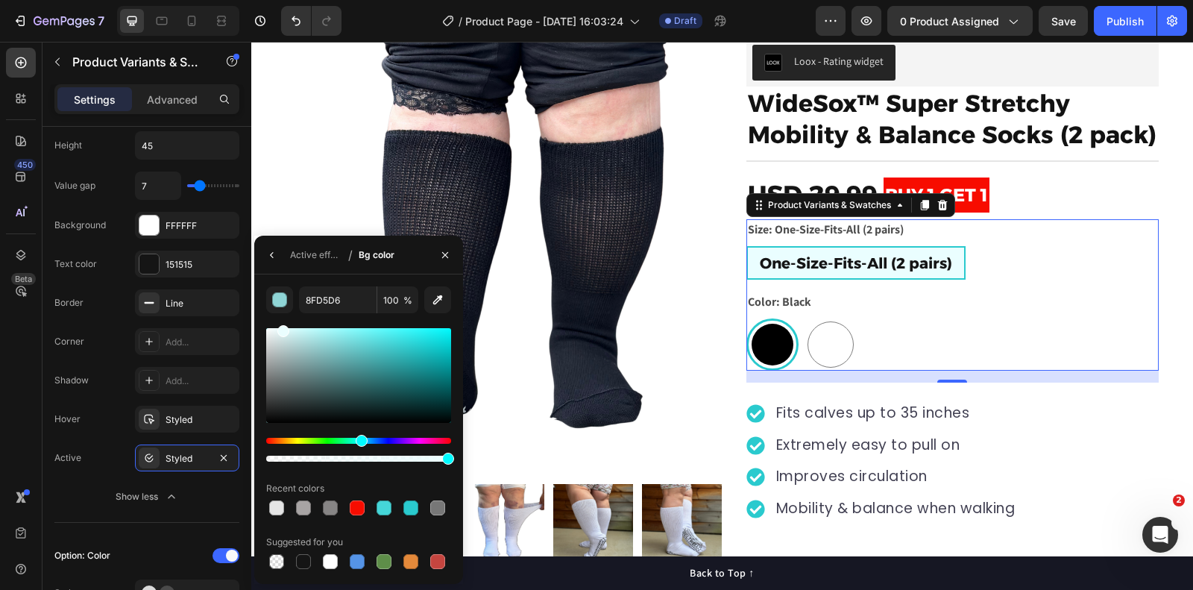
drag, startPoint x: 321, startPoint y: 341, endPoint x: 282, endPoint y: 327, distance: 41.7
click at [282, 328] on div at bounding box center [358, 375] width 185 height 95
type input "EAFEFF"
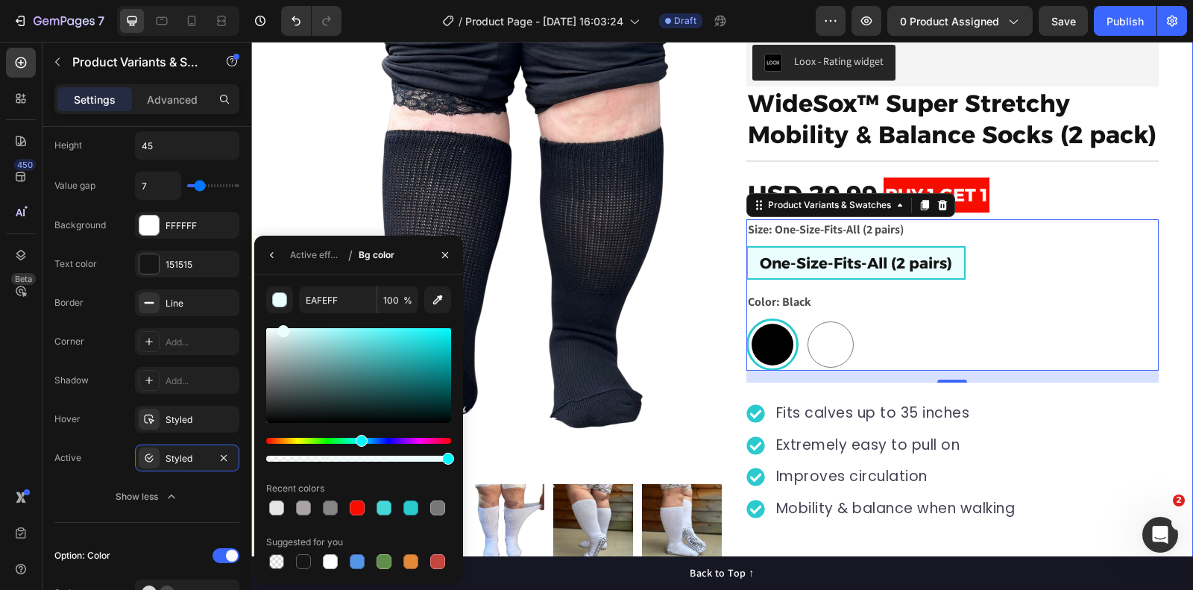
click at [1180, 170] on div "Product Images "My dog absolutely loves this food! It's clear that the taste an…" at bounding box center [722, 339] width 942 height 672
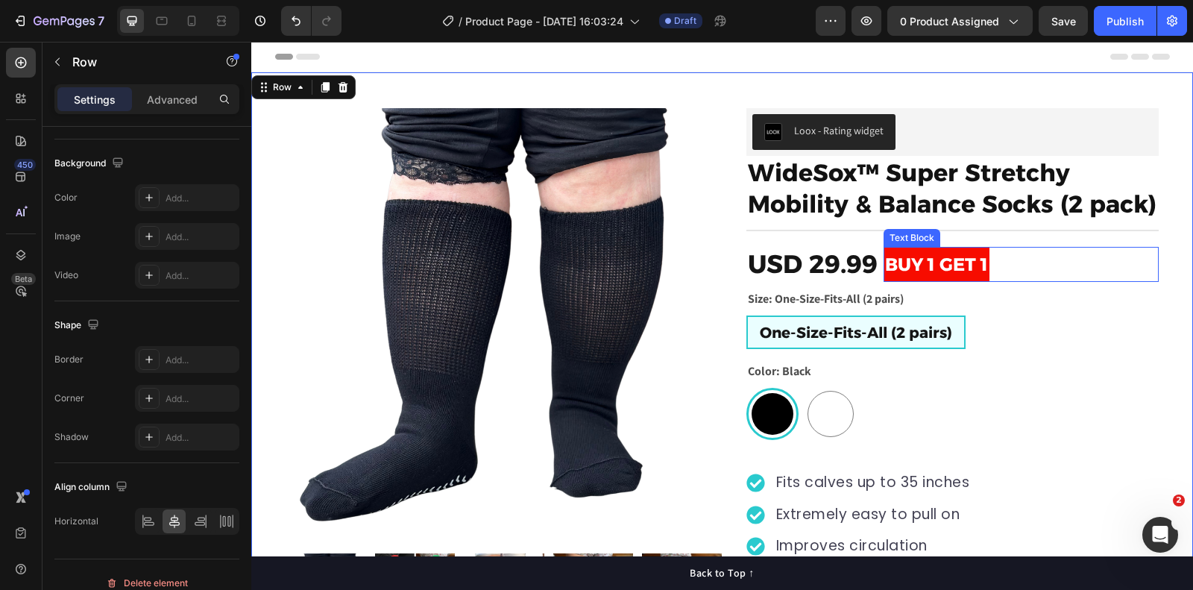
scroll to position [161, 0]
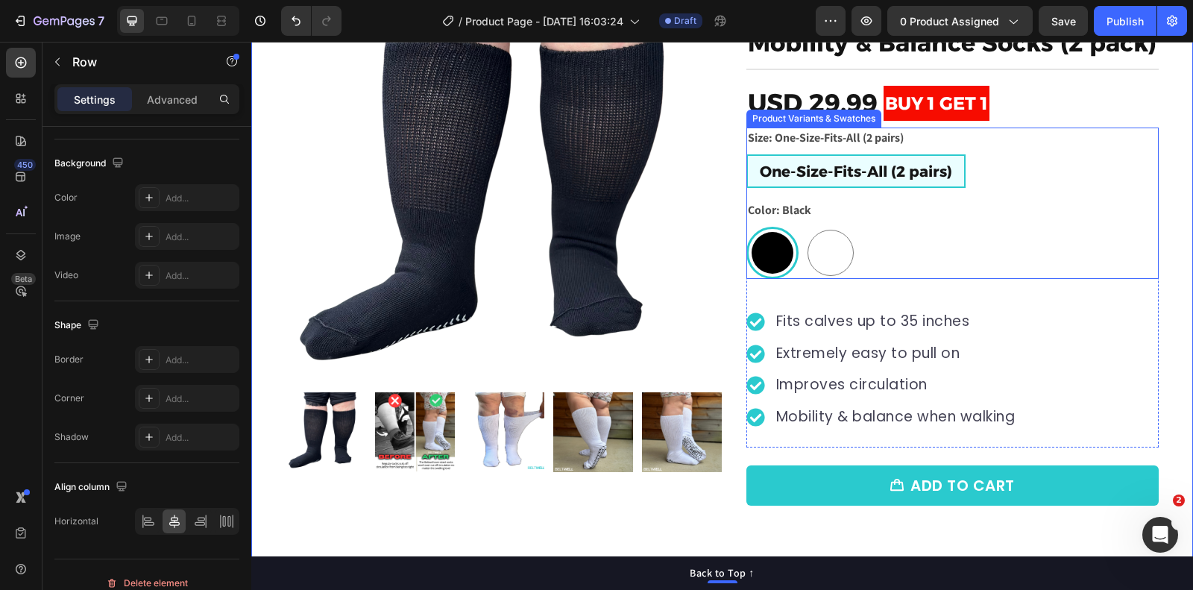
click at [1015, 166] on div "One-Size-Fits-All (2 pairs) One-Size-Fits-All (2 pairs) One-Size-Fits-All (2 pa…" at bounding box center [953, 171] width 412 height 34
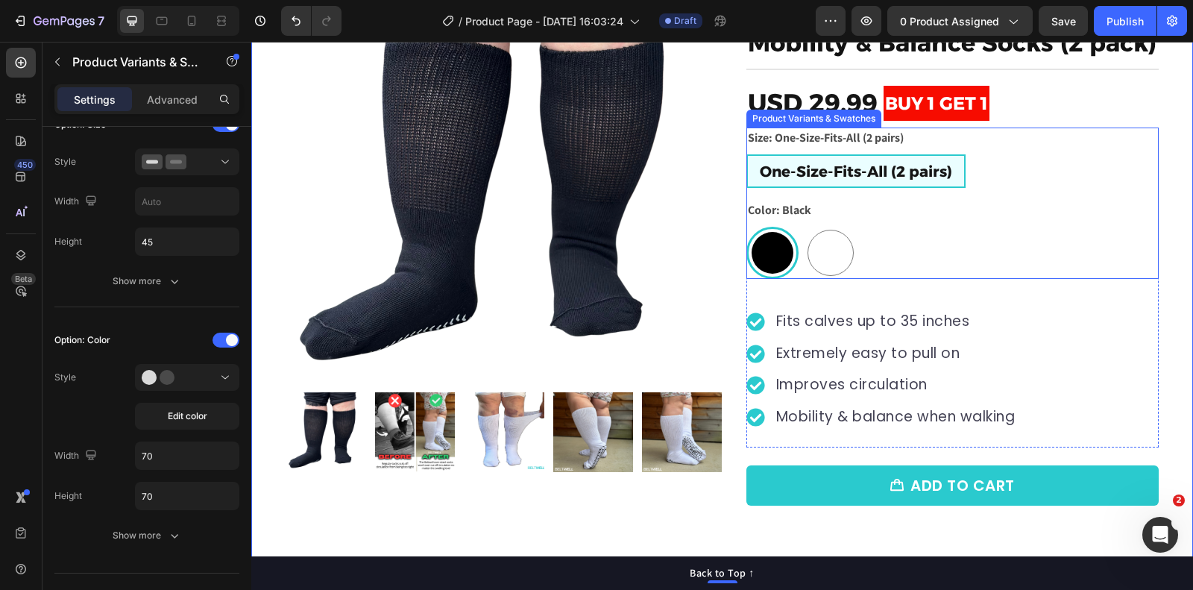
scroll to position [0, 0]
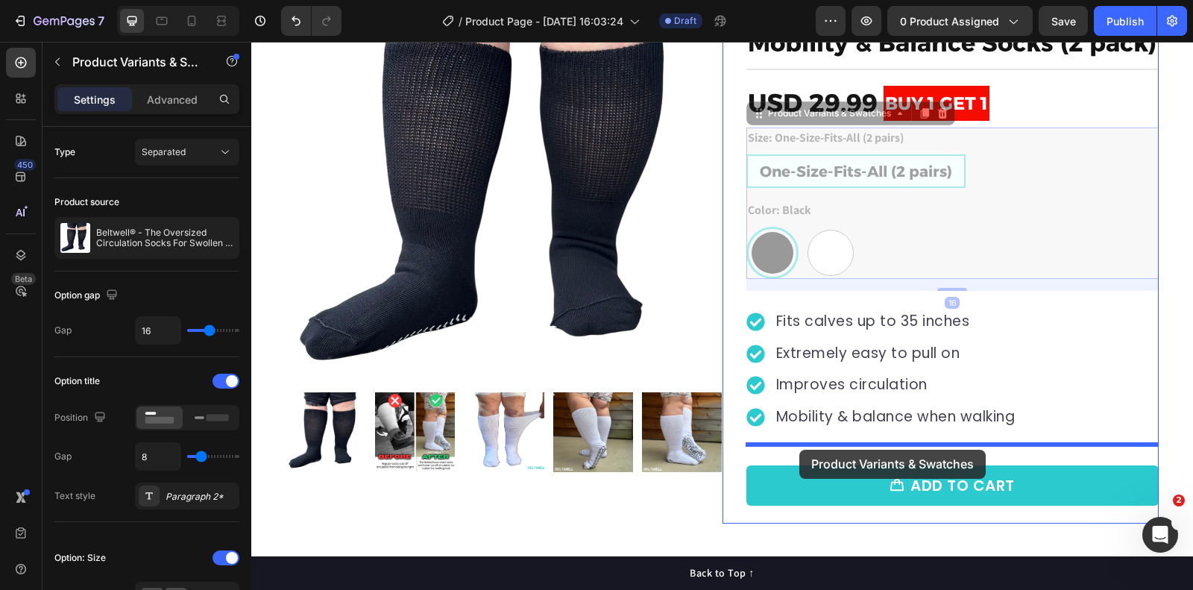
drag, startPoint x: 757, startPoint y: 113, endPoint x: 800, endPoint y: 450, distance: 339.1
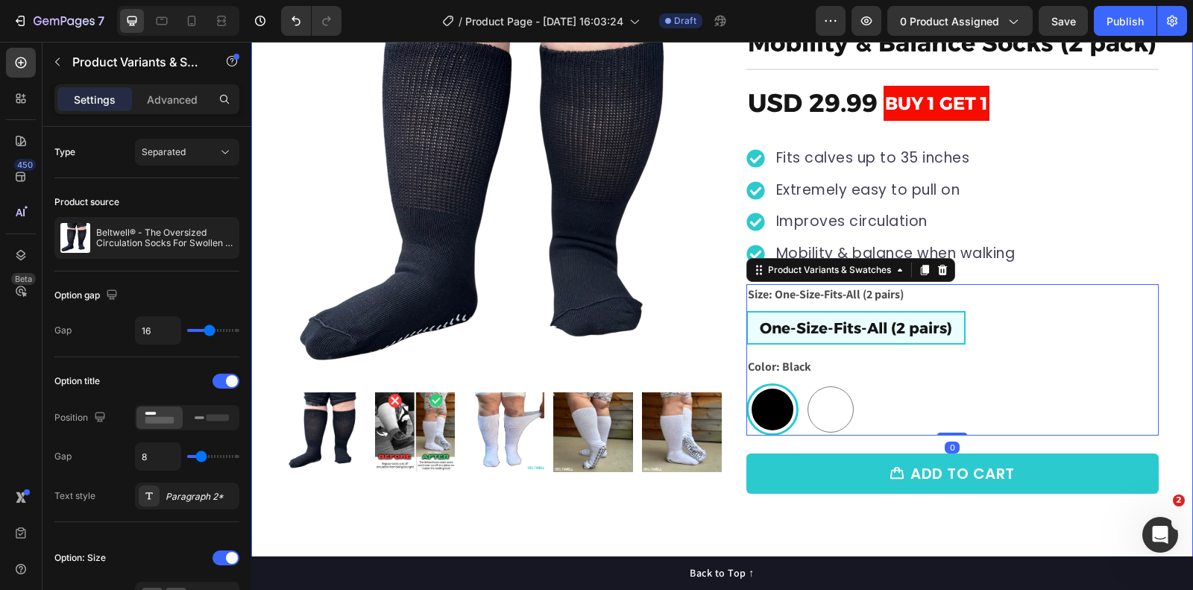
click at [1182, 190] on div "Product Images "My dog absolutely loves this food! It's clear that the taste an…" at bounding box center [722, 241] width 942 height 660
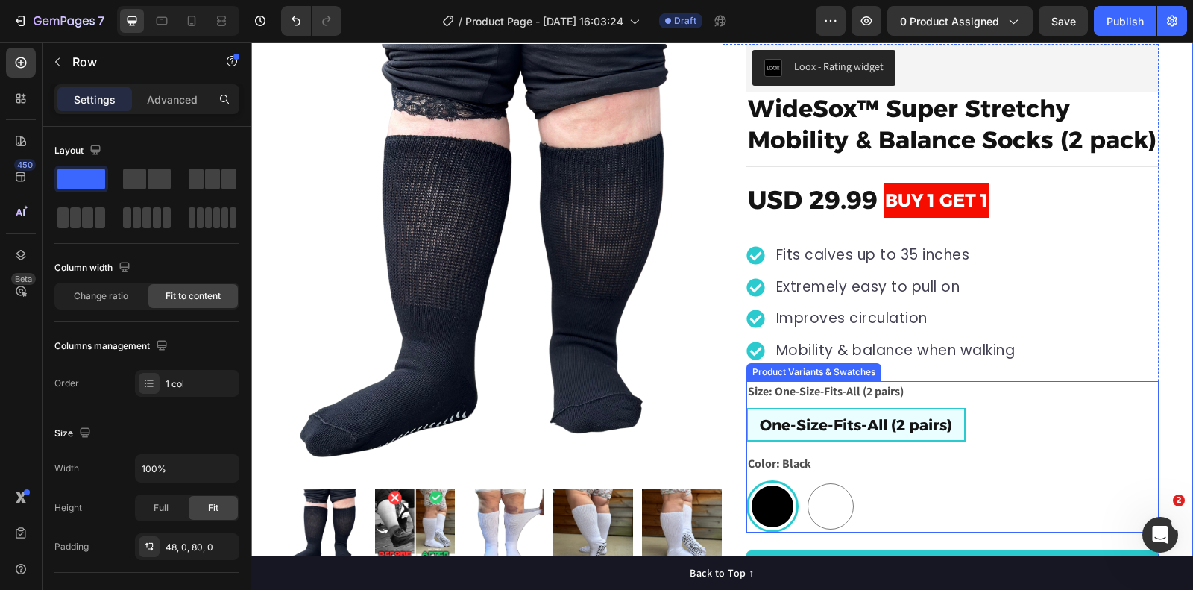
scroll to position [61, 0]
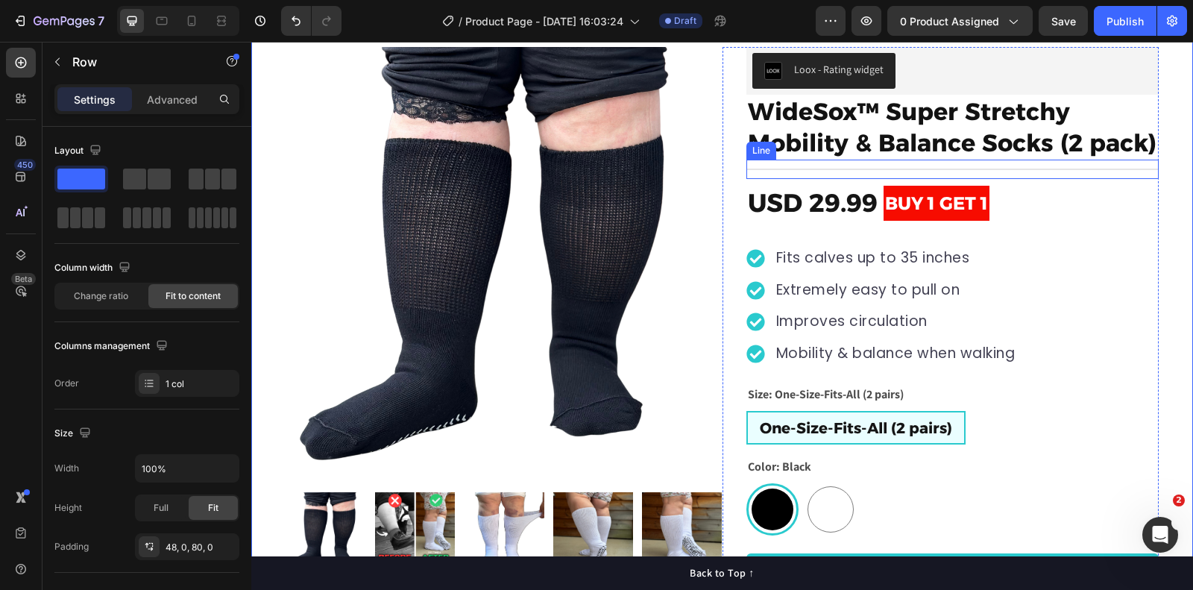
click at [809, 166] on div "Title Line" at bounding box center [953, 169] width 412 height 19
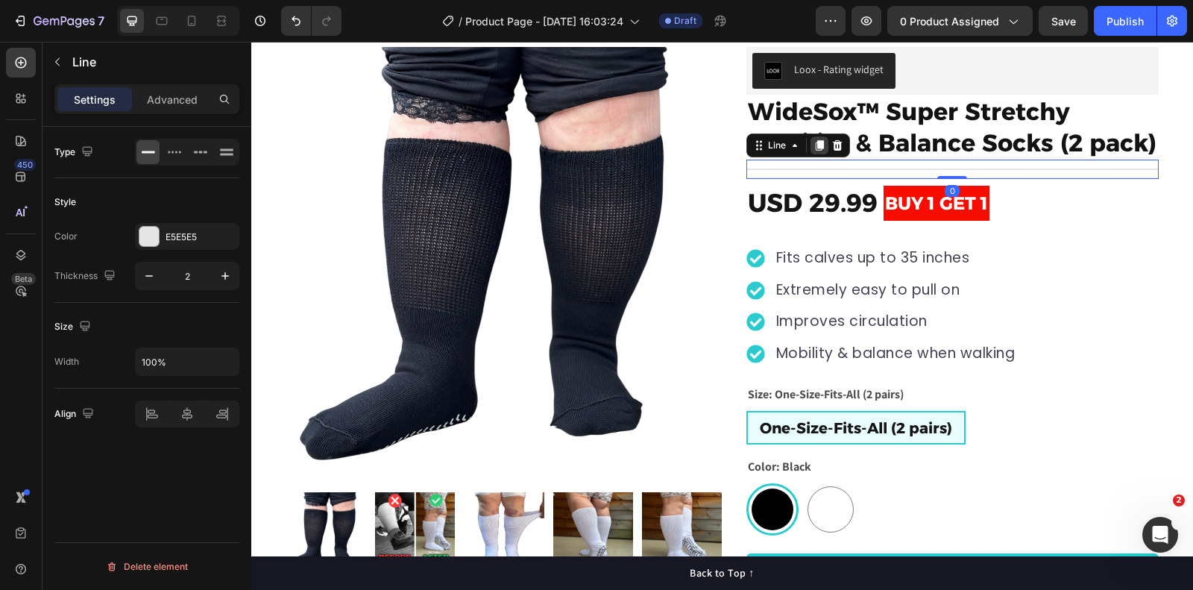
click at [820, 144] on icon at bounding box center [819, 145] width 8 height 10
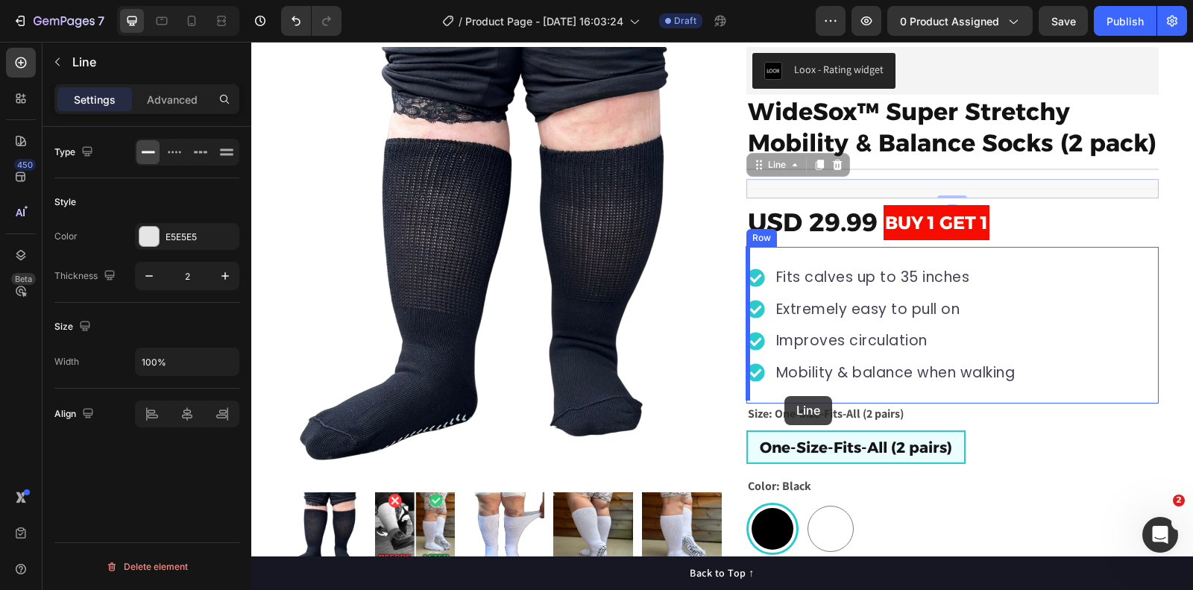
drag, startPoint x: 762, startPoint y: 164, endPoint x: 785, endPoint y: 396, distance: 233.1
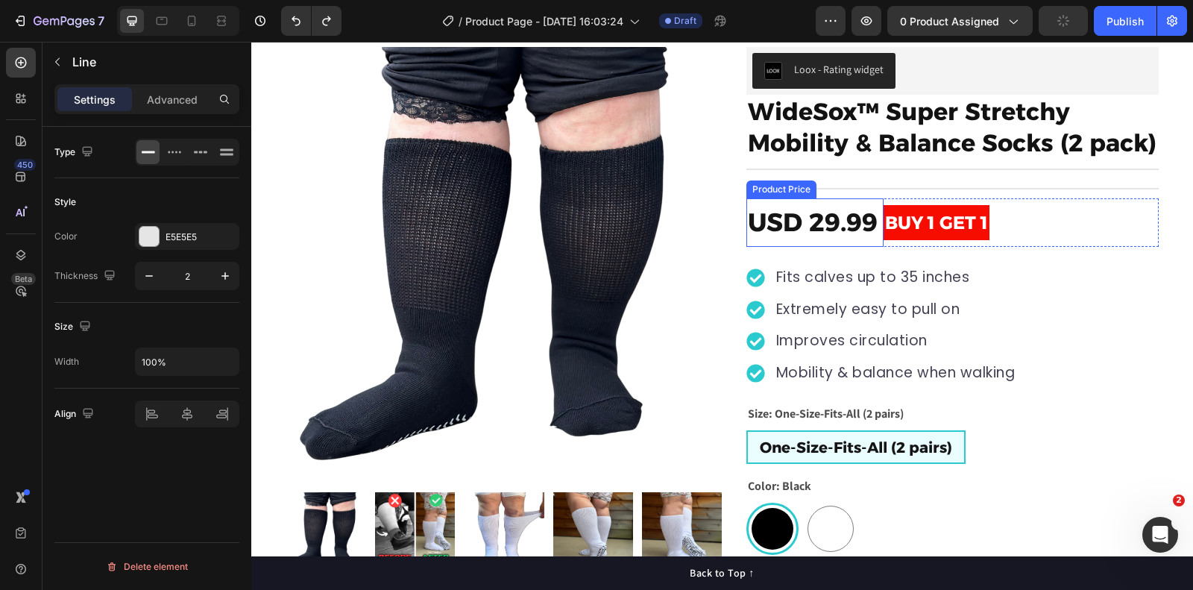
click at [795, 190] on div "Product Price" at bounding box center [782, 189] width 64 height 13
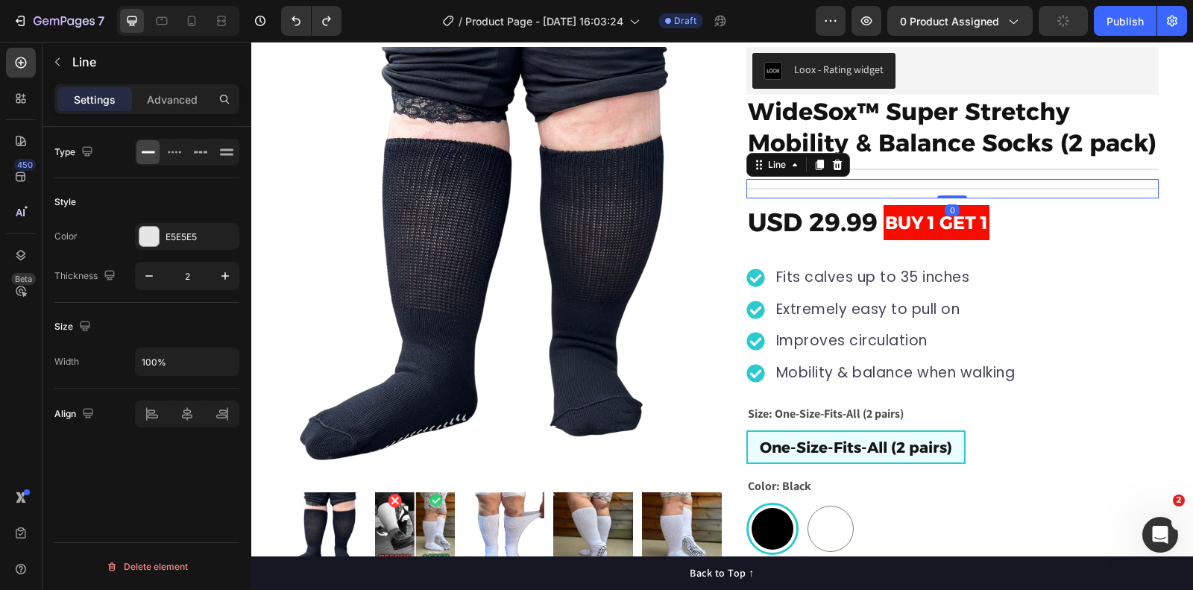
click at [942, 181] on div "Title Line 0" at bounding box center [953, 188] width 412 height 19
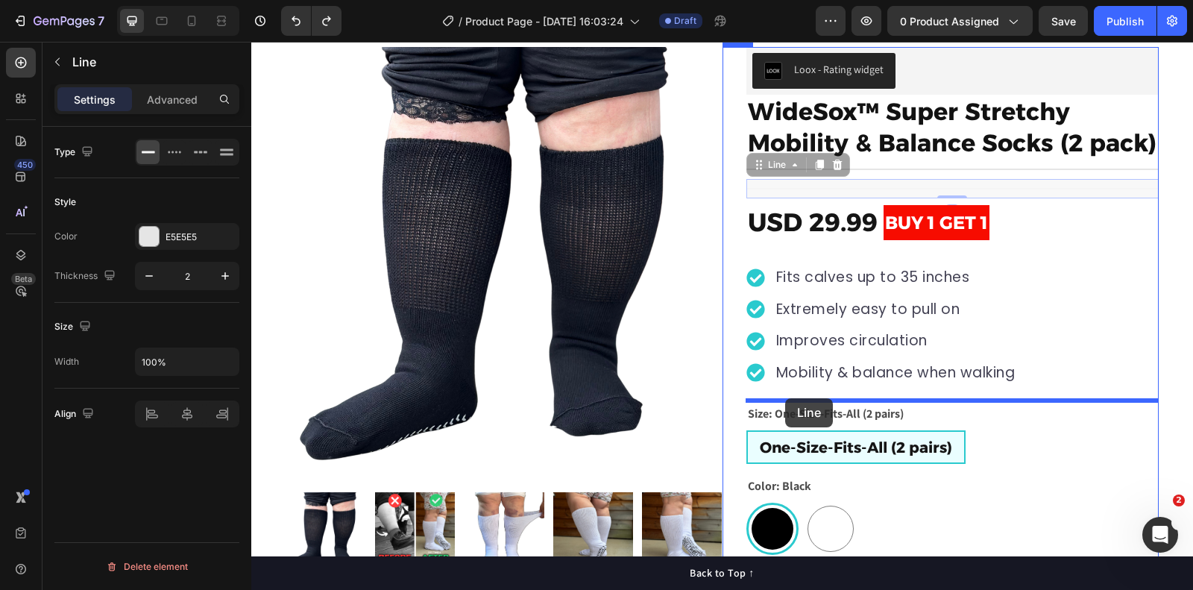
drag, startPoint x: 758, startPoint y: 167, endPoint x: 785, endPoint y: 398, distance: 232.9
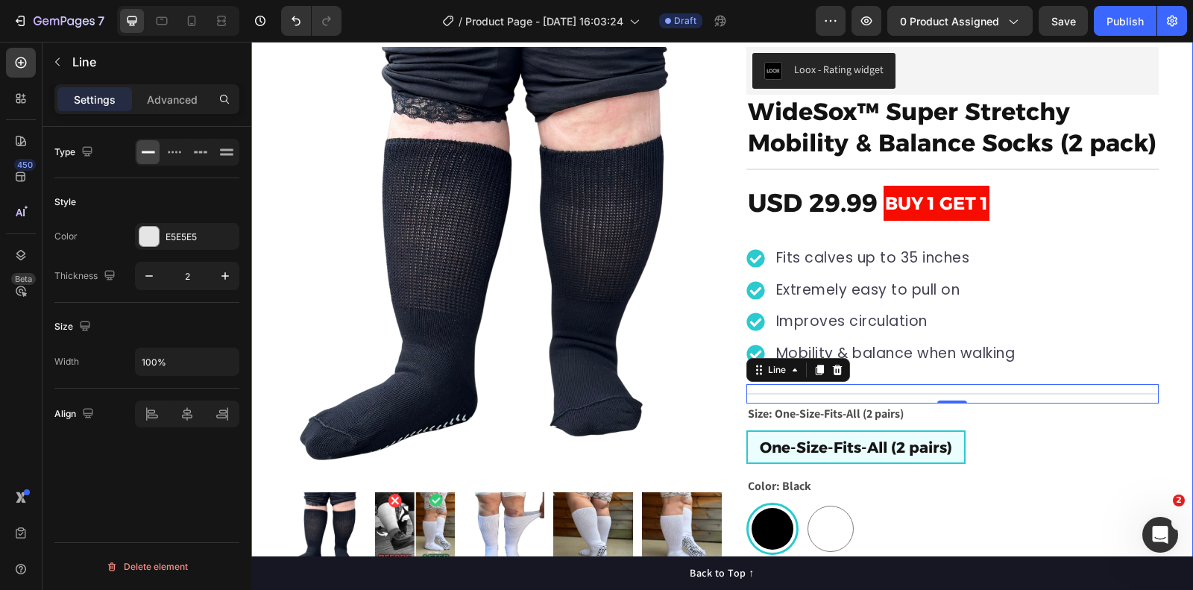
click at [1176, 179] on div "Product Images "My dog absolutely loves this food! It's clear that the taste an…" at bounding box center [722, 350] width 942 height 679
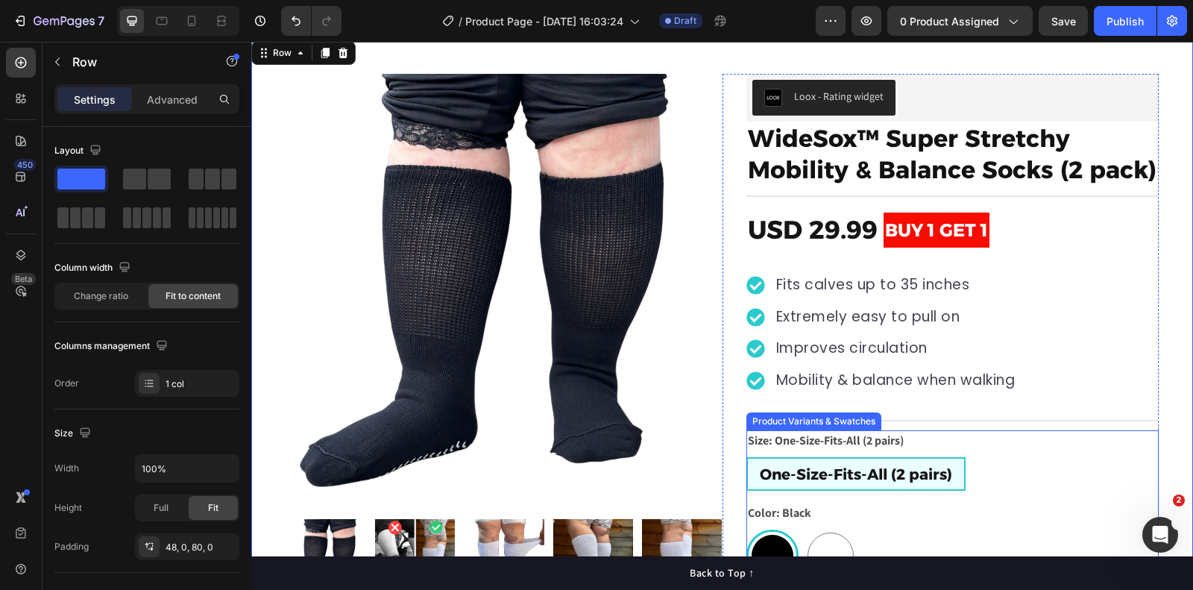
scroll to position [0, 0]
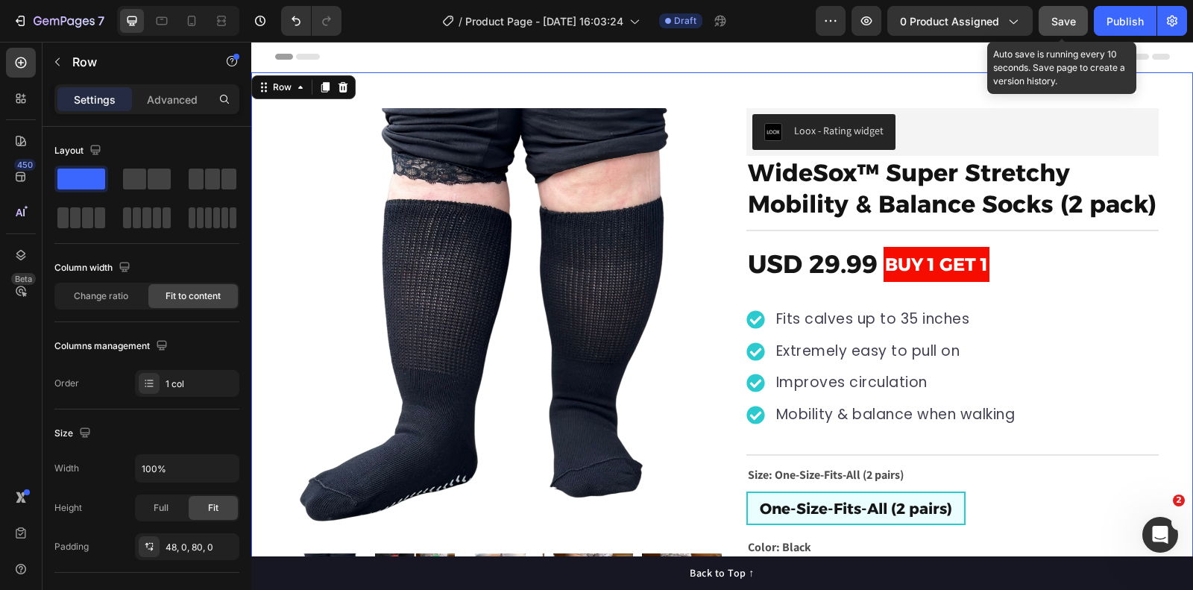
click at [1070, 28] on div "Save" at bounding box center [1064, 21] width 25 height 16
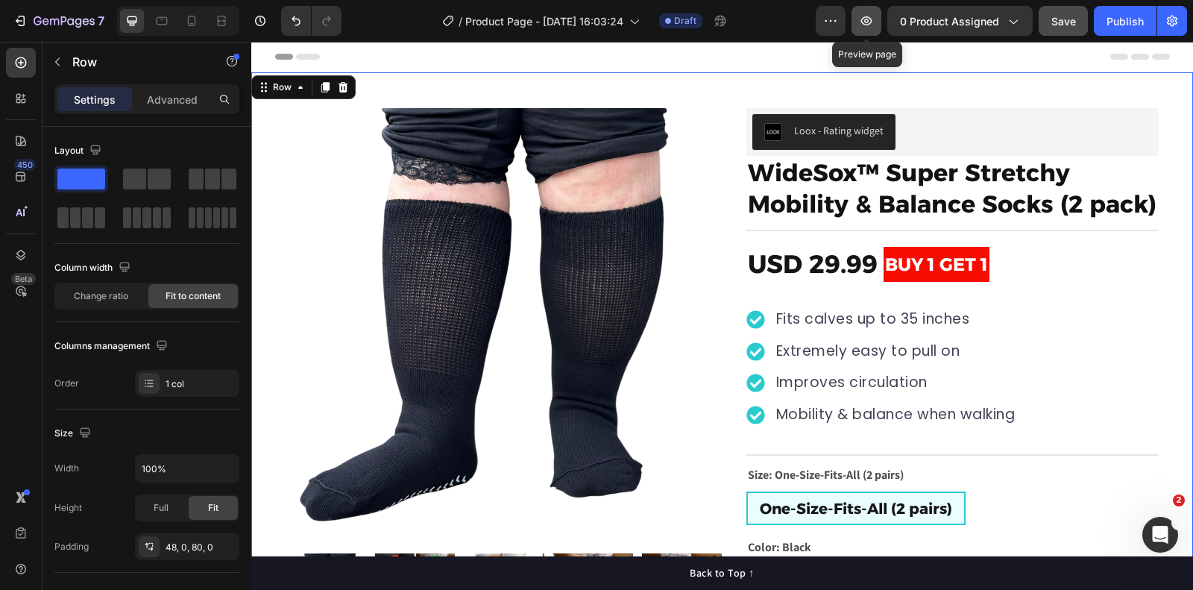
click at [873, 22] on icon "button" at bounding box center [866, 20] width 15 height 15
click at [769, 85] on div "Product Images "My dog absolutely loves this food! It's clear that the taste an…" at bounding box center [722, 411] width 942 height 679
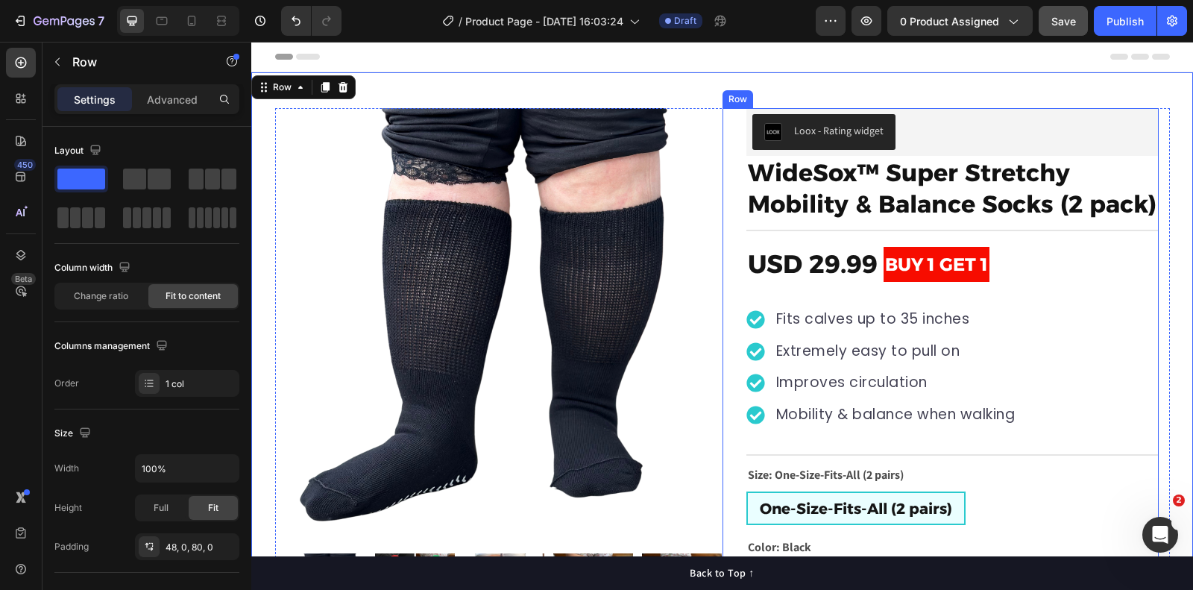
click at [727, 115] on div "Loox - Rating widget Loox WideSox™ Super Stretchy Mobility & Balance Socks (2 p…" at bounding box center [941, 400] width 436 height 584
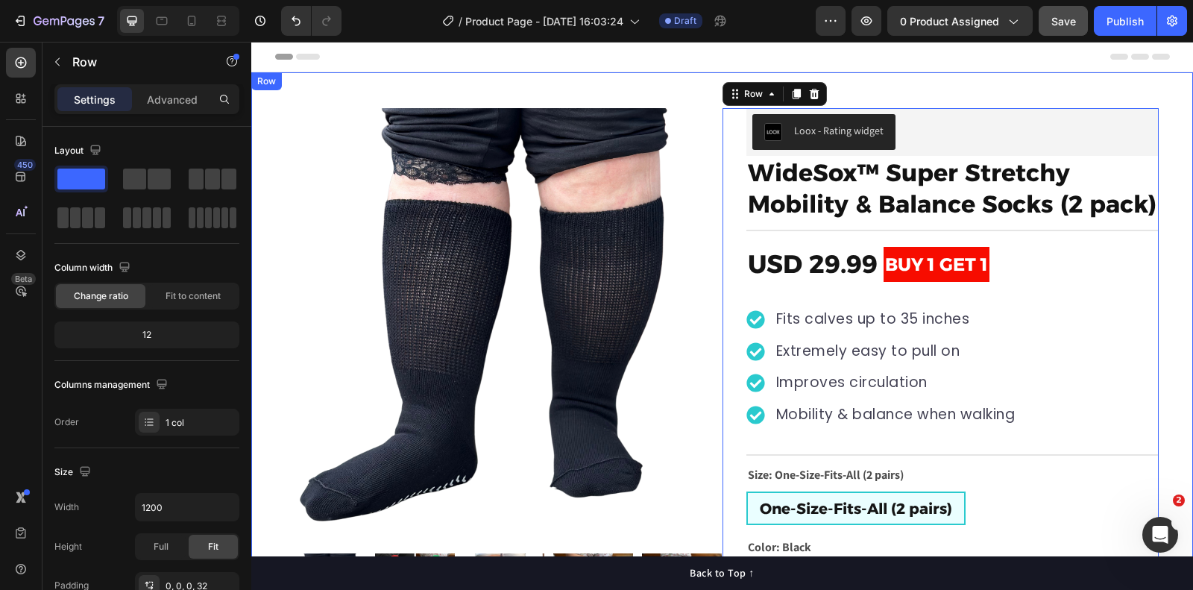
click at [718, 107] on div "Product Images "My dog absolutely loves this food! It's clear that the taste an…" at bounding box center [722, 411] width 942 height 679
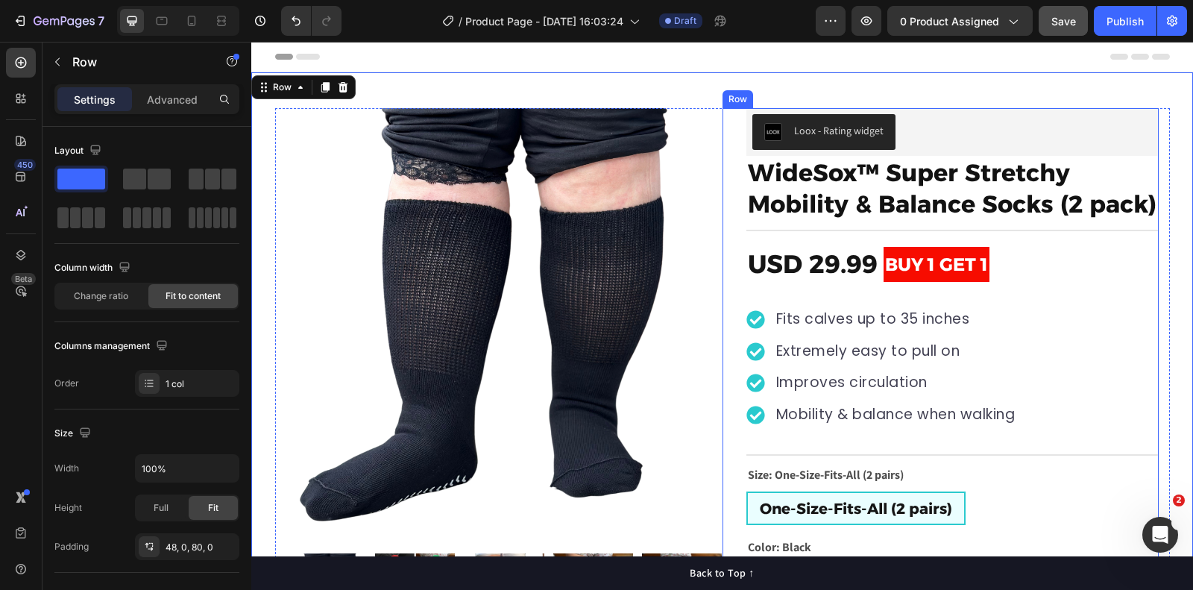
click at [723, 117] on div "Loox - Rating widget Loox WideSox™ Super Stretchy Mobility & Balance Socks (2 p…" at bounding box center [941, 400] width 436 height 584
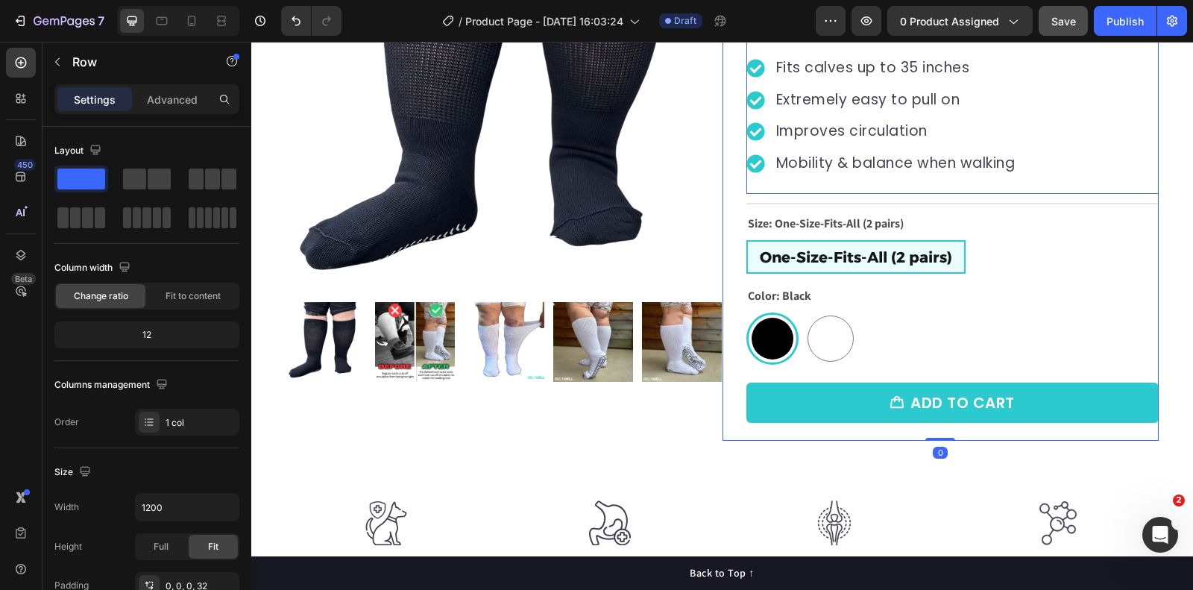
scroll to position [276, 0]
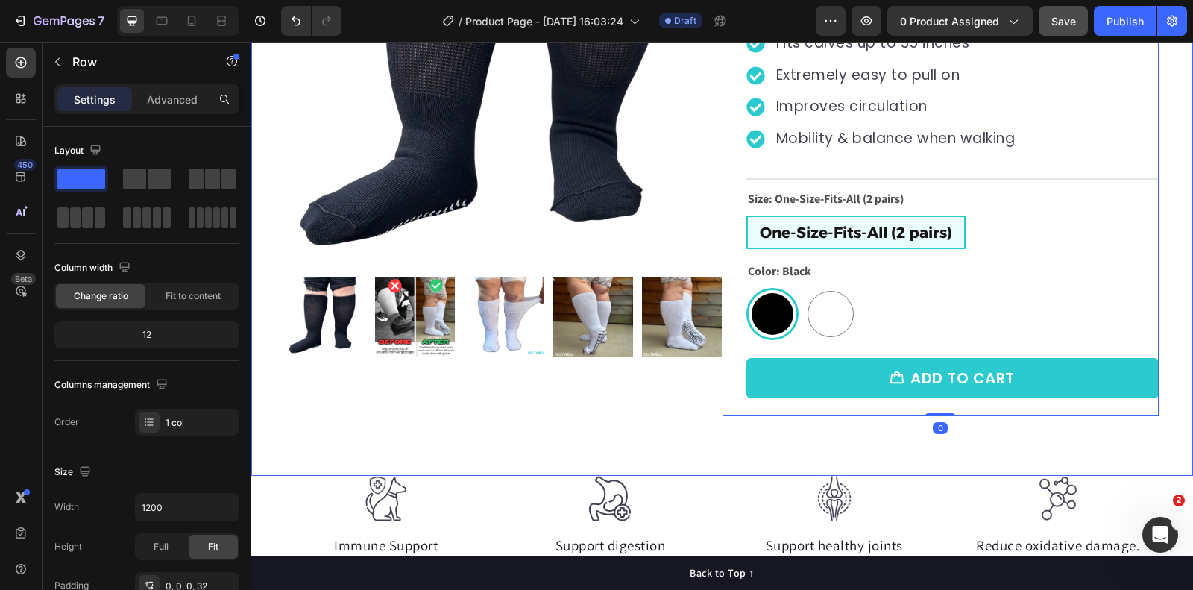
click at [712, 415] on div "Product Images "My dog absolutely loves this food! It's clear that the taste an…" at bounding box center [722, 135] width 942 height 679
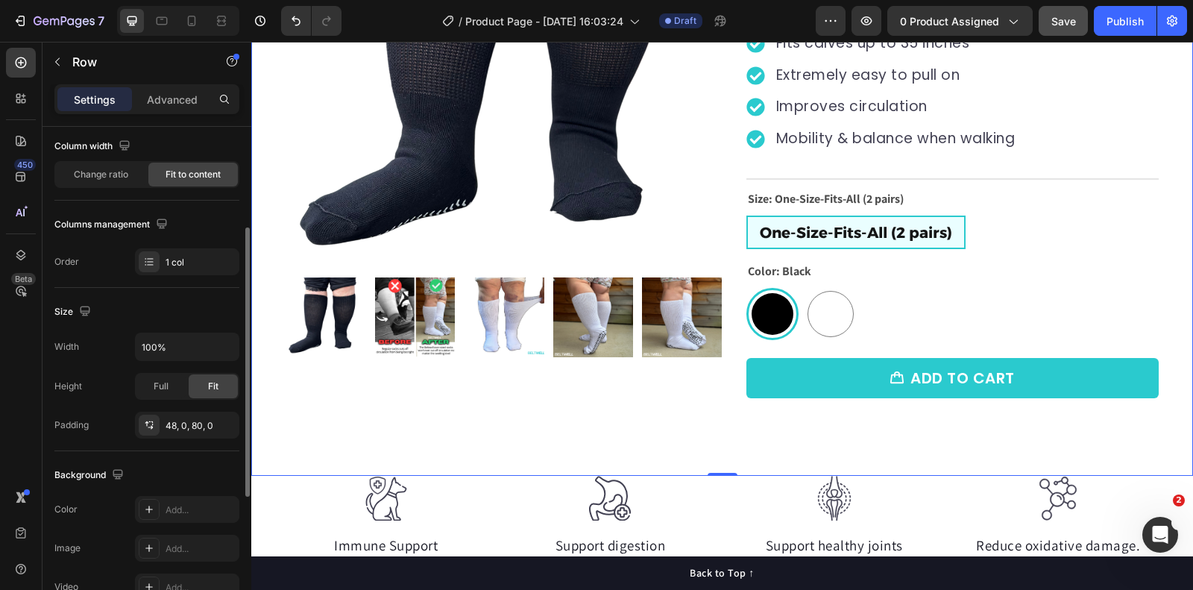
scroll to position [145, 0]
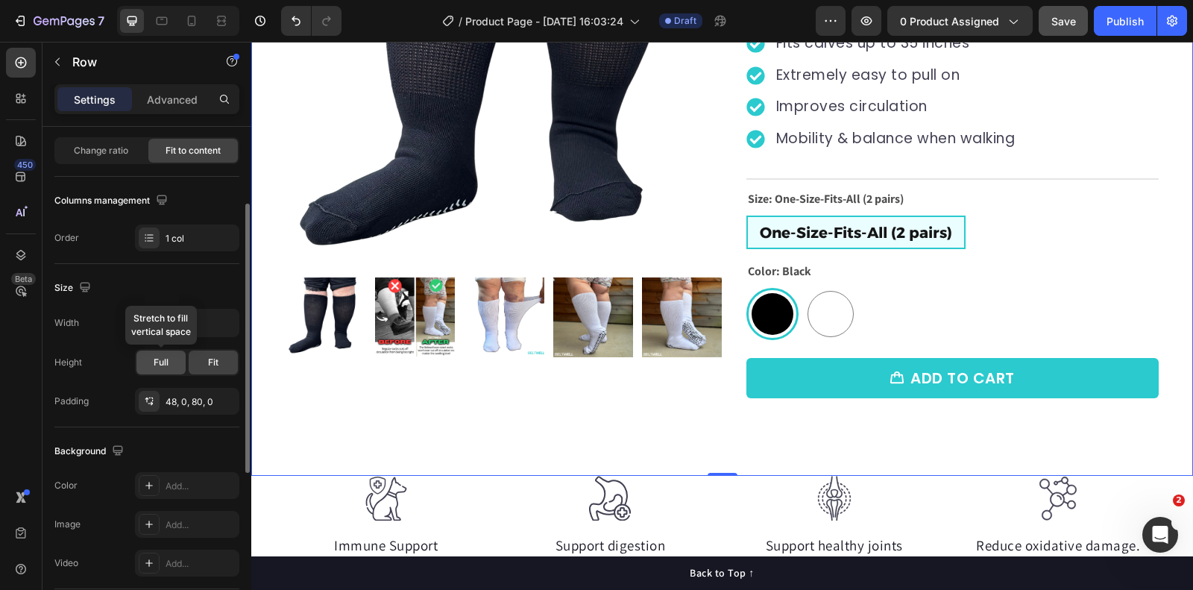
click at [172, 363] on div "Full" at bounding box center [160, 363] width 49 height 24
click at [216, 357] on span "Fit" at bounding box center [213, 362] width 10 height 13
click at [159, 360] on span "Full" at bounding box center [161, 362] width 15 height 13
click at [216, 357] on span "Fit" at bounding box center [213, 362] width 10 height 13
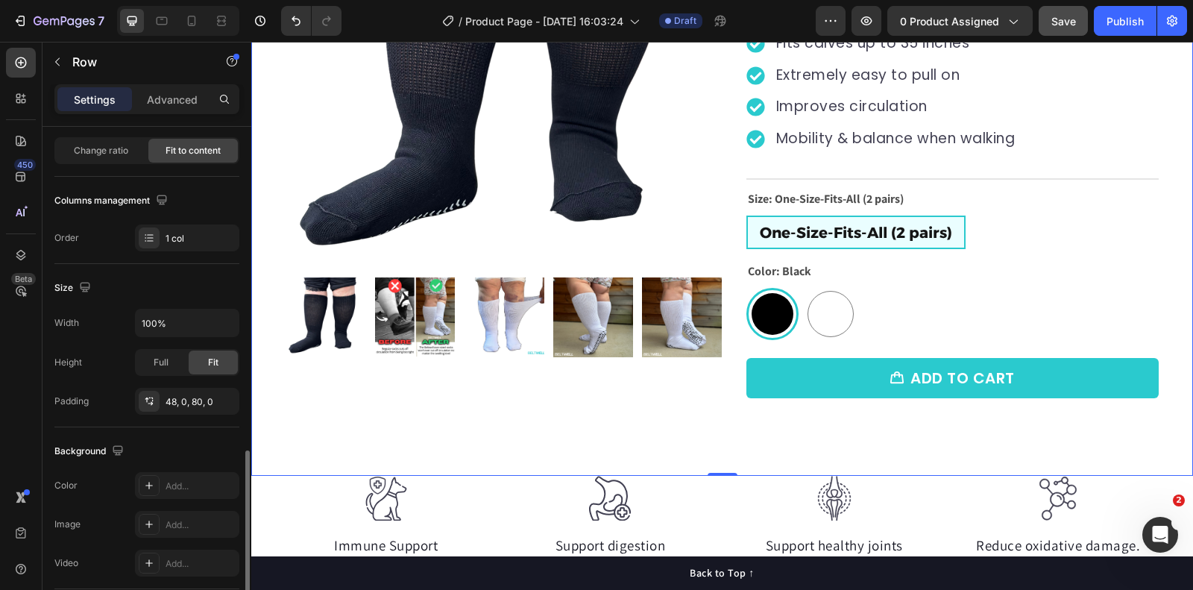
scroll to position [446, 0]
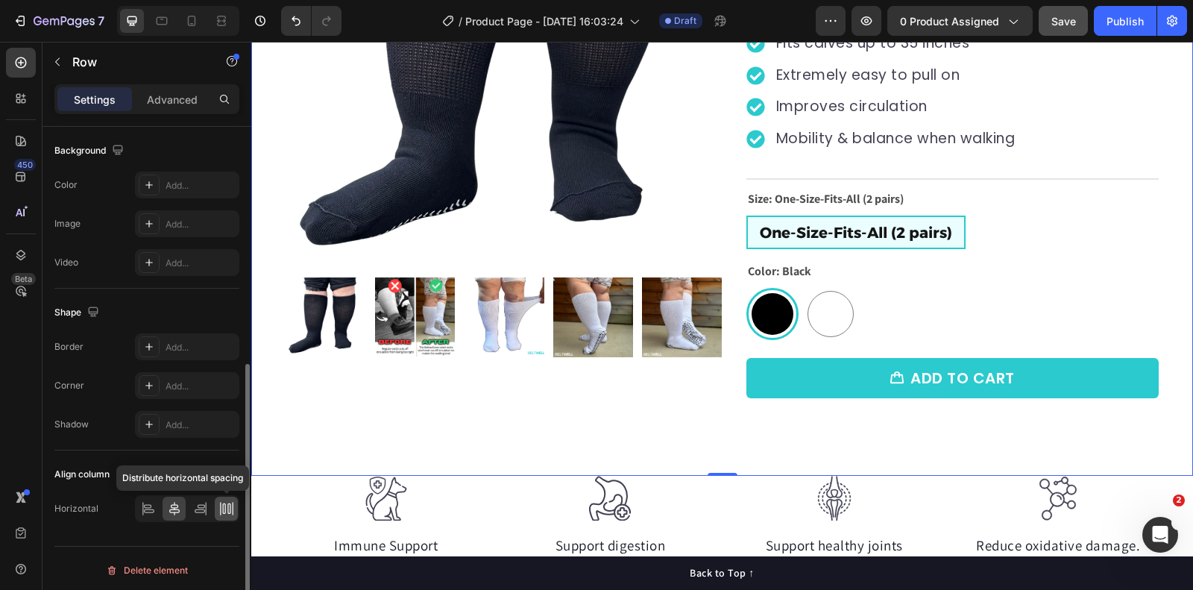
click at [225, 508] on icon at bounding box center [226, 508] width 15 height 15
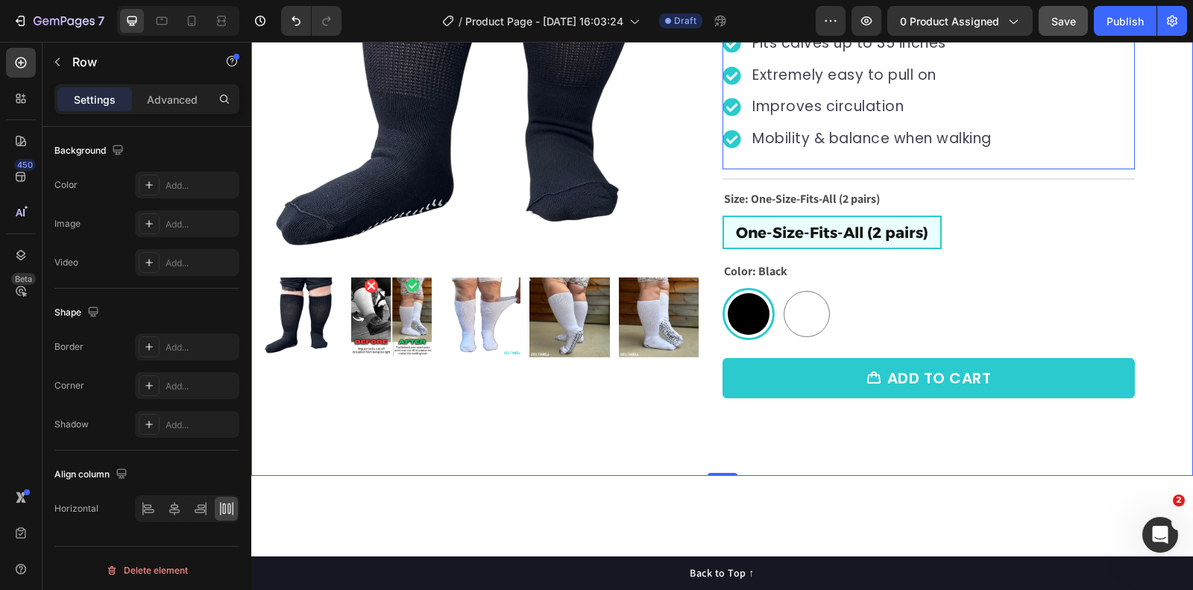
scroll to position [0, 0]
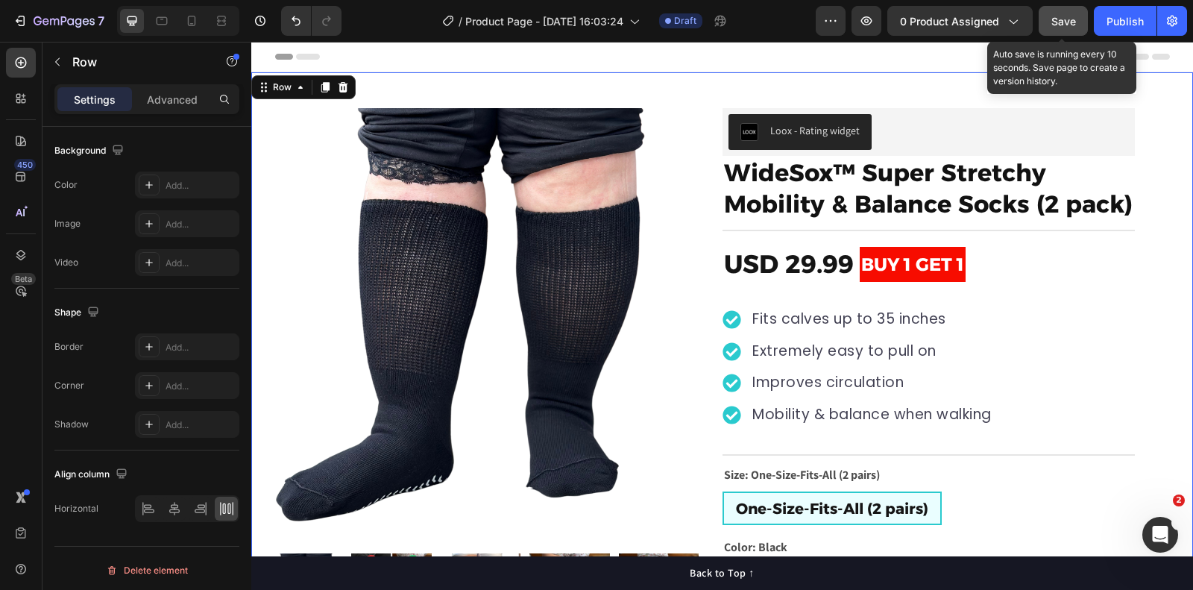
click at [1046, 22] on button "Save" at bounding box center [1063, 21] width 49 height 30
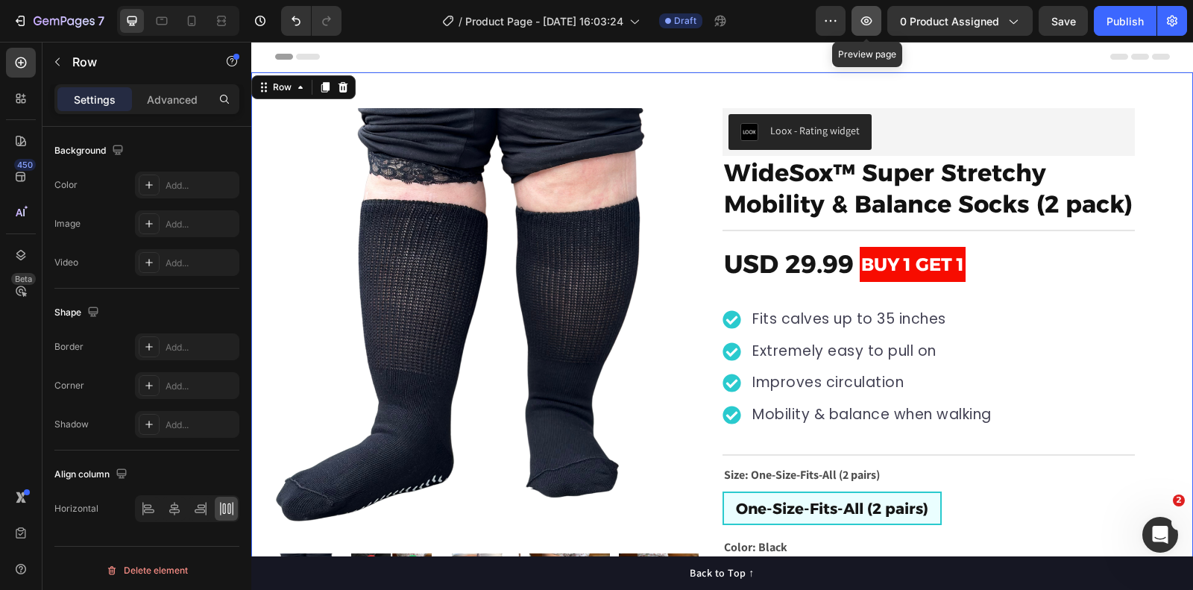
click at [864, 13] on icon "button" at bounding box center [866, 20] width 15 height 15
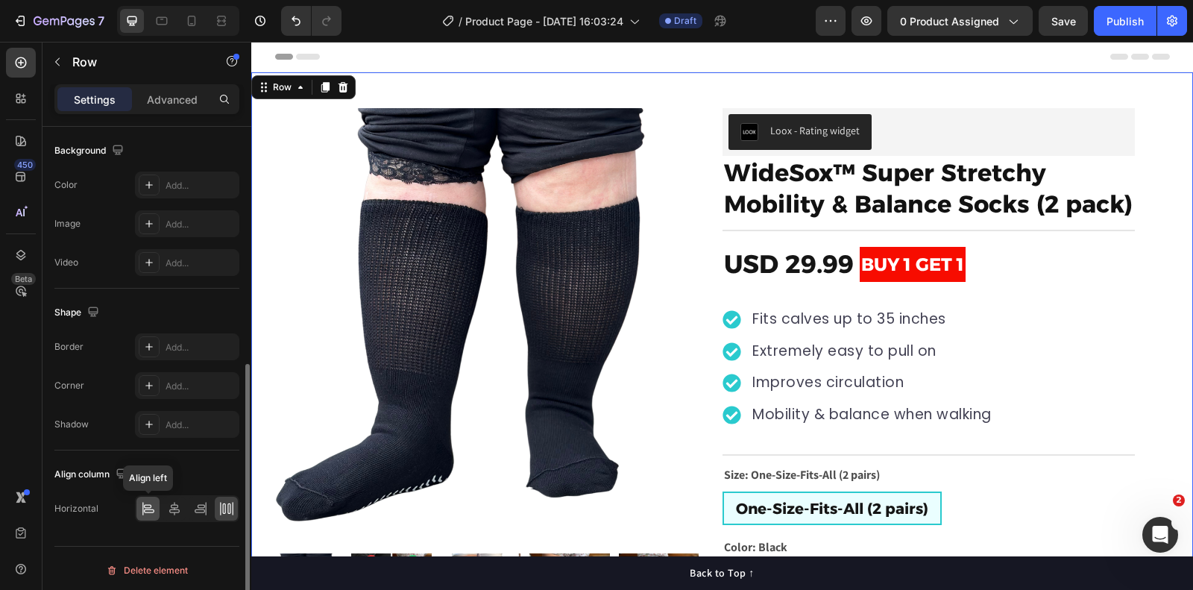
click at [143, 506] on icon at bounding box center [148, 508] width 15 height 15
click at [178, 506] on icon at bounding box center [174, 508] width 15 height 15
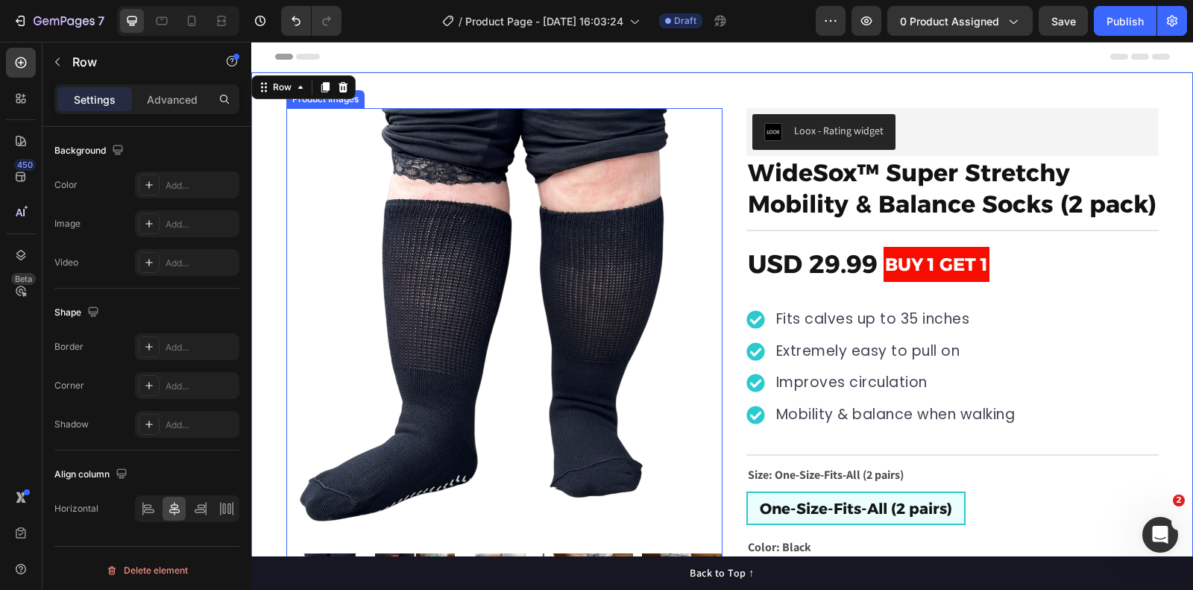
click at [720, 129] on img at bounding box center [504, 326] width 436 height 436
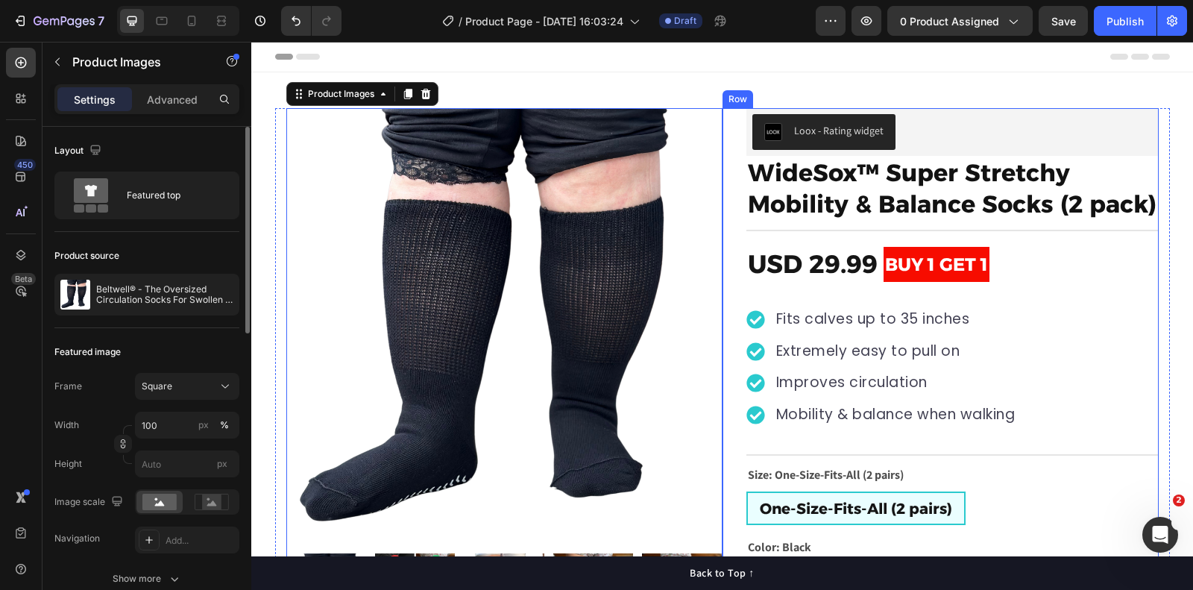
click at [726, 109] on div "Loox - Rating widget Loox WideSox™ Super Stretchy Mobility & Balance Socks (2 p…" at bounding box center [941, 400] width 436 height 584
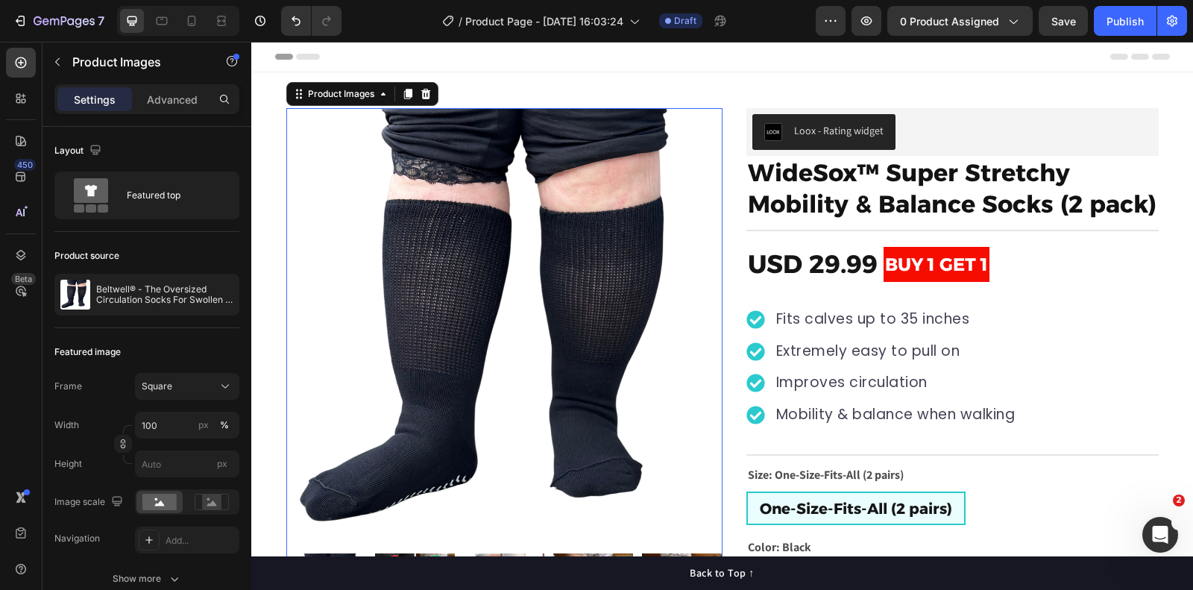
click at [721, 110] on img at bounding box center [504, 326] width 436 height 436
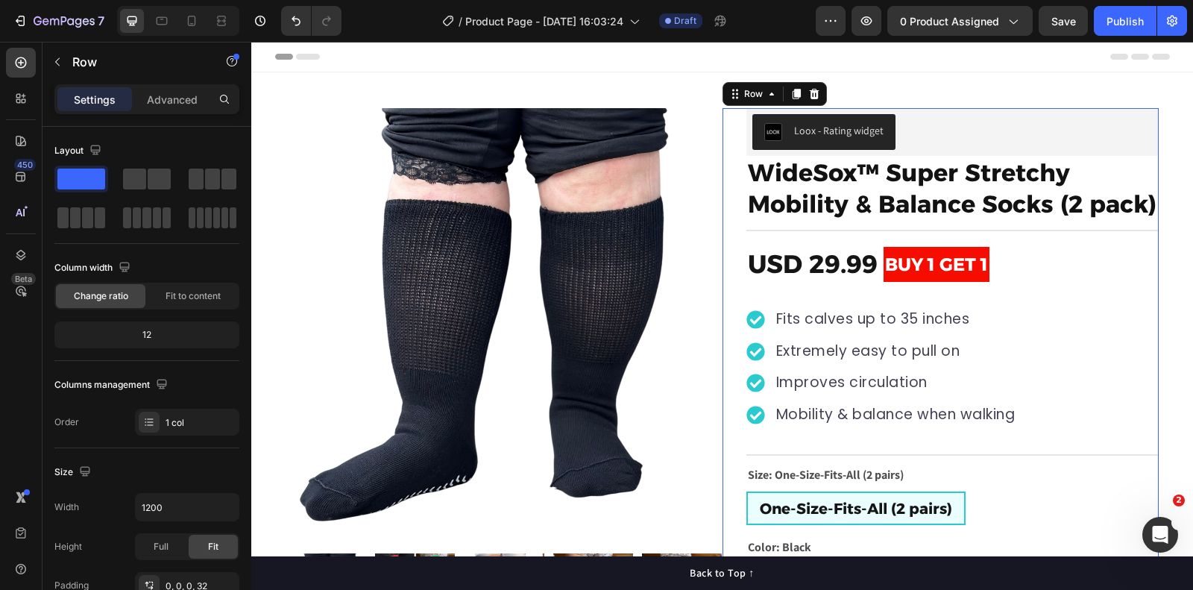
click at [726, 111] on div "Loox - Rating widget Loox WideSox™ Super Stretchy Mobility & Balance Socks (2 p…" at bounding box center [941, 400] width 436 height 584
click at [206, 295] on span "Fit to content" at bounding box center [193, 295] width 55 height 13
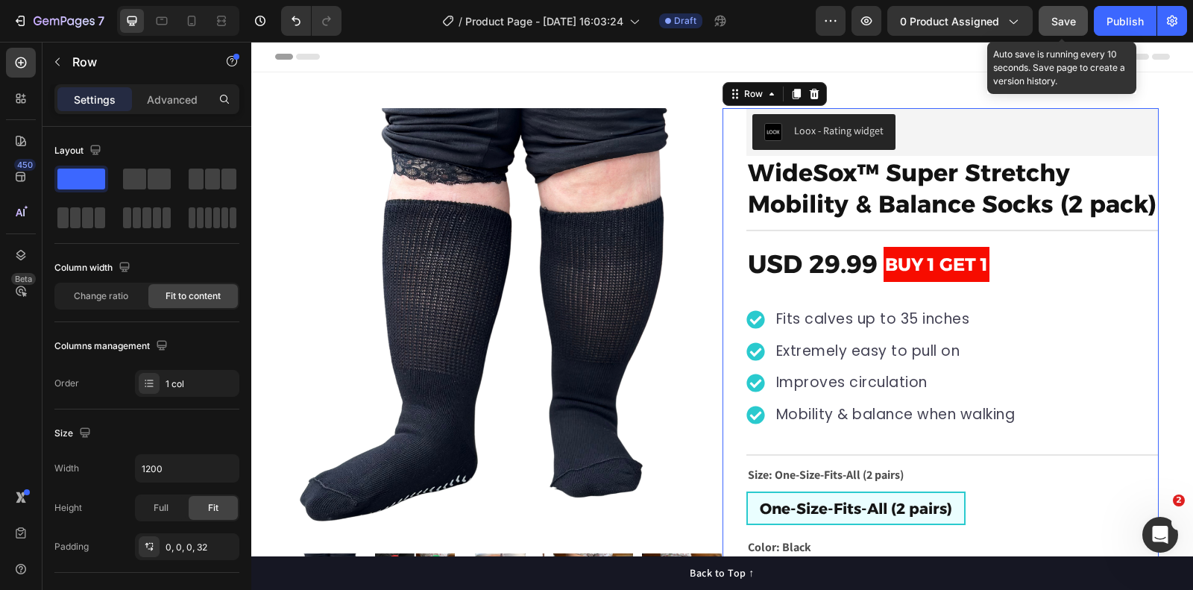
click at [1061, 10] on button "Save" at bounding box center [1063, 21] width 49 height 30
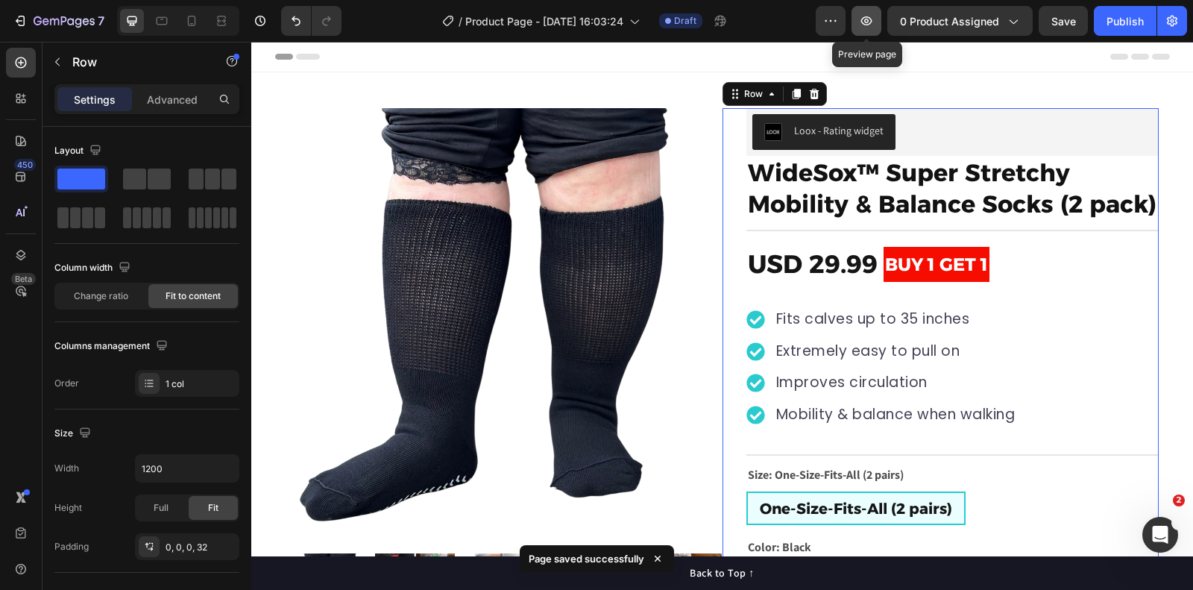
click at [868, 22] on icon "button" at bounding box center [866, 20] width 11 height 9
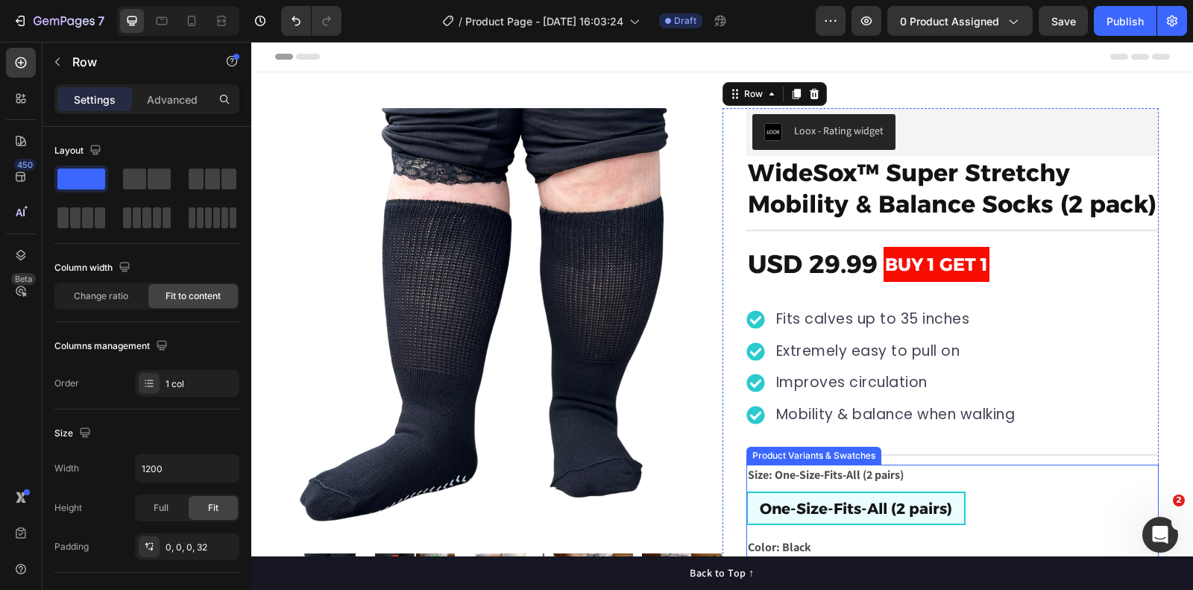
scroll to position [227, 0]
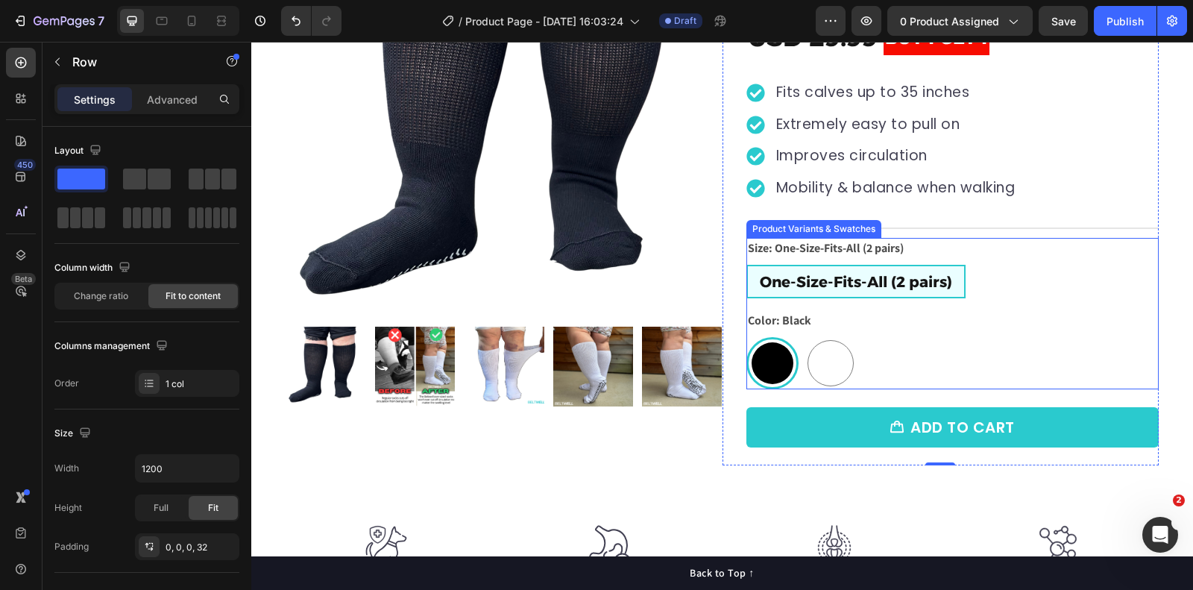
click at [864, 346] on div "Black Black White White" at bounding box center [953, 363] width 412 height 52
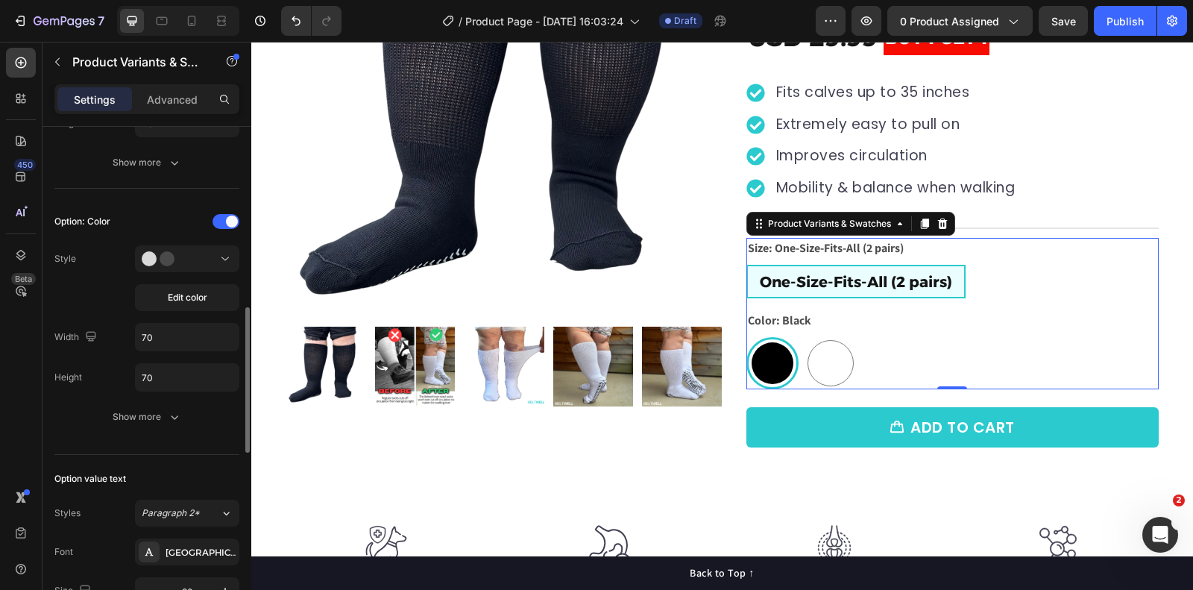
scroll to position [576, 0]
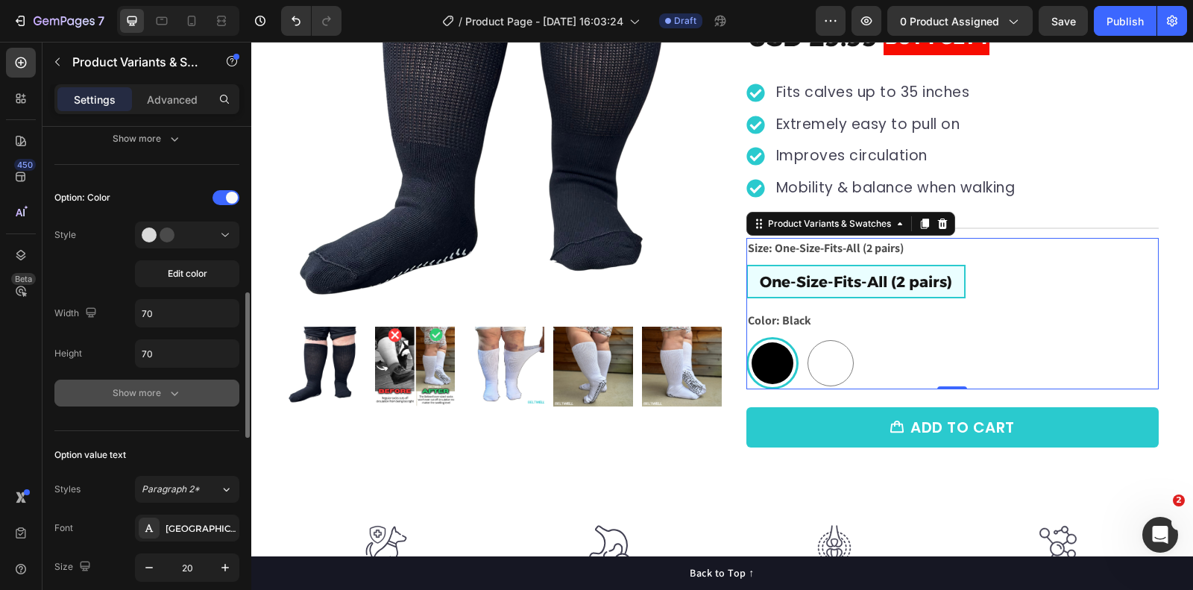
click at [167, 389] on icon "button" at bounding box center [174, 393] width 15 height 15
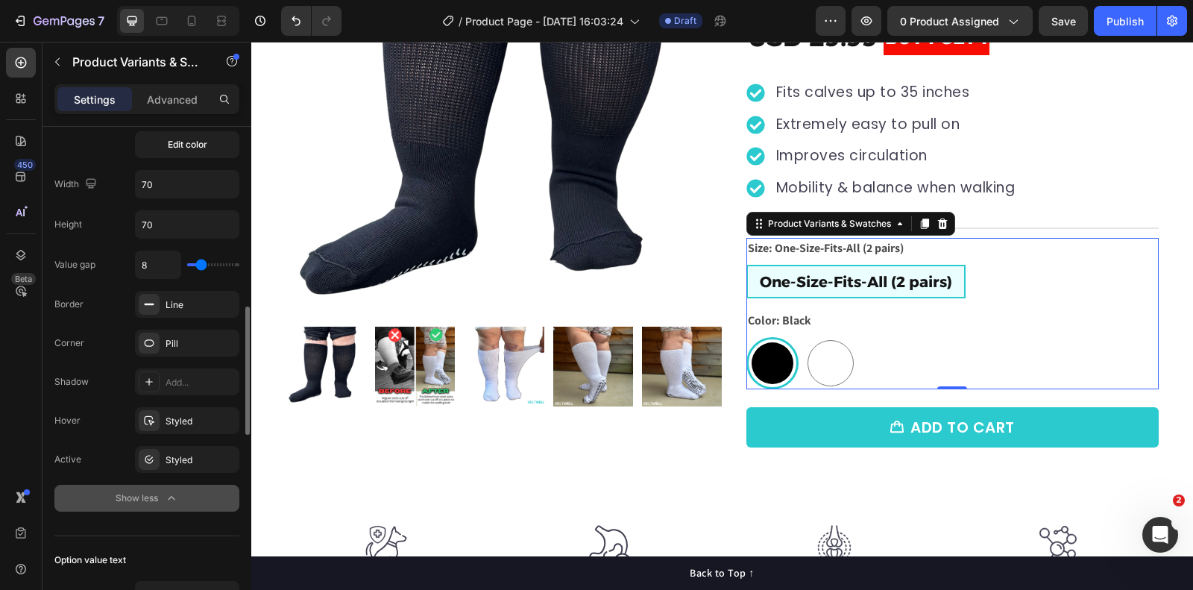
scroll to position [706, 0]
click at [178, 414] on div "Styled" at bounding box center [187, 420] width 43 height 13
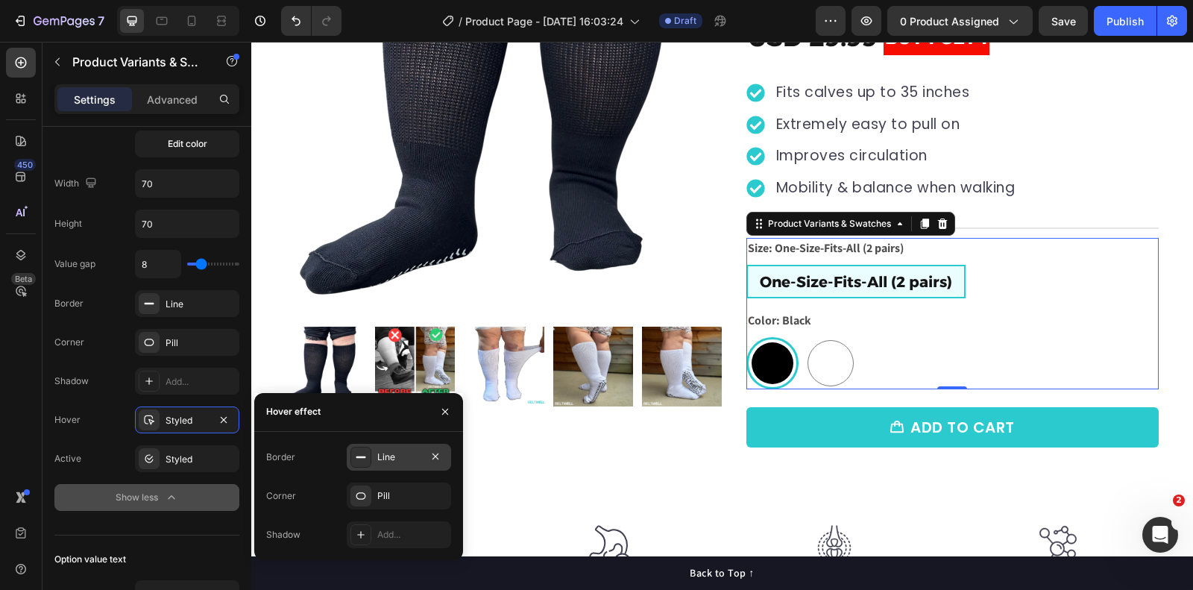
click at [360, 459] on icon at bounding box center [361, 457] width 12 height 12
click at [433, 456] on icon "button" at bounding box center [436, 457] width 12 height 12
click at [389, 458] on div "Add..." at bounding box center [412, 457] width 70 height 13
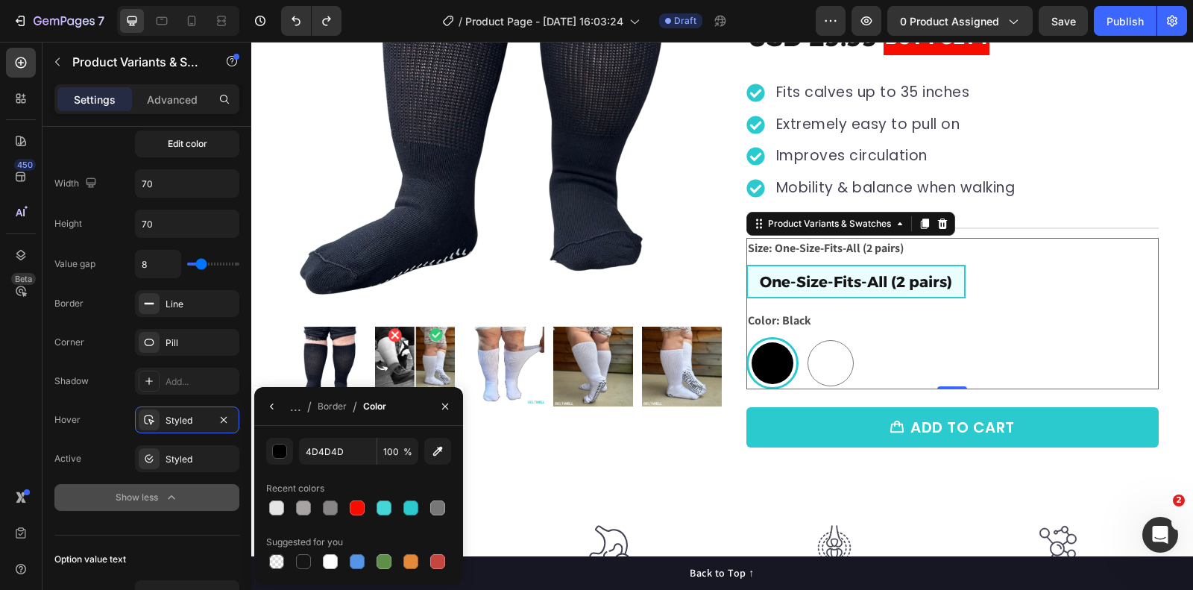
type input "000000"
click at [342, 474] on div "000000 100 % Recent colors Suggested for you" at bounding box center [358, 505] width 185 height 134
click at [277, 456] on div "button" at bounding box center [280, 452] width 15 height 15
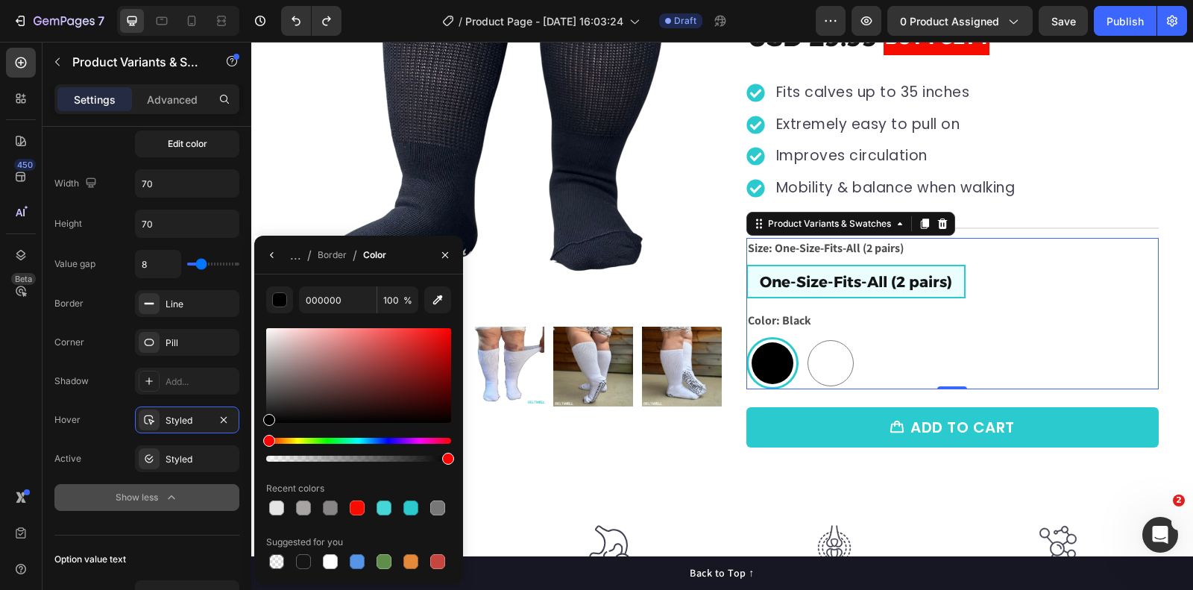
drag, startPoint x: 283, startPoint y: 400, endPoint x: 261, endPoint y: 425, distance: 33.8
click at [261, 425] on div "000000 100 % Recent colors Suggested for you" at bounding box center [358, 429] width 209 height 286
click at [1171, 110] on div "Product Images "My dog absolutely loves this food! It's clear that the taste an…" at bounding box center [722, 185] width 942 height 679
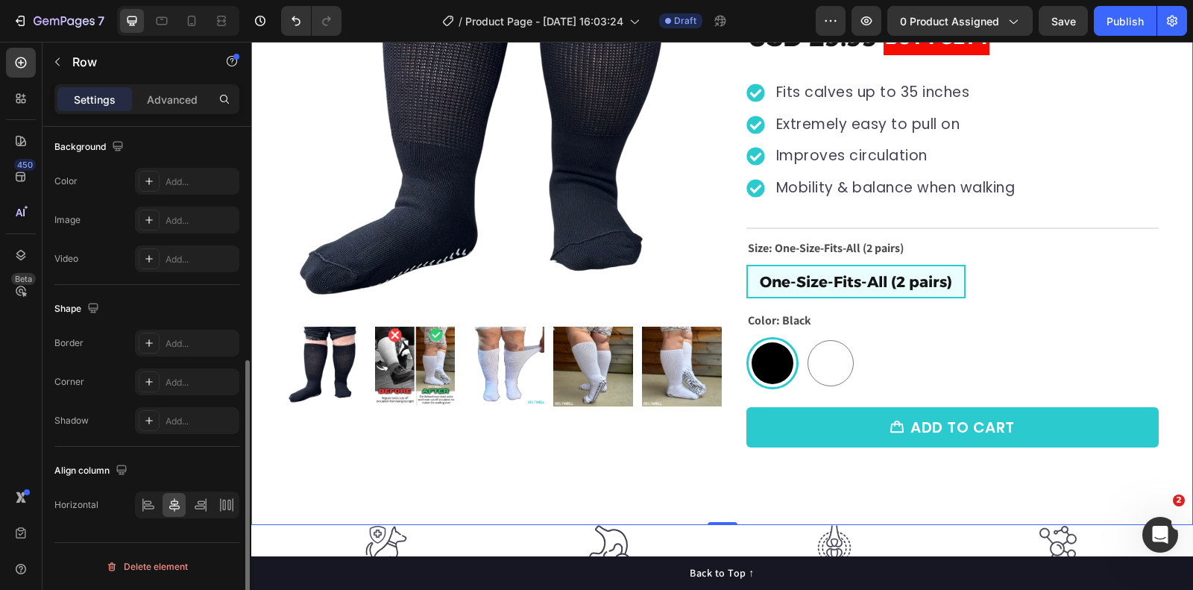
click at [1067, 28] on div "Save" at bounding box center [1064, 21] width 25 height 16
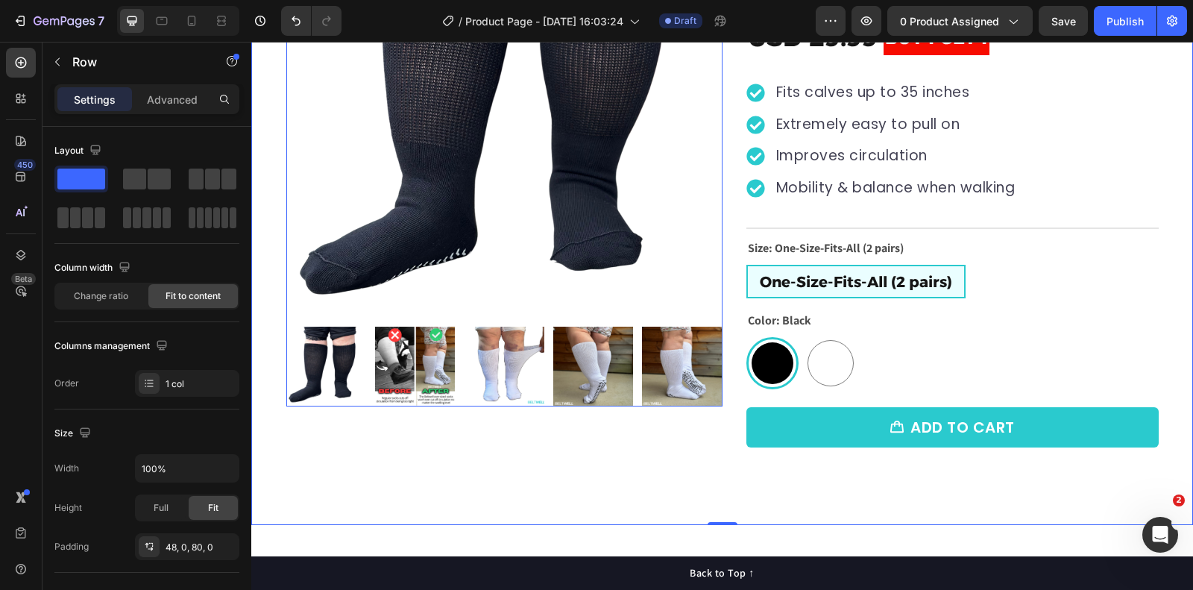
scroll to position [0, 0]
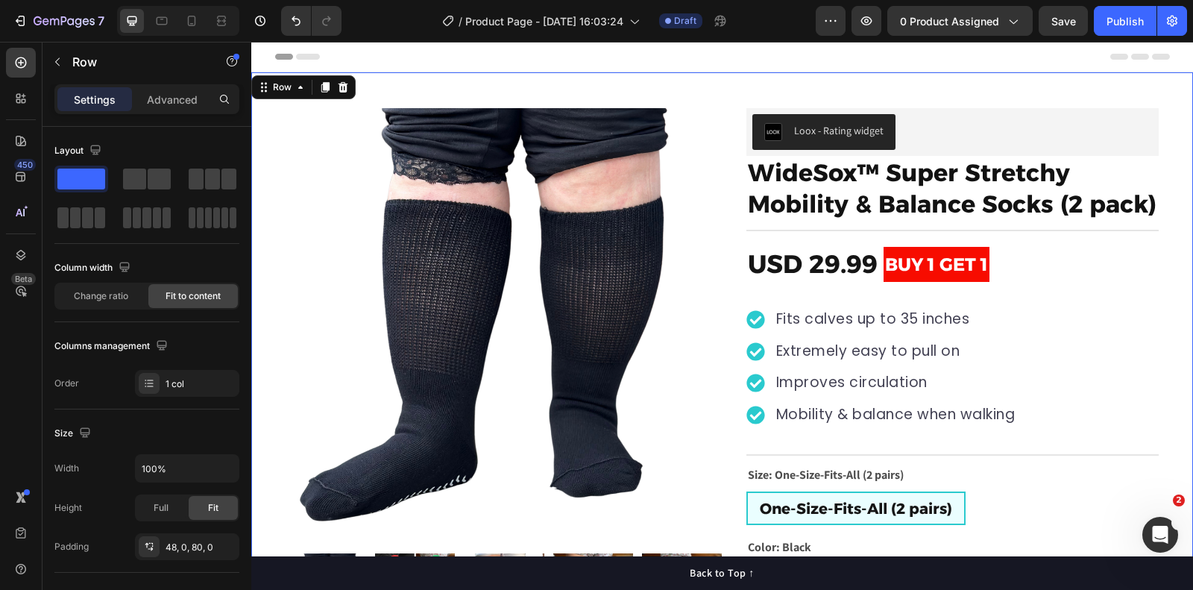
click at [700, 87] on div "Product Images "My dog absolutely loves this food! It's clear that the taste an…" at bounding box center [722, 411] width 942 height 679
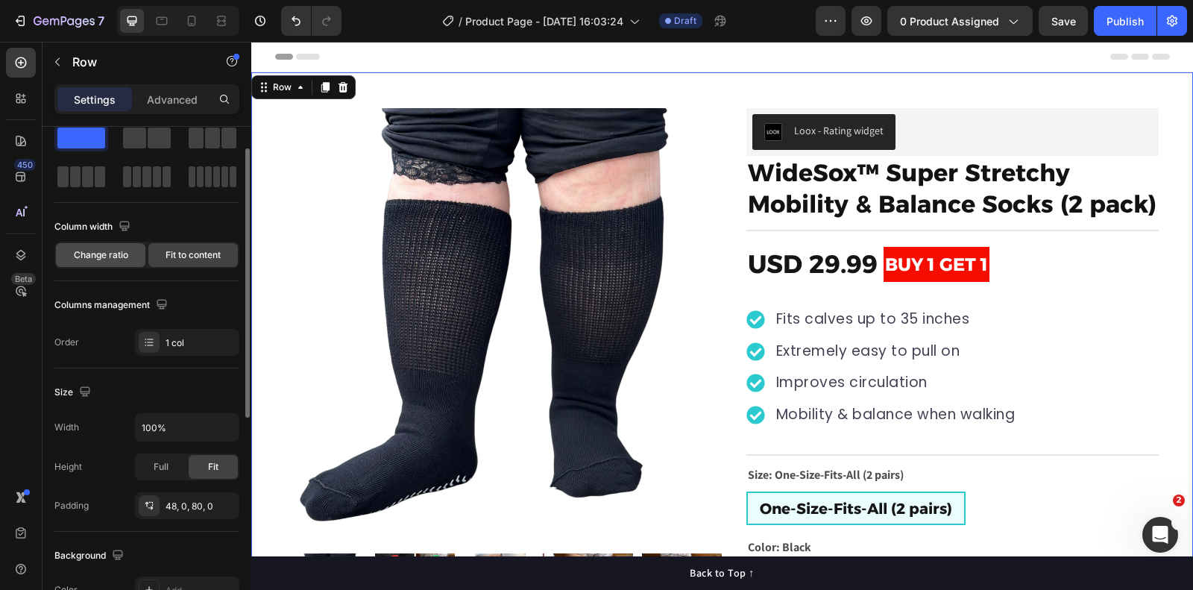
click at [110, 249] on span "Change ratio" at bounding box center [101, 254] width 54 height 13
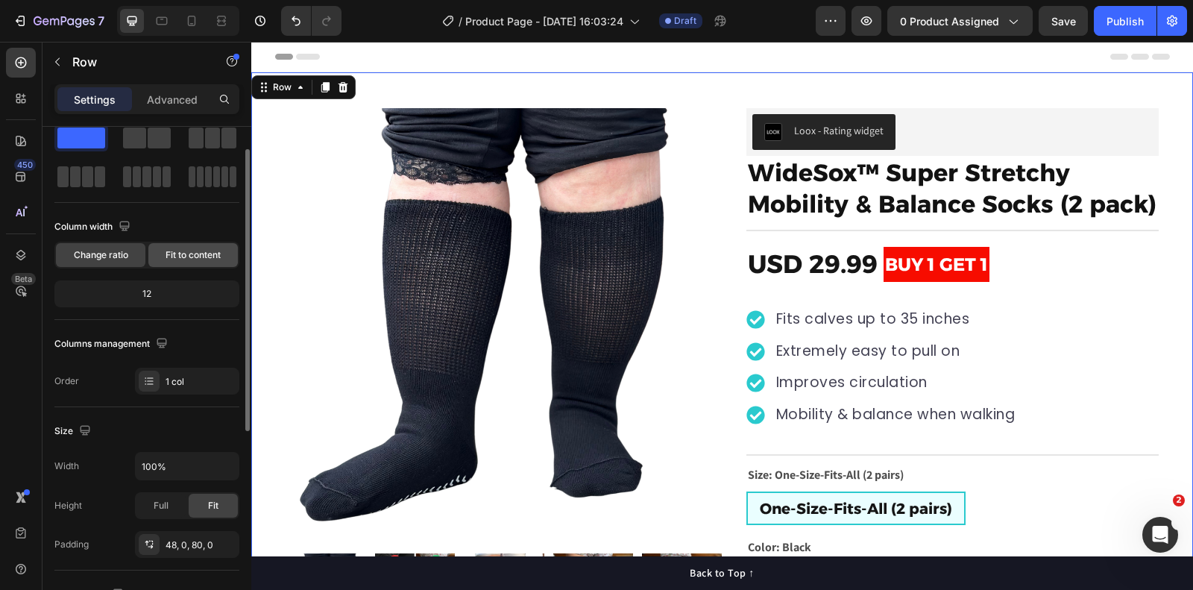
click at [190, 257] on span "Fit to content" at bounding box center [193, 254] width 55 height 13
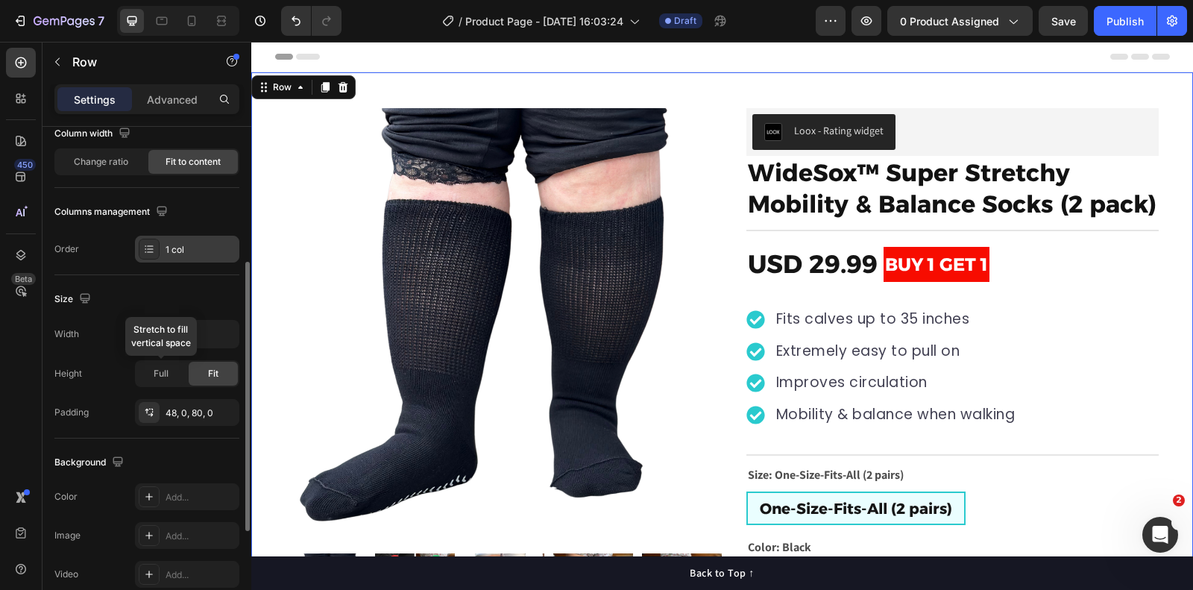
scroll to position [197, 0]
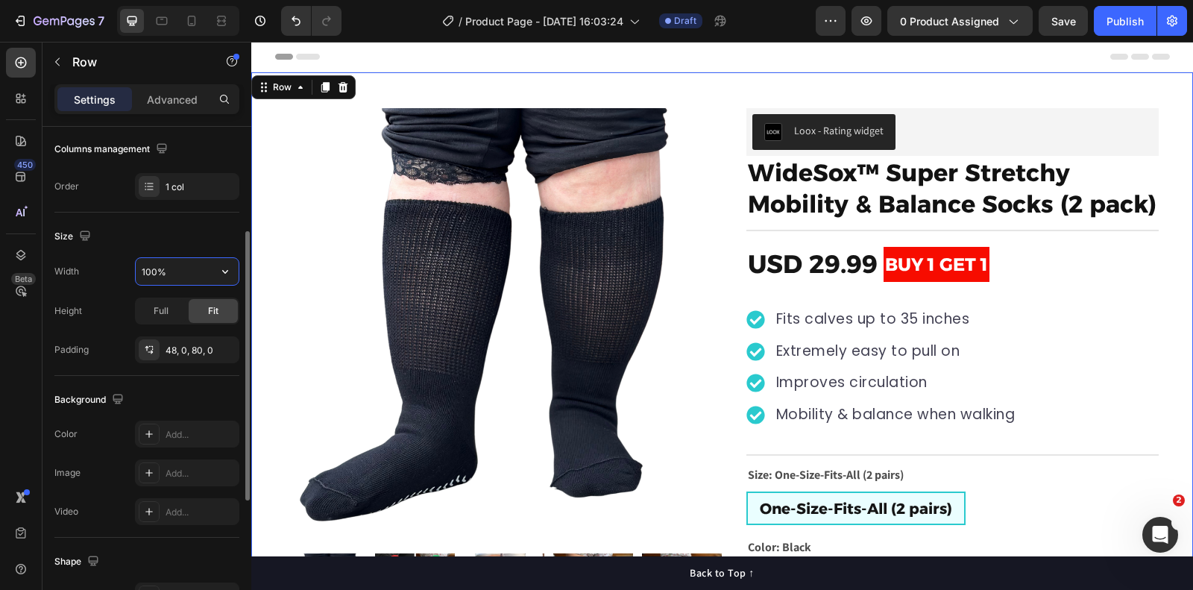
click at [202, 272] on input "100%" at bounding box center [187, 271] width 103 height 27
click at [218, 267] on icon "button" at bounding box center [225, 271] width 15 height 15
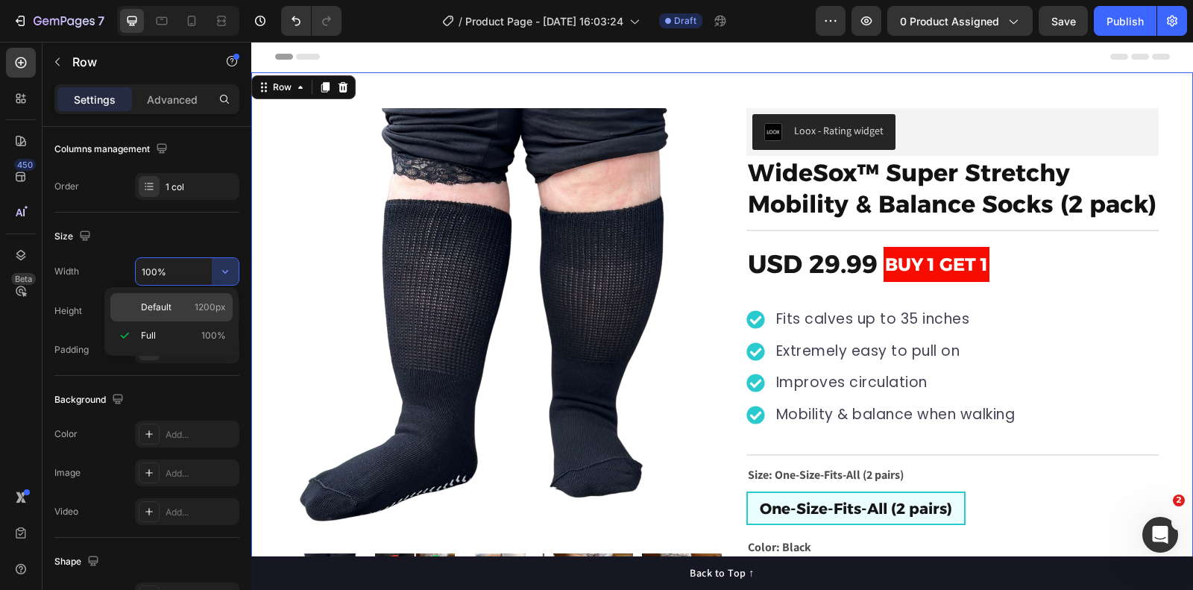
click at [175, 307] on p "Default 1200px" at bounding box center [183, 307] width 85 height 13
type input "1200"
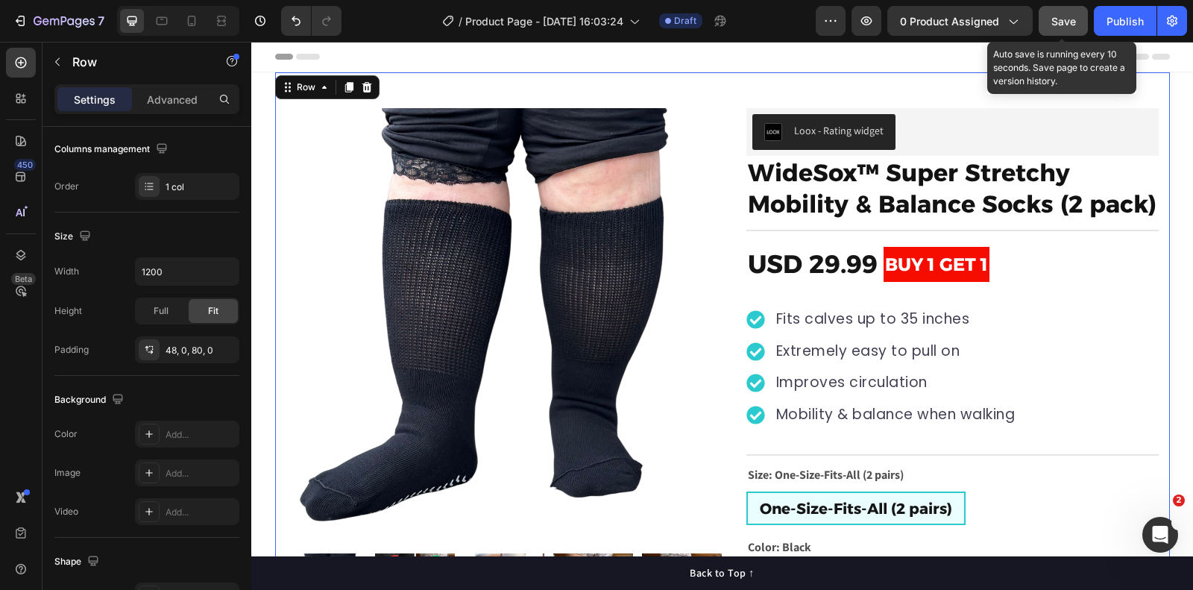
click at [1072, 28] on div "Save" at bounding box center [1064, 21] width 25 height 16
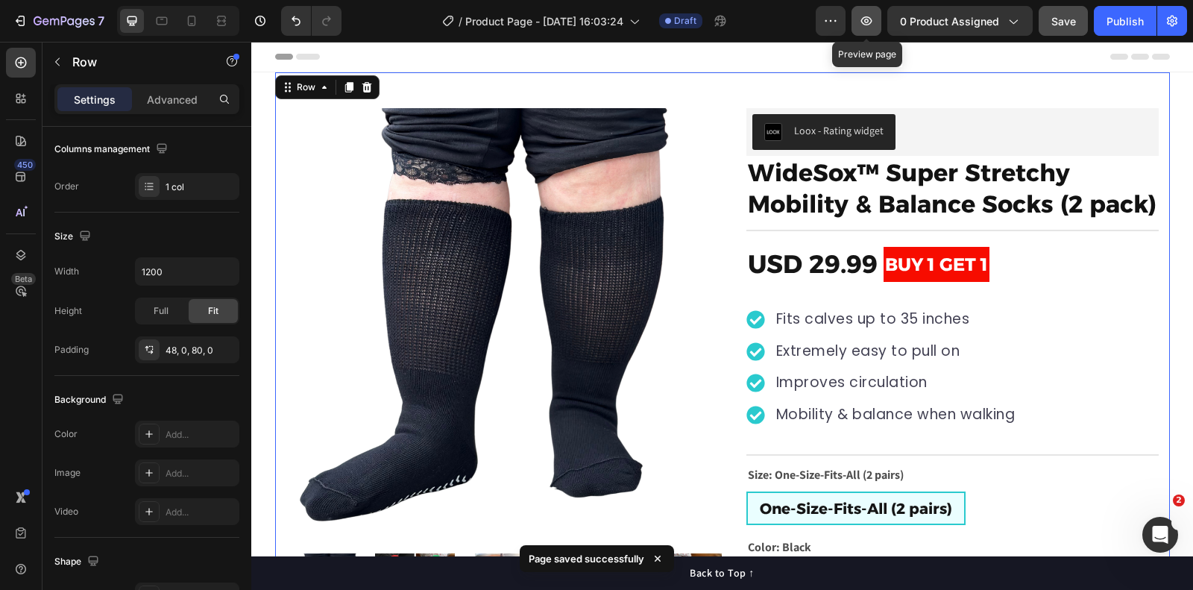
click at [874, 26] on icon "button" at bounding box center [866, 20] width 15 height 15
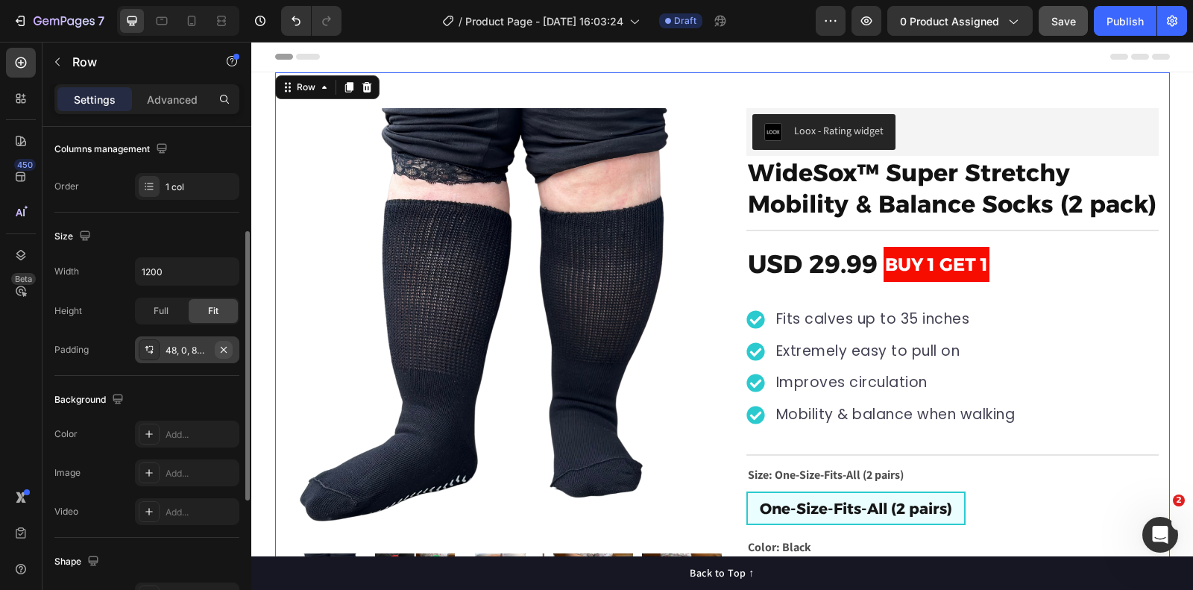
click at [224, 347] on icon "button" at bounding box center [224, 349] width 6 height 6
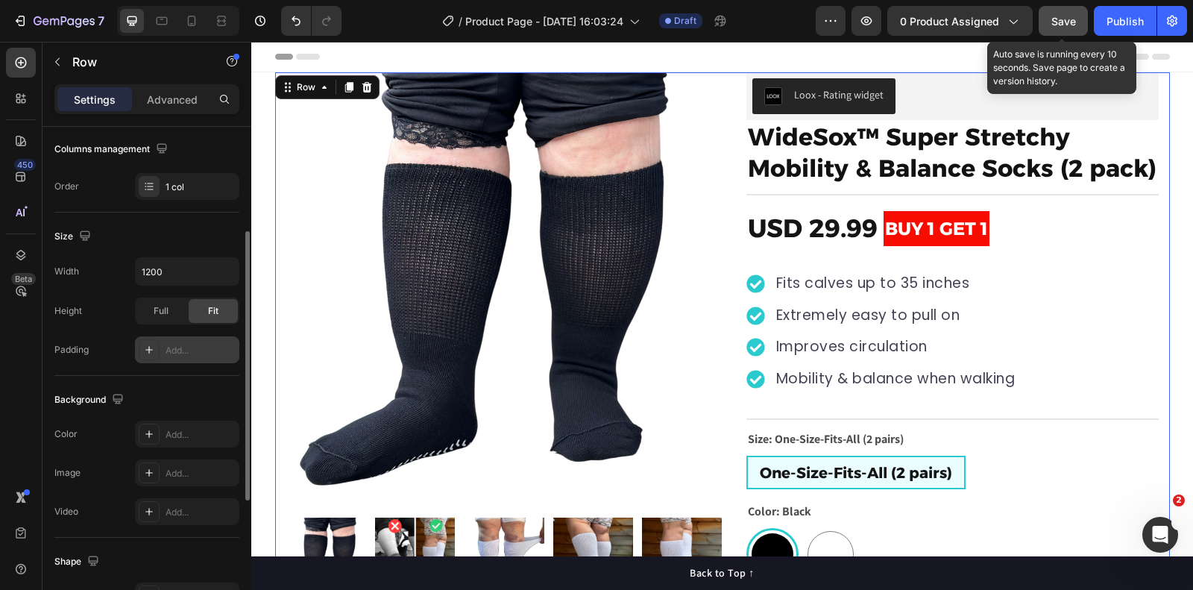
click at [1053, 25] on span "Save" at bounding box center [1064, 21] width 25 height 13
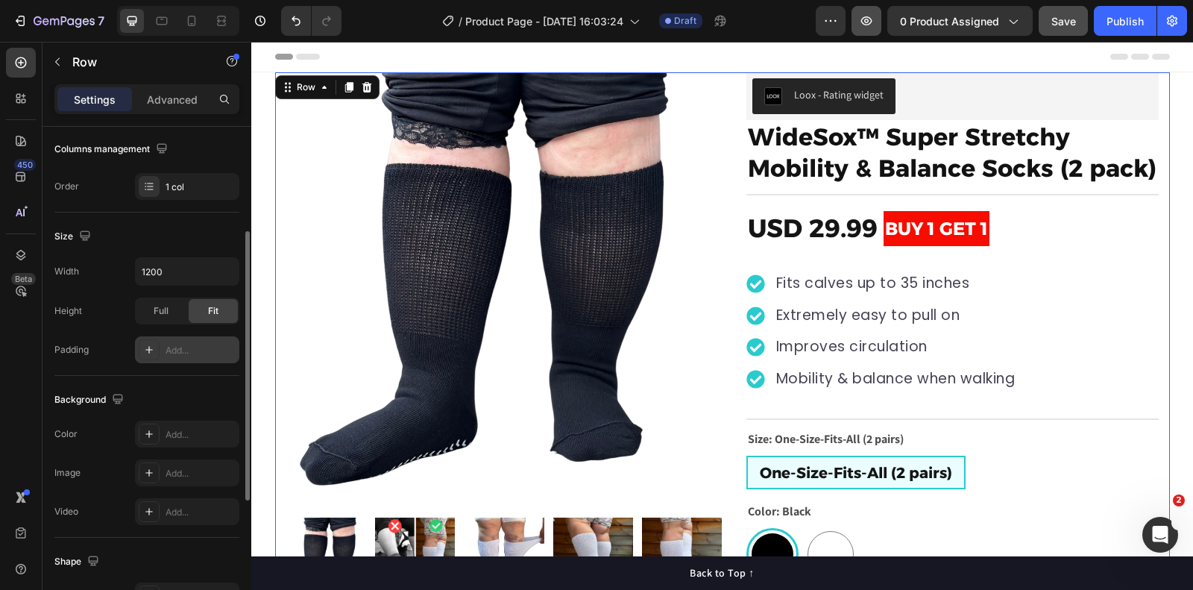
click at [868, 28] on icon "button" at bounding box center [866, 20] width 15 height 15
click at [295, 25] on icon "Undo/Redo" at bounding box center [296, 21] width 9 height 10
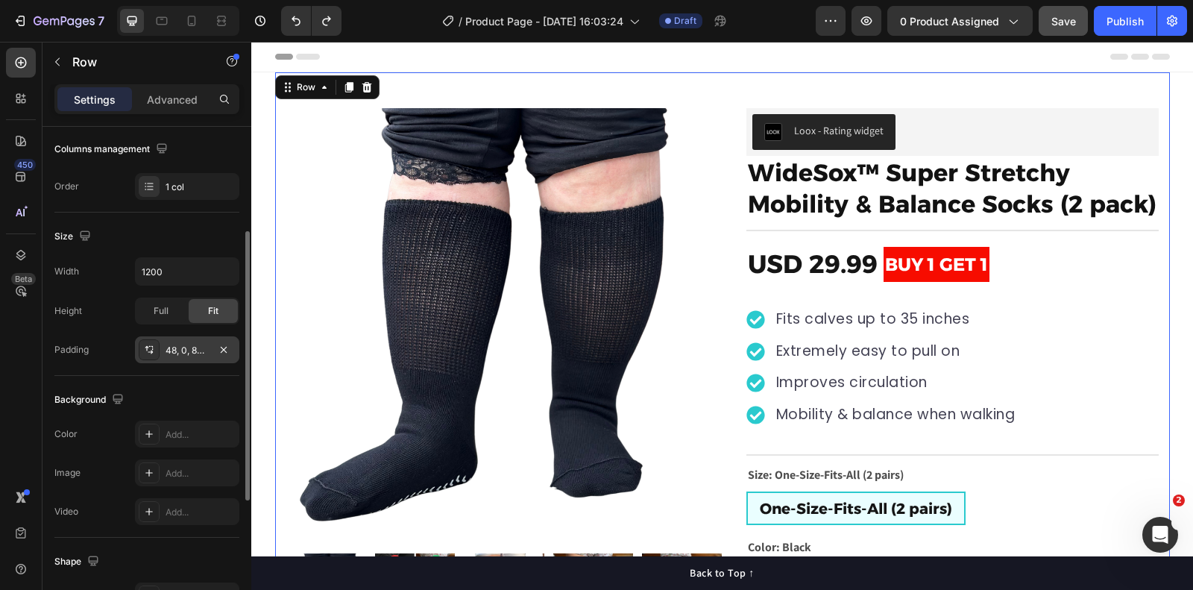
click at [181, 347] on div "48, 0, 80, 0" at bounding box center [187, 350] width 43 height 13
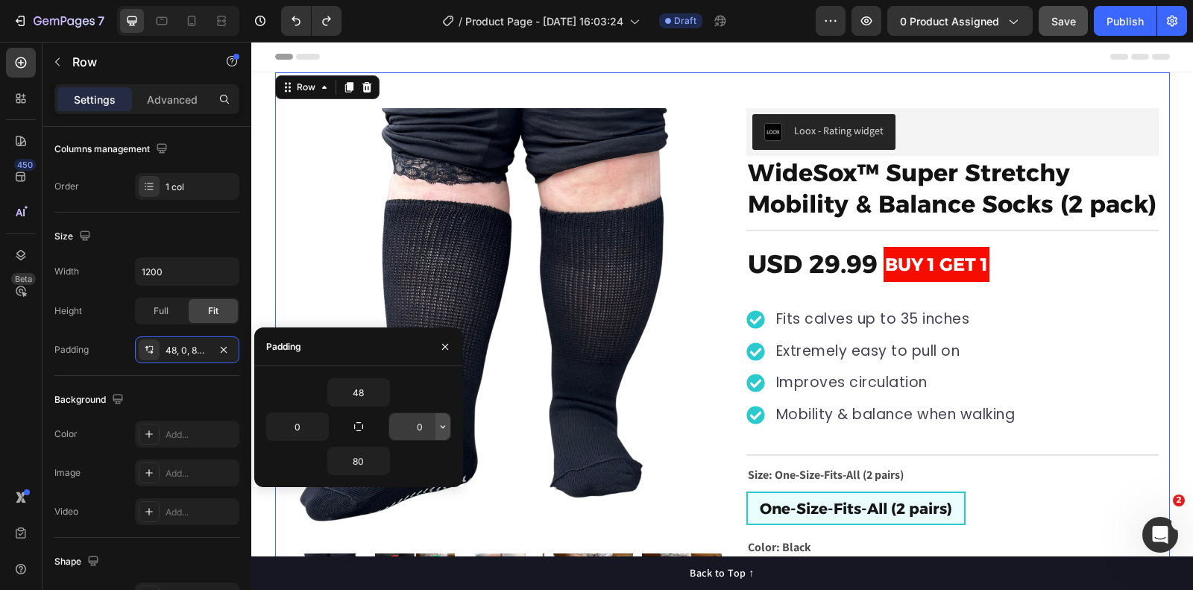
click at [444, 429] on icon "button" at bounding box center [443, 427] width 12 height 12
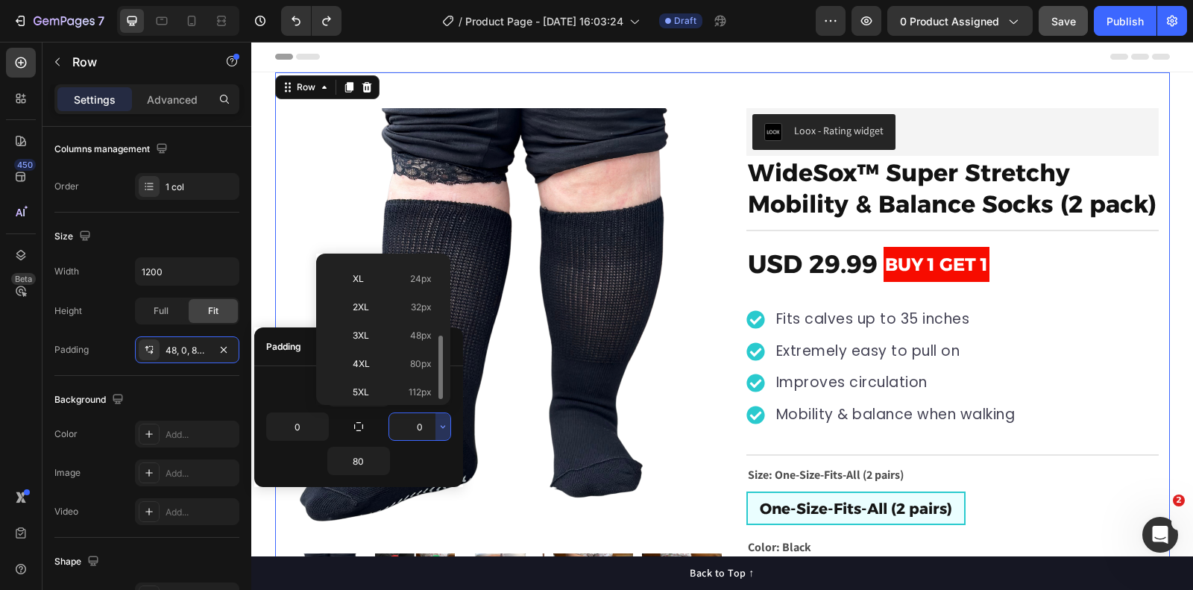
scroll to position [0, 0]
click at [285, 374] on div "48 0 0 80" at bounding box center [358, 426] width 209 height 121
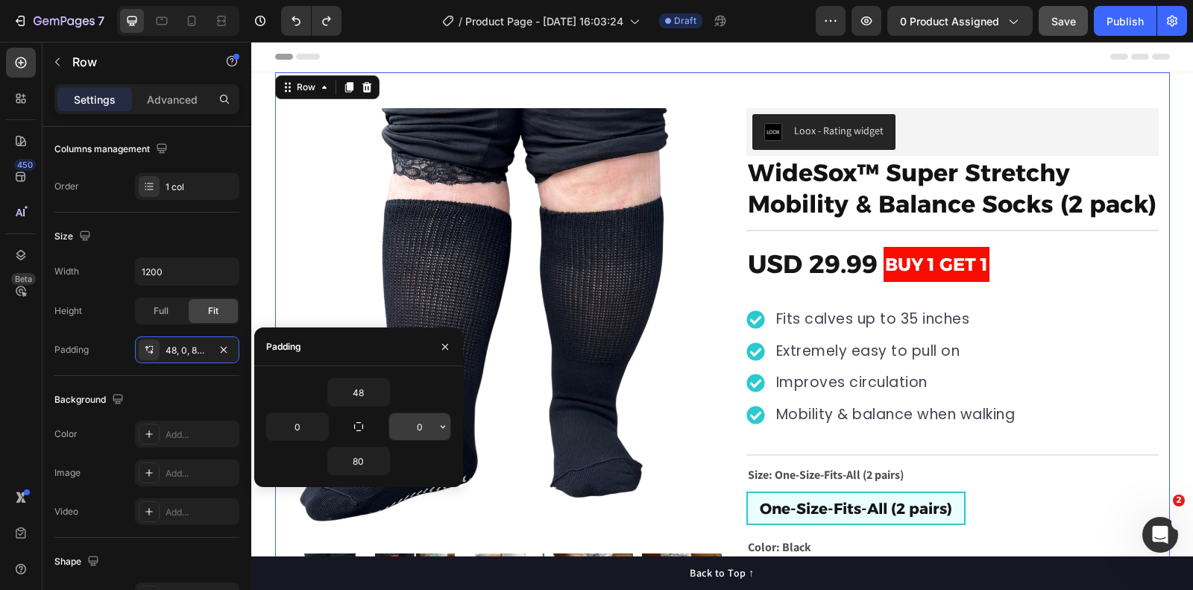
click at [415, 421] on input "0" at bounding box center [419, 426] width 61 height 27
click at [294, 420] on input "0" at bounding box center [297, 426] width 61 height 27
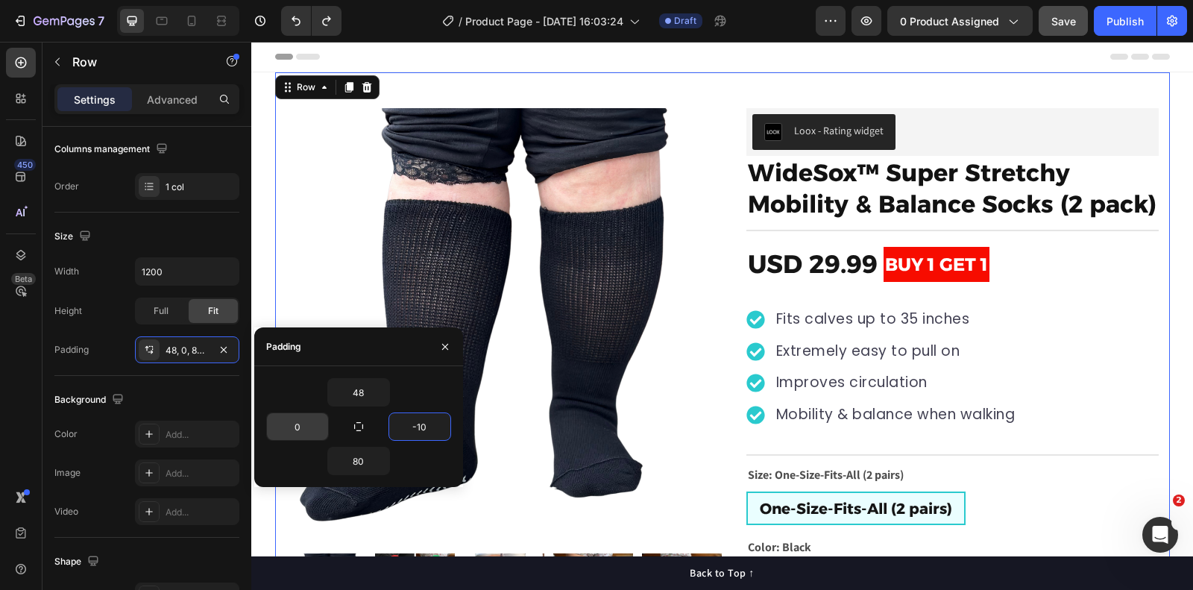
type input "0"
click at [294, 420] on input "0" at bounding box center [297, 426] width 61 height 27
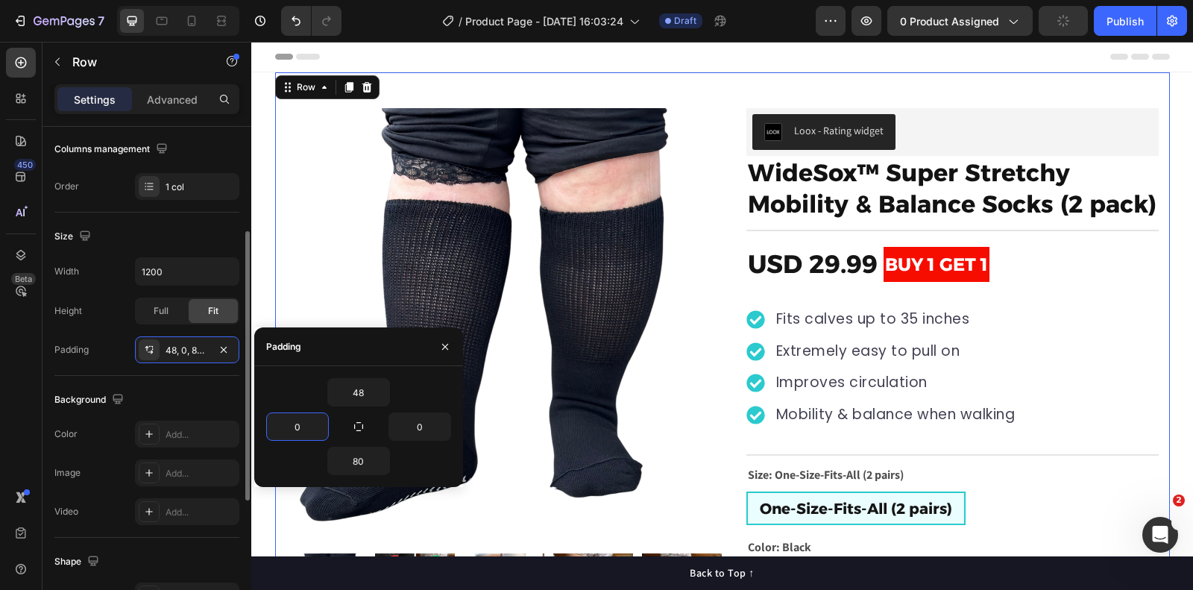
click at [195, 394] on div "Background" at bounding box center [146, 400] width 185 height 24
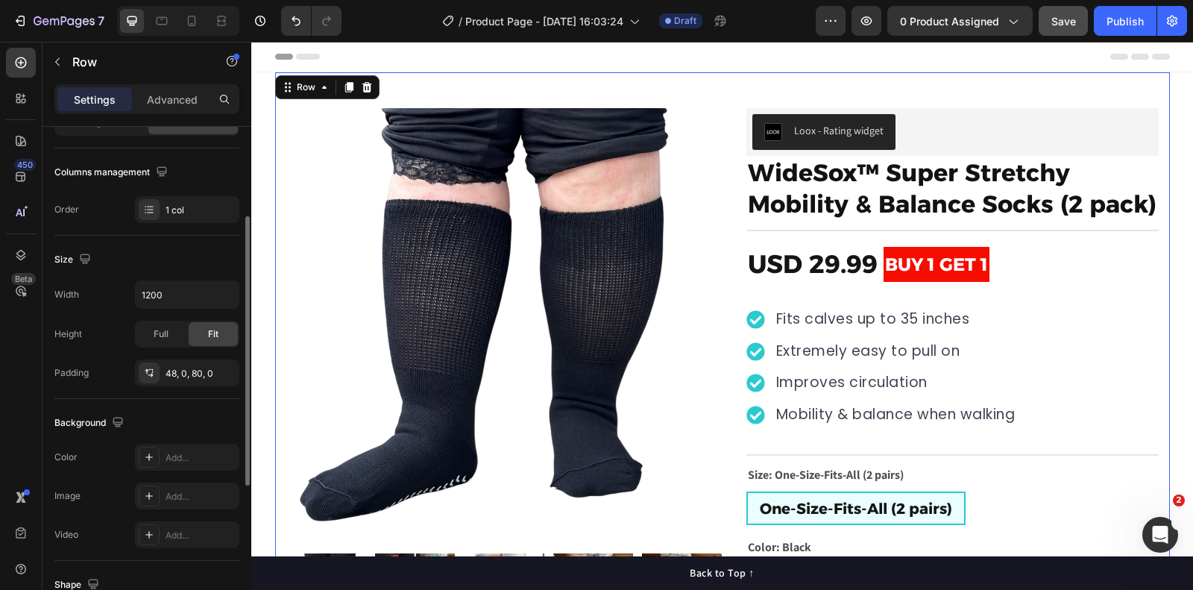
scroll to position [172, 0]
click at [175, 287] on input "1200" at bounding box center [187, 296] width 103 height 27
click at [219, 289] on icon "button" at bounding box center [225, 296] width 15 height 15
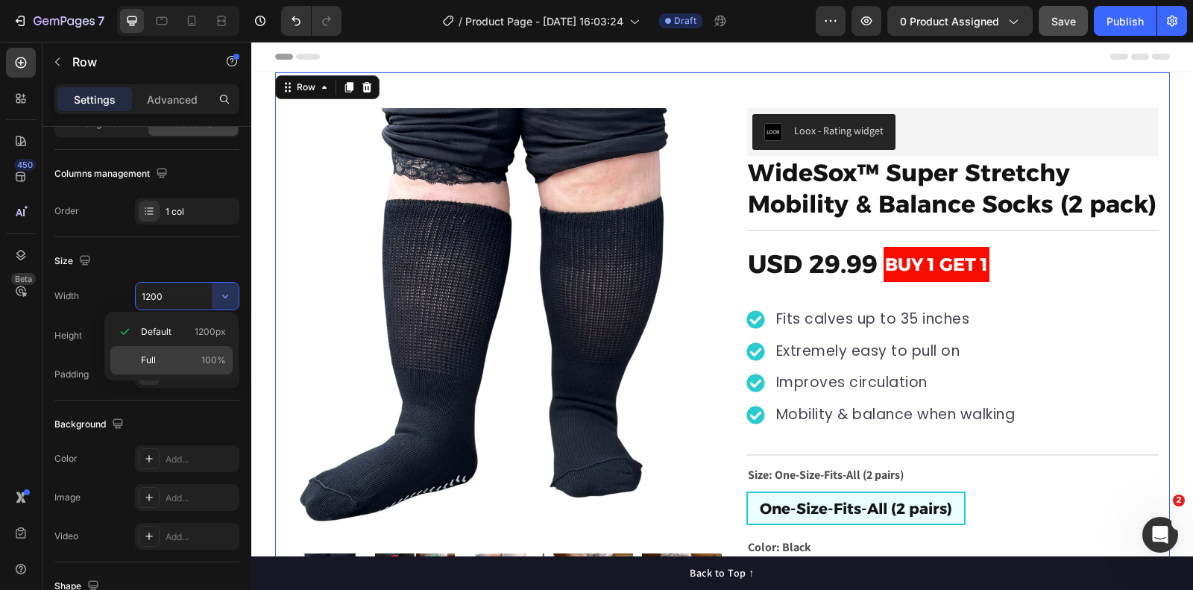
click at [186, 354] on p "Full 100%" at bounding box center [183, 360] width 85 height 13
type input "100%"
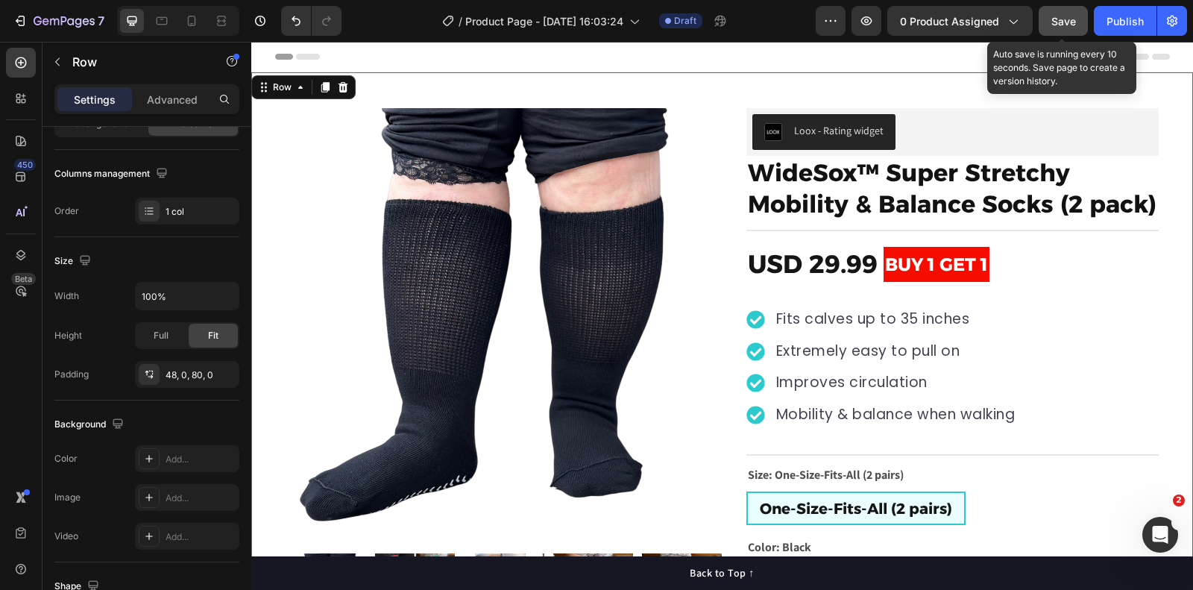
click at [1060, 16] on span "Save" at bounding box center [1064, 21] width 25 height 13
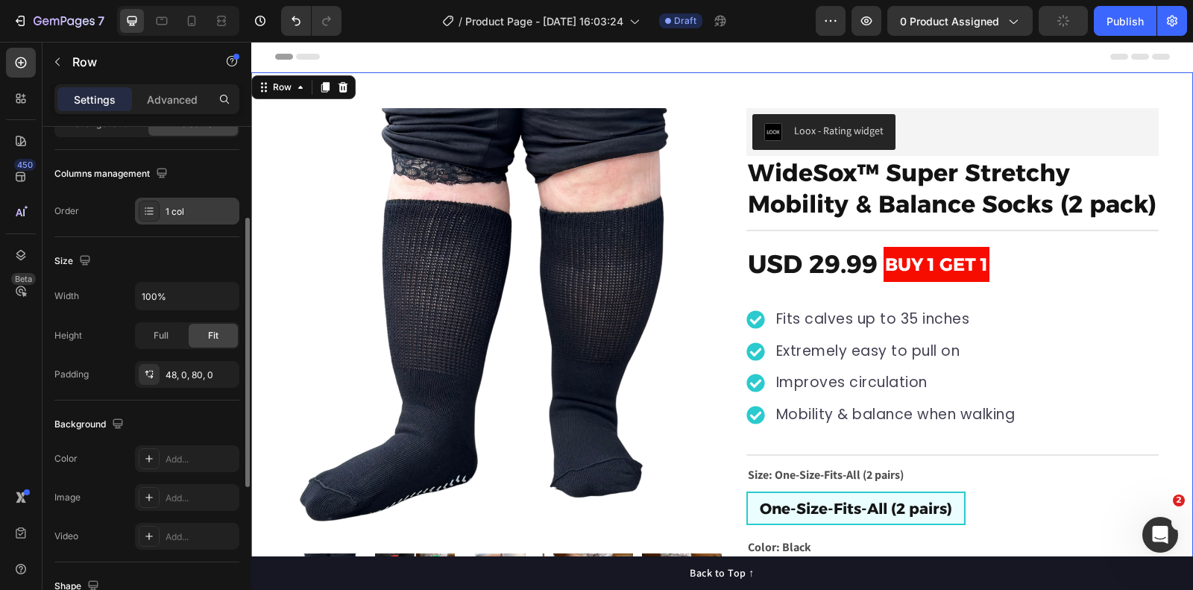
click at [192, 206] on div "1 col" at bounding box center [201, 211] width 70 height 13
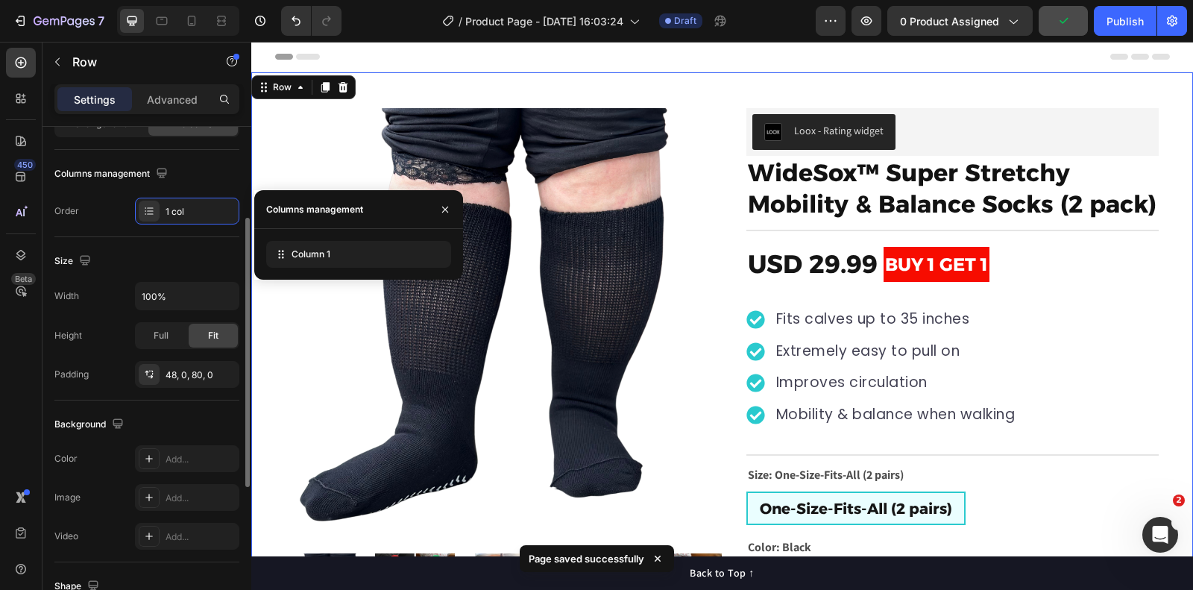
click at [196, 251] on div "Size" at bounding box center [146, 261] width 185 height 24
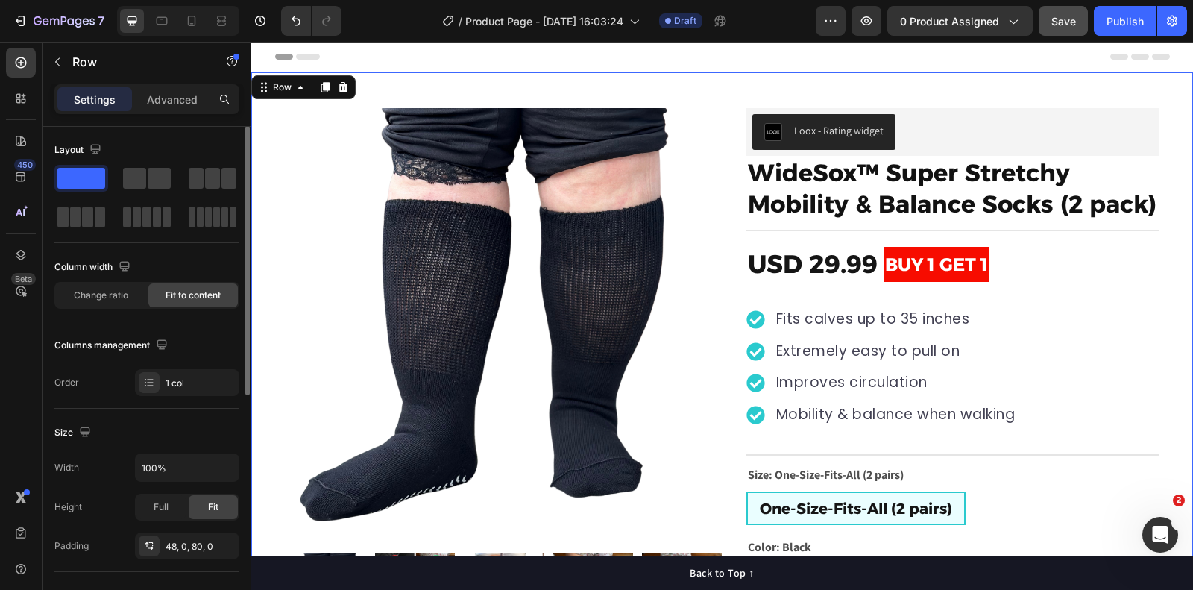
scroll to position [0, 0]
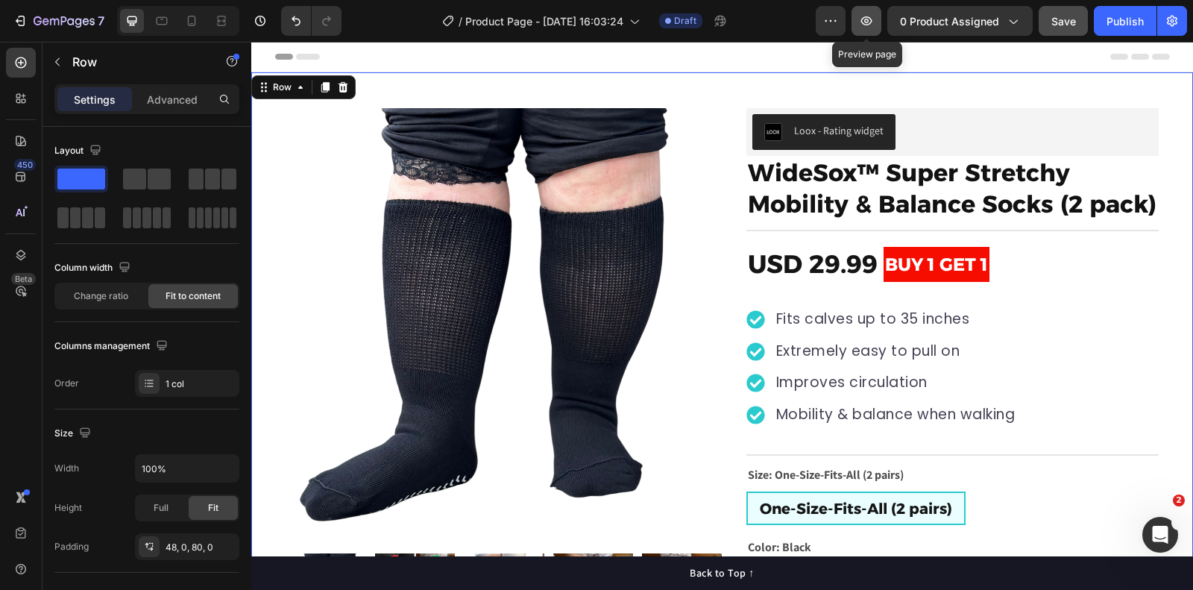
click at [865, 29] on button "button" at bounding box center [867, 21] width 30 height 30
click at [265, 104] on div "Product Images "My dog absolutely loves this food! It's clear that the taste an…" at bounding box center [722, 411] width 942 height 679
click at [492, 55] on div "Header" at bounding box center [722, 57] width 895 height 30
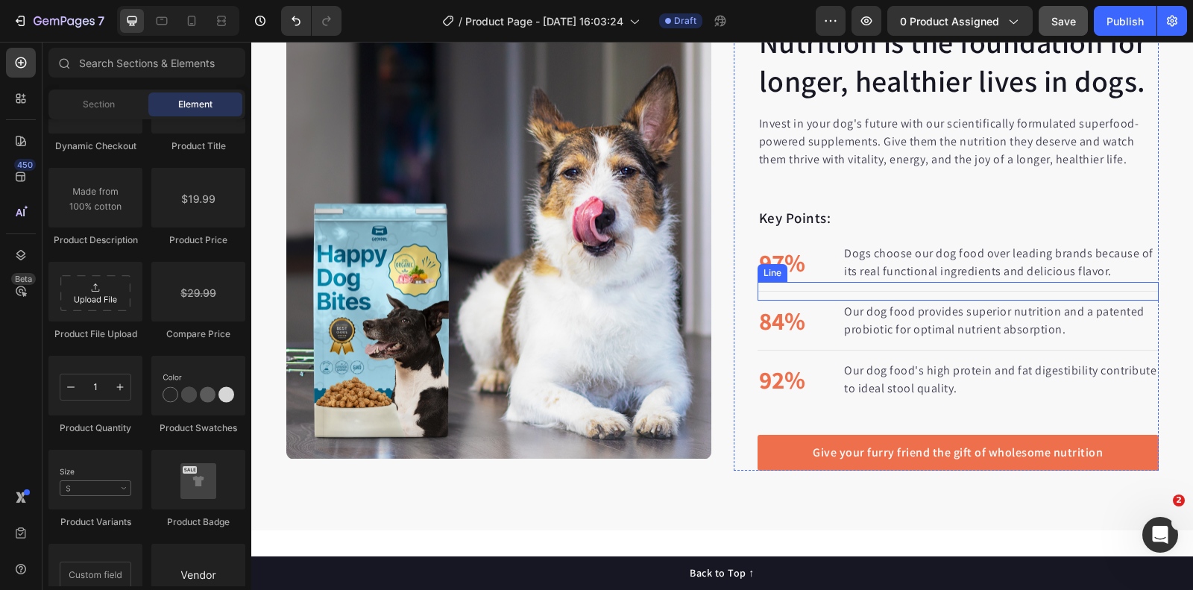
scroll to position [754, 0]
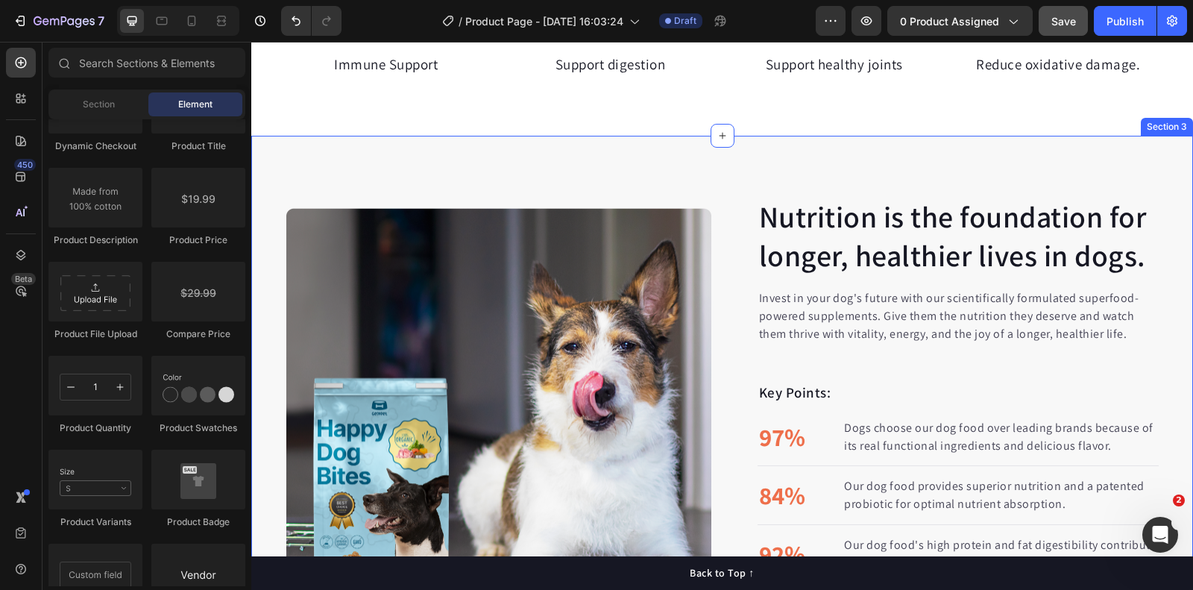
click at [590, 157] on div "Nutrition is the foundation for longer, healthier lives in dogs. Heading Invest…" at bounding box center [722, 420] width 942 height 569
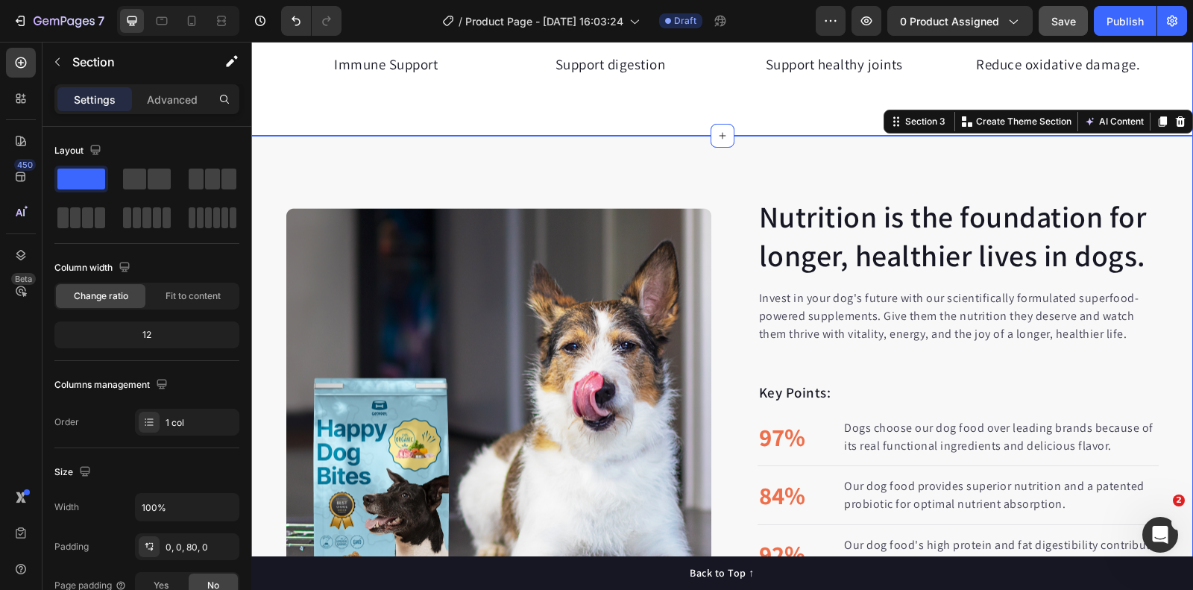
click at [252, 121] on div "Image Immune Support Text block Image Support digestion Text block Image Suppor…" at bounding box center [722, 66] width 942 height 142
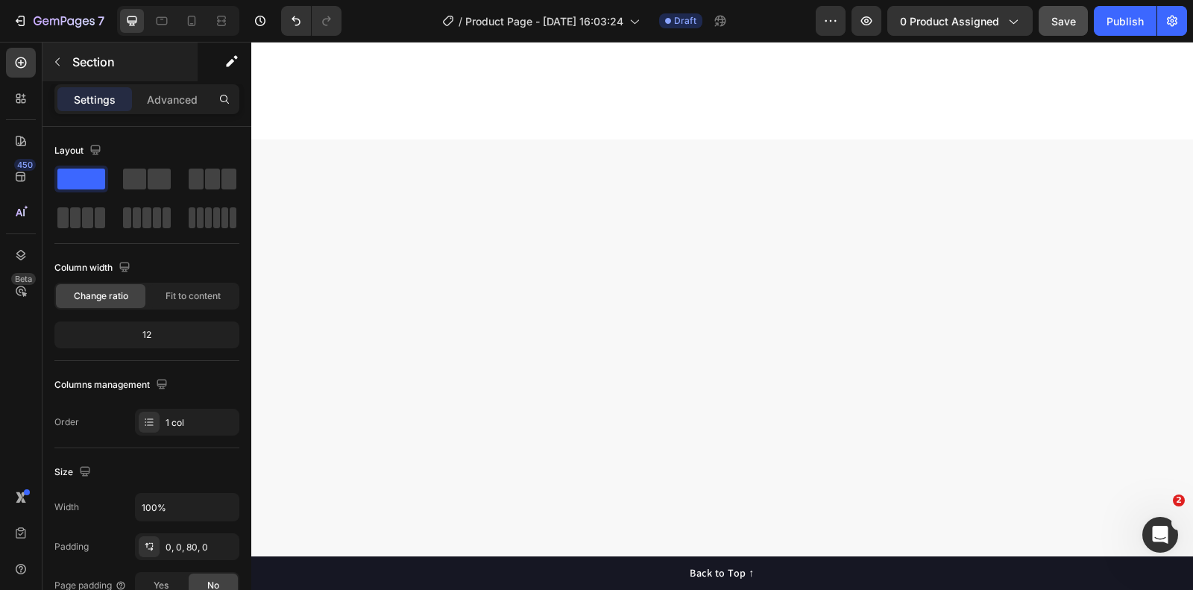
scroll to position [0, 0]
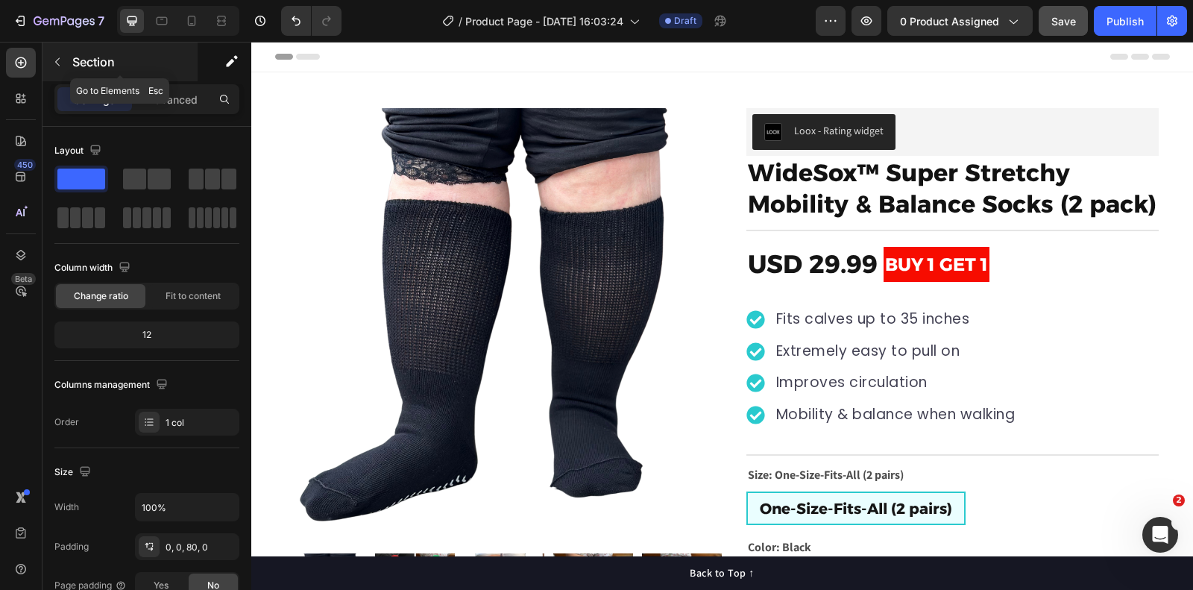
click at [58, 53] on button "button" at bounding box center [57, 62] width 24 height 24
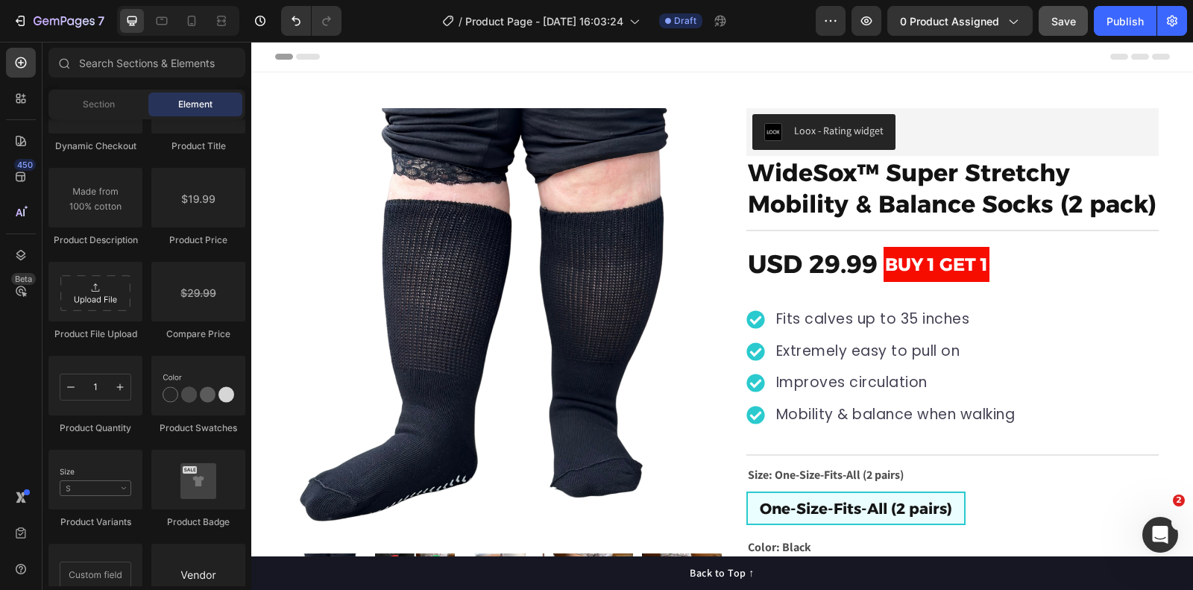
click at [355, 51] on div "Header" at bounding box center [722, 57] width 895 height 30
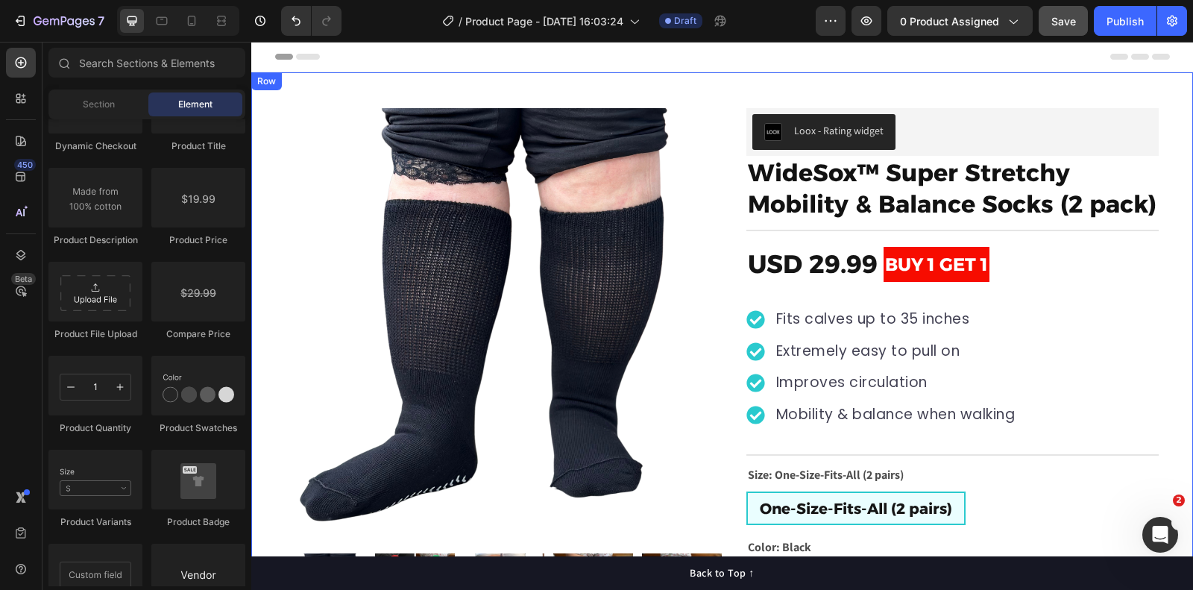
click at [351, 75] on div "Product Images "My dog absolutely loves this food! It's clear that the taste an…" at bounding box center [722, 411] width 942 height 679
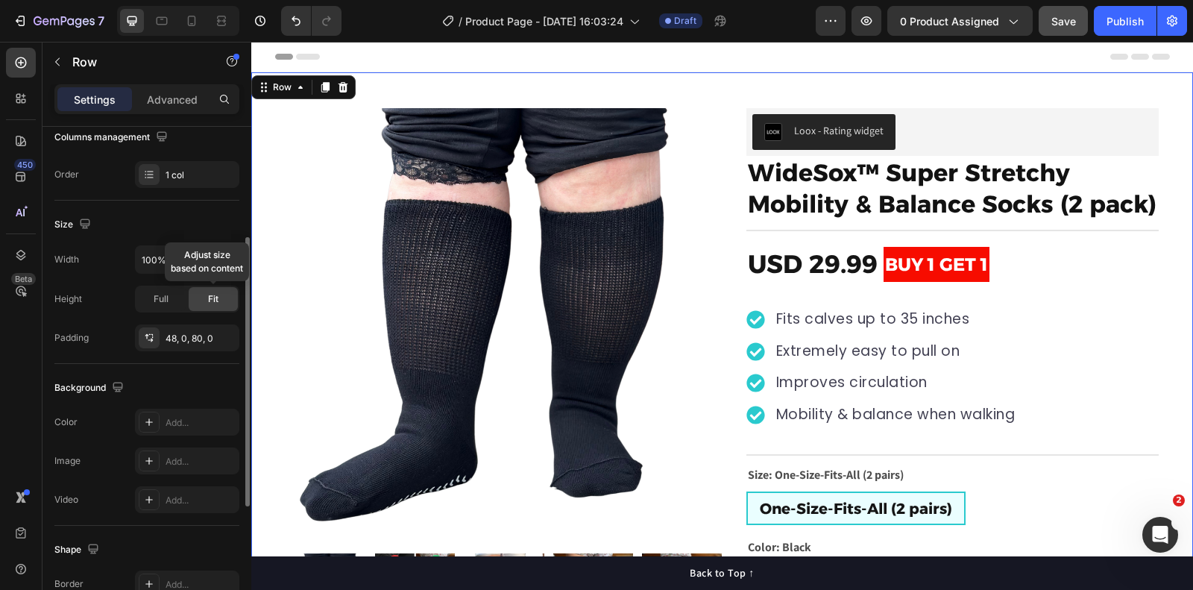
scroll to position [207, 0]
click at [166, 301] on span "Full" at bounding box center [161, 300] width 15 height 13
click at [225, 255] on icon "button" at bounding box center [225, 261] width 15 height 15
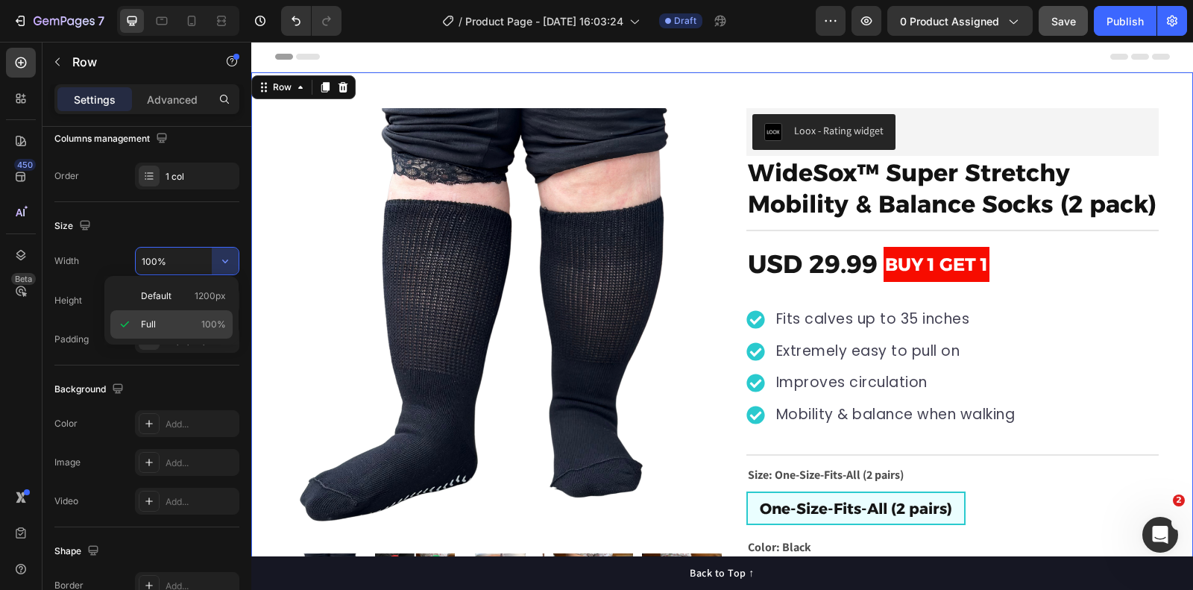
click at [191, 319] on p "Full 100%" at bounding box center [183, 324] width 85 height 13
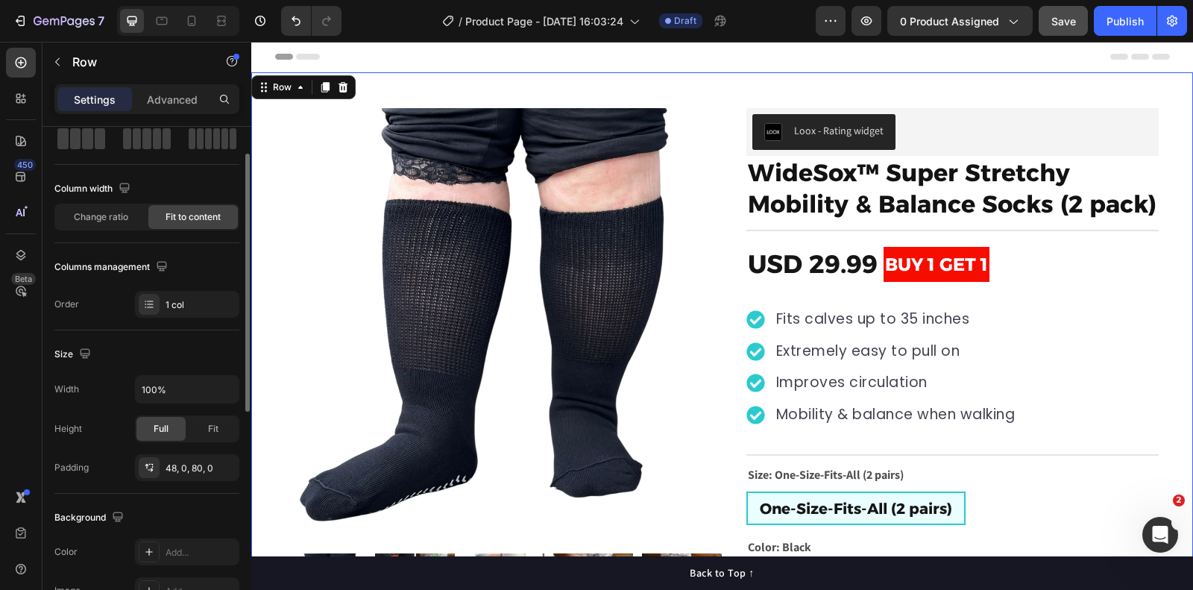
scroll to position [0, 0]
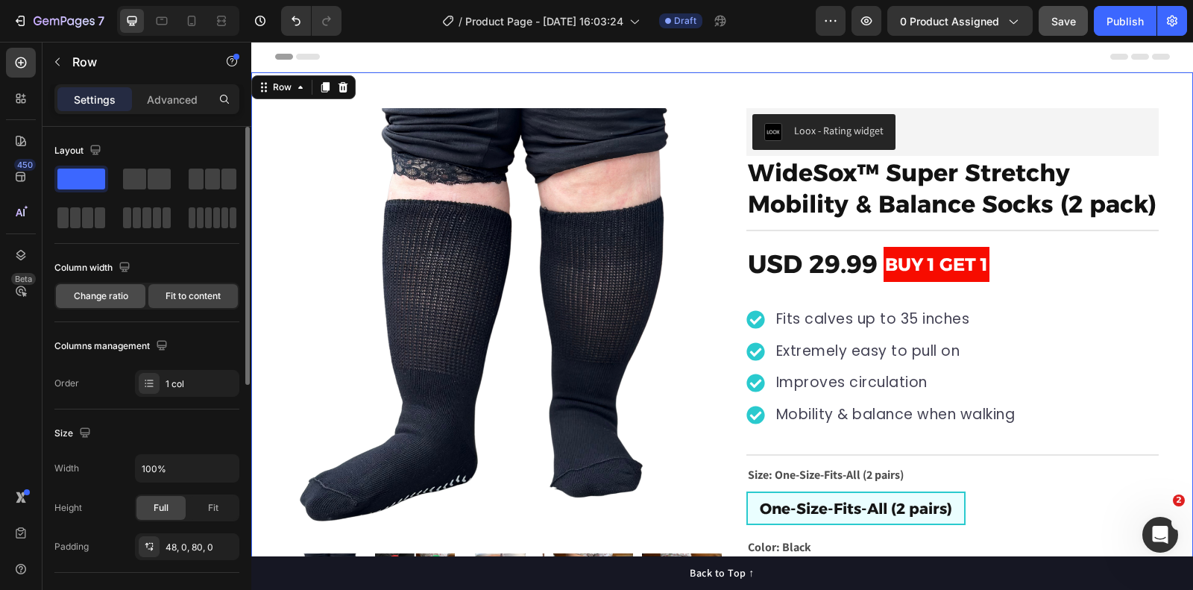
click at [102, 297] on span "Change ratio" at bounding box center [101, 295] width 54 height 13
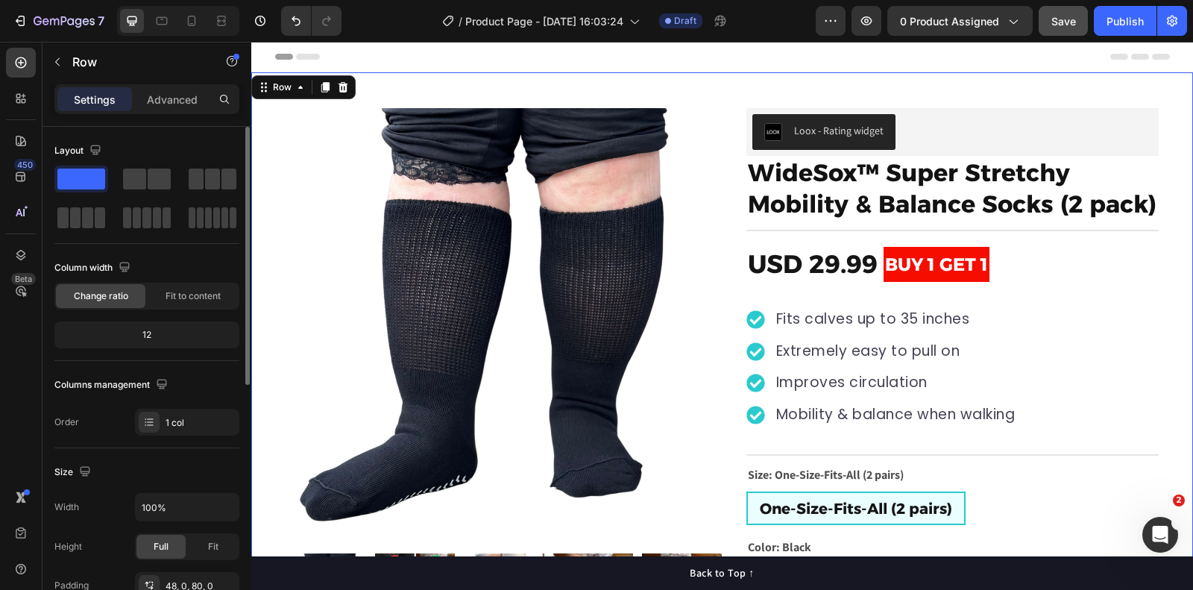
click at [152, 334] on div "12" at bounding box center [146, 334] width 179 height 21
click at [181, 303] on div "Fit to content" at bounding box center [193, 296] width 90 height 24
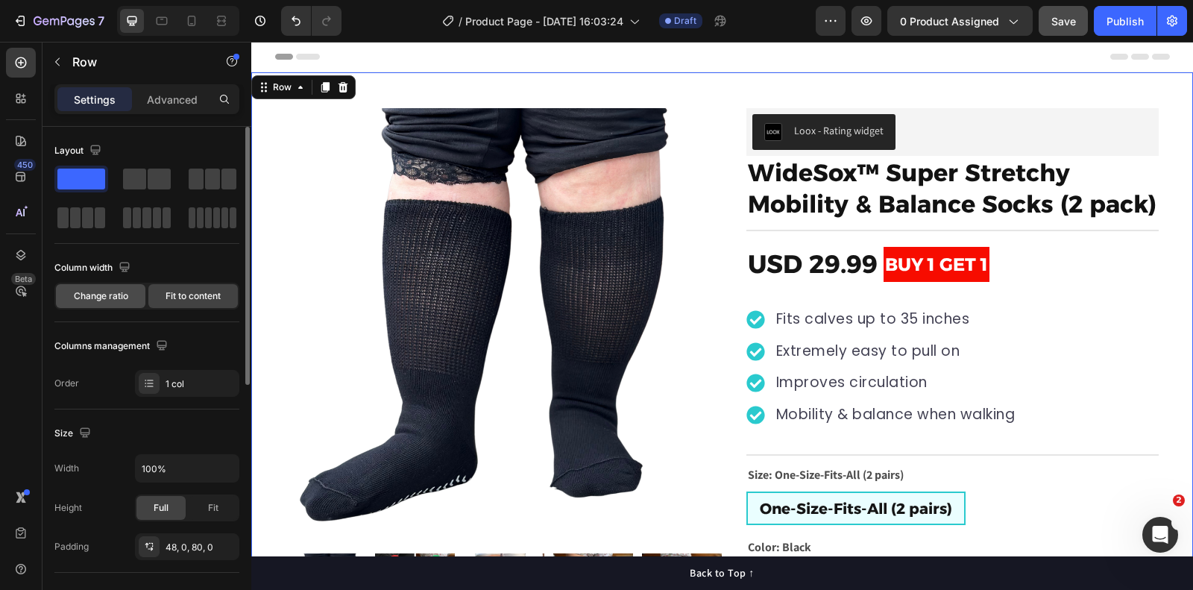
click at [126, 303] on div "Change ratio" at bounding box center [101, 296] width 90 height 24
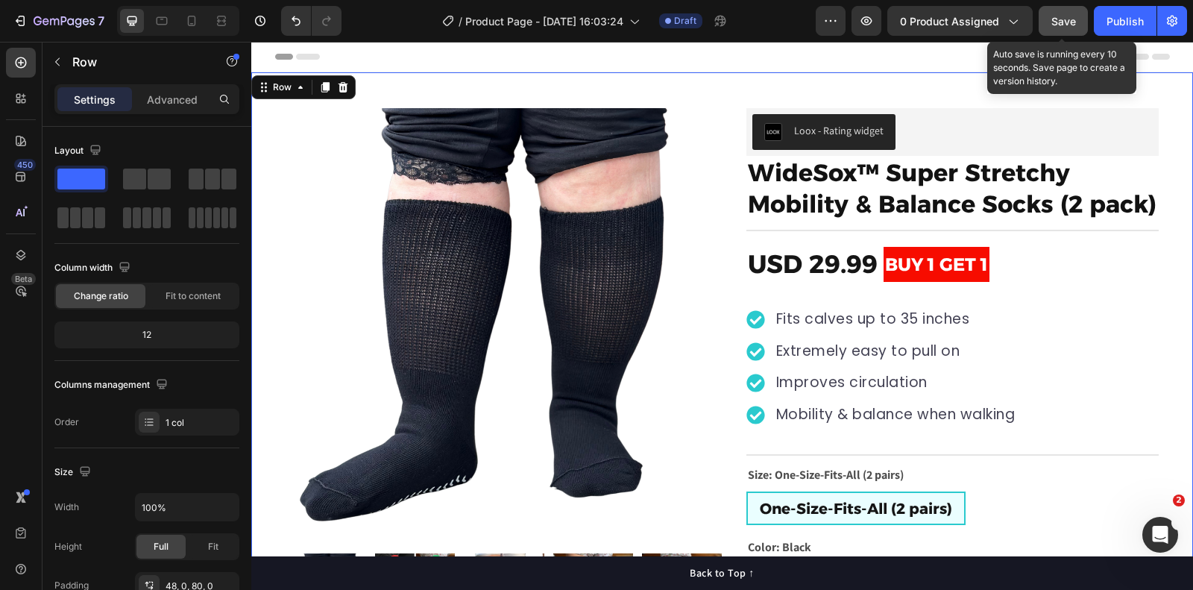
click at [1055, 15] on span "Save" at bounding box center [1064, 21] width 25 height 13
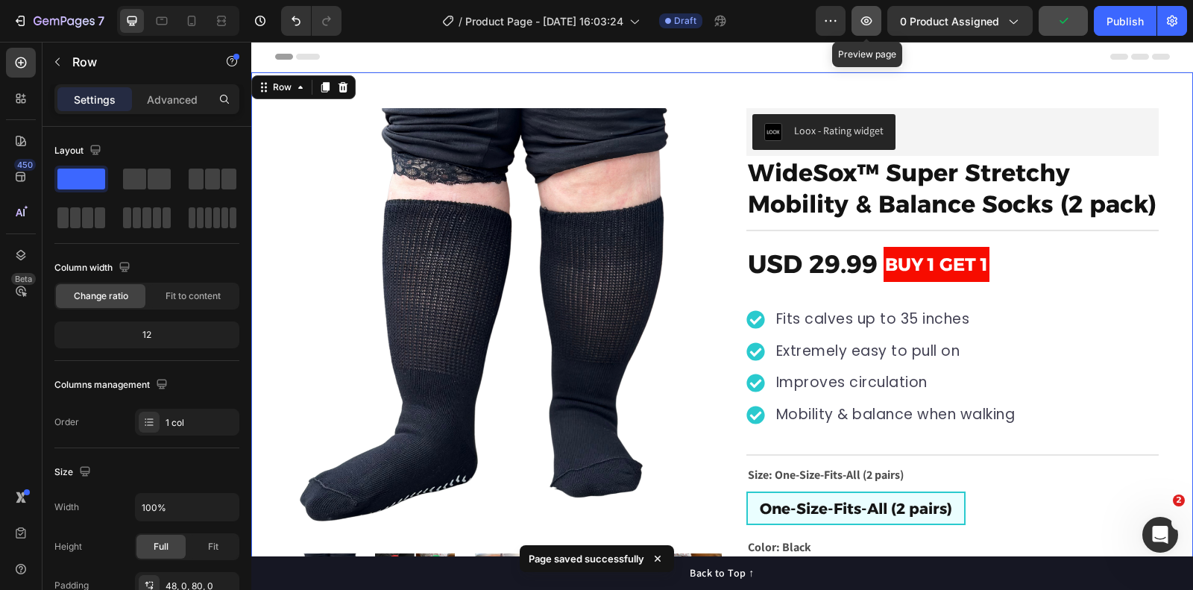
click at [870, 23] on icon "button" at bounding box center [866, 20] width 15 height 15
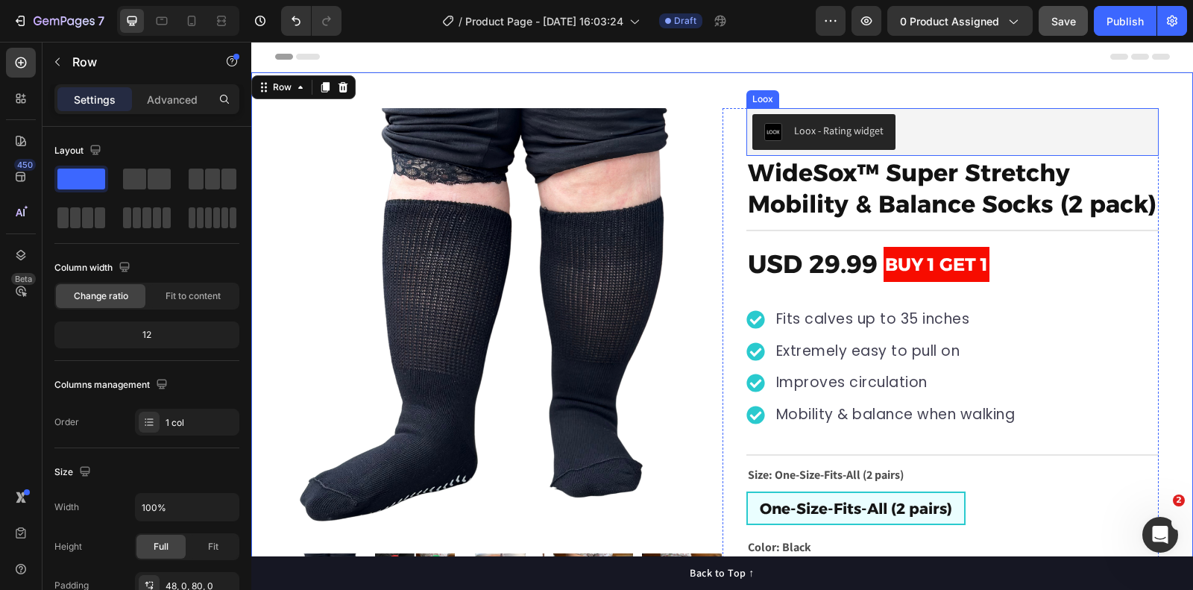
click at [928, 136] on div "Loox - Rating widget" at bounding box center [953, 132] width 401 height 36
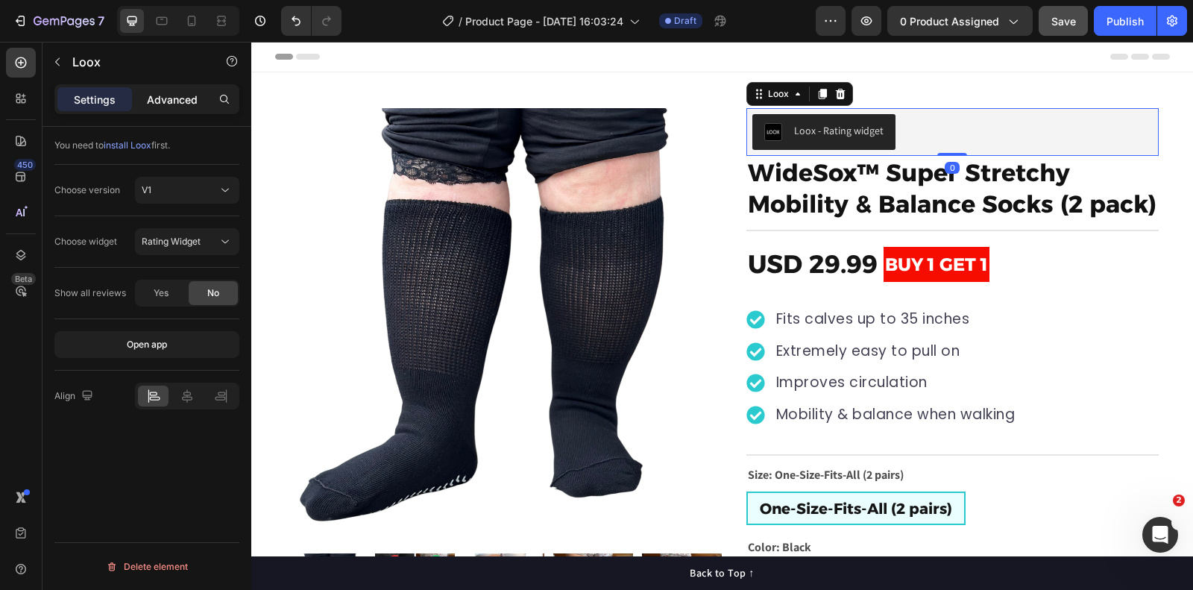
click at [156, 93] on p "Advanced" at bounding box center [172, 100] width 51 height 16
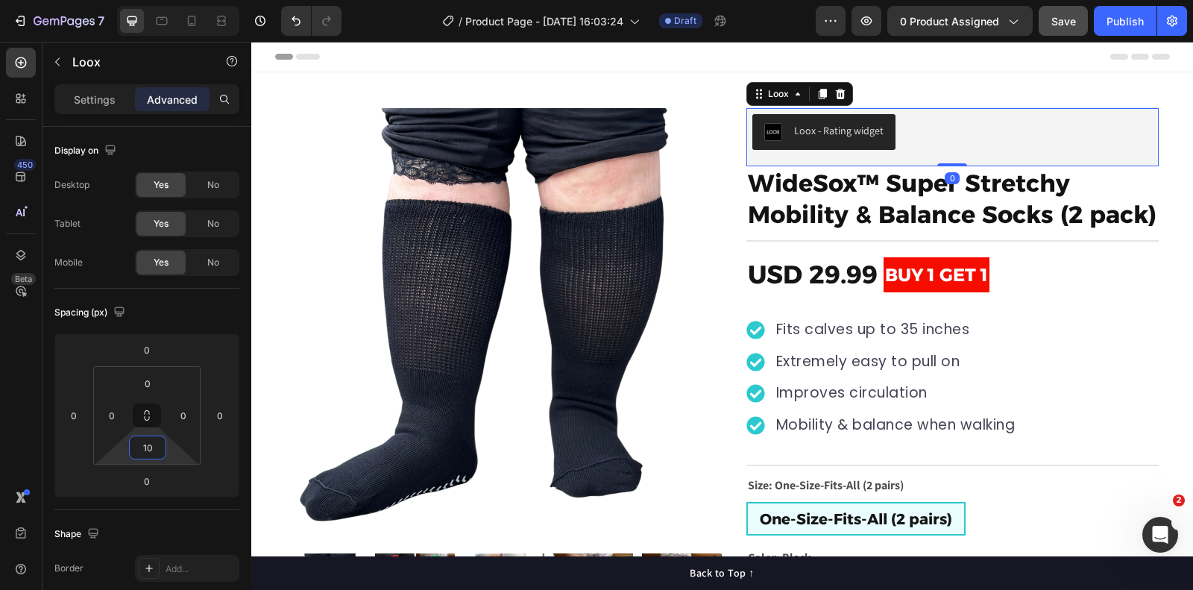
type input "8"
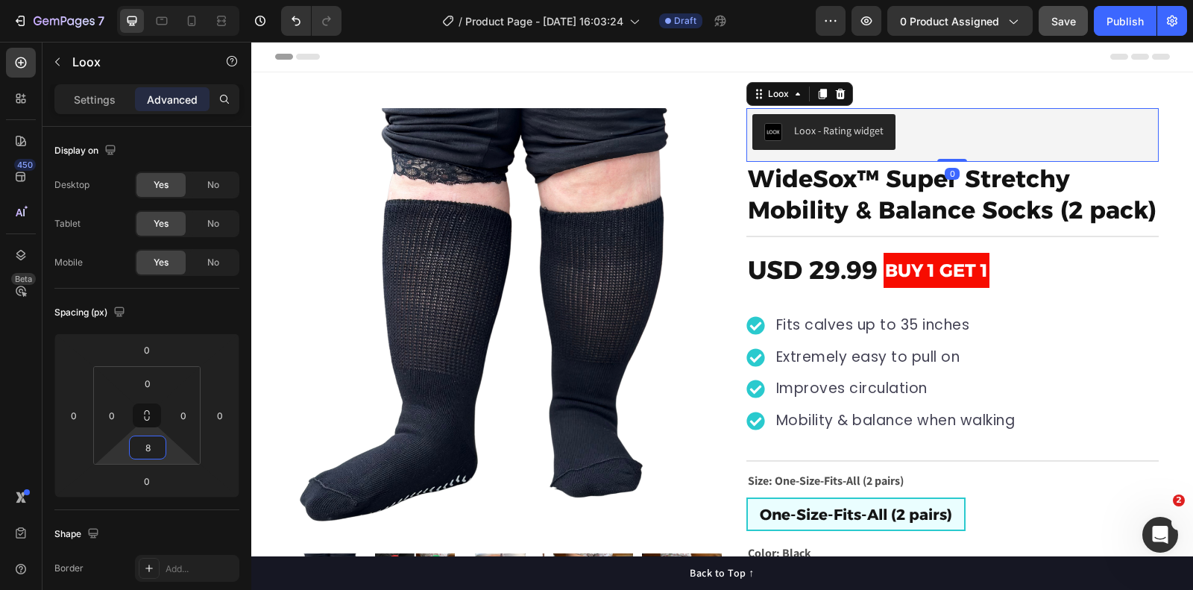
click at [178, 0] on html "7 Version history / Product Page - Aug 27, 16:03:24 Draft Preview 0 product ass…" at bounding box center [596, 0] width 1193 height 0
click at [1065, 25] on span "Save" at bounding box center [1064, 21] width 25 height 13
click at [191, 25] on icon at bounding box center [192, 21] width 8 height 10
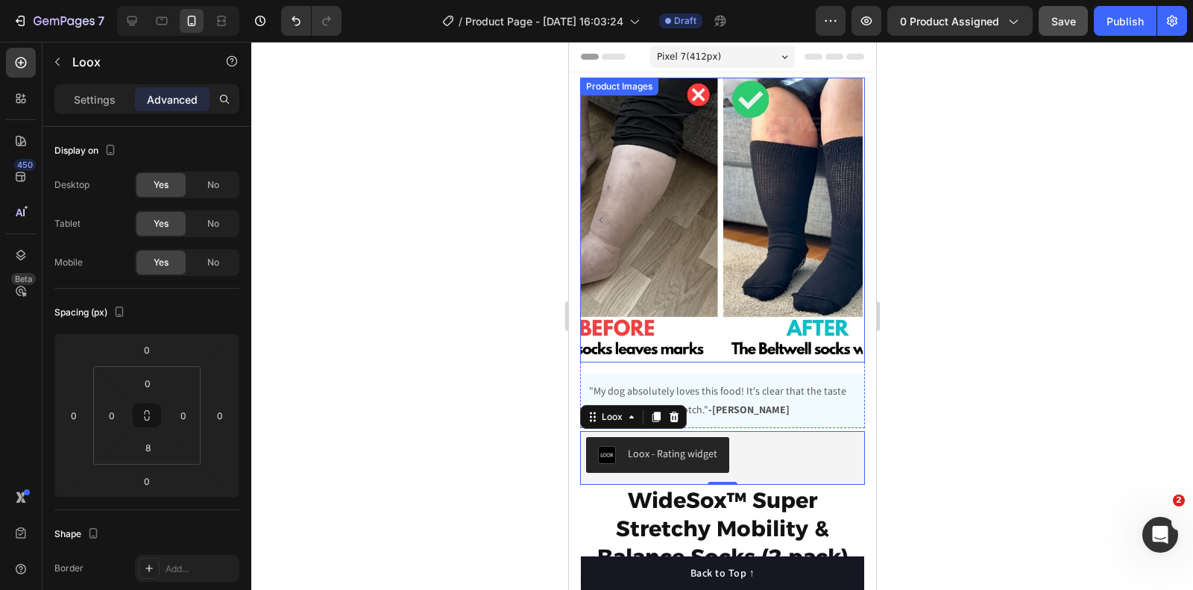
scroll to position [225, 0]
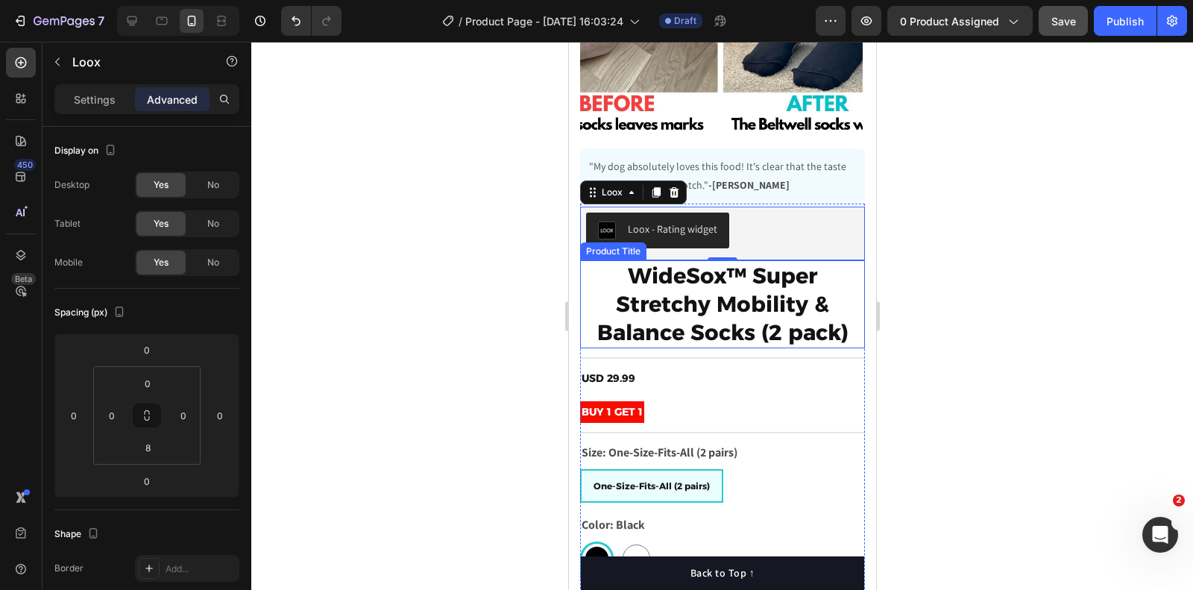
click at [600, 286] on h1 "WideSox™ Super Stretchy Mobility & Balance Socks (2 pack)" at bounding box center [722, 303] width 285 height 87
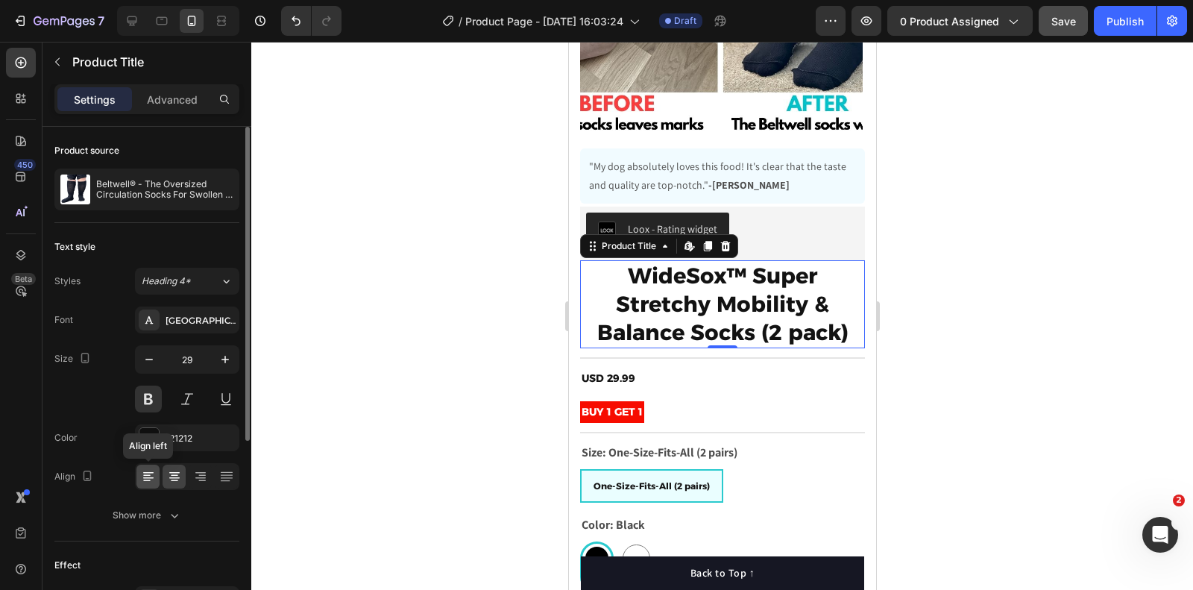
click at [155, 471] on icon at bounding box center [148, 476] width 15 height 15
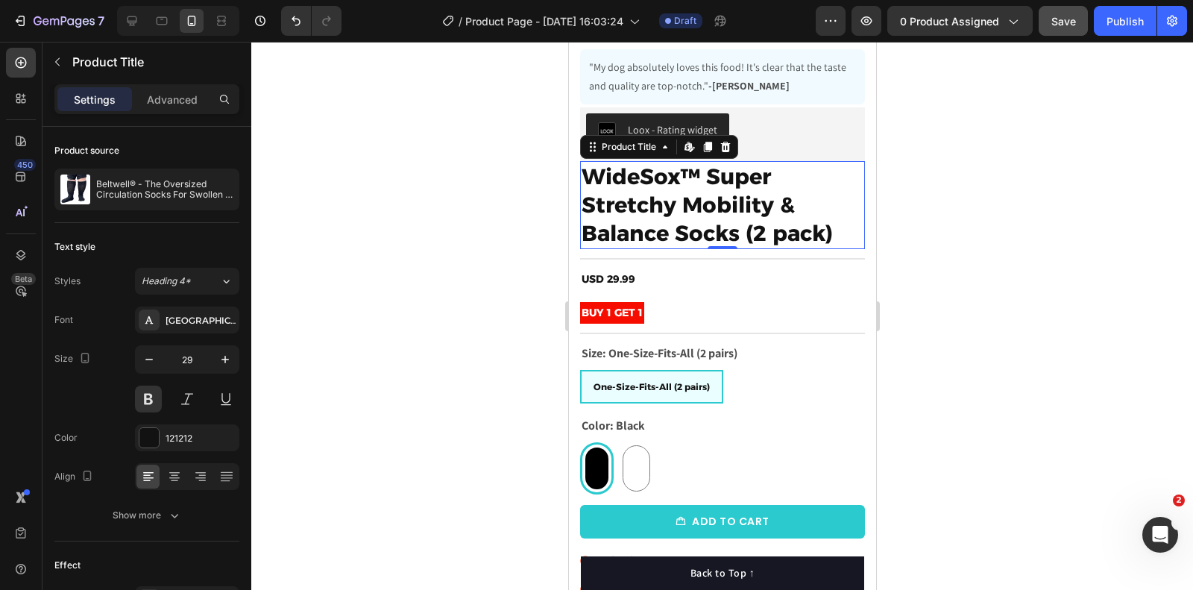
scroll to position [336, 0]
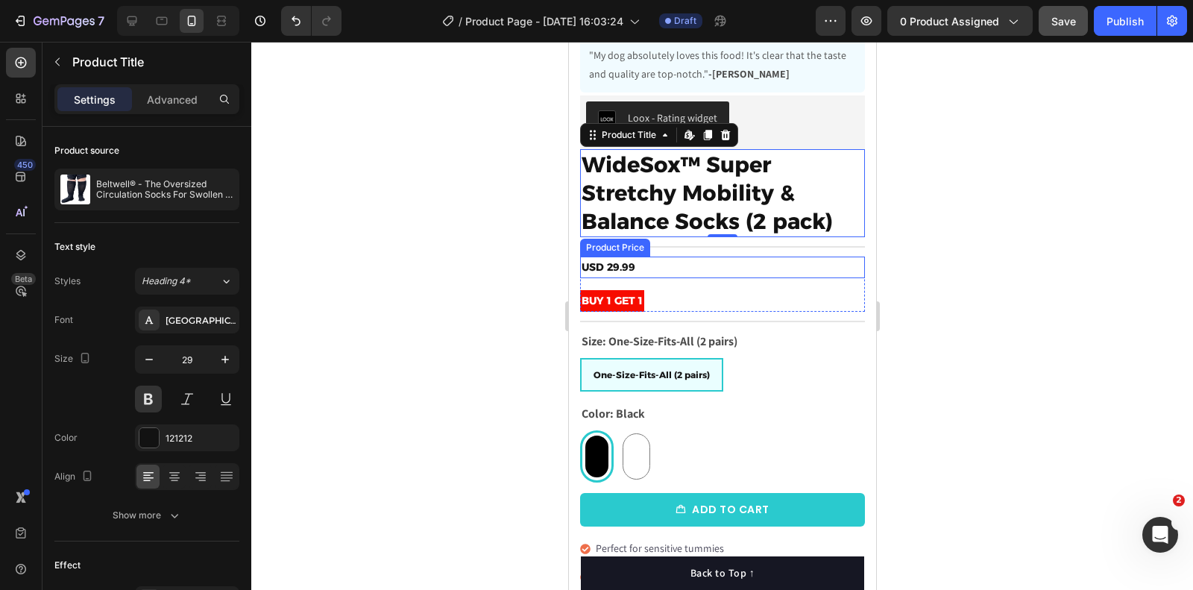
click at [627, 267] on div "USD 29.99" at bounding box center [722, 268] width 285 height 22
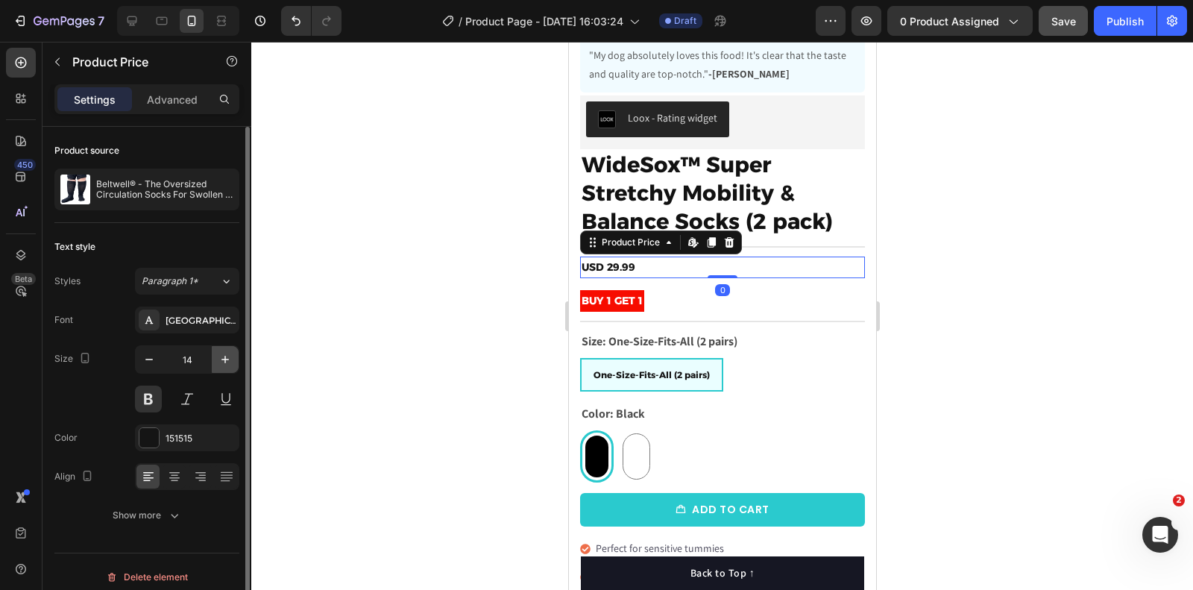
click at [232, 360] on icon "button" at bounding box center [225, 359] width 15 height 15
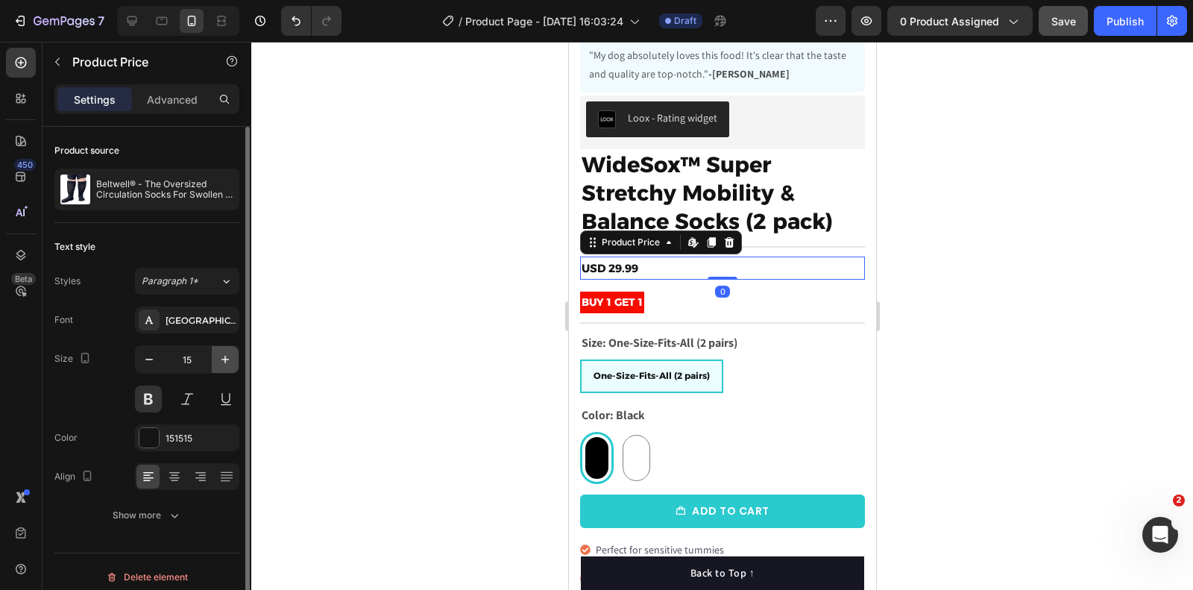
click at [232, 360] on icon "button" at bounding box center [225, 359] width 15 height 15
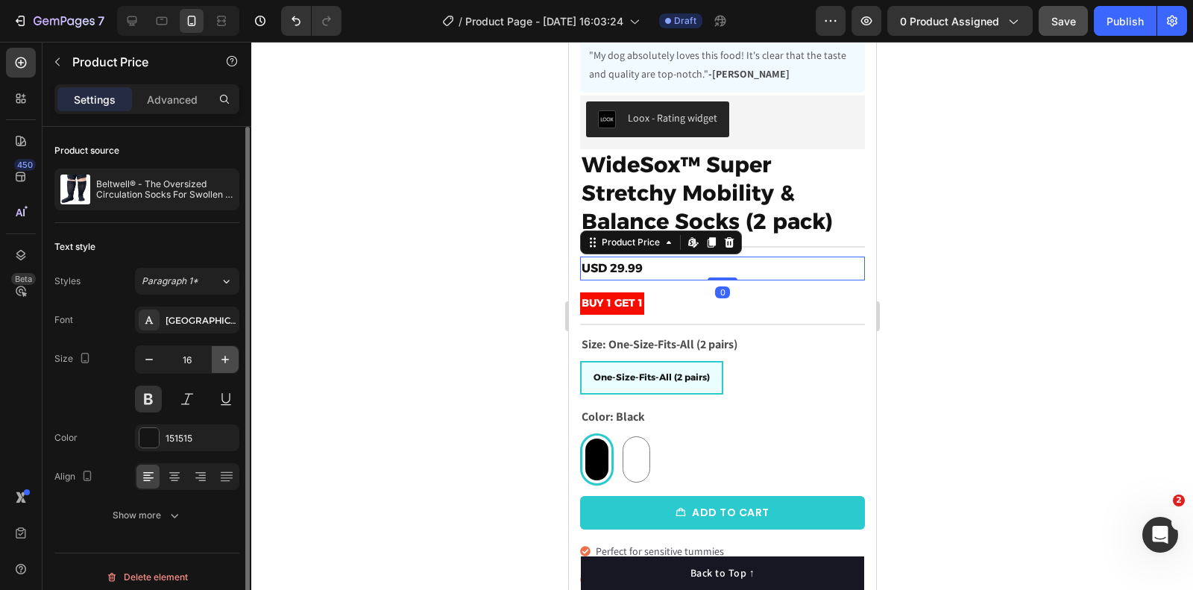
click at [232, 360] on icon "button" at bounding box center [225, 359] width 15 height 15
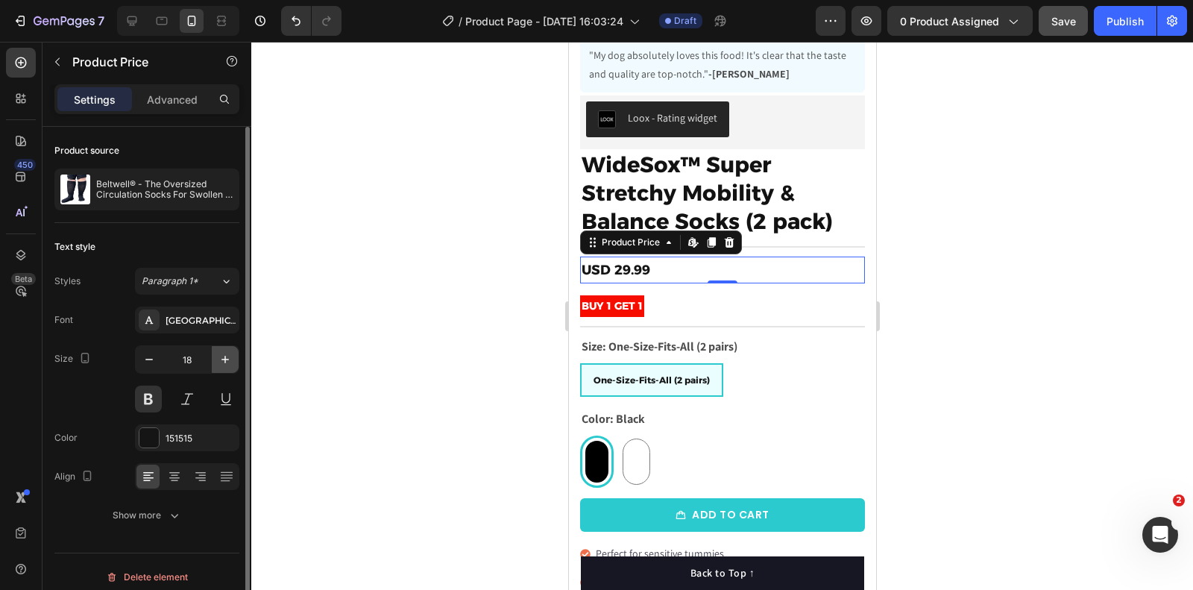
click at [232, 360] on icon "button" at bounding box center [225, 359] width 15 height 15
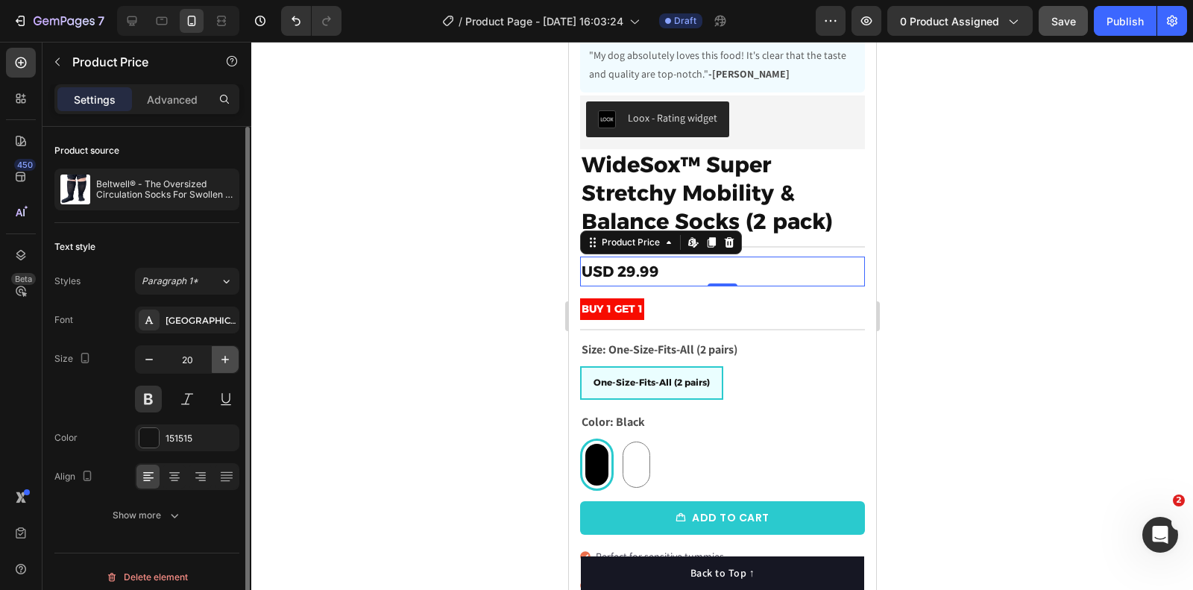
click at [232, 360] on icon "button" at bounding box center [225, 359] width 15 height 15
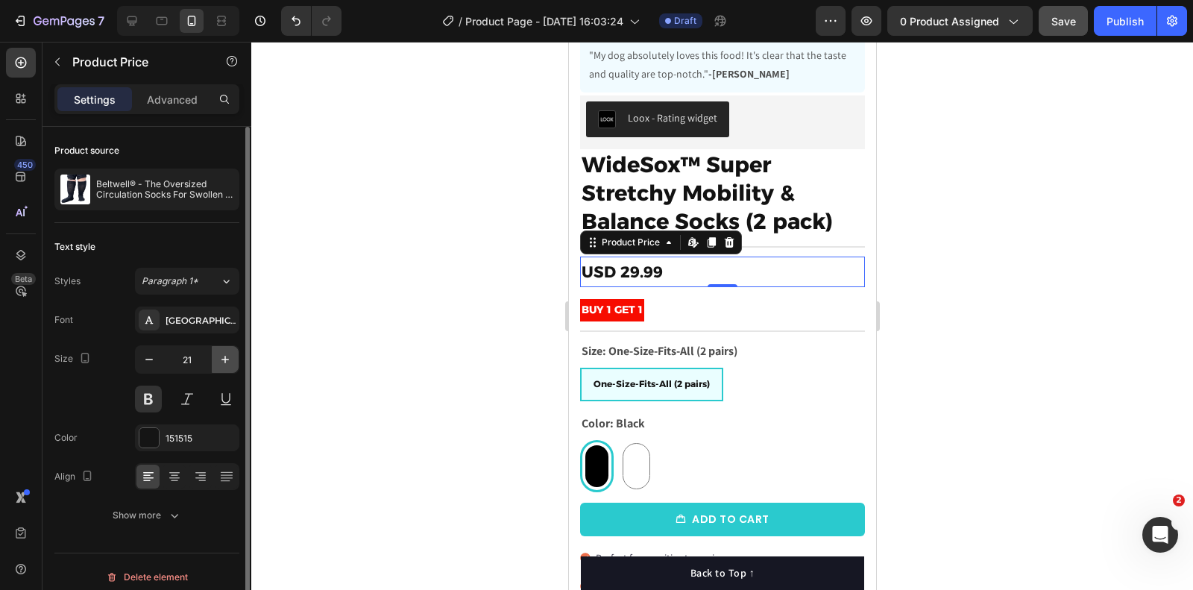
click at [232, 360] on icon "button" at bounding box center [225, 359] width 15 height 15
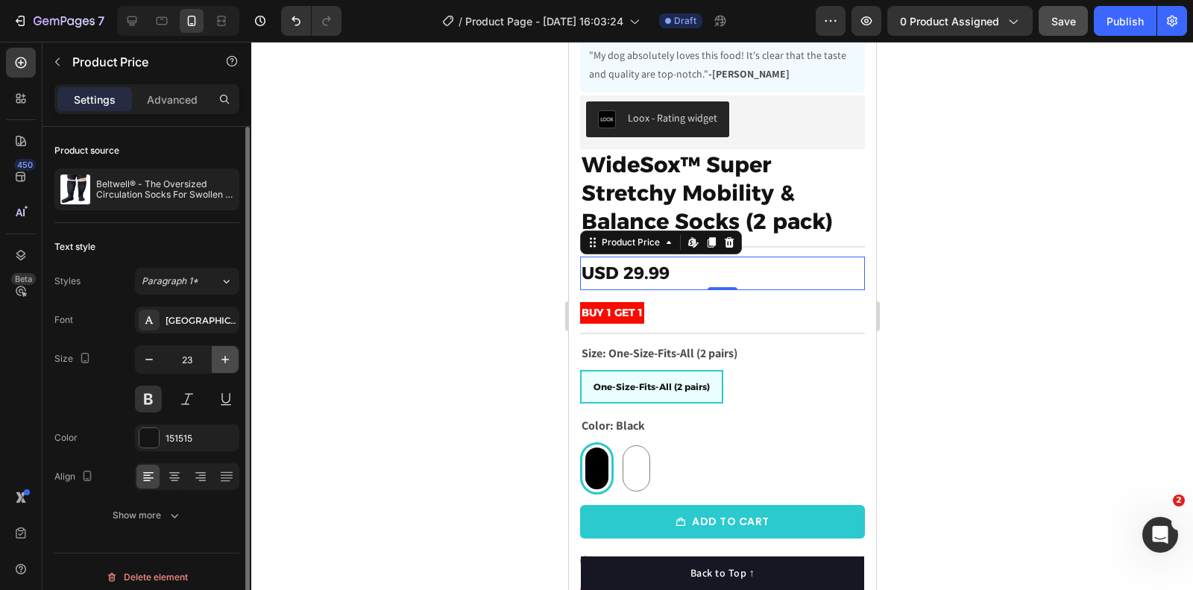
click at [232, 360] on icon "button" at bounding box center [225, 359] width 15 height 15
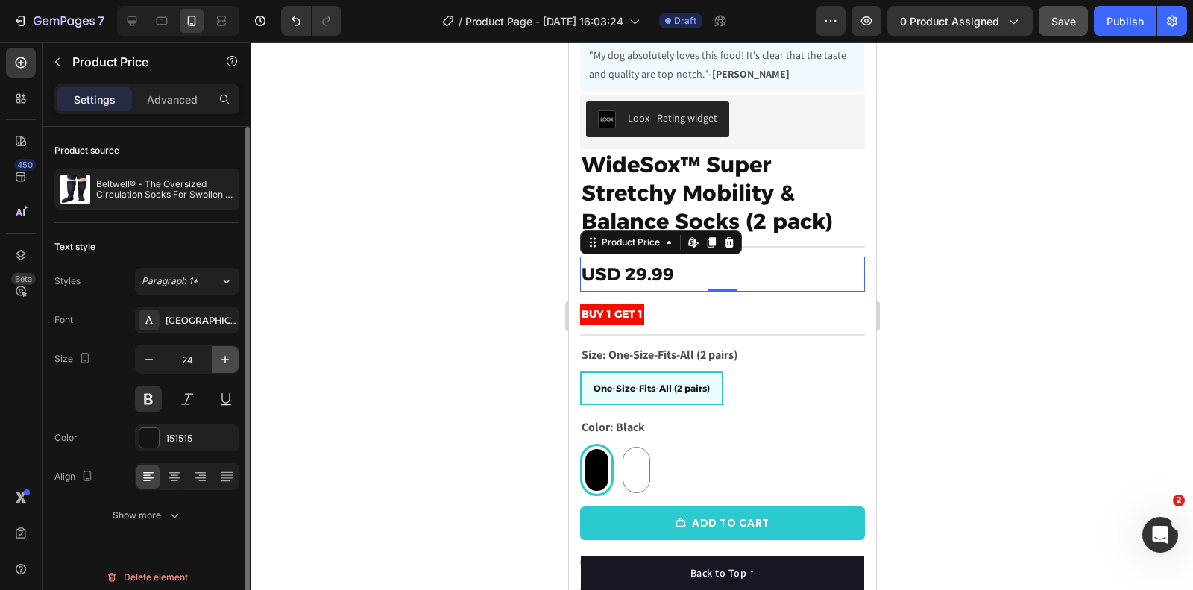
click at [232, 360] on icon "button" at bounding box center [225, 359] width 15 height 15
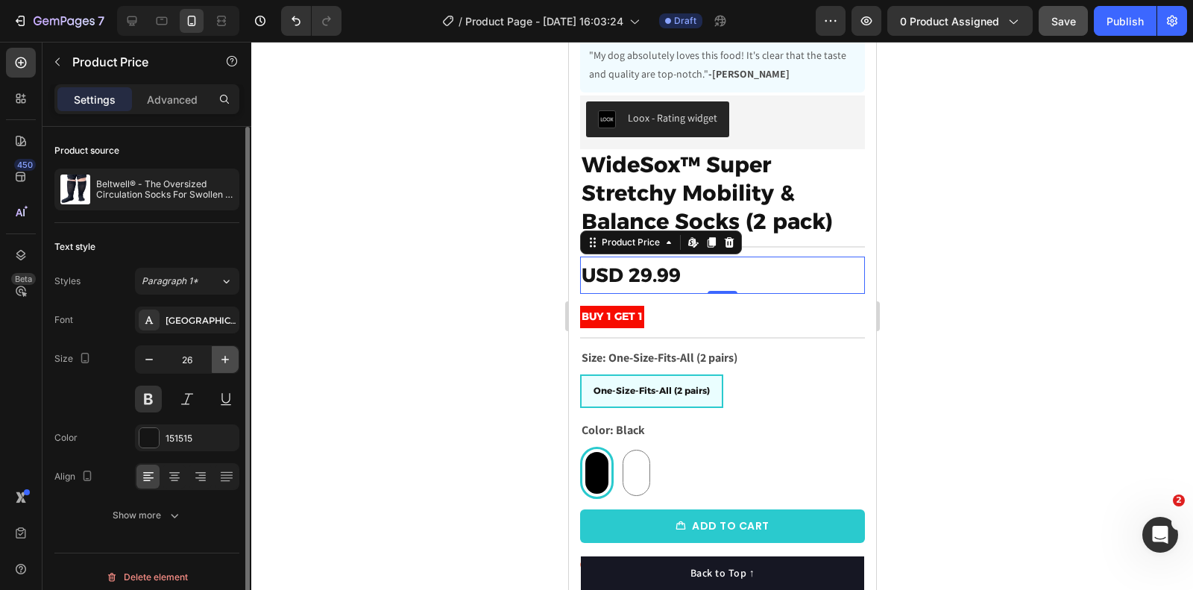
click at [232, 360] on icon "button" at bounding box center [225, 359] width 15 height 15
type input "28"
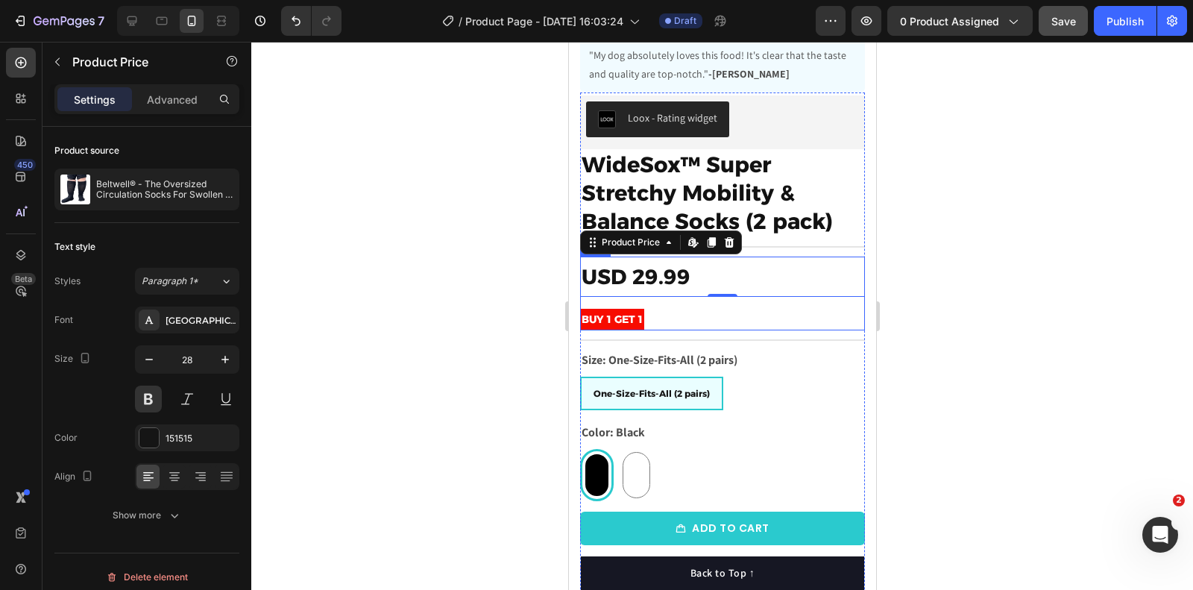
click at [702, 304] on div "USD 29.99 Product Price Edit content in Shopify 0 Product Price Edit content in…" at bounding box center [722, 294] width 285 height 75
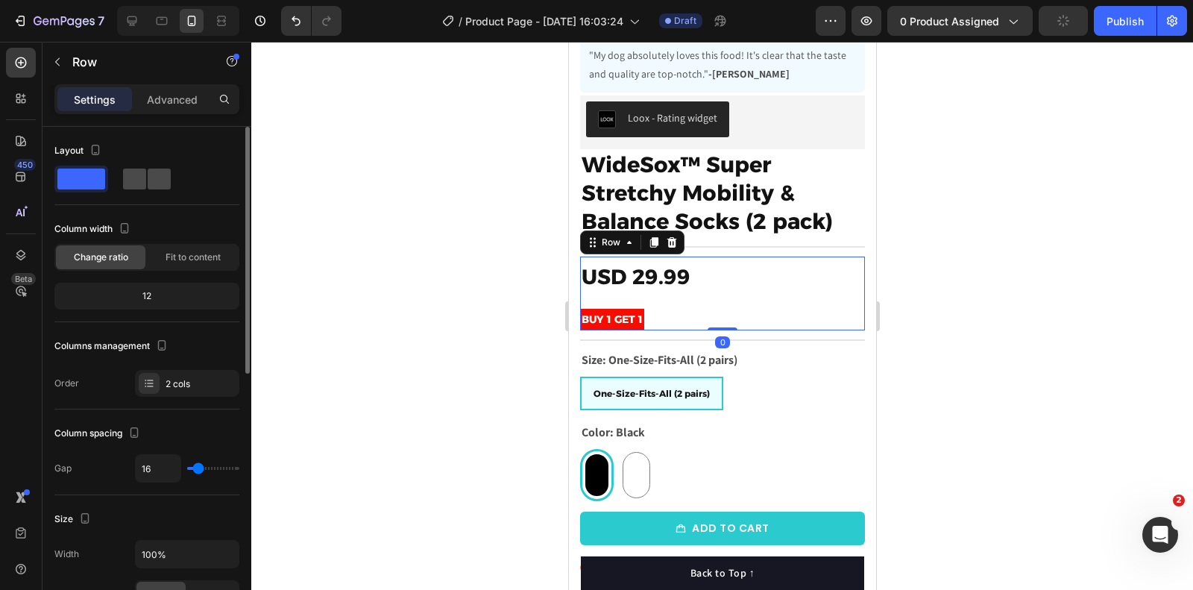
click at [156, 180] on span at bounding box center [159, 179] width 23 height 21
type input "0"
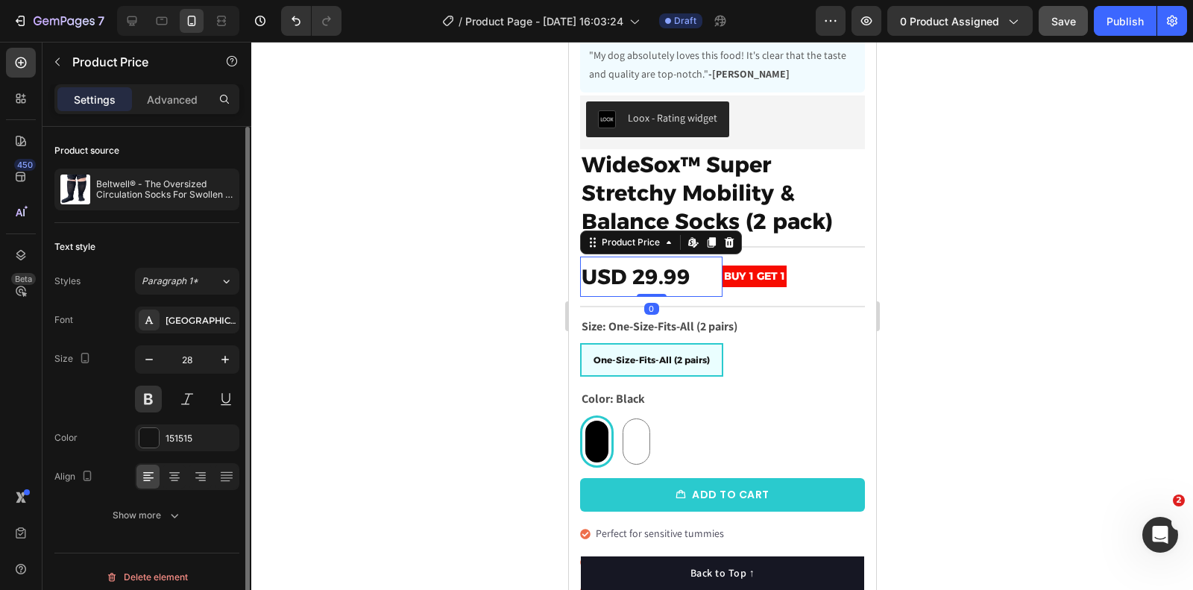
click at [713, 273] on div "USD 29.99" at bounding box center [651, 277] width 142 height 40
click at [735, 257] on div "BUY 1 GET 1 Text Block Row" at bounding box center [793, 277] width 142 height 40
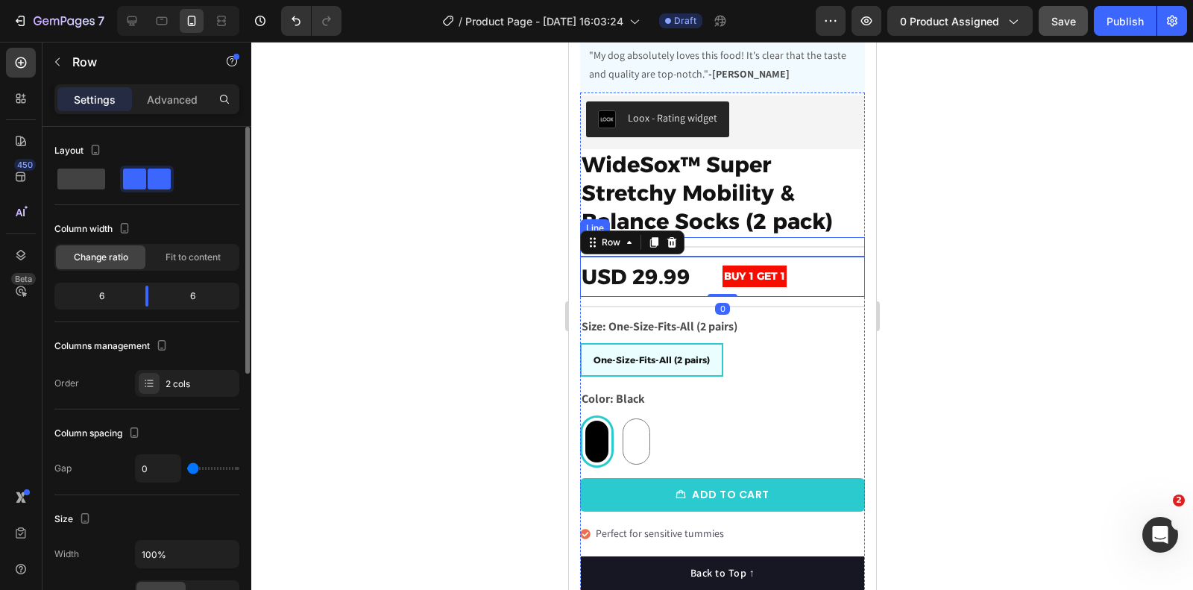
click at [738, 252] on div "Title Line" at bounding box center [722, 246] width 285 height 19
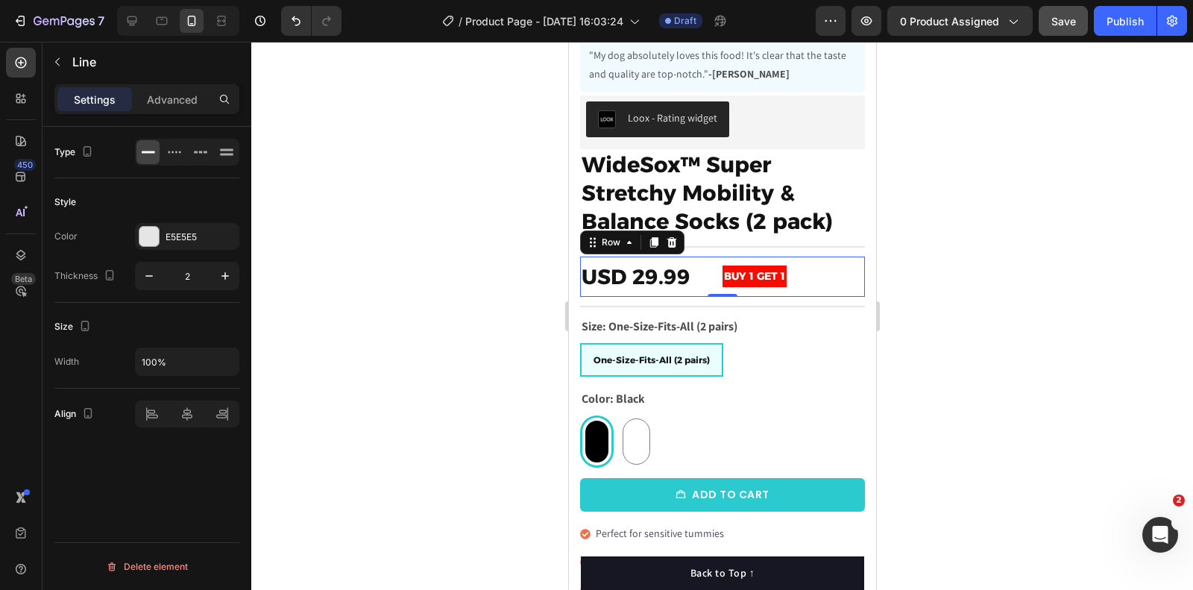
click at [736, 257] on div "BUY 1 GET 1 Text Block Row" at bounding box center [793, 277] width 142 height 40
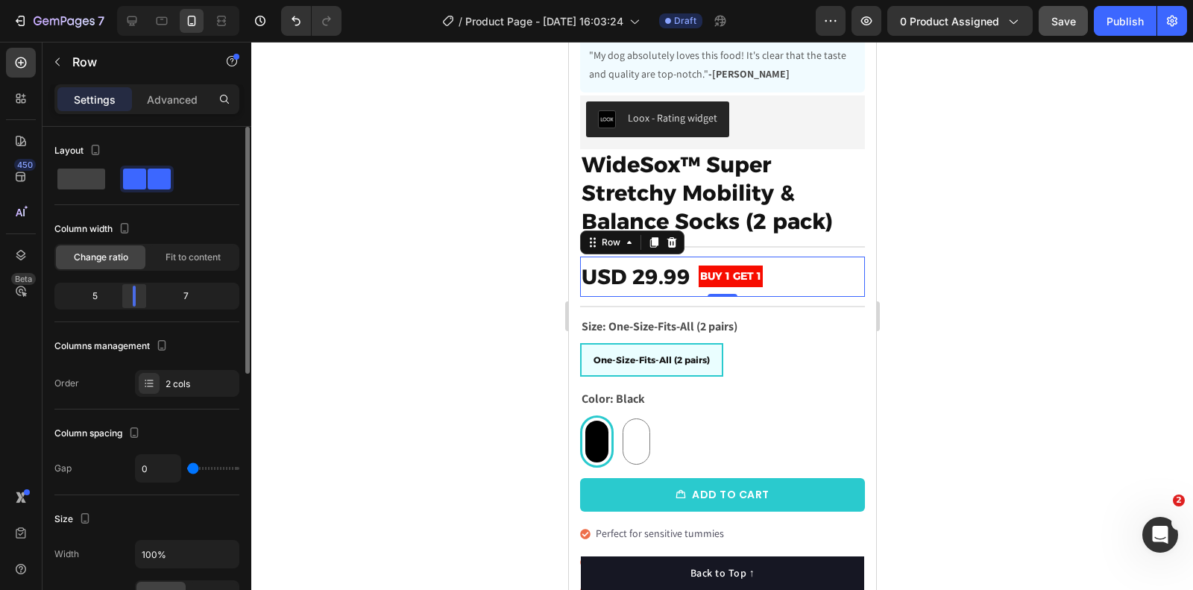
drag, startPoint x: 147, startPoint y: 298, endPoint x: 128, endPoint y: 295, distance: 19.6
click at [128, 295] on div at bounding box center [134, 296] width 27 height 21
click at [716, 277] on strong "BUY 1 GET 1" at bounding box center [730, 275] width 61 height 13
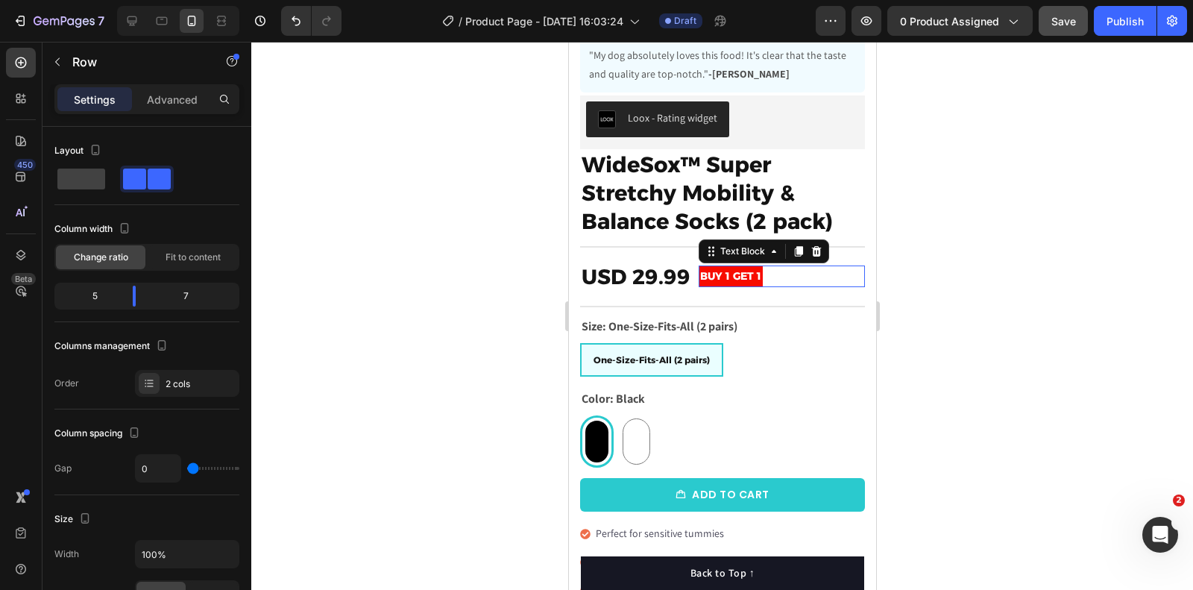
click at [716, 277] on strong "BUY 1 GET 1" at bounding box center [730, 275] width 61 height 13
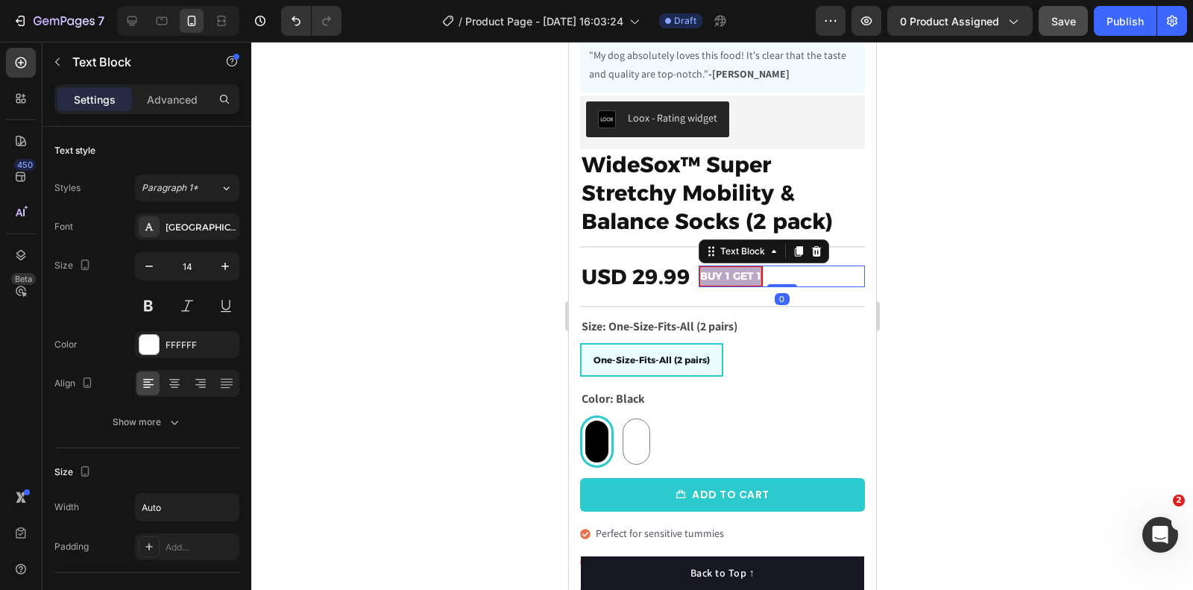
click at [716, 277] on strong "BUY 1 GET 1" at bounding box center [730, 275] width 61 height 13
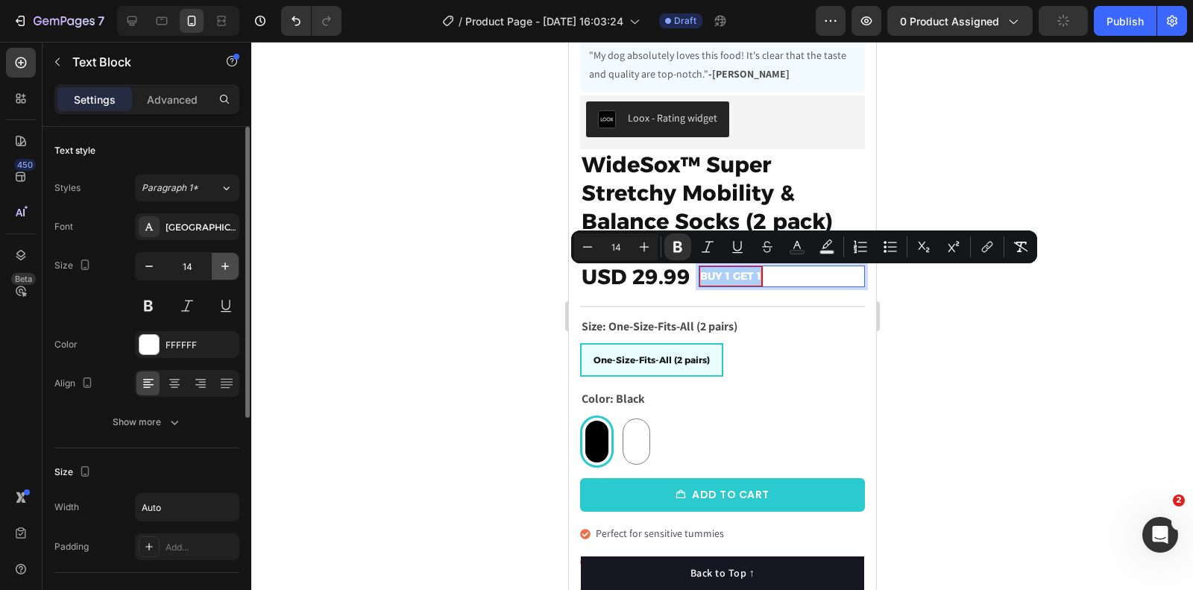
click at [234, 264] on button "button" at bounding box center [225, 266] width 27 height 27
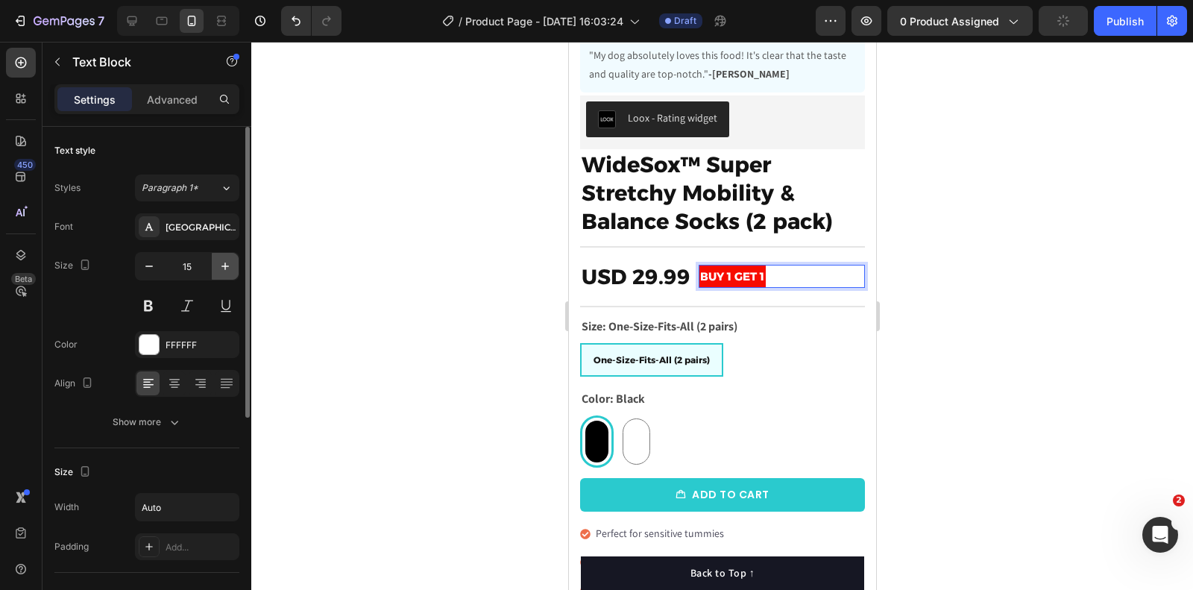
click at [234, 264] on button "button" at bounding box center [225, 266] width 27 height 27
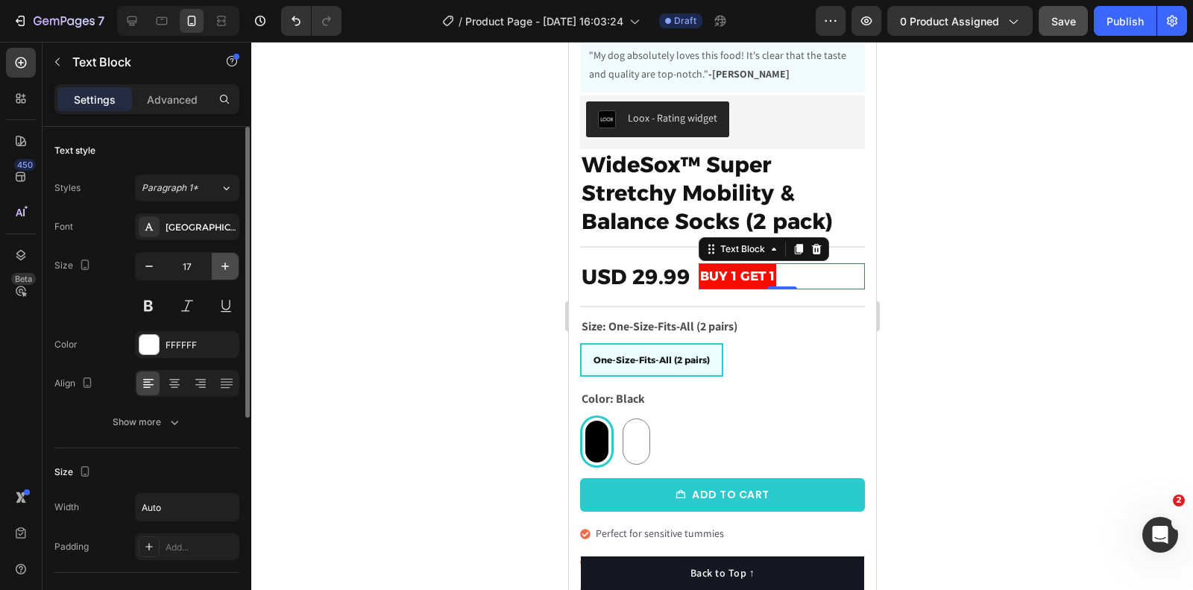
click at [234, 264] on button "button" at bounding box center [225, 266] width 27 height 27
type input "18"
click at [1052, 236] on div at bounding box center [722, 316] width 942 height 548
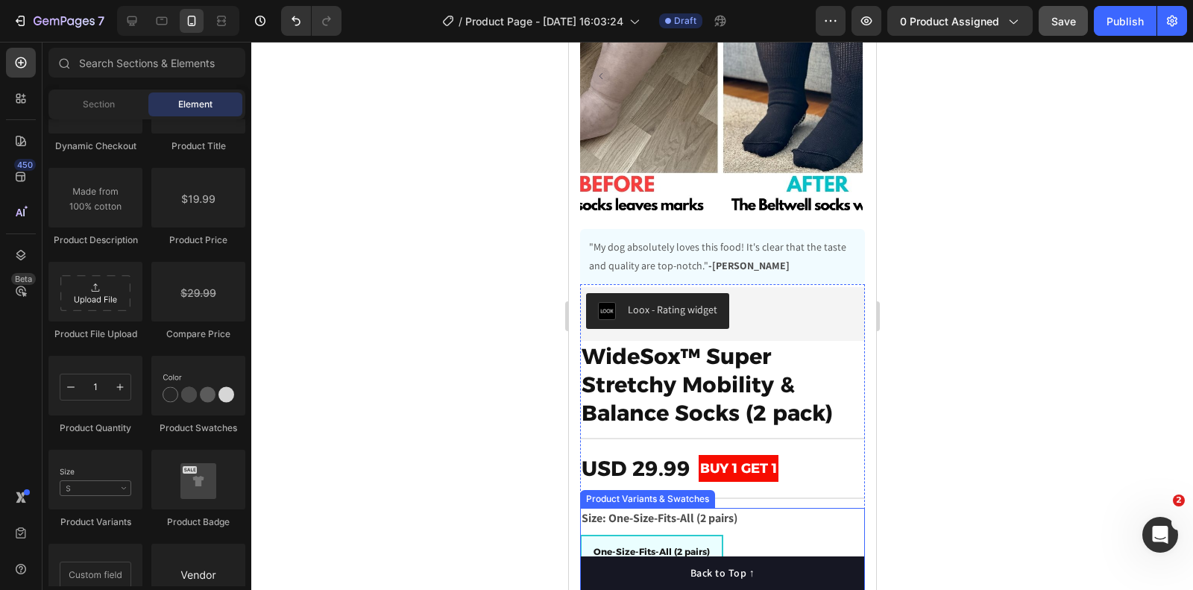
scroll to position [122, 0]
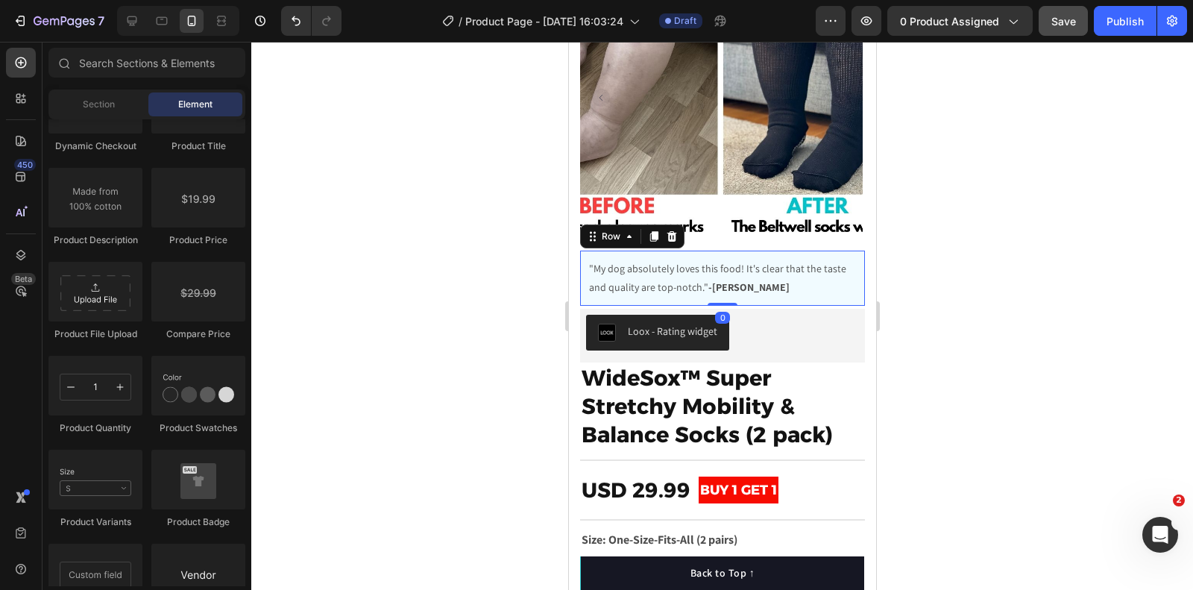
click at [592, 256] on div ""My dog absolutely loves this food! It's clear that the taste and quality are t…" at bounding box center [722, 278] width 285 height 55
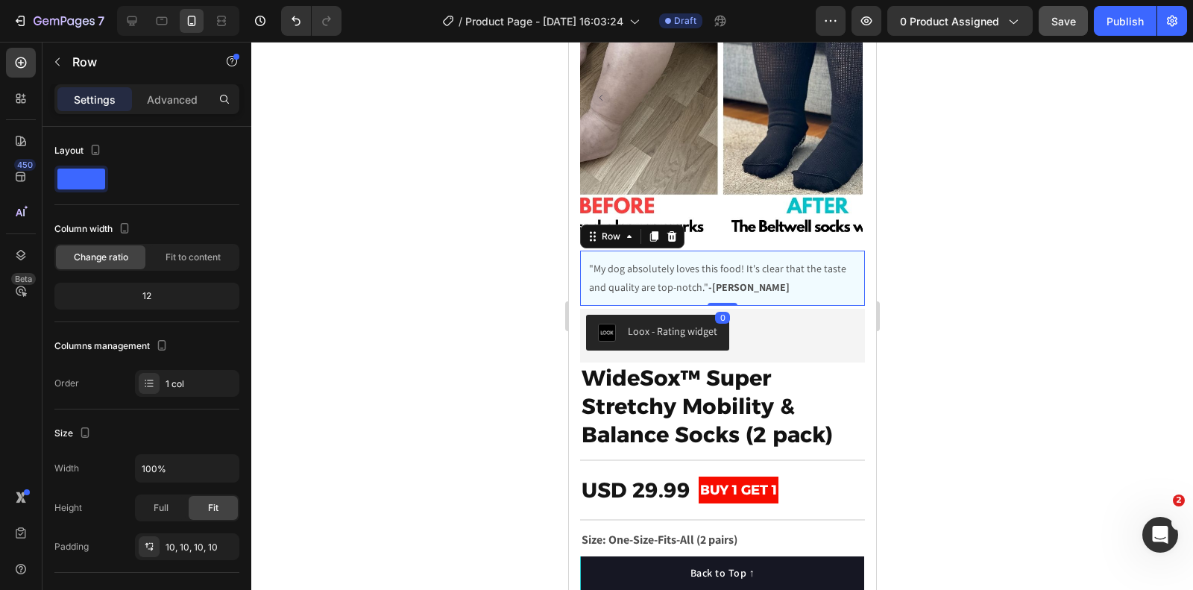
click at [671, 226] on div "Row" at bounding box center [632, 237] width 104 height 24
click at [673, 239] on icon at bounding box center [672, 236] width 10 height 10
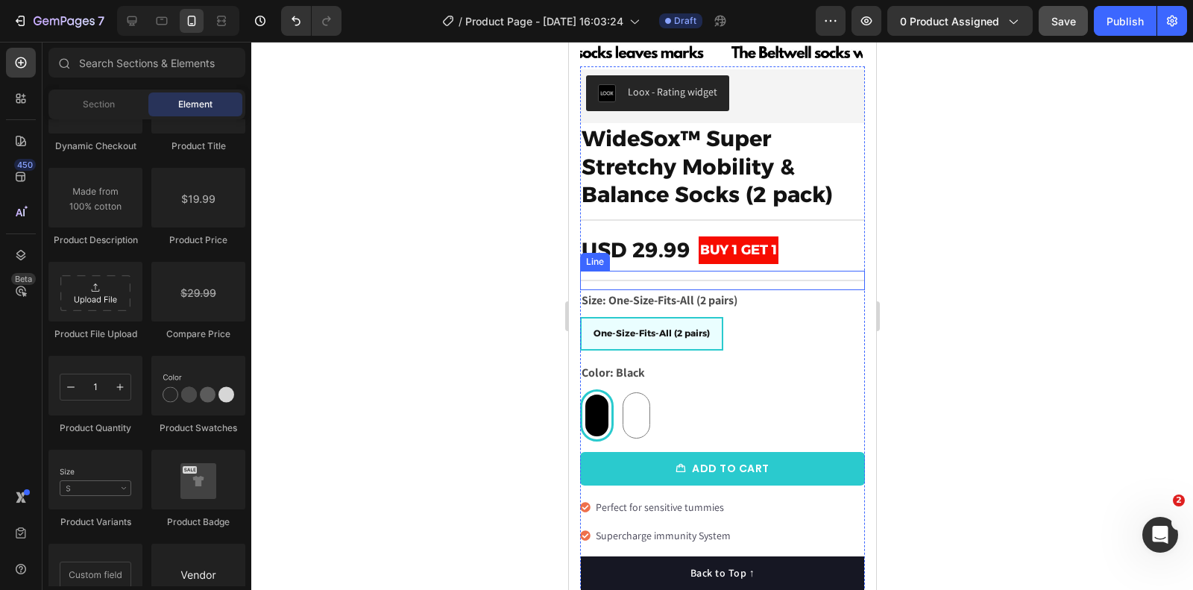
scroll to position [391, 0]
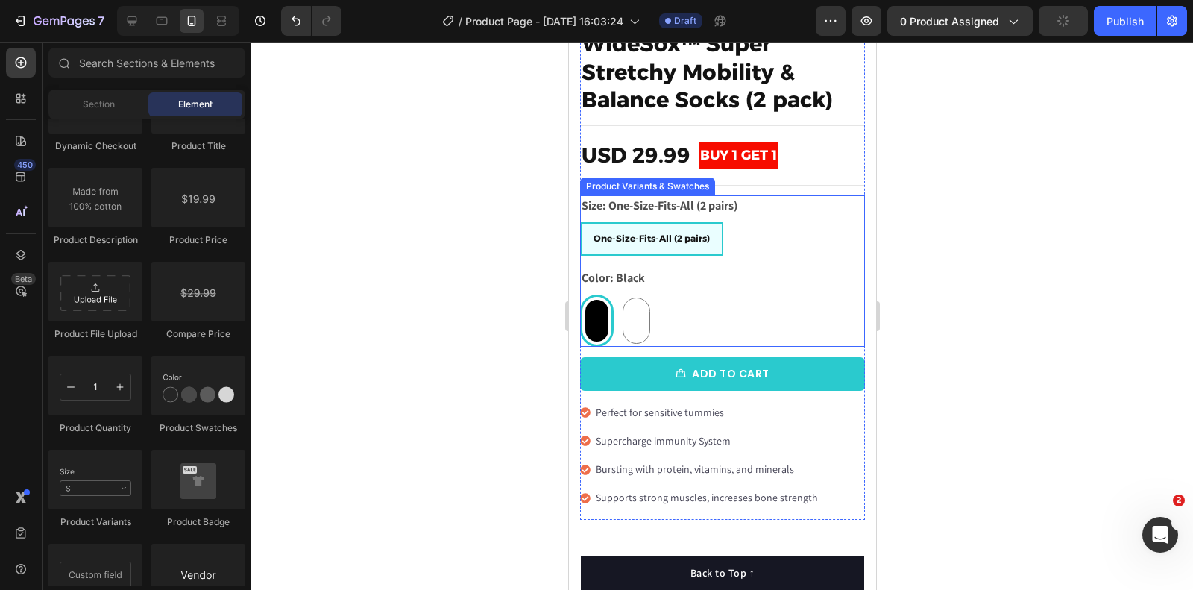
click at [769, 227] on div "One-Size-Fits-All (2 pairs) One-Size-Fits-All (2 pairs) One-Size-Fits-All (2 pa…" at bounding box center [722, 239] width 285 height 34
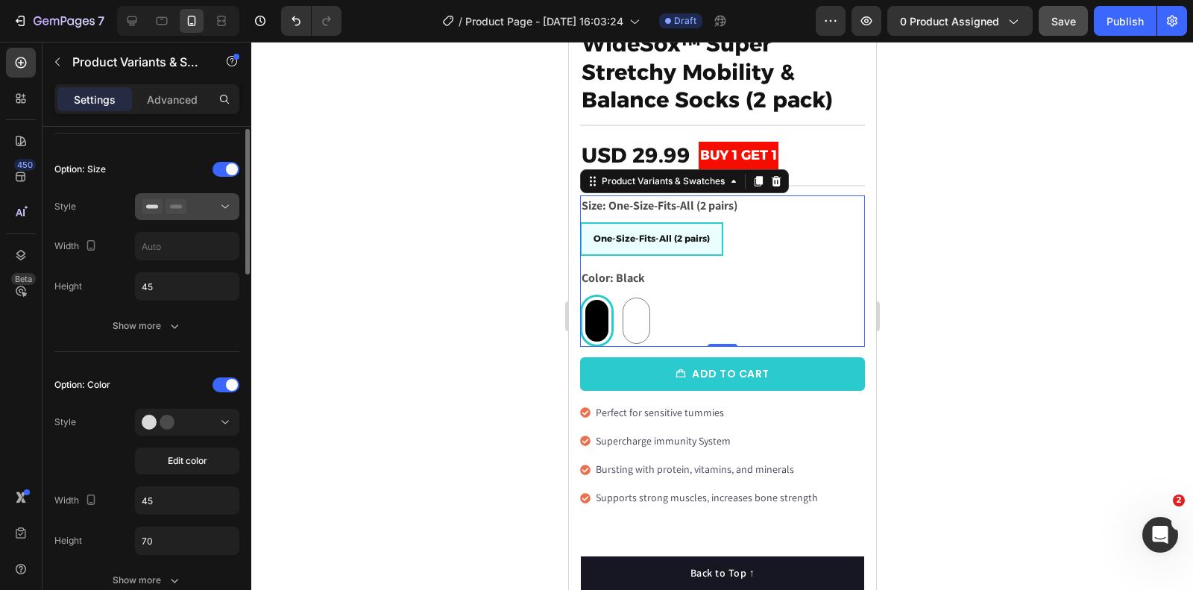
scroll to position [431, 0]
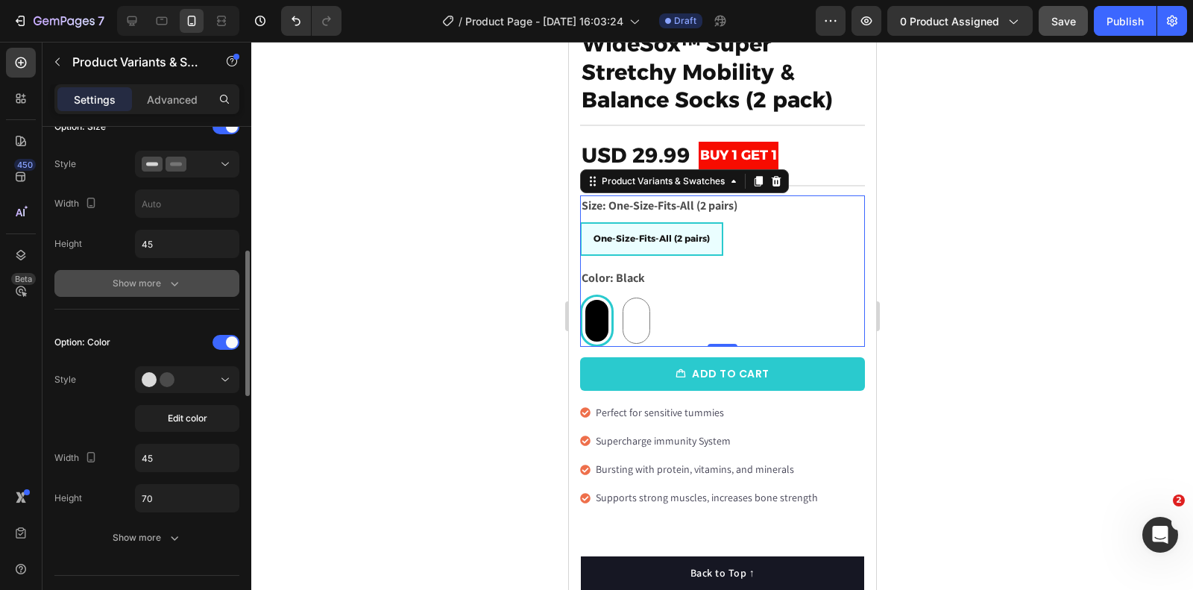
click at [168, 276] on icon "button" at bounding box center [174, 283] width 15 height 15
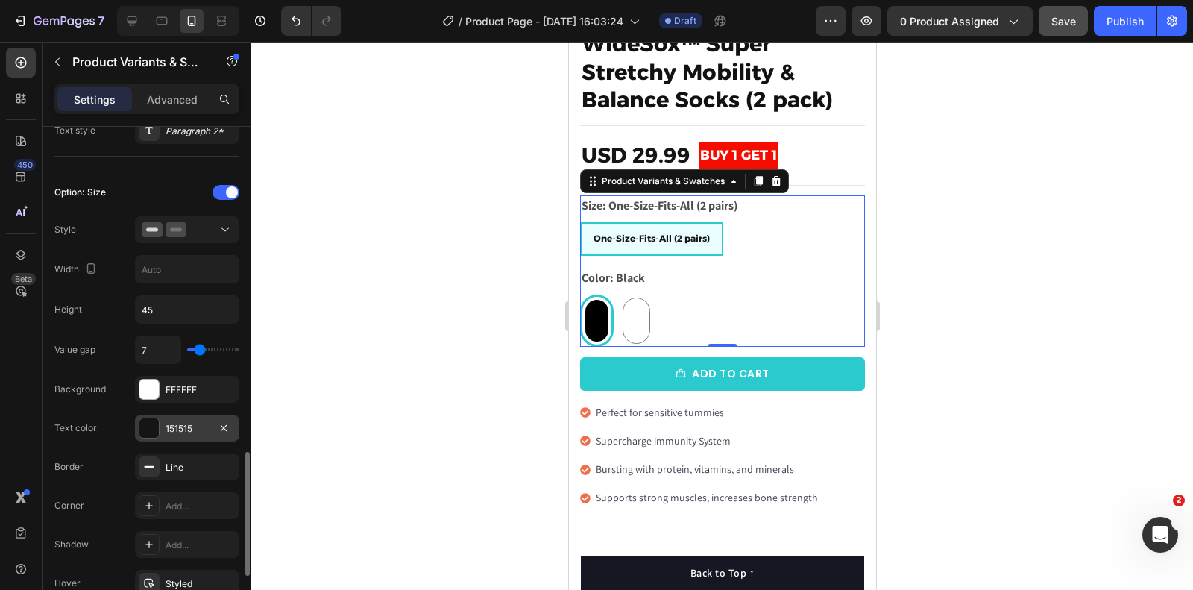
scroll to position [359, 0]
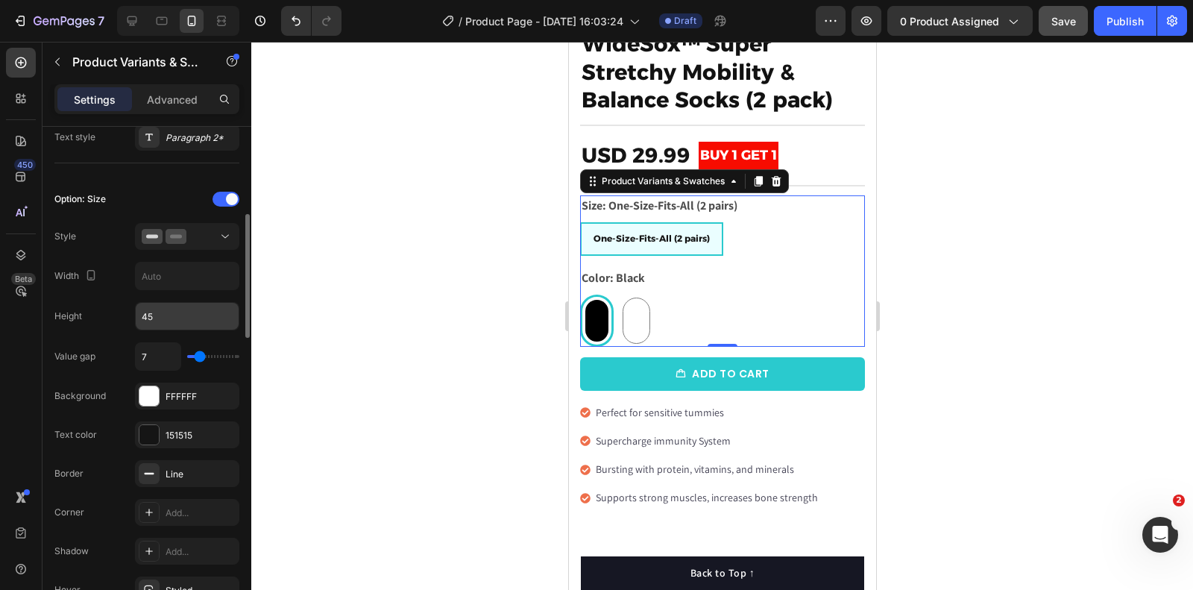
click at [179, 312] on input "45" at bounding box center [187, 316] width 103 height 27
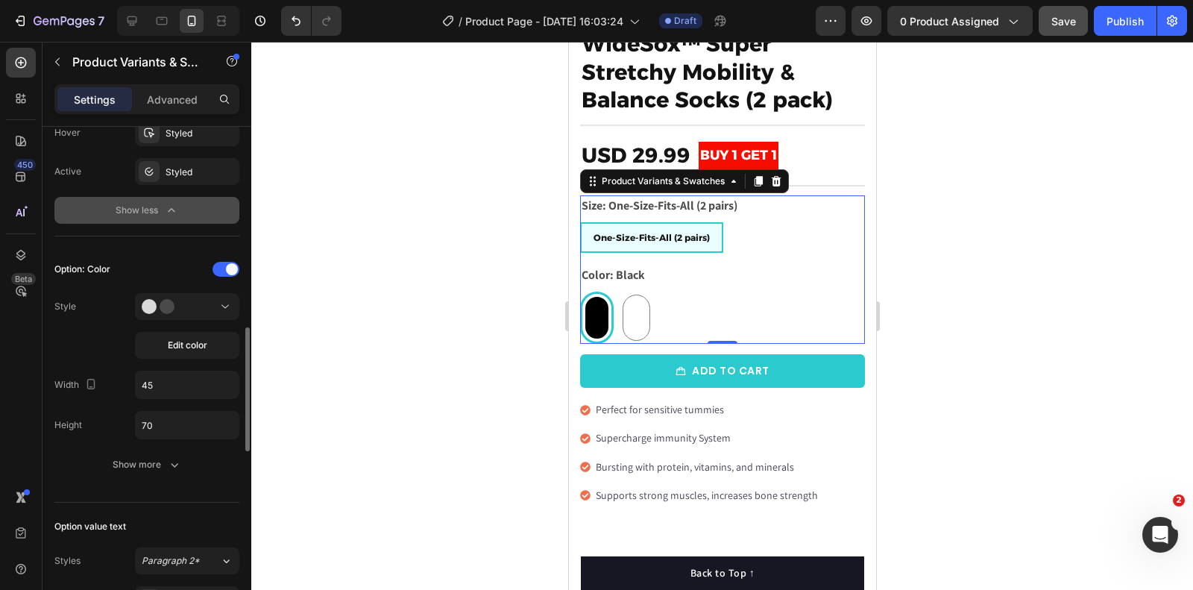
scroll to position [817, 0]
click at [182, 381] on input "45" at bounding box center [187, 384] width 103 height 27
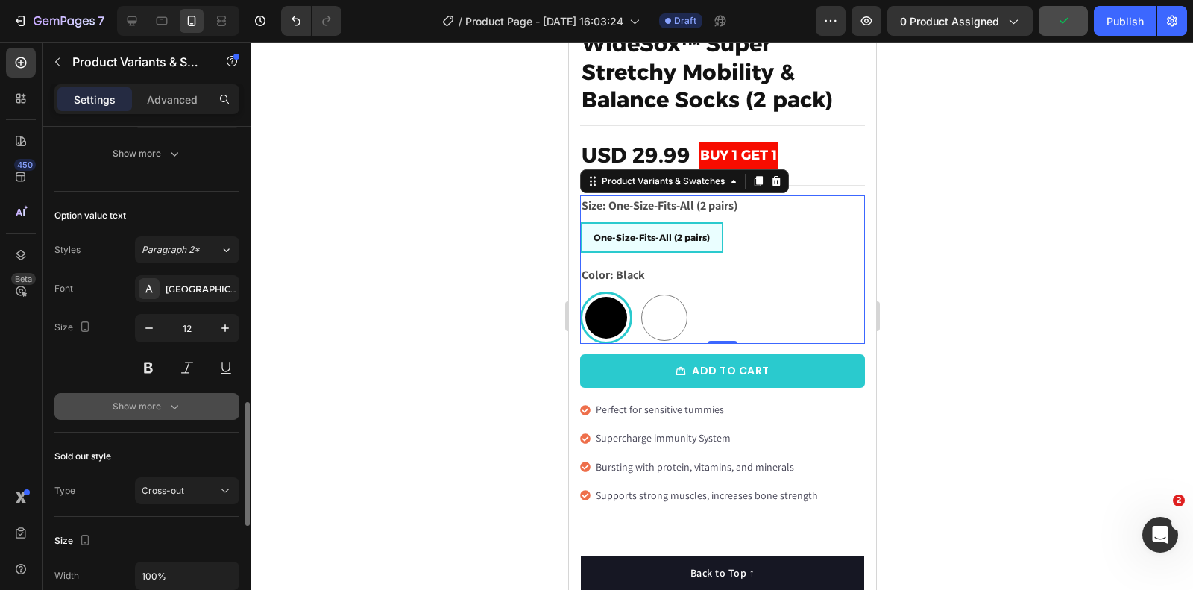
scroll to position [1102, 0]
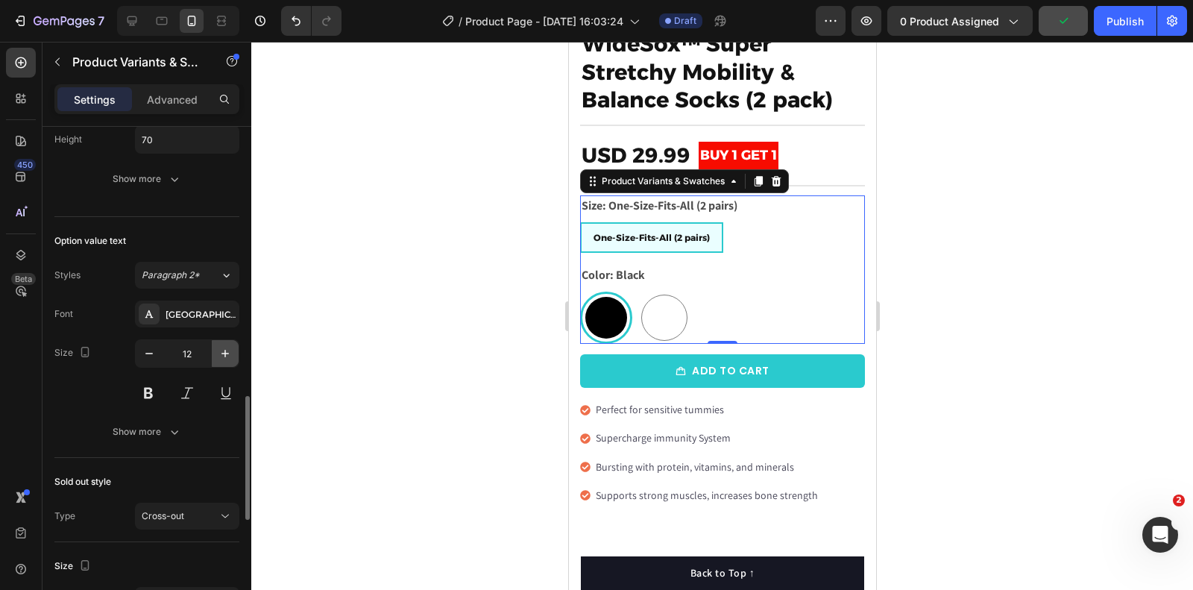
type input "70"
click at [226, 346] on icon "button" at bounding box center [225, 353] width 15 height 15
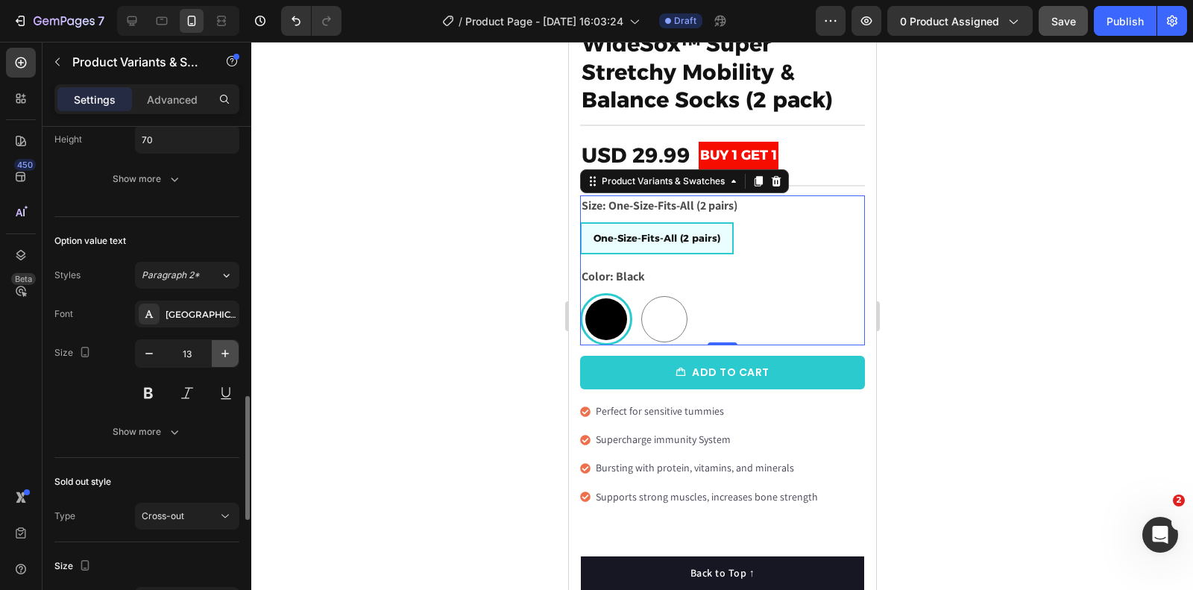
click at [226, 346] on icon "button" at bounding box center [225, 353] width 15 height 15
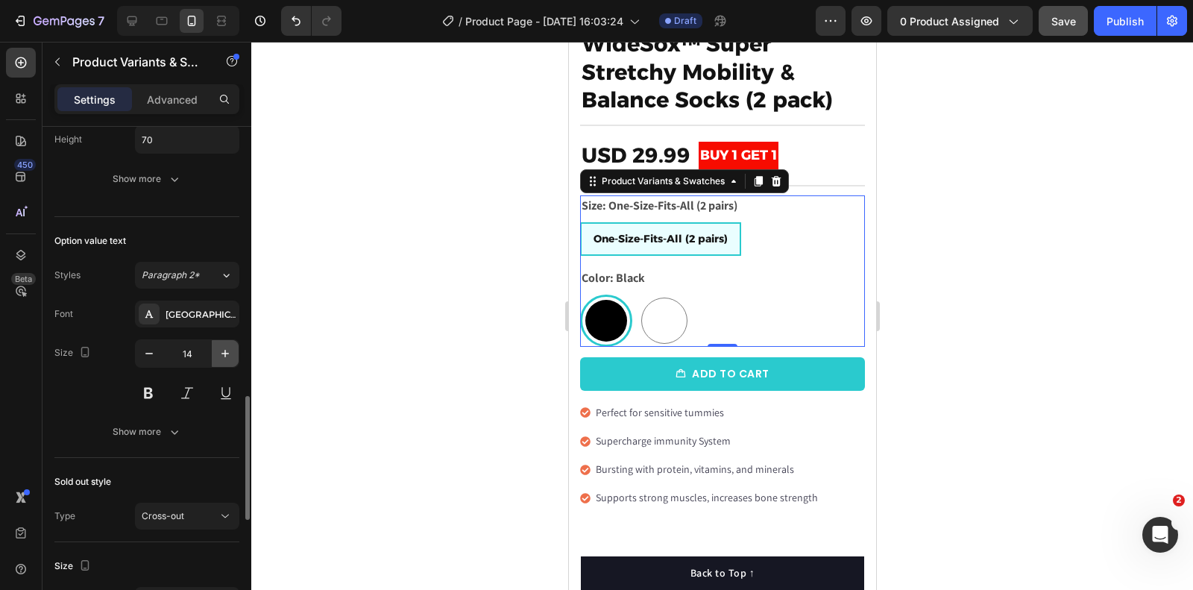
click at [226, 346] on icon "button" at bounding box center [225, 353] width 15 height 15
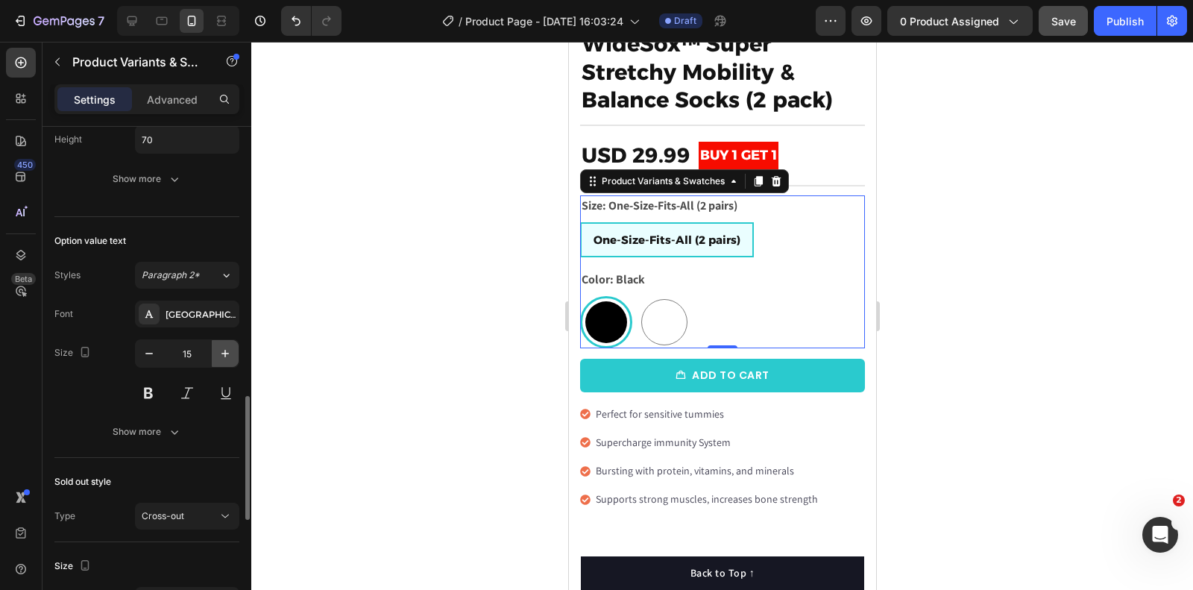
click at [226, 346] on icon "button" at bounding box center [225, 353] width 15 height 15
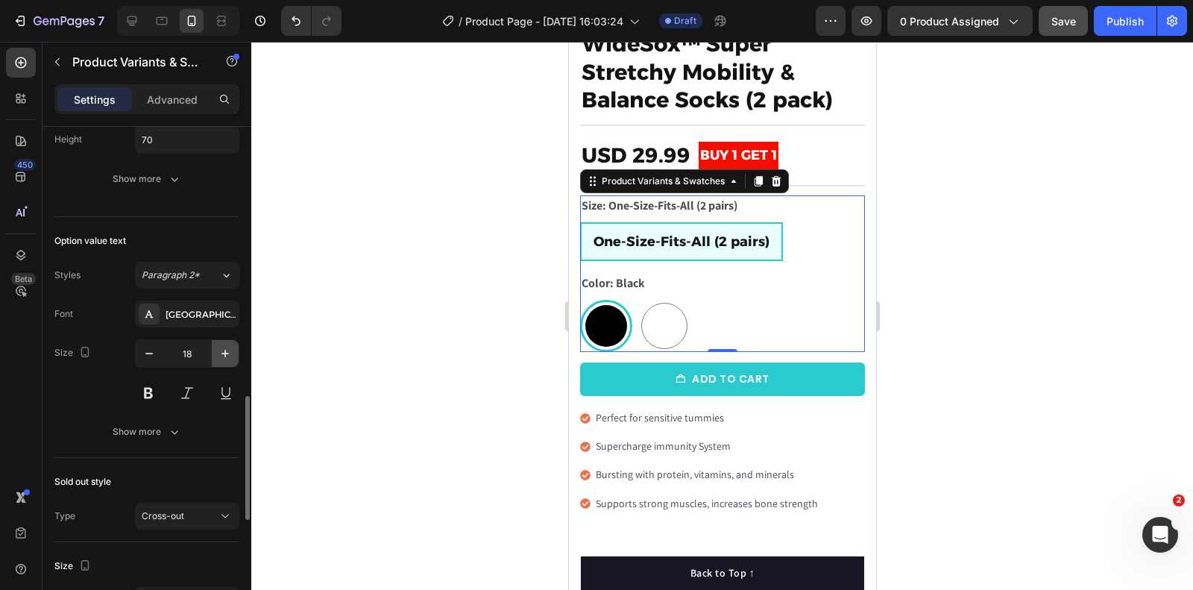
click at [226, 346] on icon "button" at bounding box center [225, 353] width 15 height 15
type input "19"
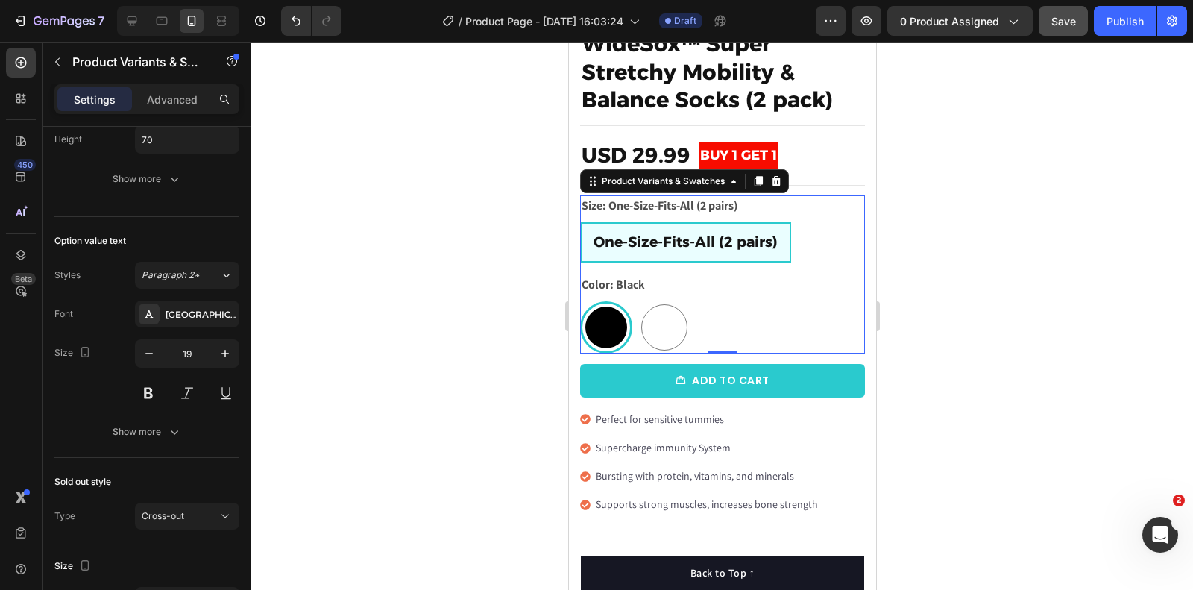
click at [1134, 248] on div at bounding box center [722, 316] width 942 height 548
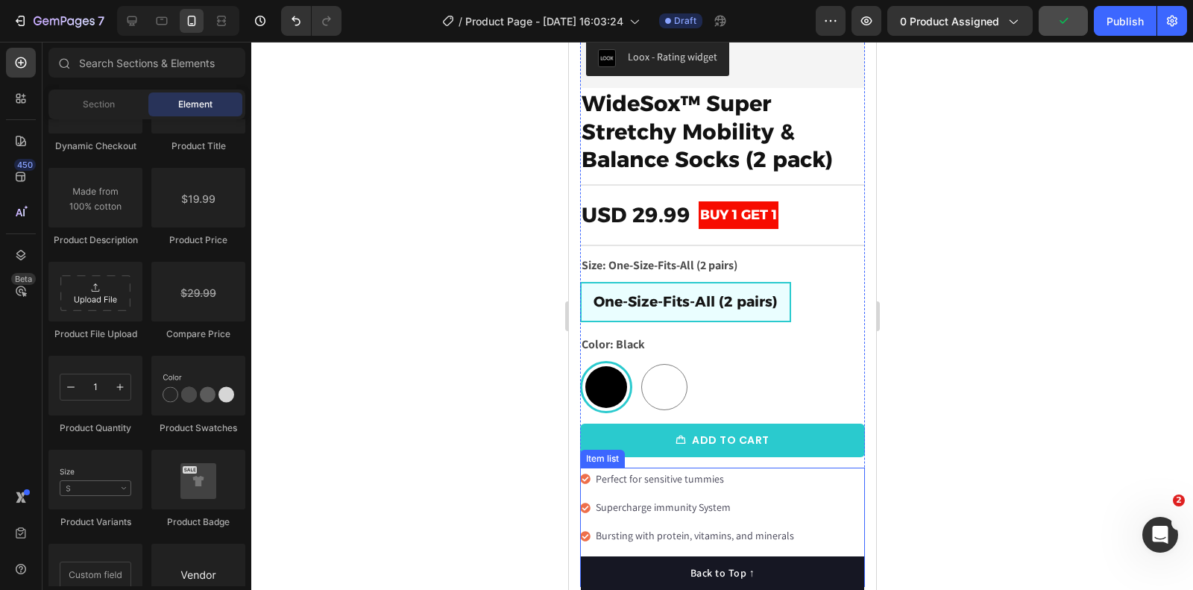
scroll to position [508, 0]
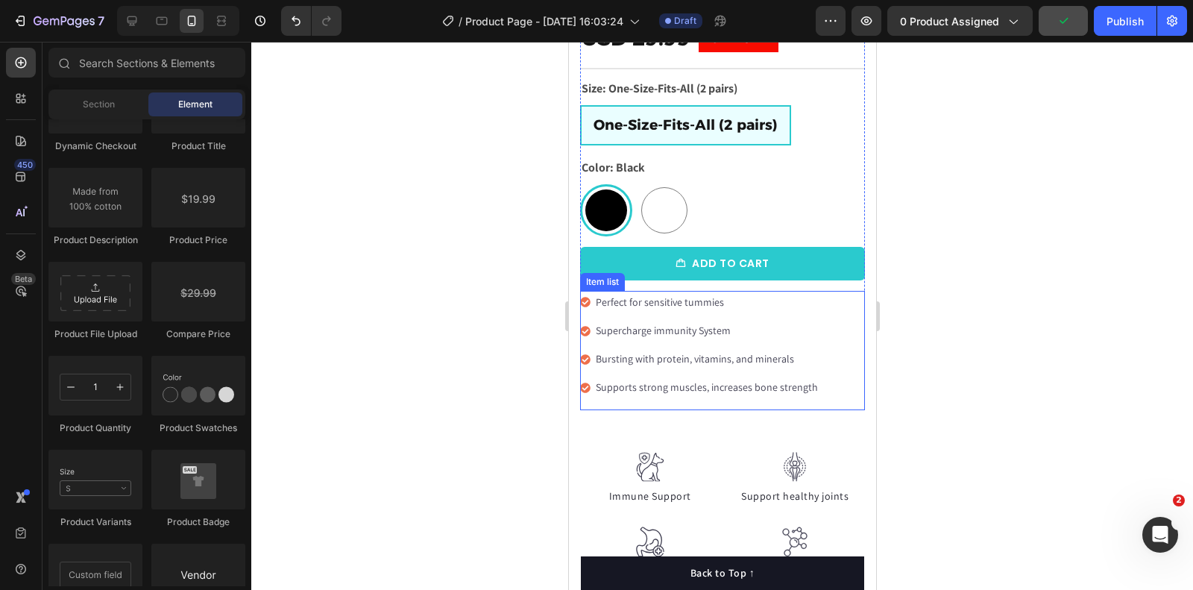
click at [770, 293] on p "Perfect for sensitive tummies" at bounding box center [706, 302] width 222 height 19
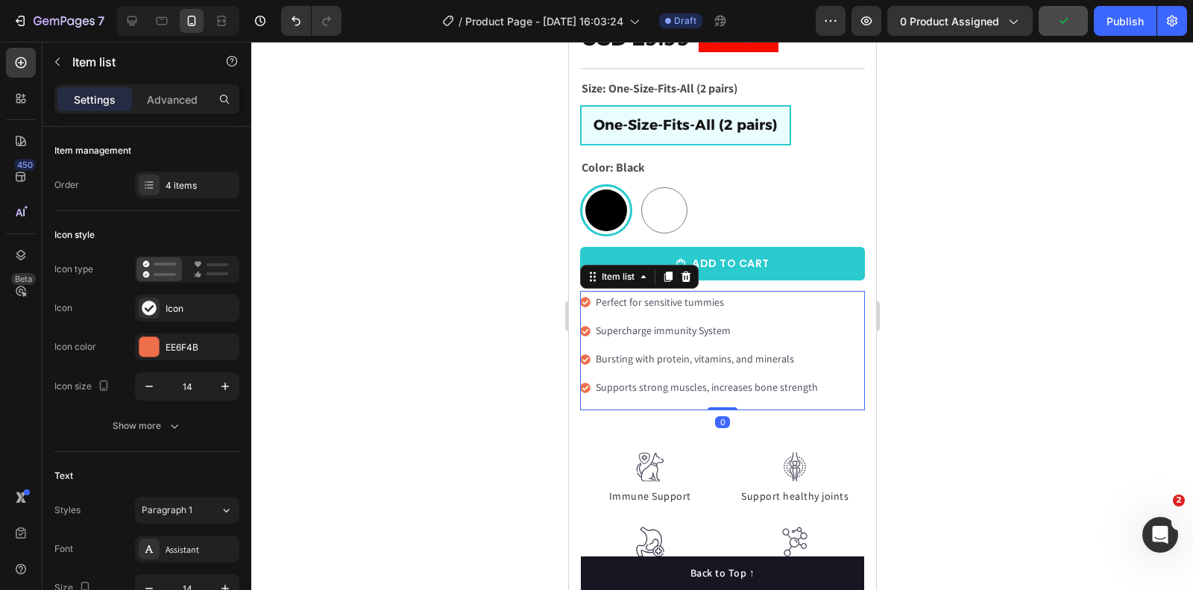
click at [850, 293] on div "Perfect for sensitive tummies Supercharge immunity System Bursting with protein…" at bounding box center [722, 350] width 285 height 119
click at [166, 349] on div "EE6F4B" at bounding box center [187, 347] width 43 height 13
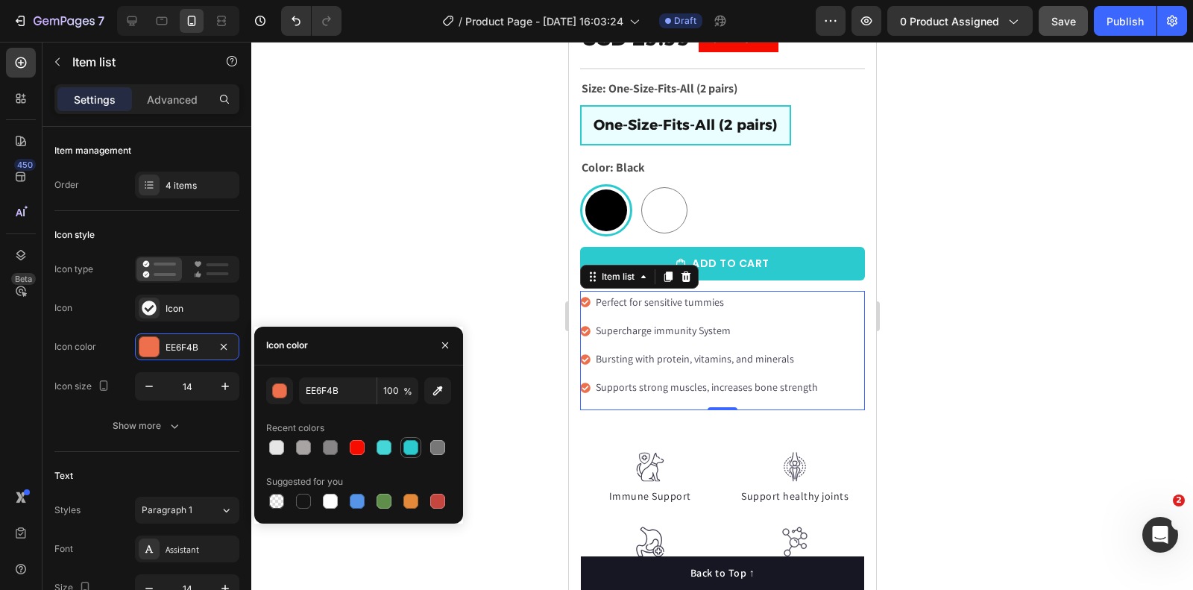
click at [410, 444] on div at bounding box center [411, 447] width 15 height 15
type input "2ACACE"
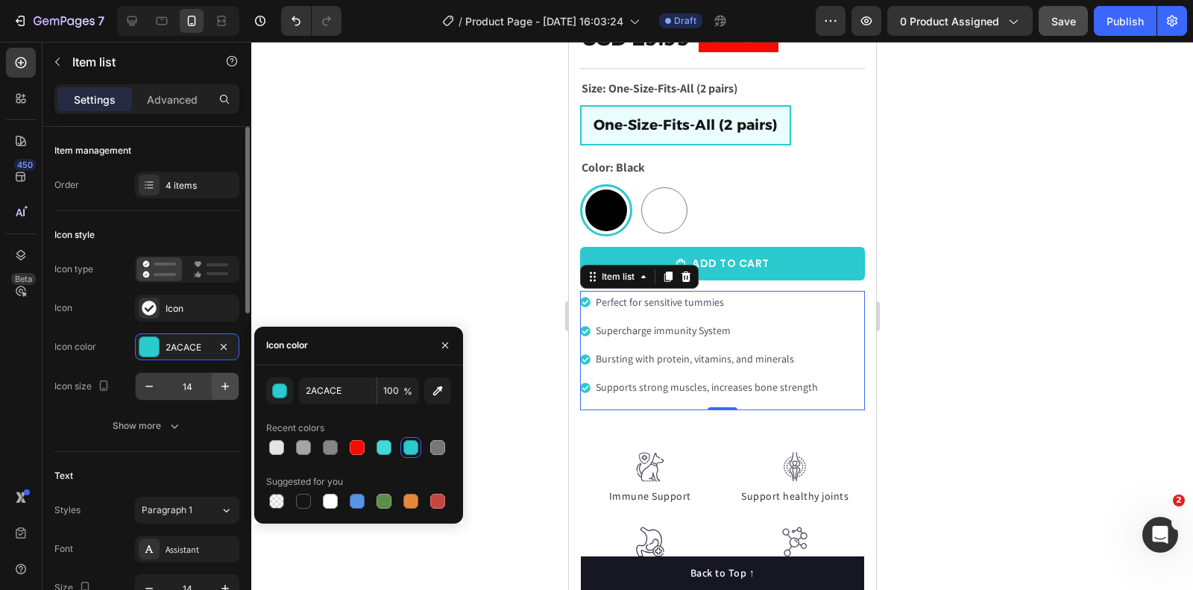
click at [227, 373] on button "button" at bounding box center [225, 386] width 27 height 27
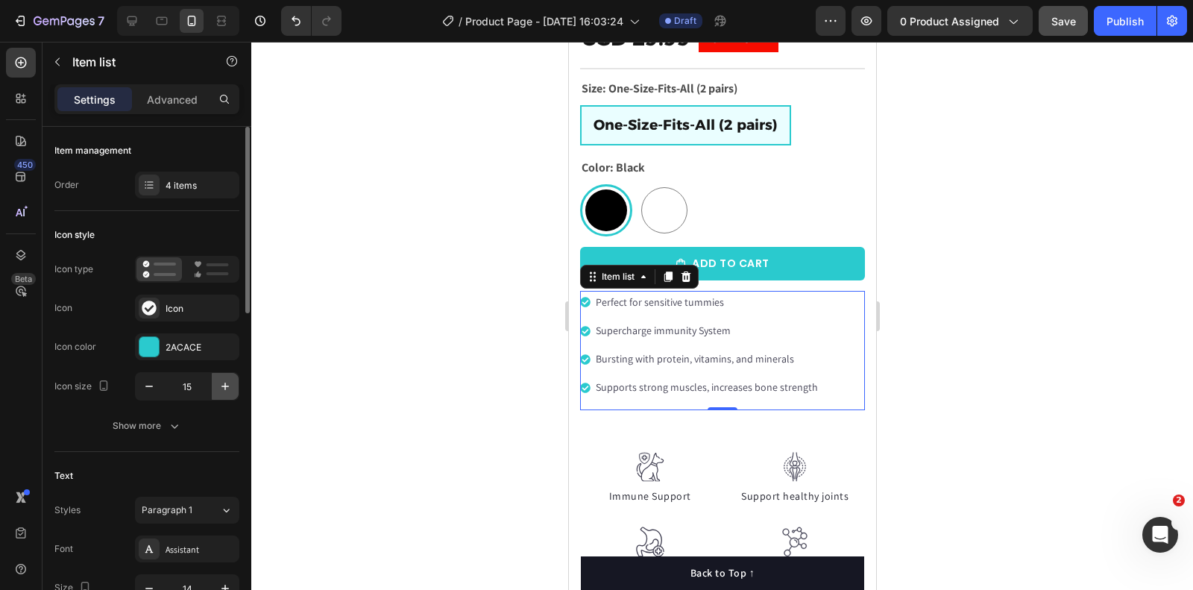
click at [227, 373] on button "button" at bounding box center [225, 386] width 27 height 27
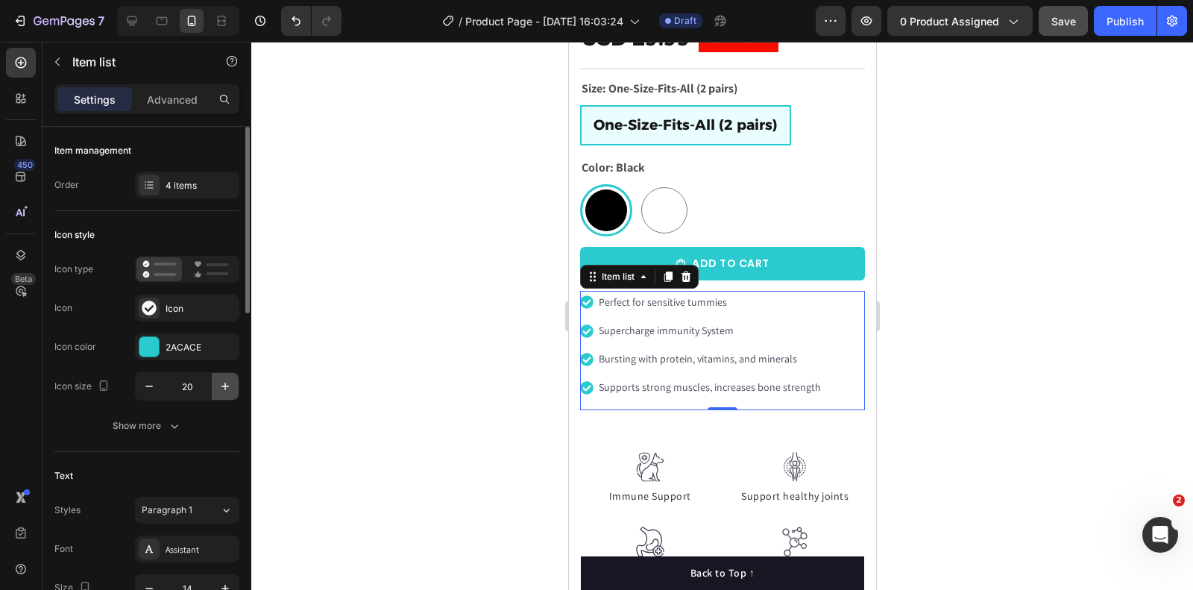
click at [227, 373] on button "button" at bounding box center [225, 386] width 27 height 27
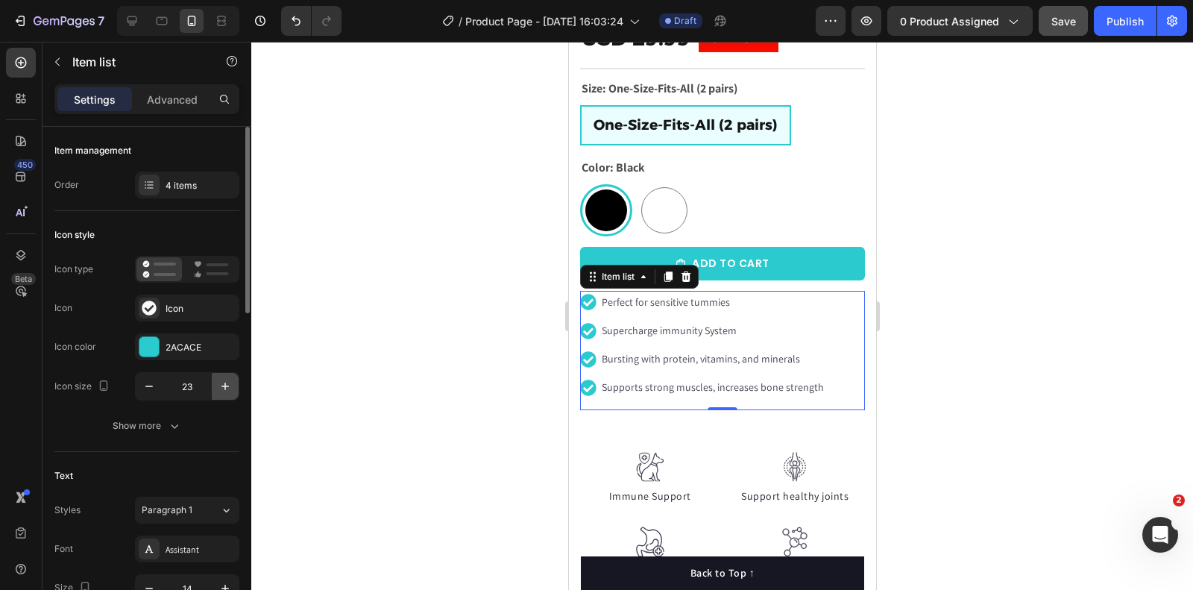
click at [227, 373] on button "button" at bounding box center [225, 386] width 27 height 27
type input "24"
click at [500, 354] on div at bounding box center [722, 316] width 942 height 548
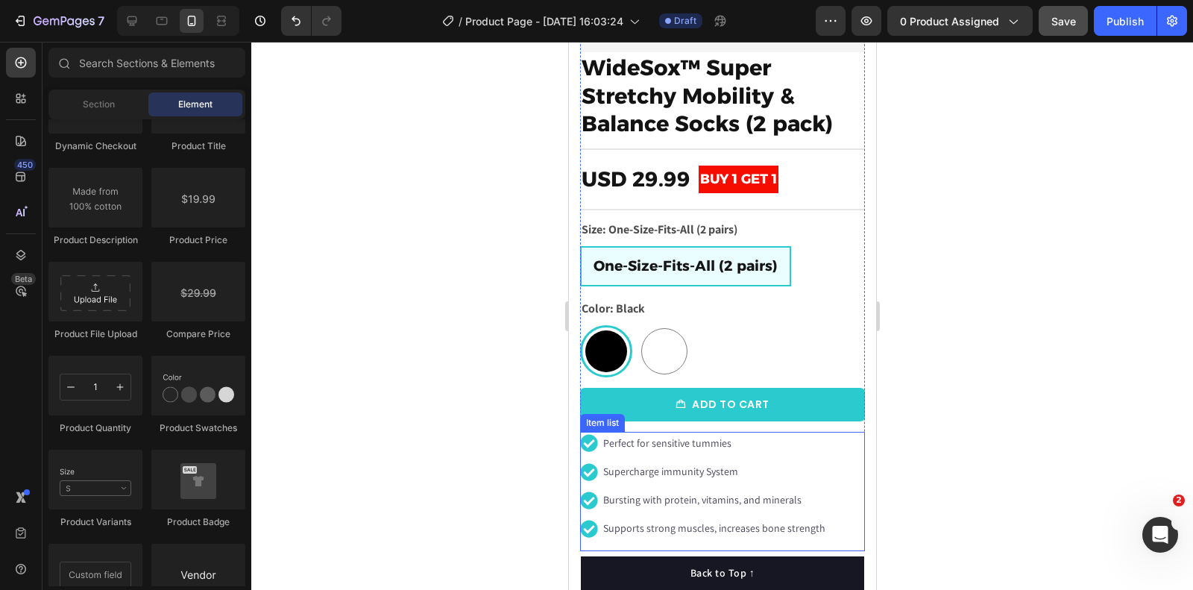
scroll to position [346, 0]
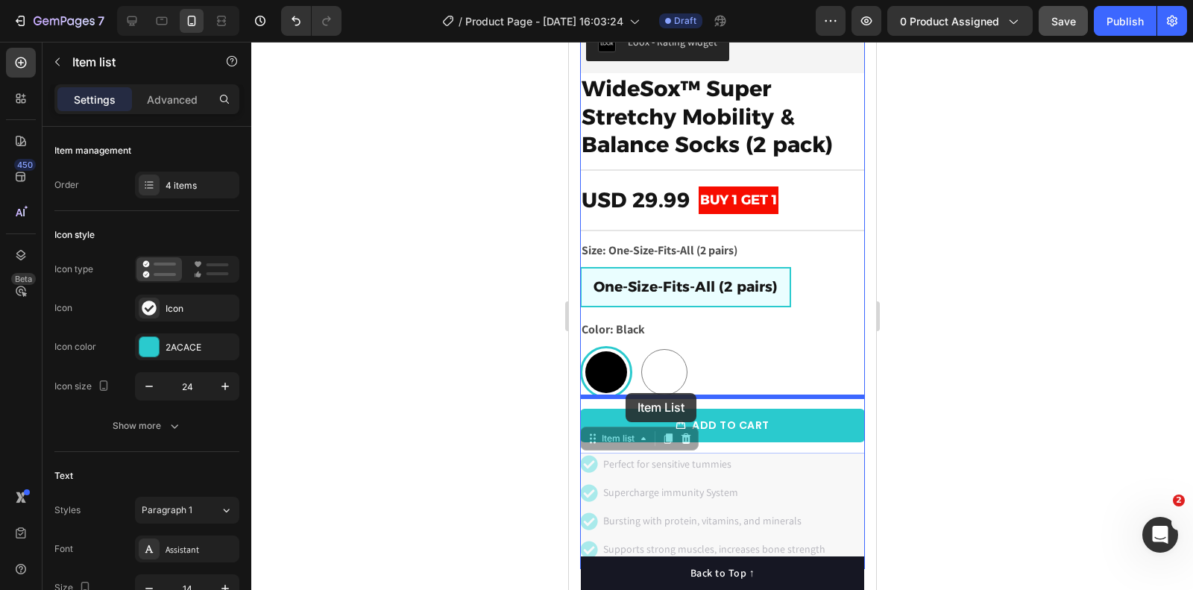
drag, startPoint x: 598, startPoint y: 445, endPoint x: 626, endPoint y: 392, distance: 59.1
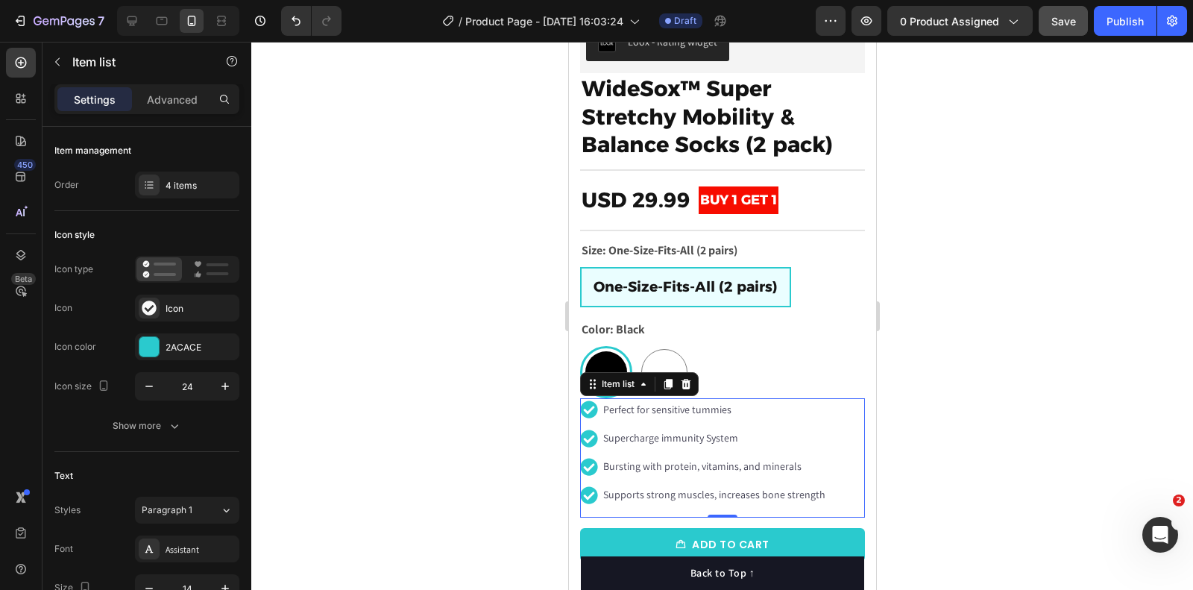
click at [1061, 299] on div at bounding box center [722, 316] width 942 height 548
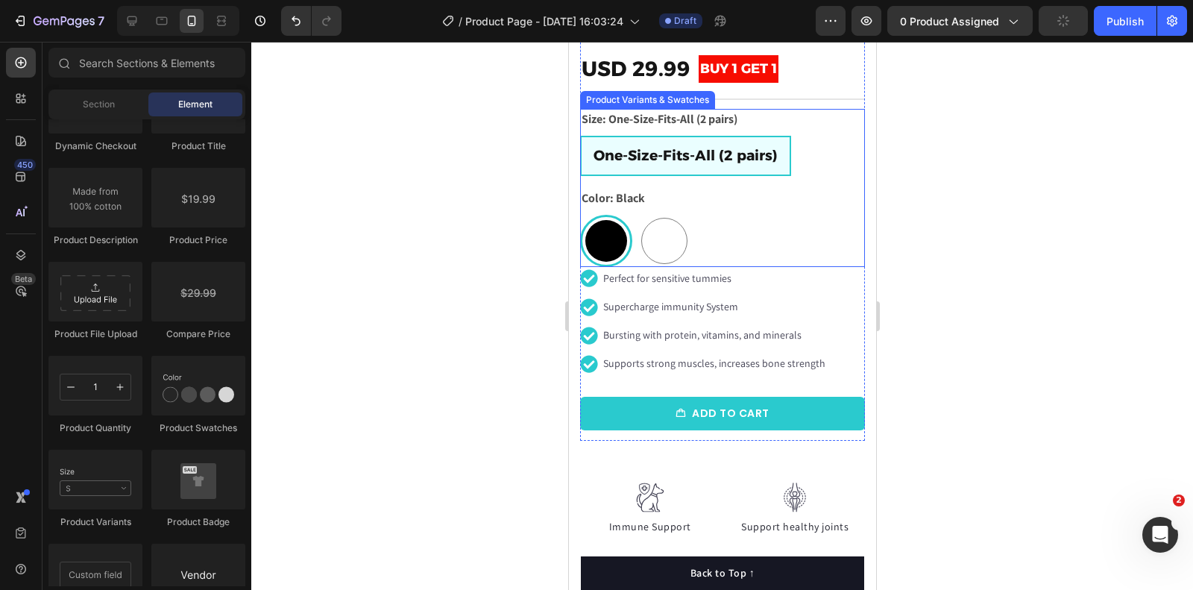
scroll to position [479, 0]
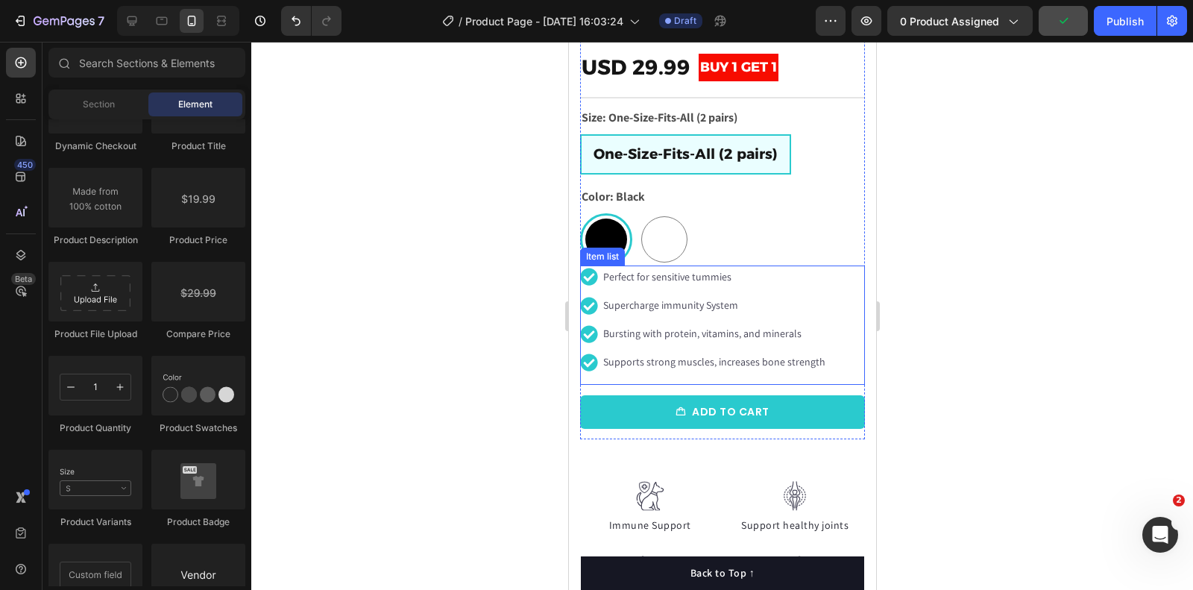
click at [841, 273] on div "Perfect for sensitive tummies Supercharge immunity System Bursting with protein…" at bounding box center [722, 325] width 285 height 119
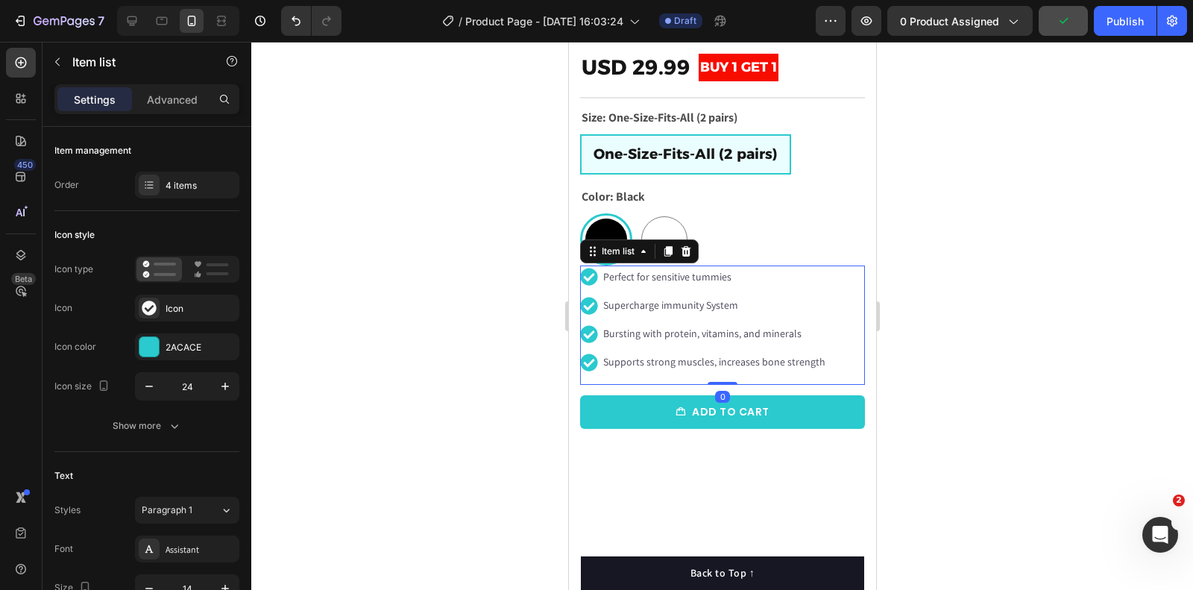
scroll to position [289, 0]
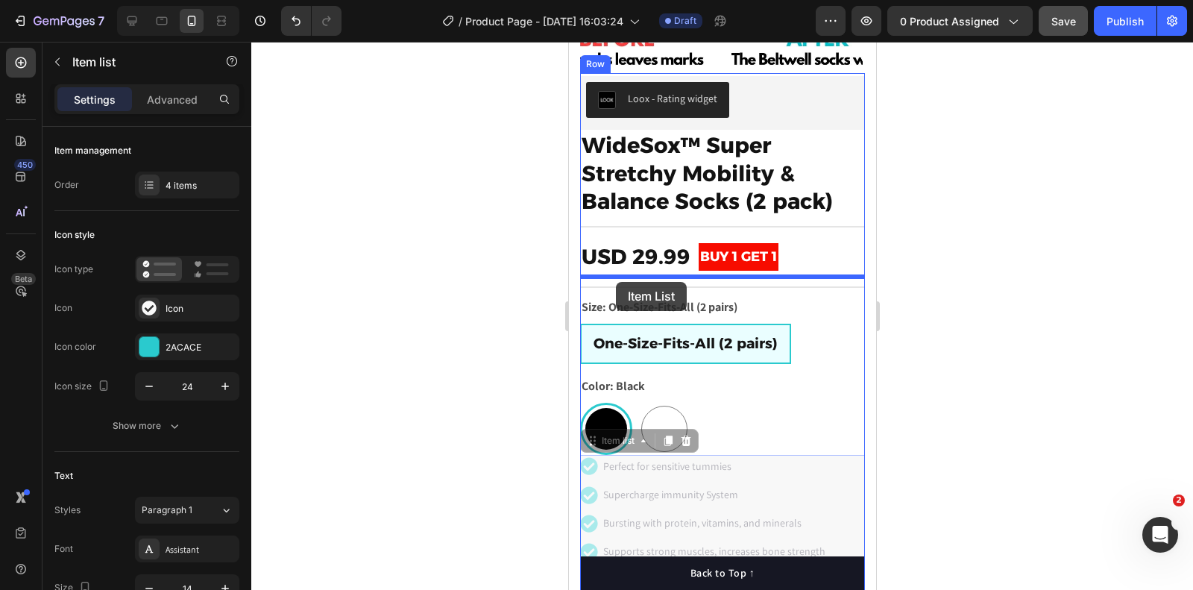
drag, startPoint x: 590, startPoint y: 445, endPoint x: 616, endPoint y: 282, distance: 164.7
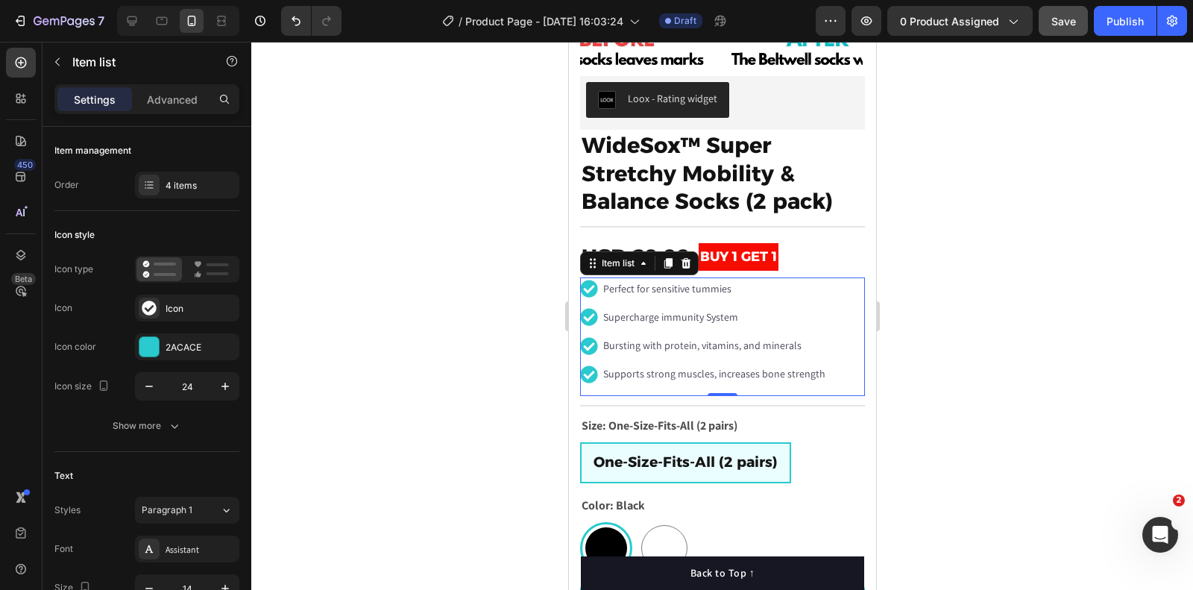
click at [1002, 240] on div at bounding box center [722, 316] width 942 height 548
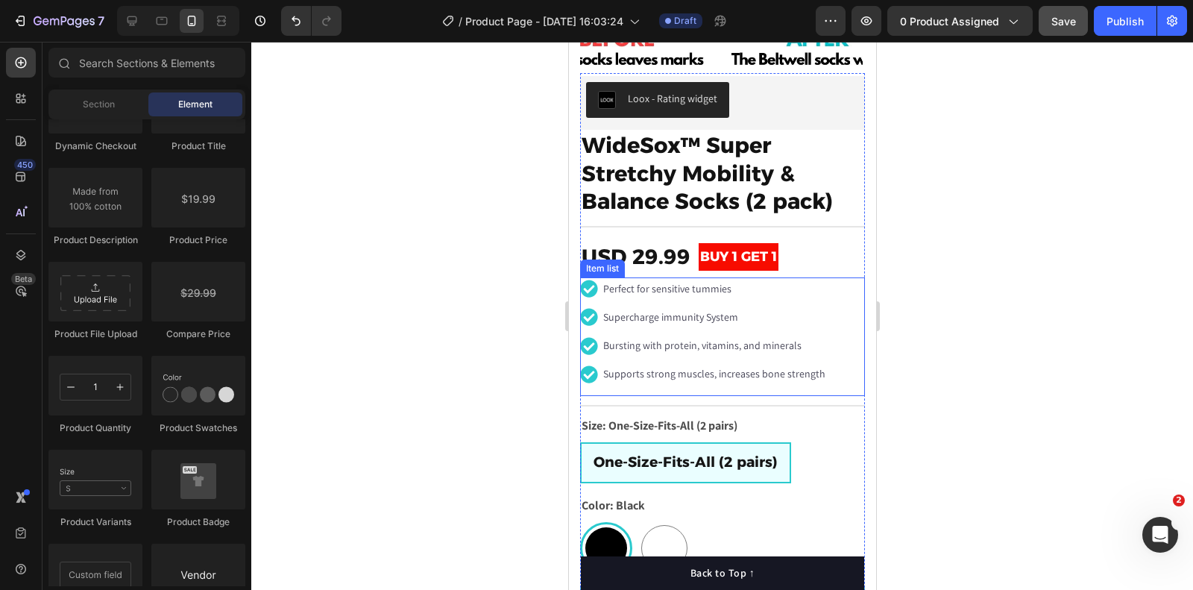
click at [835, 280] on div "Perfect for sensitive tummies Supercharge immunity System Bursting with protein…" at bounding box center [722, 336] width 285 height 119
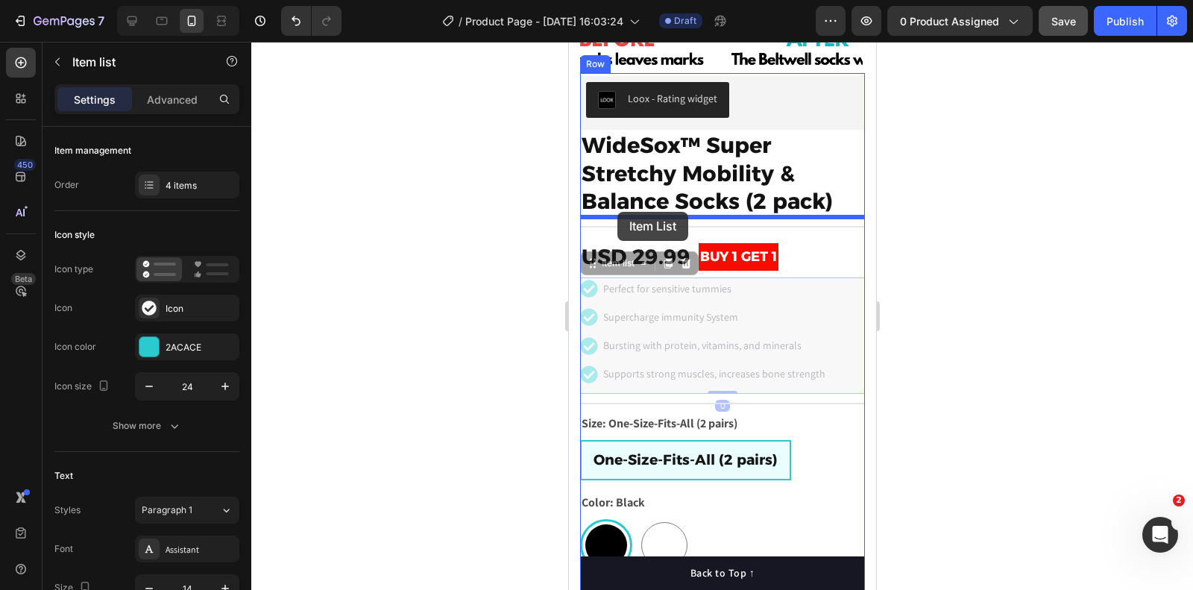
drag, startPoint x: 591, startPoint y: 261, endPoint x: 618, endPoint y: 212, distance: 55.7
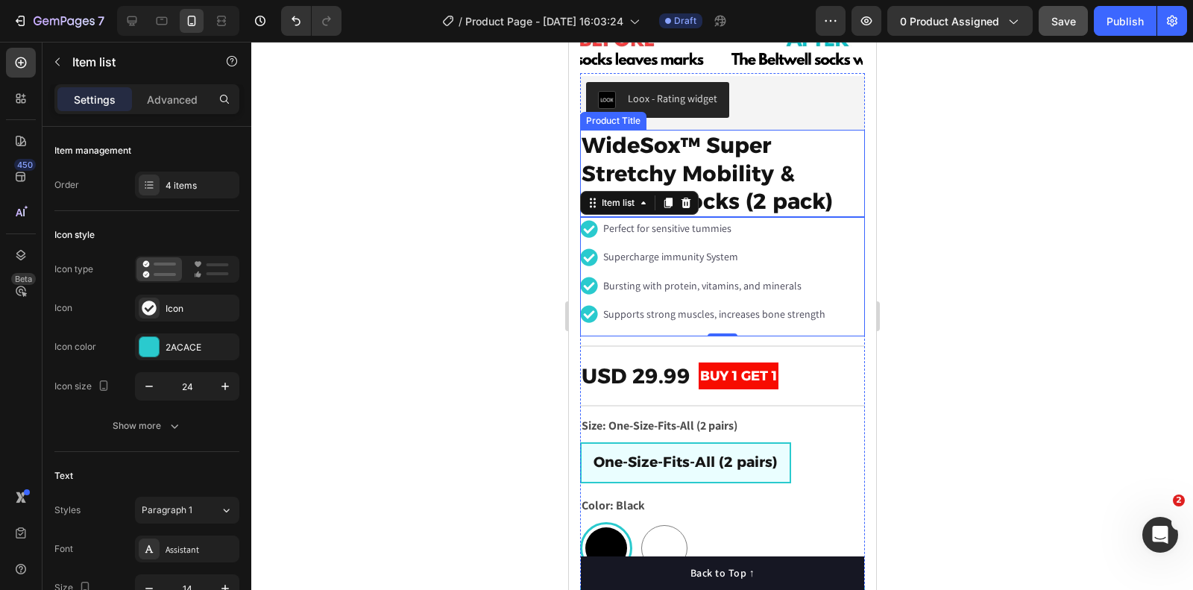
click at [1028, 225] on div at bounding box center [722, 316] width 942 height 548
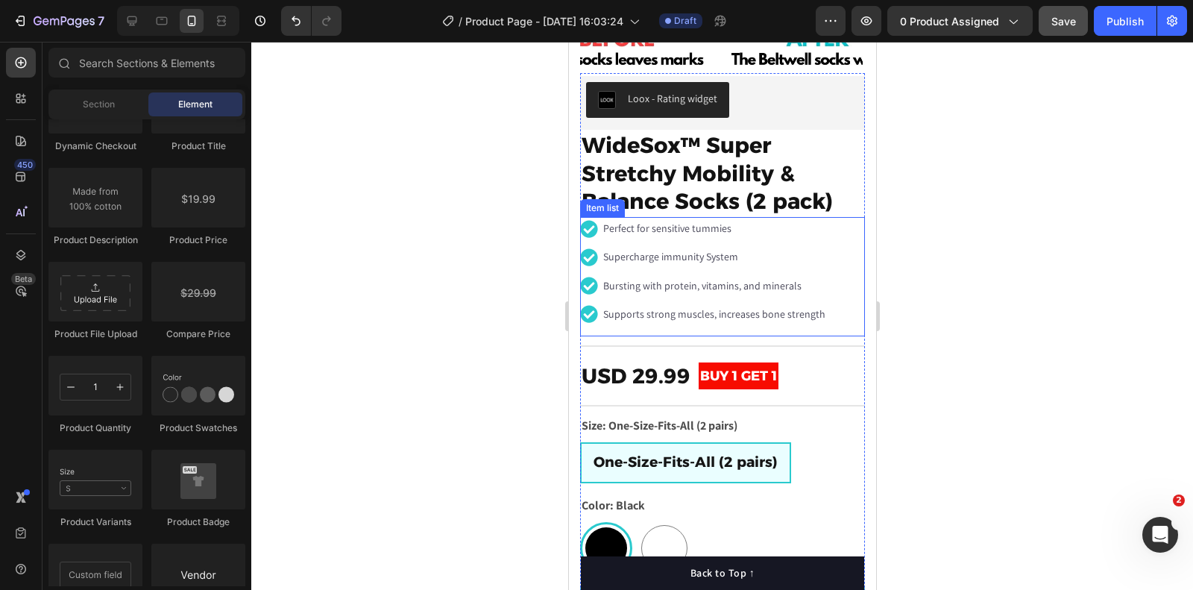
click at [858, 231] on div "Perfect for sensitive tummies Supercharge immunity System Bursting with protein…" at bounding box center [722, 276] width 285 height 119
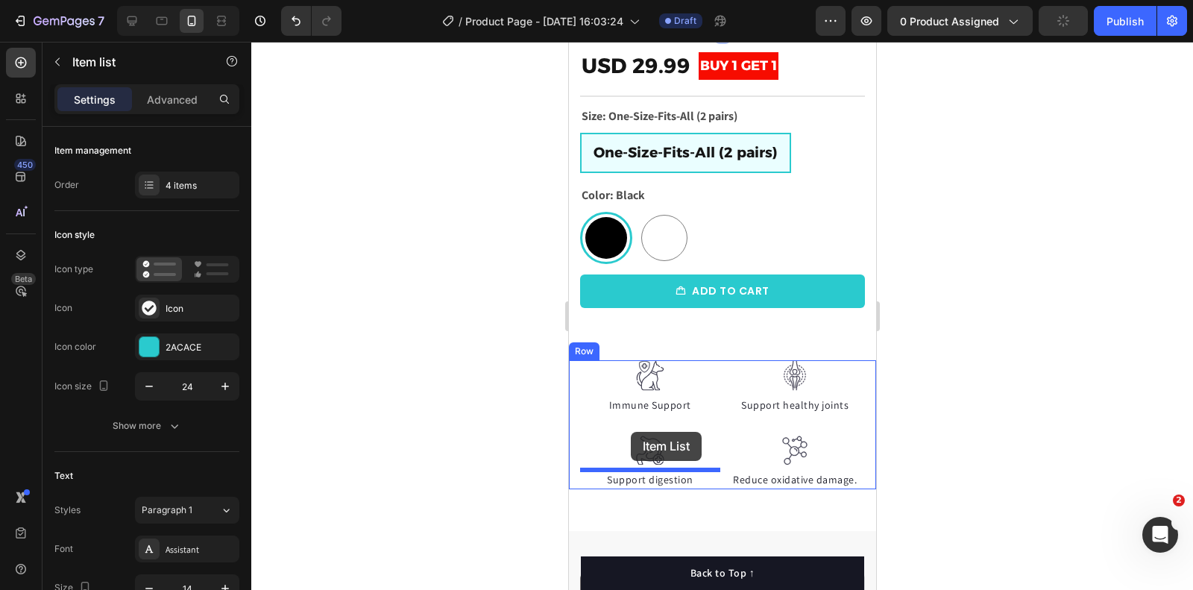
scroll to position [625, 0]
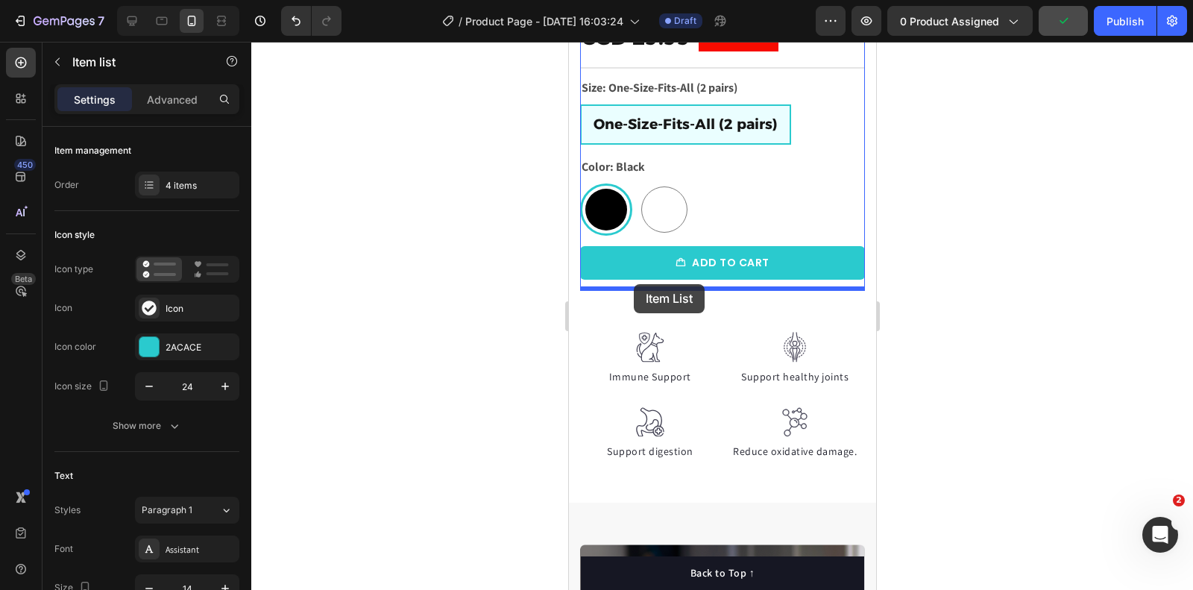
drag, startPoint x: 594, startPoint y: 207, endPoint x: 634, endPoint y: 284, distance: 87.1
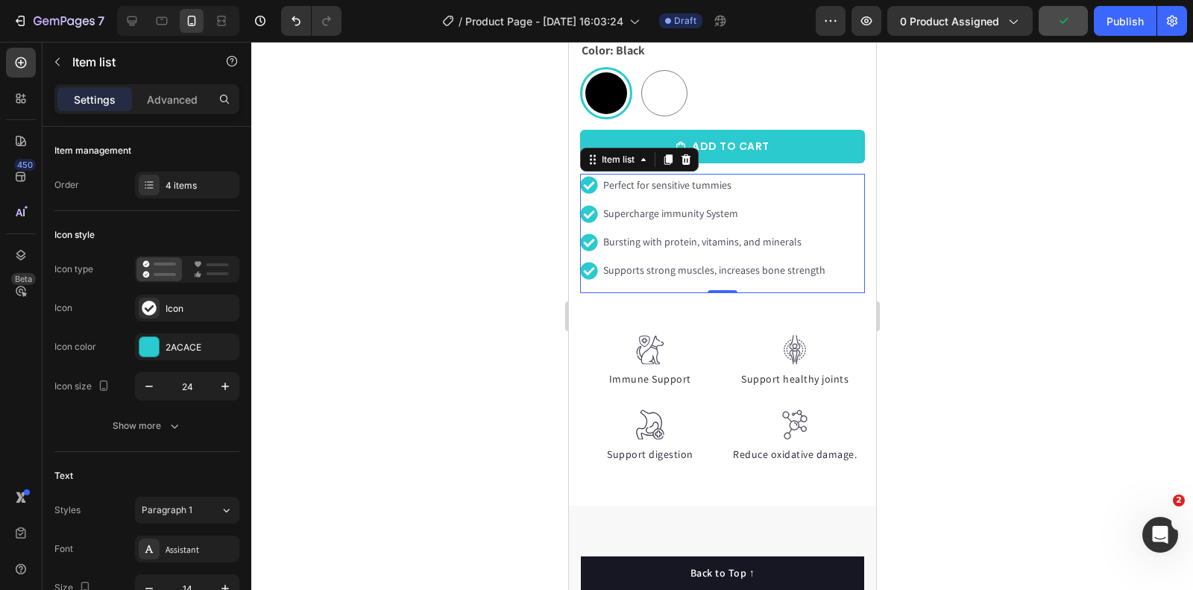
scroll to position [509, 0]
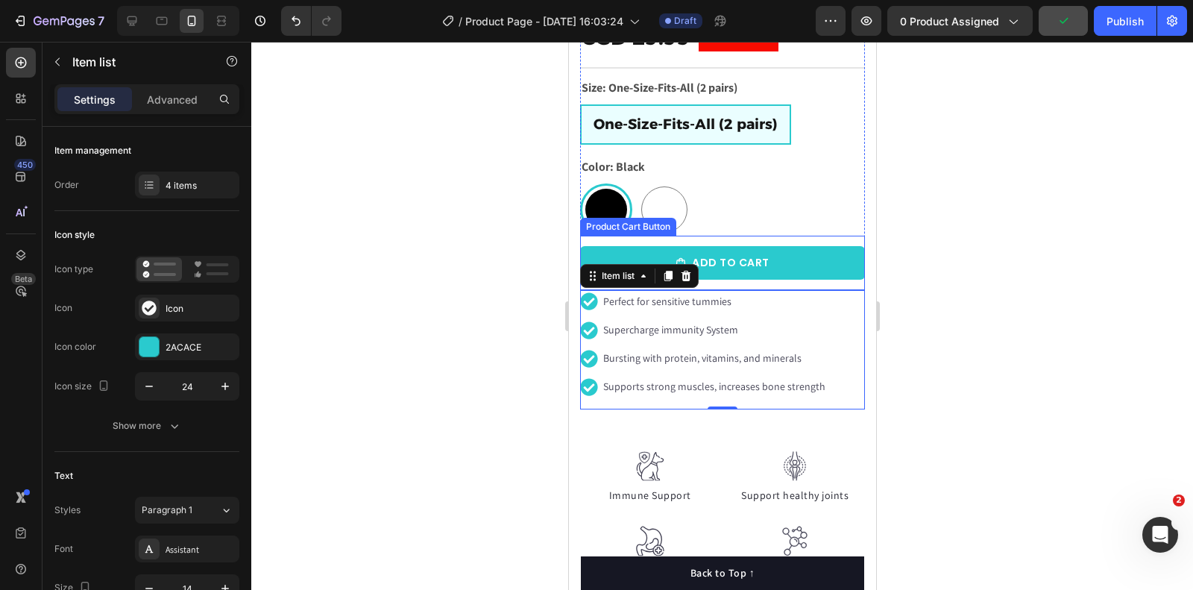
click at [1047, 252] on div at bounding box center [722, 316] width 942 height 548
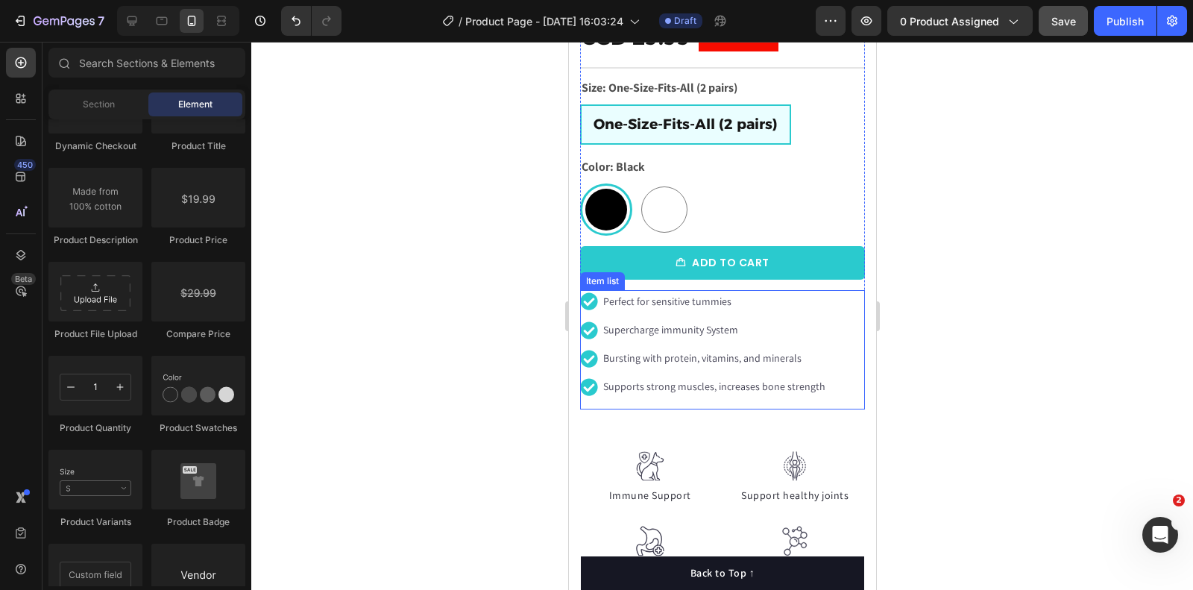
click at [636, 298] on p "Perfect for sensitive tummies" at bounding box center [714, 301] width 222 height 19
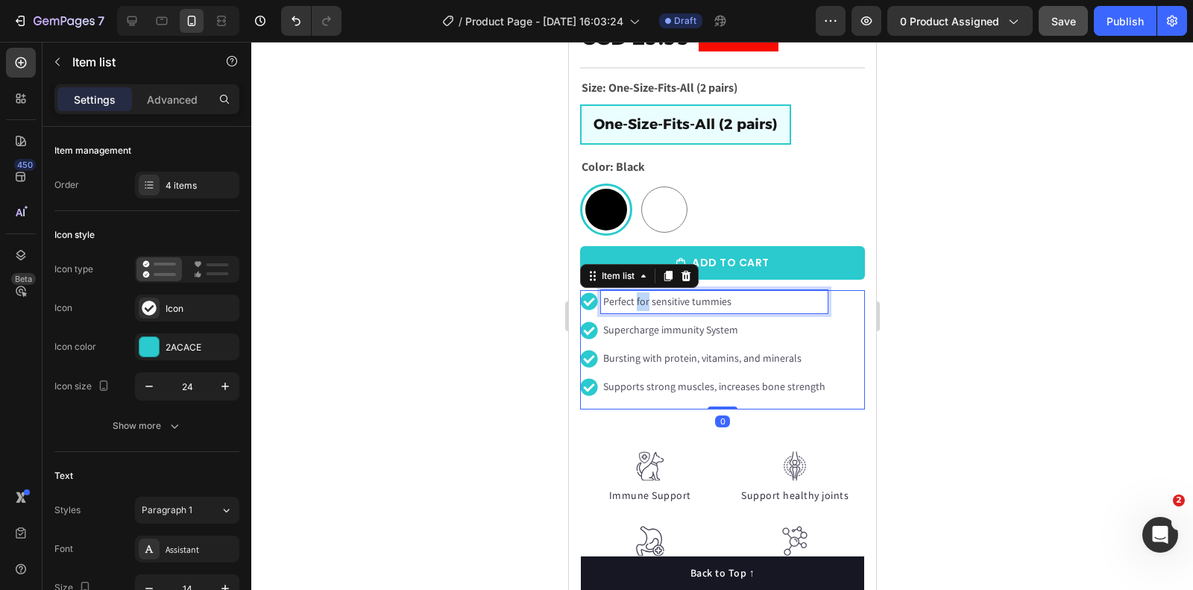
click at [636, 298] on p "Perfect for sensitive tummies" at bounding box center [714, 301] width 222 height 19
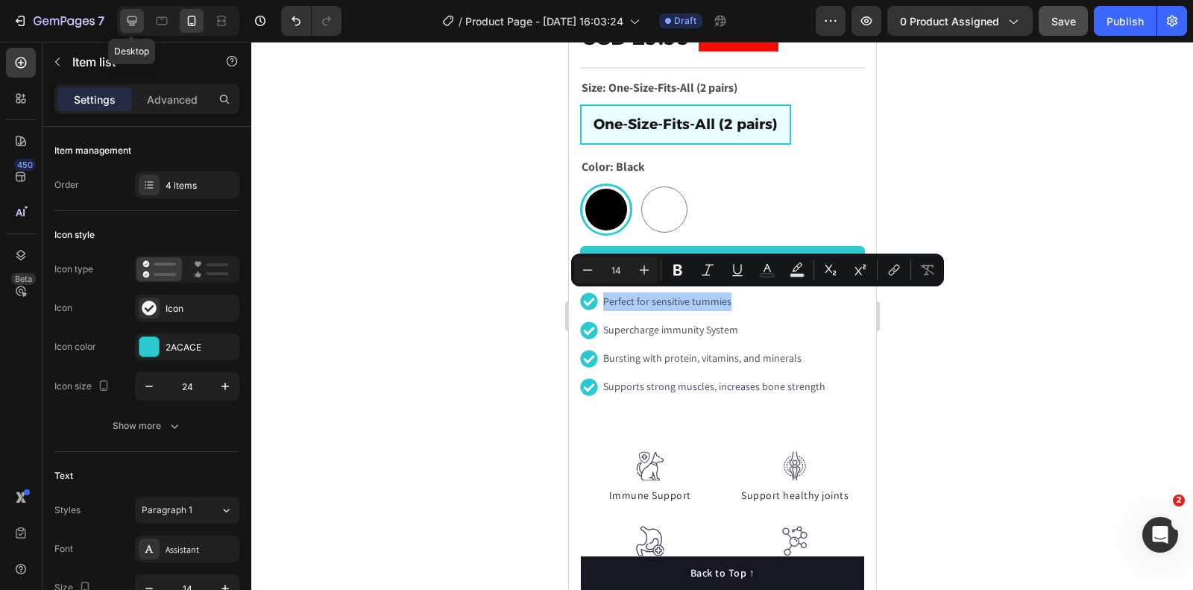
click at [130, 25] on icon at bounding box center [133, 21] width 10 height 10
type input "16"
type input "8"
type input "12"
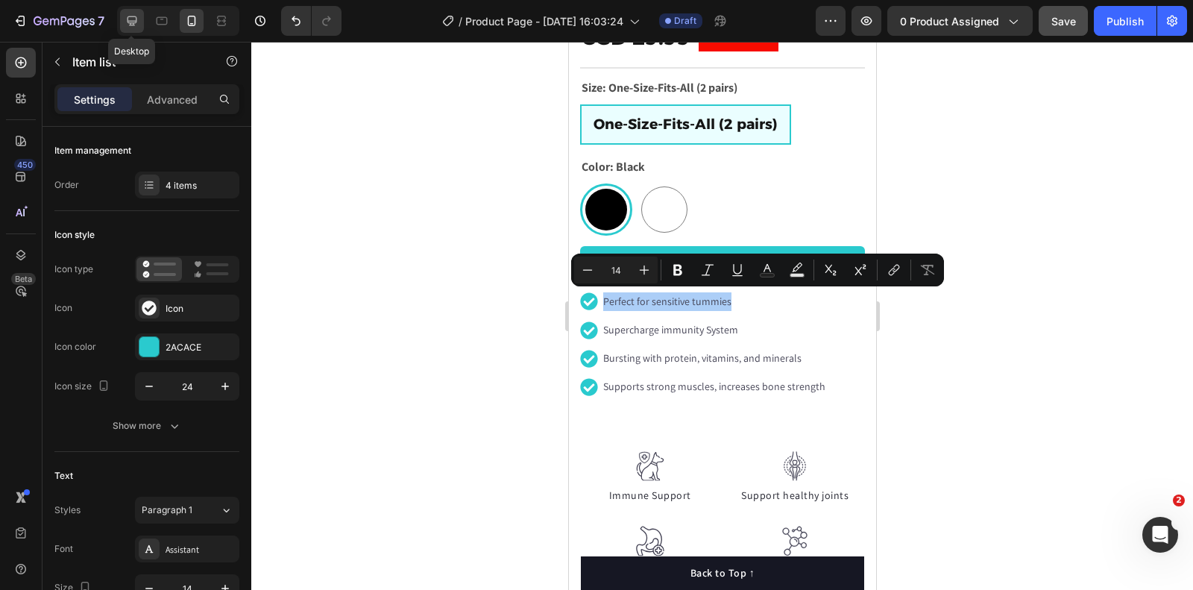
type input "12"
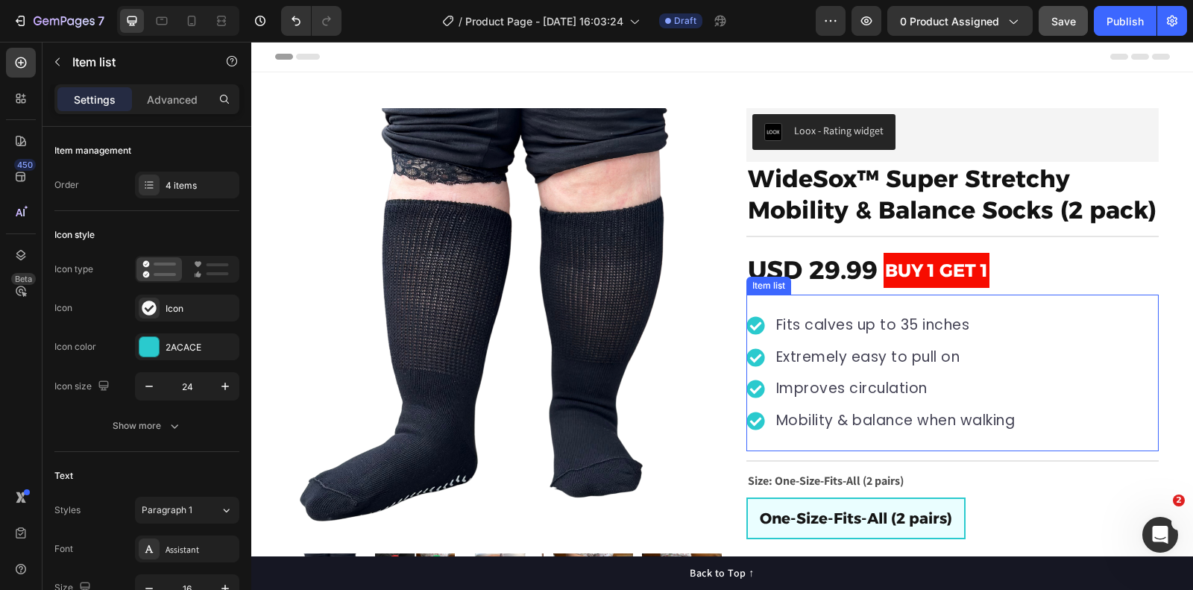
click at [832, 320] on p "Fits calves up to 35 inches" at bounding box center [895, 326] width 239 height 22
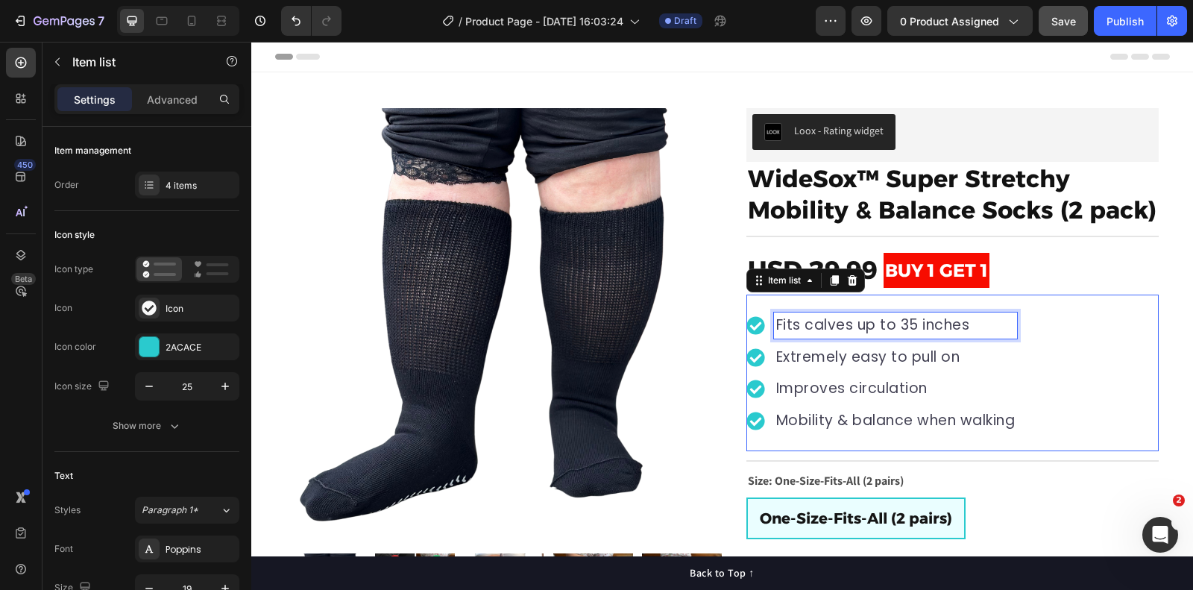
click at [832, 320] on p "Fits calves up to 35 inches" at bounding box center [895, 326] width 239 height 22
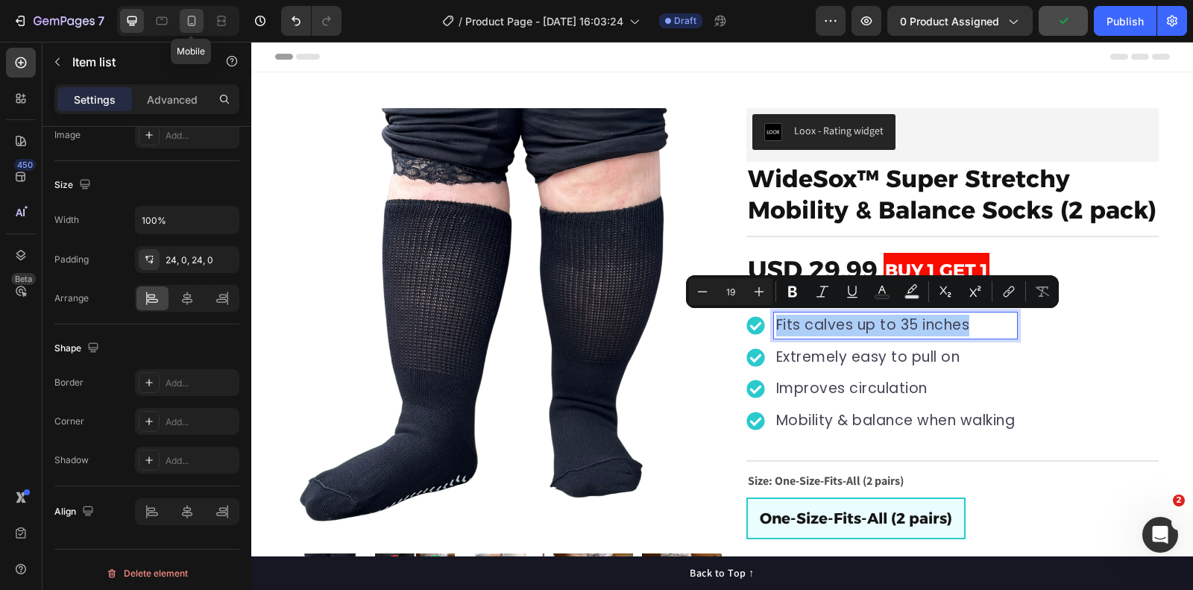
click at [192, 17] on icon at bounding box center [191, 20] width 15 height 15
type input "16"
type input "14"
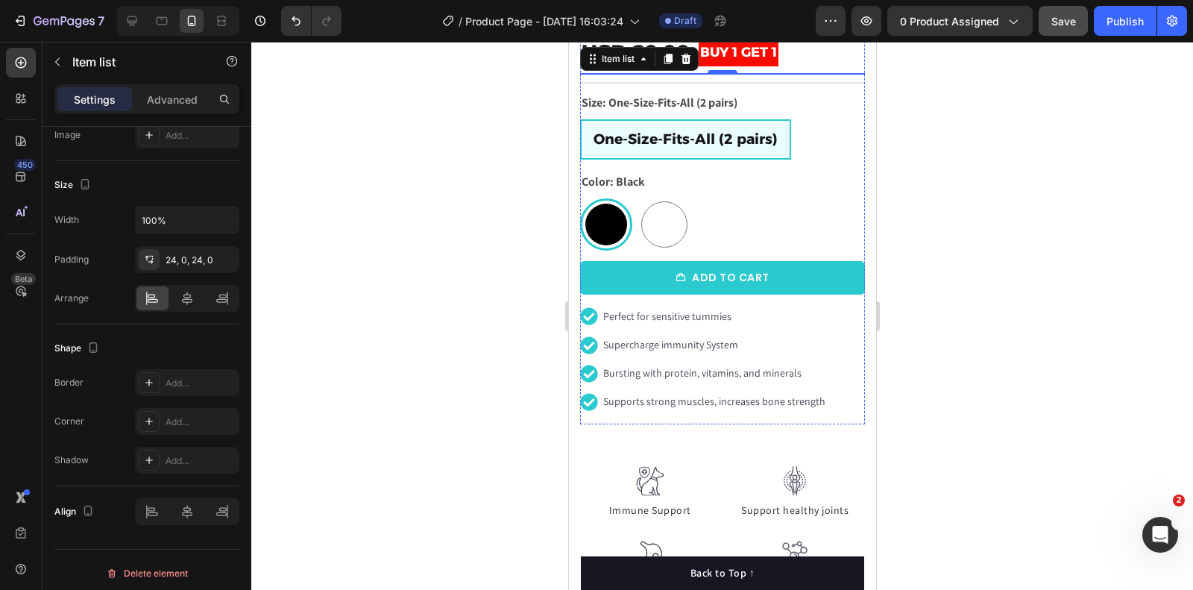
scroll to position [468, 0]
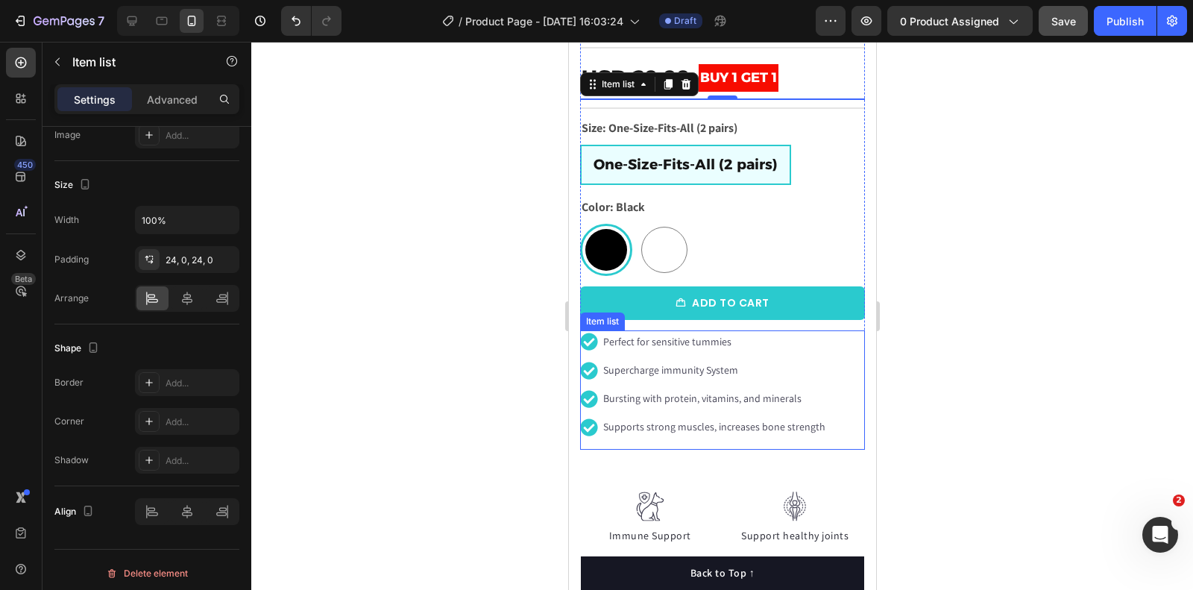
click at [844, 336] on div "Perfect for sensitive tummies Supercharge immunity System Bursting with protein…" at bounding box center [722, 389] width 285 height 119
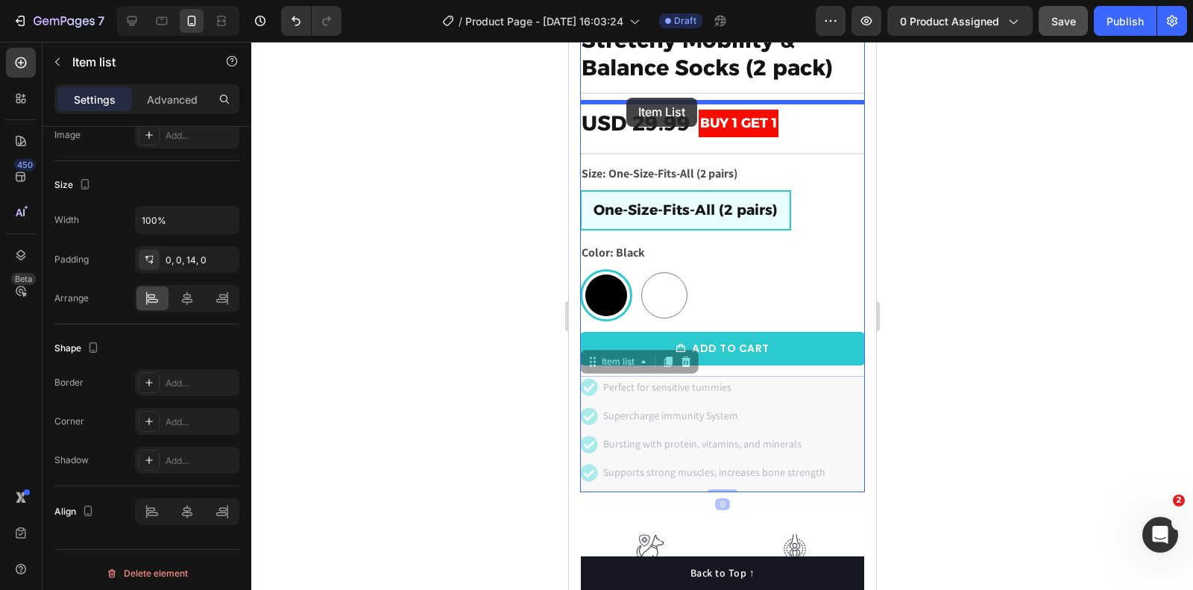
scroll to position [421, 0]
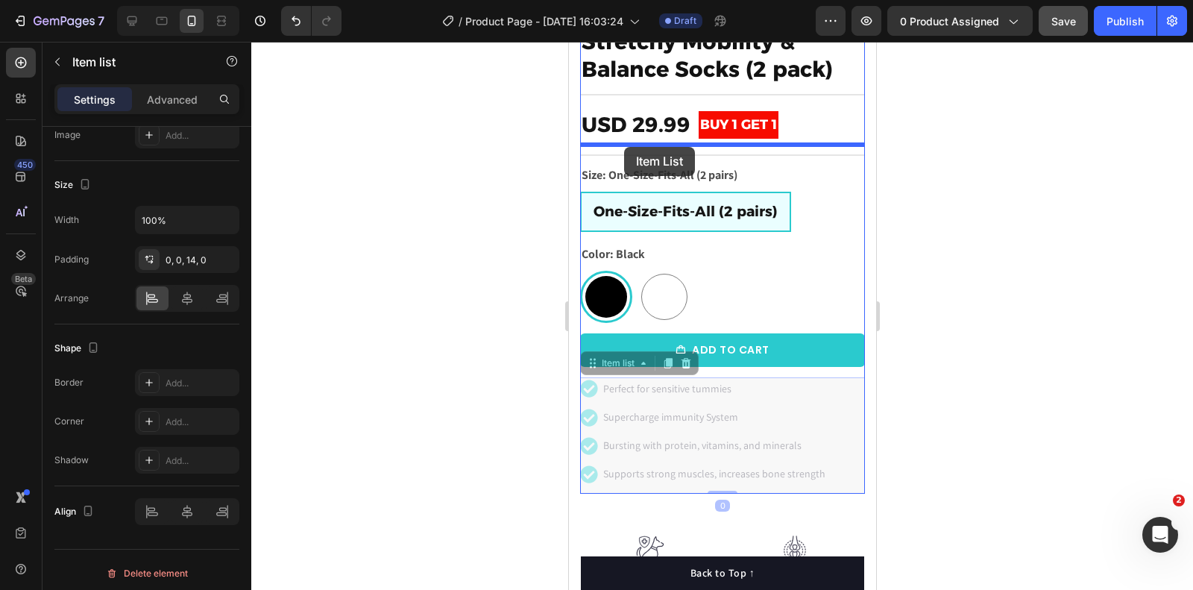
drag, startPoint x: 597, startPoint y: 321, endPoint x: 624, endPoint y: 147, distance: 176.6
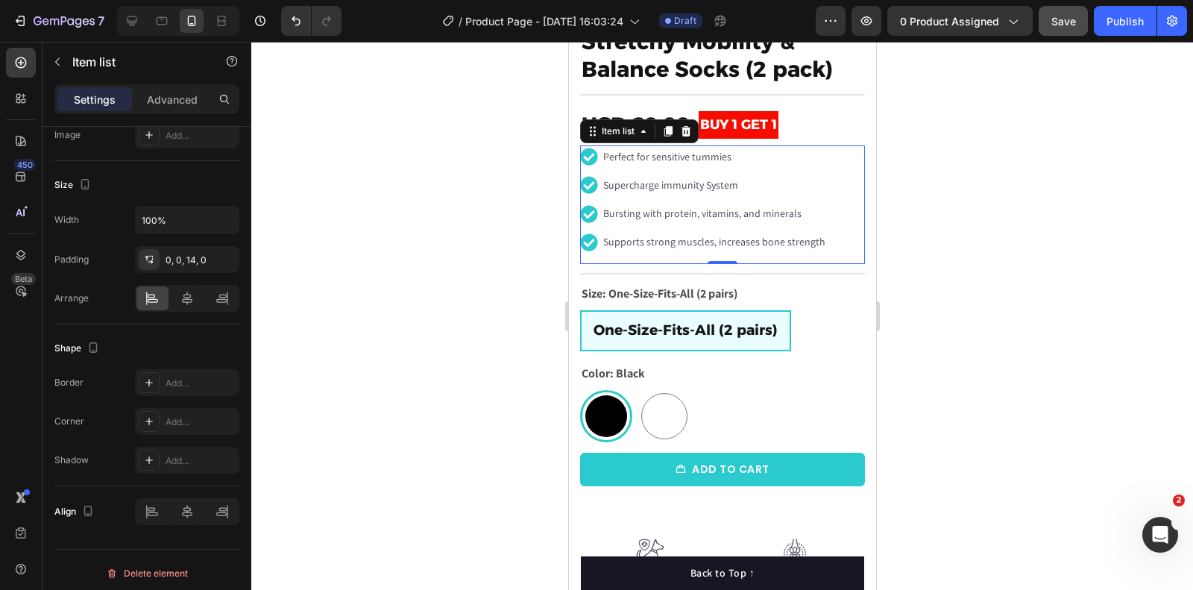
click at [1028, 178] on div at bounding box center [722, 316] width 942 height 548
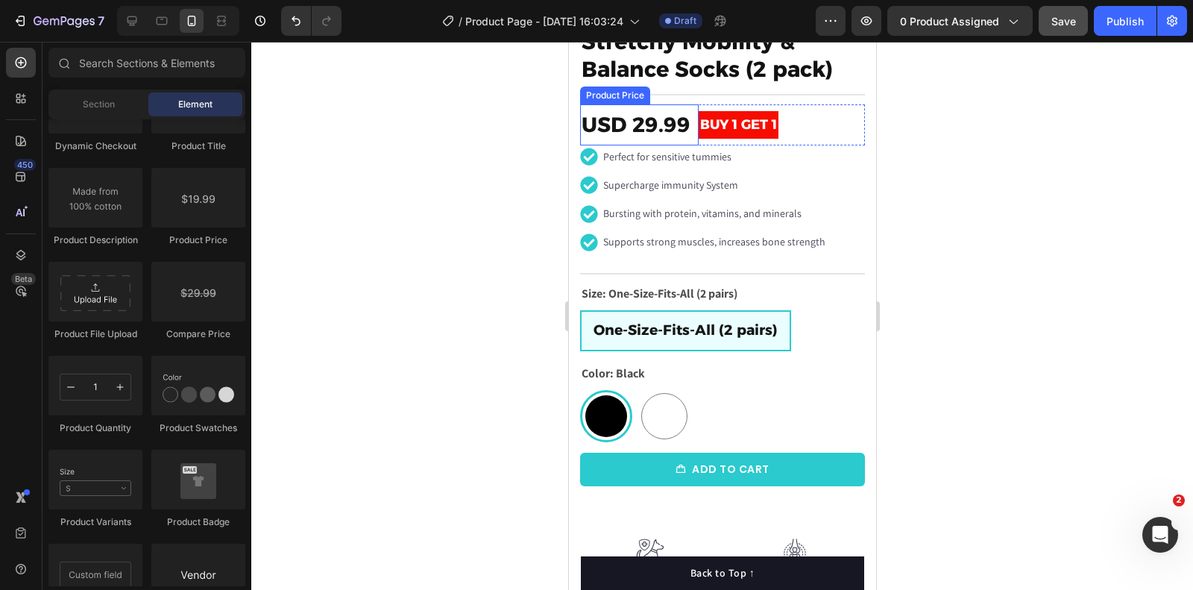
click at [641, 155] on p "Perfect for sensitive tummies" at bounding box center [714, 157] width 222 height 19
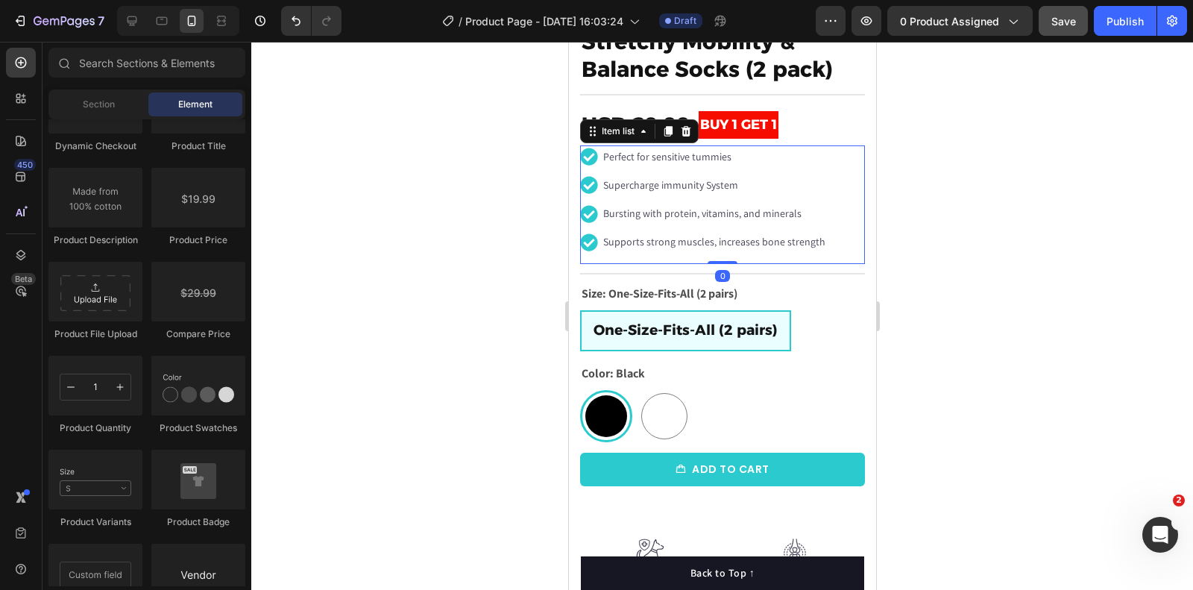
click at [641, 155] on p "Perfect for sensitive tummies" at bounding box center [714, 157] width 222 height 19
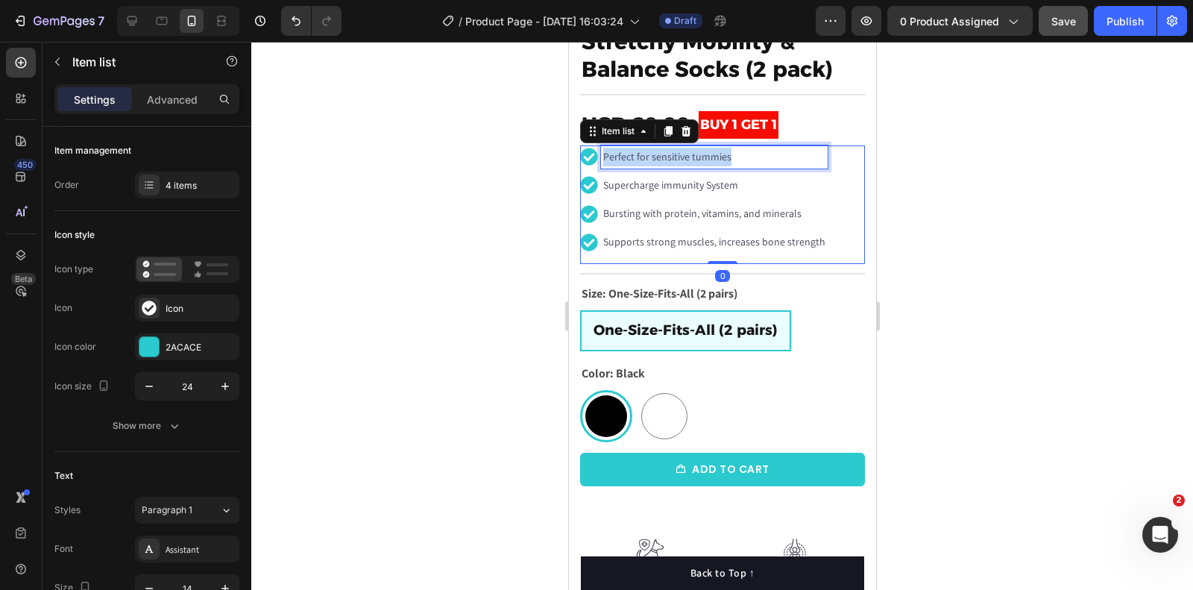
click at [641, 155] on p "Perfect for sensitive tummies" at bounding box center [714, 157] width 222 height 19
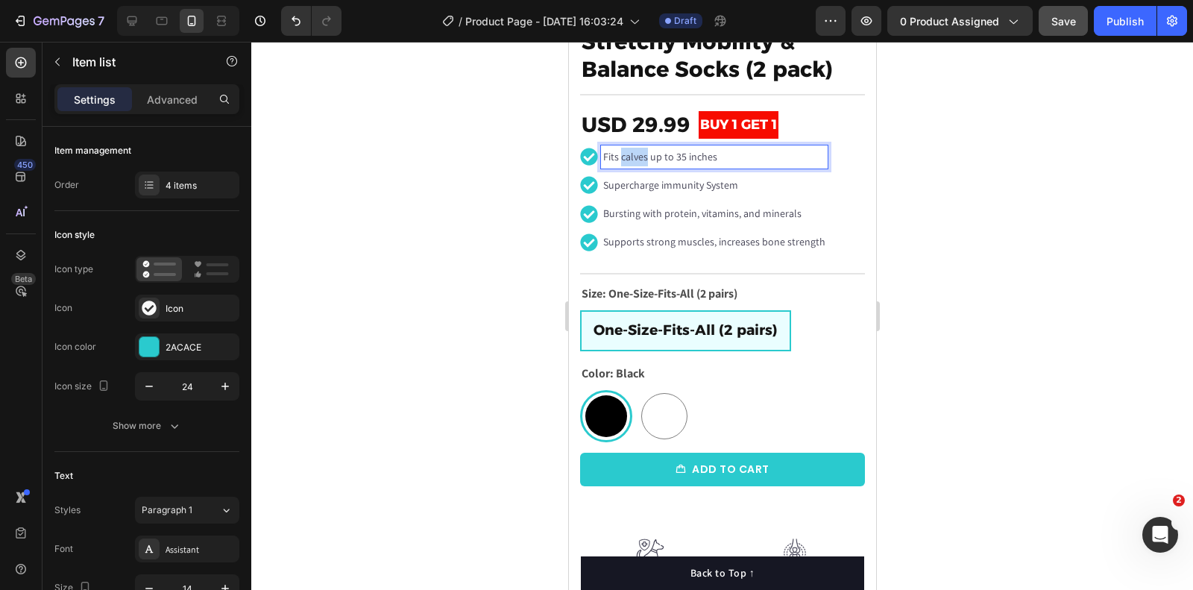
click at [641, 155] on p "Fits calves up to 35 inches" at bounding box center [714, 157] width 222 height 19
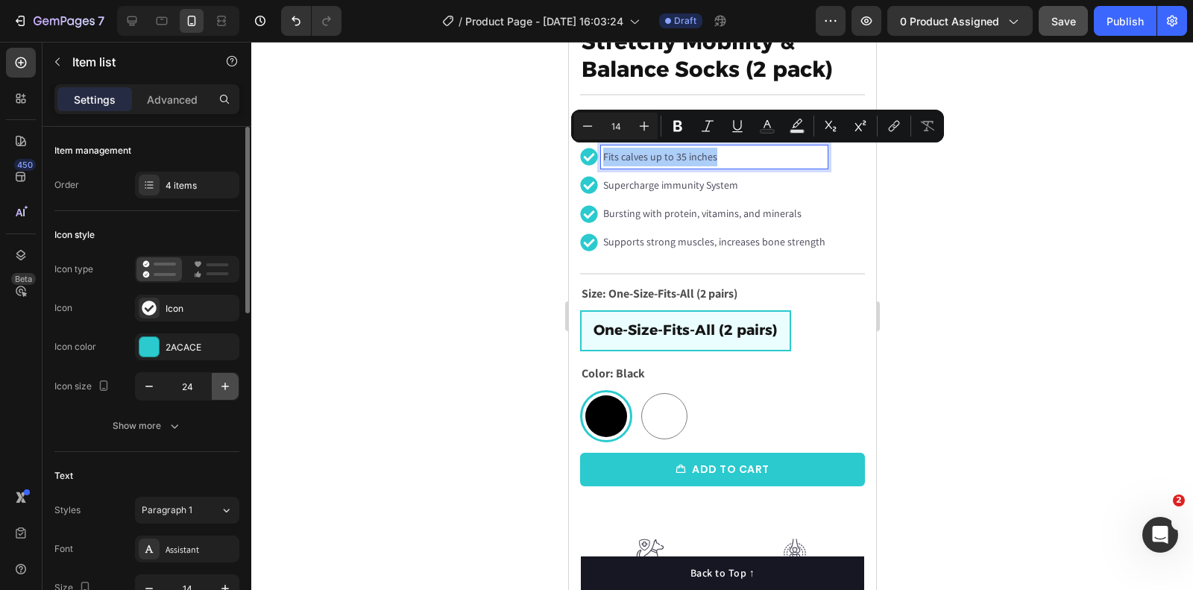
click at [223, 388] on icon "button" at bounding box center [225, 386] width 15 height 15
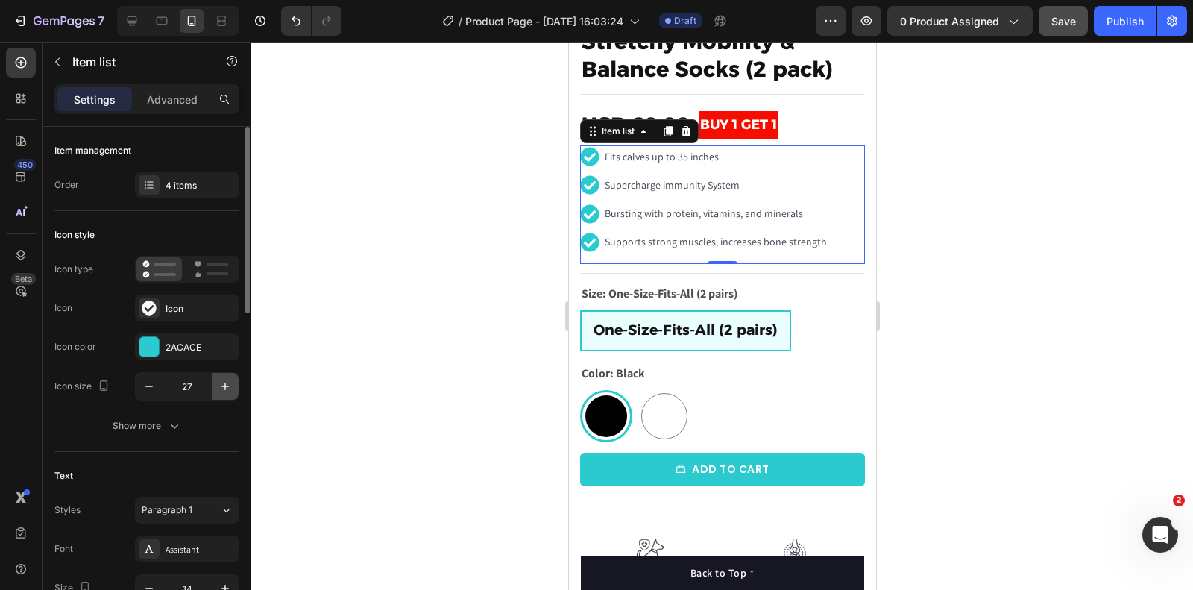
click at [223, 388] on icon "button" at bounding box center [225, 386] width 15 height 15
click at [163, 387] on input "31" at bounding box center [187, 386] width 49 height 27
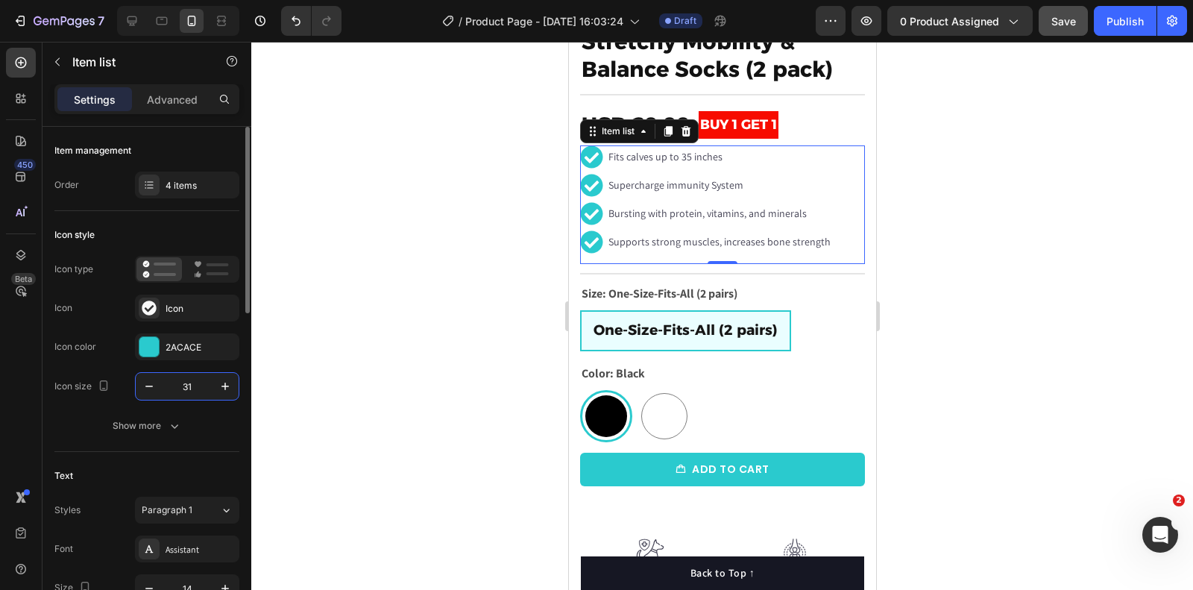
click at [163, 387] on input "31" at bounding box center [187, 386] width 49 height 27
click at [160, 387] on button "button" at bounding box center [149, 386] width 27 height 27
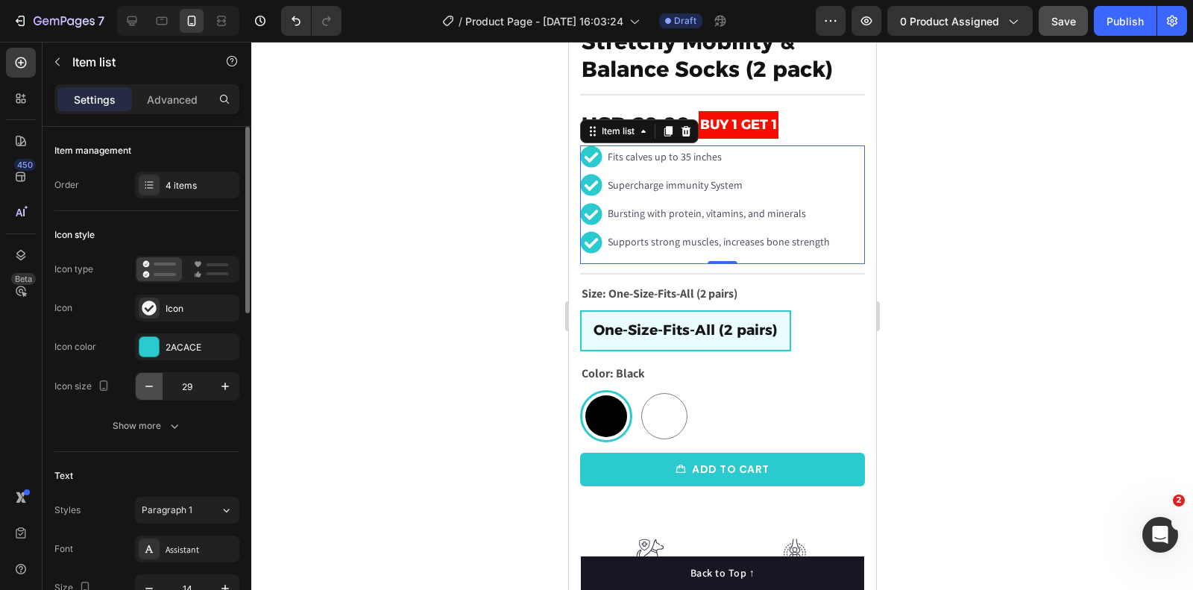
click at [160, 387] on button "button" at bounding box center [149, 386] width 27 height 27
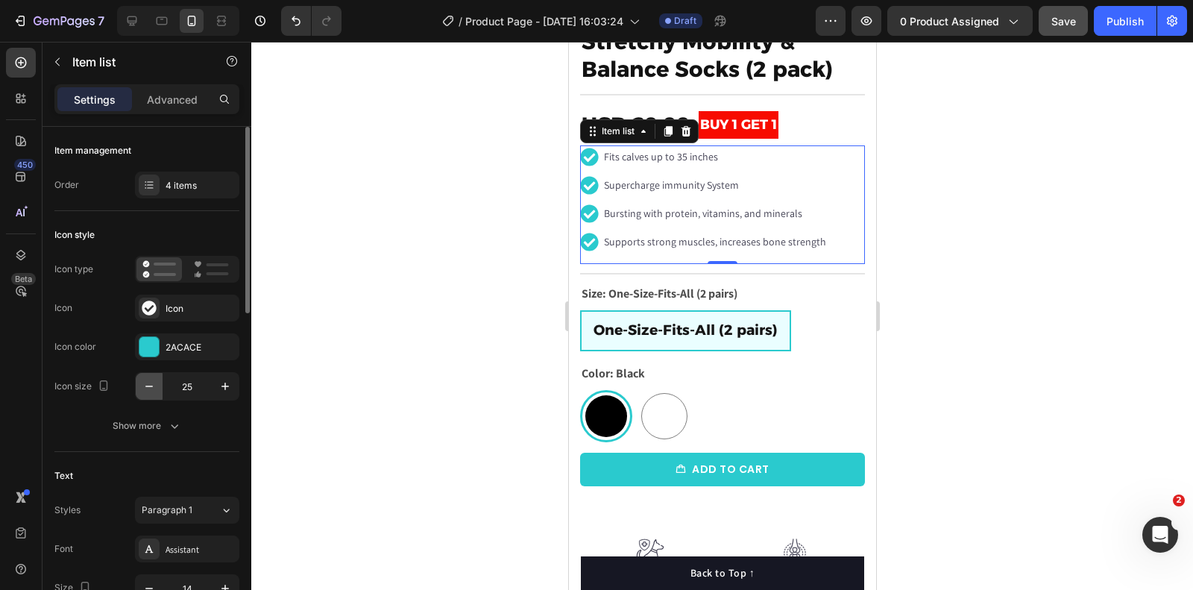
type input "24"
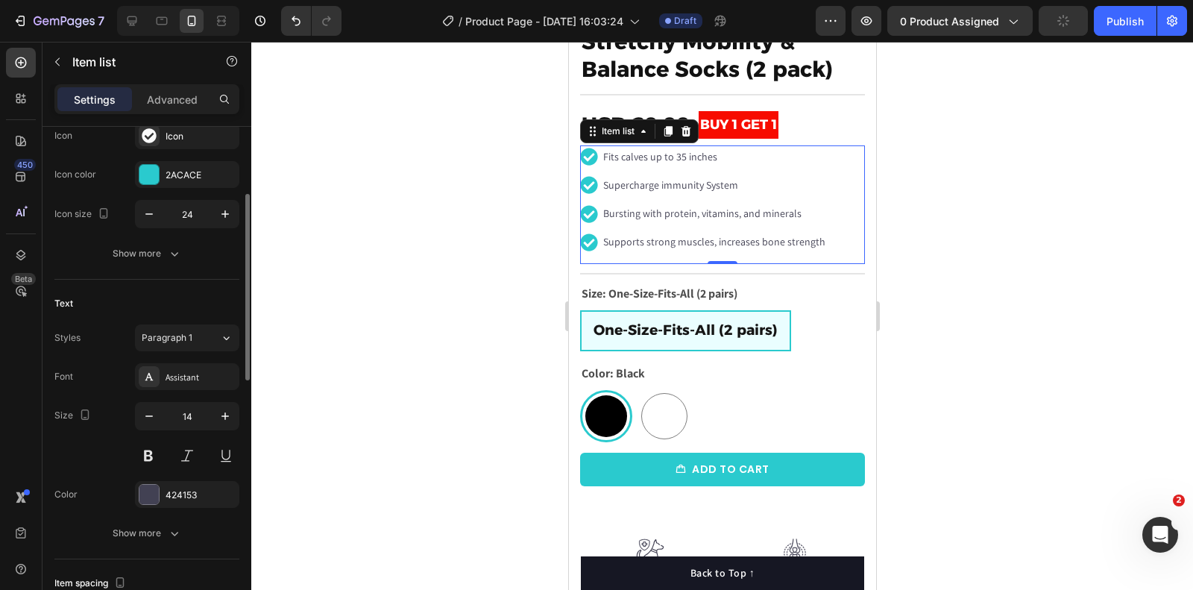
scroll to position [175, 0]
click at [199, 371] on div "Assistant" at bounding box center [201, 374] width 70 height 13
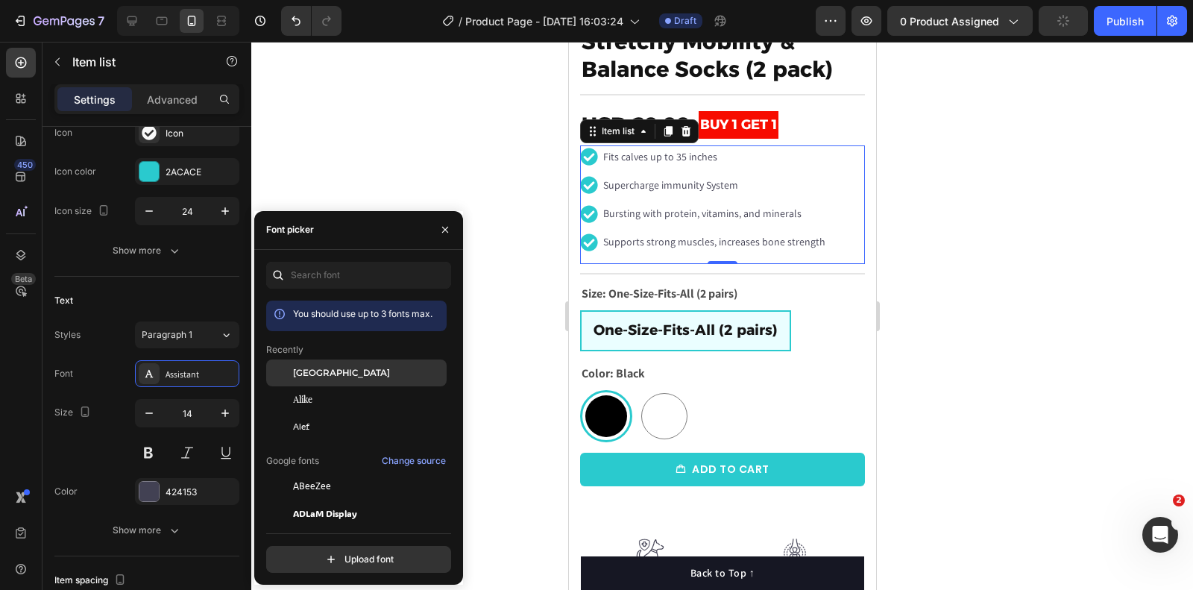
click at [357, 473] on div "[GEOGRAPHIC_DATA]" at bounding box center [356, 486] width 181 height 27
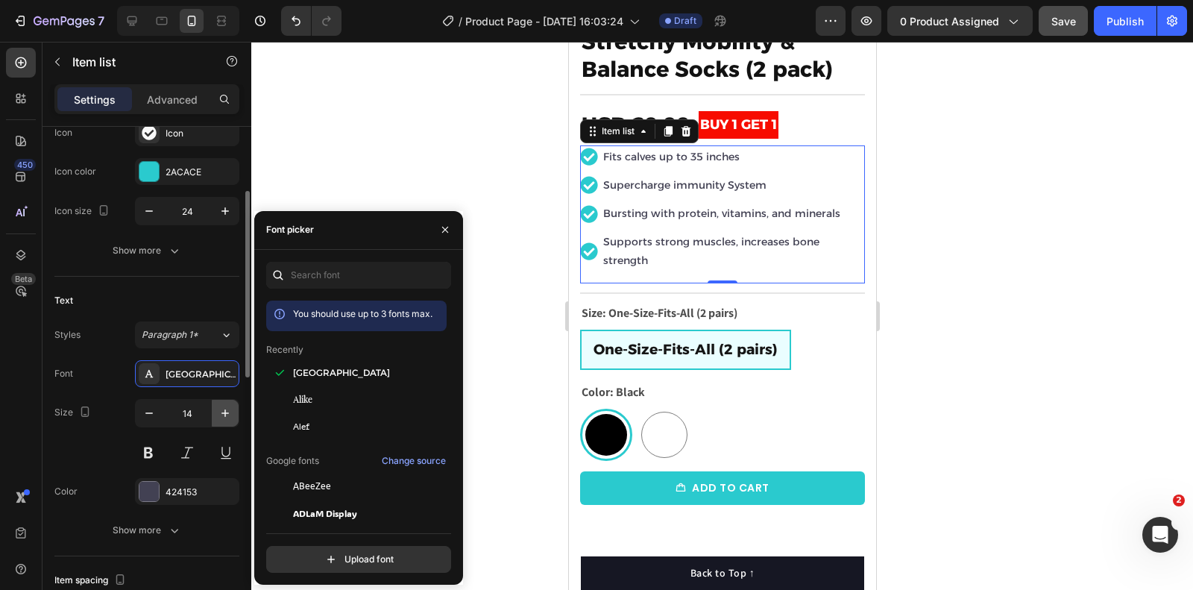
click at [226, 413] on icon "button" at bounding box center [225, 413] width 15 height 15
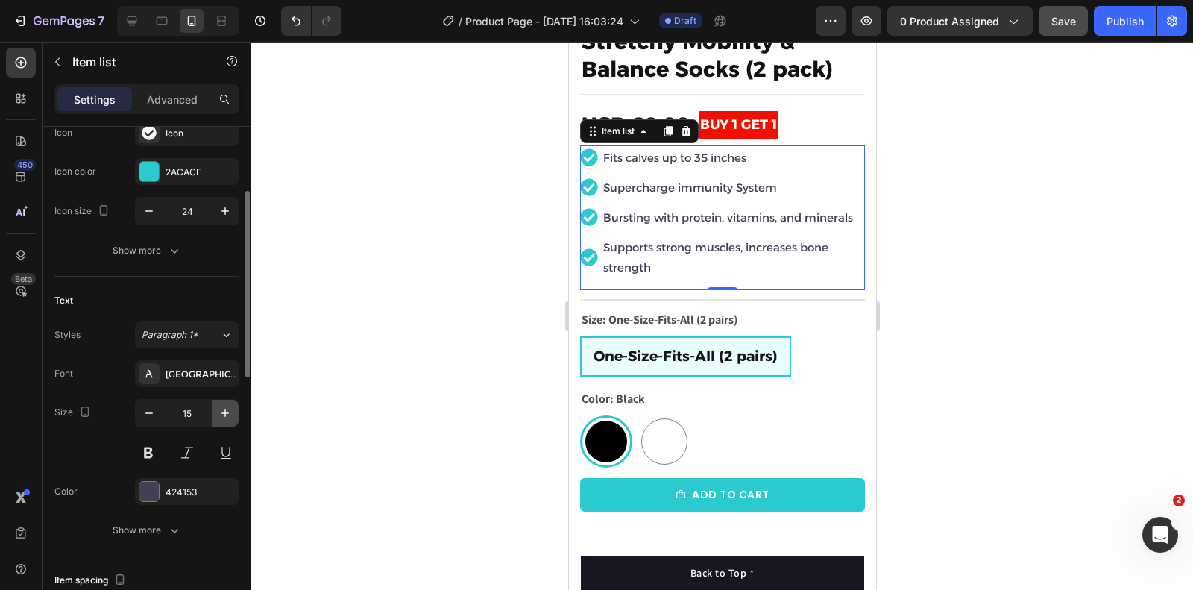
click at [226, 413] on icon "button" at bounding box center [225, 413] width 15 height 15
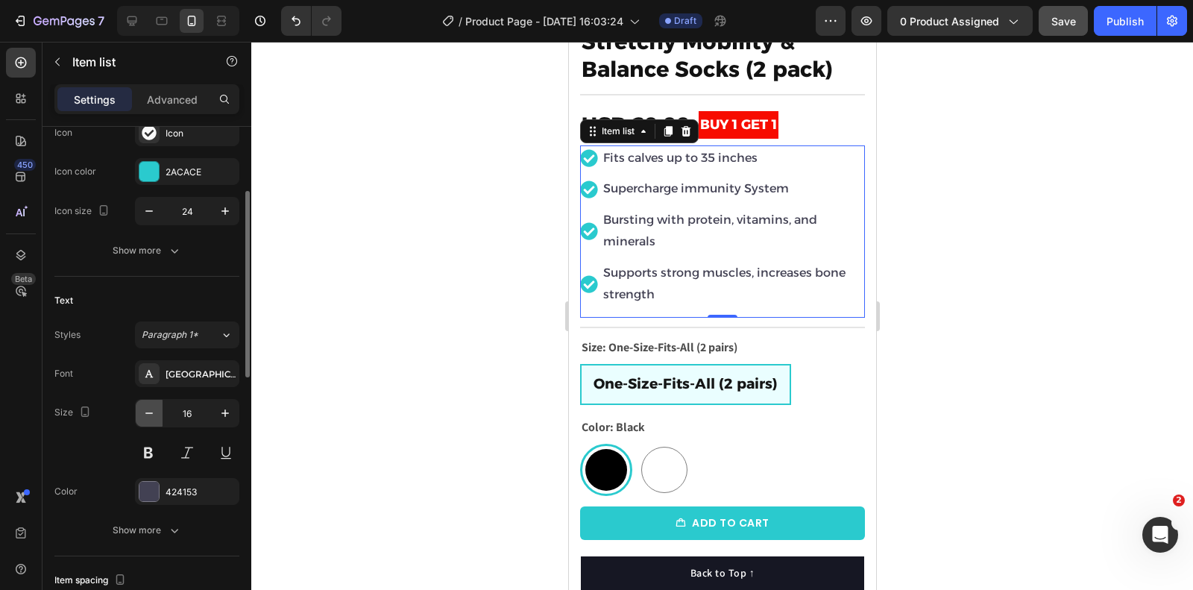
click at [154, 412] on icon "button" at bounding box center [149, 413] width 15 height 15
type input "15"
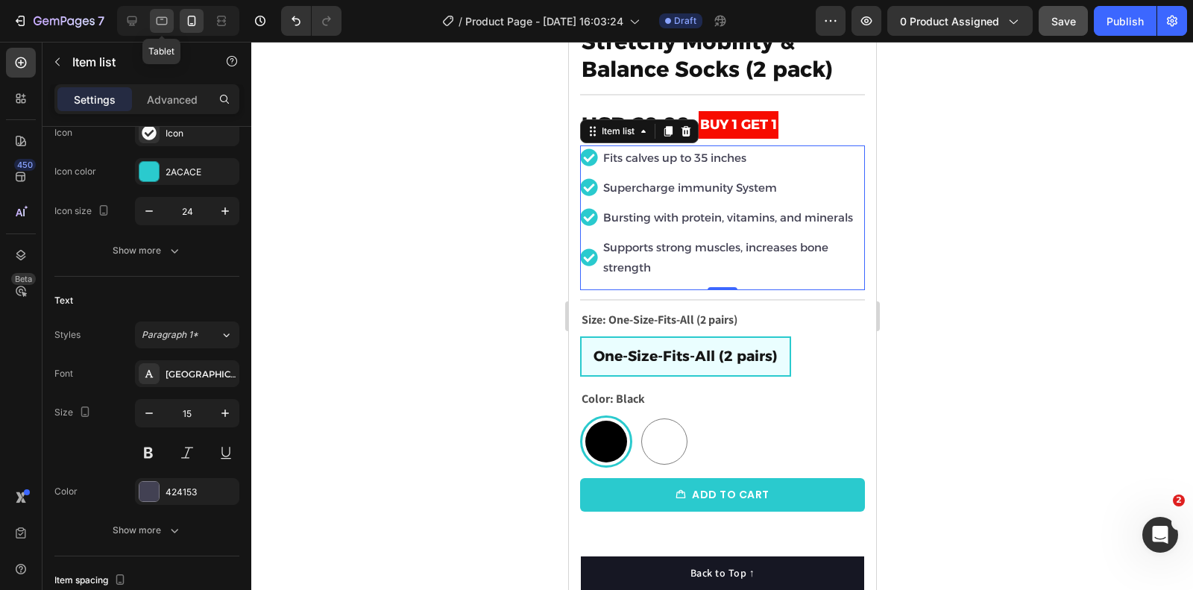
click at [161, 17] on icon at bounding box center [162, 21] width 11 height 8
type input "16"
type input "8"
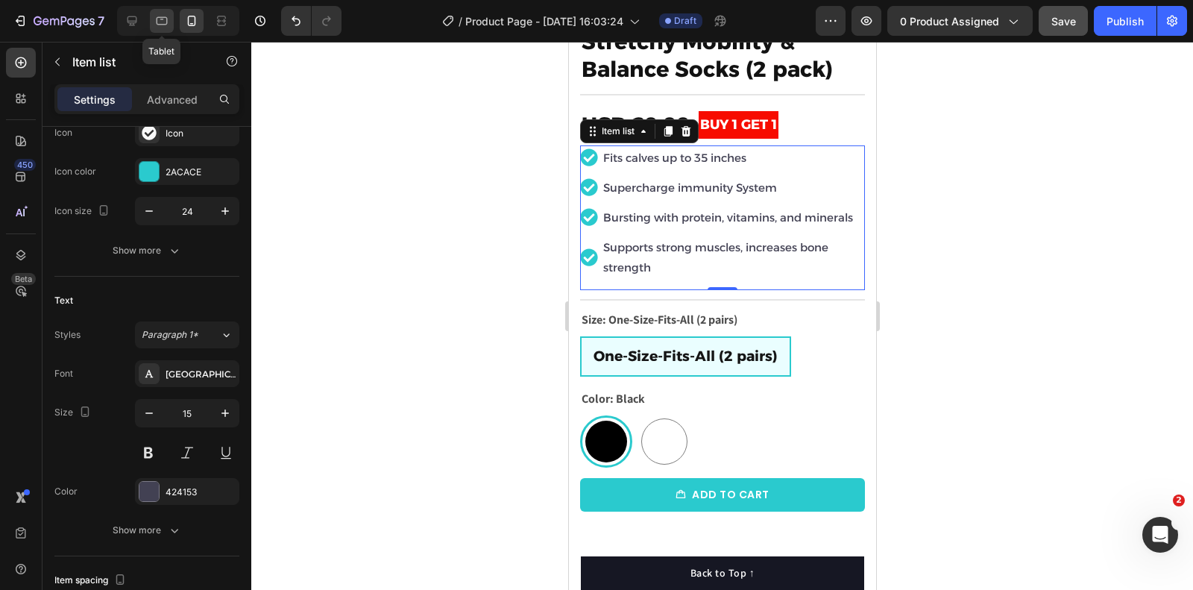
type input "12"
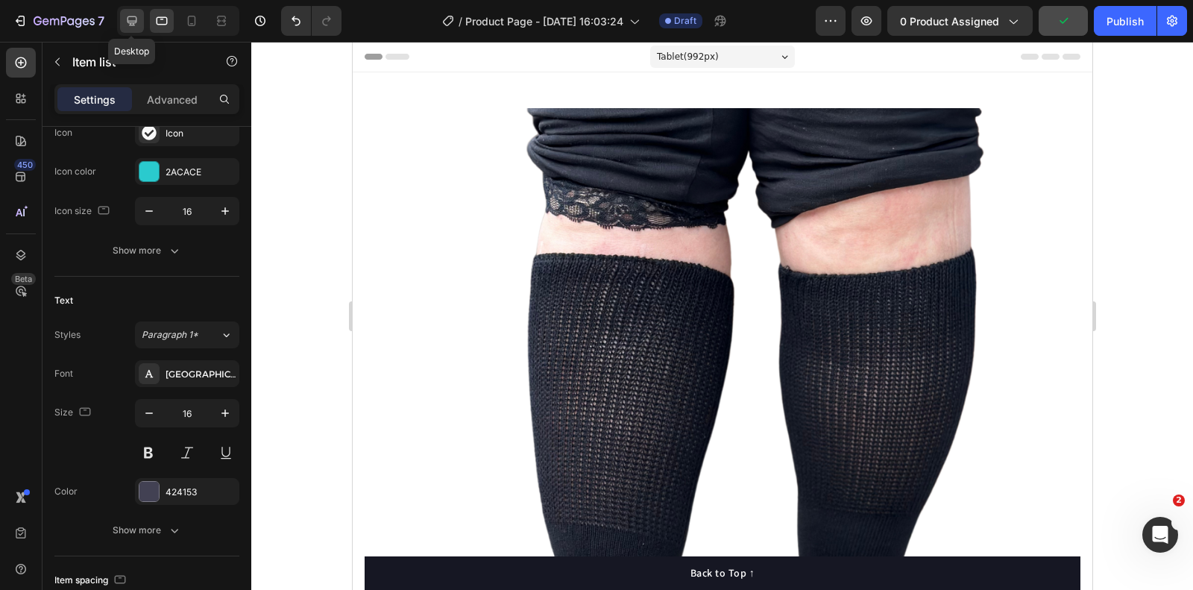
click at [122, 26] on div at bounding box center [132, 21] width 24 height 24
type input "24"
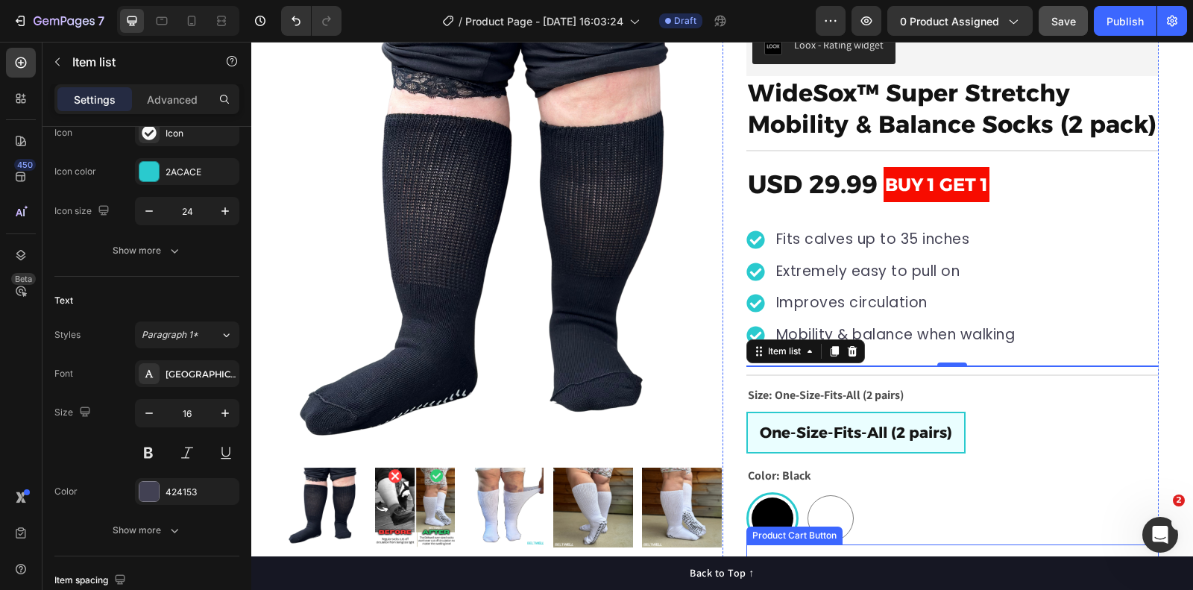
scroll to position [82, 0]
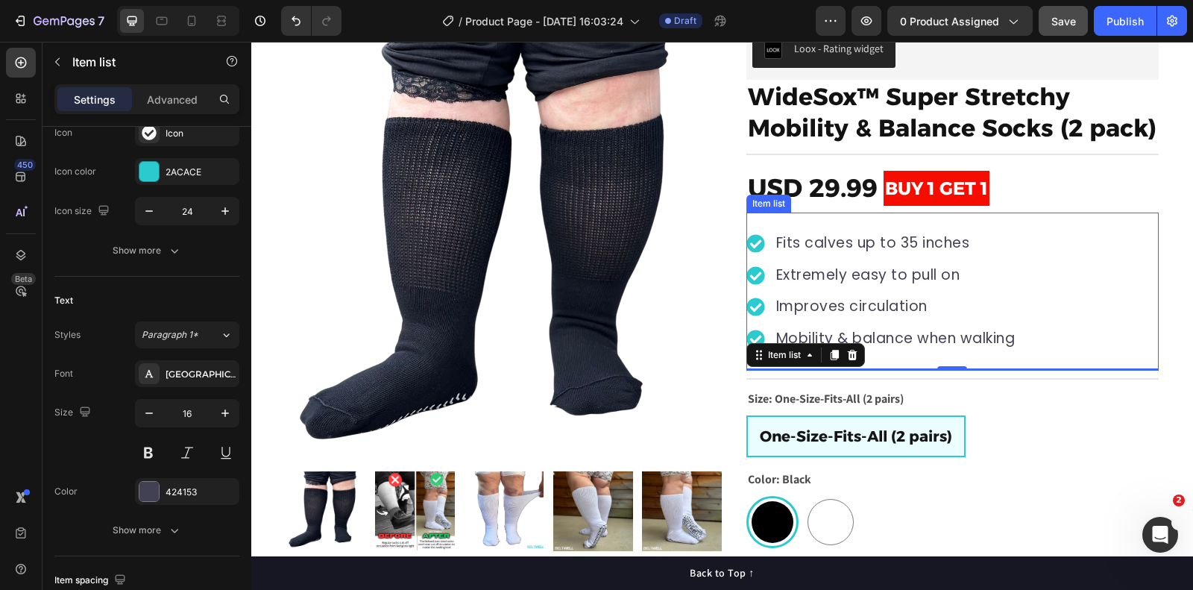
click at [843, 268] on p "Extremely easy to pull on" at bounding box center [895, 276] width 239 height 22
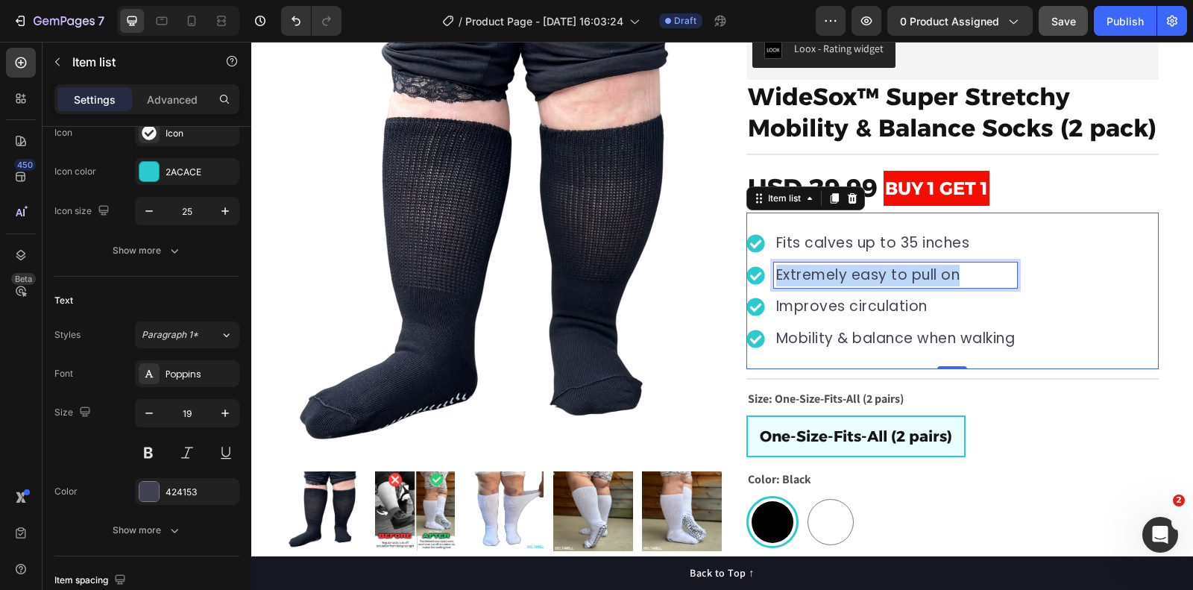
scroll to position [175, 0]
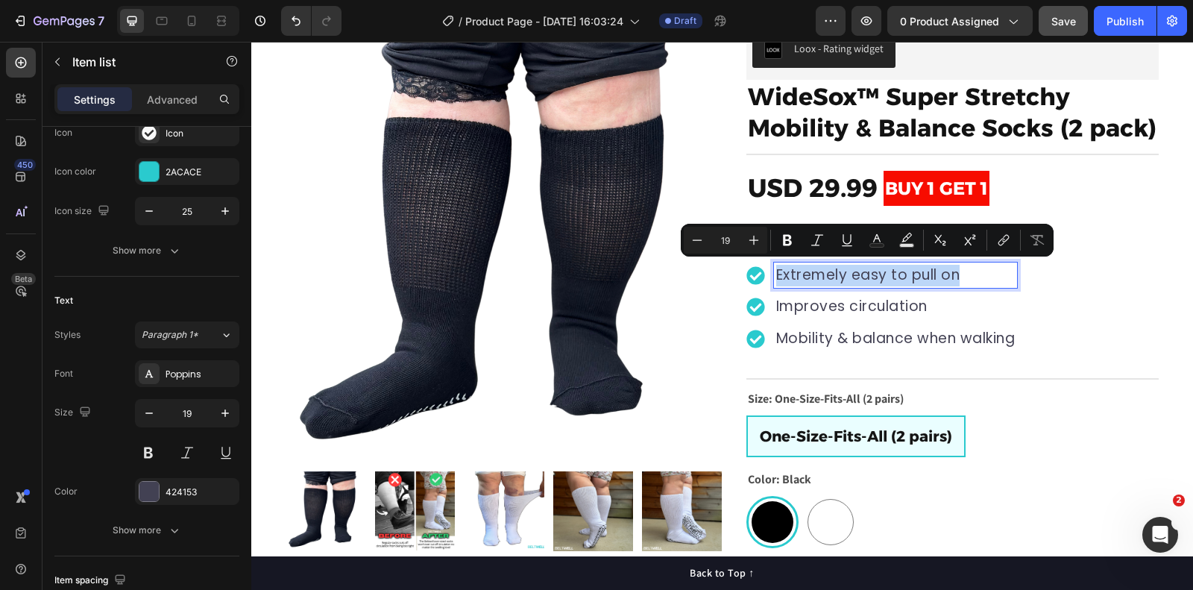
copy p "Extremely easy to pull on"
click at [184, 20] on icon at bounding box center [191, 20] width 15 height 15
type input "16"
type input "14"
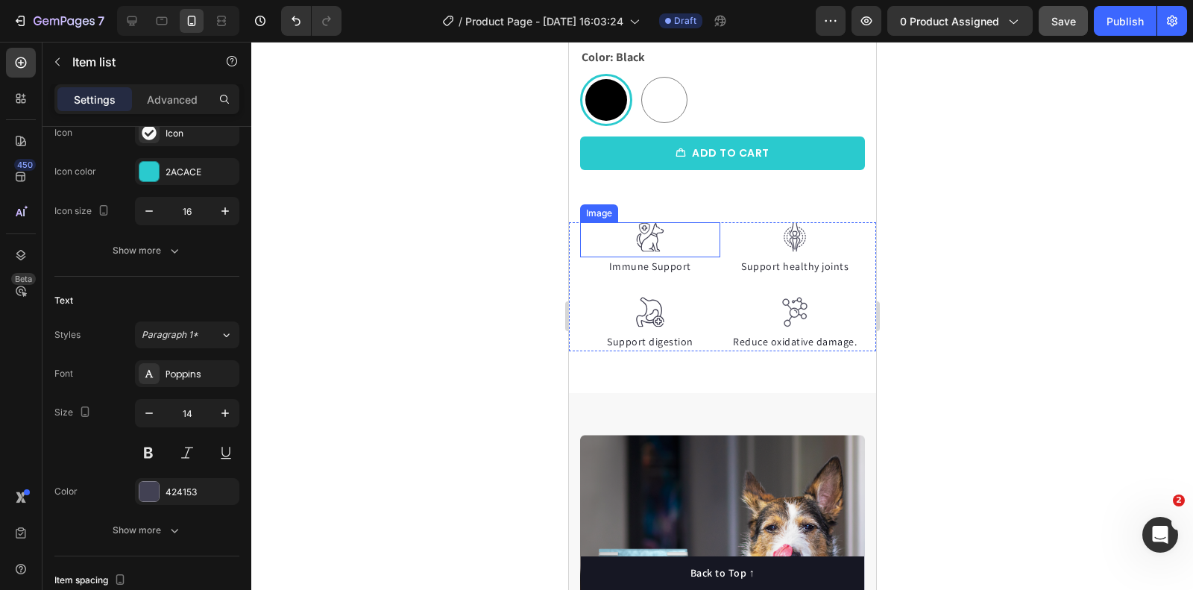
scroll to position [399, 0]
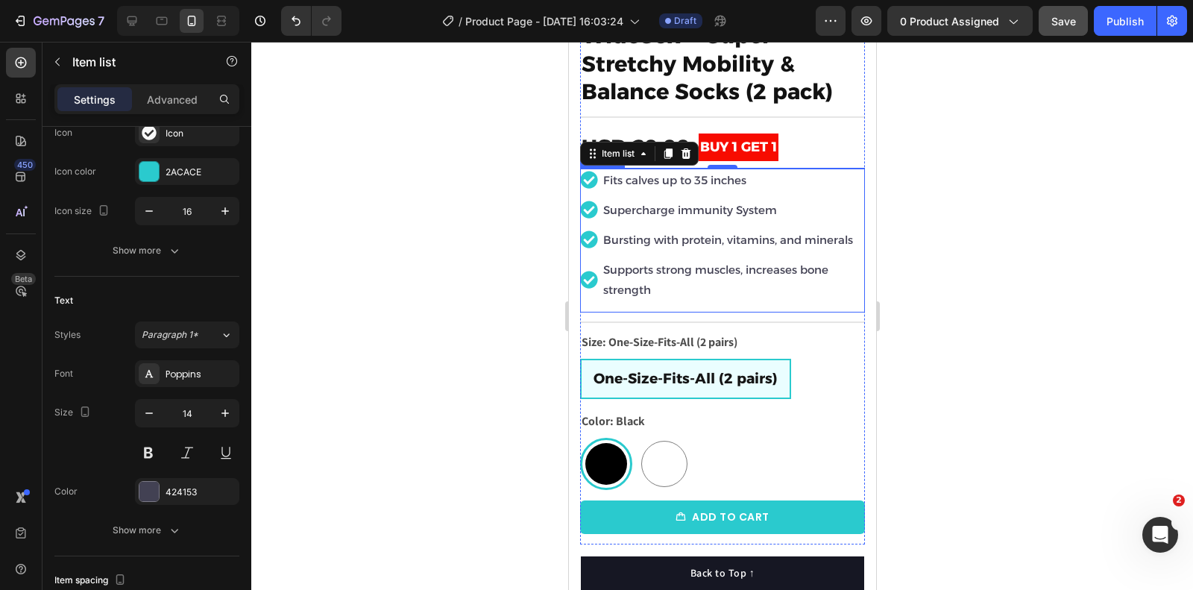
click at [680, 211] on p "Supercharge immunity System" at bounding box center [733, 210] width 260 height 20
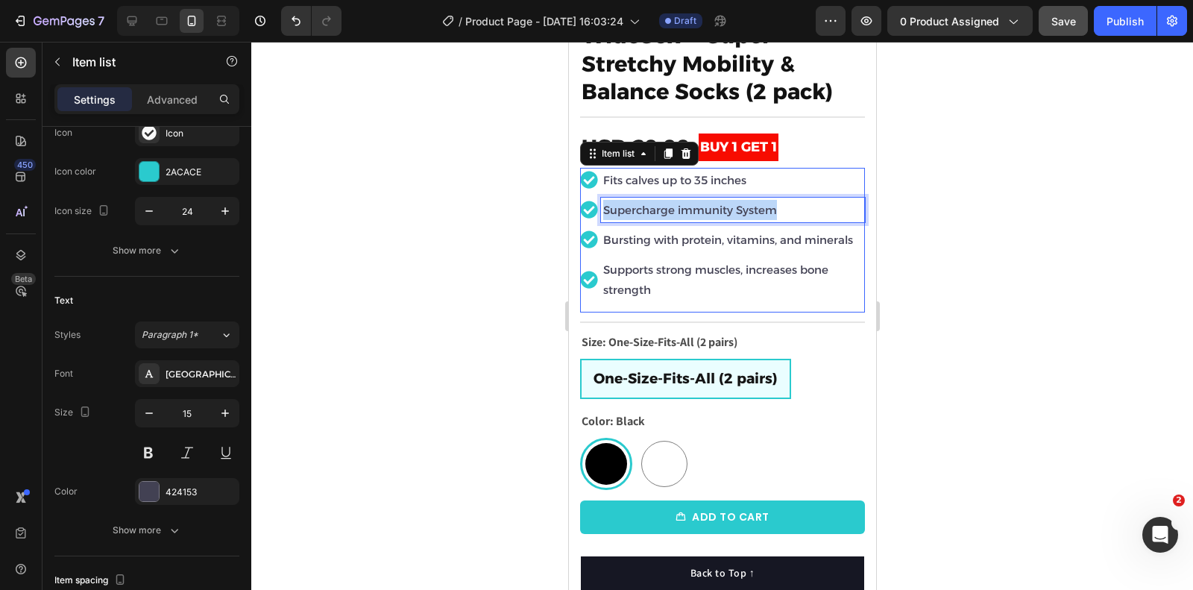
click at [680, 211] on p "Supercharge immunity System" at bounding box center [733, 210] width 260 height 20
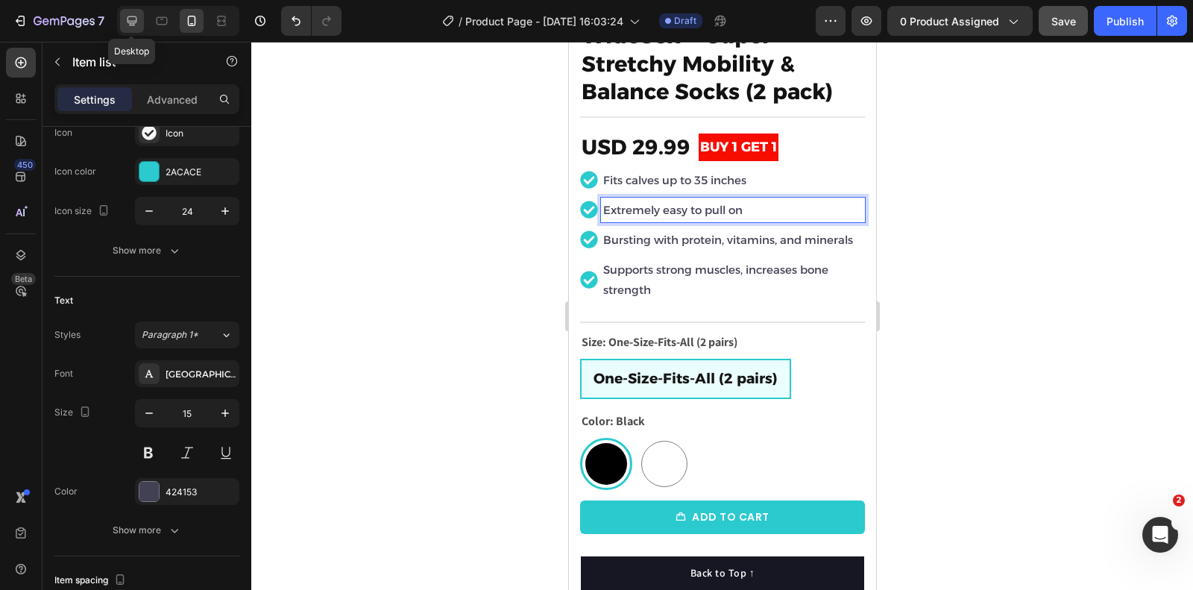
click at [129, 22] on icon at bounding box center [132, 20] width 15 height 15
type input "16"
type input "8"
type input "12"
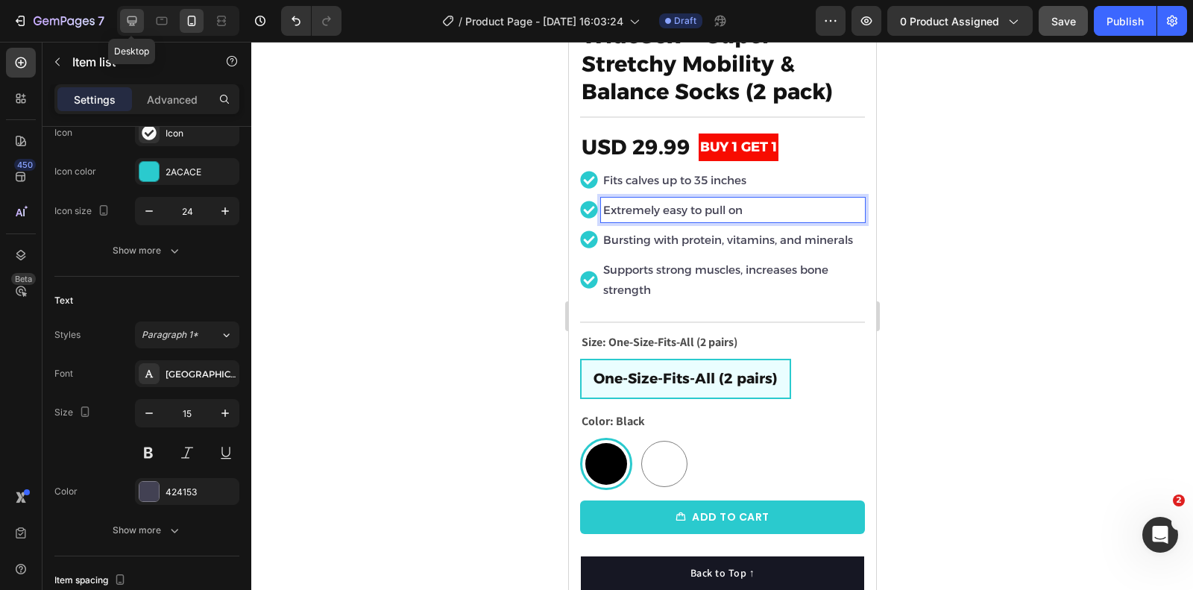
type input "12"
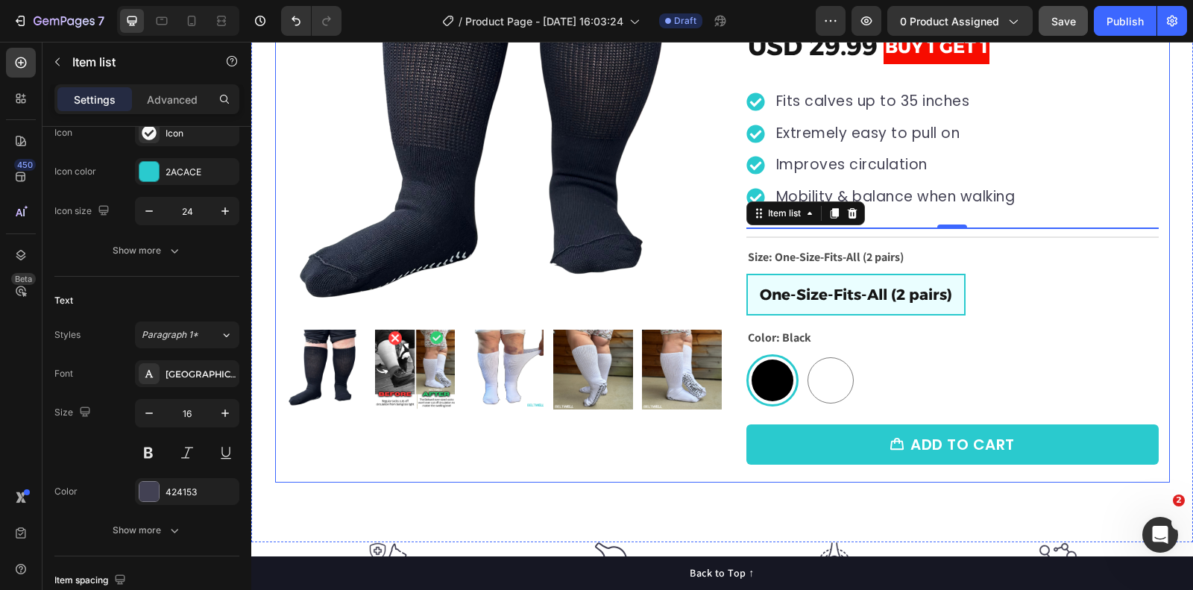
scroll to position [188, 0]
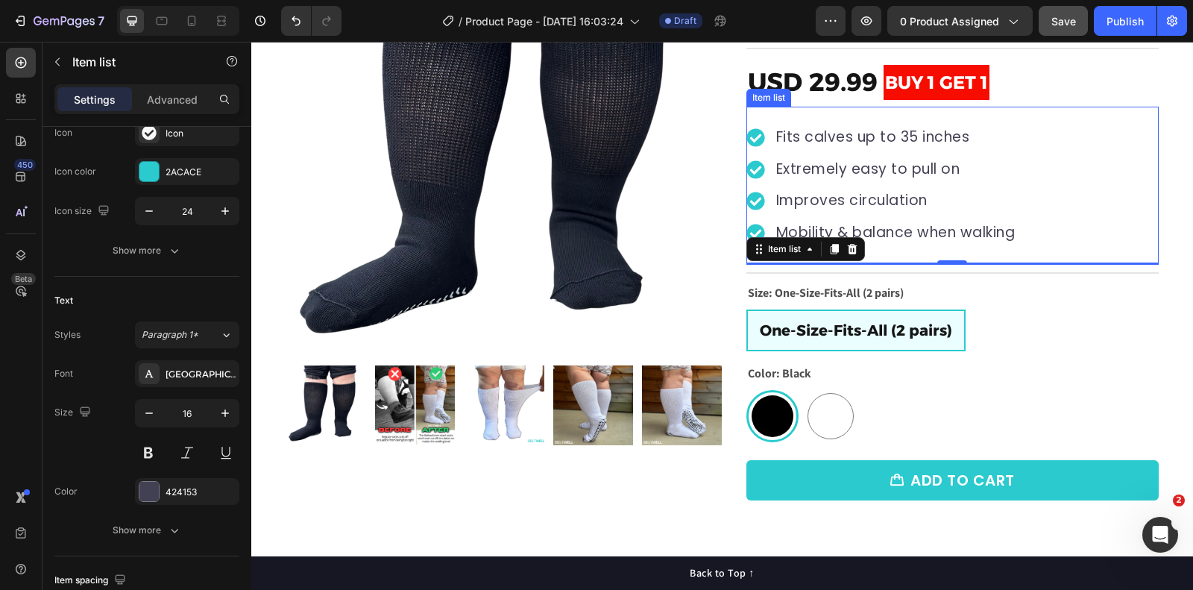
click at [810, 196] on p "Improves circulation" at bounding box center [895, 201] width 239 height 22
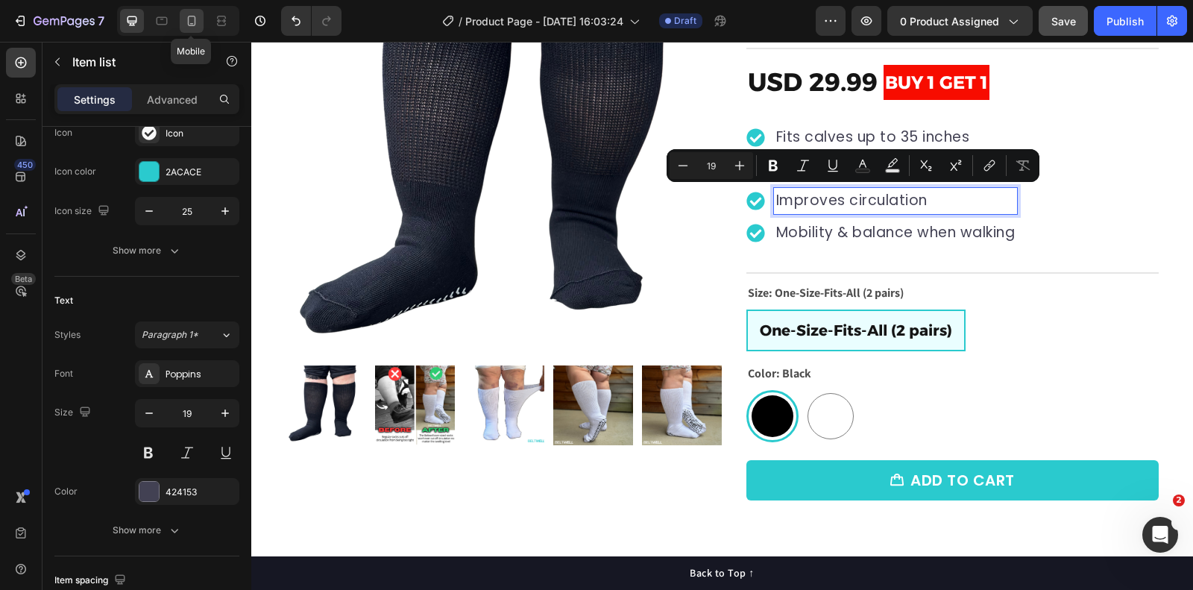
click at [188, 16] on icon at bounding box center [192, 21] width 8 height 10
type input "16"
type input "14"
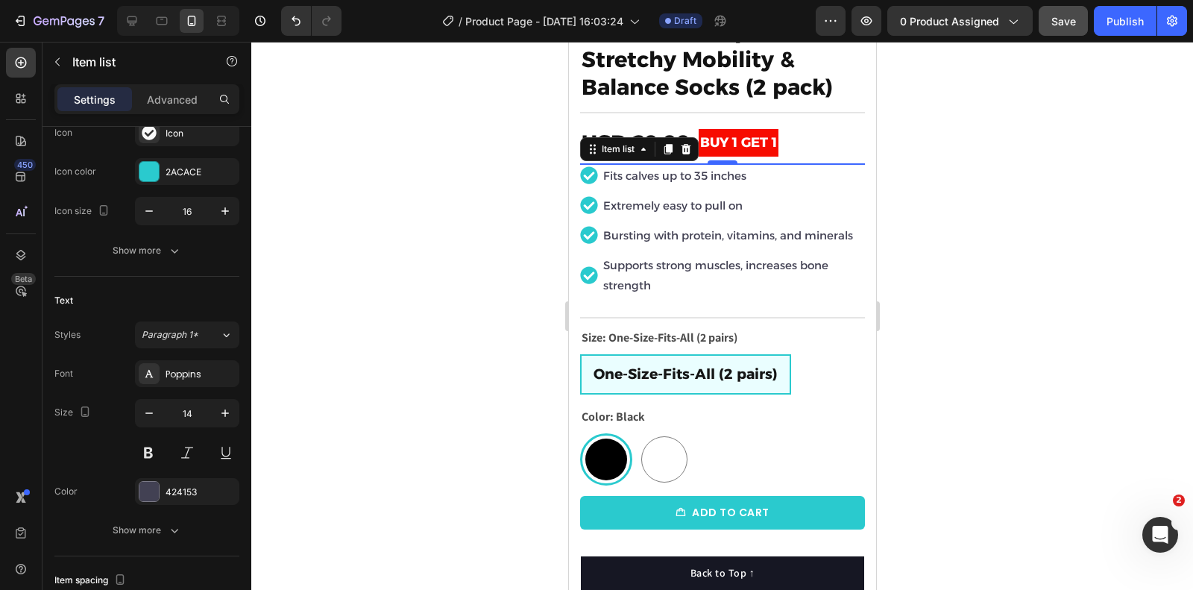
scroll to position [383, 0]
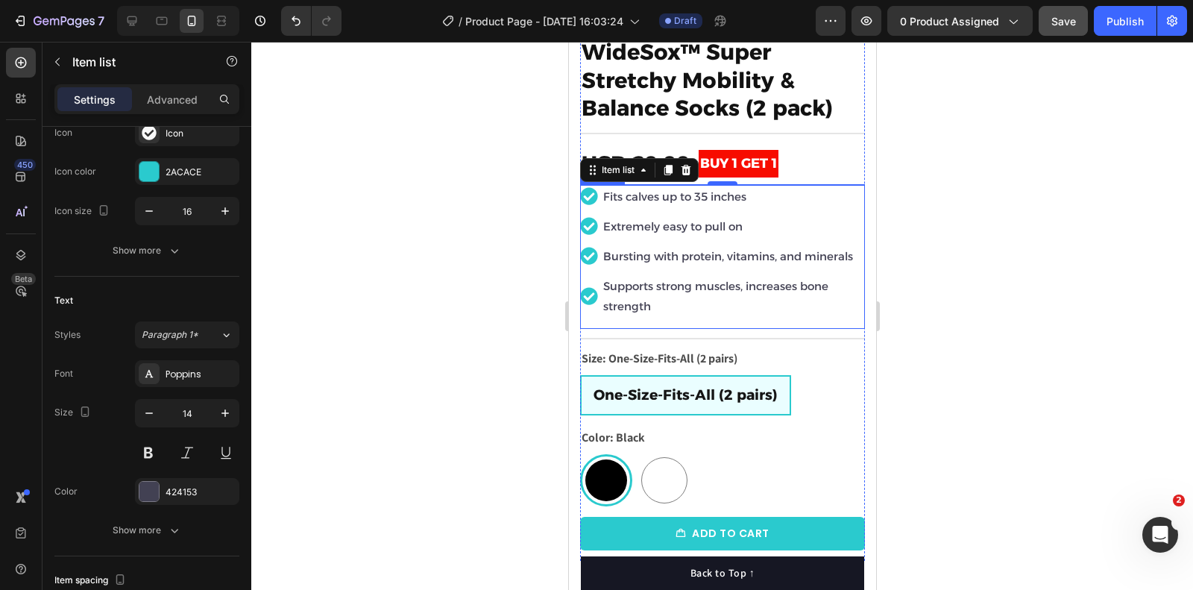
click at [716, 257] on p "Bursting with protein, vitamins, and minerals" at bounding box center [733, 256] width 260 height 20
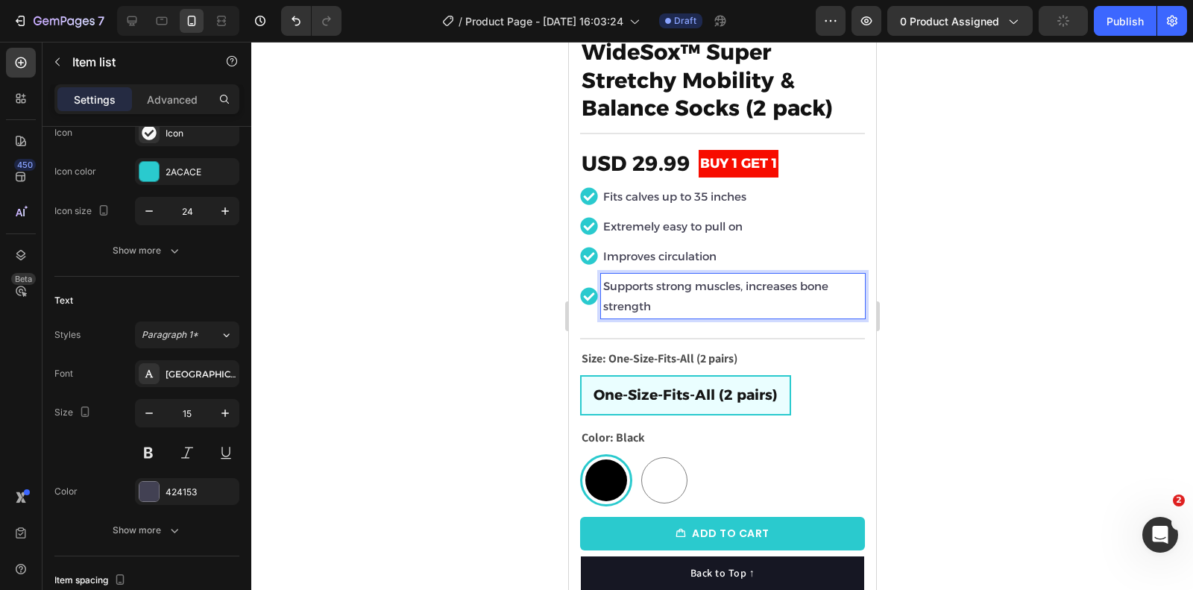
click at [630, 289] on p "Supports strong muscles, increases bone strength" at bounding box center [733, 296] width 260 height 40
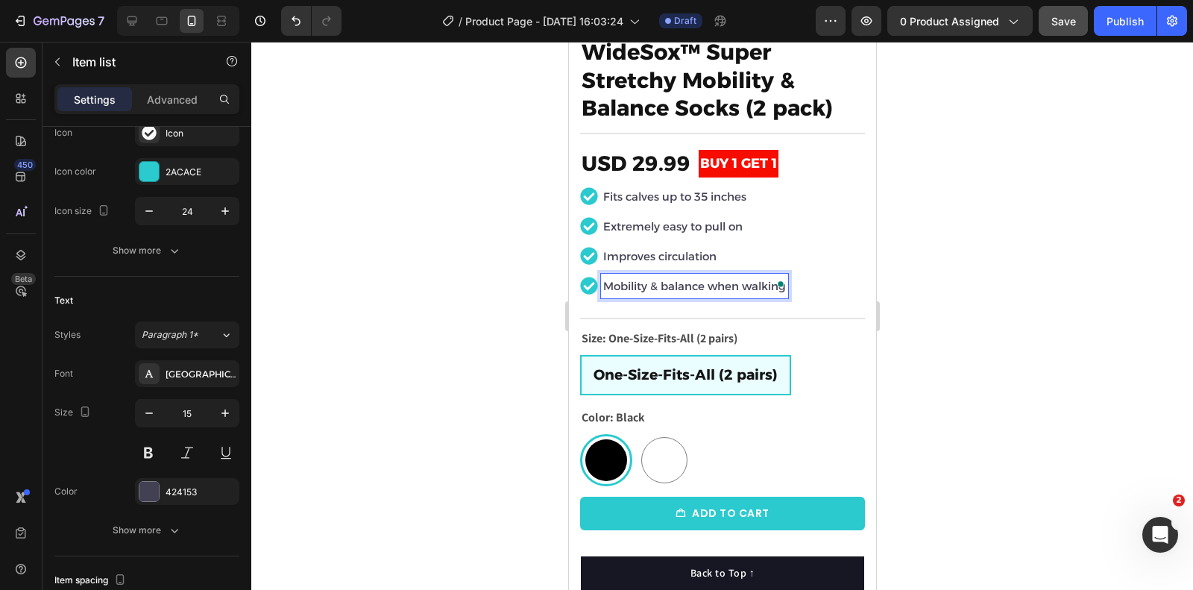
click at [606, 282] on p "Mobility & balance when walking" at bounding box center [694, 286] width 183 height 20
click at [978, 259] on div at bounding box center [722, 316] width 942 height 548
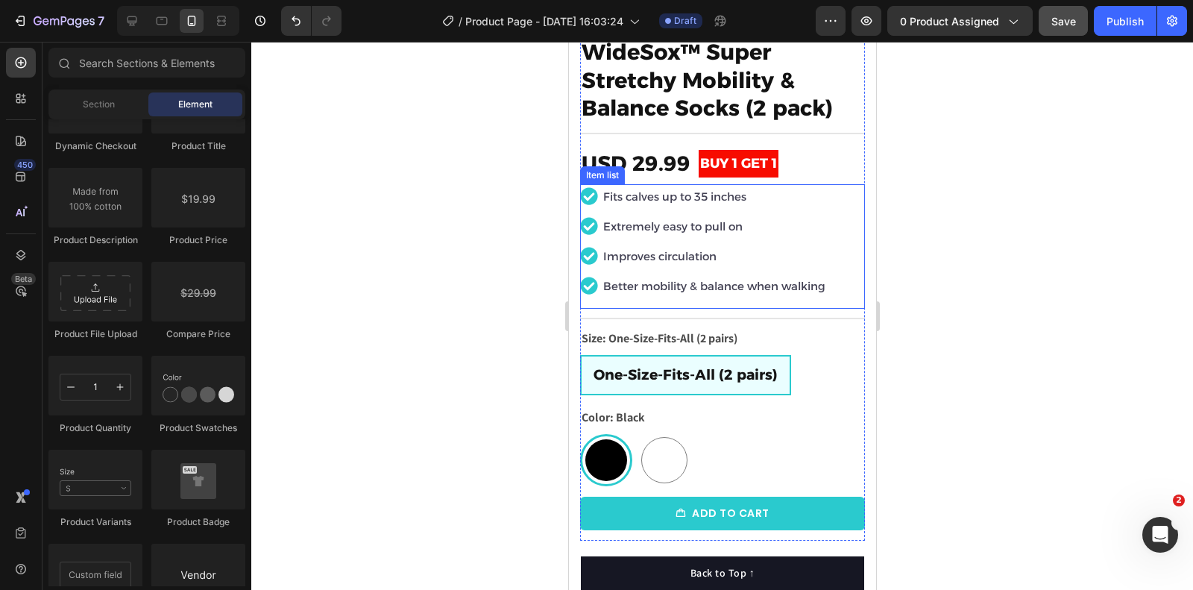
click at [1030, 204] on div at bounding box center [722, 316] width 942 height 548
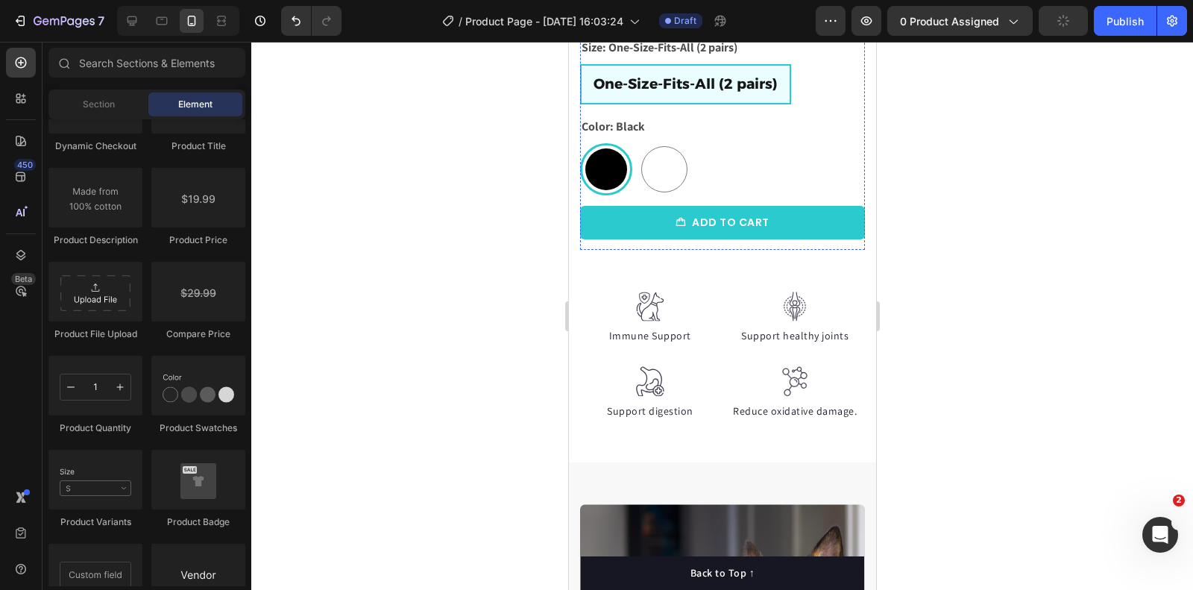
scroll to position [674, 0]
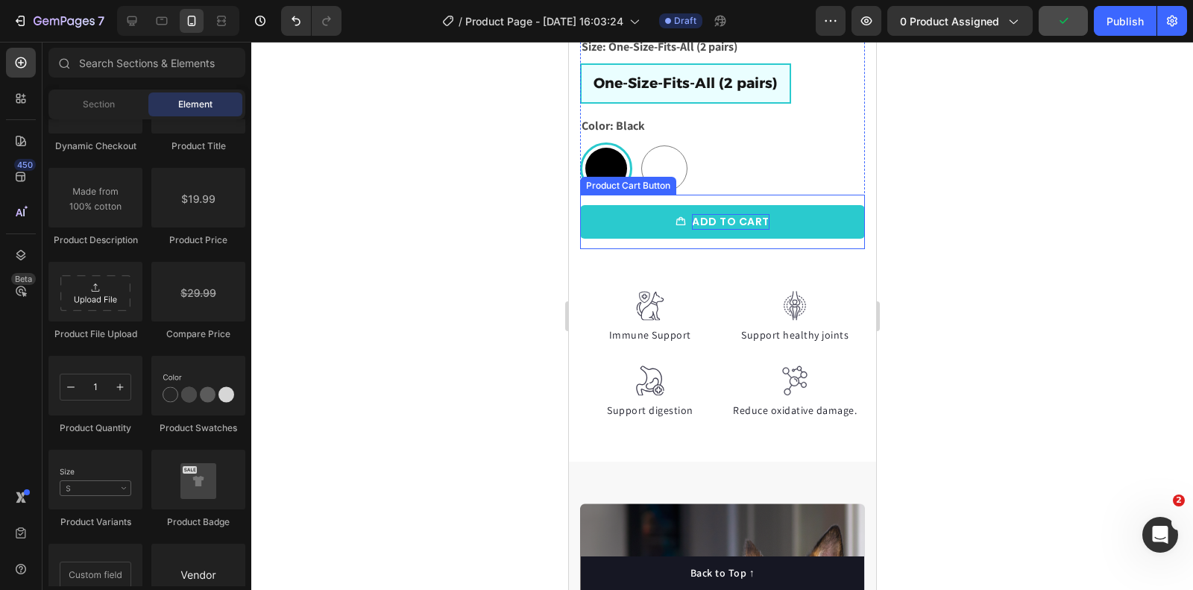
click at [712, 216] on div "ADD TO CART" at bounding box center [730, 222] width 78 height 16
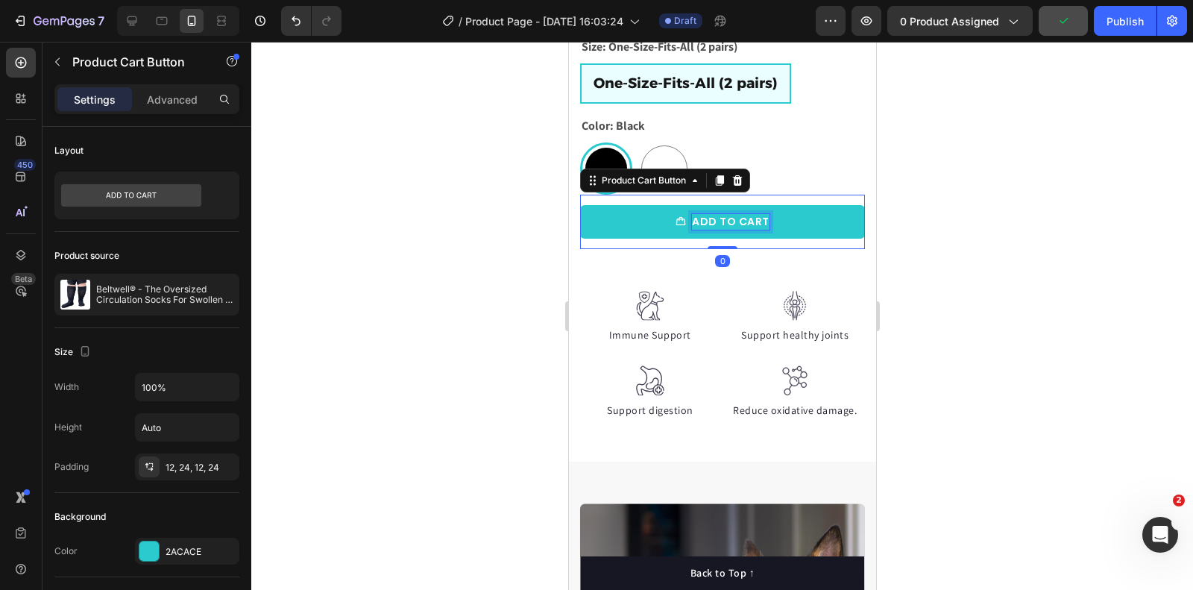
click at [712, 216] on p "ADD TO CART" at bounding box center [730, 222] width 78 height 16
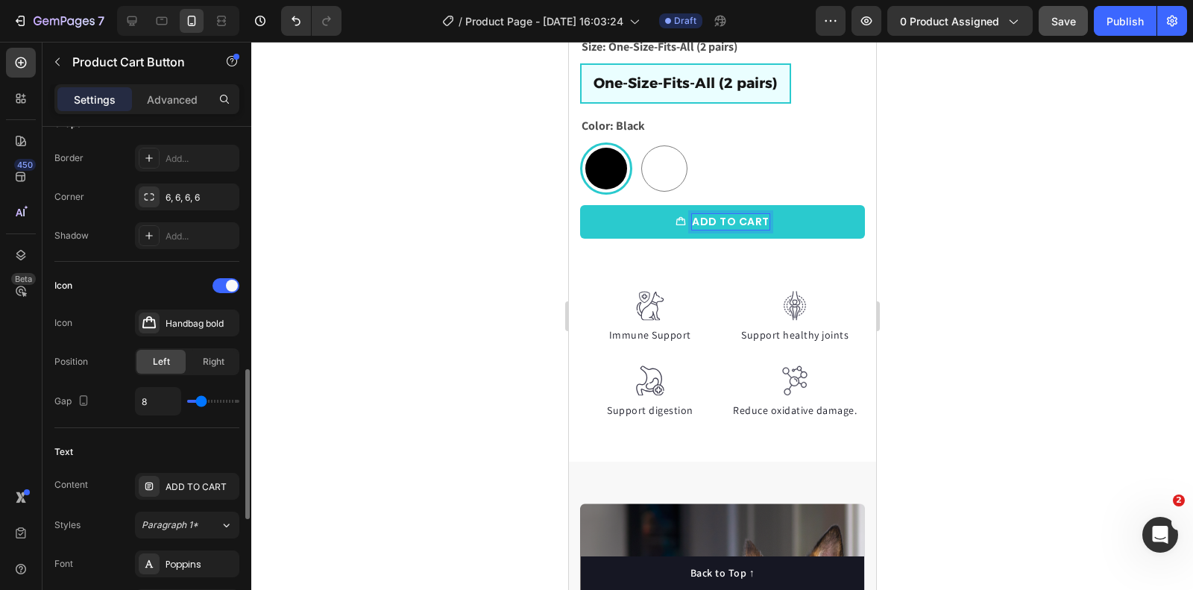
scroll to position [658, 0]
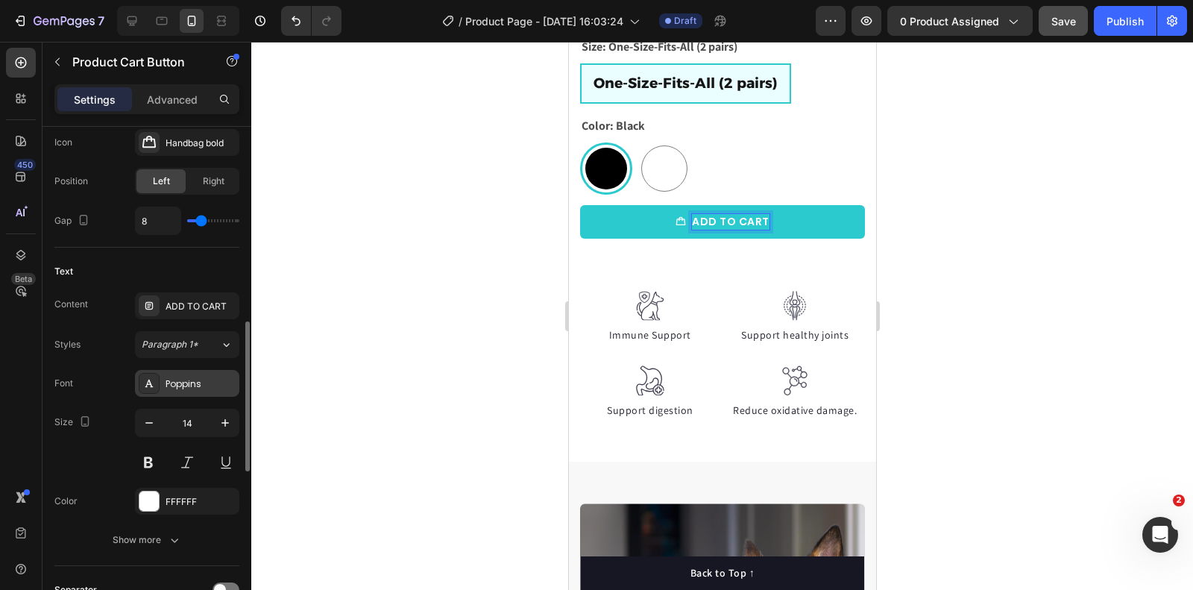
click at [199, 370] on div "Poppins" at bounding box center [187, 383] width 104 height 27
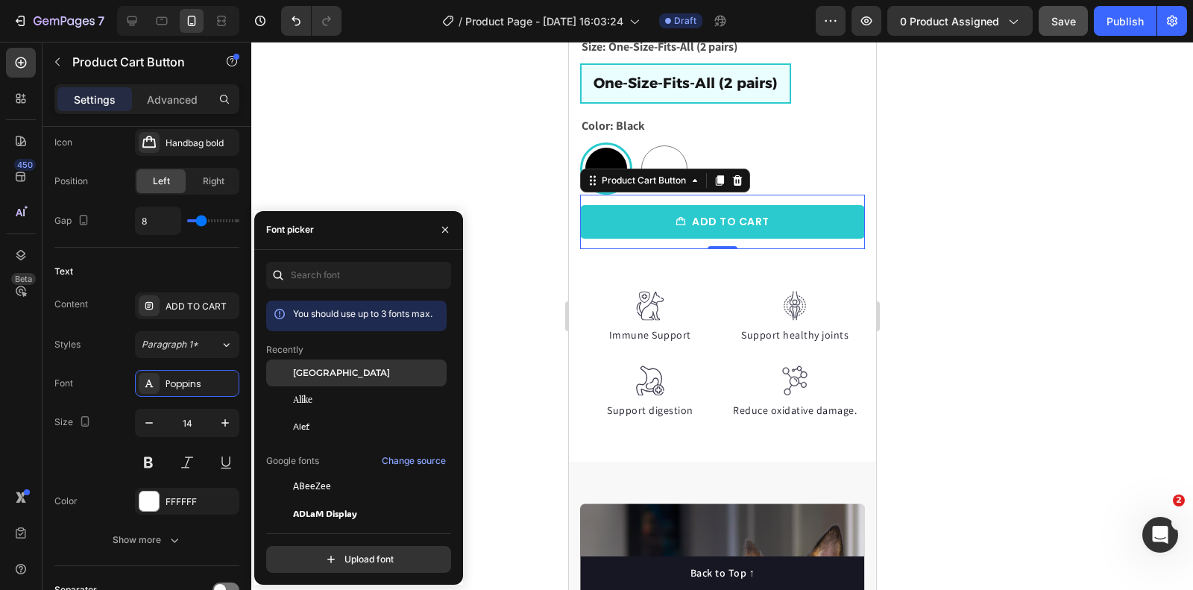
click at [354, 473] on div "[GEOGRAPHIC_DATA]" at bounding box center [356, 486] width 181 height 27
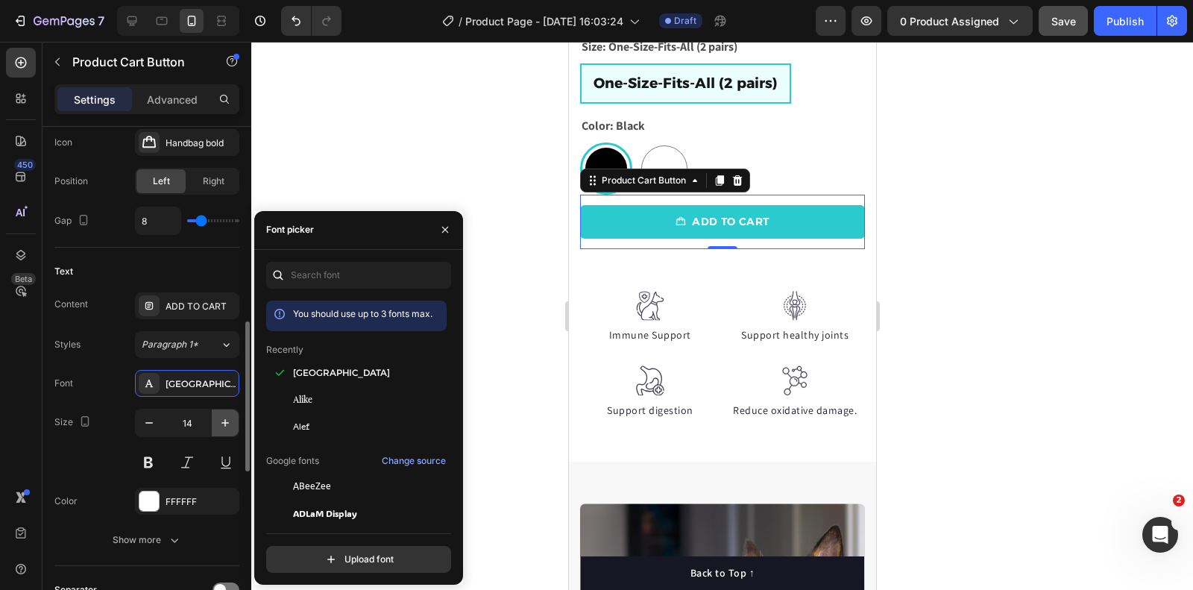
click at [220, 415] on icon "button" at bounding box center [225, 422] width 15 height 15
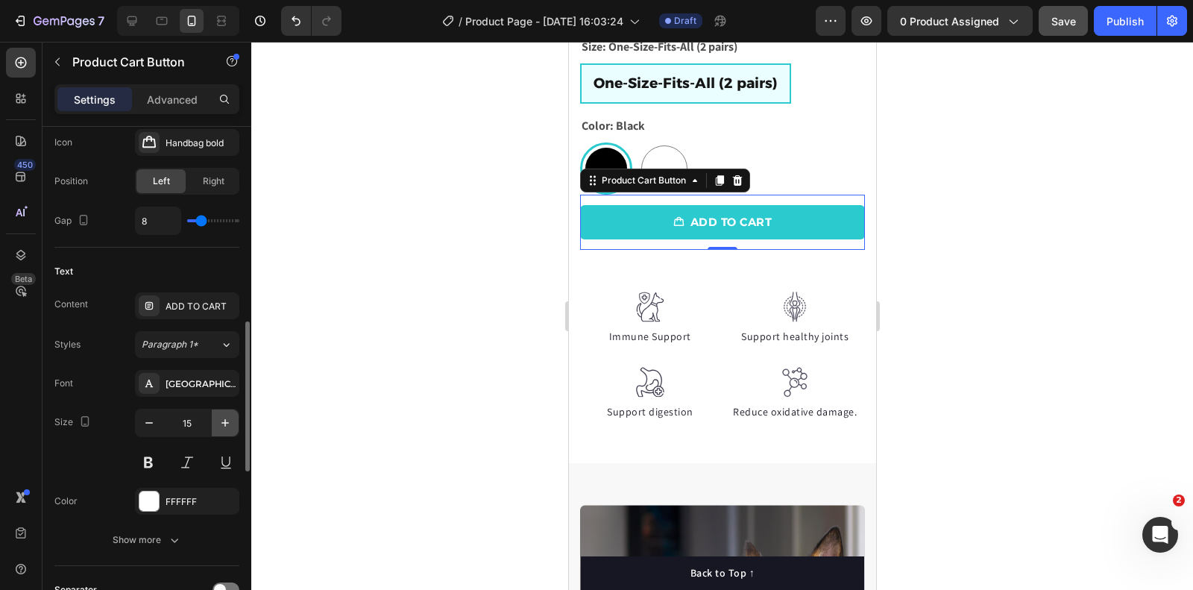
click at [220, 415] on icon "button" at bounding box center [225, 422] width 15 height 15
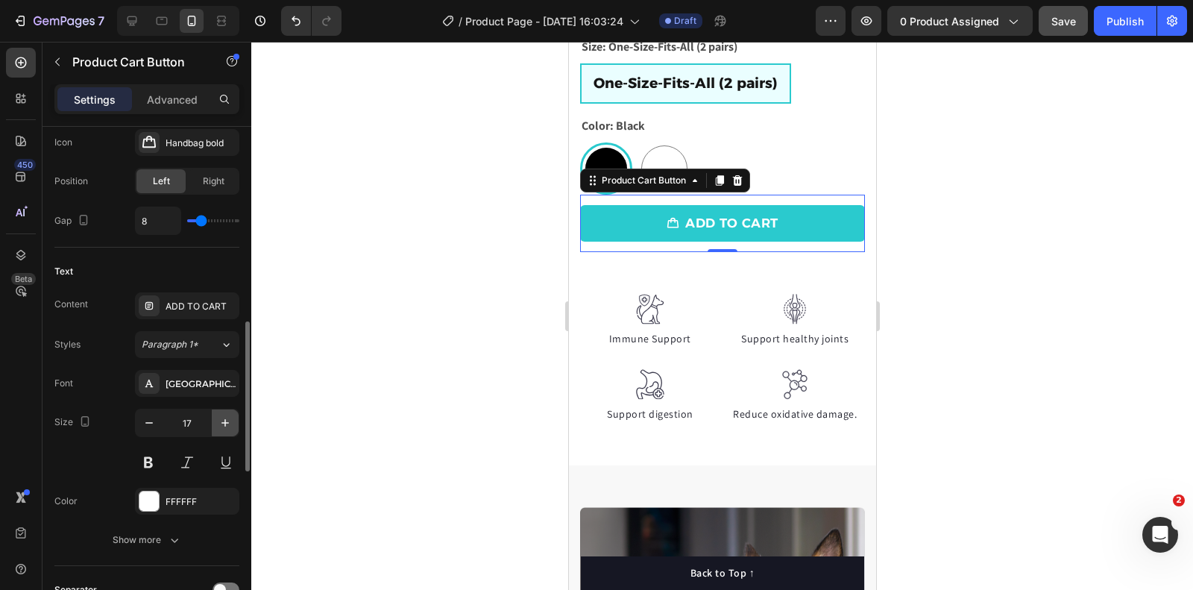
click at [220, 415] on icon "button" at bounding box center [225, 422] width 15 height 15
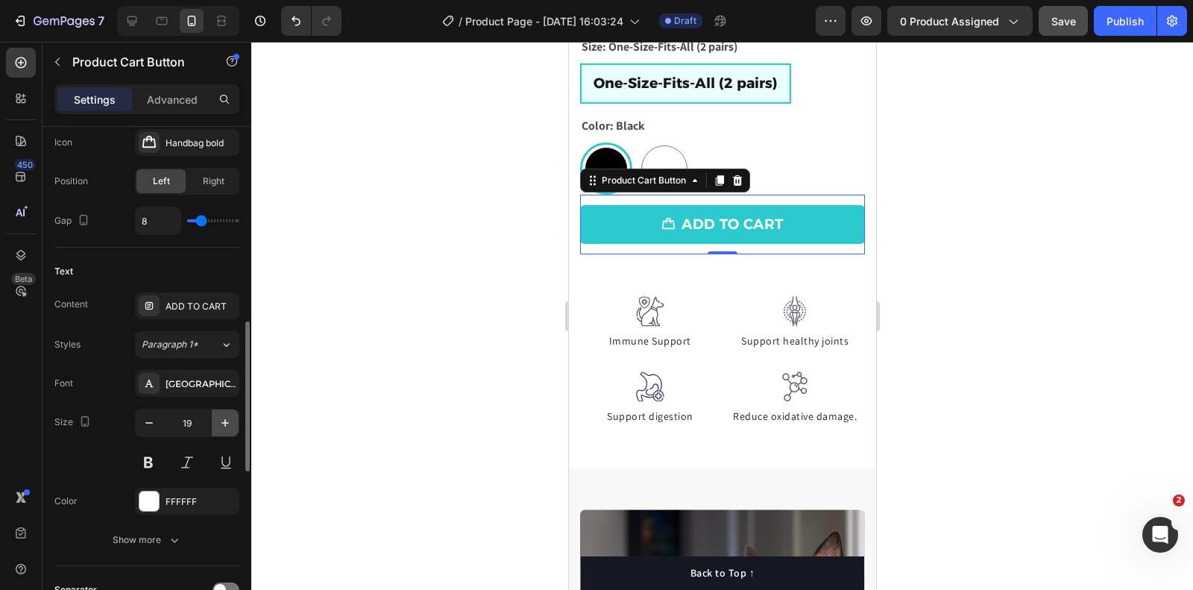
click at [220, 415] on icon "button" at bounding box center [225, 422] width 15 height 15
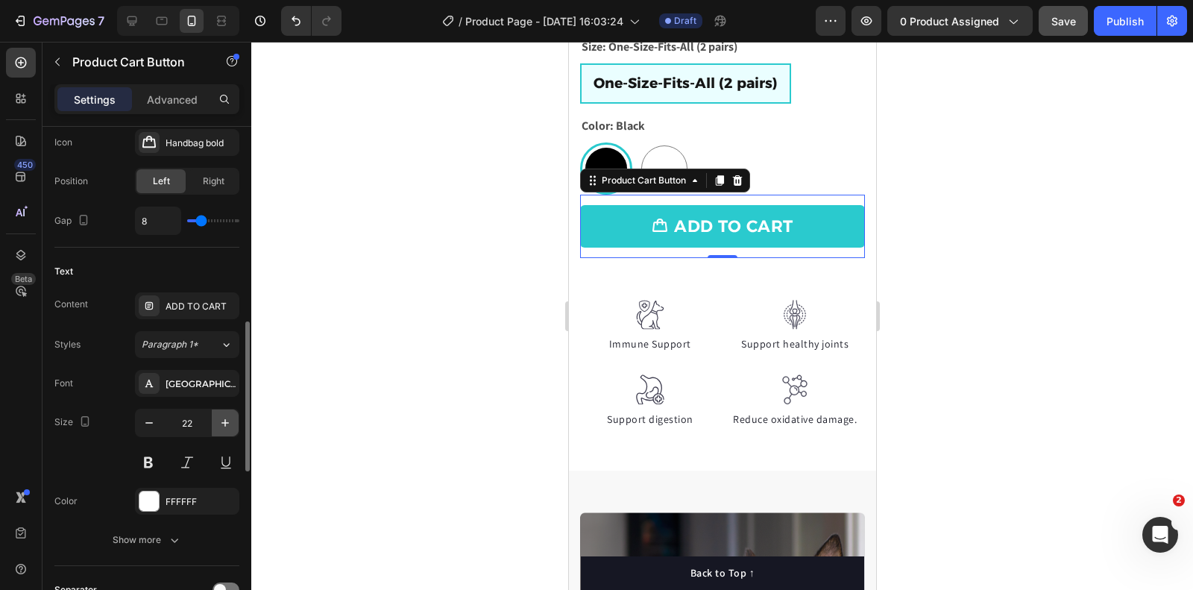
click at [220, 415] on icon "button" at bounding box center [225, 422] width 15 height 15
type input "24"
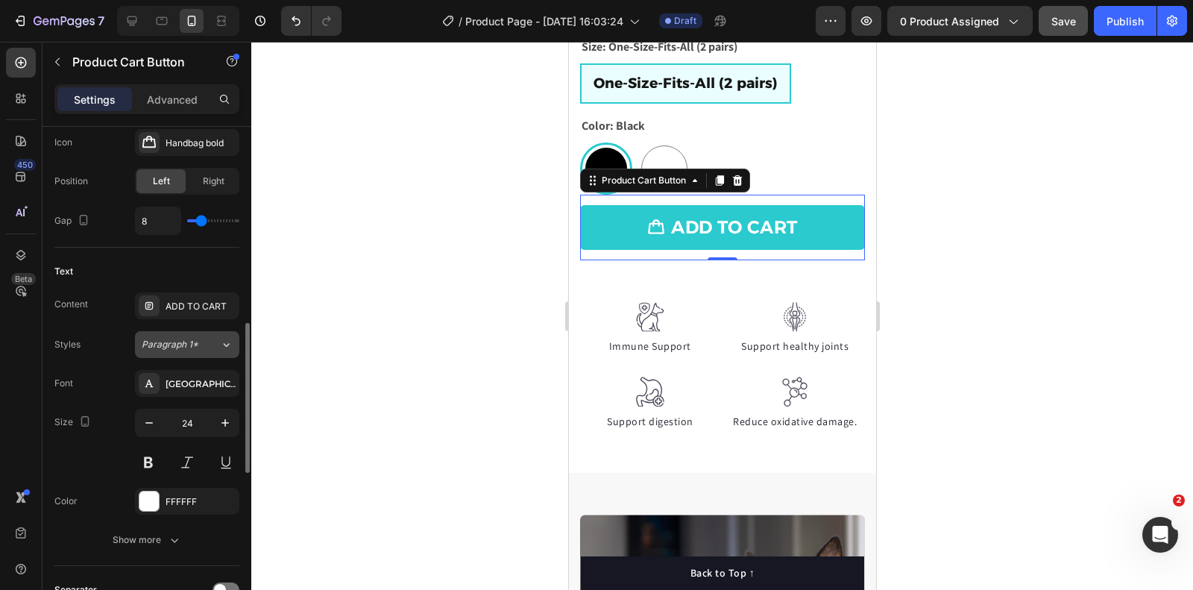
scroll to position [825, 0]
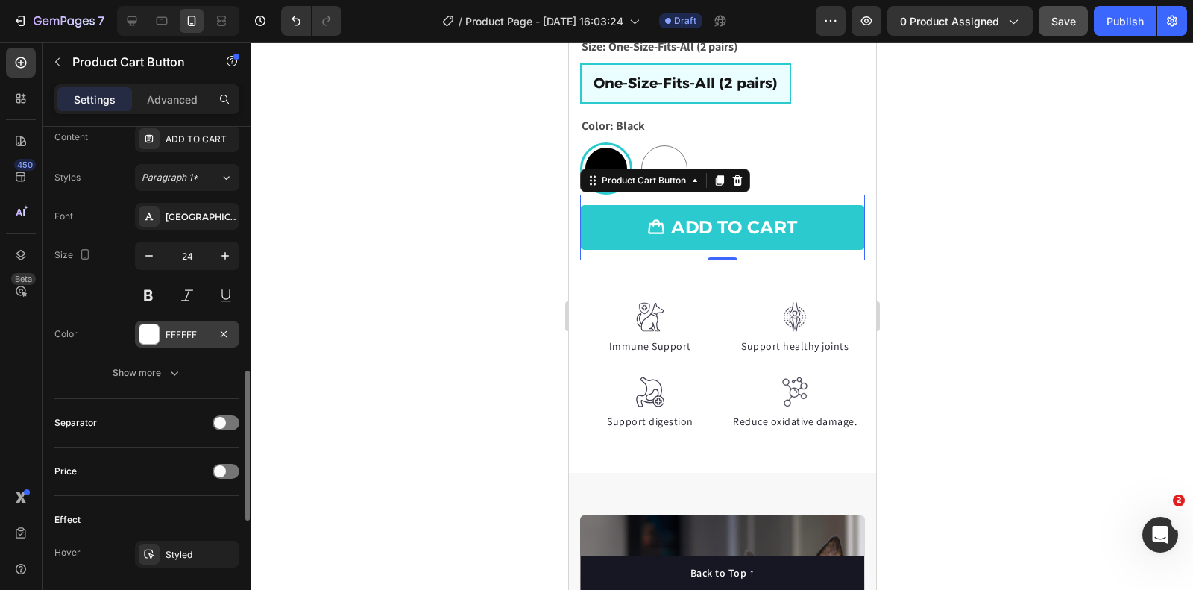
click at [156, 333] on div at bounding box center [148, 333] width 19 height 19
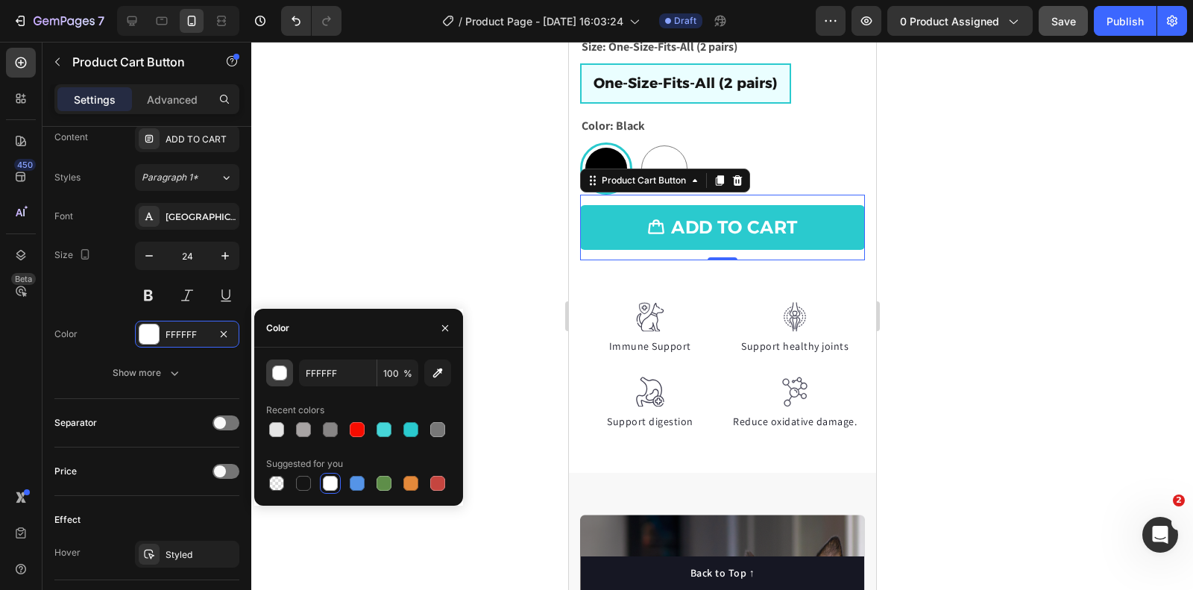
click at [283, 376] on div "button" at bounding box center [280, 373] width 15 height 15
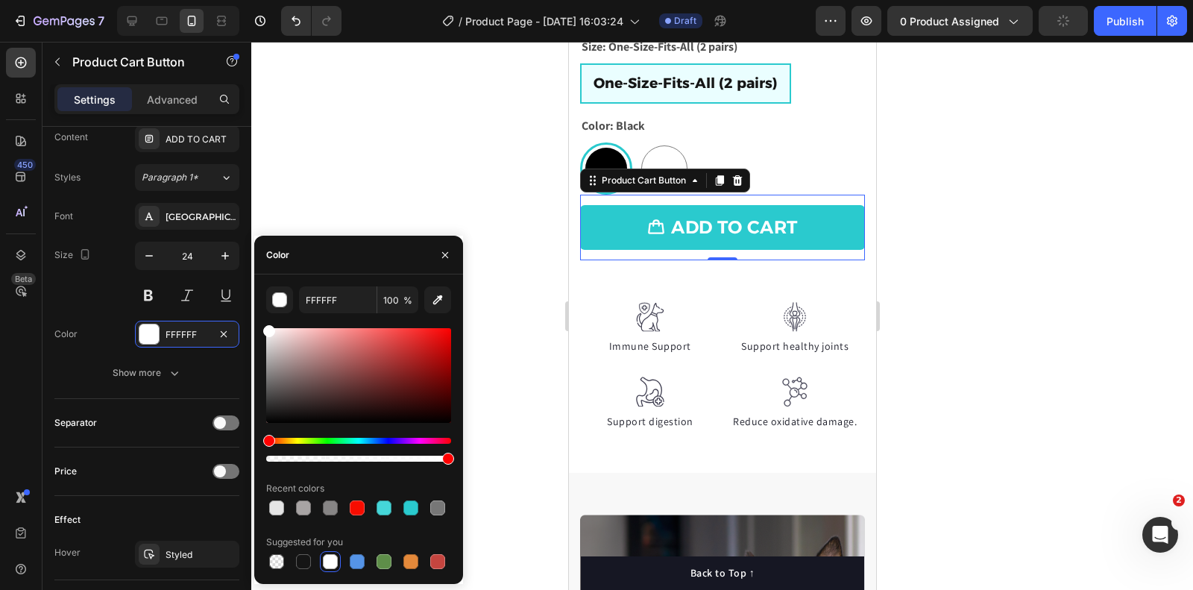
drag, startPoint x: 316, startPoint y: 398, endPoint x: 260, endPoint y: 311, distance: 104.1
click at [260, 311] on div "FFFFFF 100 % Recent colors Suggested for you" at bounding box center [358, 429] width 209 height 286
click at [1063, 270] on div at bounding box center [722, 316] width 942 height 548
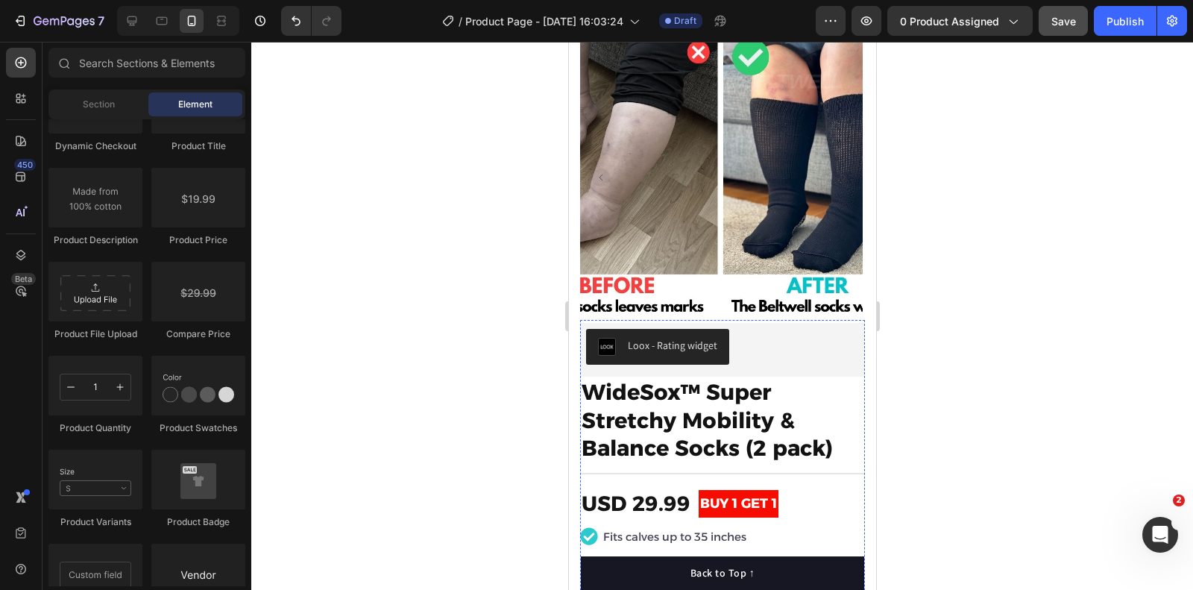
scroll to position [0, 0]
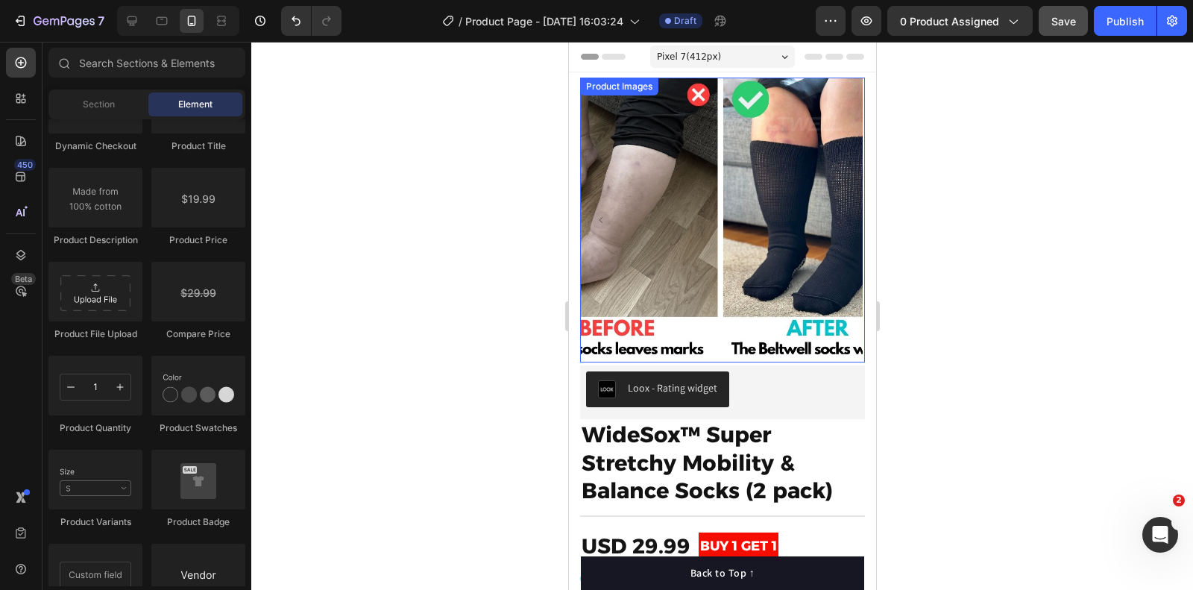
click at [706, 209] on img at bounding box center [719, 220] width 285 height 285
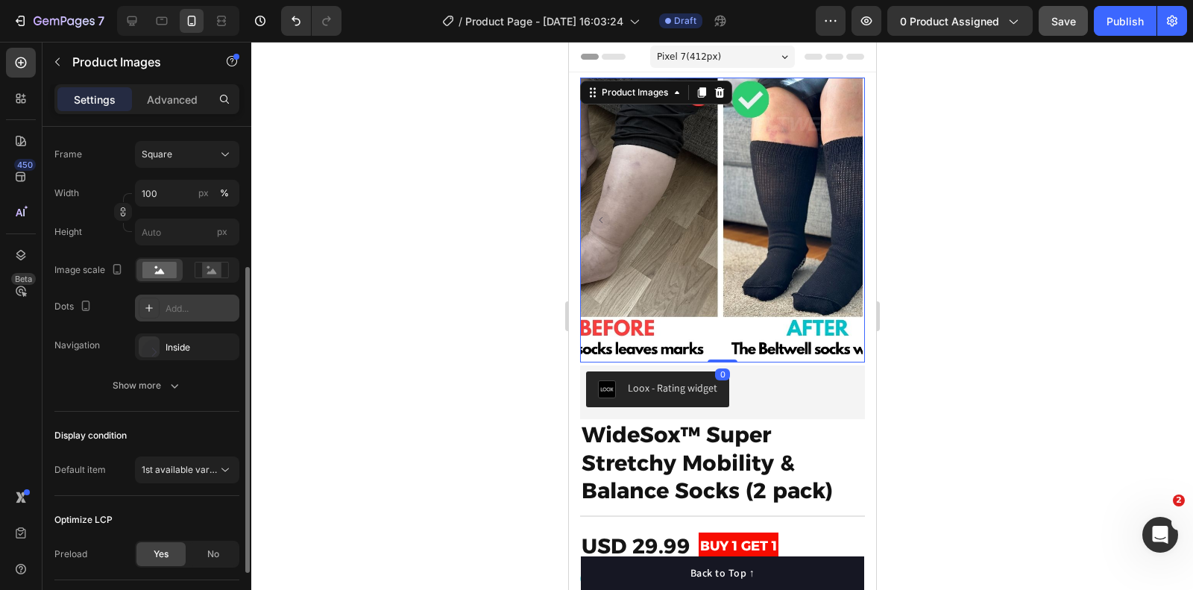
scroll to position [264, 0]
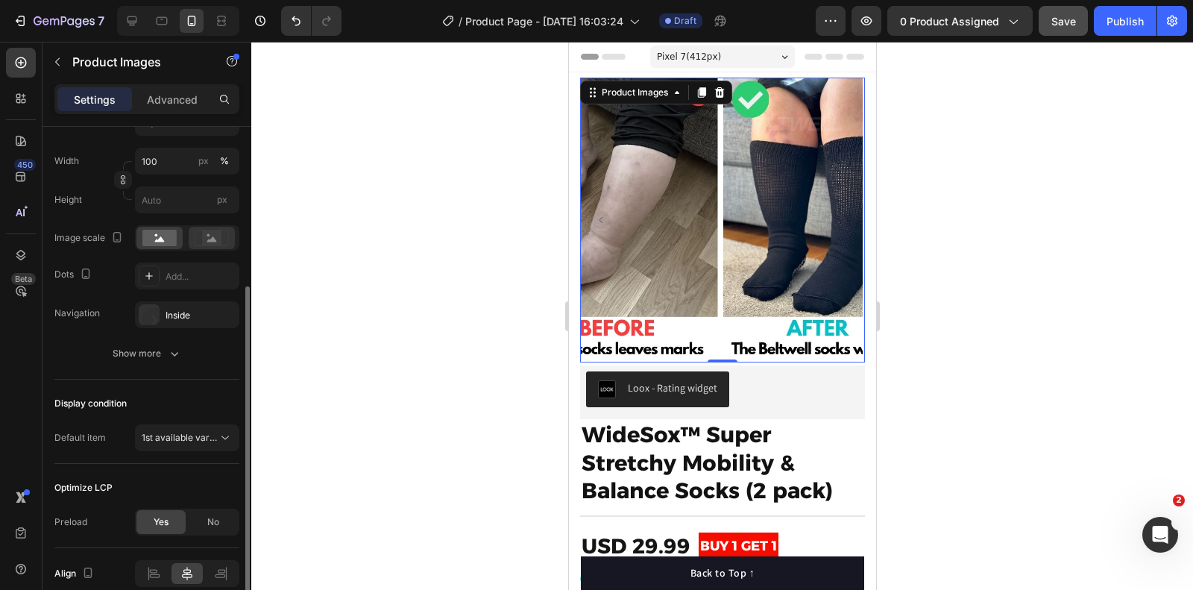
click at [219, 230] on rect at bounding box center [211, 237] width 19 height 15
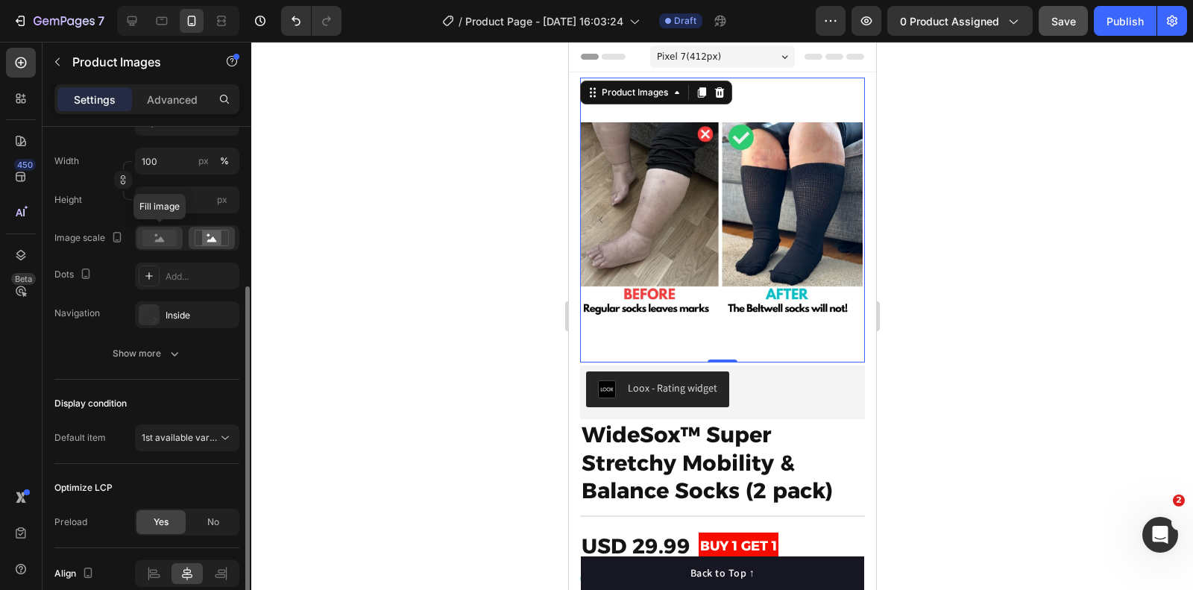
click at [153, 230] on rect at bounding box center [159, 238] width 34 height 16
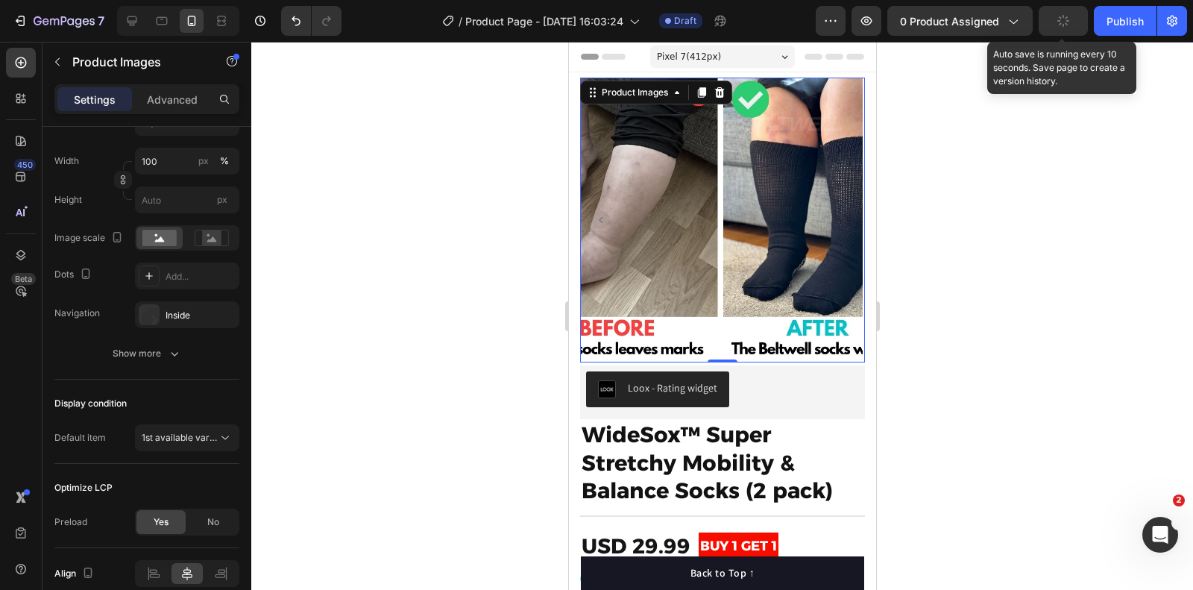
click at [1064, 16] on icon "button" at bounding box center [1063, 20] width 13 height 13
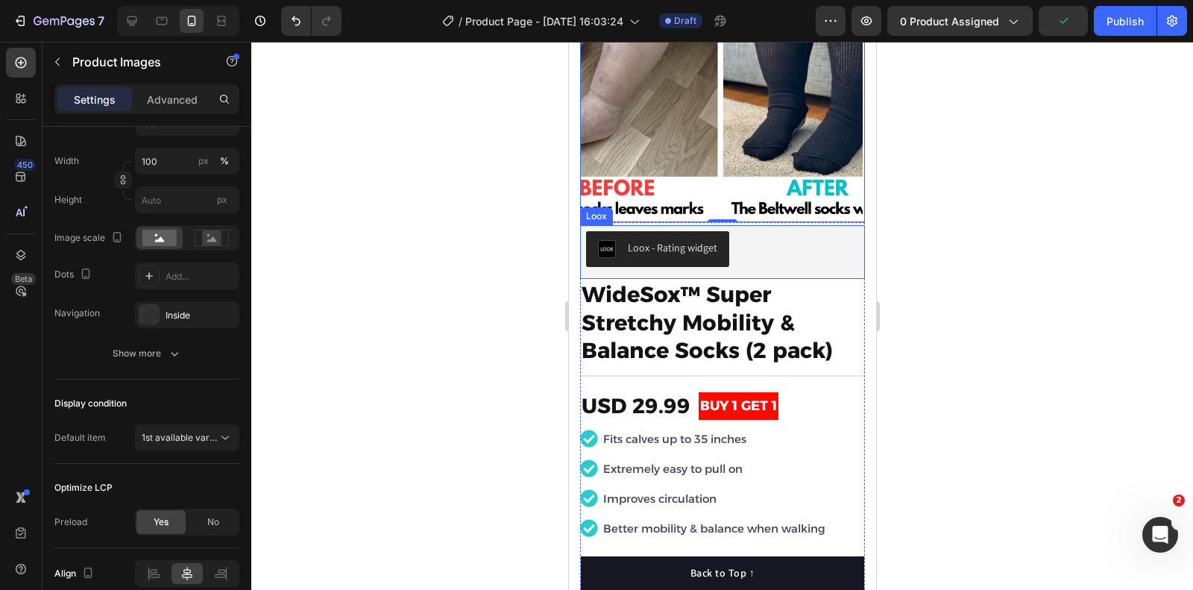
scroll to position [181, 0]
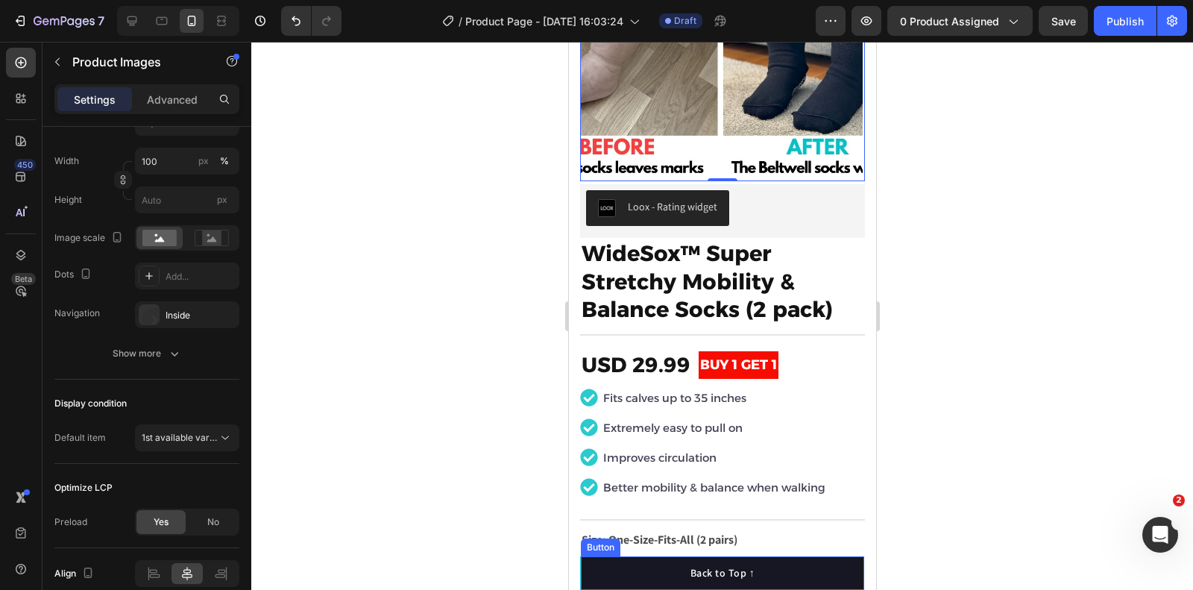
click at [782, 567] on button "Back to Top ↑" at bounding box center [721, 573] width 283 height 34
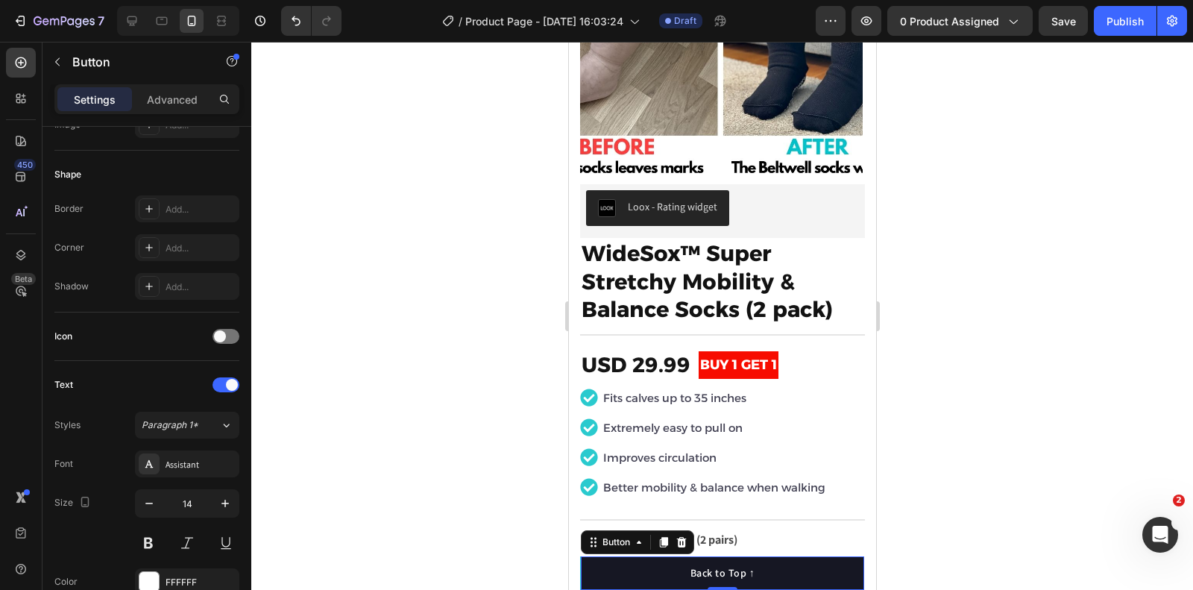
scroll to position [0, 0]
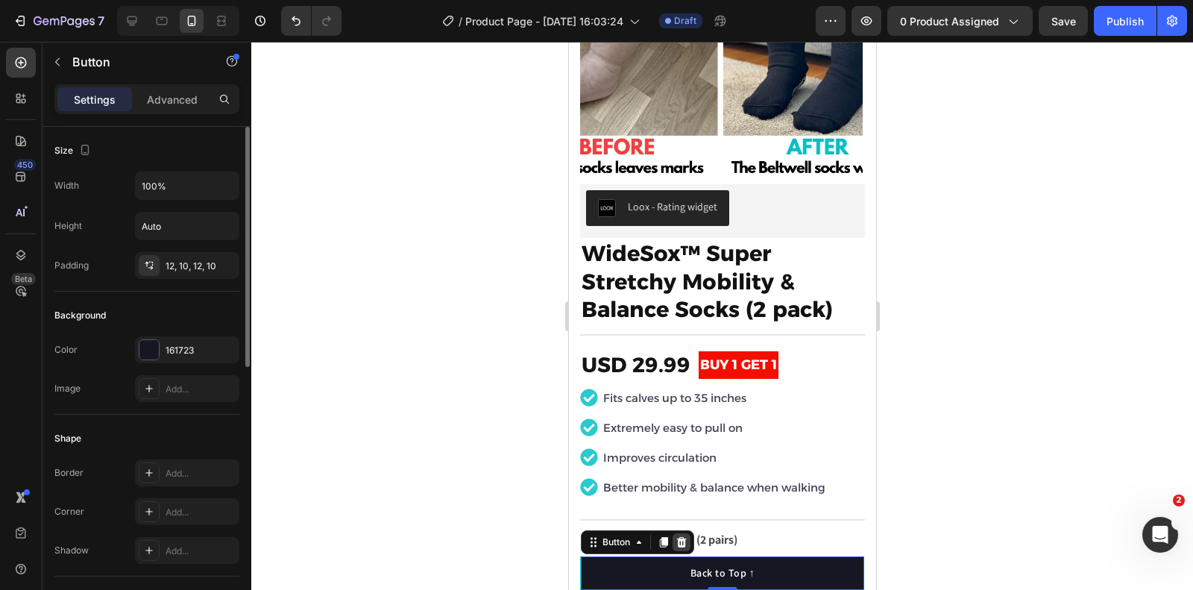
click at [675, 543] on icon at bounding box center [681, 542] width 12 height 12
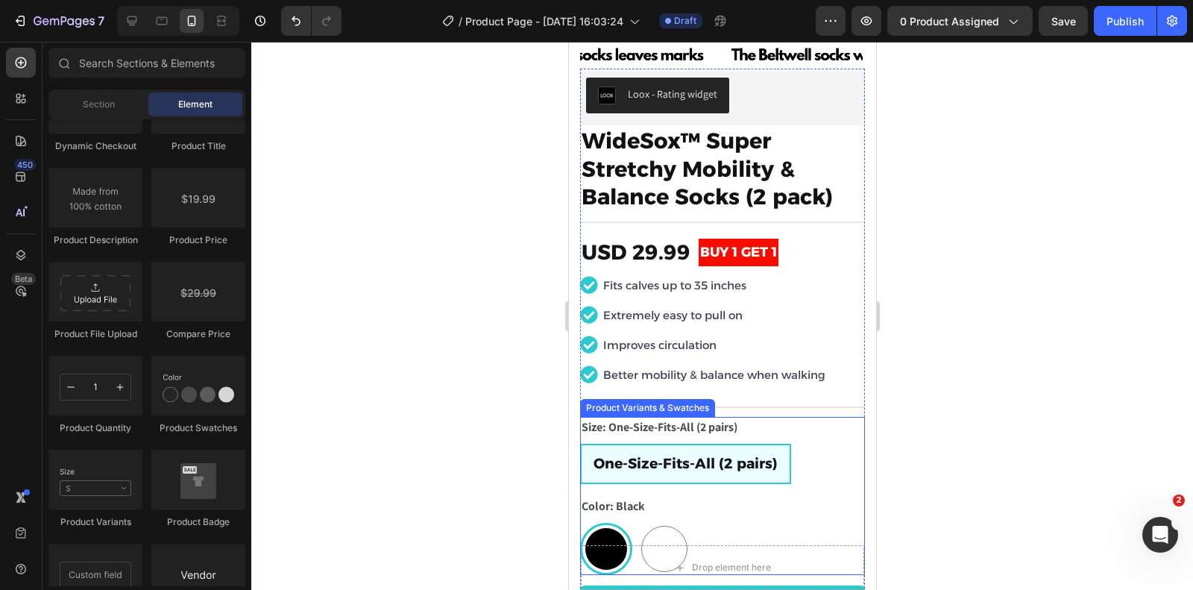
scroll to position [360, 0]
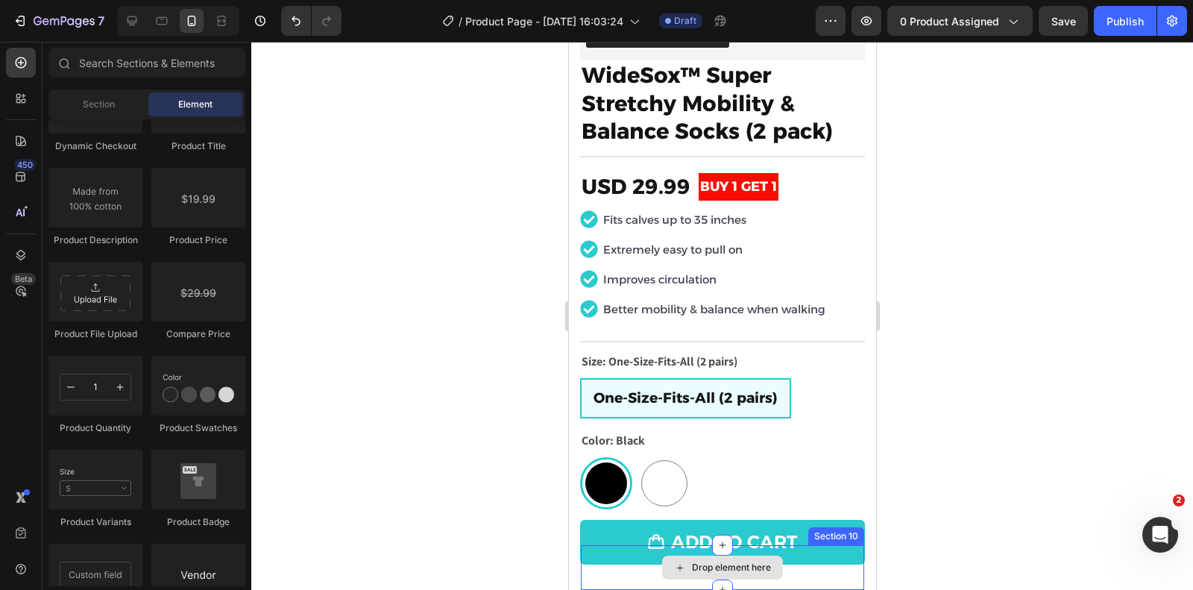
click at [811, 572] on div "Drop element here" at bounding box center [721, 567] width 283 height 45
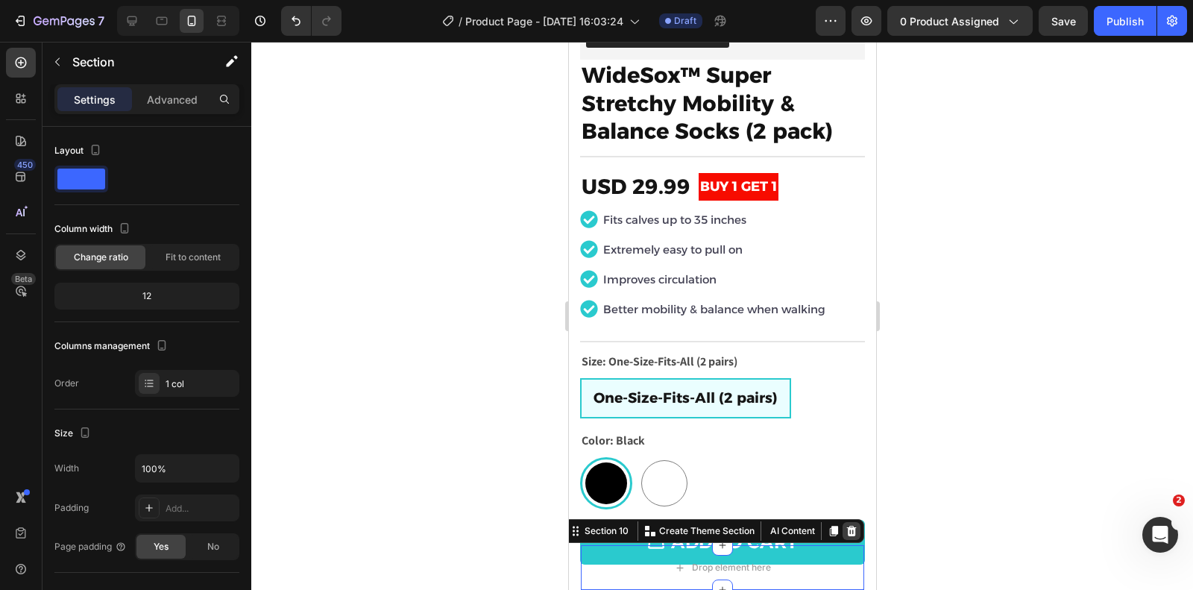
click at [855, 531] on icon at bounding box center [852, 531] width 10 height 10
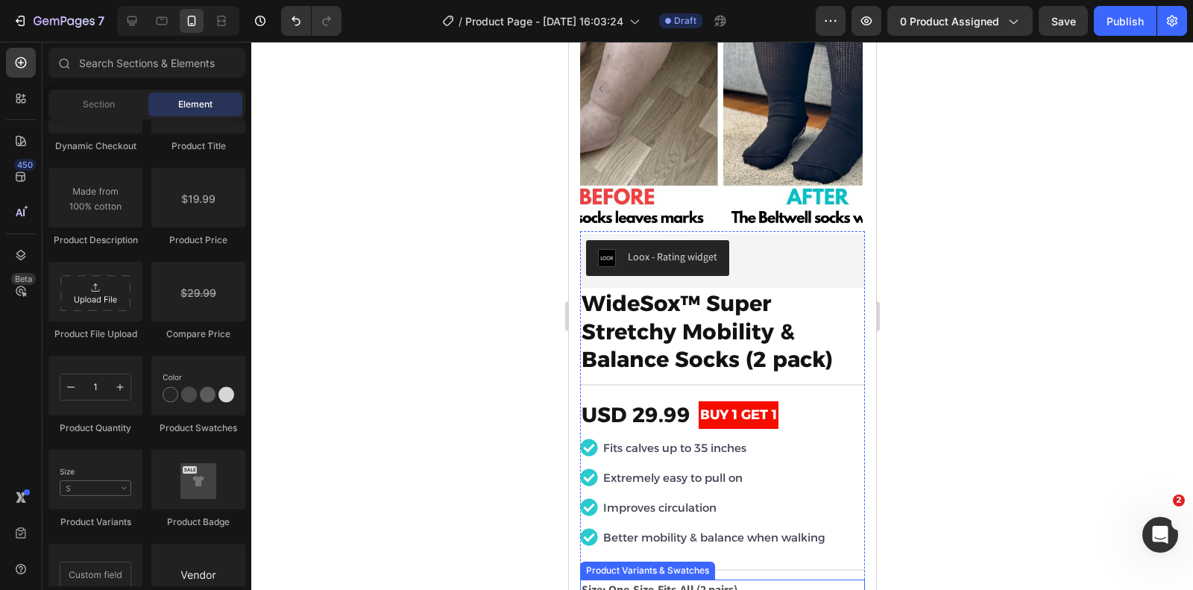
scroll to position [105, 0]
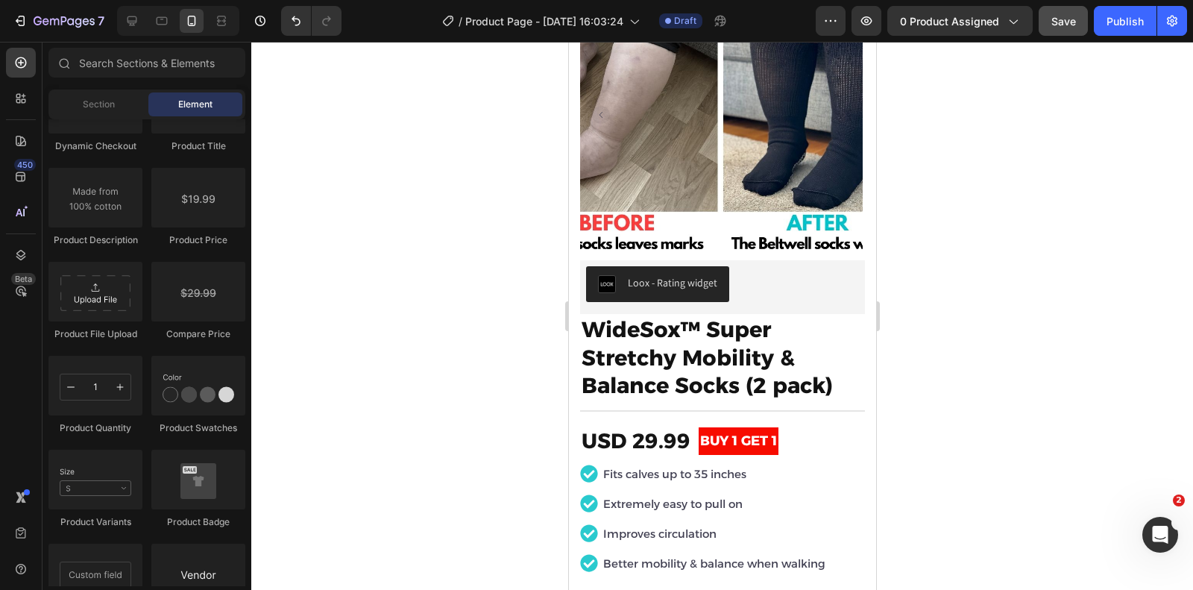
click at [1064, 29] on button "Save" at bounding box center [1063, 21] width 49 height 30
